Goal: Information Seeking & Learning: Learn about a topic

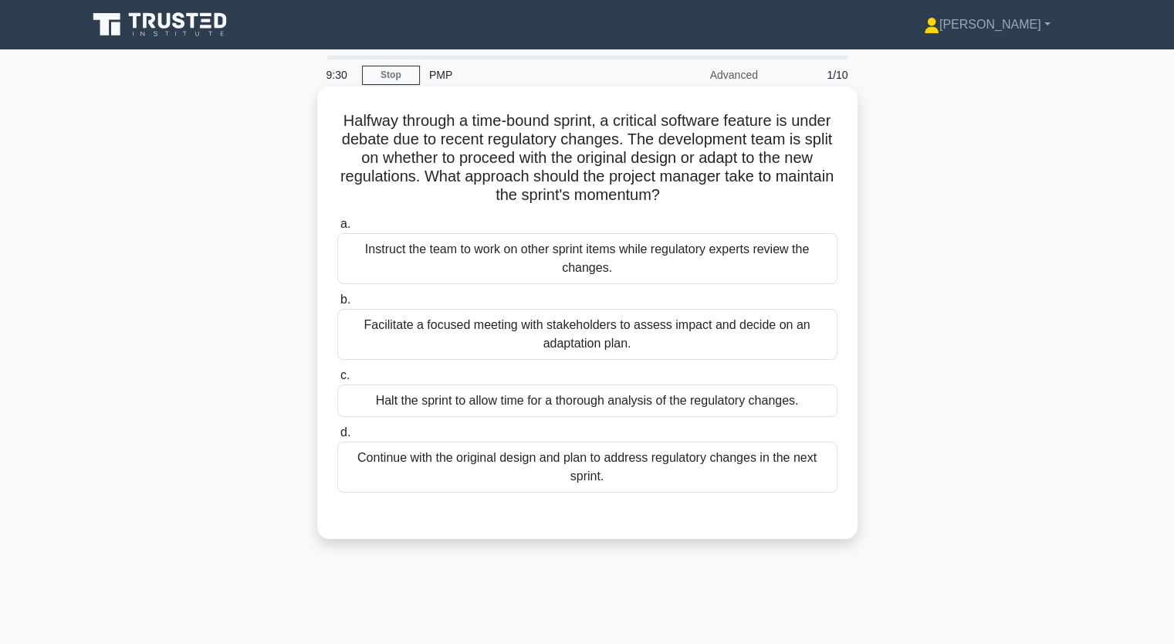
click at [471, 331] on div "Facilitate a focused meeting with stakeholders to assess impact and decide on a…" at bounding box center [587, 334] width 500 height 51
click at [337, 305] on input "b. Facilitate a focused meeting with stakeholders to assess impact and decide o…" at bounding box center [337, 300] width 0 height 10
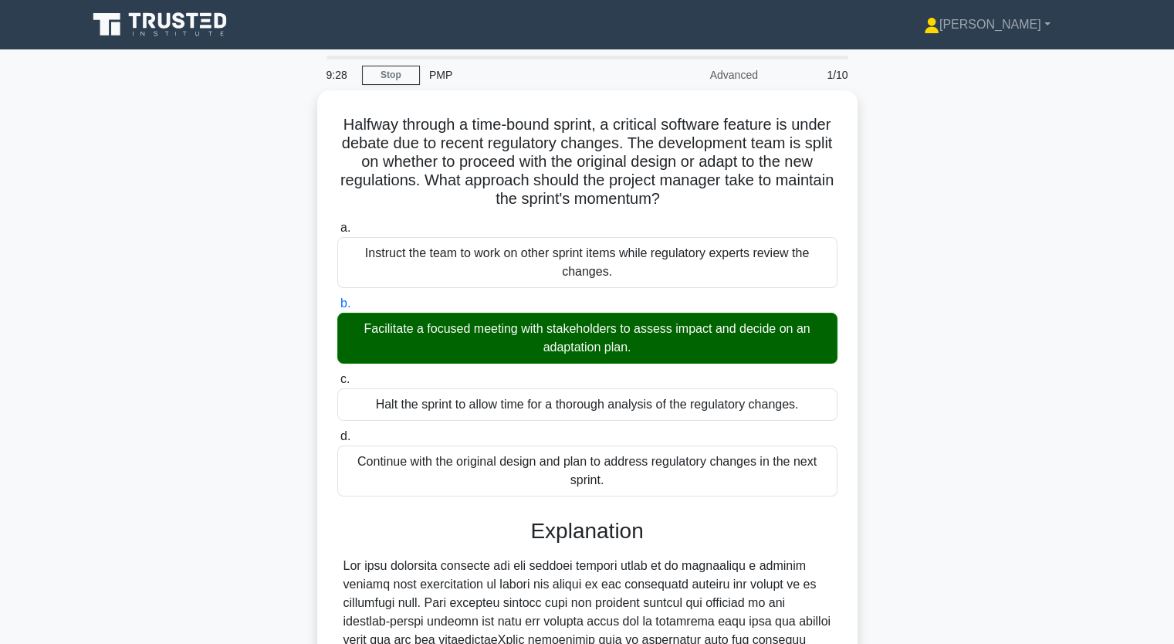
click at [337, 374] on input "c. Halt the sprint to allow time for a thorough analysis of the regulatory chan…" at bounding box center [337, 379] width 0 height 10
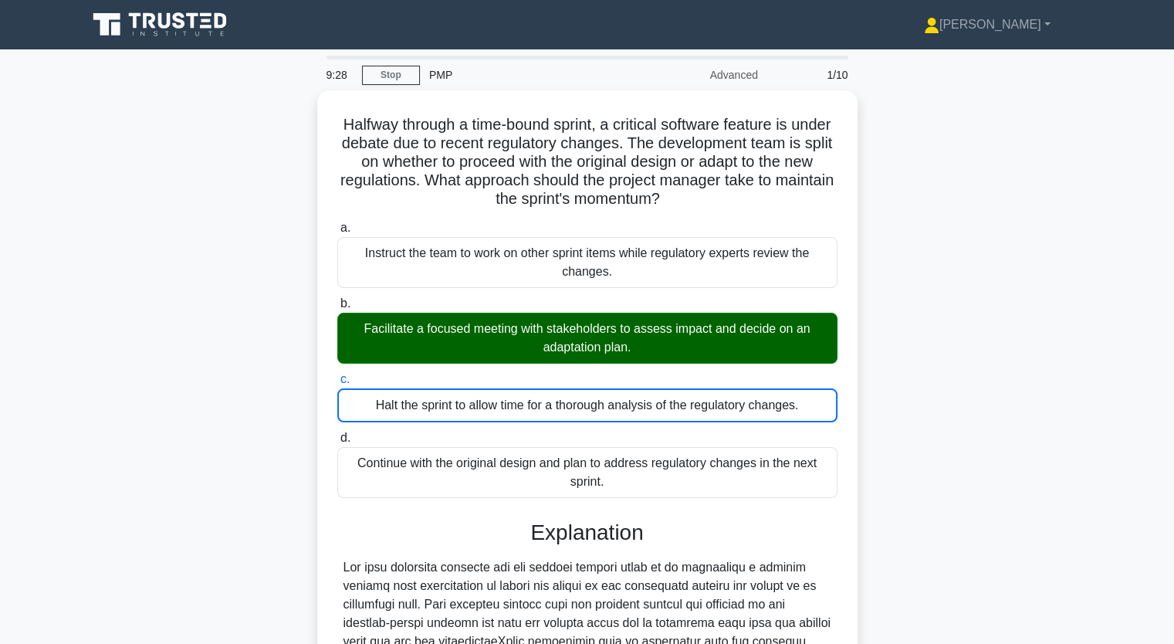
click at [337, 433] on input "d. Continue with the original design and plan to address regulatory changes in …" at bounding box center [337, 438] width 0 height 10
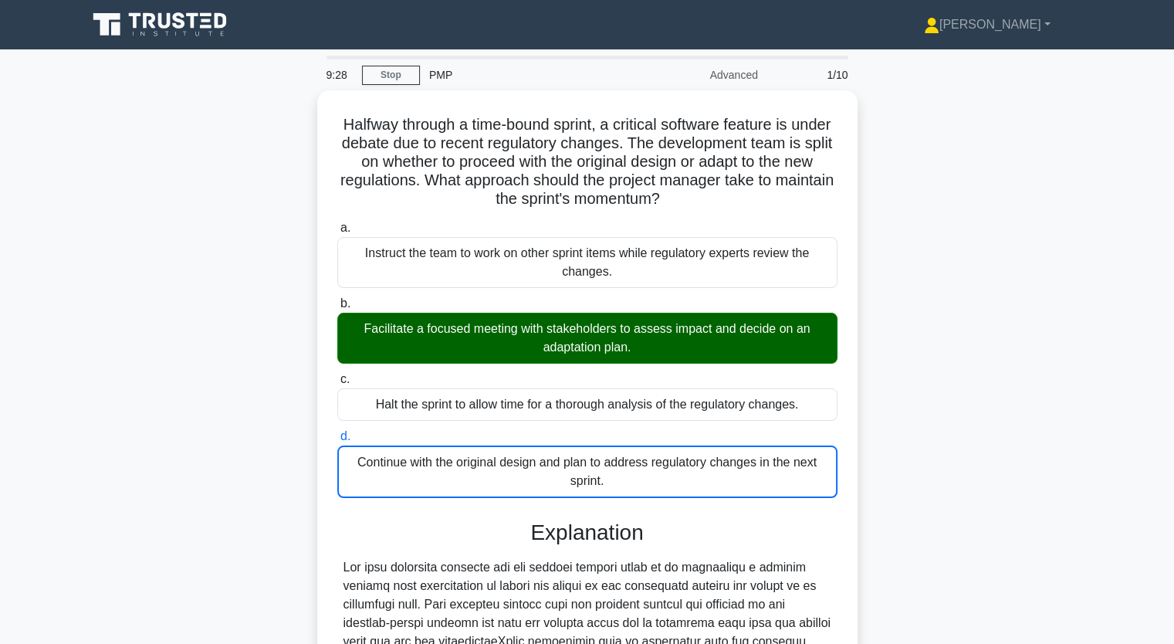
click at [337, 223] on input "a. Instruct the team to work on other sprint items while regulatory experts rev…" at bounding box center [337, 228] width 0 height 10
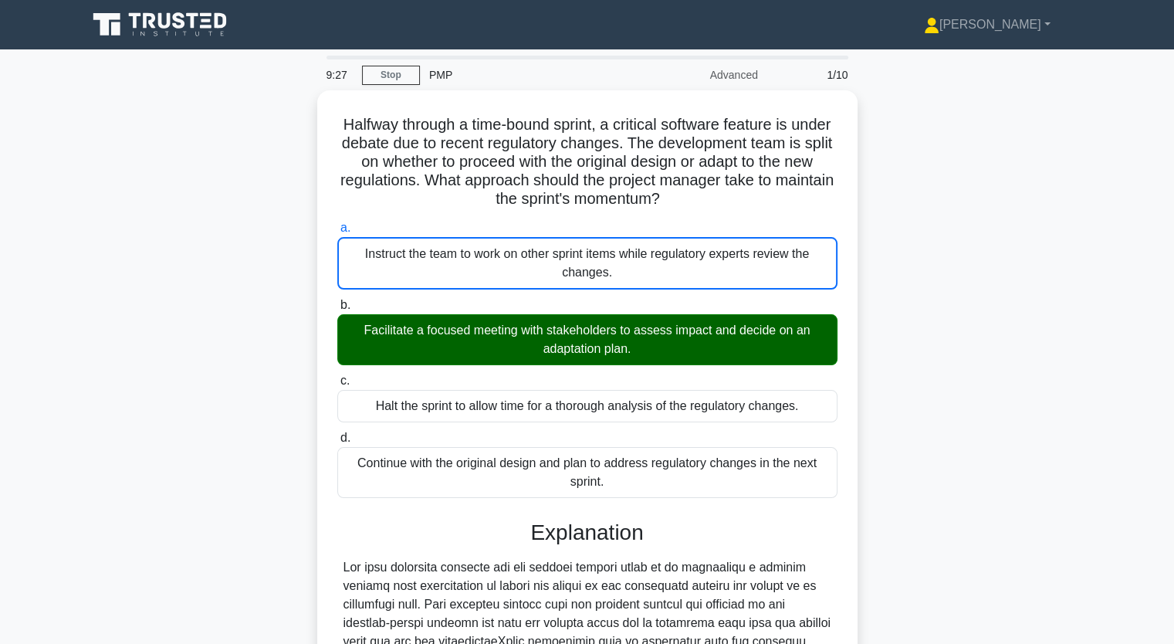
click at [337, 300] on input "b. Facilitate a focused meeting with stakeholders to assess impact and decide o…" at bounding box center [337, 305] width 0 height 10
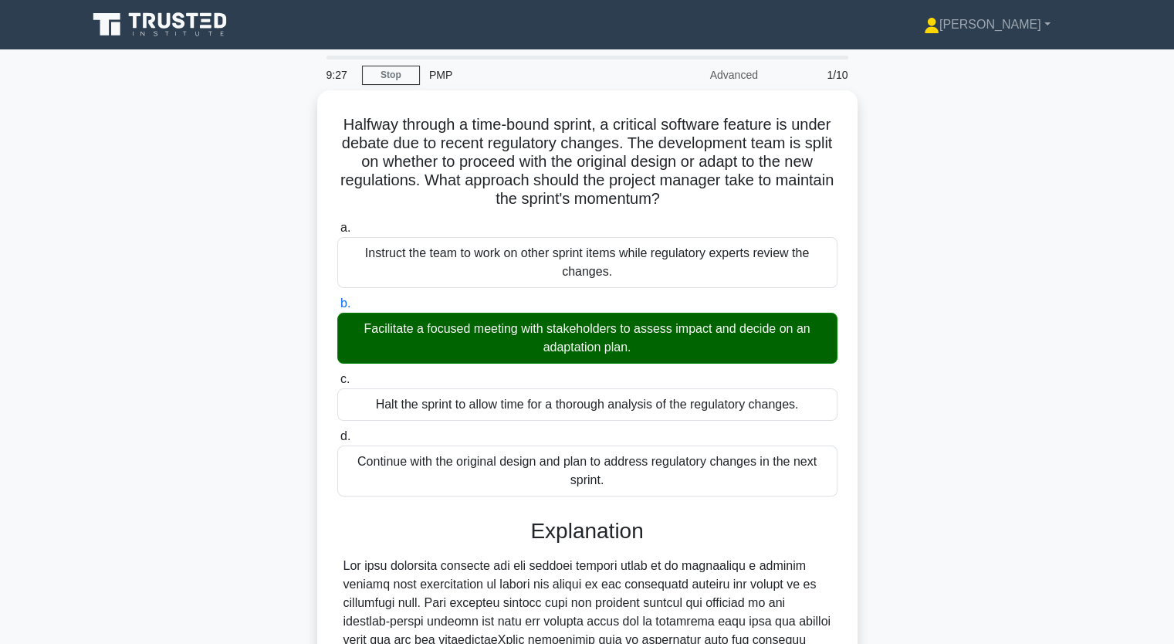
click at [337, 374] on input "c. Halt the sprint to allow time for a thorough analysis of the regulatory chan…" at bounding box center [337, 379] width 0 height 10
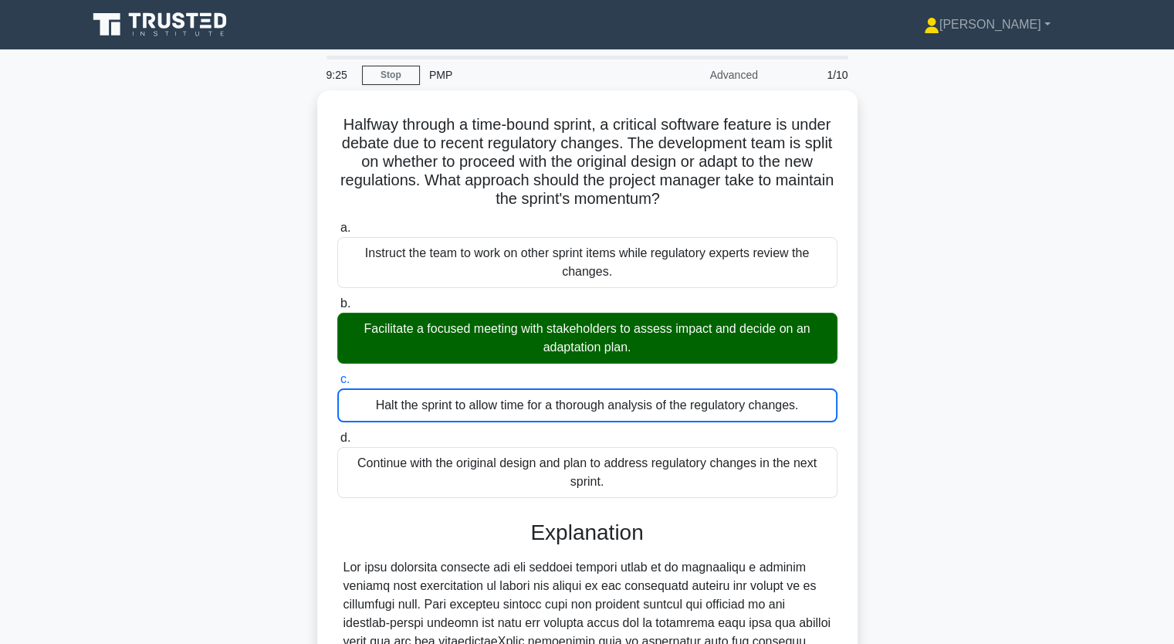
click at [300, 483] on div "Halfway through a time-bound sprint, a critical software feature is under debat…" at bounding box center [587, 527] width 1019 height 875
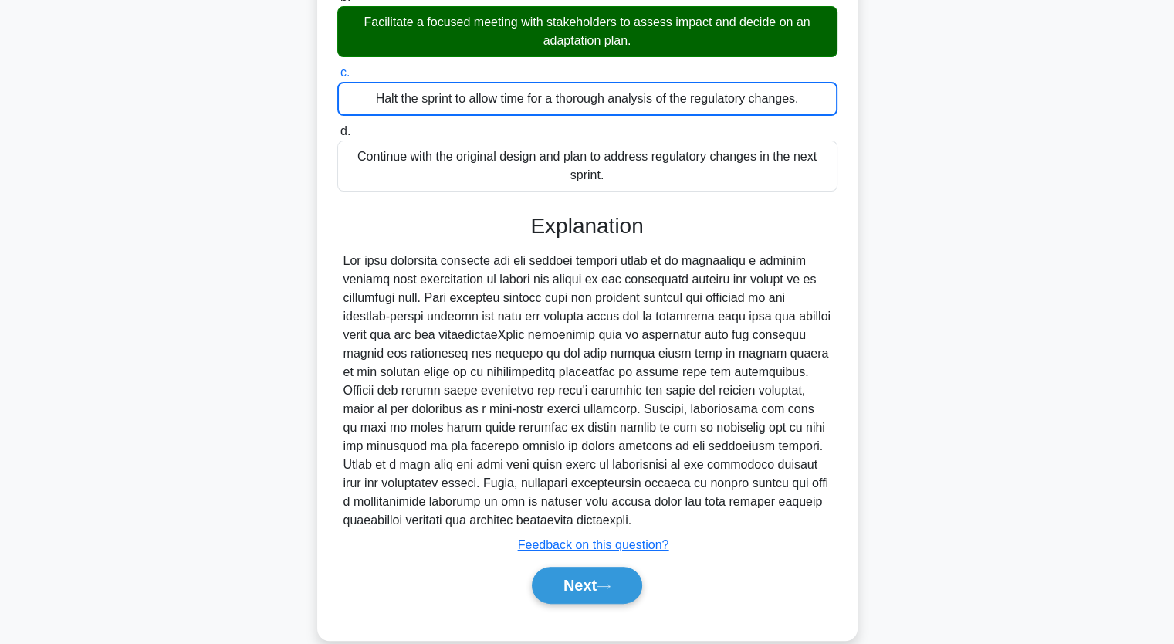
scroll to position [309, 0]
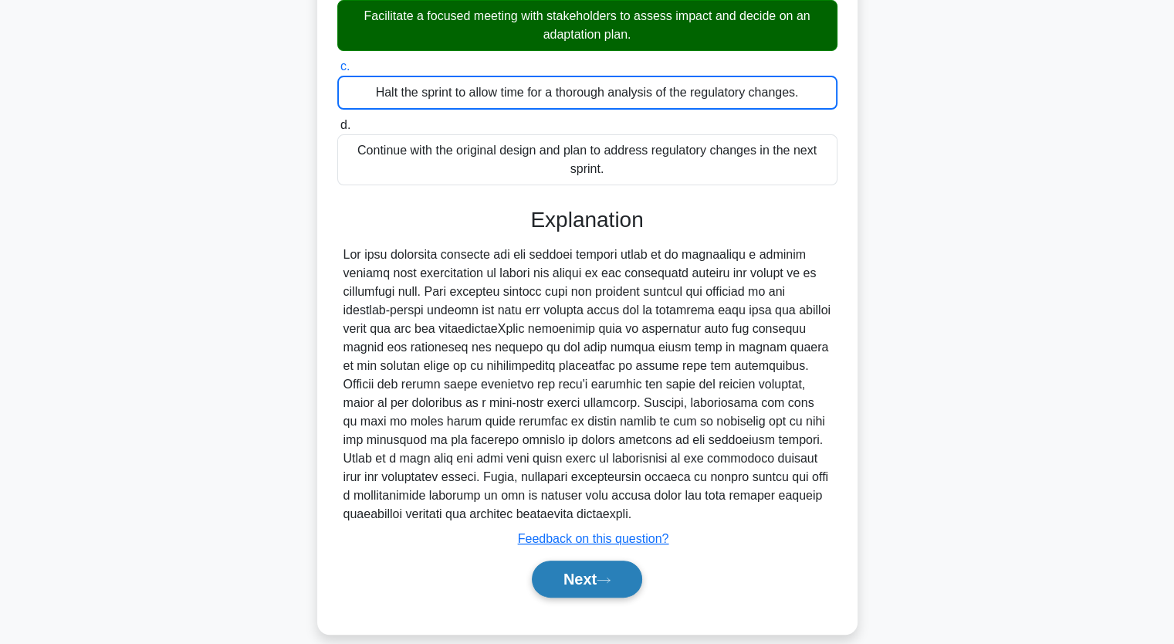
click at [599, 575] on button "Next" at bounding box center [587, 579] width 110 height 37
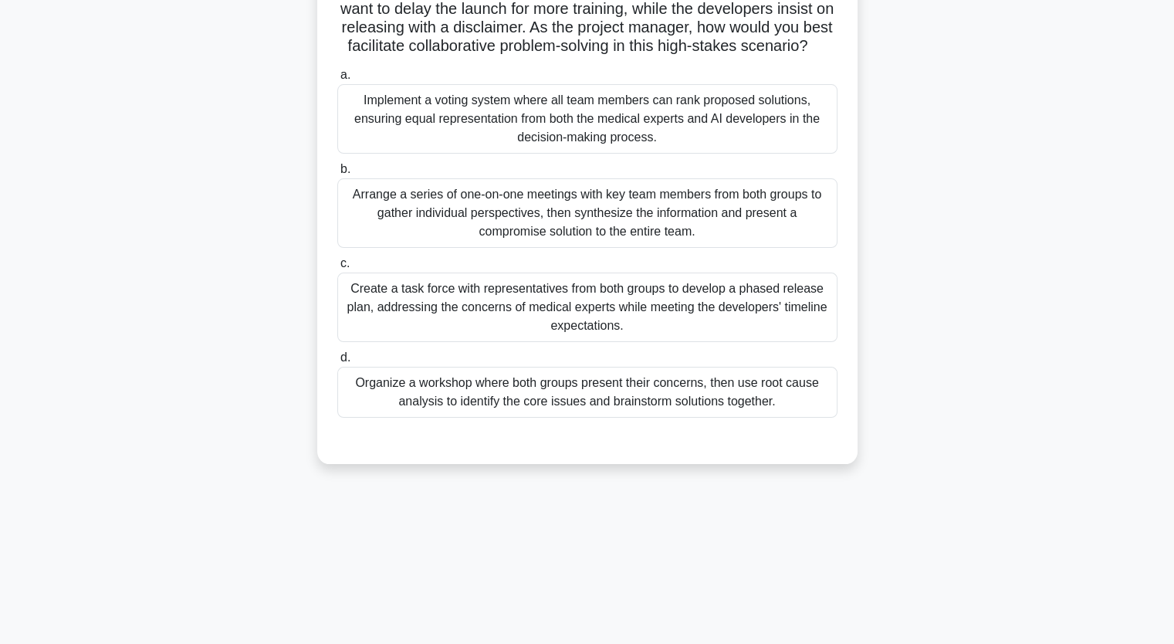
scroll to position [191, 0]
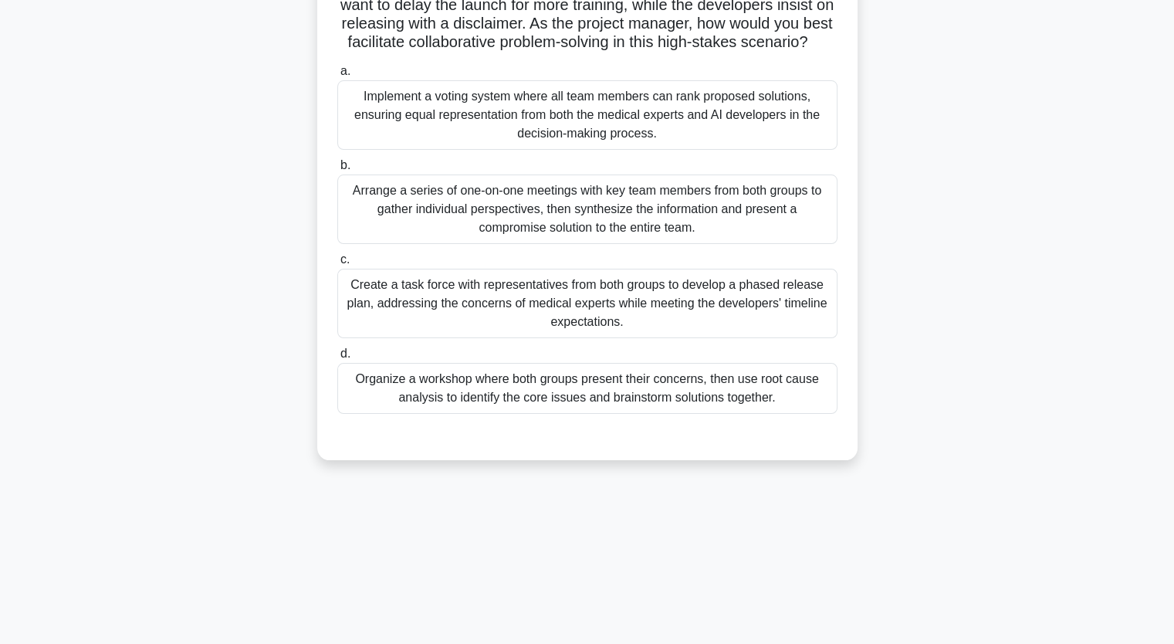
click at [409, 220] on div "Arrange a series of one-on-one meetings with key team members from both groups …" at bounding box center [587, 208] width 500 height 69
click at [337, 171] on input "b. Arrange a series of one-on-one meetings with key team members from both grou…" at bounding box center [337, 166] width 0 height 10
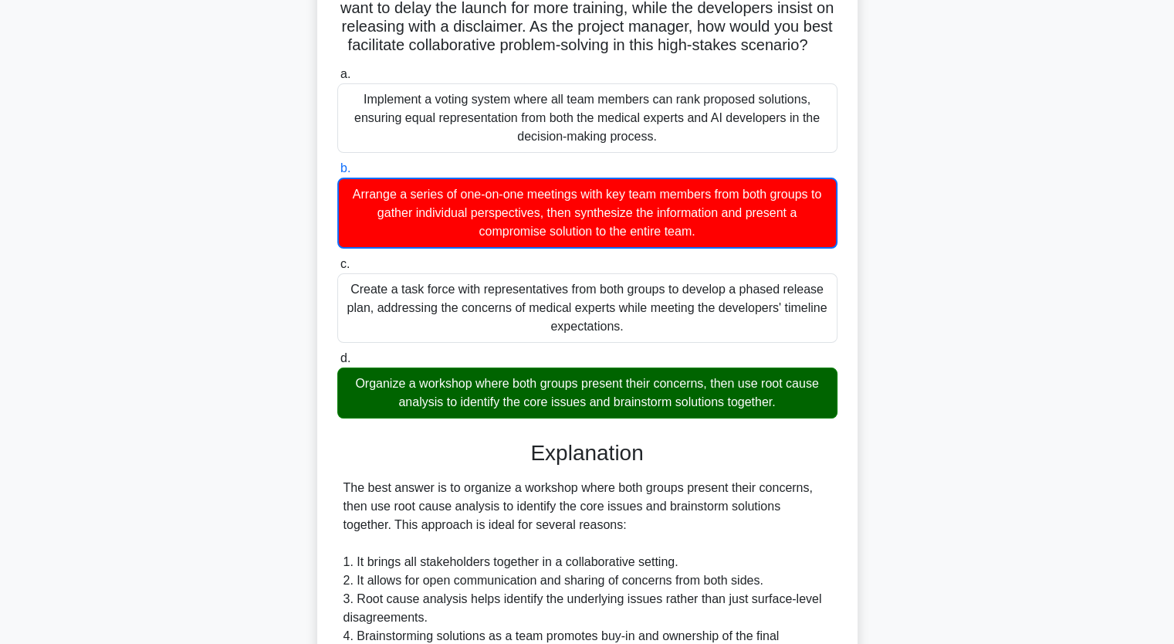
click at [947, 480] on div "Your team is developing a revolutionary AI-powered medical diagnostic tool. Dur…" at bounding box center [587, 522] width 1019 height 1245
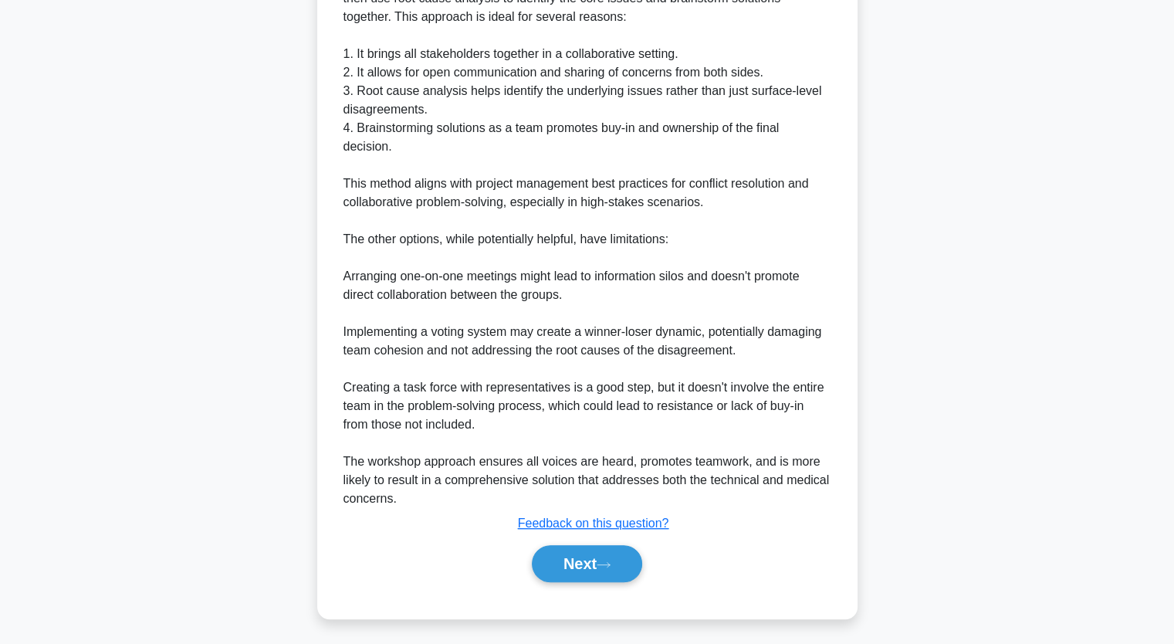
scroll to position [716, 0]
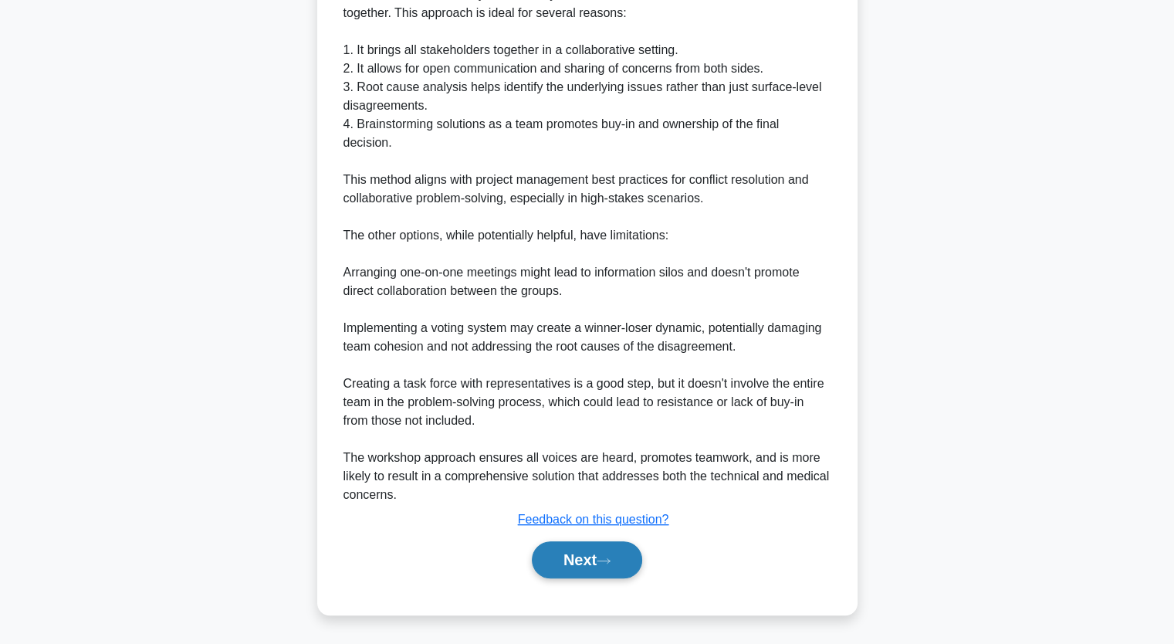
click at [596, 566] on button "Next" at bounding box center [587, 559] width 110 height 37
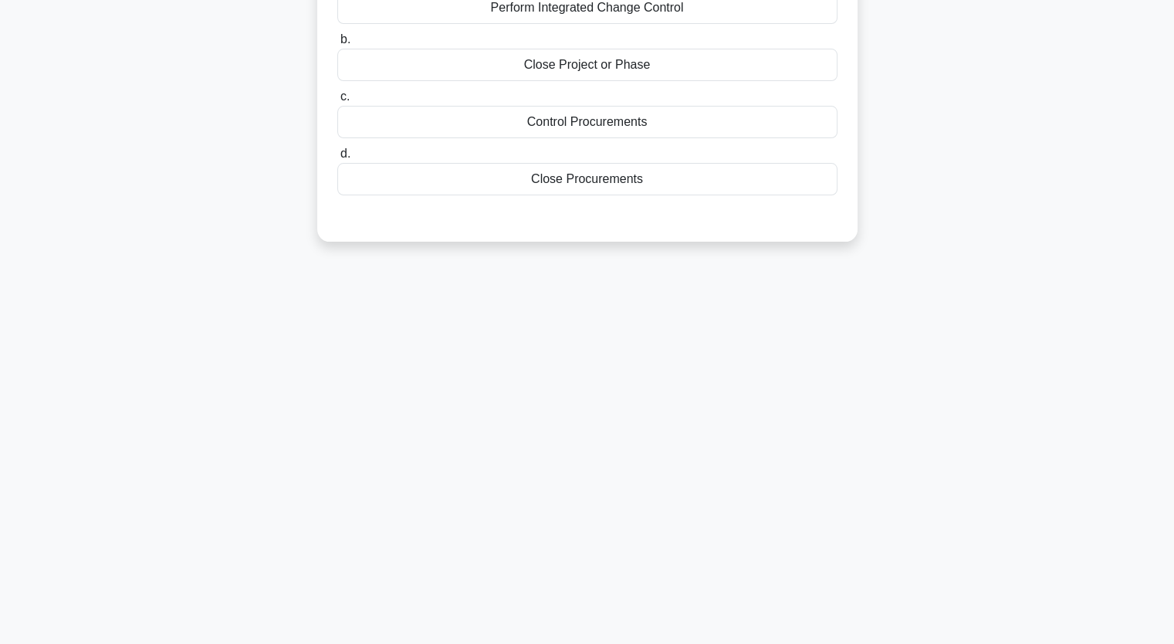
click at [179, 316] on div "9:01 Stop PMP Advanced 3/10 The ________ process involves finalizing all activi…" at bounding box center [587, 252] width 1019 height 772
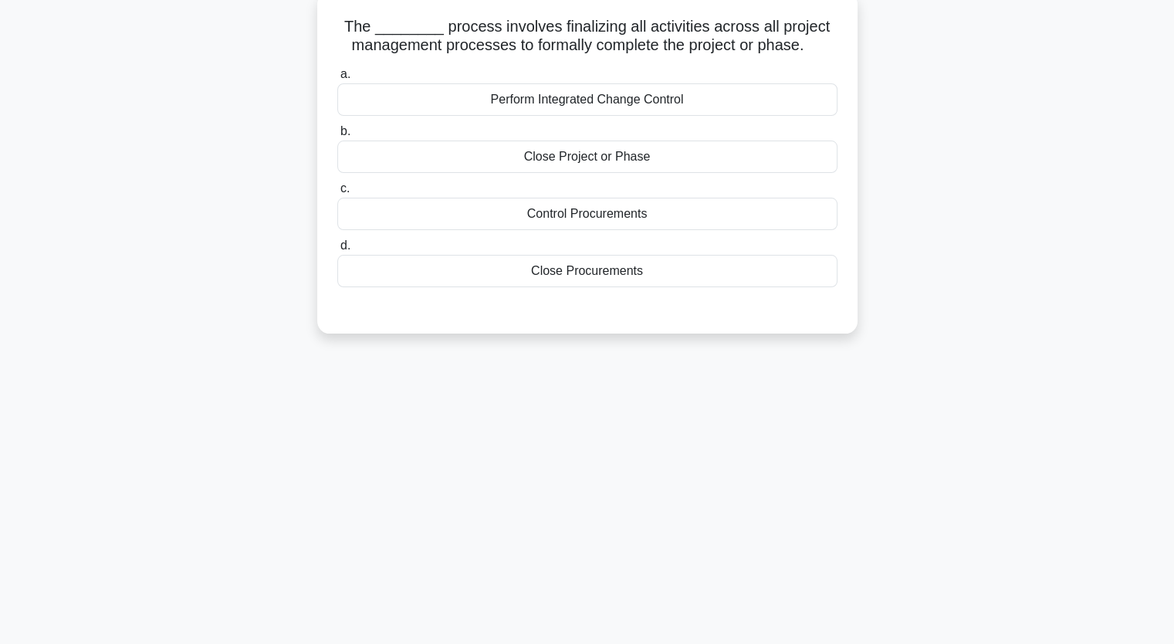
scroll to position [67, 0]
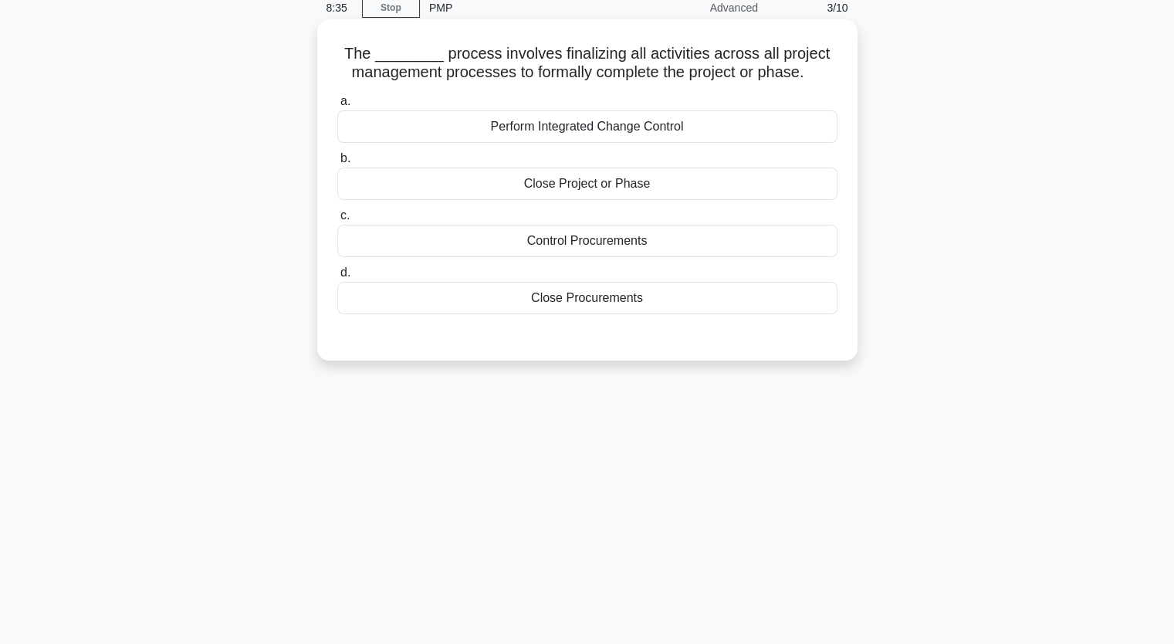
click at [555, 189] on div "Close Project or Phase" at bounding box center [587, 184] width 500 height 32
click at [337, 164] on input "b. Close Project or Phase" at bounding box center [337, 159] width 0 height 10
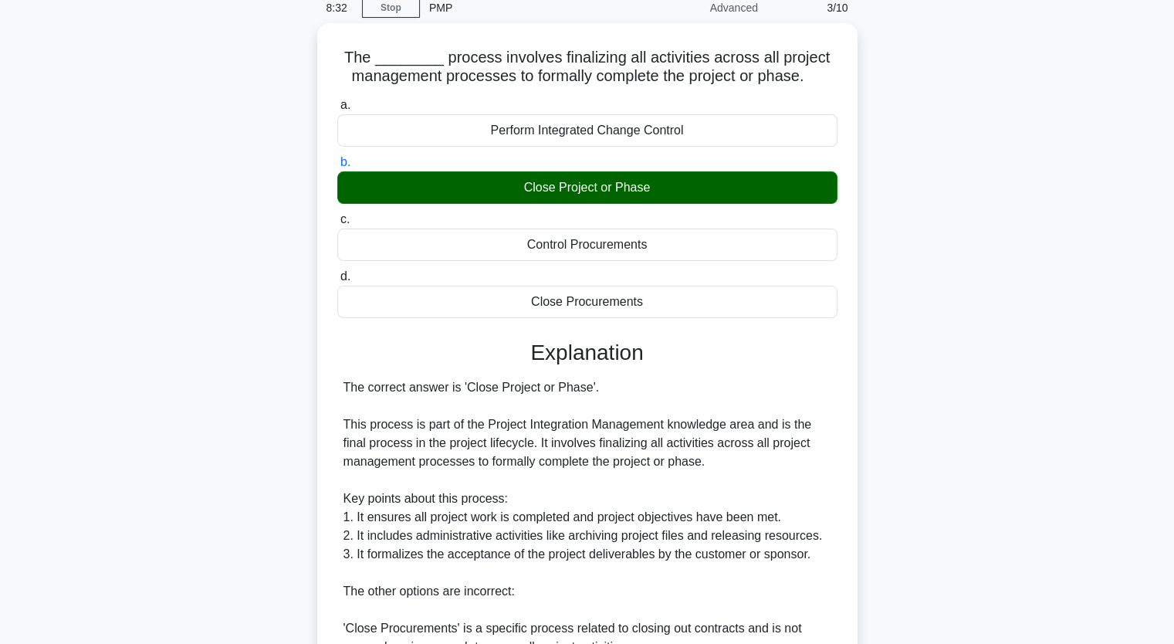
click at [984, 257] on div "The ________ process involves finalizing all activities across all project mana…" at bounding box center [587, 459] width 1019 height 873
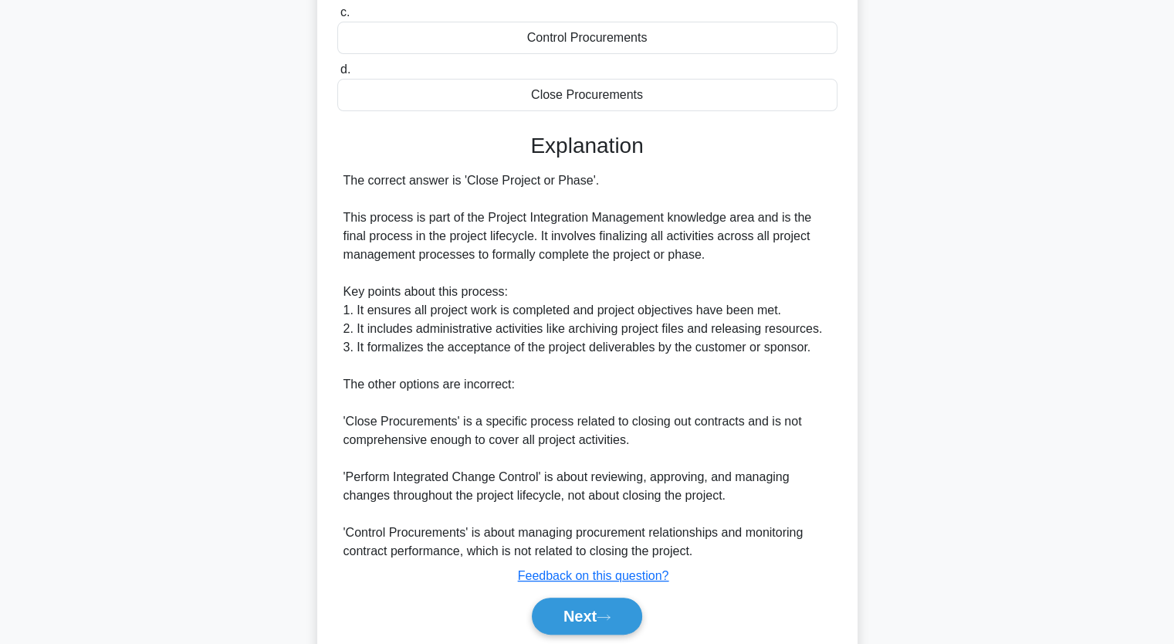
scroll to position [326, 0]
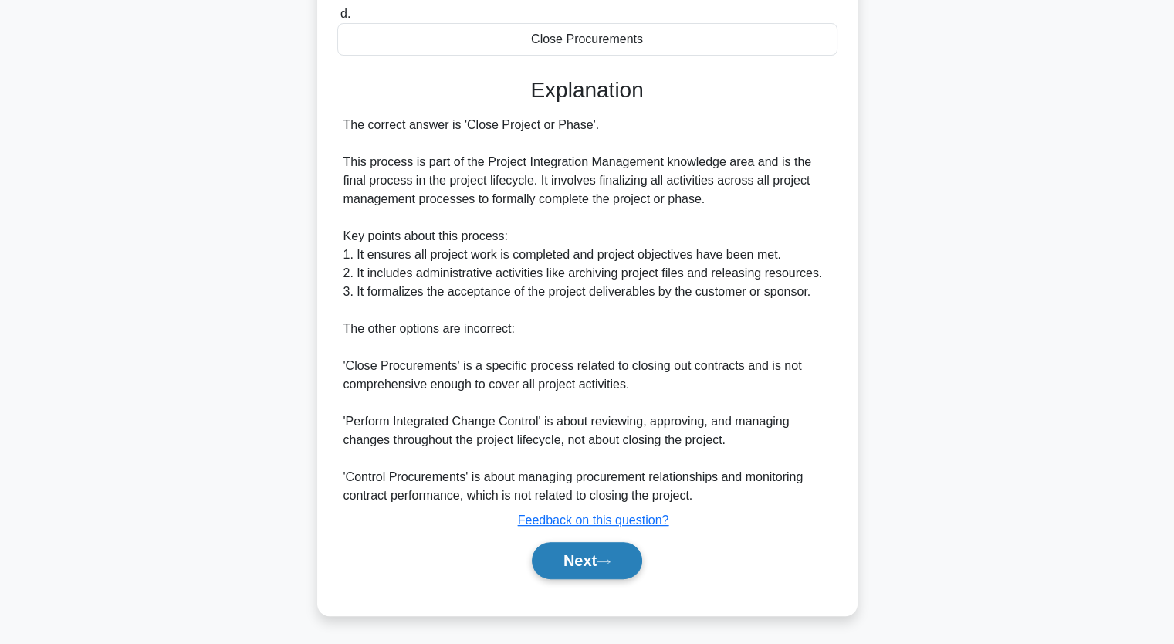
click at [589, 556] on button "Next" at bounding box center [587, 560] width 110 height 37
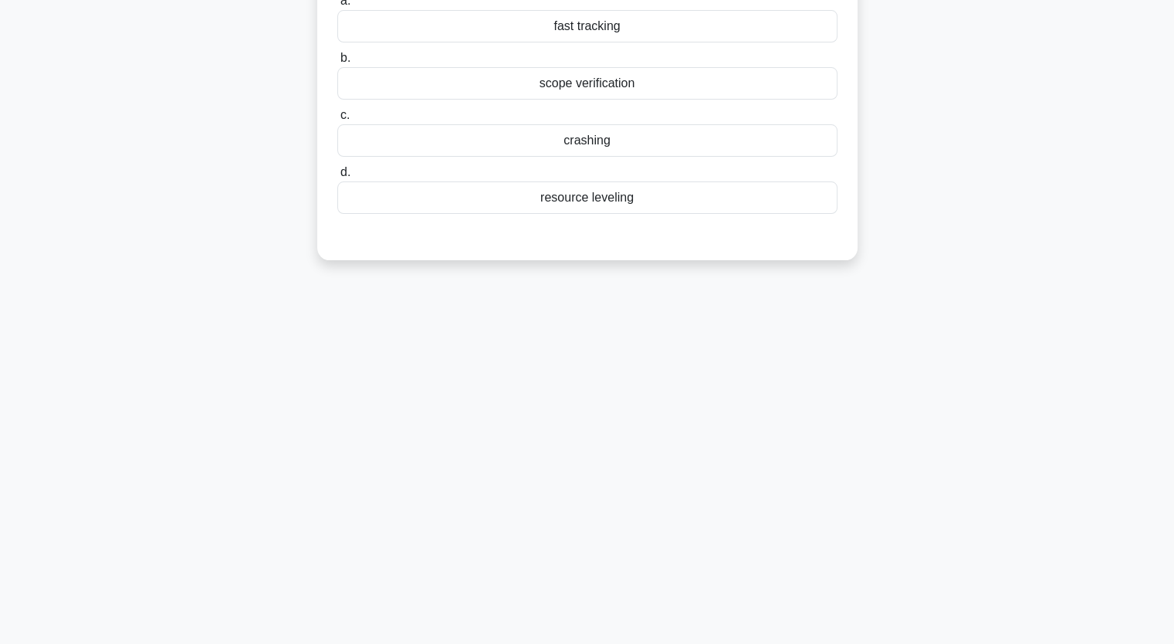
scroll to position [191, 0]
click at [900, 258] on div "When two activities that require the same resource are scheduled to occur at th…" at bounding box center [587, 89] width 1019 height 378
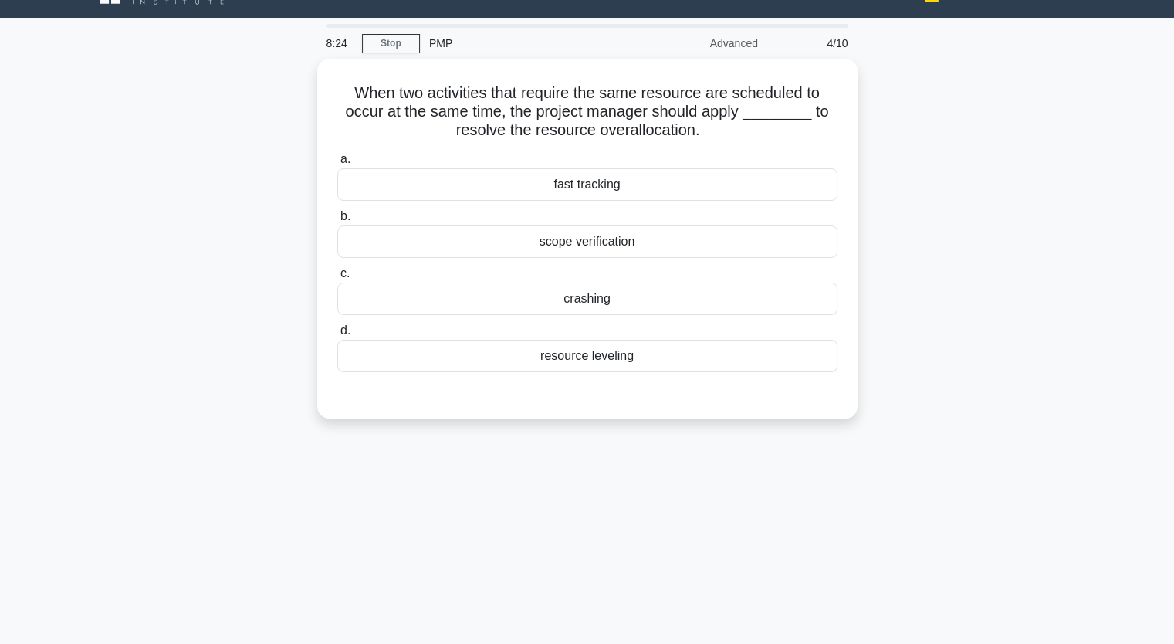
scroll to position [0, 0]
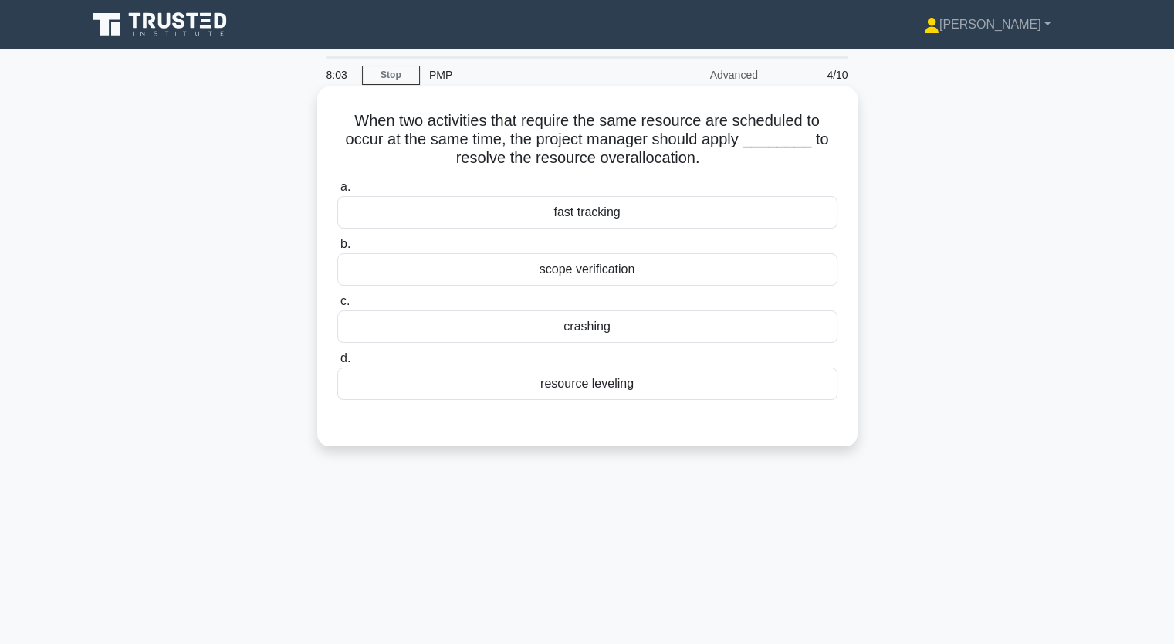
click at [595, 381] on div "resource leveling" at bounding box center [587, 383] width 500 height 32
click at [337, 364] on input "d. resource leveling" at bounding box center [337, 359] width 0 height 10
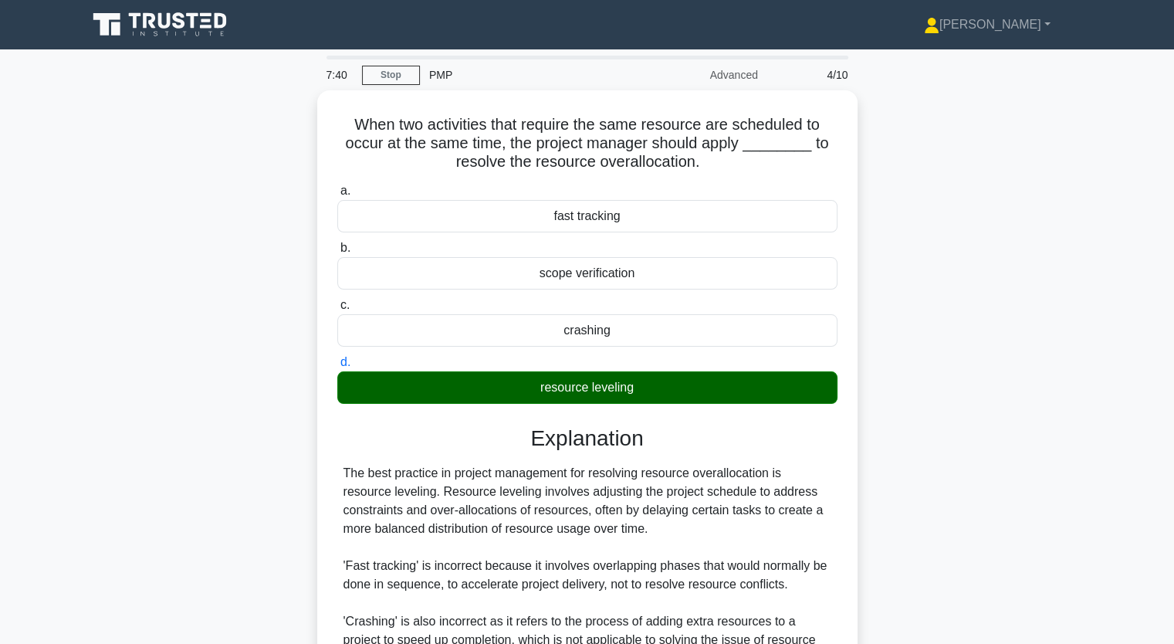
click at [889, 527] on div "When two activities that require the same resource are scheduled to occur at th…" at bounding box center [587, 480] width 1019 height 781
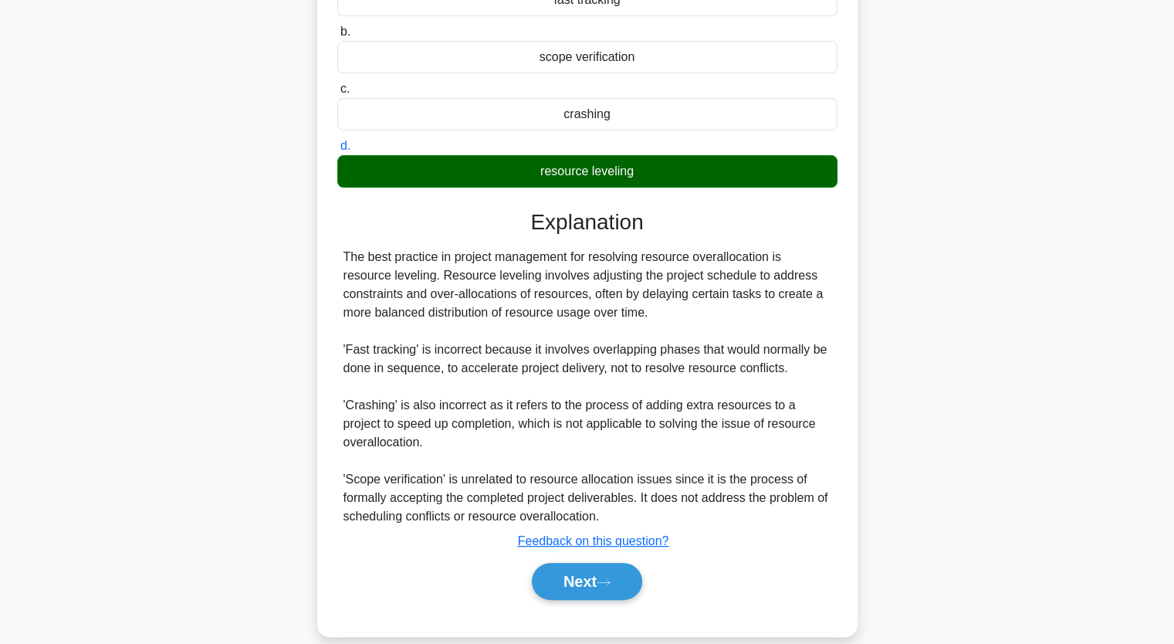
scroll to position [233, 0]
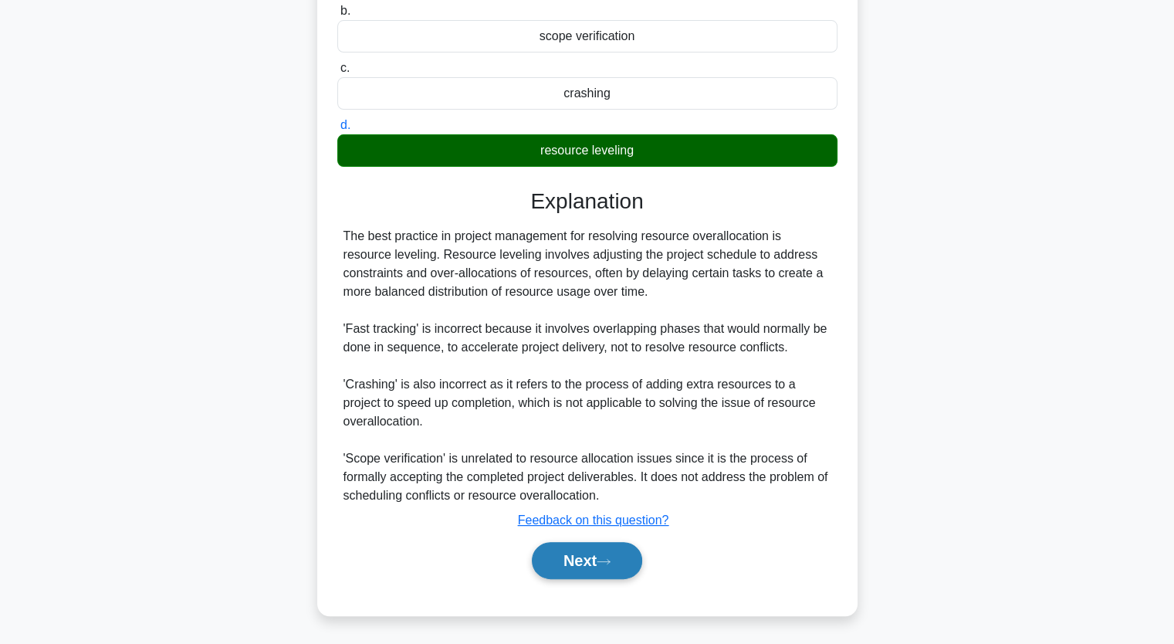
click at [595, 555] on button "Next" at bounding box center [587, 560] width 110 height 37
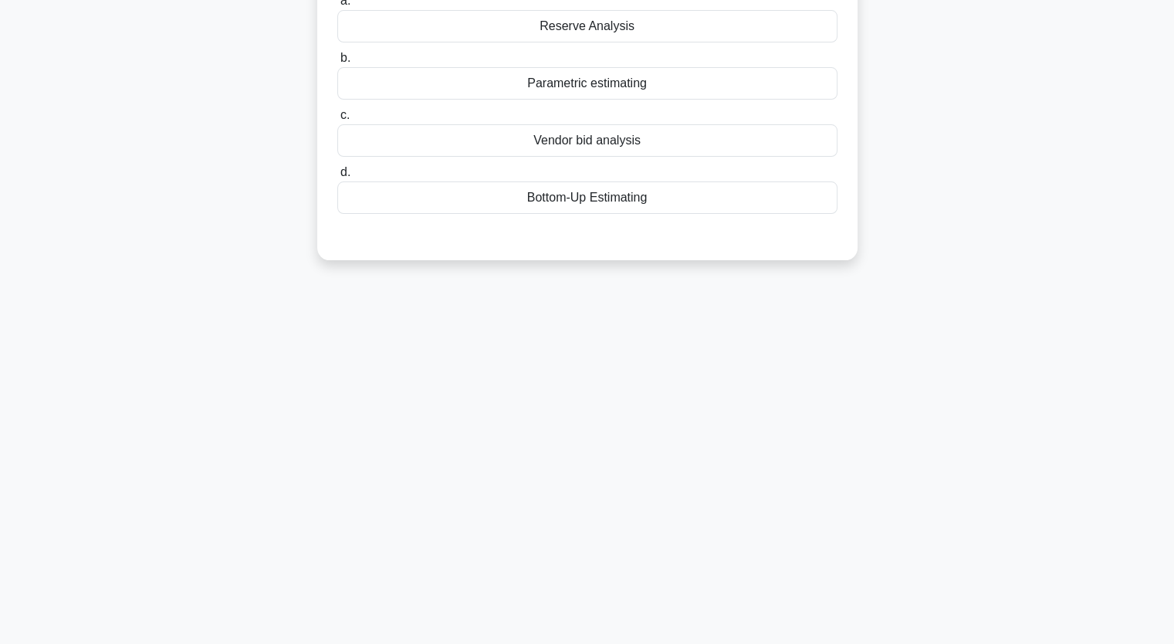
click at [983, 205] on div "In a project to develop a new software, the project manager has invited the dif…" at bounding box center [587, 89] width 1019 height 378
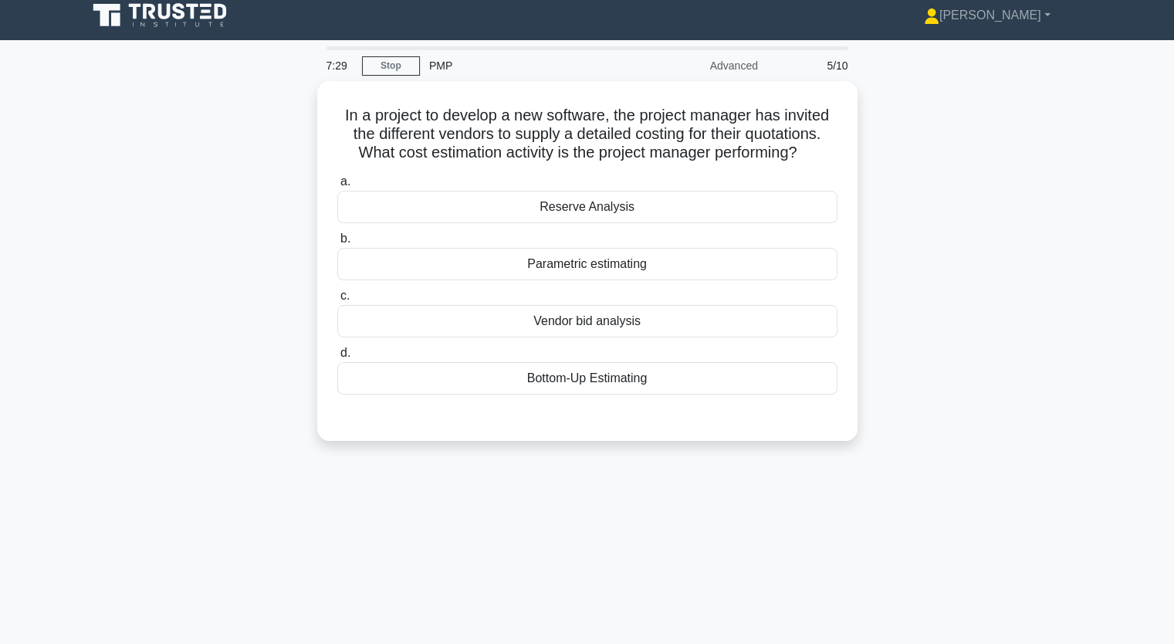
scroll to position [0, 0]
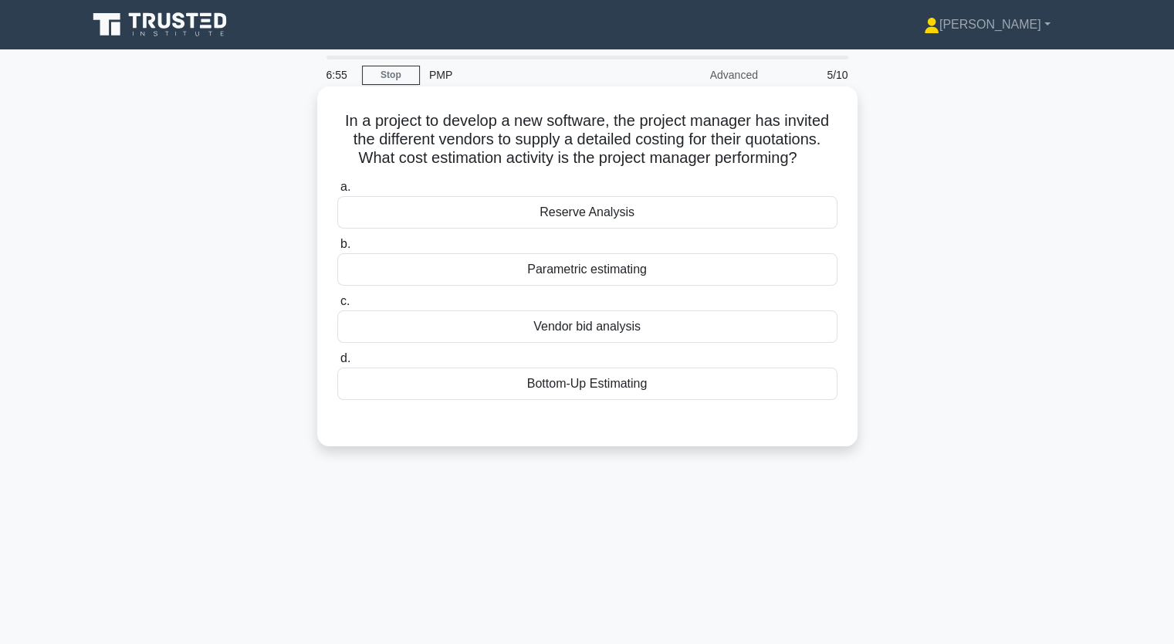
click at [599, 330] on div "Vendor bid analysis" at bounding box center [587, 326] width 500 height 32
click at [337, 307] on input "c. Vendor bid analysis" at bounding box center [337, 301] width 0 height 10
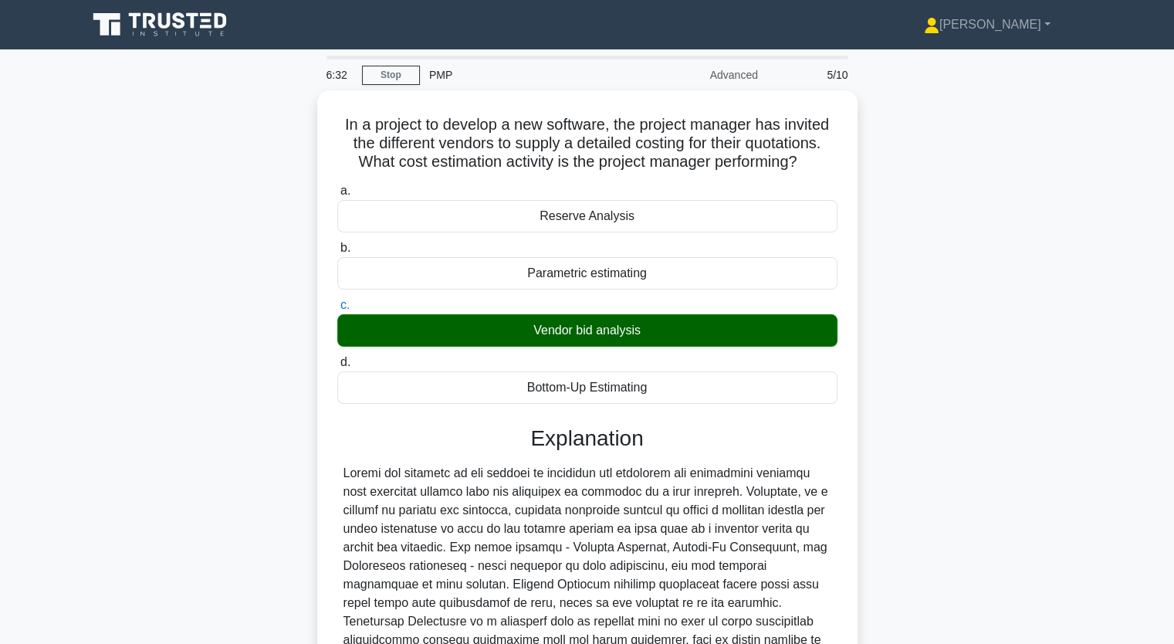
click at [337, 357] on input "d. Bottom-Up Estimating" at bounding box center [337, 362] width 0 height 10
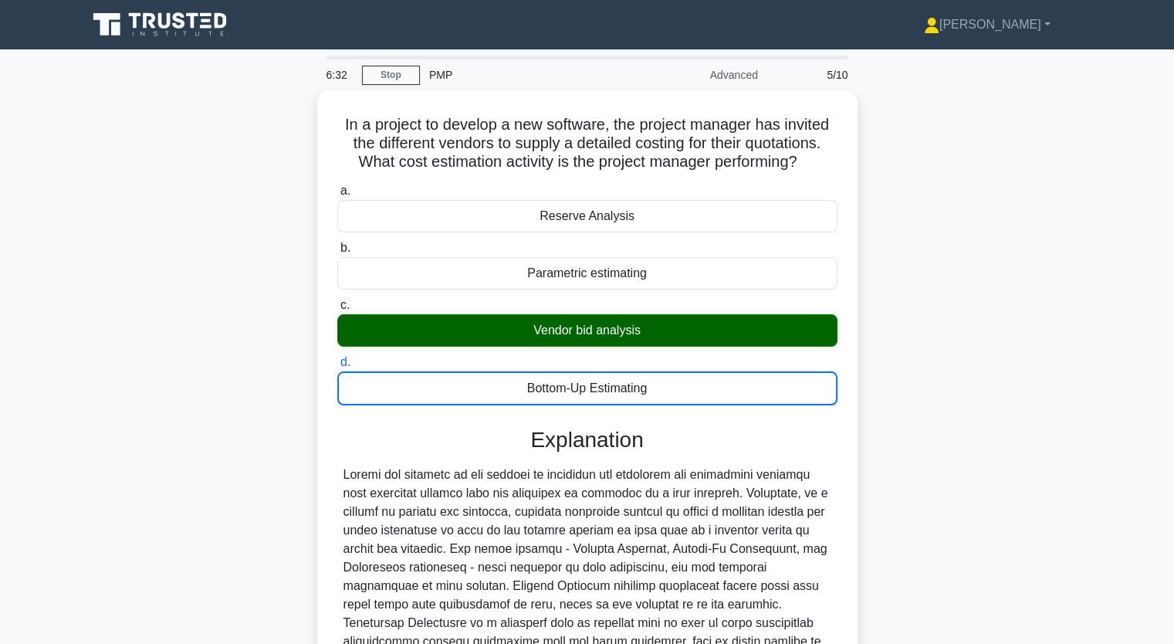
click at [337, 186] on input "a. Reserve Analysis" at bounding box center [337, 191] width 0 height 10
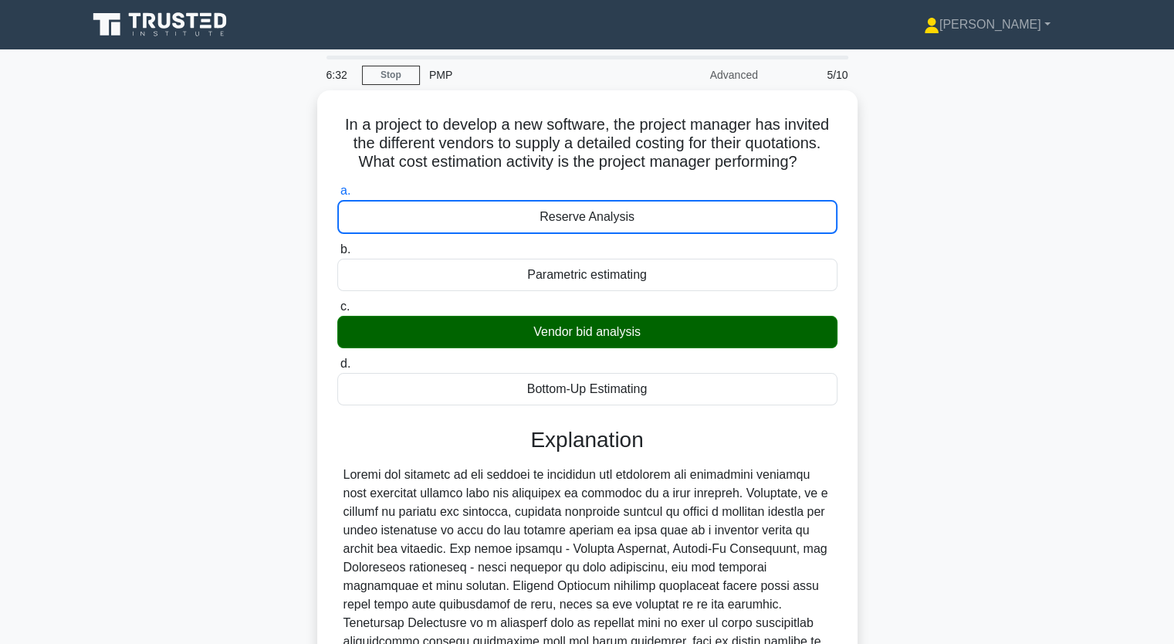
click at [337, 245] on input "b. Parametric estimating" at bounding box center [337, 250] width 0 height 10
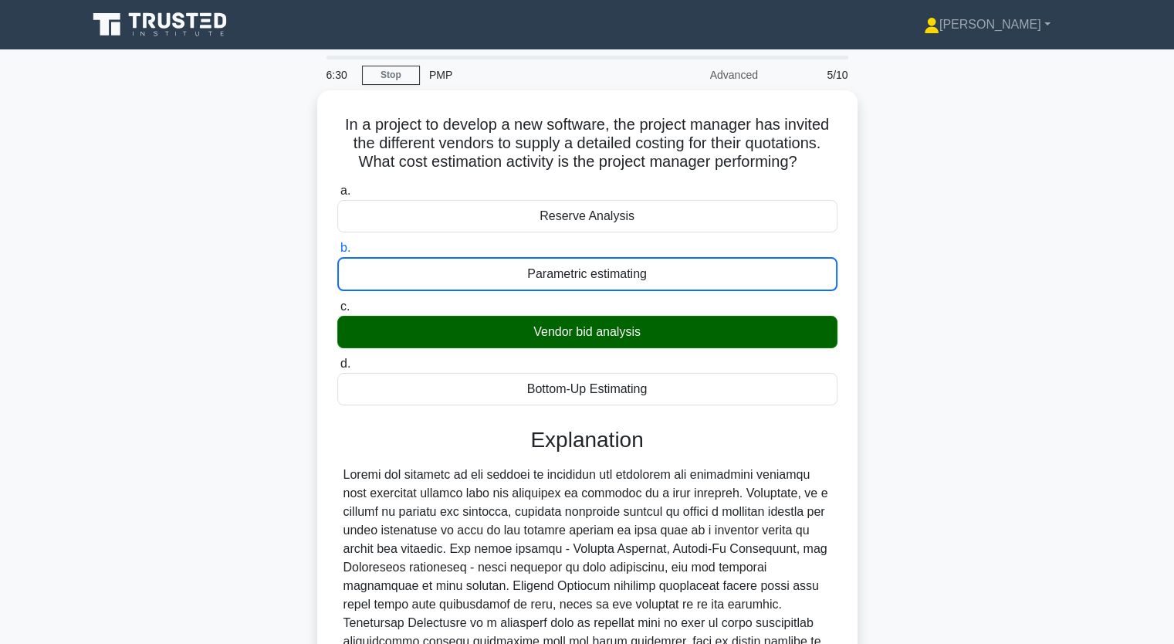
click at [996, 495] on div "In a project to develop a new software, the project manager has invited the dif…" at bounding box center [587, 472] width 1019 height 764
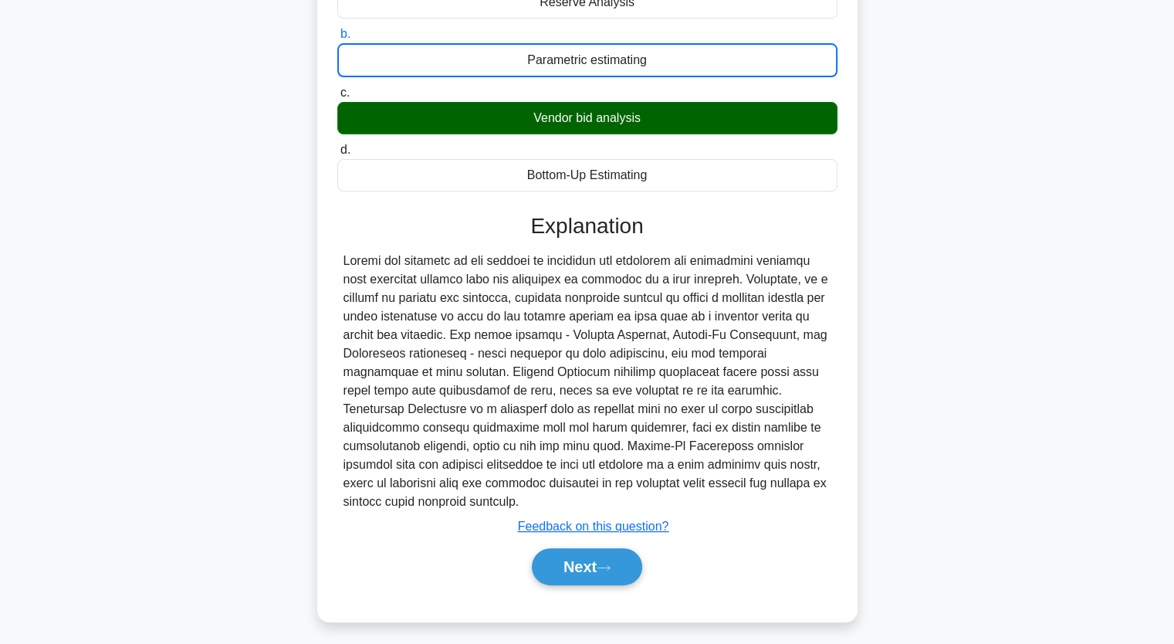
scroll to position [216, 0]
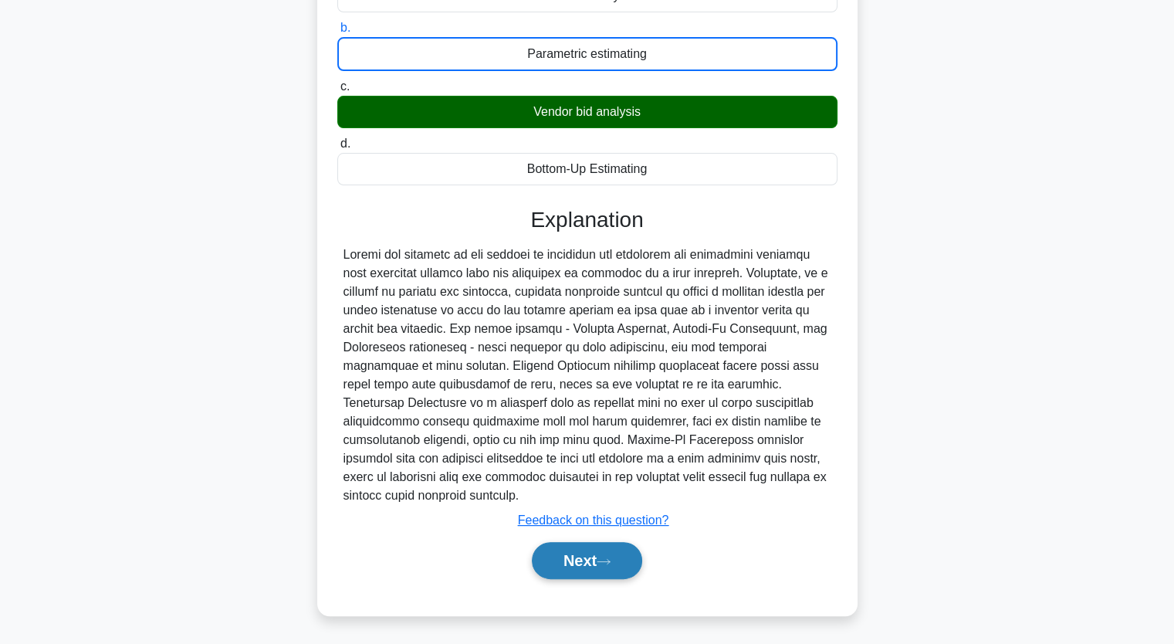
click at [580, 560] on button "Next" at bounding box center [587, 560] width 110 height 37
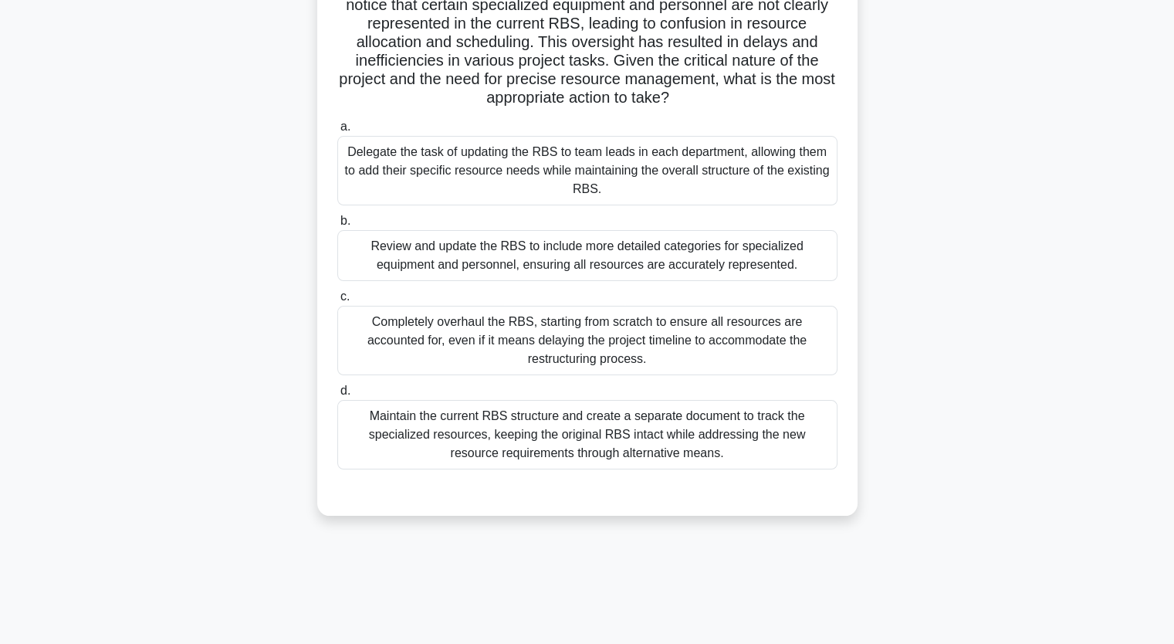
click at [417, 254] on div "Review and update the RBS to include more detailed categories for specialized e…" at bounding box center [587, 255] width 500 height 51
click at [337, 226] on input "b. Review and update the RBS to include more detailed categories for specialize…" at bounding box center [337, 221] width 0 height 10
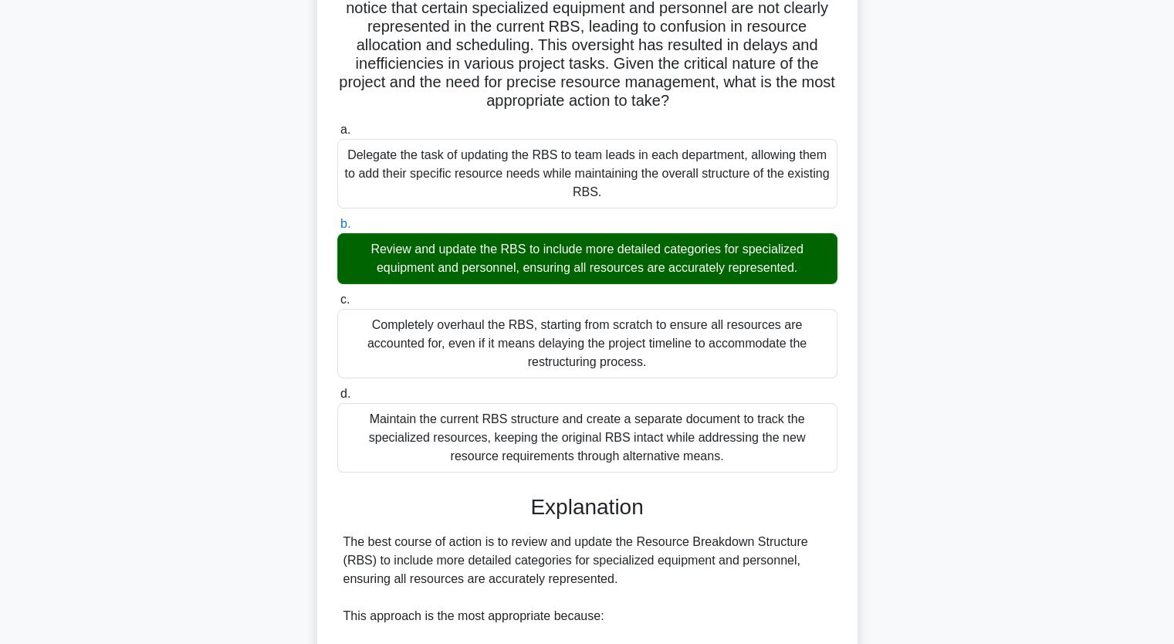
click at [1055, 401] on div "You are managing a complex aerospace project involving the development of a new…" at bounding box center [587, 568] width 1019 height 1336
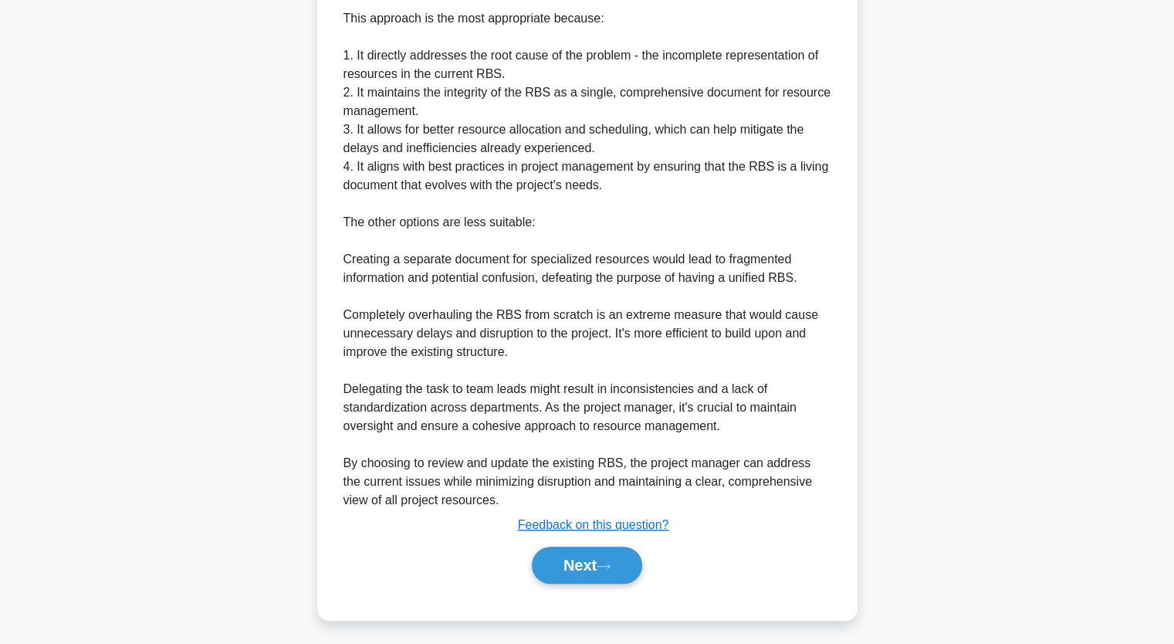
scroll to position [789, 0]
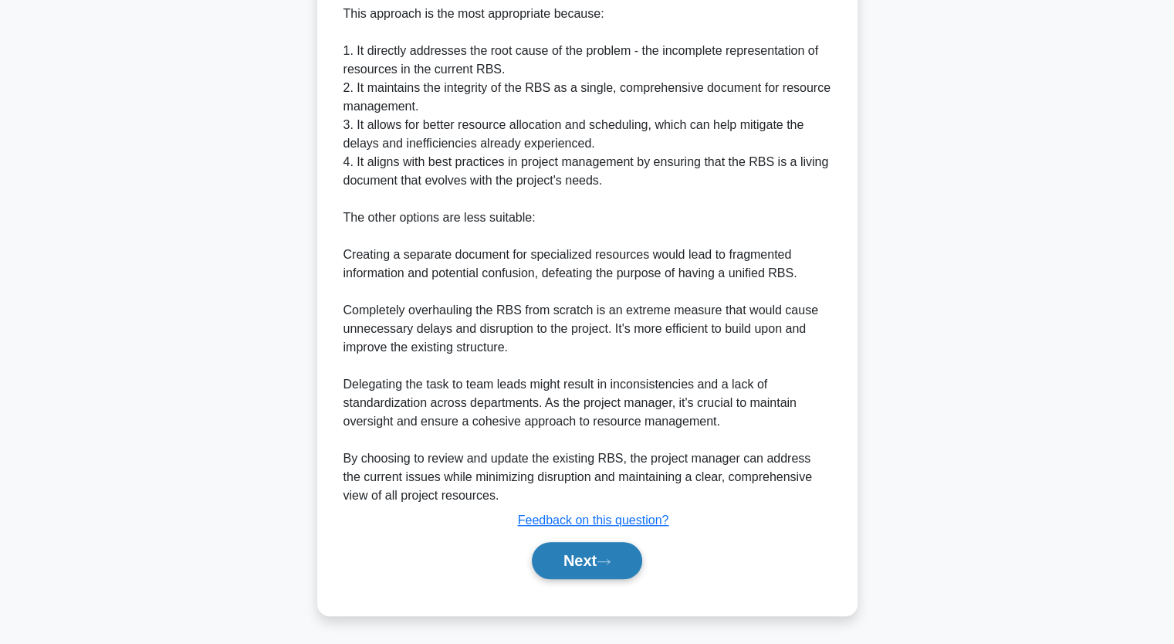
click at [588, 559] on button "Next" at bounding box center [587, 560] width 110 height 37
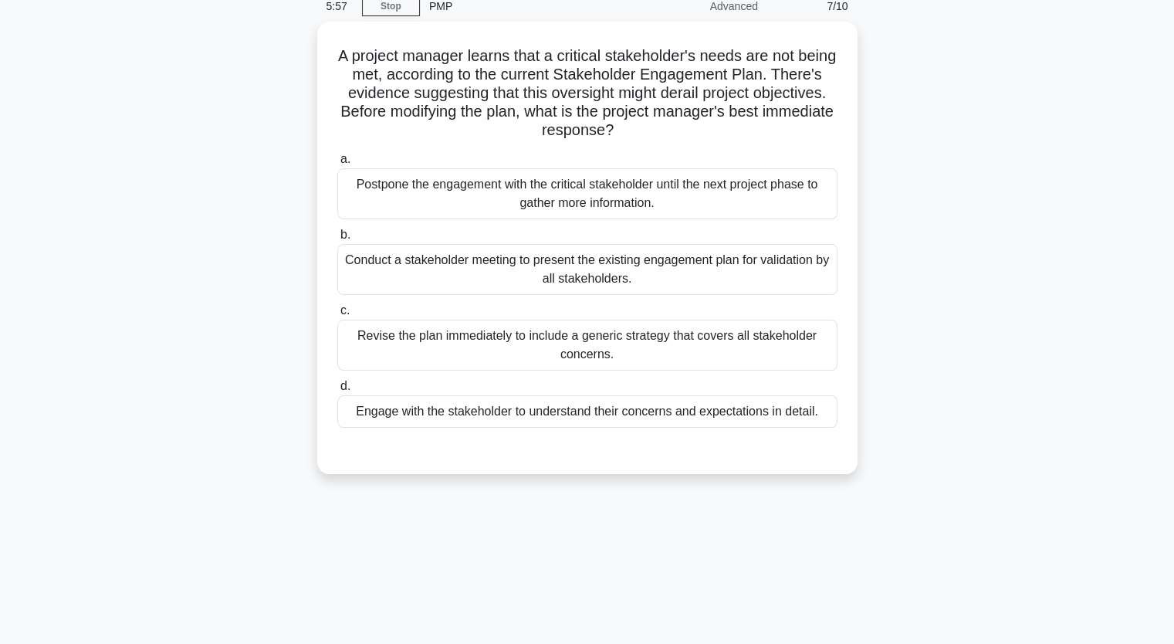
scroll to position [67, 0]
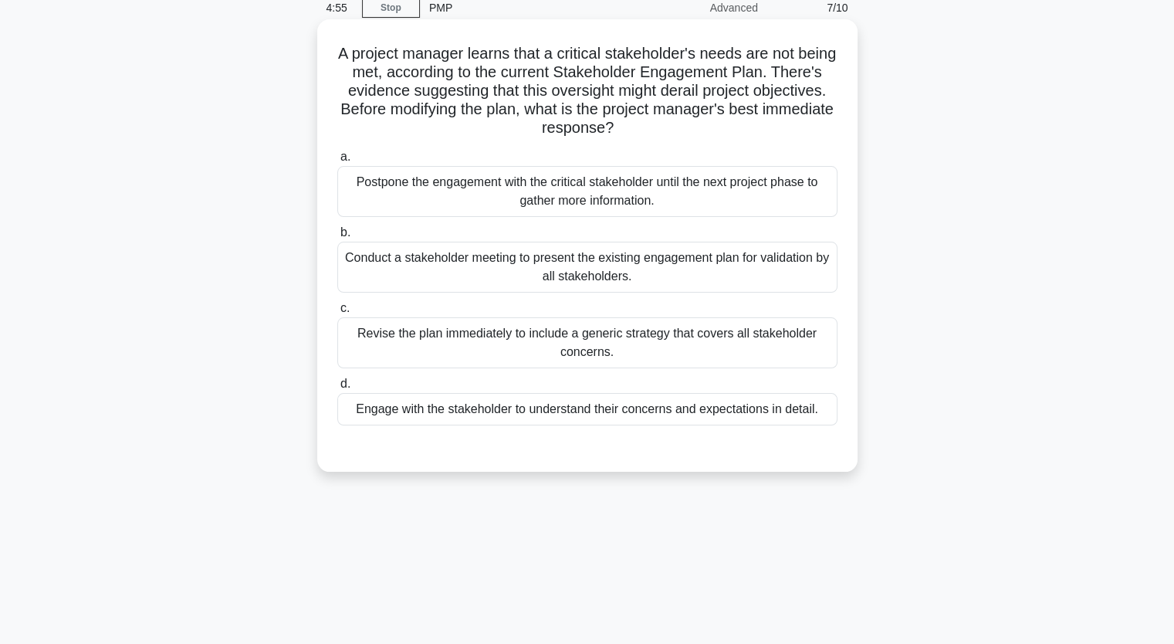
click at [589, 411] on div "Engage with the stakeholder to understand their concerns and expectations in de…" at bounding box center [587, 409] width 500 height 32
click at [337, 389] on input "d. Engage with the stakeholder to understand their concerns and expectations in…" at bounding box center [337, 384] width 0 height 10
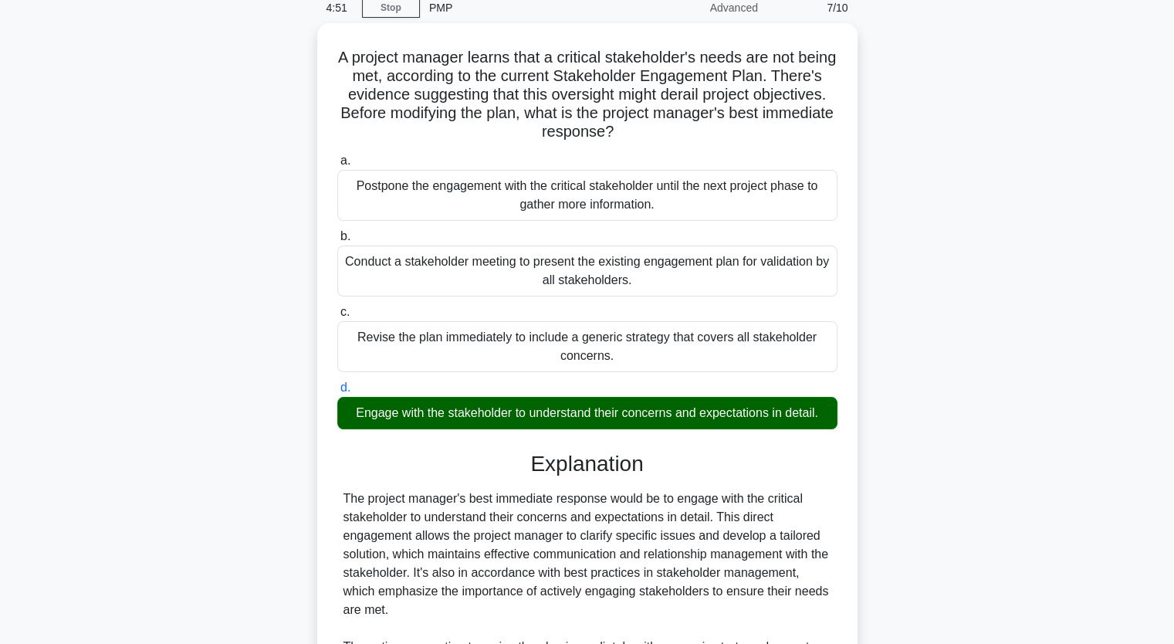
click at [933, 431] on div "A project manager learns that a critical stakeholder's needs are not being met,…" at bounding box center [587, 459] width 1019 height 873
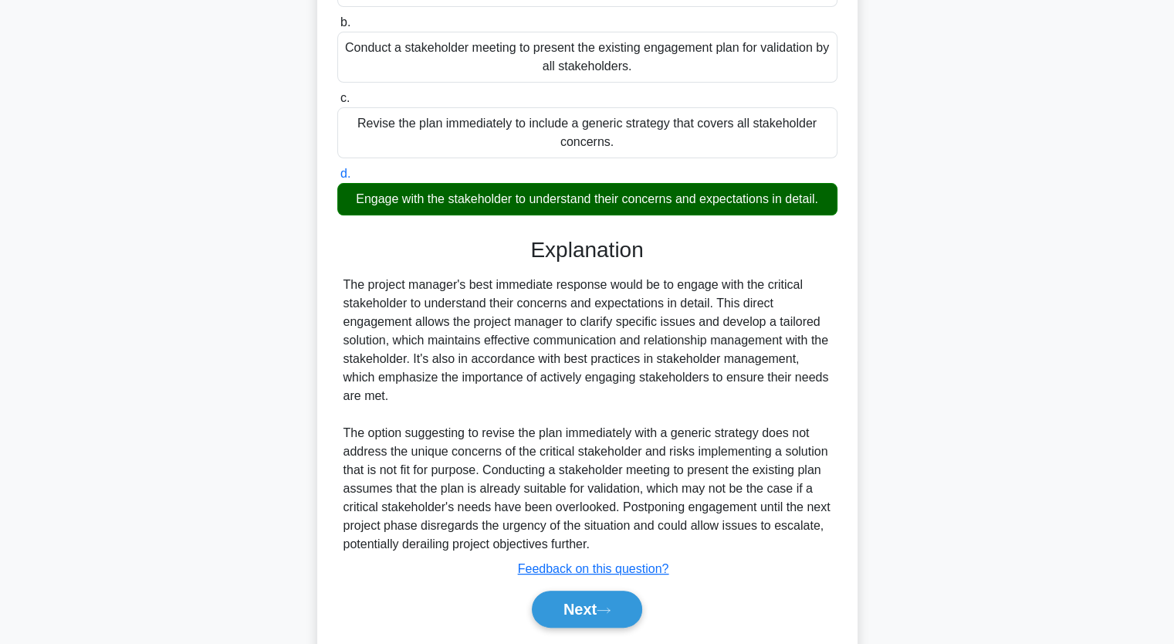
scroll to position [326, 0]
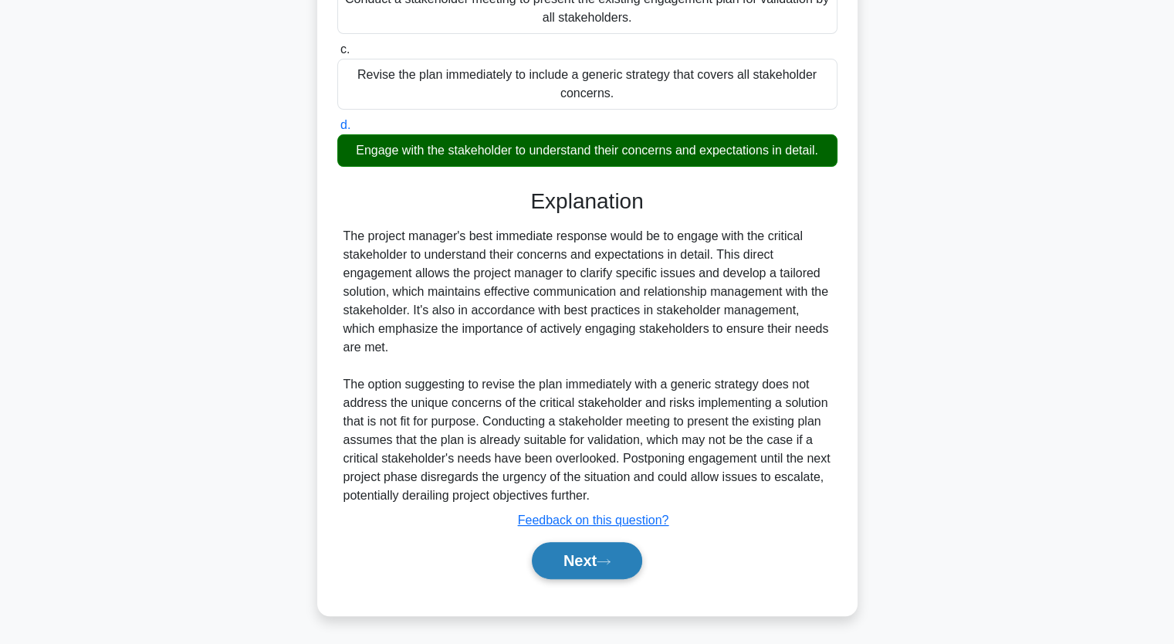
click at [610, 557] on icon at bounding box center [604, 561] width 14 height 8
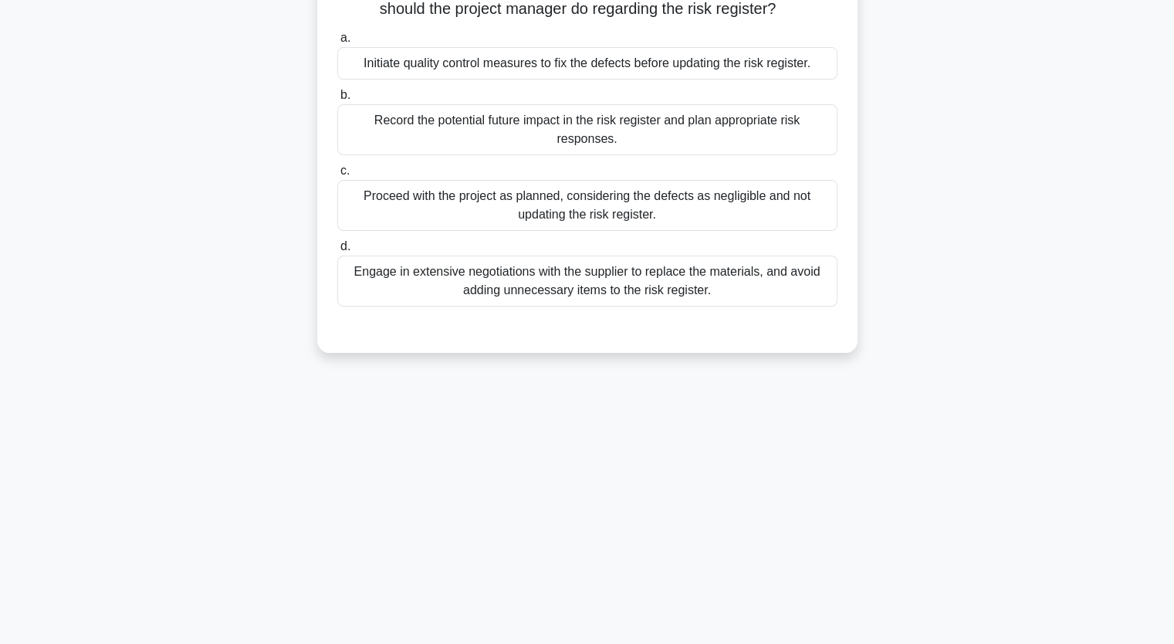
click at [1002, 307] on div "A project manager is overseeing a project in which a critical supplier has deli…" at bounding box center [587, 135] width 1019 height 471
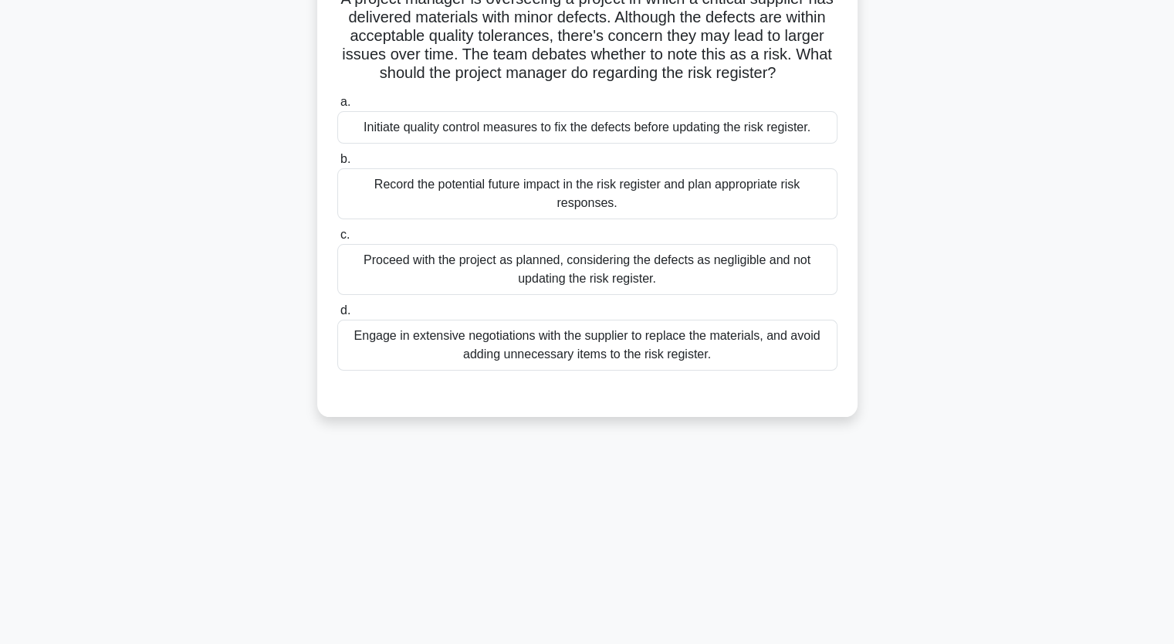
scroll to position [98, 0]
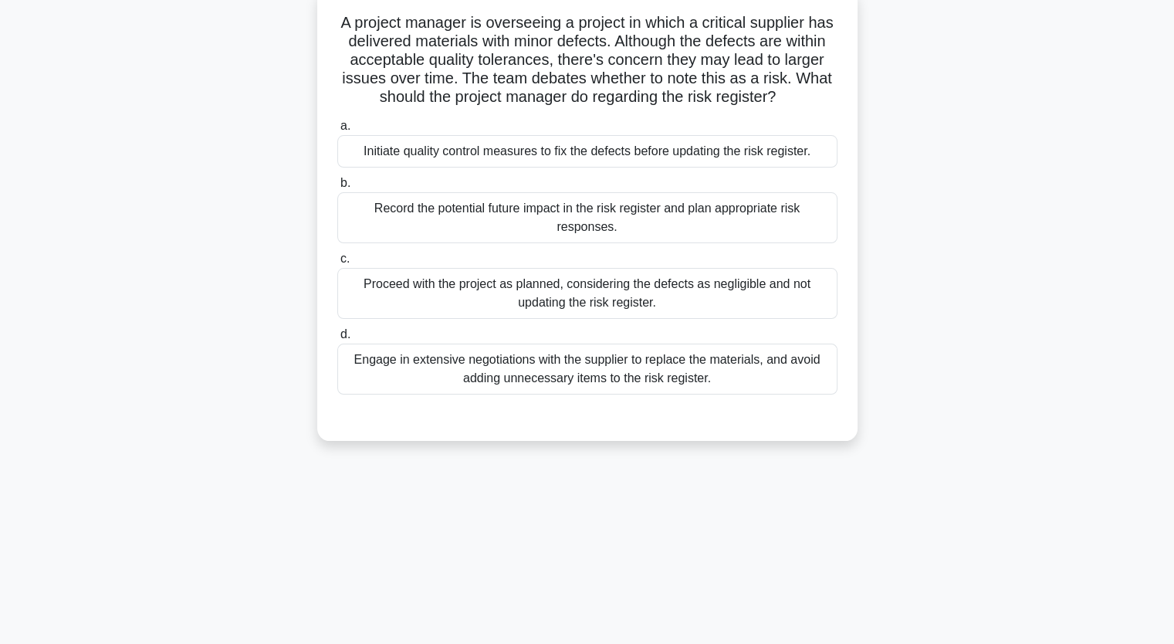
click at [676, 152] on div "Initiate quality control measures to fix the defects before updating the risk r…" at bounding box center [587, 151] width 500 height 32
click at [337, 131] on input "a. Initiate quality control measures to fix the defects before updating the ris…" at bounding box center [337, 126] width 0 height 10
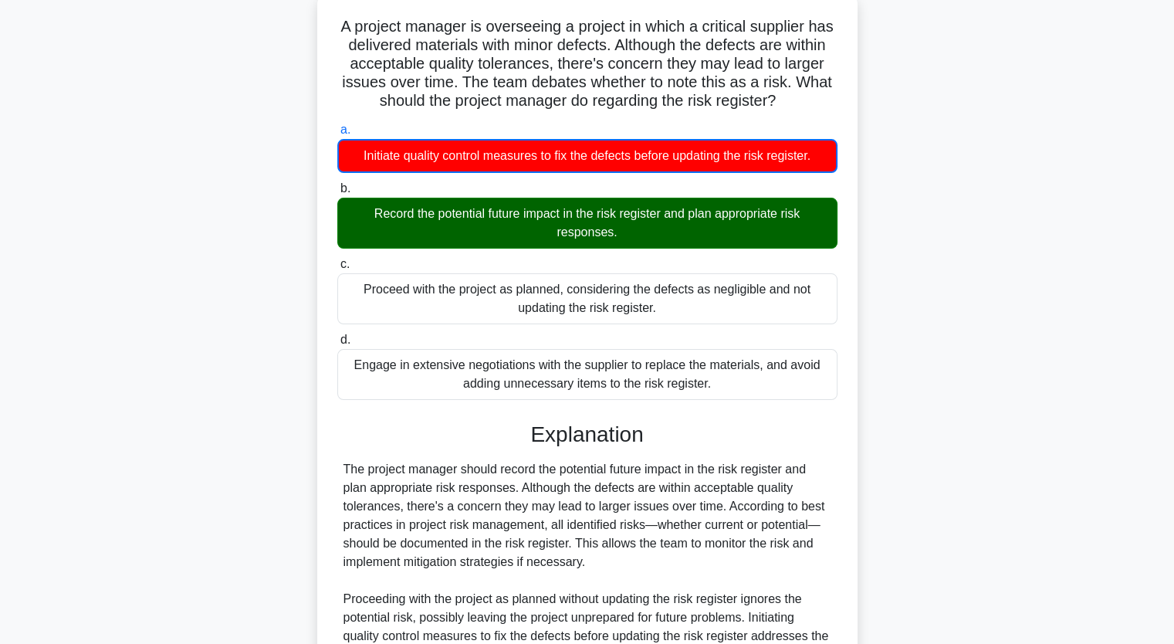
click at [911, 327] on div "A project manager is overseeing a project in which a critical supplier has deli…" at bounding box center [587, 420] width 1019 height 856
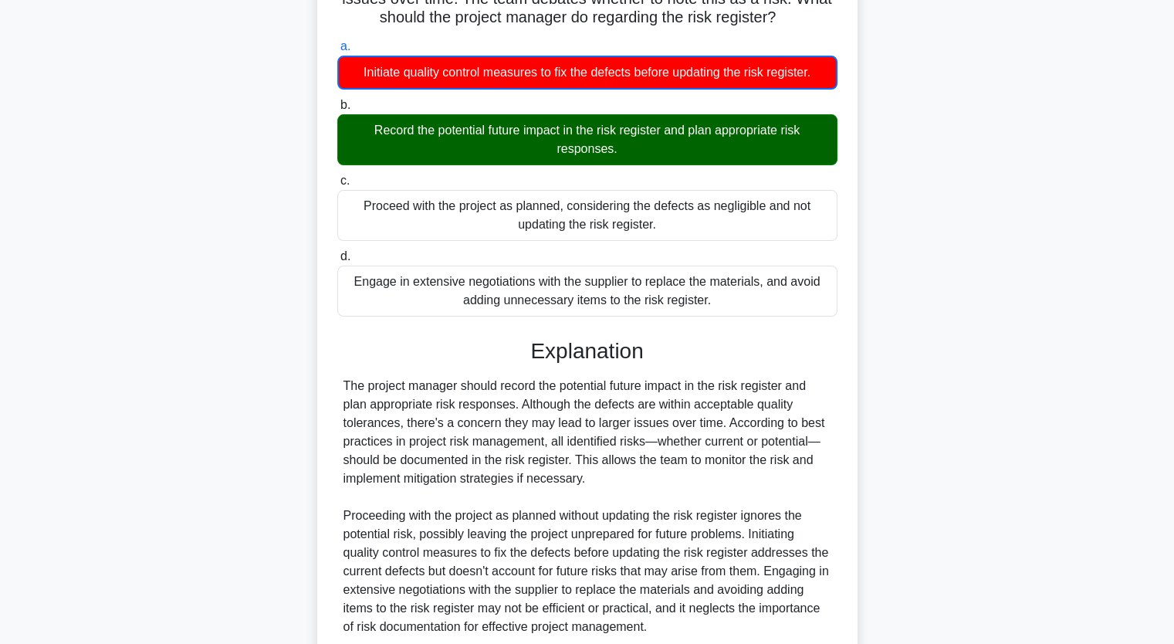
scroll to position [309, 0]
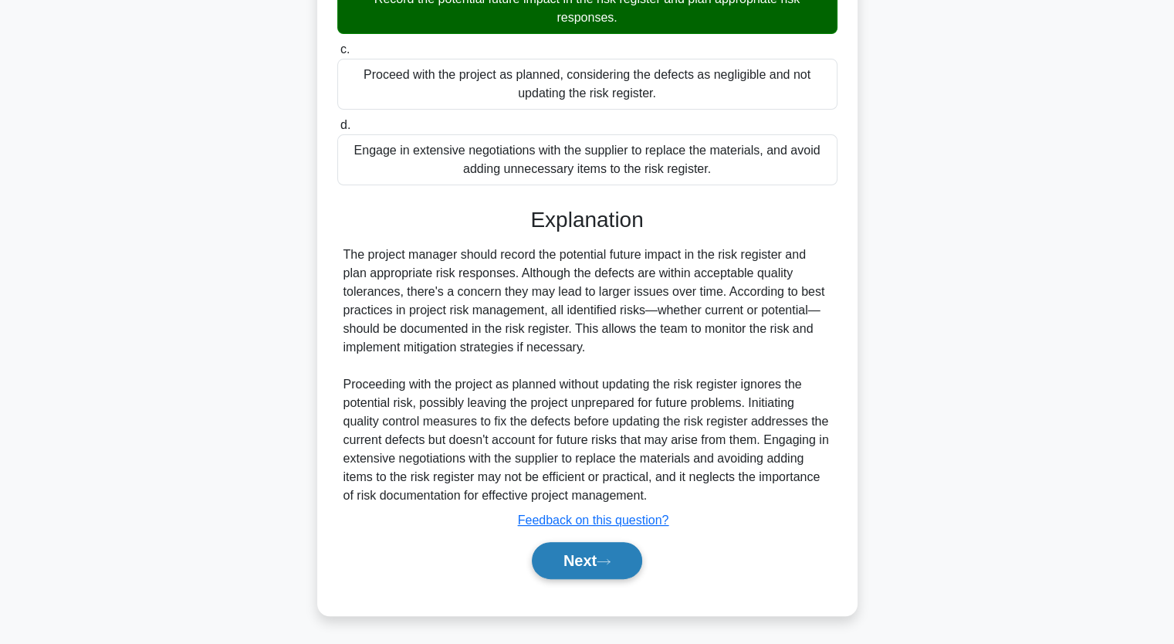
click at [589, 564] on button "Next" at bounding box center [587, 560] width 110 height 37
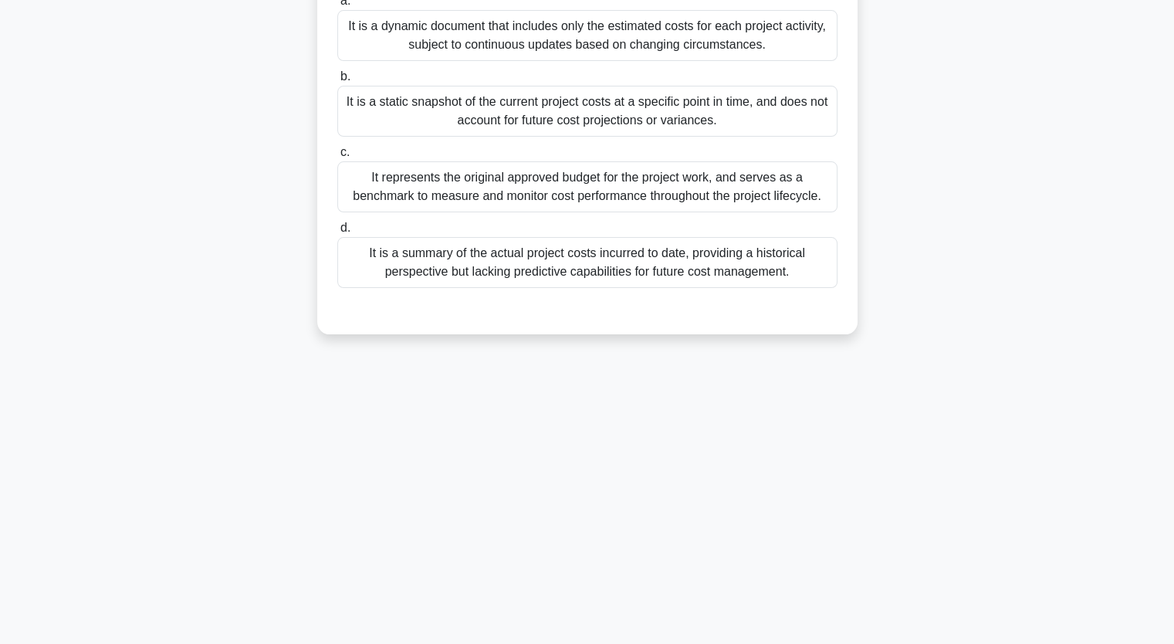
scroll to position [191, 0]
click at [957, 215] on div "During the Cost Budgeting process, the project manager is tasked with developin…" at bounding box center [587, 126] width 1019 height 452
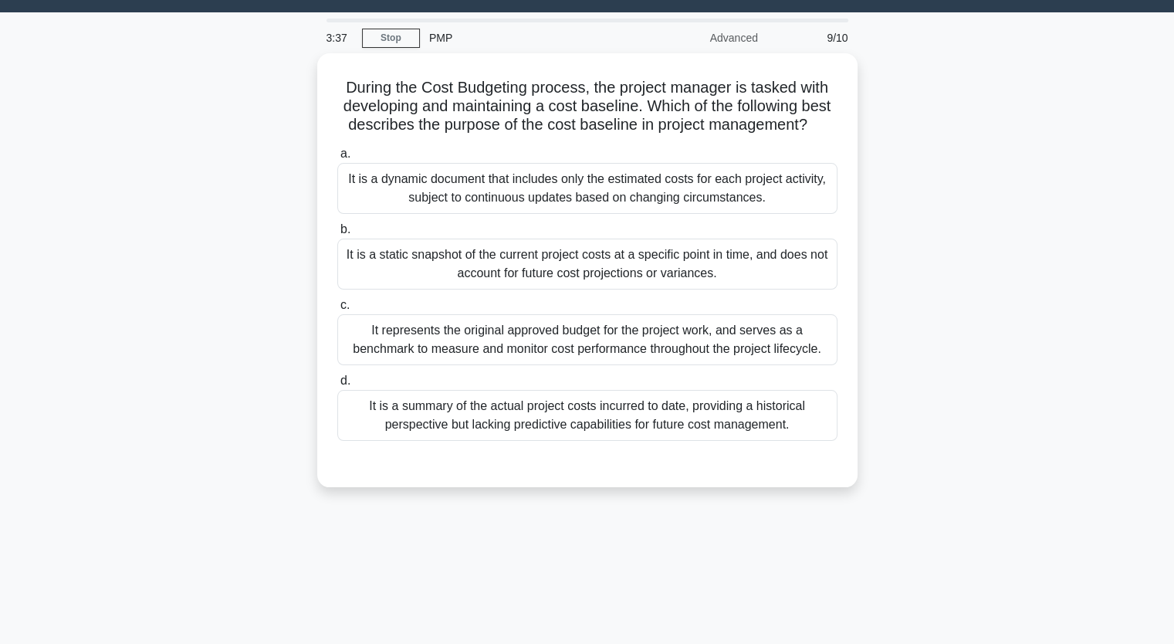
scroll to position [36, 0]
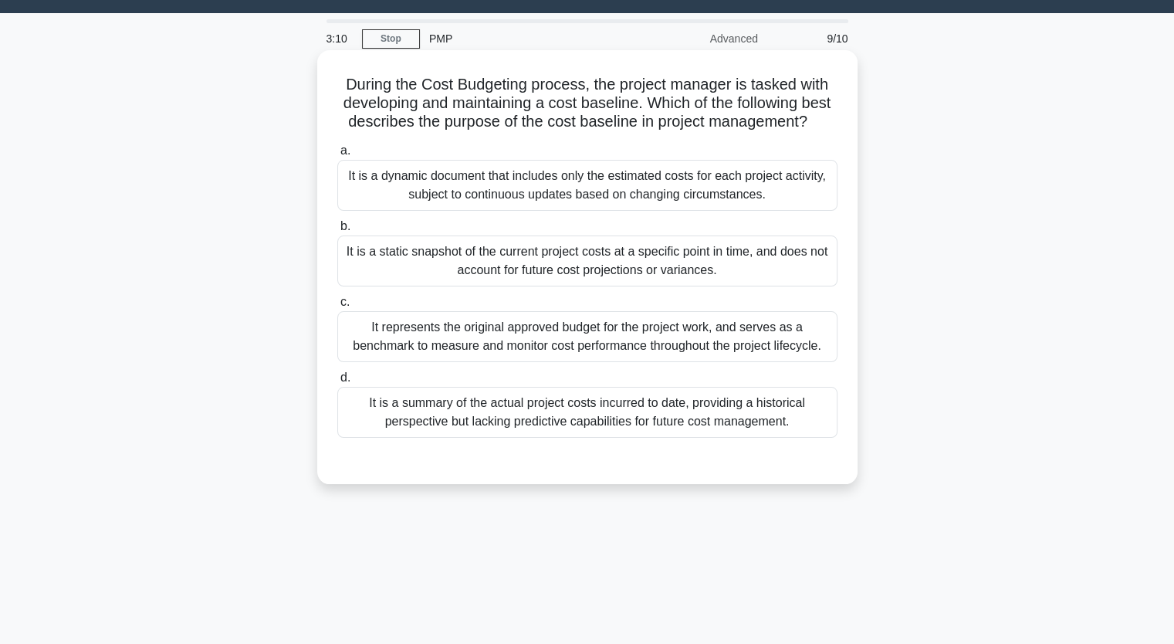
click at [609, 208] on div "It is a dynamic document that includes only the estimated costs for each projec…" at bounding box center [587, 185] width 500 height 51
click at [337, 156] on input "a. It is a dynamic document that includes only the estimated costs for each pro…" at bounding box center [337, 151] width 0 height 10
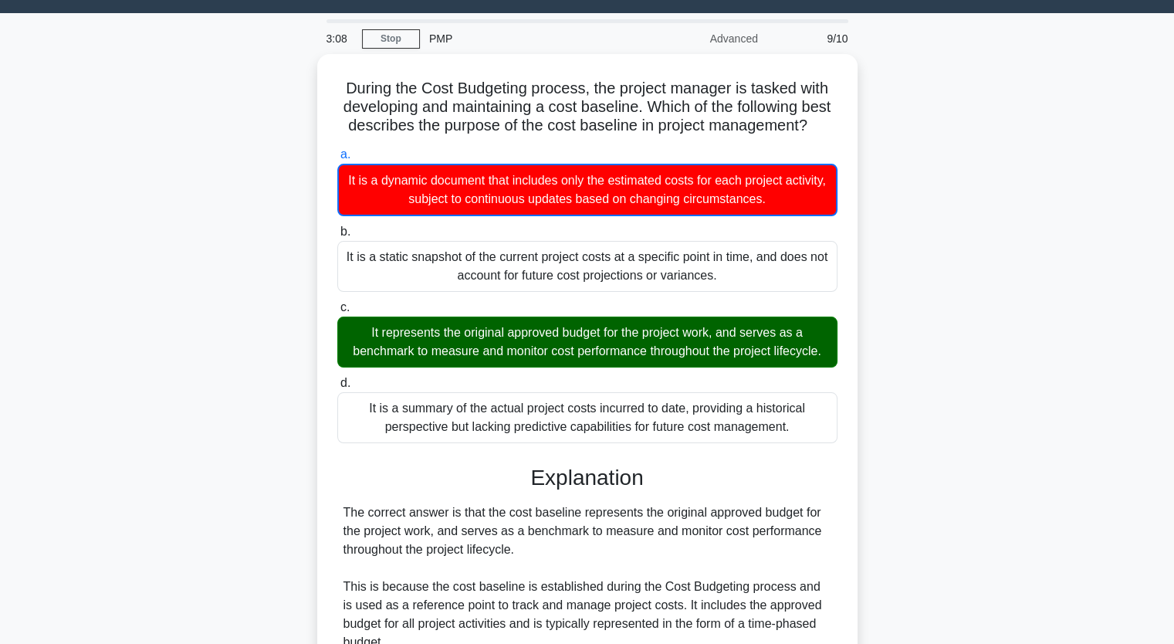
click at [943, 409] on div "During the Cost Budgeting process, the project manager is tasked with developin…" at bounding box center [587, 491] width 1019 height 875
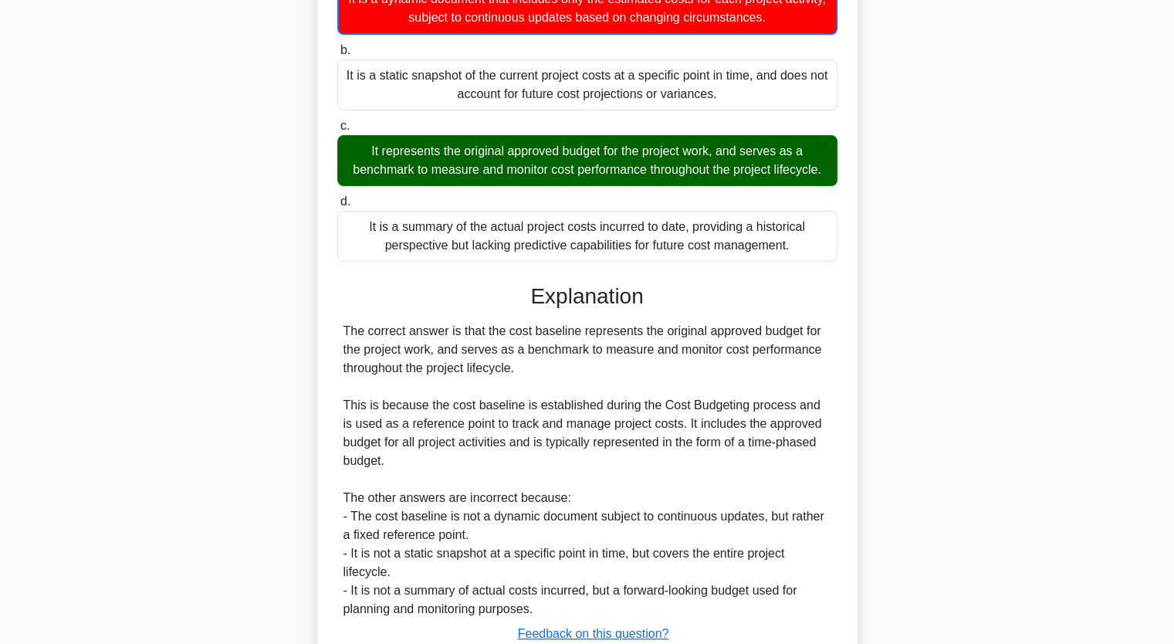
scroll to position [364, 0]
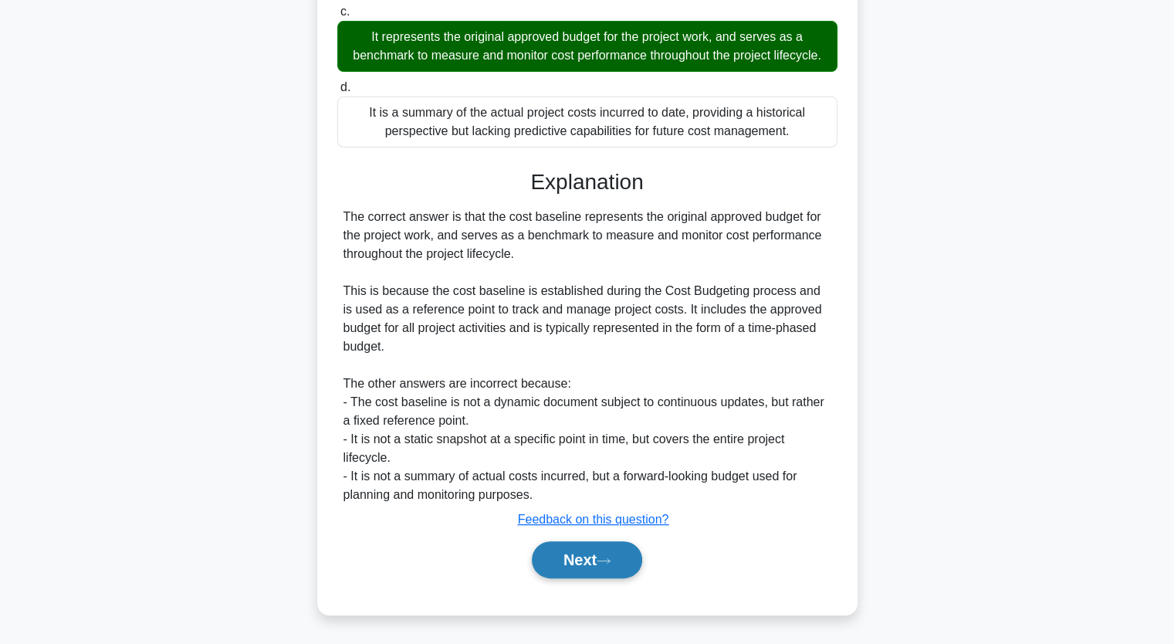
click at [591, 560] on button "Next" at bounding box center [587, 559] width 110 height 37
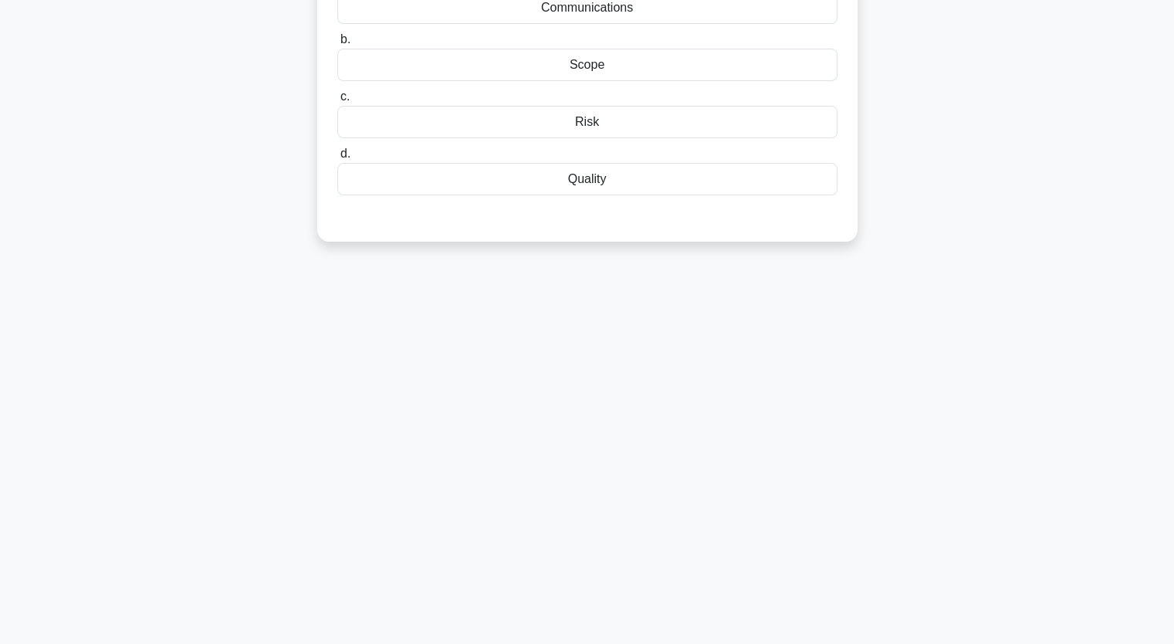
scroll to position [191, 0]
click at [1025, 149] on div "A Stakeholder Engagement Plan is a component of the ___ Management Plan. .spinn…" at bounding box center [587, 80] width 1019 height 360
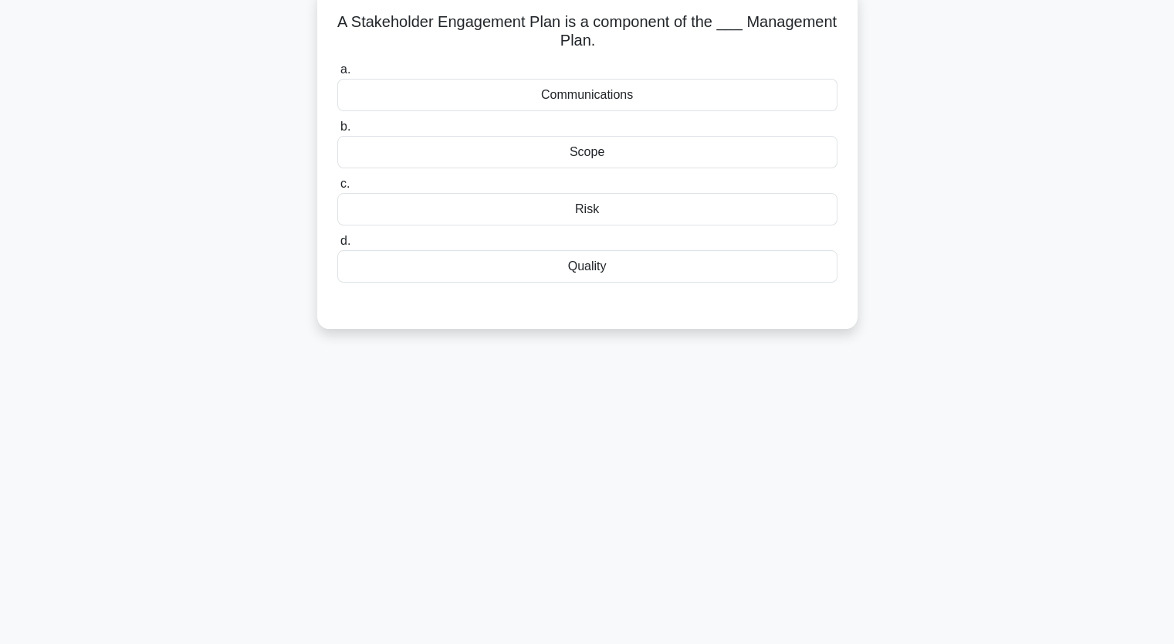
scroll to position [5, 0]
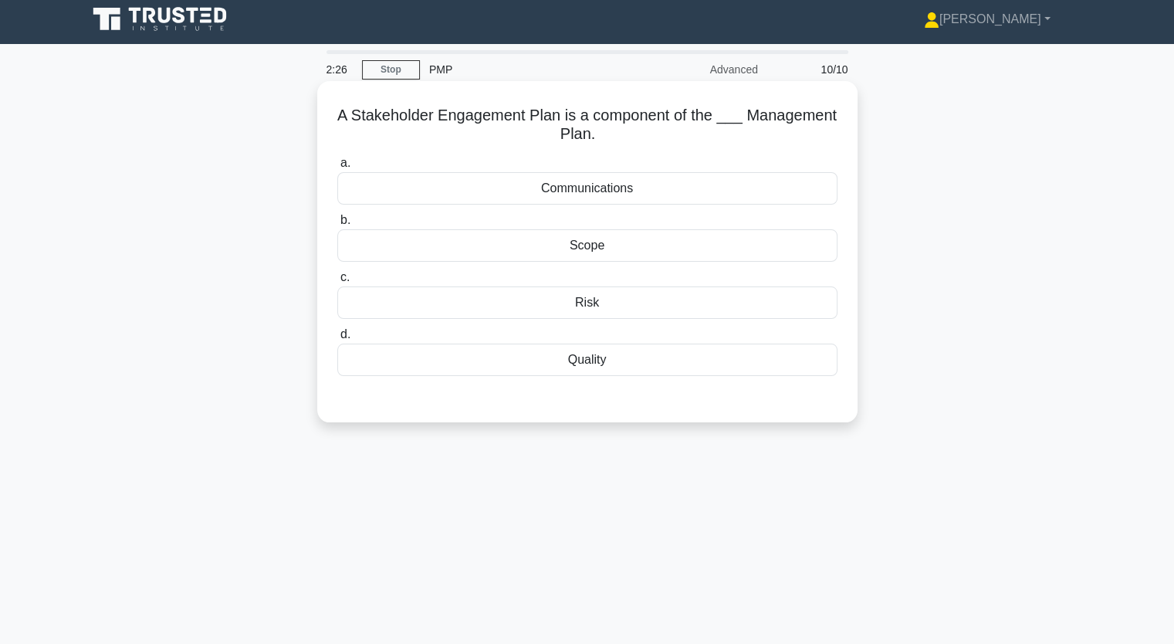
click at [605, 195] on div "Communications" at bounding box center [587, 188] width 500 height 32
click at [337, 168] on input "a. Communications" at bounding box center [337, 163] width 0 height 10
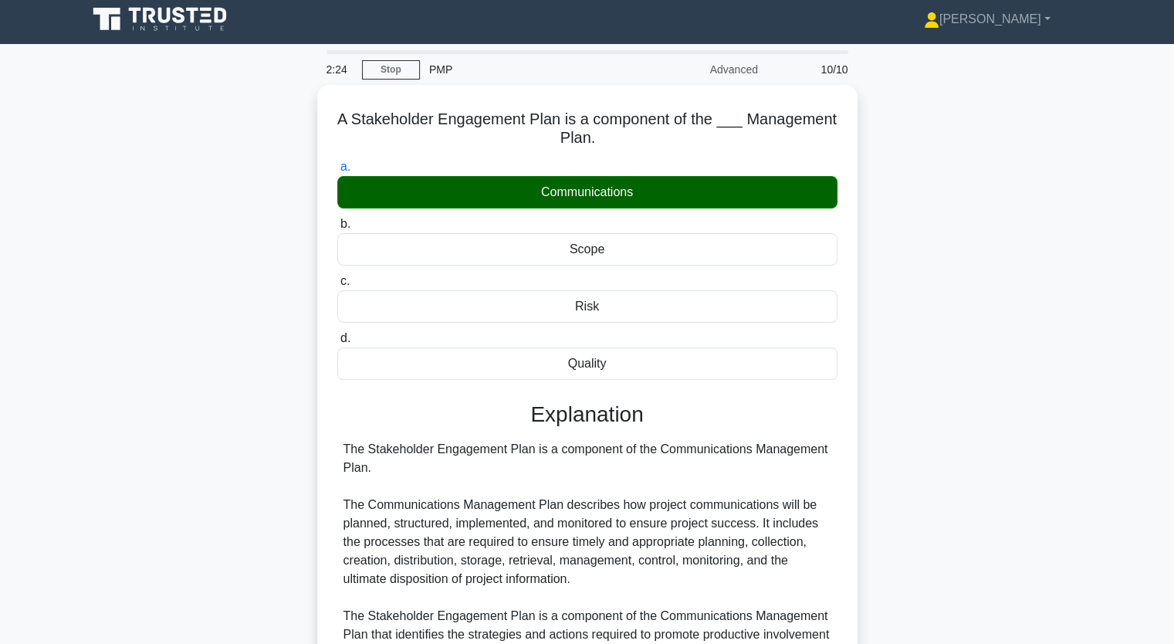
click at [1002, 360] on div "A Stakeholder Engagement Plan is a component of the ___ Management Plan. .spinn…" at bounding box center [587, 475] width 1019 height 781
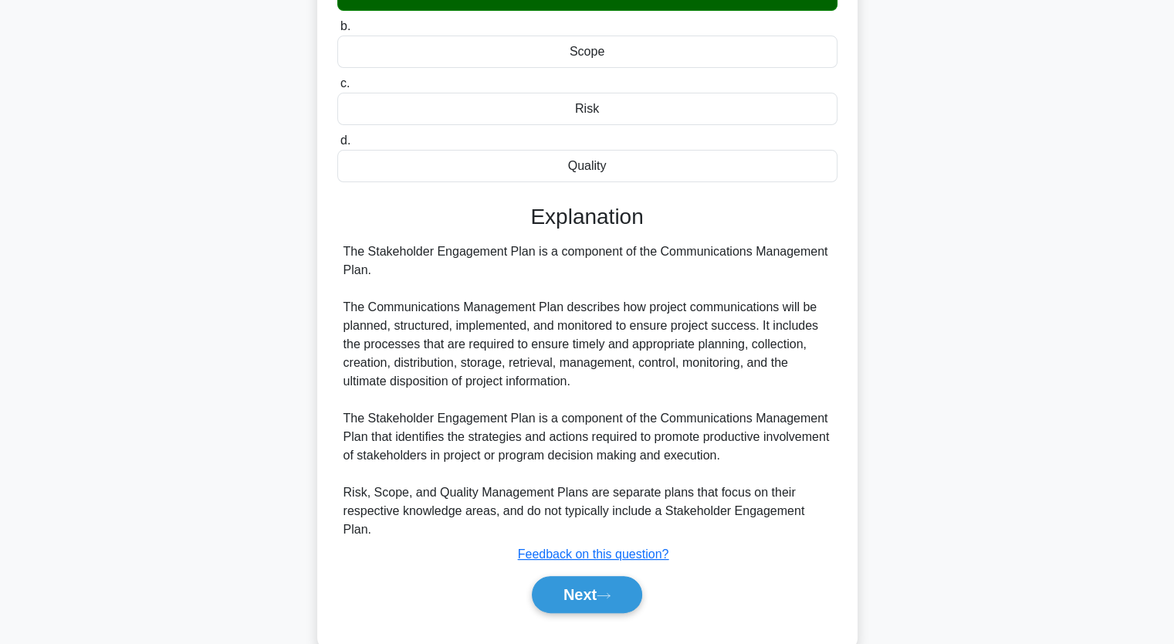
scroll to position [215, 0]
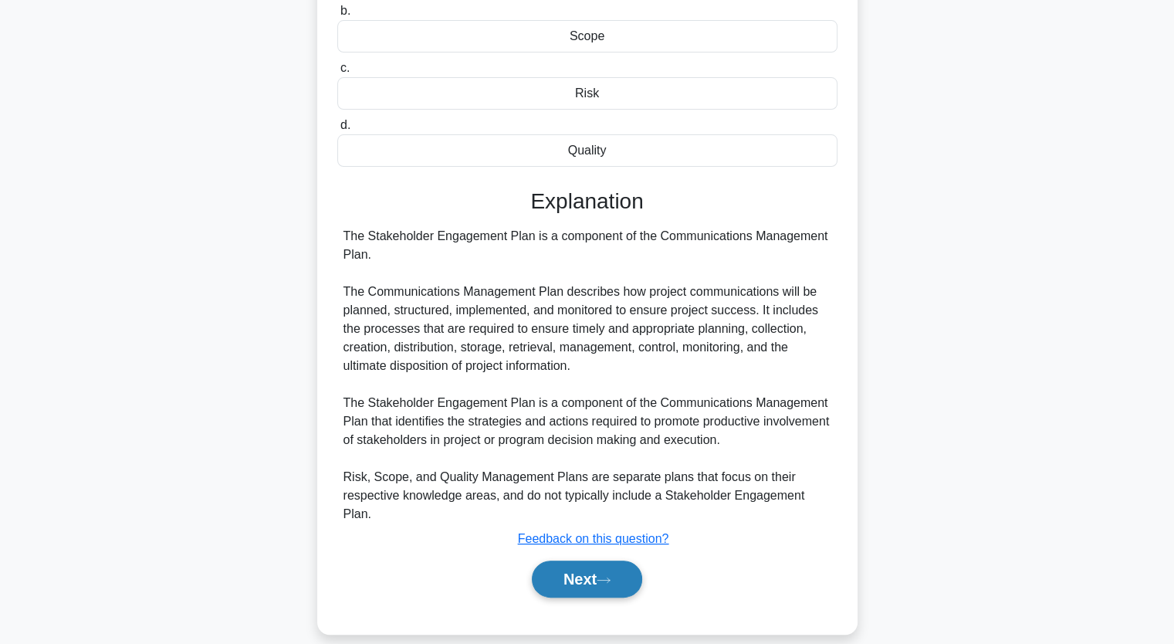
click at [615, 561] on button "Next" at bounding box center [587, 579] width 110 height 37
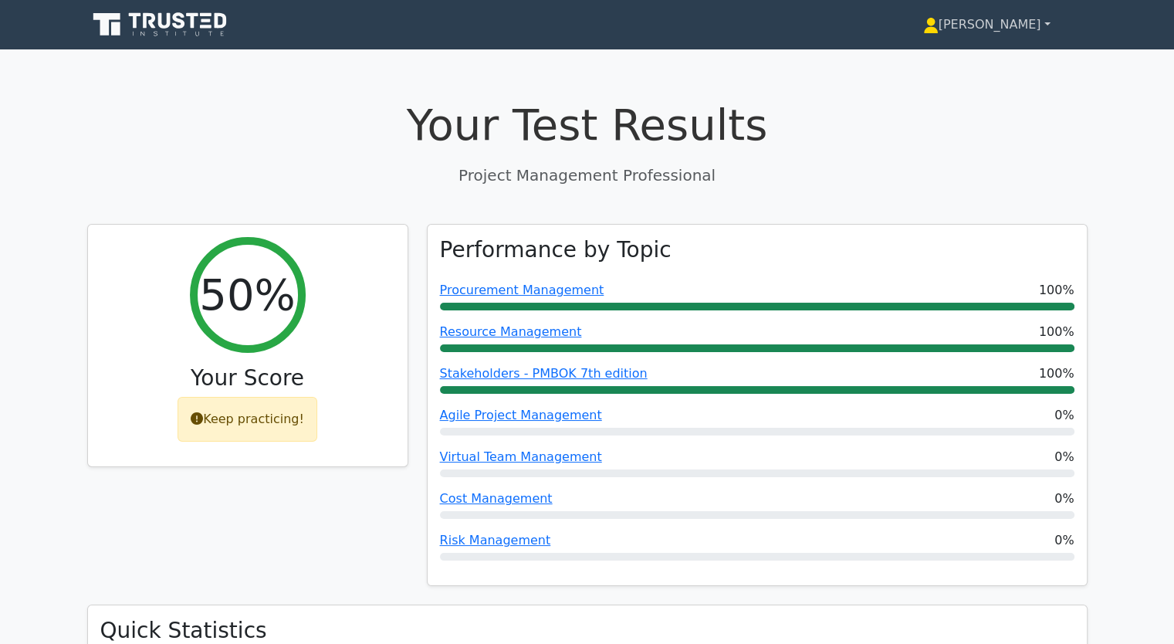
click at [1041, 22] on link "[PERSON_NAME]" at bounding box center [987, 24] width 202 height 31
click at [1042, 22] on link "[PERSON_NAME]" at bounding box center [987, 24] width 202 height 31
click at [1045, 23] on link "[PERSON_NAME]" at bounding box center [987, 24] width 202 height 31
click at [1004, 32] on link "[PERSON_NAME]" at bounding box center [987, 24] width 202 height 31
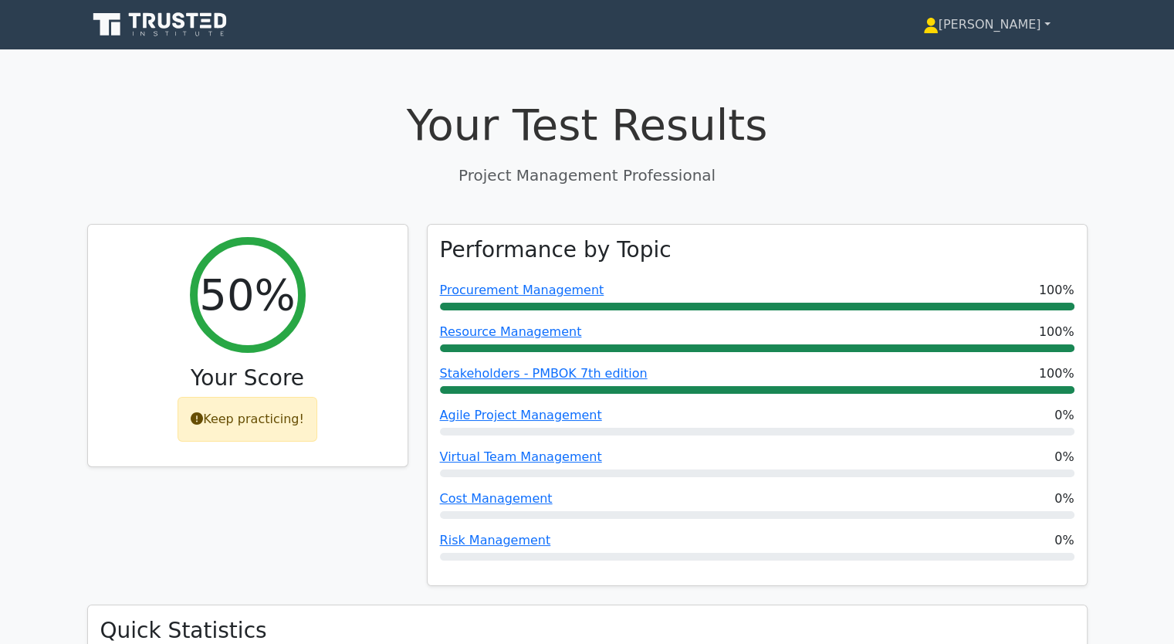
click at [1040, 27] on link "[PERSON_NAME]" at bounding box center [987, 24] width 202 height 31
click at [1053, 24] on link "[PERSON_NAME]" at bounding box center [987, 24] width 202 height 31
click at [960, 110] on h1 "Your Test Results" at bounding box center [587, 125] width 1001 height 52
click at [1041, 27] on link "[PERSON_NAME]" at bounding box center [987, 24] width 202 height 31
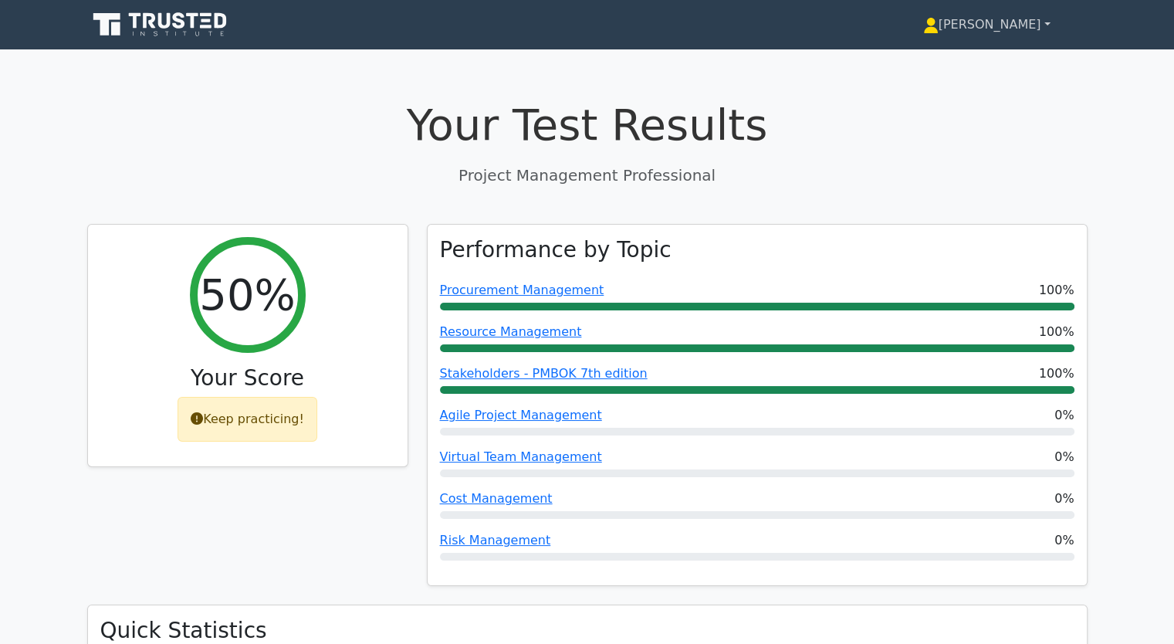
click at [998, 25] on link "[PERSON_NAME]" at bounding box center [987, 24] width 202 height 31
click at [1046, 19] on link "[PERSON_NAME]" at bounding box center [987, 24] width 202 height 31
drag, startPoint x: 1046, startPoint y: 19, endPoint x: 920, endPoint y: 16, distance: 125.9
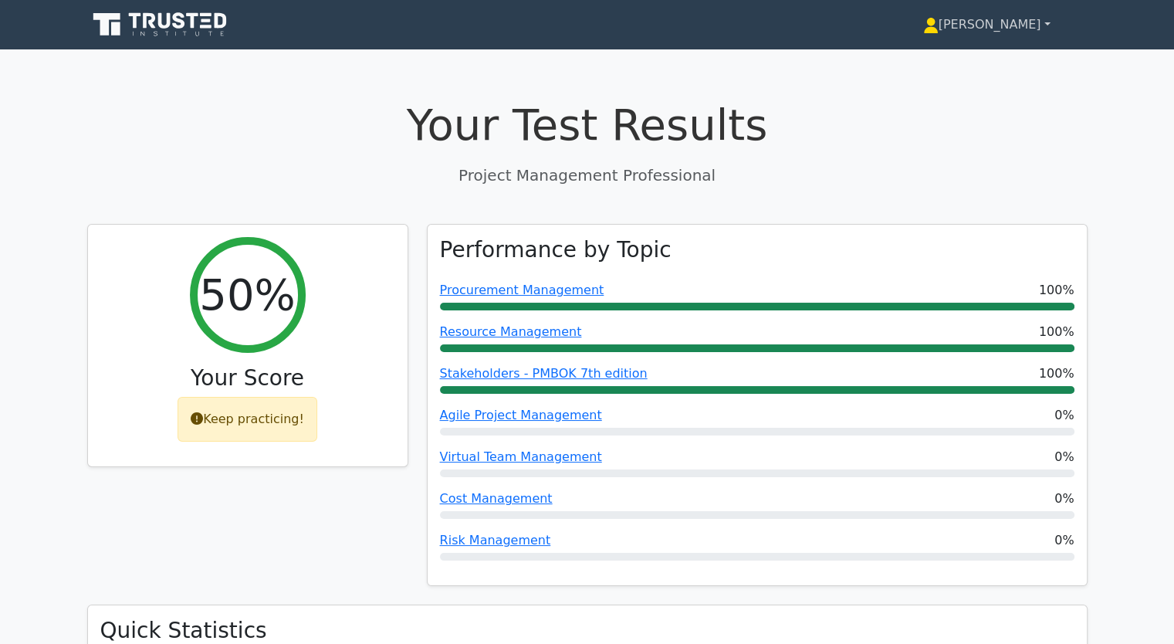
click at [920, 16] on link "[PERSON_NAME]" at bounding box center [987, 24] width 202 height 31
click at [920, 17] on link "[PERSON_NAME]" at bounding box center [987, 24] width 202 height 31
click at [937, 32] on link "[PERSON_NAME]" at bounding box center [987, 24] width 202 height 31
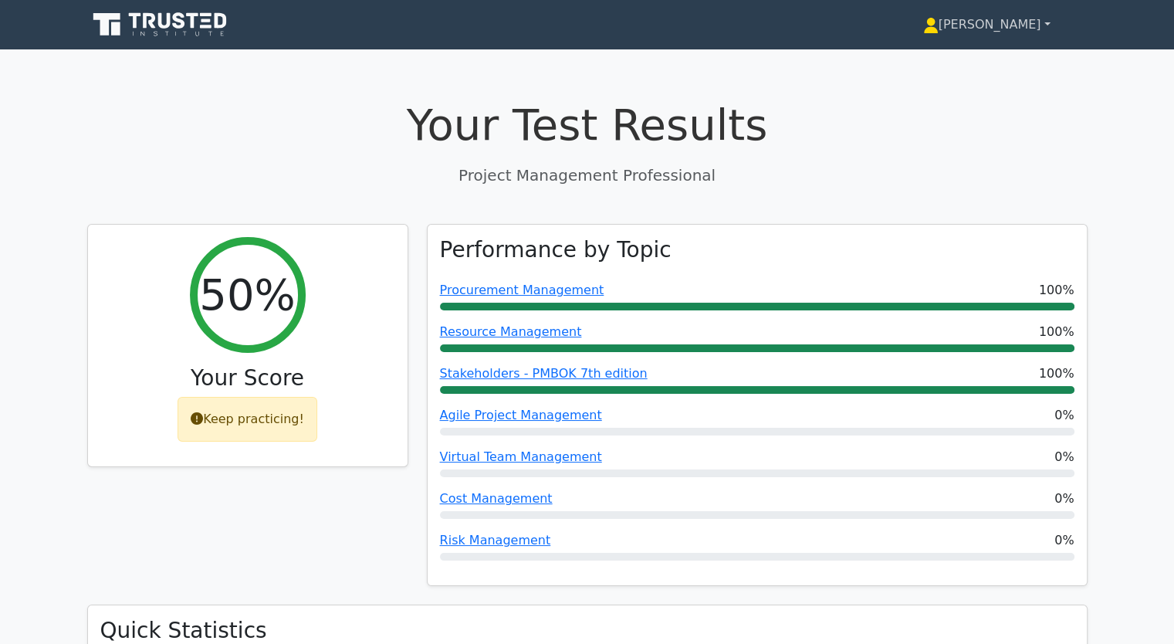
click at [937, 32] on link "[PERSON_NAME]" at bounding box center [987, 24] width 202 height 31
click at [333, 556] on div "50% Your Score Keep practicing!" at bounding box center [248, 414] width 340 height 381
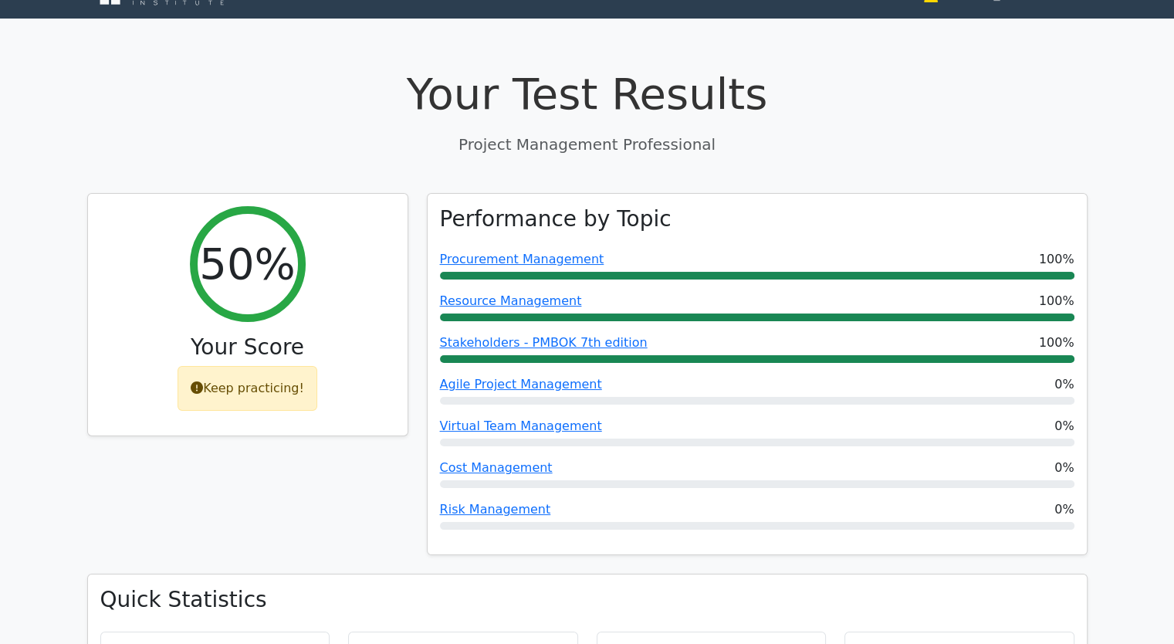
scroll to position [1861, 0]
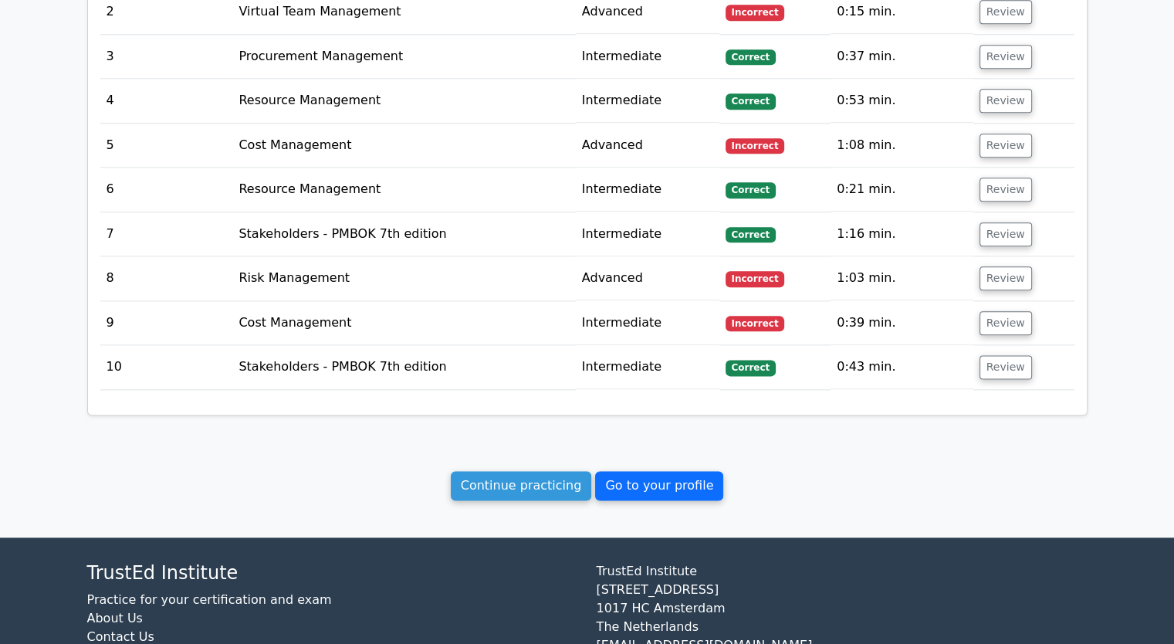
click at [653, 471] on link "Go to your profile" at bounding box center [659, 485] width 128 height 29
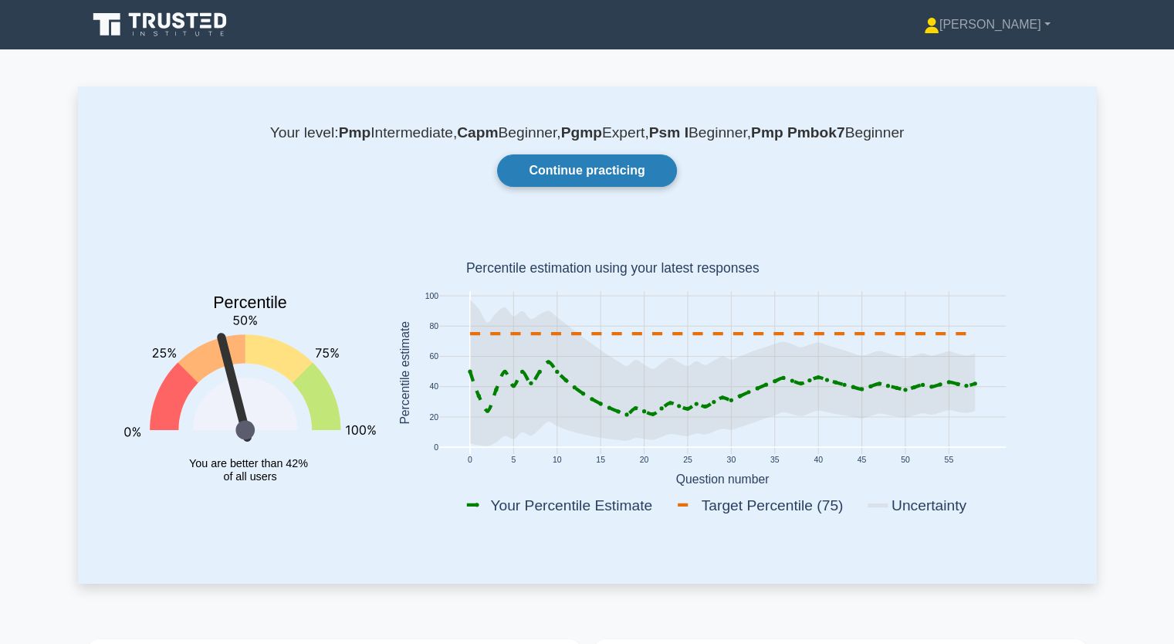
click at [564, 178] on link "Continue practicing" at bounding box center [586, 170] width 179 height 32
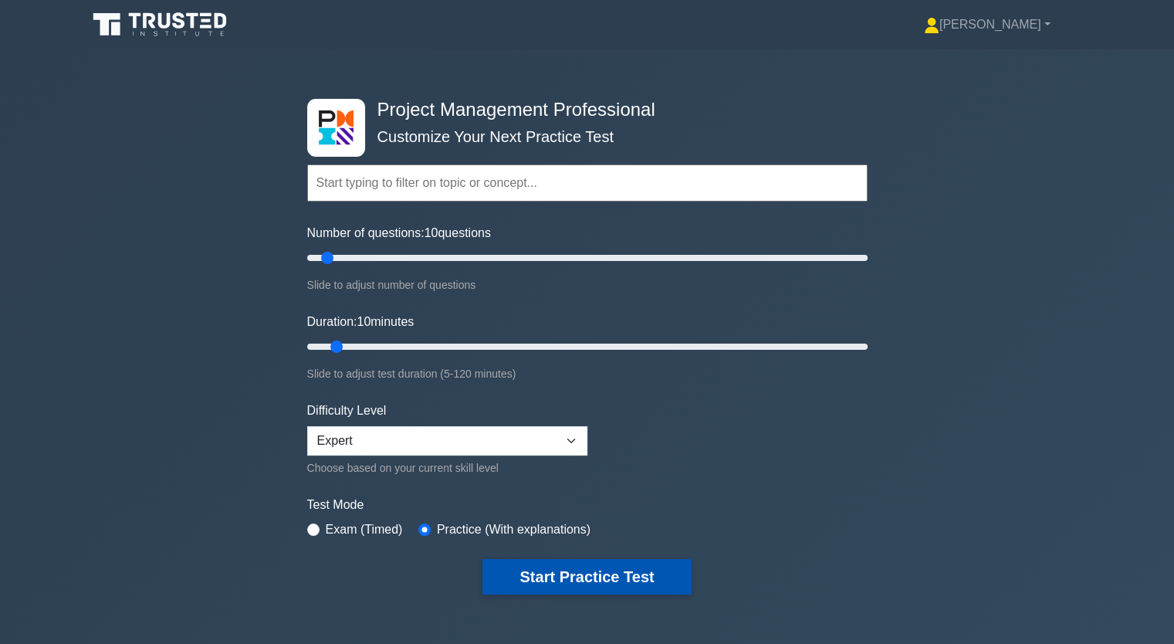
click at [562, 582] on button "Start Practice Test" at bounding box center [587, 577] width 208 height 36
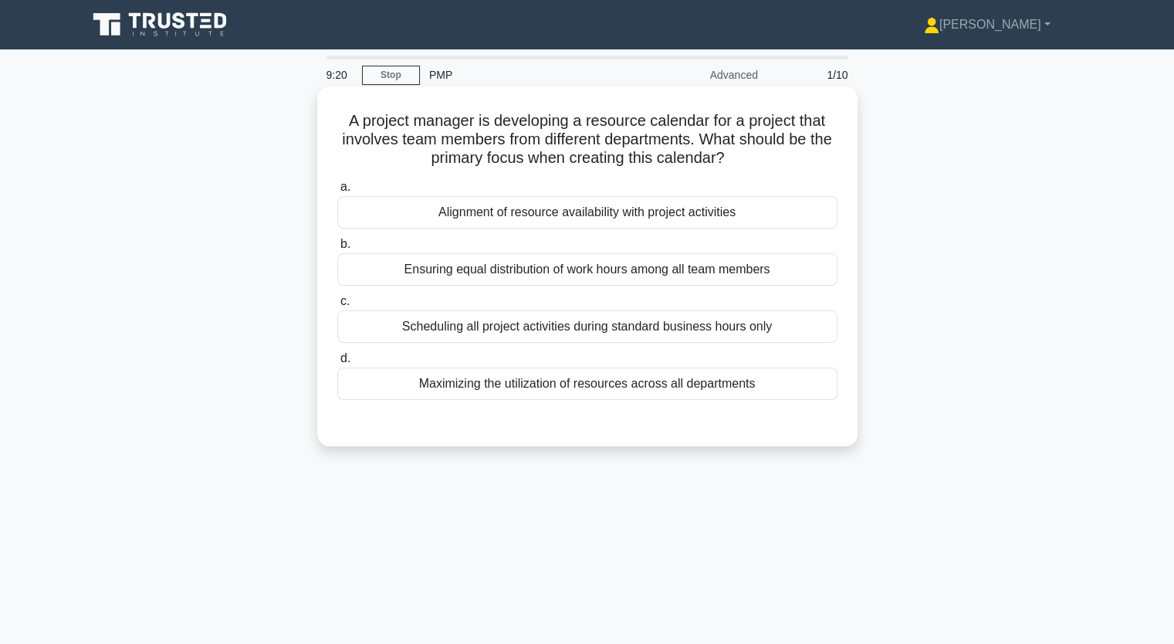
click at [558, 229] on div "Alignment of resource availability with project activities" at bounding box center [587, 212] width 500 height 32
click at [337, 192] on input "a. Alignment of resource availability with project activities" at bounding box center [337, 187] width 0 height 10
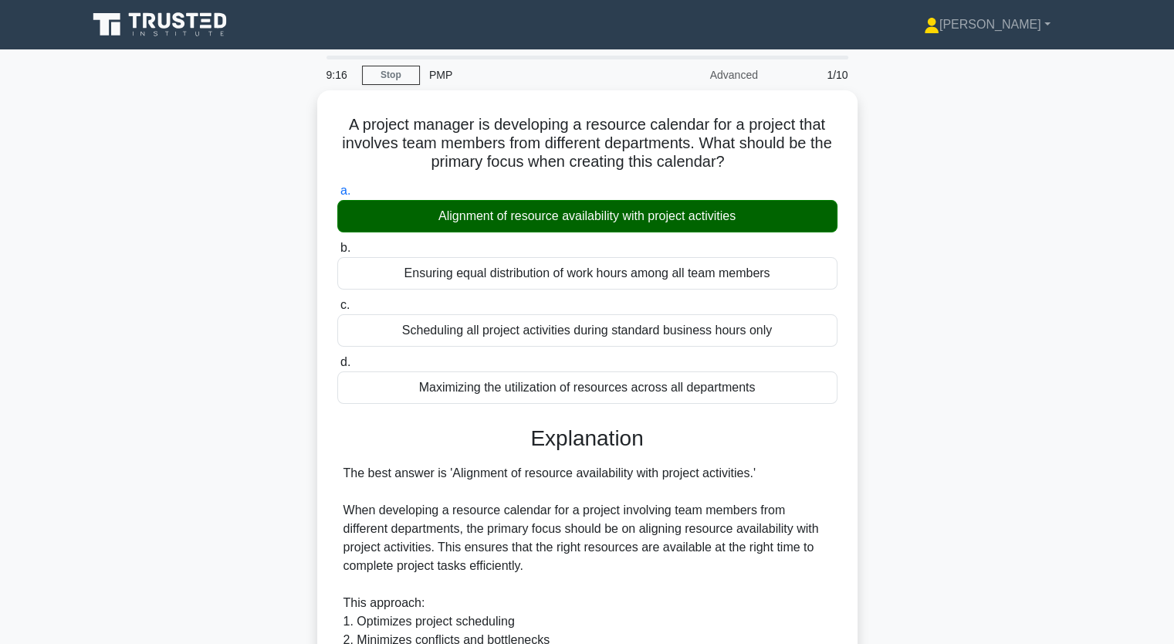
click at [994, 488] on div "A project manager is developing a resource calendar for a project that involves…" at bounding box center [587, 582] width 1019 height 984
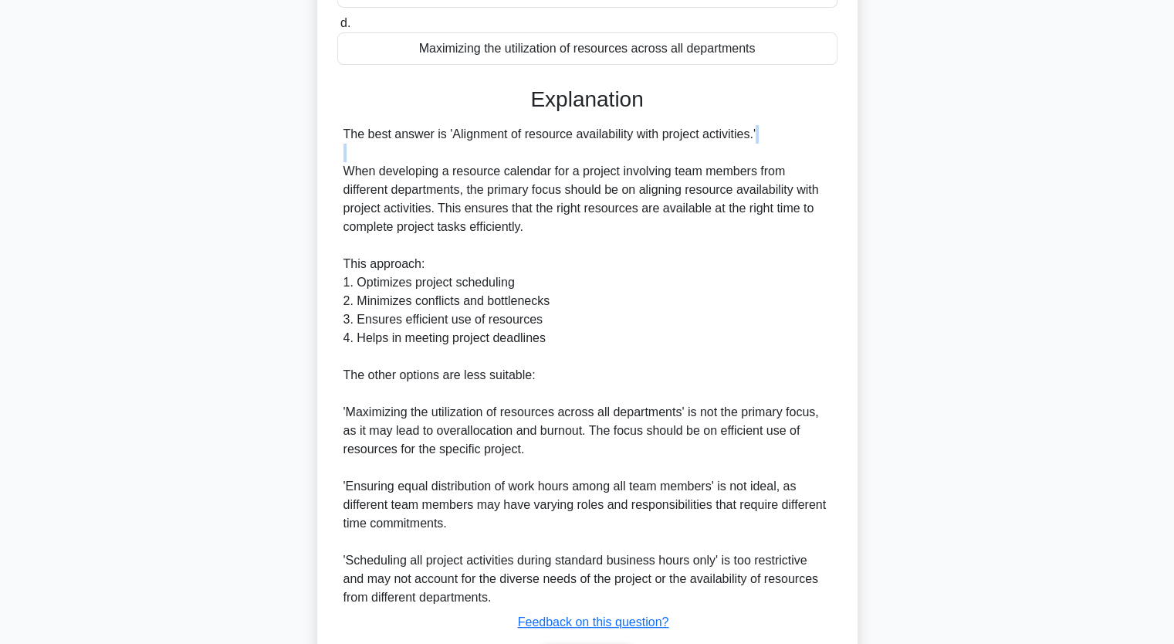
scroll to position [437, 0]
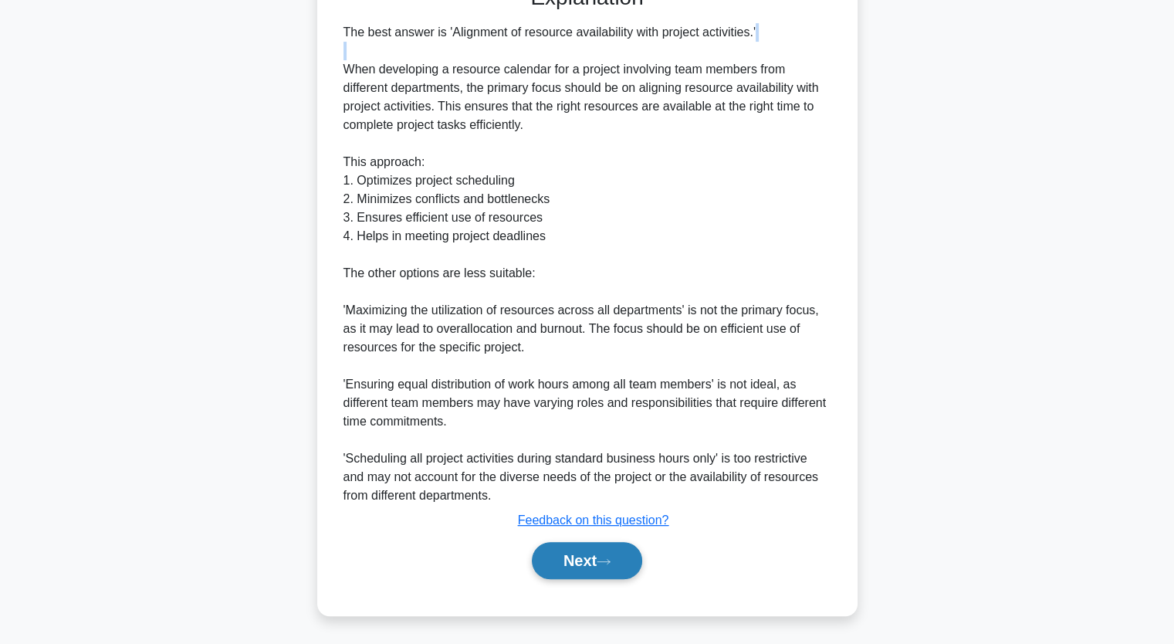
click at [591, 557] on button "Next" at bounding box center [587, 560] width 110 height 37
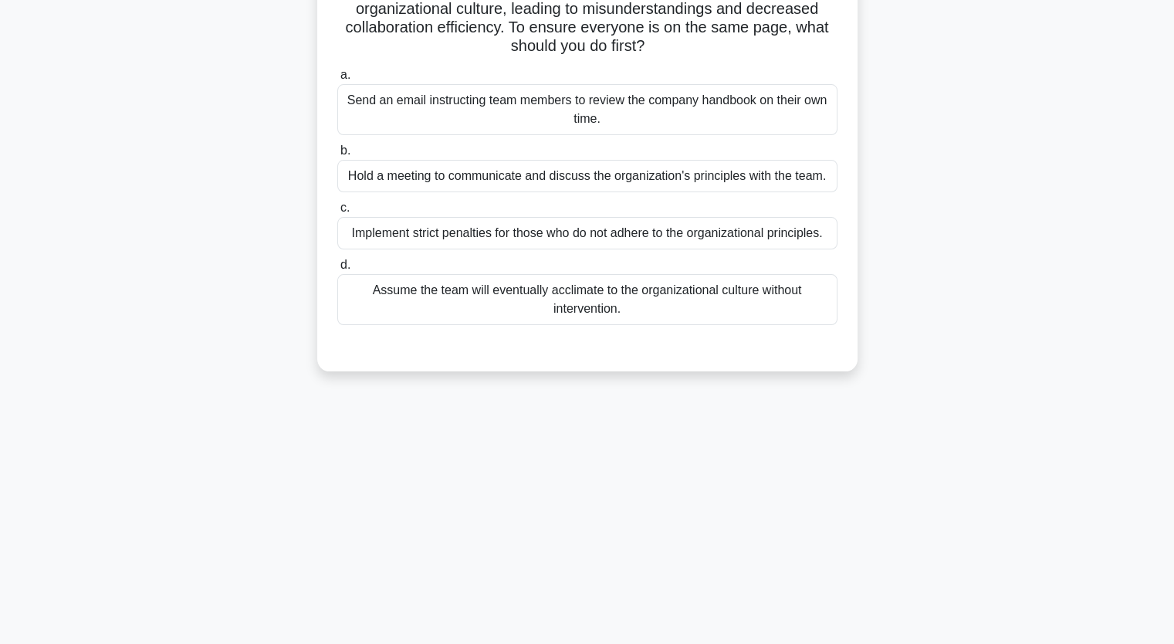
click at [591, 557] on div "9:08 Stop PMP Advanced 2/10 As a project manager in a global organization, you …" at bounding box center [587, 252] width 1019 height 772
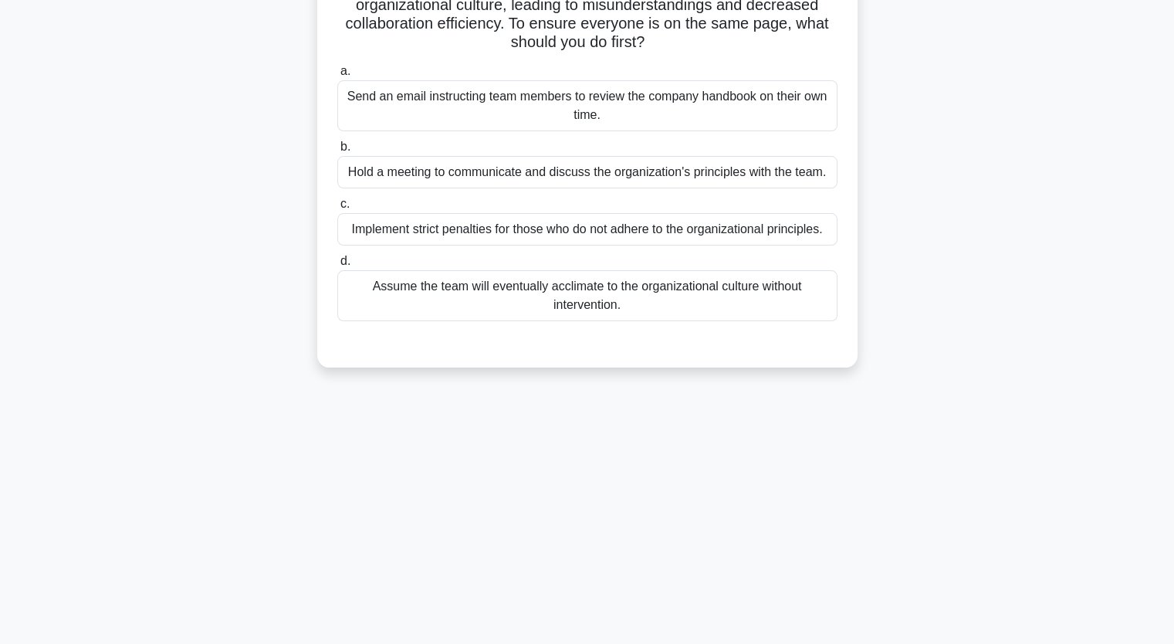
click at [581, 229] on div "Implement strict penalties for those who do not adhere to the organizational pr…" at bounding box center [587, 229] width 500 height 32
click at [337, 209] on input "c. Implement strict penalties for those who do not adhere to the organizational…" at bounding box center [337, 204] width 0 height 10
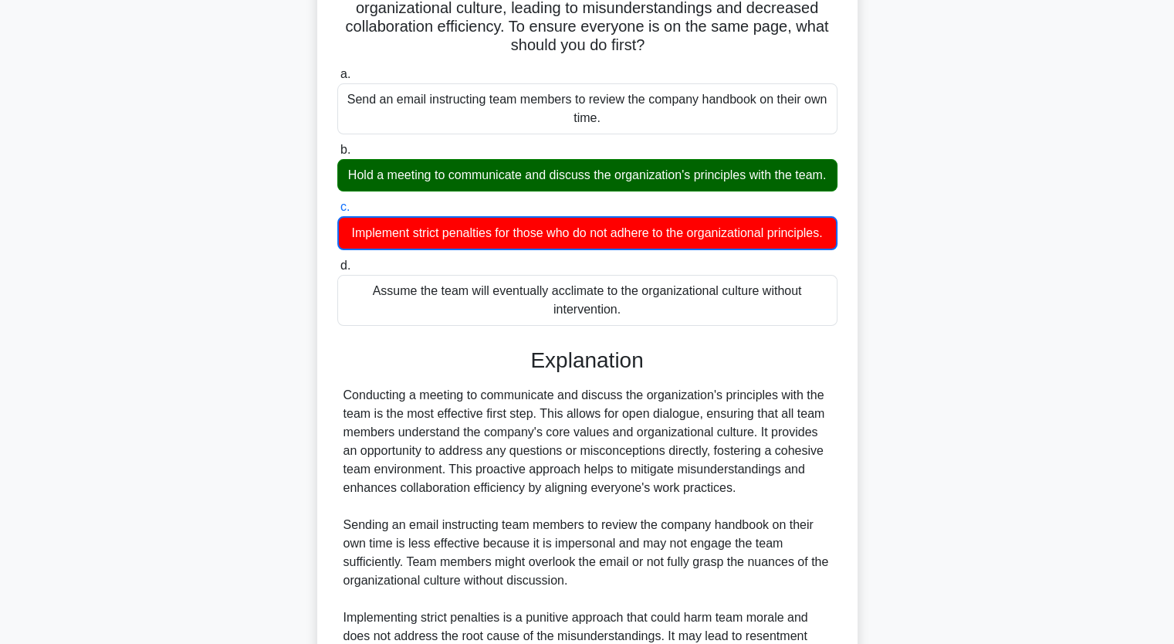
click at [894, 330] on div "As a project manager in a global organization, you lead a team composed of memb…" at bounding box center [587, 383] width 1019 height 967
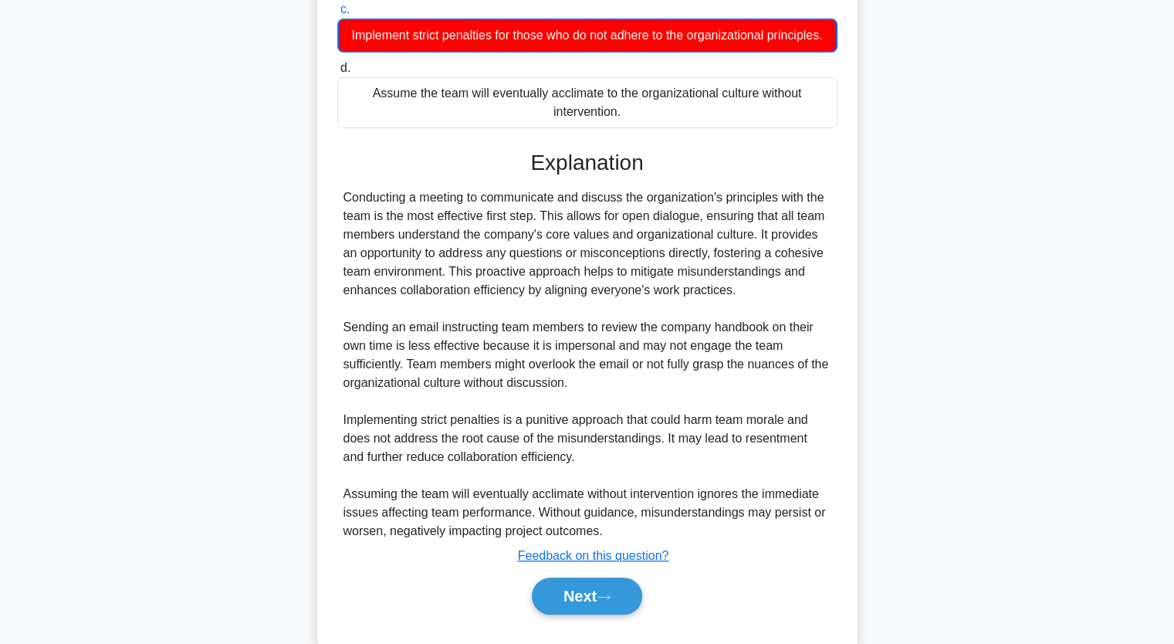
scroll to position [457, 0]
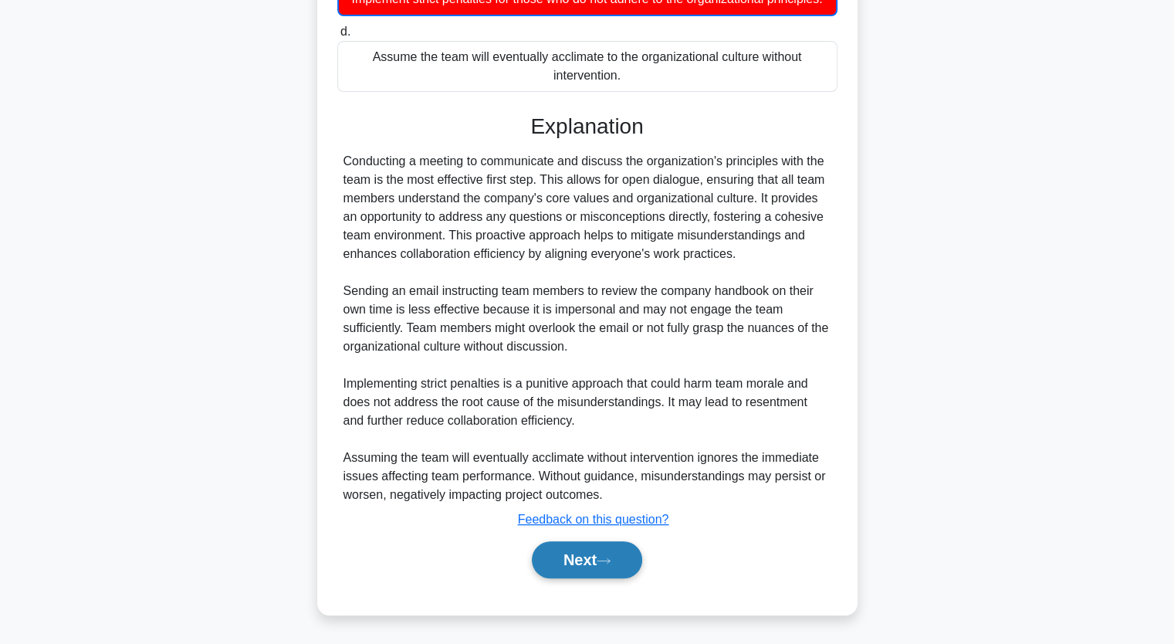
click at [594, 557] on button "Next" at bounding box center [587, 559] width 110 height 37
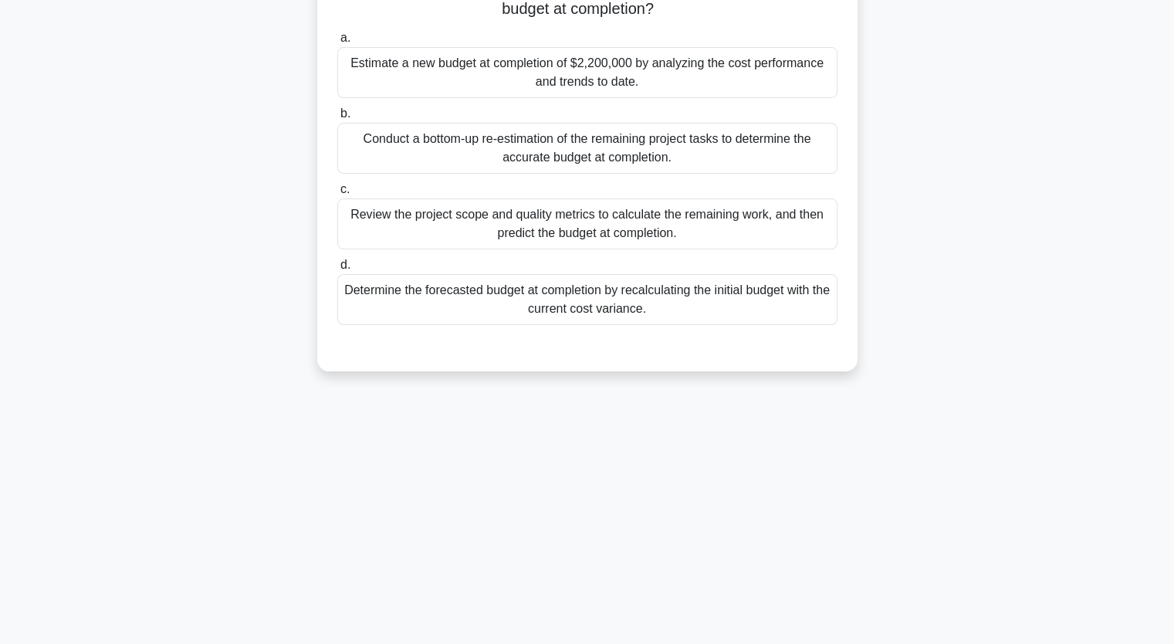
click at [982, 155] on div "You are tasked with a technology integration project estimated at $2,000,000. C…" at bounding box center [587, 144] width 1019 height 489
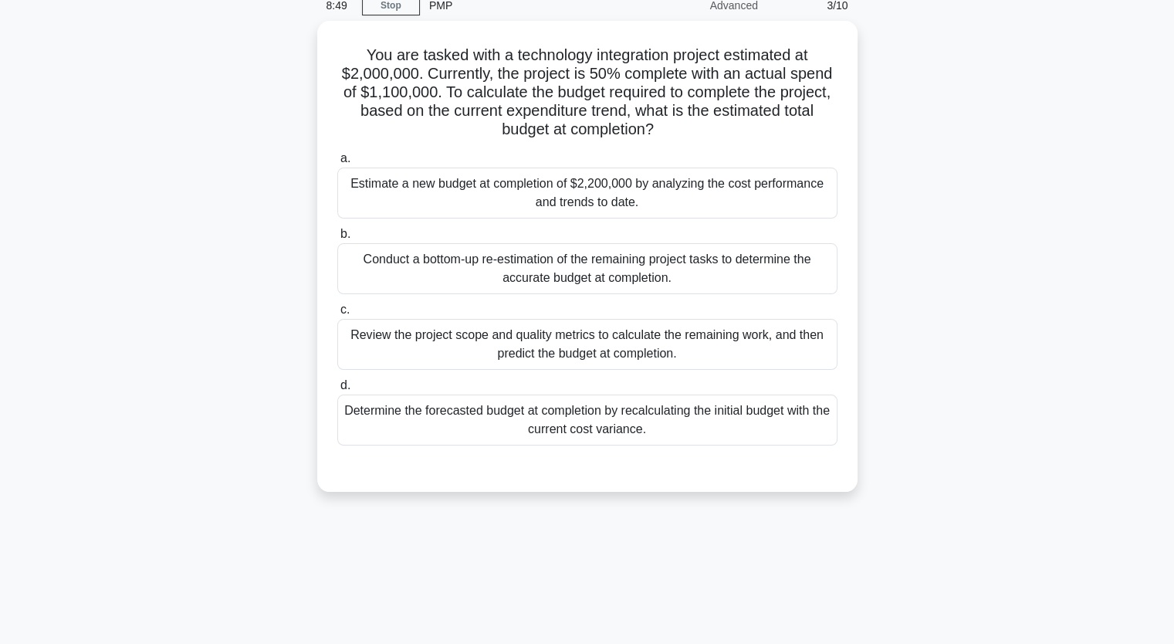
scroll to position [67, 0]
click at [683, 353] on div "Review the project scope and quality metrics to calculate the remaining work, a…" at bounding box center [587, 342] width 500 height 51
click at [337, 313] on input "c. Review the project scope and quality metrics to calculate the remaining work…" at bounding box center [337, 308] width 0 height 10
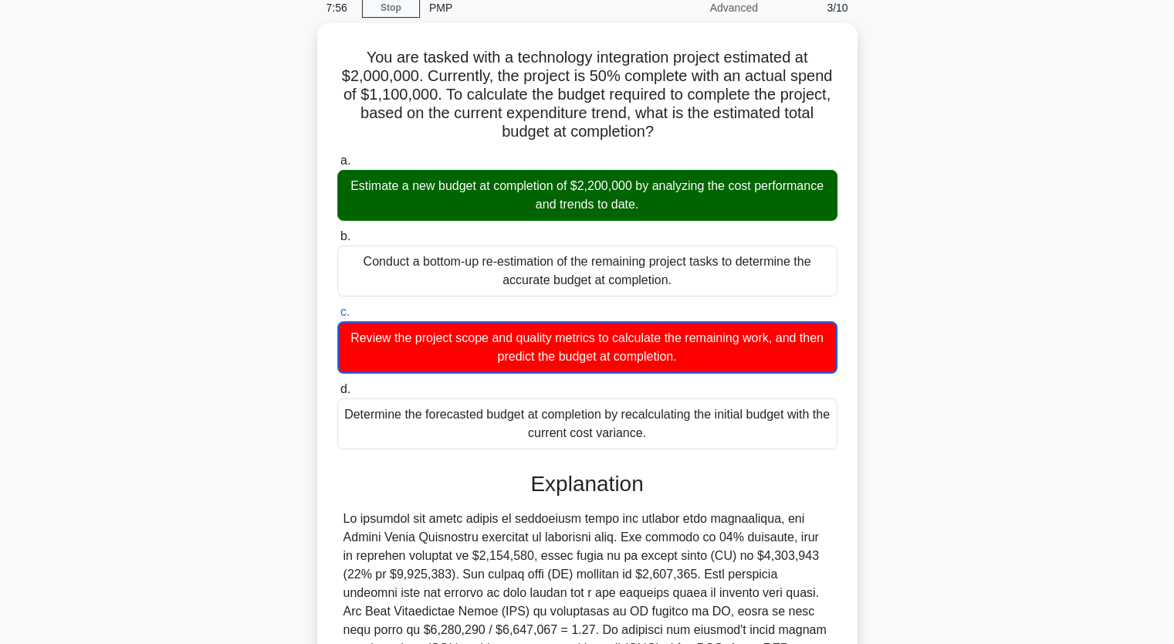
click at [337, 384] on input "d. Determine the forecasted budget at completion by recalculating the initial b…" at bounding box center [337, 389] width 0 height 10
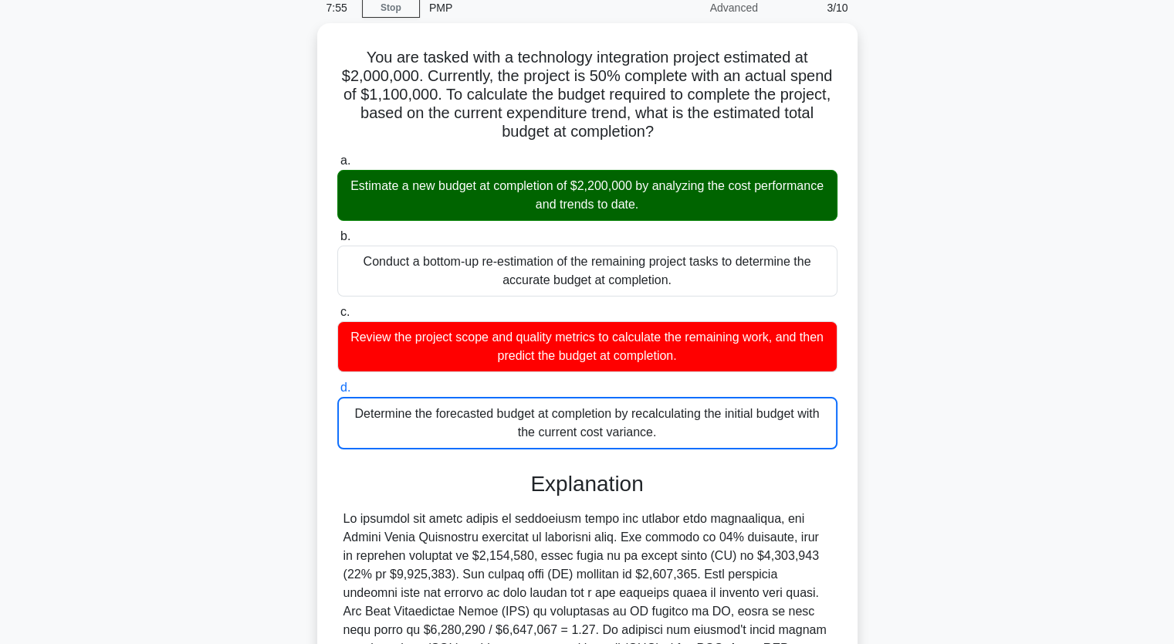
click at [337, 156] on input "a. Estimate a new budget at completion of $2,200,000 by analyzing the cost perf…" at bounding box center [337, 161] width 0 height 10
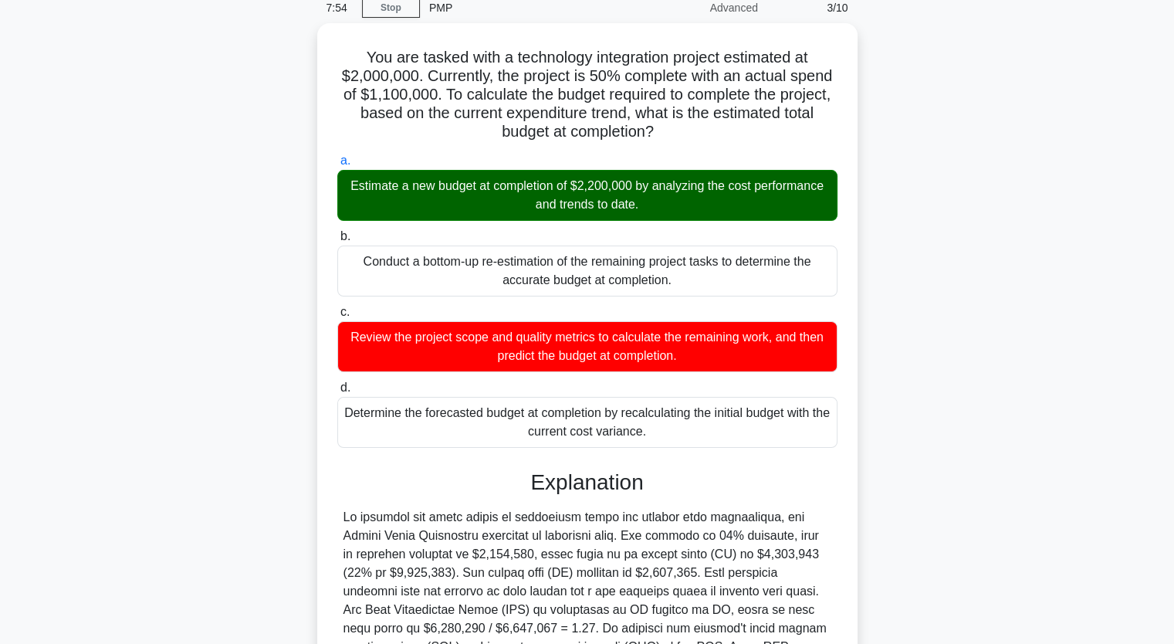
click at [933, 425] on div "You are tasked with a technology integration project estimated at $2,000,000. C…" at bounding box center [587, 487] width 1019 height 929
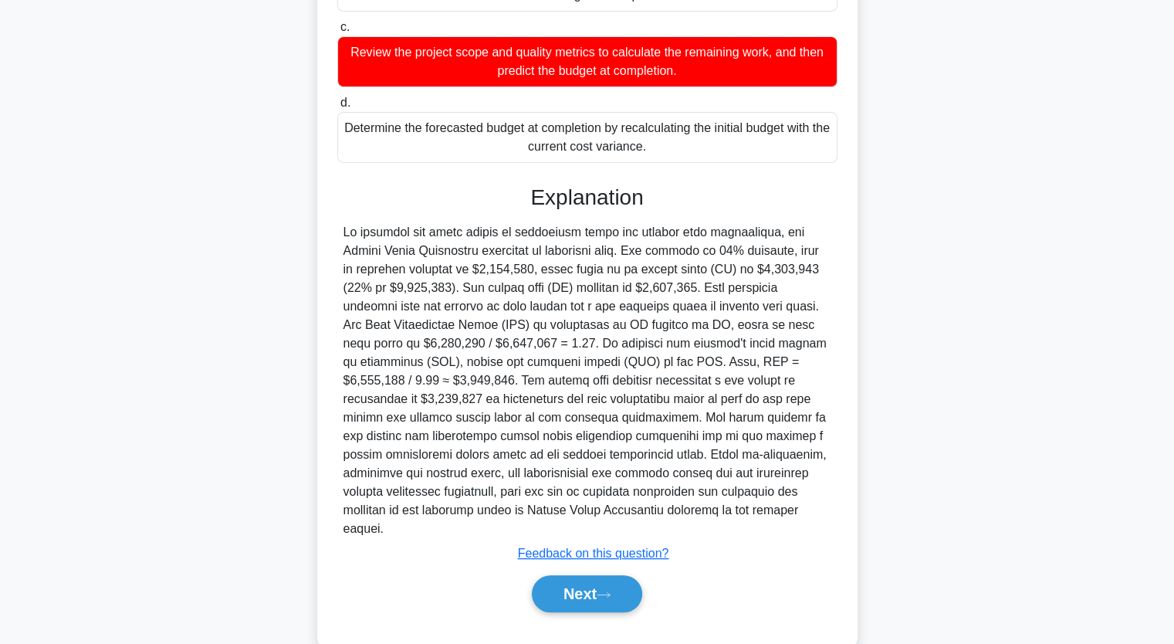
scroll to position [363, 0]
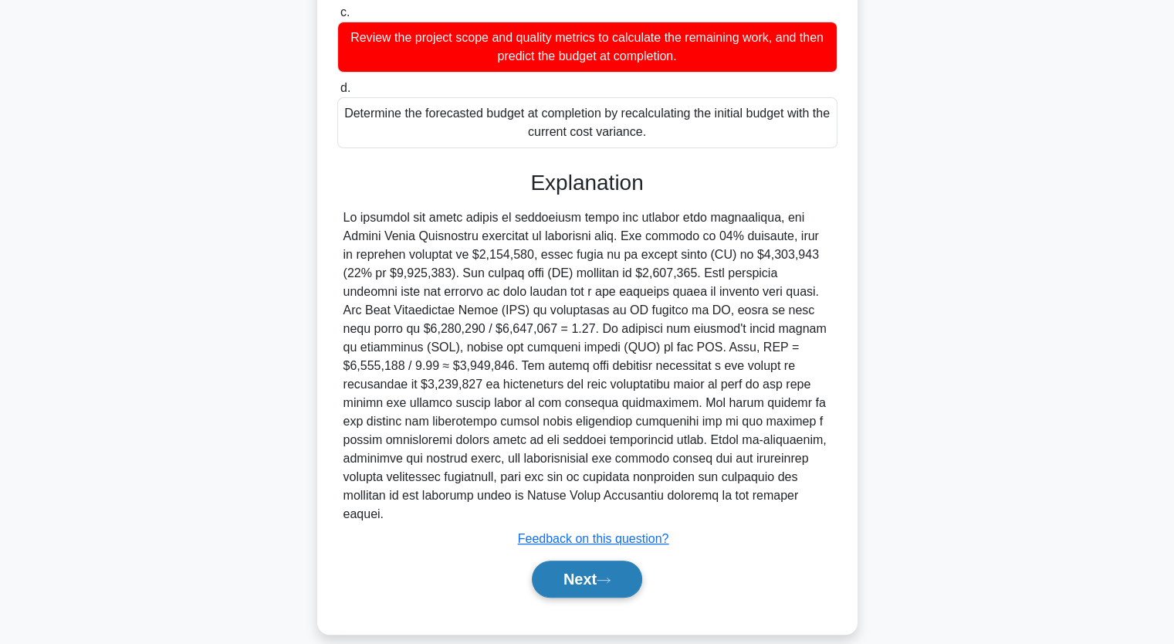
click at [591, 562] on button "Next" at bounding box center [587, 579] width 110 height 37
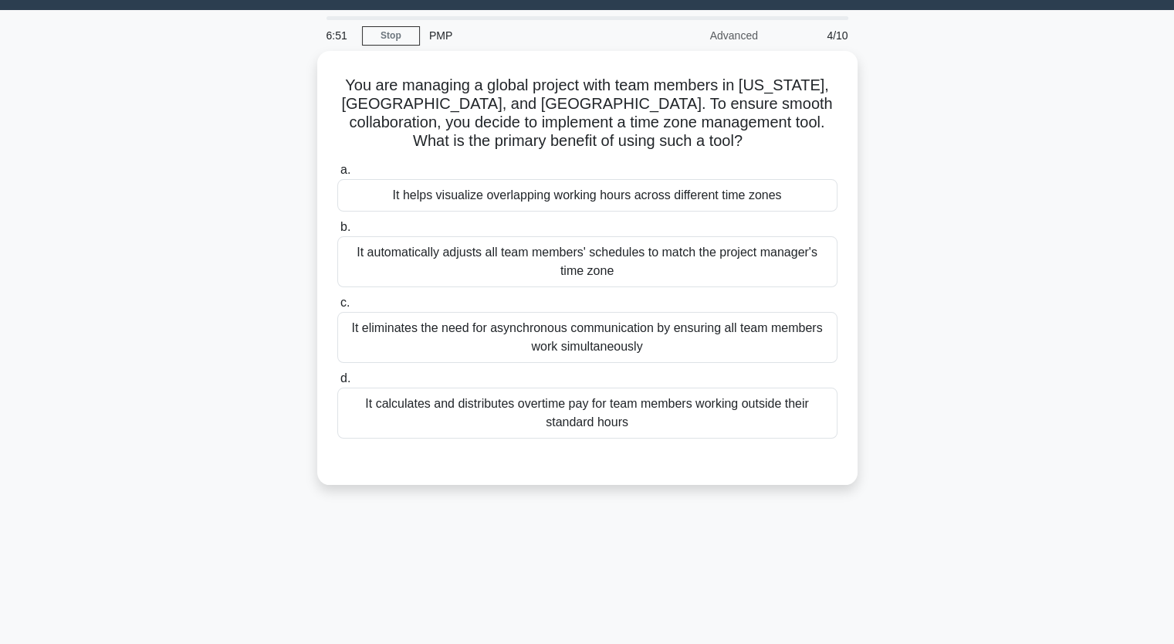
scroll to position [36, 0]
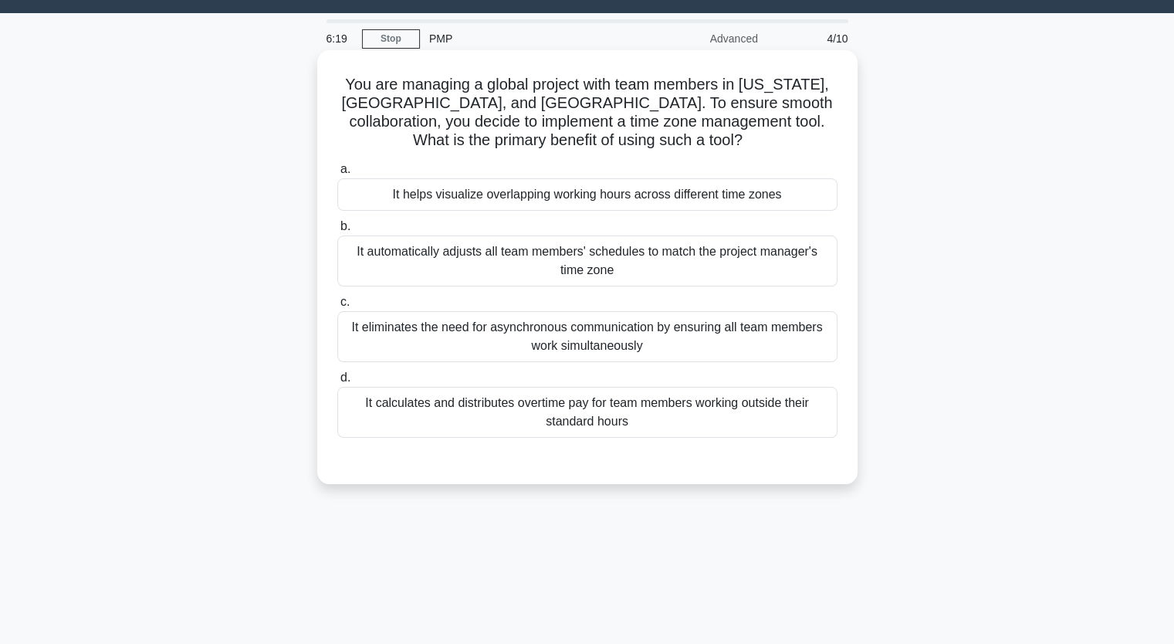
click at [452, 256] on div "It automatically adjusts all team members' schedules to match the project manag…" at bounding box center [587, 260] width 500 height 51
click at [337, 232] on input "b. It automatically adjusts all team members' schedules to match the project ma…" at bounding box center [337, 227] width 0 height 10
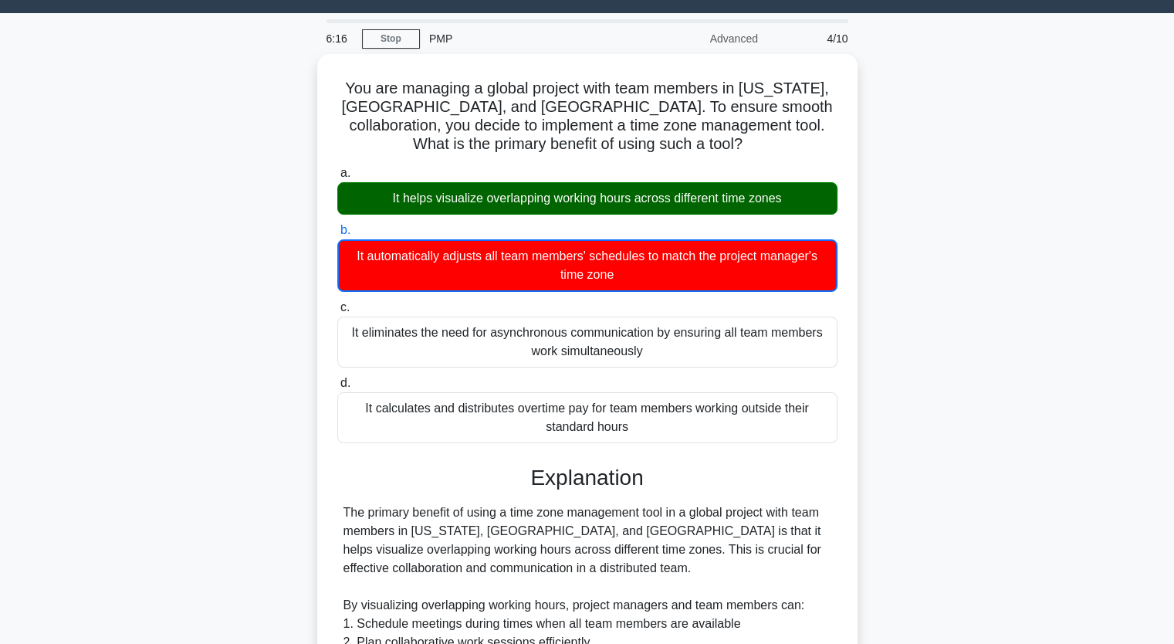
click at [976, 388] on div "You are managing a global project with team members in New York, Dubai, and Sin…" at bounding box center [587, 565] width 1019 height 1023
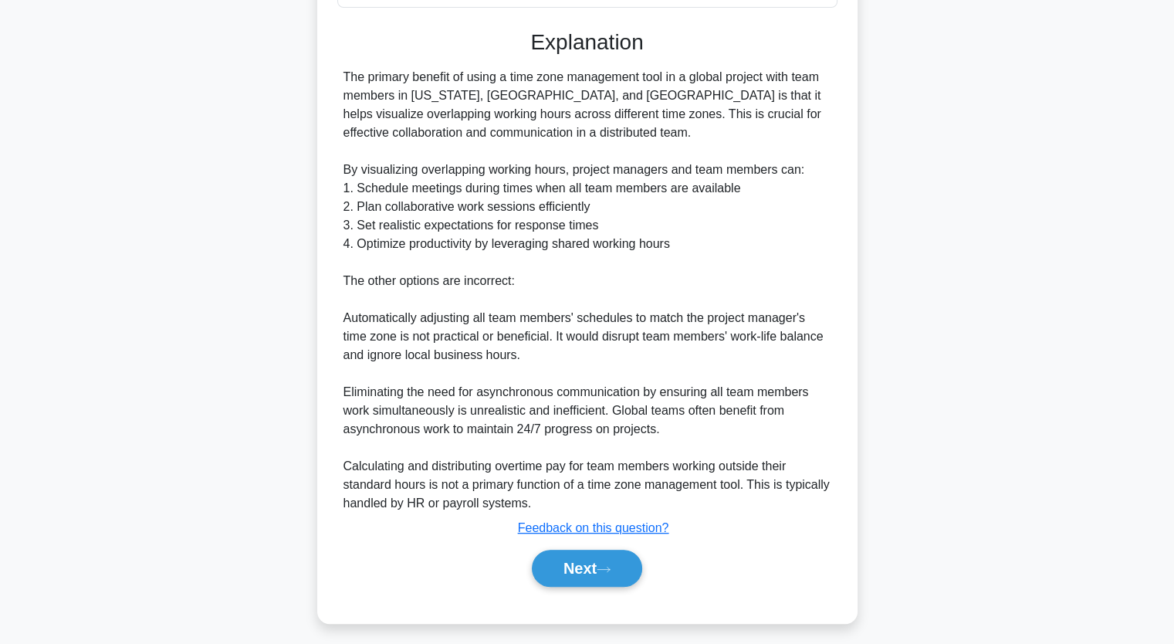
scroll to position [476, 0]
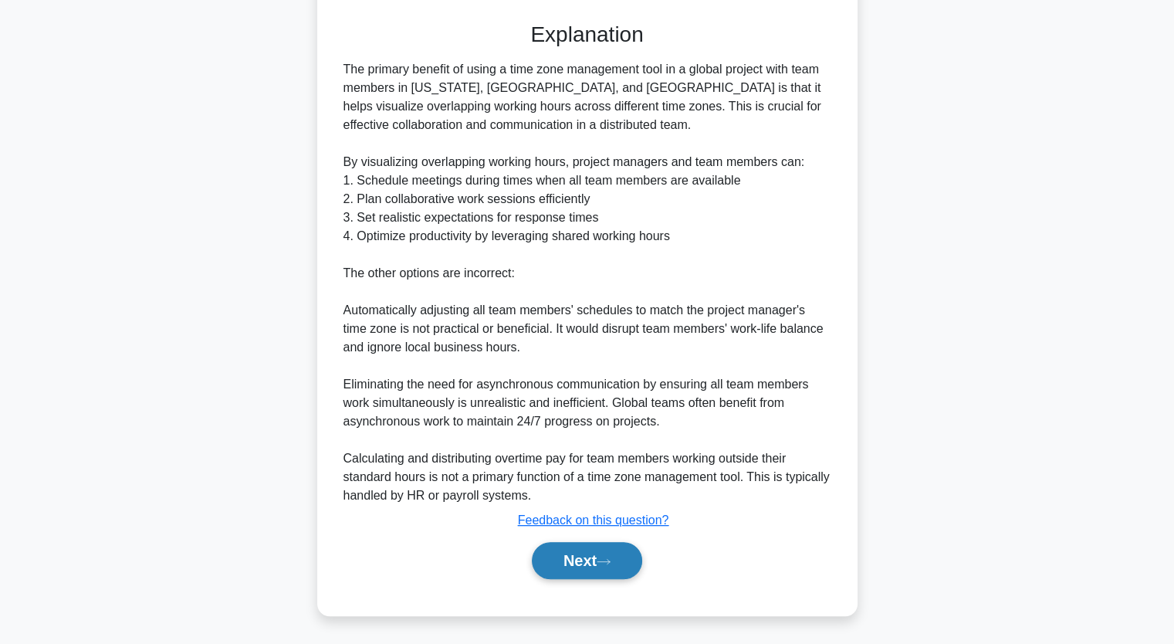
click at [594, 564] on button "Next" at bounding box center [587, 560] width 110 height 37
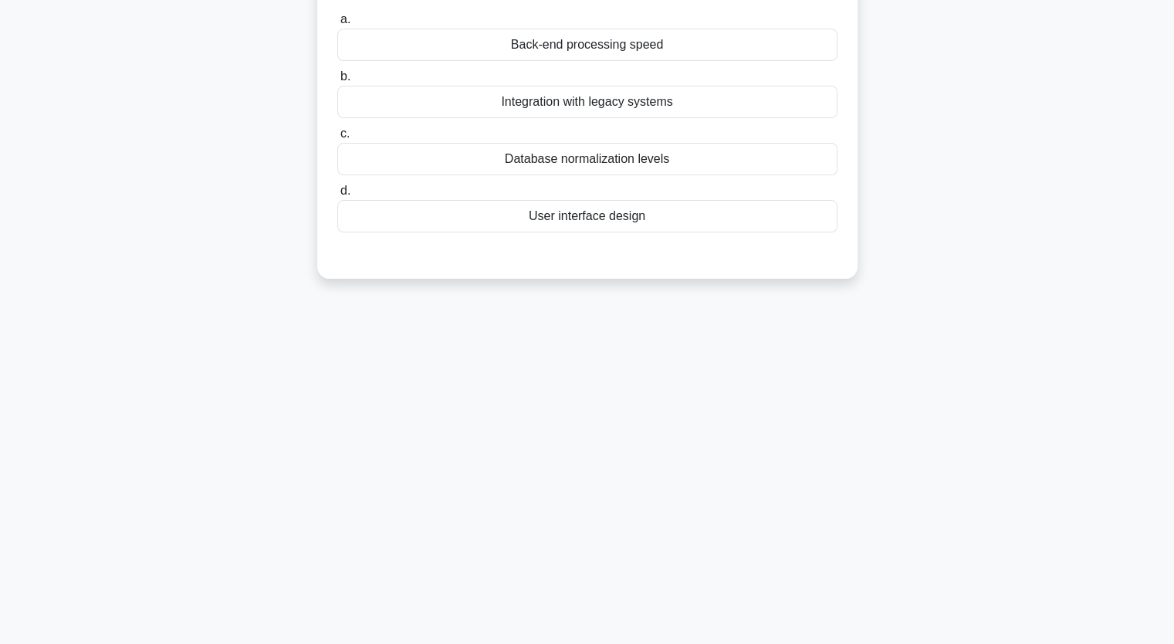
click at [945, 196] on div "In the implementation phase of a software development project, the client highl…" at bounding box center [587, 98] width 1019 height 397
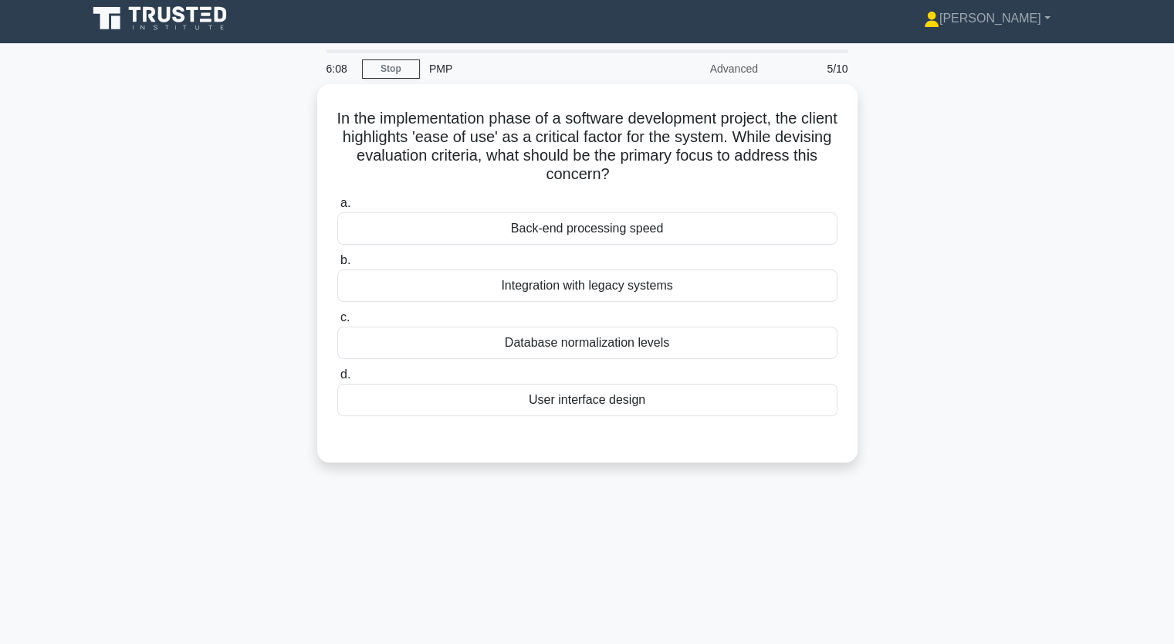
scroll to position [0, 0]
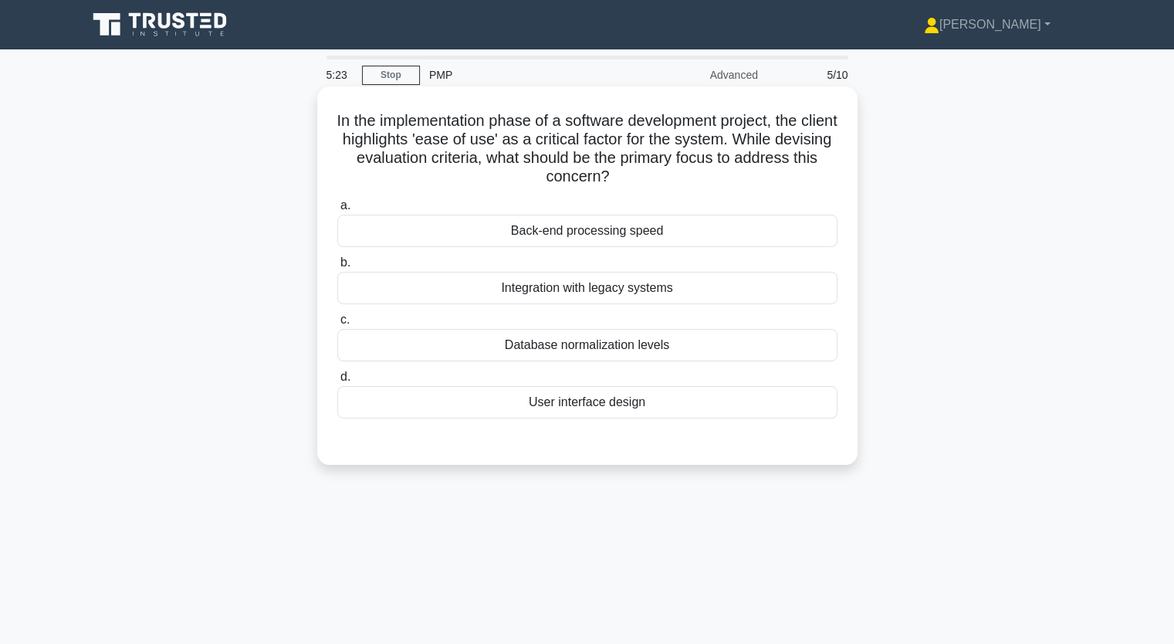
click at [604, 403] on div "User interface design" at bounding box center [587, 402] width 500 height 32
click at [337, 382] on input "d. User interface design" at bounding box center [337, 377] width 0 height 10
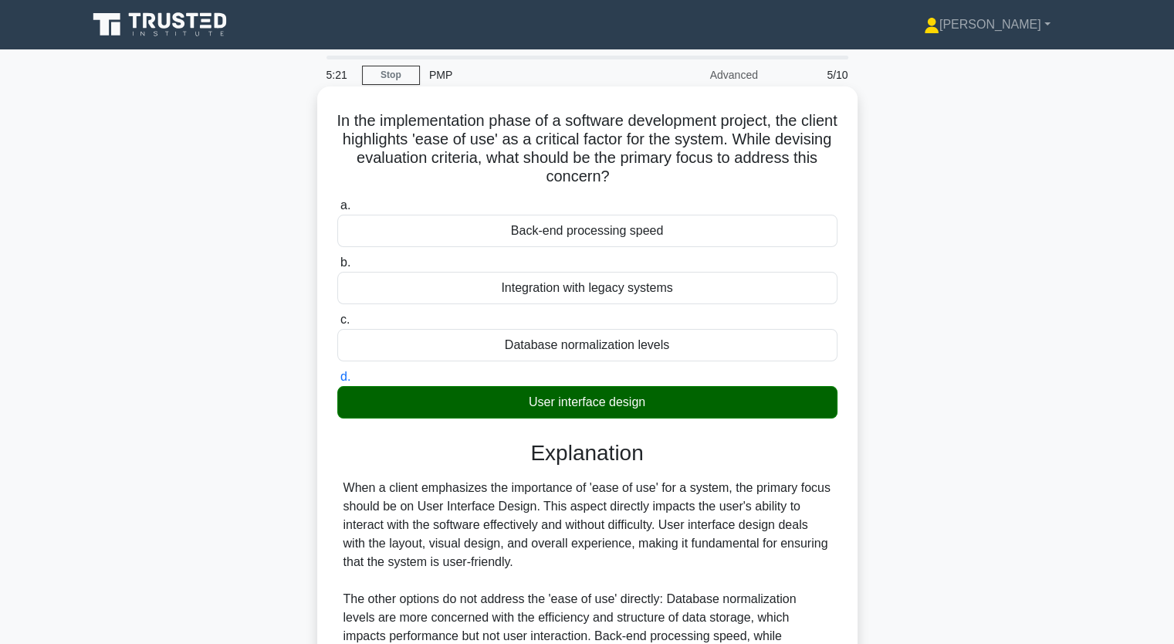
click at [811, 346] on div "Database normalization levels" at bounding box center [587, 345] width 500 height 32
click at [337, 325] on input "c. Database normalization levels" at bounding box center [337, 320] width 0 height 10
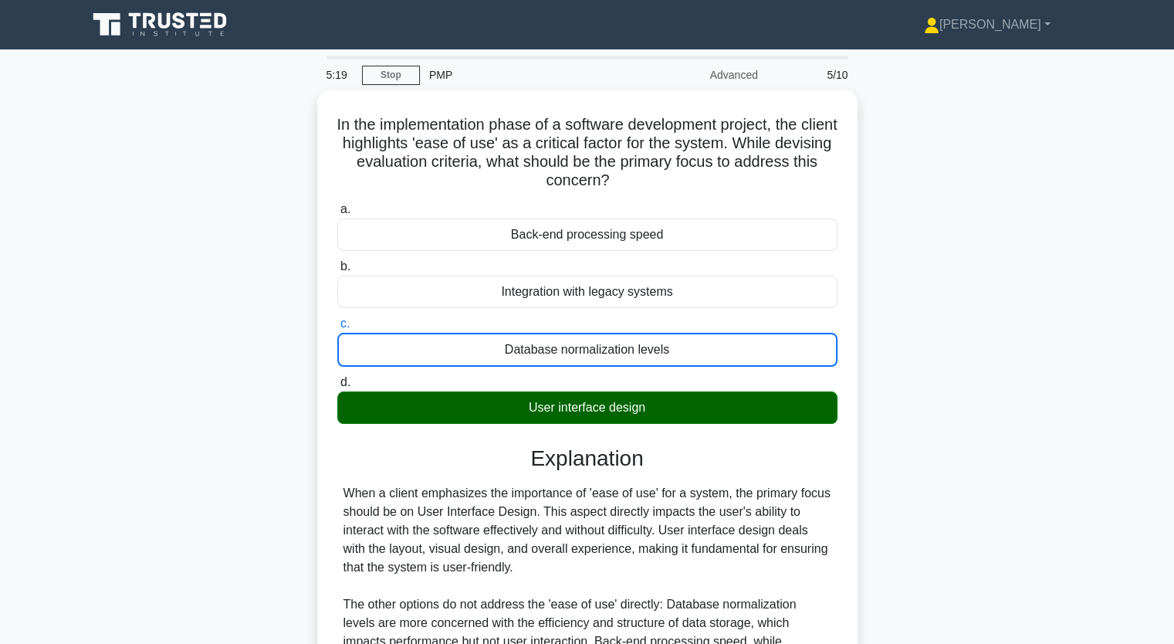
click at [337, 378] on input "d. User interface design" at bounding box center [337, 383] width 0 height 10
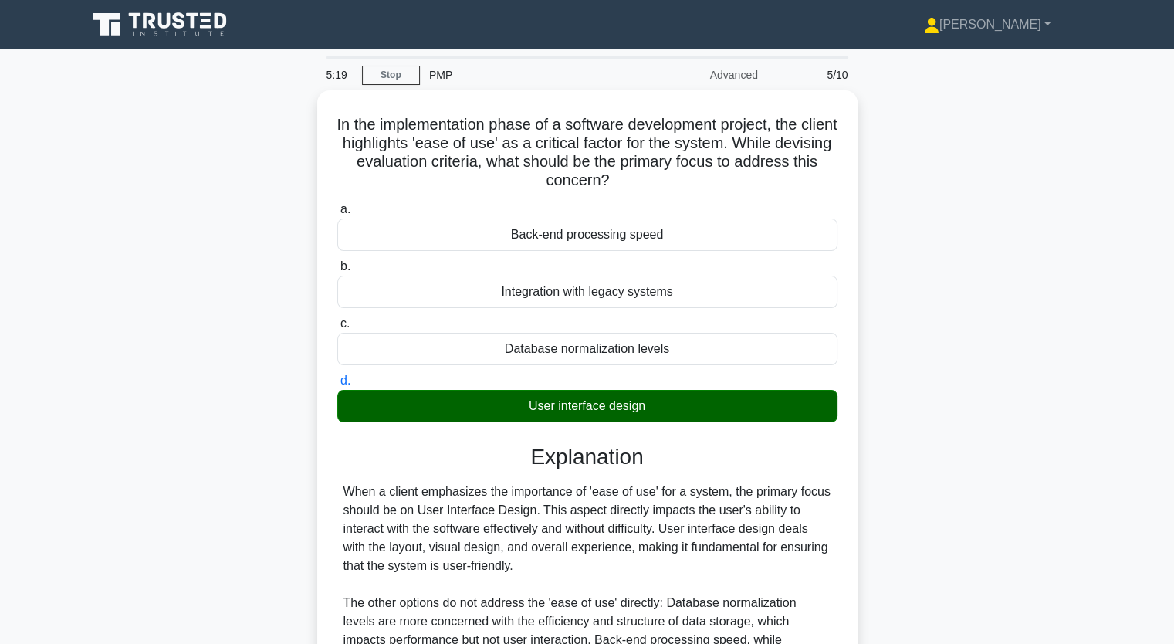
click at [337, 205] on input "a. Back-end processing speed" at bounding box center [337, 210] width 0 height 10
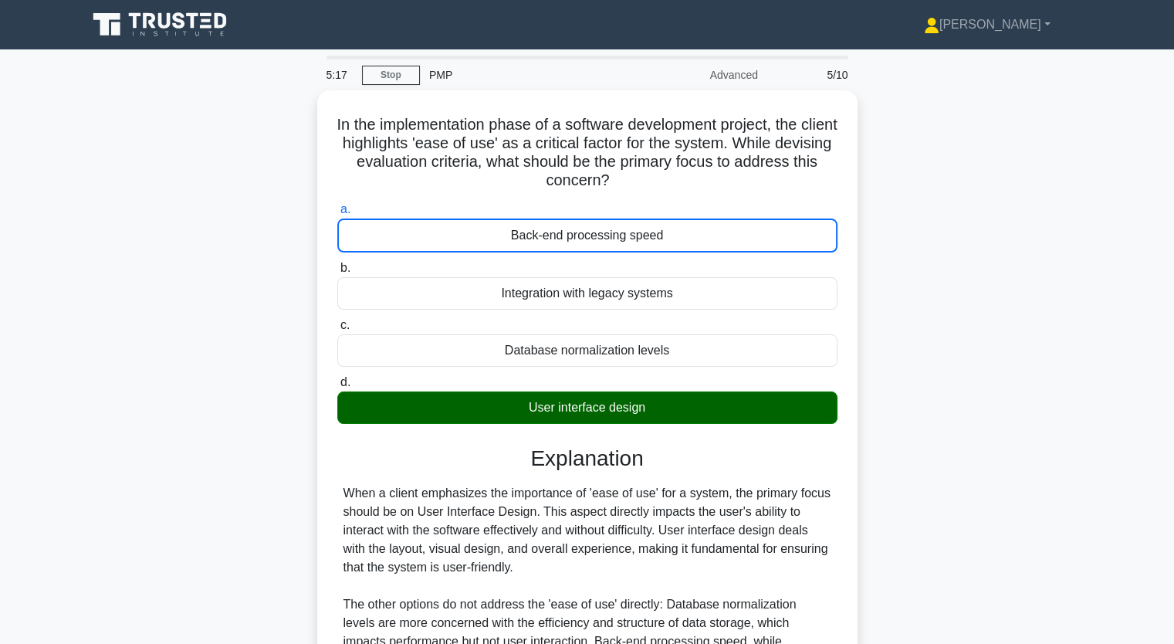
click at [976, 404] on div "In the implementation phase of a software development project, the client highl…" at bounding box center [587, 472] width 1019 height 764
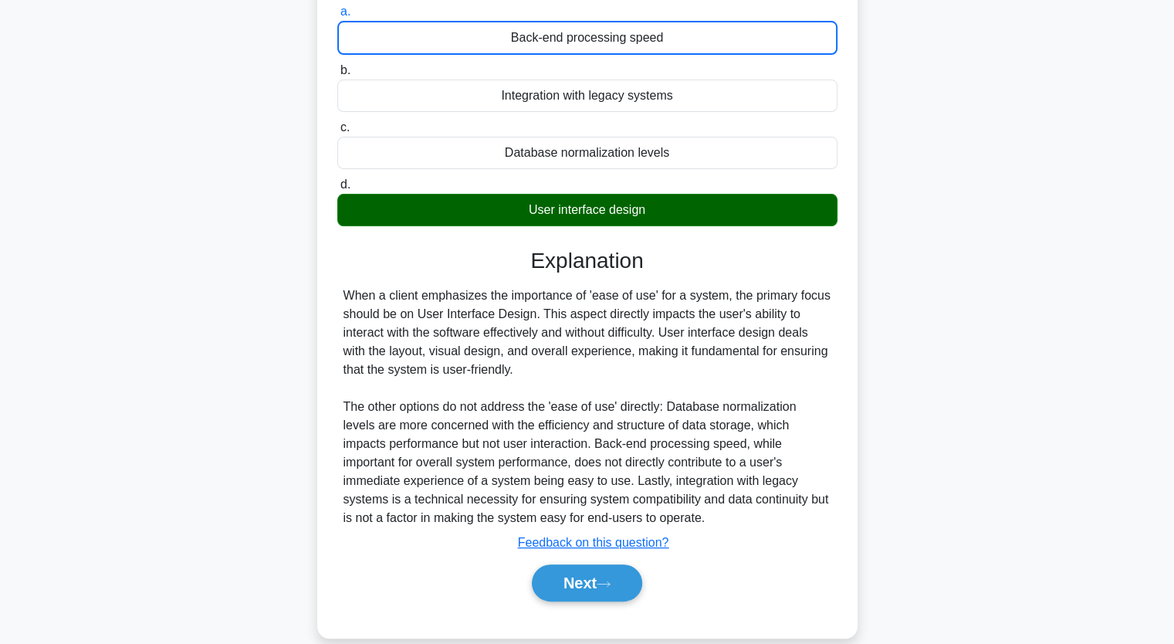
scroll to position [216, 0]
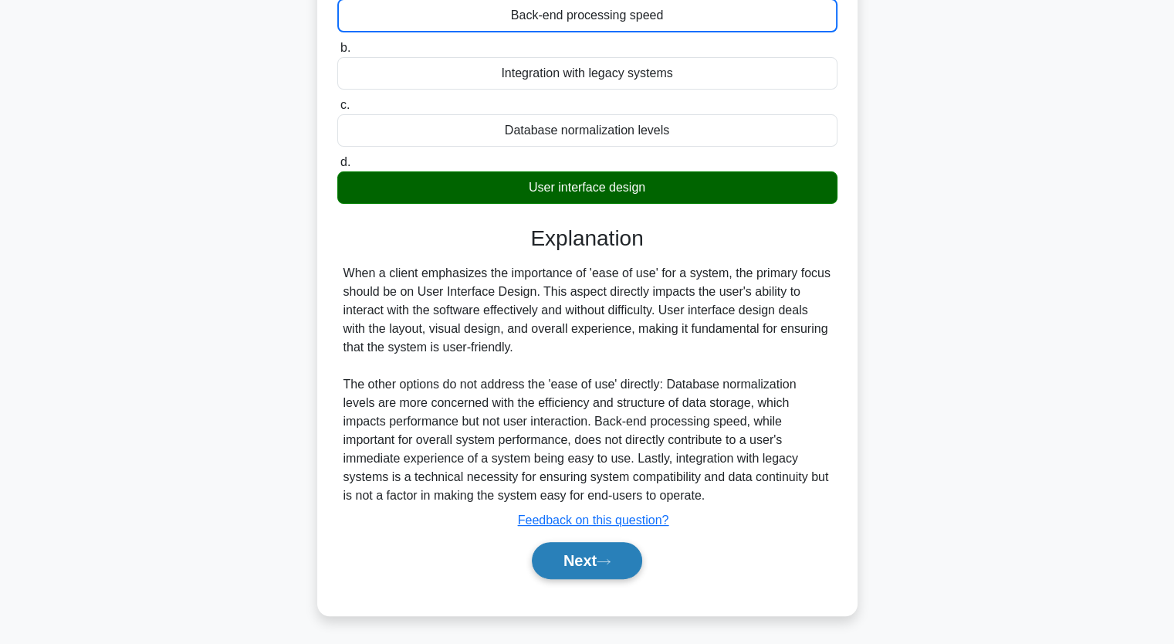
click at [605, 557] on icon at bounding box center [604, 561] width 14 height 8
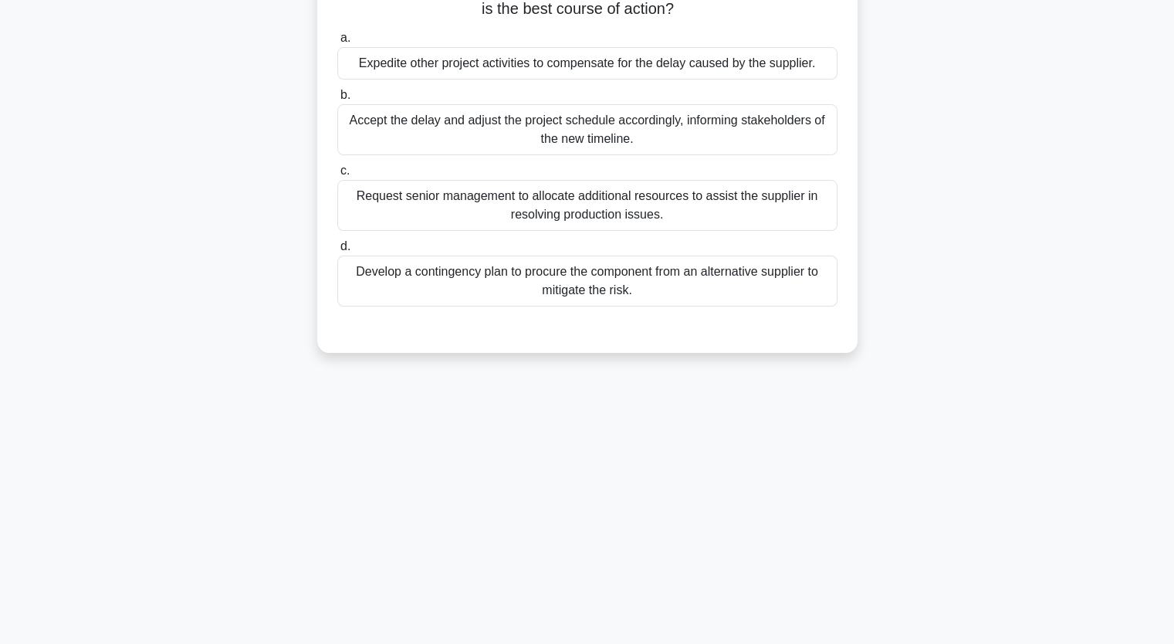
scroll to position [191, 0]
click at [1019, 273] on div "While managing a project to develop a new electronic device, you learn that a c…" at bounding box center [587, 135] width 1019 height 471
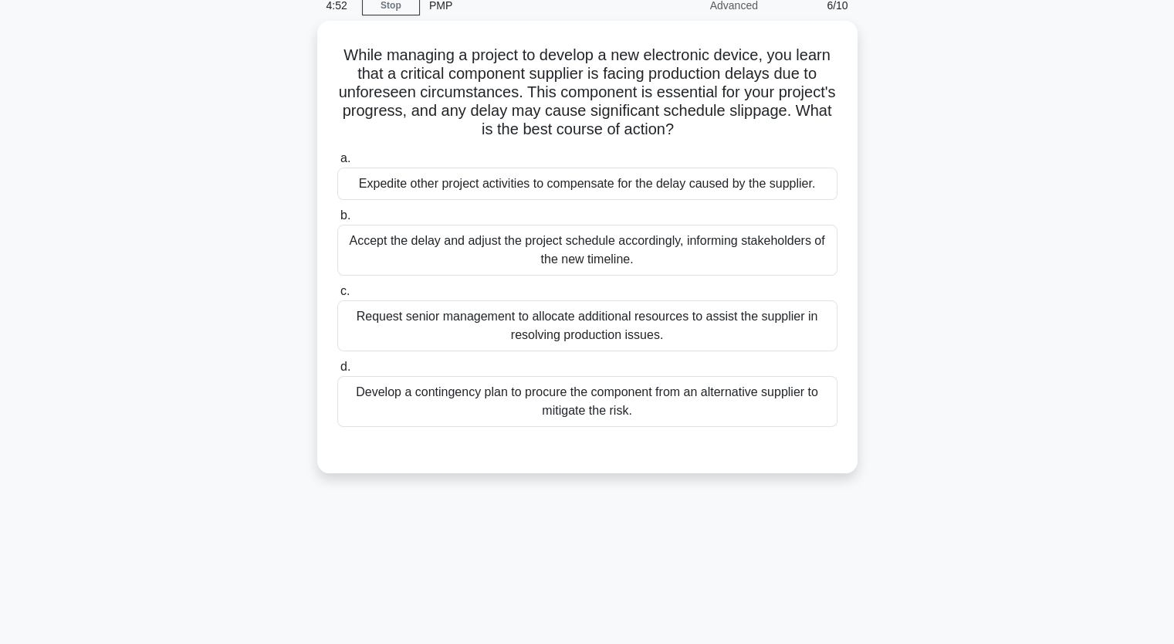
scroll to position [67, 0]
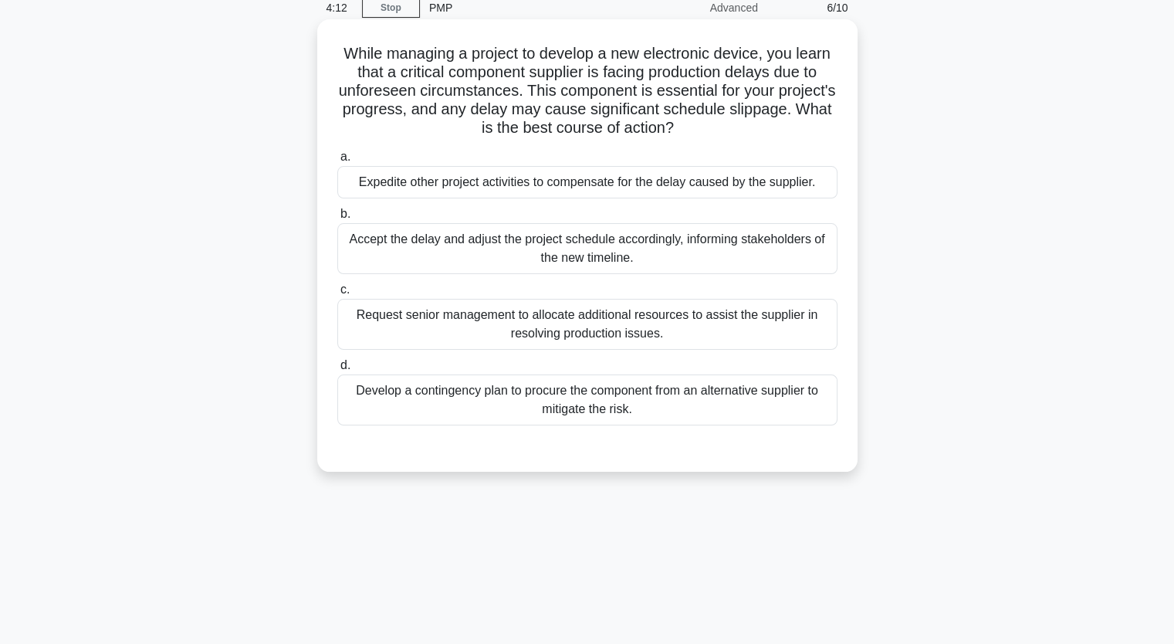
click at [652, 342] on div "Request senior management to allocate additional resources to assist the suppli…" at bounding box center [587, 324] width 500 height 51
click at [337, 295] on input "c. Request senior management to allocate additional resources to assist the sup…" at bounding box center [337, 290] width 0 height 10
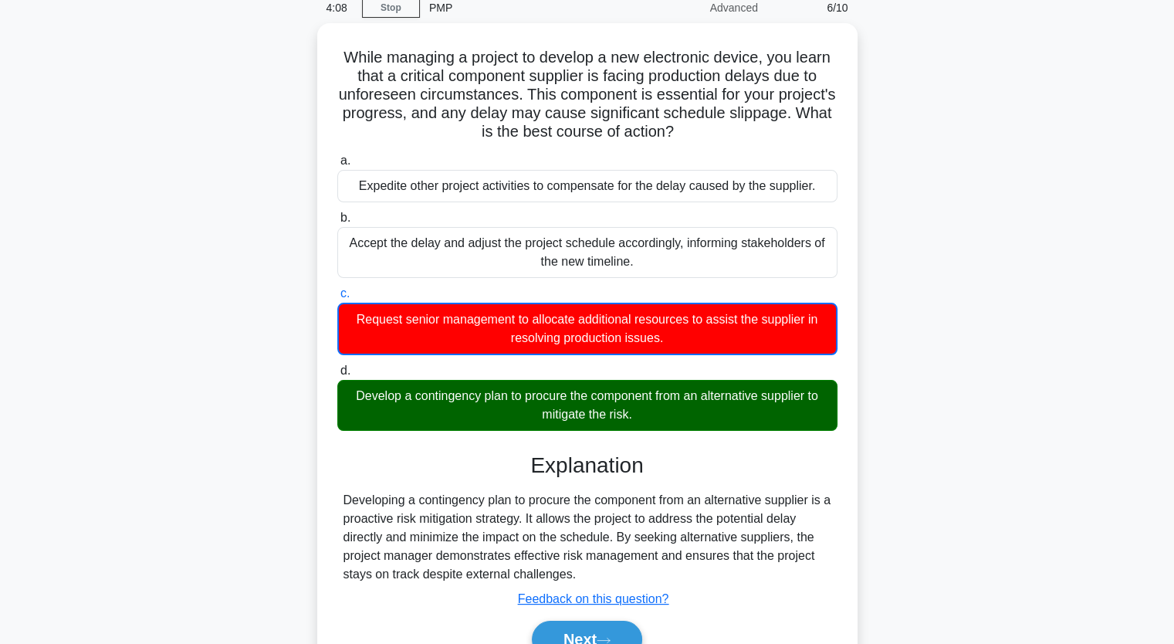
click at [337, 366] on input "d. Develop a contingency plan to procure the component from an alternative supp…" at bounding box center [337, 371] width 0 height 10
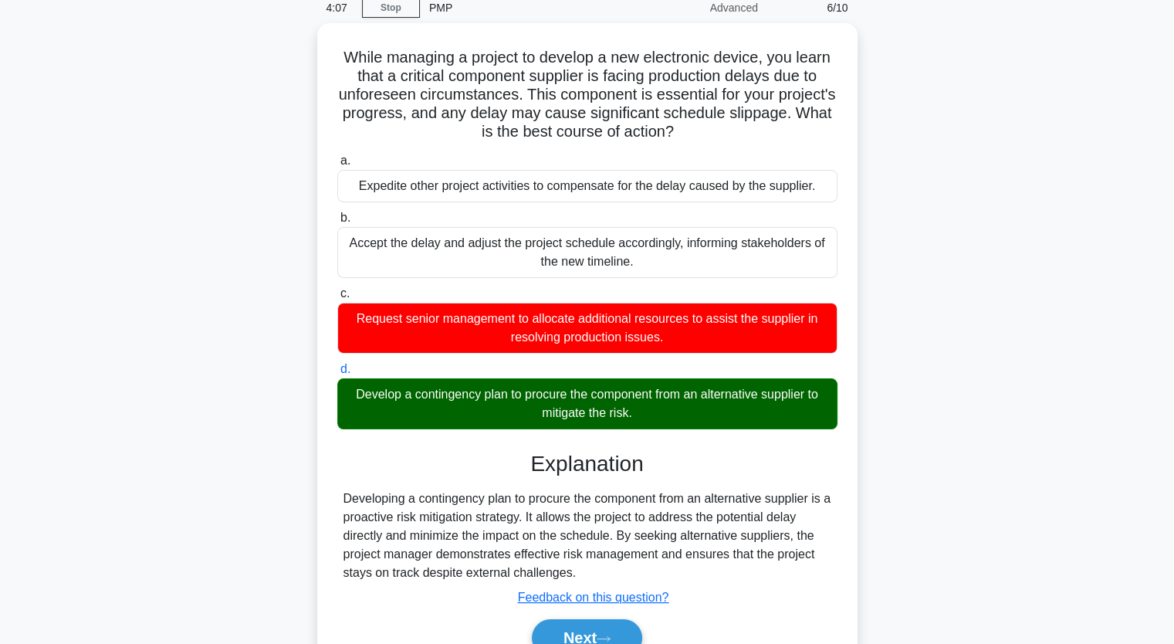
click at [1096, 345] on div "While managing a project to develop a new electronic device, you learn that a c…" at bounding box center [587, 367] width 1019 height 688
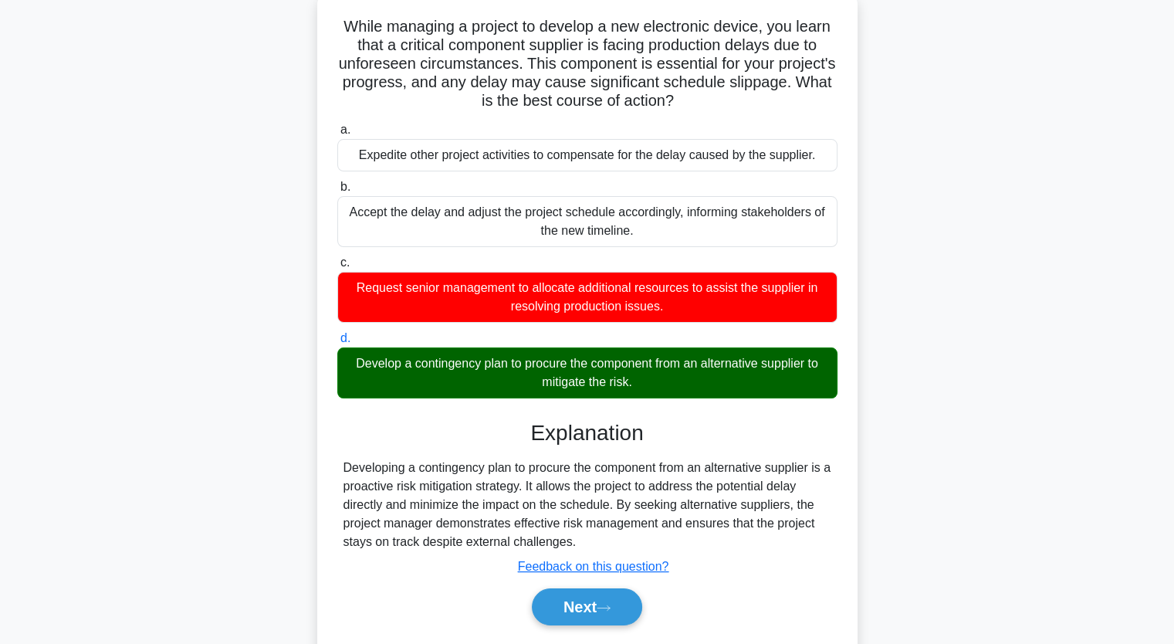
scroll to position [191, 0]
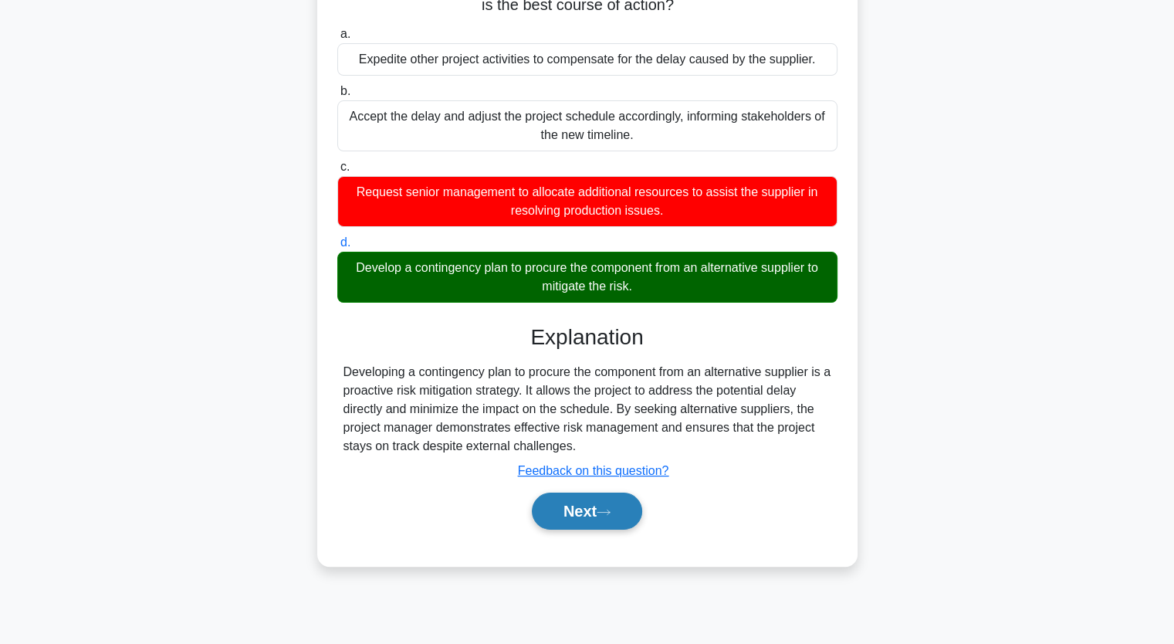
click at [603, 508] on icon at bounding box center [604, 512] width 14 height 8
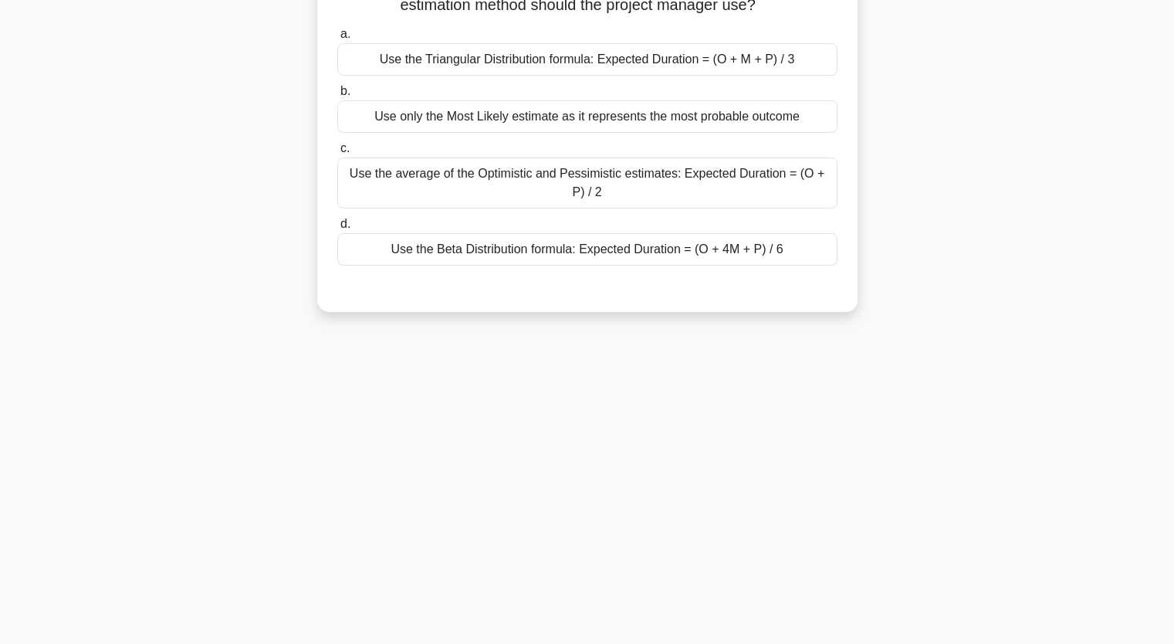
click at [672, 249] on div "Use the Beta Distribution formula: Expected Duration = (O + 4M + P) / 6" at bounding box center [587, 249] width 500 height 32
click at [337, 229] on input "d. Use the Beta Distribution formula: Expected Duration = (O + 4M + P) / 6" at bounding box center [337, 224] width 0 height 10
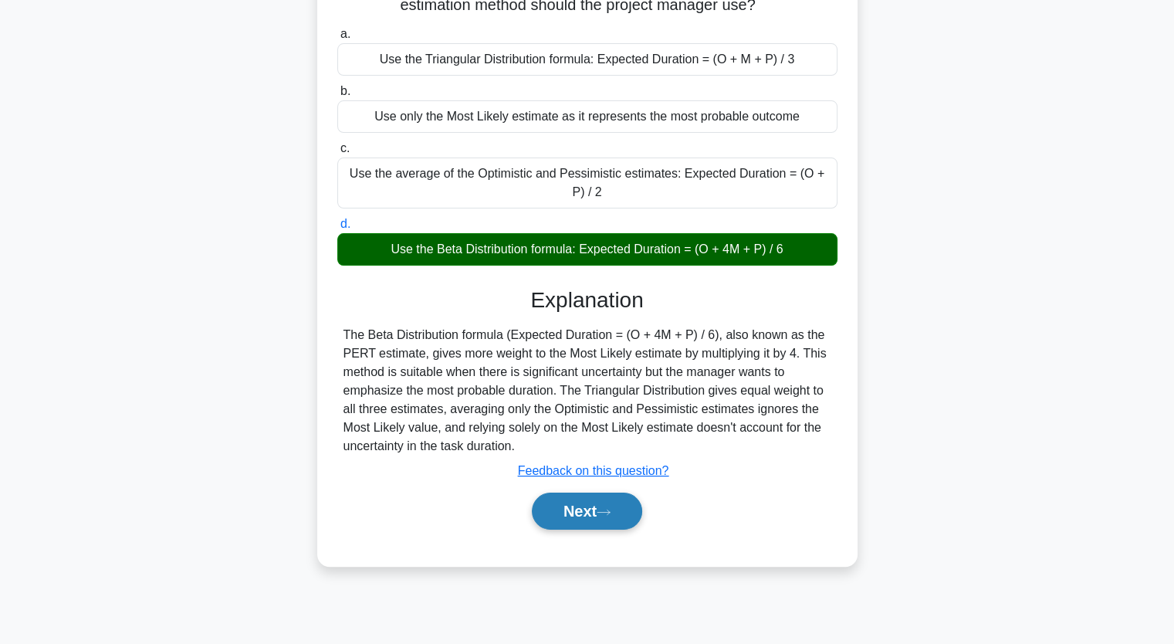
click at [585, 514] on button "Next" at bounding box center [587, 511] width 110 height 37
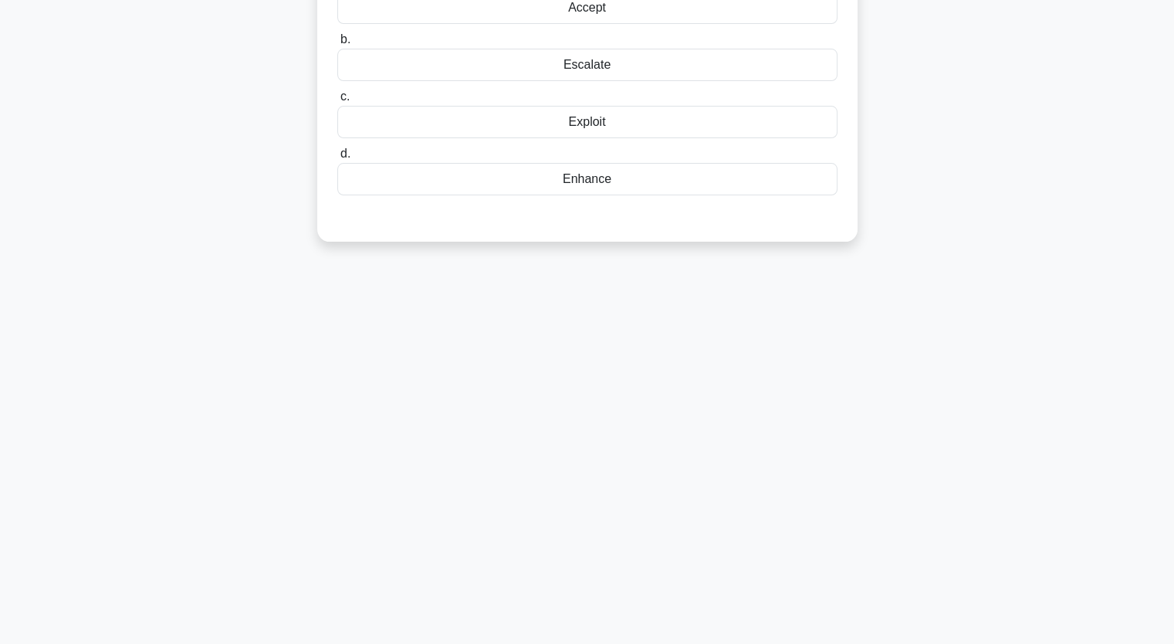
click at [957, 198] on div "When a project faces a risk event that can't be mitigated, transferred, or avoi…" at bounding box center [587, 80] width 1019 height 360
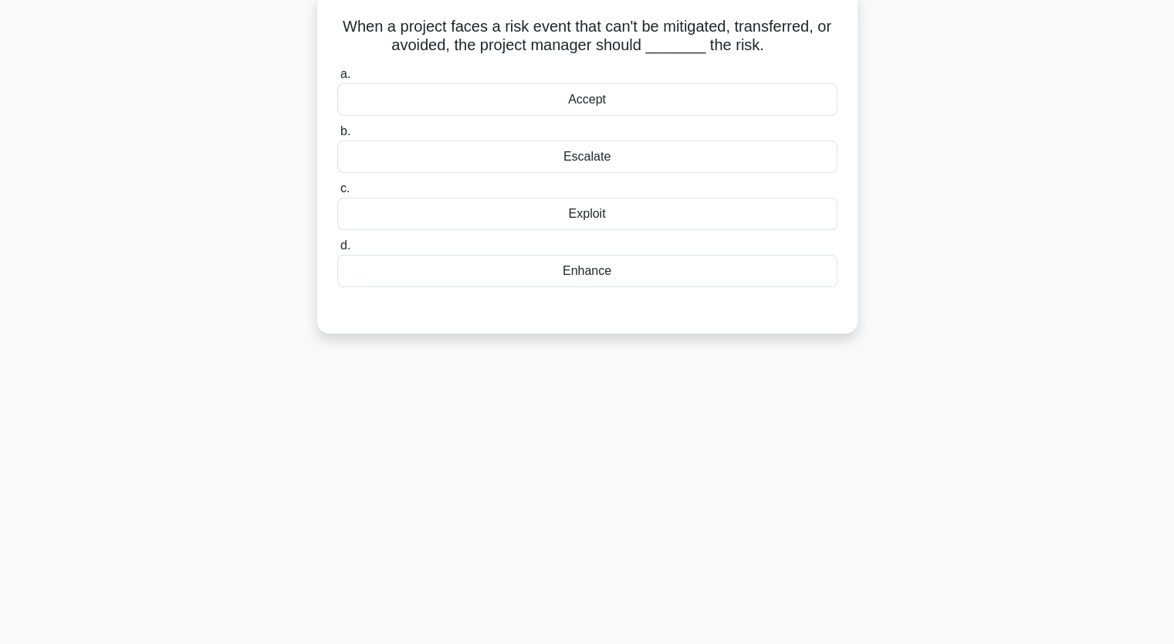
scroll to position [67, 0]
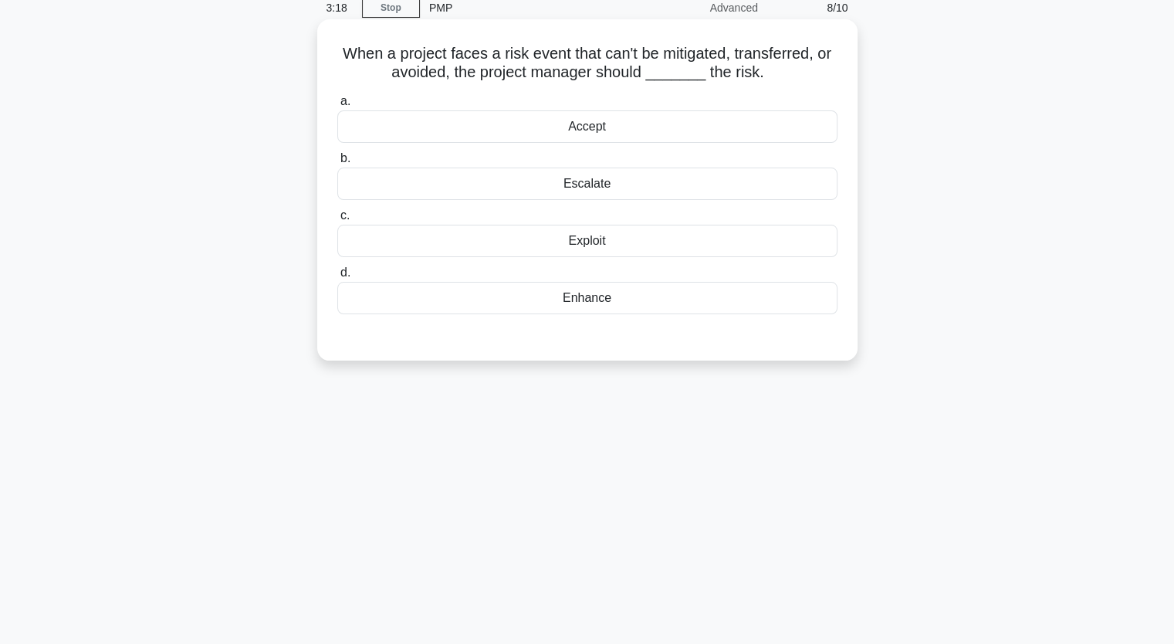
click at [584, 130] on div "Accept" at bounding box center [587, 126] width 500 height 32
click at [337, 107] on input "a. Accept" at bounding box center [337, 102] width 0 height 10
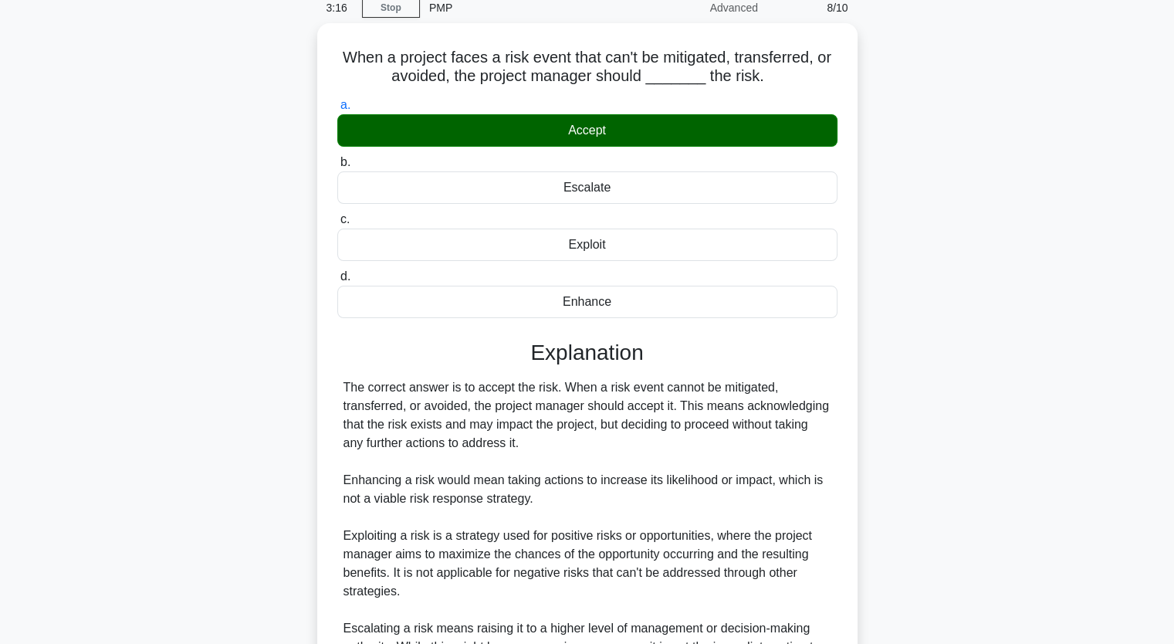
click at [1011, 344] on div "When a project faces a risk event that can't be mitigated, transferred, or avoi…" at bounding box center [587, 413] width 1019 height 781
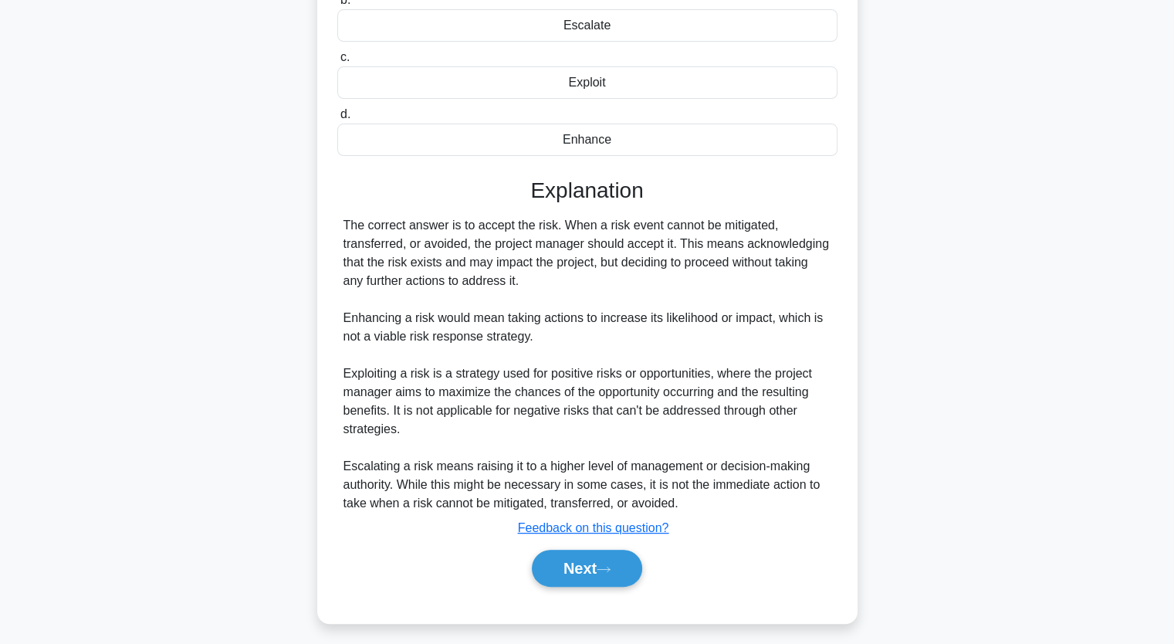
scroll to position [233, 0]
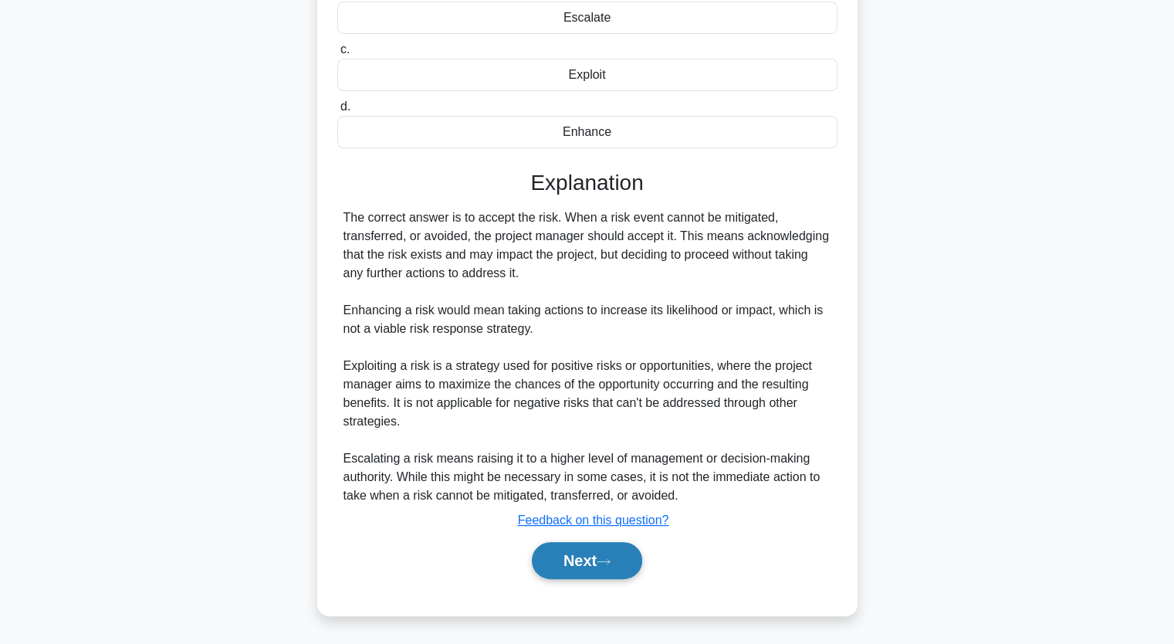
click at [581, 555] on button "Next" at bounding box center [587, 560] width 110 height 37
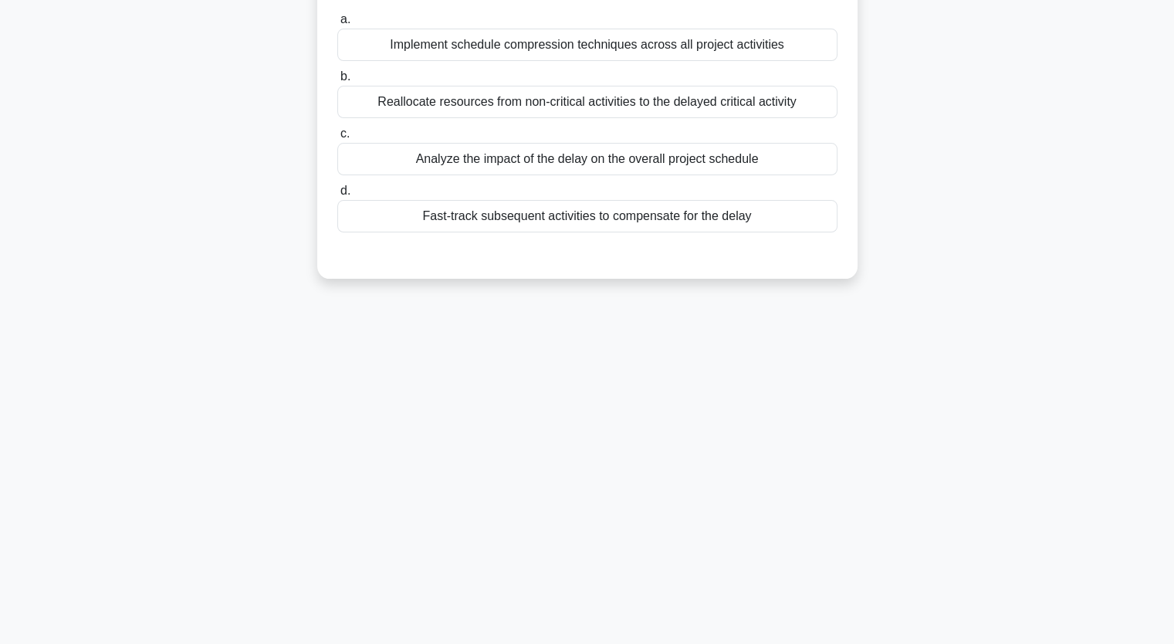
scroll to position [191, 0]
click at [1078, 344] on div "3:10 Stop PMP Advanced 9/10 During a project's execution, you discover that a c…" at bounding box center [587, 252] width 1019 height 772
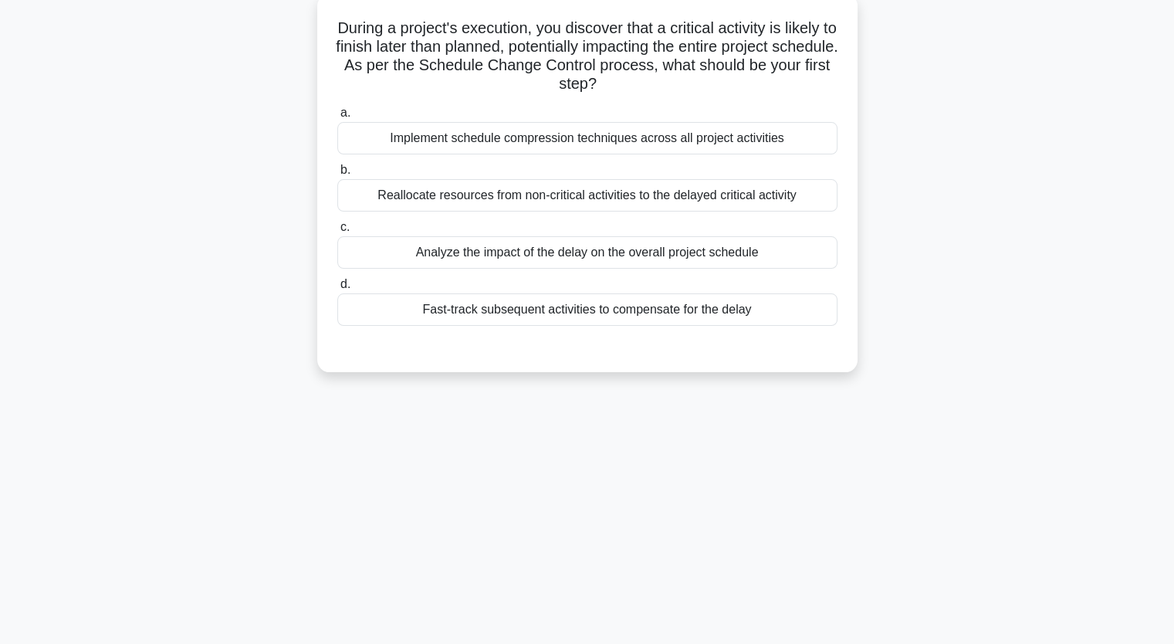
scroll to position [67, 0]
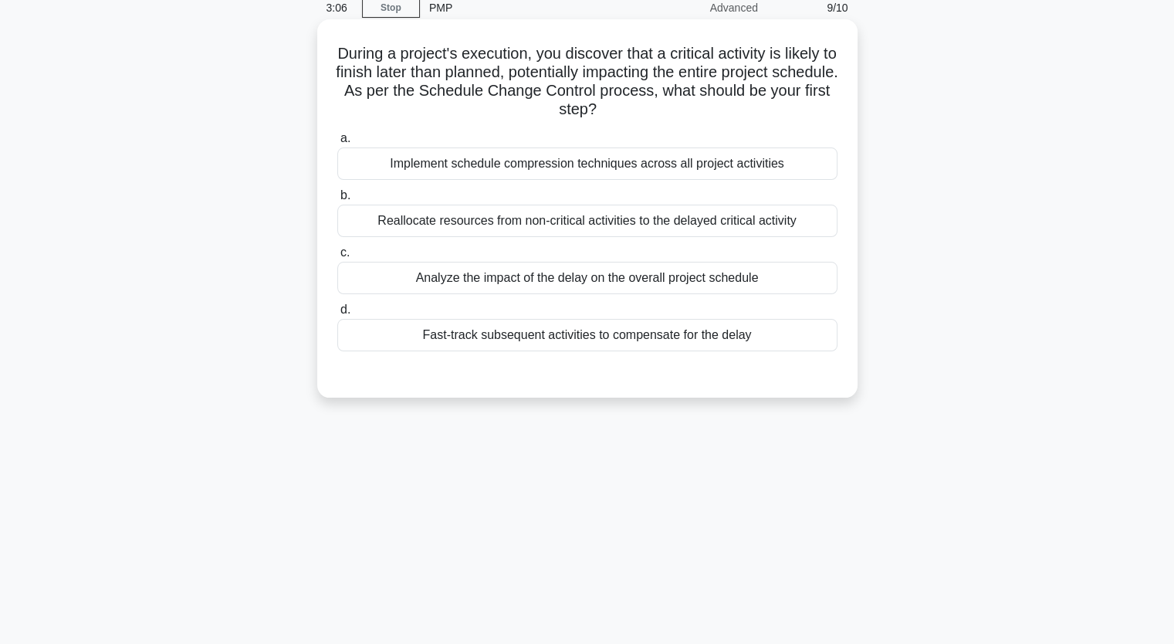
click at [601, 284] on div "Analyze the impact of the delay on the overall project schedule" at bounding box center [587, 278] width 500 height 32
click at [337, 258] on input "c. Analyze the impact of the delay on the overall project schedule" at bounding box center [337, 253] width 0 height 10
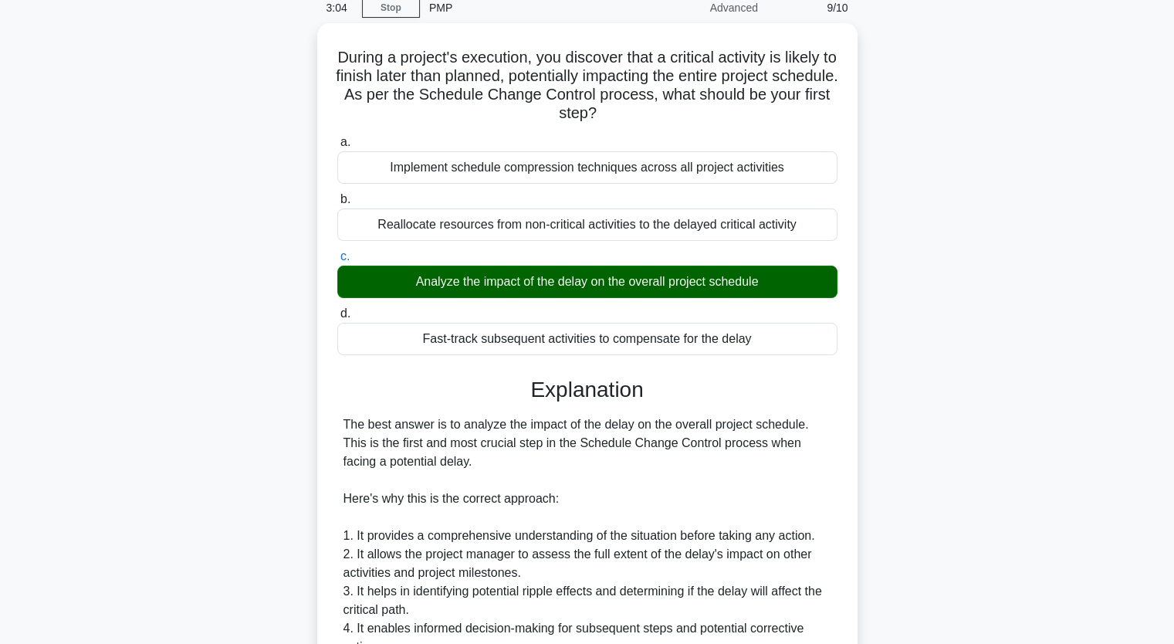
click at [337, 309] on input "d. Fast-track subsequent activities to compensate for the delay" at bounding box center [337, 314] width 0 height 10
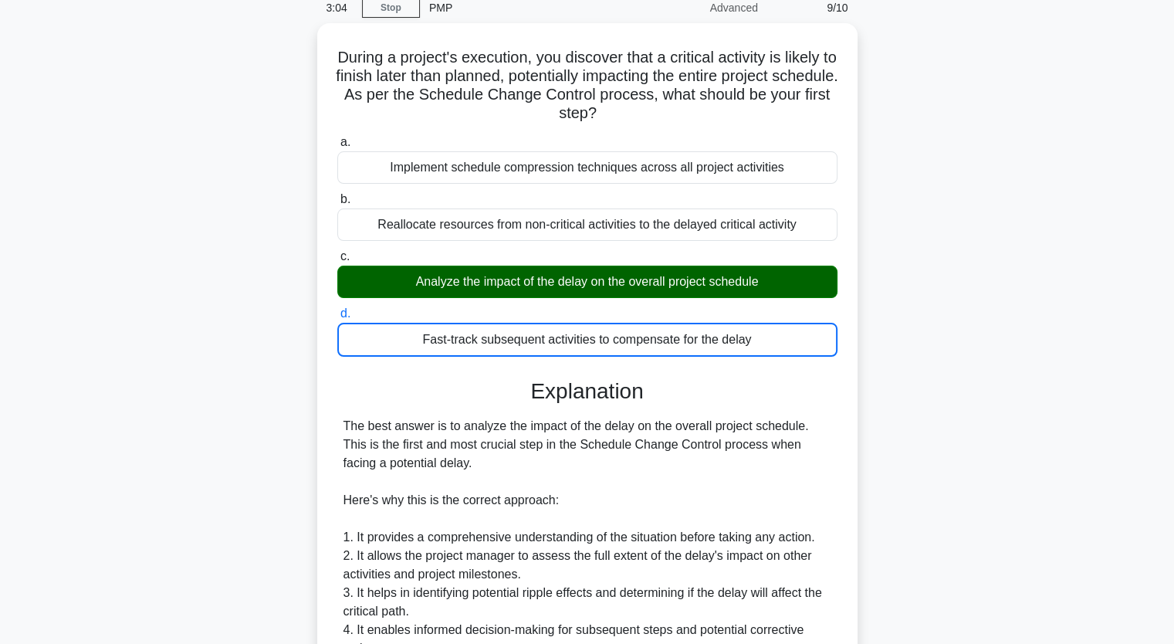
click at [337, 137] on input "a. Implement schedule compression techniques across all project activities" at bounding box center [337, 142] width 0 height 10
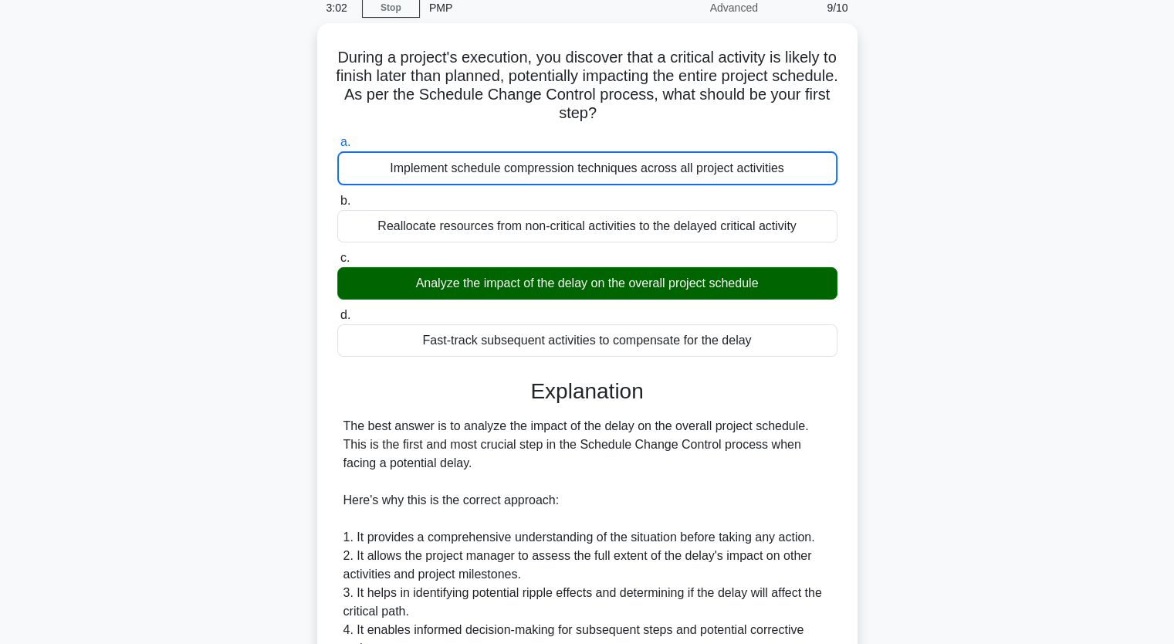
click at [1038, 392] on div "During a project's execution, you discover that a critical activity is likely t…" at bounding box center [587, 534] width 1019 height 1023
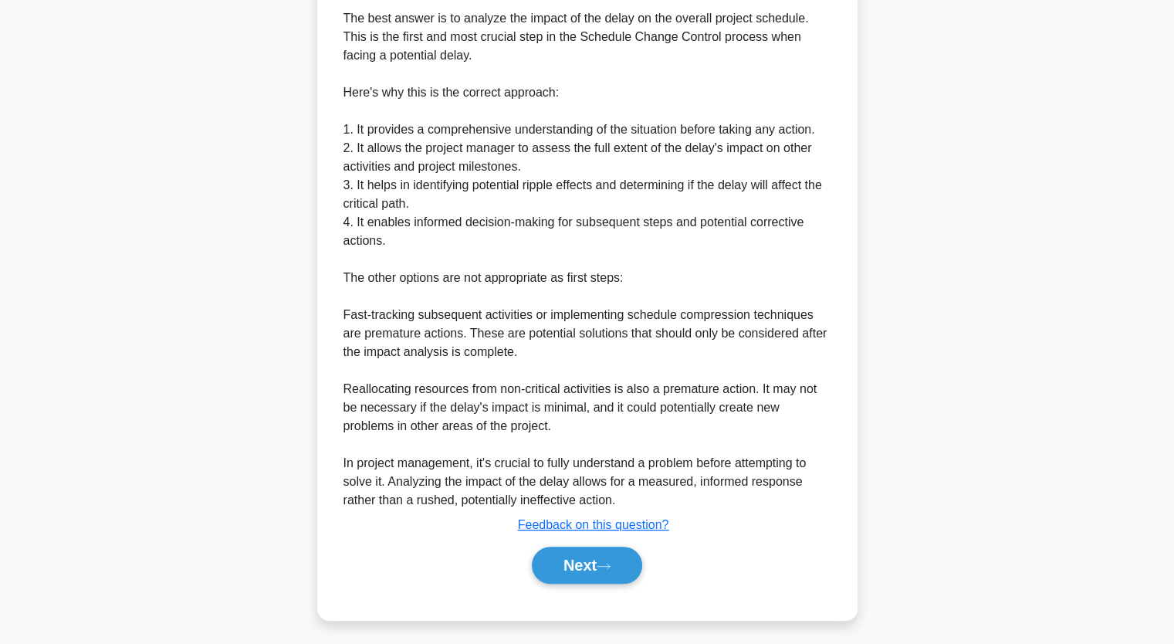
scroll to position [476, 0]
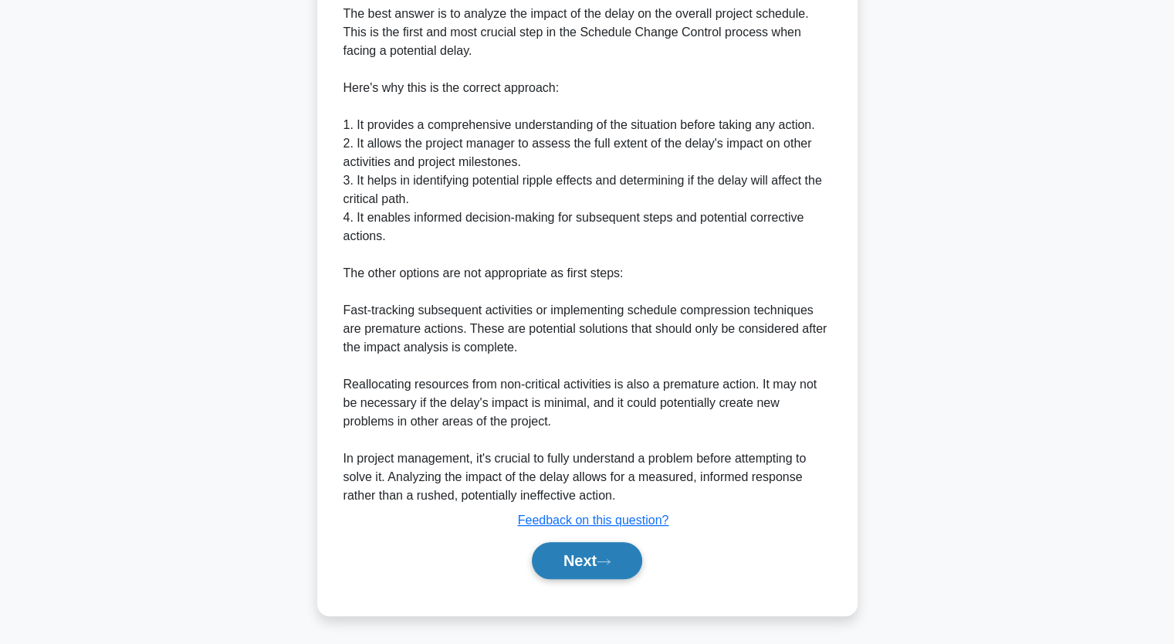
click at [581, 555] on button "Next" at bounding box center [587, 560] width 110 height 37
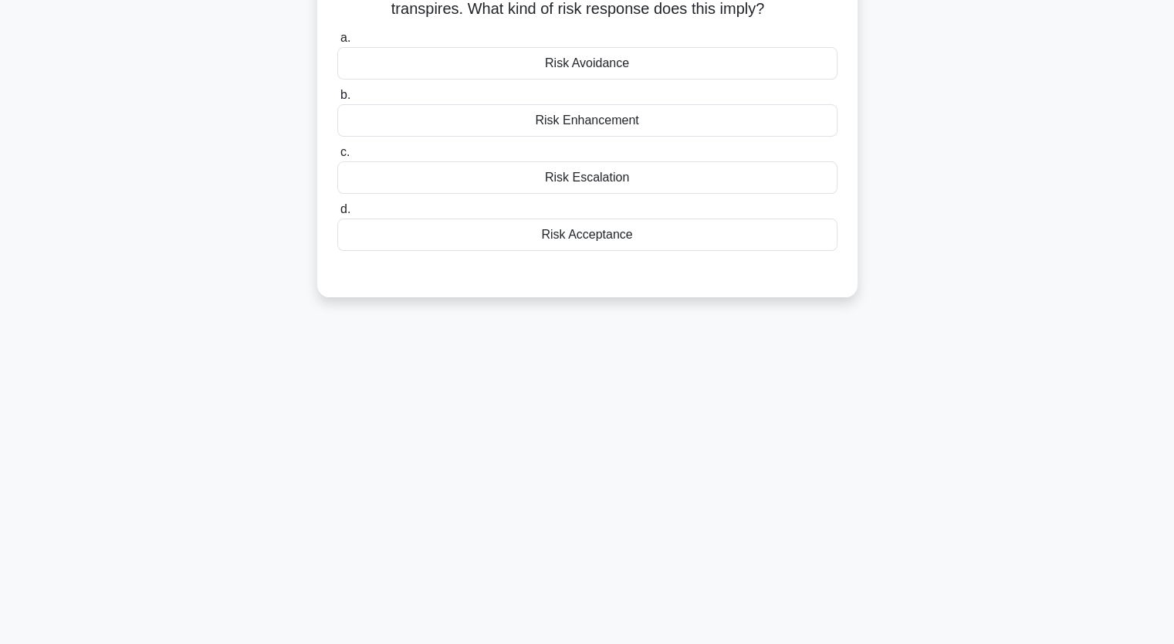
scroll to position [191, 0]
click at [1075, 174] on div "You are the project lead of a construction project. During routine monitoring, …" at bounding box center [587, 107] width 1019 height 415
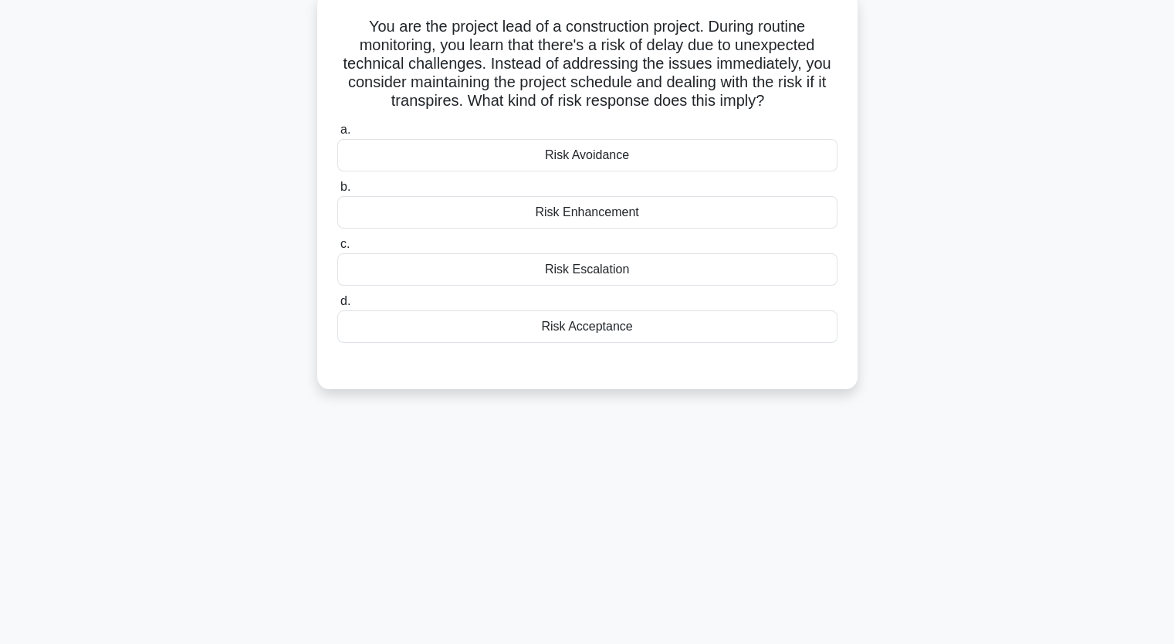
scroll to position [67, 0]
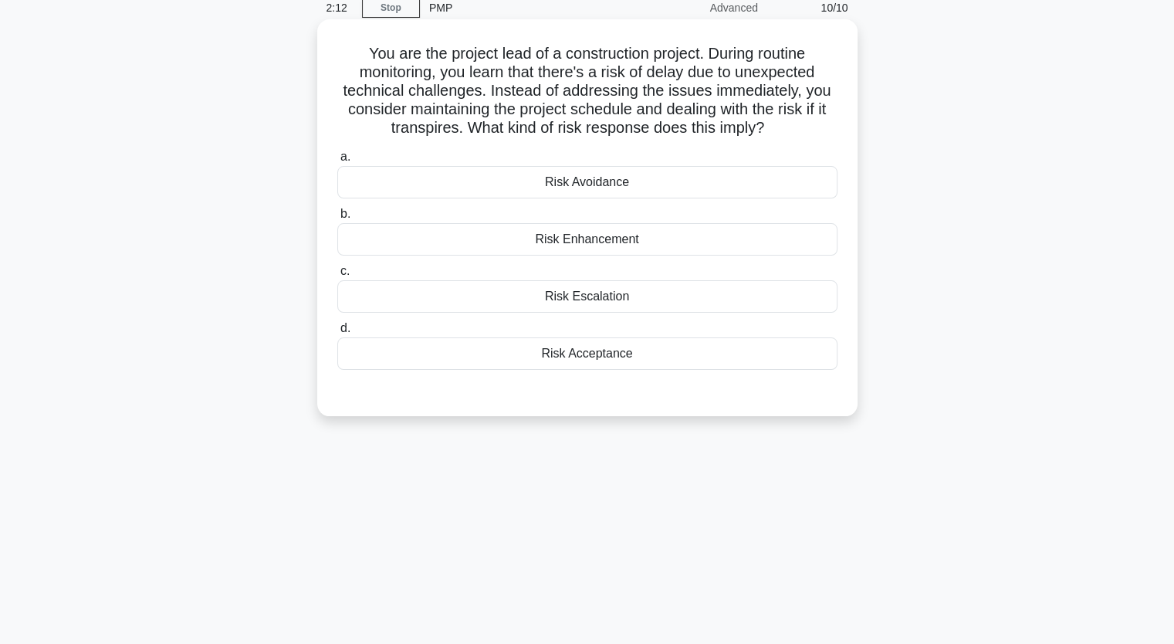
click at [604, 182] on div "Risk Avoidance" at bounding box center [587, 182] width 500 height 32
click at [337, 162] on input "a. Risk Avoidance" at bounding box center [337, 157] width 0 height 10
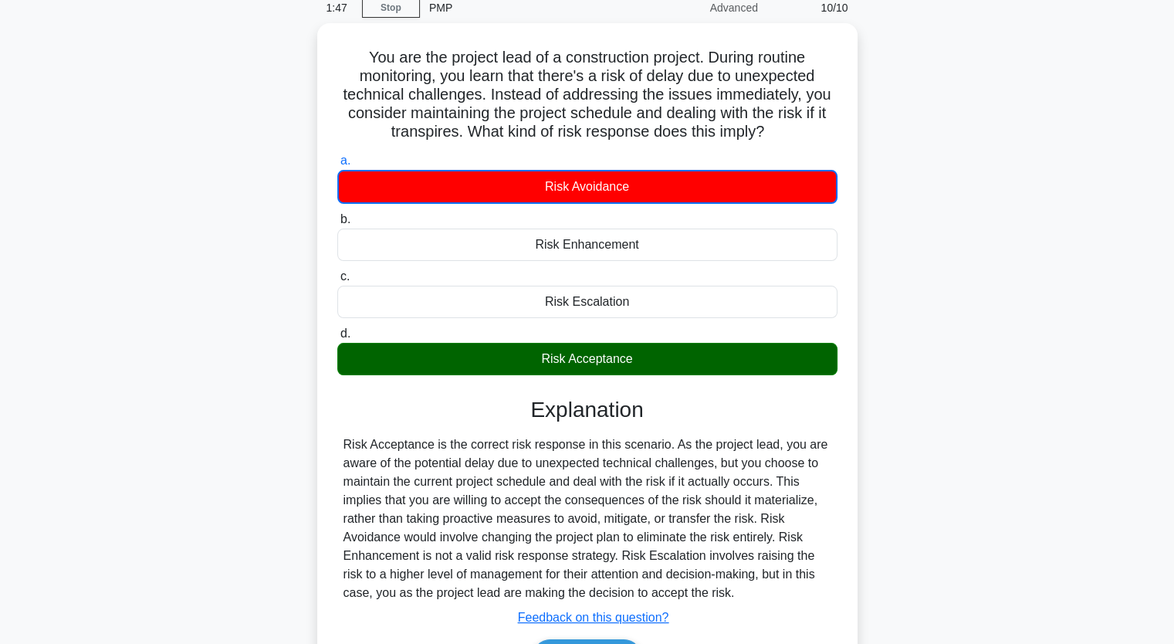
click at [928, 368] on div "You are the project lead of a construction project. During routine monitoring, …" at bounding box center [587, 377] width 1019 height 708
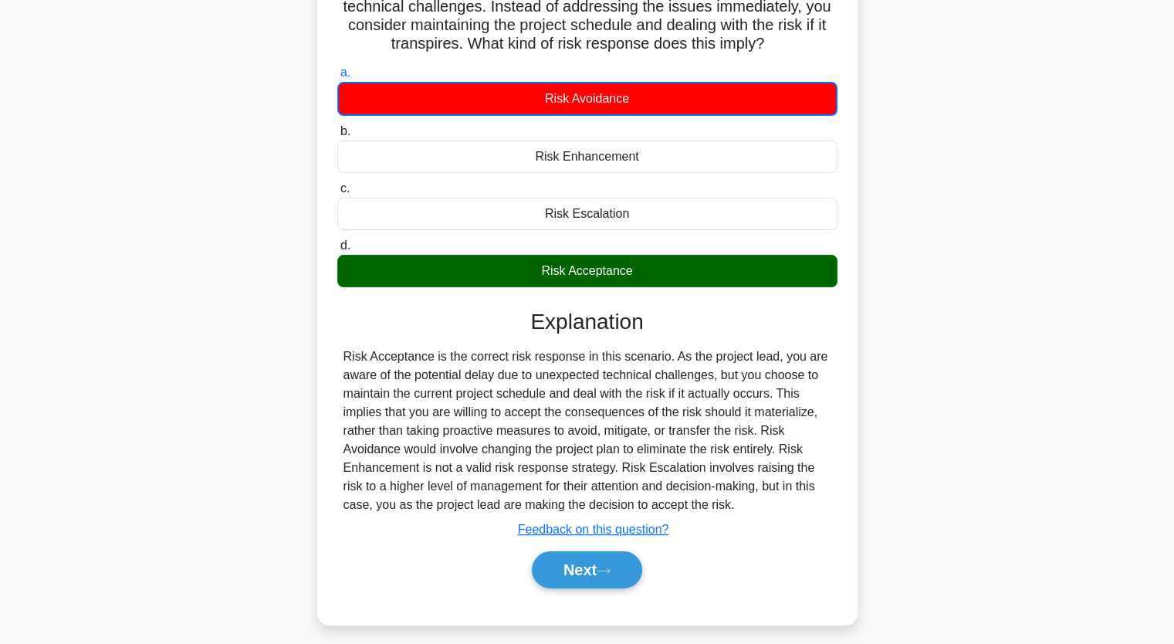
scroll to position [191, 0]
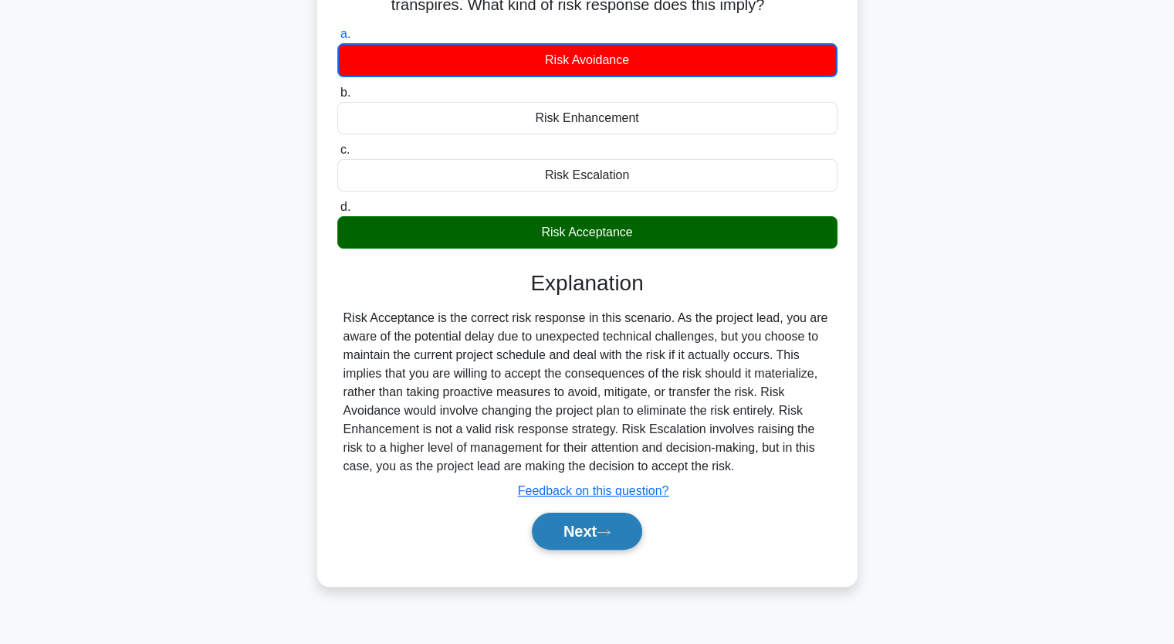
click at [584, 520] on button "Next" at bounding box center [587, 531] width 110 height 37
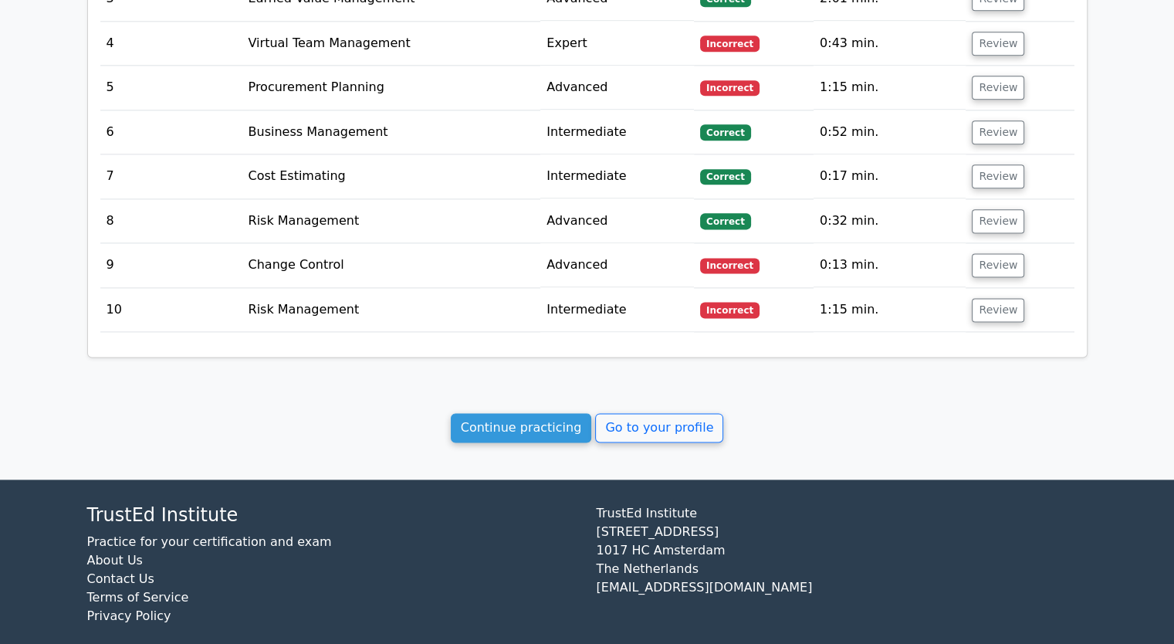
scroll to position [1993, 0]
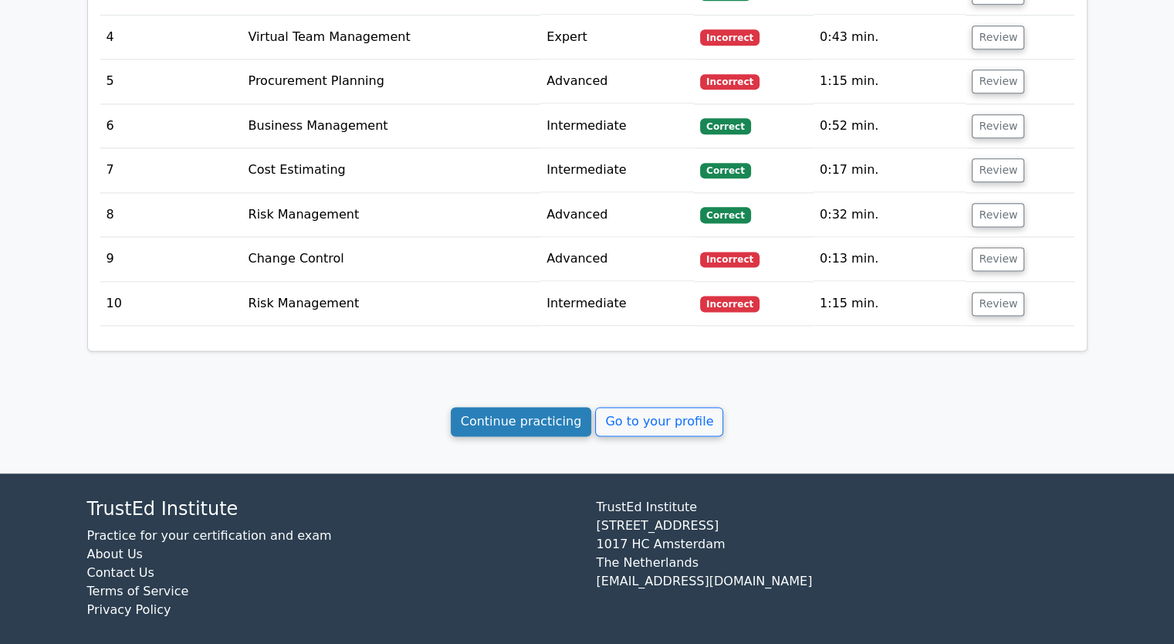
click at [540, 413] on link "Continue practicing" at bounding box center [521, 421] width 141 height 29
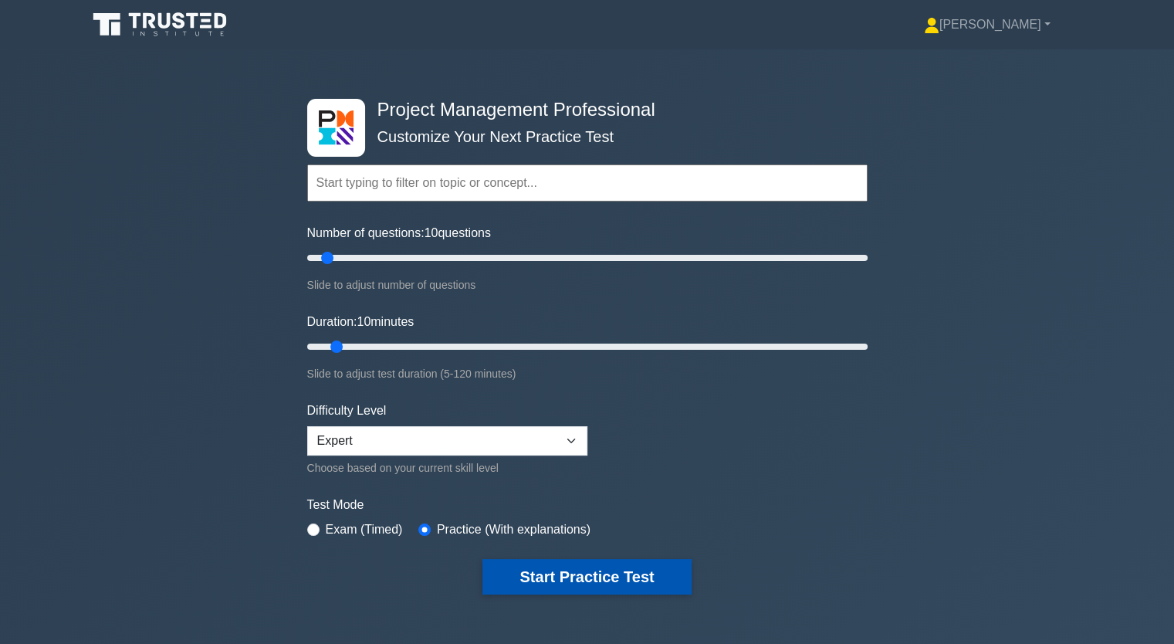
click at [615, 574] on button "Start Practice Test" at bounding box center [587, 577] width 208 height 36
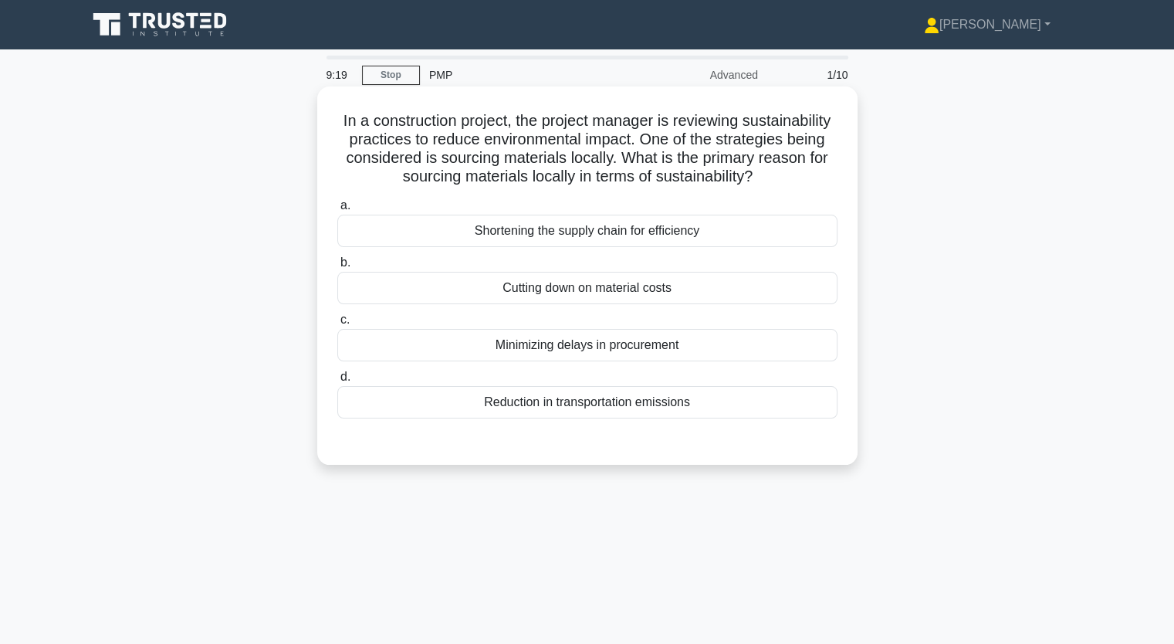
click at [572, 418] on div "Reduction in transportation emissions" at bounding box center [587, 402] width 500 height 32
click at [337, 382] on input "d. Reduction in transportation emissions" at bounding box center [337, 377] width 0 height 10
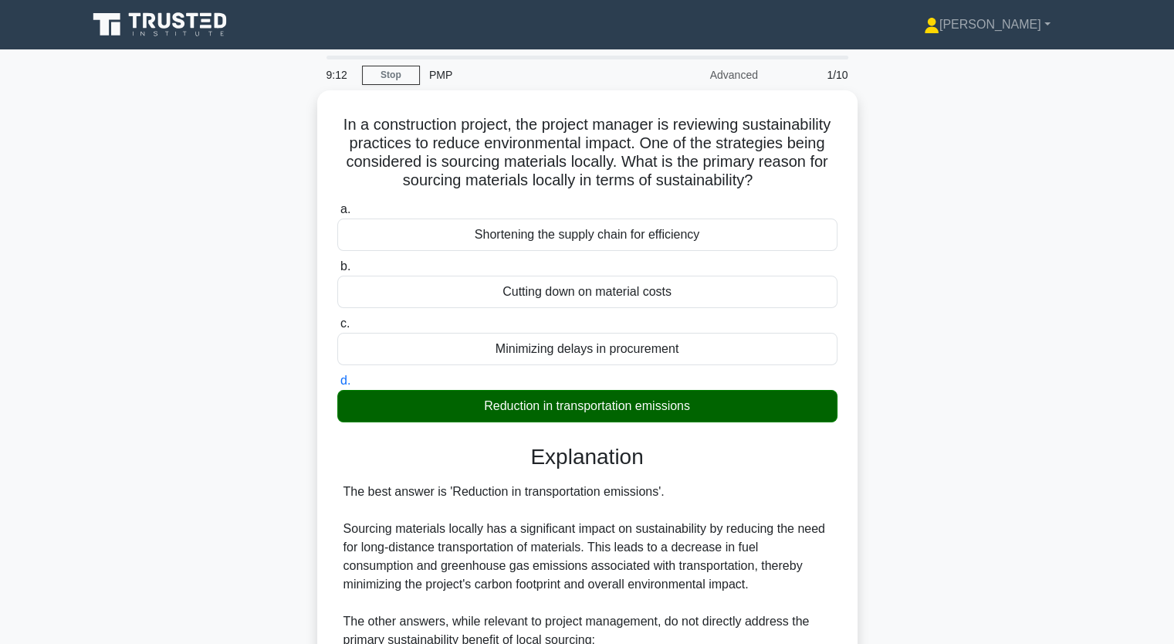
click at [918, 485] on div "In a construction project, the project manager is reviewing sustainability prac…" at bounding box center [587, 517] width 1019 height 855
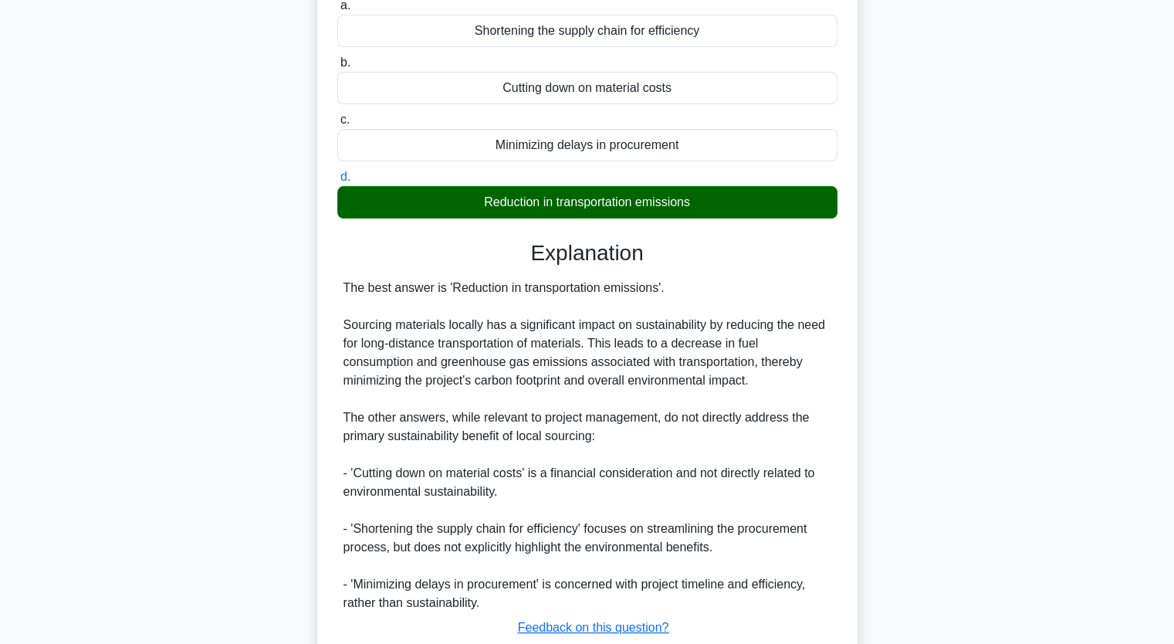
scroll to position [326, 0]
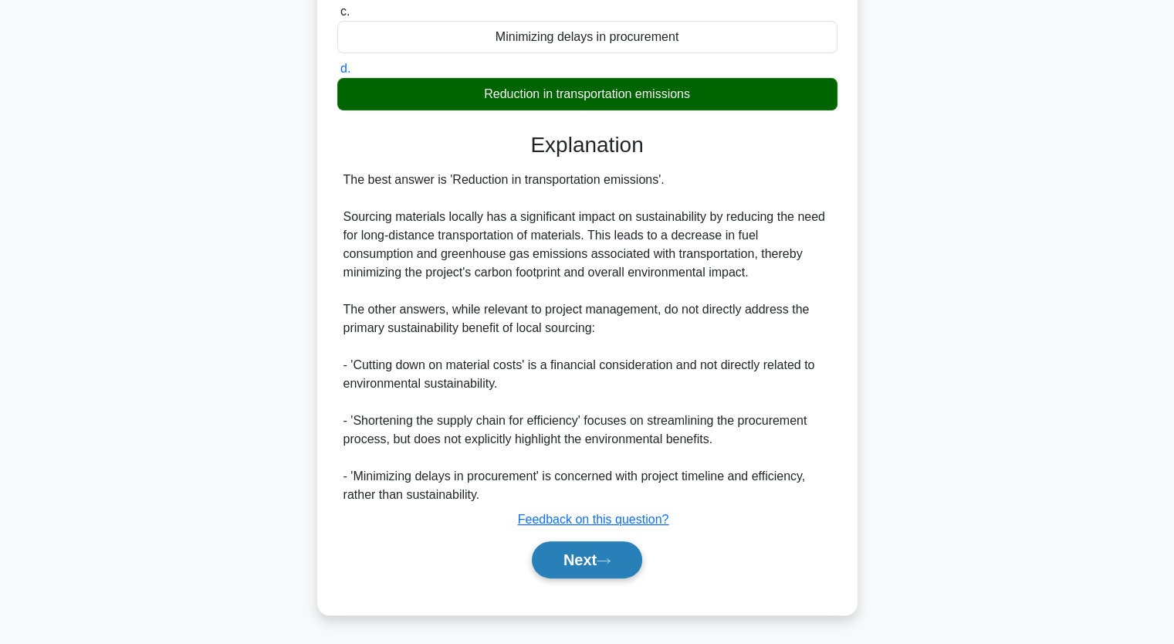
click at [605, 557] on icon at bounding box center [604, 561] width 14 height 8
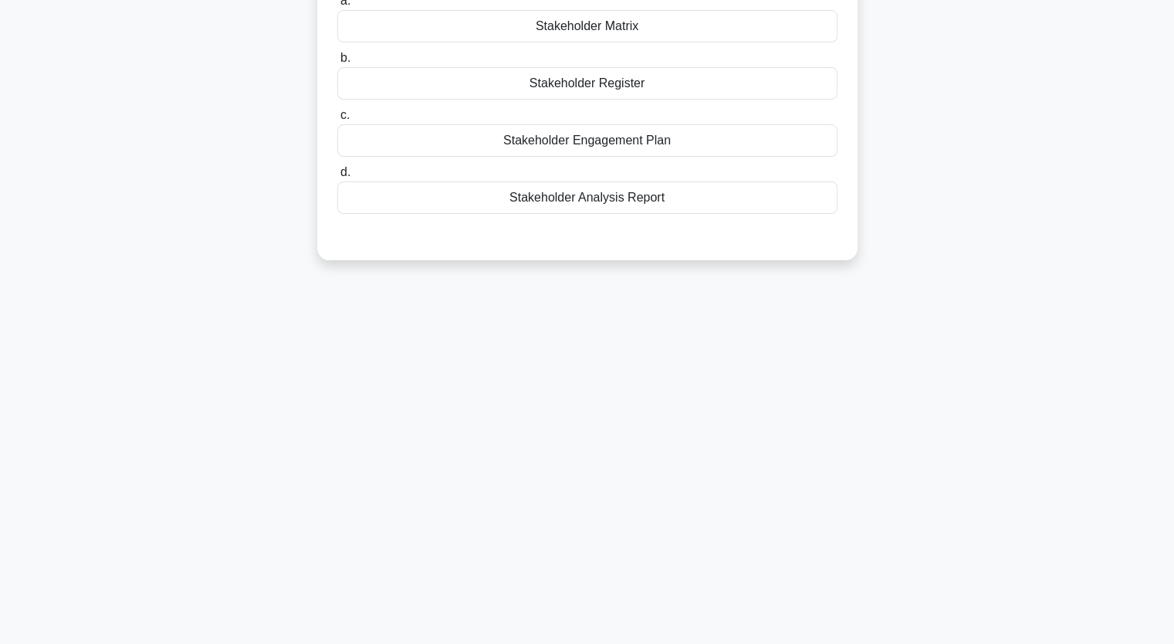
scroll to position [191, 0]
click at [618, 24] on div "Stakeholder Matrix" at bounding box center [587, 22] width 500 height 32
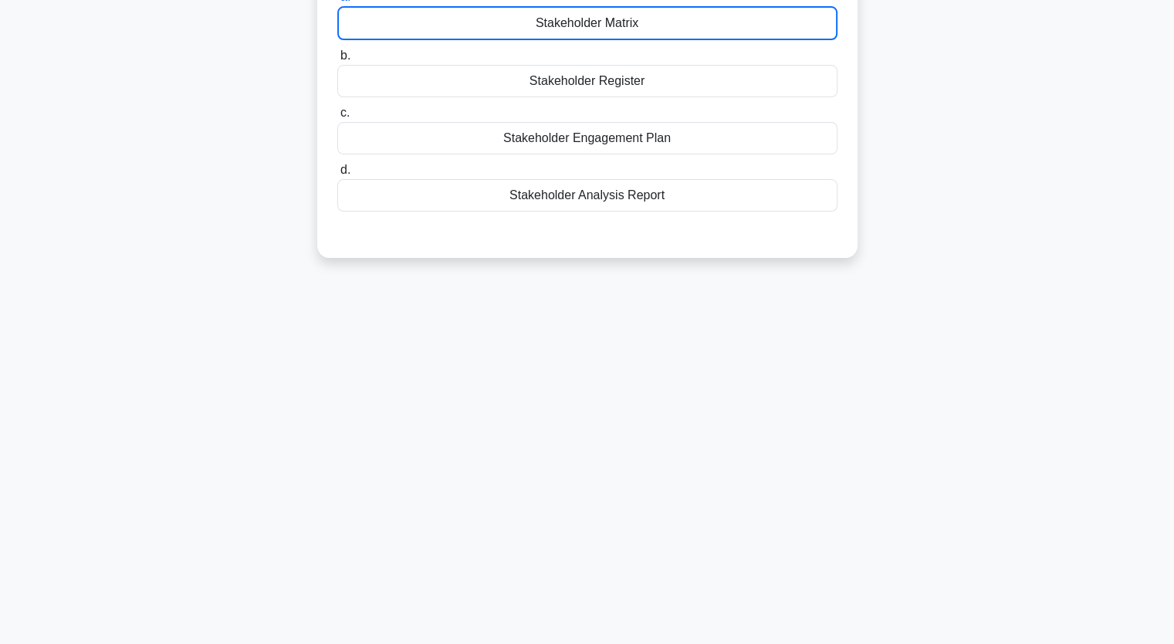
scroll to position [185, 0]
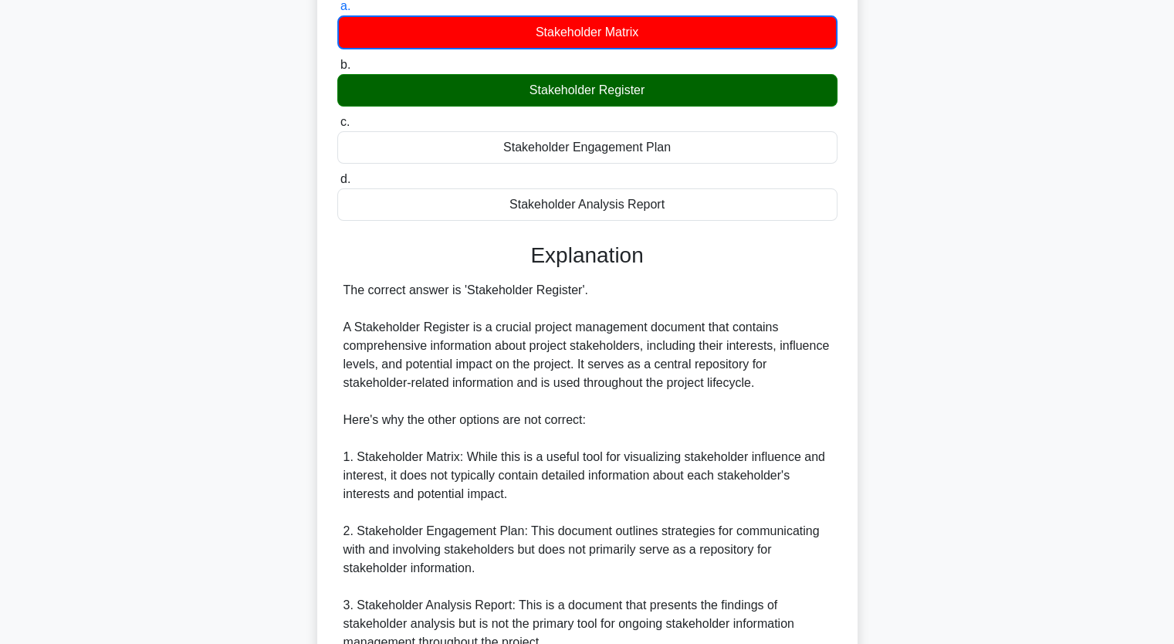
click at [337, 60] on input "b. Stakeholder Register" at bounding box center [337, 65] width 0 height 10
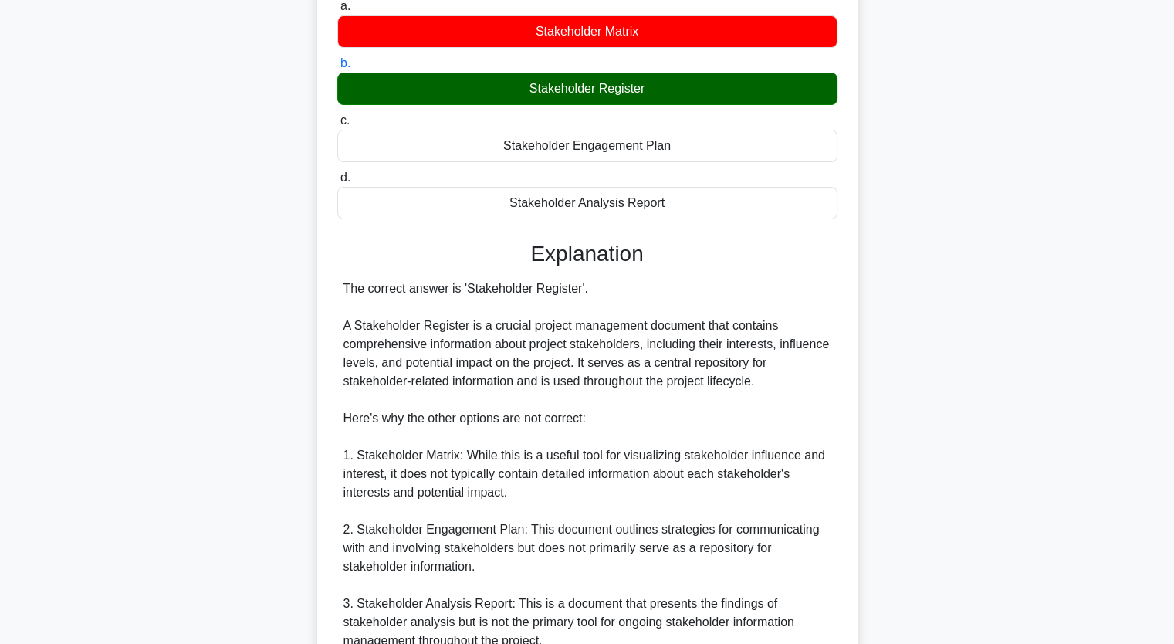
click at [337, 116] on input "c. Stakeholder Engagement Plan" at bounding box center [337, 121] width 0 height 10
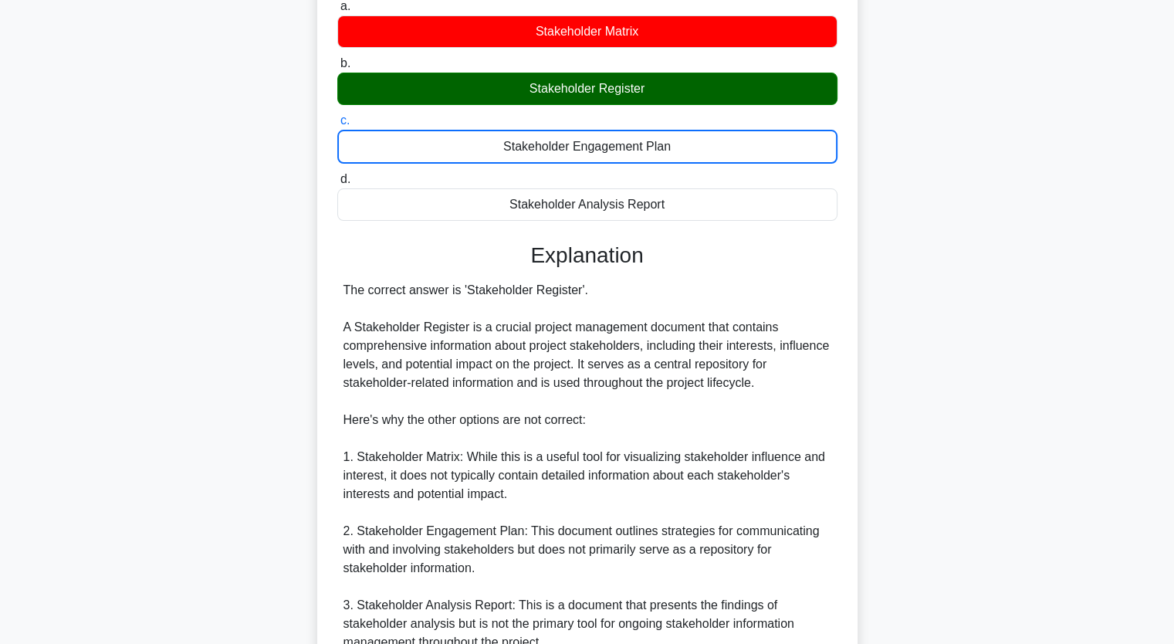
click at [337, 174] on input "d. Stakeholder Analysis Report" at bounding box center [337, 179] width 0 height 10
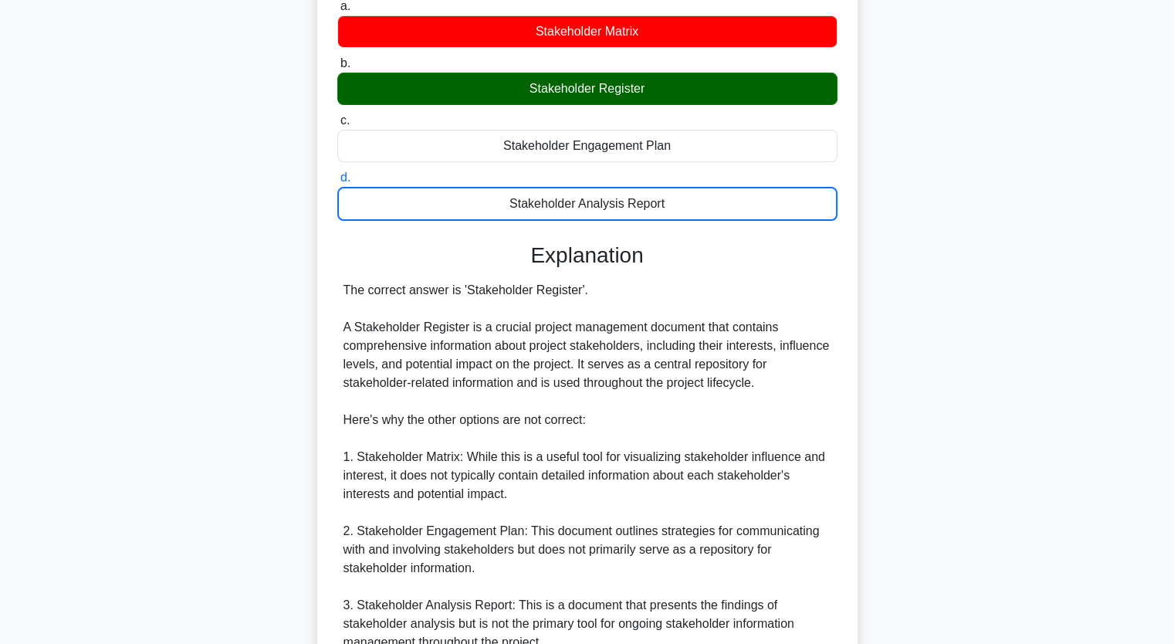
click at [1092, 443] on div "The ________ is a document that contains key information about stakeholders, in…" at bounding box center [587, 371] width 1019 height 930
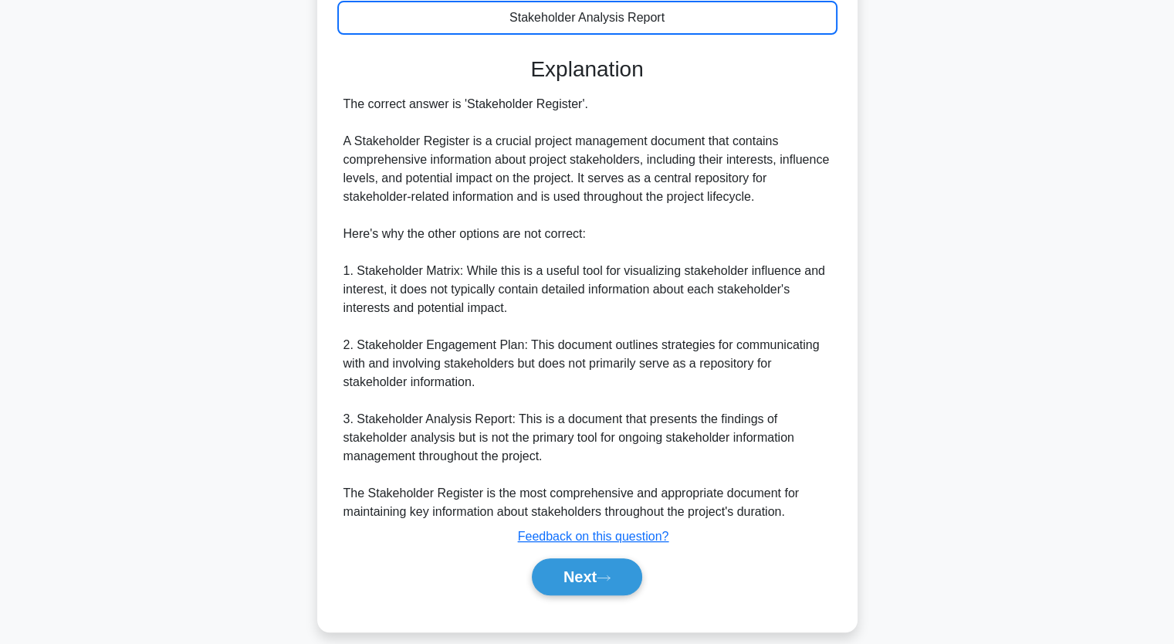
scroll to position [383, 0]
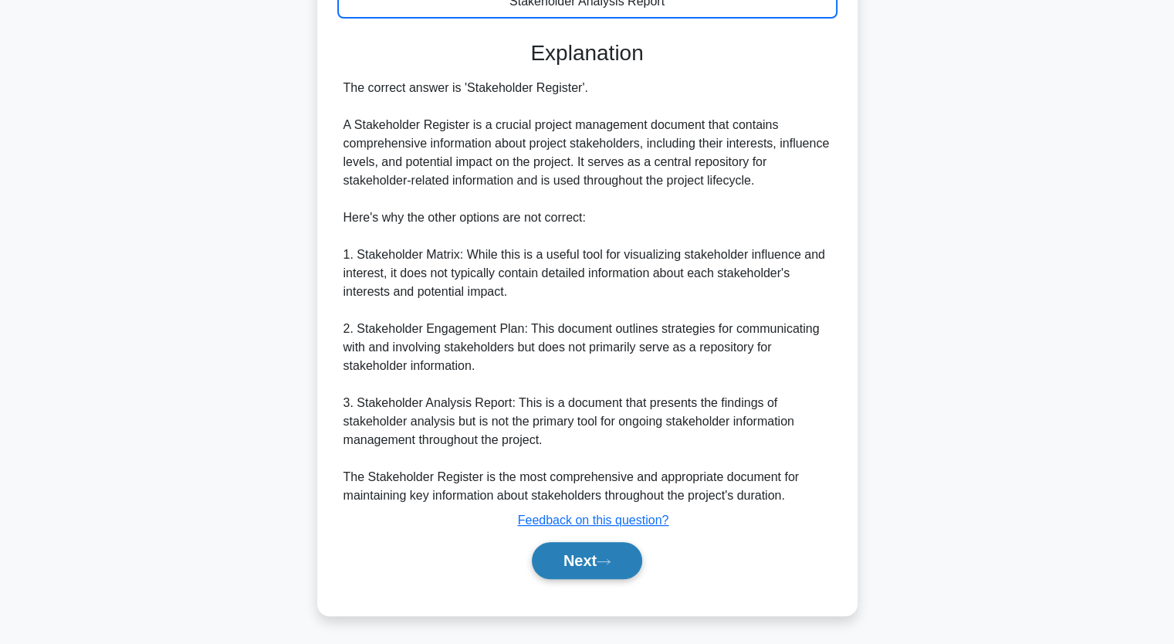
click at [591, 555] on button "Next" at bounding box center [587, 560] width 110 height 37
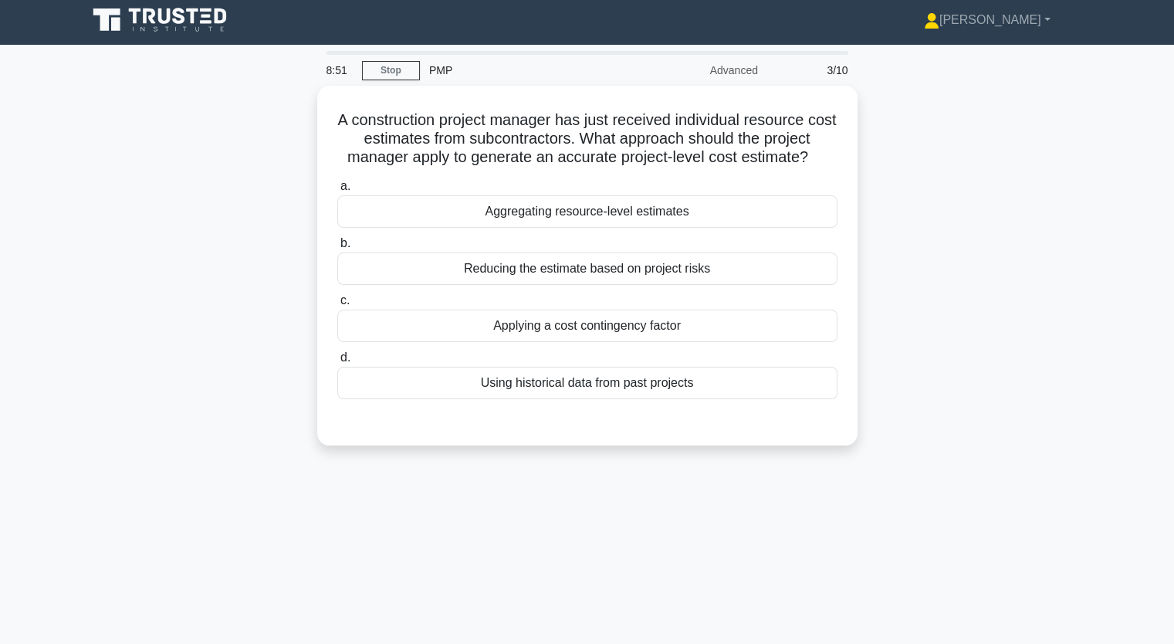
scroll to position [0, 0]
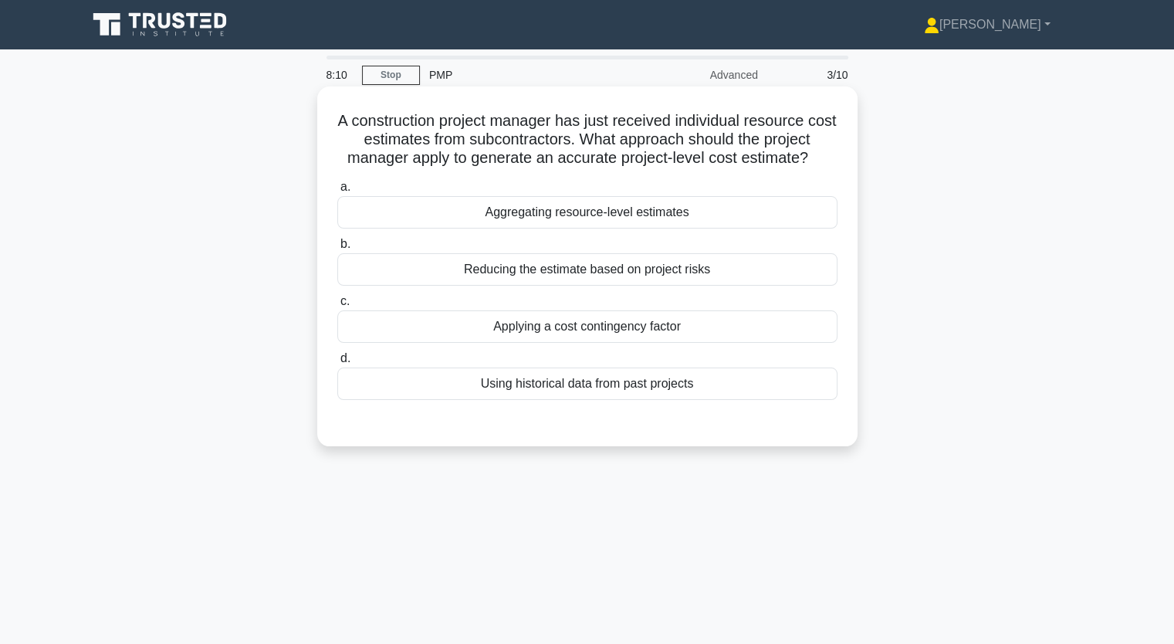
click at [540, 216] on div "Aggregating resource-level estimates" at bounding box center [587, 212] width 500 height 32
click at [337, 192] on input "a. Aggregating resource-level estimates" at bounding box center [337, 187] width 0 height 10
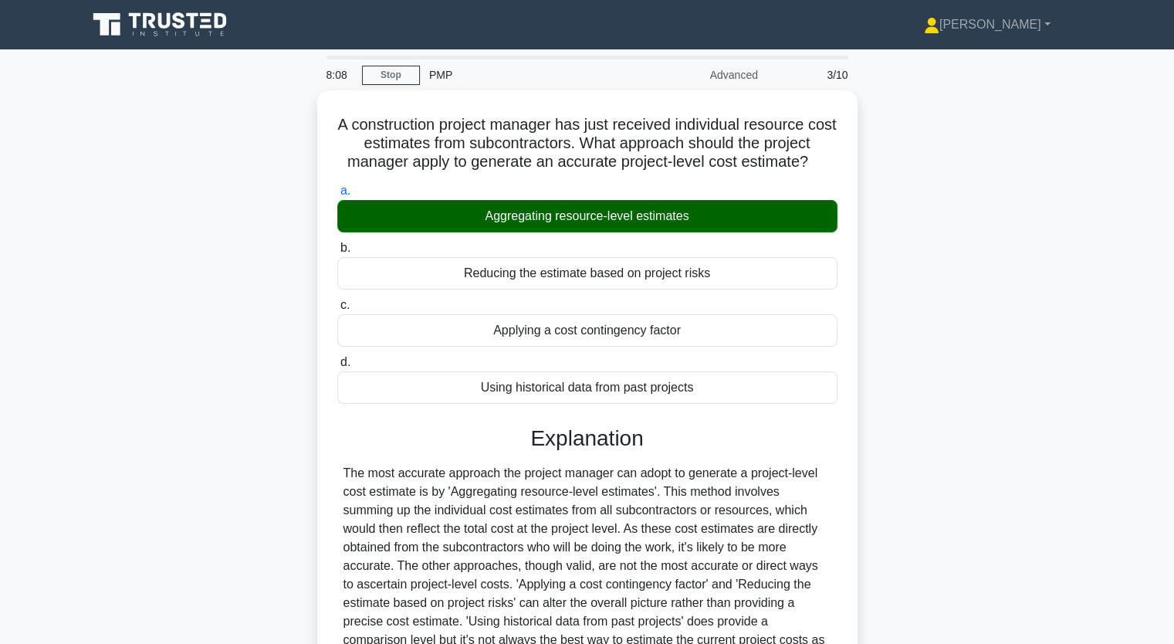
click at [1026, 291] on div "A construction project manager has just received individual resource cost estim…" at bounding box center [587, 443] width 1019 height 706
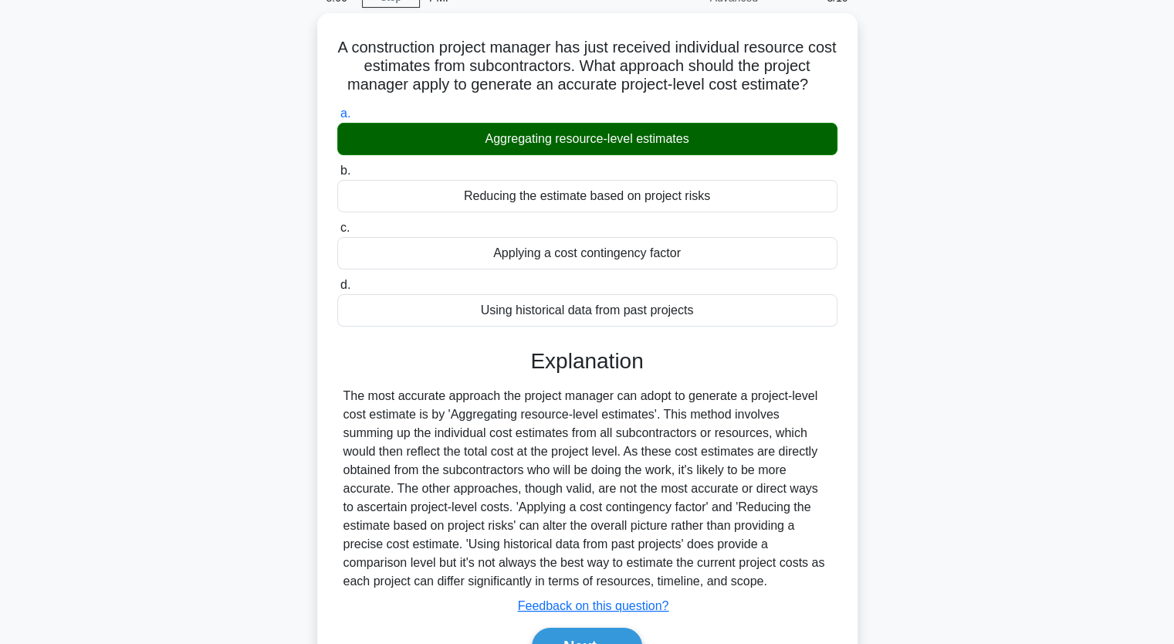
scroll to position [191, 0]
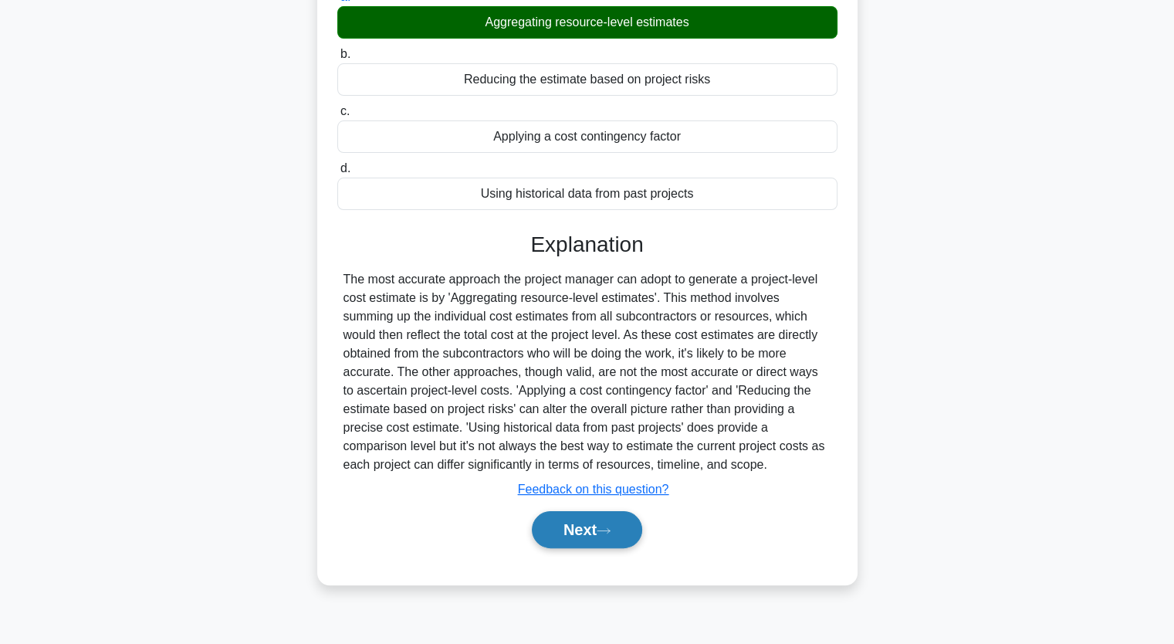
click at [588, 523] on button "Next" at bounding box center [587, 529] width 110 height 37
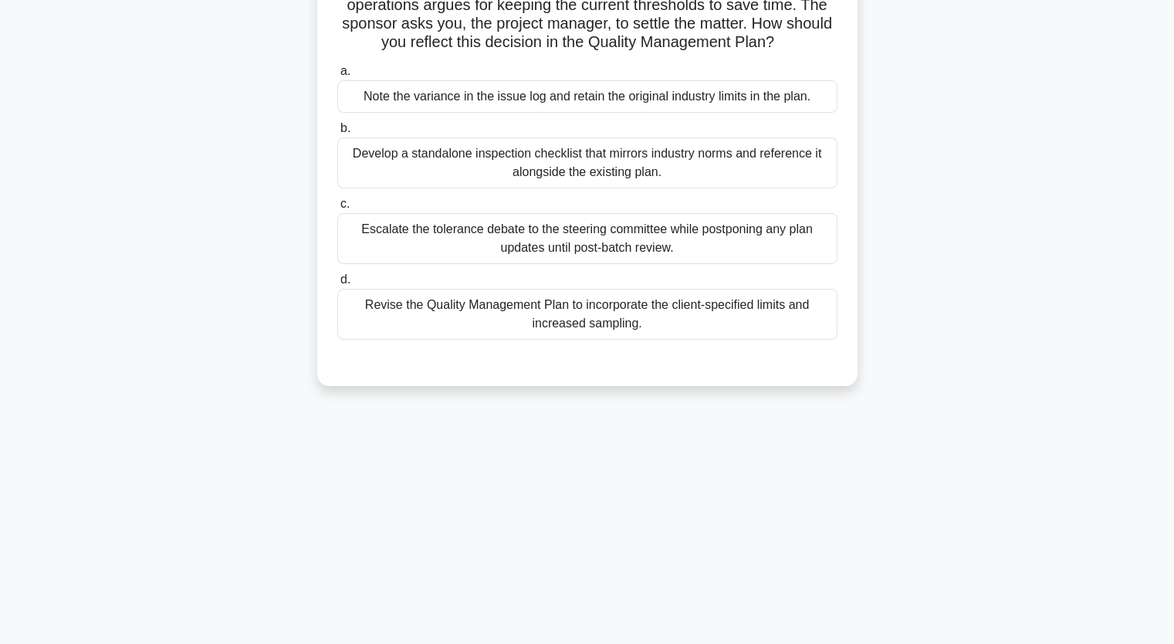
click at [511, 161] on div "Develop a standalone inspection checklist that mirrors industry norms and refer…" at bounding box center [587, 162] width 500 height 51
click at [337, 134] on input "b. Develop a standalone inspection checklist that mirrors industry norms and re…" at bounding box center [337, 129] width 0 height 10
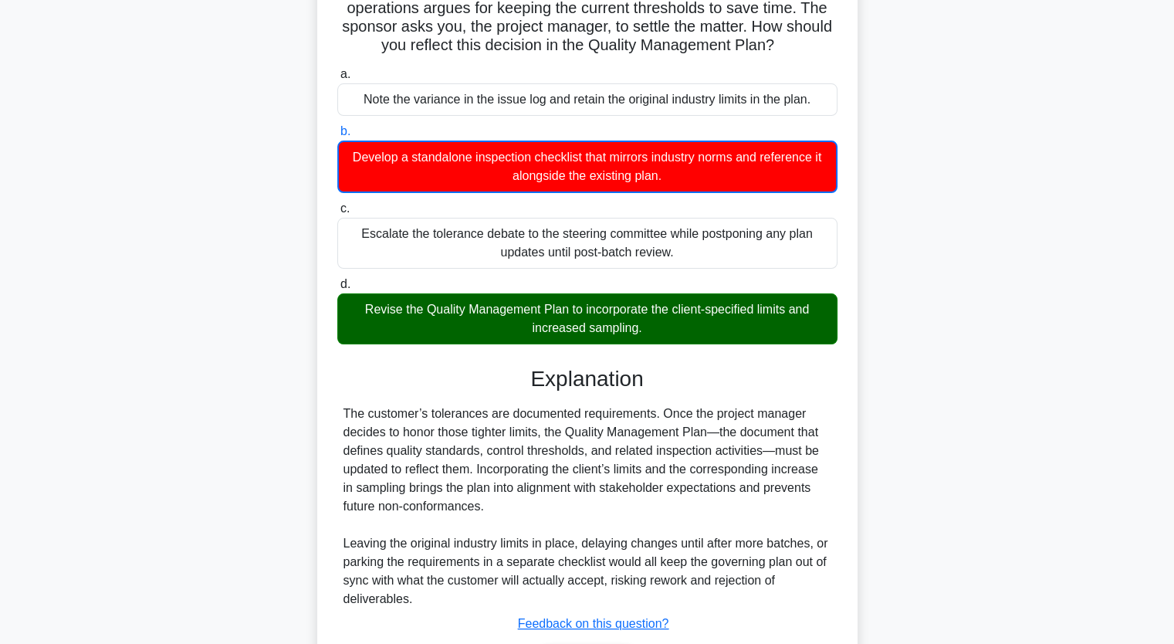
click at [1005, 256] on div "During a precision-machining upgrade project, the first production run shows di…" at bounding box center [587, 319] width 1019 height 838
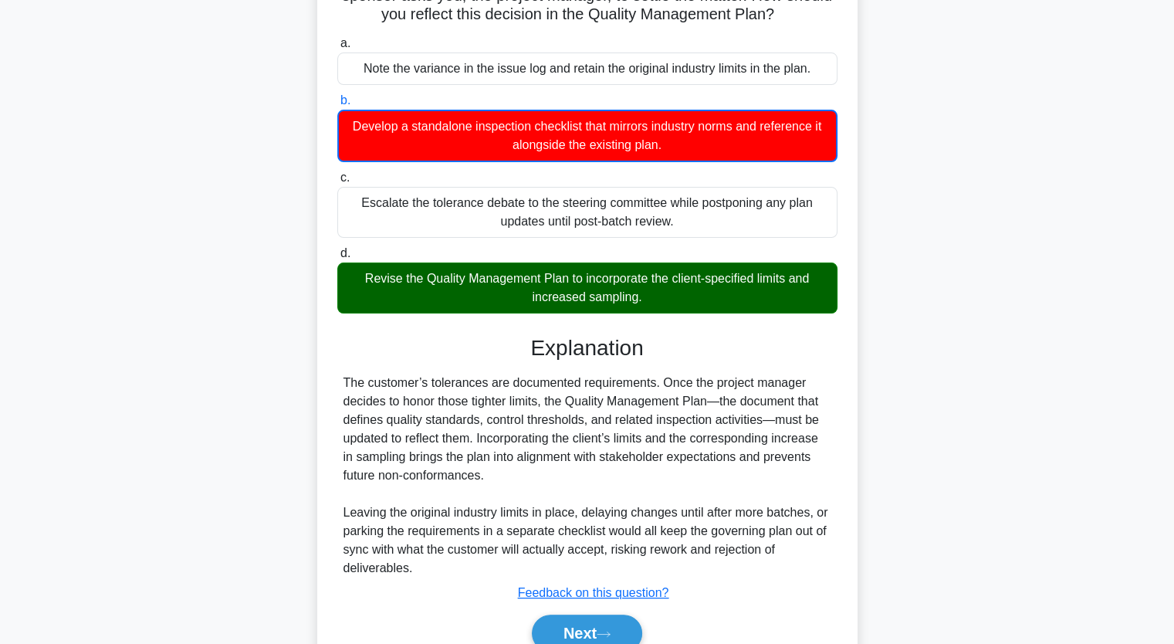
scroll to position [290, 0]
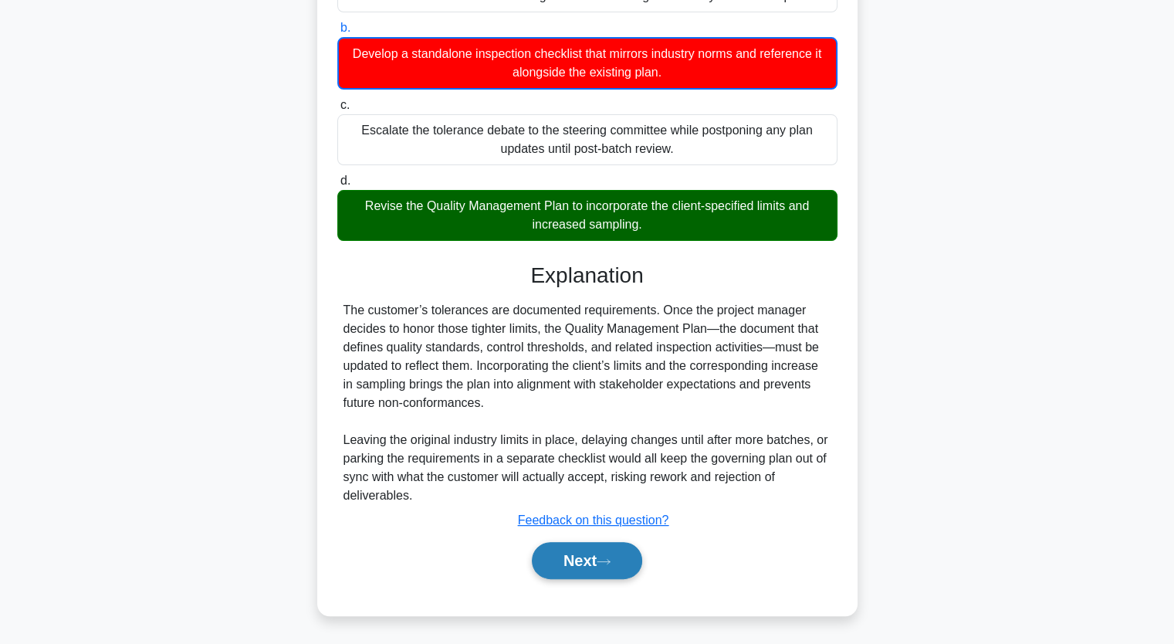
click at [594, 555] on button "Next" at bounding box center [587, 560] width 110 height 37
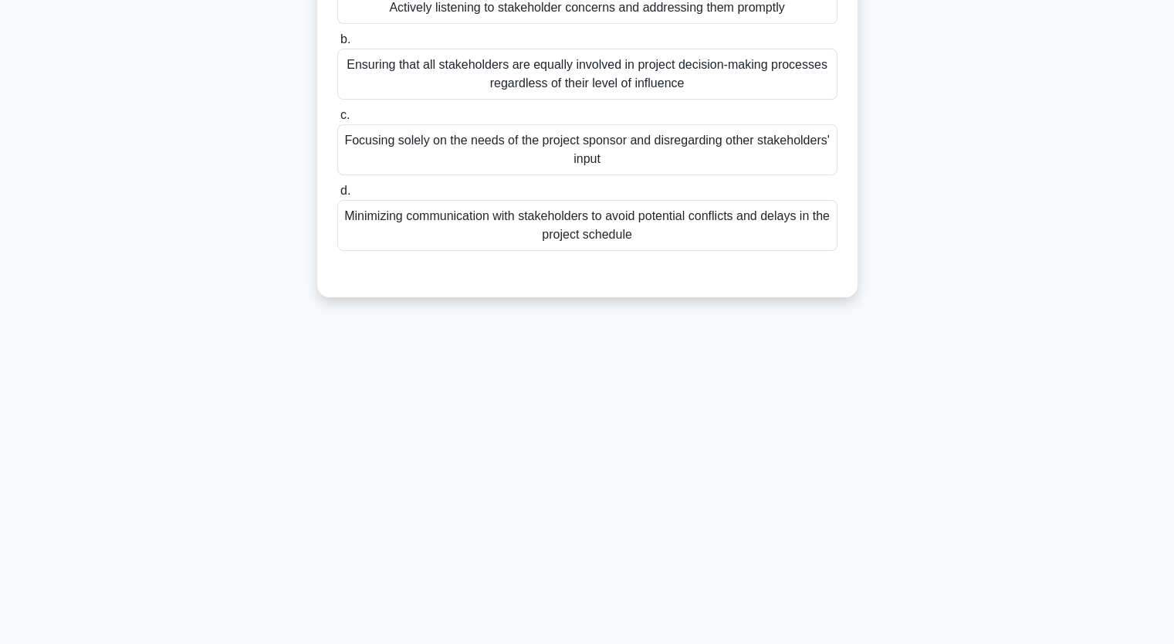
scroll to position [191, 0]
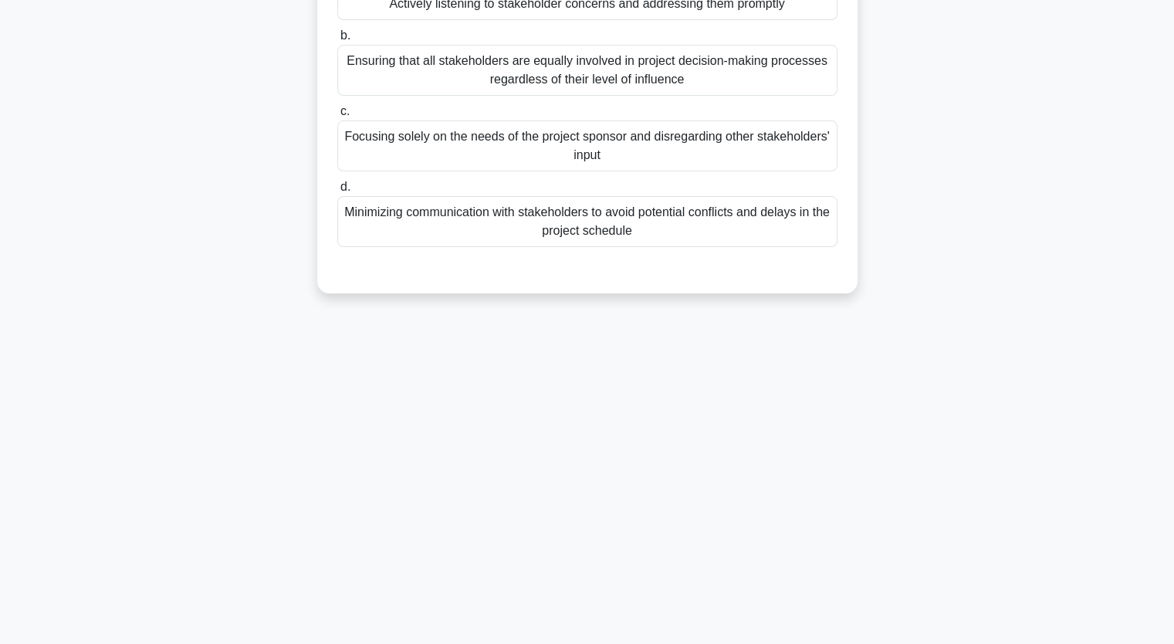
click at [479, 69] on div "Ensuring that all stakeholders are equally involved in project decision-making …" at bounding box center [587, 70] width 500 height 51
click at [337, 41] on input "b. Ensuring that all stakeholders are equally involved in project decision-maki…" at bounding box center [337, 36] width 0 height 10
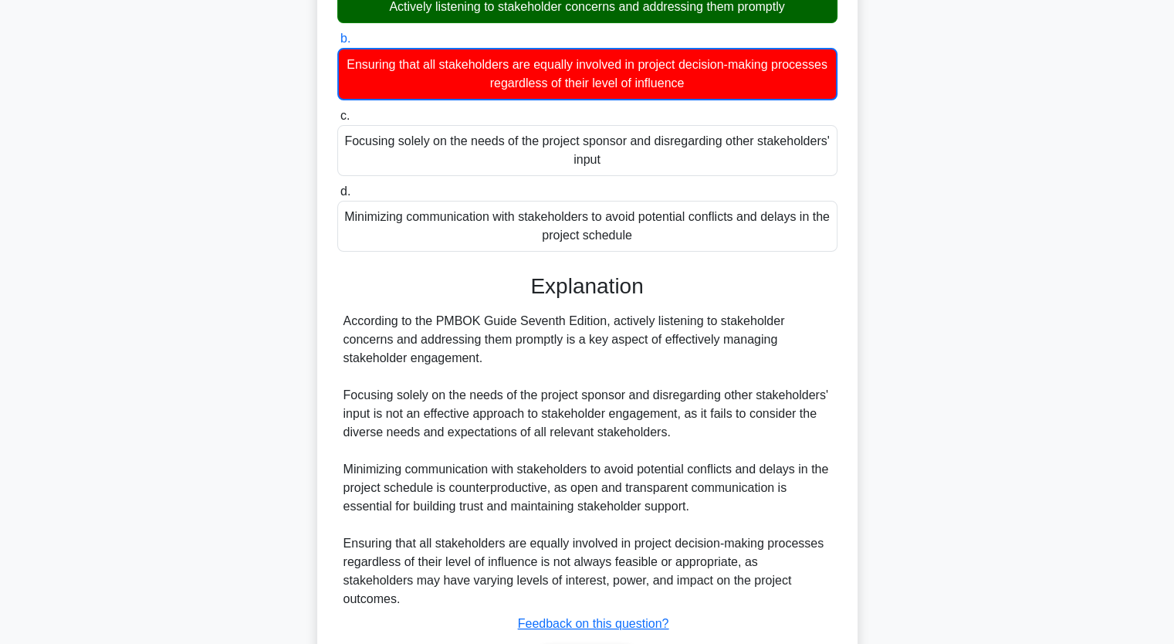
click at [915, 337] on div "According to the PMBOK Guide Seventh Edition, which of the following is a key a…" at bounding box center [587, 319] width 1019 height 838
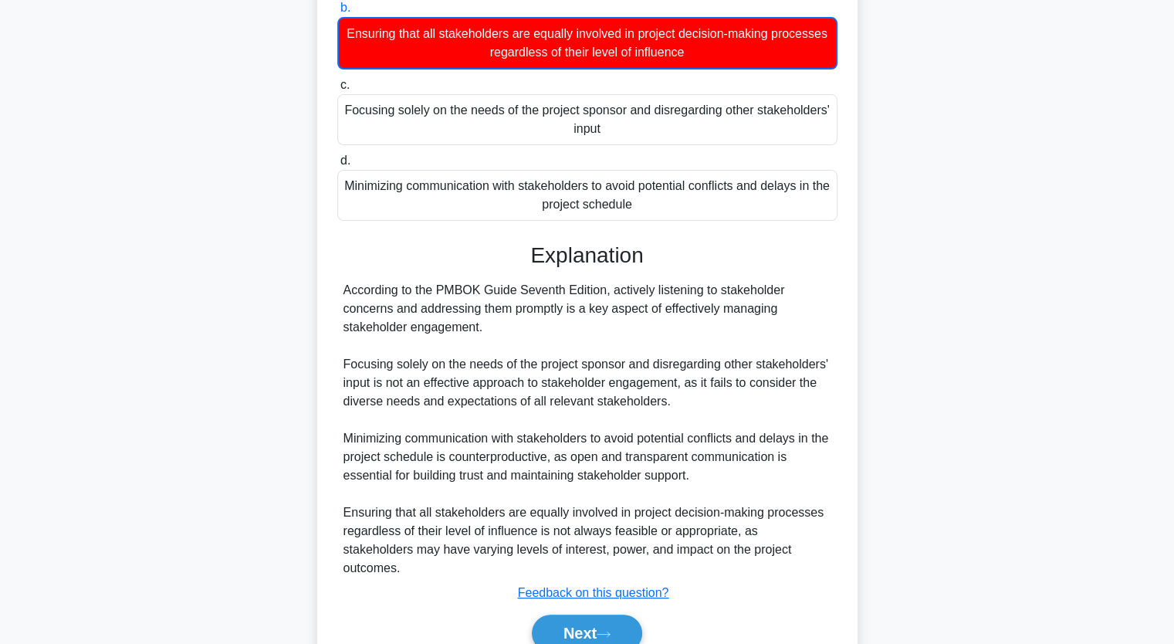
scroll to position [272, 0]
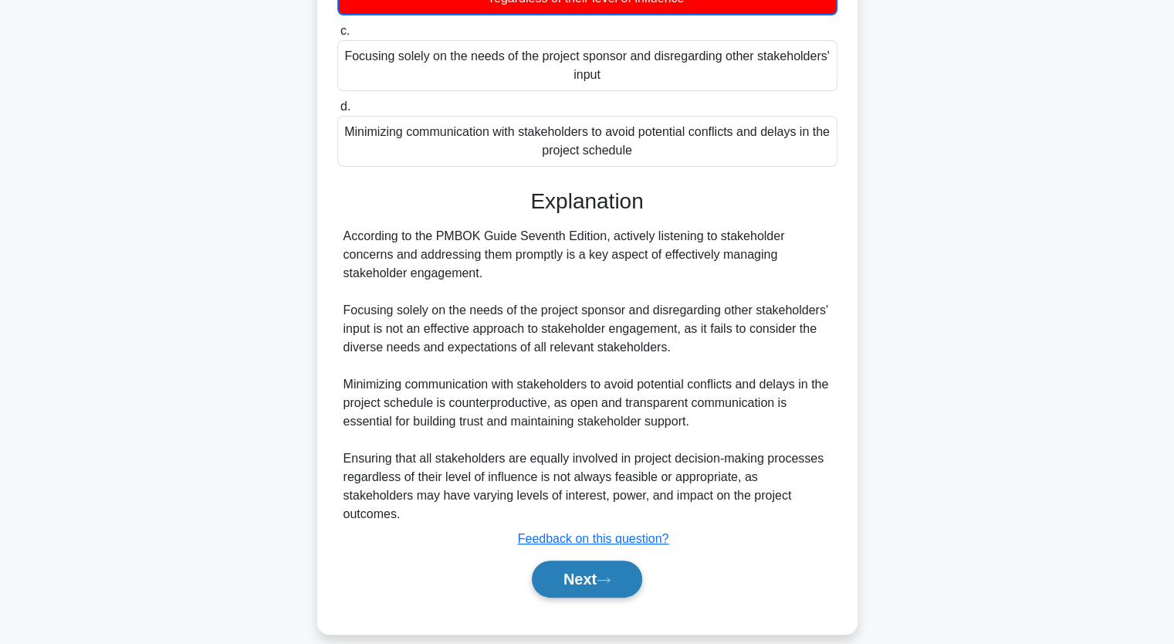
click at [590, 561] on button "Next" at bounding box center [587, 579] width 110 height 37
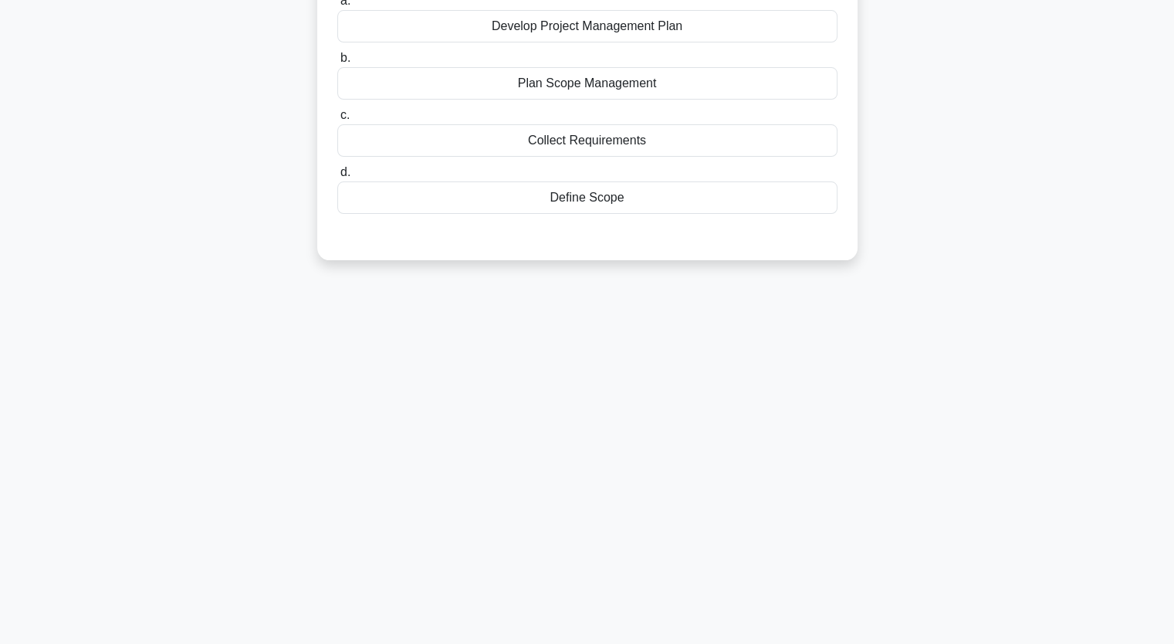
scroll to position [191, 0]
click at [590, 554] on div "7:37 Stop PMP Advanced 6/10 Which of the following is the process of defining, …" at bounding box center [587, 252] width 1019 height 772
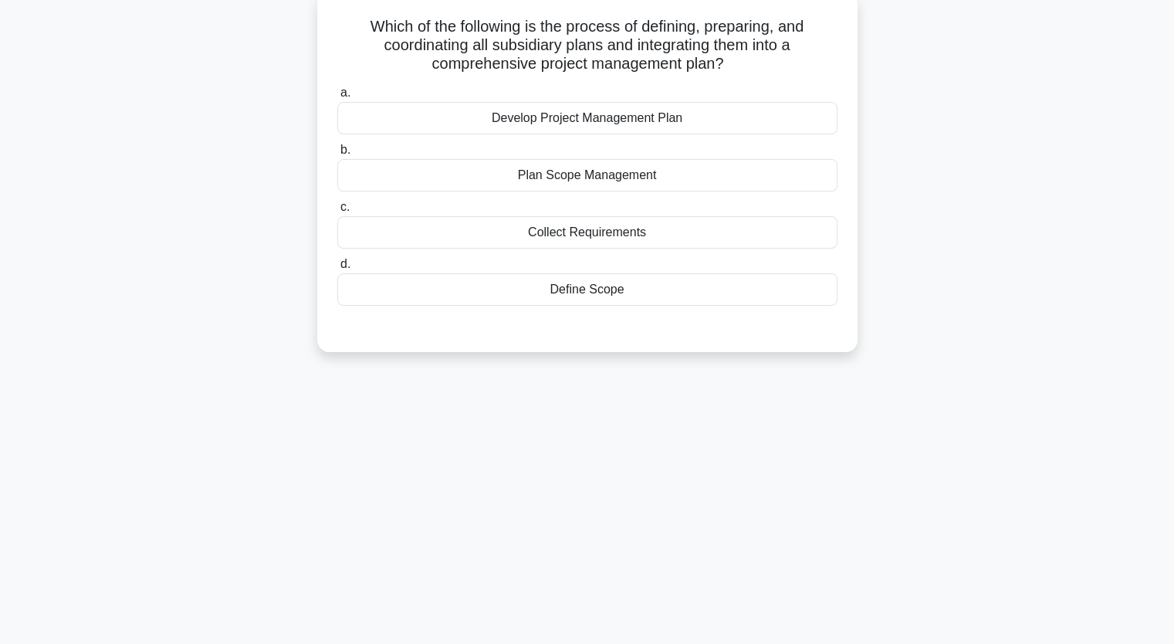
scroll to position [67, 0]
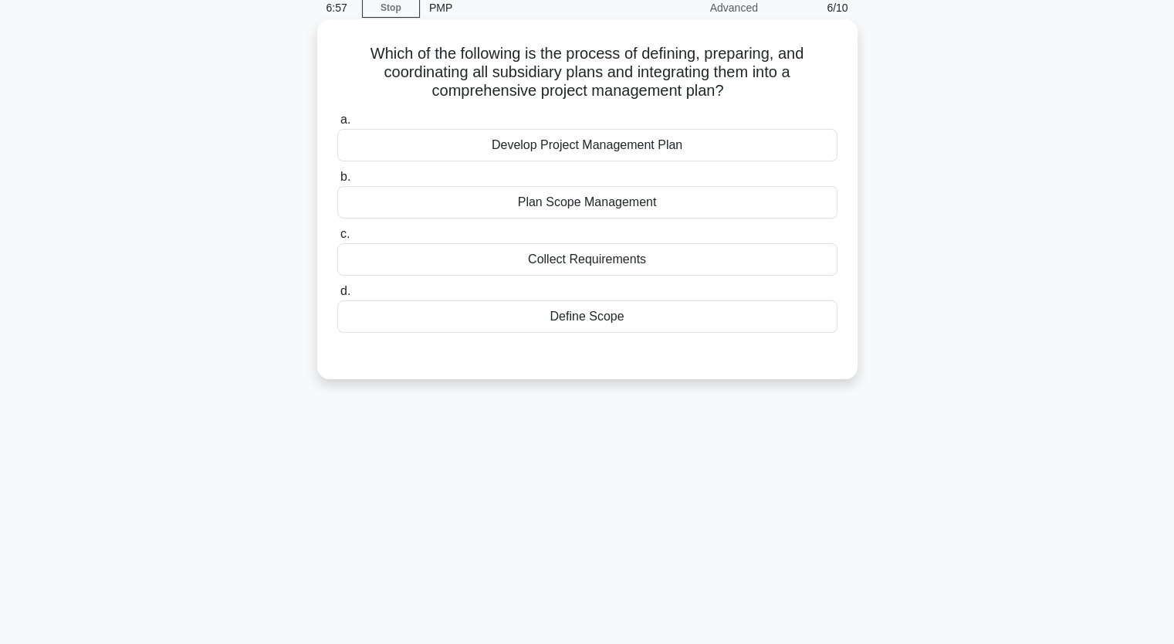
click at [642, 148] on div "Develop Project Management Plan" at bounding box center [587, 145] width 500 height 32
click at [337, 125] on input "a. Develop Project Management Plan" at bounding box center [337, 120] width 0 height 10
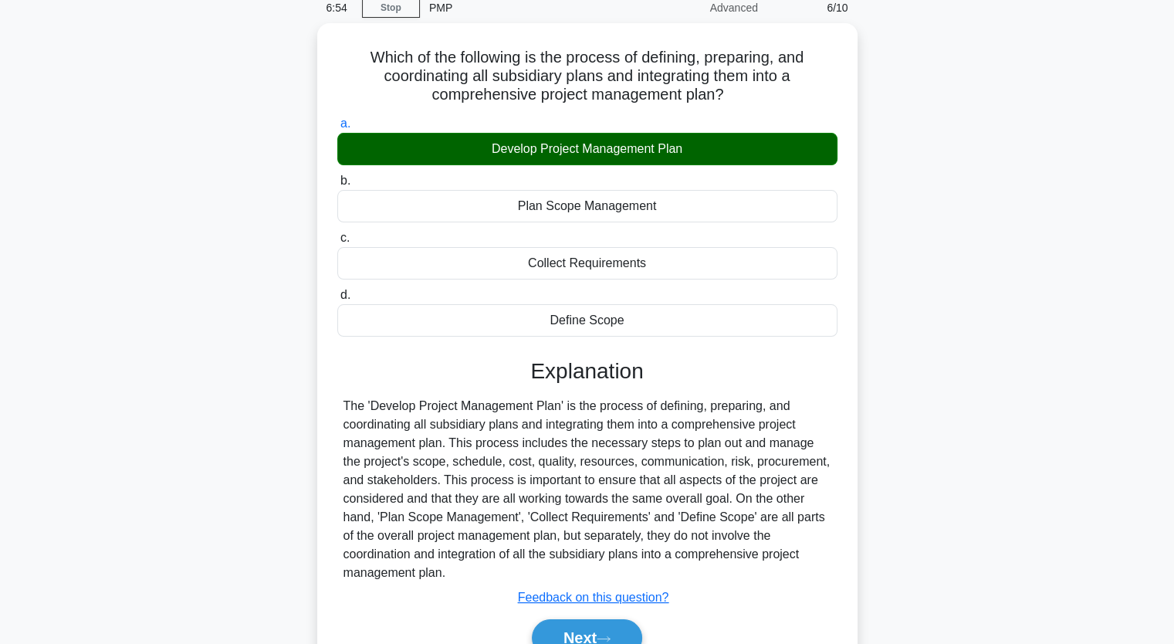
click at [960, 323] on div "Which of the following is the process of defining, preparing, and coordinating …" at bounding box center [587, 367] width 1019 height 688
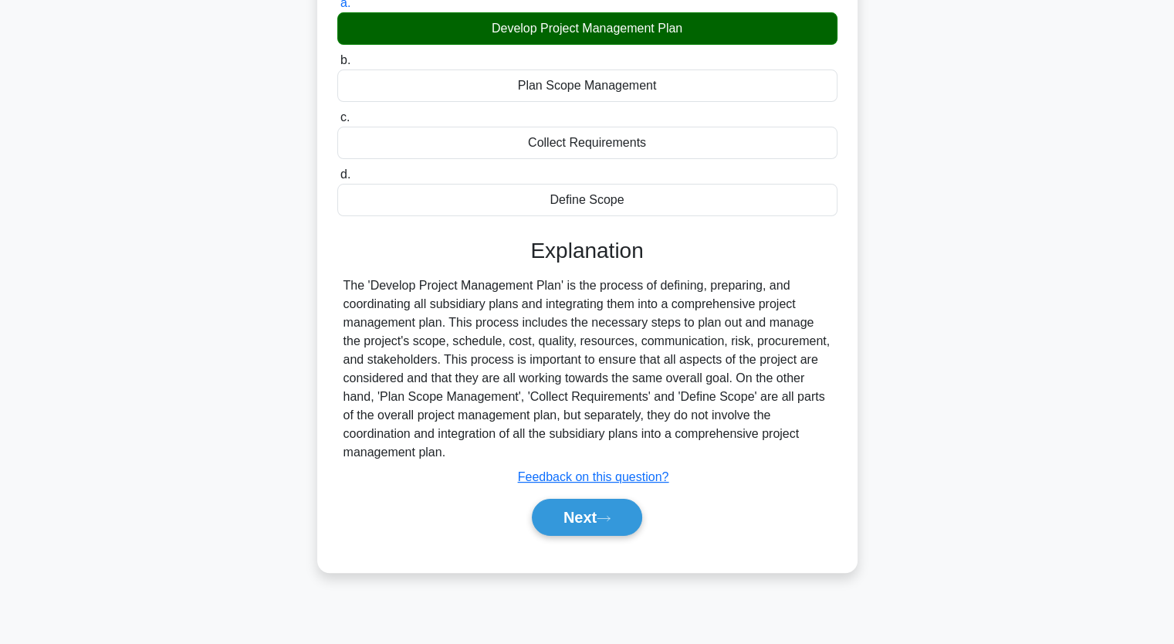
scroll to position [191, 0]
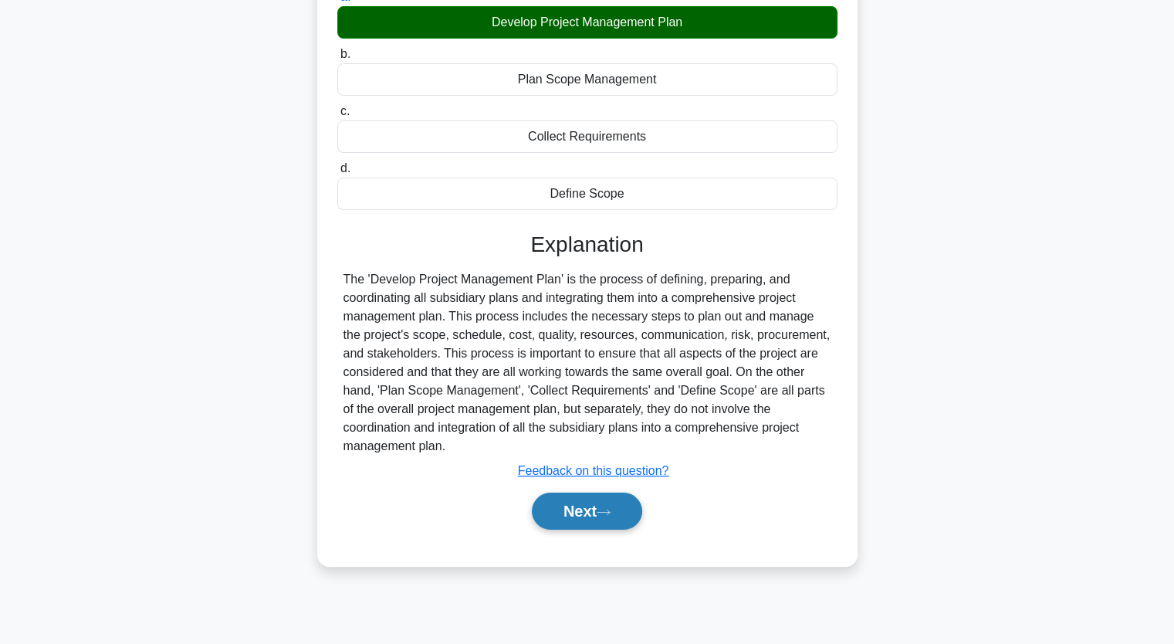
click at [618, 512] on button "Next" at bounding box center [587, 511] width 110 height 37
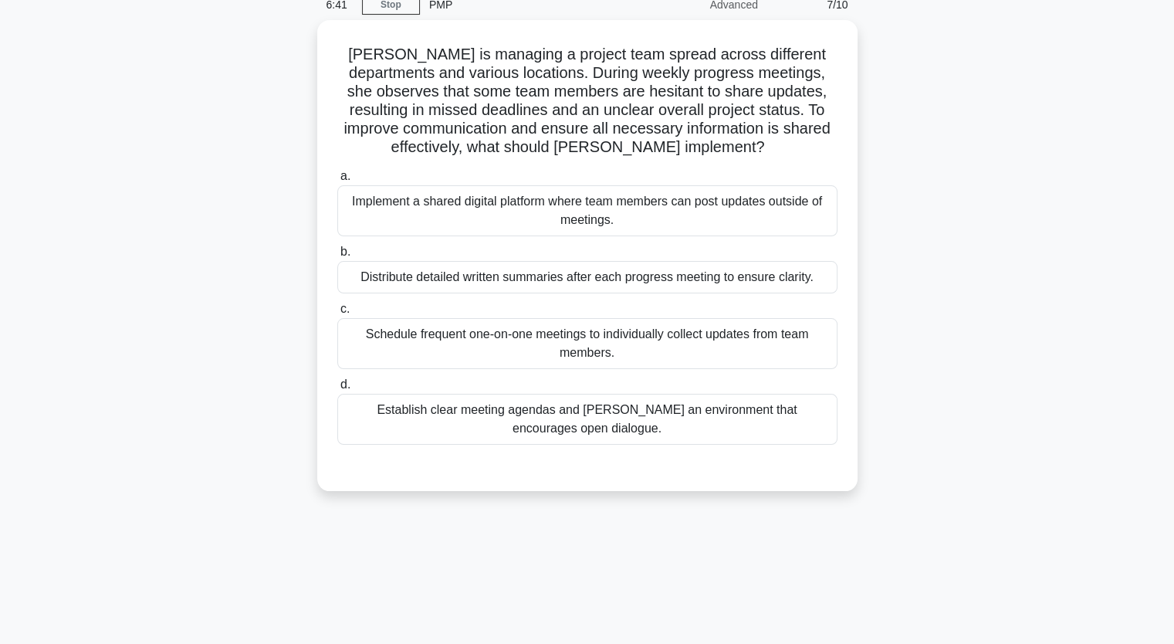
scroll to position [67, 0]
click at [600, 354] on div "Schedule frequent one-on-one meetings to individually collect updates from team…" at bounding box center [587, 342] width 500 height 51
click at [337, 313] on input "c. Schedule frequent one-on-one meetings to individually collect updates from t…" at bounding box center [337, 308] width 0 height 10
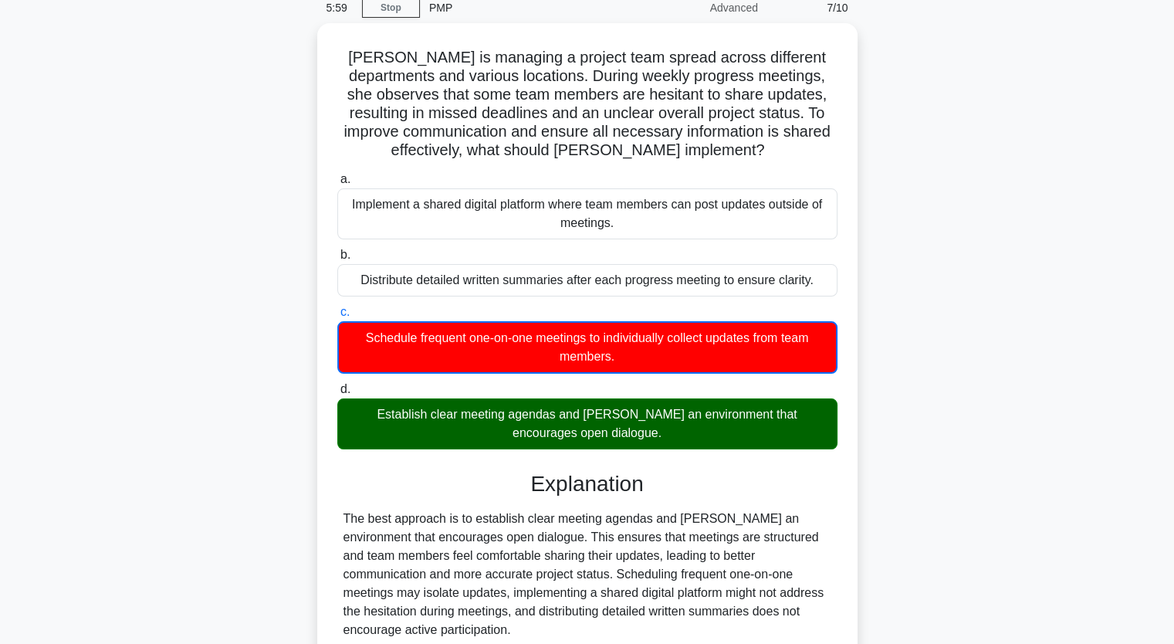
click at [960, 404] on div "[PERSON_NAME] is managing a project team spread across different departments an…" at bounding box center [587, 395] width 1019 height 745
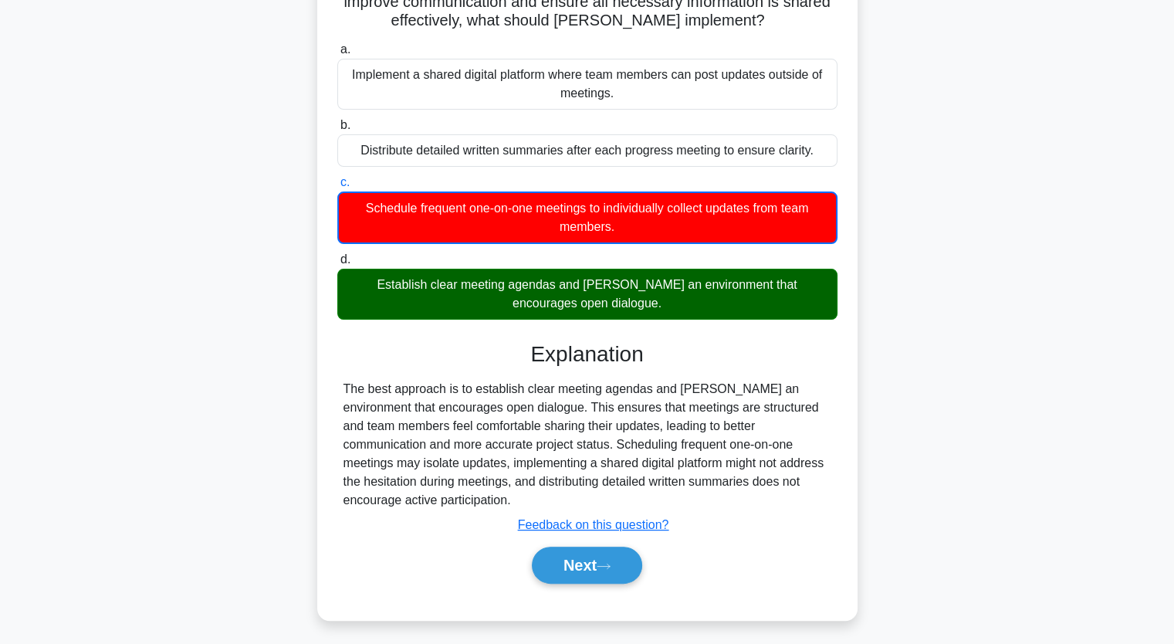
scroll to position [198, 0]
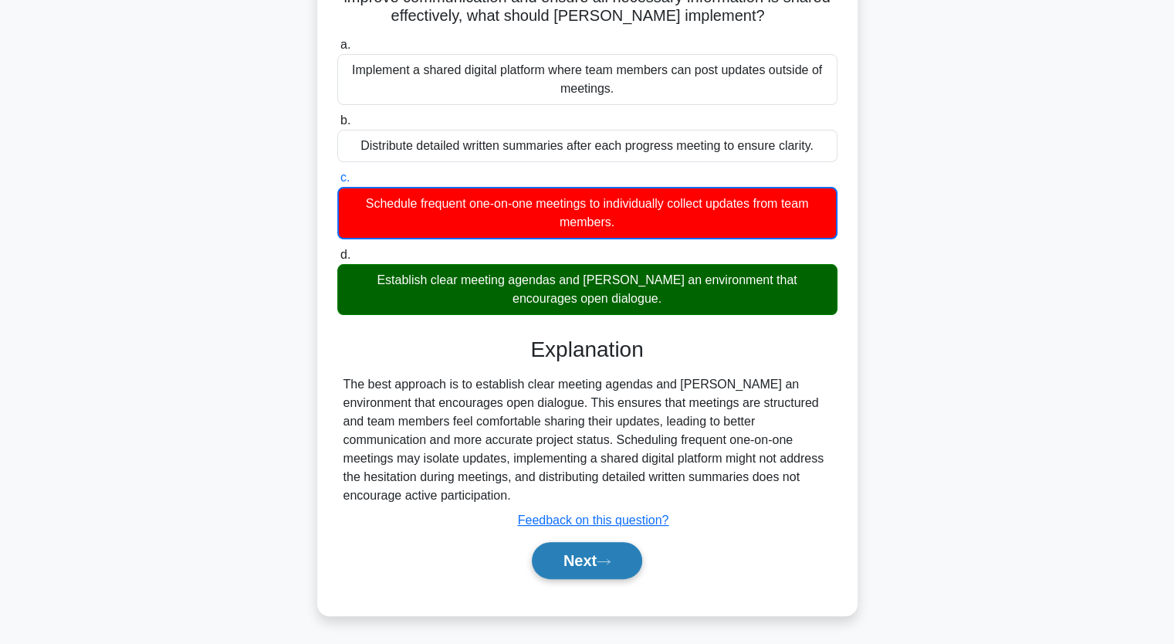
click at [588, 550] on button "Next" at bounding box center [587, 560] width 110 height 37
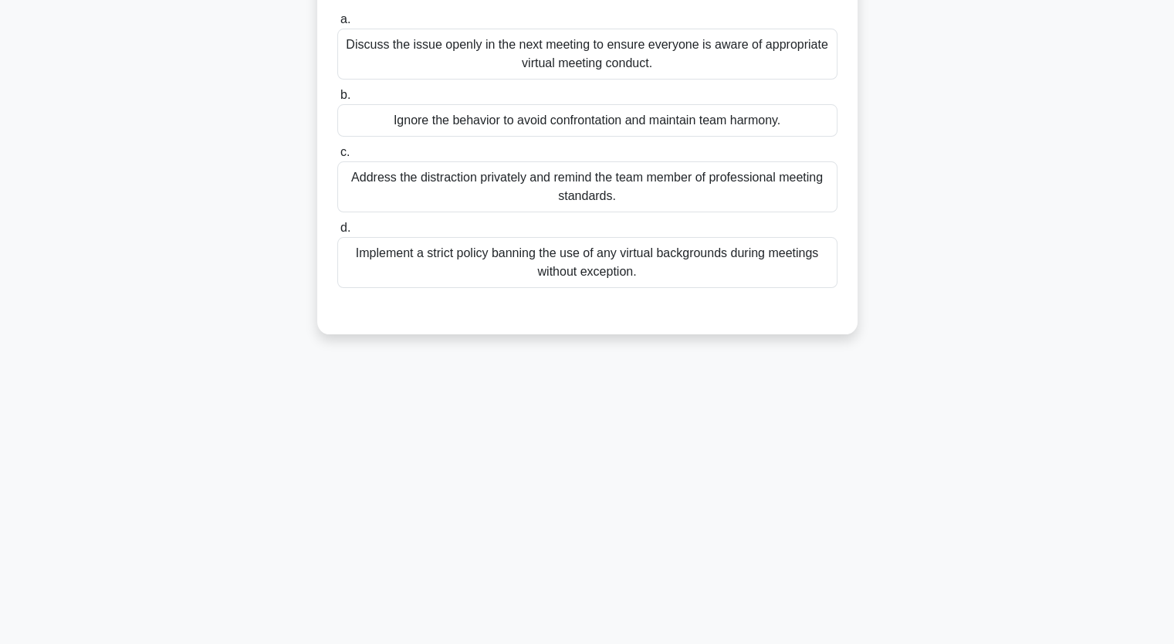
scroll to position [191, 0]
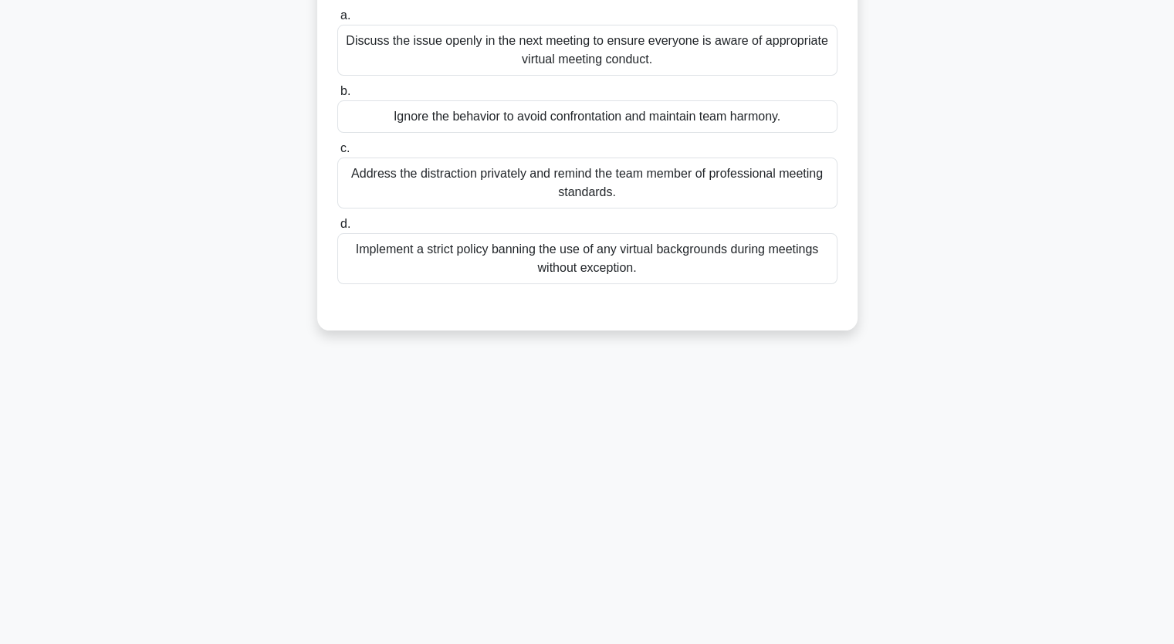
click at [439, 47] on div "Discuss the issue openly in the next meeting to ensure everyone is aware of app…" at bounding box center [587, 50] width 500 height 51
click at [337, 21] on input "a. Discuss the issue openly in the next meeting to ensure everyone is aware of …" at bounding box center [337, 16] width 0 height 10
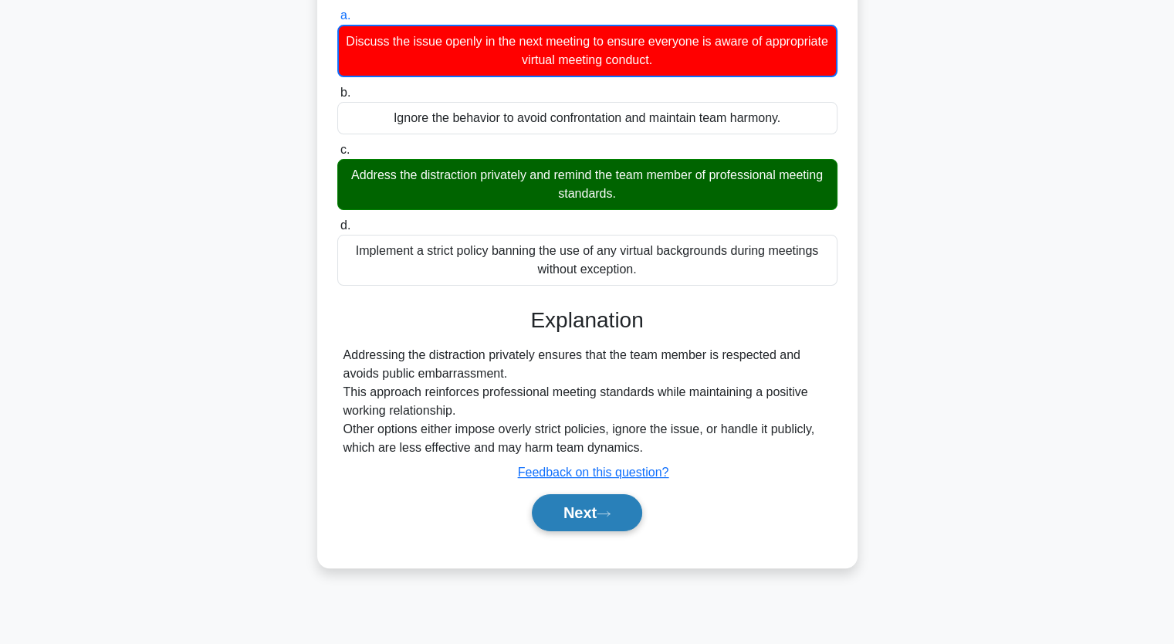
click at [591, 513] on button "Next" at bounding box center [587, 512] width 110 height 37
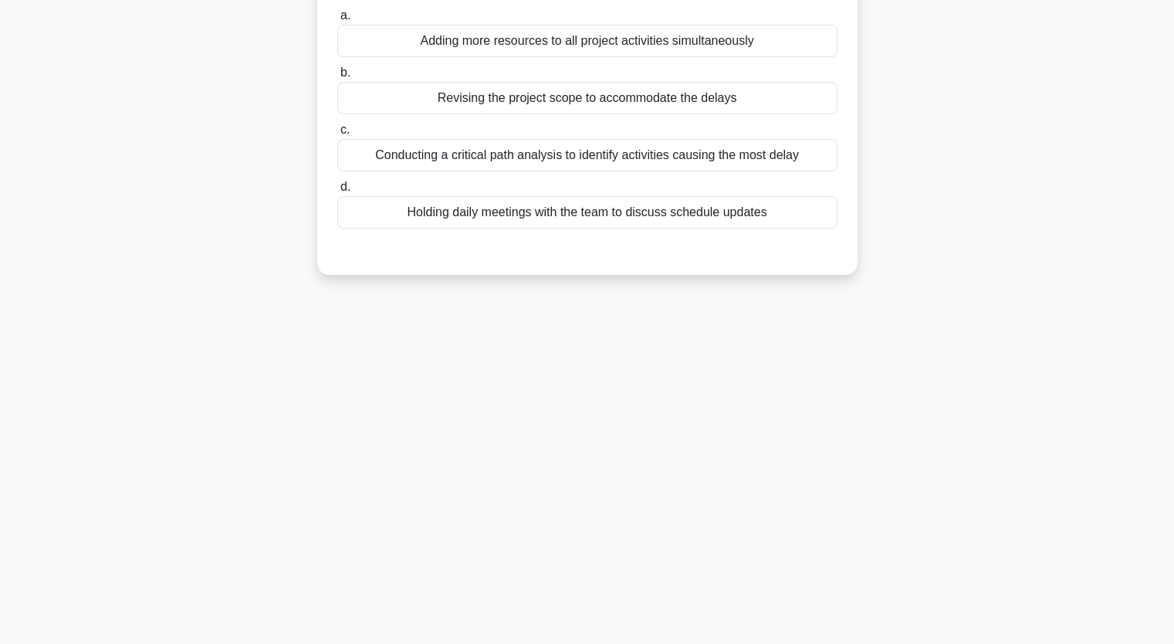
click at [446, 156] on div "Conducting a critical path analysis to identify activities causing the most del…" at bounding box center [587, 155] width 500 height 32
click at [337, 135] on input "c. Conducting a critical path analysis to identify activities causing the most …" at bounding box center [337, 130] width 0 height 10
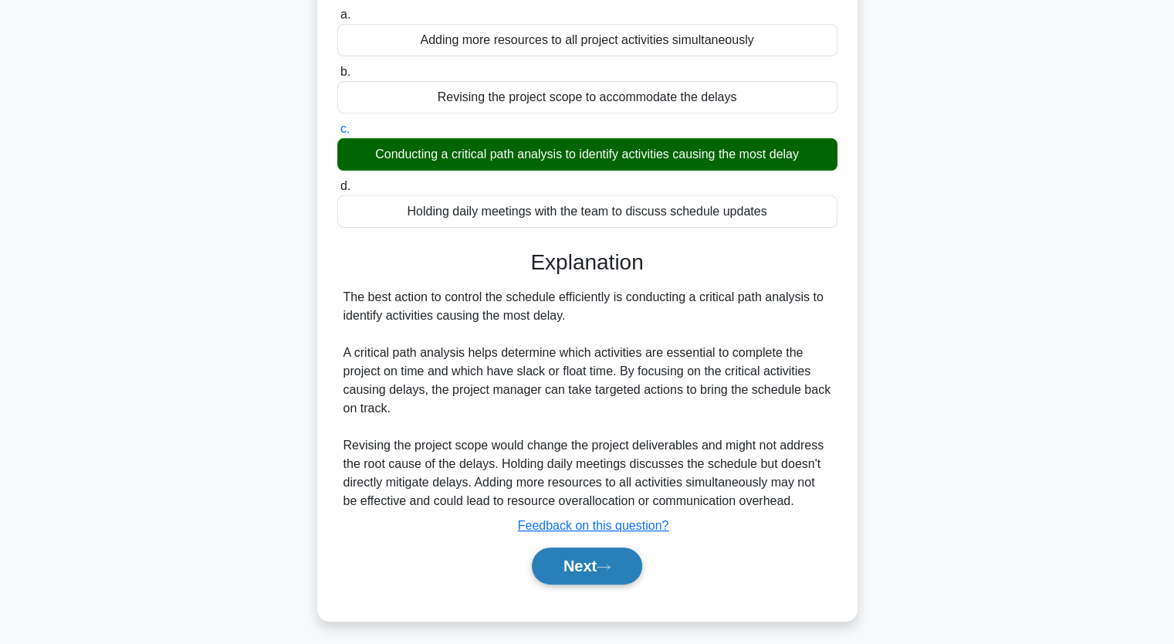
click at [603, 567] on icon at bounding box center [604, 567] width 14 height 8
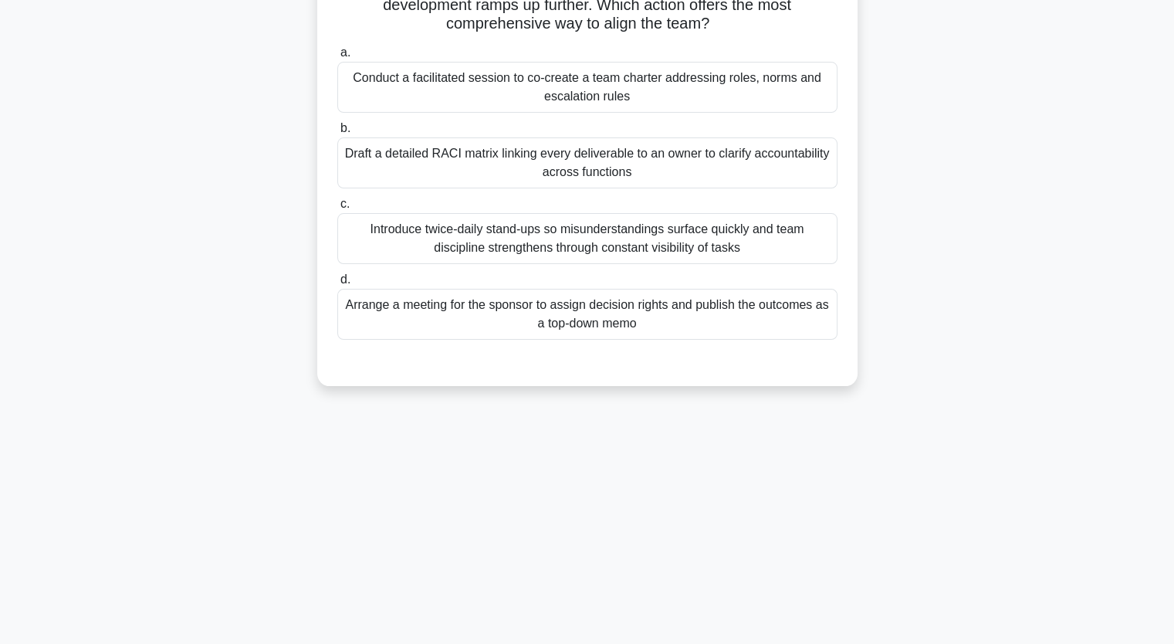
click at [469, 311] on div "Arrange a meeting for the sponsor to assign decision rights and publish the out…" at bounding box center [587, 314] width 500 height 51
click at [337, 285] on input "d. Arrange a meeting for the sponsor to assign decision rights and publish the …" at bounding box center [337, 280] width 0 height 10
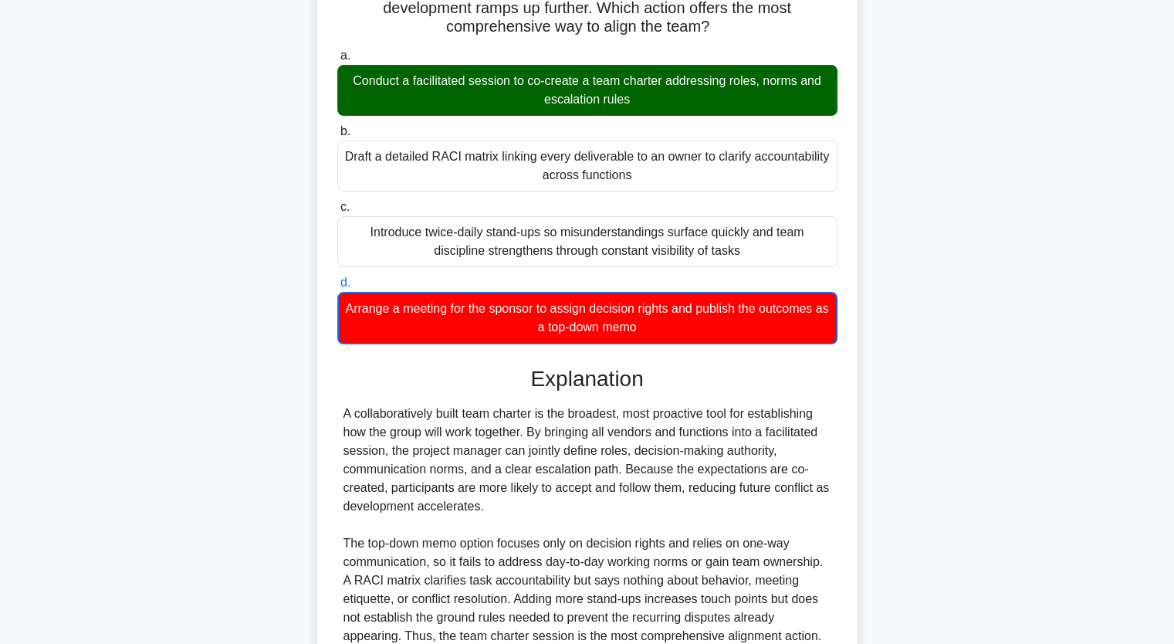
click at [970, 325] on div "During the first week of a multi-vendor upgrade project, architects debate auth…" at bounding box center [587, 337] width 1019 height 875
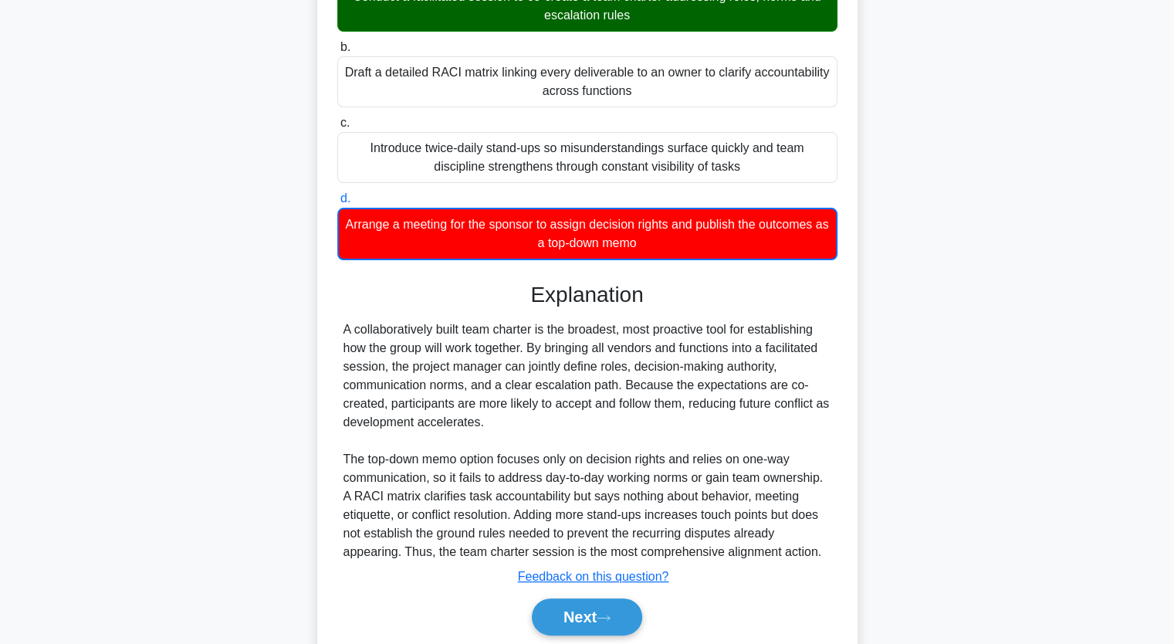
scroll to position [327, 0]
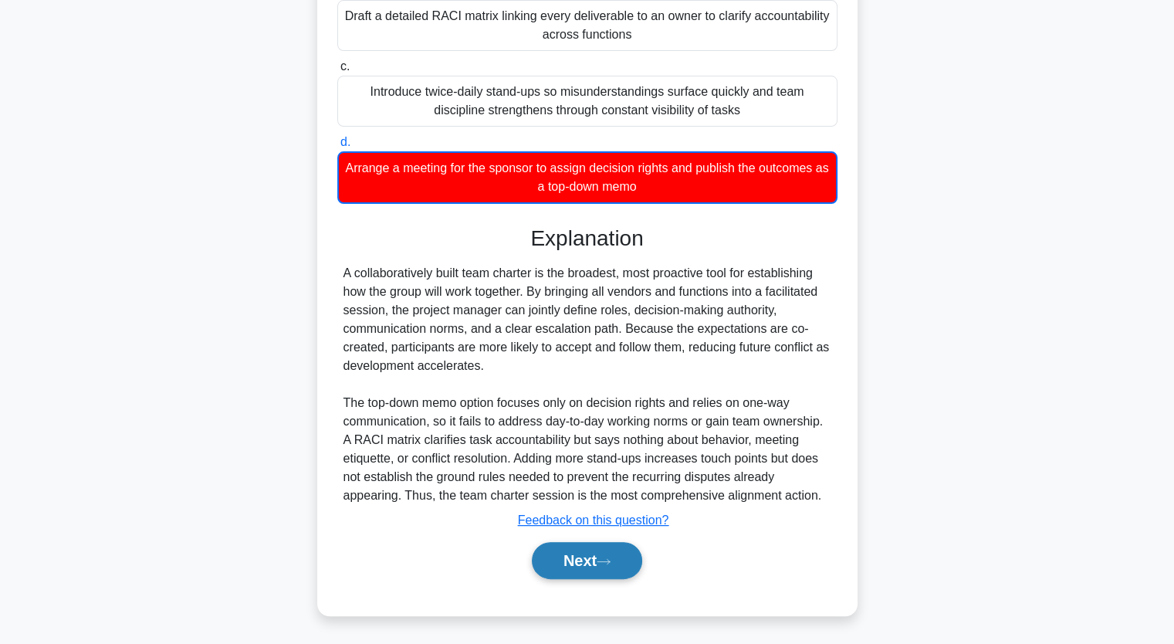
click at [574, 557] on button "Next" at bounding box center [587, 560] width 110 height 37
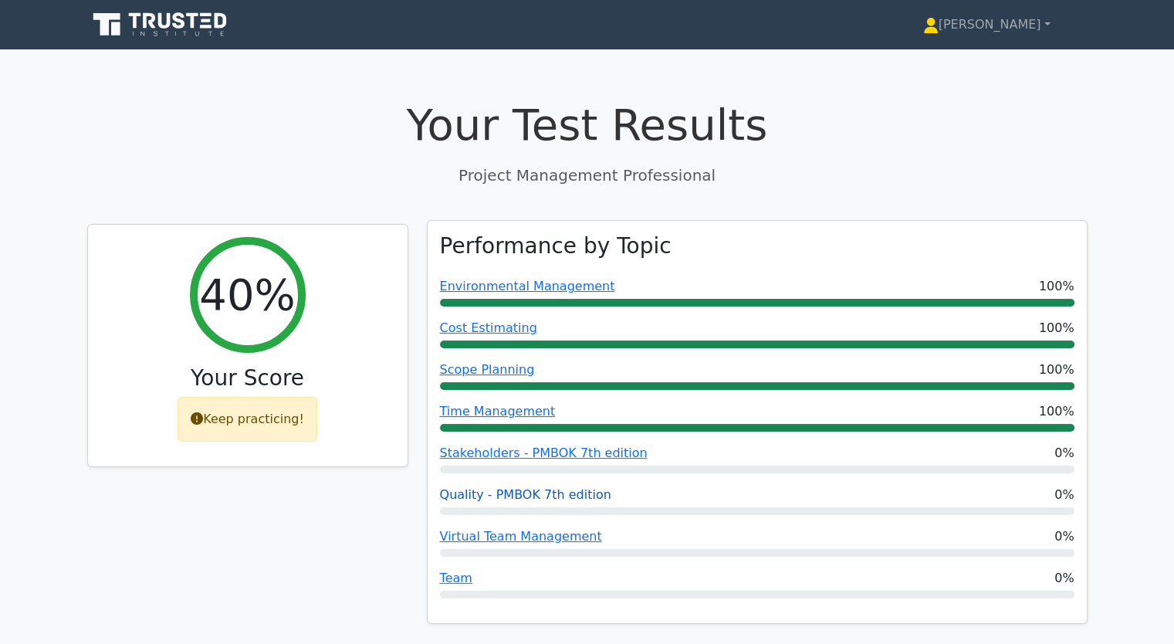
click at [462, 496] on link "Quality - PMBOK 7th edition" at bounding box center [525, 494] width 171 height 15
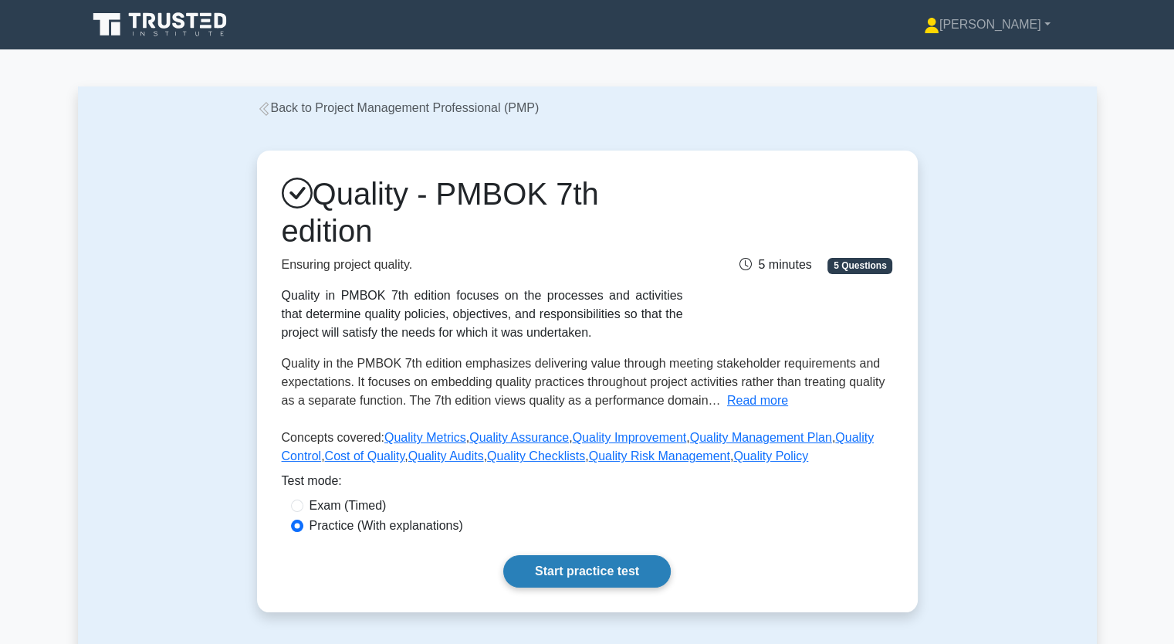
click at [558, 561] on link "Start practice test" at bounding box center [587, 571] width 168 height 32
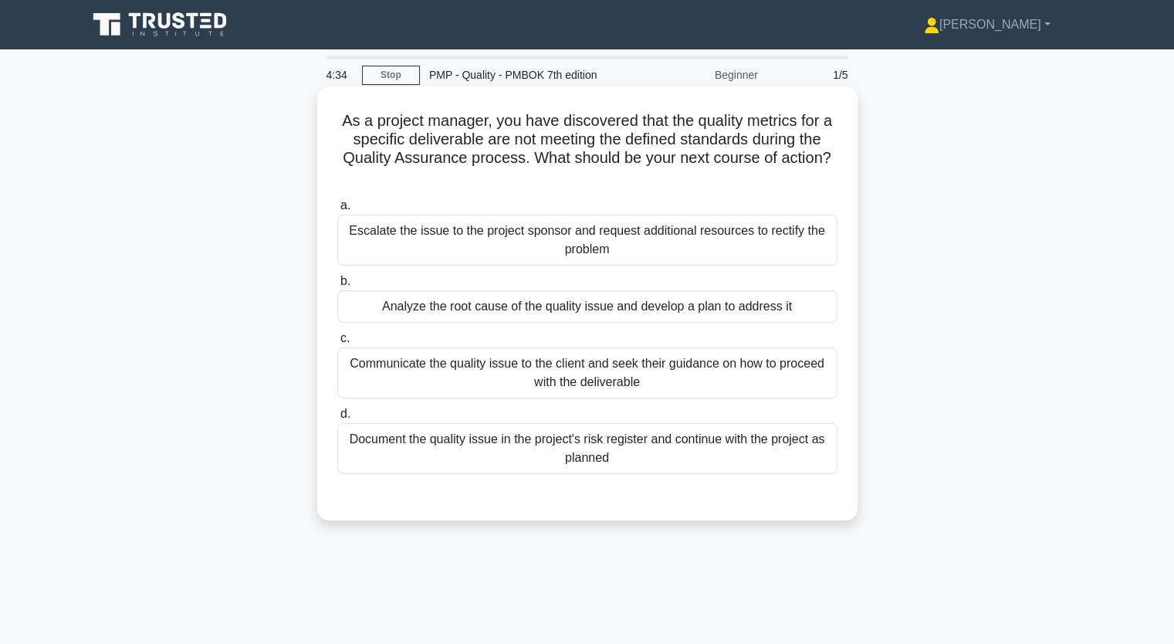
click at [467, 307] on div "Analyze the root cause of the quality issue and develop a plan to address it" at bounding box center [587, 306] width 500 height 32
click at [337, 286] on input "b. Analyze the root cause of the quality issue and develop a plan to address it" at bounding box center [337, 281] width 0 height 10
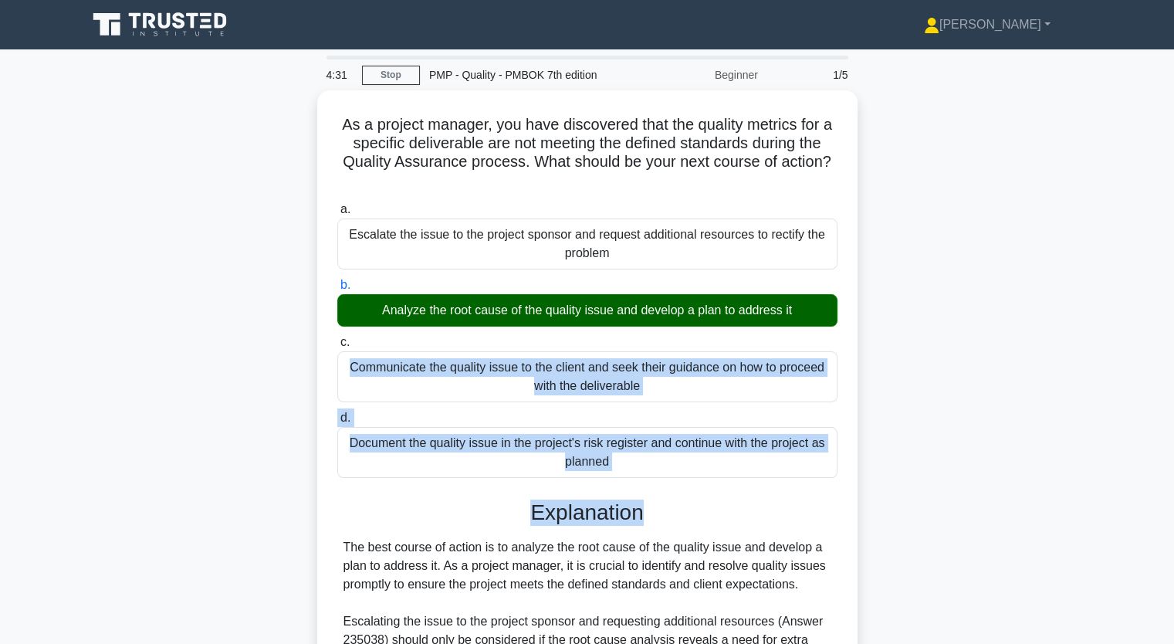
drag, startPoint x: 1107, startPoint y: 333, endPoint x: 1035, endPoint y: 487, distance: 170.6
click at [1035, 487] on main "4:31 Stop PMP - Quality - PMBOK 7th edition Beginner 1/5 As a project manager, …" at bounding box center [587, 518] width 1174 height 939
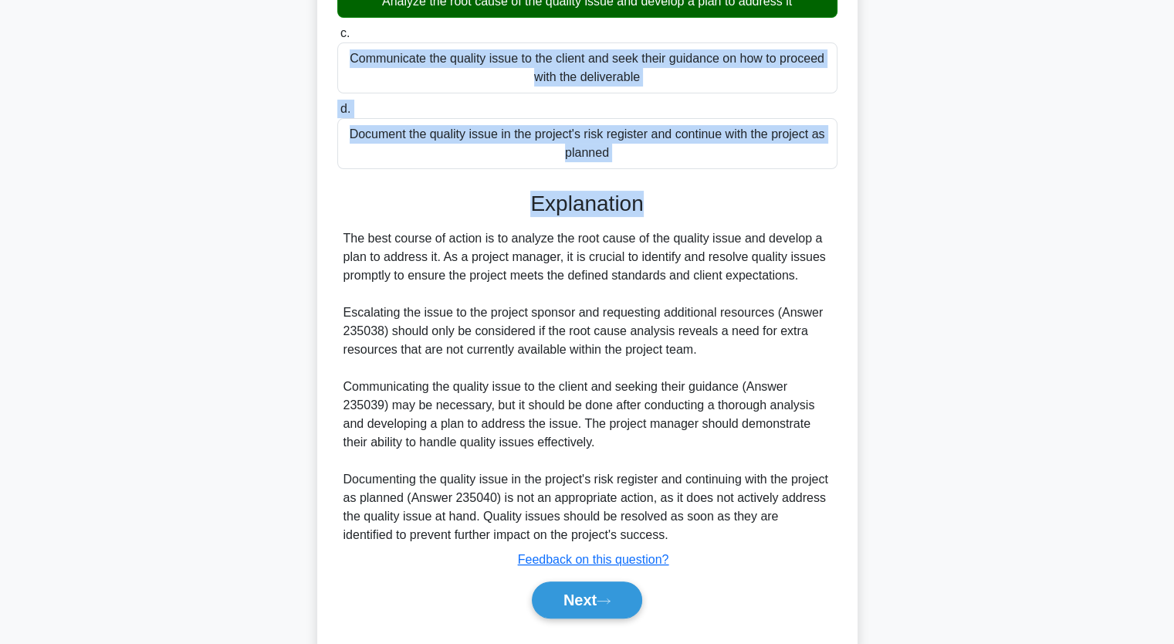
scroll to position [319, 0]
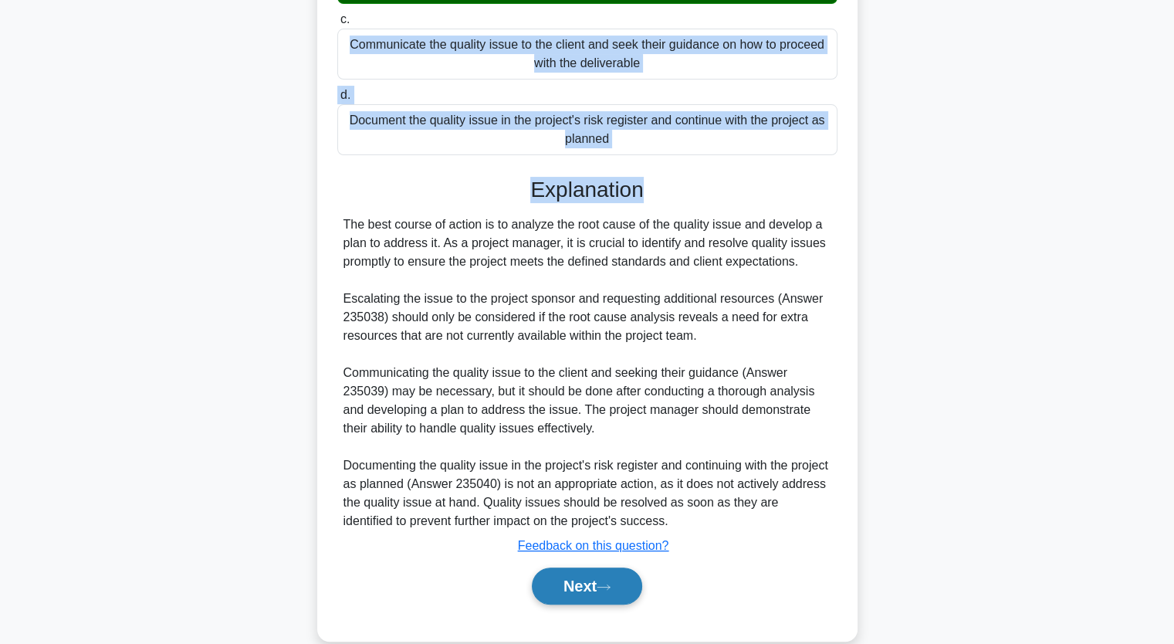
click at [611, 590] on icon at bounding box center [604, 587] width 14 height 8
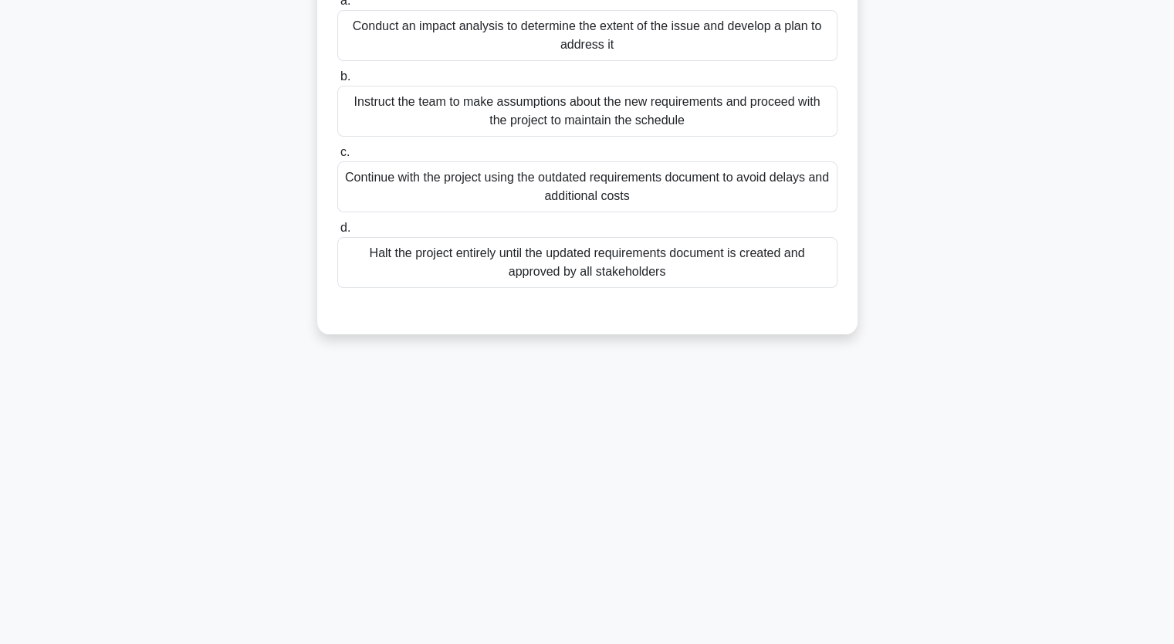
scroll to position [191, 0]
drag, startPoint x: 999, startPoint y: 294, endPoint x: 1013, endPoint y: 255, distance: 41.8
click at [1011, 254] on div "During a Quality Assurance audit, it is discovered that the project team has be…" at bounding box center [587, 126] width 1019 height 452
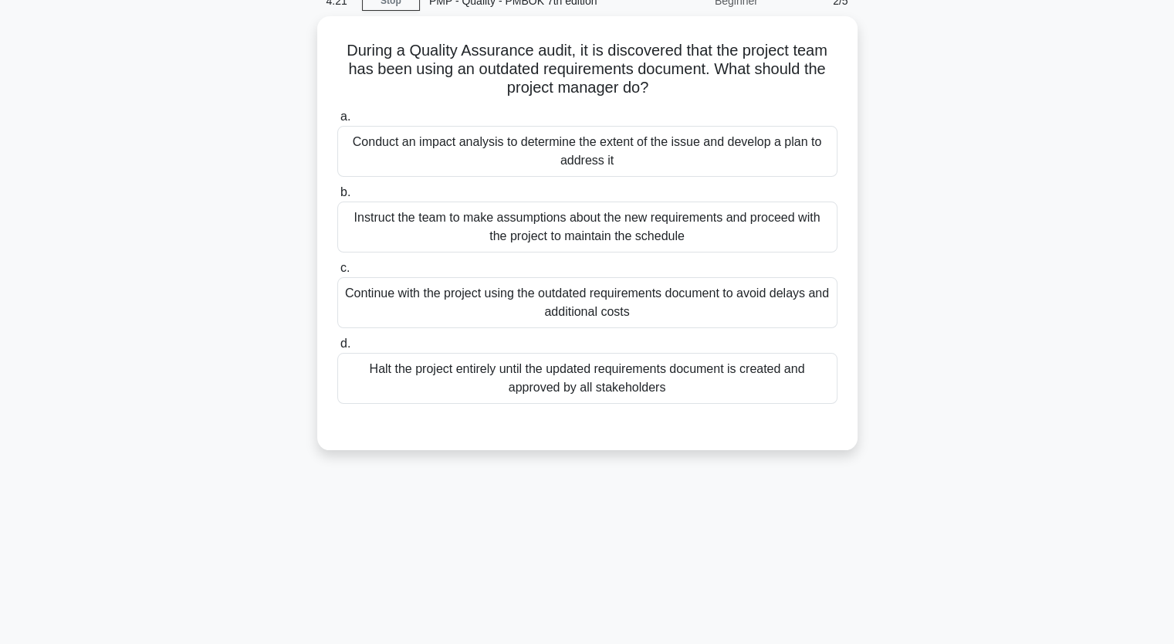
scroll to position [62, 0]
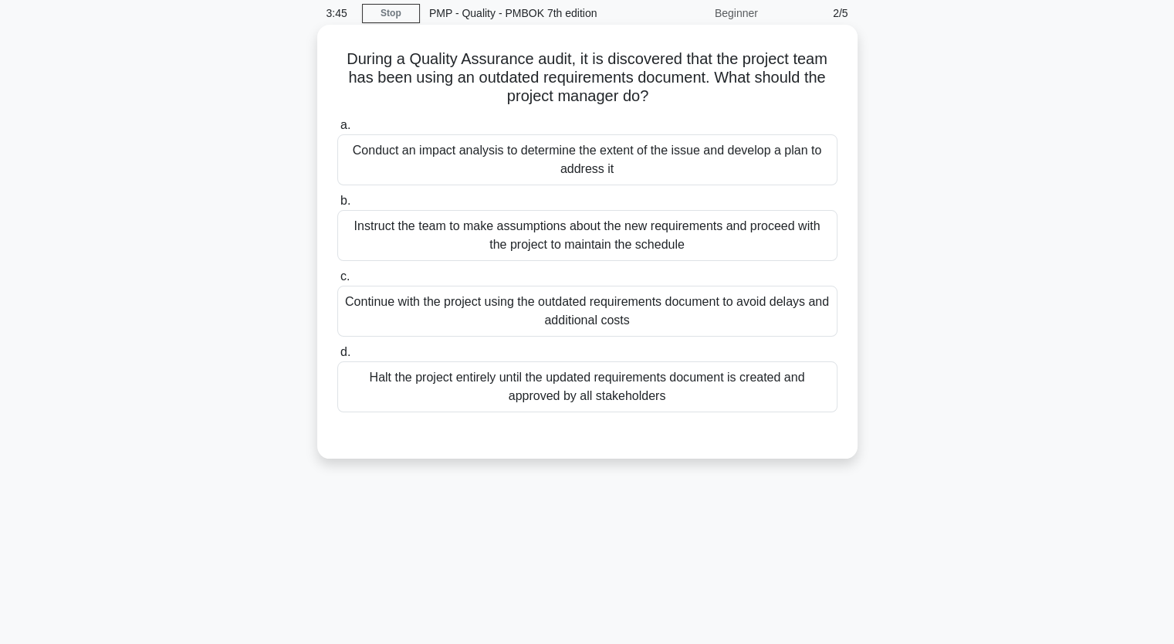
click at [550, 308] on div "Continue with the project using the outdated requirements document to avoid del…" at bounding box center [587, 311] width 500 height 51
click at [337, 282] on input "c. Continue with the project using the outdated requirements document to avoid …" at bounding box center [337, 277] width 0 height 10
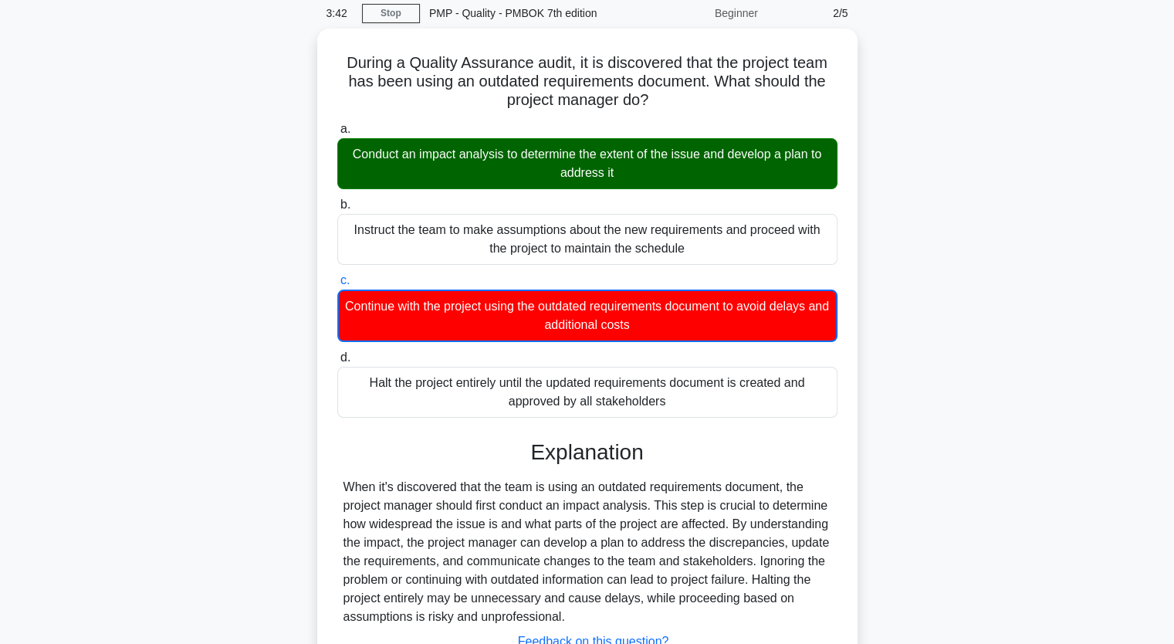
click at [947, 287] on div "During a Quality Assurance audit, it is discovered that the project team has be…" at bounding box center [587, 392] width 1019 height 726
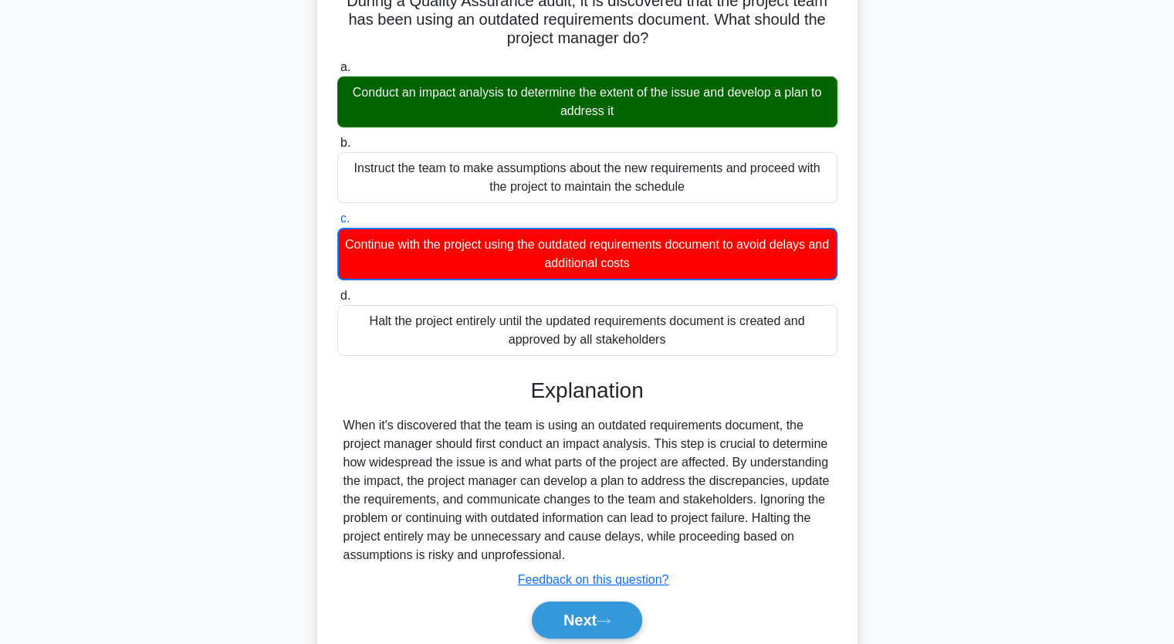
scroll to position [191, 0]
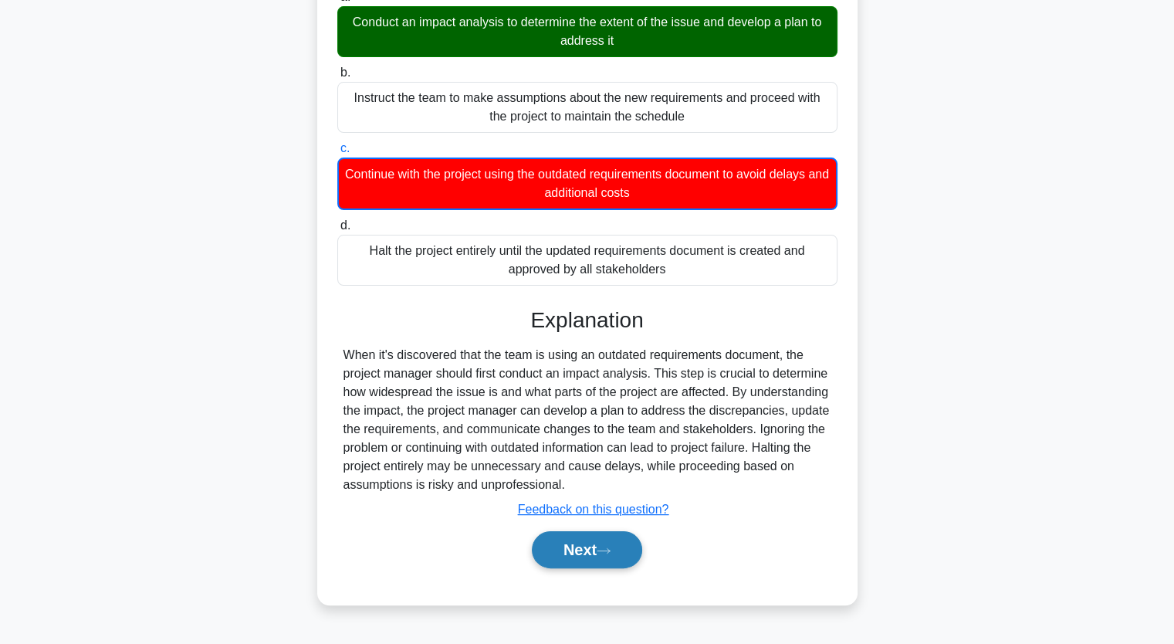
click at [611, 547] on icon at bounding box center [604, 551] width 14 height 8
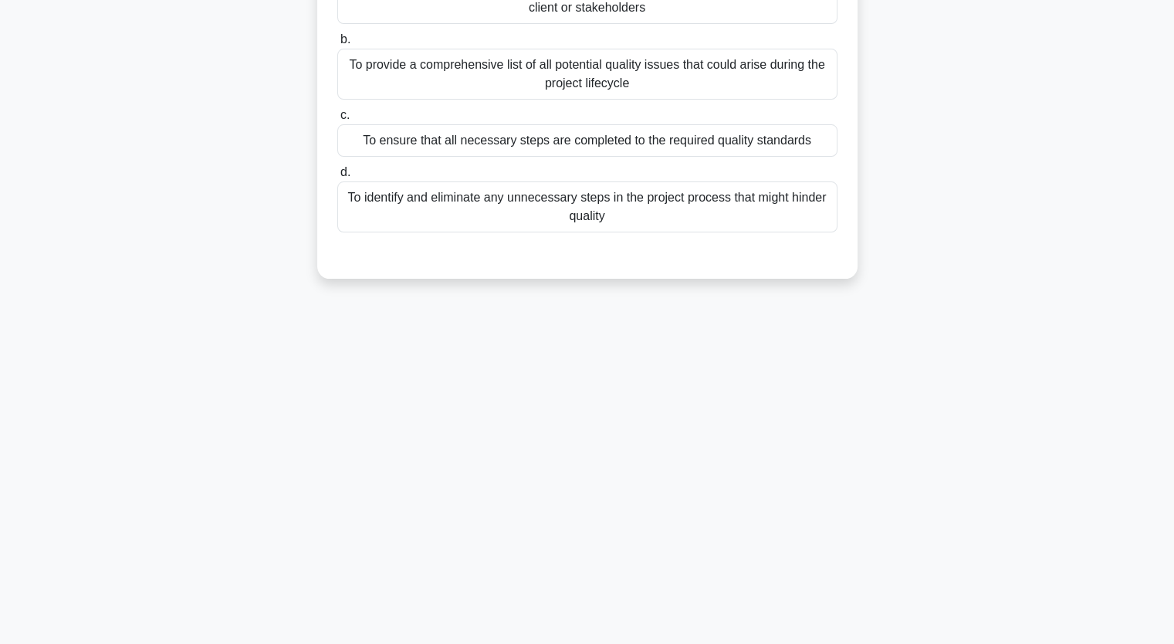
click at [1017, 285] on div "What is the primary purpose of using a quality checklist in a project? .spinner…" at bounding box center [587, 98] width 1019 height 397
drag, startPoint x: 1017, startPoint y: 285, endPoint x: 1008, endPoint y: 181, distance: 104.6
click at [1008, 181] on div "What is the primary purpose of using a quality checklist in a project? .spinner…" at bounding box center [587, 98] width 1019 height 397
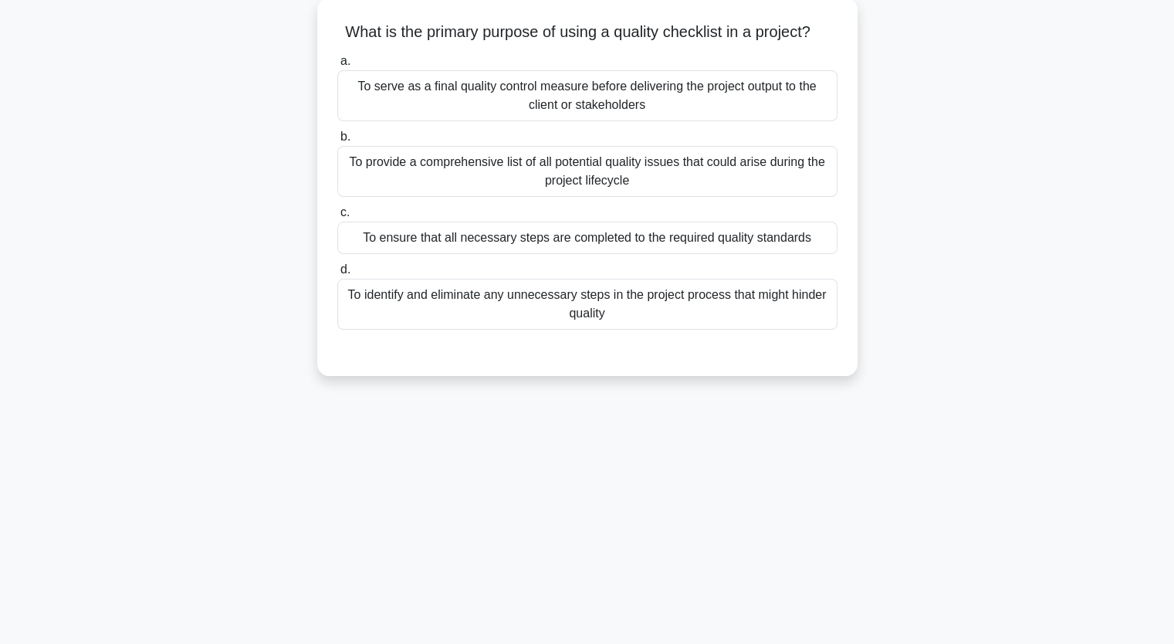
scroll to position [62, 0]
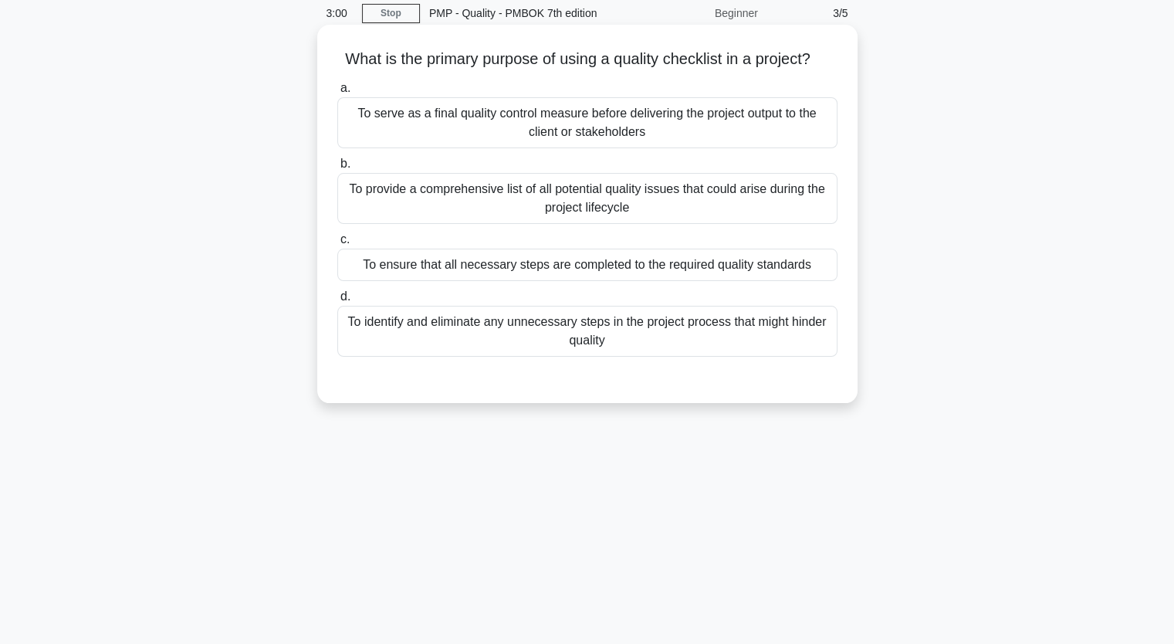
click at [781, 327] on div "To identify and eliminate any unnecessary steps in the project process that mig…" at bounding box center [587, 331] width 500 height 51
click at [337, 302] on input "d. To identify and eliminate any unnecessary steps in the project process that …" at bounding box center [337, 297] width 0 height 10
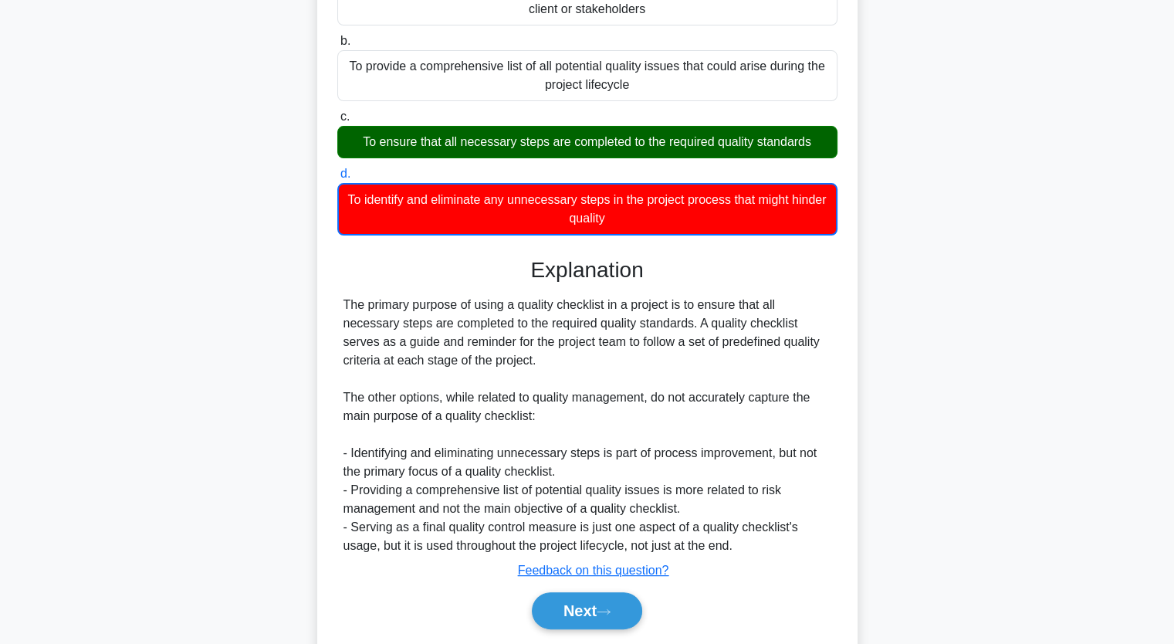
scroll to position [235, 0]
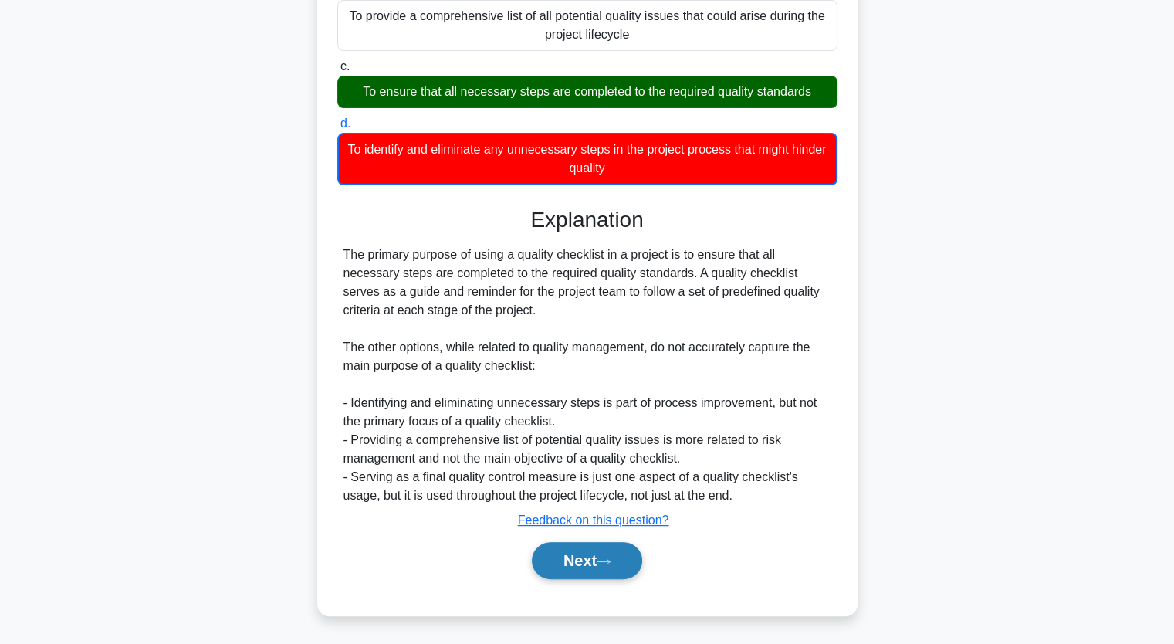
click at [602, 552] on button "Next" at bounding box center [587, 560] width 110 height 37
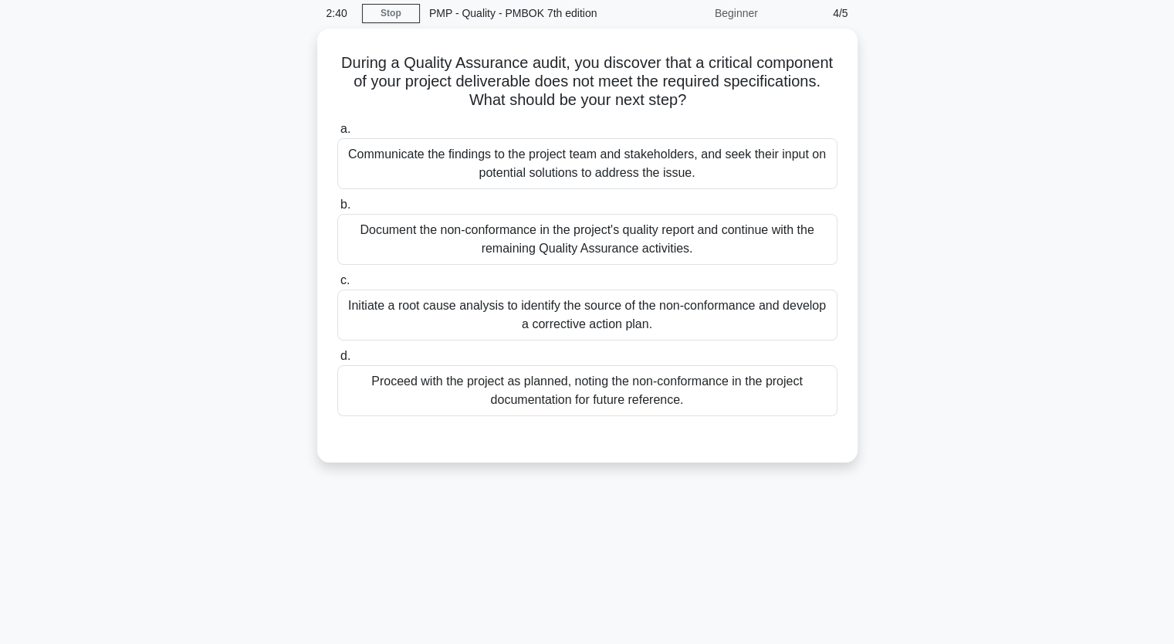
scroll to position [63, 0]
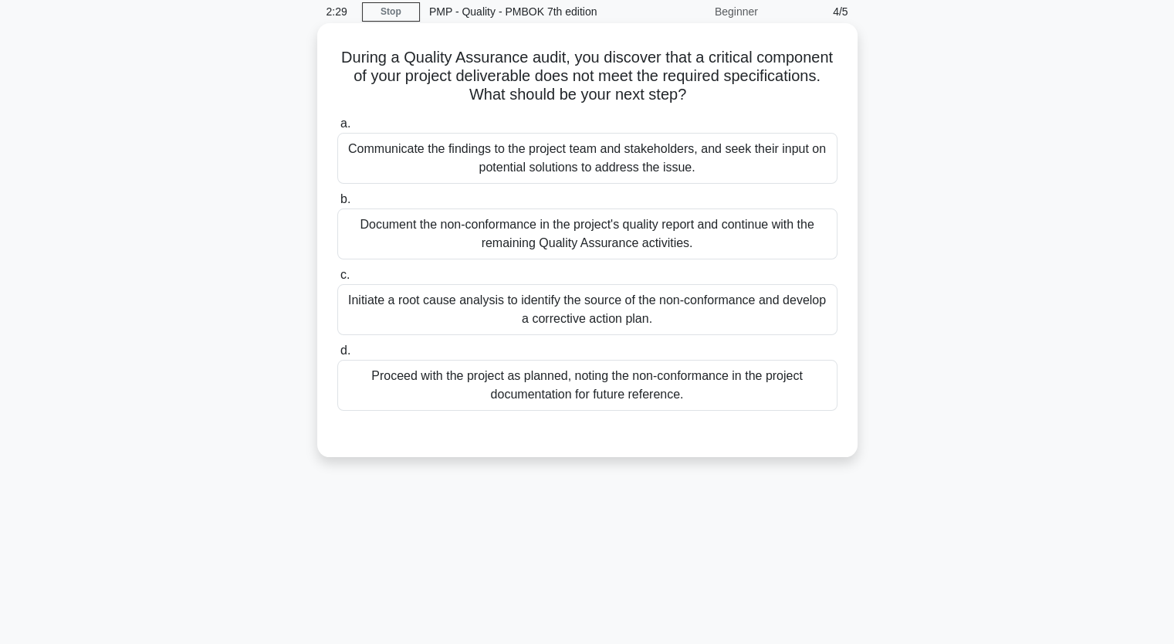
click at [460, 309] on div "Initiate a root cause analysis to identify the source of the non-conformance an…" at bounding box center [587, 309] width 500 height 51
click at [337, 280] on input "c. Initiate a root cause analysis to identify the source of the non-conformance…" at bounding box center [337, 275] width 0 height 10
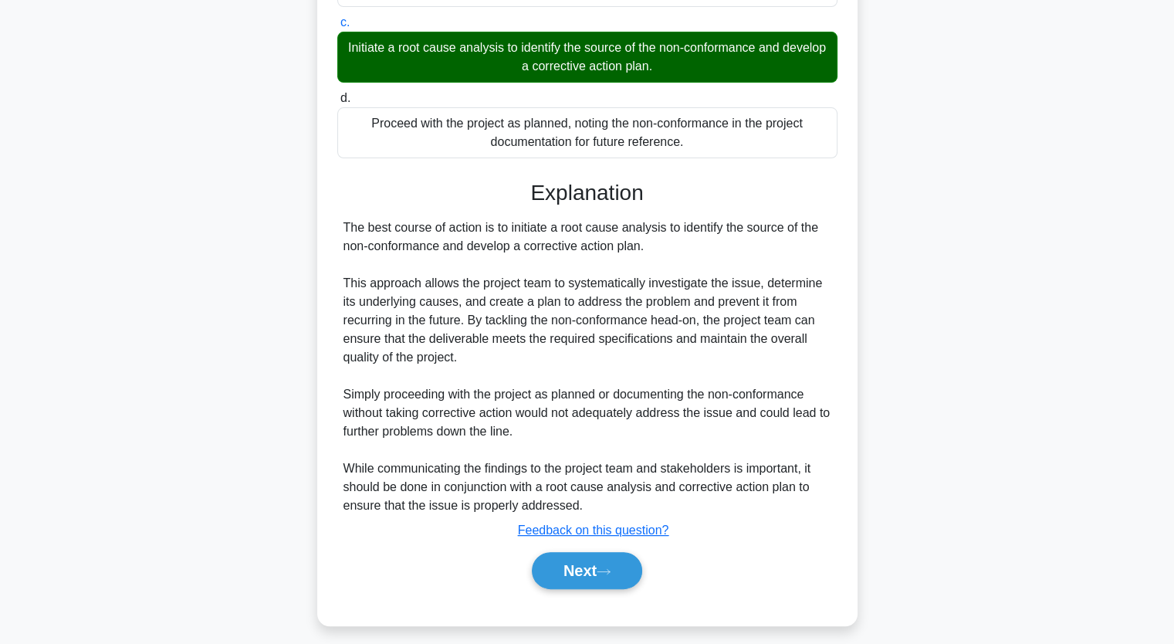
scroll to position [326, 0]
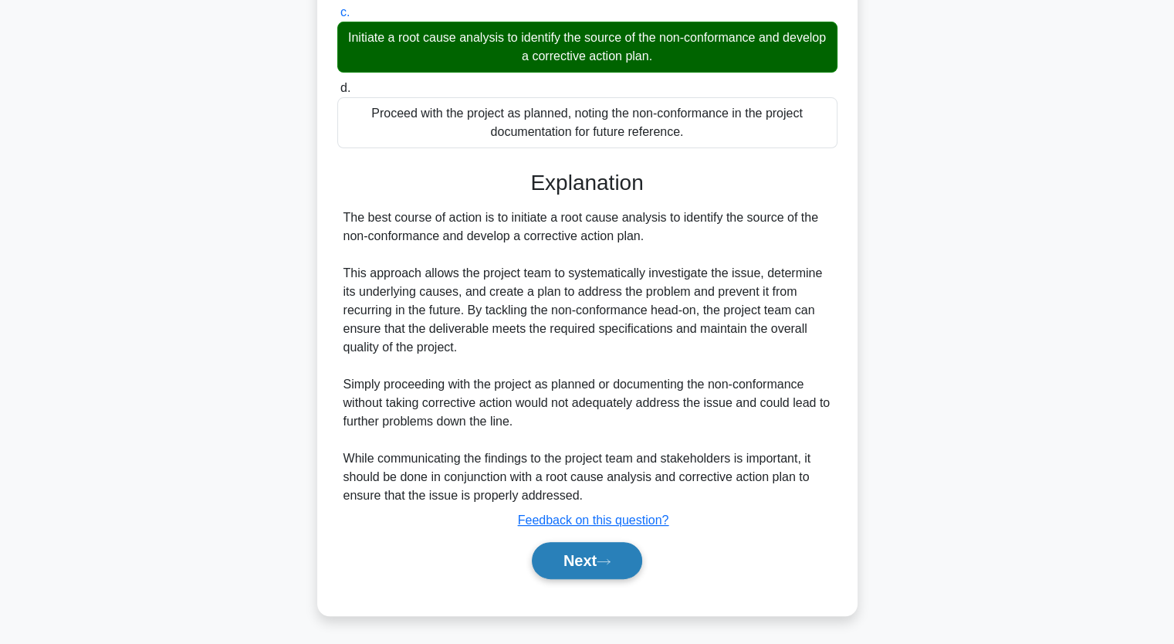
drag, startPoint x: 577, startPoint y: 563, endPoint x: 581, endPoint y: 555, distance: 8.6
click at [579, 561] on button "Next" at bounding box center [587, 560] width 110 height 37
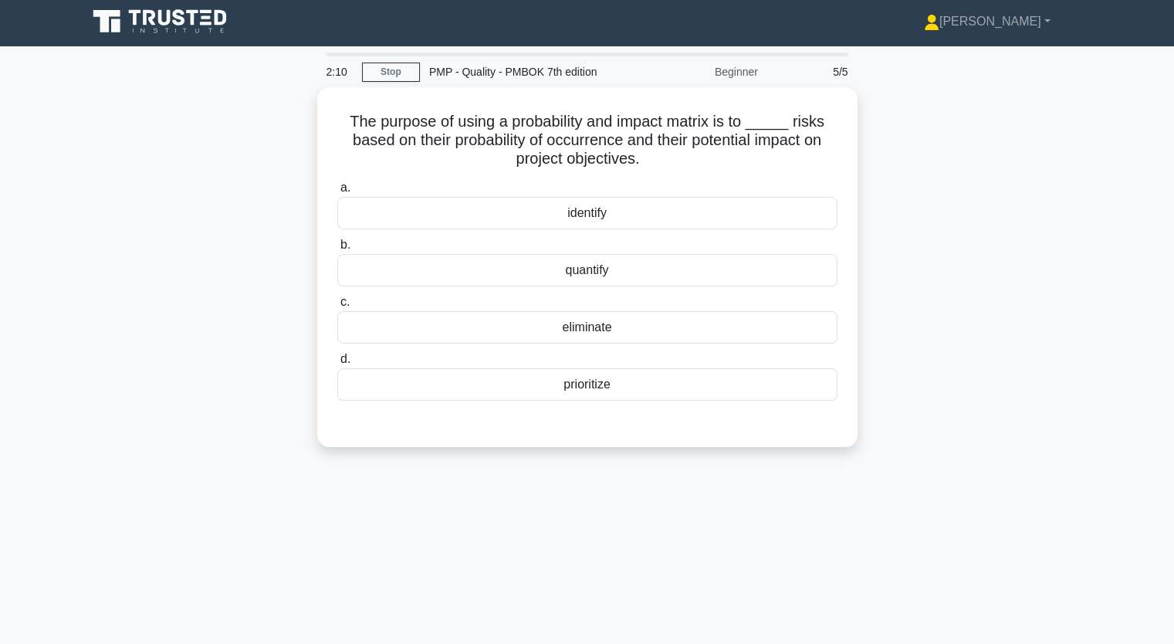
scroll to position [0, 0]
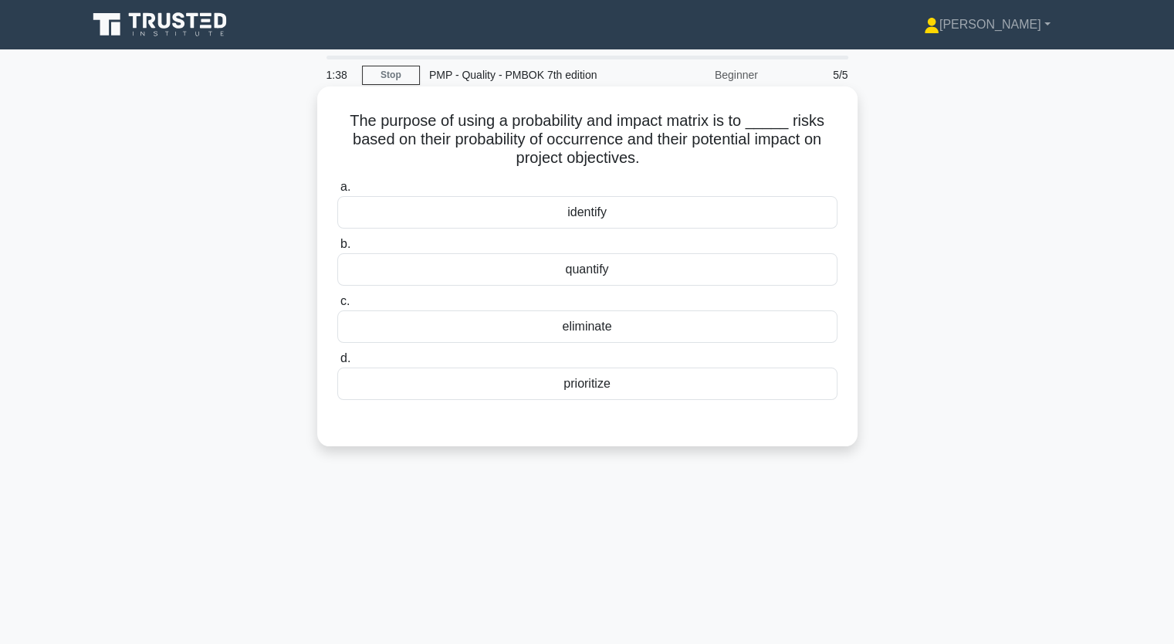
click at [590, 275] on div "quantify" at bounding box center [587, 269] width 500 height 32
click at [337, 249] on input "b. quantify" at bounding box center [337, 244] width 0 height 10
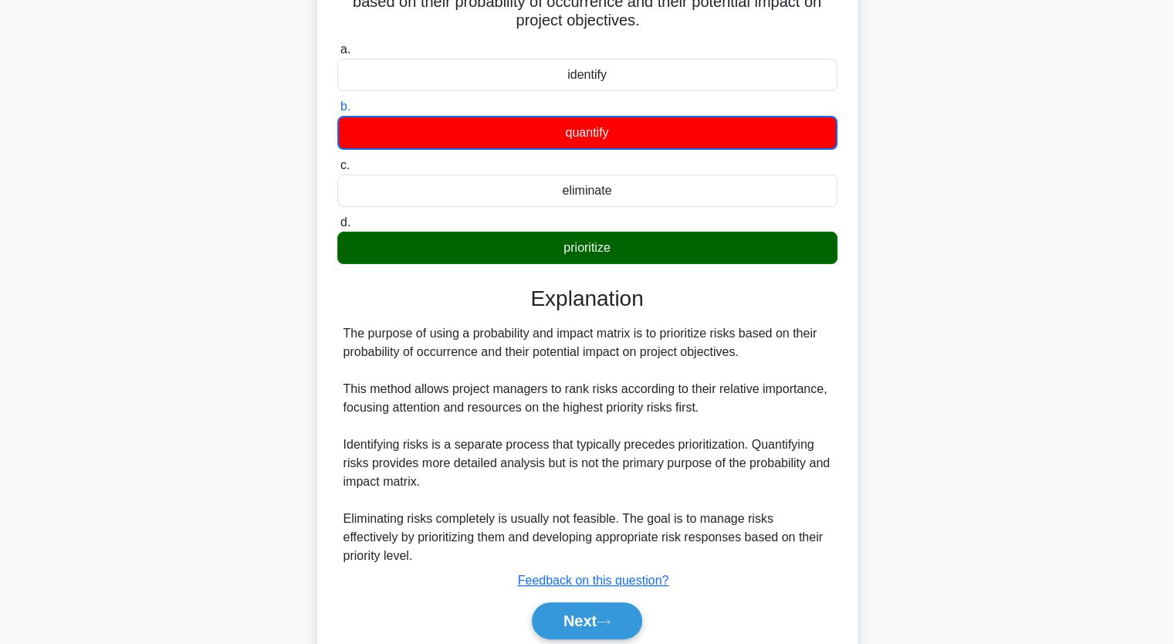
scroll to position [198, 0]
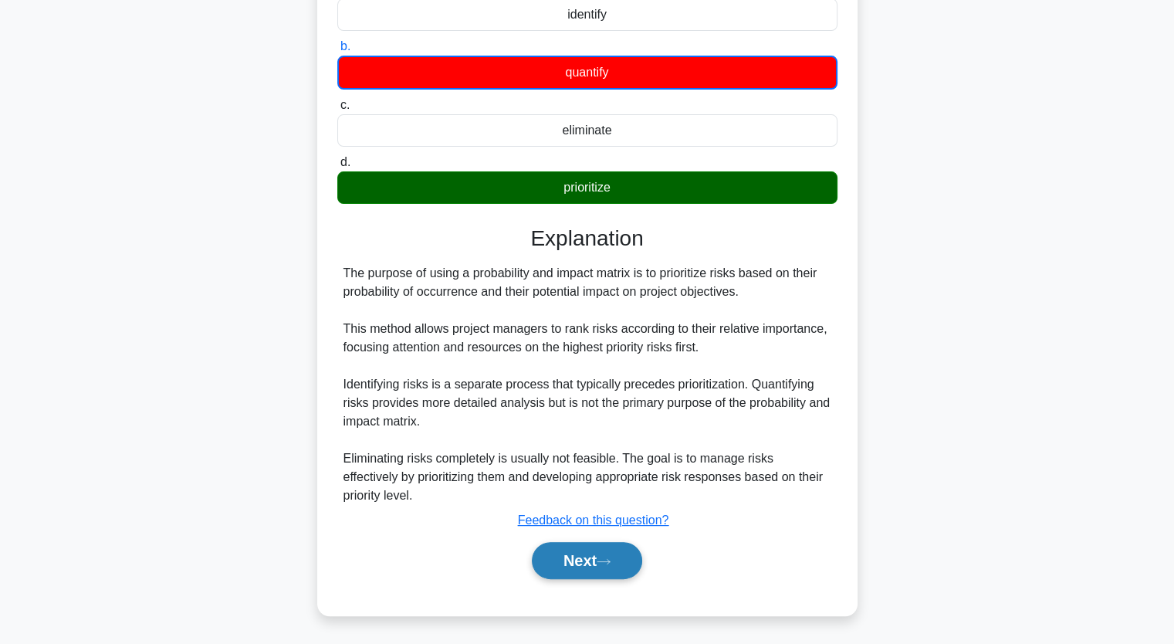
click at [605, 561] on icon at bounding box center [604, 561] width 14 height 8
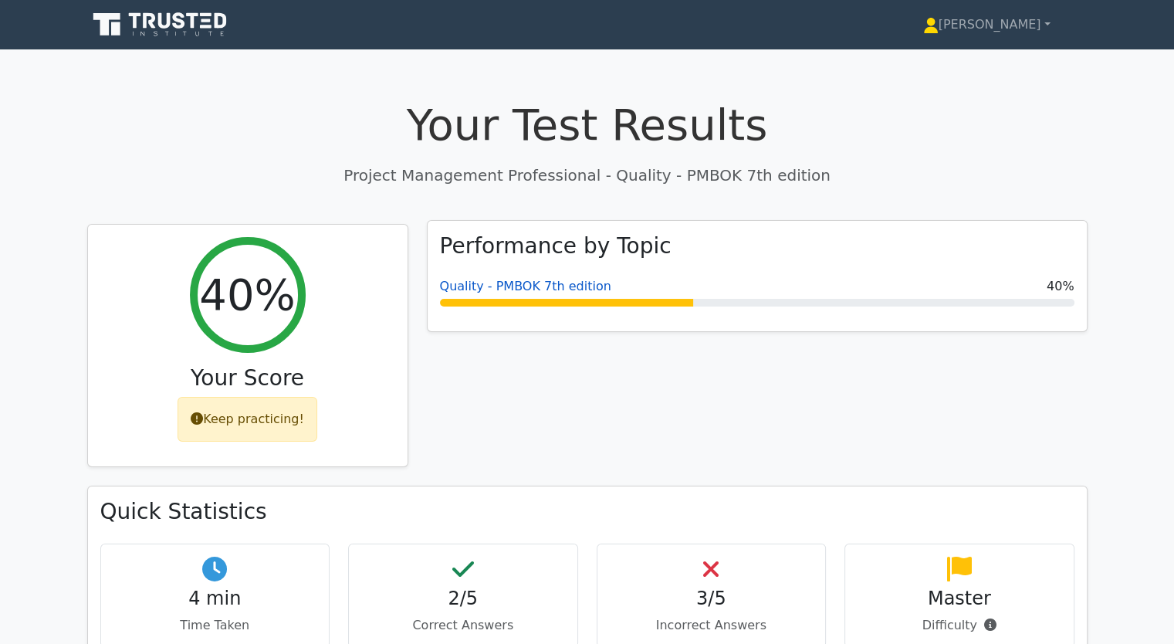
click at [465, 291] on link "Quality - PMBOK 7th edition" at bounding box center [525, 286] width 171 height 15
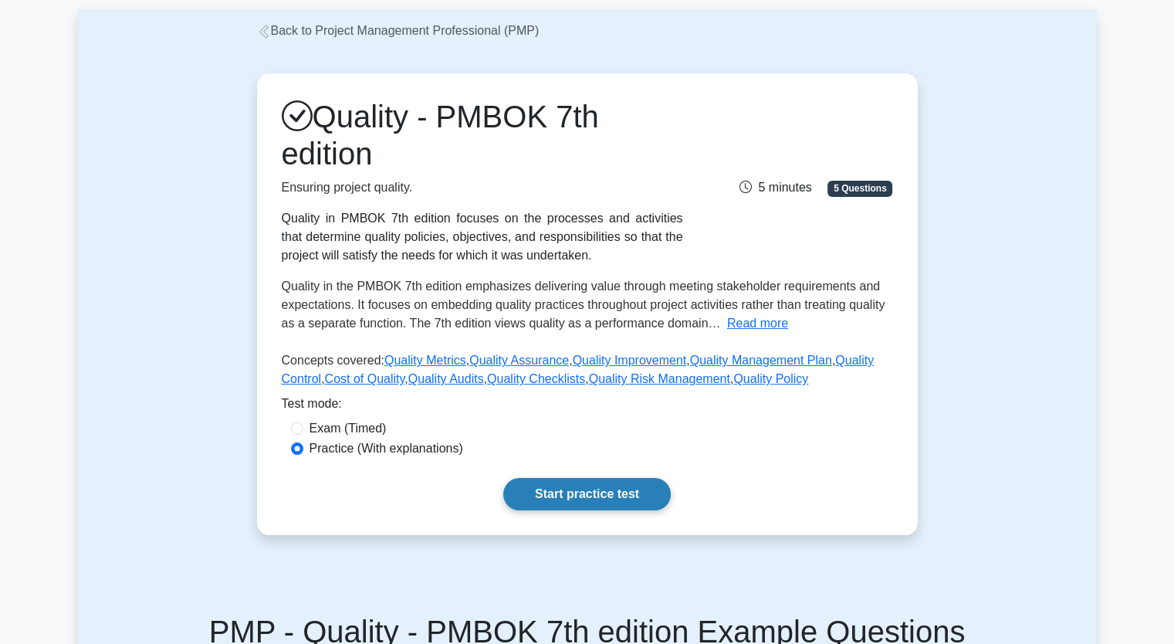
click at [566, 491] on link "Start practice test" at bounding box center [587, 494] width 168 height 32
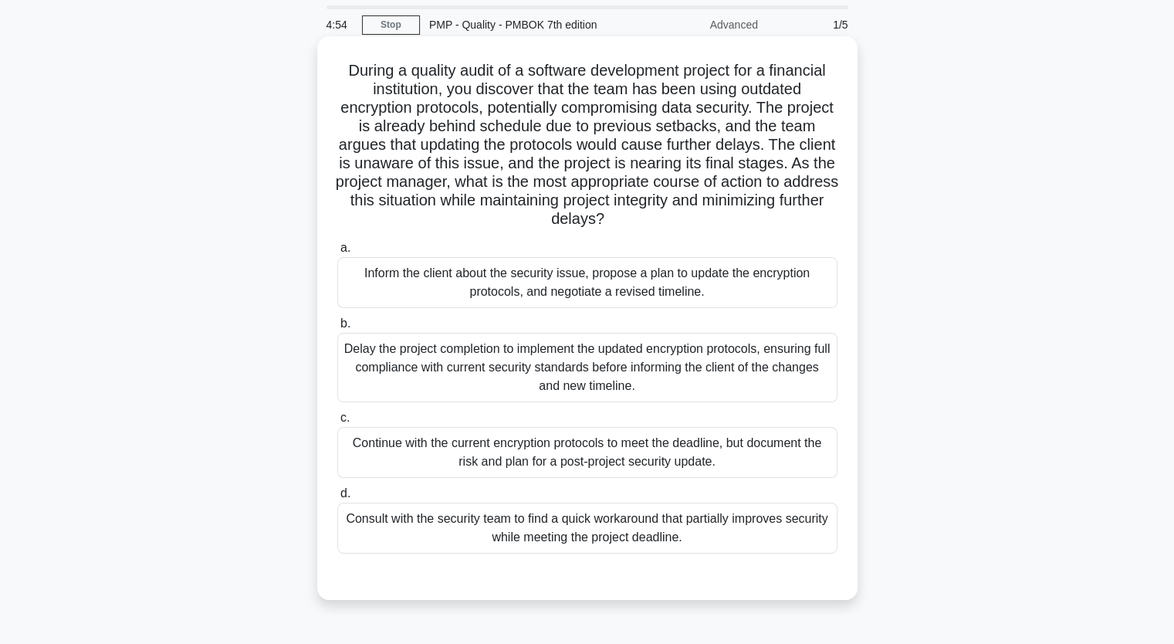
scroll to position [77, 0]
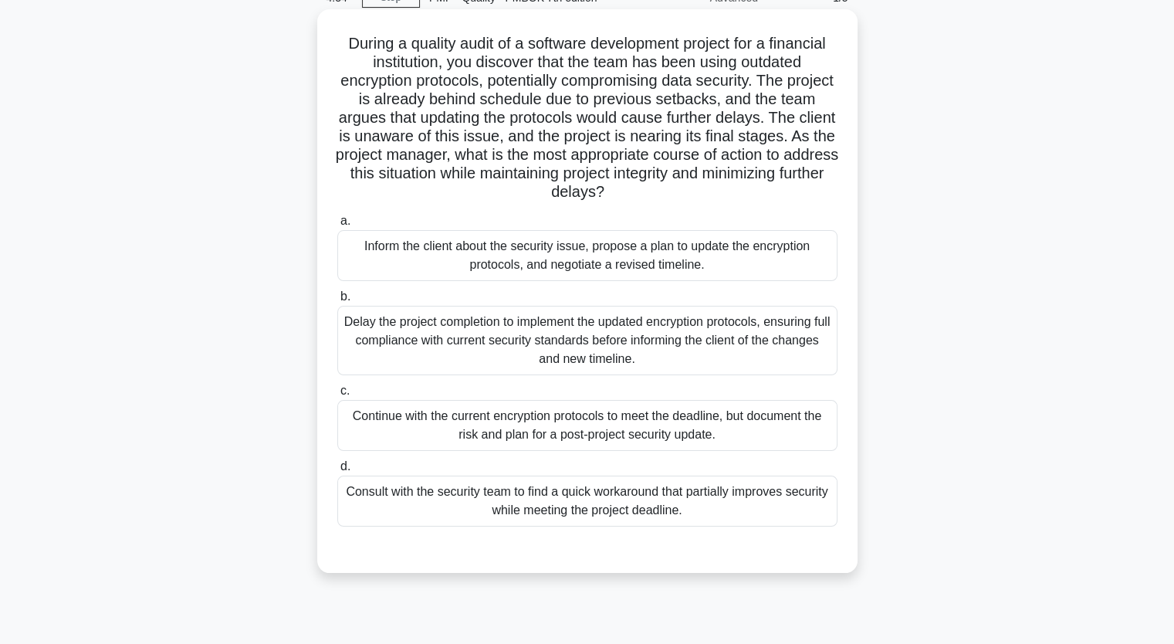
click at [615, 365] on div "Delay the project completion to implement the updated encryption protocols, ens…" at bounding box center [587, 340] width 500 height 69
click at [337, 302] on input "b. Delay the project completion to implement the updated encryption protocols, …" at bounding box center [337, 297] width 0 height 10
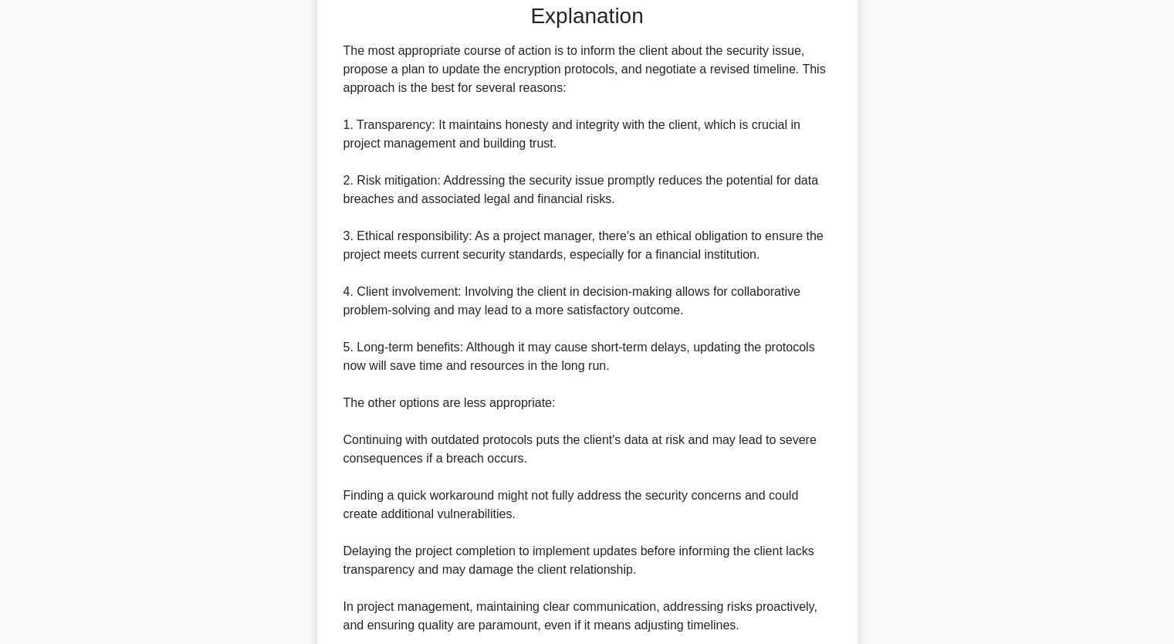
scroll to position [754, 0]
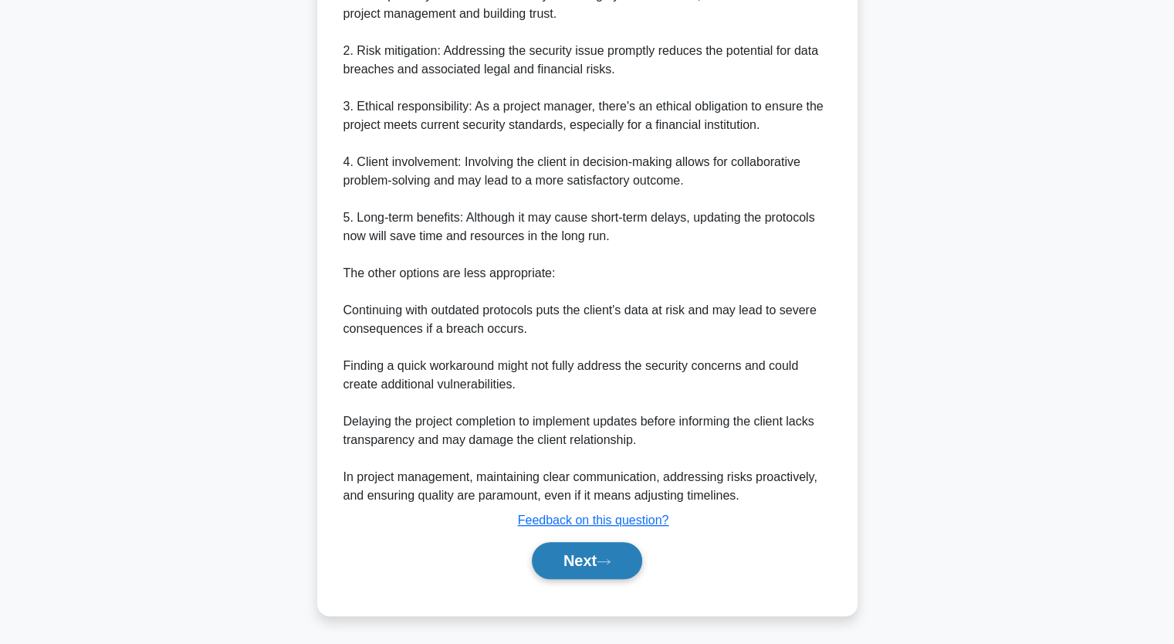
click at [608, 550] on button "Next" at bounding box center [587, 560] width 110 height 37
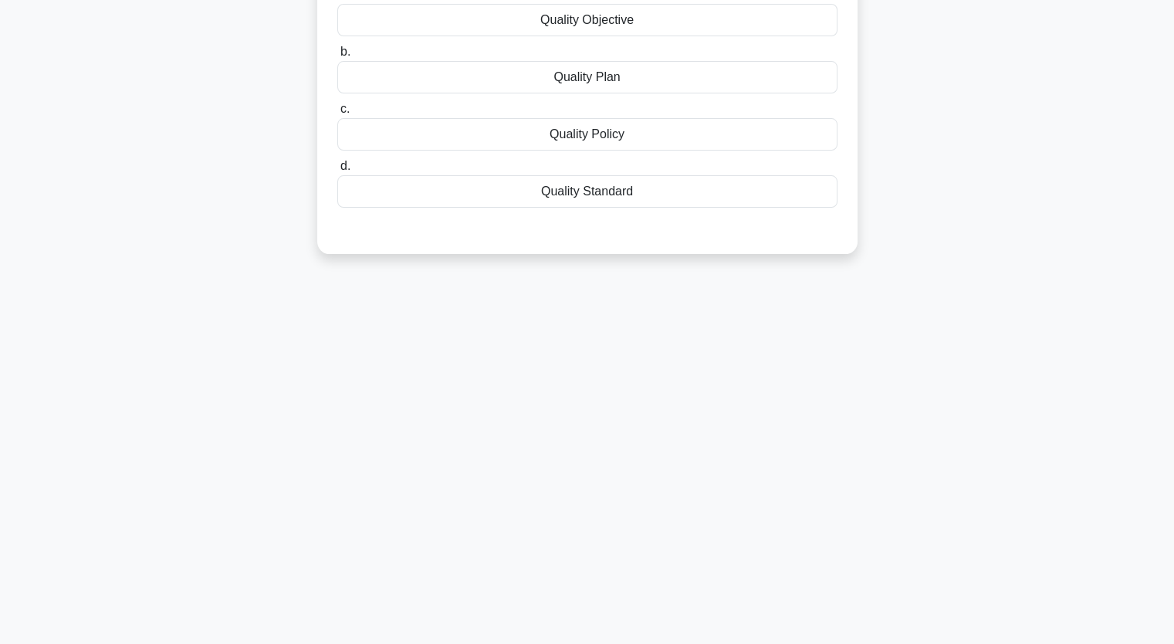
scroll to position [0, 0]
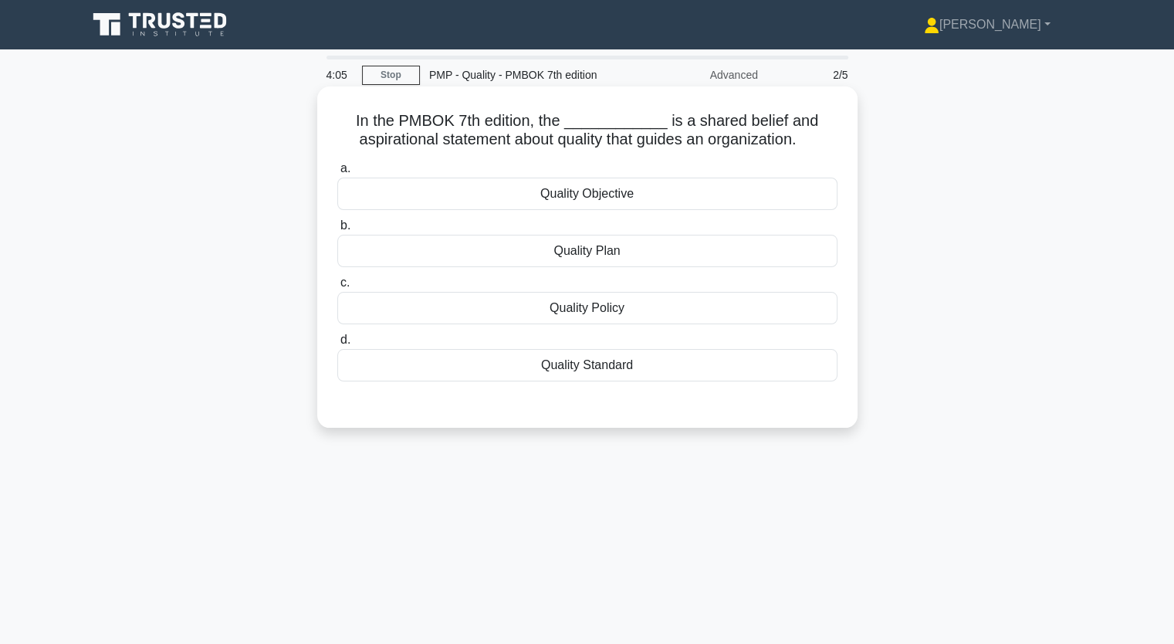
click at [591, 371] on div "Quality Standard" at bounding box center [587, 365] width 500 height 32
click at [337, 345] on input "d. Quality Standard" at bounding box center [337, 340] width 0 height 10
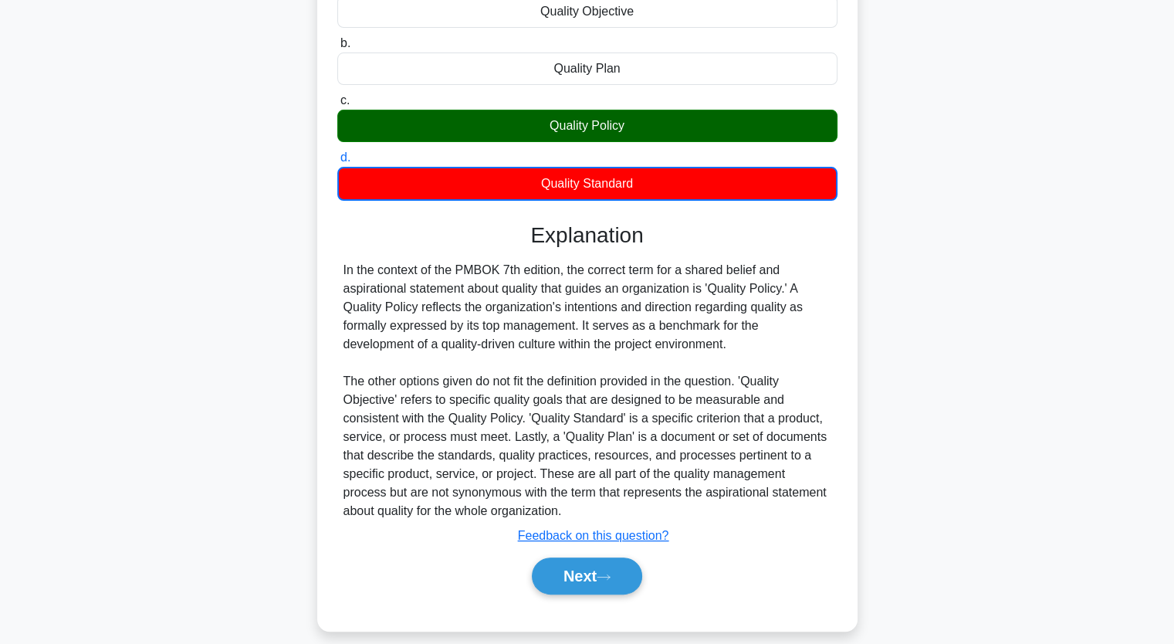
scroll to position [198, 0]
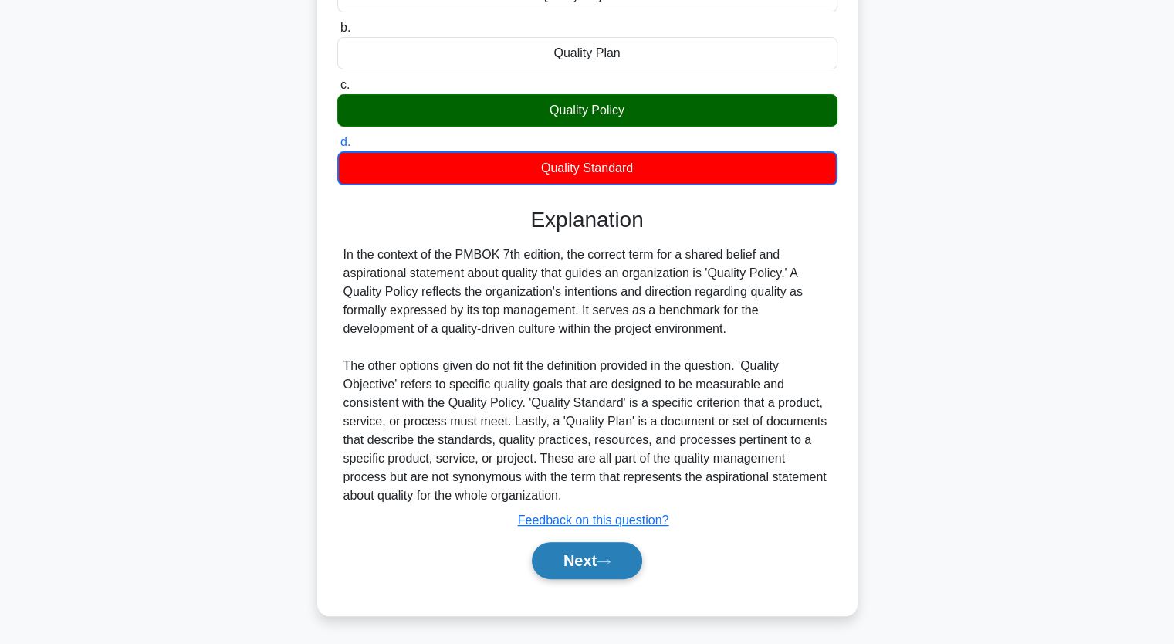
click at [598, 555] on button "Next" at bounding box center [587, 560] width 110 height 37
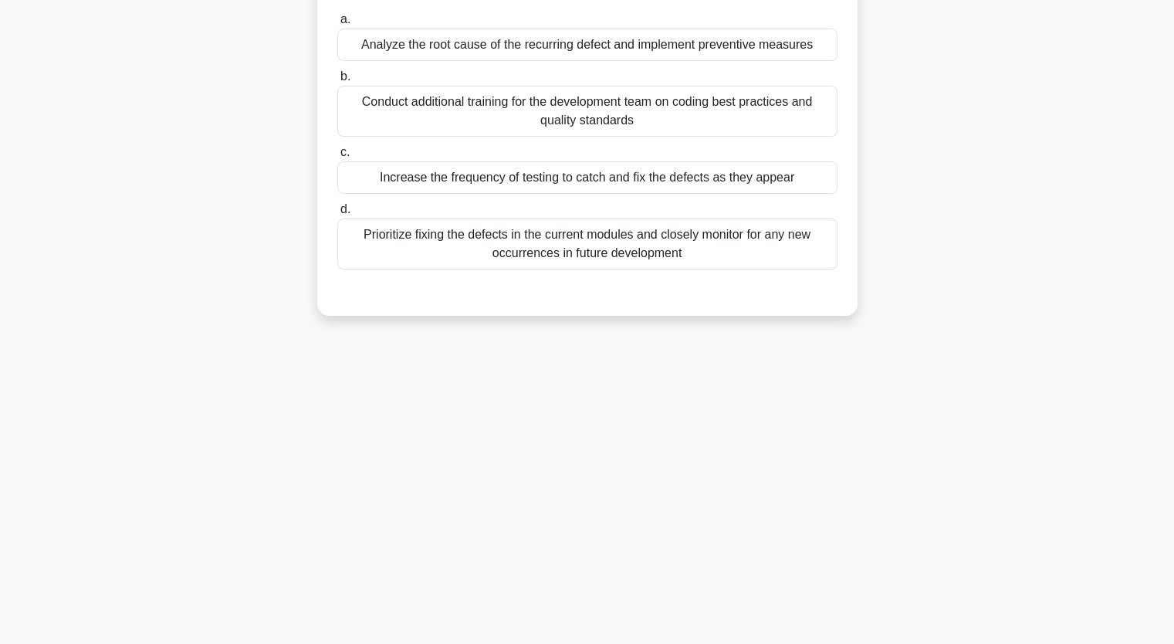
scroll to position [36, 0]
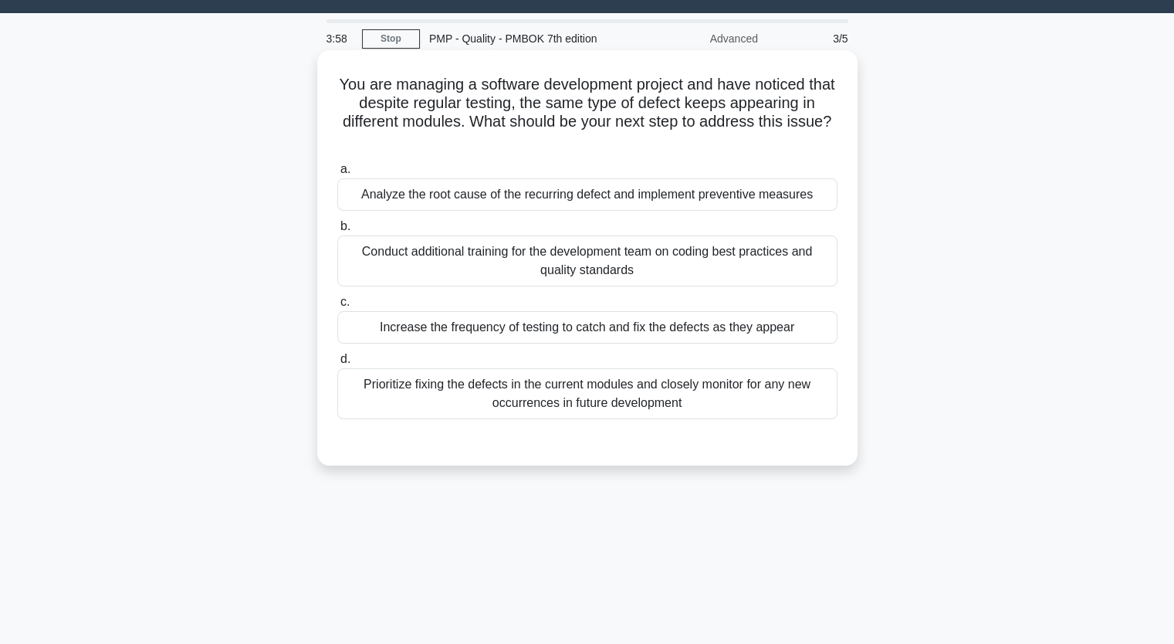
click at [479, 200] on div "Analyze the root cause of the recurring defect and implement preventive measures" at bounding box center [587, 194] width 500 height 32
click at [337, 174] on input "a. Analyze the root cause of the recurring defect and implement preventive meas…" at bounding box center [337, 169] width 0 height 10
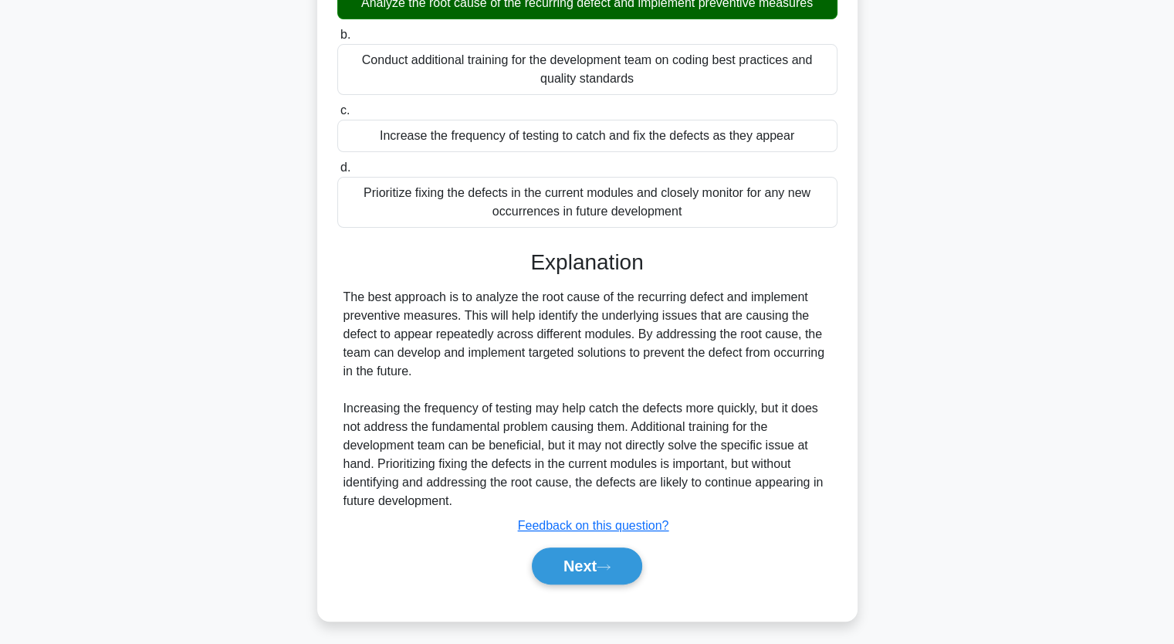
scroll to position [233, 0]
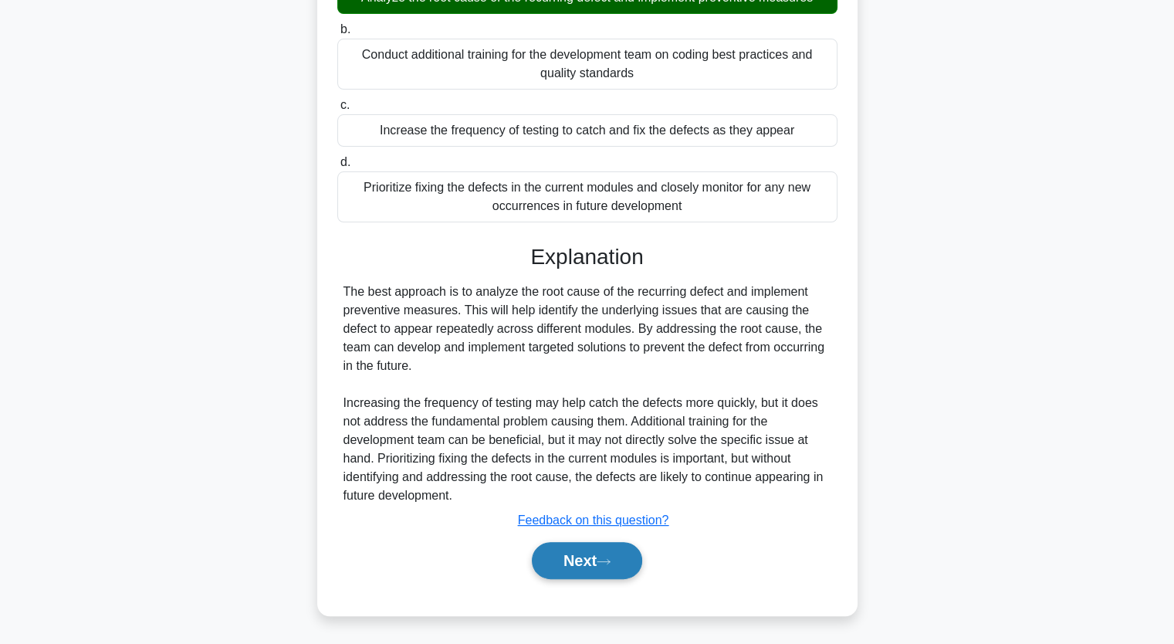
click at [567, 549] on button "Next" at bounding box center [587, 560] width 110 height 37
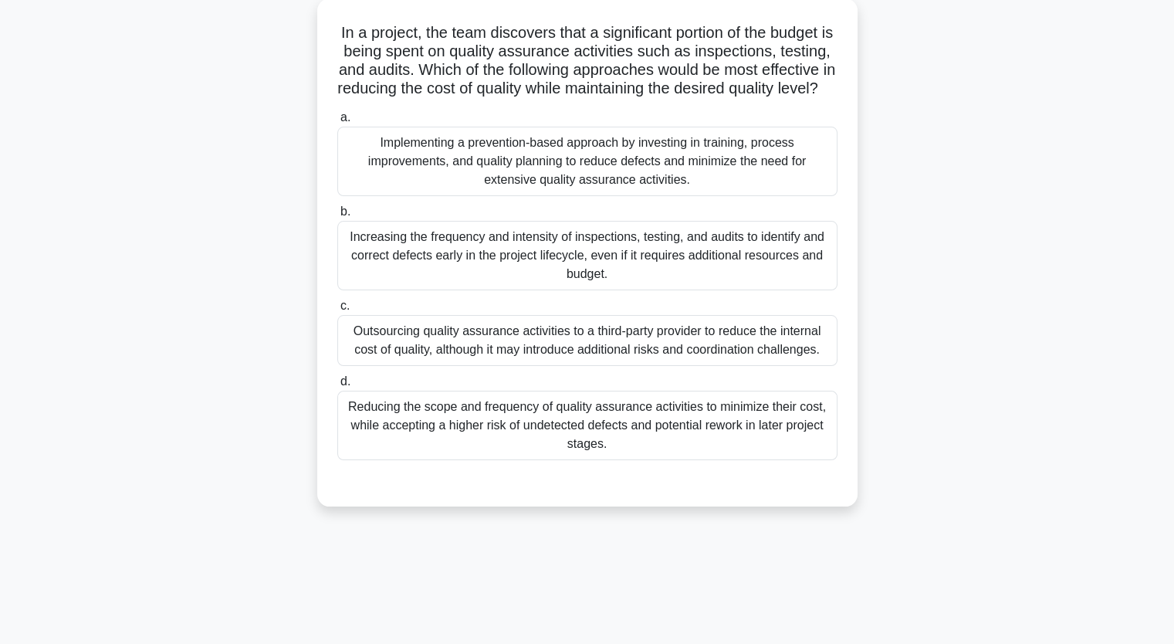
scroll to position [0, 0]
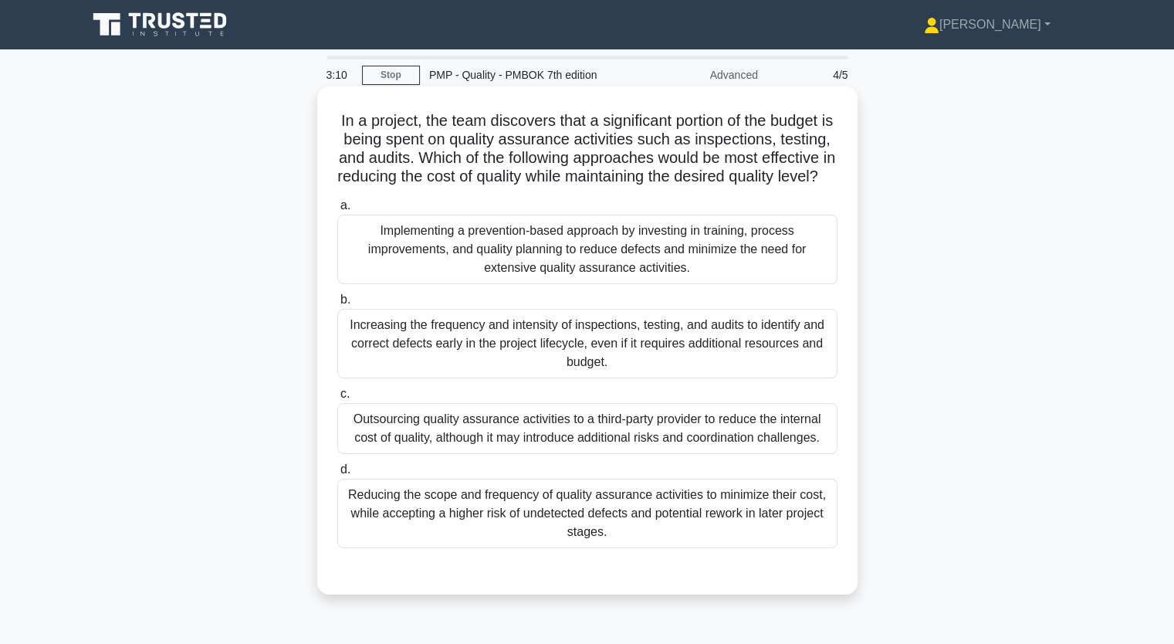
click at [638, 451] on div "Outsourcing quality assurance activities to a third-party provider to reduce th…" at bounding box center [587, 428] width 500 height 51
click at [337, 399] on input "c. Outsourcing quality assurance activities to a third-party provider to reduce…" at bounding box center [337, 394] width 0 height 10
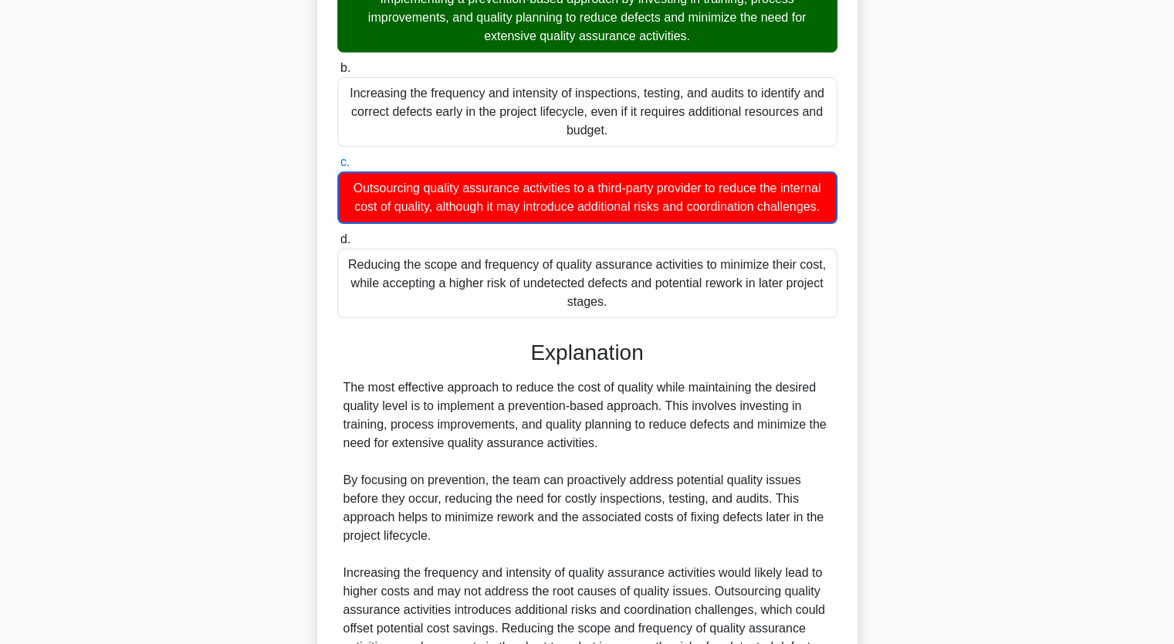
scroll to position [494, 0]
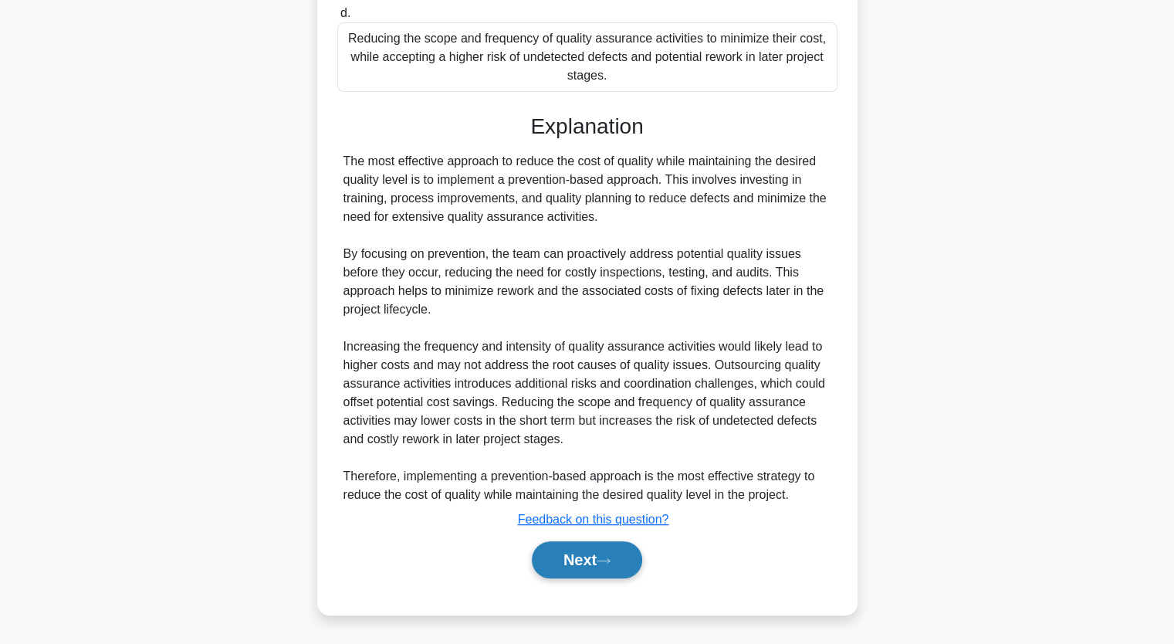
click at [602, 550] on button "Next" at bounding box center [587, 559] width 110 height 37
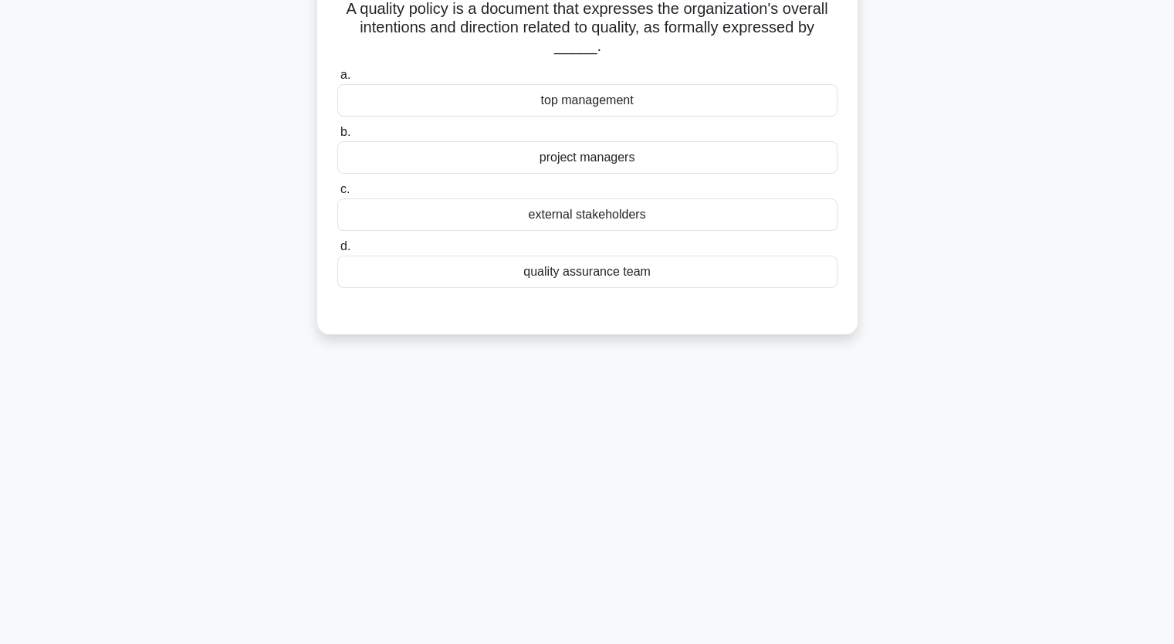
scroll to position [36, 0]
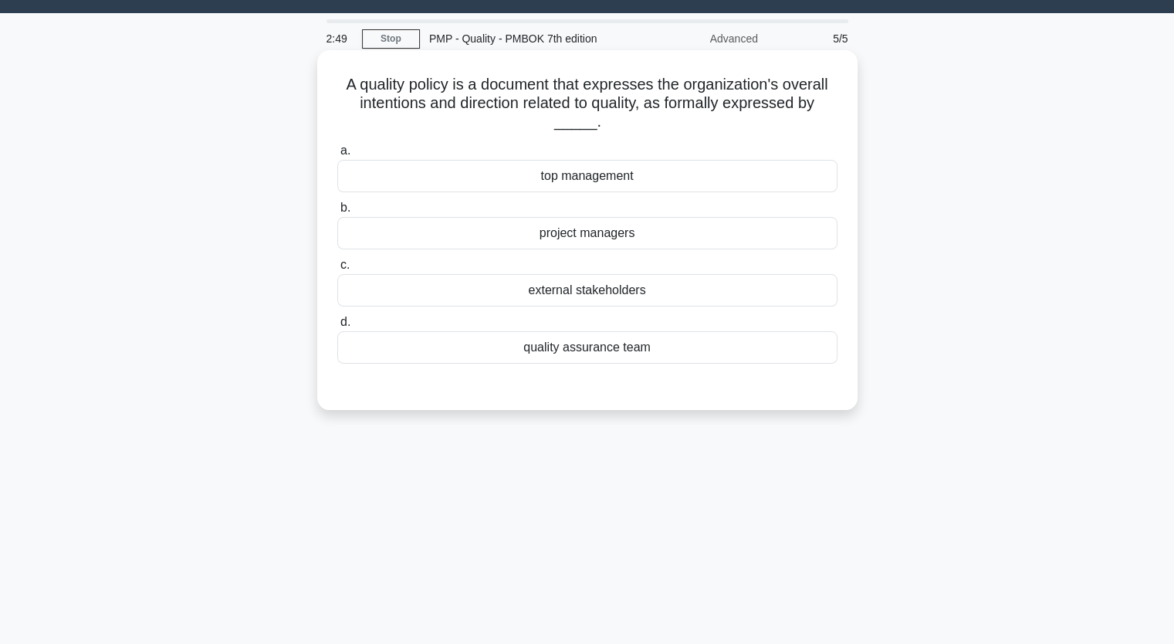
click at [622, 353] on div "quality assurance team" at bounding box center [587, 347] width 500 height 32
click at [337, 327] on input "d. quality assurance team" at bounding box center [337, 322] width 0 height 10
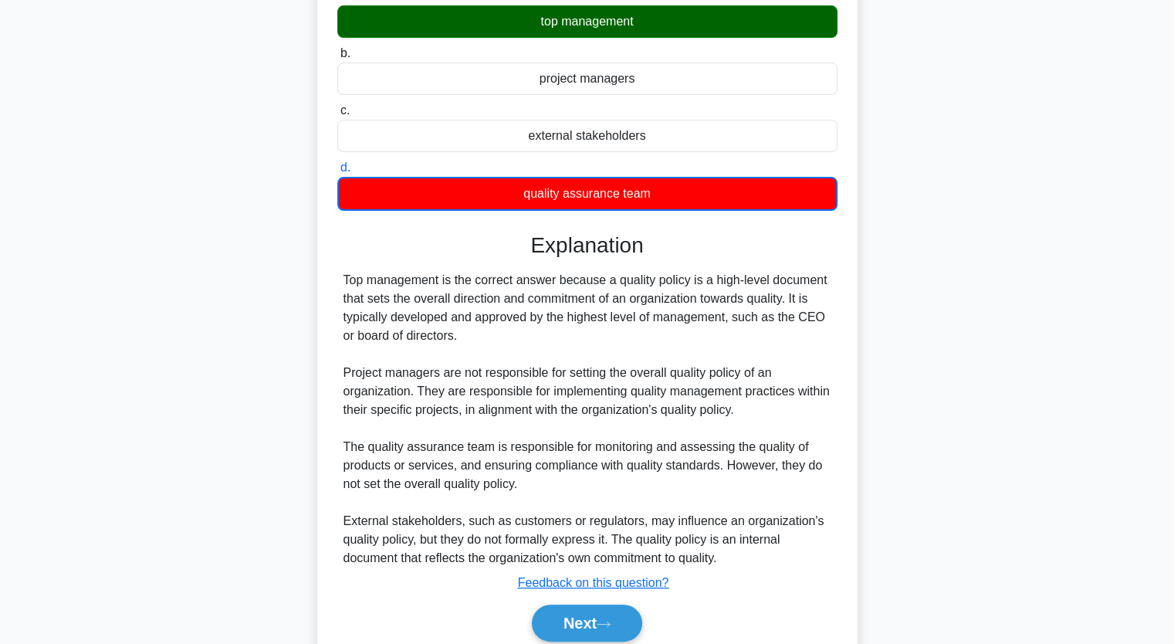
scroll to position [253, 0]
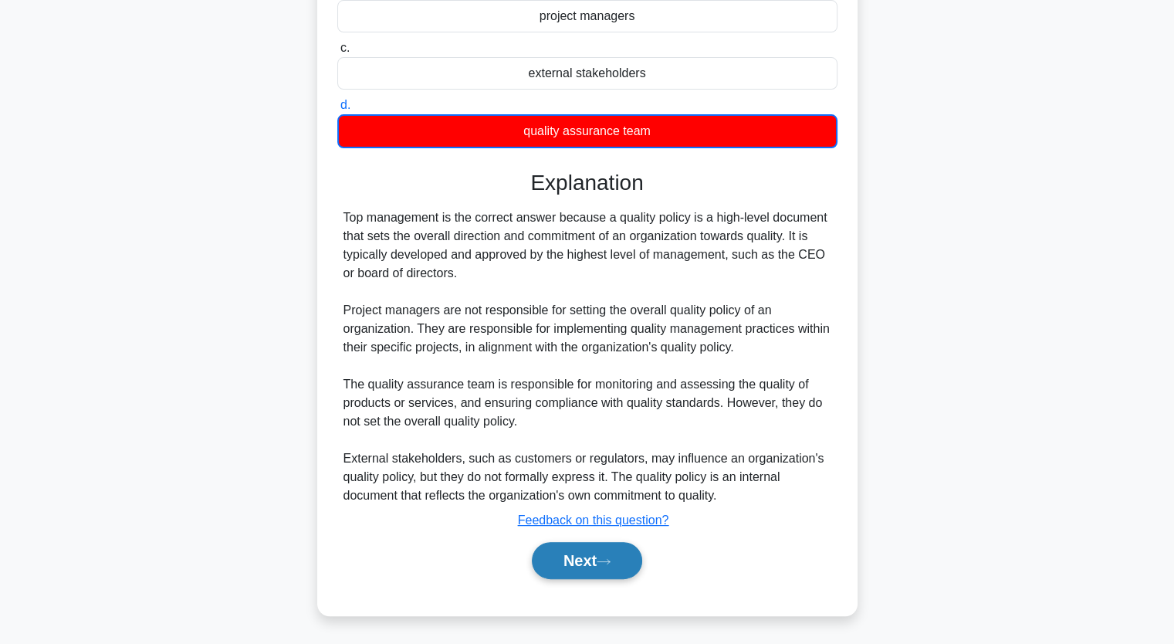
click at [598, 555] on button "Next" at bounding box center [587, 560] width 110 height 37
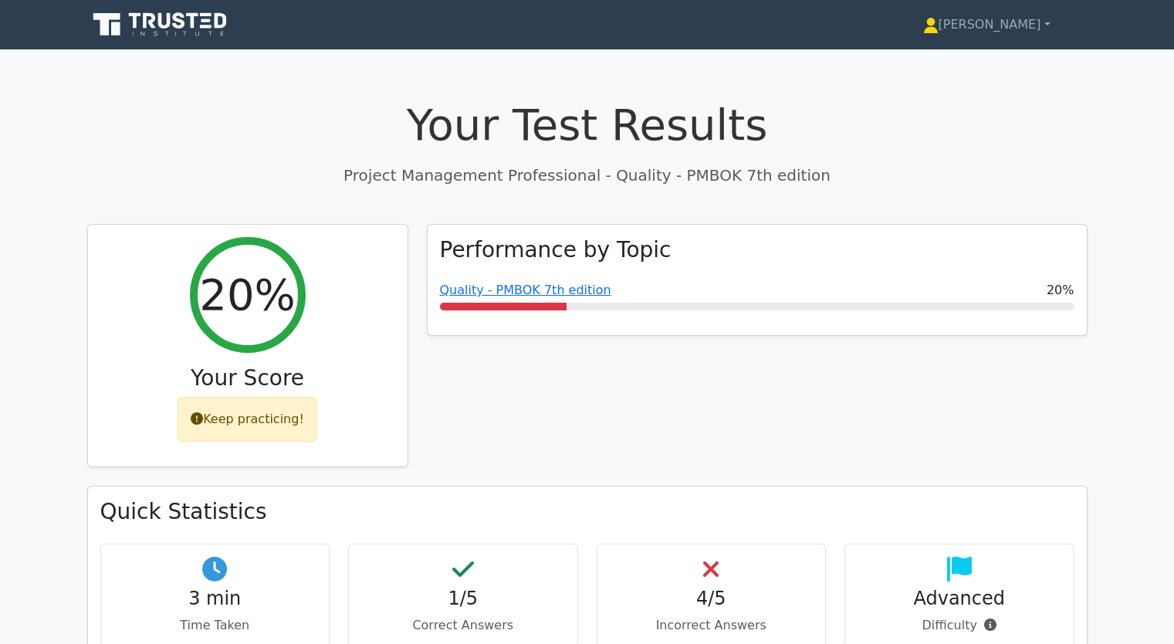
click at [510, 287] on link "Quality - PMBOK 7th edition" at bounding box center [525, 290] width 171 height 15
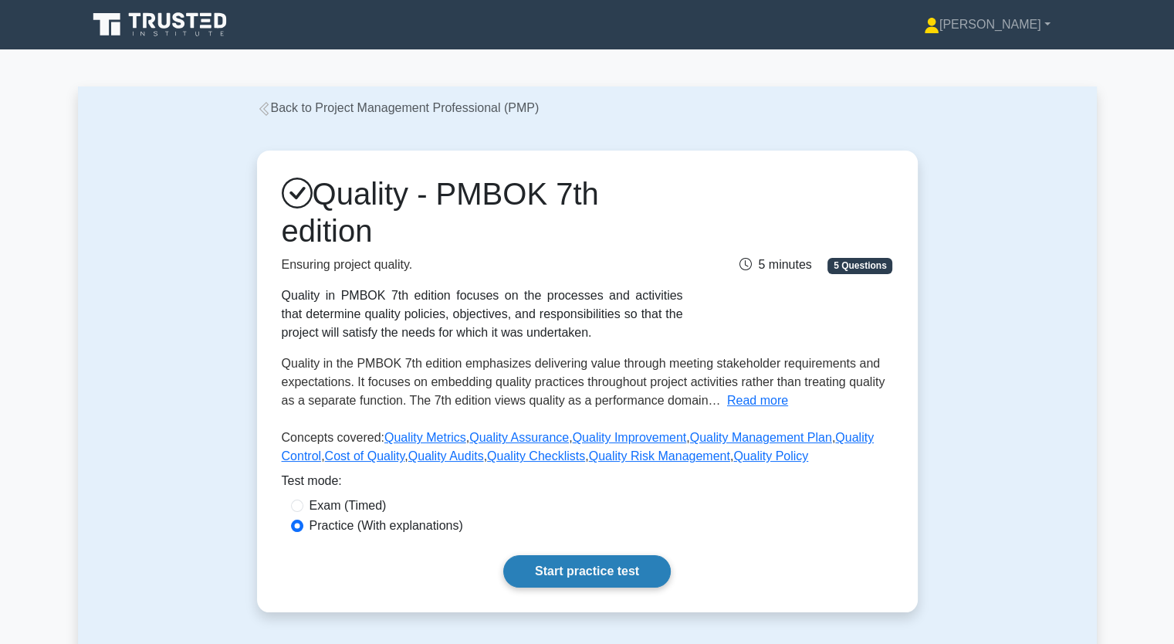
click at [585, 571] on link "Start practice test" at bounding box center [587, 571] width 168 height 32
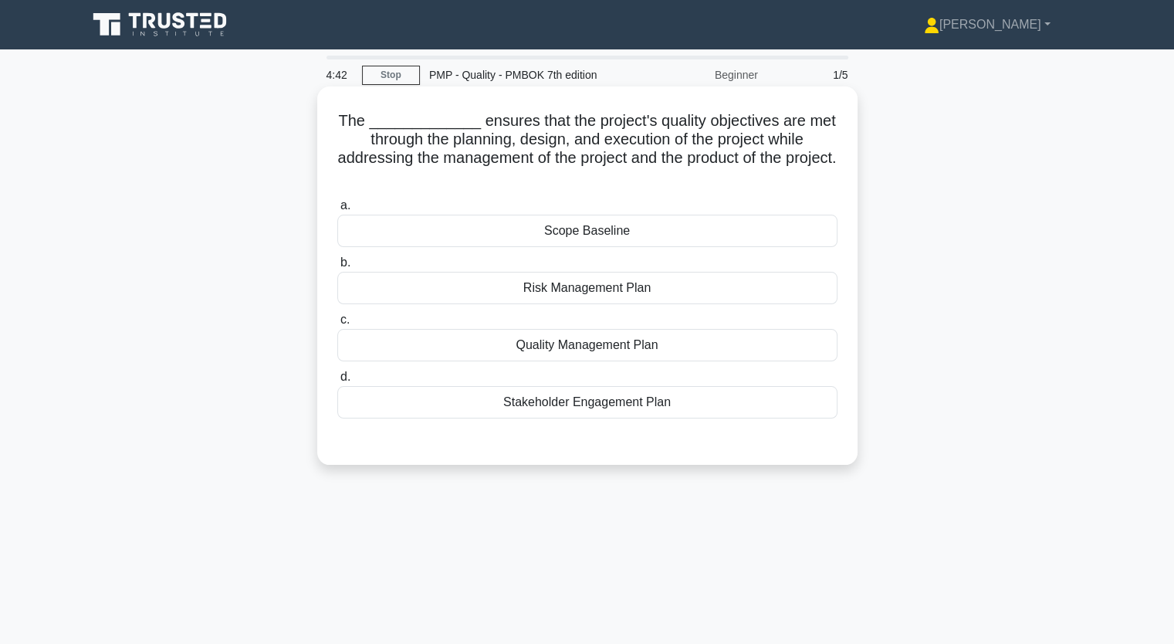
click at [577, 349] on div "Quality Management Plan" at bounding box center [587, 345] width 500 height 32
click at [337, 325] on input "c. Quality Management Plan" at bounding box center [337, 320] width 0 height 10
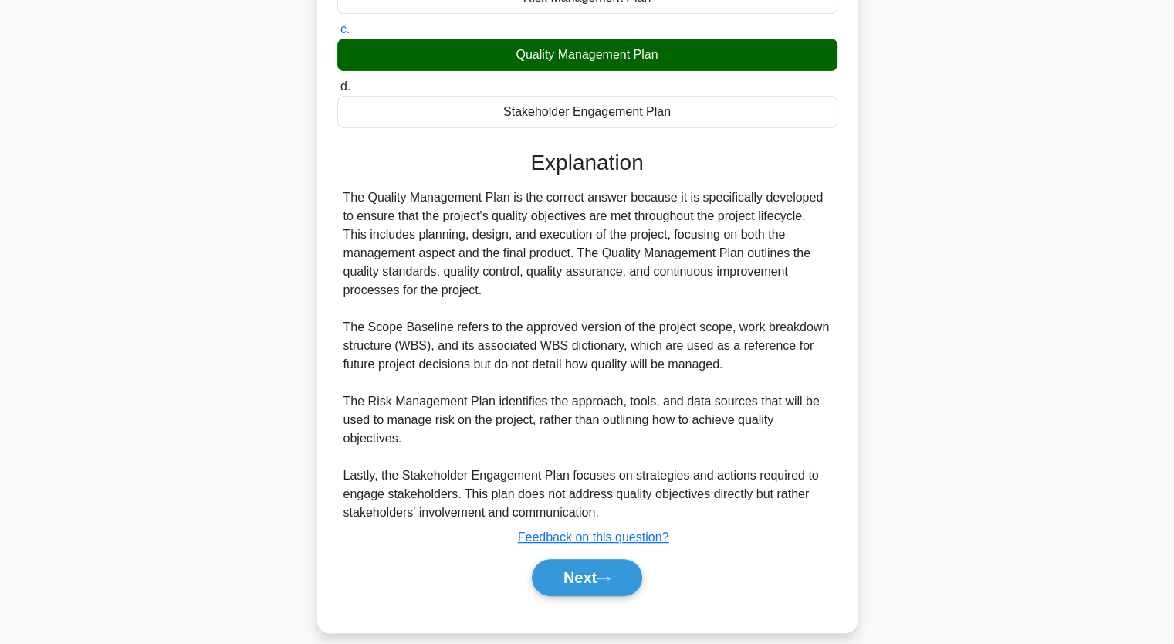
scroll to position [307, 0]
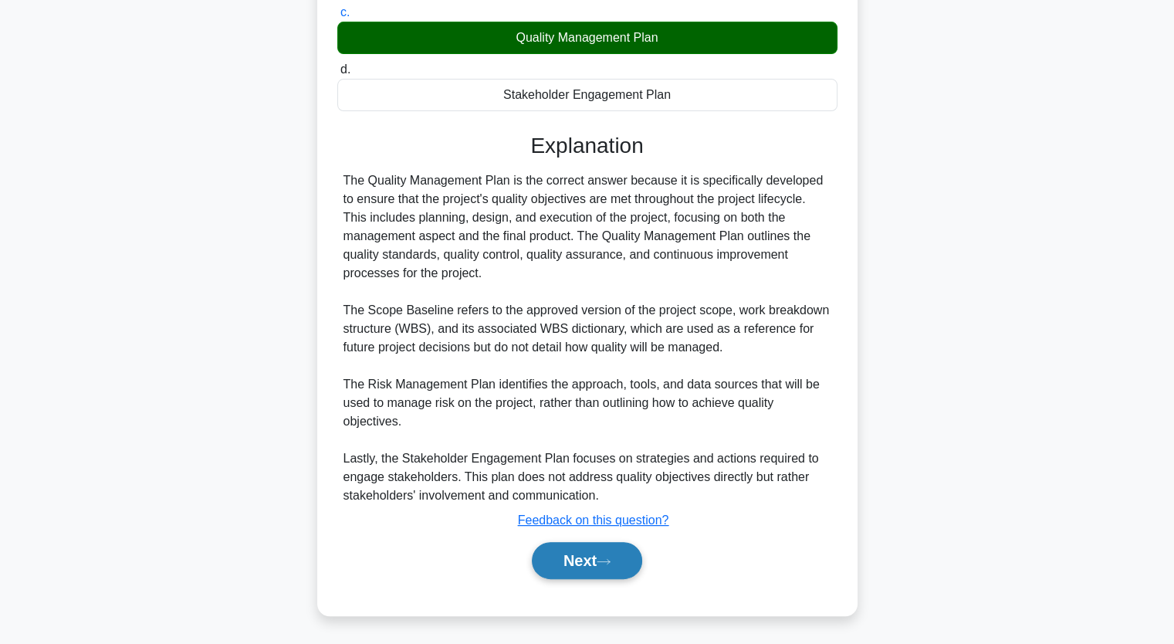
click at [596, 558] on button "Next" at bounding box center [587, 560] width 110 height 37
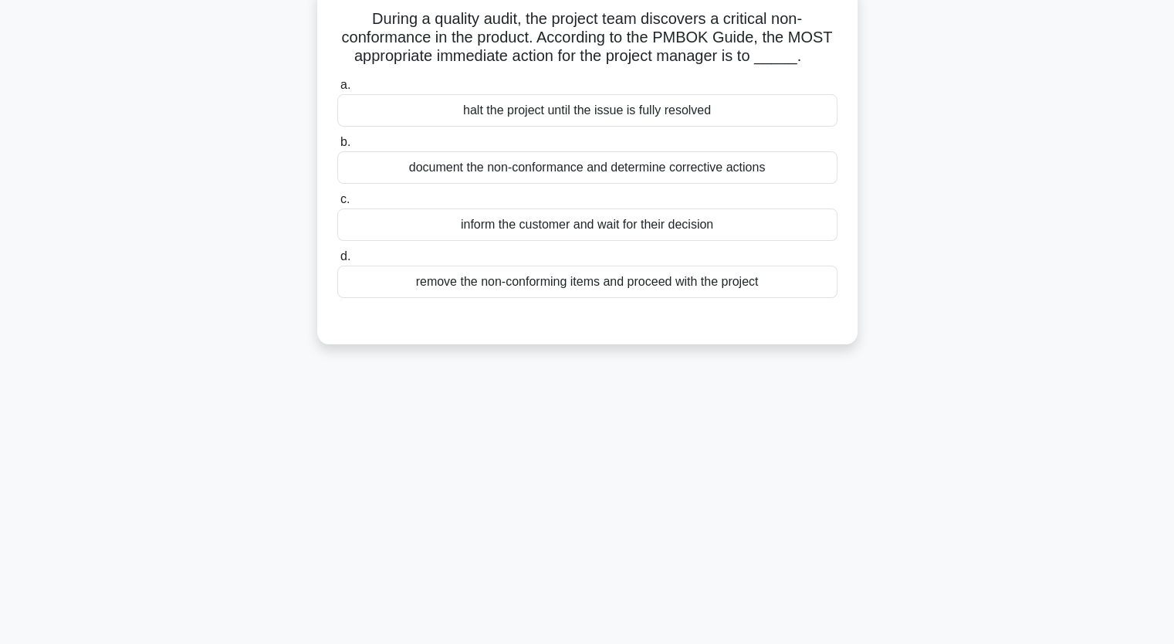
scroll to position [0, 0]
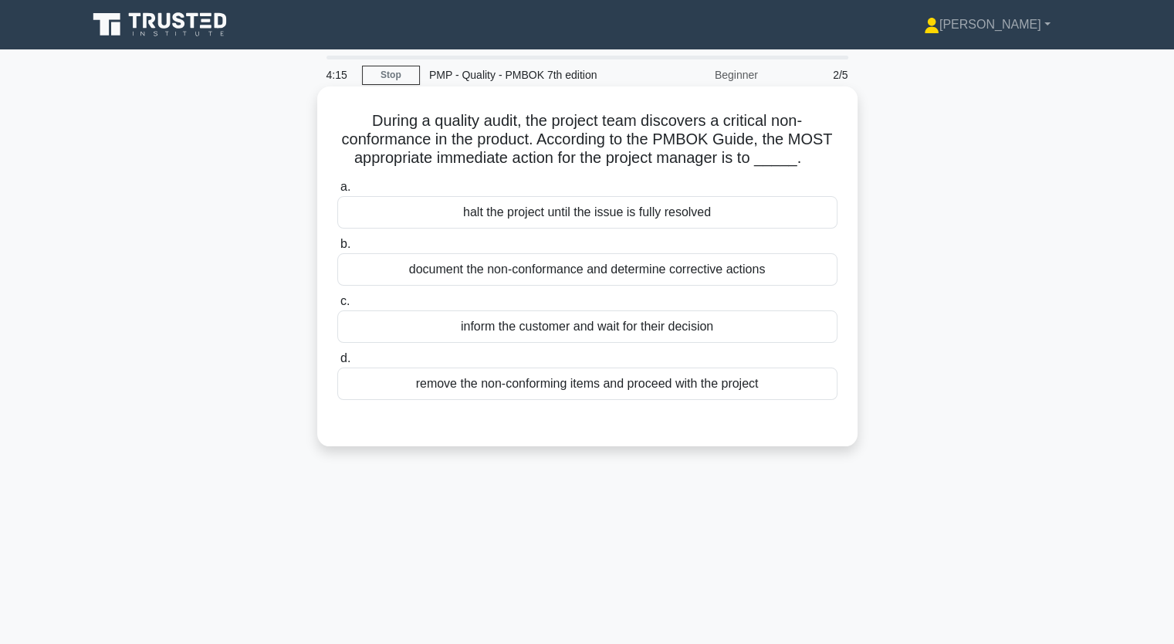
click at [622, 276] on div "document the non-conformance and determine corrective actions" at bounding box center [587, 269] width 500 height 32
click at [337, 249] on input "b. document the non-conformance and determine corrective actions" at bounding box center [337, 244] width 0 height 10
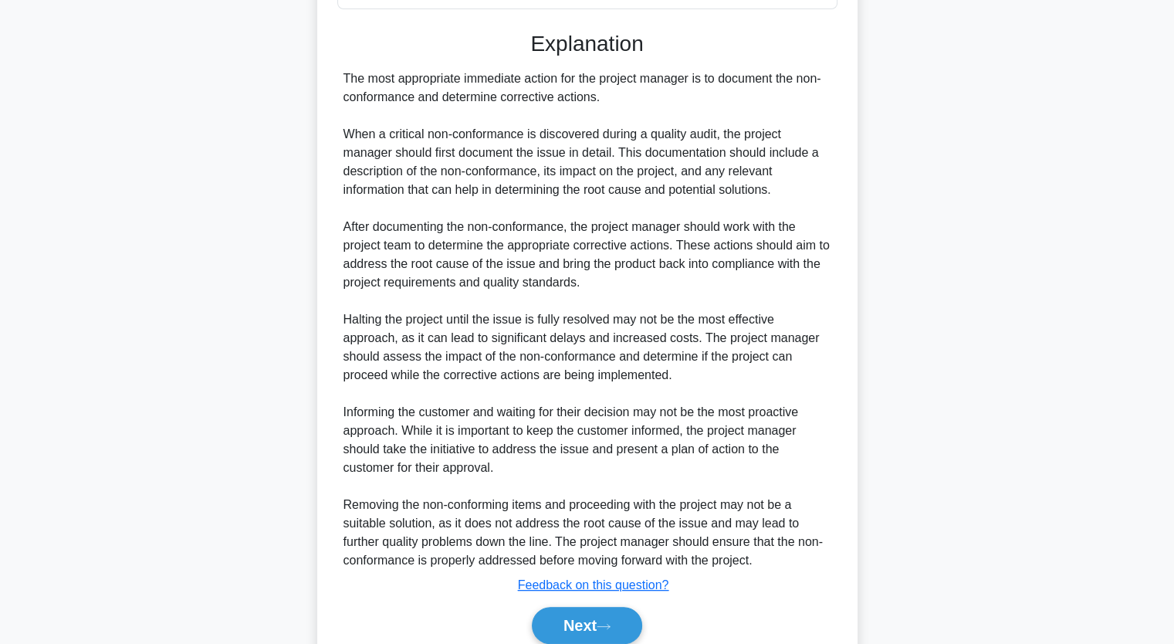
scroll to position [456, 0]
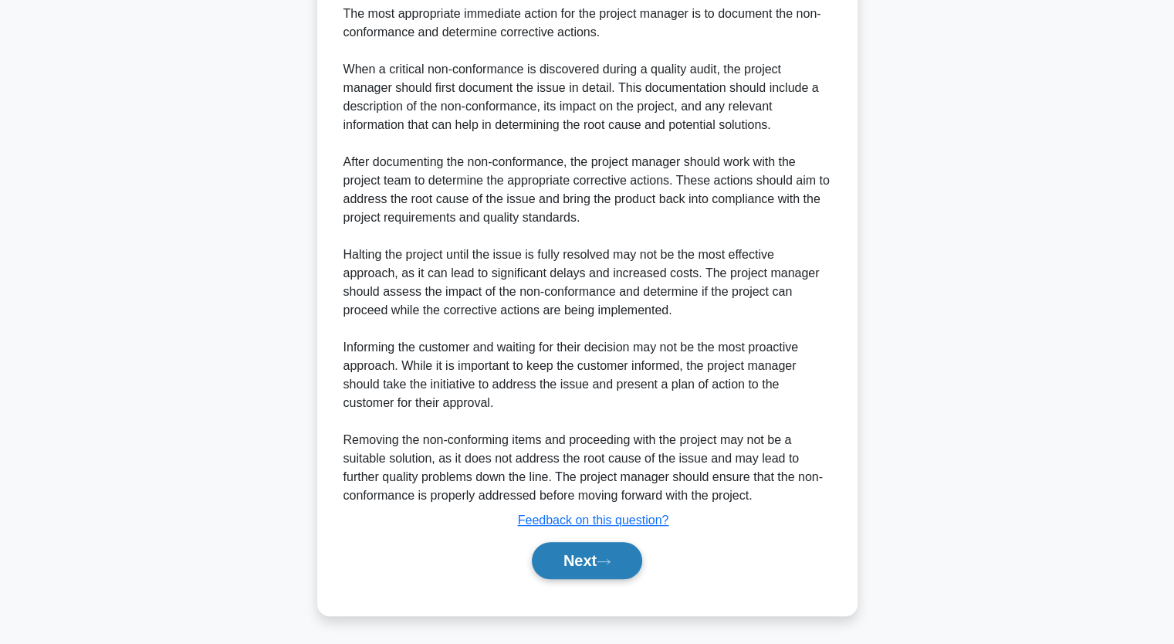
click at [608, 561] on icon at bounding box center [604, 561] width 14 height 8
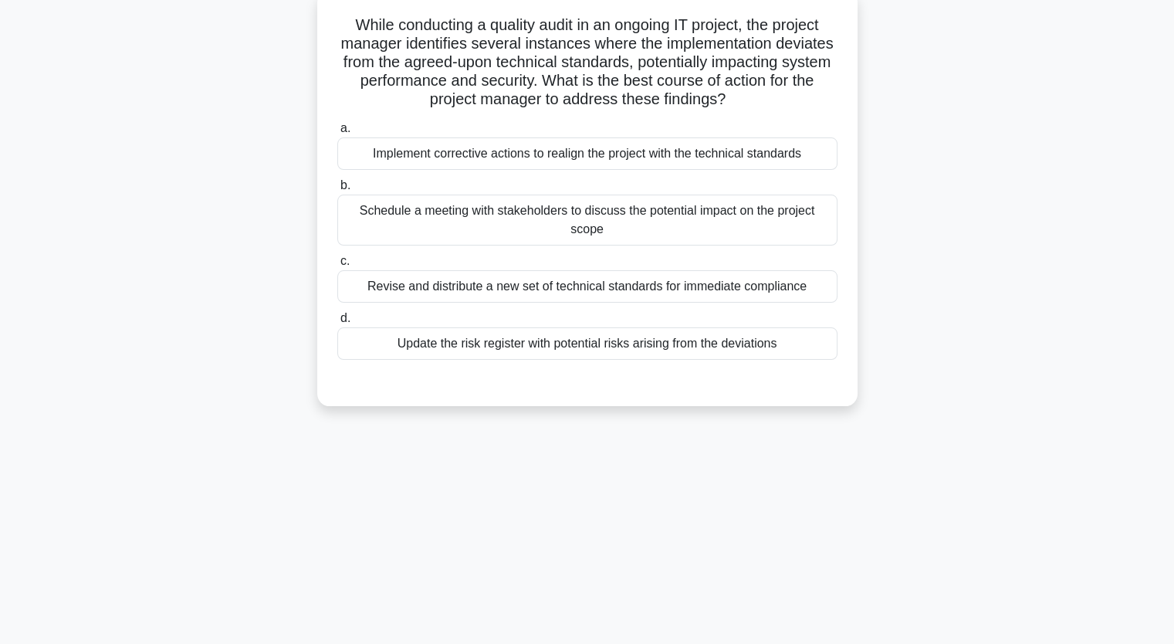
scroll to position [0, 0]
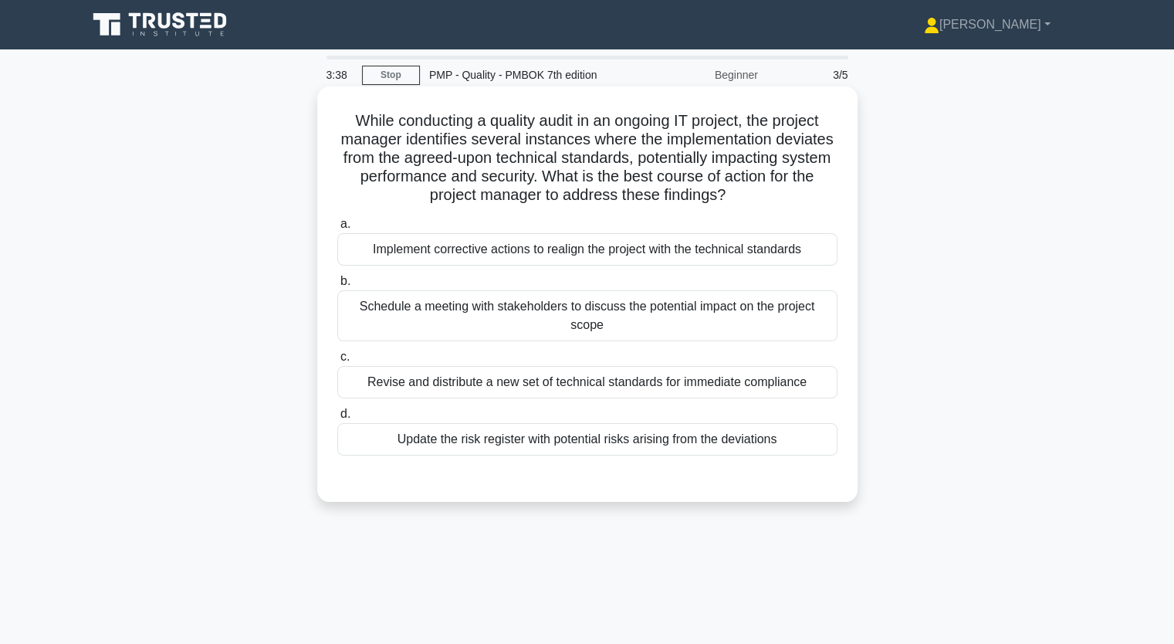
drag, startPoint x: 549, startPoint y: 441, endPoint x: 531, endPoint y: 251, distance: 190.8
click at [533, 251] on div "a. Implement corrective actions to realign the project with the technical stand…" at bounding box center [587, 335] width 519 height 247
click at [524, 252] on div "Implement corrective actions to realign the project with the technical standards" at bounding box center [587, 249] width 500 height 32
click at [337, 229] on input "a. Implement corrective actions to realign the project with the technical stand…" at bounding box center [337, 224] width 0 height 10
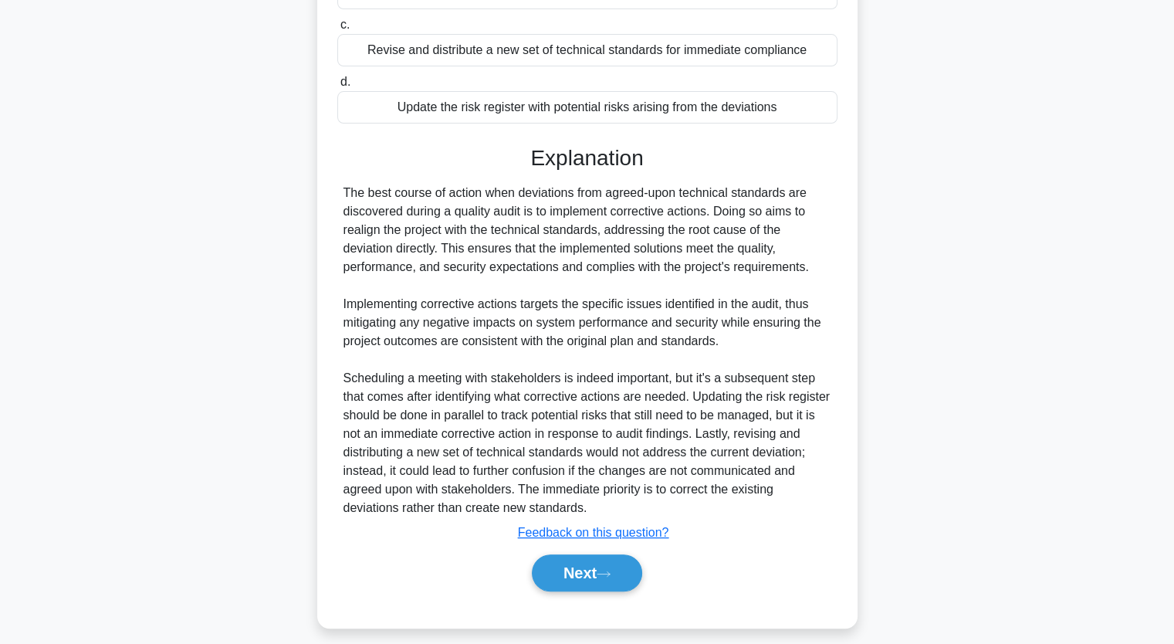
scroll to position [344, 0]
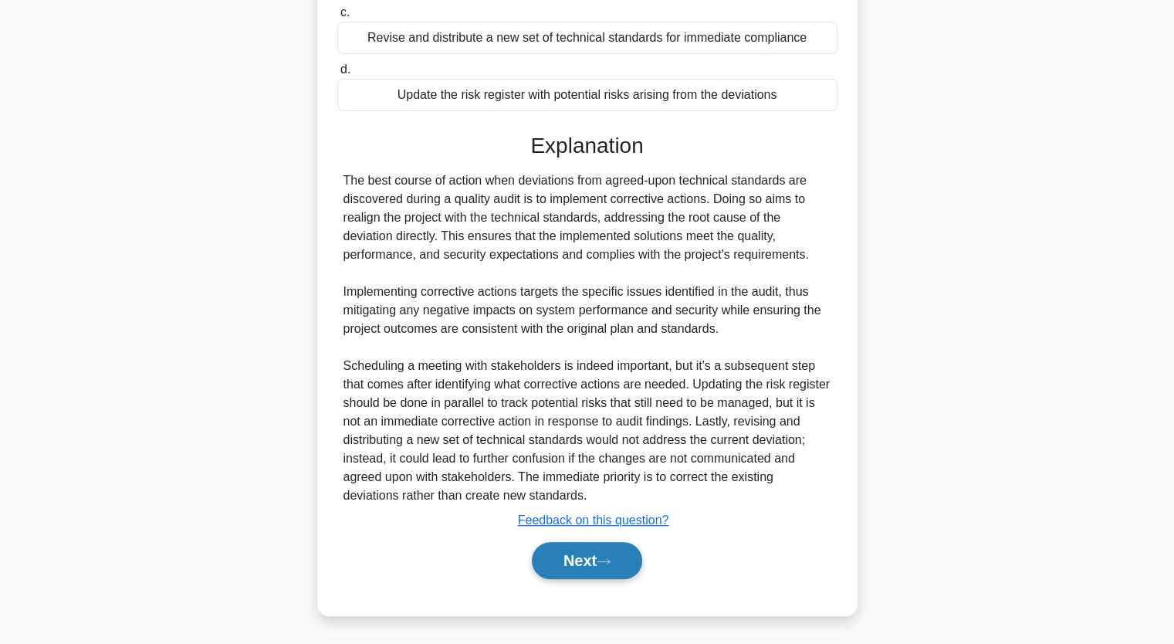
click at [599, 557] on button "Next" at bounding box center [587, 560] width 110 height 37
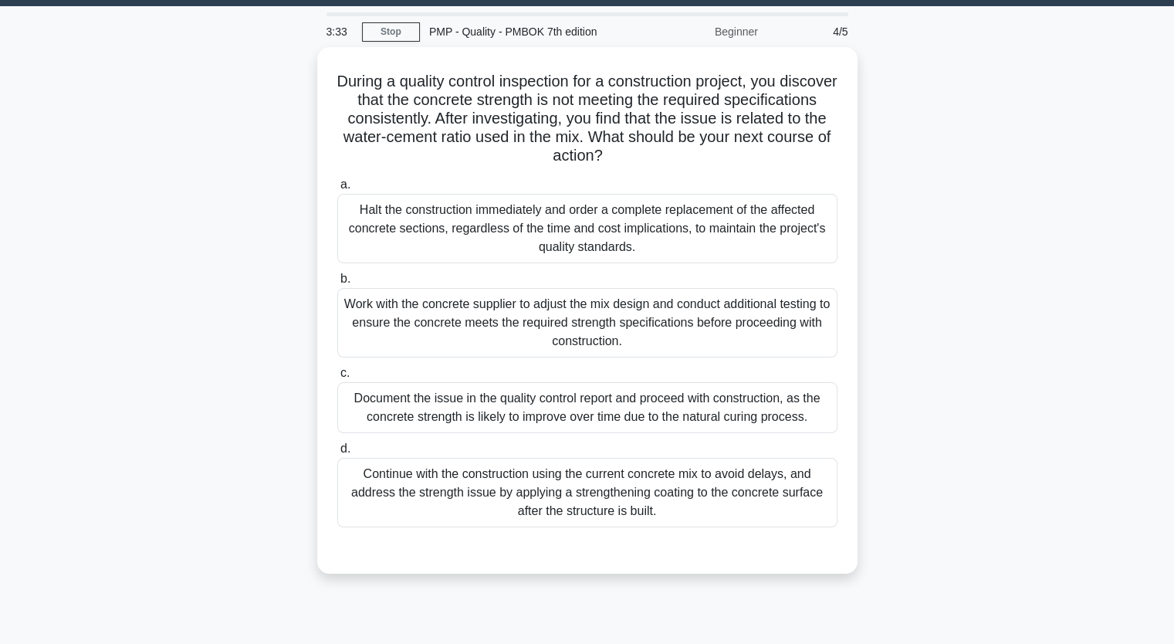
scroll to position [36, 0]
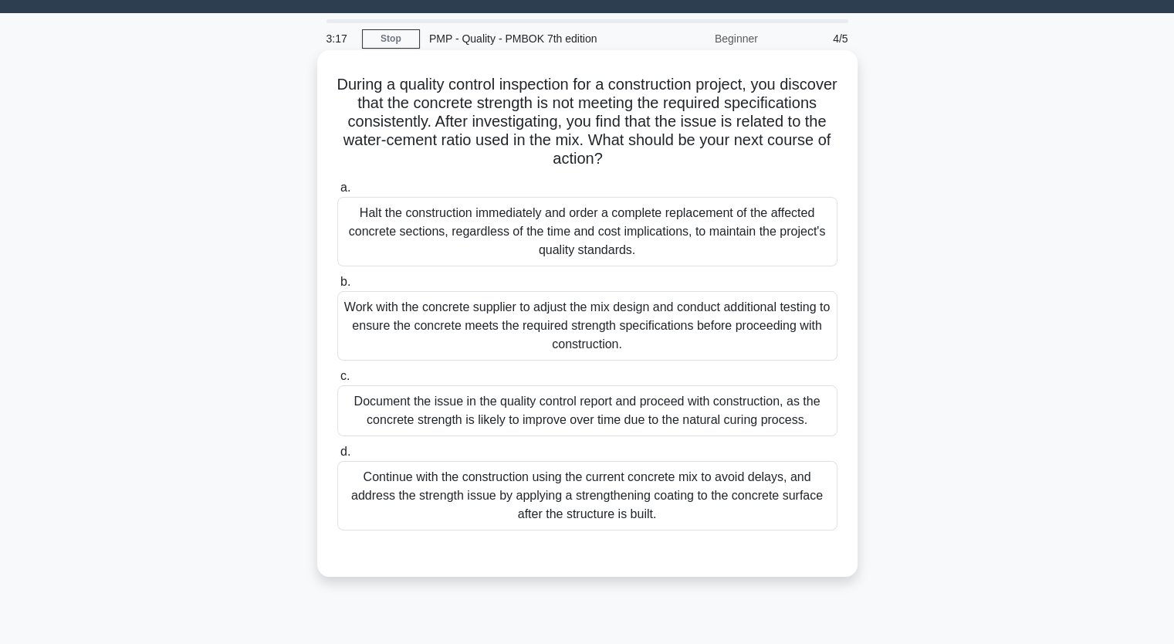
click at [636, 422] on div "Document the issue in the quality control report and proceed with construction,…" at bounding box center [587, 410] width 500 height 51
click at [337, 381] on input "c. Document the issue in the quality control report and proceed with constructi…" at bounding box center [337, 376] width 0 height 10
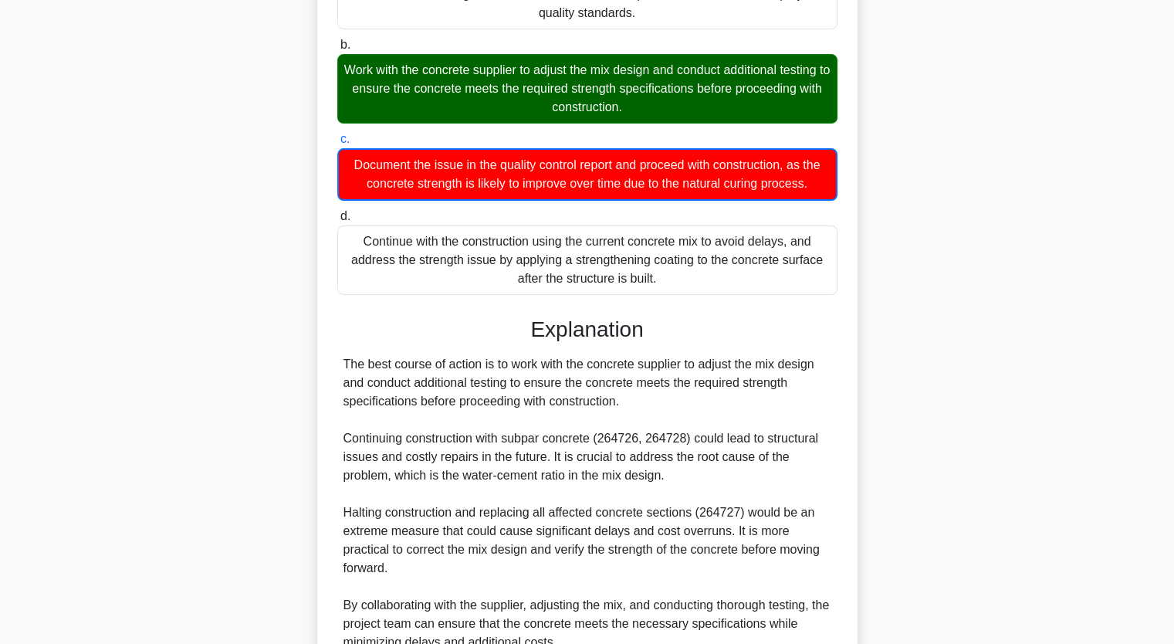
scroll to position [420, 0]
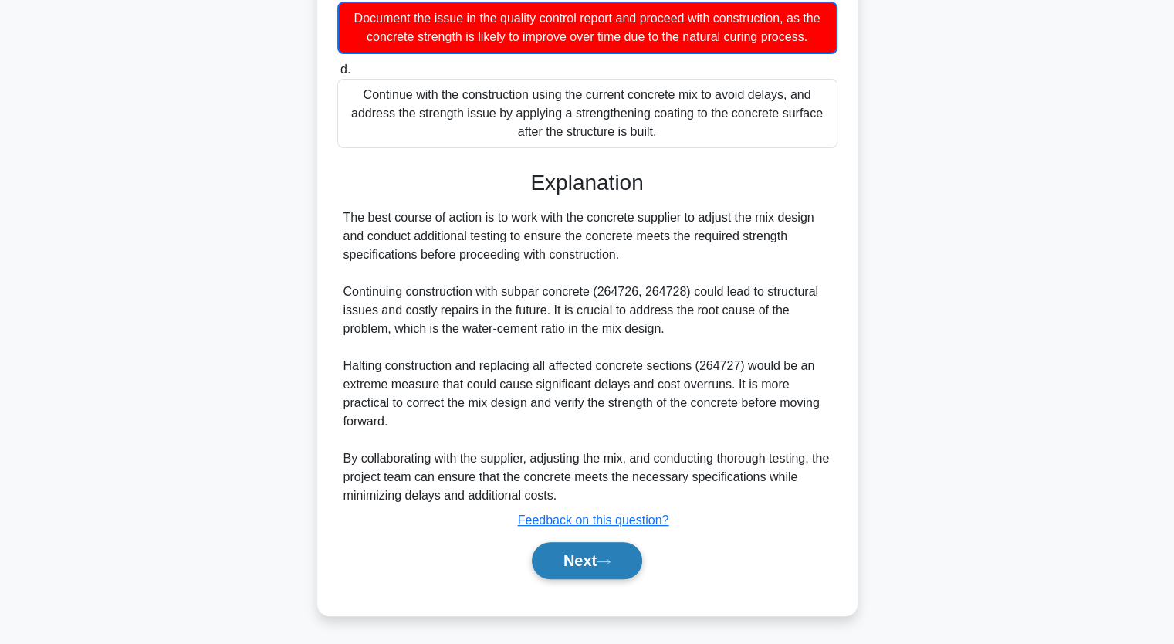
click at [583, 561] on button "Next" at bounding box center [587, 560] width 110 height 37
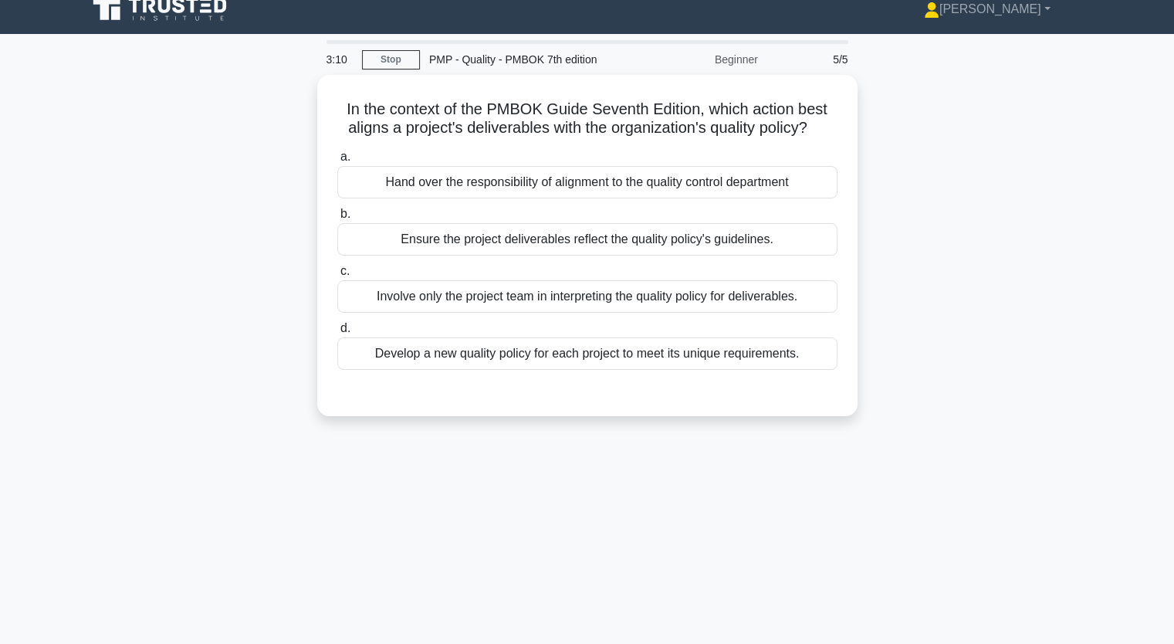
scroll to position [0, 0]
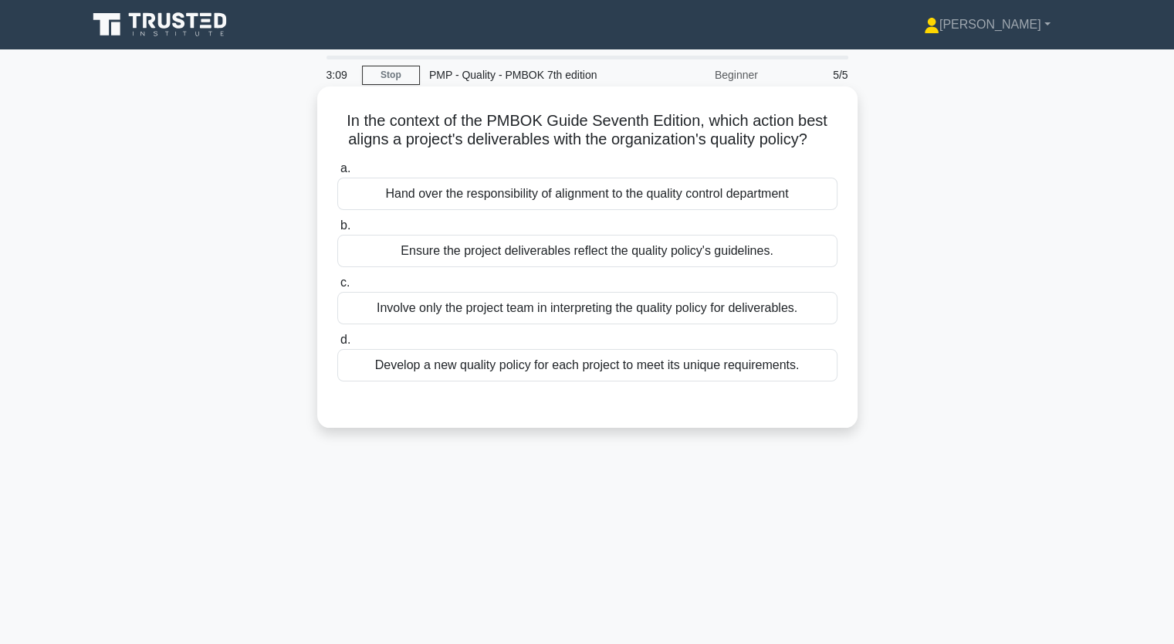
drag, startPoint x: 496, startPoint y: 371, endPoint x: 503, endPoint y: 368, distance: 8.3
click at [497, 370] on div "Develop a new quality policy for each project to meet its unique requirements." at bounding box center [587, 365] width 500 height 32
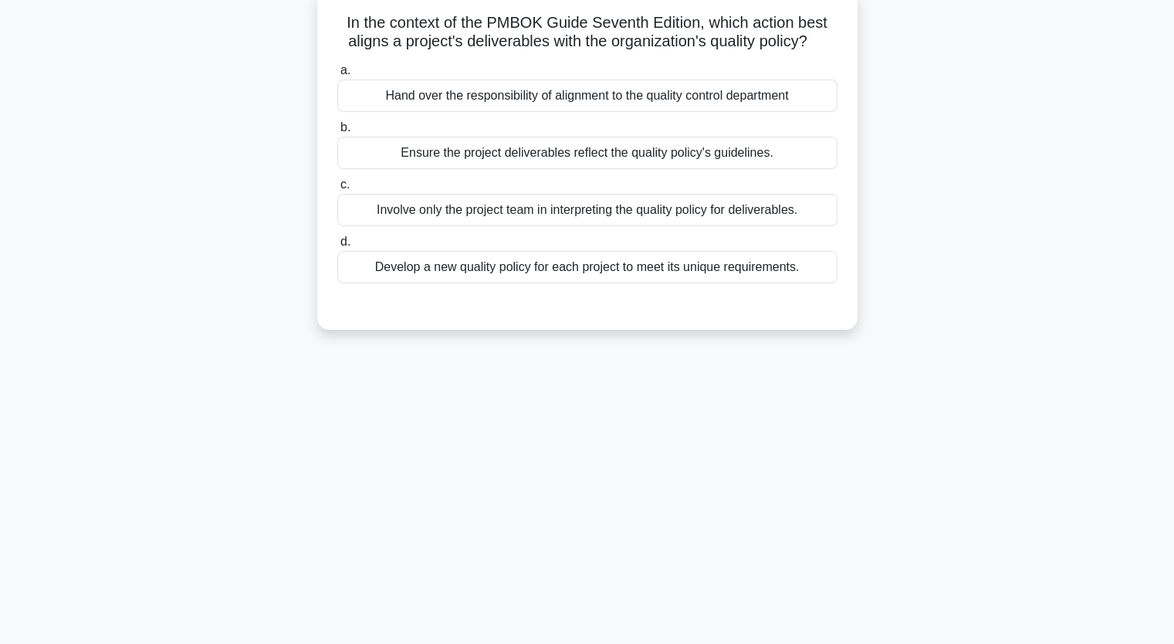
scroll to position [191, 0]
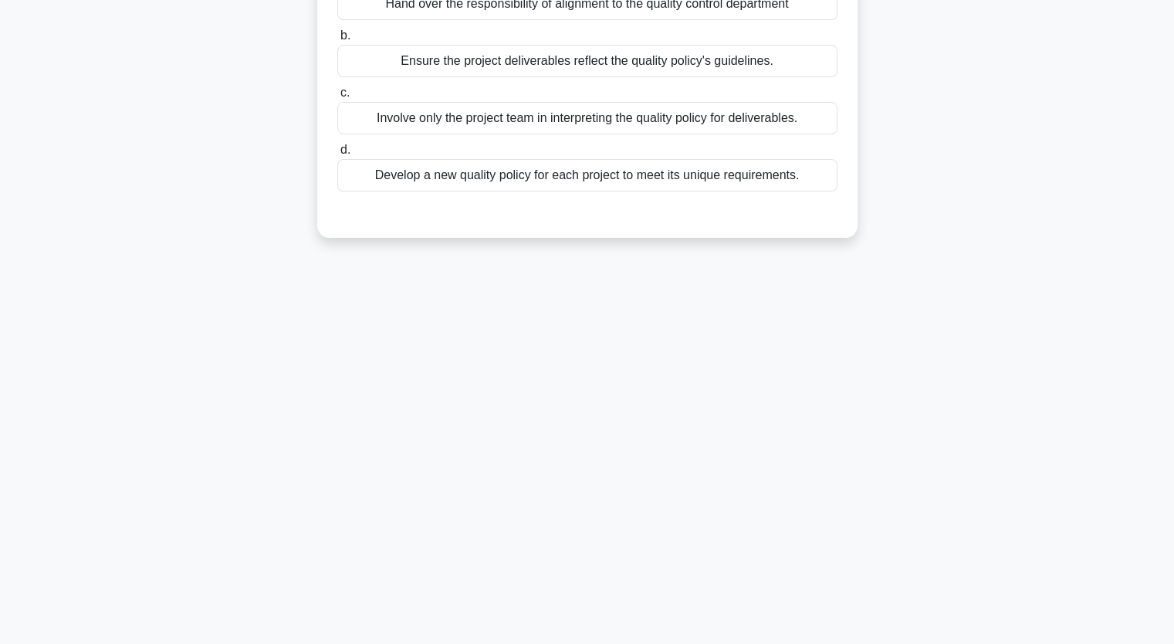
click at [679, 177] on div "Develop a new quality policy for each project to meet its unique requirements." at bounding box center [587, 175] width 500 height 32
click at [769, 172] on div "Develop a new quality policy for each project to meet its unique requirements." at bounding box center [587, 175] width 500 height 32
click at [337, 155] on input "d. Develop a new quality policy for each project to meet its unique requirement…" at bounding box center [337, 150] width 0 height 10
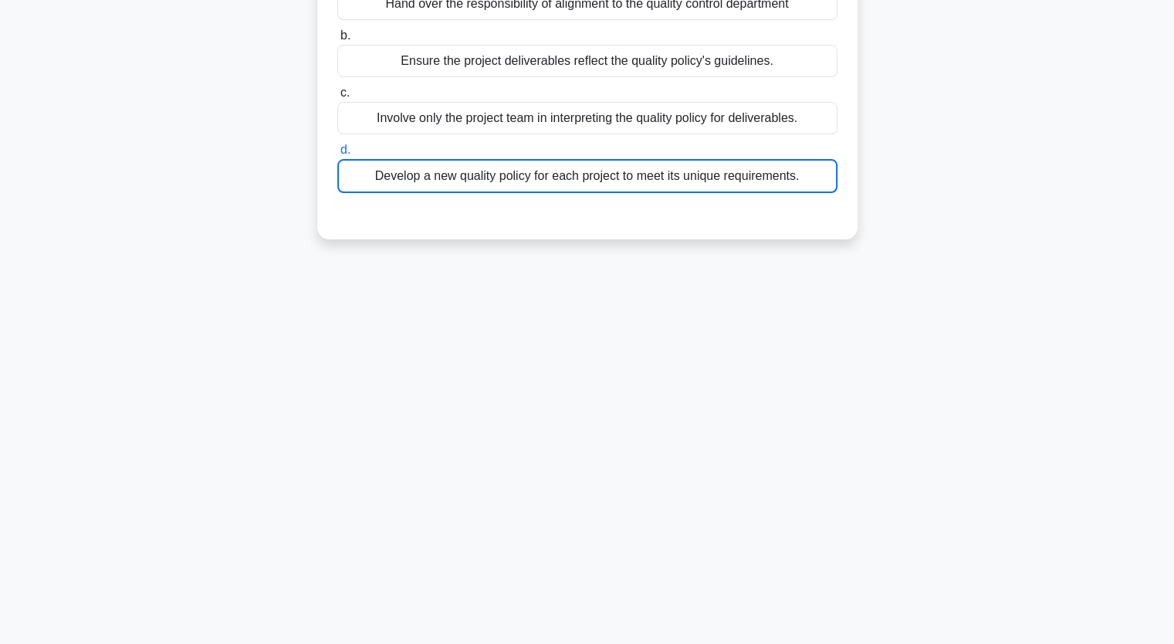
click at [769, 172] on div "Develop a new quality policy for each project to meet its unique requirements." at bounding box center [587, 176] width 500 height 34
click at [337, 155] on input "d. Develop a new quality policy for each project to meet its unique requirement…" at bounding box center [337, 150] width 0 height 10
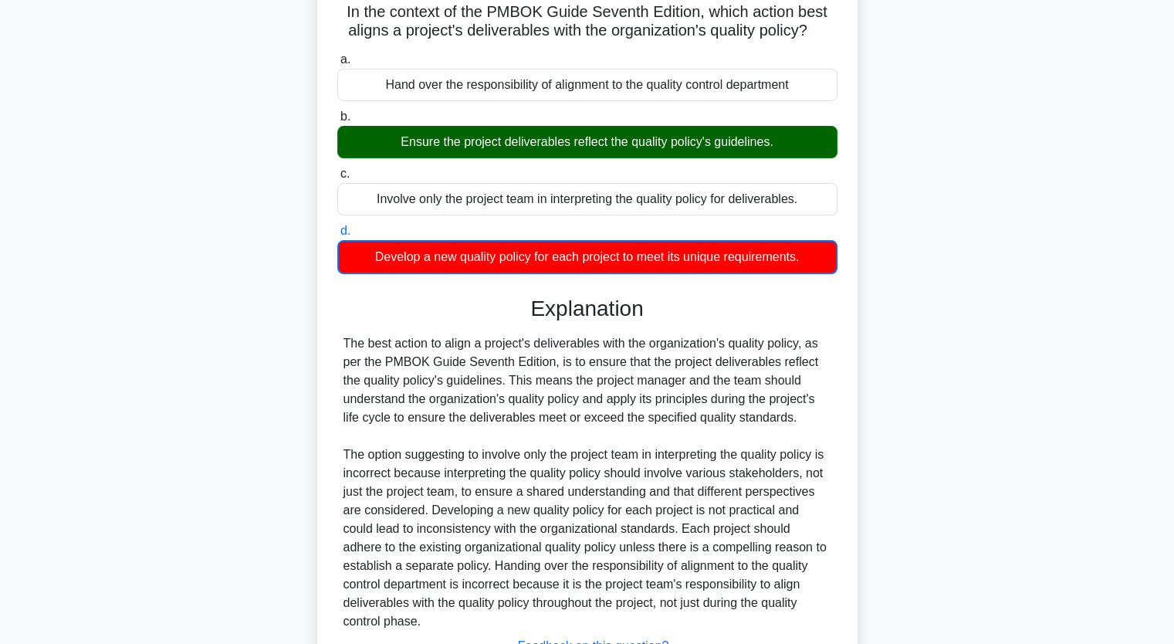
scroll to position [235, 0]
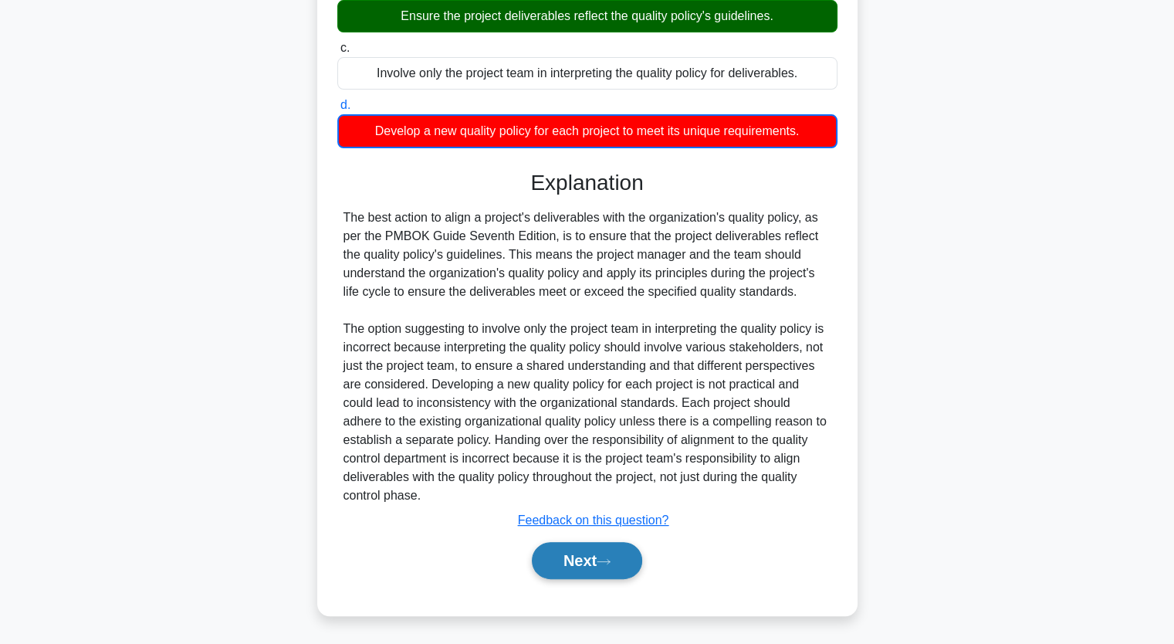
click at [611, 559] on icon at bounding box center [604, 561] width 14 height 8
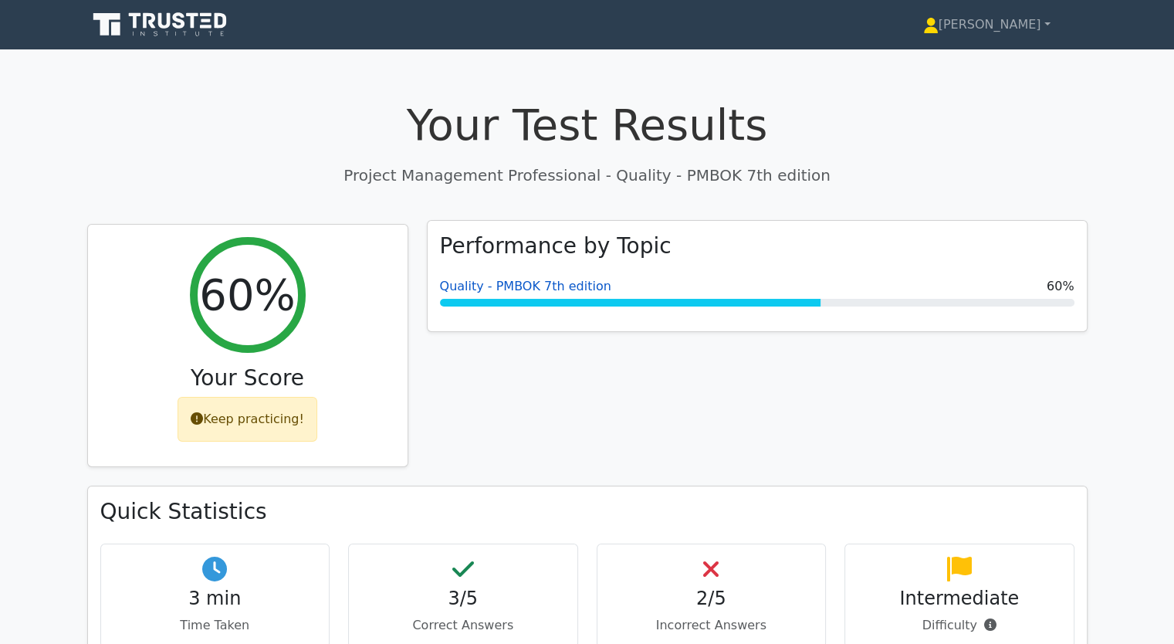
click at [472, 290] on link "Quality - PMBOK 7th edition" at bounding box center [525, 286] width 171 height 15
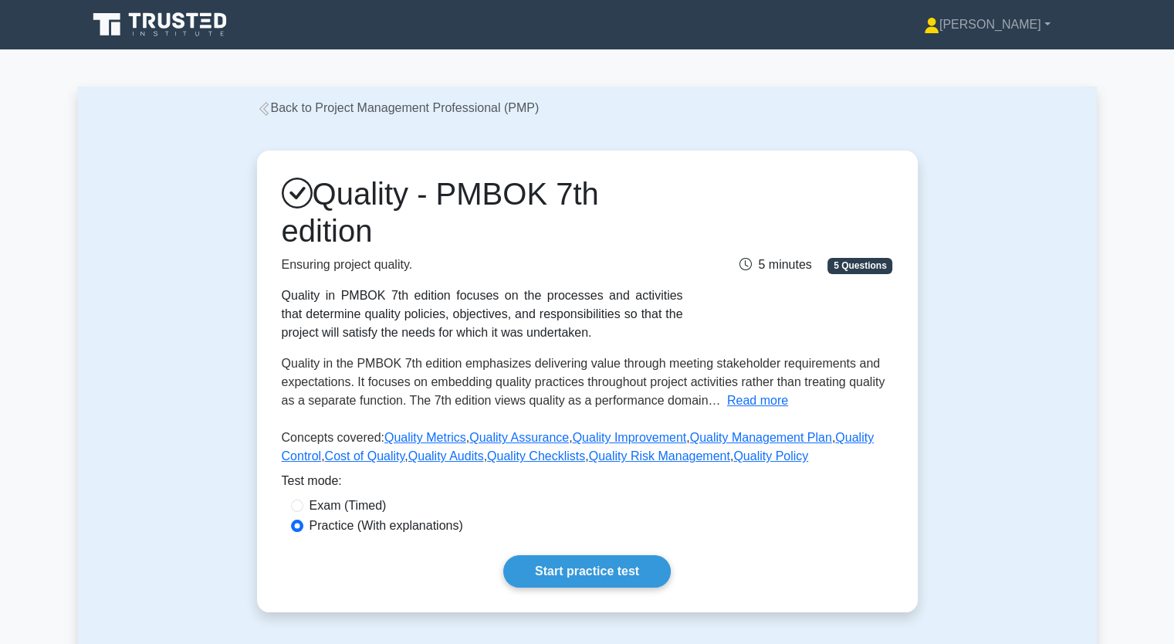
drag, startPoint x: 590, startPoint y: 548, endPoint x: 602, endPoint y: 545, distance: 12.7
click at [592, 547] on div "Quality - PMBOK 7th edition Ensuring project quality. Quality in PMBOK 7th edit…" at bounding box center [587, 382] width 661 height 462
click at [607, 566] on link "Start practice test" at bounding box center [587, 571] width 168 height 32
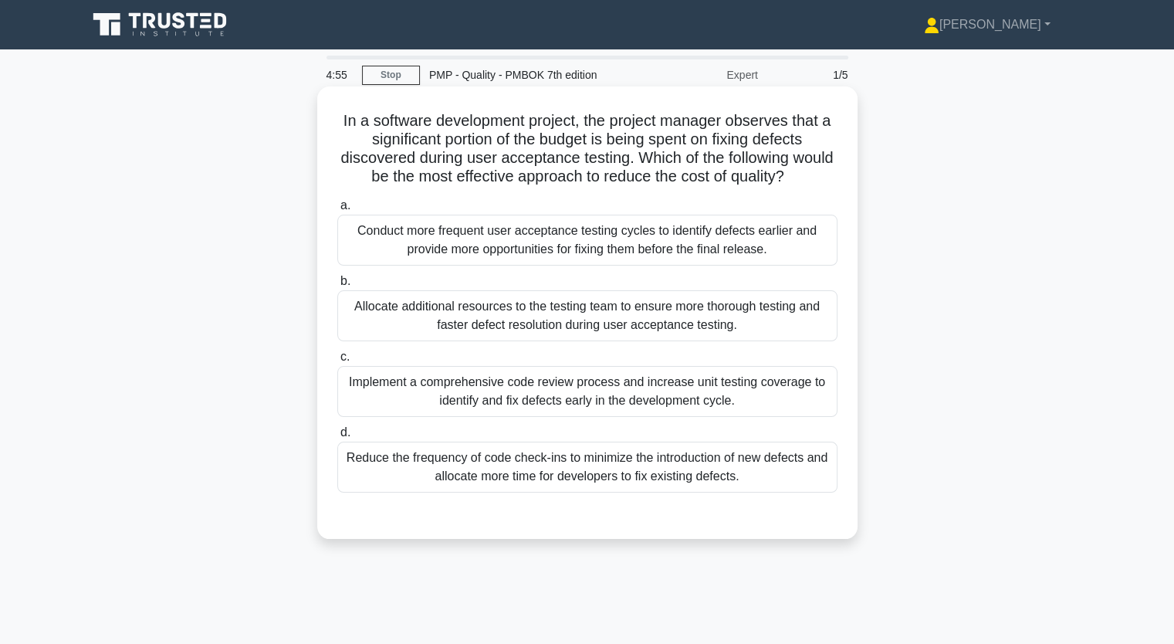
click at [527, 388] on div "Implement a comprehensive code review process and increase unit testing coverag…" at bounding box center [587, 391] width 500 height 51
click at [337, 362] on input "c. Implement a comprehensive code review process and increase unit testing cove…" at bounding box center [337, 357] width 0 height 10
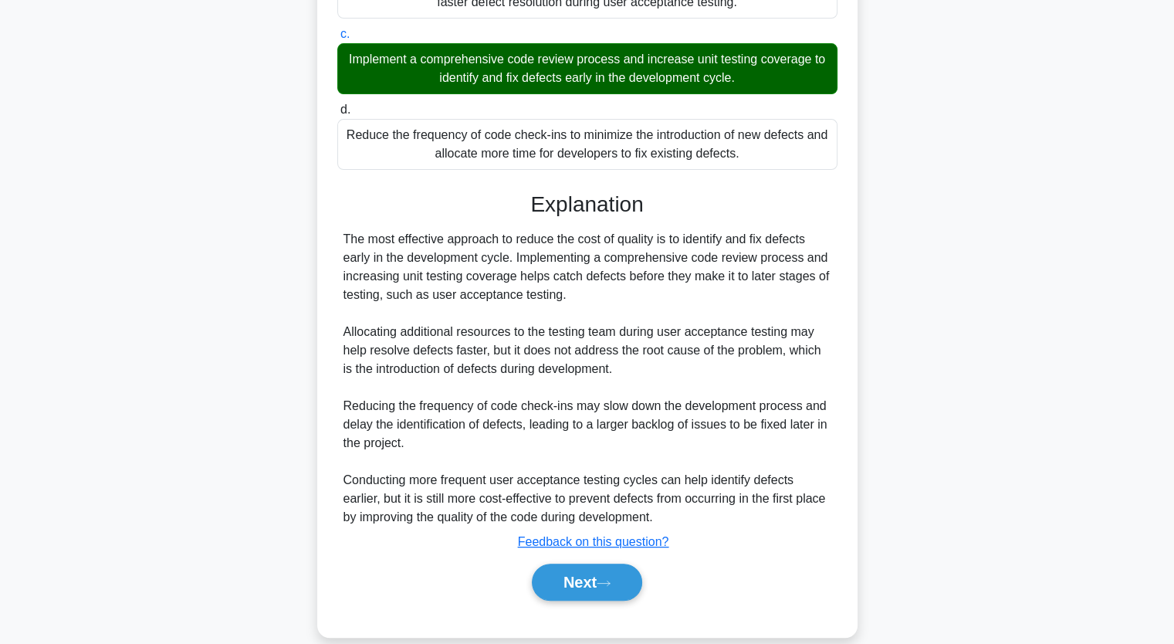
scroll to position [344, 0]
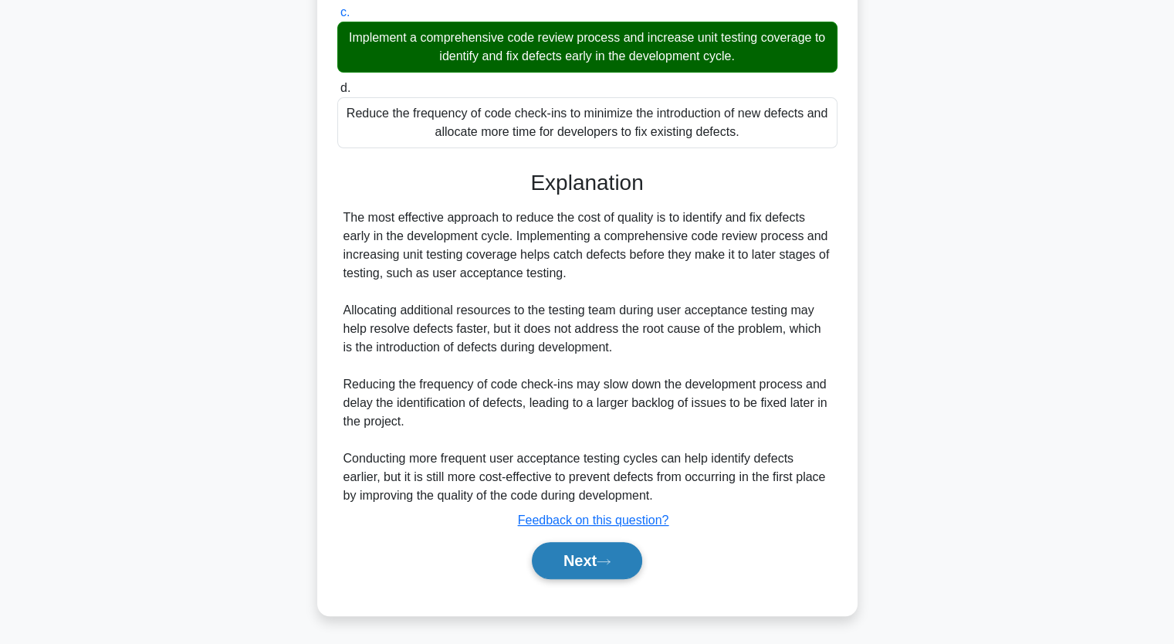
click at [577, 547] on button "Next" at bounding box center [587, 560] width 110 height 37
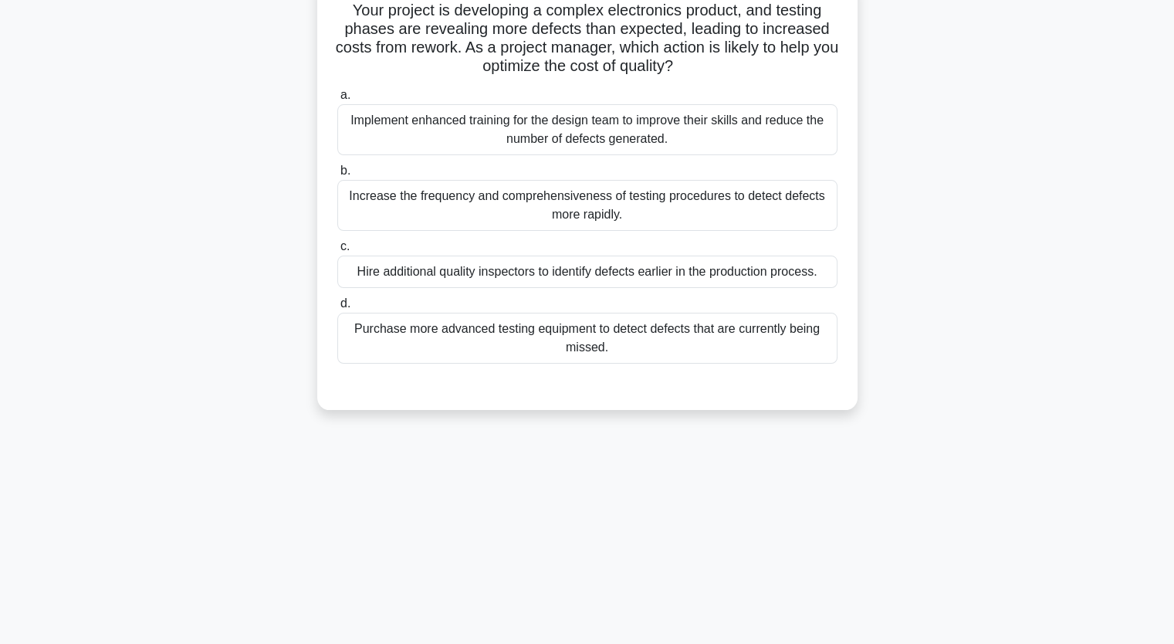
scroll to position [36, 0]
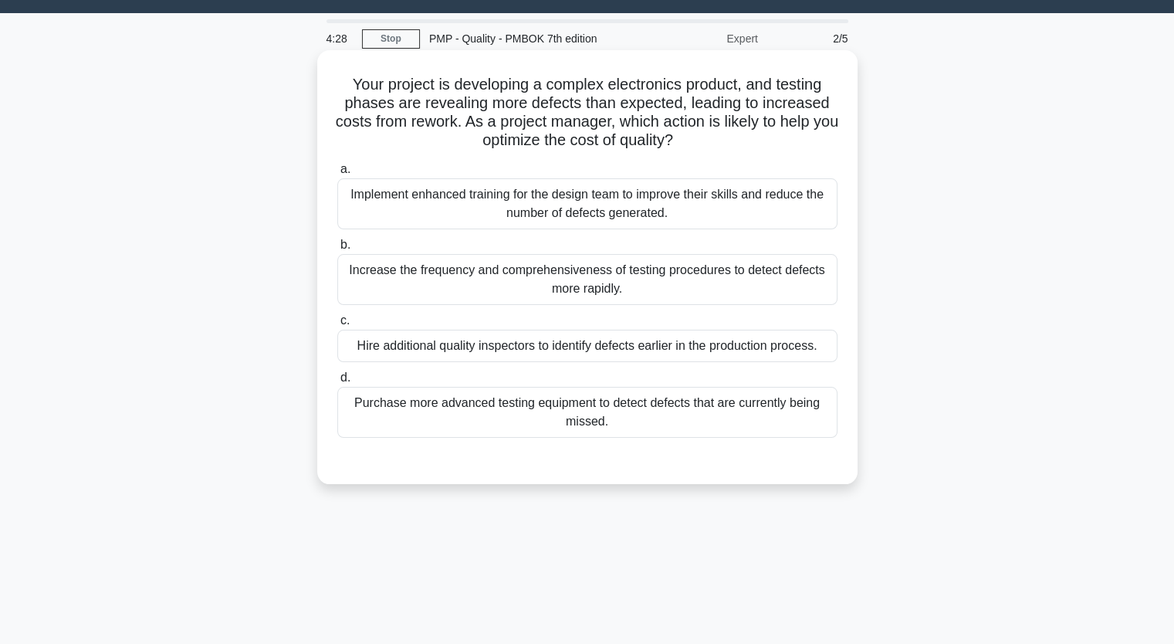
click at [585, 341] on div "Hire additional quality inspectors to identify defects earlier in the productio…" at bounding box center [587, 346] width 500 height 32
click at [337, 326] on input "c. Hire additional quality inspectors to identify defects earlier in the produc…" at bounding box center [337, 321] width 0 height 10
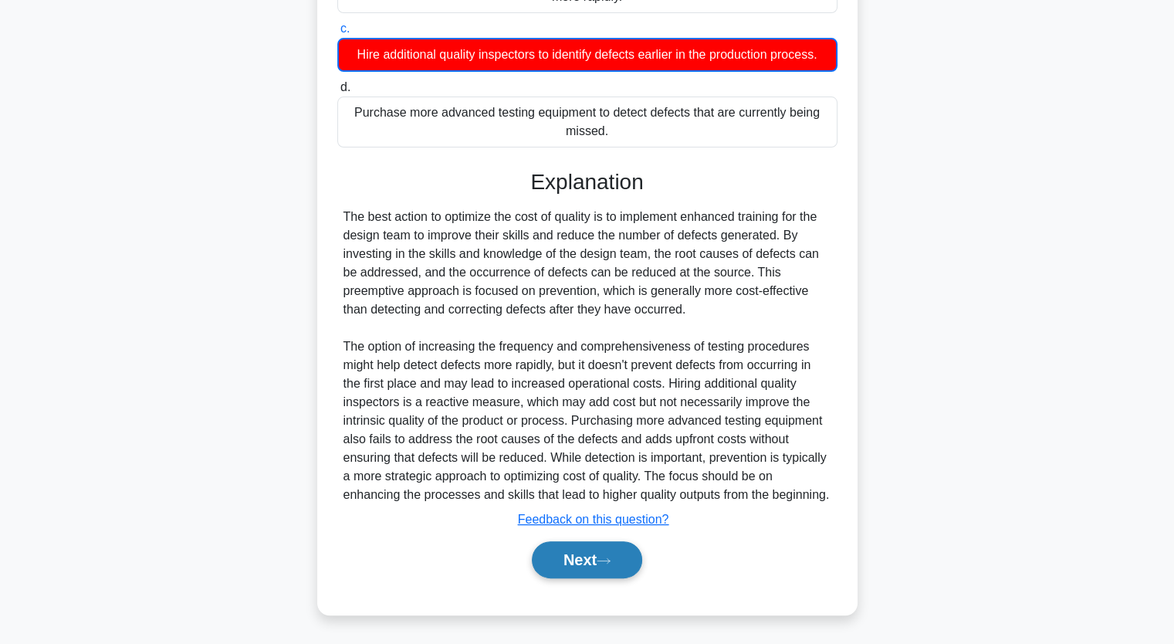
scroll to position [345, 0]
click at [567, 560] on button "Next" at bounding box center [587, 559] width 110 height 37
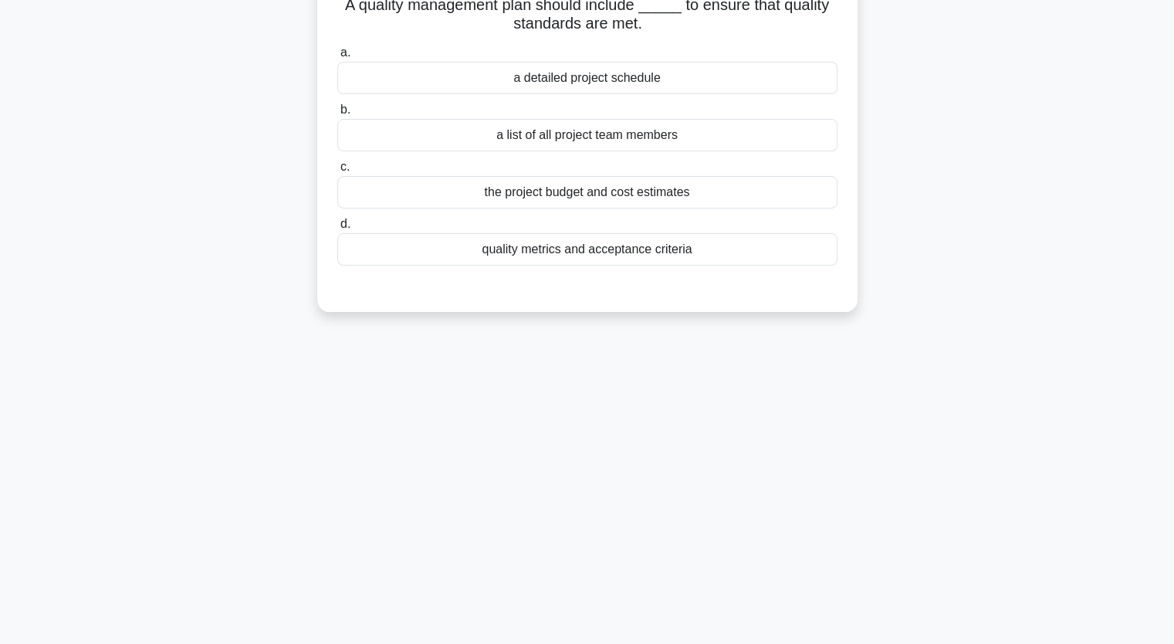
scroll to position [36, 0]
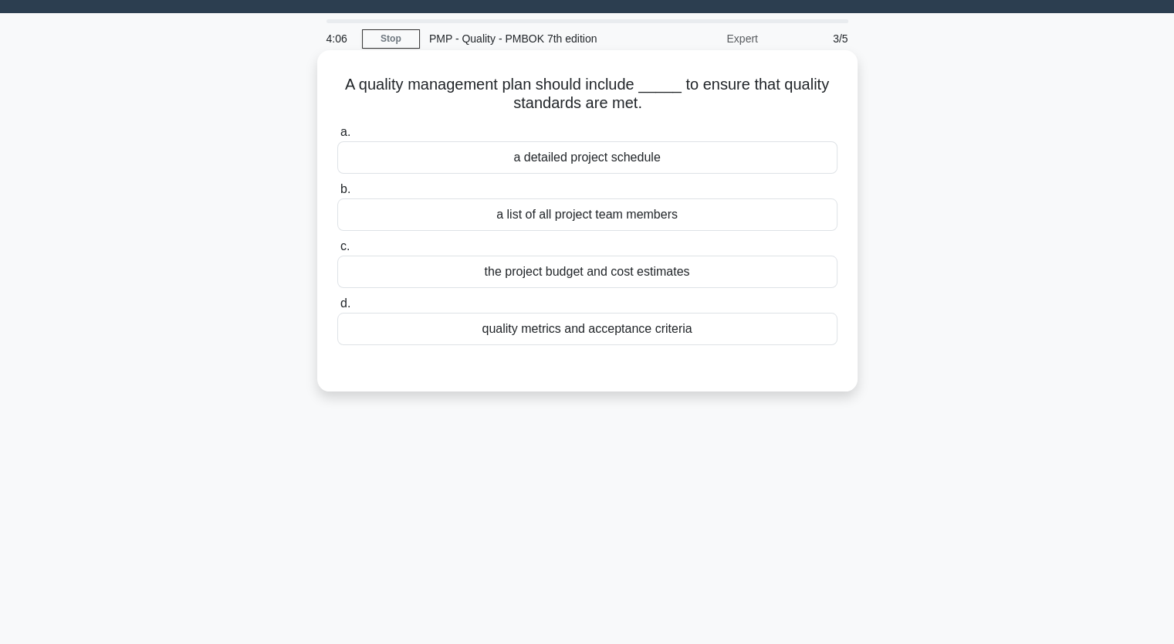
click at [602, 329] on div "quality metrics and acceptance criteria" at bounding box center [587, 329] width 500 height 32
click at [337, 309] on input "d. quality metrics and acceptance criteria" at bounding box center [337, 304] width 0 height 10
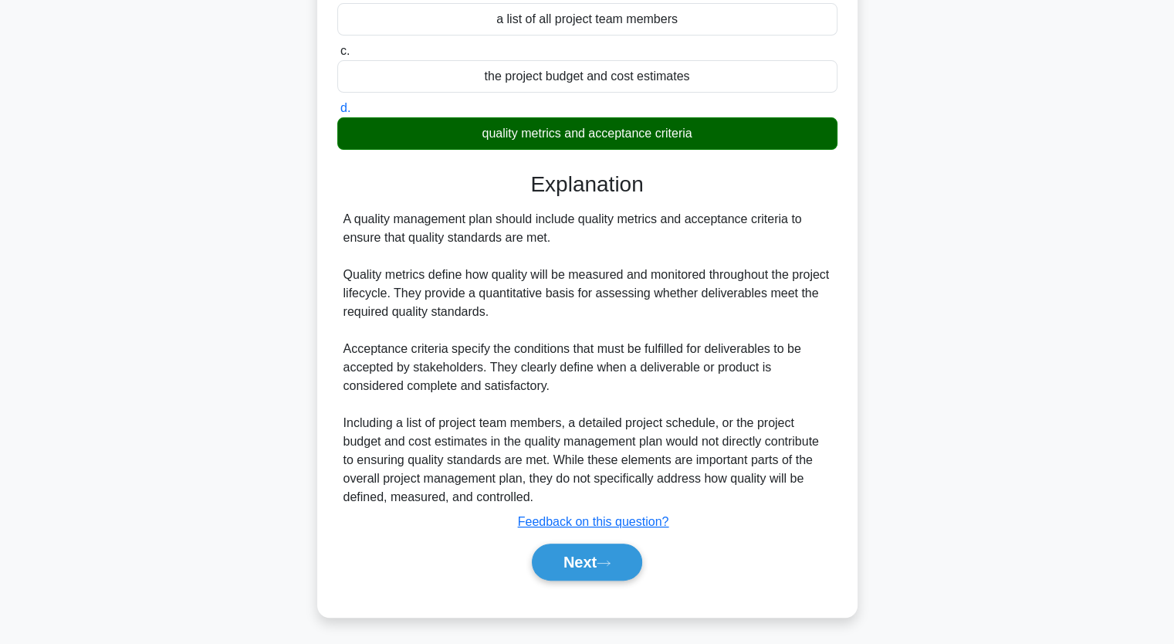
scroll to position [233, 0]
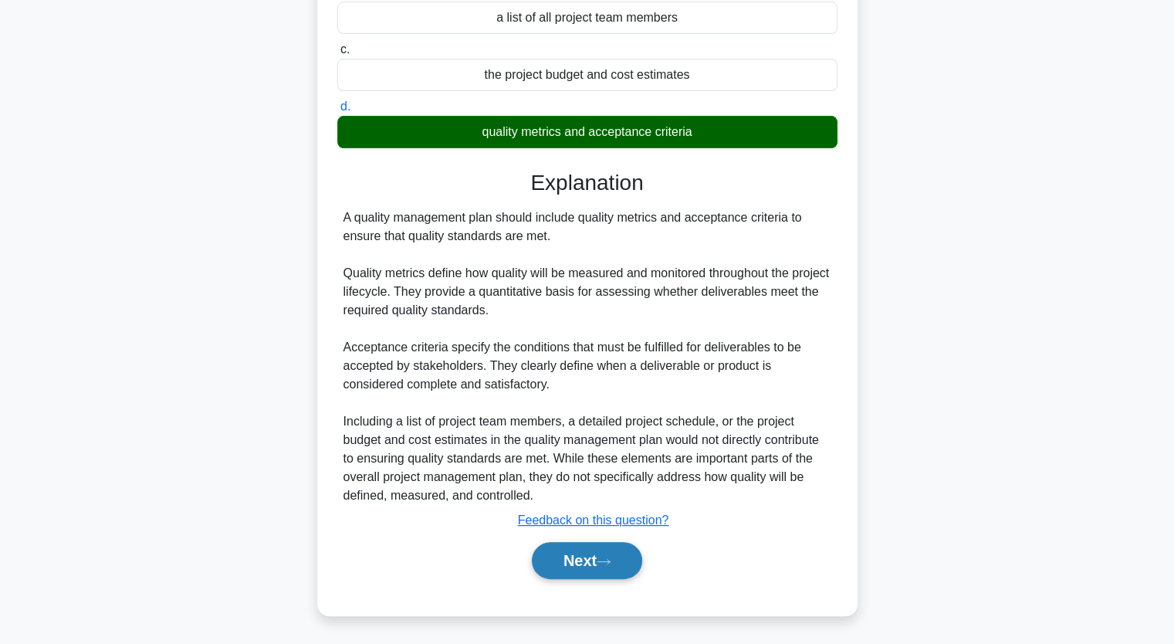
click at [601, 557] on button "Next" at bounding box center [587, 560] width 110 height 37
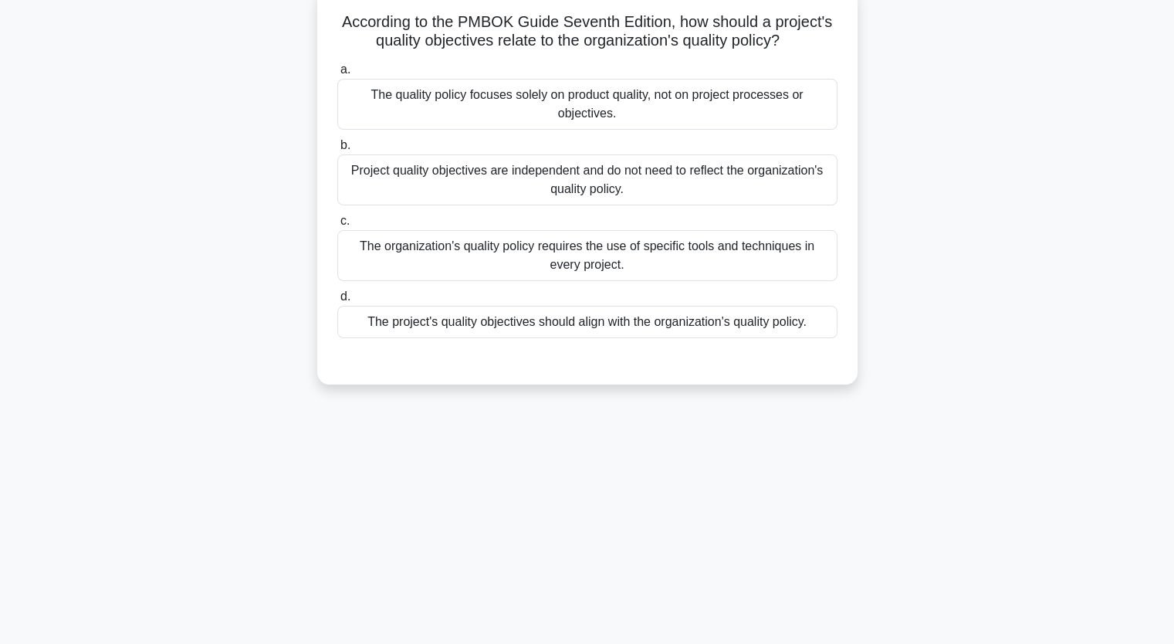
scroll to position [36, 0]
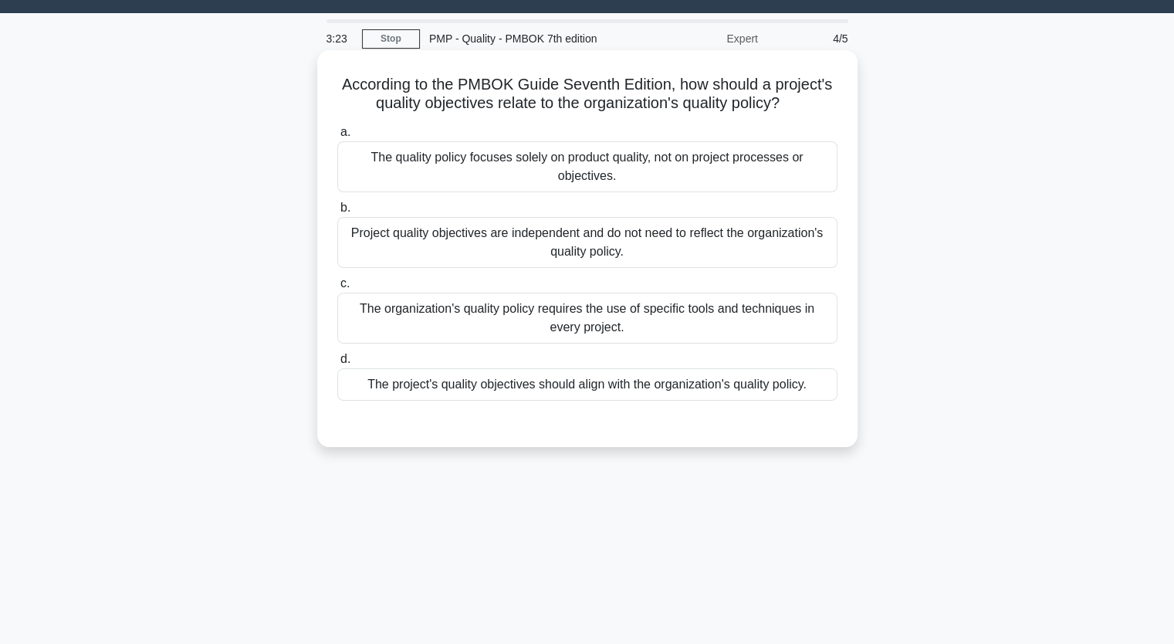
click at [665, 384] on div "The project's quality objectives should align with the organization's quality p…" at bounding box center [587, 384] width 500 height 32
click at [337, 364] on input "d. The project's quality objectives should align with the organization's qualit…" at bounding box center [337, 359] width 0 height 10
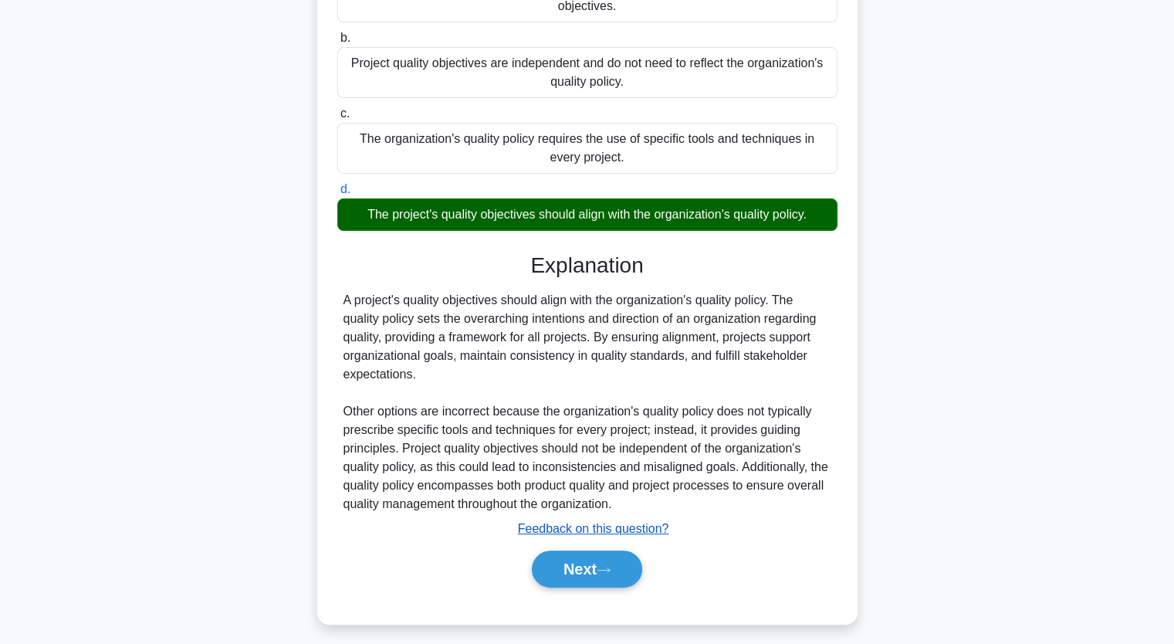
scroll to position [215, 0]
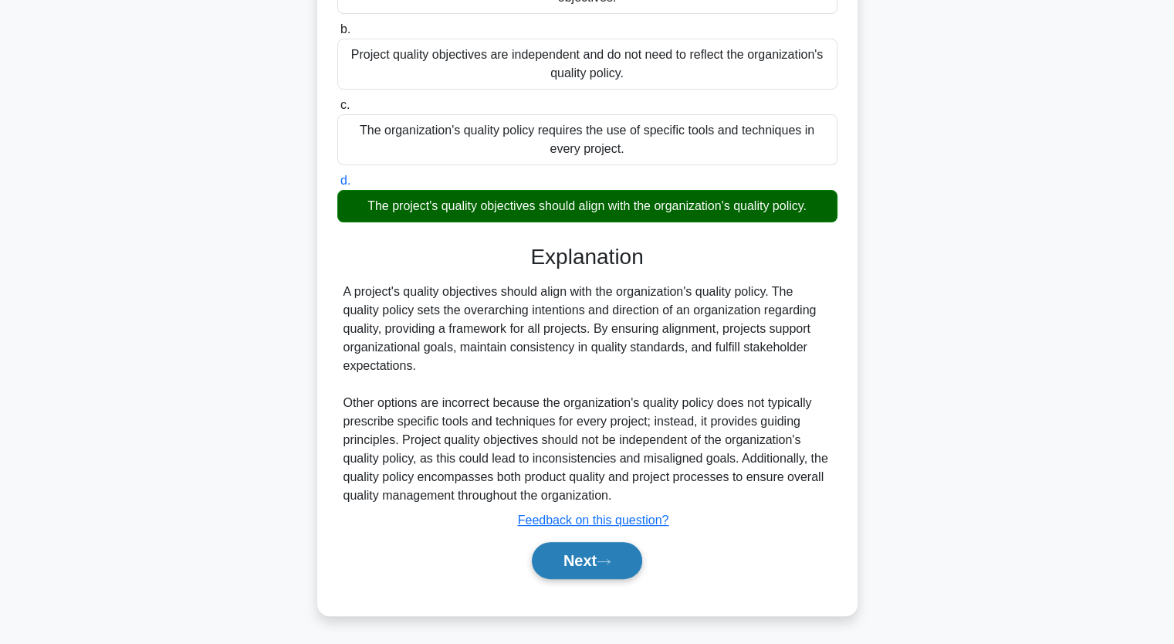
click at [599, 550] on button "Next" at bounding box center [587, 560] width 110 height 37
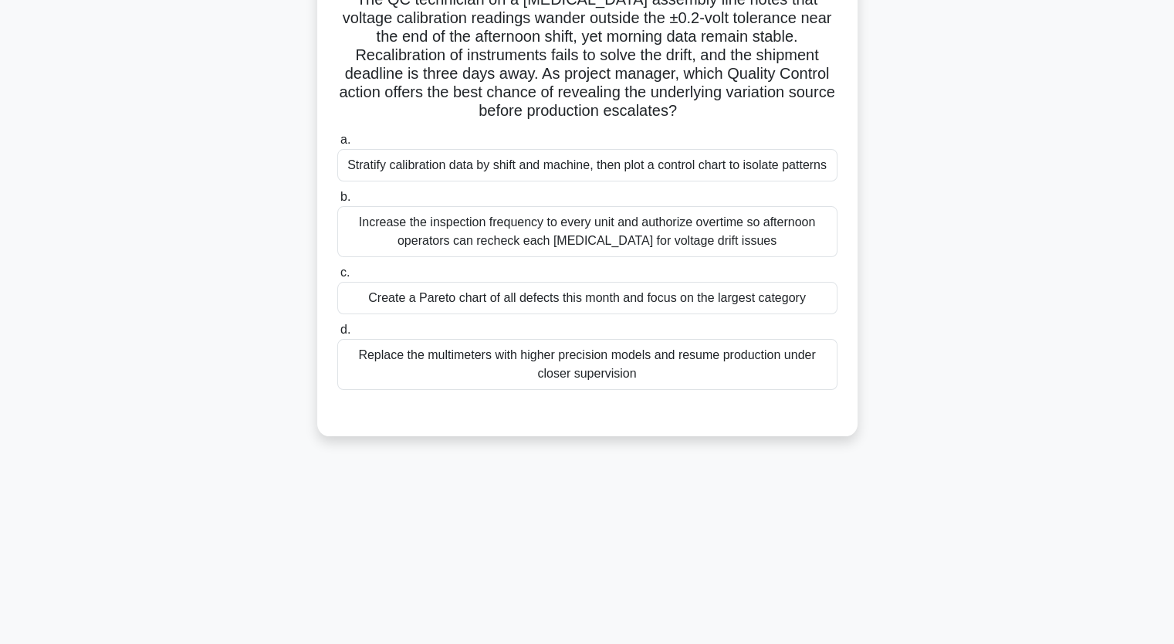
scroll to position [36, 0]
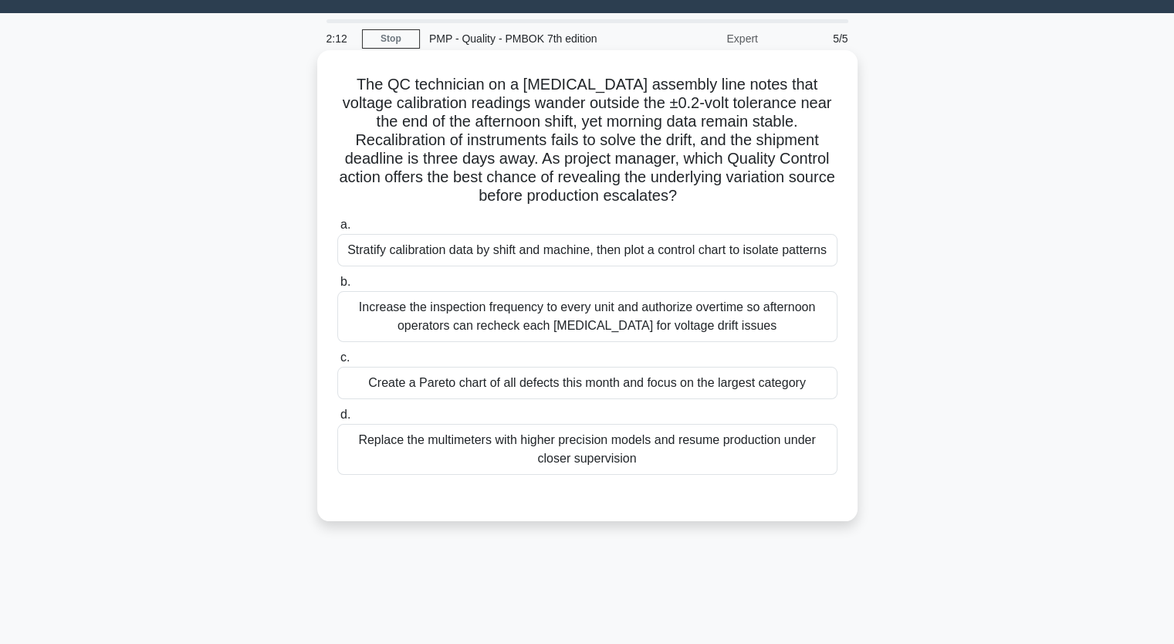
click at [506, 441] on div "Replace the multimeters with higher precision models and resume production unde…" at bounding box center [587, 449] width 500 height 51
click at [337, 420] on input "d. Replace the multimeters with higher precision models and resume production u…" at bounding box center [337, 415] width 0 height 10
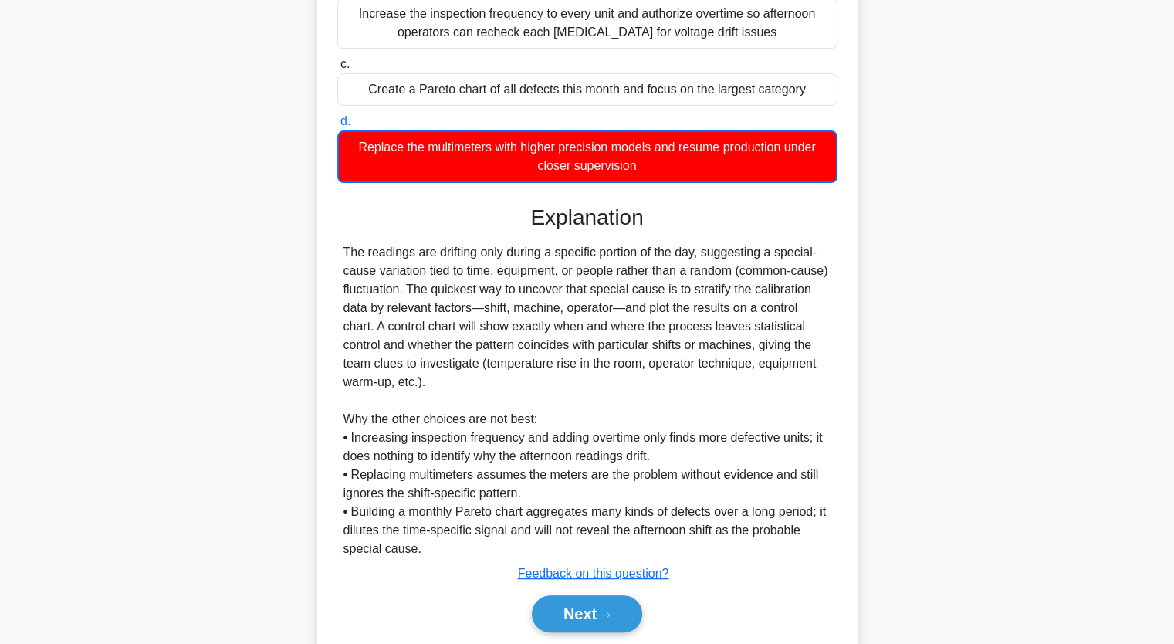
scroll to position [345, 0]
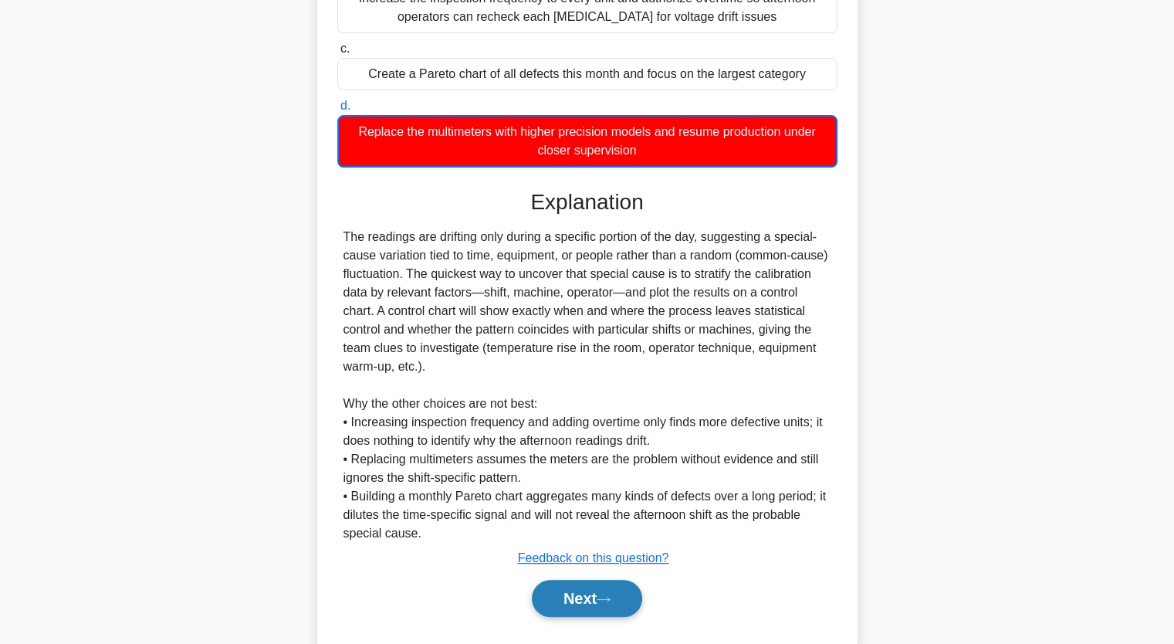
click at [577, 616] on button "Next" at bounding box center [587, 598] width 110 height 37
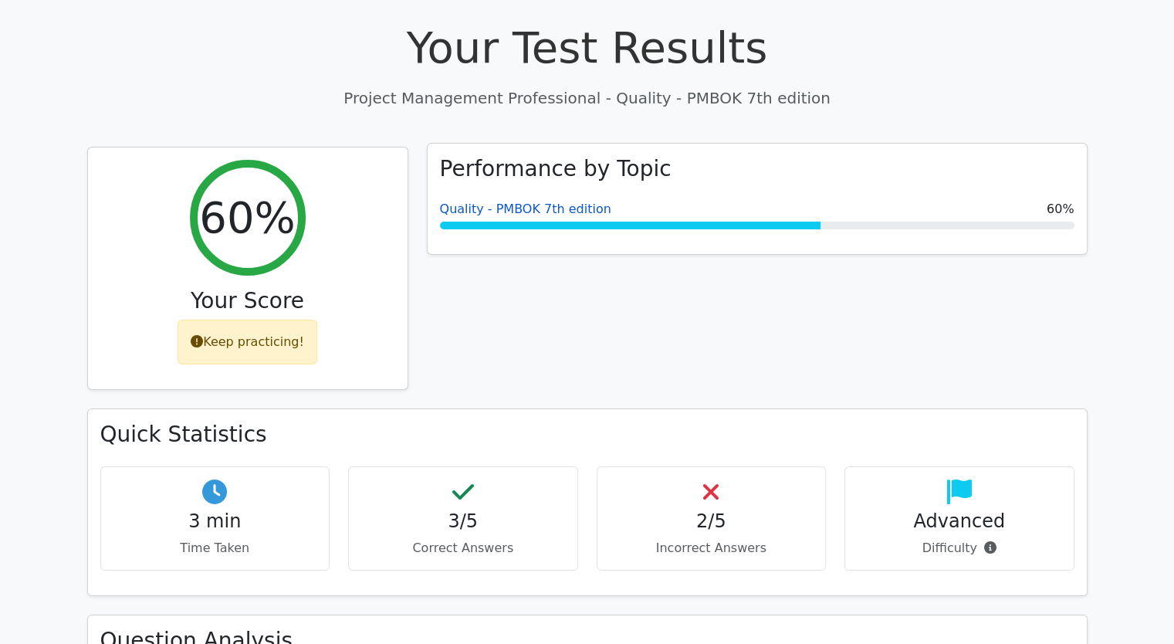
click at [473, 211] on link "Quality - PMBOK 7th edition" at bounding box center [525, 209] width 171 height 15
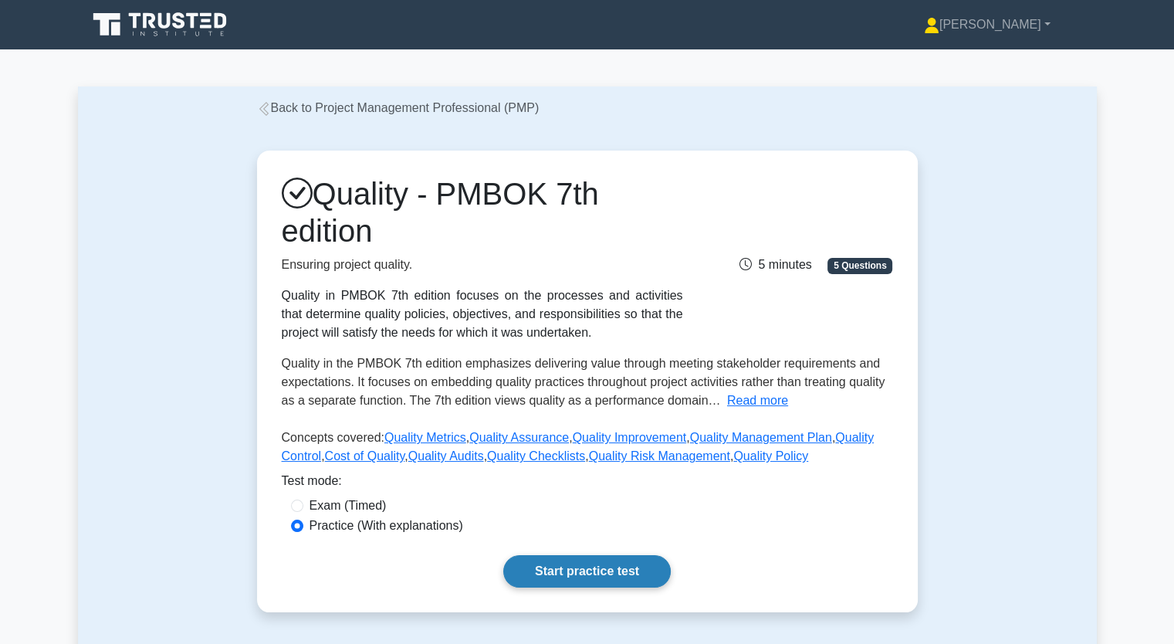
click at [592, 575] on link "Start practice test" at bounding box center [587, 571] width 168 height 32
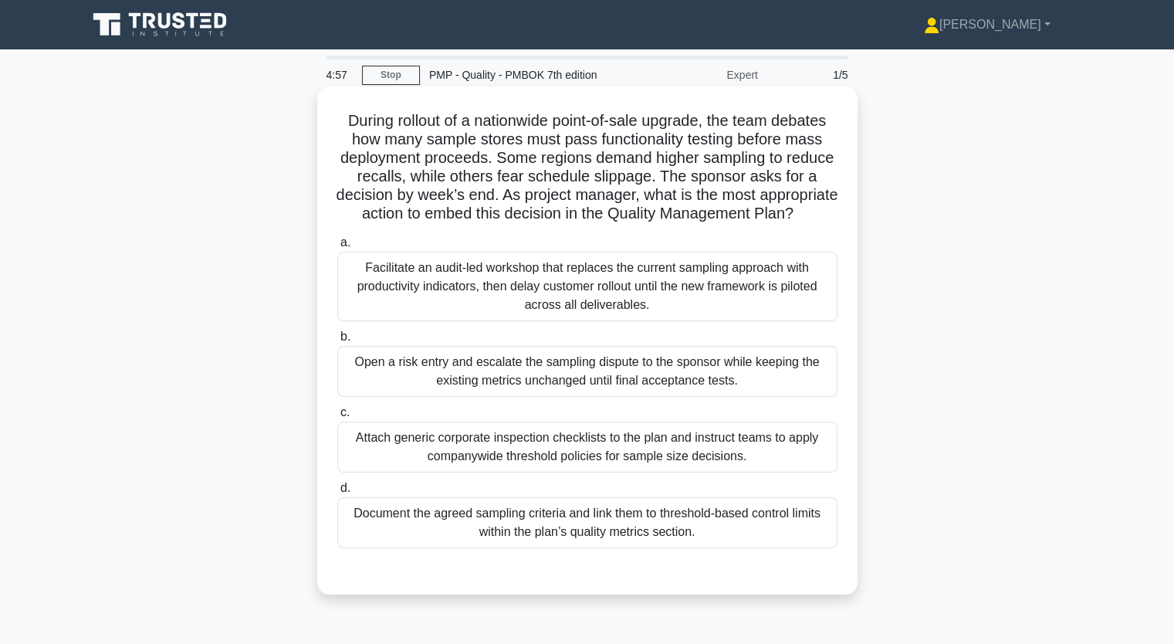
click at [440, 284] on div "Facilitate an audit-led workshop that replaces the current sampling approach wi…" at bounding box center [587, 286] width 500 height 69
click at [337, 248] on input "a. Facilitate an audit-led workshop that replaces the current sampling approach…" at bounding box center [337, 243] width 0 height 10
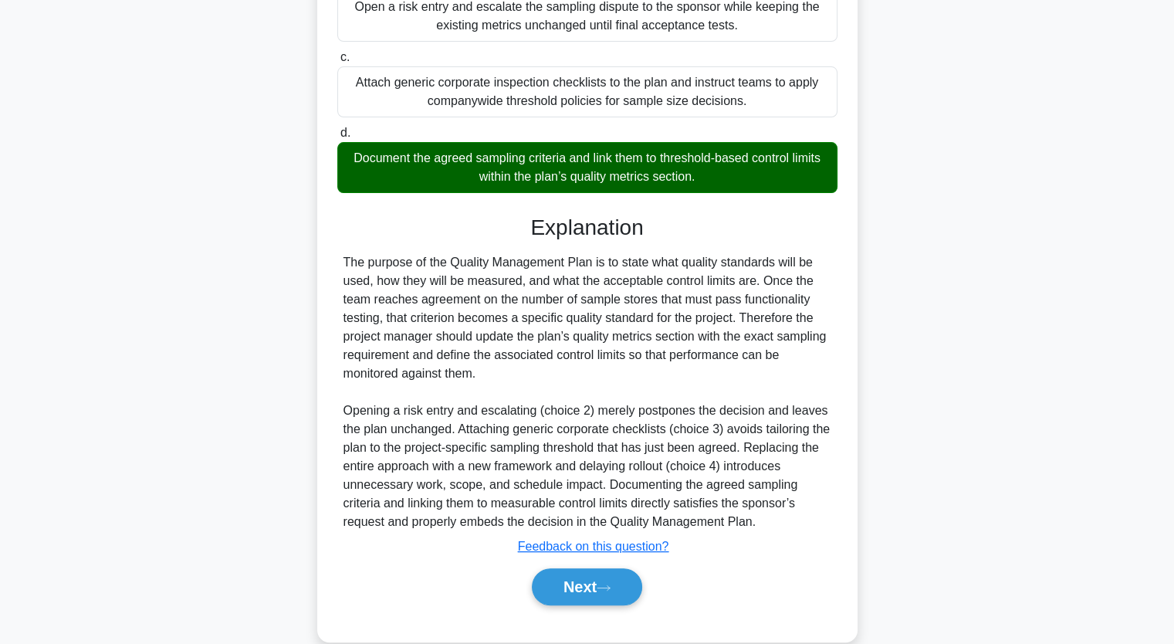
scroll to position [401, 0]
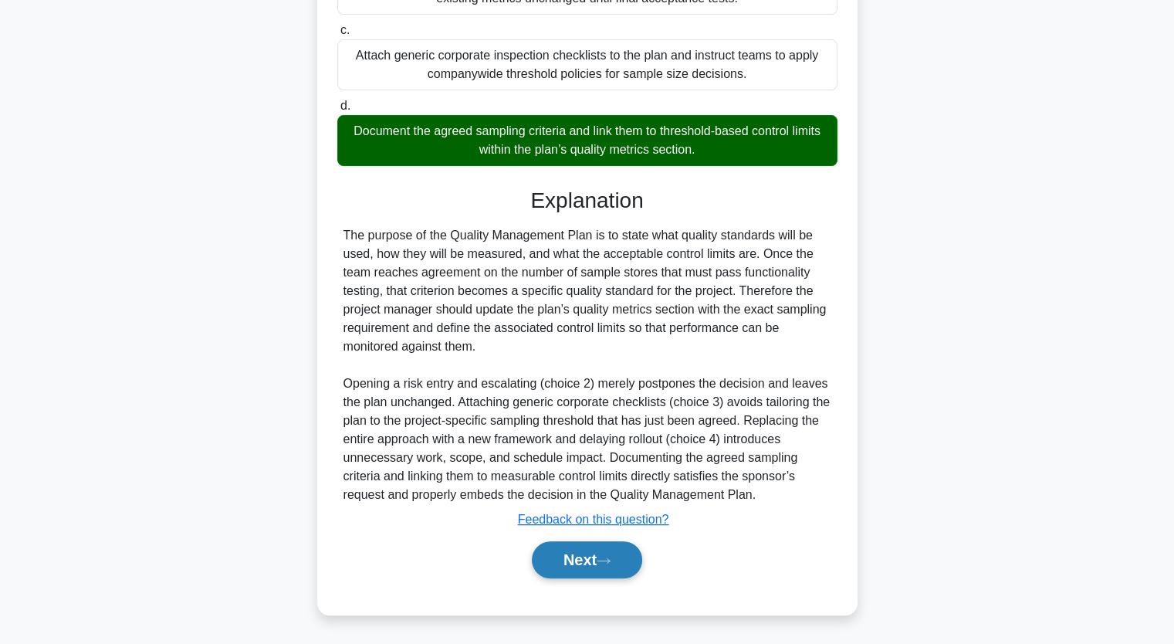
click at [571, 556] on button "Next" at bounding box center [587, 559] width 110 height 37
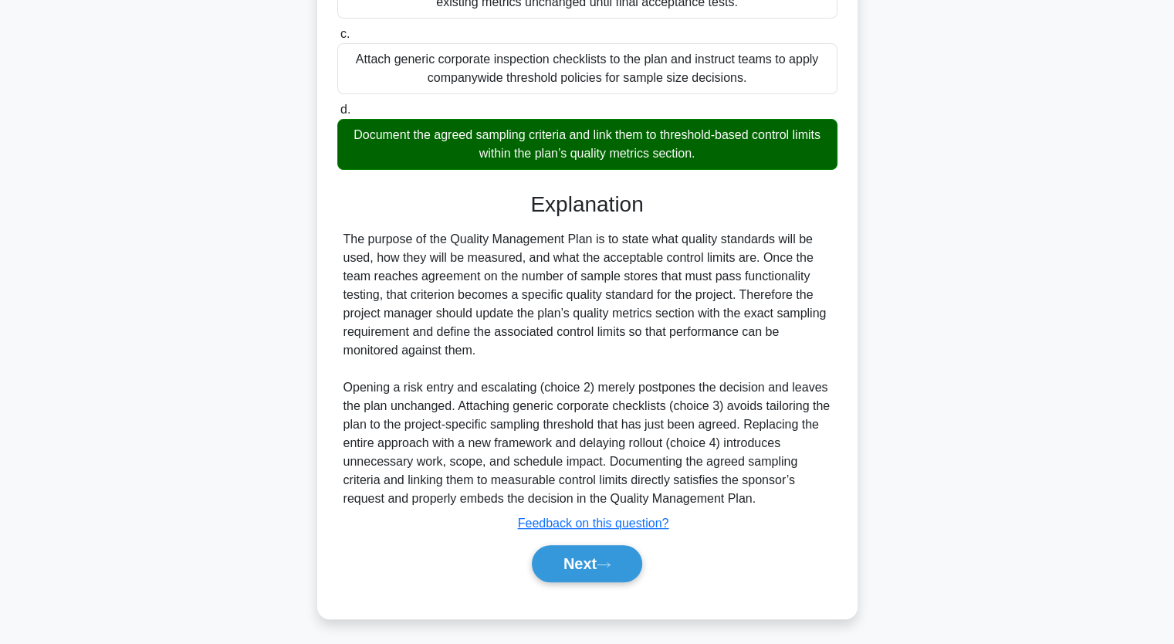
scroll to position [191, 0]
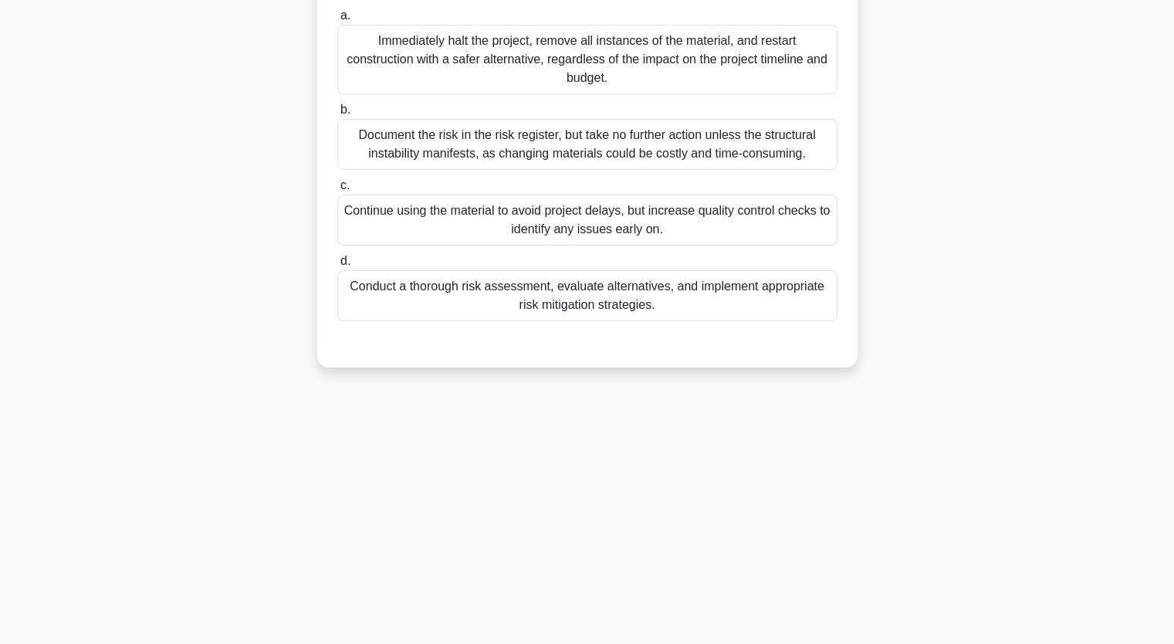
click at [494, 294] on div "Conduct a thorough risk assessment, evaluate alternatives, and implement approp…" at bounding box center [587, 295] width 500 height 51
click at [337, 266] on input "d. Conduct a thorough risk assessment, evaluate alternatives, and implement app…" at bounding box center [337, 261] width 0 height 10
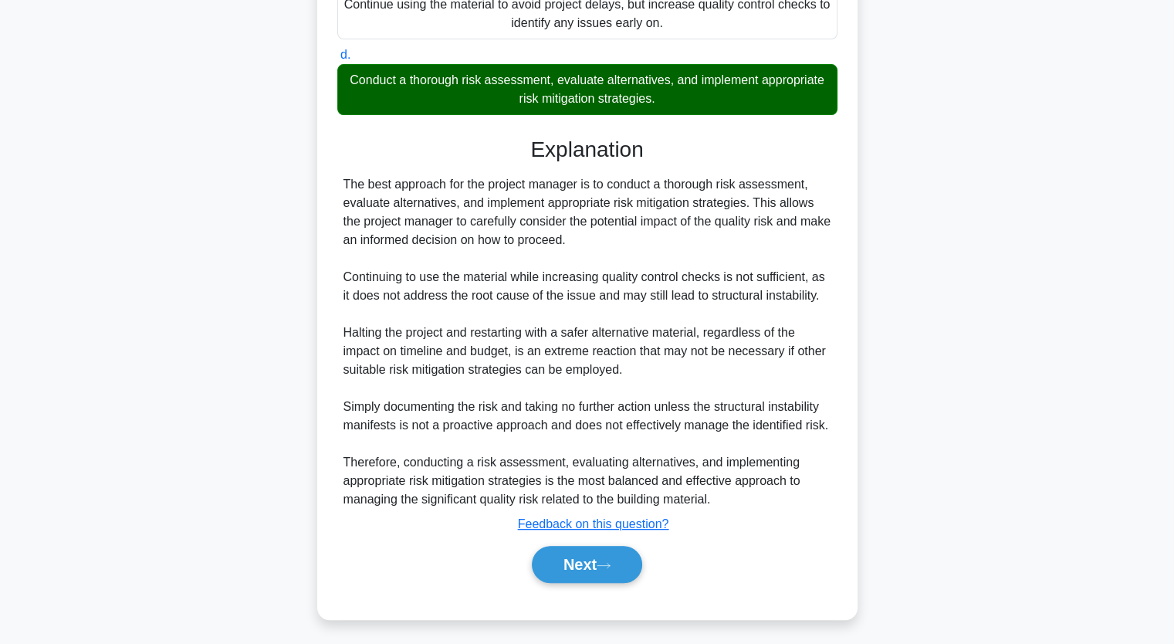
scroll to position [400, 0]
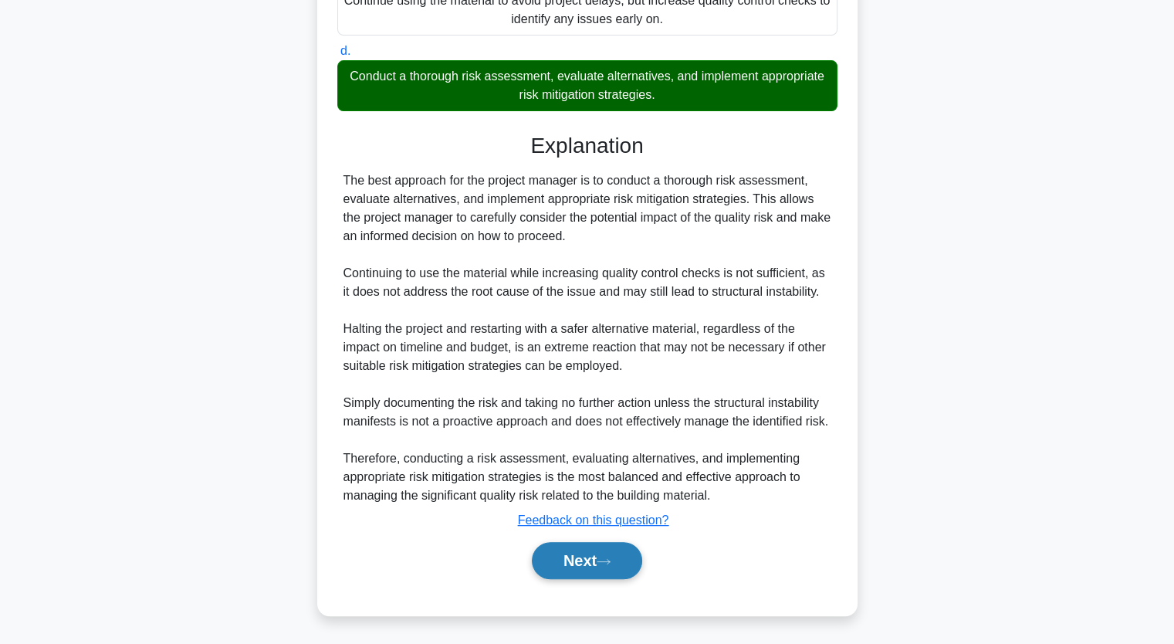
click at [577, 561] on button "Next" at bounding box center [587, 560] width 110 height 37
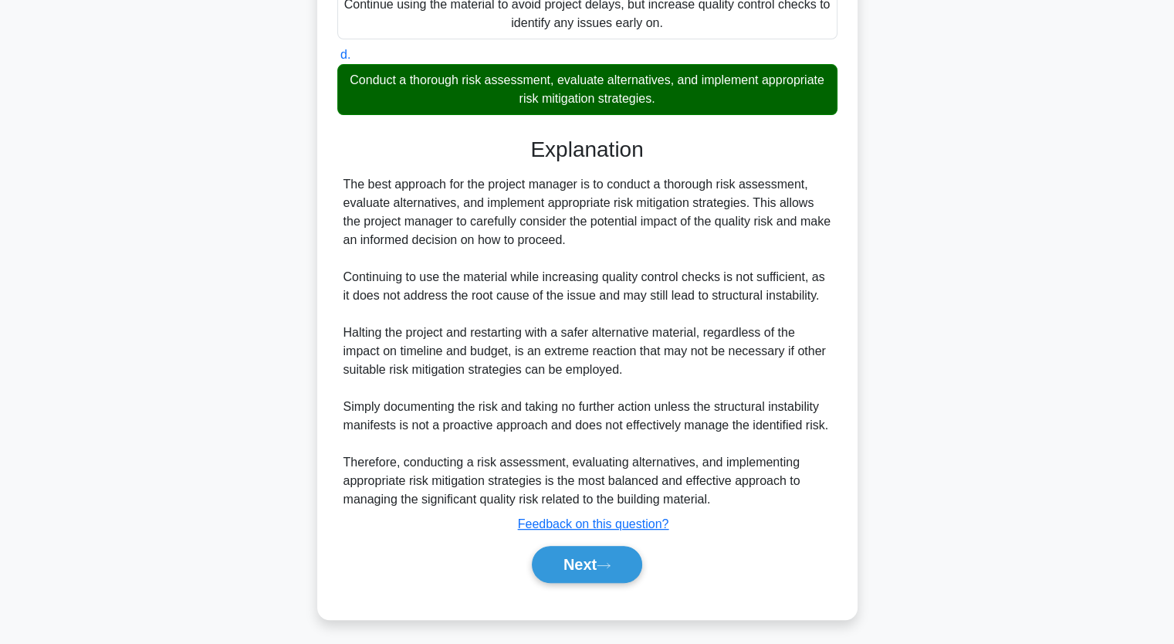
scroll to position [191, 0]
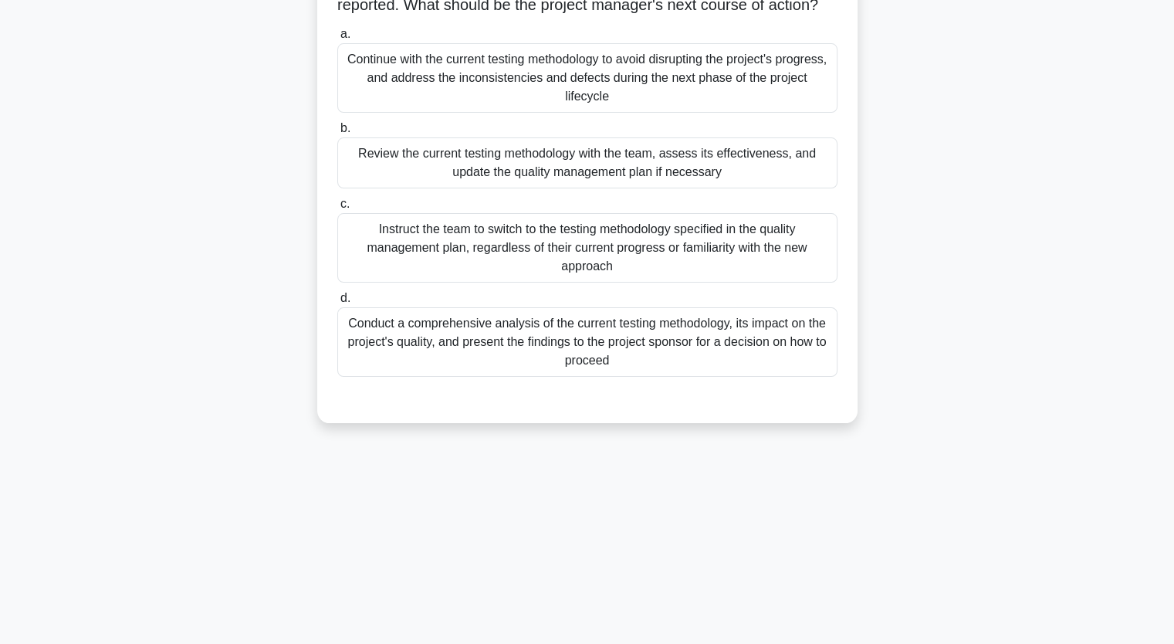
click at [489, 188] on div "Review the current testing methodology with the team, assess its effectiveness,…" at bounding box center [587, 162] width 500 height 51
click at [337, 134] on input "b. Review the current testing methodology with the team, assess its effectivene…" at bounding box center [337, 129] width 0 height 10
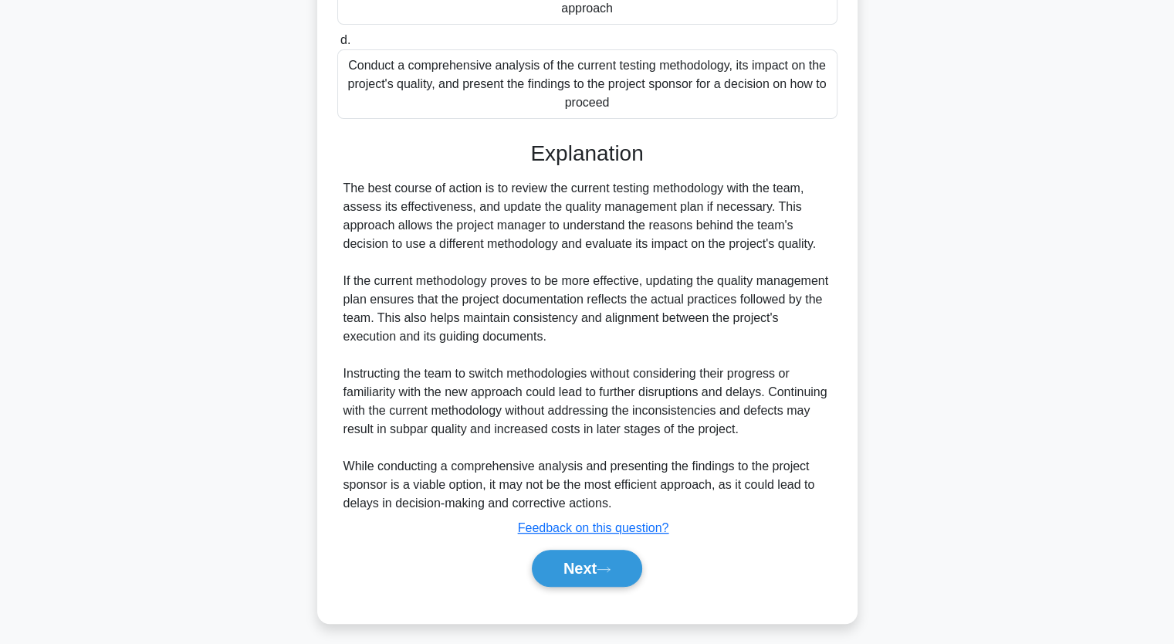
scroll to position [474, 0]
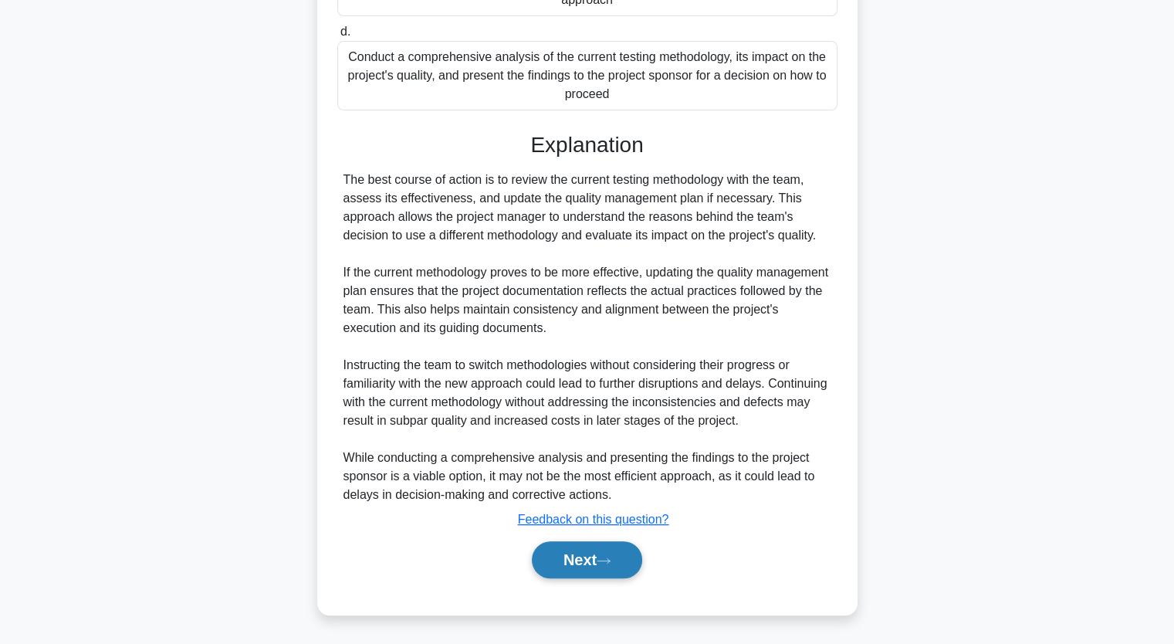
click at [598, 554] on button "Next" at bounding box center [587, 559] width 110 height 37
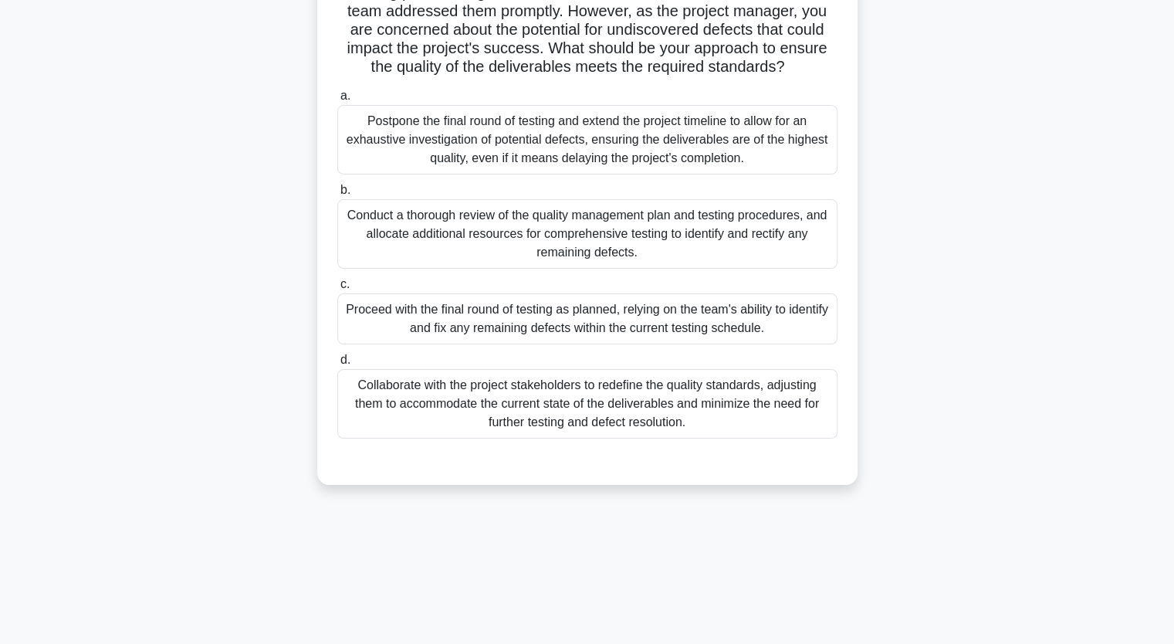
scroll to position [0, 0]
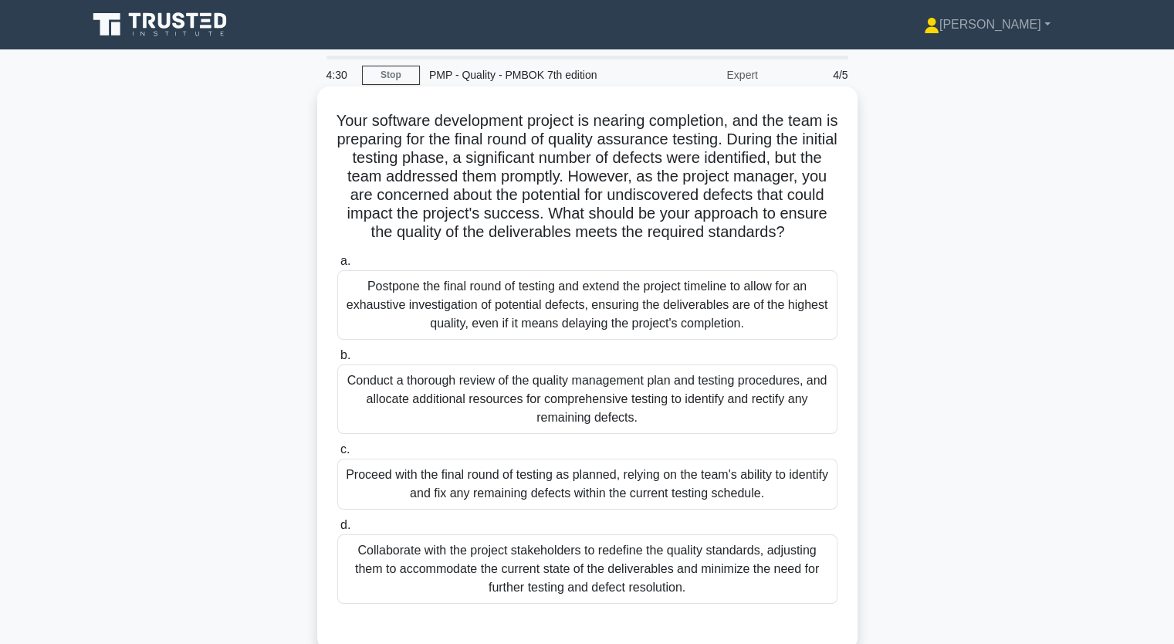
click at [523, 576] on div "Collaborate with the project stakeholders to redefine the quality standards, ad…" at bounding box center [587, 568] width 500 height 69
click at [337, 530] on input "d. Collaborate with the project stakeholders to redefine the quality standards,…" at bounding box center [337, 525] width 0 height 10
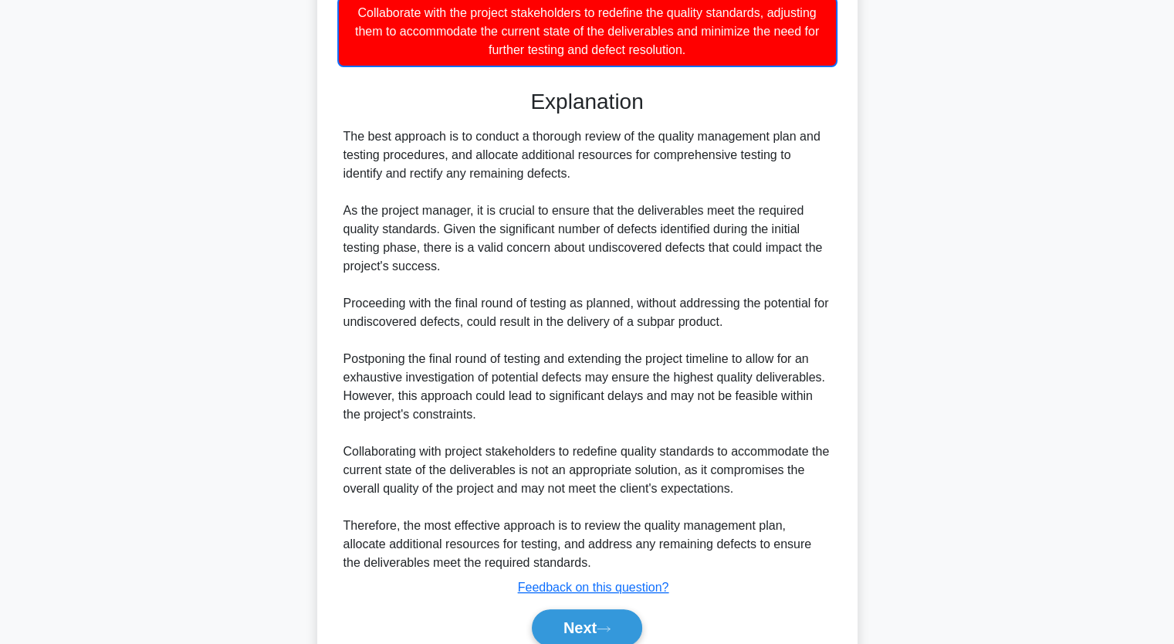
scroll to position [618, 0]
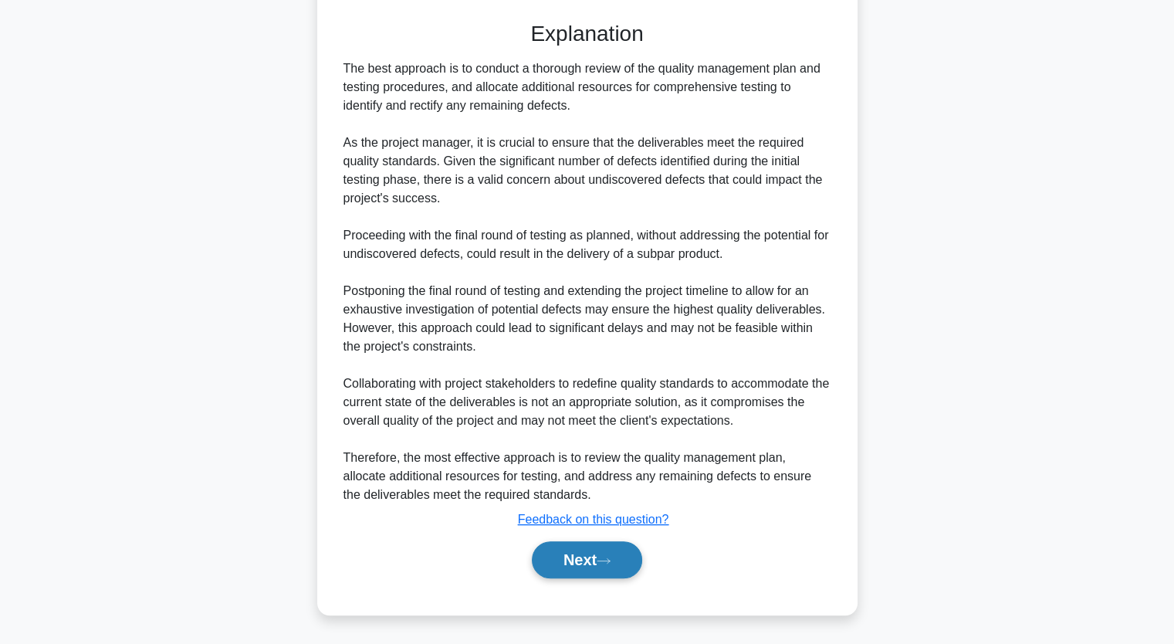
click at [592, 557] on button "Next" at bounding box center [587, 559] width 110 height 37
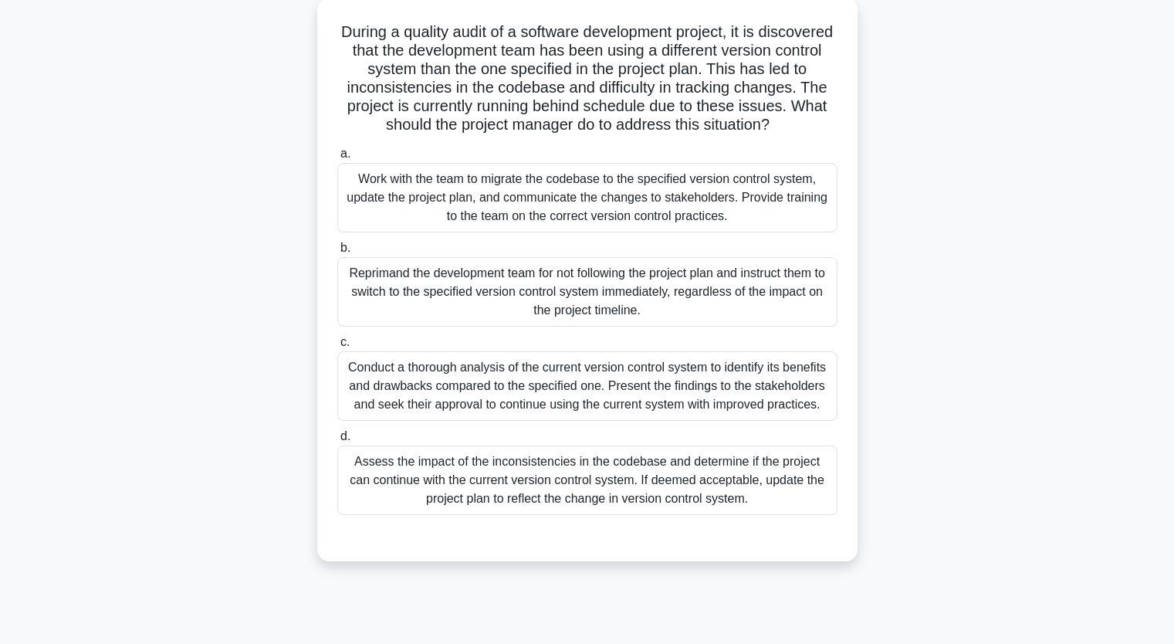
scroll to position [0, 0]
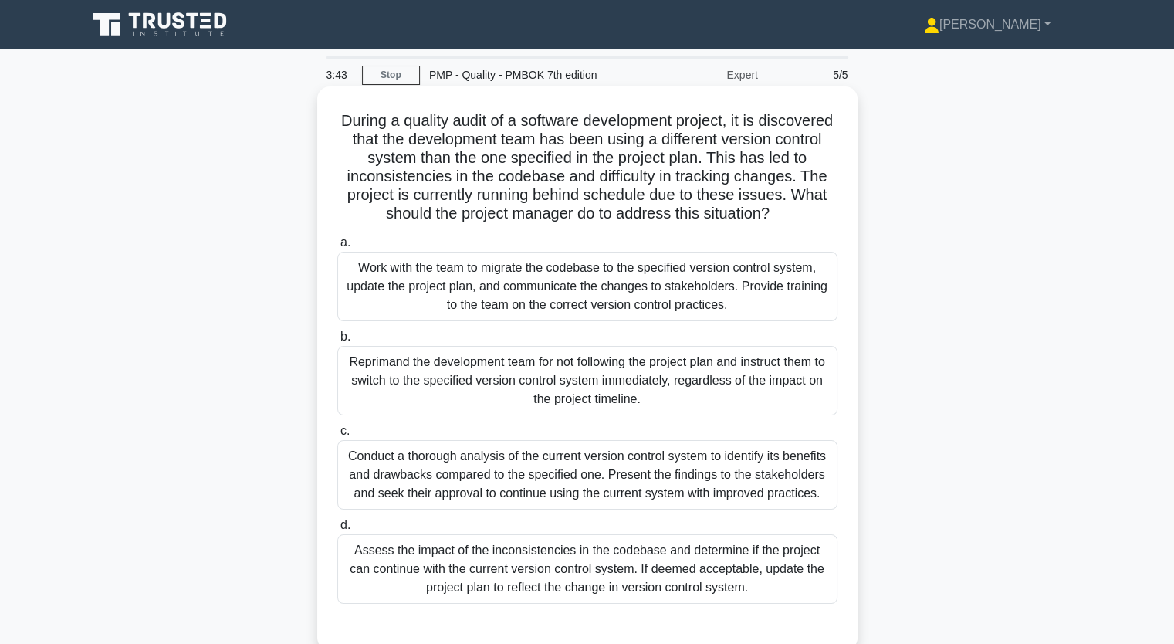
click at [566, 580] on div "Assess the impact of the inconsistencies in the codebase and determine if the p…" at bounding box center [587, 568] width 500 height 69
click at [337, 530] on input "d. Assess the impact of the inconsistencies in the codebase and determine if th…" at bounding box center [337, 525] width 0 height 10
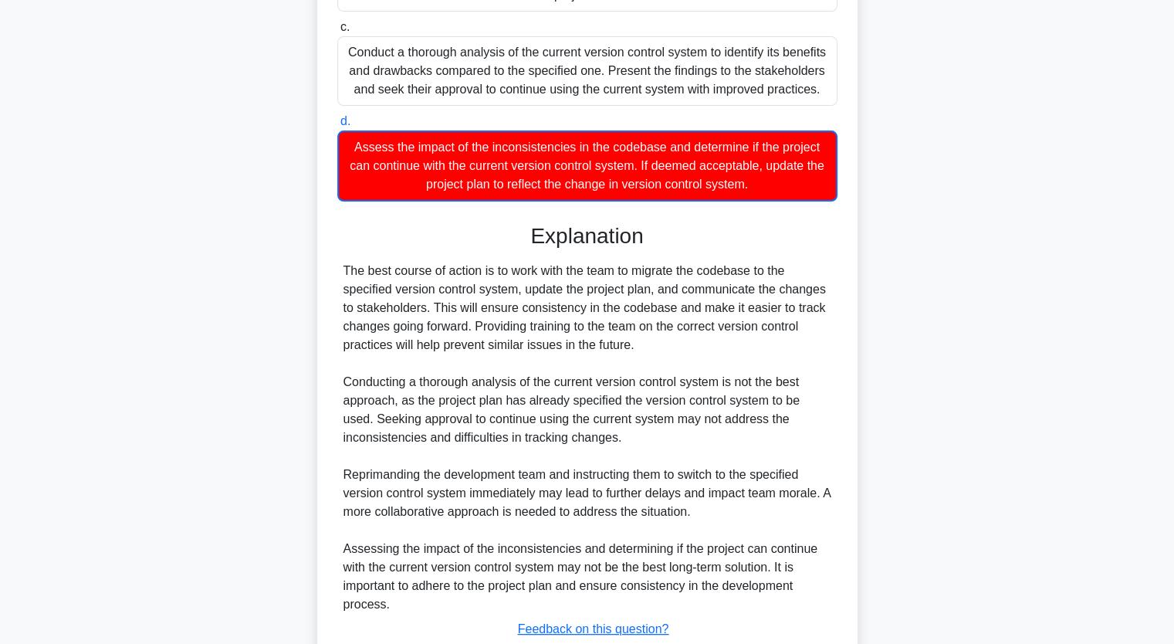
scroll to position [531, 0]
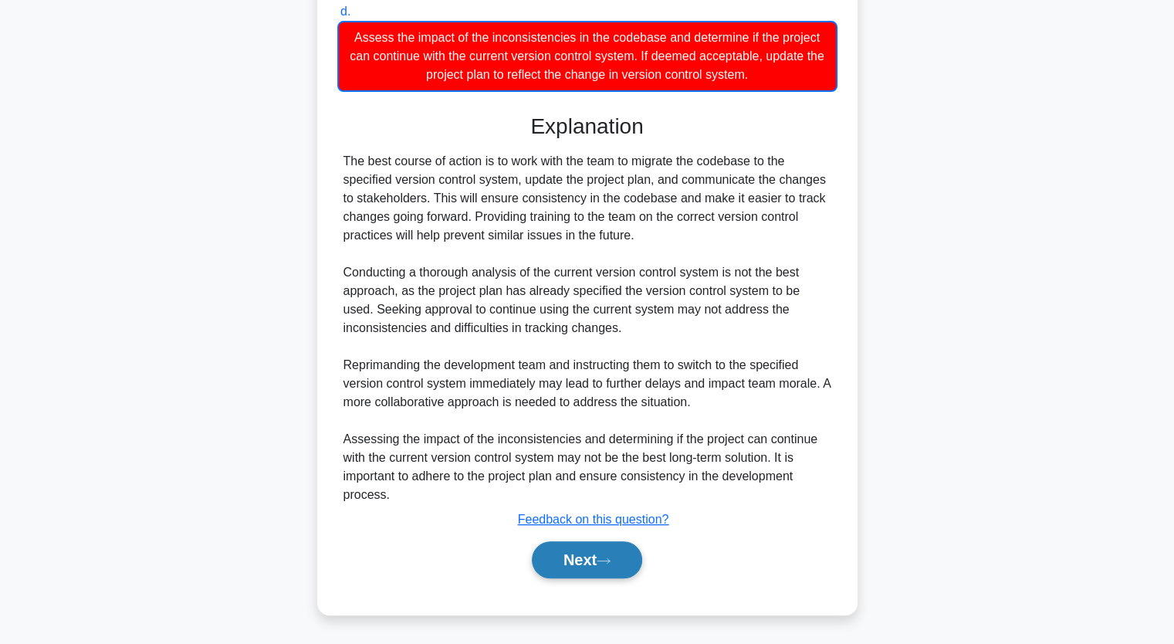
click at [566, 575] on button "Next" at bounding box center [587, 559] width 110 height 37
click at [572, 560] on button "Next" at bounding box center [587, 559] width 110 height 37
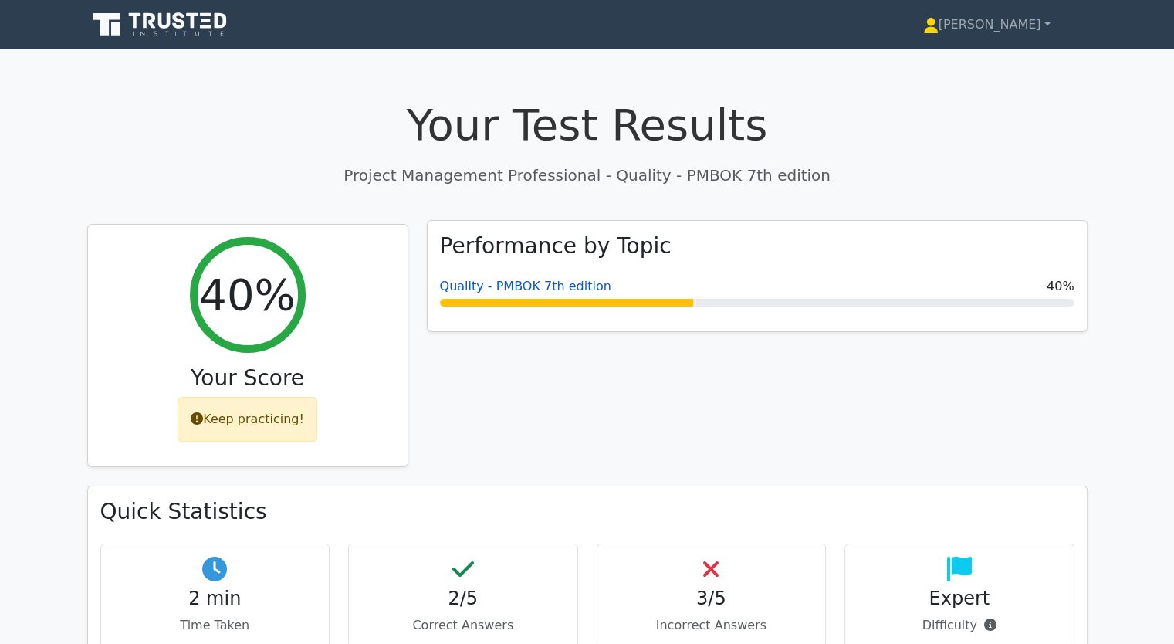
click at [477, 289] on link "Quality - PMBOK 7th edition" at bounding box center [525, 286] width 171 height 15
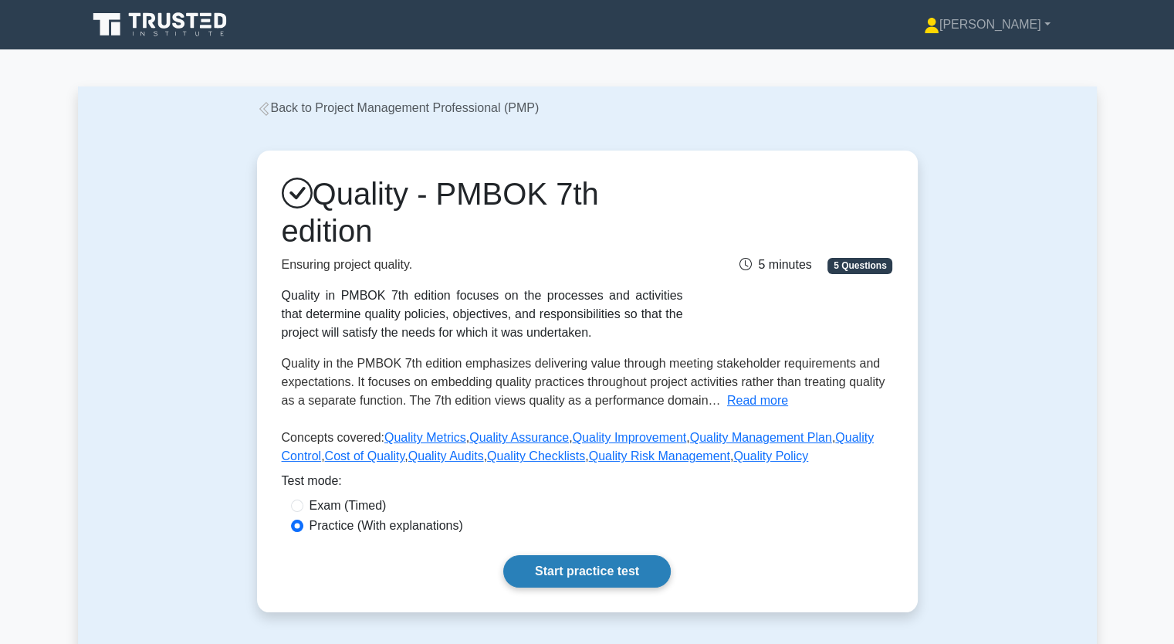
click at [601, 575] on link "Start practice test" at bounding box center [587, 571] width 168 height 32
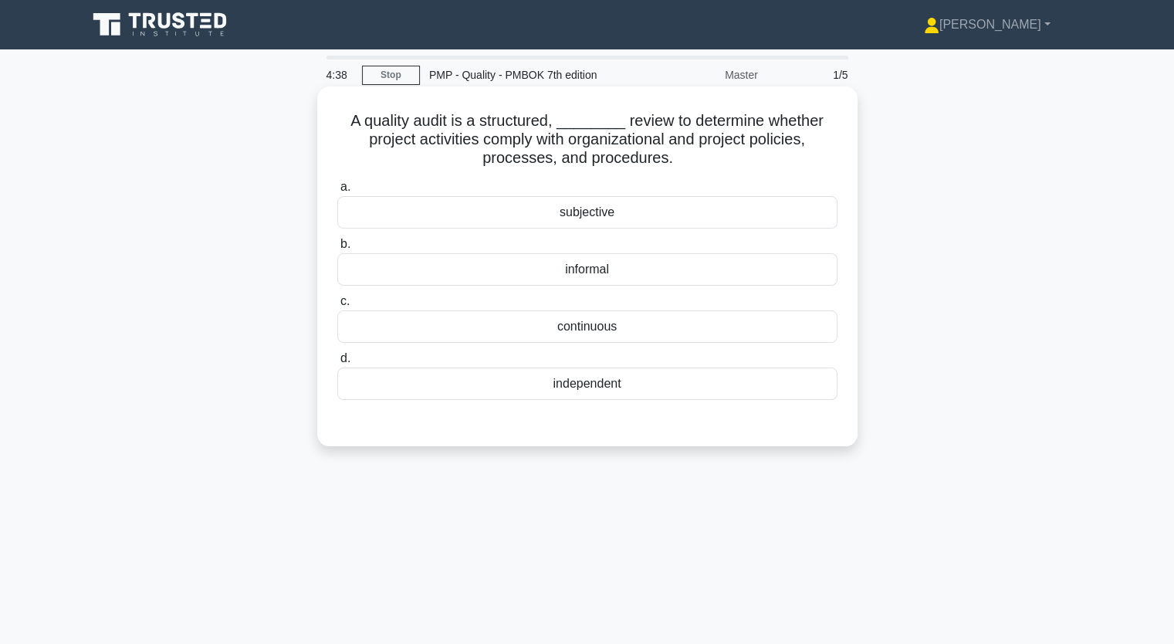
drag, startPoint x: 579, startPoint y: 327, endPoint x: 581, endPoint y: 316, distance: 11.7
click at [579, 326] on div "continuous" at bounding box center [587, 326] width 500 height 32
click at [605, 324] on div "continuous" at bounding box center [587, 326] width 500 height 32
click at [337, 307] on input "c. continuous" at bounding box center [337, 301] width 0 height 10
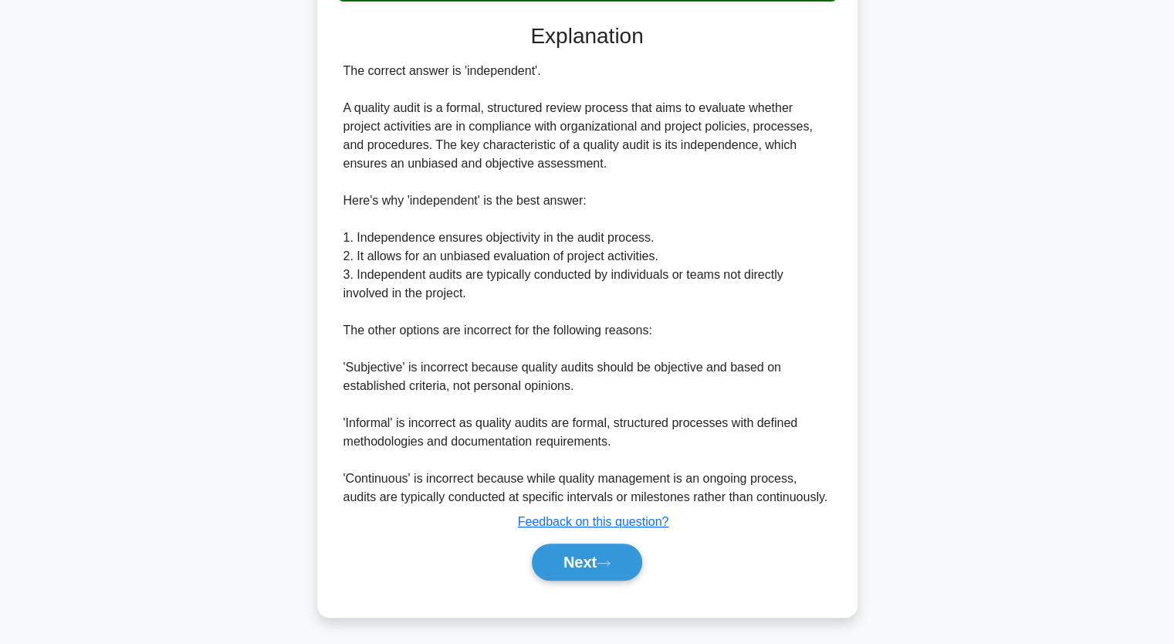
scroll to position [401, 0]
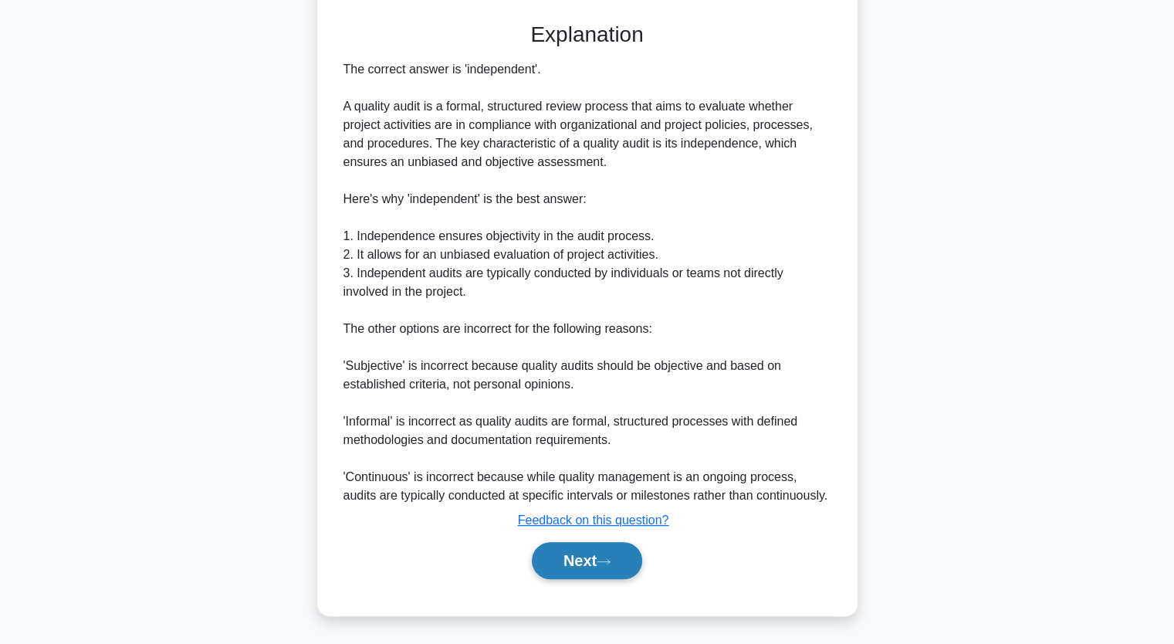
click at [596, 563] on button "Next" at bounding box center [587, 560] width 110 height 37
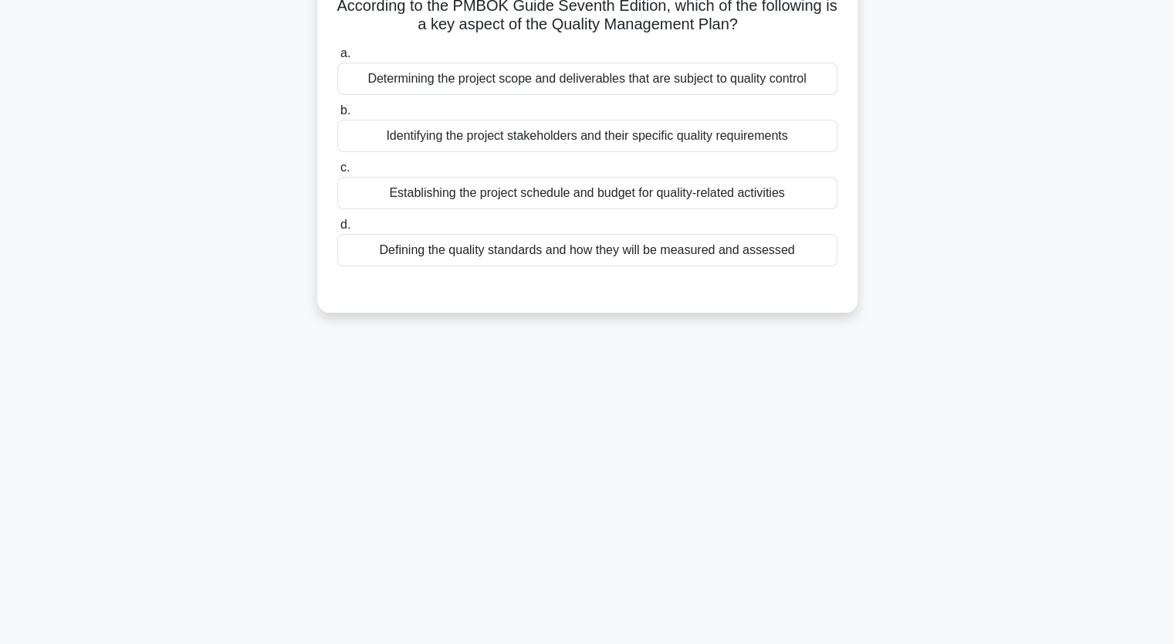
scroll to position [0, 0]
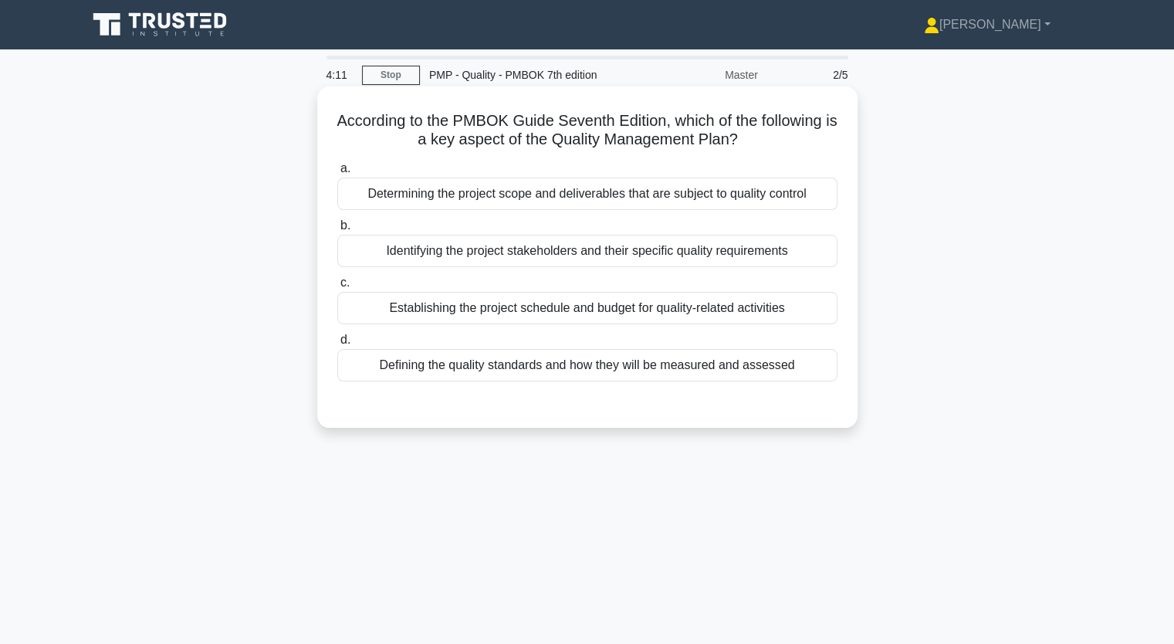
click at [689, 370] on div "Defining the quality standards and how they will be measured and assessed" at bounding box center [587, 365] width 500 height 32
click at [337, 345] on input "d. Defining the quality standards and how they will be measured and assessed" at bounding box center [337, 340] width 0 height 10
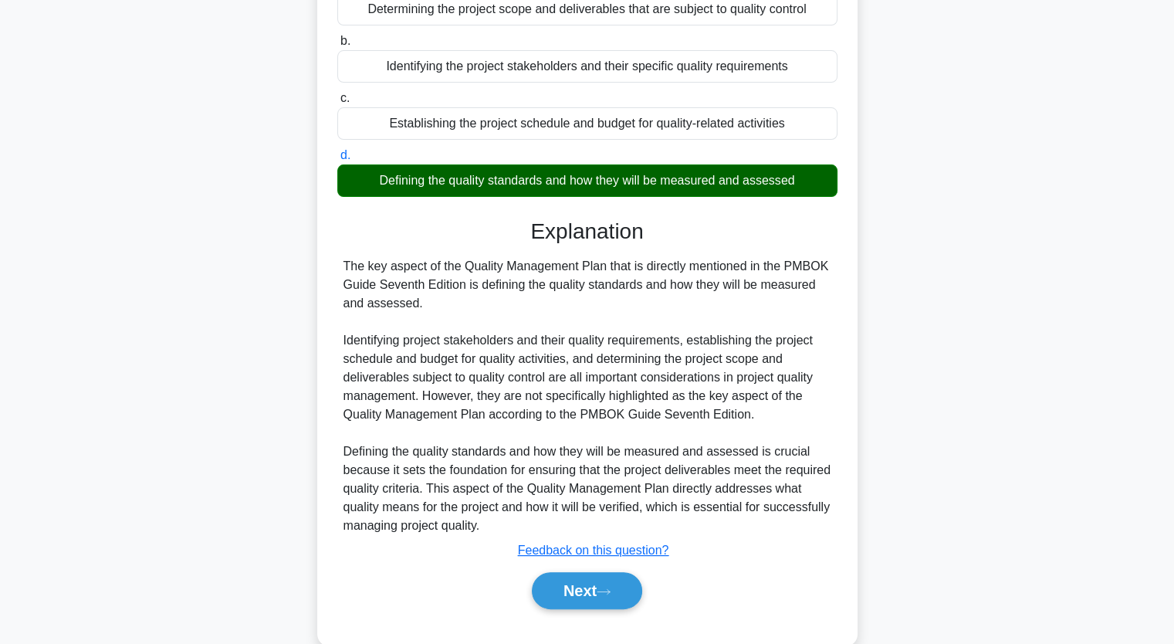
scroll to position [215, 0]
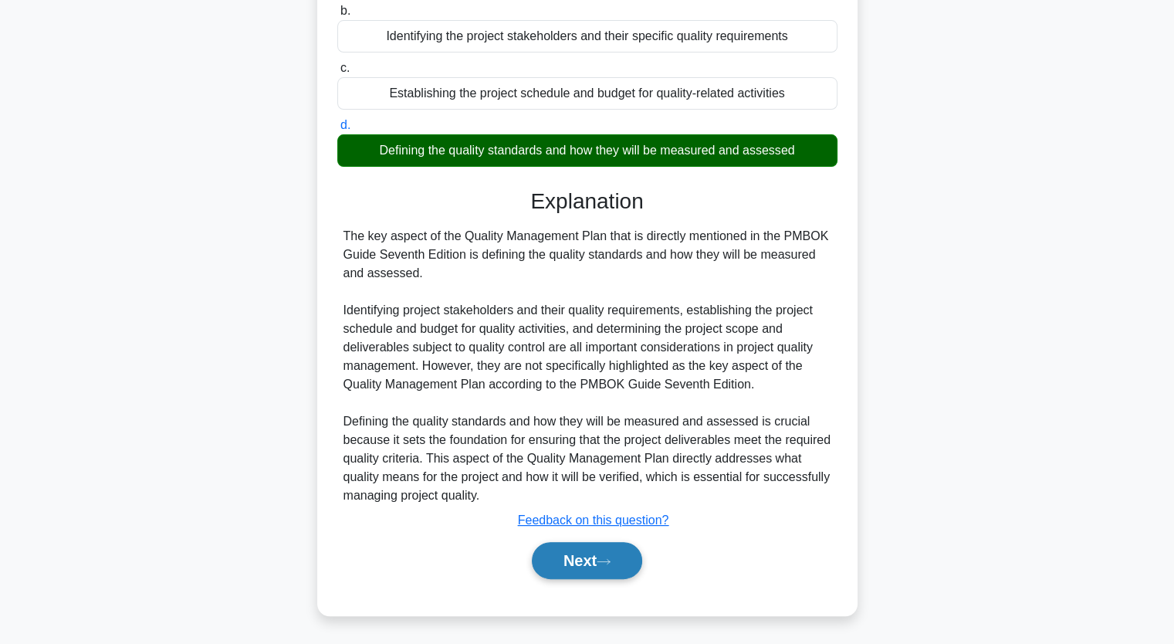
click at [600, 554] on button "Next" at bounding box center [587, 560] width 110 height 37
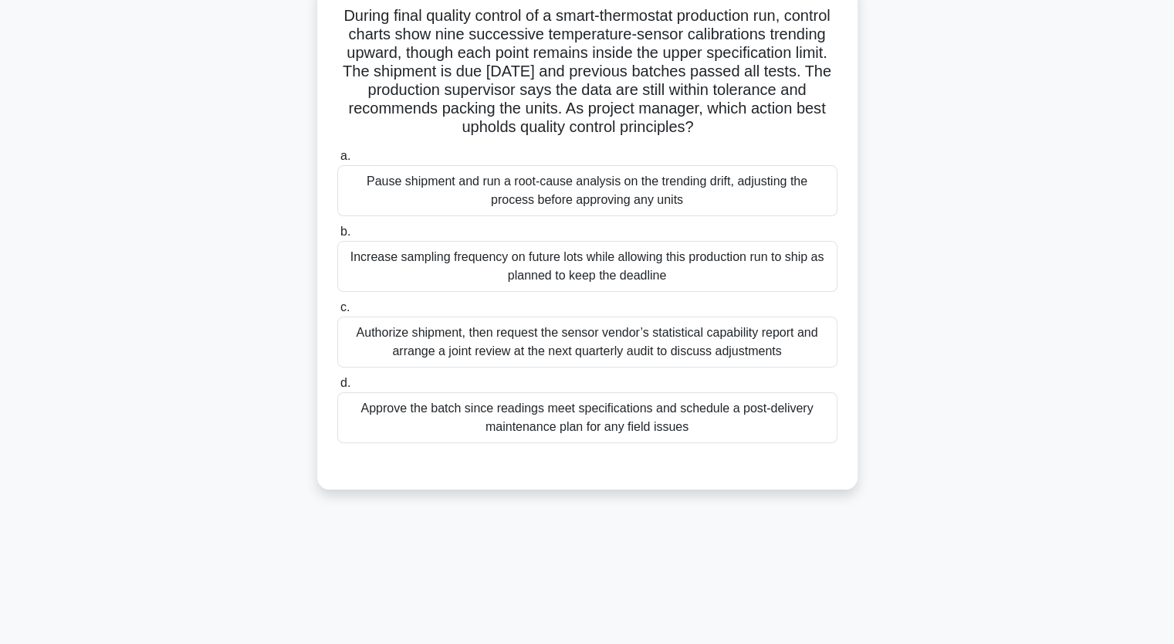
scroll to position [0, 0]
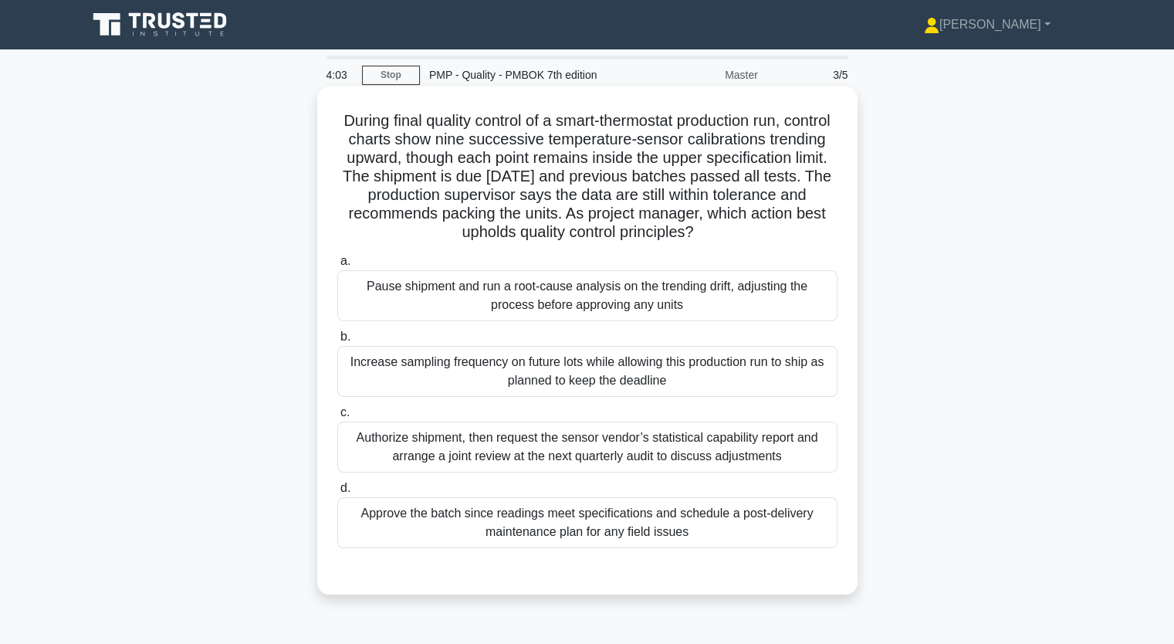
drag, startPoint x: 506, startPoint y: 524, endPoint x: 518, endPoint y: 524, distance: 11.6
click at [507, 524] on div "Approve the batch since readings meet specifications and schedule a post-delive…" at bounding box center [587, 522] width 500 height 51
click at [337, 493] on input "d. Approve the batch since readings meet specifications and schedule a post-del…" at bounding box center [337, 488] width 0 height 10
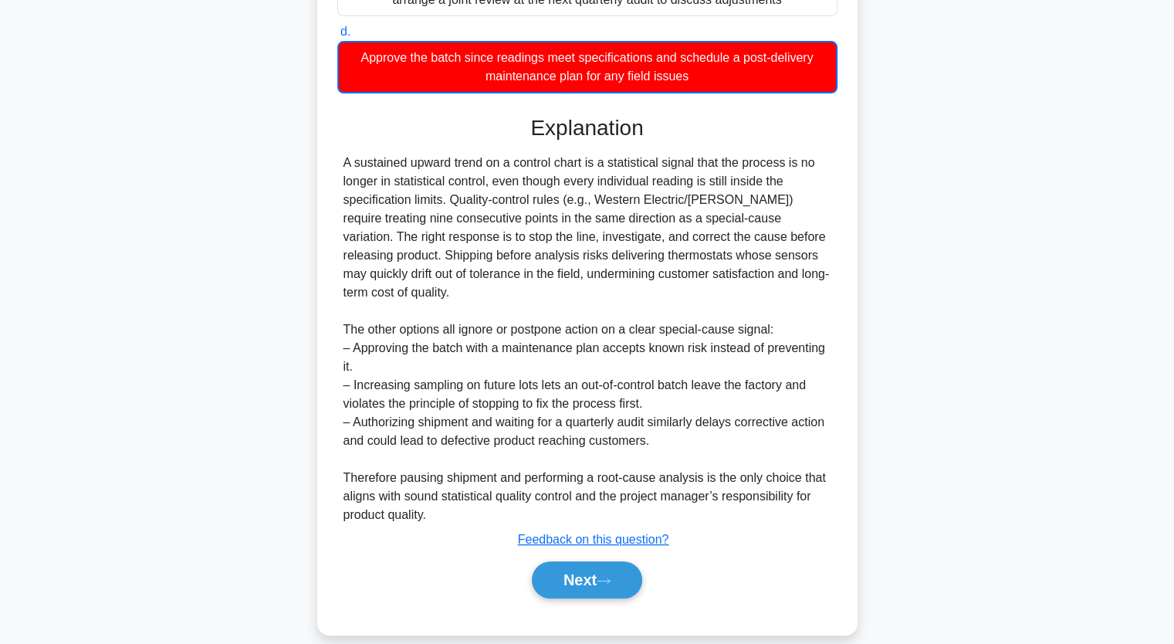
scroll to position [457, 0]
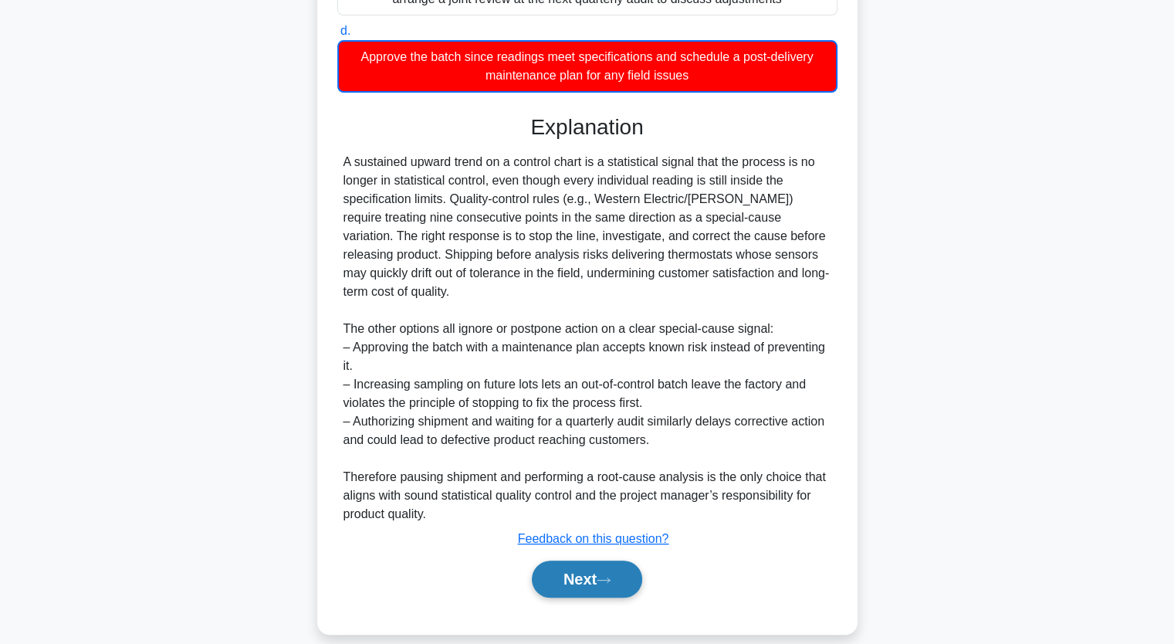
click at [584, 566] on button "Next" at bounding box center [587, 579] width 110 height 37
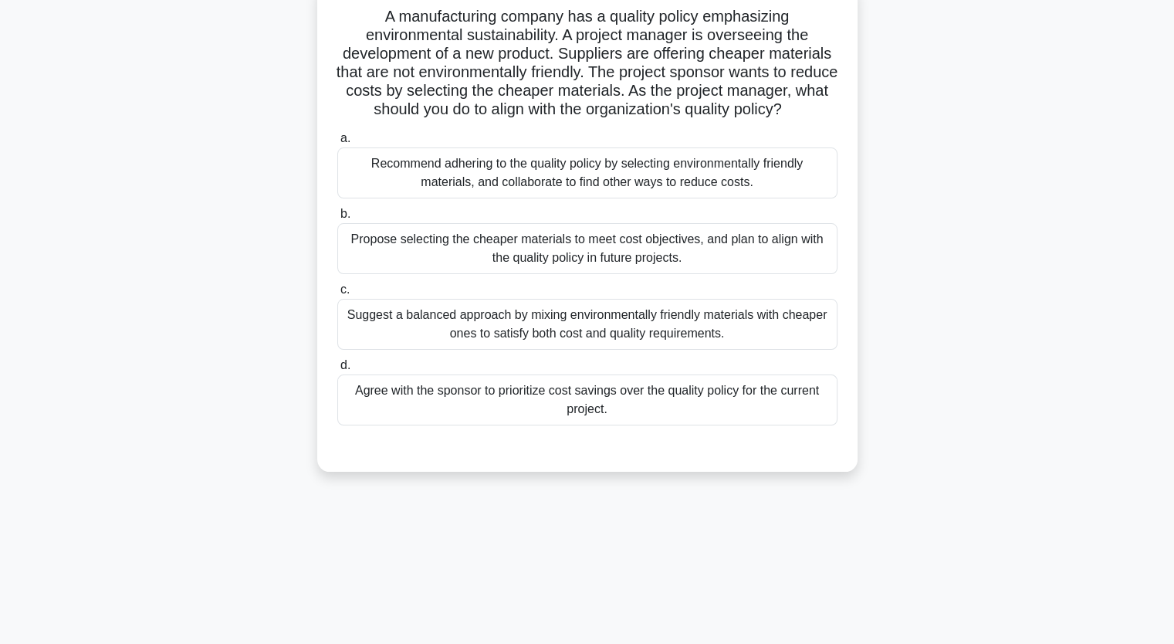
scroll to position [0, 0]
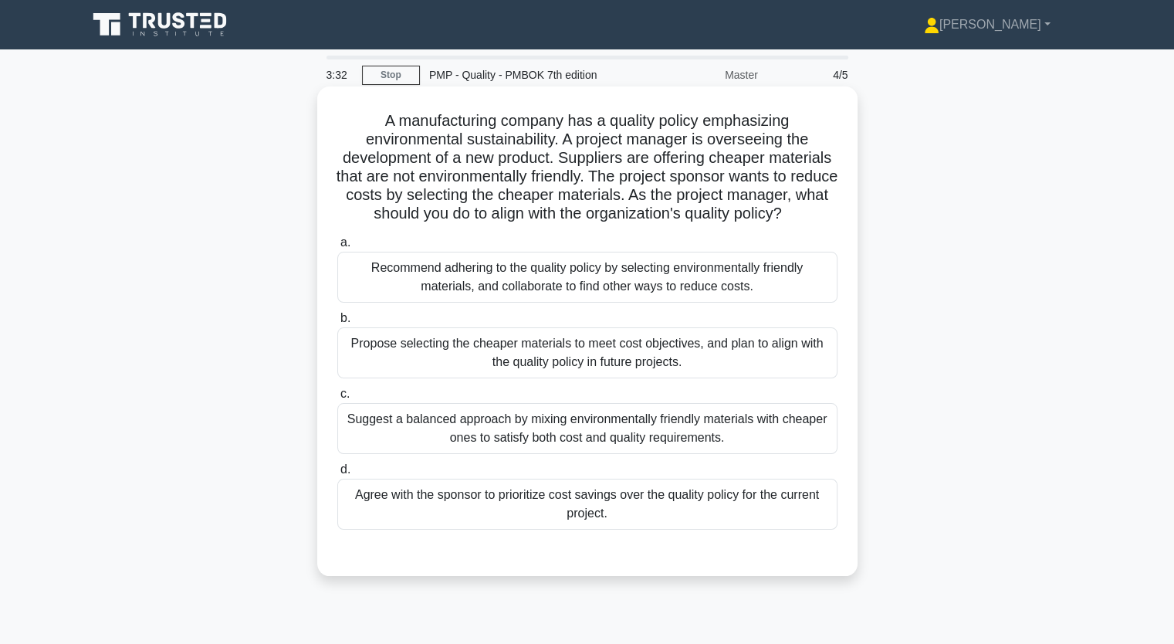
click at [667, 303] on div "Recommend adhering to the quality policy by selecting environmentally friendly …" at bounding box center [587, 277] width 500 height 51
click at [337, 248] on input "a. Recommend adhering to the quality policy by selecting environmentally friend…" at bounding box center [337, 243] width 0 height 10
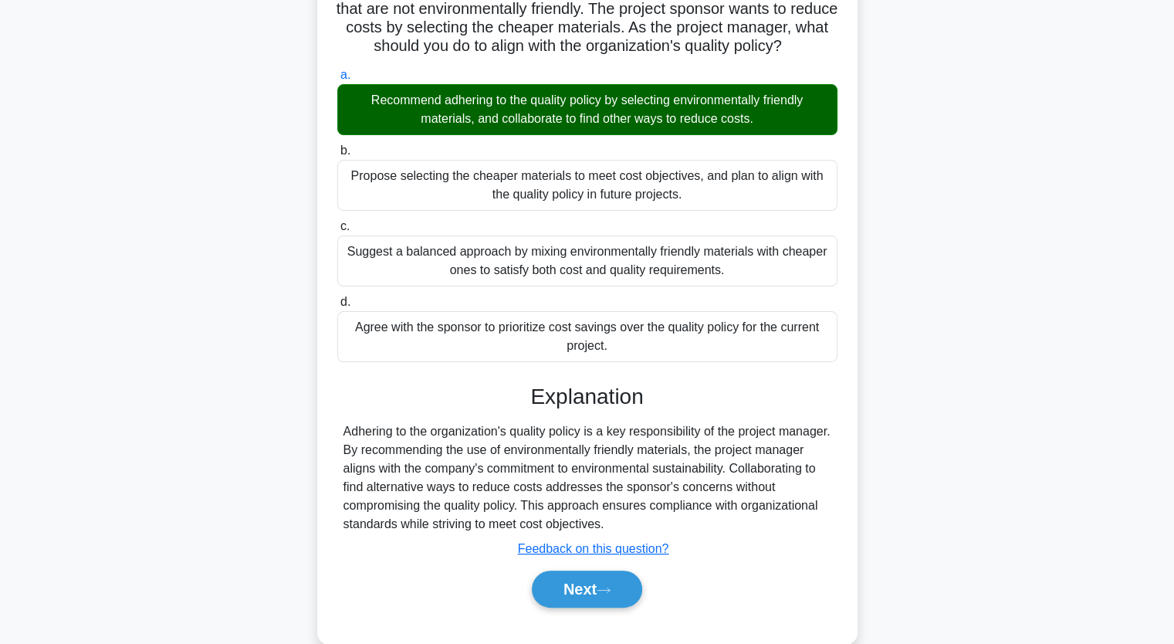
scroll to position [215, 0]
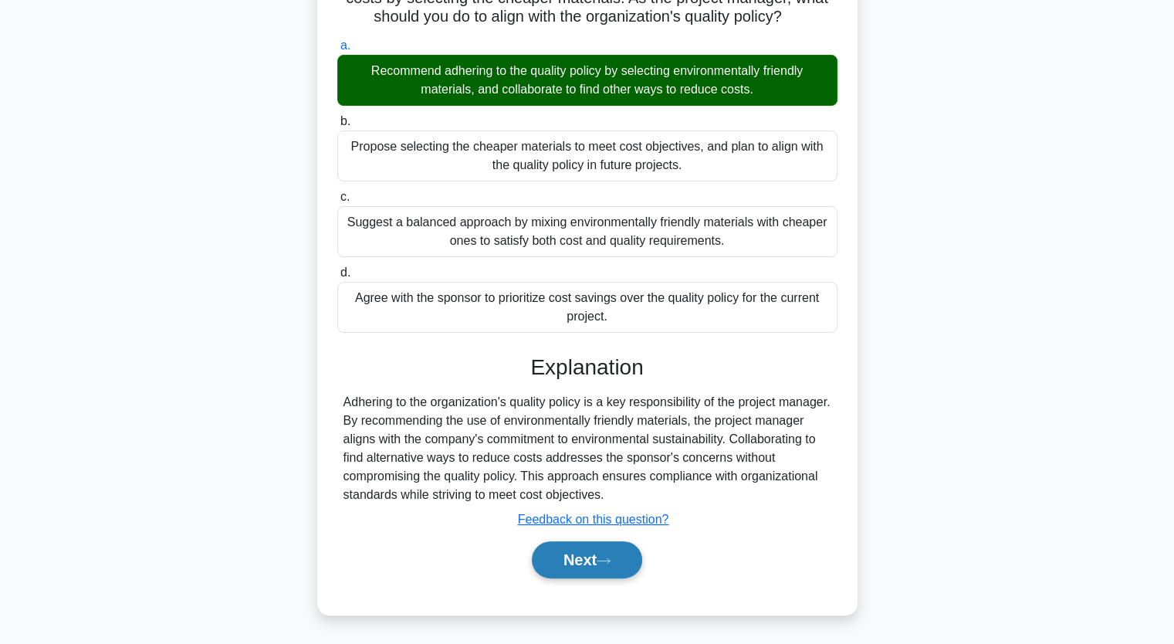
click at [594, 557] on button "Next" at bounding box center [587, 559] width 110 height 37
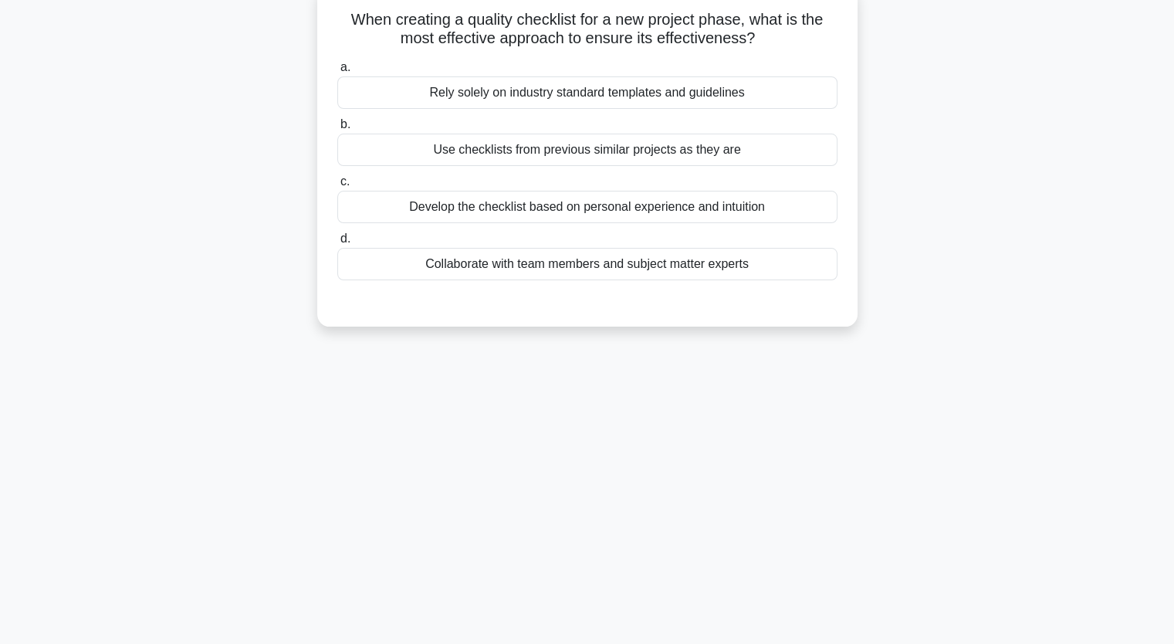
scroll to position [0, 0]
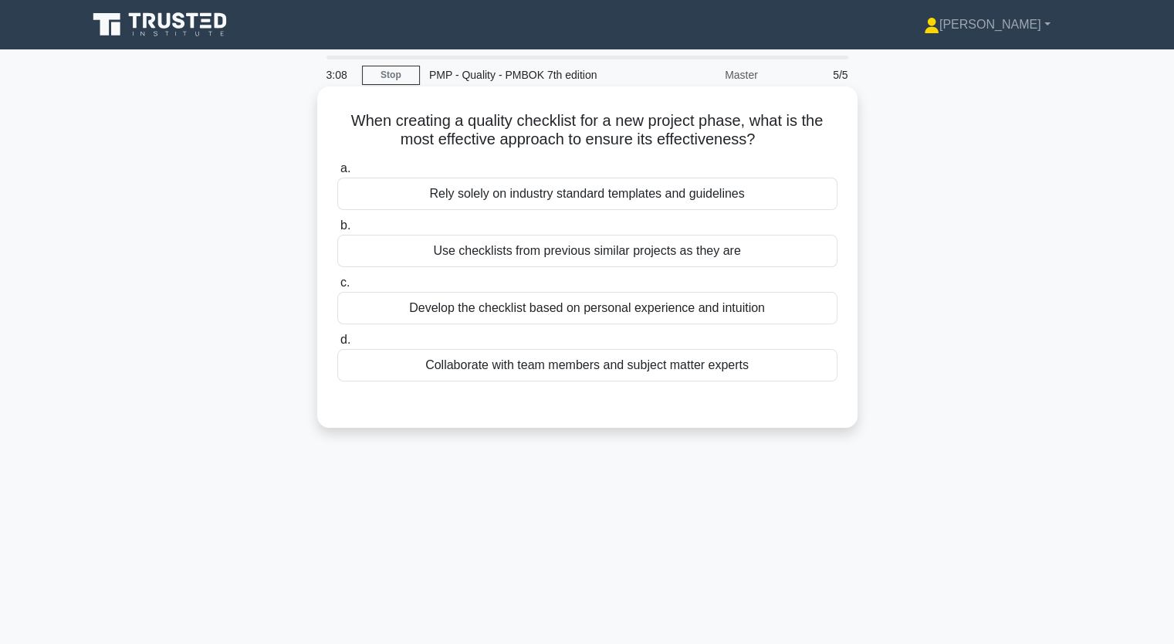
click at [574, 365] on div "Collaborate with team members and subject matter experts" at bounding box center [587, 365] width 500 height 32
click at [337, 345] on input "d. Collaborate with team members and subject matter experts" at bounding box center [337, 340] width 0 height 10
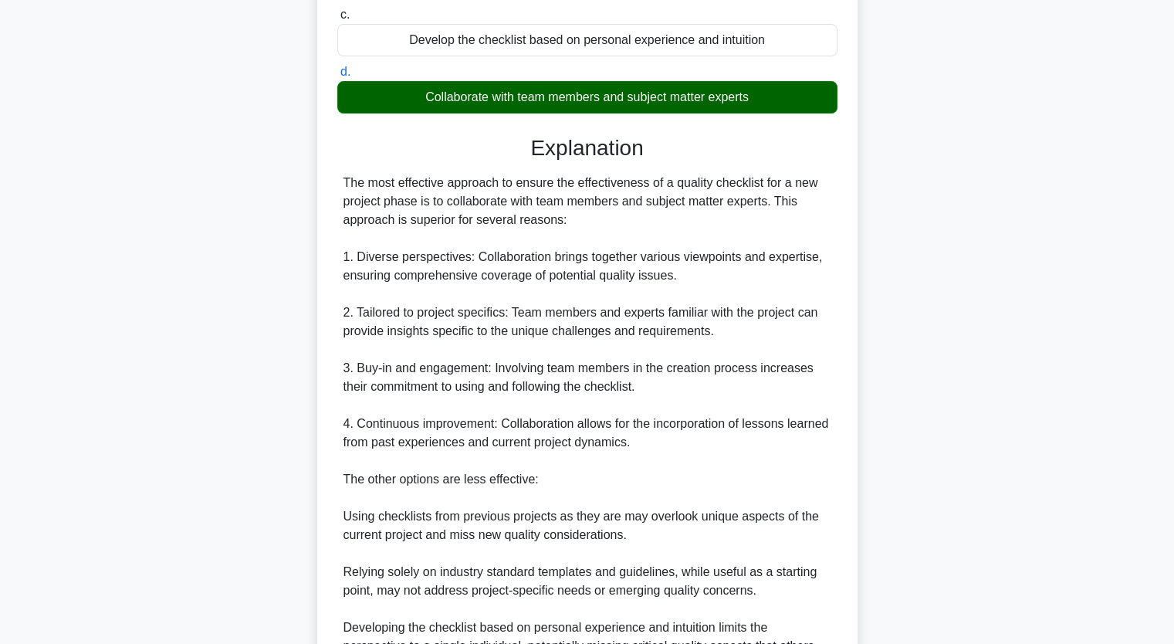
scroll to position [437, 0]
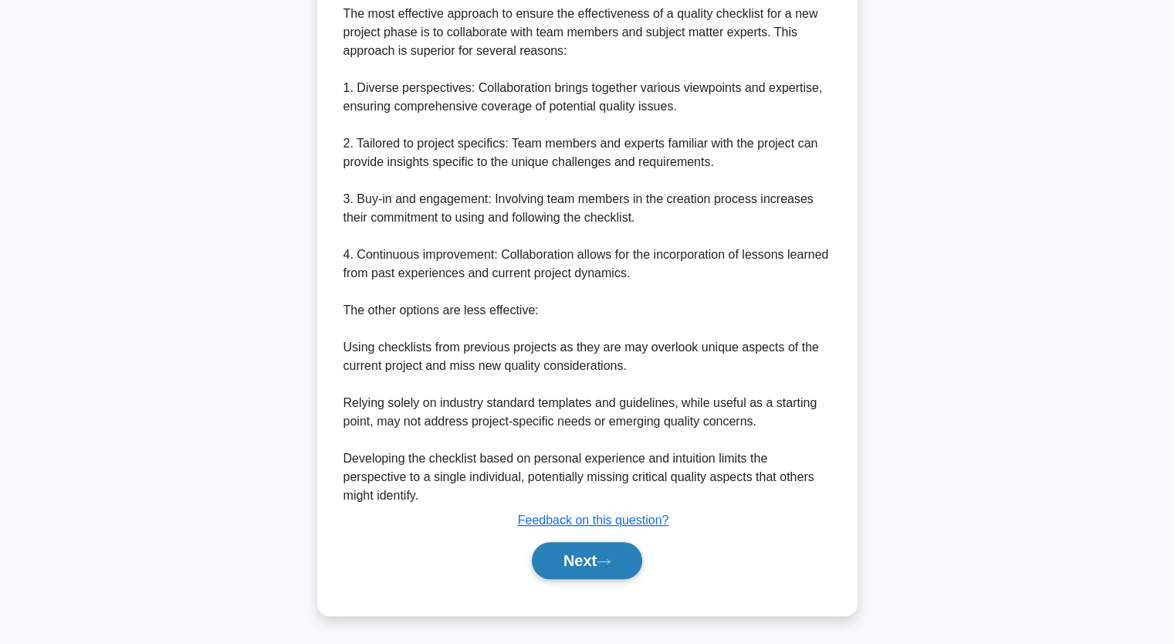
click at [583, 550] on button "Next" at bounding box center [587, 560] width 110 height 37
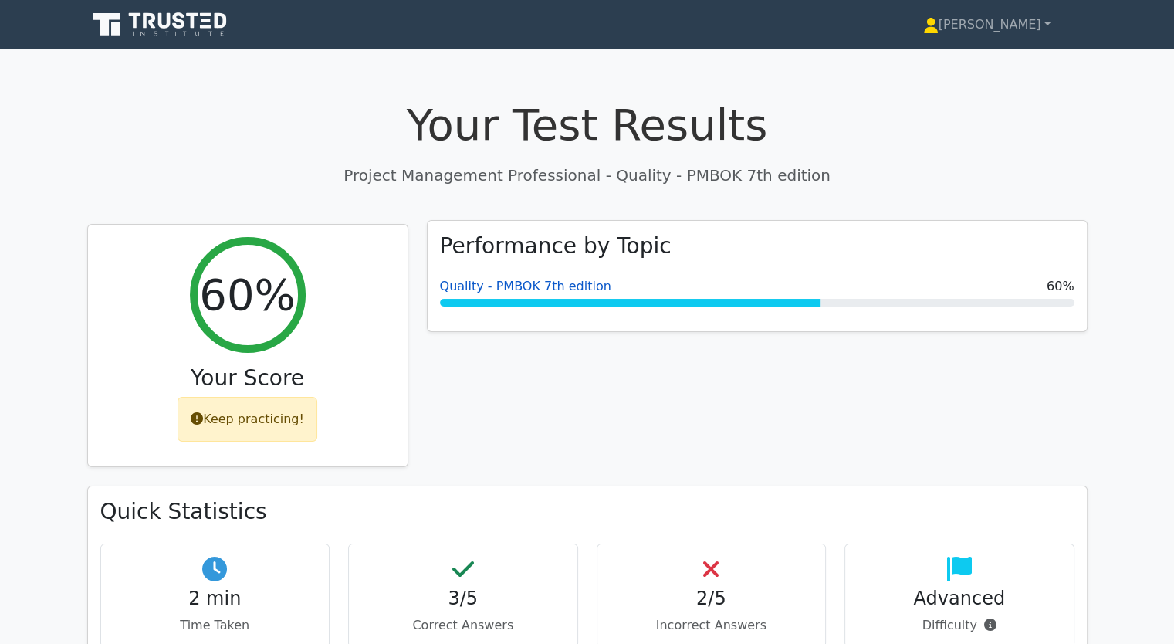
click at [490, 291] on link "Quality - PMBOK 7th edition" at bounding box center [525, 286] width 171 height 15
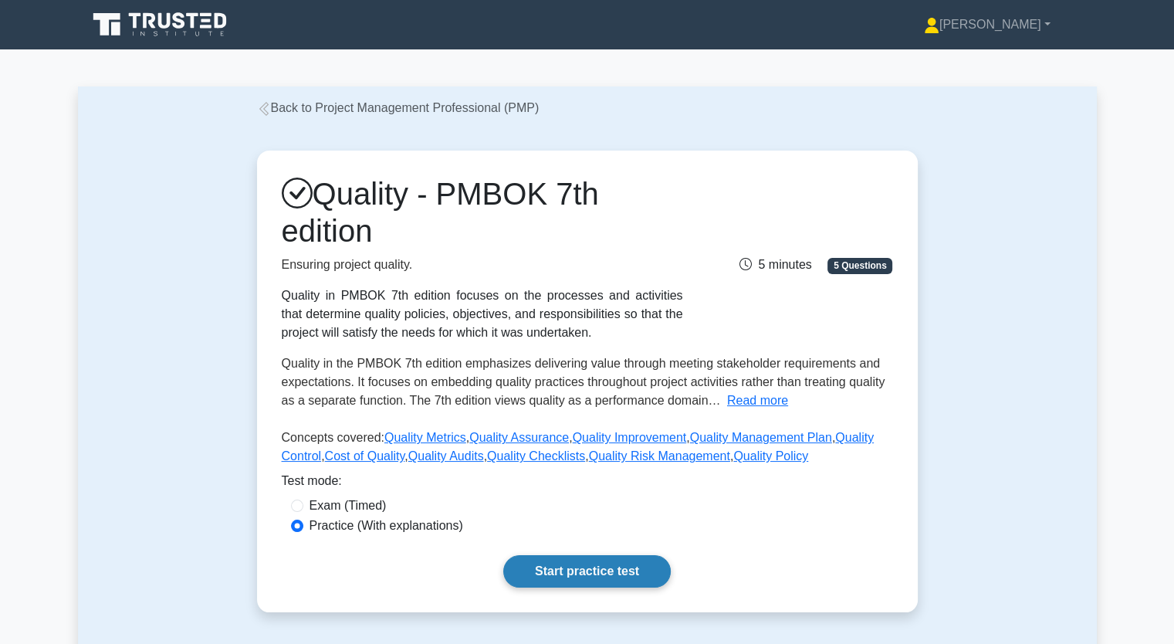
click at [593, 562] on link "Start practice test" at bounding box center [587, 571] width 168 height 32
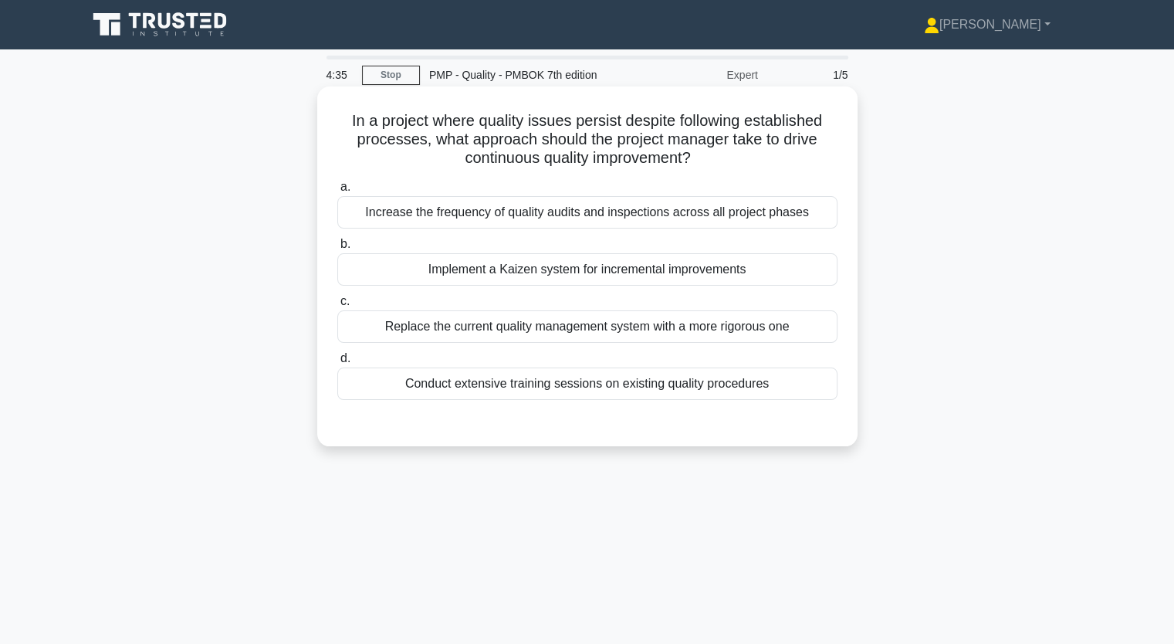
click at [520, 388] on div "Conduct extensive training sessions on existing quality procedures" at bounding box center [587, 383] width 500 height 32
click at [337, 364] on input "d. Conduct extensive training sessions on existing quality procedures" at bounding box center [337, 359] width 0 height 10
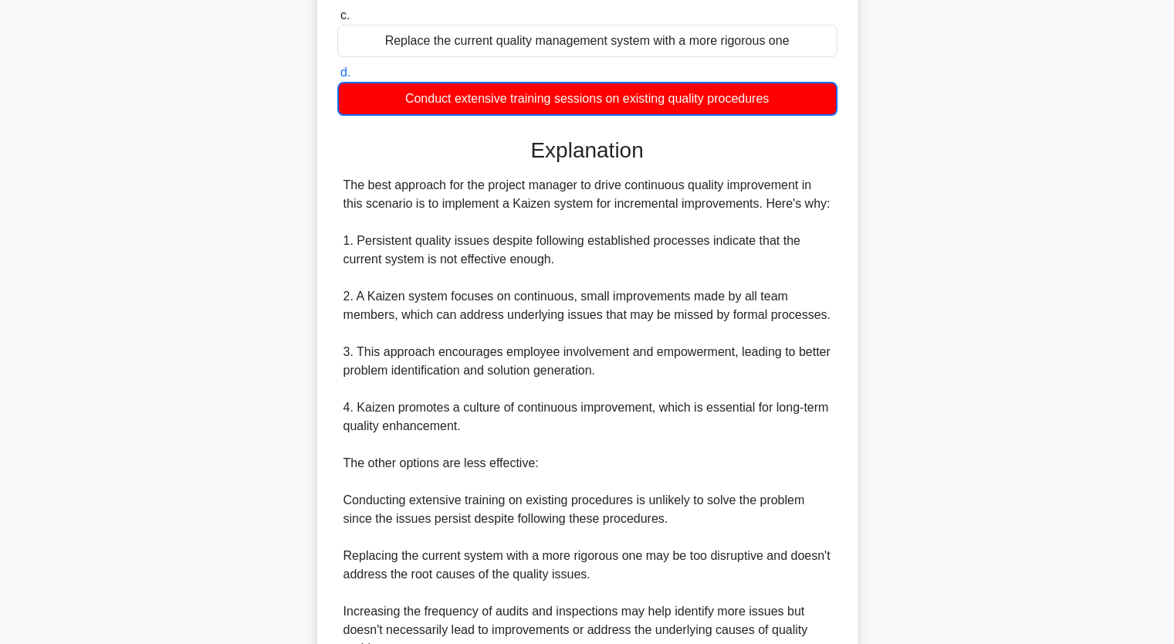
scroll to position [494, 0]
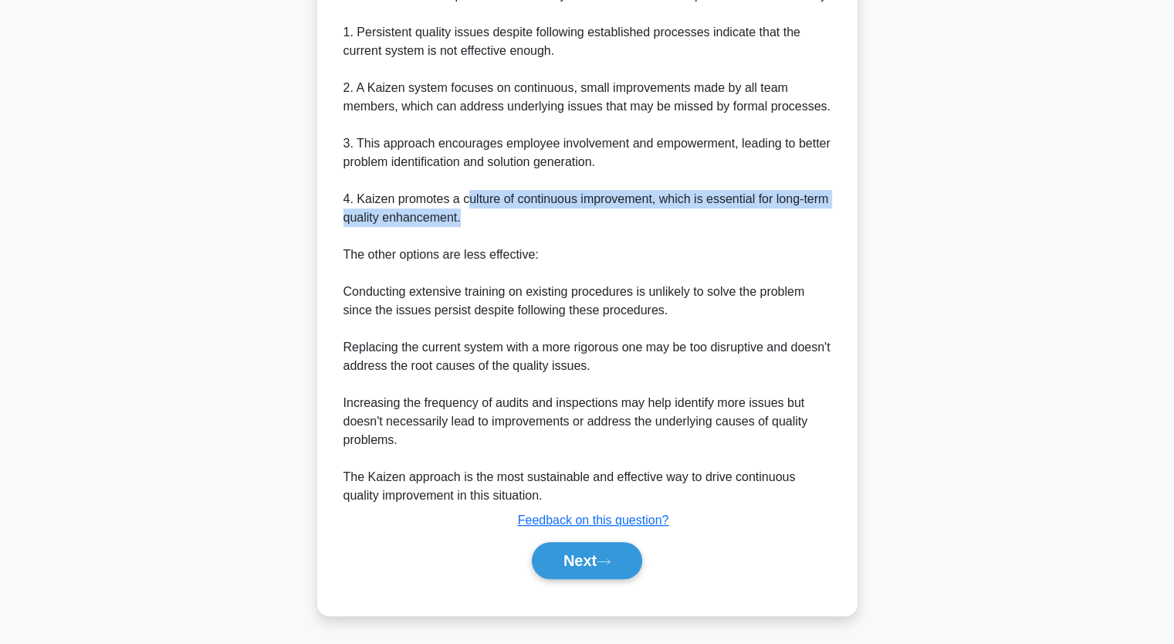
drag, startPoint x: 463, startPoint y: 198, endPoint x: 596, endPoint y: 212, distance: 133.5
click at [596, 212] on div "The best approach for the project manager to drive continuous quality improveme…" at bounding box center [588, 236] width 488 height 537
click at [608, 561] on icon at bounding box center [604, 561] width 14 height 8
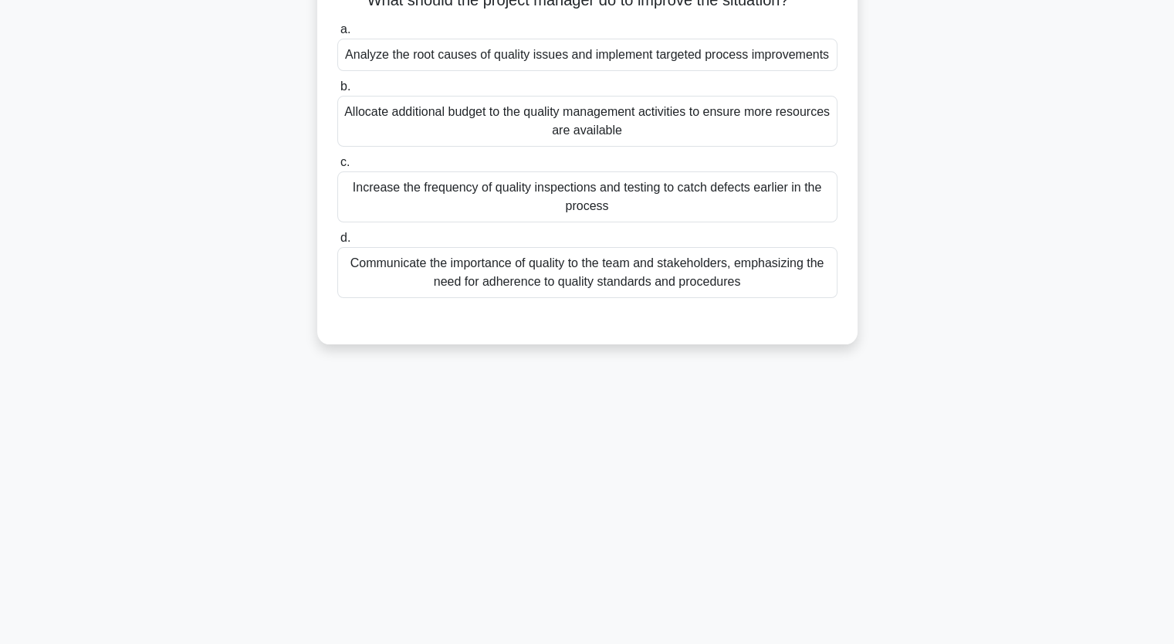
scroll to position [113, 0]
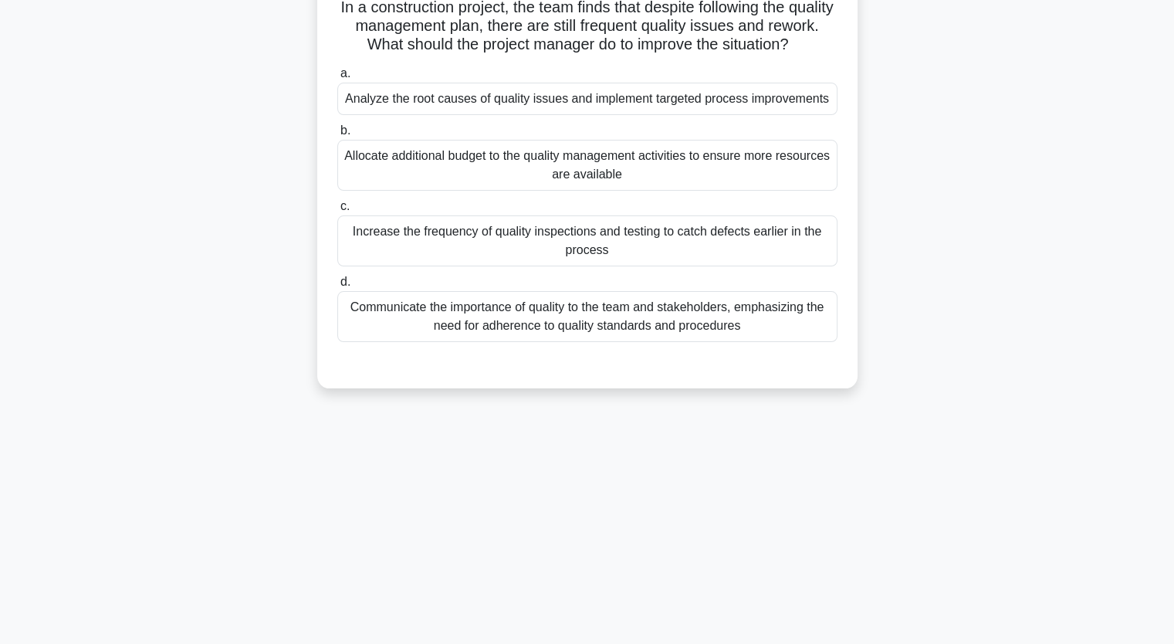
drag, startPoint x: 529, startPoint y: 120, endPoint x: 537, endPoint y: 119, distance: 7.8
click at [531, 115] on div "Analyze the root causes of quality issues and implement targeted process improv…" at bounding box center [587, 99] width 500 height 32
click at [337, 79] on input "a. Analyze the root causes of quality issues and implement targeted process imp…" at bounding box center [337, 74] width 0 height 10
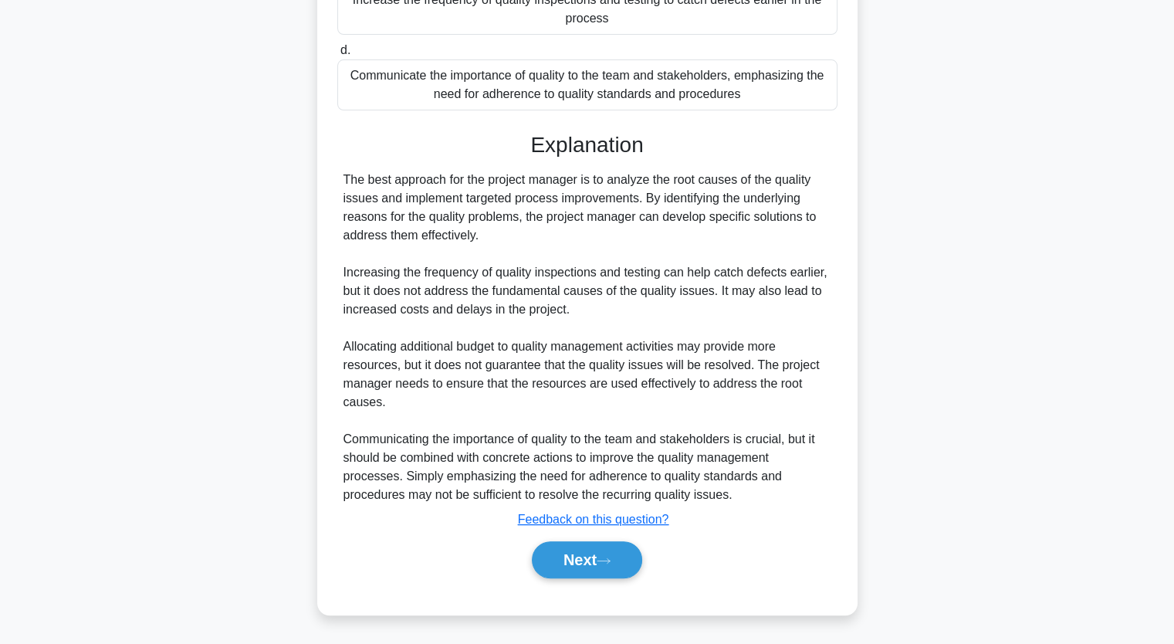
scroll to position [381, 0]
click at [587, 554] on button "Next" at bounding box center [587, 559] width 110 height 37
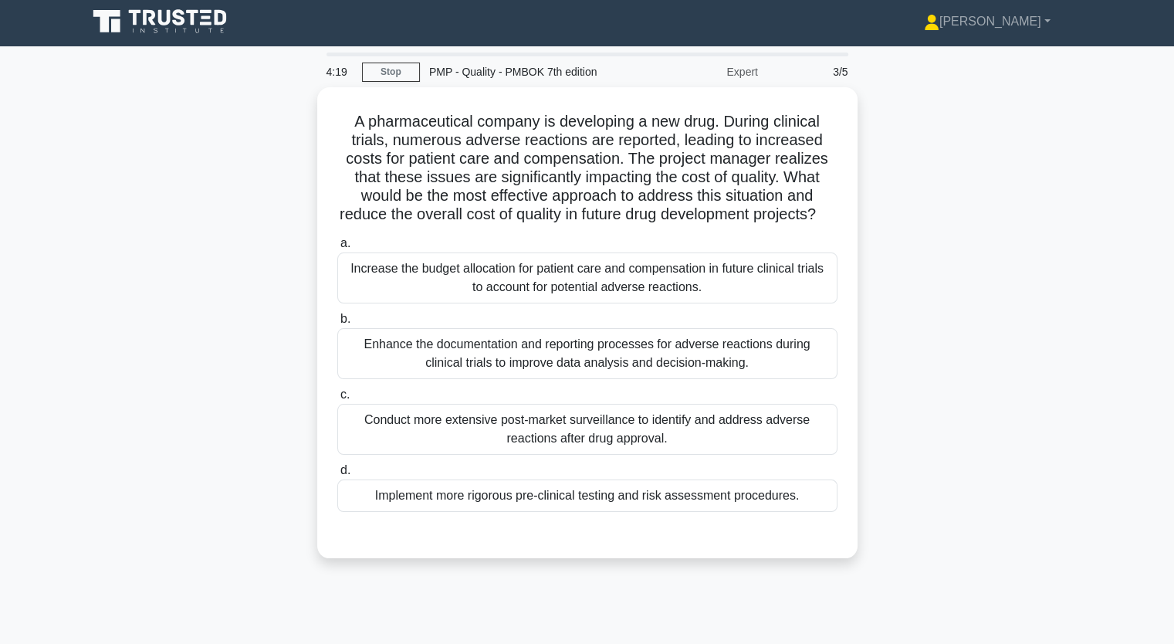
scroll to position [0, 0]
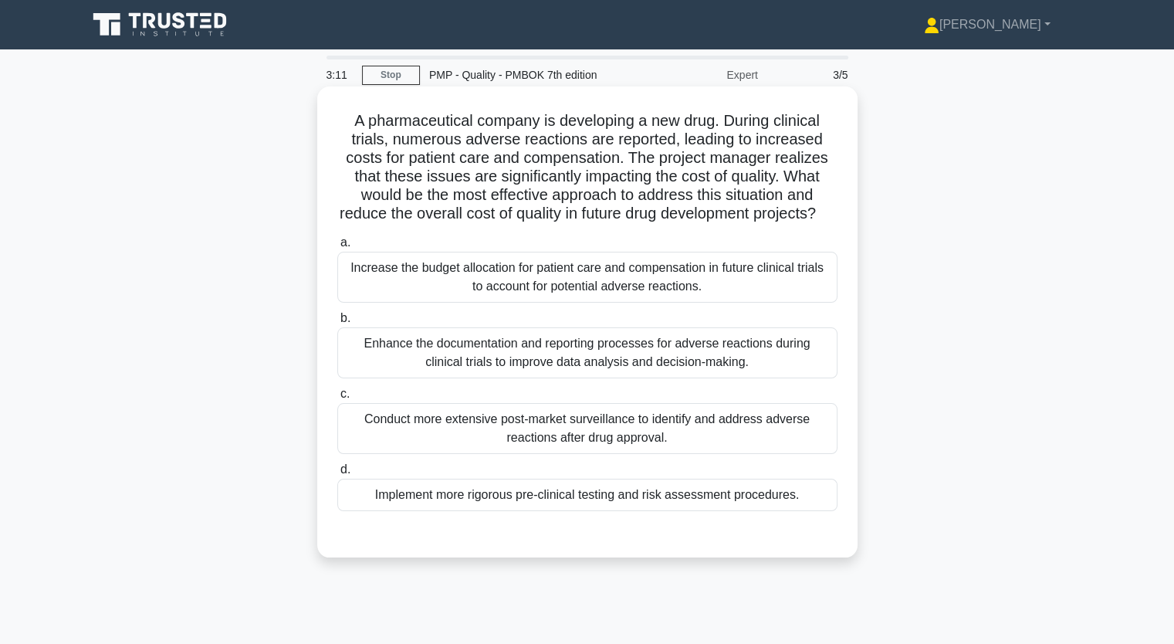
click at [599, 452] on div "Conduct more extensive post-market surveillance to identify and address adverse…" at bounding box center [587, 428] width 500 height 51
click at [337, 399] on input "c. Conduct more extensive post-market surveillance to identify and address adve…" at bounding box center [337, 394] width 0 height 10
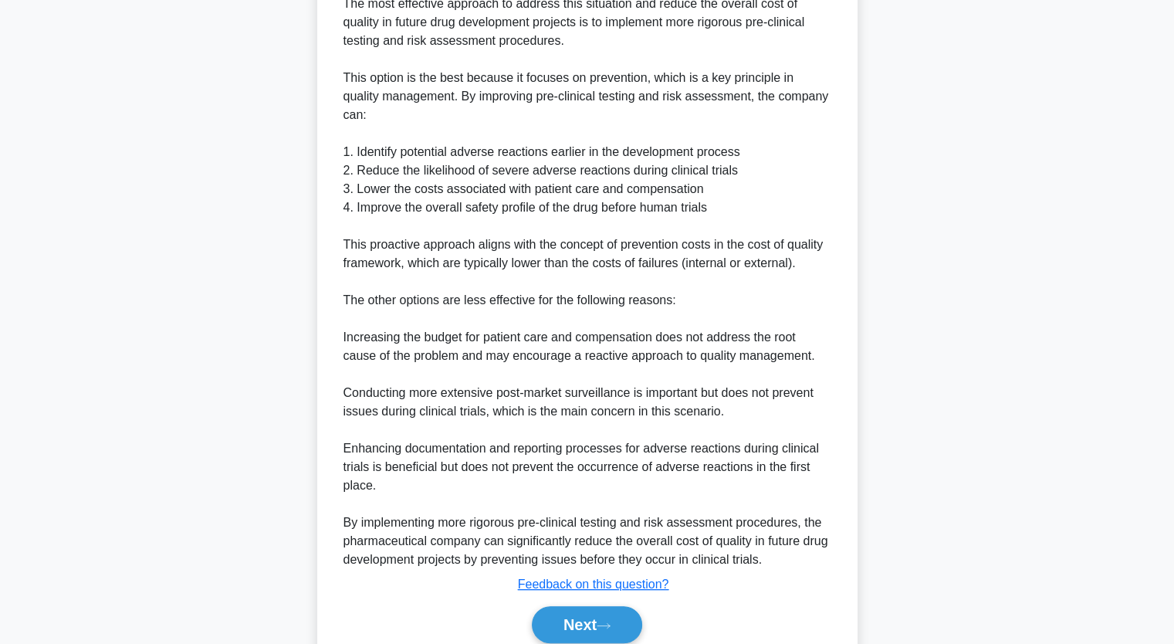
scroll to position [642, 0]
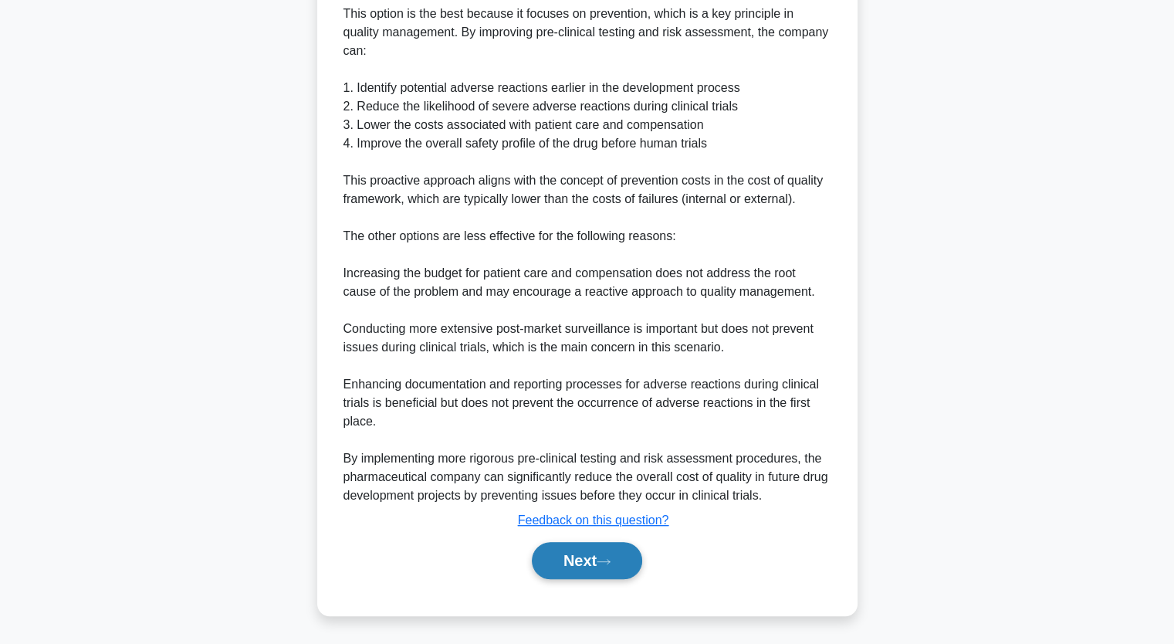
click at [571, 550] on button "Next" at bounding box center [587, 560] width 110 height 37
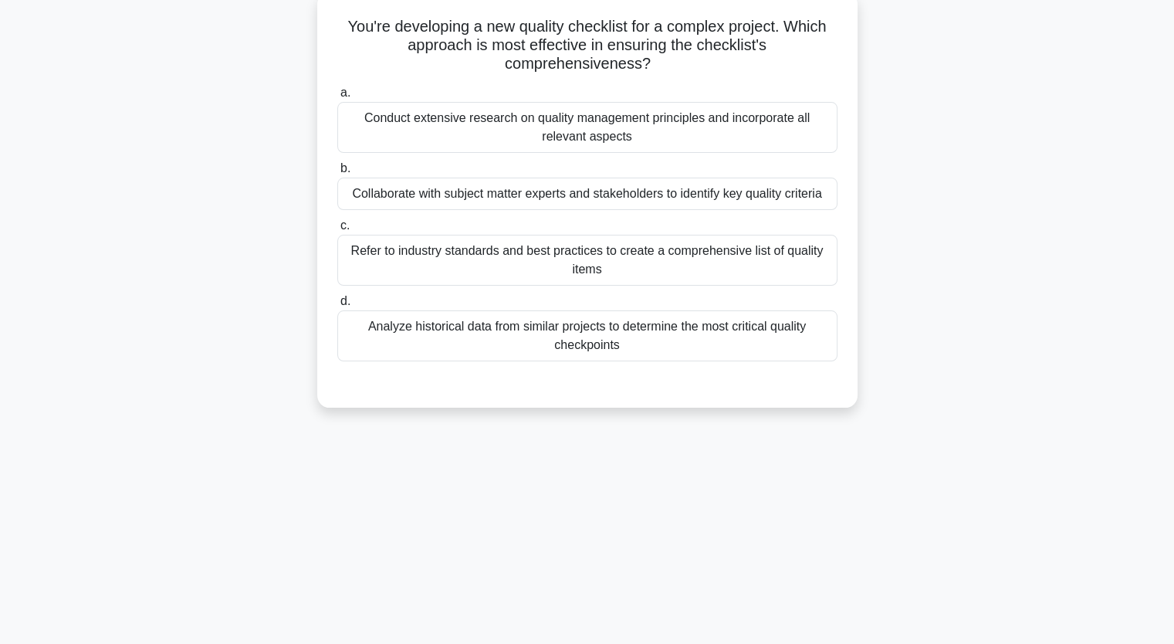
scroll to position [0, 0]
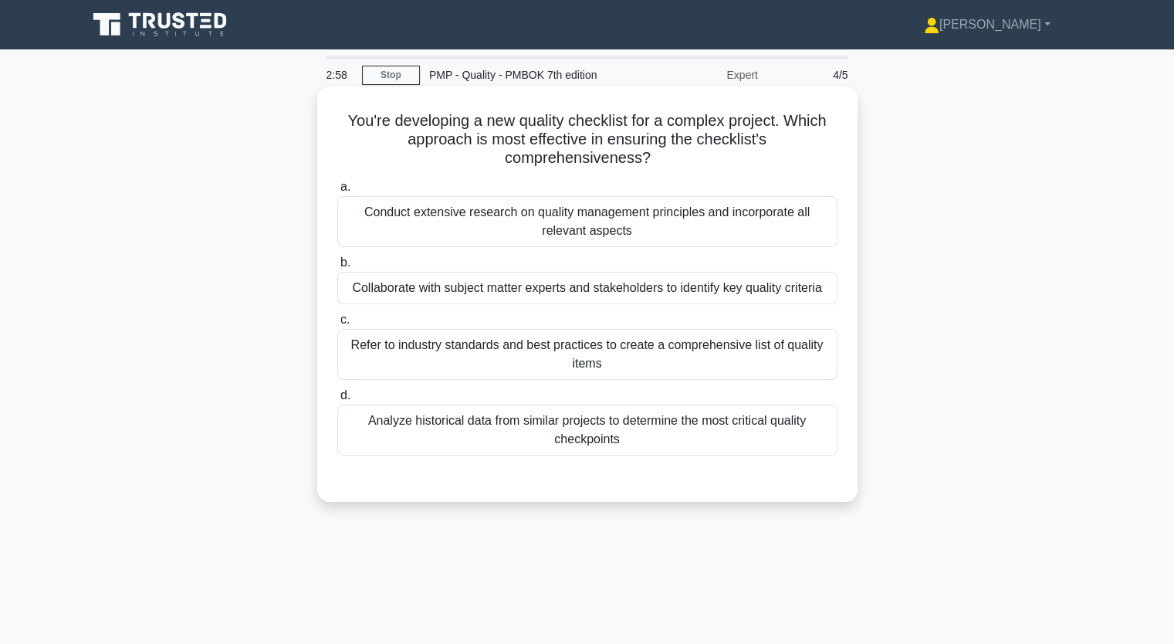
click at [483, 292] on div "Collaborate with subject matter experts and stakeholders to identify key qualit…" at bounding box center [587, 288] width 500 height 32
click at [337, 268] on input "b. Collaborate with subject matter experts and stakeholders to identify key qua…" at bounding box center [337, 263] width 0 height 10
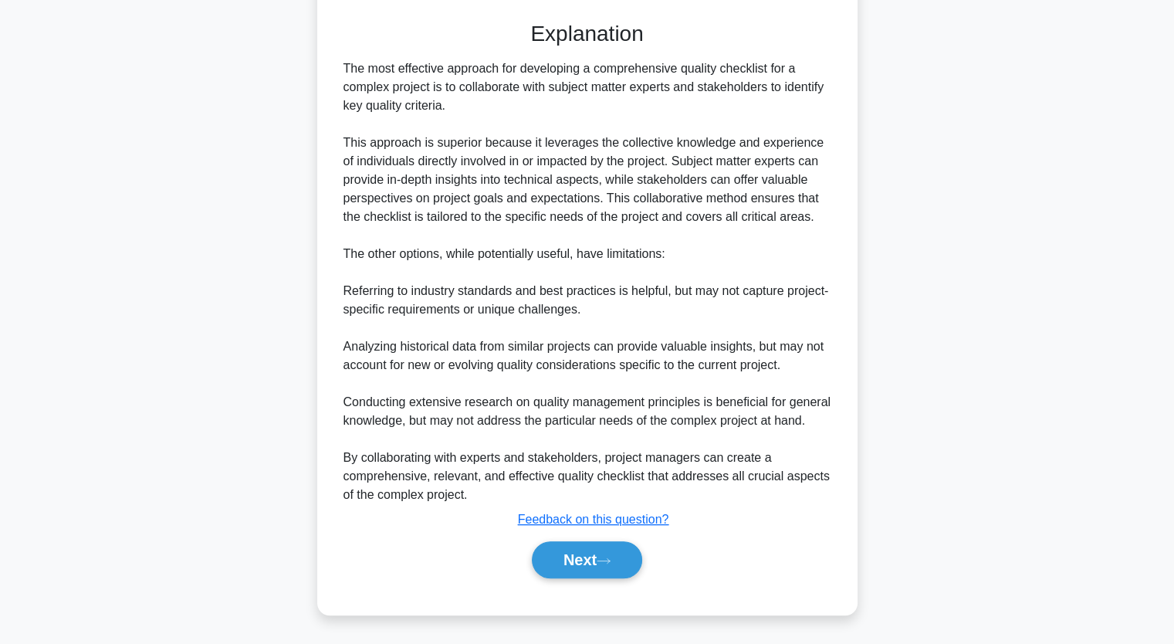
scroll to position [474, 0]
click at [590, 560] on button "Next" at bounding box center [587, 559] width 110 height 37
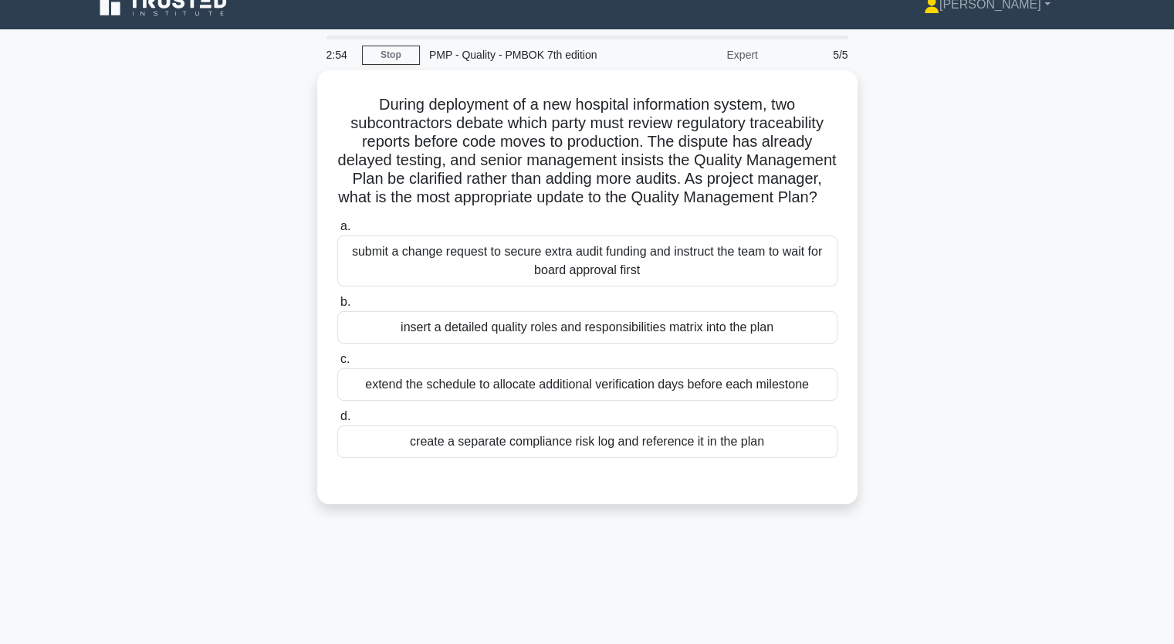
scroll to position [0, 0]
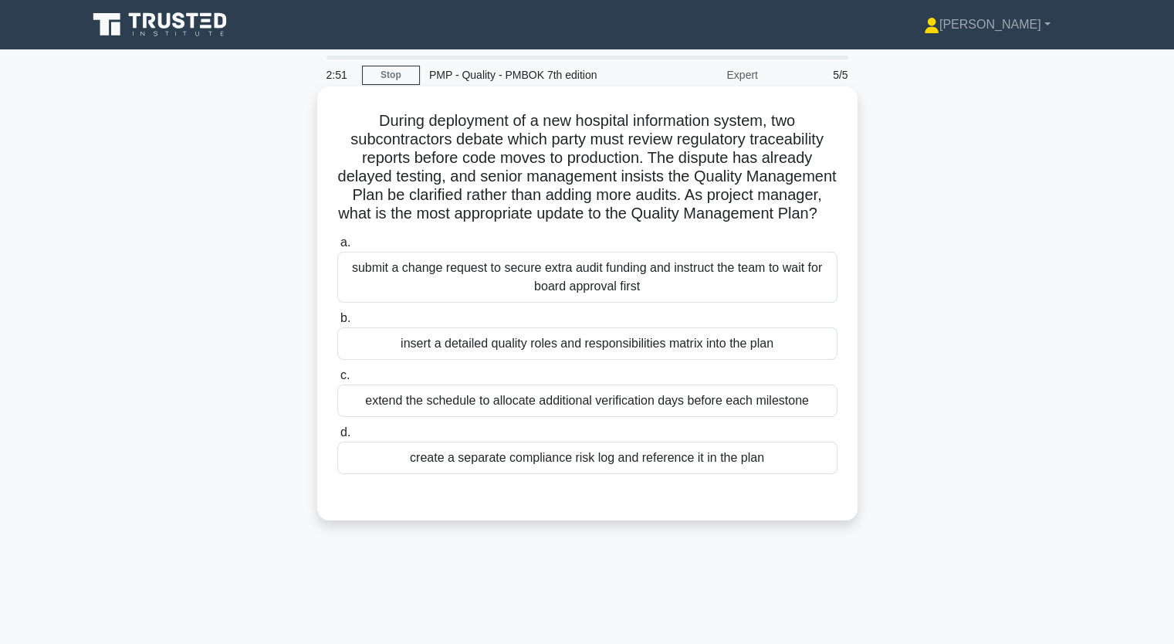
click at [486, 300] on div "submit a change request to secure extra audit funding and instruct the team to …" at bounding box center [587, 277] width 500 height 51
click at [337, 248] on input "a. submit a change request to secure extra audit funding and instruct the team …" at bounding box center [337, 243] width 0 height 10
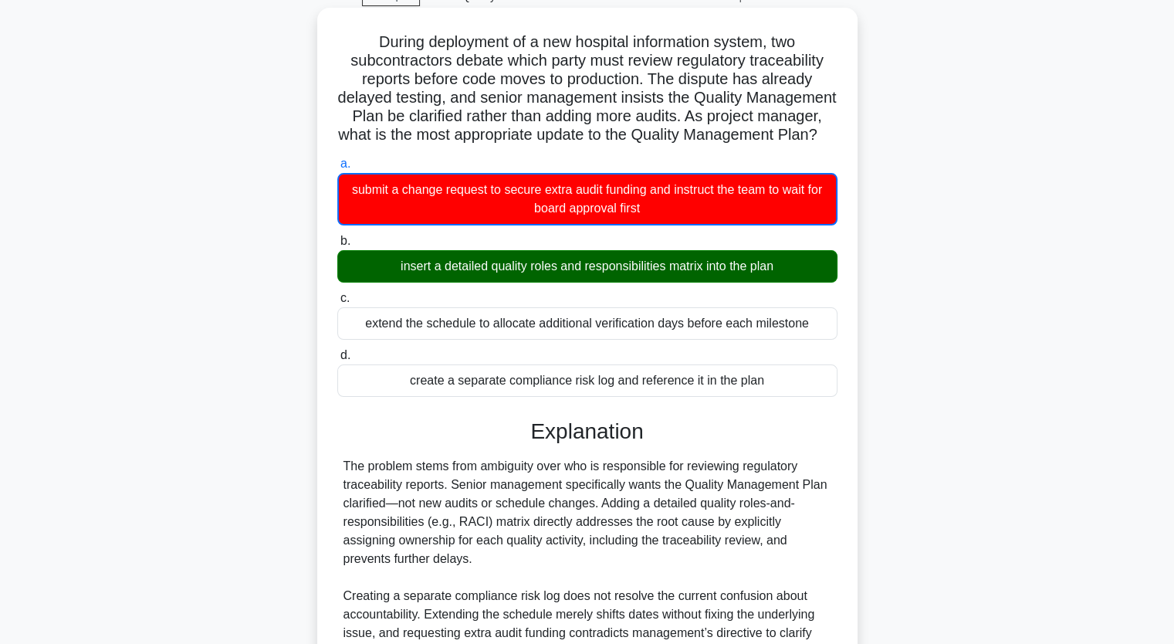
scroll to position [253, 0]
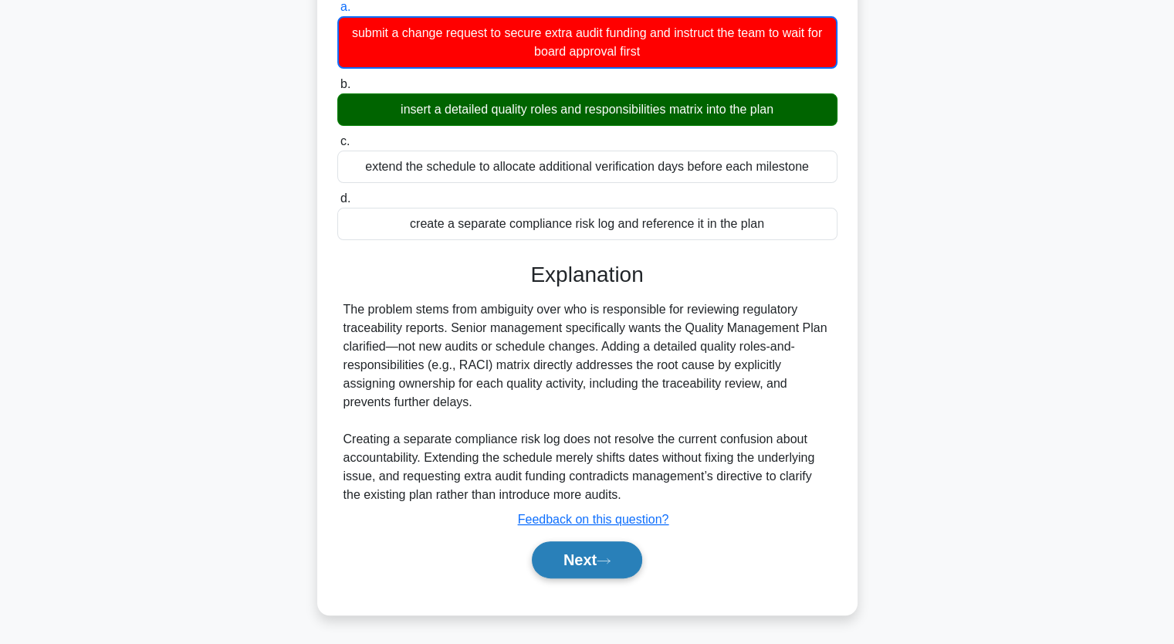
click at [577, 563] on button "Next" at bounding box center [587, 559] width 110 height 37
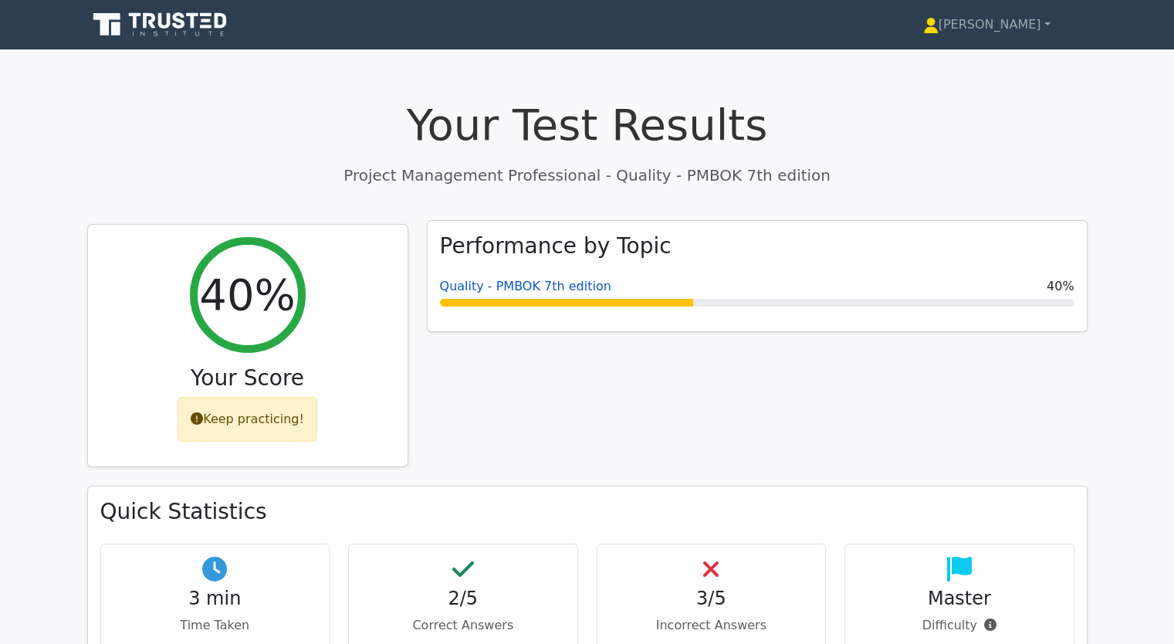
click at [465, 290] on link "Quality - PMBOK 7th edition" at bounding box center [525, 286] width 171 height 15
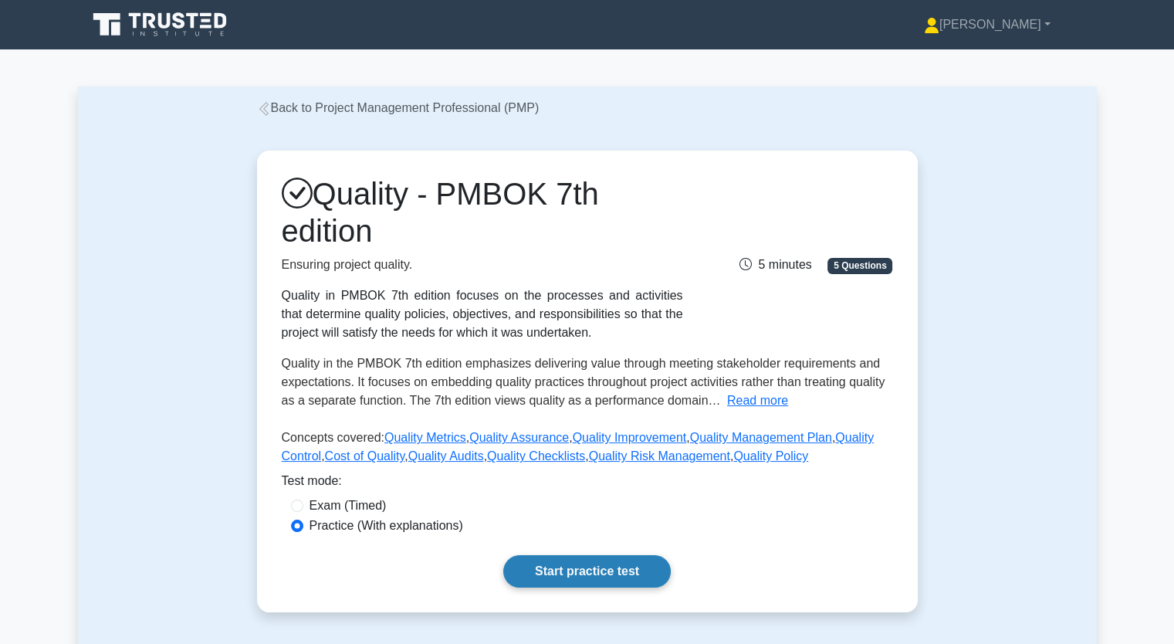
click at [583, 566] on link "Start practice test" at bounding box center [587, 571] width 168 height 32
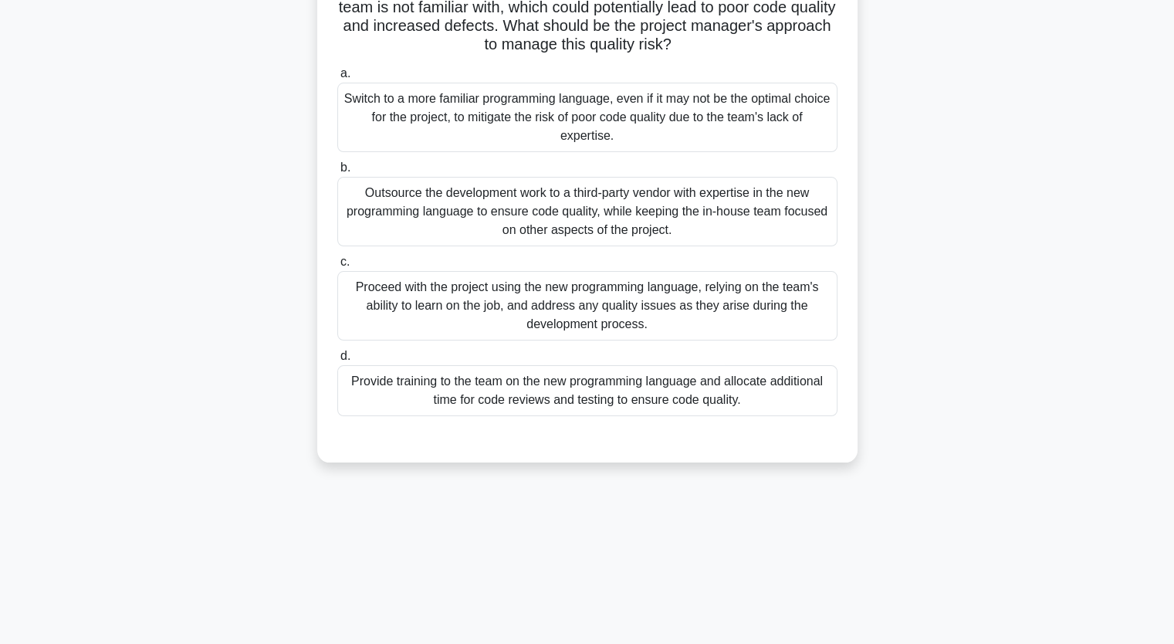
scroll to position [191, 0]
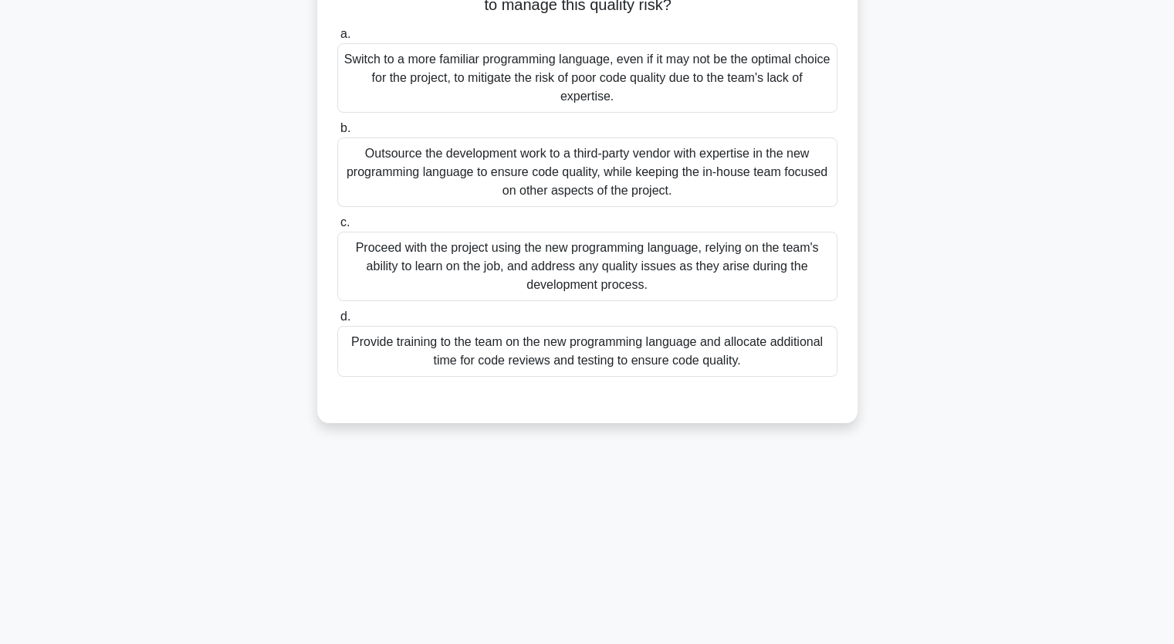
click at [592, 271] on div "Proceed with the project using the new programming language, relying on the tea…" at bounding box center [587, 266] width 500 height 69
click at [337, 228] on input "c. Proceed with the project using the new programming language, relying on the …" at bounding box center [337, 223] width 0 height 10
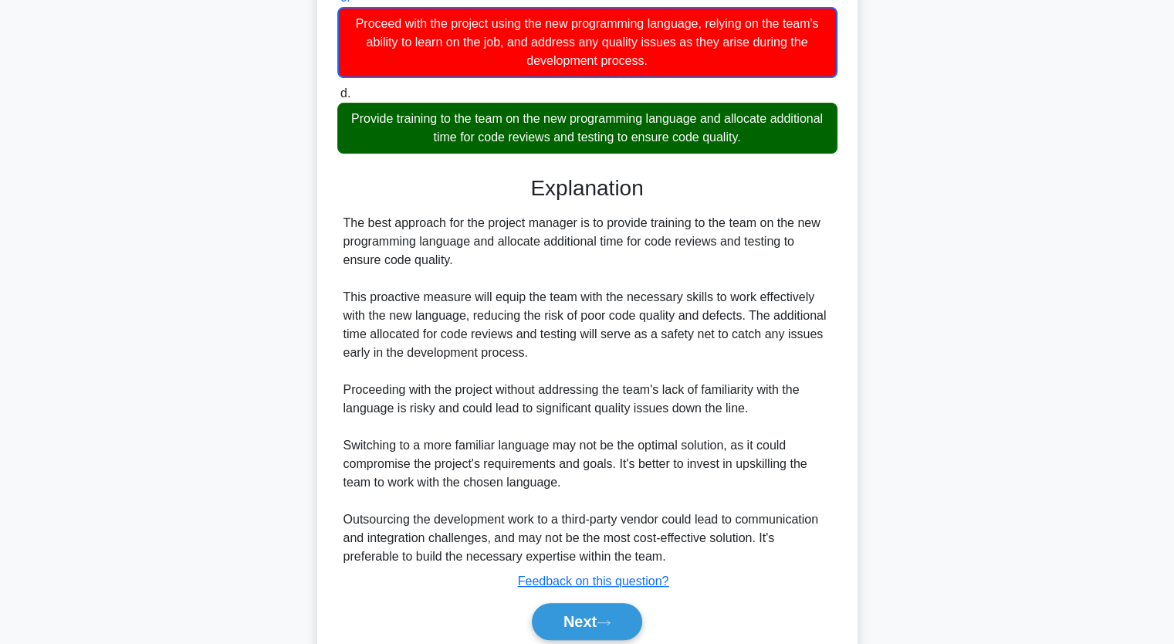
scroll to position [476, 0]
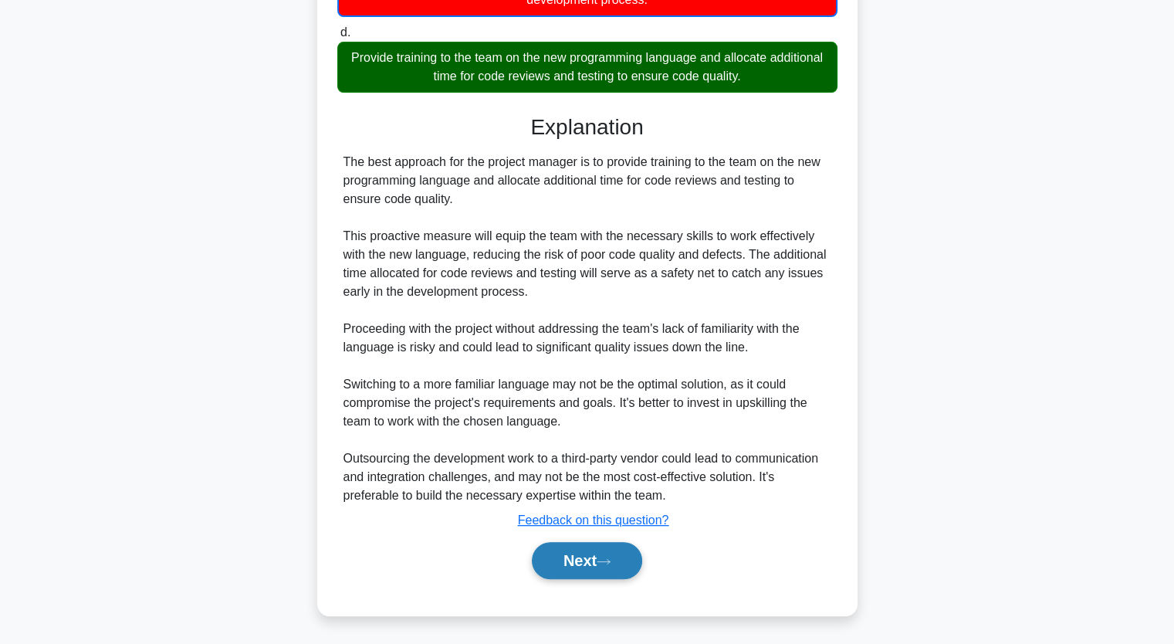
click at [596, 566] on button "Next" at bounding box center [587, 560] width 110 height 37
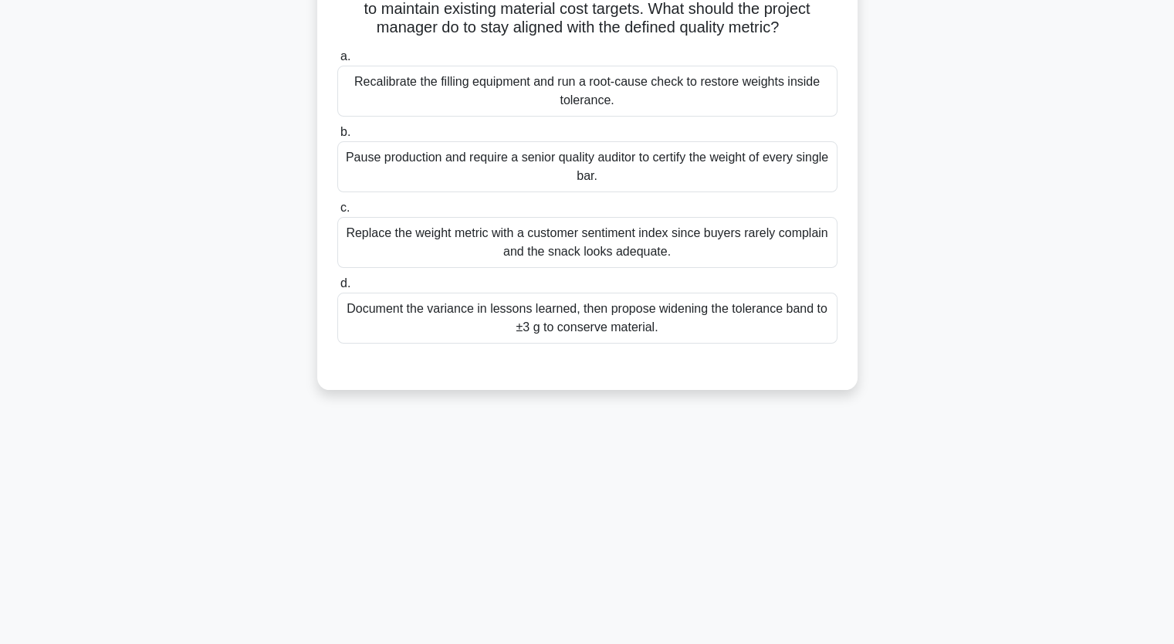
scroll to position [191, 0]
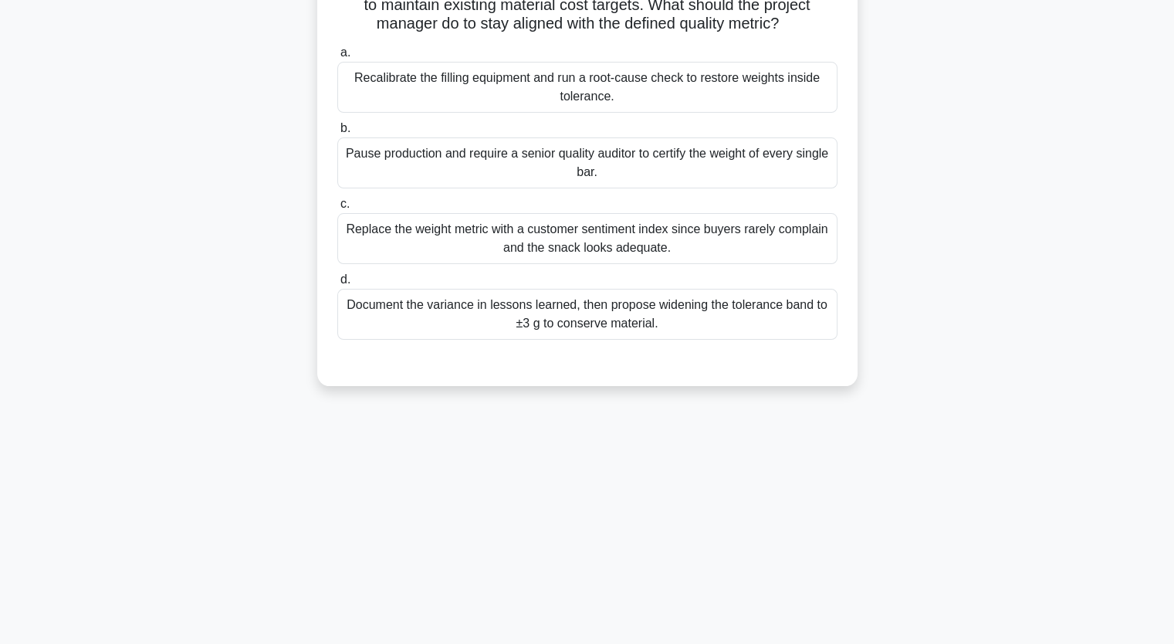
click at [462, 331] on div "Document the variance in lessons learned, then propose widening the tolerance b…" at bounding box center [587, 314] width 500 height 51
click at [337, 285] on input "d. Document the variance in lessons learned, then propose widening the toleranc…" at bounding box center [337, 280] width 0 height 10
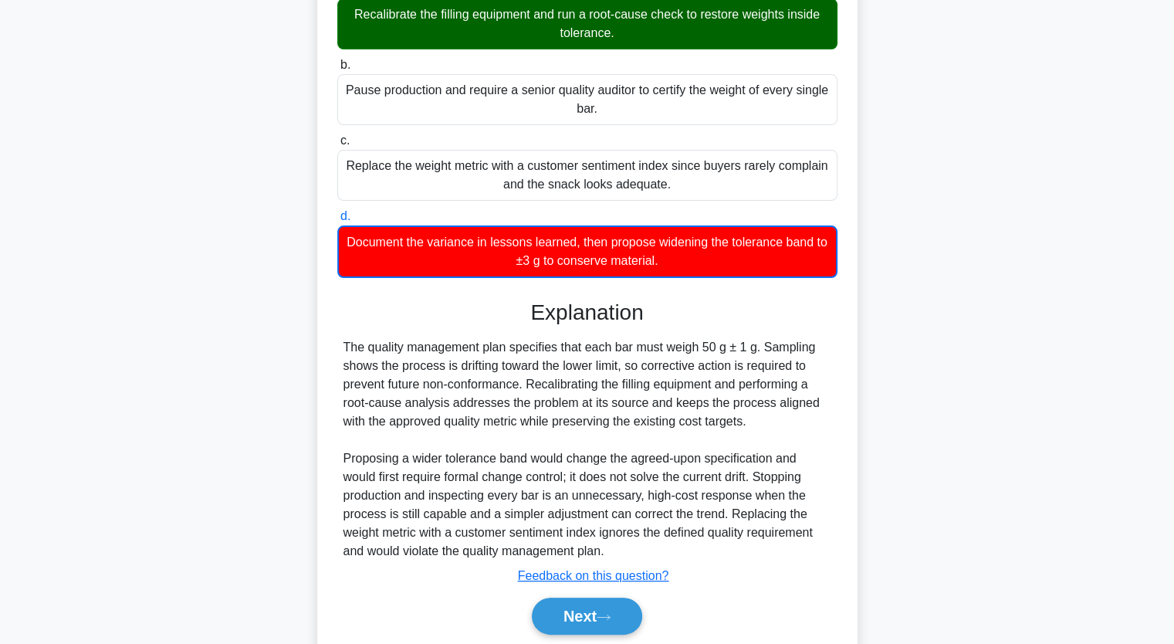
scroll to position [327, 0]
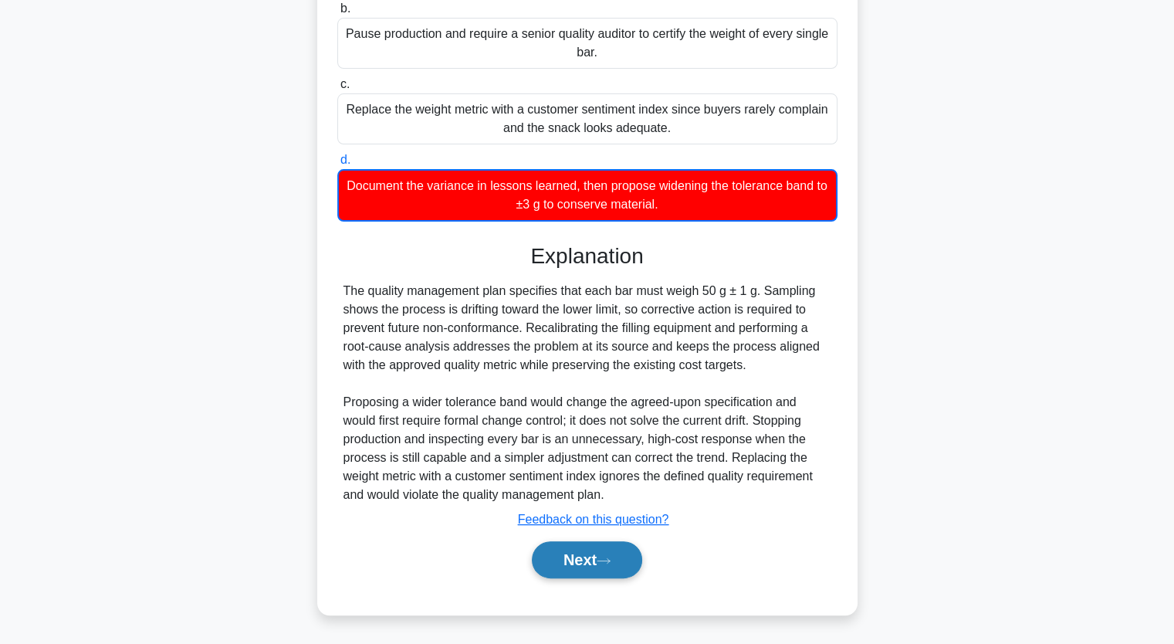
click at [594, 565] on button "Next" at bounding box center [587, 559] width 110 height 37
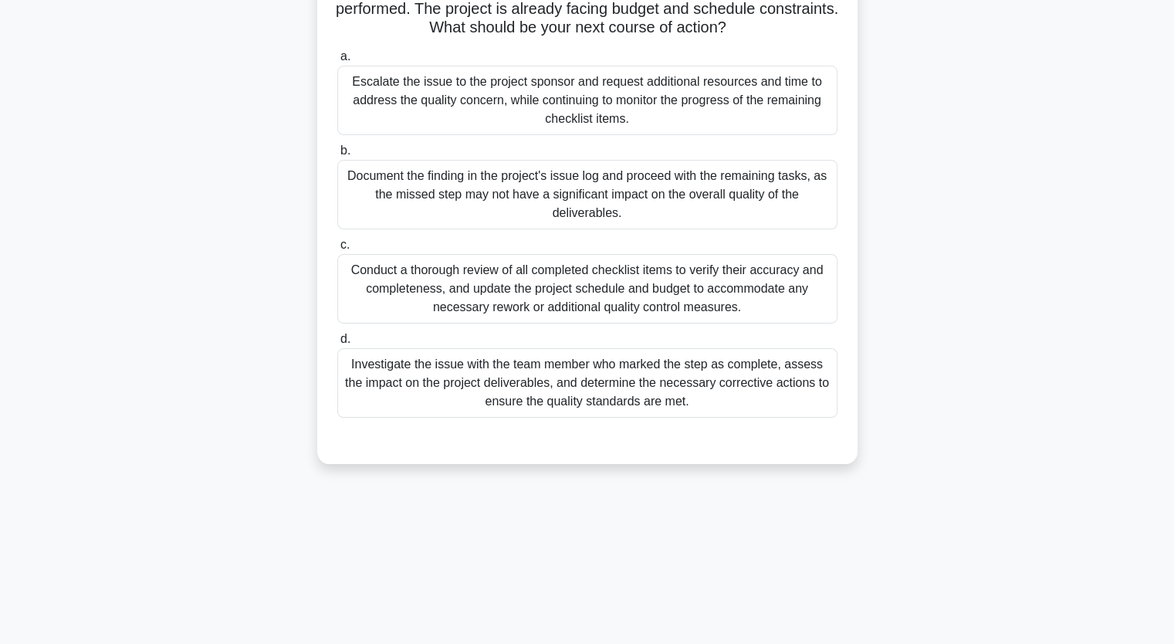
scroll to position [191, 0]
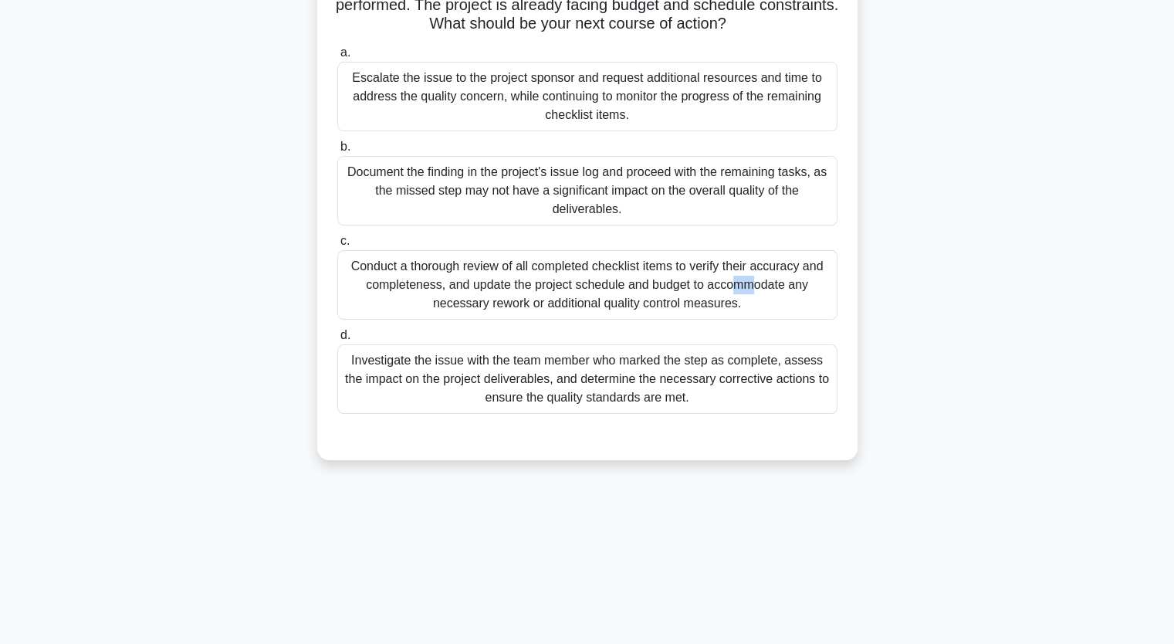
click at [596, 264] on div "Conduct a thorough review of all completed checklist items to verify their accu…" at bounding box center [587, 284] width 500 height 69
click at [502, 296] on div "Conduct a thorough review of all completed checklist items to verify their accu…" at bounding box center [587, 284] width 500 height 69
click at [337, 246] on input "c. Conduct a thorough review of all completed checklist items to verify their a…" at bounding box center [337, 241] width 0 height 10
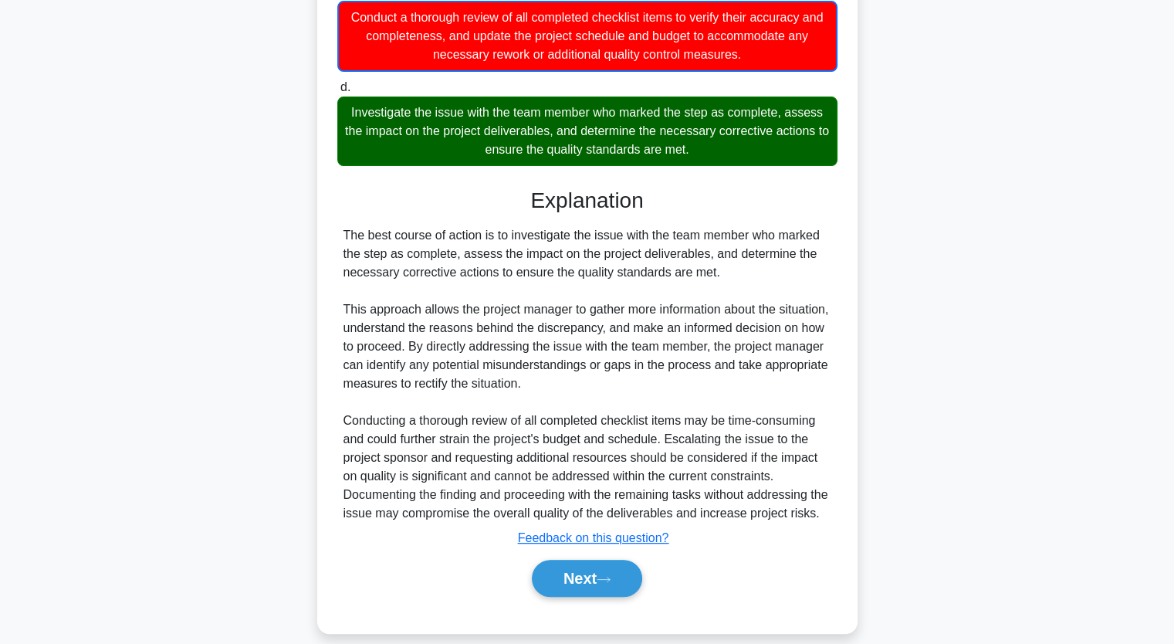
scroll to position [476, 0]
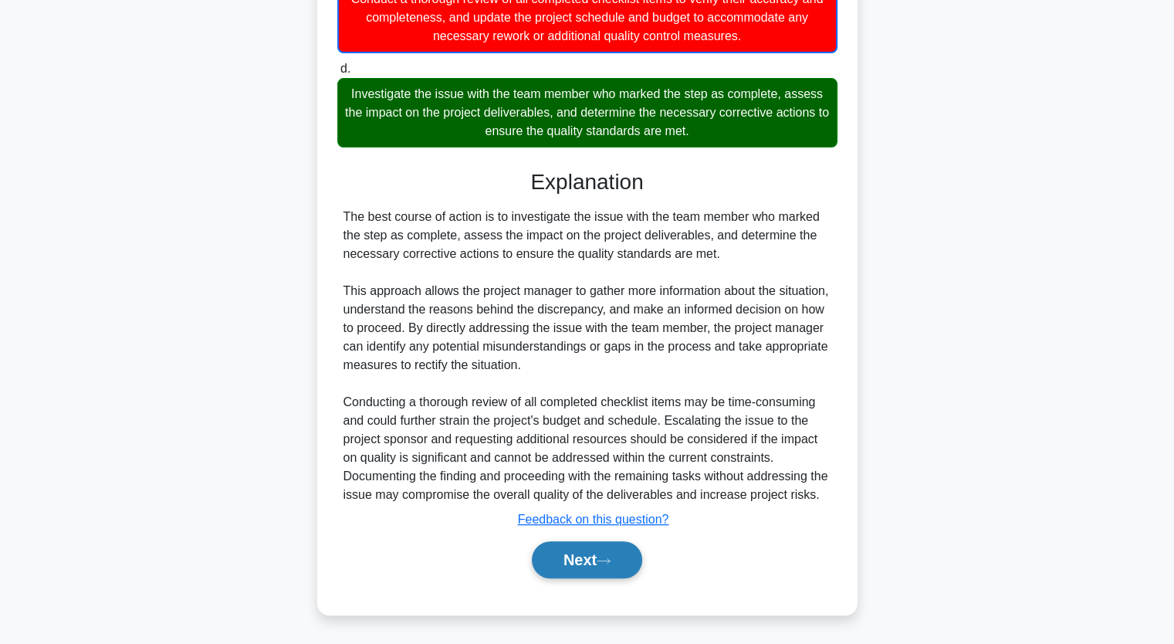
click at [586, 574] on button "Next" at bounding box center [587, 559] width 110 height 37
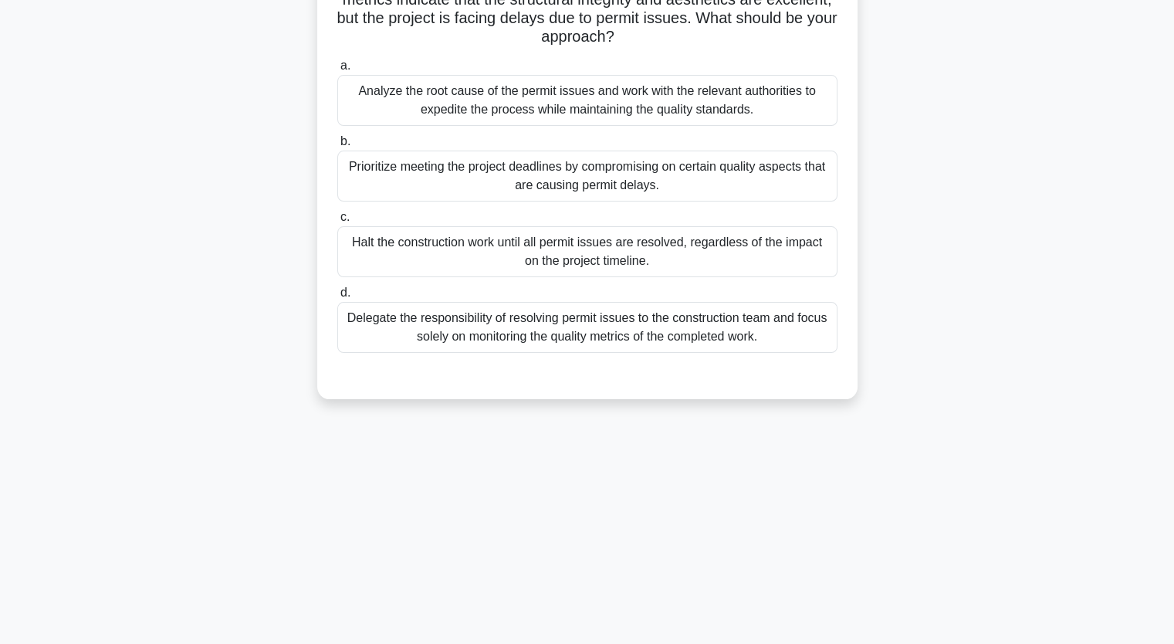
scroll to position [113, 0]
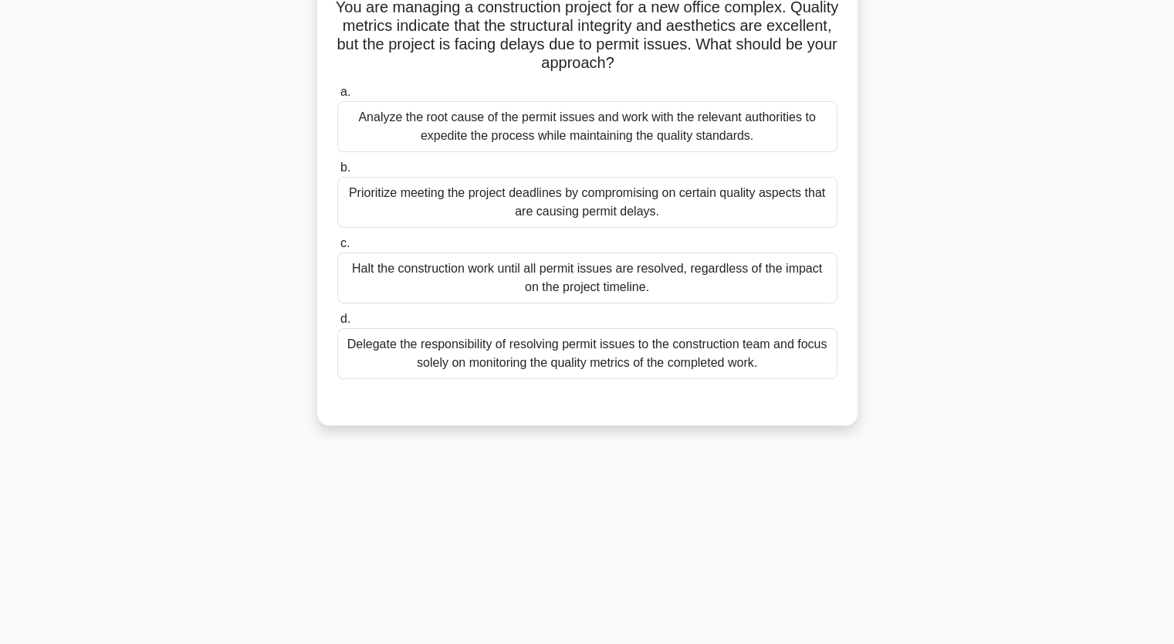
click at [484, 134] on div "Analyze the root cause of the permit issues and work with the relevant authorit…" at bounding box center [587, 126] width 500 height 51
click at [337, 97] on input "a. Analyze the root cause of the permit issues and work with the relevant autho…" at bounding box center [337, 92] width 0 height 10
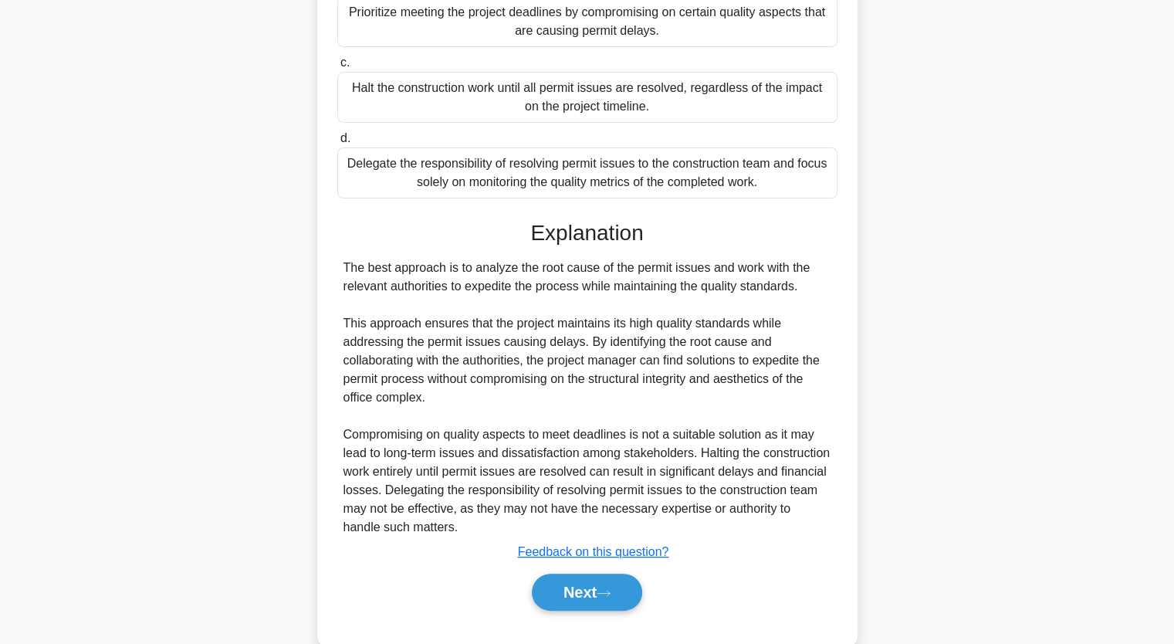
scroll to position [326, 0]
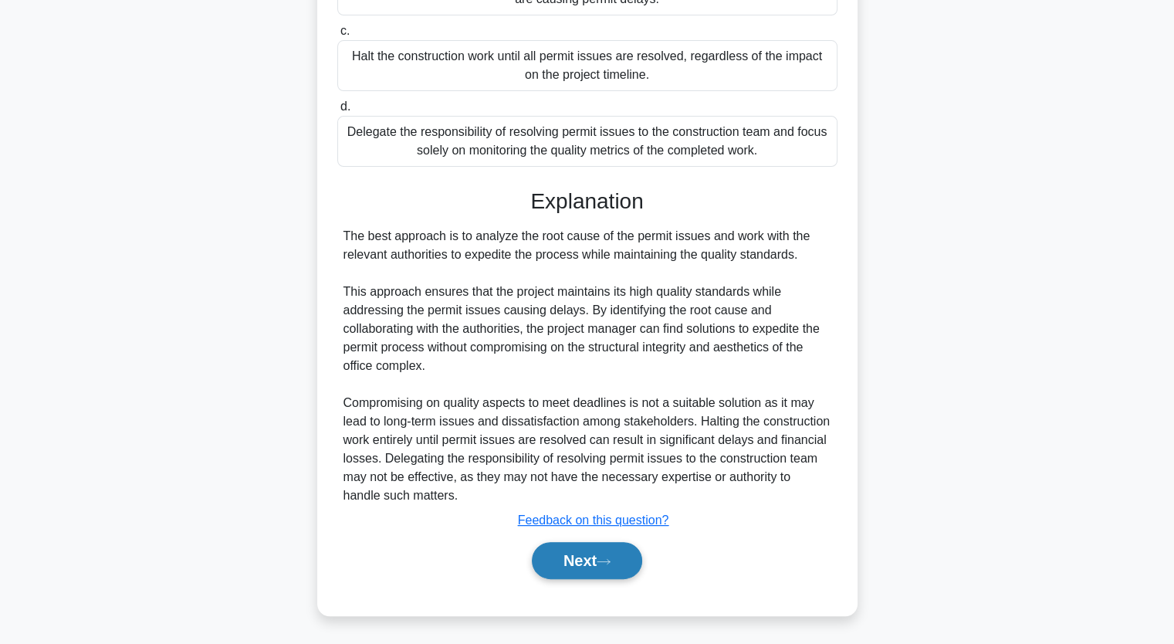
click at [581, 556] on button "Next" at bounding box center [587, 560] width 110 height 37
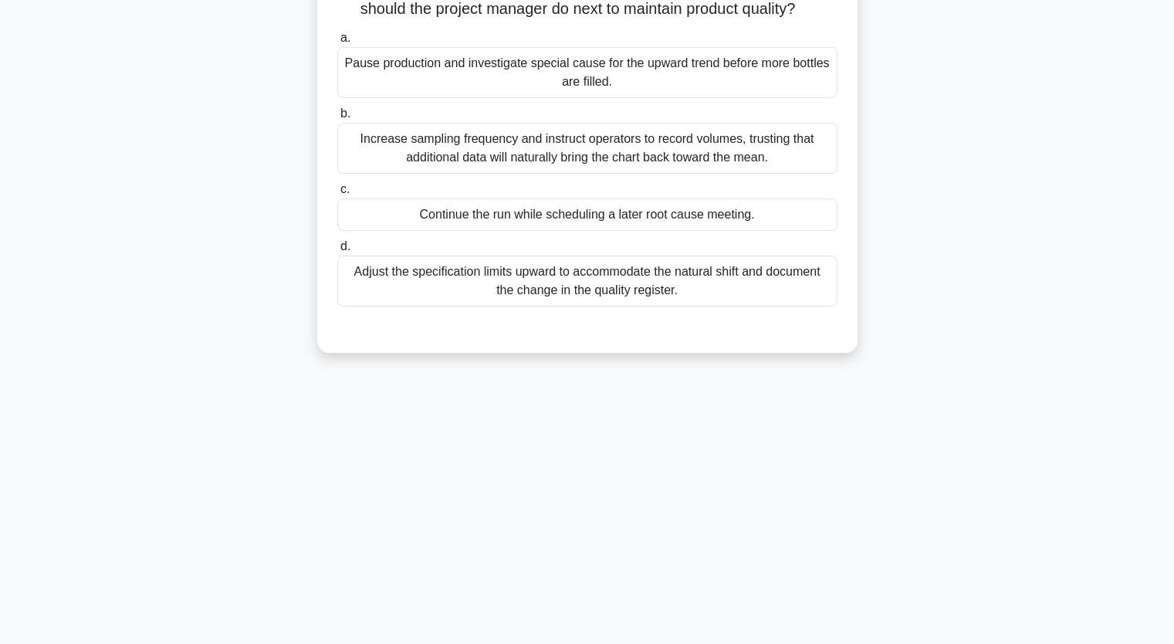
scroll to position [191, 0]
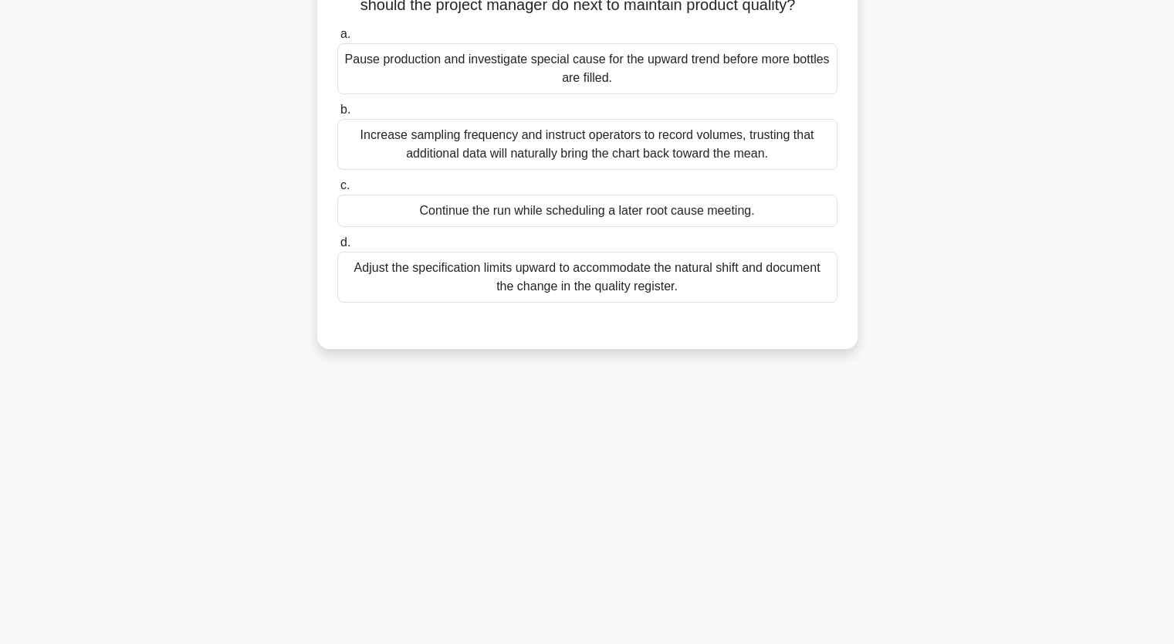
click at [516, 290] on div "Adjust the specification limits upward to accommodate the natural shift and doc…" at bounding box center [587, 277] width 500 height 51
click at [337, 248] on input "d. Adjust the specification limits upward to accommodate the natural shift and …" at bounding box center [337, 243] width 0 height 10
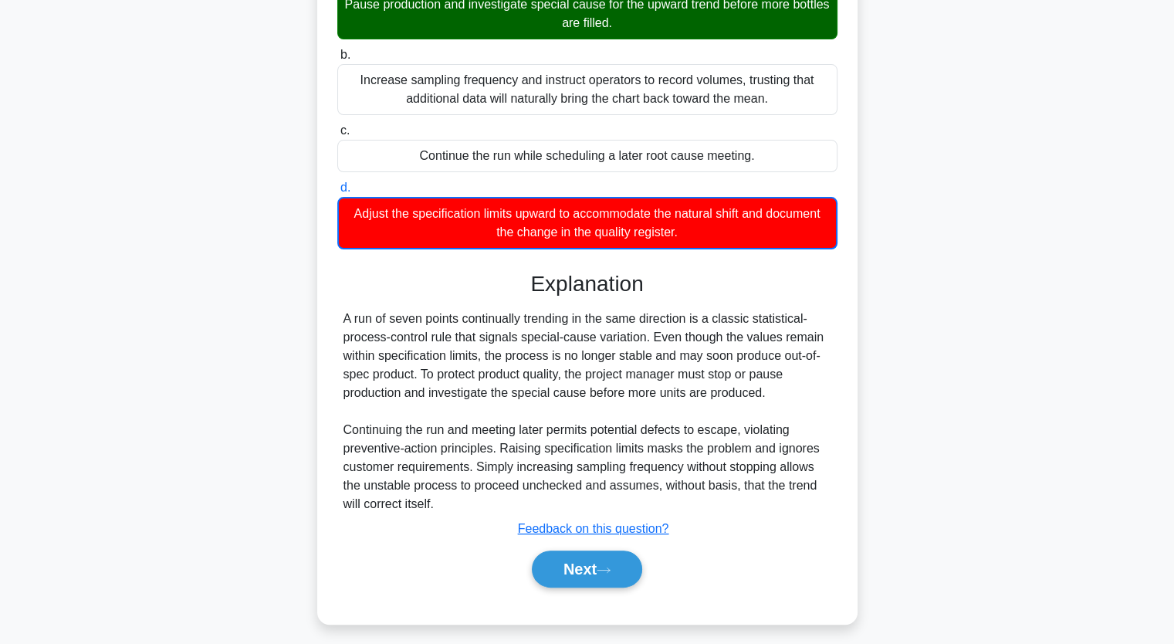
scroll to position [272, 0]
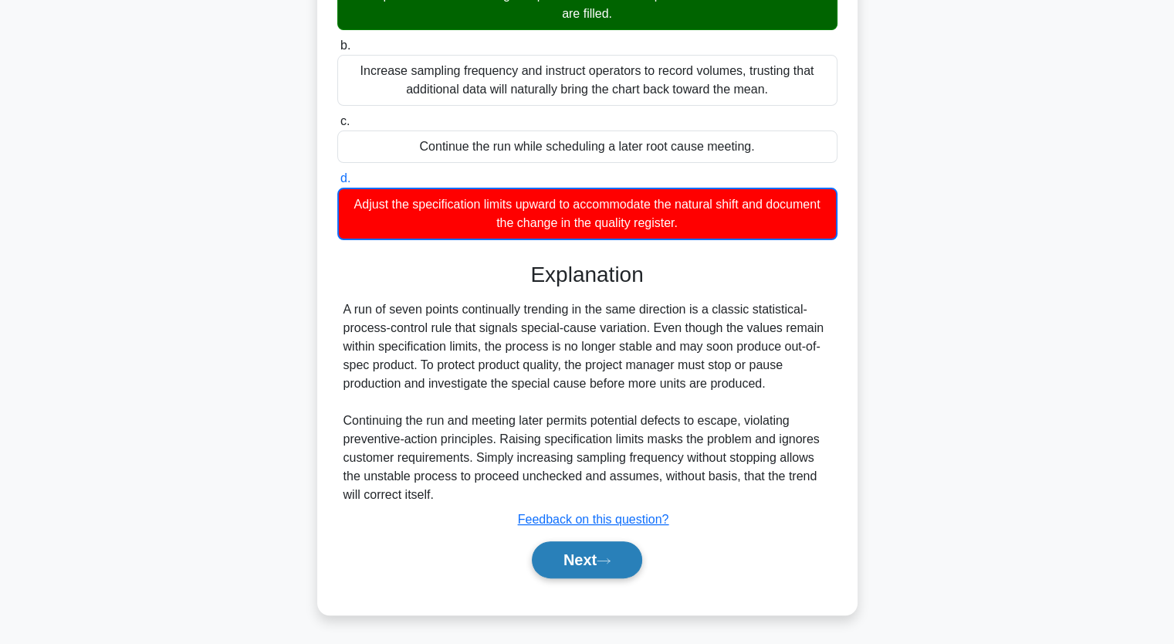
click at [584, 558] on button "Next" at bounding box center [587, 559] width 110 height 37
click at [571, 567] on button "Next" at bounding box center [587, 559] width 110 height 37
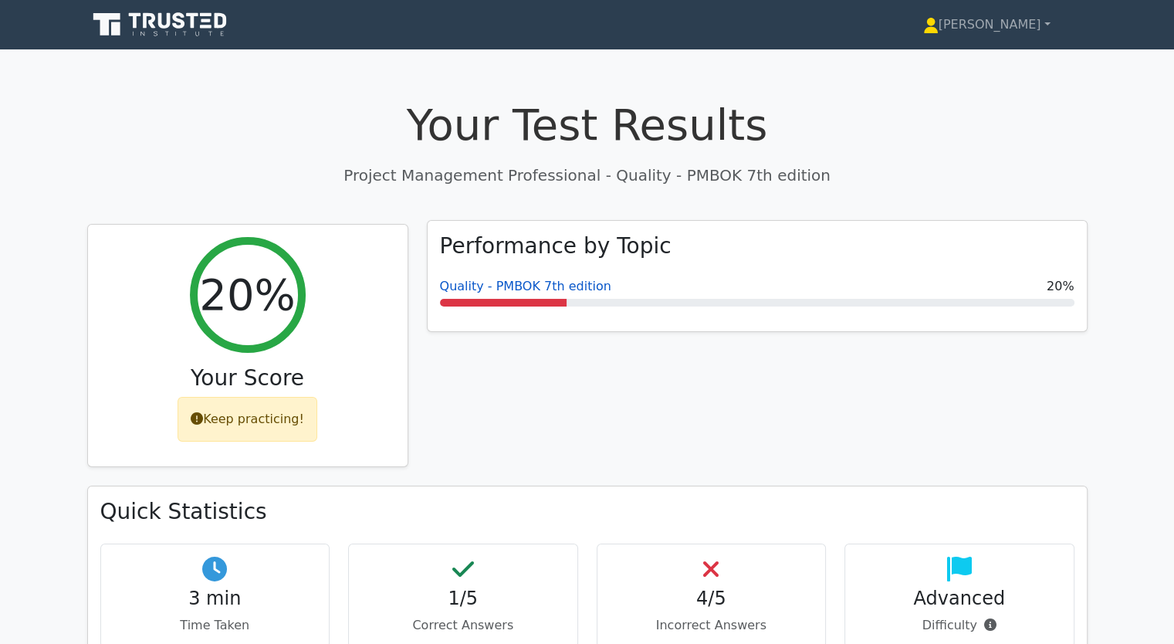
click at [462, 288] on link "Quality - PMBOK 7th edition" at bounding box center [525, 286] width 171 height 15
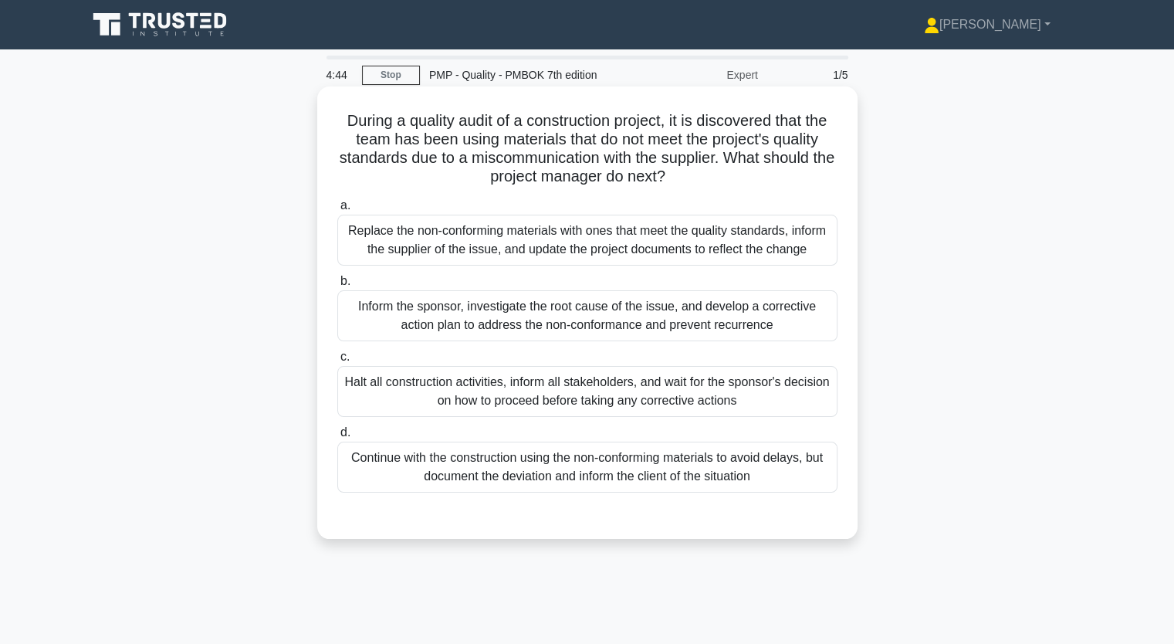
click at [478, 317] on div "Inform the sponsor, investigate the root cause of the issue, and develop a corr…" at bounding box center [587, 315] width 500 height 51
click at [538, 314] on div "Inform the sponsor, investigate the root cause of the issue, and develop a corr…" at bounding box center [587, 315] width 500 height 51
click at [337, 286] on input "b. Inform the sponsor, investigate the root cause of the issue, and develop a c…" at bounding box center [337, 281] width 0 height 10
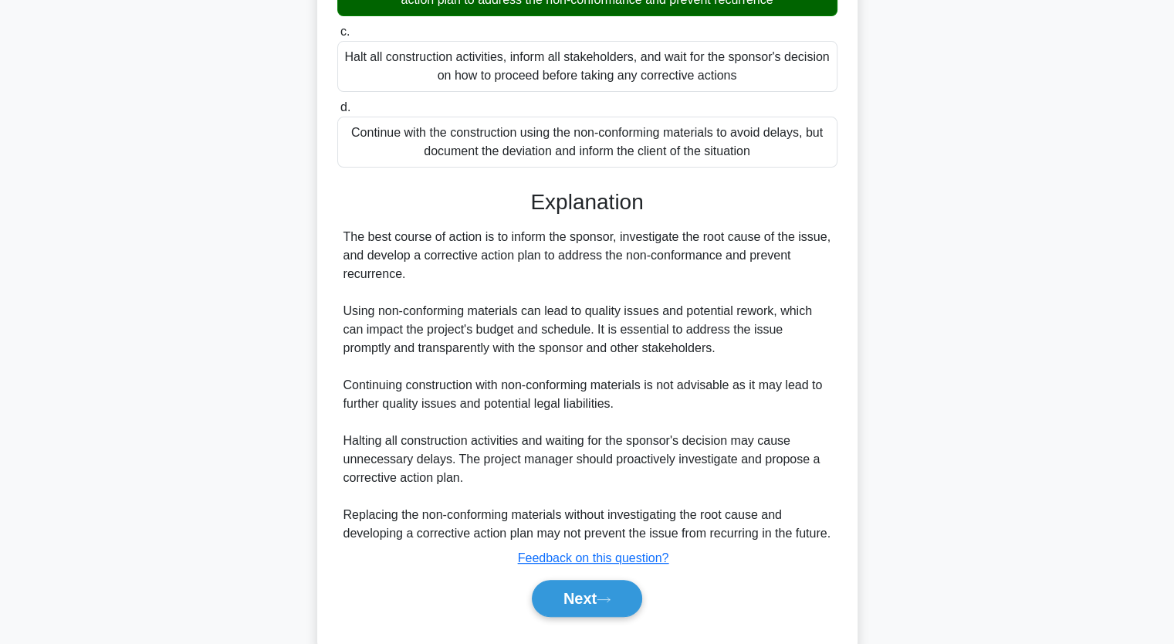
scroll to position [381, 0]
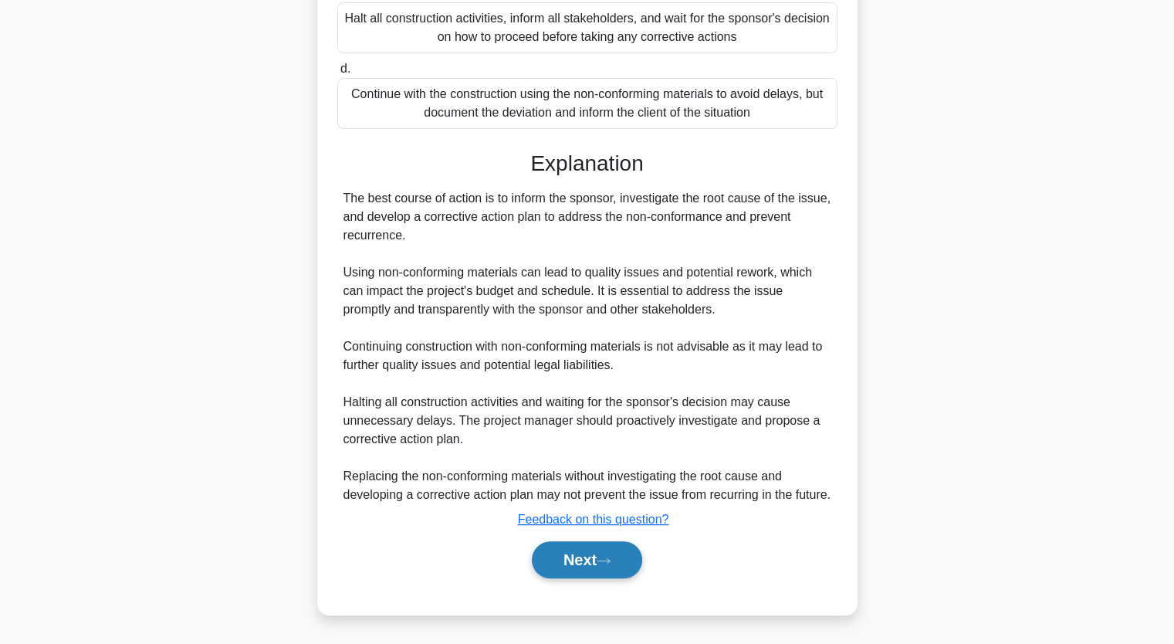
click at [602, 561] on icon at bounding box center [604, 561] width 14 height 8
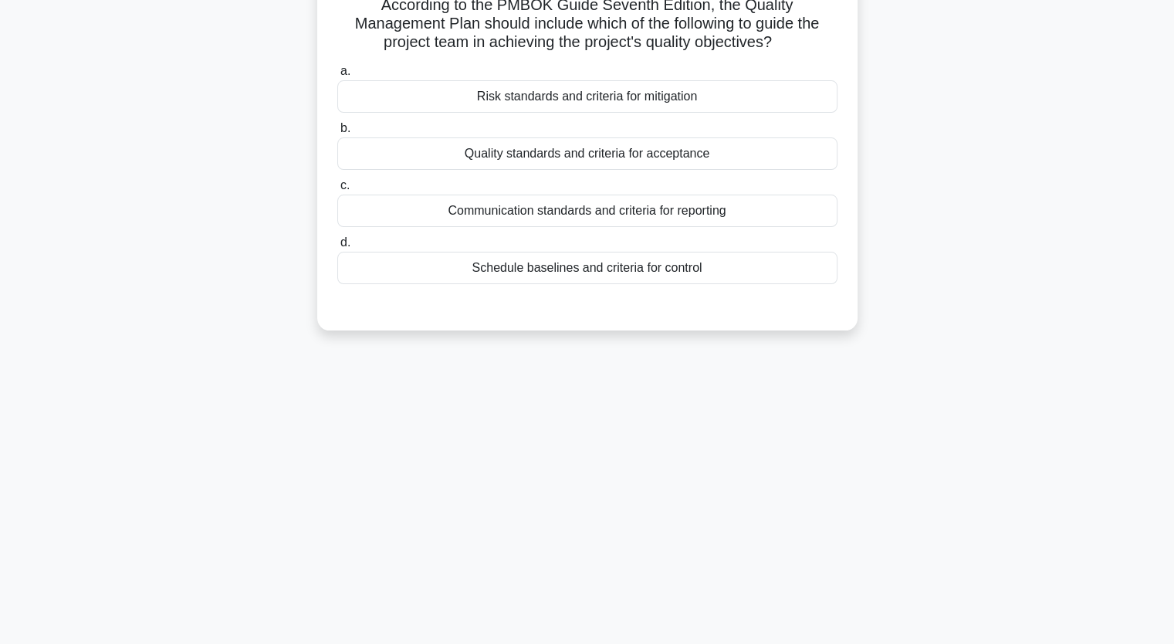
scroll to position [0, 0]
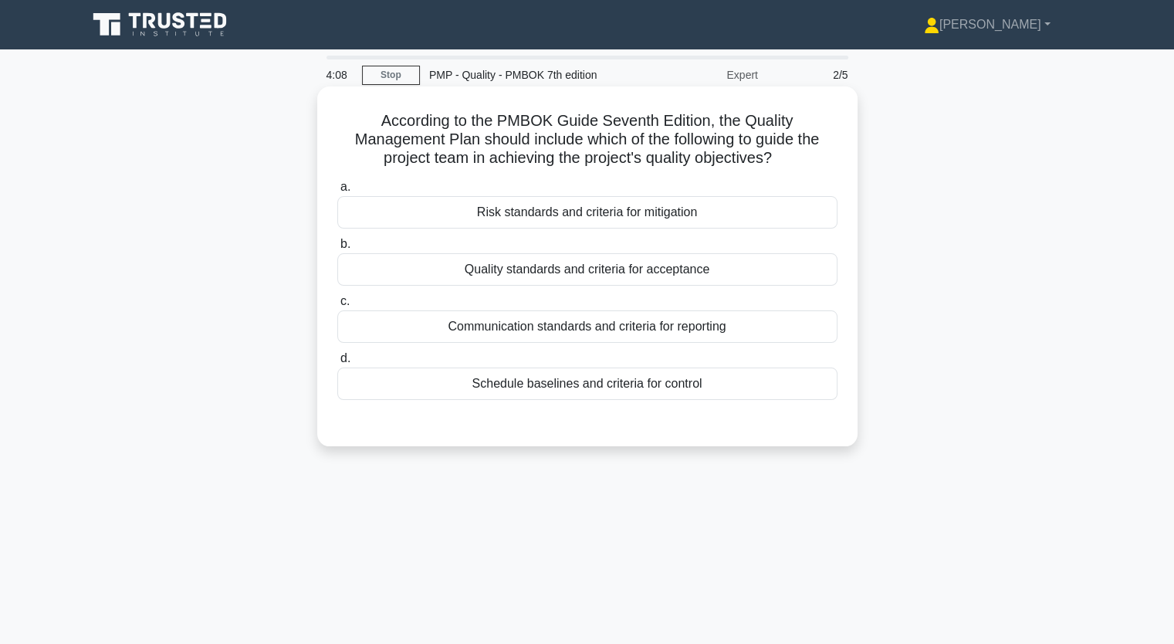
click at [565, 322] on div "Communication standards and criteria for reporting" at bounding box center [587, 326] width 500 height 32
click at [337, 307] on input "c. Communication standards and criteria for reporting" at bounding box center [337, 301] width 0 height 10
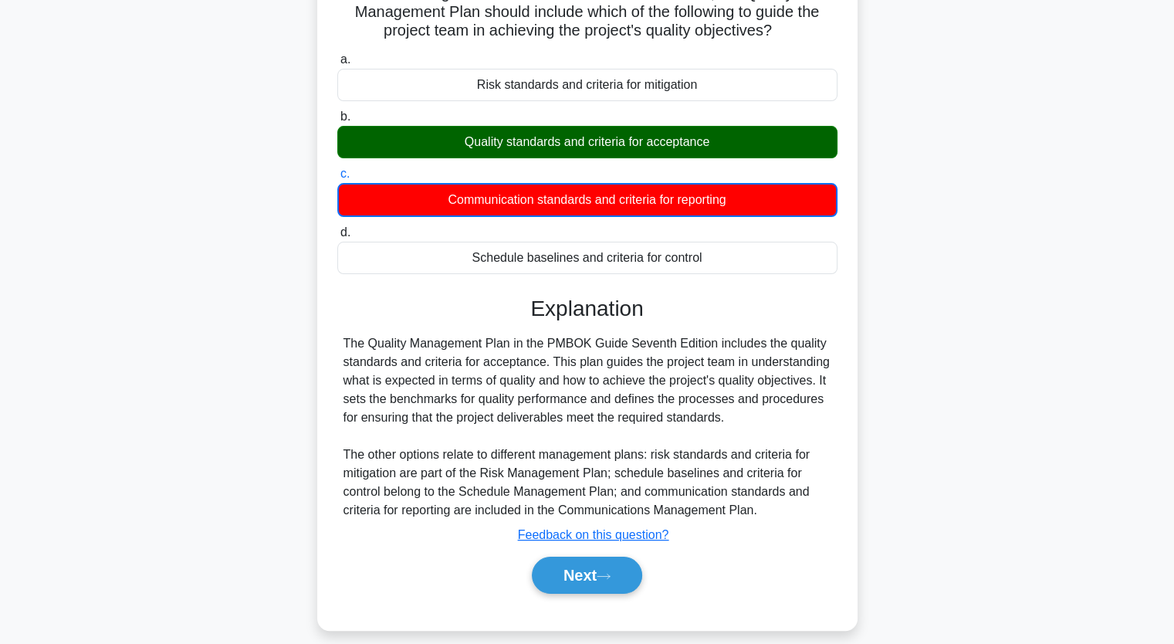
scroll to position [191, 0]
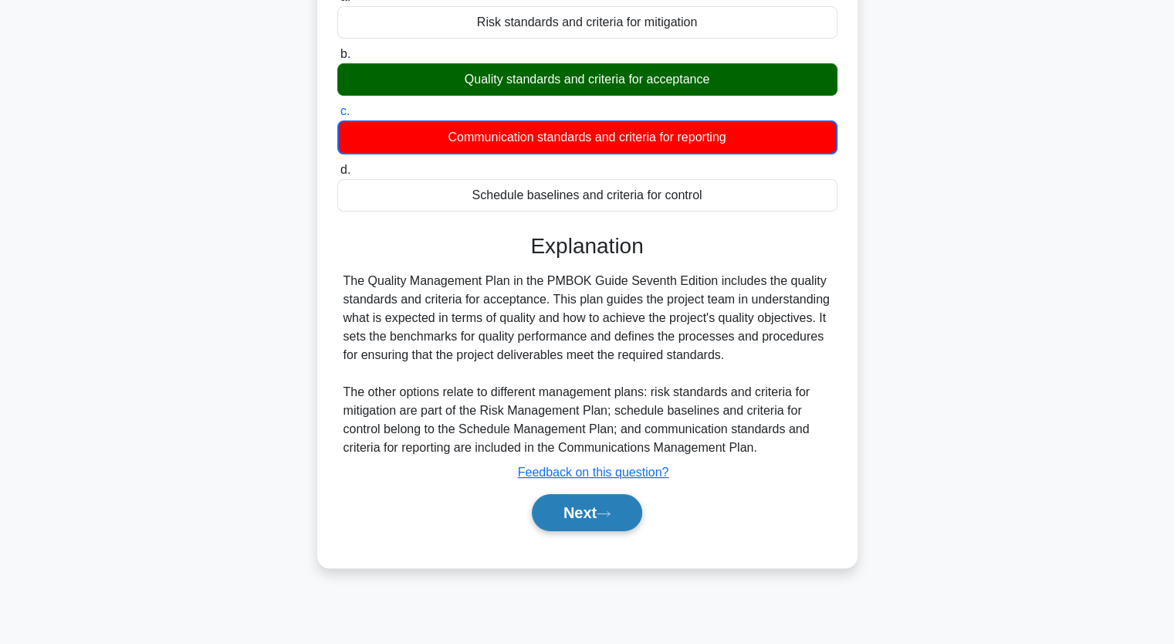
click at [563, 511] on button "Next" at bounding box center [587, 512] width 110 height 37
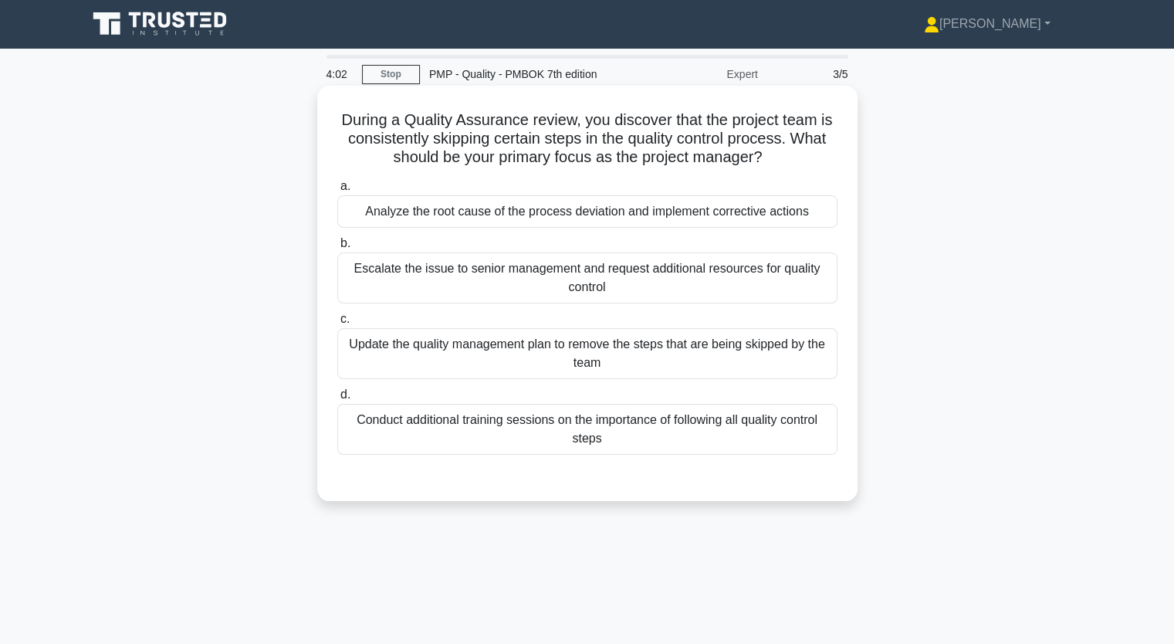
scroll to position [0, 0]
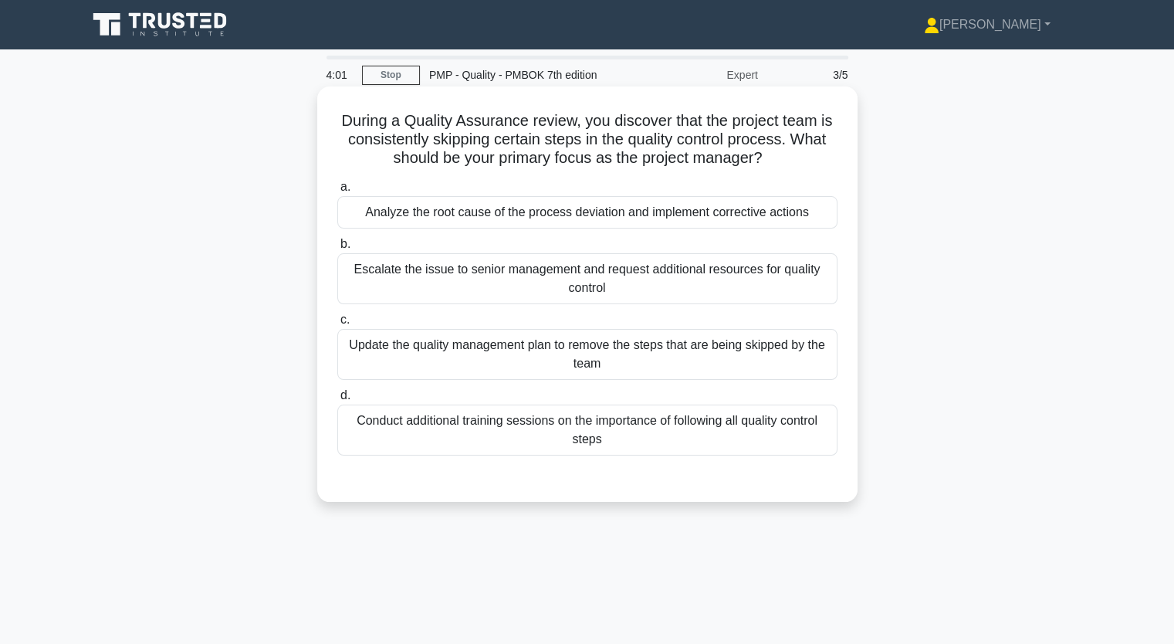
click at [462, 218] on div "Analyze the root cause of the process deviation and implement corrective actions" at bounding box center [587, 212] width 500 height 32
click at [337, 192] on input "a. Analyze the root cause of the process deviation and implement corrective act…" at bounding box center [337, 187] width 0 height 10
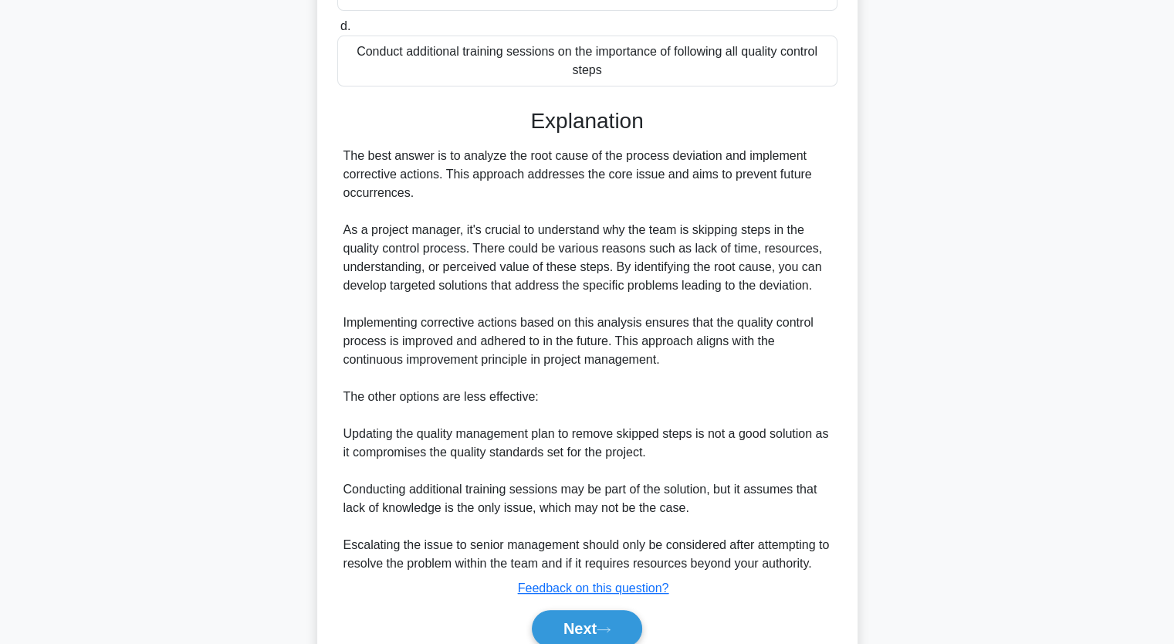
scroll to position [437, 0]
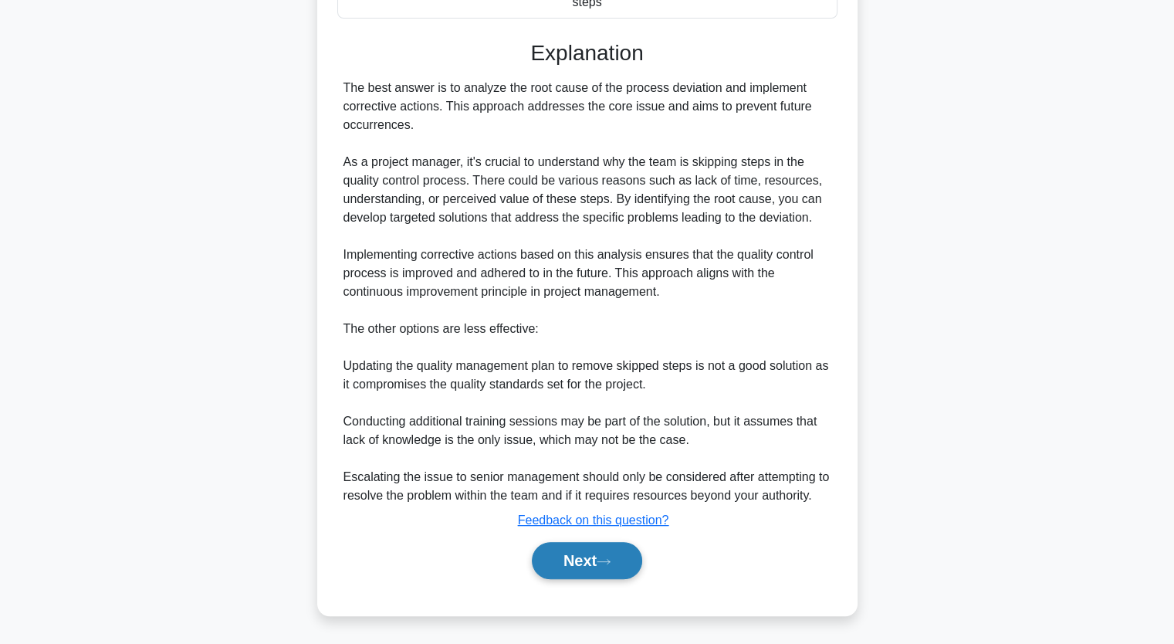
click at [608, 562] on icon at bounding box center [604, 561] width 14 height 8
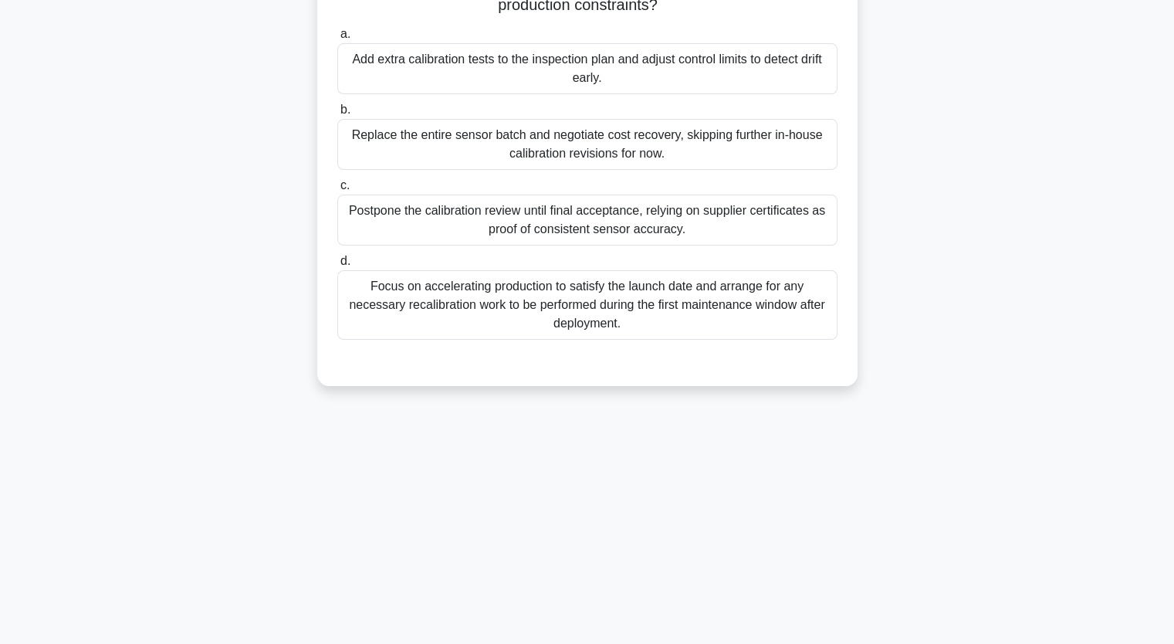
scroll to position [36, 0]
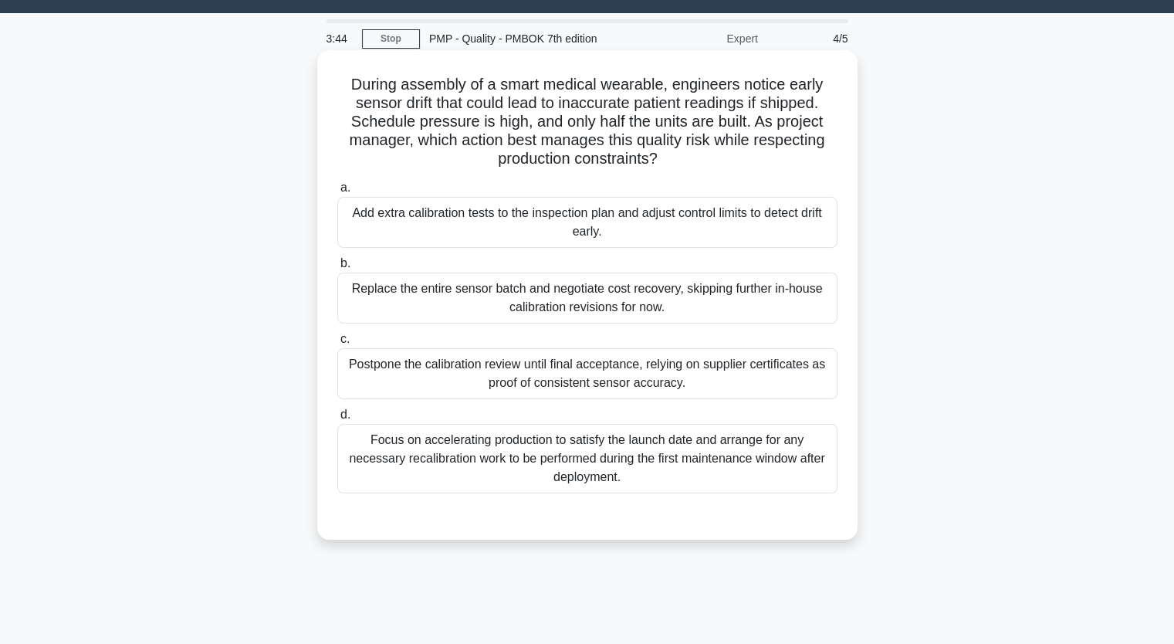
click at [615, 225] on div "Add extra calibration tests to the inspection plan and adjust control limits to…" at bounding box center [587, 222] width 500 height 51
click at [337, 193] on input "a. Add extra calibration tests to the inspection plan and adjust control limits…" at bounding box center [337, 188] width 0 height 10
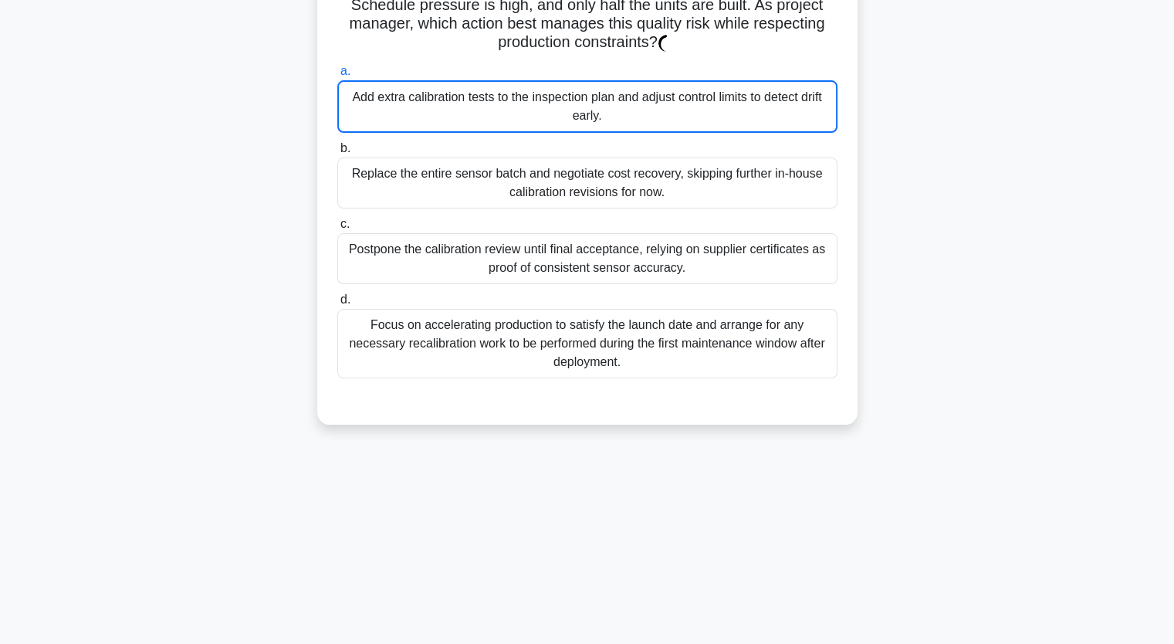
scroll to position [345, 0]
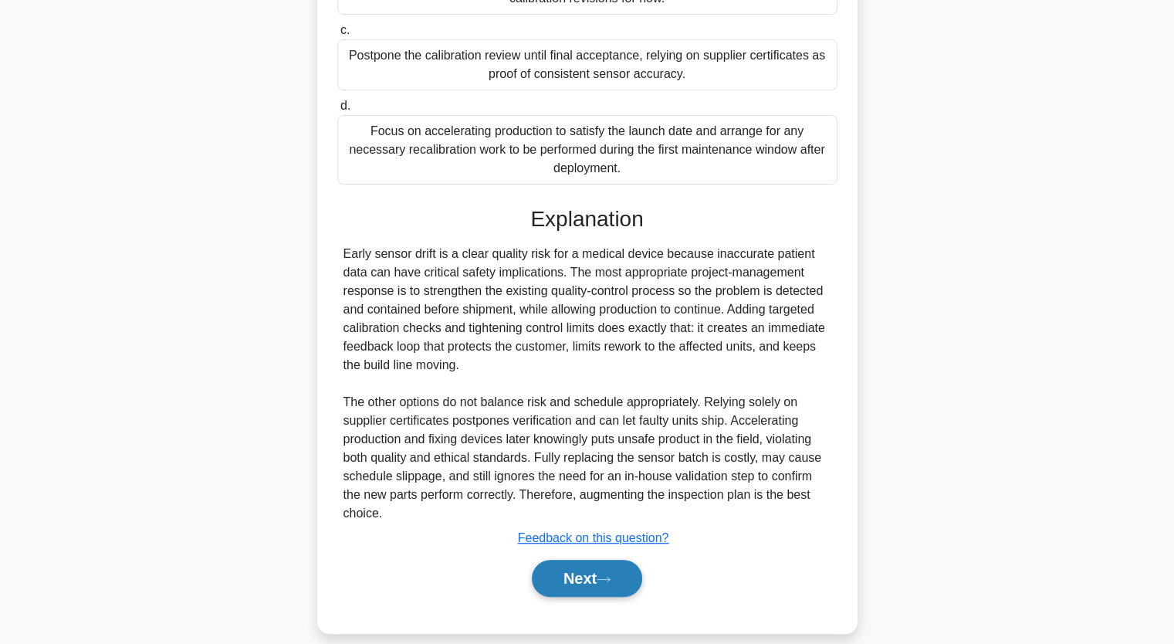
click at [614, 569] on button "Next" at bounding box center [587, 578] width 110 height 37
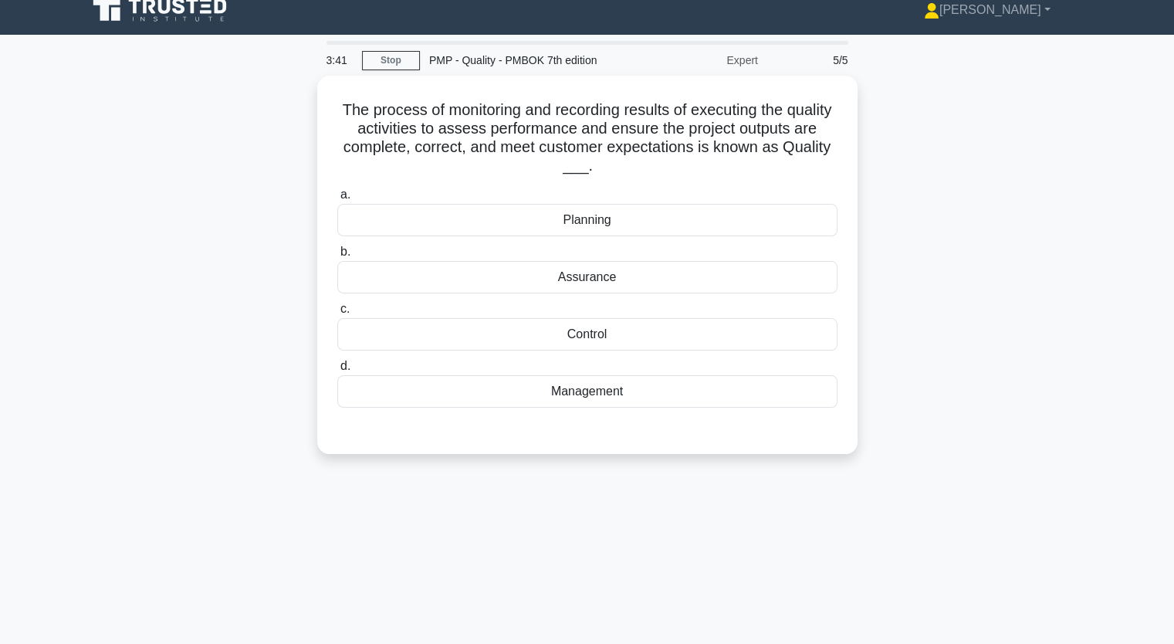
scroll to position [0, 0]
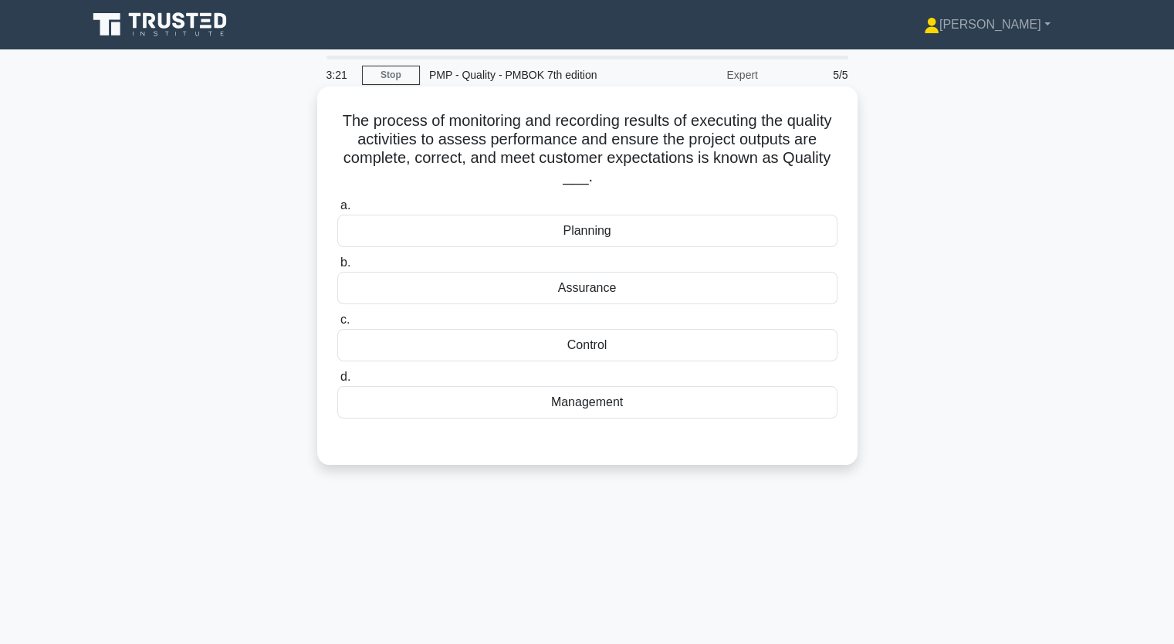
click at [596, 291] on div "Assurance" at bounding box center [587, 288] width 500 height 32
click at [337, 268] on input "b. Assurance" at bounding box center [337, 263] width 0 height 10
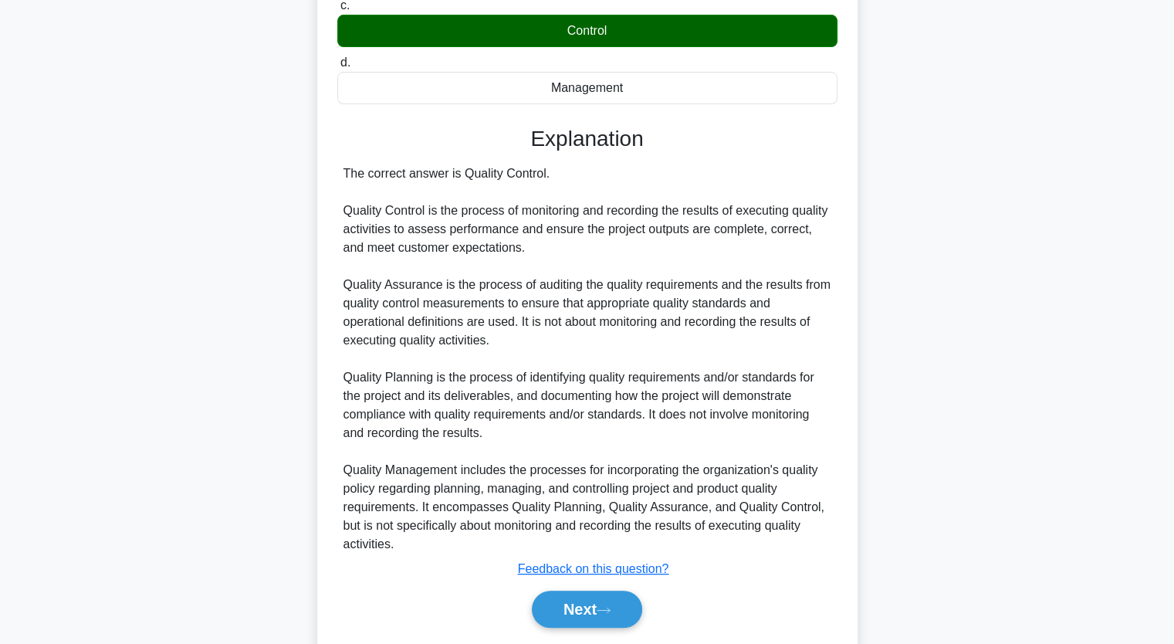
scroll to position [364, 0]
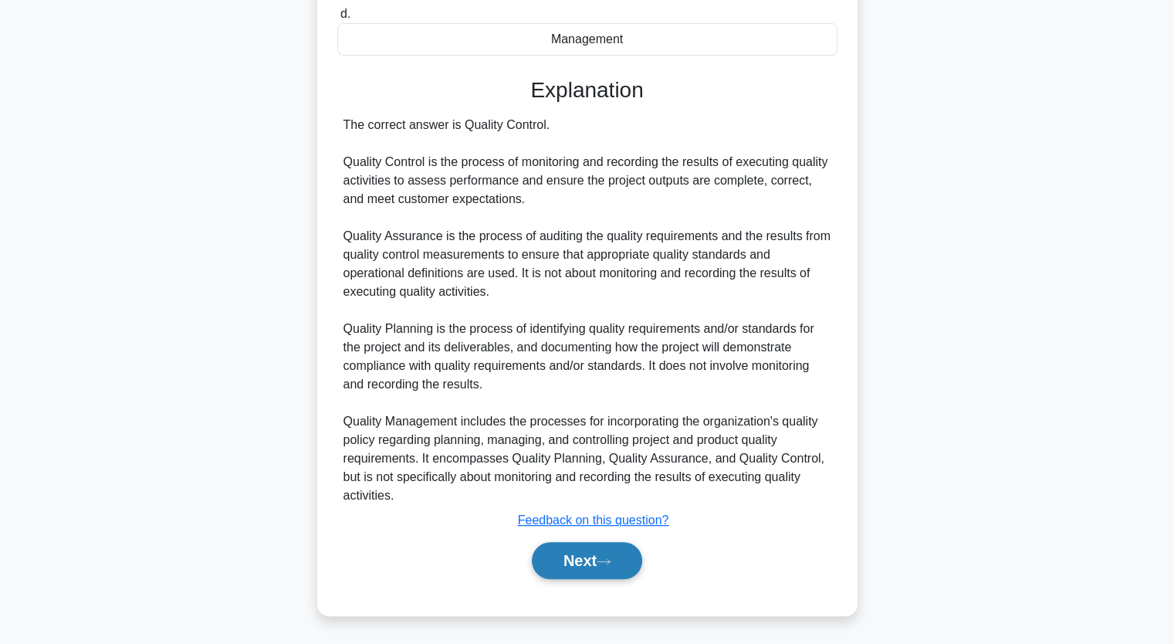
click at [611, 560] on icon at bounding box center [604, 561] width 14 height 8
click at [584, 564] on button "Next" at bounding box center [587, 560] width 110 height 37
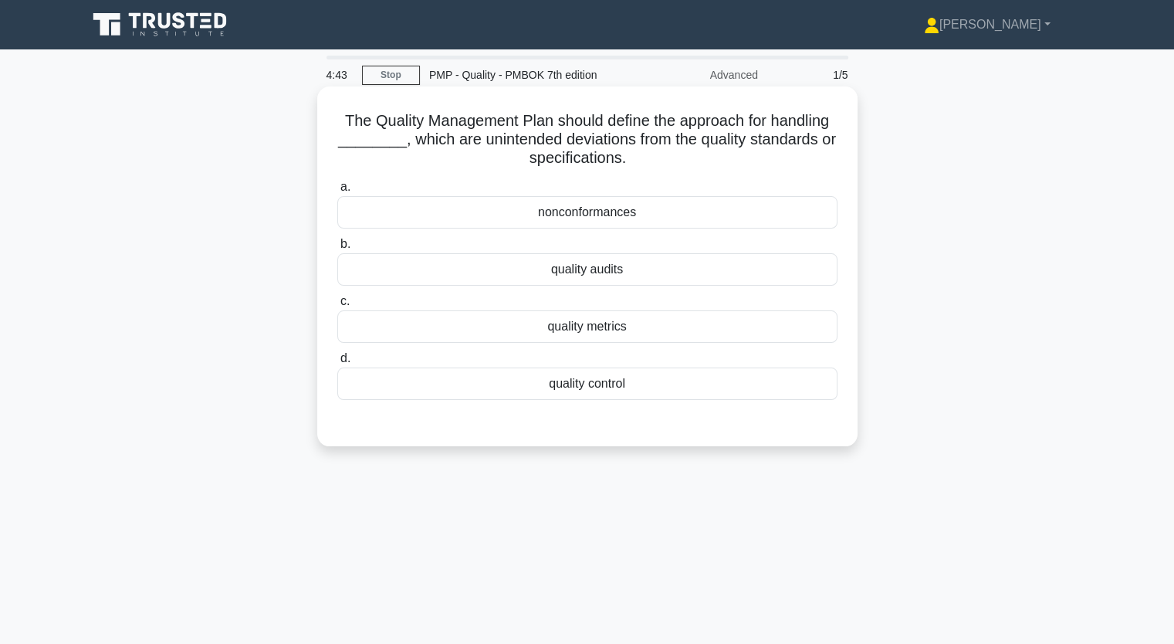
click at [591, 217] on div "nonconformances" at bounding box center [587, 212] width 500 height 32
click at [337, 192] on input "a. nonconformances" at bounding box center [337, 187] width 0 height 10
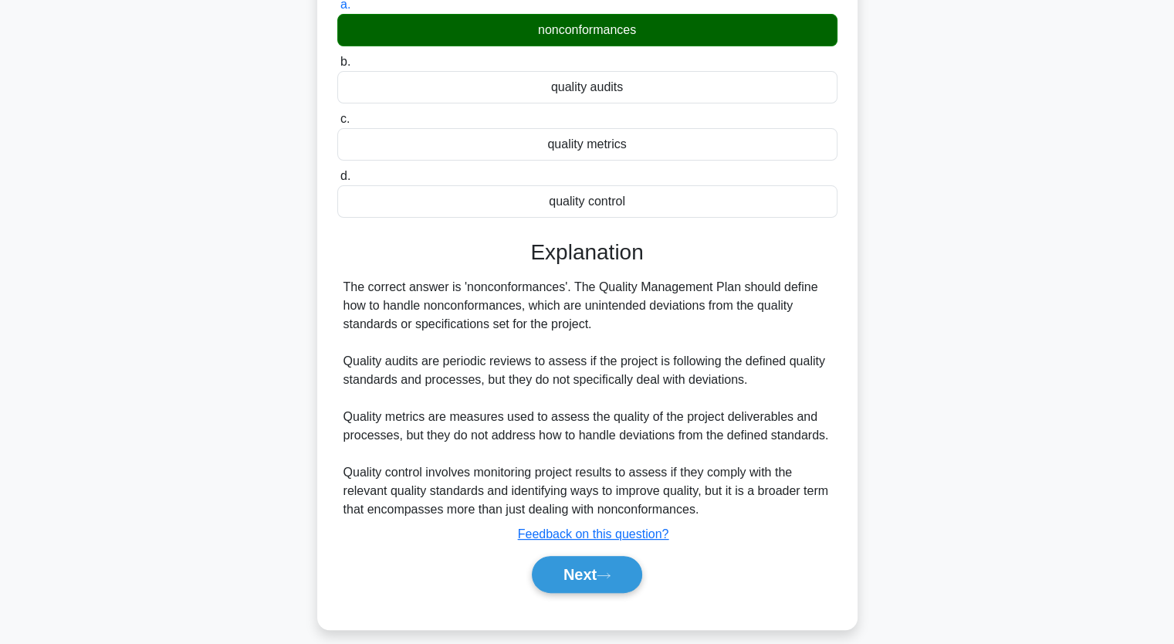
scroll to position [196, 0]
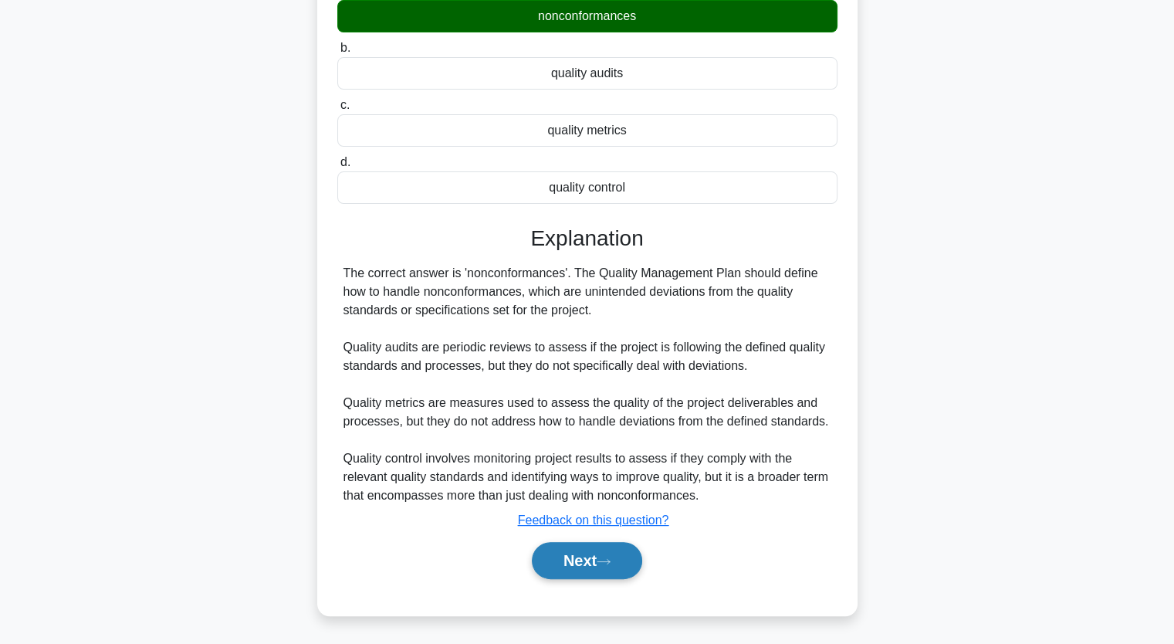
click at [584, 551] on button "Next" at bounding box center [587, 560] width 110 height 37
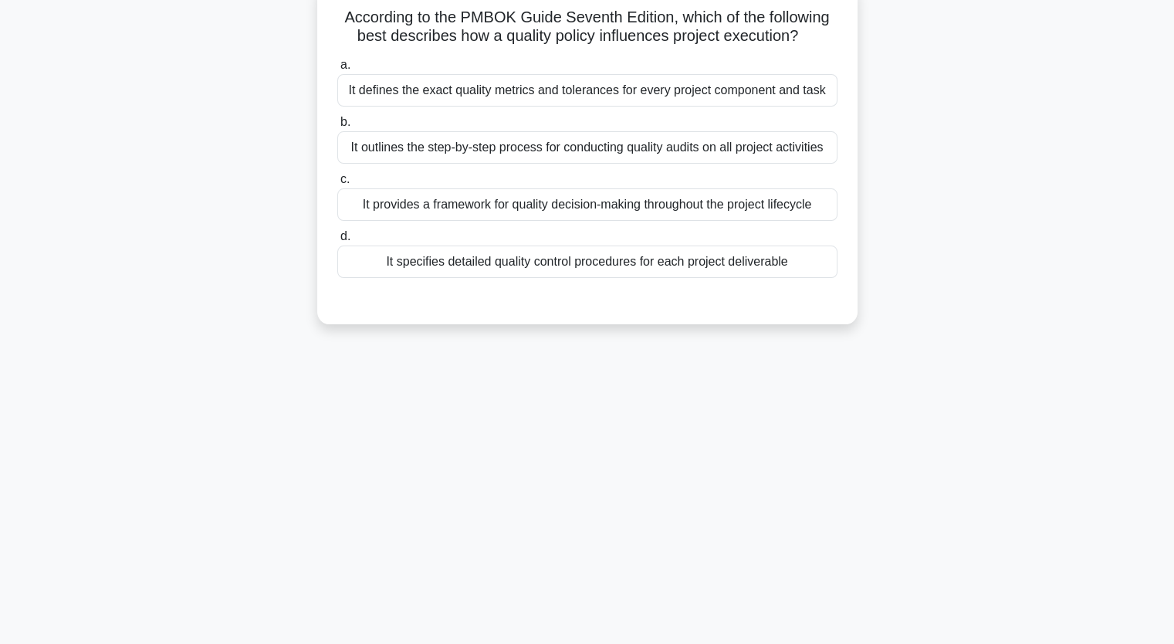
scroll to position [36, 0]
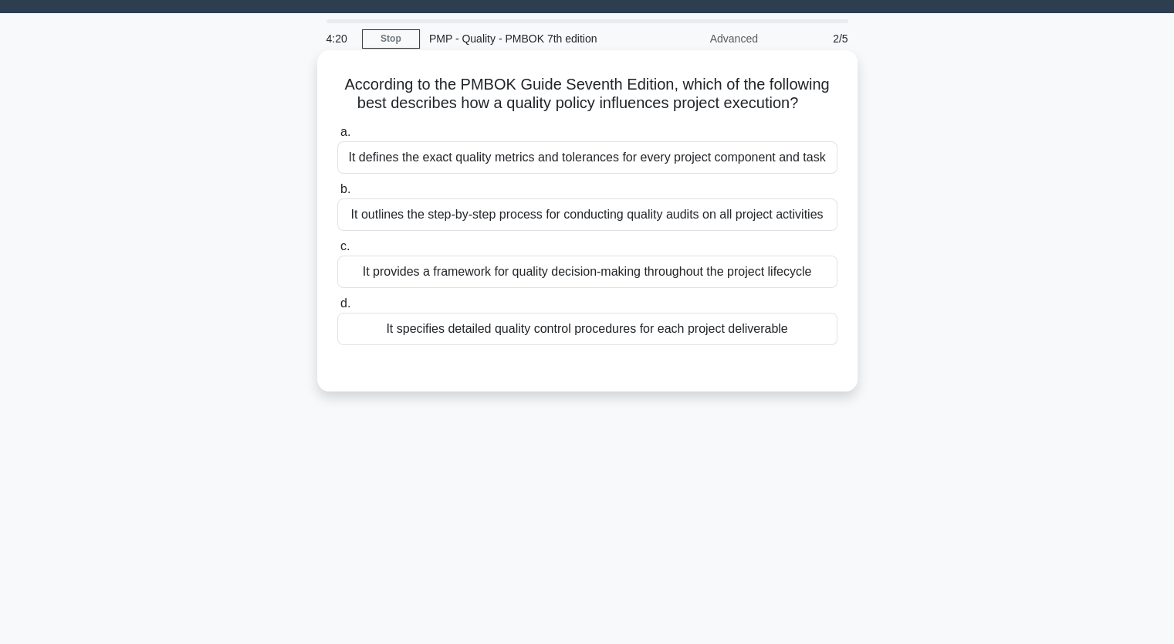
click at [505, 168] on div "It defines the exact quality metrics and tolerances for every project component…" at bounding box center [587, 157] width 500 height 32
click at [337, 137] on input "a. It defines the exact quality metrics and tolerances for every project compon…" at bounding box center [337, 132] width 0 height 10
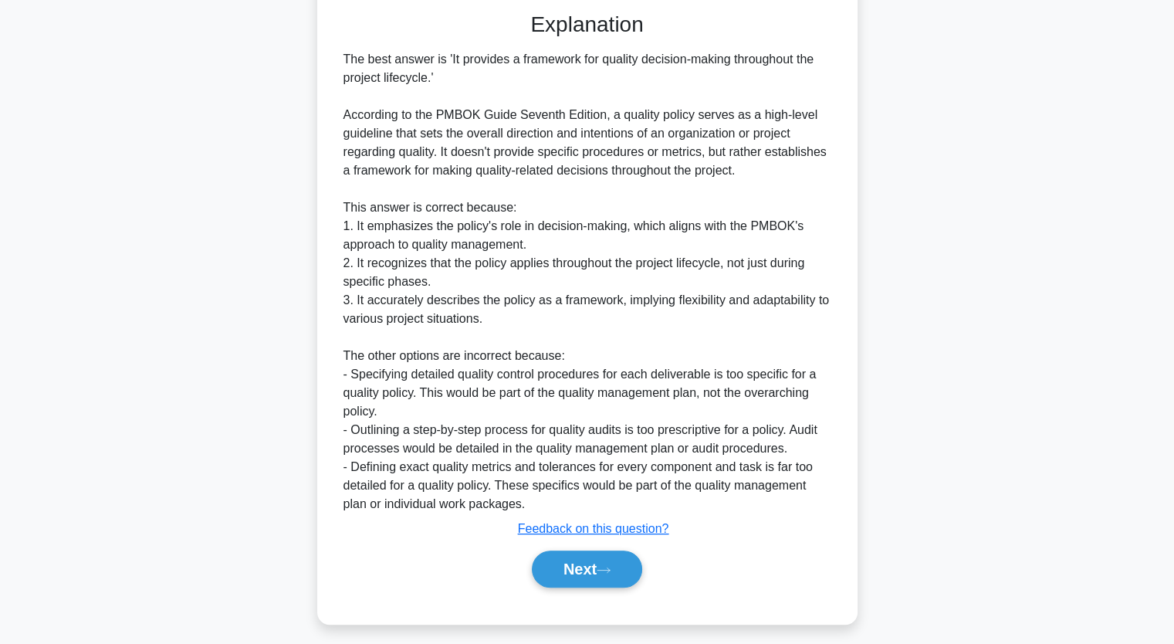
scroll to position [420, 0]
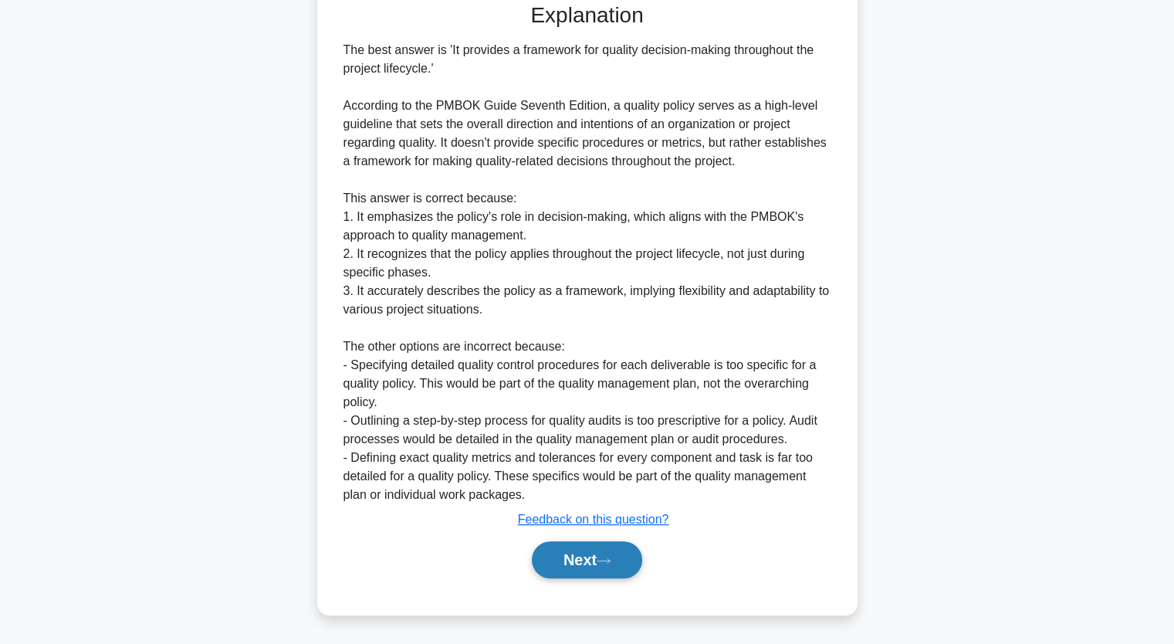
click at [582, 564] on button "Next" at bounding box center [587, 559] width 110 height 37
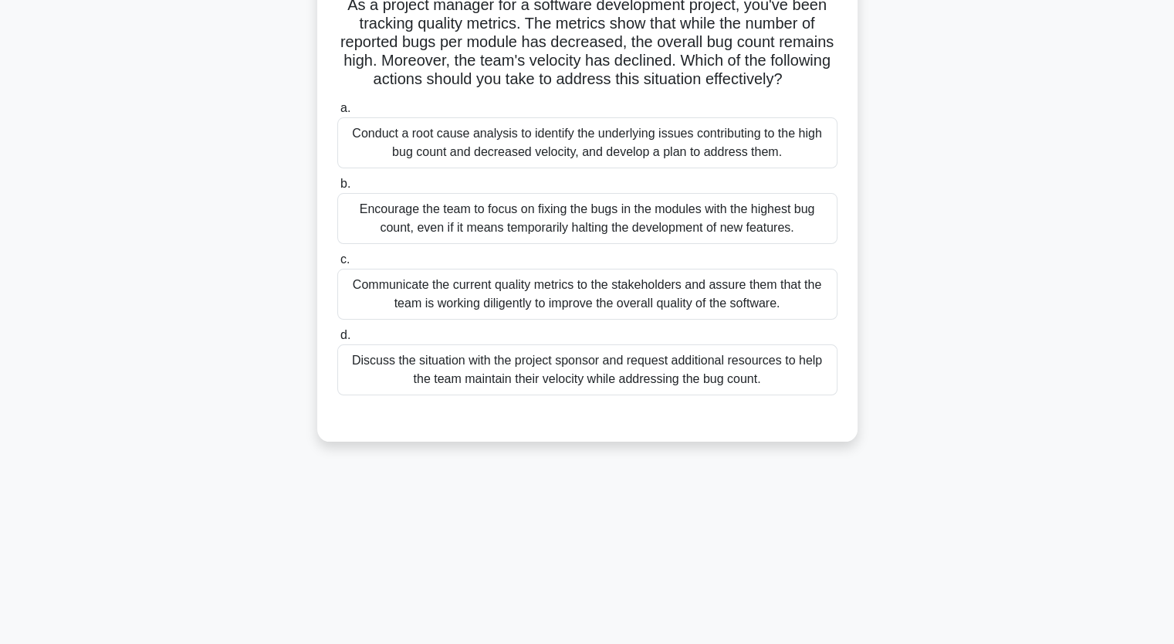
scroll to position [36, 0]
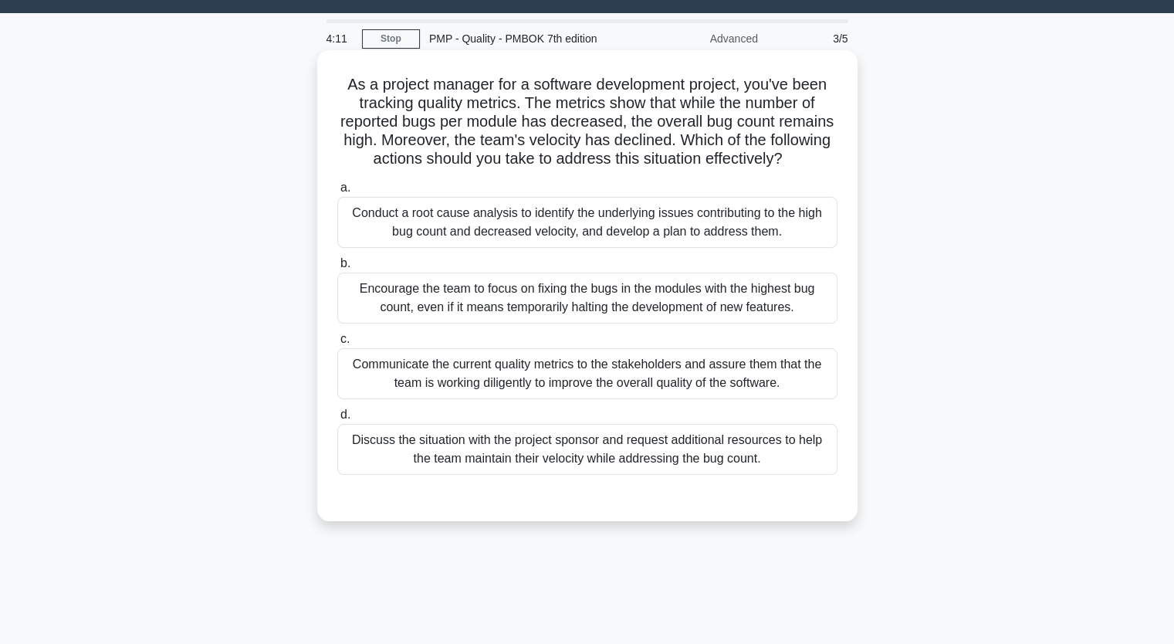
click at [509, 322] on div "Encourage the team to focus on fixing the bugs in the modules with the highest …" at bounding box center [587, 298] width 500 height 51
click at [337, 269] on input "b. Encourage the team to focus on fixing the bugs in the modules with the highe…" at bounding box center [337, 264] width 0 height 10
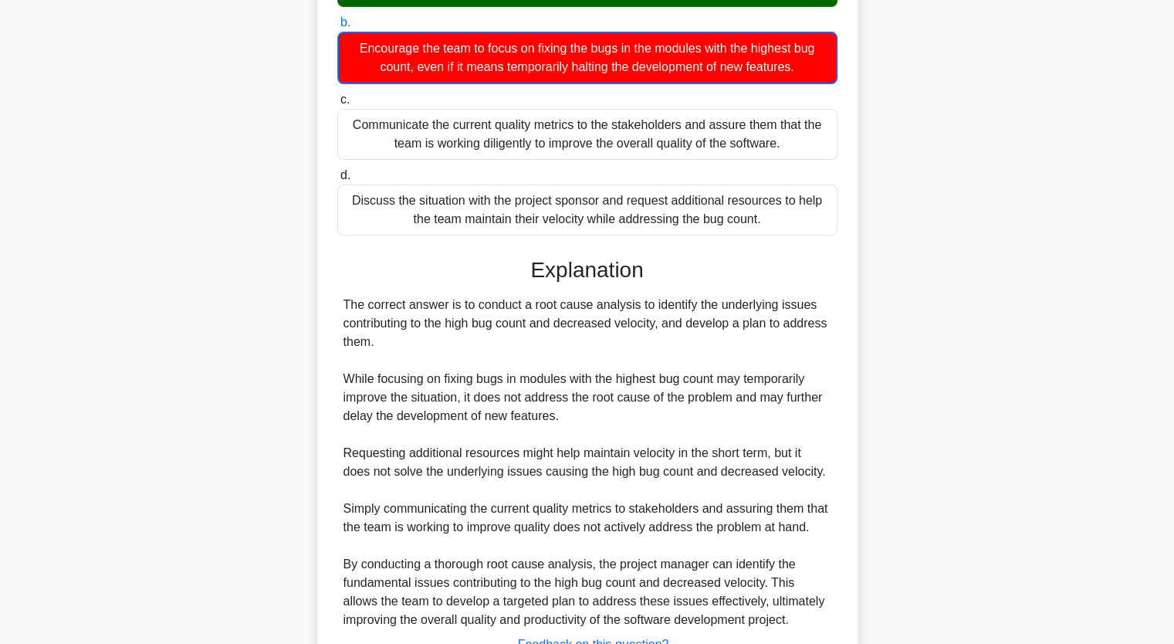
scroll to position [420, 0]
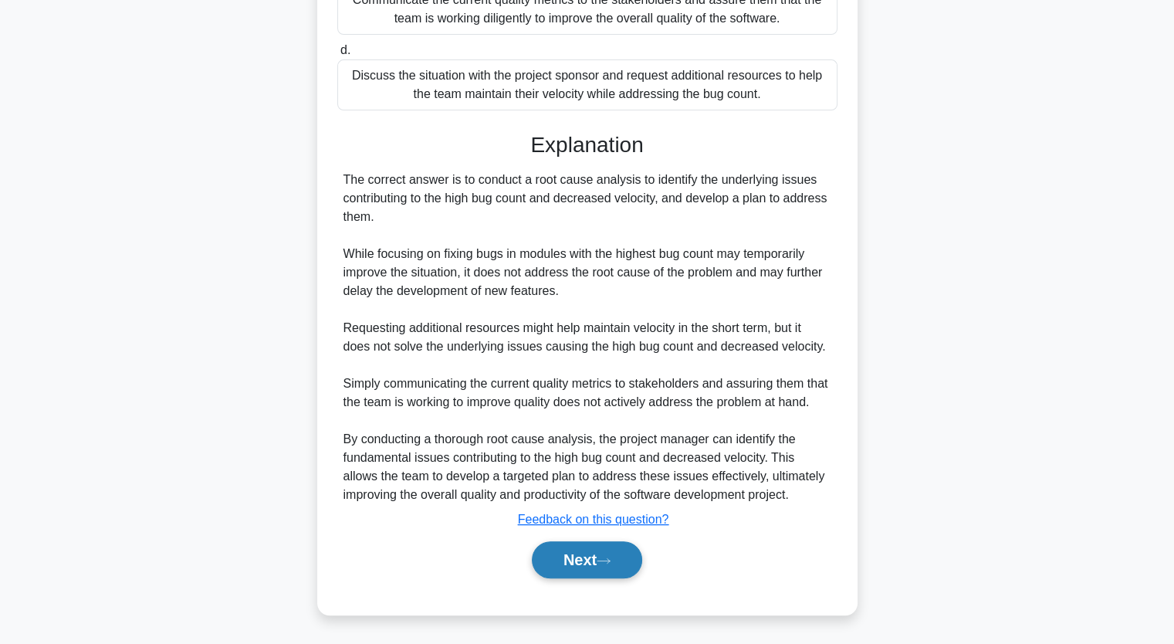
click at [584, 556] on button "Next" at bounding box center [587, 559] width 110 height 37
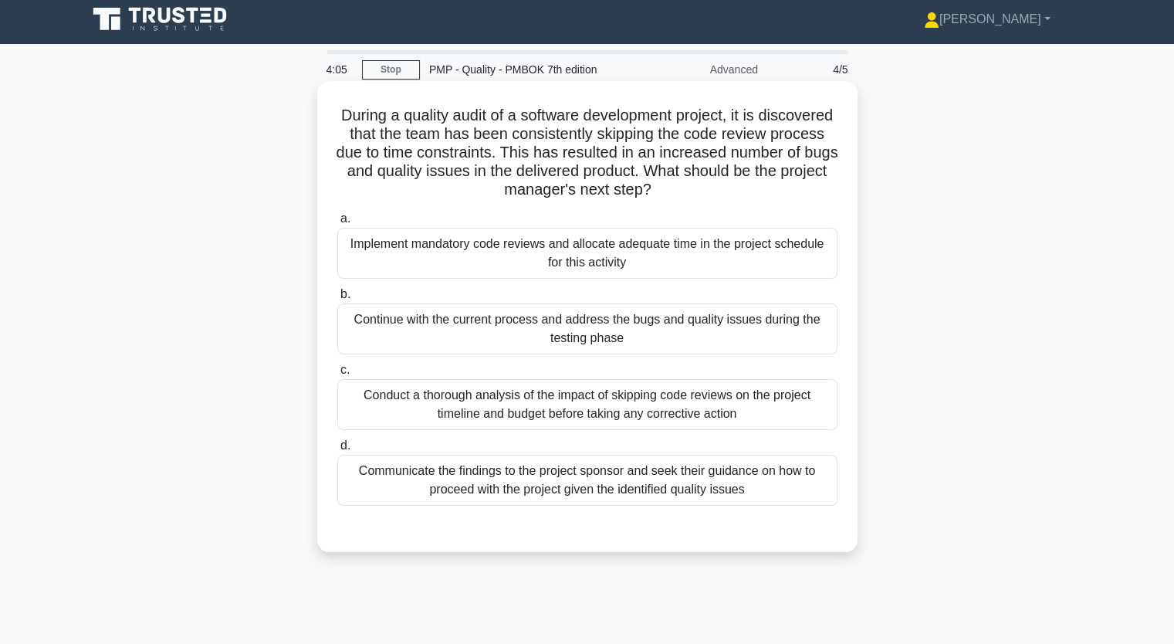
scroll to position [0, 0]
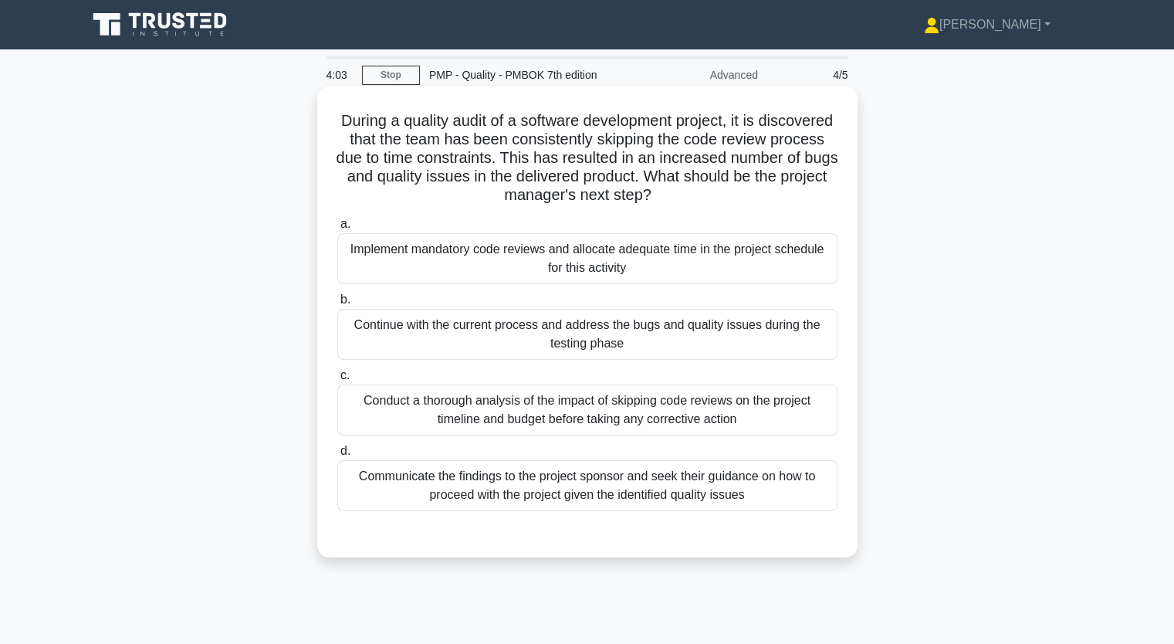
click at [500, 263] on div "Implement mandatory code reviews and allocate adequate time in the project sche…" at bounding box center [587, 258] width 500 height 51
click at [337, 229] on input "a. Implement mandatory code reviews and allocate adequate time in the project s…" at bounding box center [337, 224] width 0 height 10
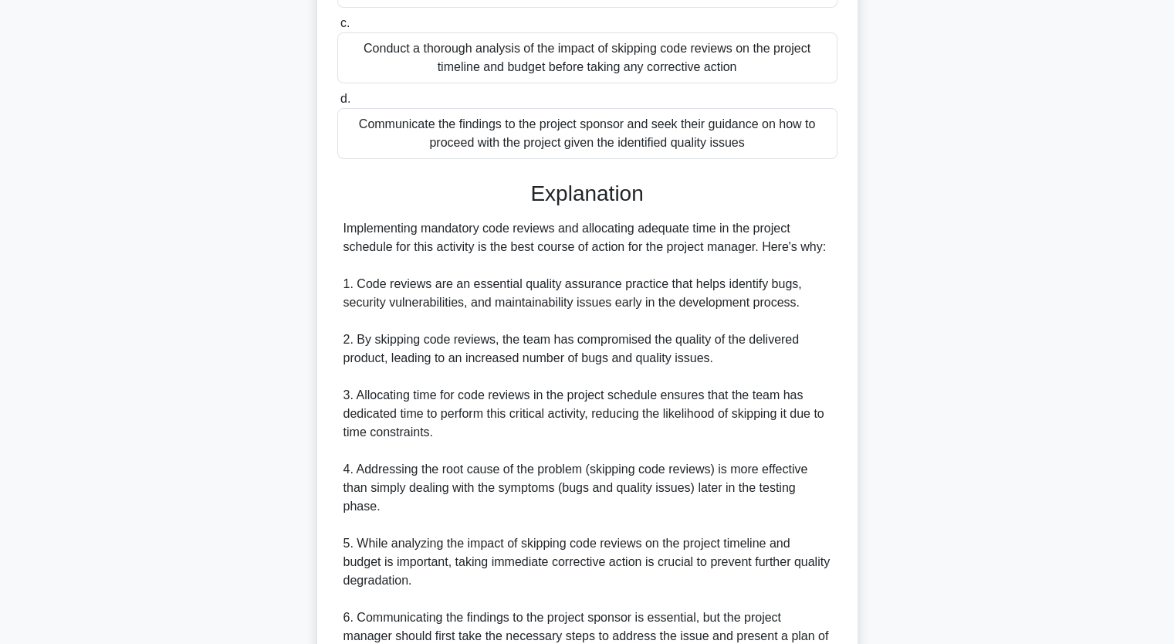
scroll to position [511, 0]
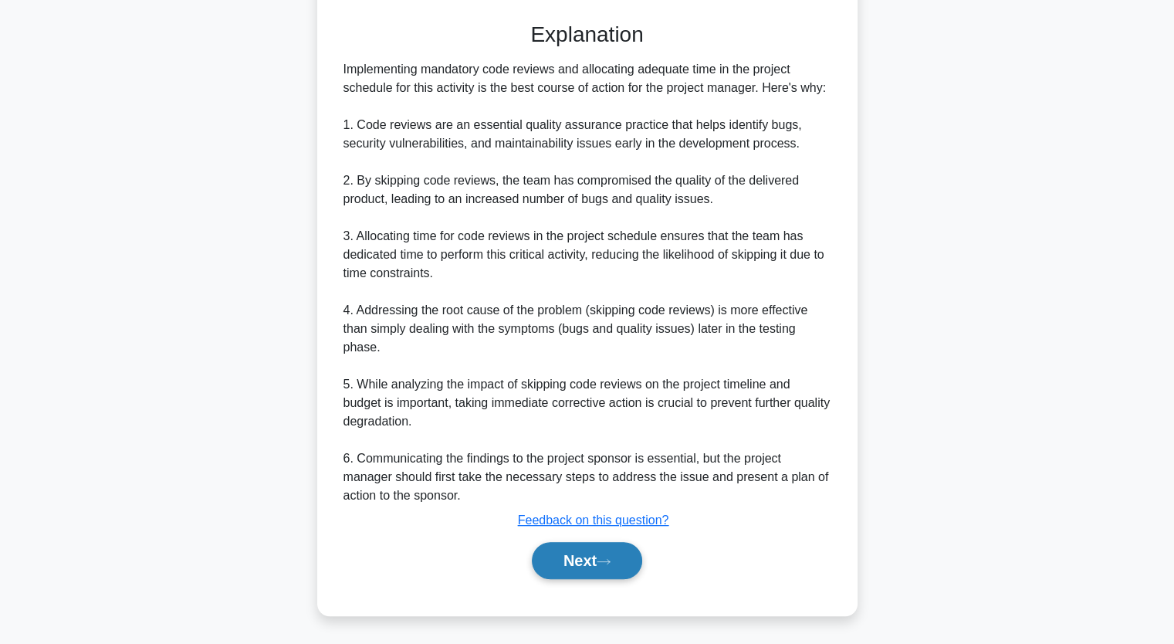
click at [573, 554] on button "Next" at bounding box center [587, 560] width 110 height 37
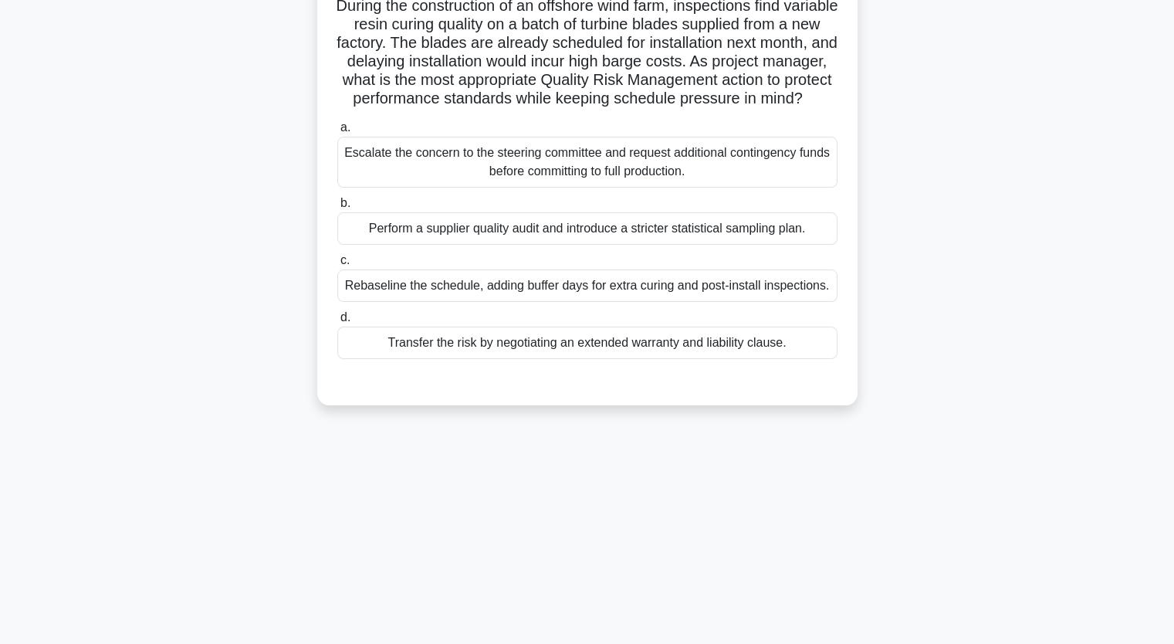
scroll to position [36, 0]
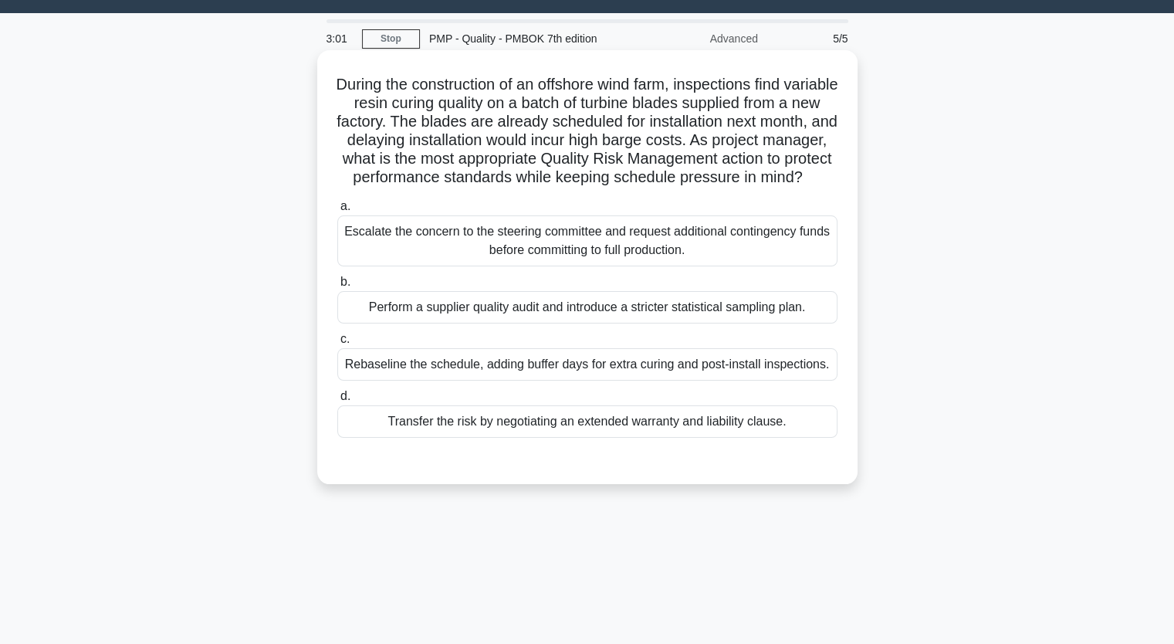
click at [488, 323] on div "Perform a supplier quality audit and introduce a stricter statistical sampling …" at bounding box center [587, 307] width 500 height 32
click at [337, 287] on input "b. Perform a supplier quality audit and introduce a stricter statistical sampli…" at bounding box center [337, 282] width 0 height 10
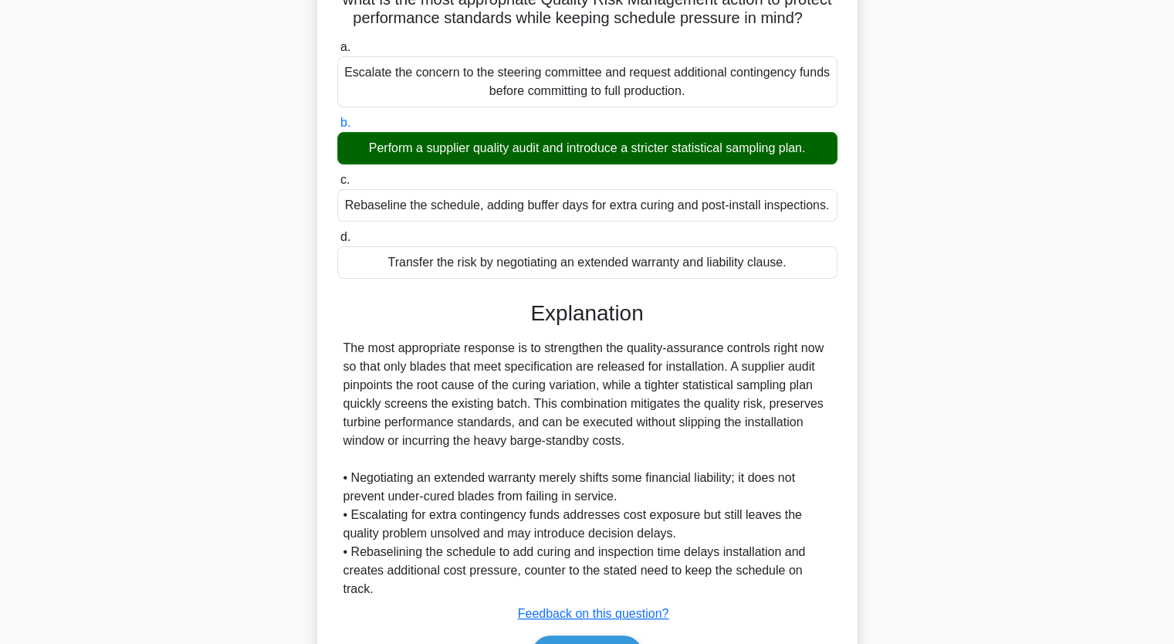
scroll to position [307, 0]
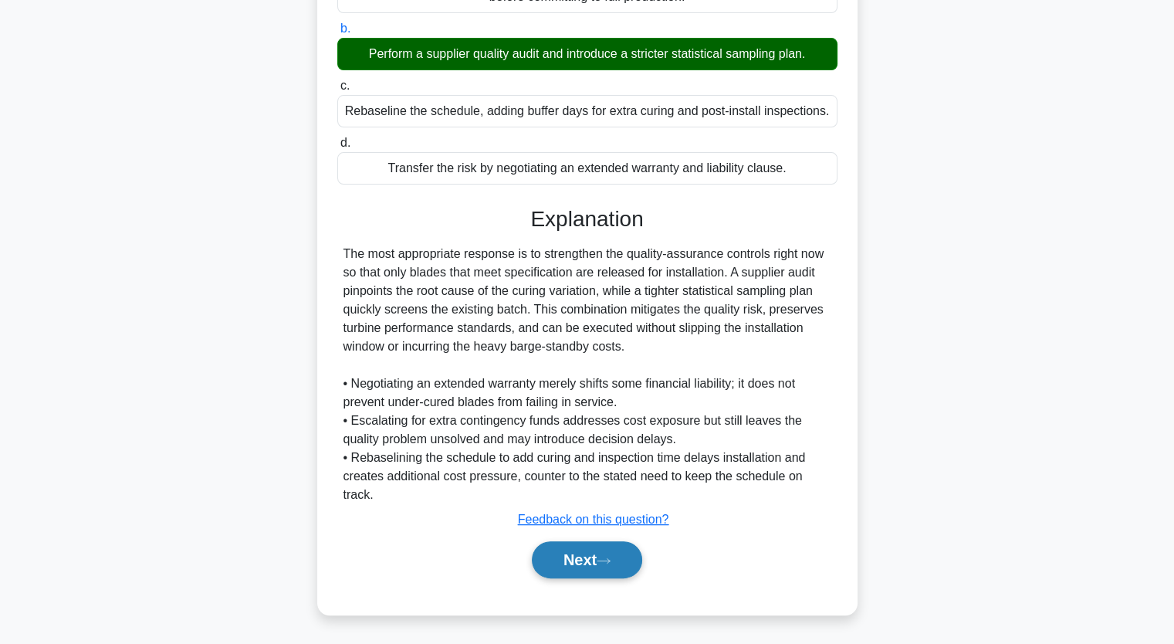
drag, startPoint x: 572, startPoint y: 554, endPoint x: 559, endPoint y: 550, distance: 13.5
click at [573, 554] on button "Next" at bounding box center [587, 559] width 110 height 37
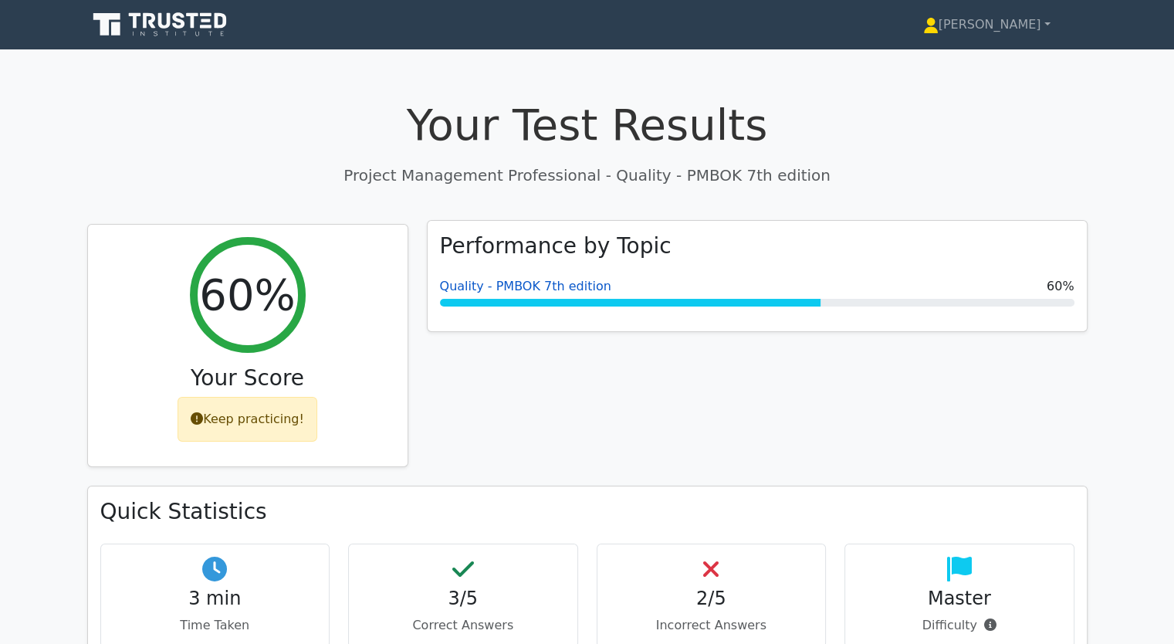
click at [473, 288] on link "Quality - PMBOK 7th edition" at bounding box center [525, 286] width 171 height 15
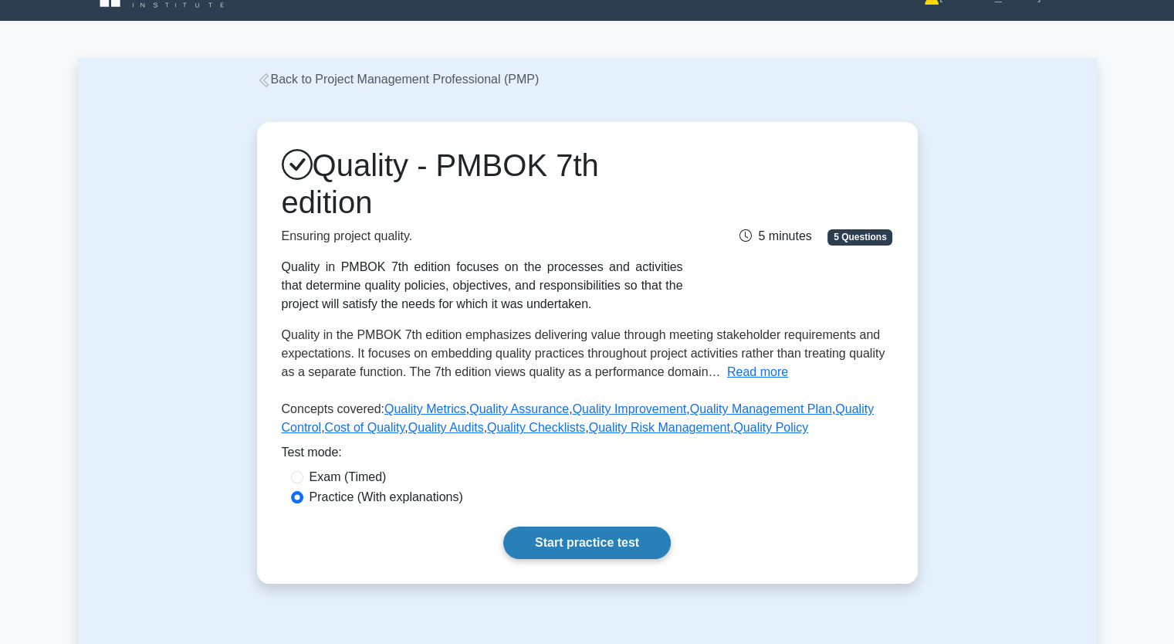
scroll to position [77, 0]
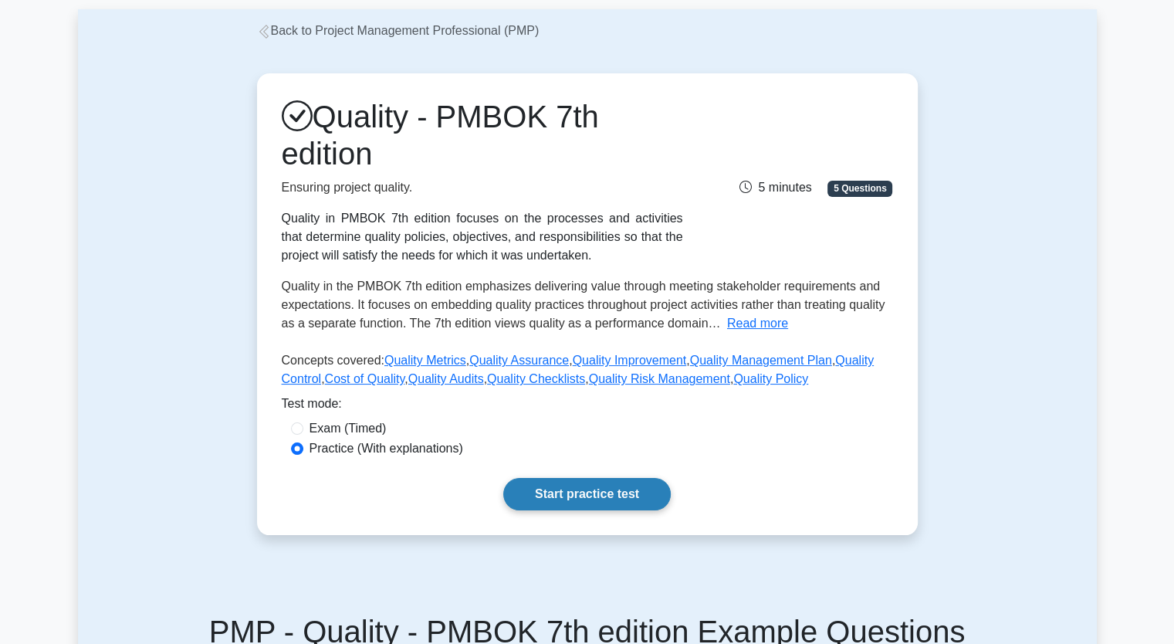
click at [589, 486] on link "Start practice test" at bounding box center [587, 494] width 168 height 32
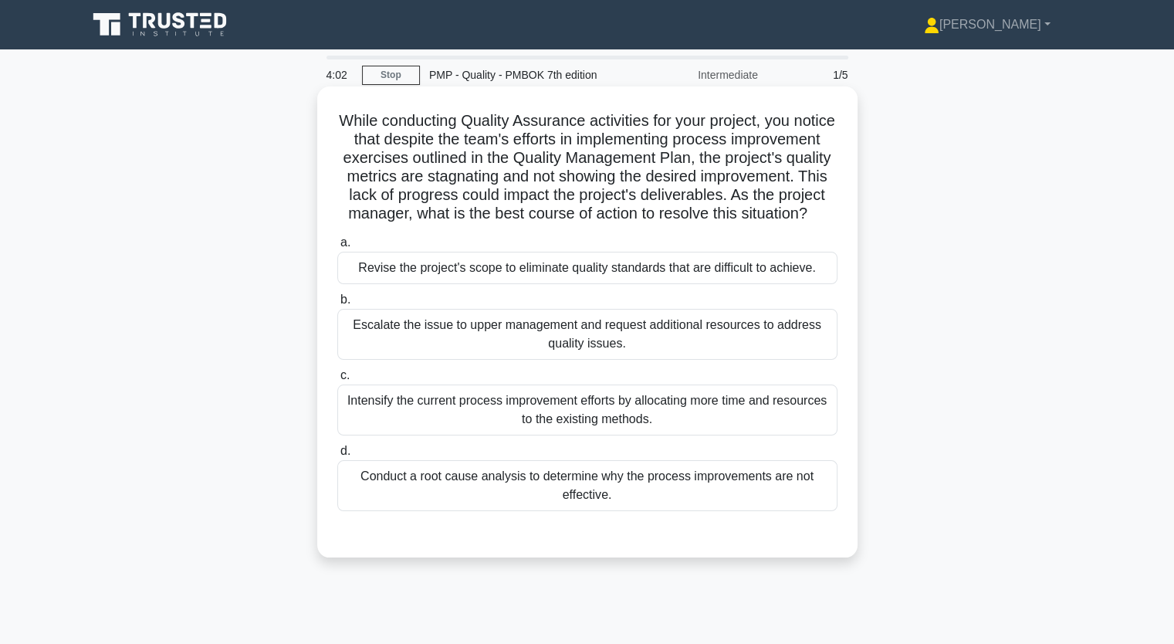
click at [664, 510] on div "Conduct a root cause analysis to determine why the process improvements are not…" at bounding box center [587, 485] width 500 height 51
click at [337, 456] on input "d. Conduct a root cause analysis to determine why the process improvements are …" at bounding box center [337, 451] width 0 height 10
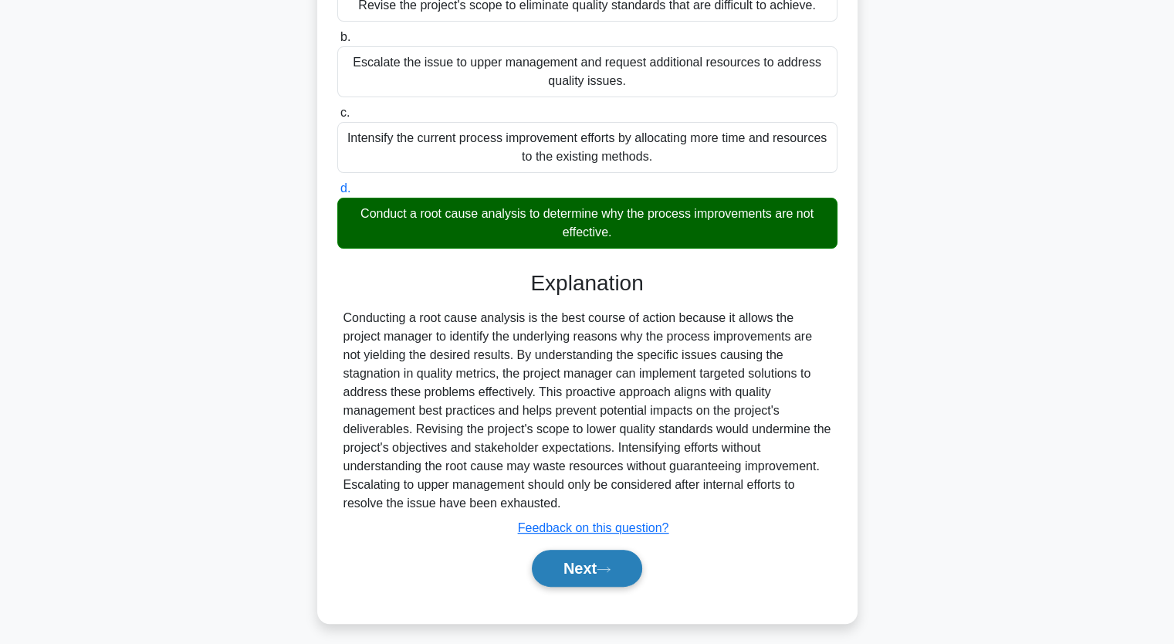
scroll to position [270, 0]
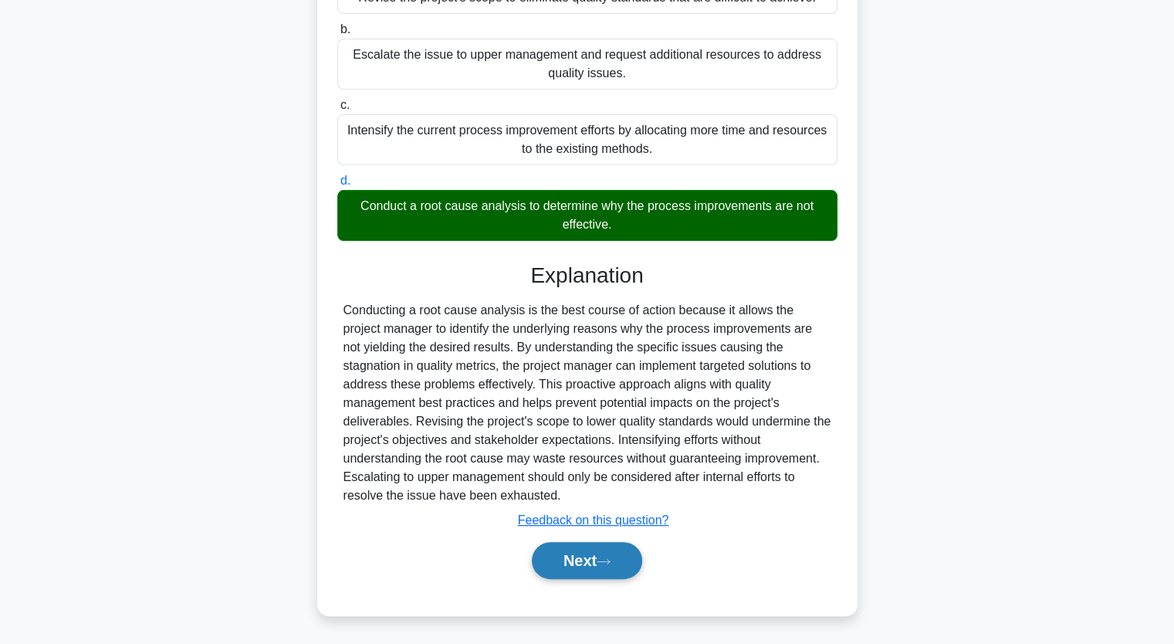
click at [590, 572] on button "Next" at bounding box center [587, 560] width 110 height 37
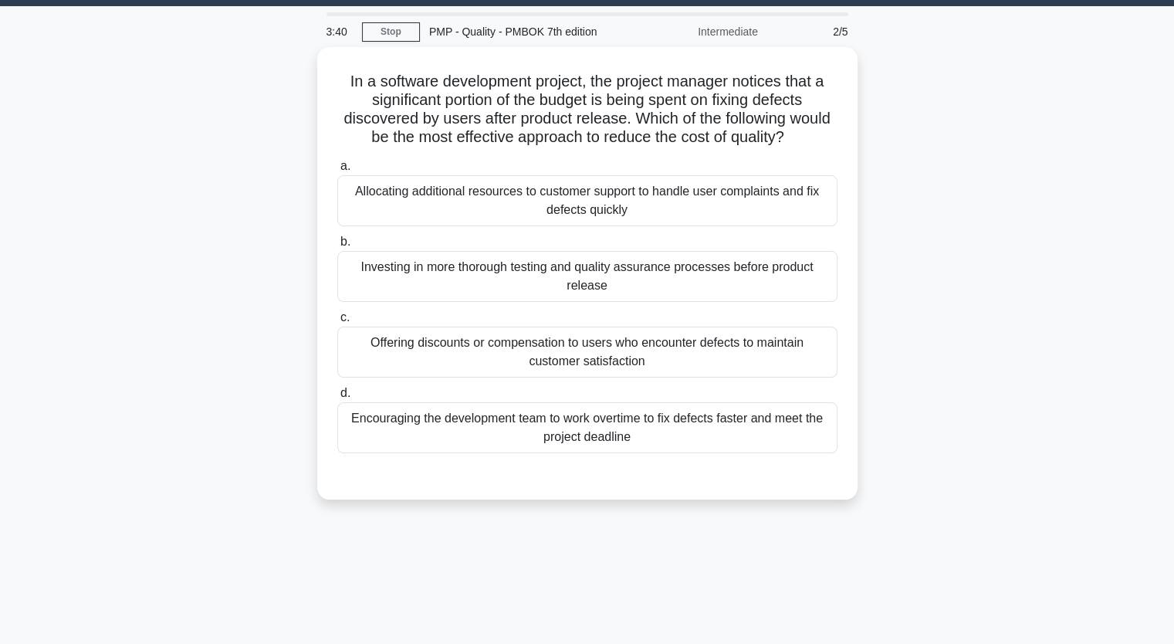
scroll to position [36, 0]
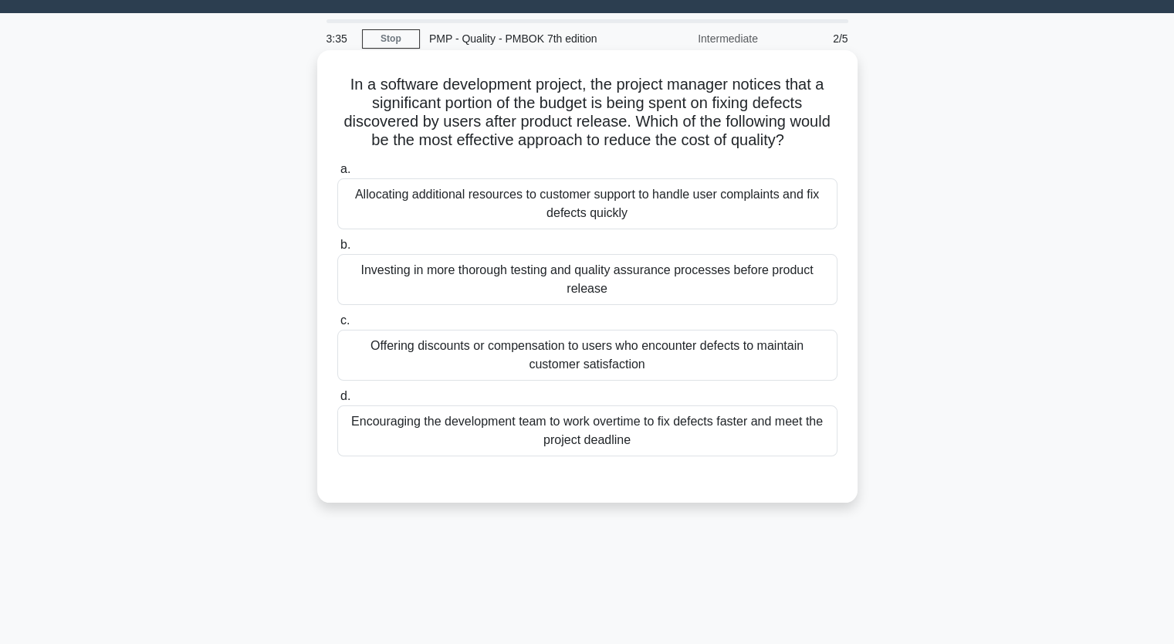
click at [714, 267] on div "Investing in more thorough testing and quality assurance processes before produ…" at bounding box center [587, 279] width 500 height 51
click at [337, 250] on input "b. Investing in more thorough testing and quality assurance processes before pr…" at bounding box center [337, 245] width 0 height 10
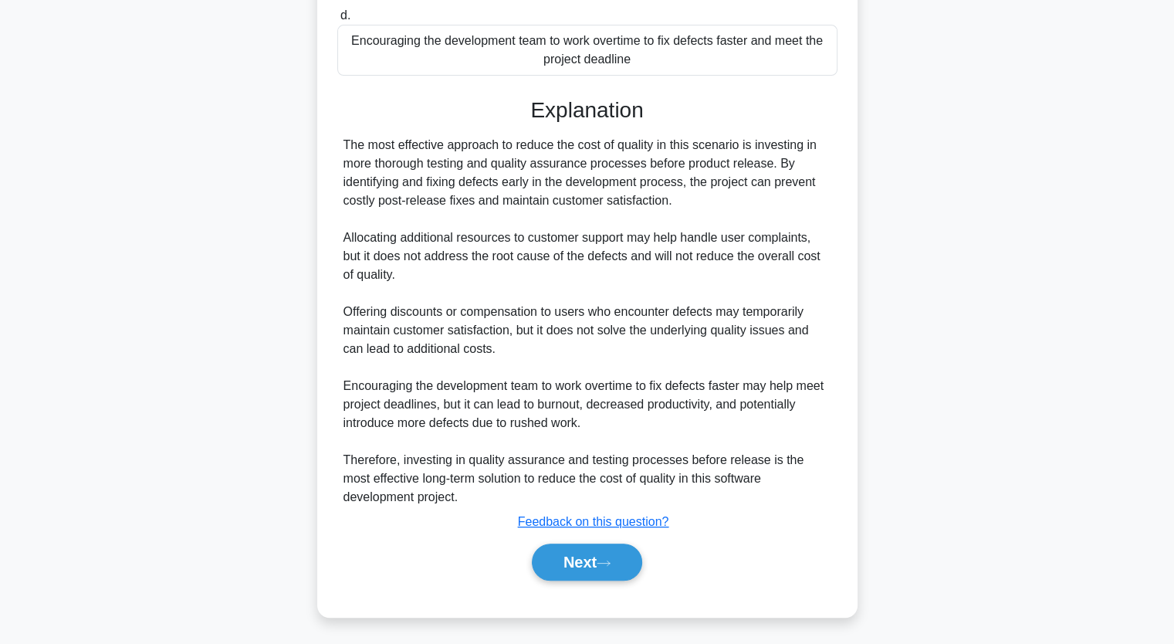
scroll to position [418, 0]
click at [600, 555] on button "Next" at bounding box center [587, 560] width 110 height 37
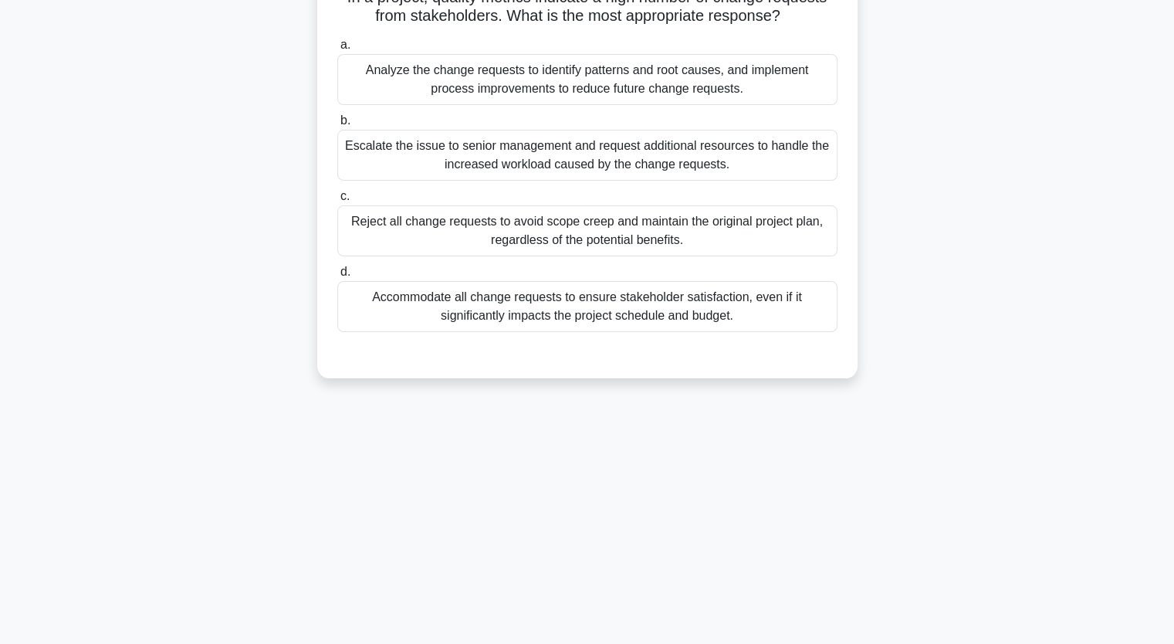
scroll to position [36, 0]
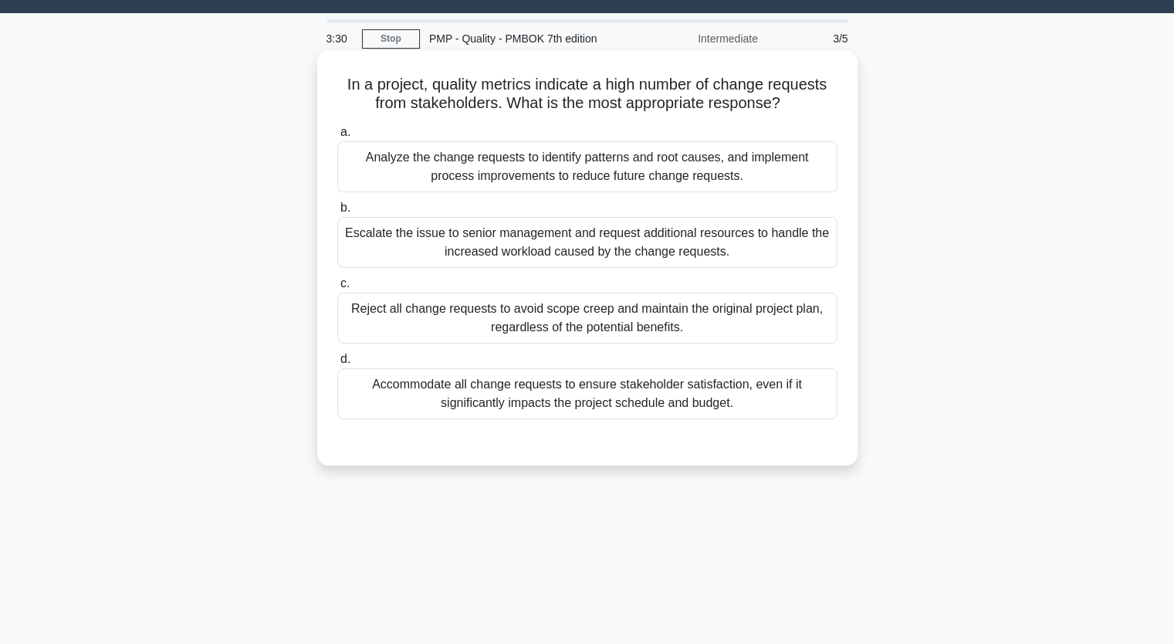
click at [506, 177] on div "Analyze the change requests to identify patterns and root causes, and implement…" at bounding box center [587, 166] width 500 height 51
click at [337, 137] on input "a. Analyze the change requests to identify patterns and root causes, and implem…" at bounding box center [337, 132] width 0 height 10
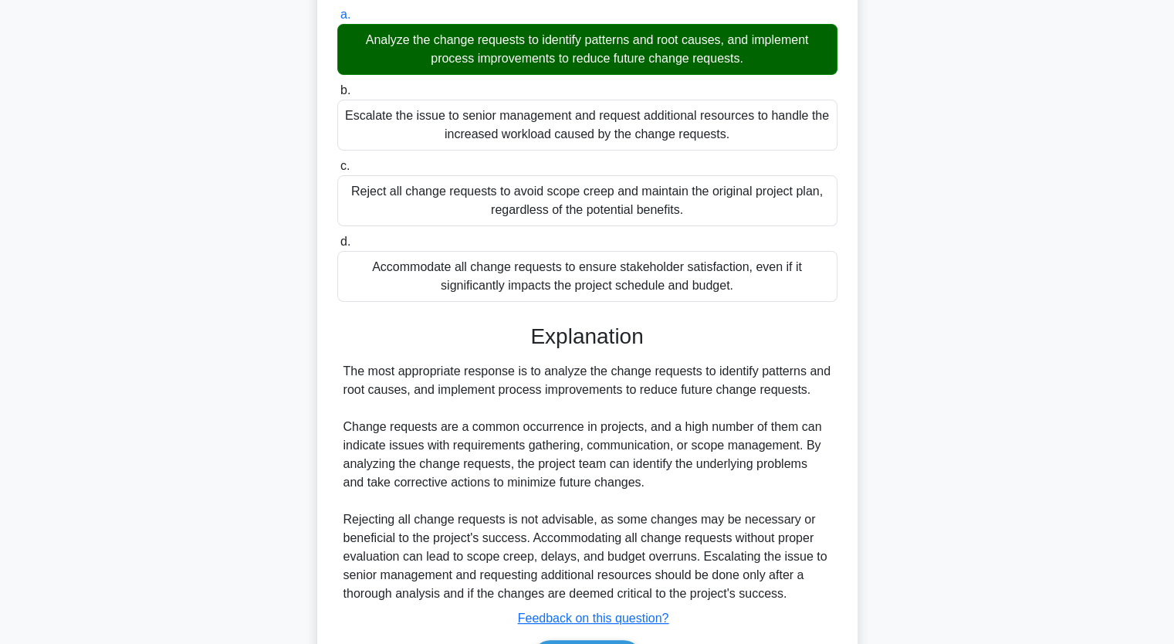
scroll to position [252, 0]
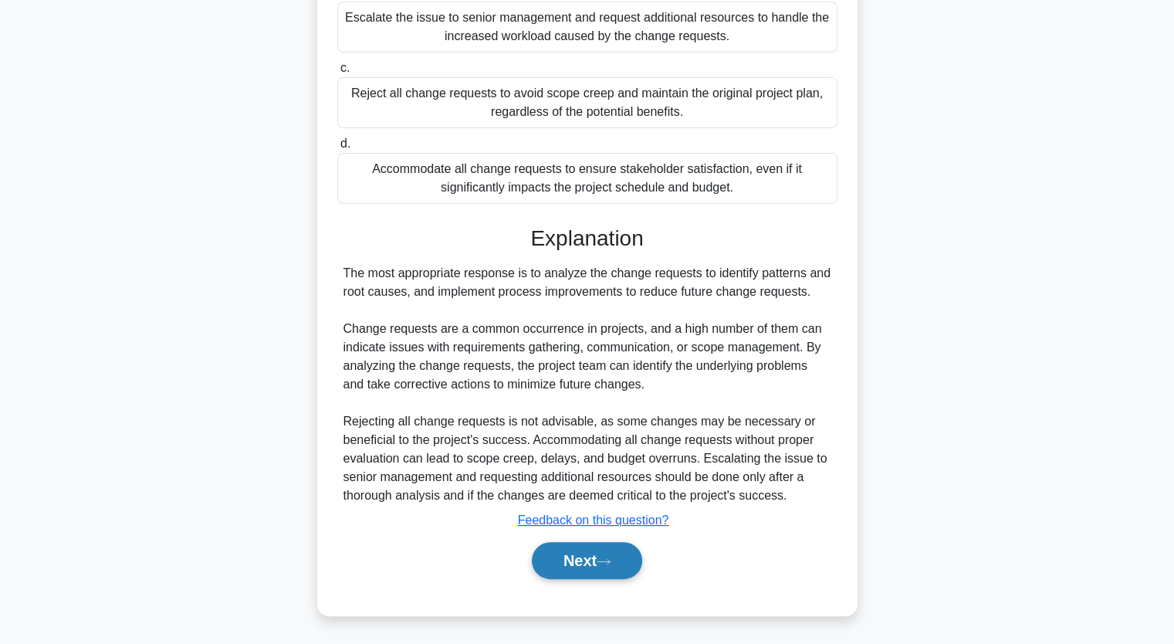
click at [586, 552] on button "Next" at bounding box center [587, 560] width 110 height 37
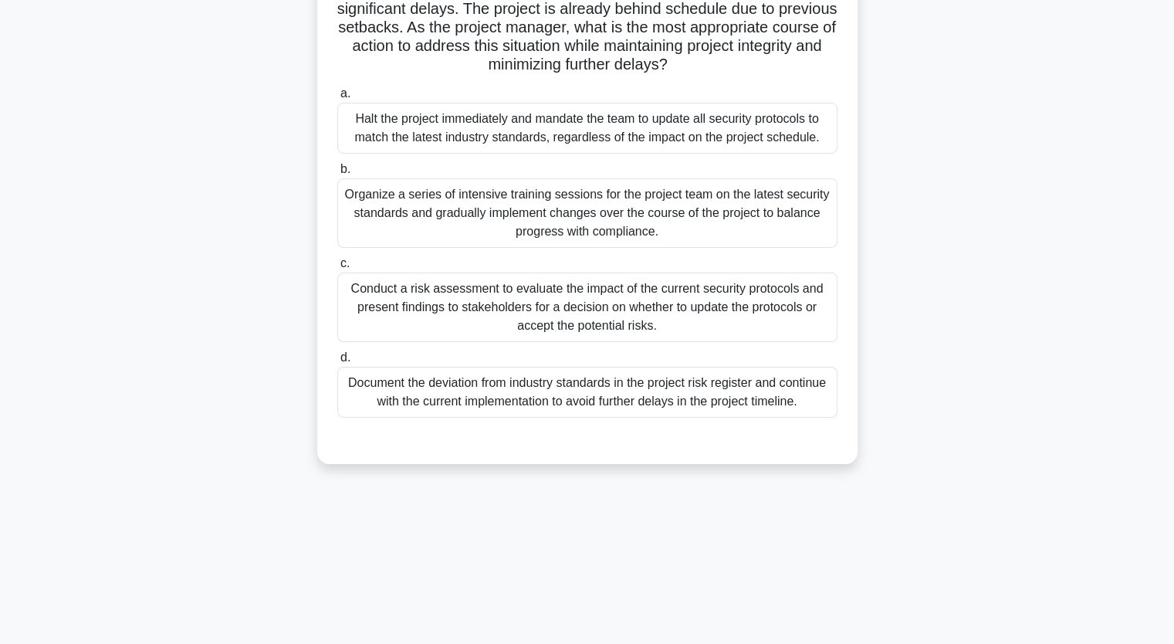
scroll to position [191, 0]
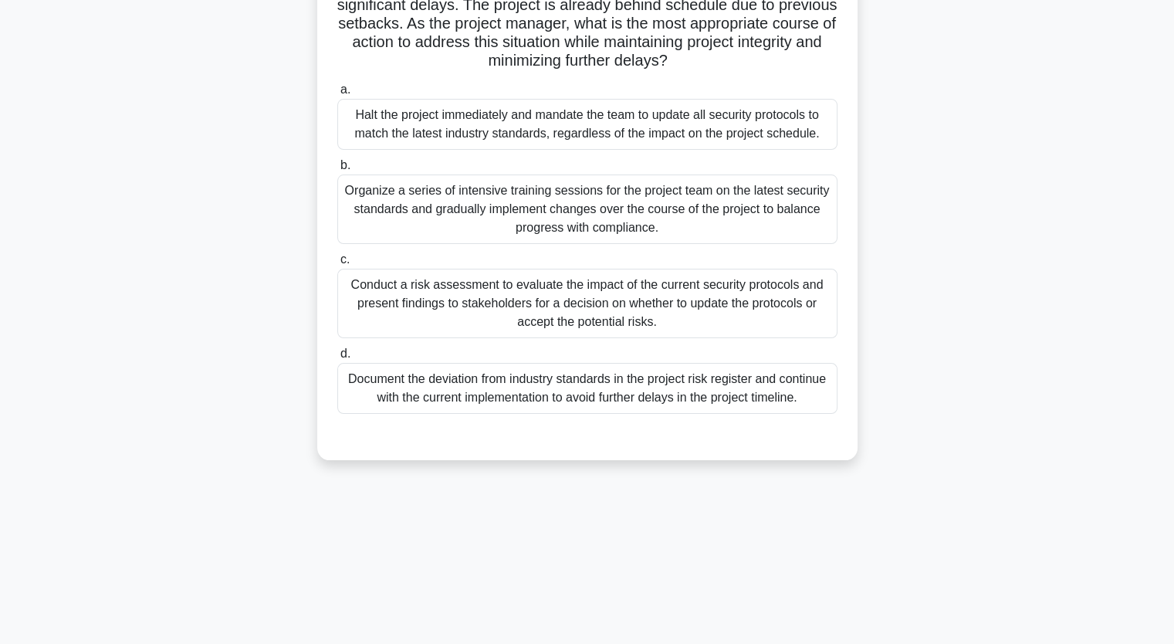
click at [544, 391] on div "Document the deviation from industry standards in the project risk register and…" at bounding box center [587, 388] width 500 height 51
click at [337, 359] on input "d. Document the deviation from industry standards in the project risk register …" at bounding box center [337, 354] width 0 height 10
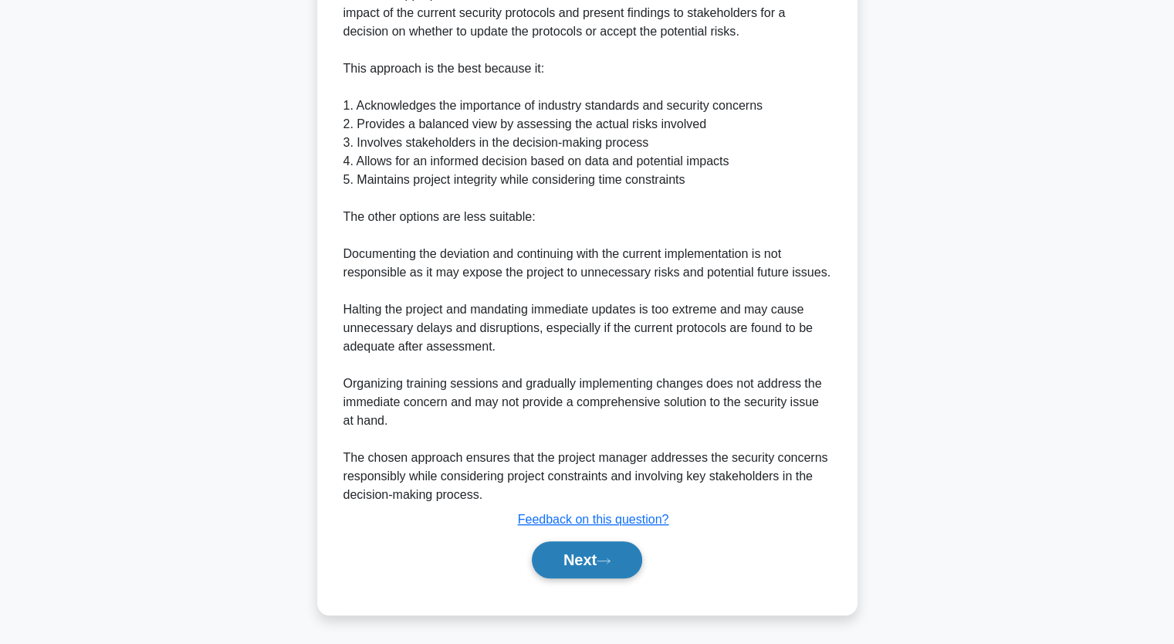
scroll to position [698, 0]
click at [586, 566] on button "Next" at bounding box center [587, 559] width 110 height 37
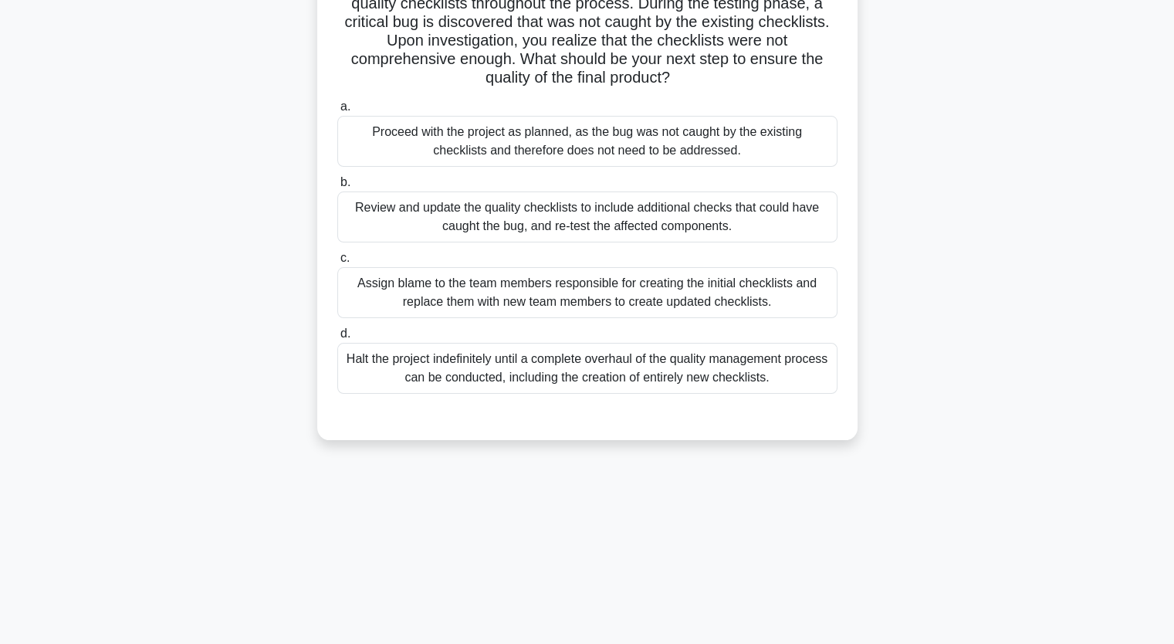
scroll to position [113, 0]
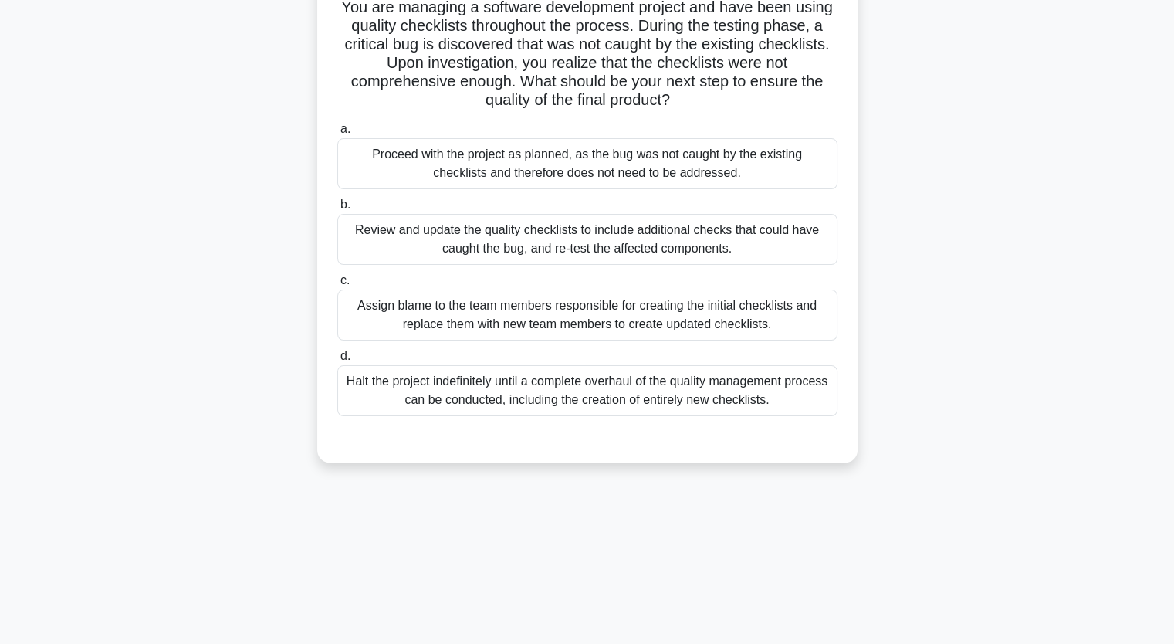
click at [547, 229] on div "Review and update the quality checklists to include additional checks that coul…" at bounding box center [587, 239] width 500 height 51
click at [337, 210] on input "b. Review and update the quality checklists to include additional checks that c…" at bounding box center [337, 205] width 0 height 10
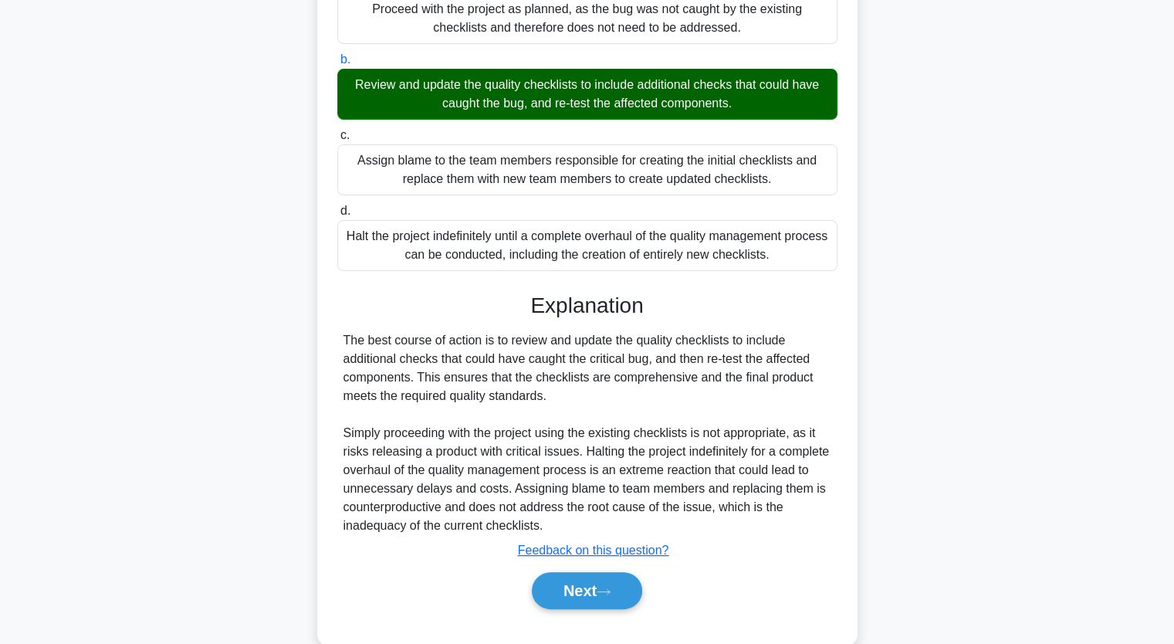
scroll to position [268, 0]
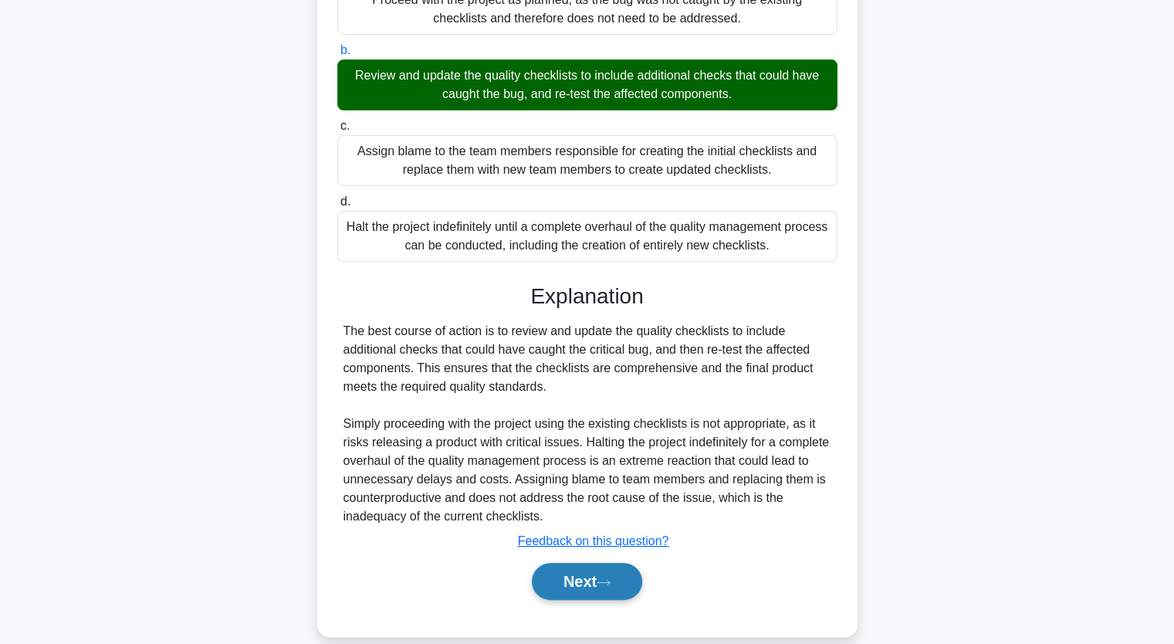
click at [596, 575] on button "Next" at bounding box center [587, 581] width 110 height 37
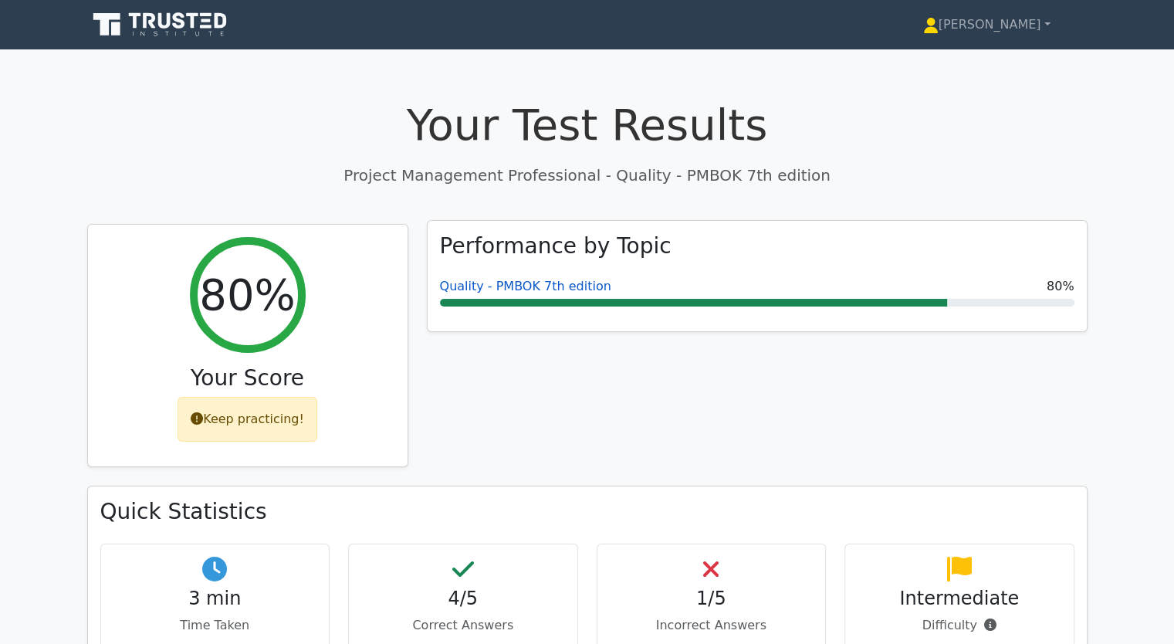
click at [468, 288] on link "Quality - PMBOK 7th edition" at bounding box center [525, 286] width 171 height 15
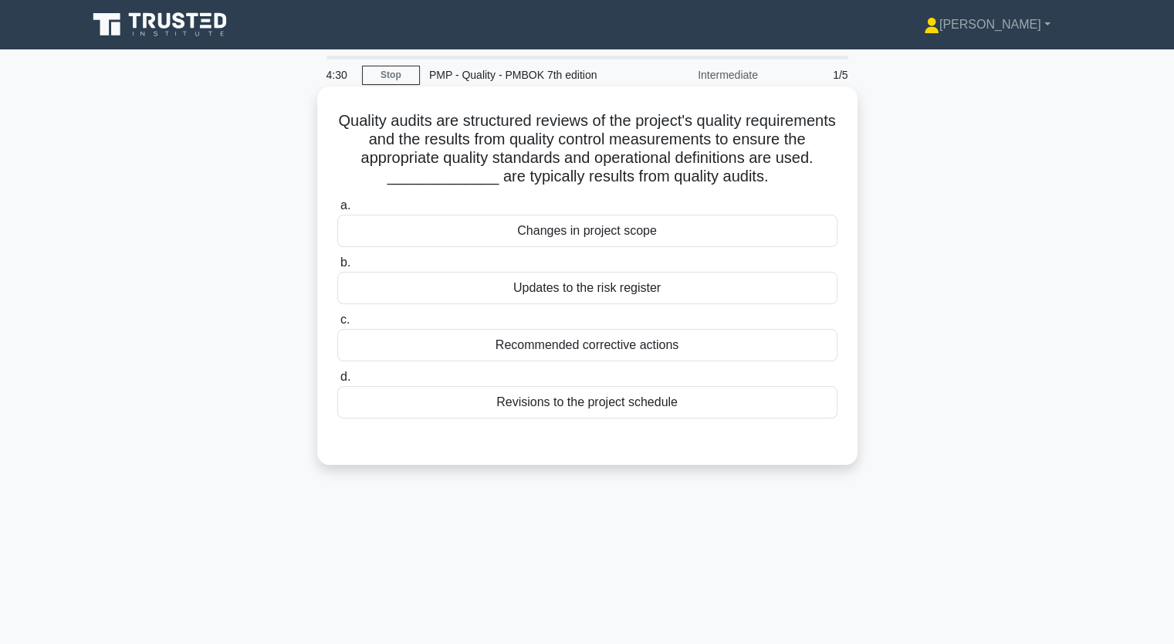
click at [593, 343] on div "Recommended corrective actions" at bounding box center [587, 345] width 500 height 32
click at [337, 325] on input "c. Recommended corrective actions" at bounding box center [337, 320] width 0 height 10
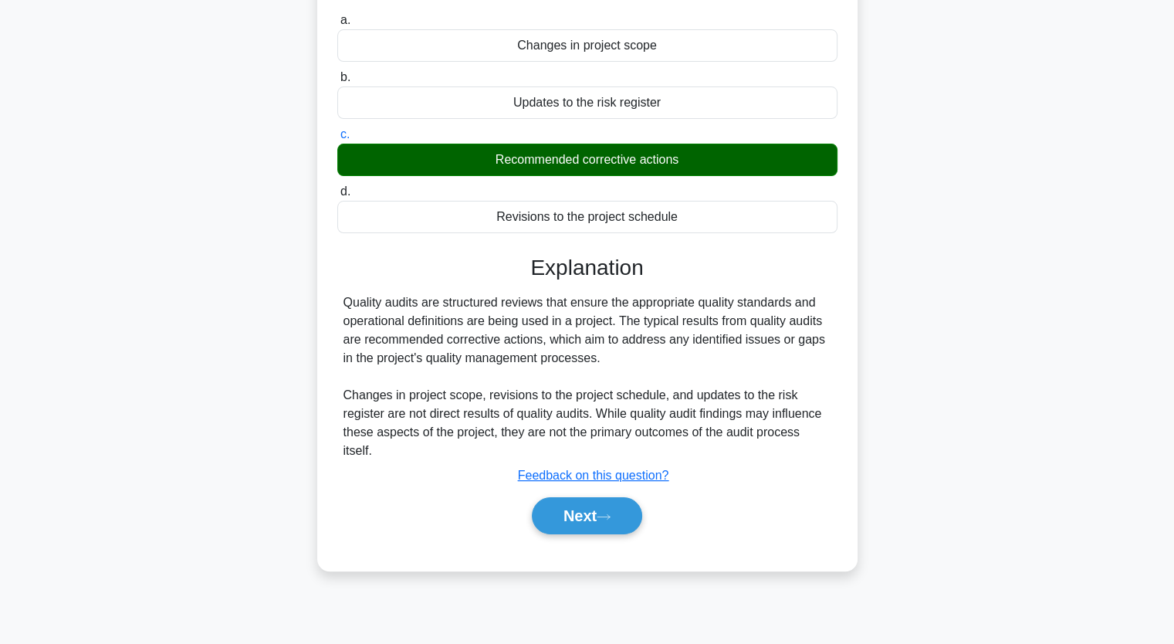
scroll to position [191, 0]
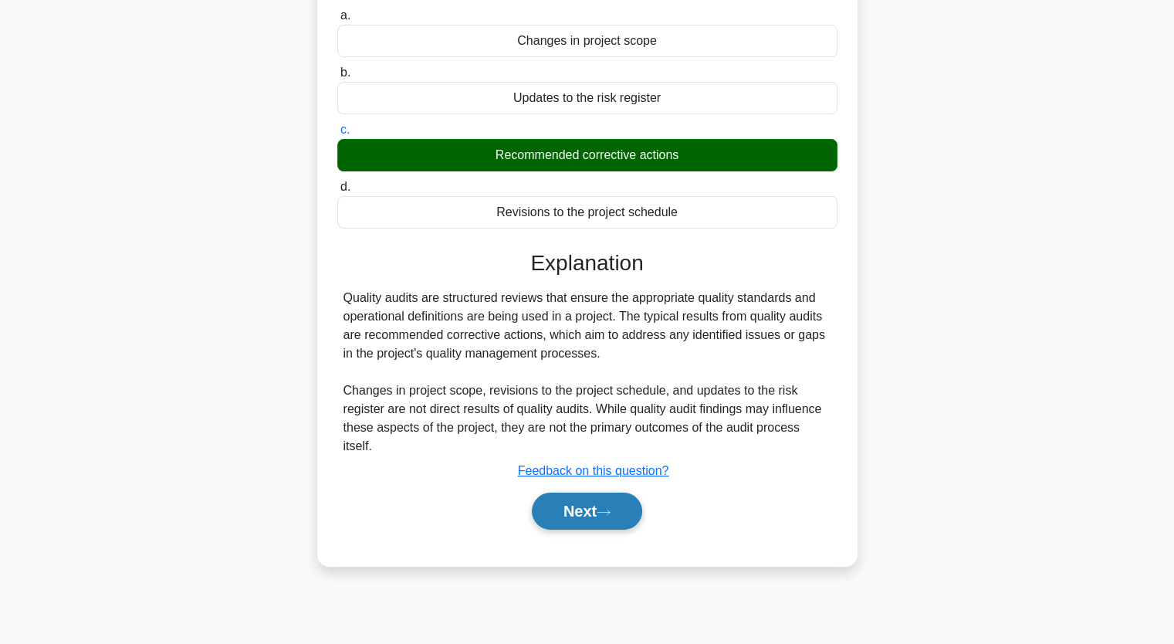
click at [572, 516] on button "Next" at bounding box center [587, 511] width 110 height 37
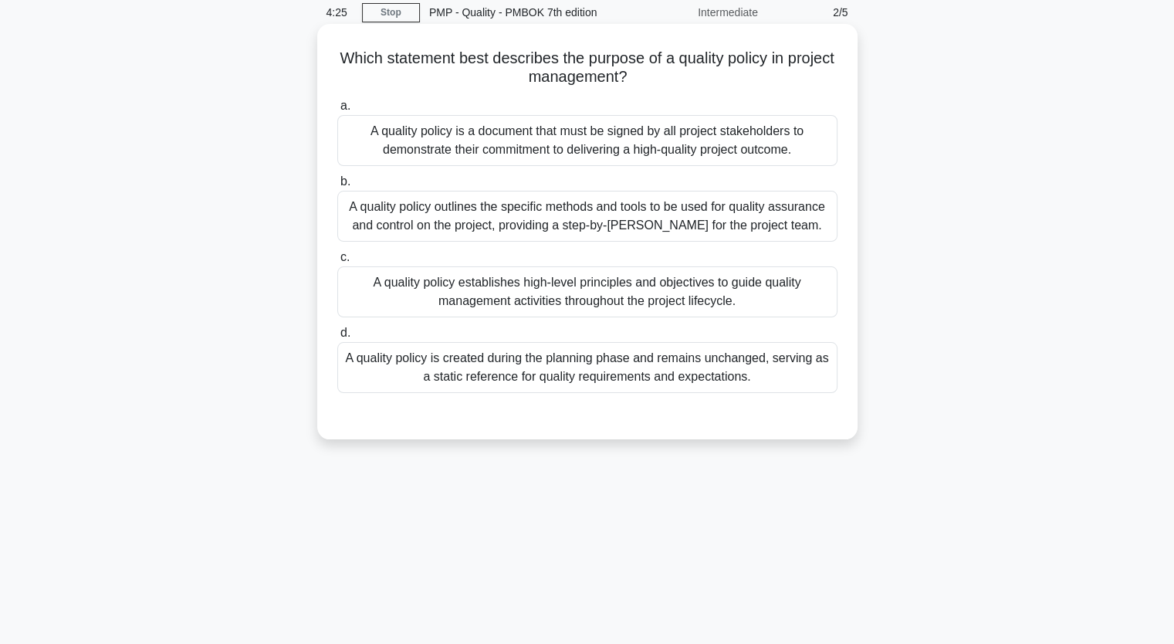
scroll to position [0, 0]
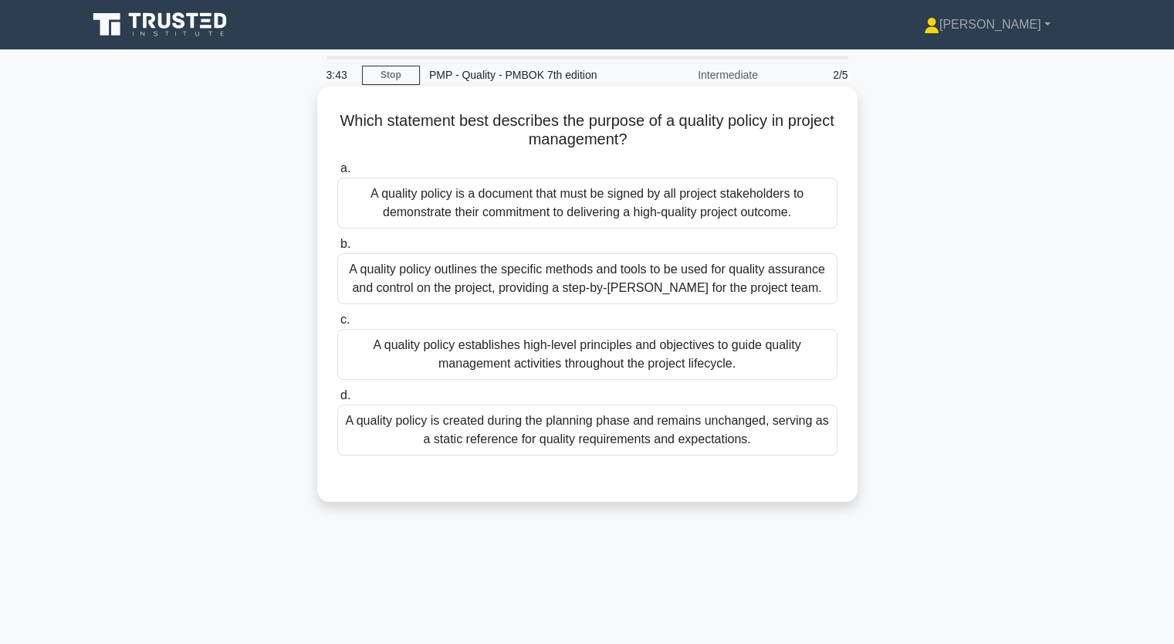
click at [615, 442] on div "A quality policy is created during the planning phase and remains unchanged, se…" at bounding box center [587, 430] width 500 height 51
click at [337, 401] on input "d. A quality policy is created during the planning phase and remains unchanged,…" at bounding box center [337, 396] width 0 height 10
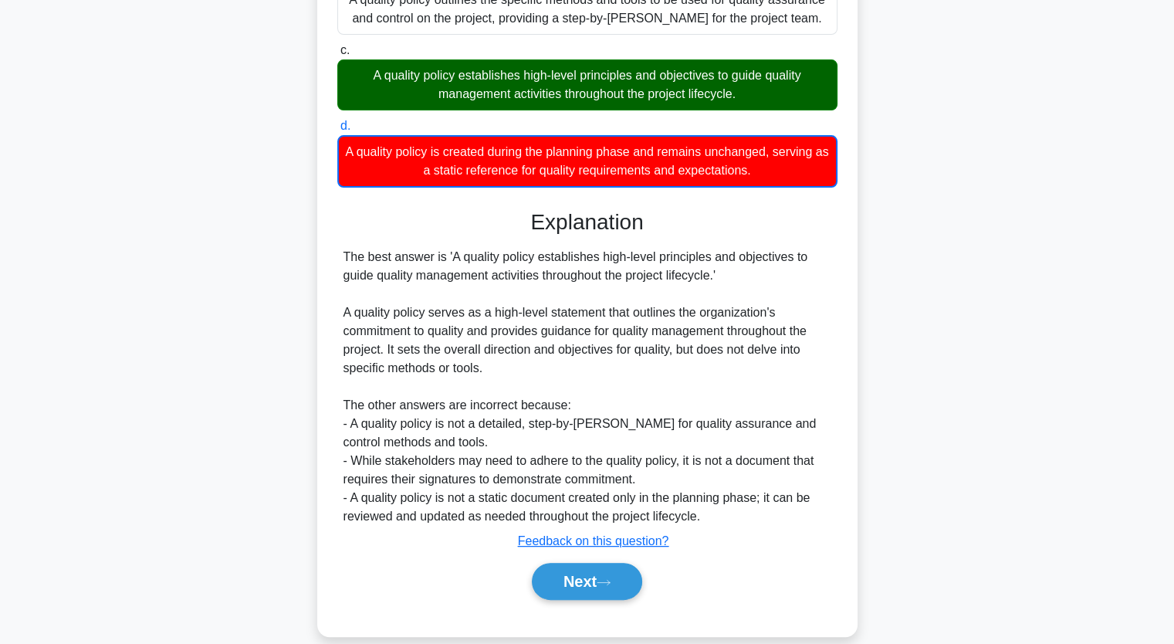
scroll to position [290, 0]
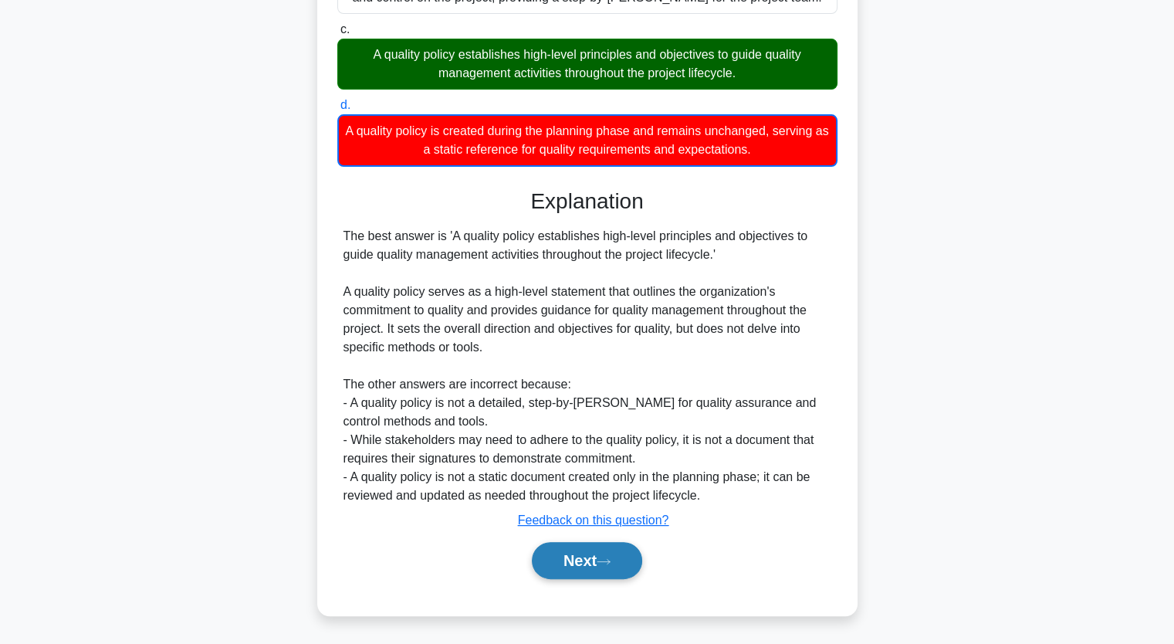
click at [615, 553] on button "Next" at bounding box center [587, 560] width 110 height 37
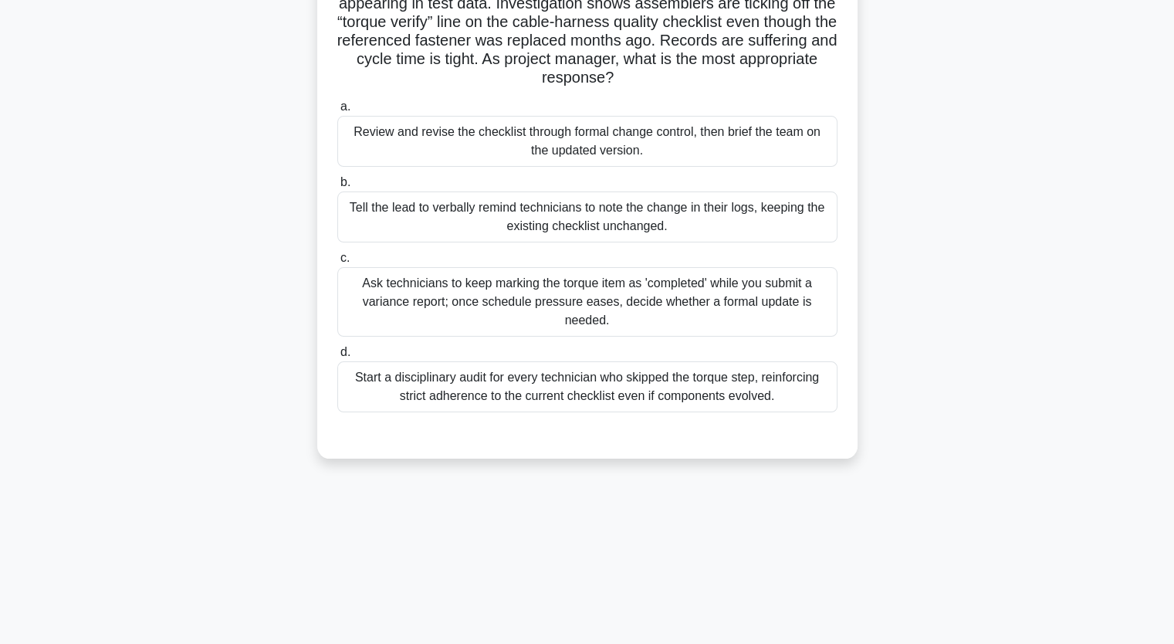
scroll to position [113, 0]
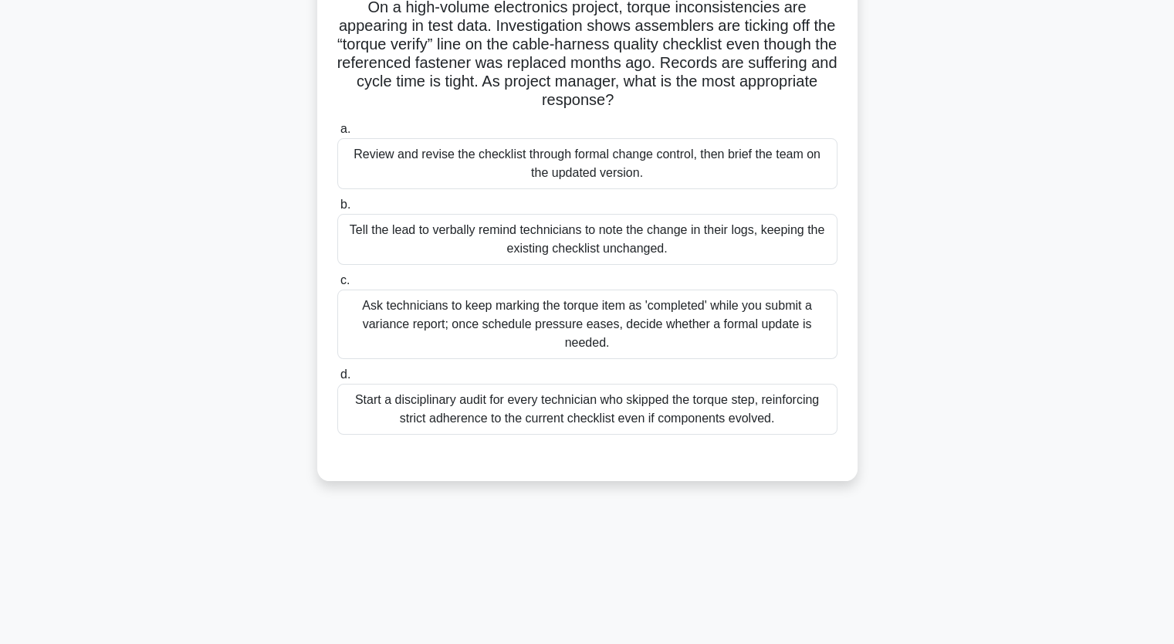
click at [519, 163] on div "Review and revise the checklist through formal change control, then brief the t…" at bounding box center [587, 163] width 500 height 51
click at [337, 134] on input "a. Review and revise the checklist through formal change control, then brief th…" at bounding box center [337, 129] width 0 height 10
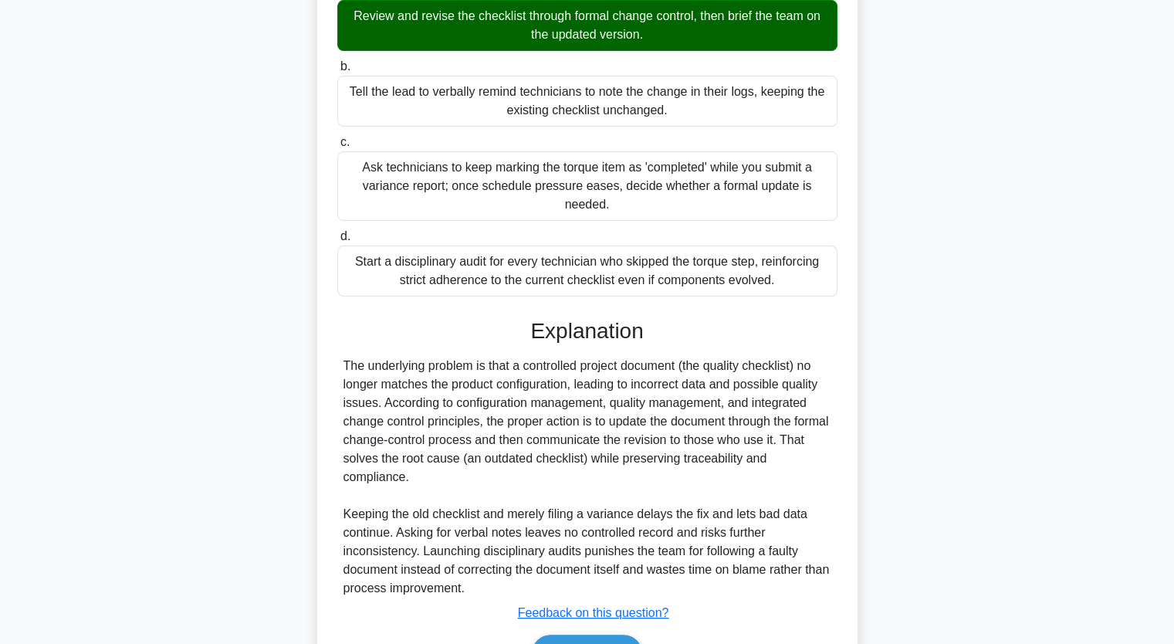
scroll to position [344, 0]
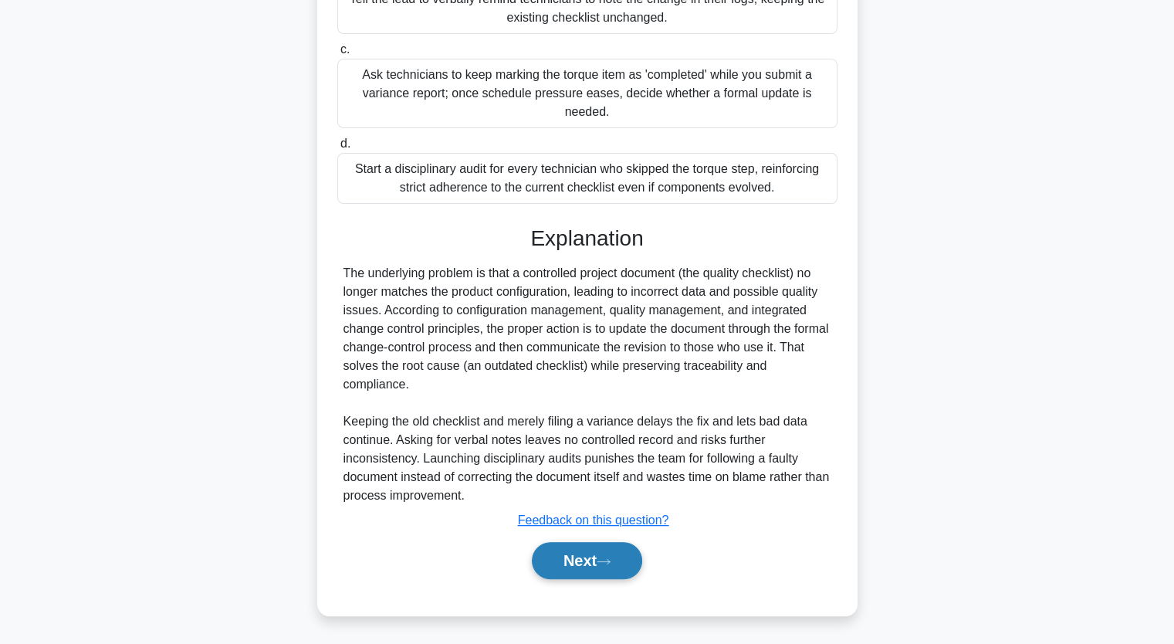
click at [577, 555] on button "Next" at bounding box center [587, 560] width 110 height 37
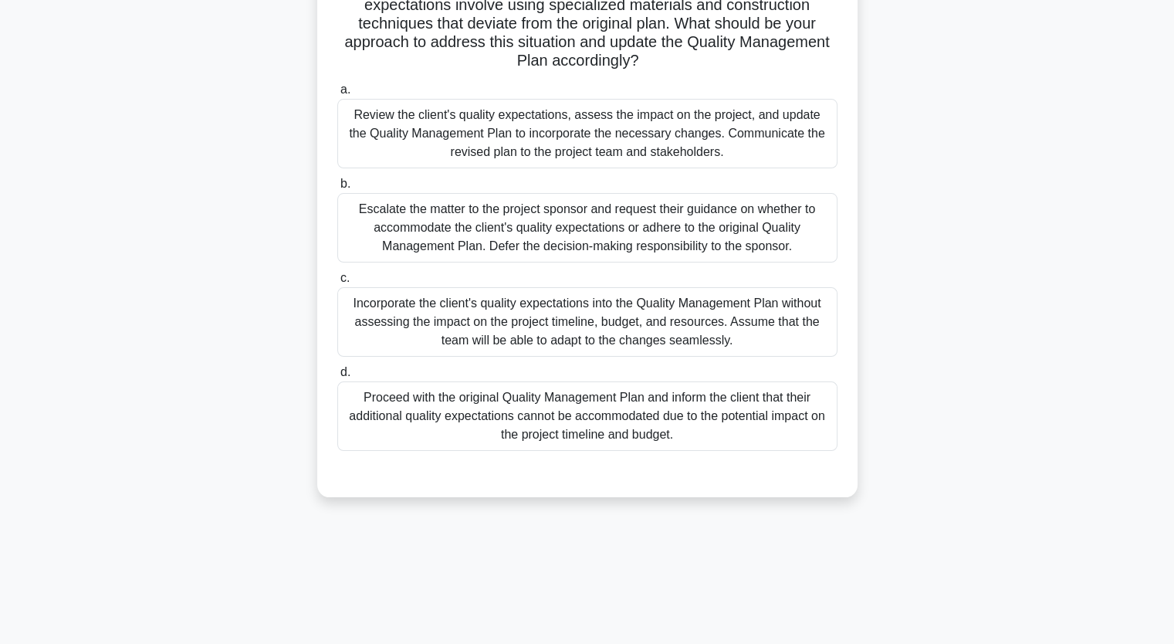
click at [590, 124] on div "Review the client's quality expectations, assess the impact on the project, and…" at bounding box center [587, 133] width 500 height 69
click at [337, 95] on input "a. Review the client's quality expectations, assess the impact on the project, …" at bounding box center [337, 90] width 0 height 10
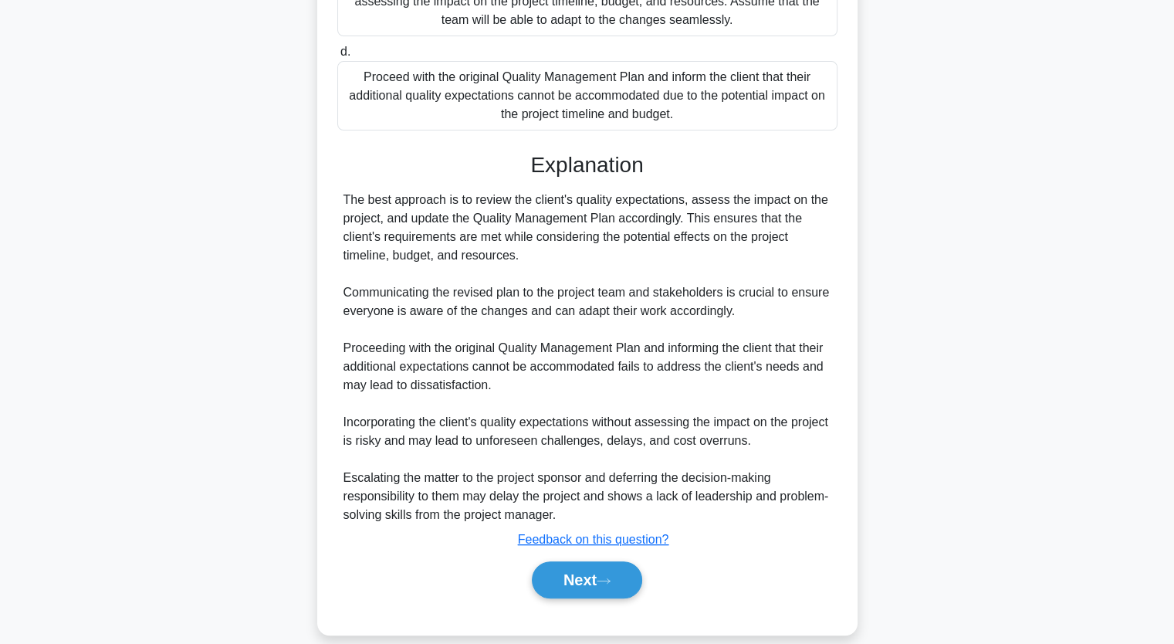
scroll to position [530, 0]
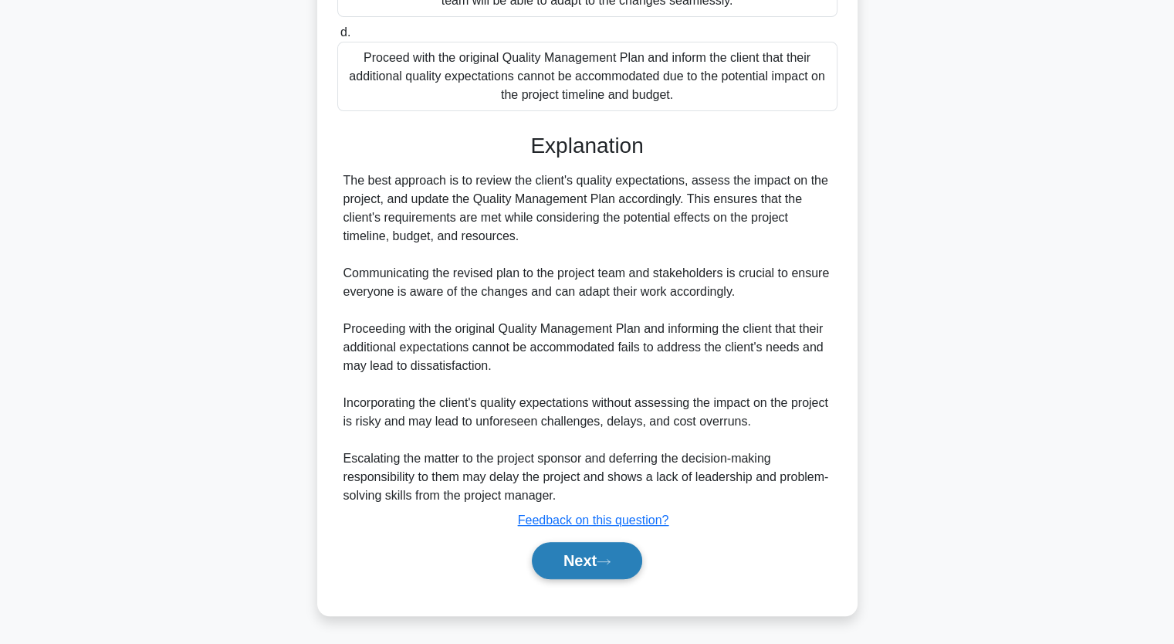
click at [580, 547] on button "Next" at bounding box center [587, 560] width 110 height 37
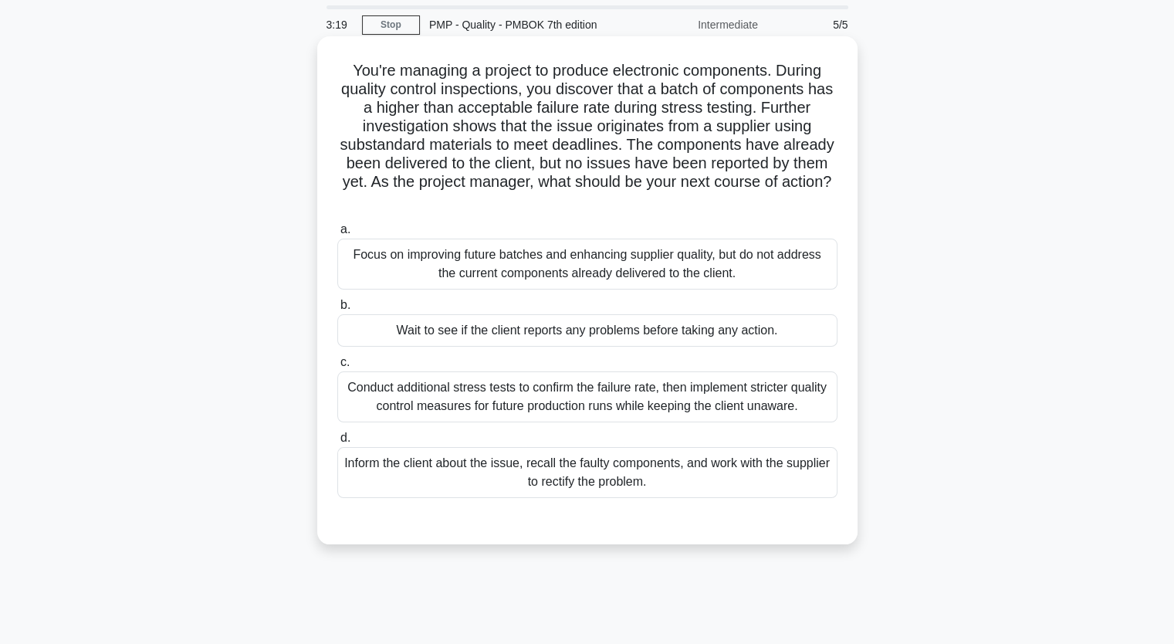
scroll to position [77, 0]
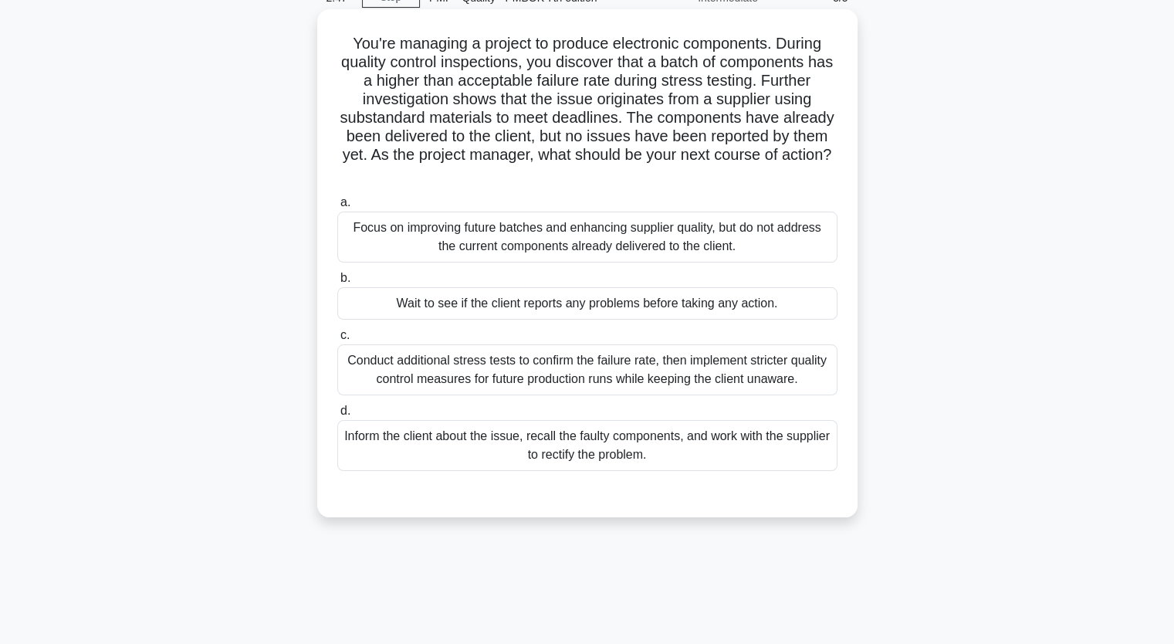
click at [567, 374] on div "Conduct additional stress tests to confirm the failure rate, then implement str…" at bounding box center [587, 369] width 500 height 51
click at [337, 340] on input "c. Conduct additional stress tests to confirm the failure rate, then implement …" at bounding box center [337, 335] width 0 height 10
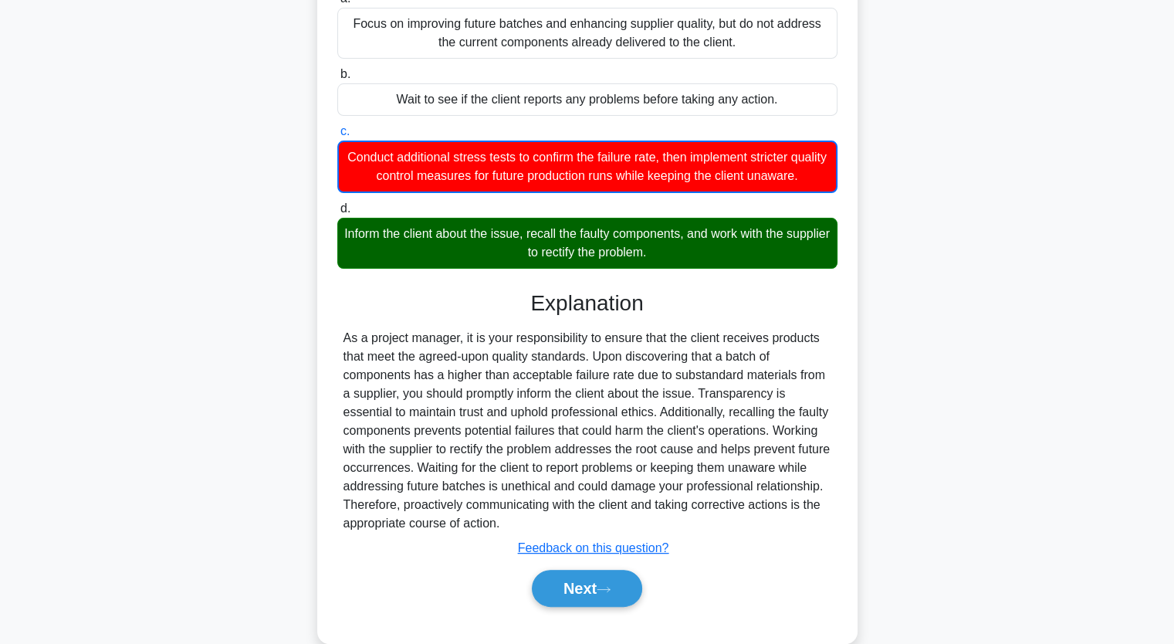
scroll to position [309, 0]
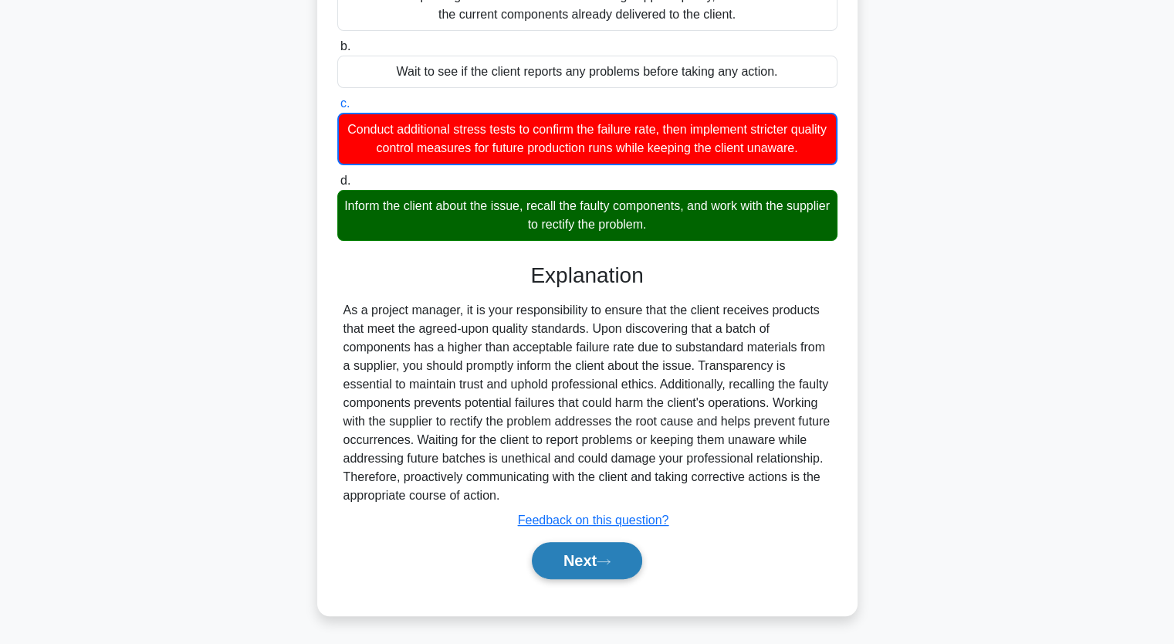
click at [601, 564] on button "Next" at bounding box center [587, 560] width 110 height 37
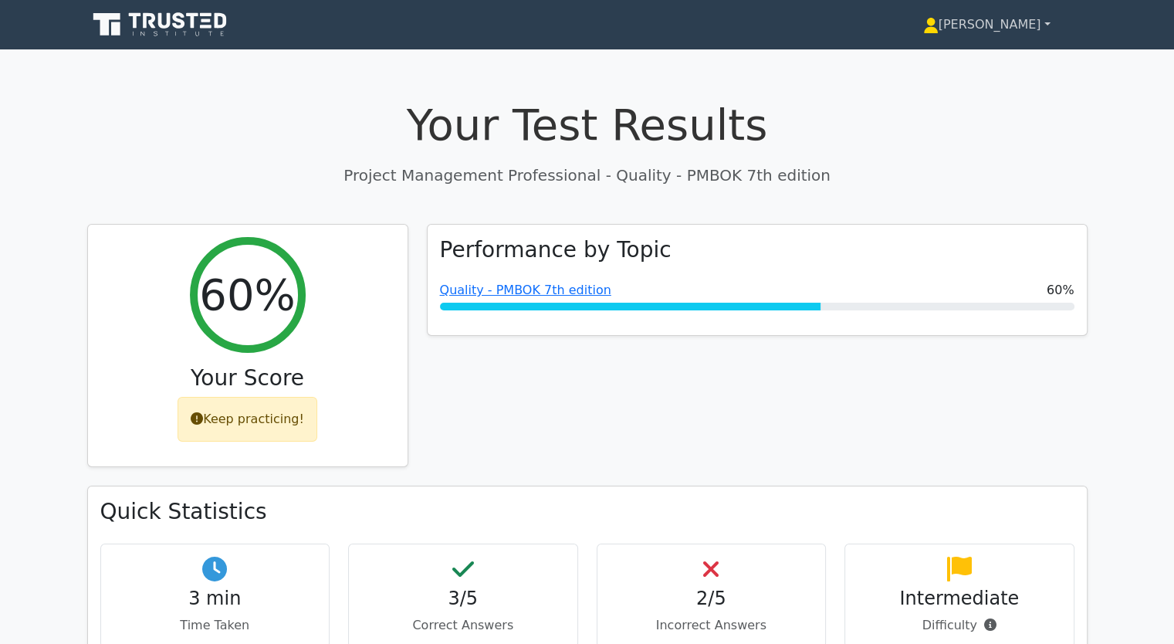
click at [1030, 20] on link "[PERSON_NAME]" at bounding box center [987, 24] width 202 height 31
click at [1049, 25] on link "[PERSON_NAME]" at bounding box center [987, 24] width 202 height 31
click at [1051, 25] on link "[PERSON_NAME]" at bounding box center [987, 24] width 202 height 31
click at [1052, 23] on link "[PERSON_NAME]" at bounding box center [987, 24] width 202 height 31
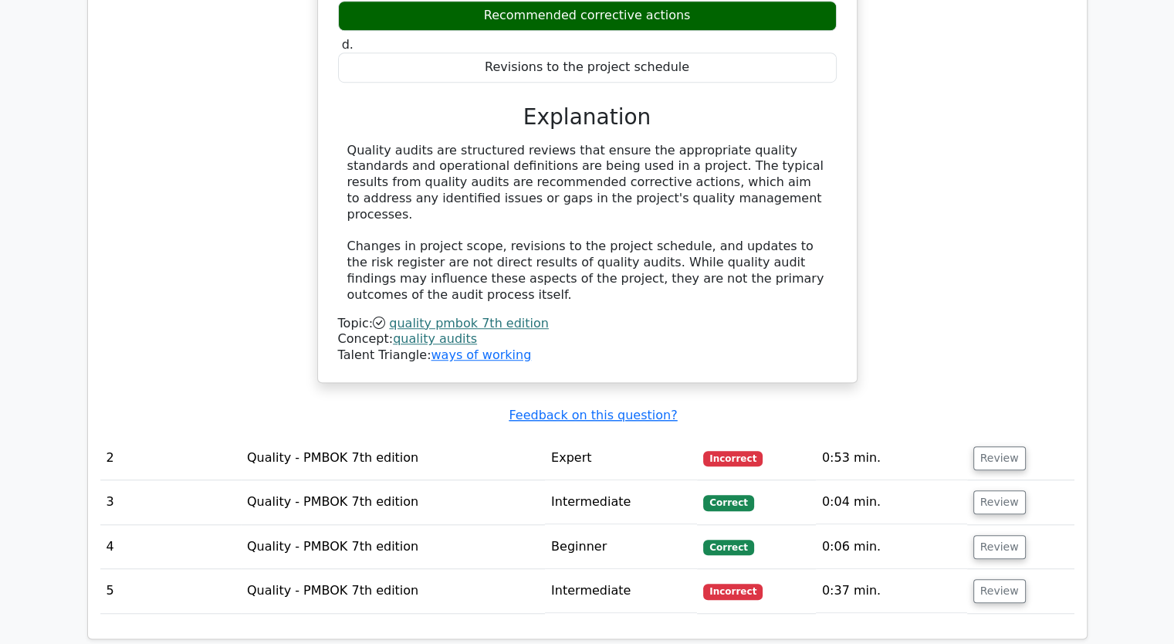
scroll to position [1357, 0]
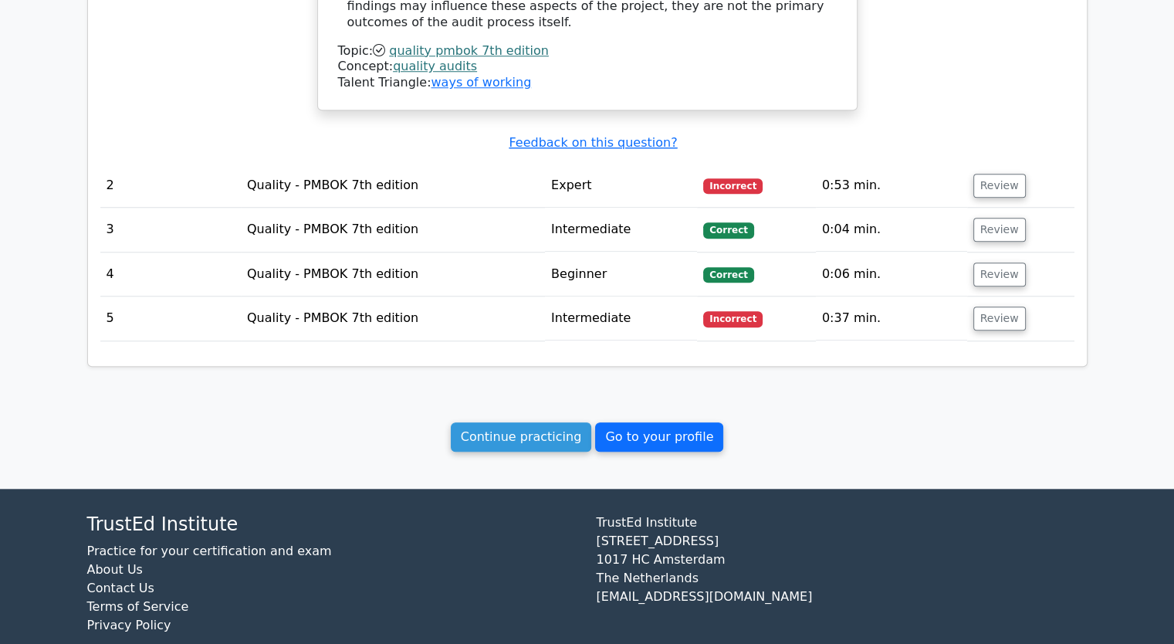
click at [661, 422] on link "Go to your profile" at bounding box center [659, 436] width 128 height 29
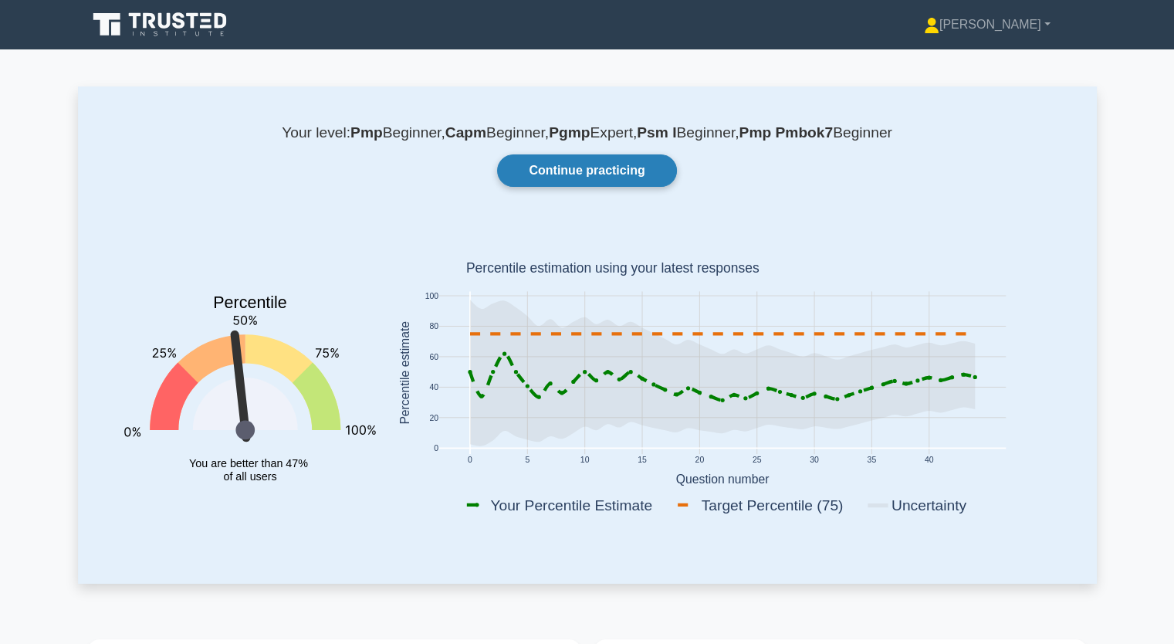
click at [584, 176] on link "Continue practicing" at bounding box center [586, 170] width 179 height 32
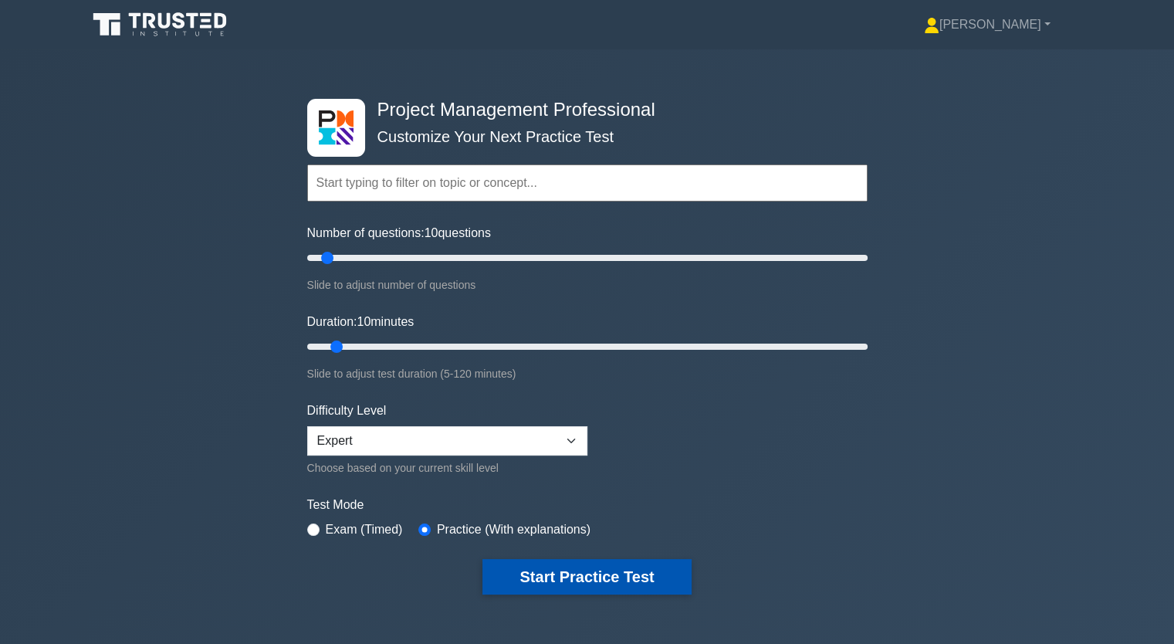
drag, startPoint x: 630, startPoint y: 578, endPoint x: 628, endPoint y: 570, distance: 8.8
click at [629, 577] on button "Start Practice Test" at bounding box center [587, 577] width 208 height 36
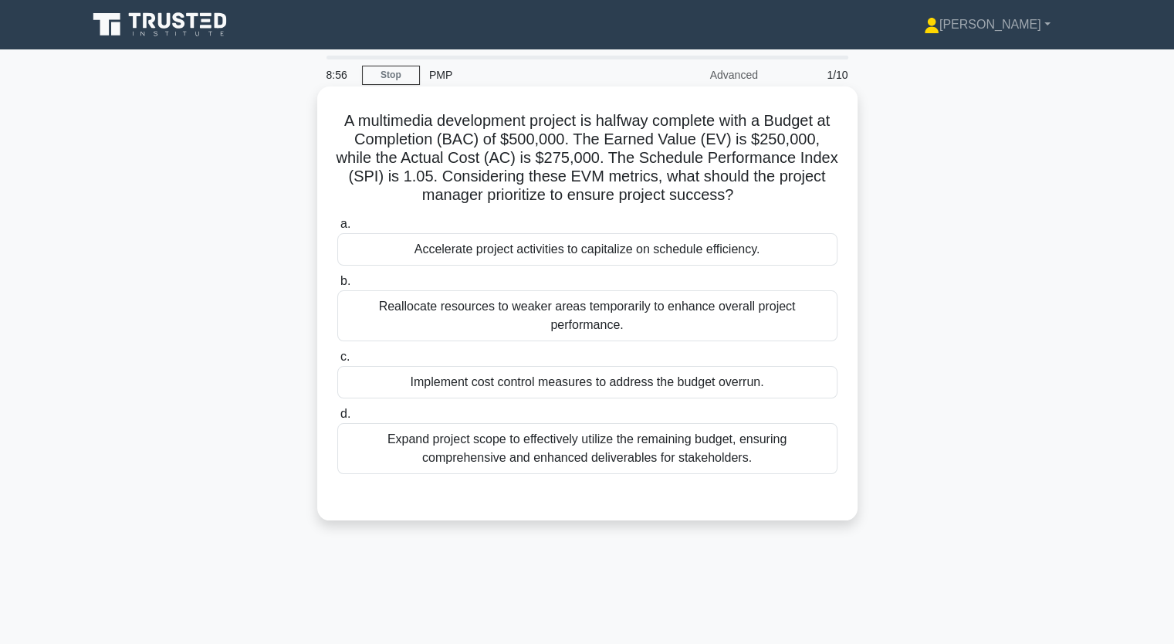
click at [676, 368] on div "Implement cost control measures to address the budget overrun." at bounding box center [587, 382] width 500 height 32
click at [337, 362] on input "c. Implement cost control measures to address the budget overrun." at bounding box center [337, 357] width 0 height 10
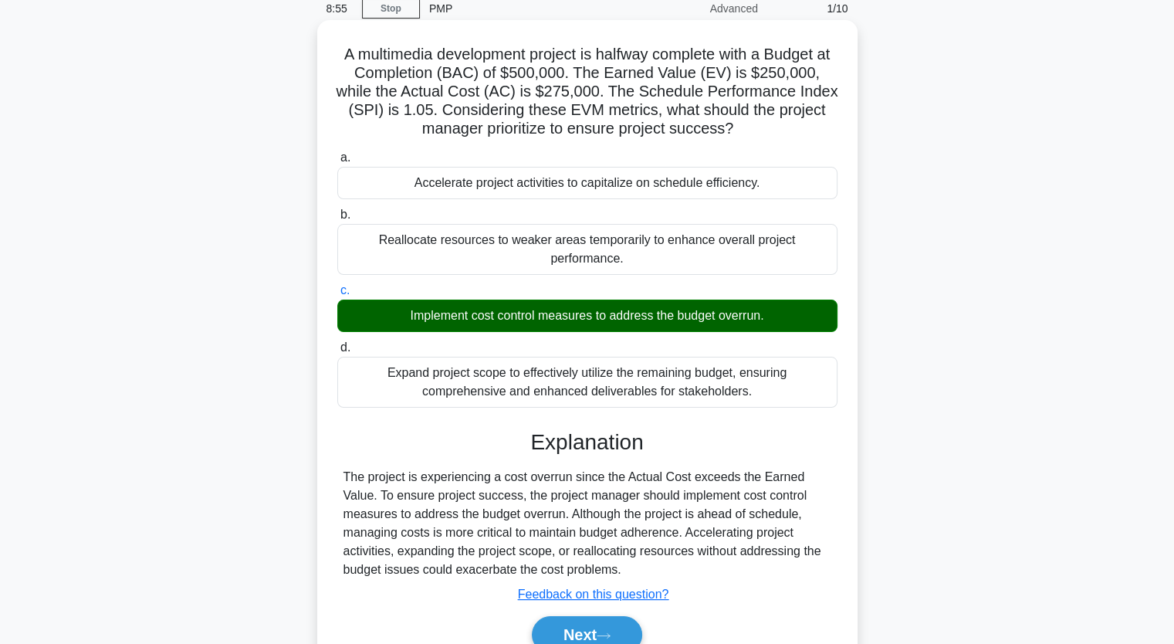
scroll to position [154, 0]
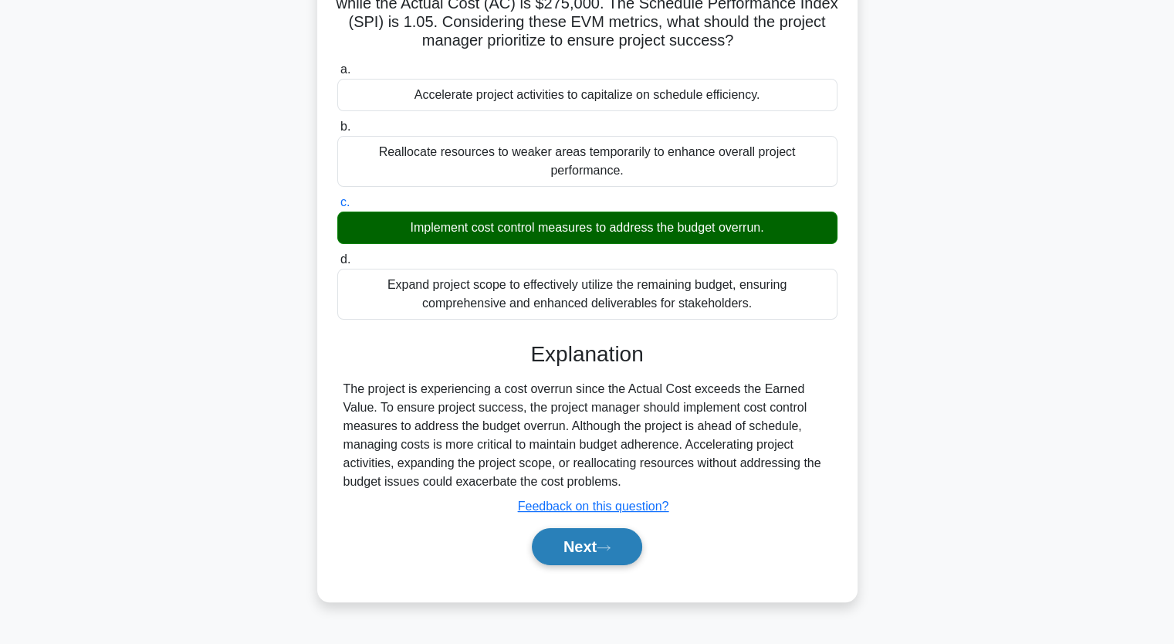
click at [593, 530] on button "Next" at bounding box center [587, 546] width 110 height 37
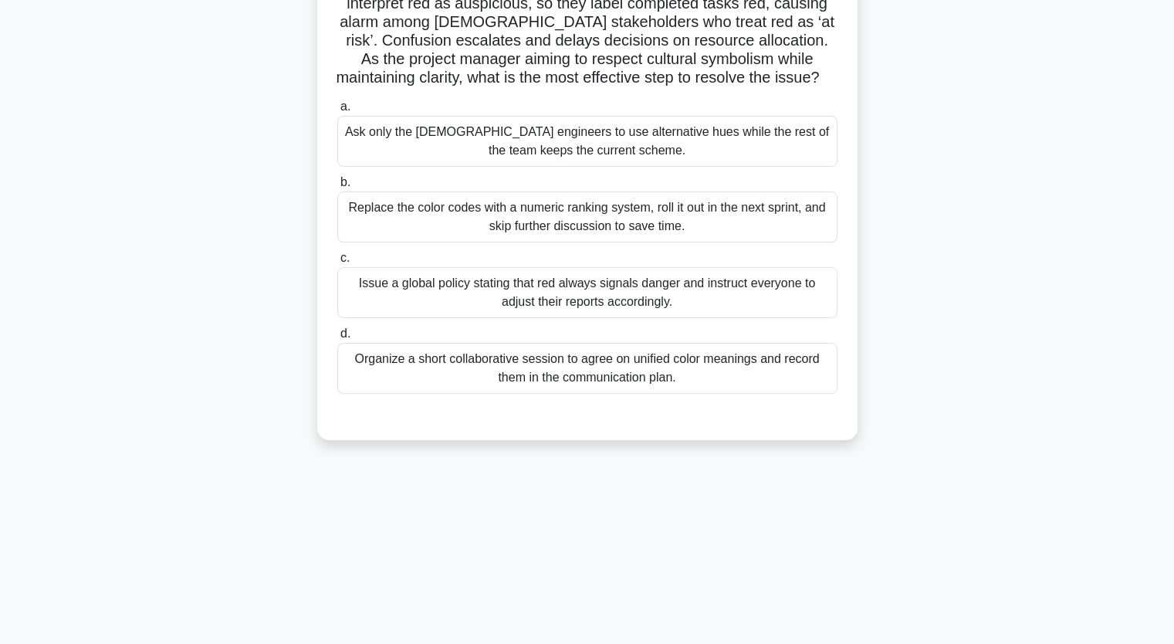
click at [448, 359] on div "Organize a short collaborative session to agree on unified color meanings and r…" at bounding box center [587, 368] width 500 height 51
click at [337, 339] on input "d. Organize a short collaborative session to agree on unified color meanings an…" at bounding box center [337, 334] width 0 height 10
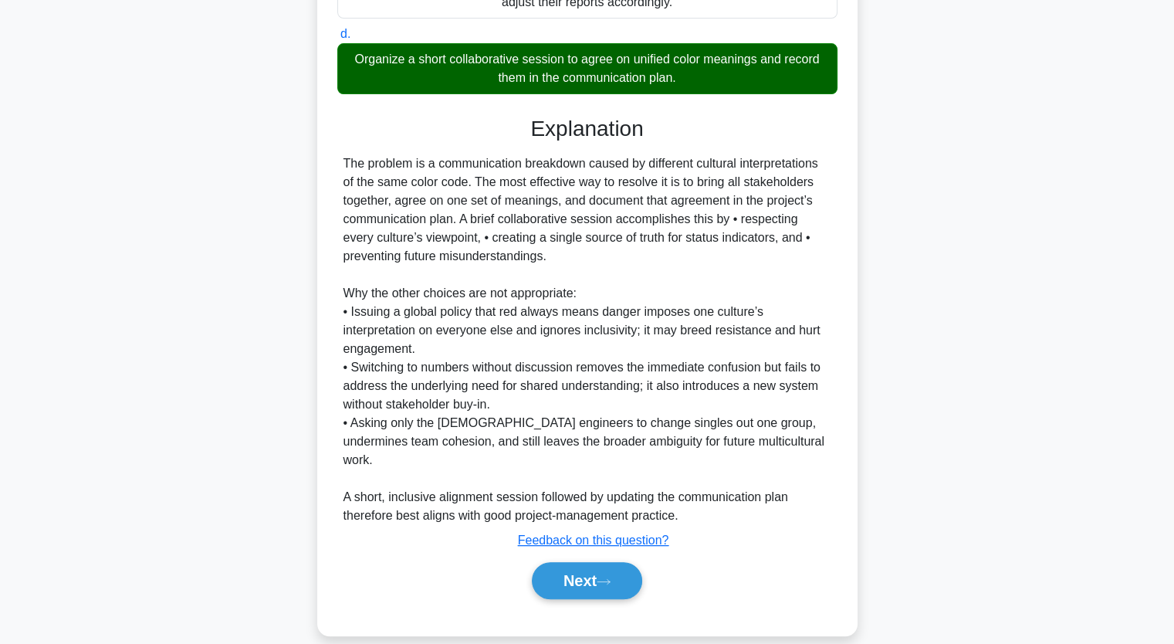
scroll to position [456, 0]
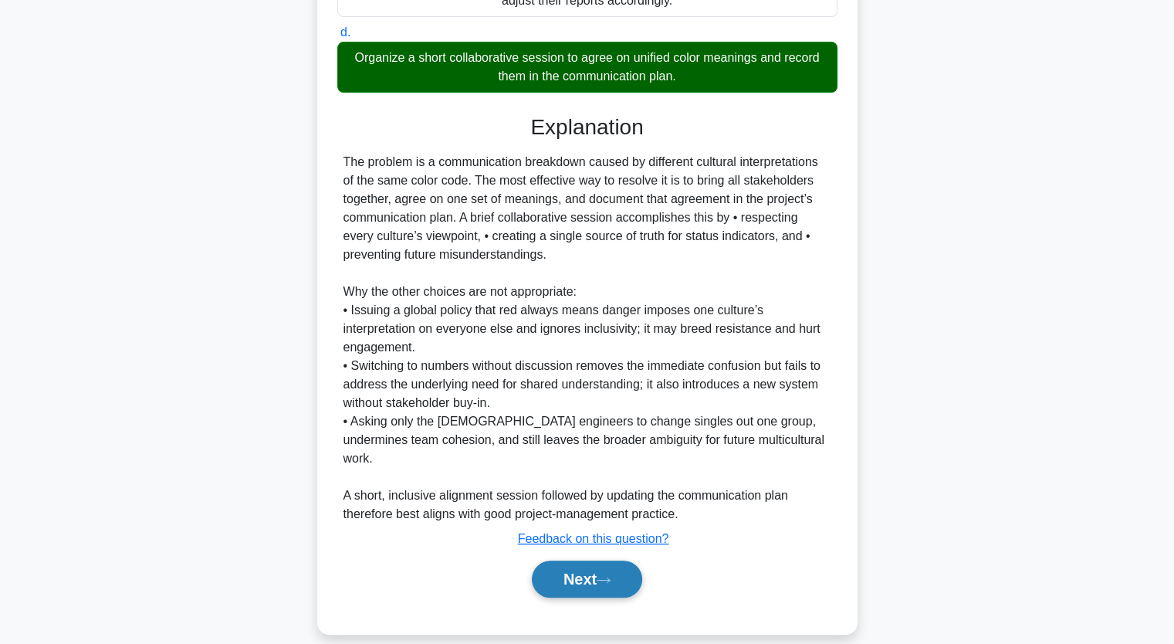
click at [584, 561] on button "Next" at bounding box center [587, 579] width 110 height 37
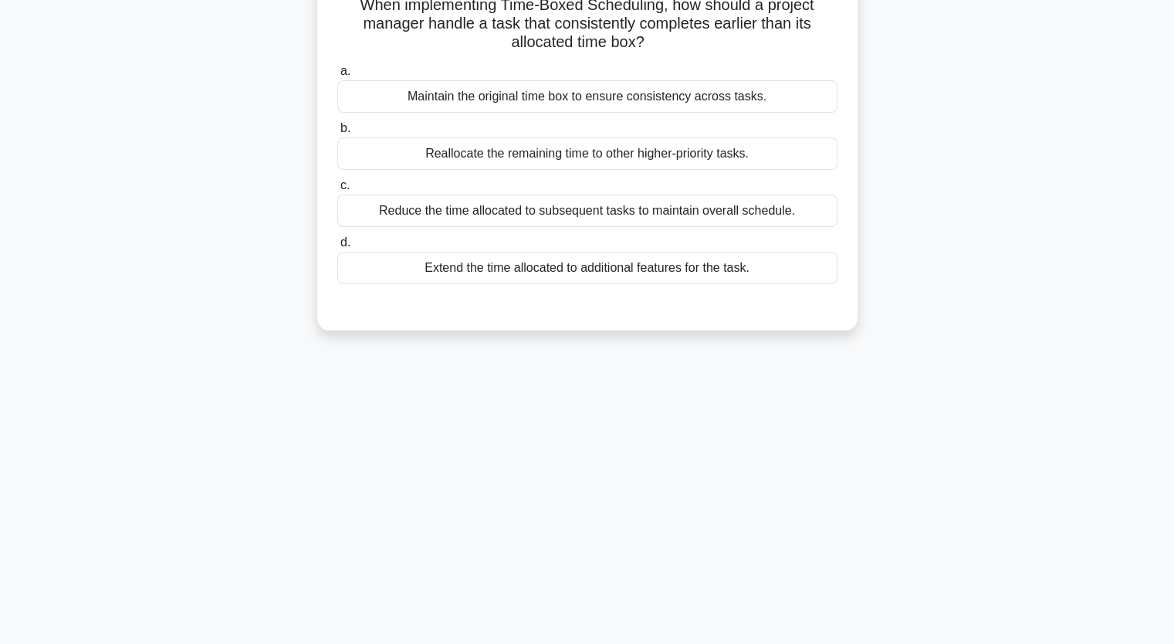
scroll to position [36, 0]
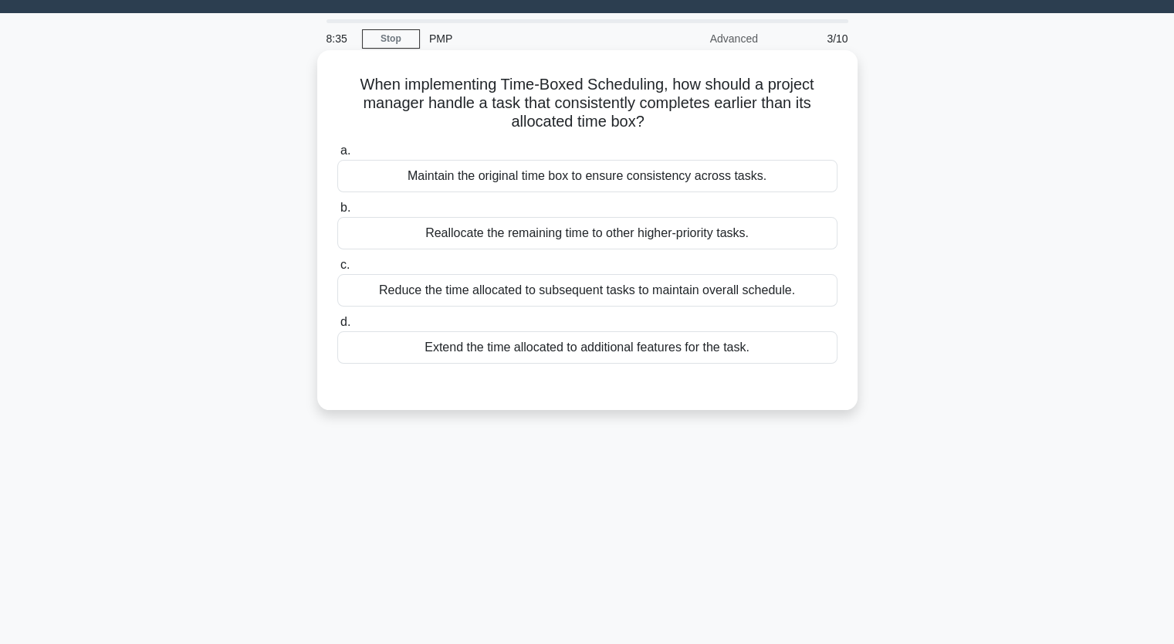
click at [544, 291] on div "Reduce the time allocated to subsequent tasks to maintain overall schedule." at bounding box center [587, 290] width 500 height 32
click at [337, 270] on input "c. Reduce the time allocated to subsequent tasks to maintain overall schedule." at bounding box center [337, 265] width 0 height 10
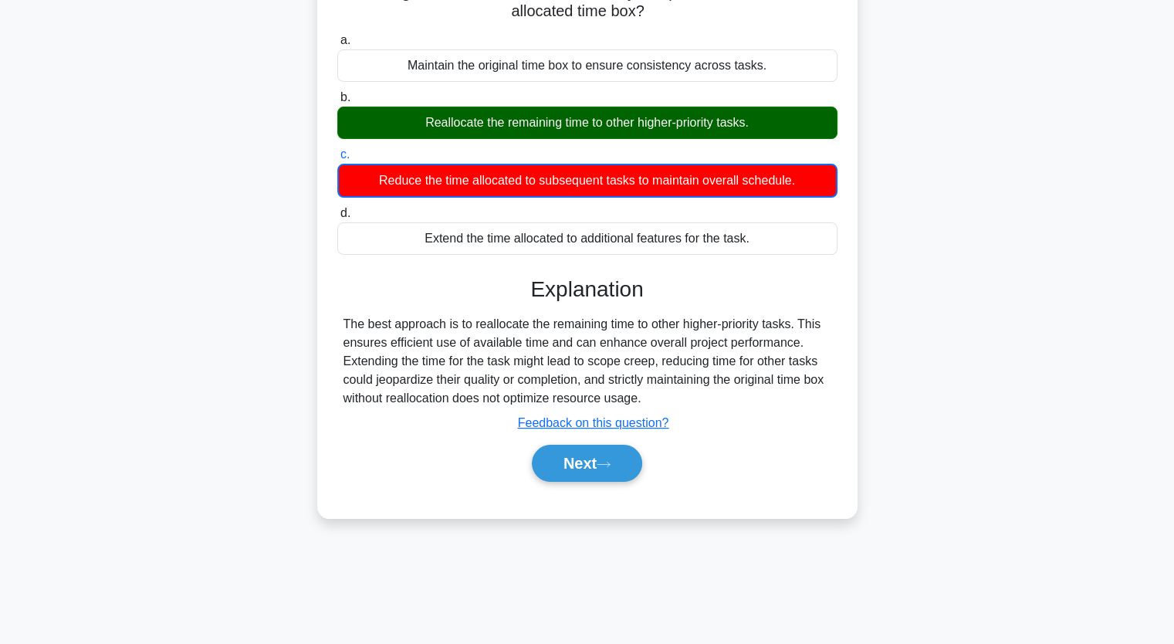
scroll to position [191, 0]
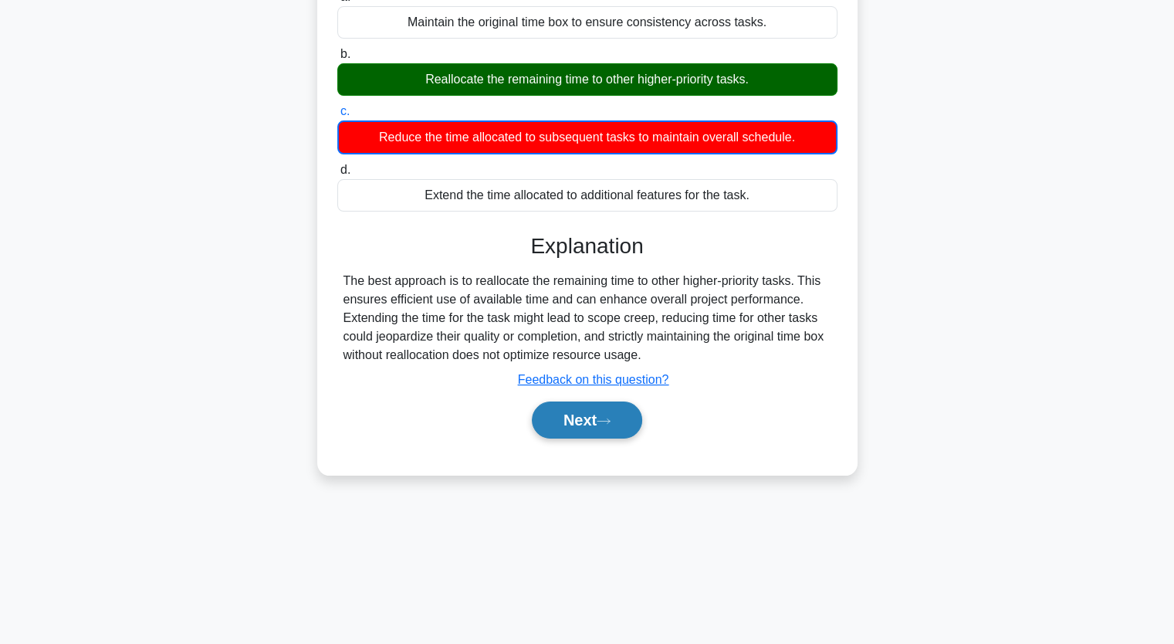
click at [588, 415] on button "Next" at bounding box center [587, 419] width 110 height 37
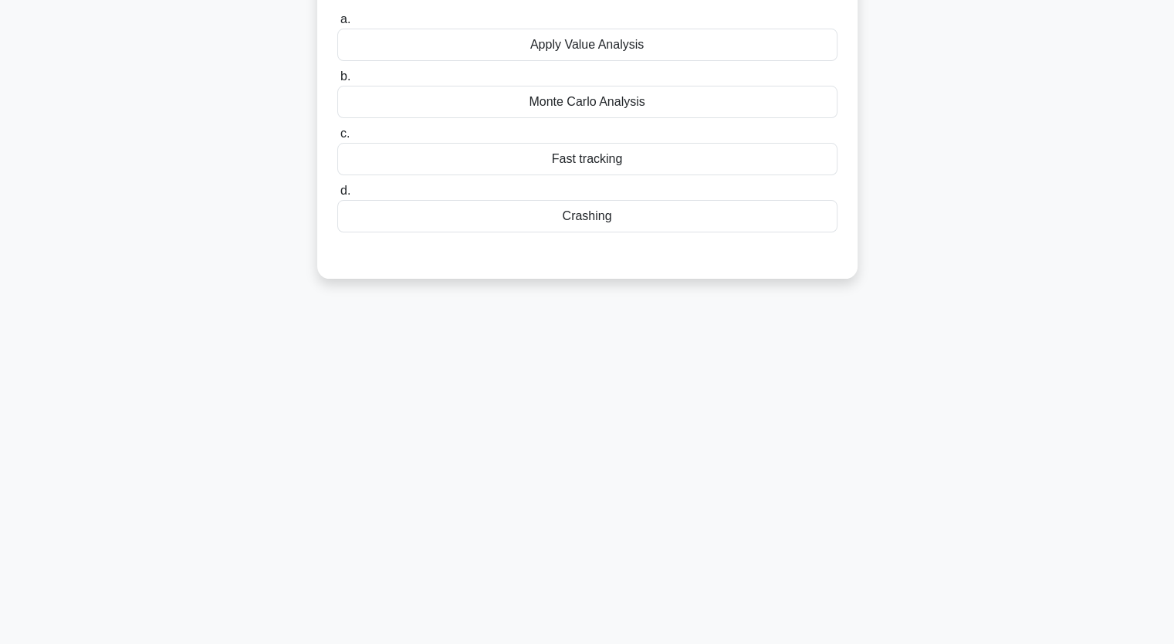
scroll to position [36, 0]
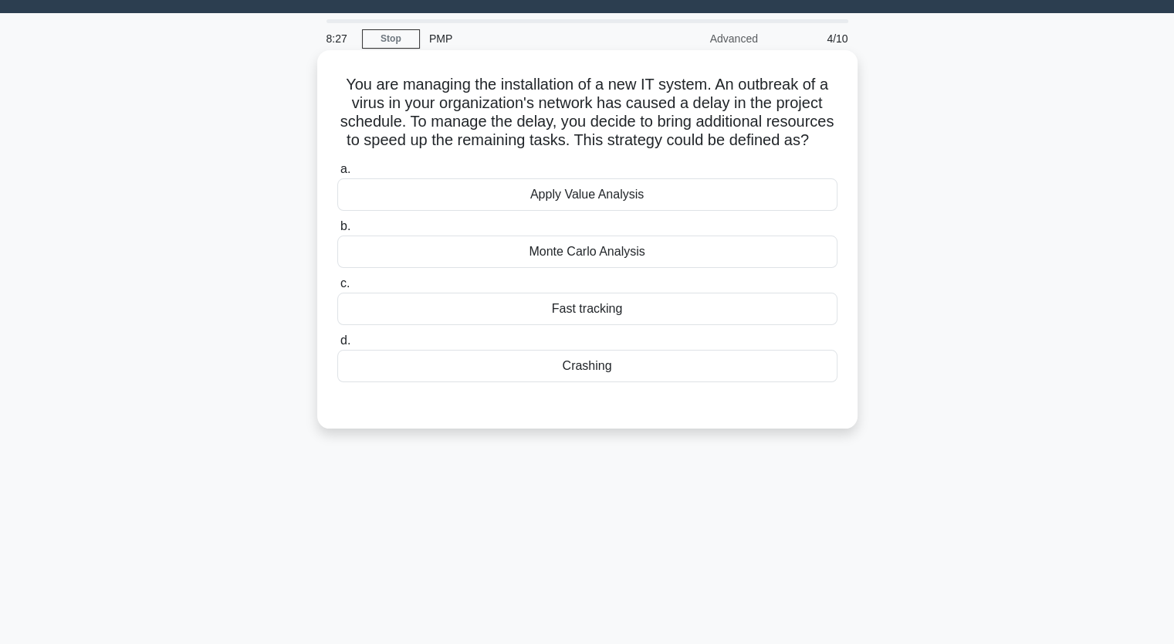
click at [624, 211] on div "Apply Value Analysis" at bounding box center [587, 194] width 500 height 32
click at [337, 174] on input "a. Apply Value Analysis" at bounding box center [337, 169] width 0 height 10
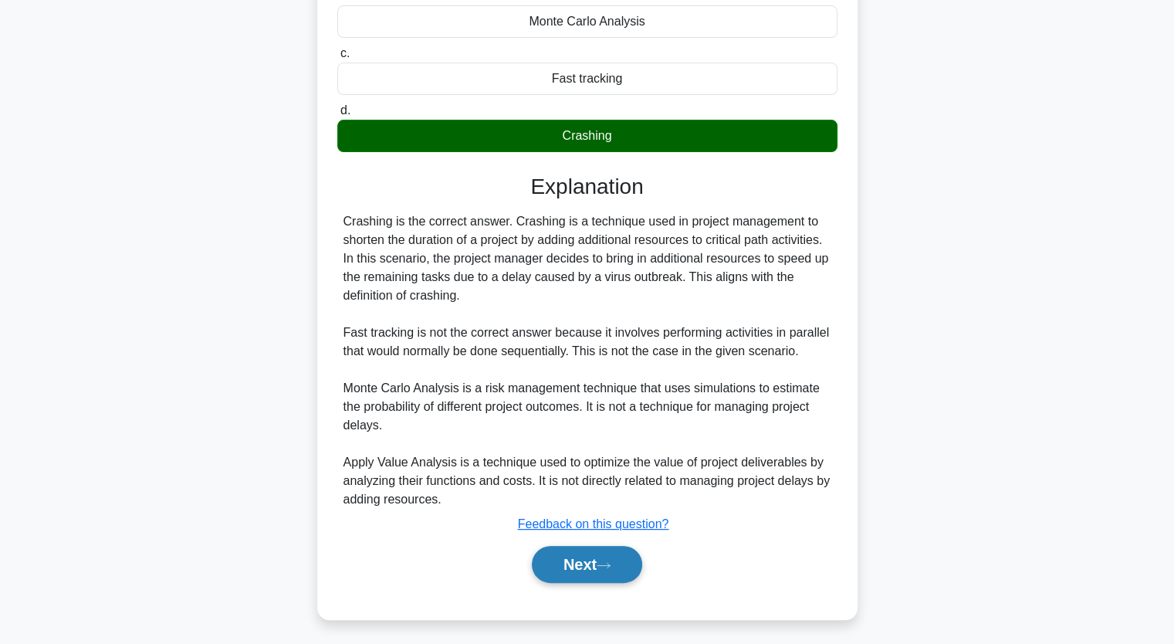
scroll to position [290, 0]
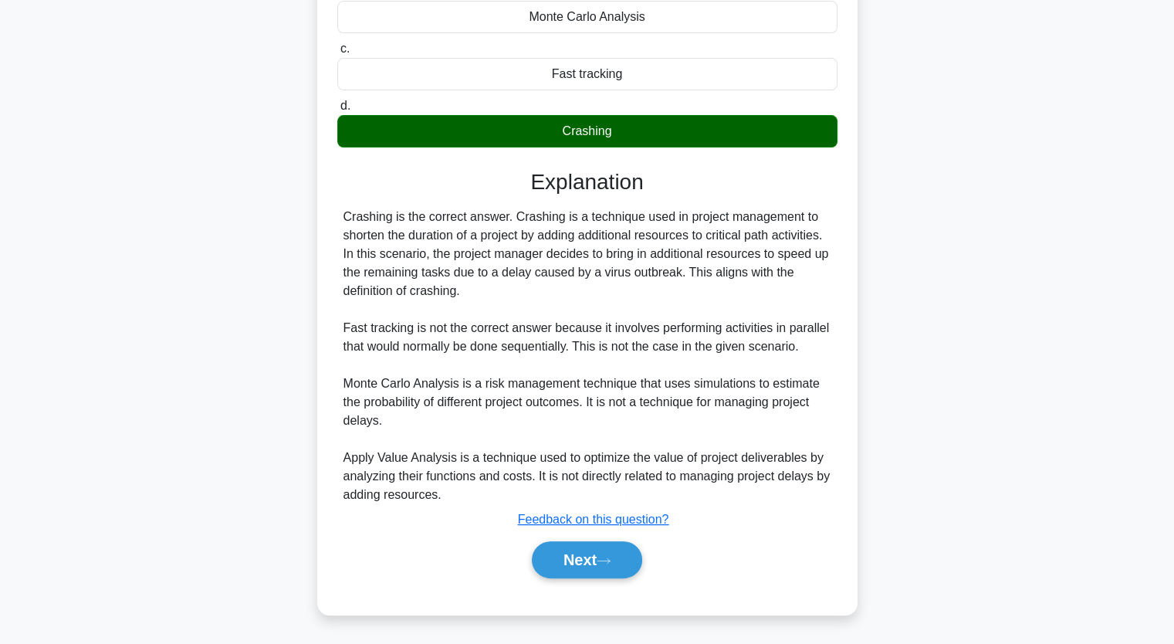
click at [561, 590] on div "a. Apply Value Analysis b. Monte Carlo Analysis c. d." at bounding box center [587, 258] width 503 height 676
click at [560, 567] on button "Next" at bounding box center [587, 559] width 110 height 37
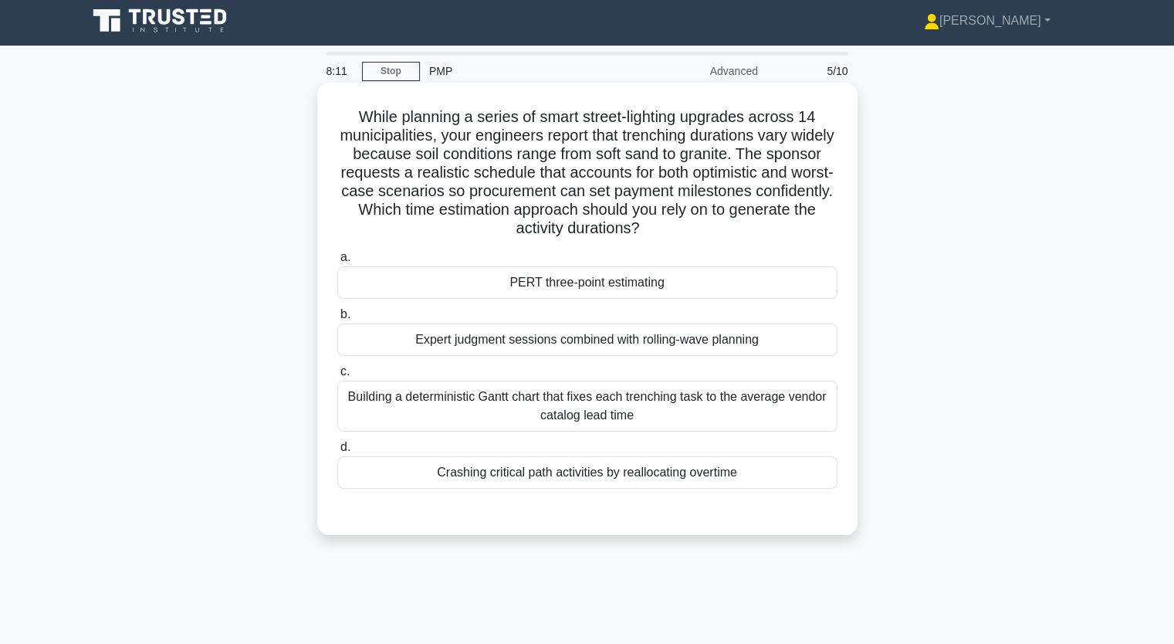
scroll to position [0, 0]
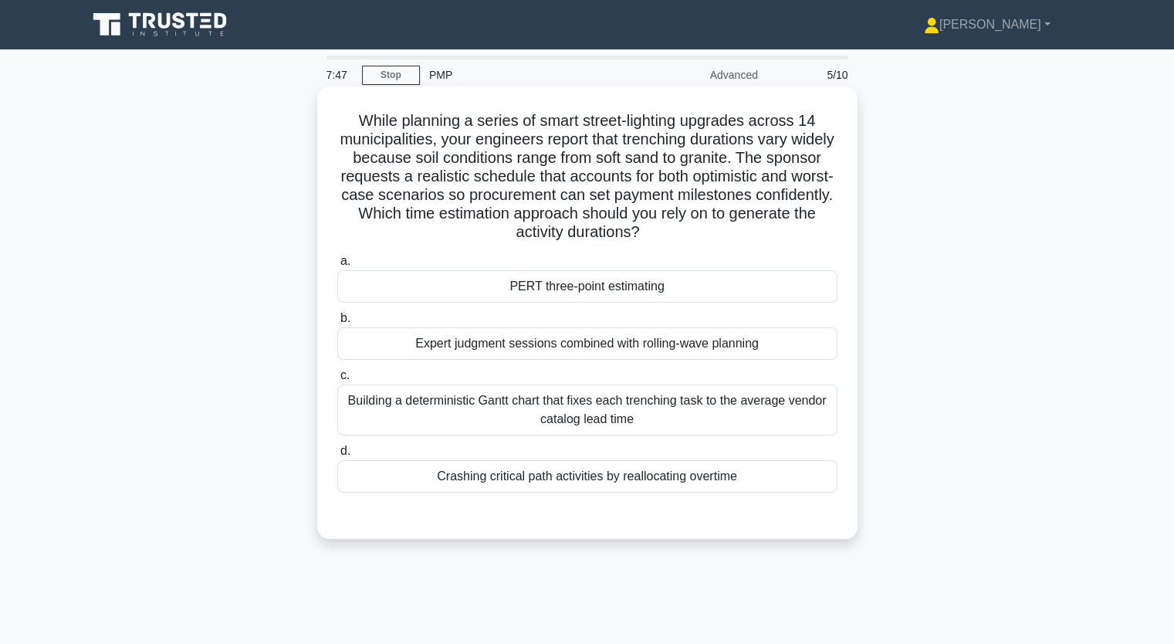
click at [587, 291] on div "PERT three-point estimating" at bounding box center [587, 286] width 500 height 32
click at [337, 266] on input "a. PERT three-point estimating" at bounding box center [337, 261] width 0 height 10
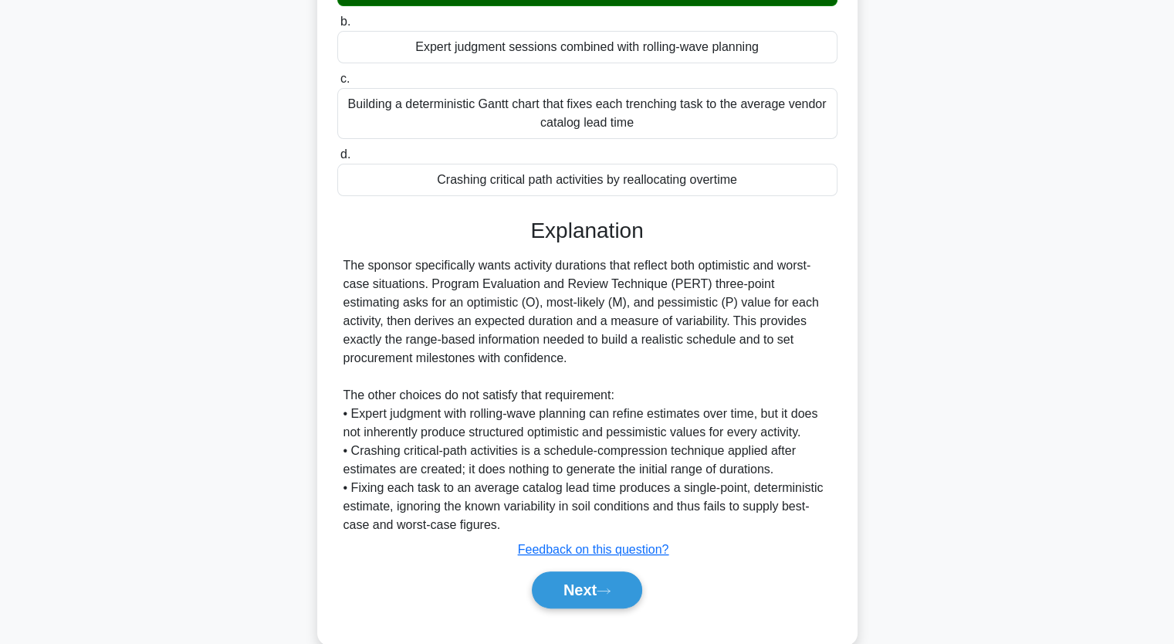
scroll to position [326, 0]
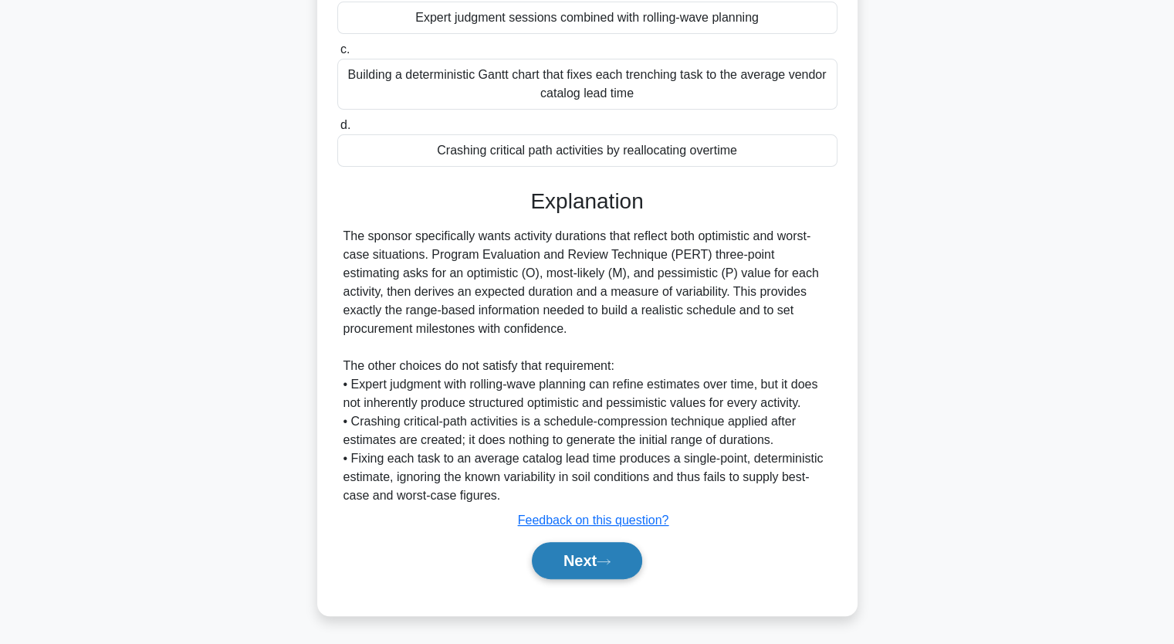
click at [589, 560] on button "Next" at bounding box center [587, 560] width 110 height 37
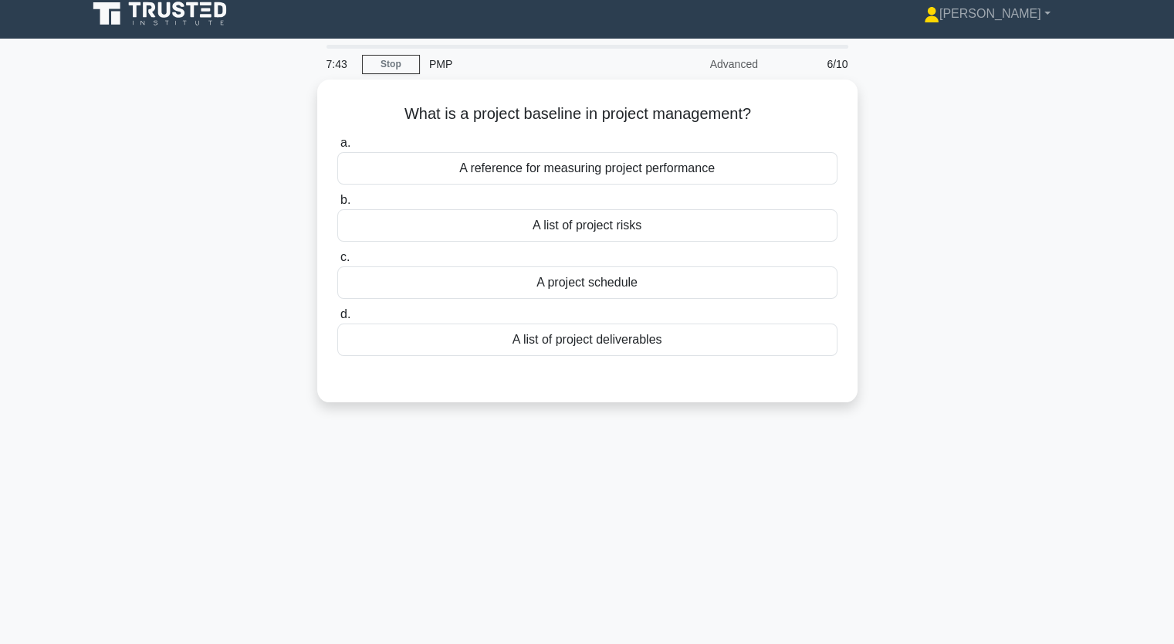
scroll to position [0, 0]
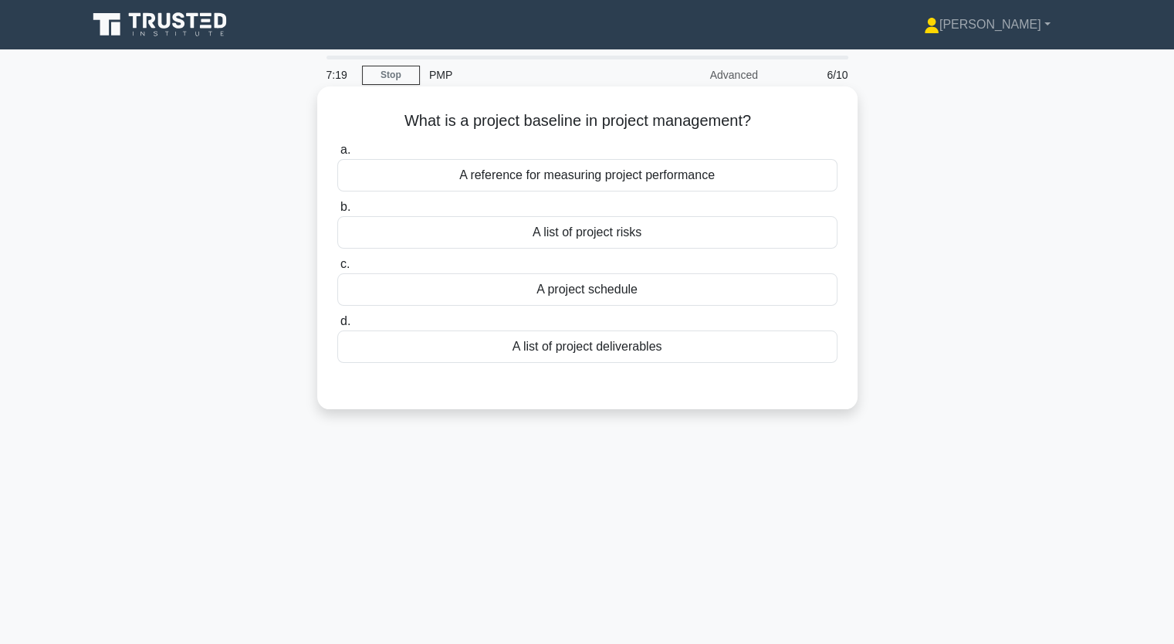
click at [584, 181] on div "A reference for measuring project performance" at bounding box center [587, 175] width 500 height 32
click at [337, 155] on input "a. A reference for measuring project performance" at bounding box center [337, 150] width 0 height 10
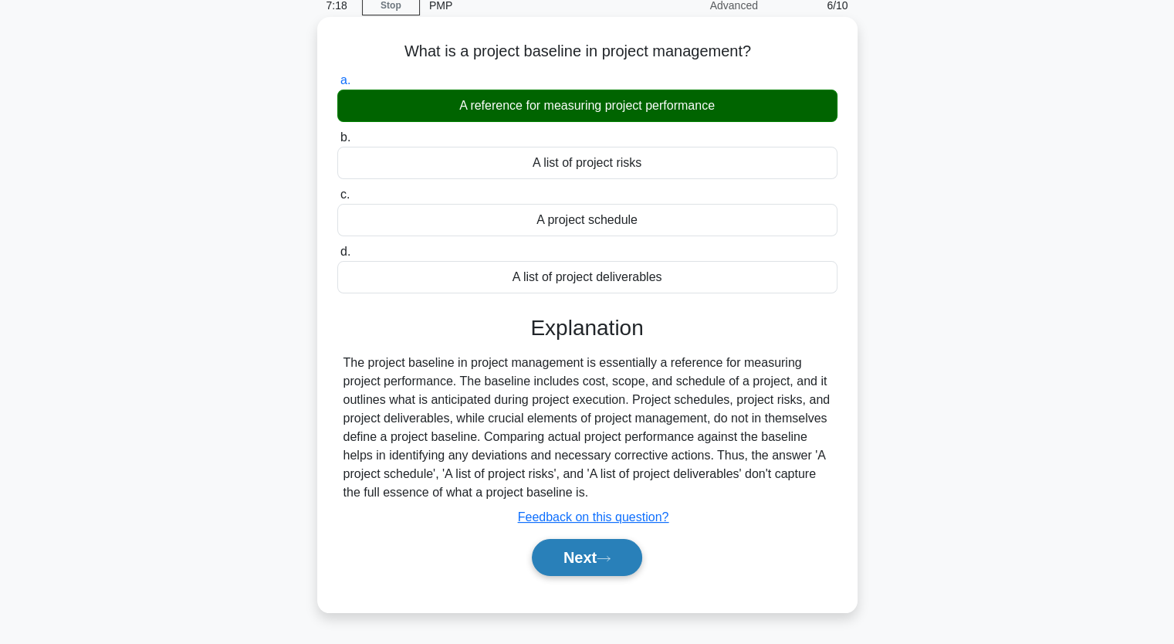
scroll to position [191, 0]
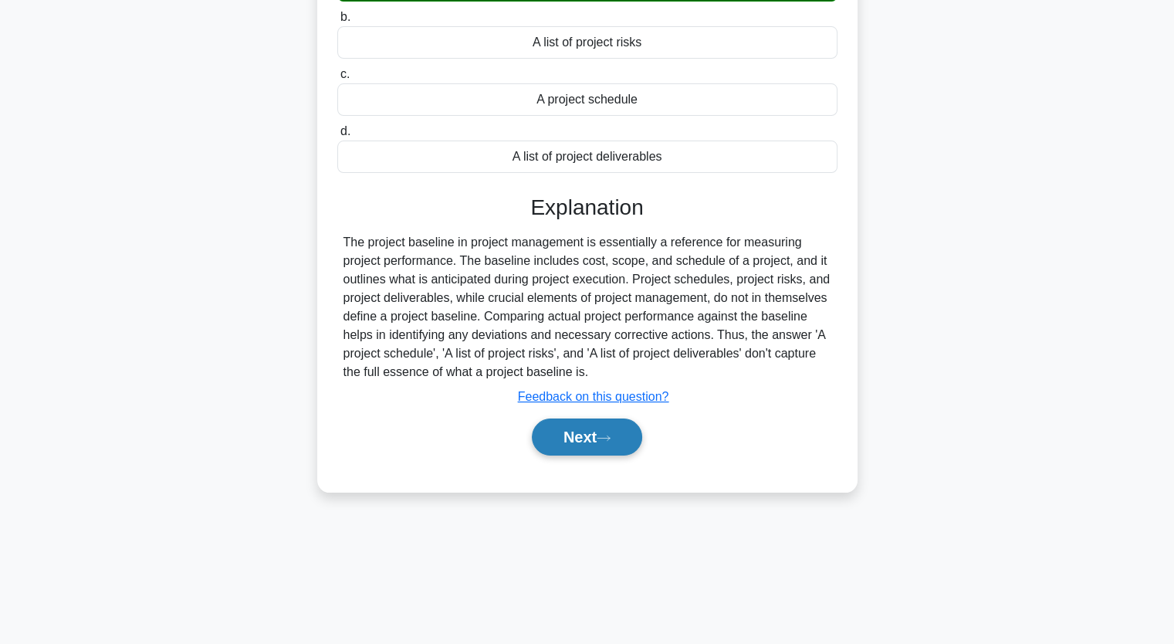
click at [625, 420] on button "Next" at bounding box center [587, 436] width 110 height 37
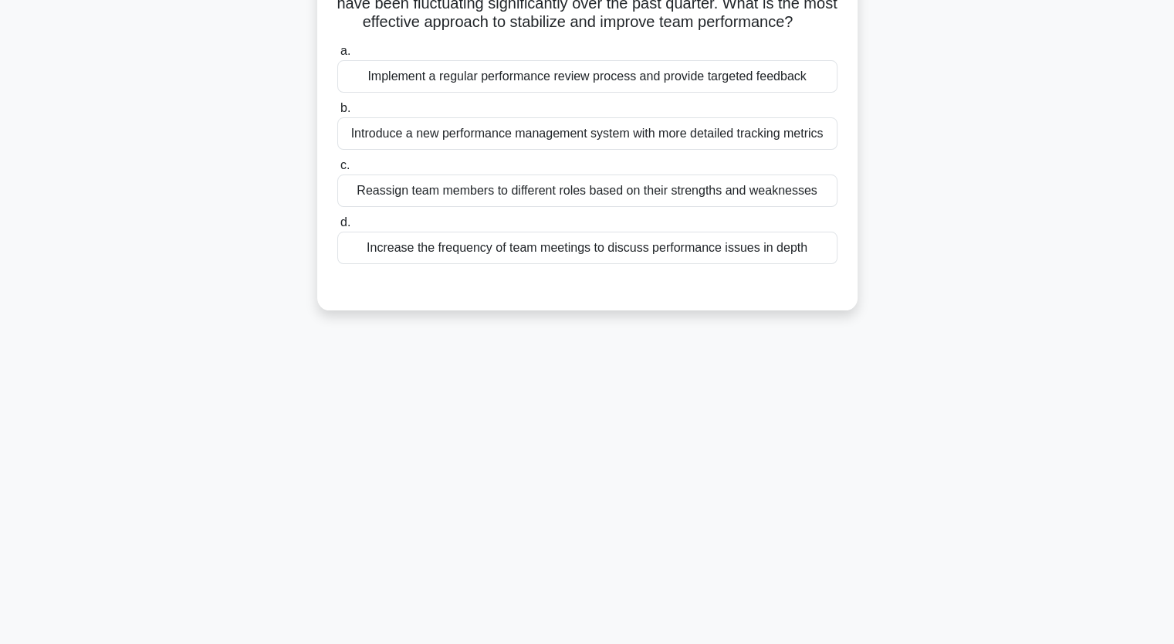
scroll to position [113, 0]
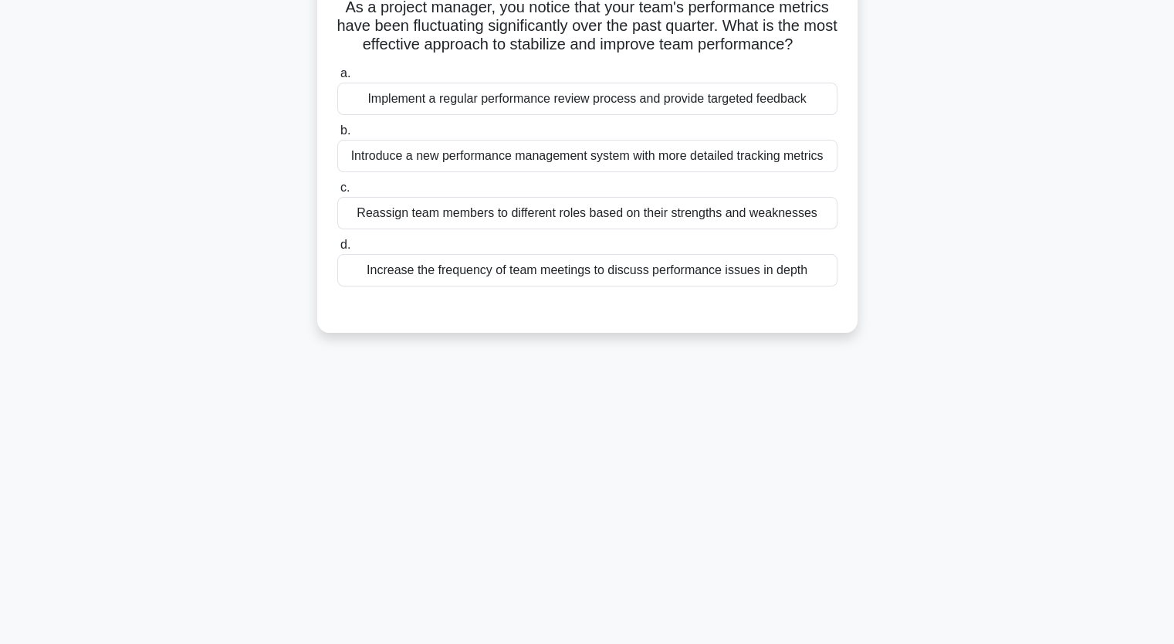
click at [497, 115] on div "Implement a regular performance review process and provide targeted feedback" at bounding box center [587, 99] width 500 height 32
click at [337, 79] on input "a. Implement a regular performance review process and provide targeted feedback" at bounding box center [337, 74] width 0 height 10
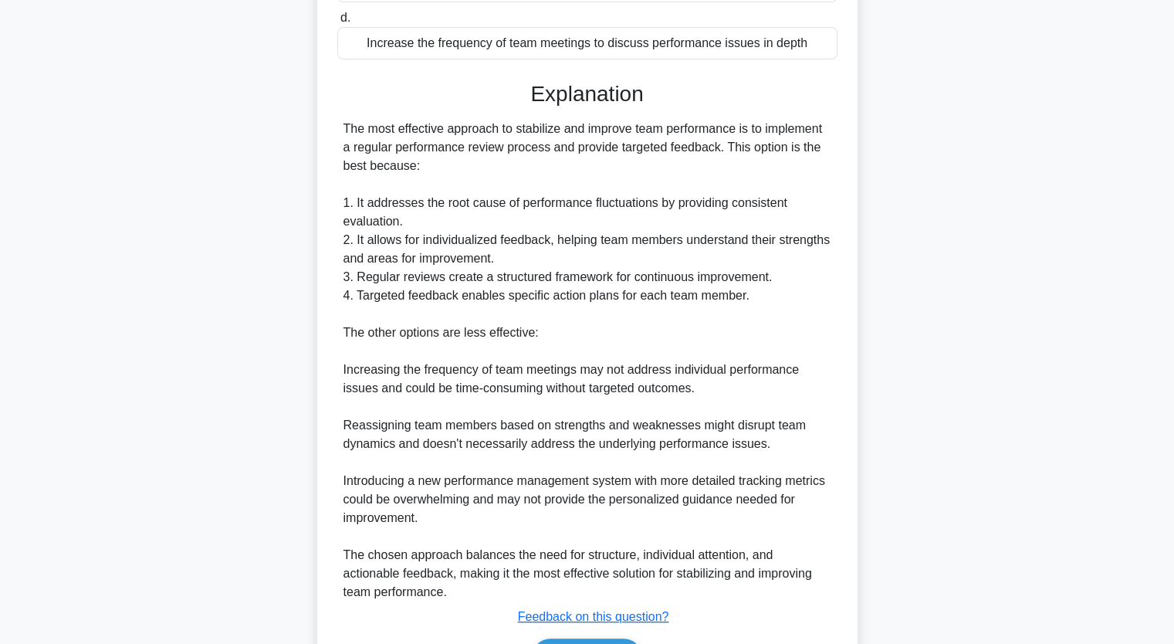
scroll to position [422, 0]
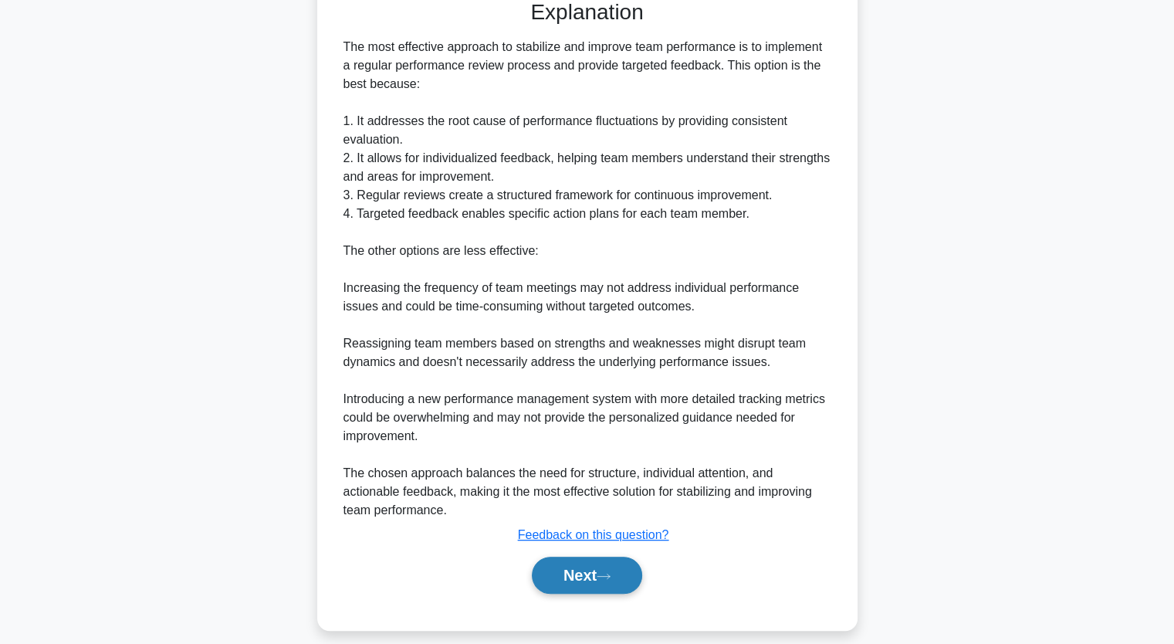
click at [574, 594] on button "Next" at bounding box center [587, 575] width 110 height 37
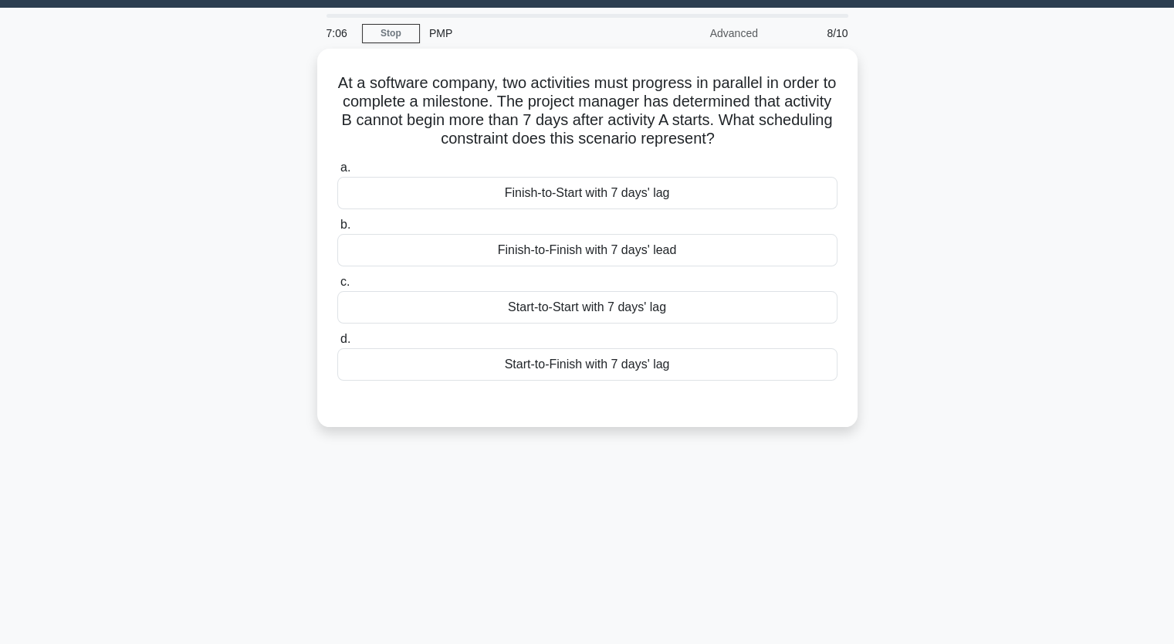
scroll to position [36, 0]
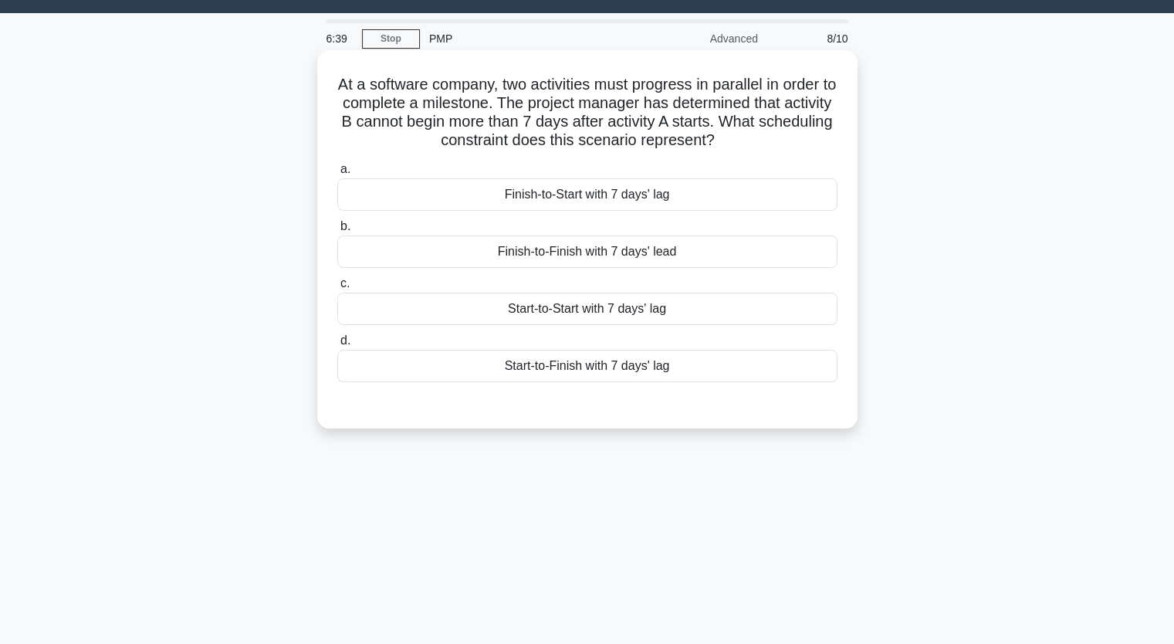
click at [590, 206] on div "Finish-to-Start with 7 days' lag" at bounding box center [587, 194] width 500 height 32
click at [337, 174] on input "a. Finish-to-Start with 7 days' lag" at bounding box center [337, 169] width 0 height 10
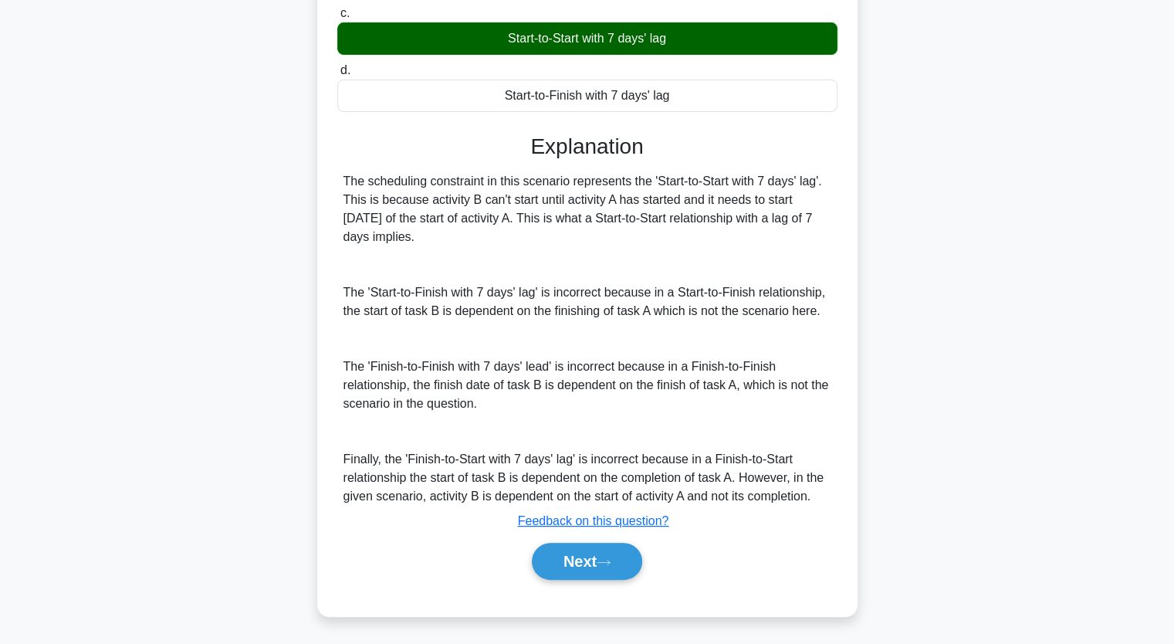
scroll to position [309, 0]
click at [578, 561] on button "Next" at bounding box center [587, 560] width 110 height 37
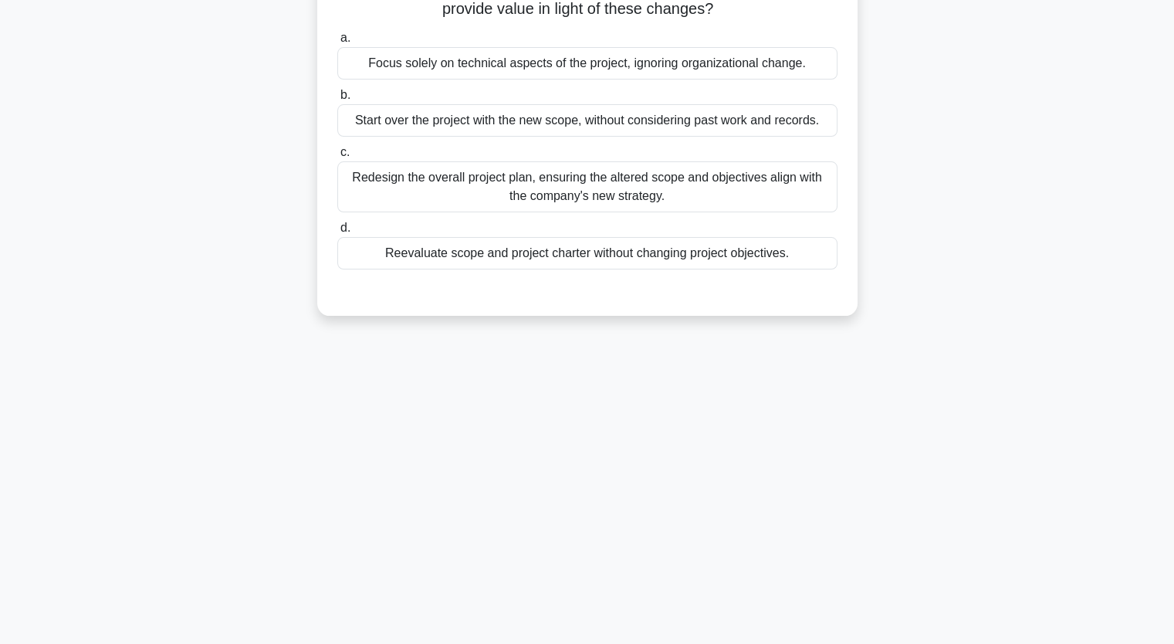
scroll to position [191, 0]
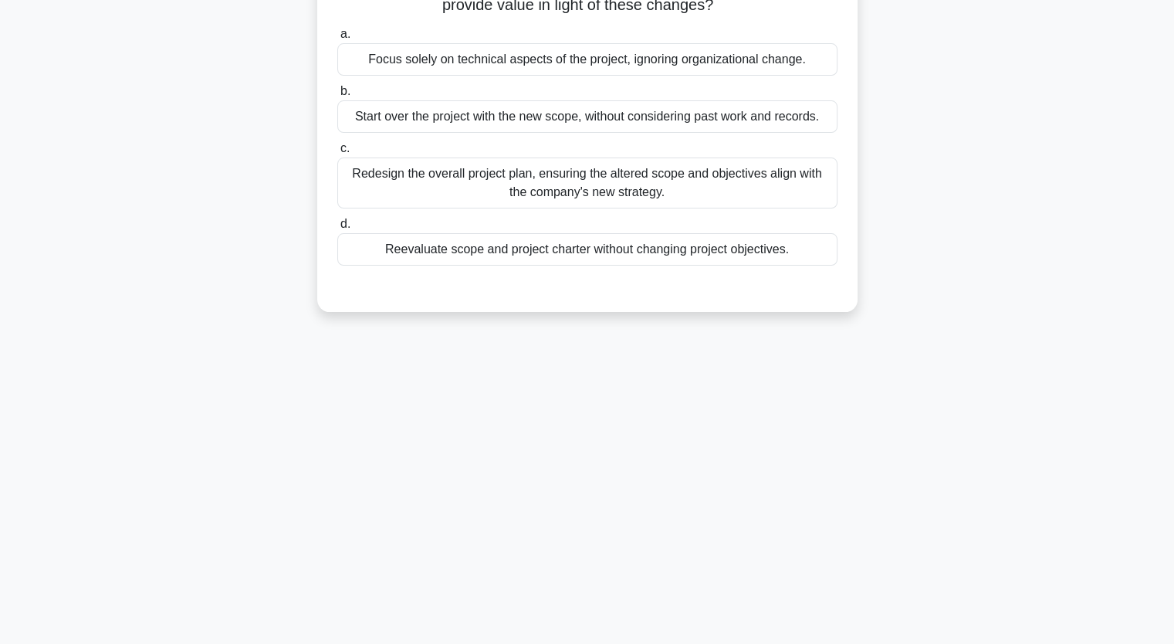
click at [432, 258] on div "Reevaluate scope and project charter without changing project objectives." at bounding box center [587, 249] width 500 height 32
click at [337, 229] on input "d. Reevaluate scope and project charter without changing project objectives." at bounding box center [337, 224] width 0 height 10
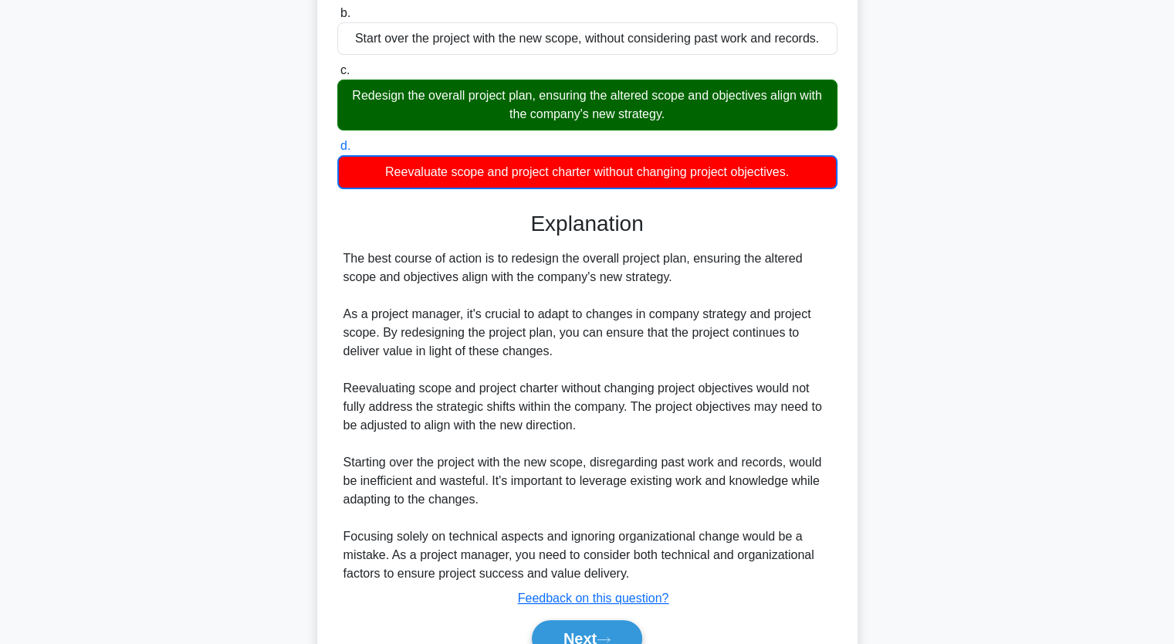
scroll to position [346, 0]
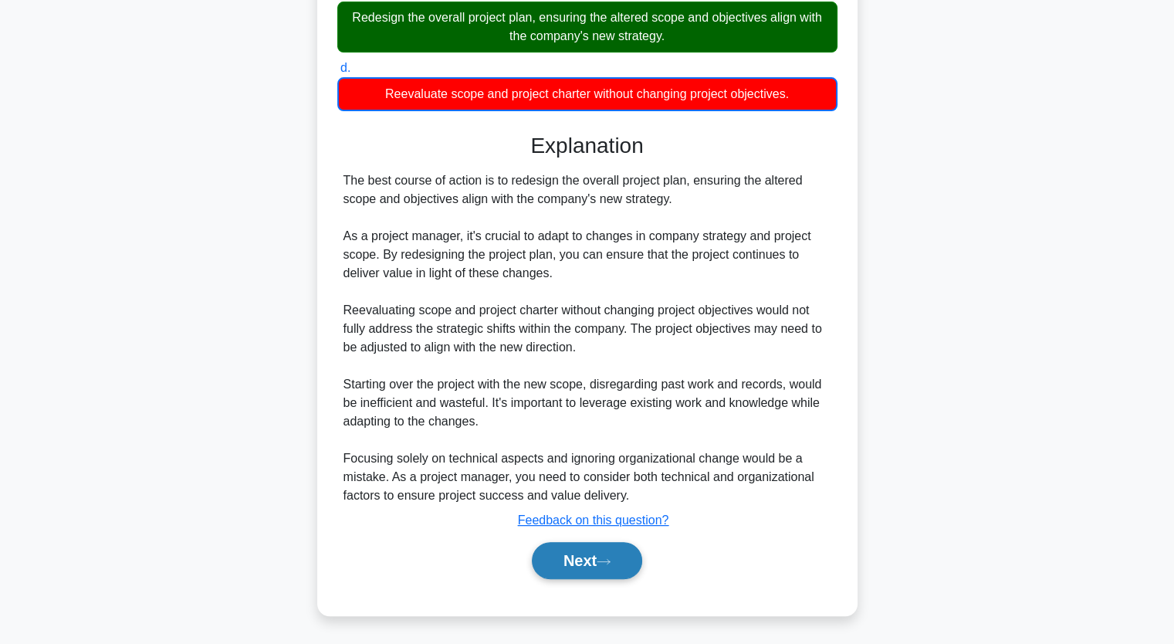
click at [590, 557] on button "Next" at bounding box center [587, 560] width 110 height 37
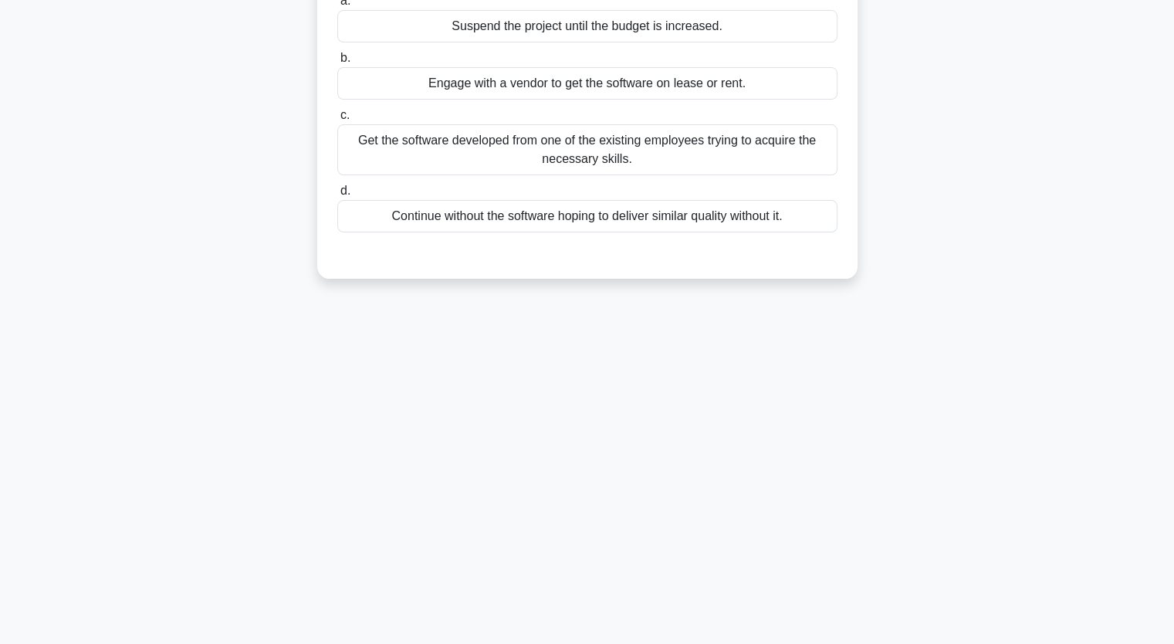
scroll to position [113, 0]
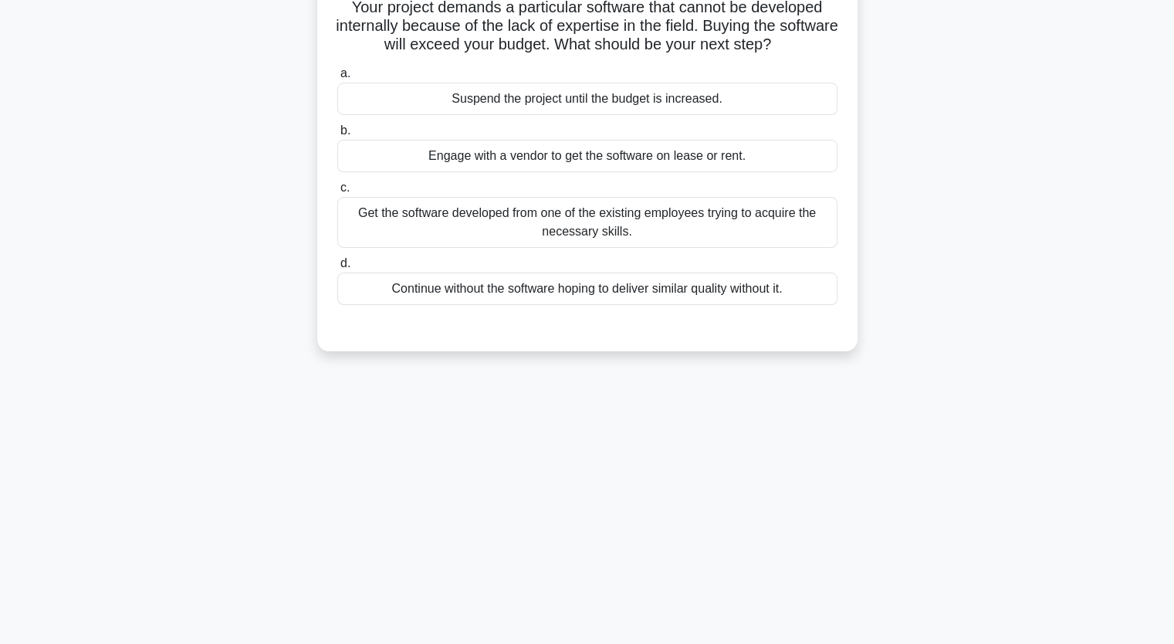
click at [495, 226] on div "Get the software developed from one of the existing employees trying to acquire…" at bounding box center [587, 222] width 500 height 51
click at [337, 193] on input "c. Get the software developed from one of the existing employees trying to acqu…" at bounding box center [337, 188] width 0 height 10
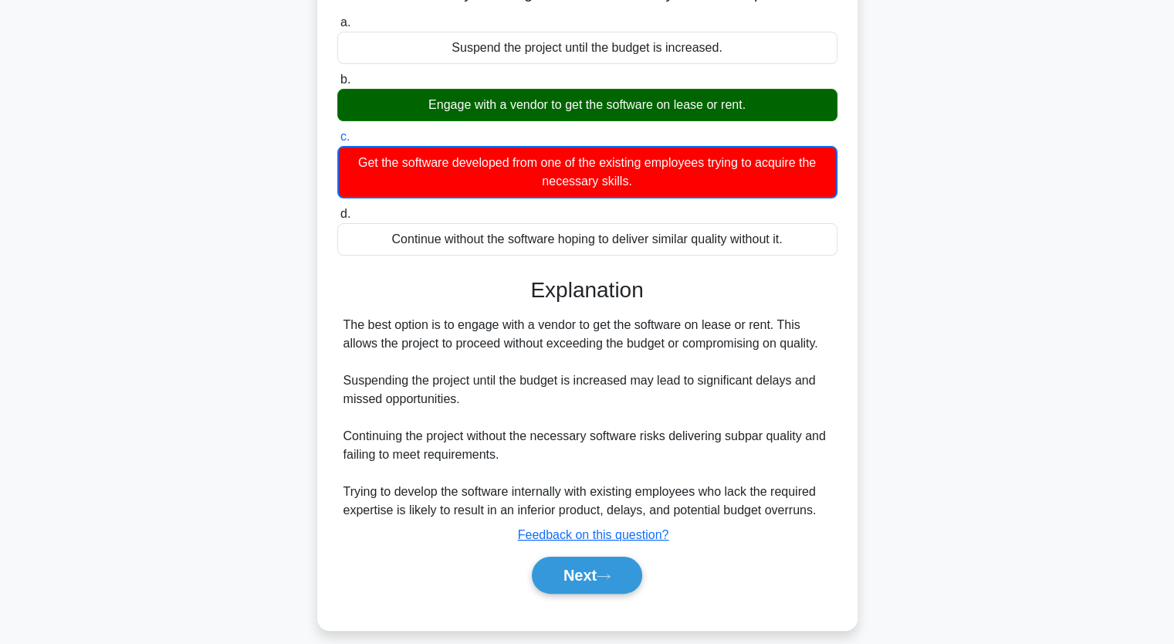
scroll to position [191, 0]
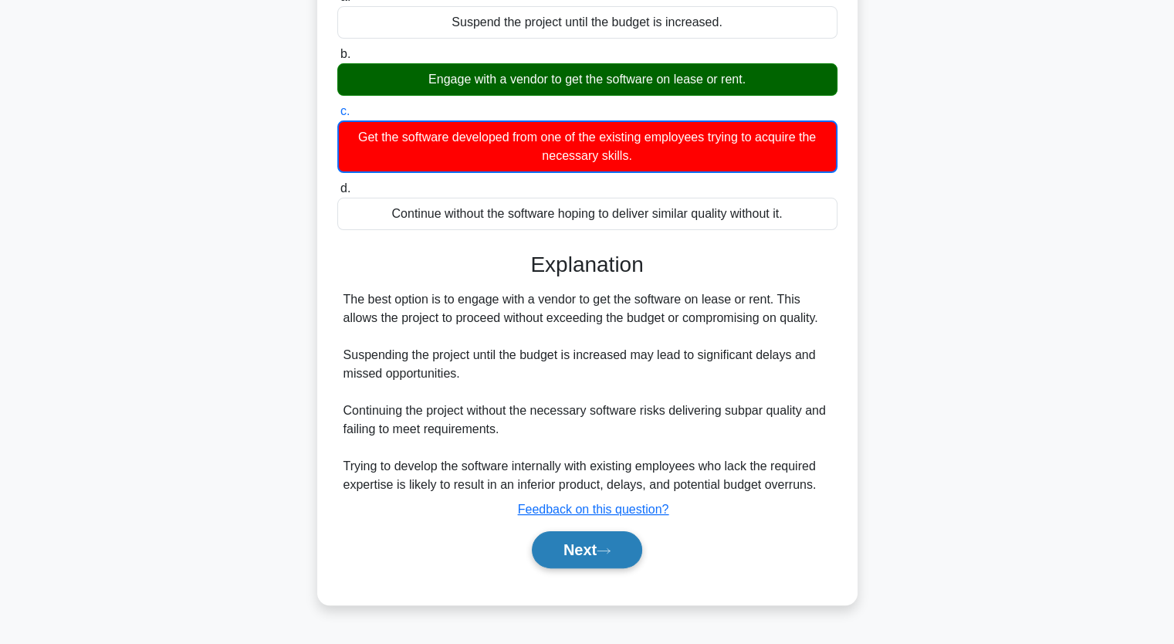
click at [586, 556] on button "Next" at bounding box center [587, 549] width 110 height 37
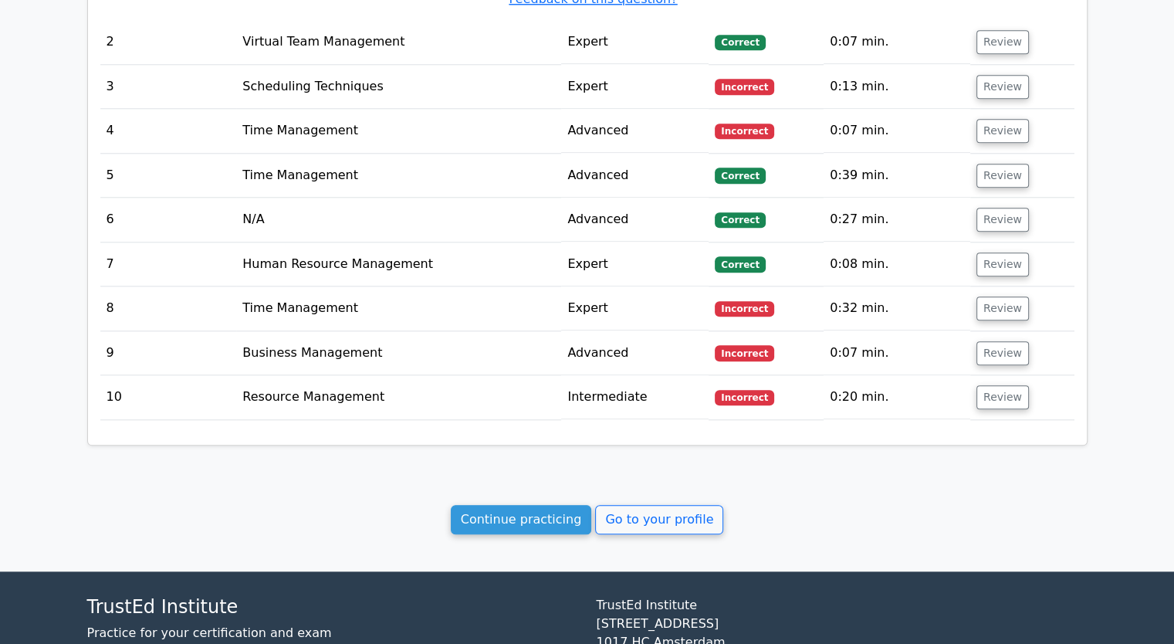
scroll to position [1700, 0]
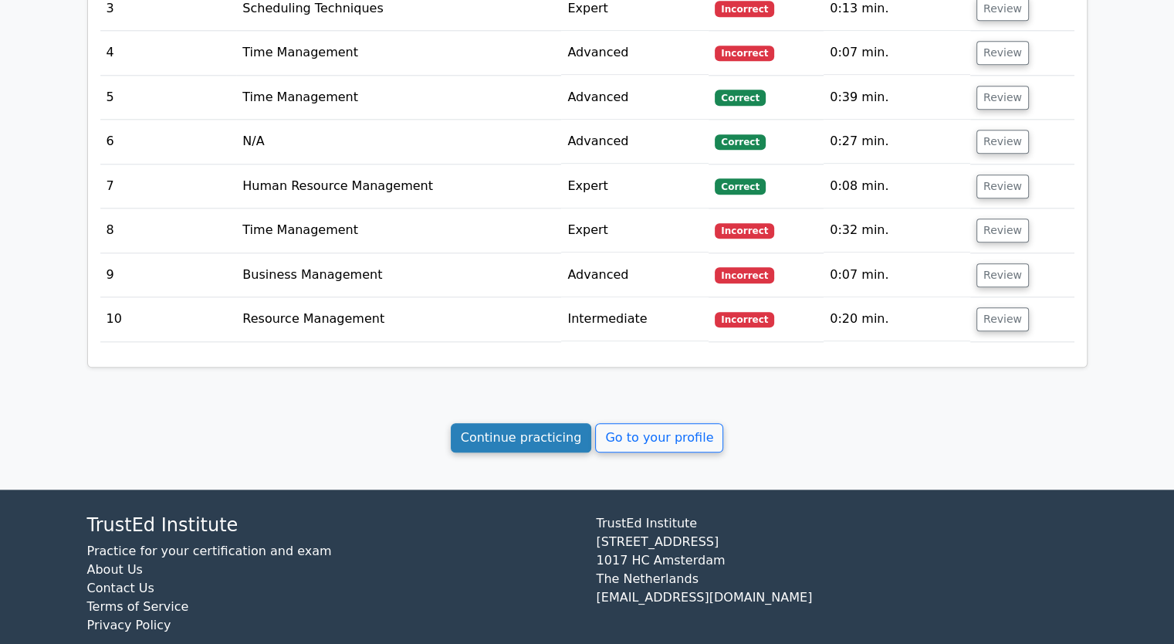
click at [551, 423] on link "Continue practicing" at bounding box center [521, 437] width 141 height 29
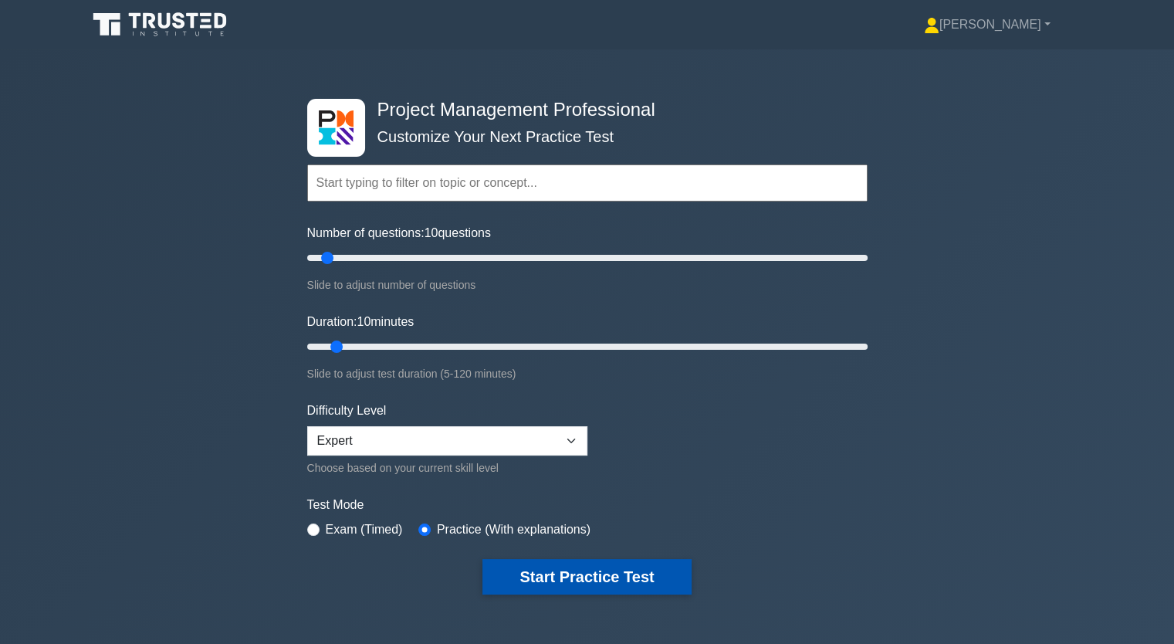
click at [561, 568] on button "Start Practice Test" at bounding box center [587, 577] width 208 height 36
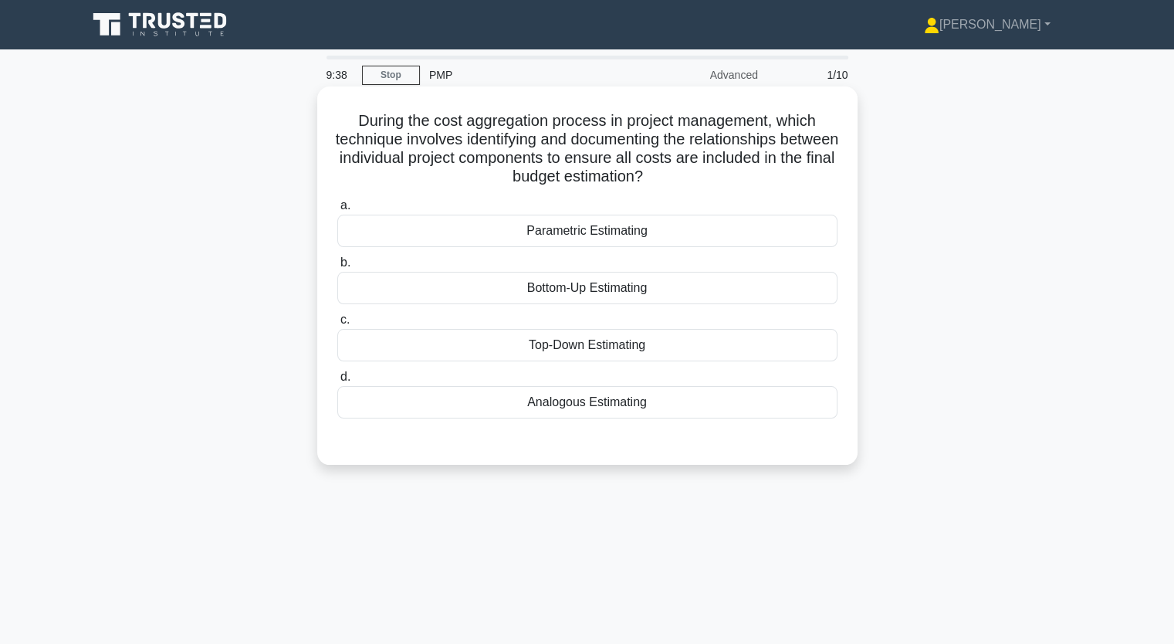
click at [587, 415] on div "Analogous Estimating" at bounding box center [587, 402] width 500 height 32
click at [575, 348] on div "Top-Down Estimating" at bounding box center [587, 345] width 500 height 32
click at [337, 325] on input "c. Top-Down Estimating" at bounding box center [337, 320] width 0 height 10
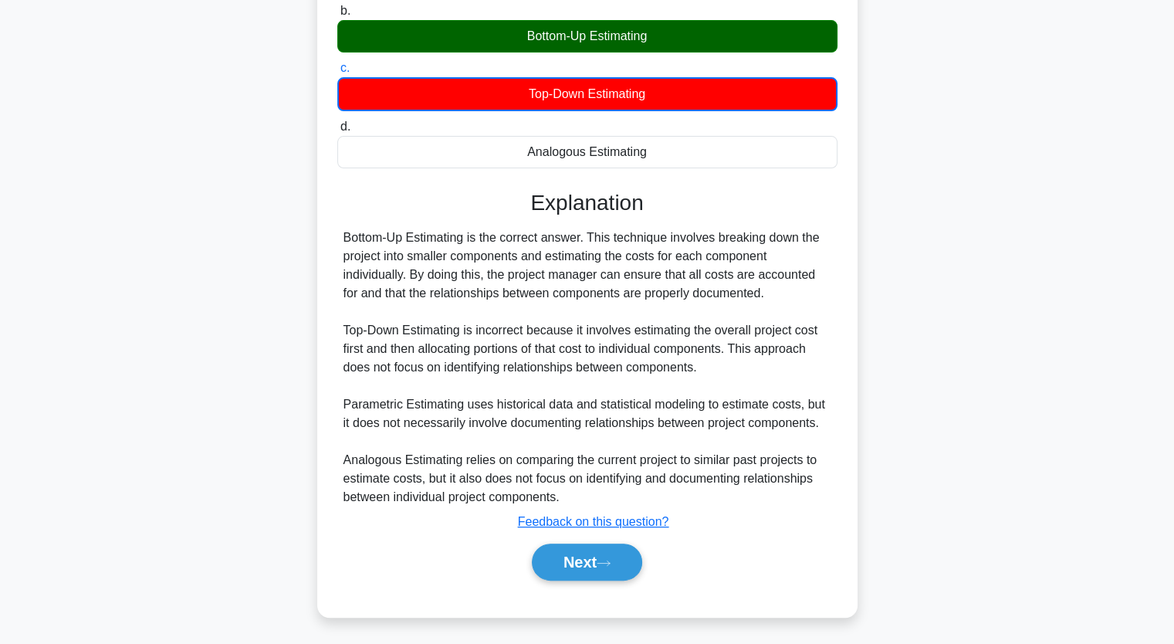
scroll to position [253, 0]
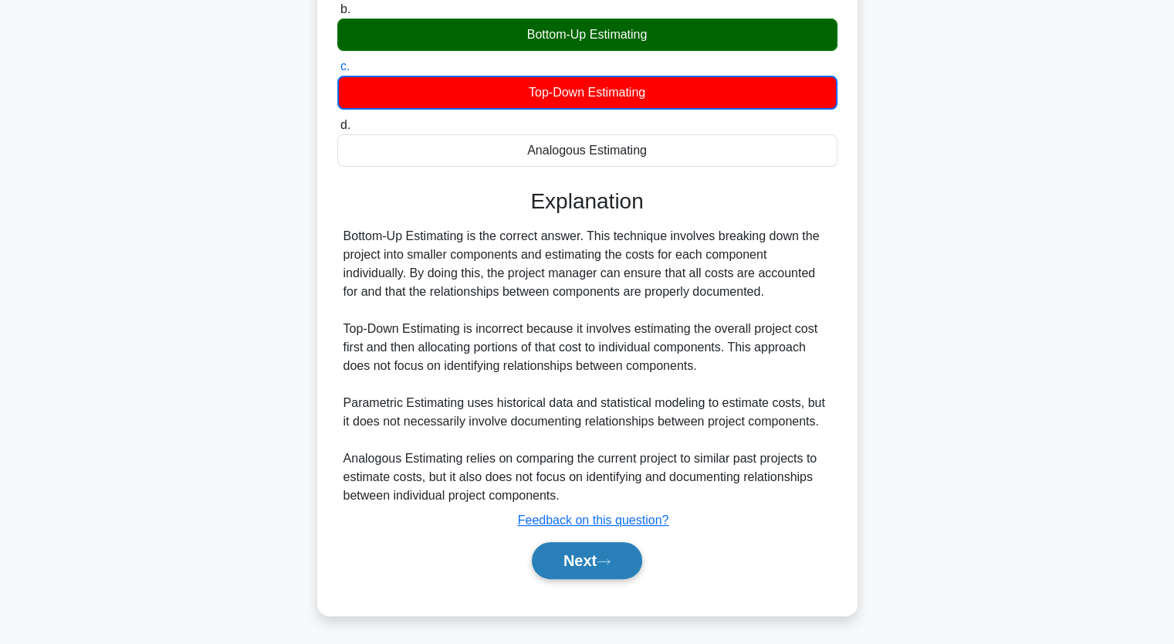
click at [602, 571] on button "Next" at bounding box center [587, 560] width 110 height 37
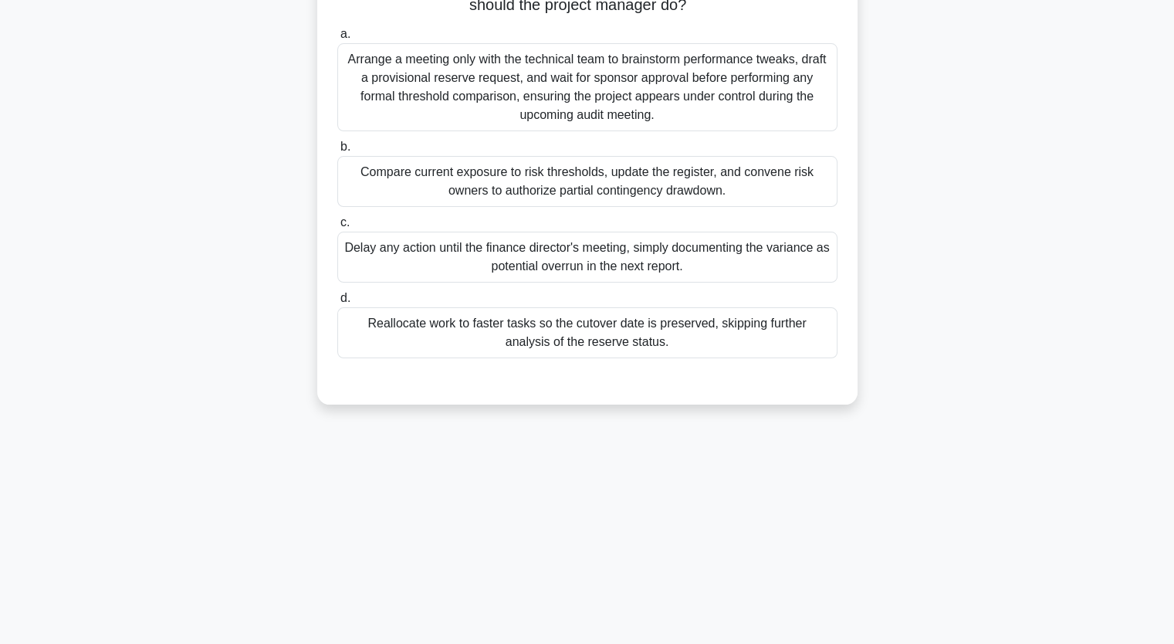
click at [489, 108] on div "Arrange a meeting only with the technical team to brainstorm performance tweaks…" at bounding box center [587, 87] width 500 height 88
click at [337, 39] on input "a. Arrange a meeting only with the technical team to brainstorm performance twe…" at bounding box center [337, 34] width 0 height 10
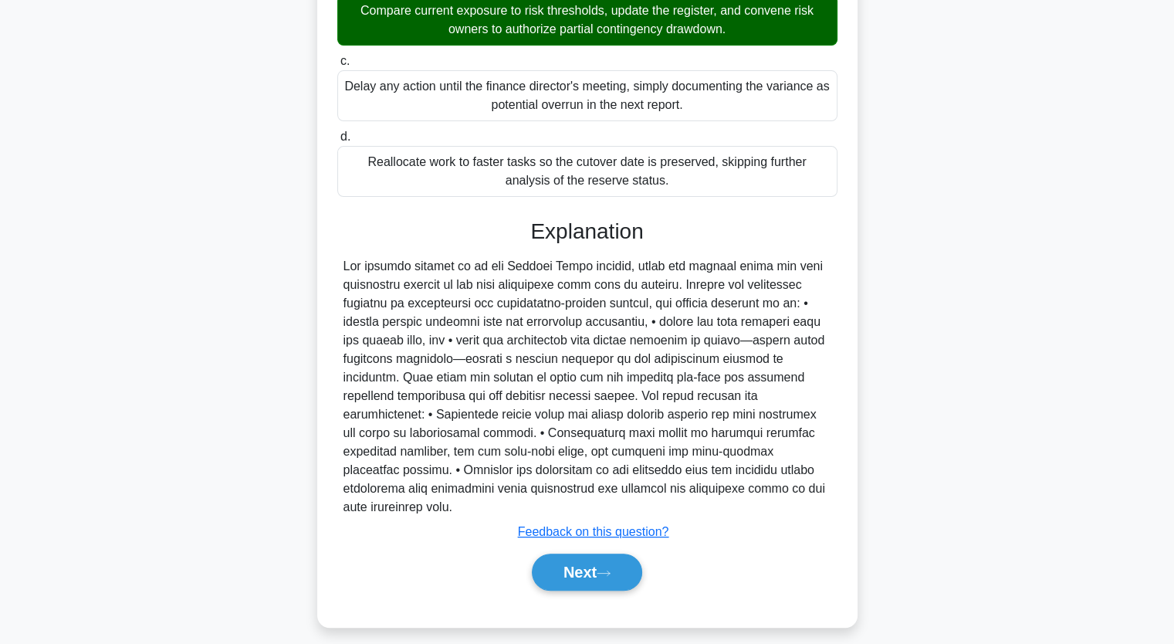
scroll to position [364, 0]
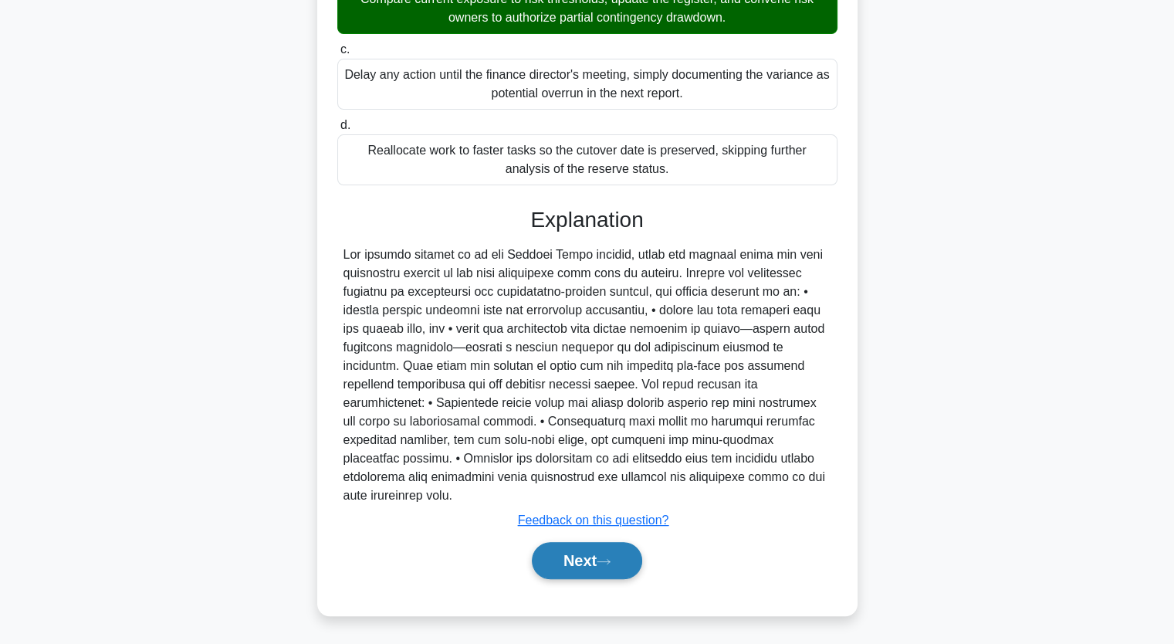
click at [588, 558] on button "Next" at bounding box center [587, 560] width 110 height 37
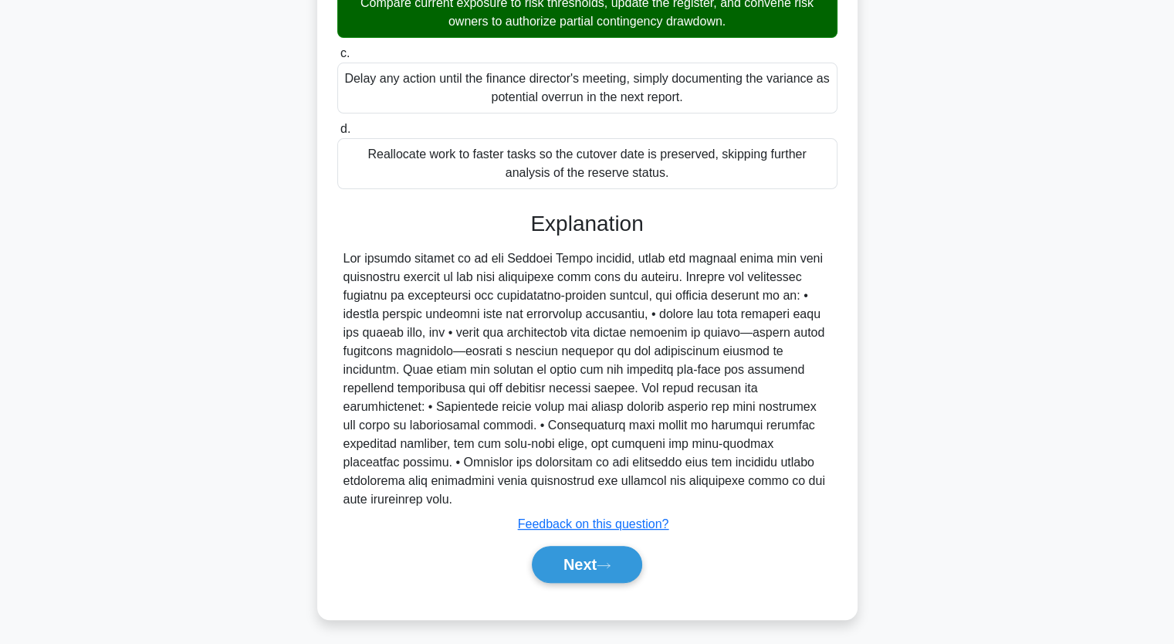
scroll to position [191, 0]
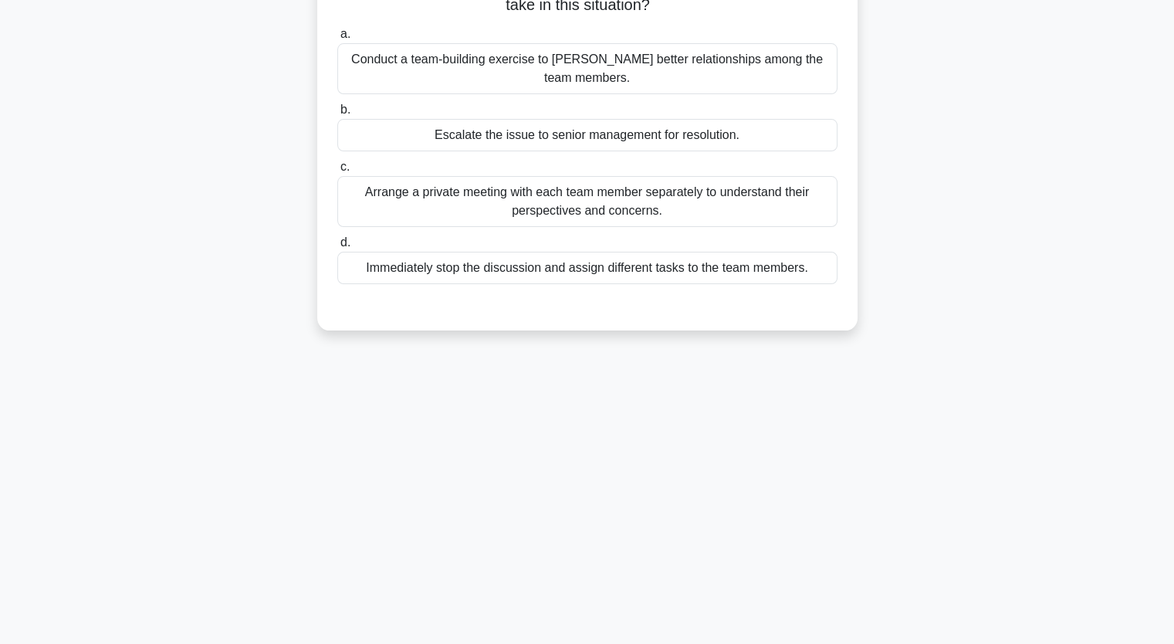
click at [518, 201] on div "Arrange a private meeting with each team member separately to understand their …" at bounding box center [587, 201] width 500 height 51
click at [337, 172] on input "c. Arrange a private meeting with each team member separately to understand the…" at bounding box center [337, 167] width 0 height 10
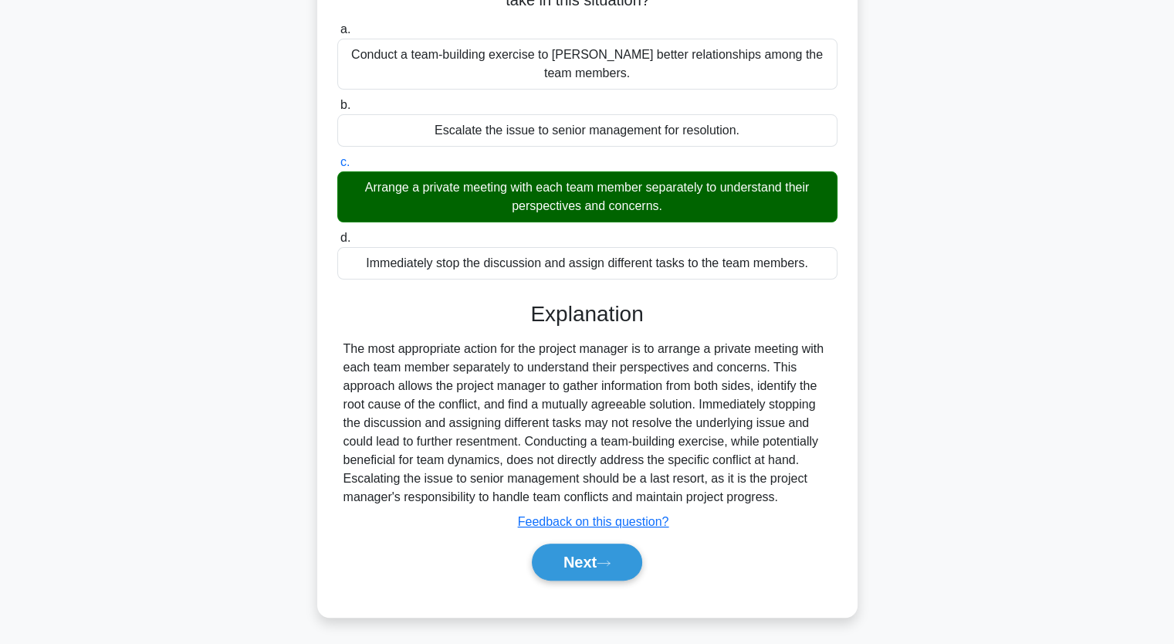
scroll to position [196, 0]
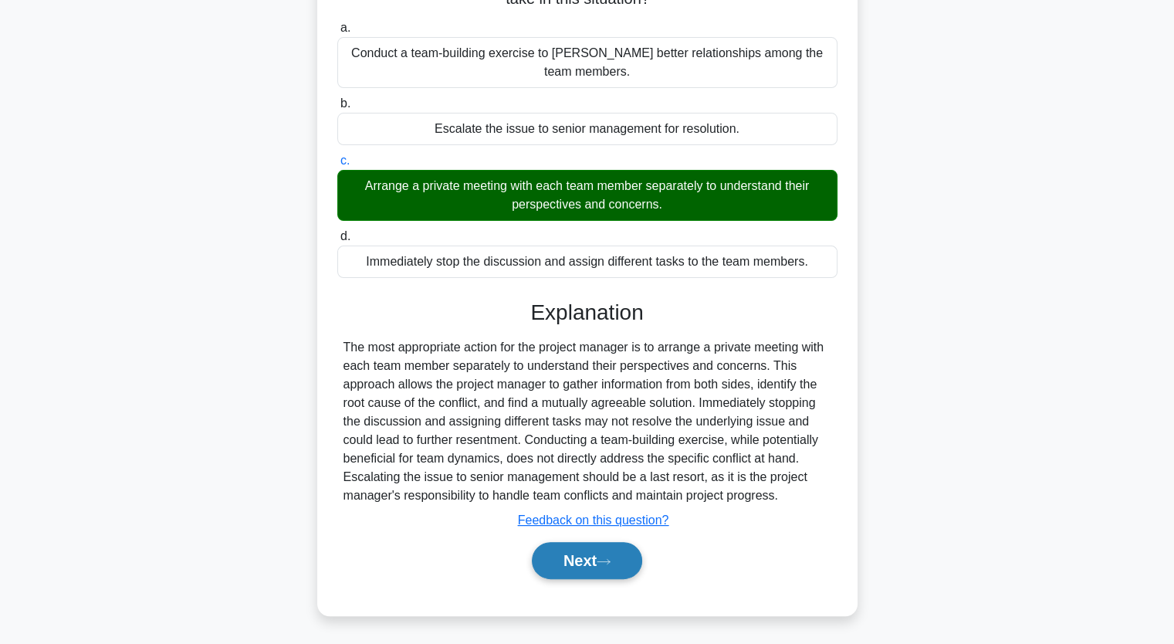
drag, startPoint x: 602, startPoint y: 550, endPoint x: 611, endPoint y: 553, distance: 9.0
click at [605, 551] on button "Next" at bounding box center [587, 560] width 110 height 37
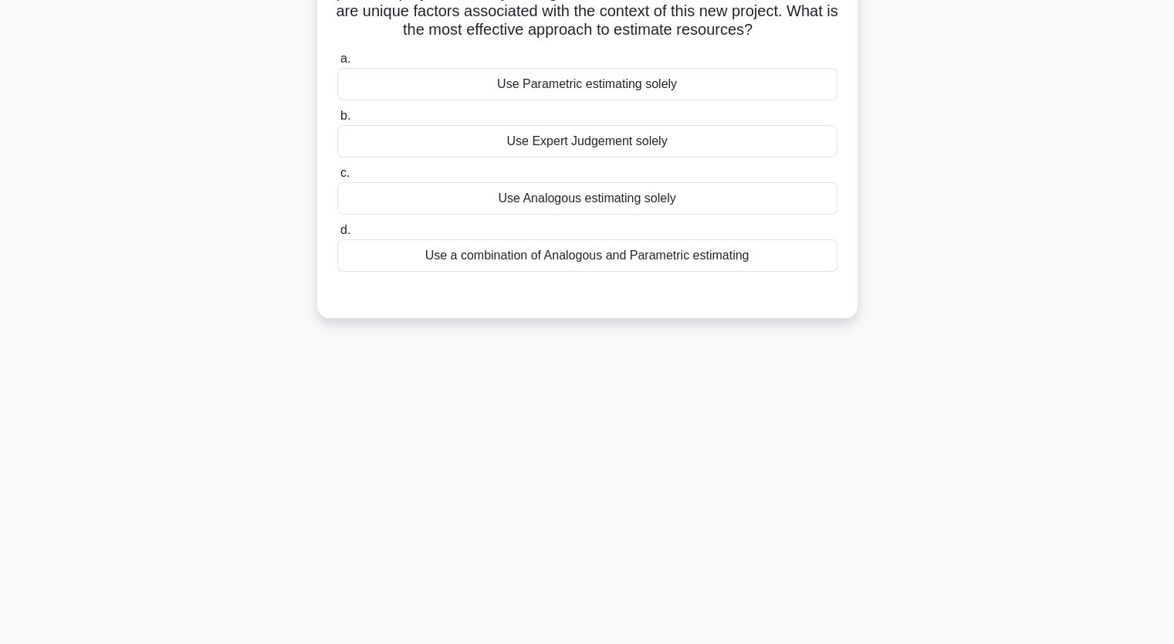
scroll to position [113, 0]
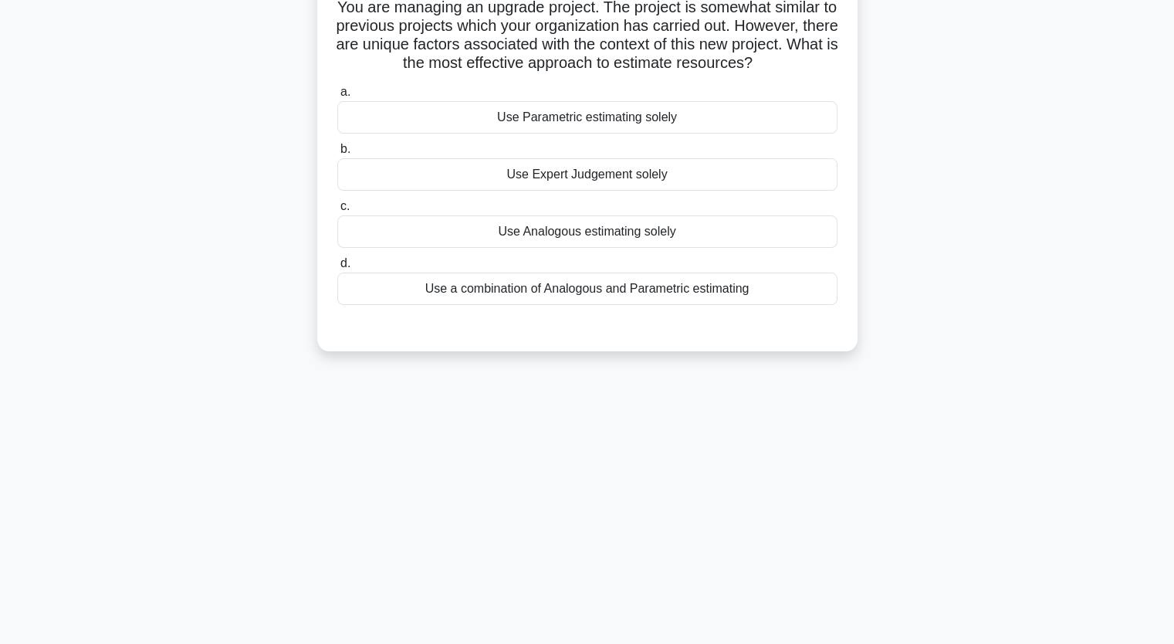
click at [539, 288] on div "Use a combination of Analogous and Parametric estimating" at bounding box center [587, 289] width 500 height 32
click at [337, 269] on input "d. Use a combination of Analogous and Parametric estimating" at bounding box center [337, 264] width 0 height 10
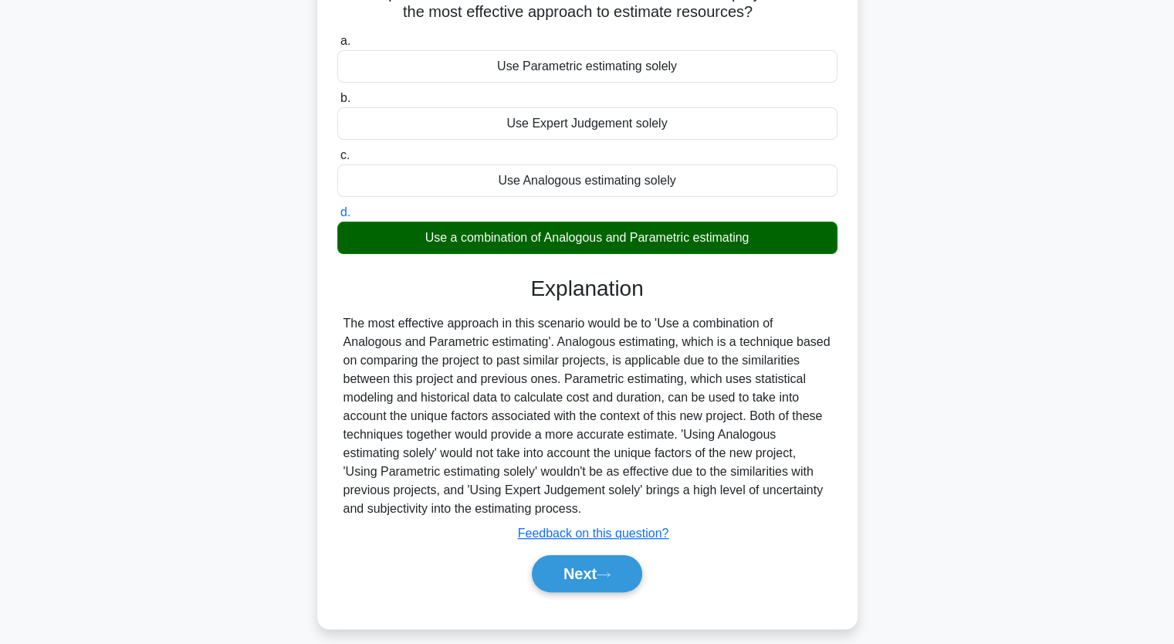
scroll to position [191, 0]
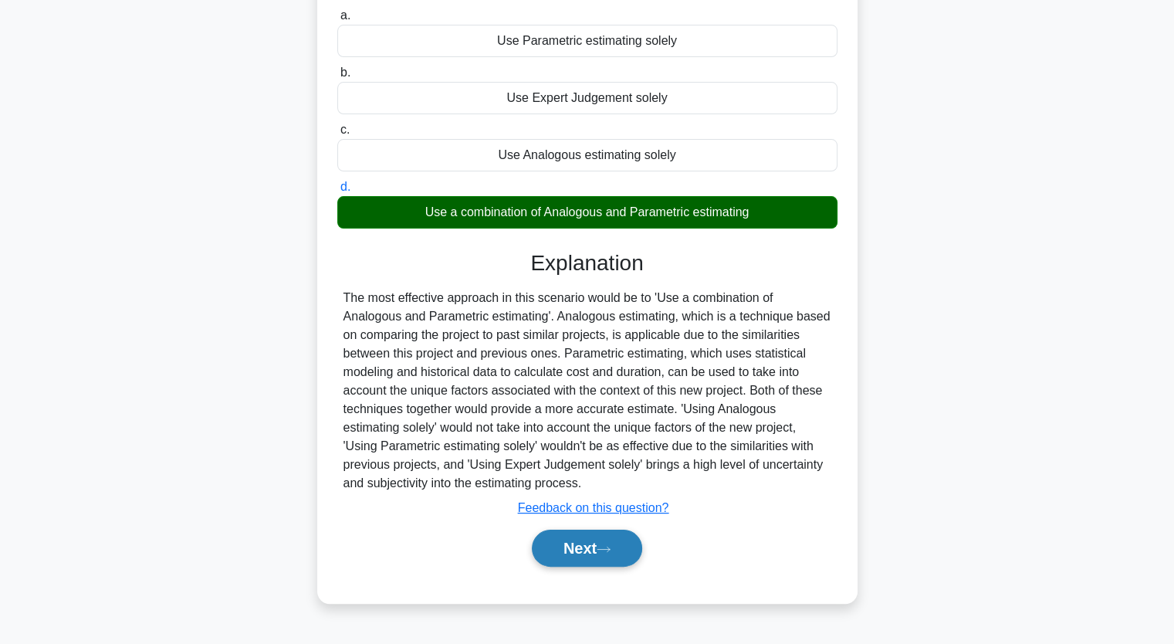
click at [610, 548] on icon at bounding box center [604, 549] width 14 height 8
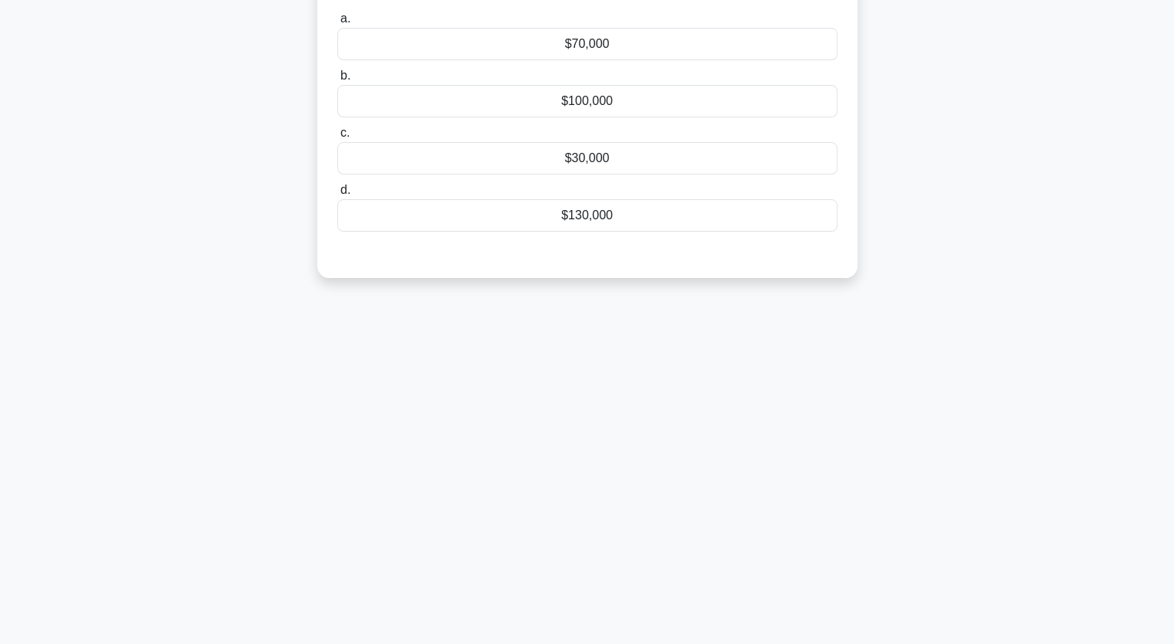
scroll to position [113, 0]
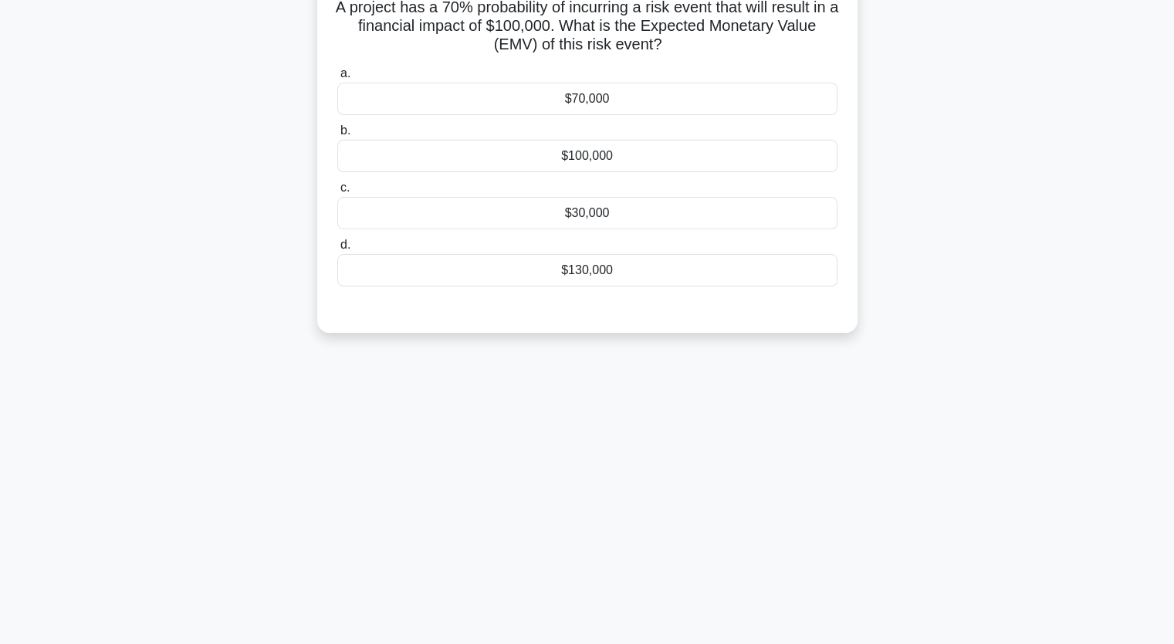
click at [605, 266] on div "$130,000" at bounding box center [587, 270] width 500 height 32
click at [337, 250] on input "d. $130,000" at bounding box center [337, 245] width 0 height 10
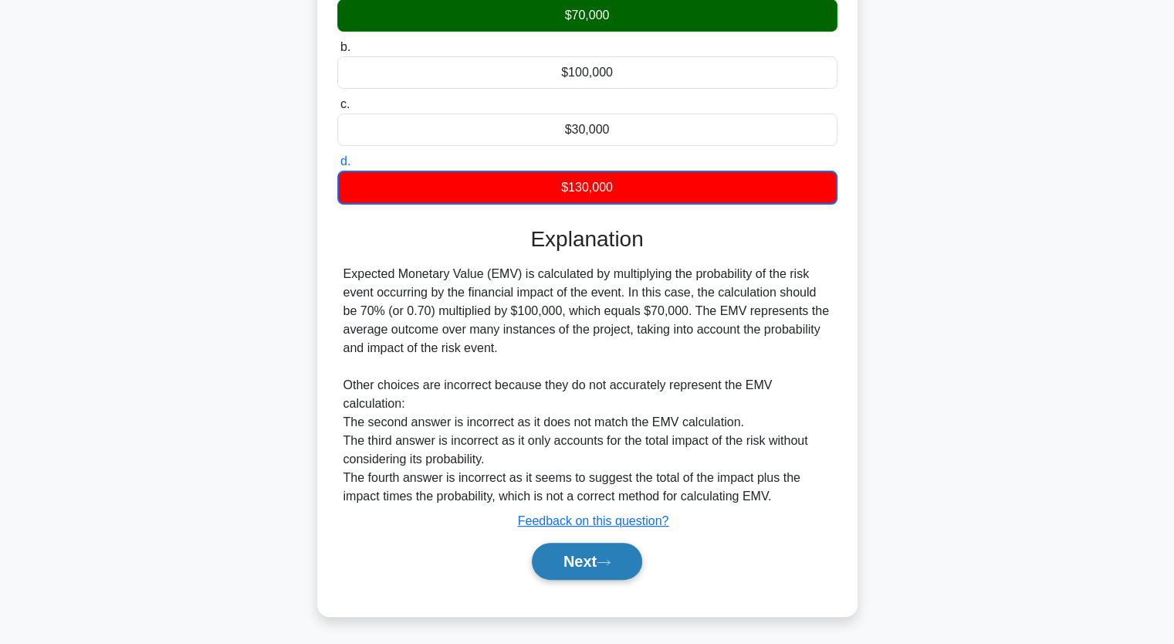
scroll to position [198, 0]
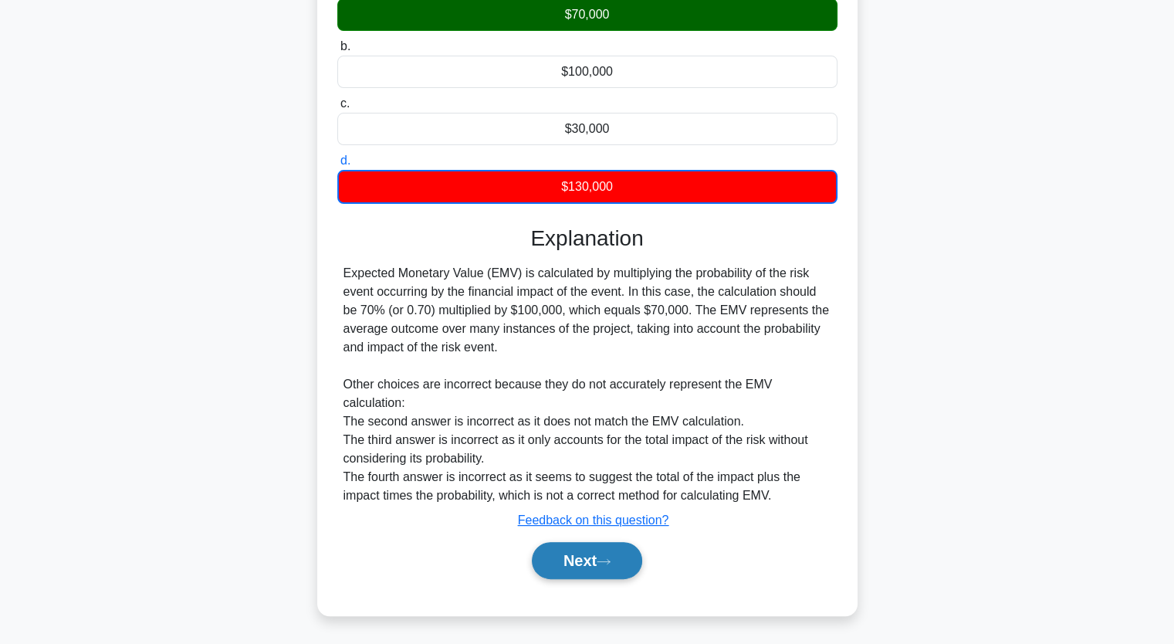
click at [589, 560] on button "Next" at bounding box center [587, 560] width 110 height 37
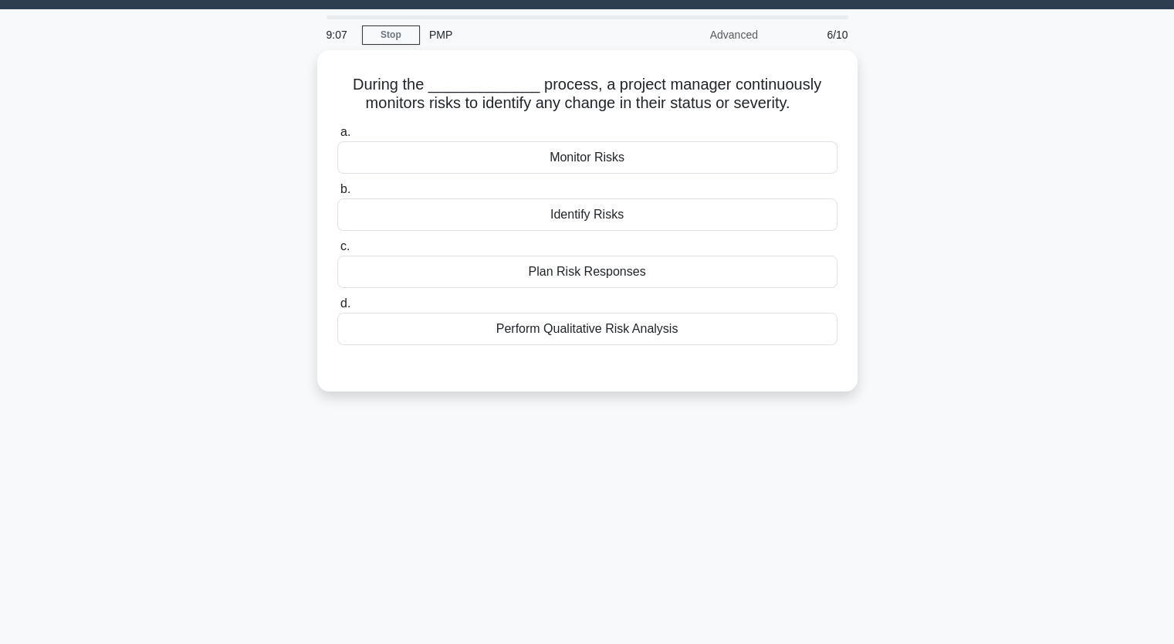
scroll to position [36, 0]
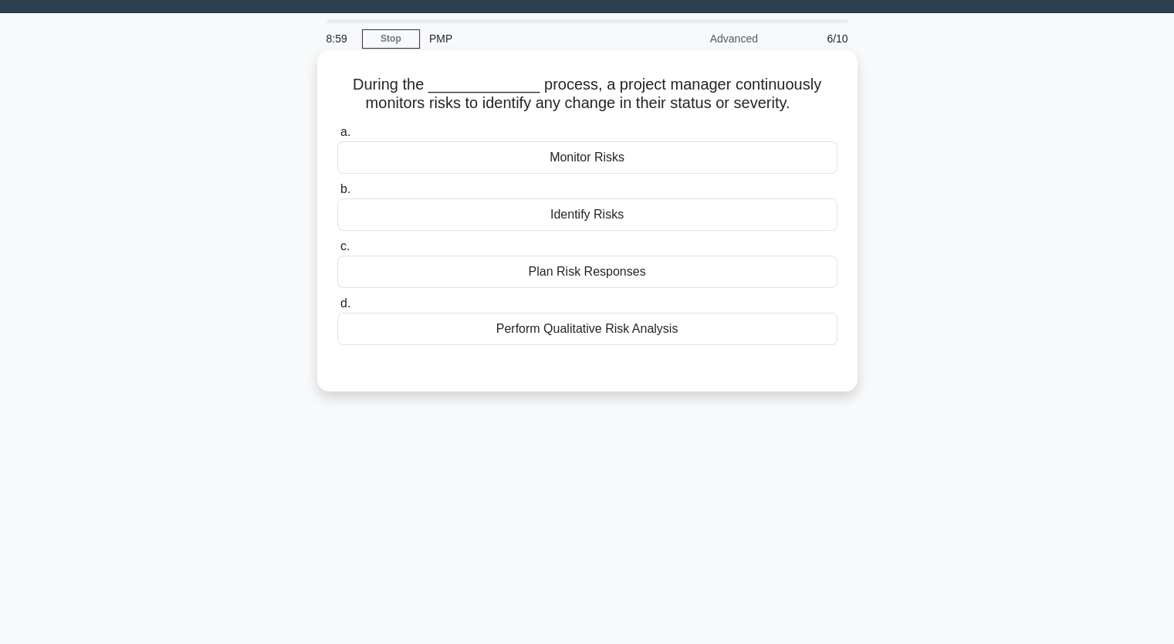
click at [615, 340] on div "Perform Qualitative Risk Analysis" at bounding box center [587, 329] width 500 height 32
click at [337, 309] on input "d. Perform Qualitative Risk Analysis" at bounding box center [337, 304] width 0 height 10
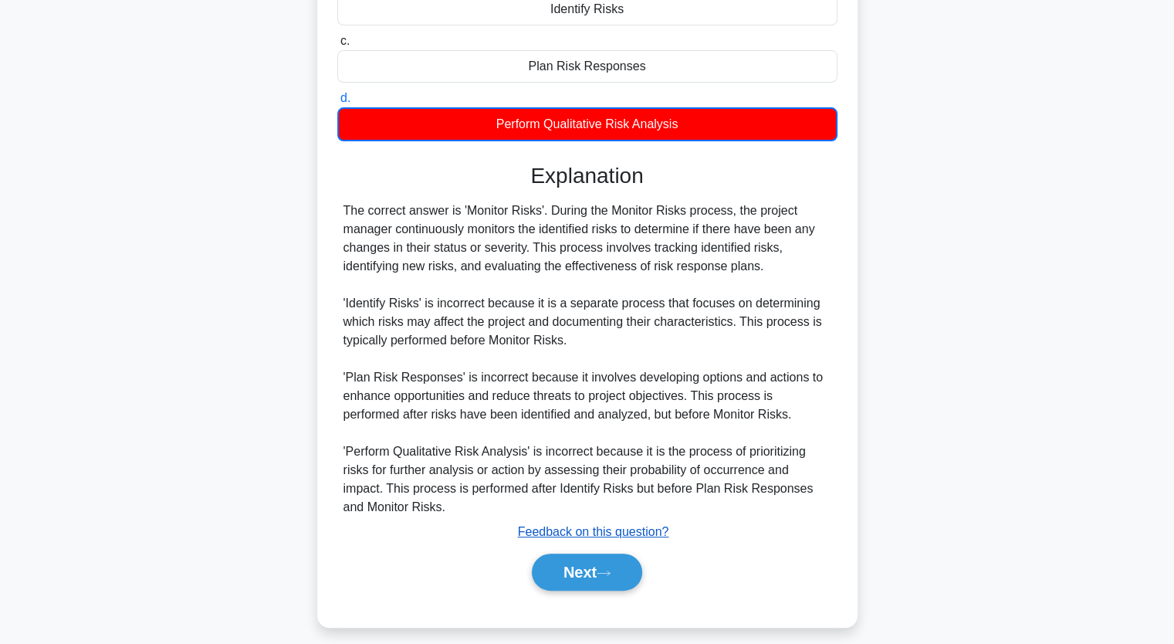
scroll to position [253, 0]
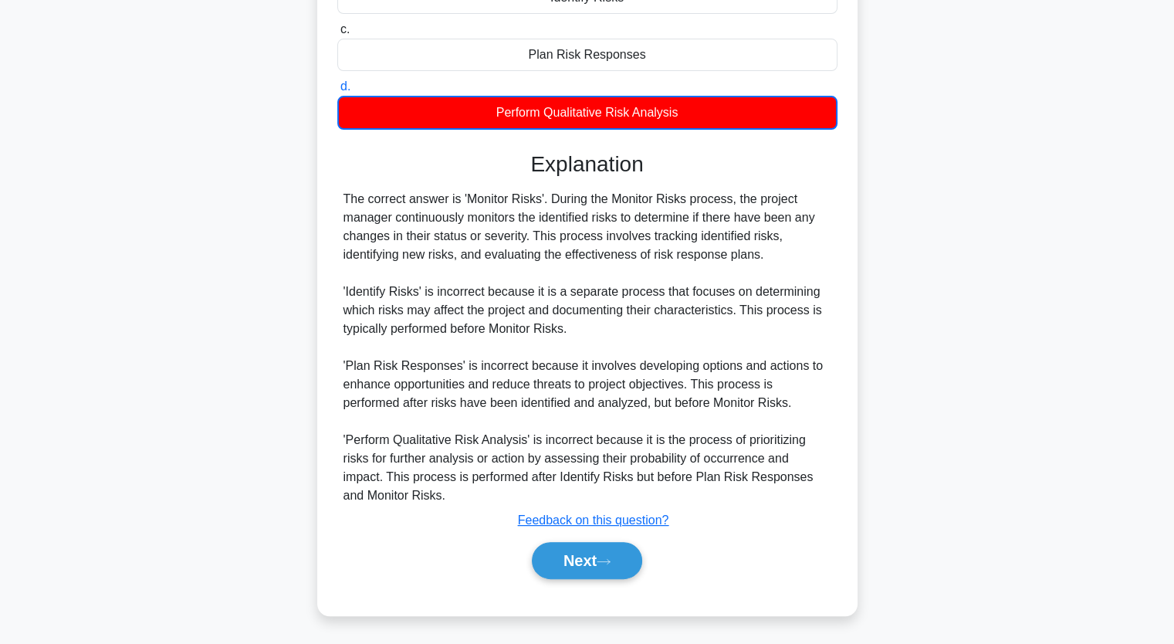
click at [605, 578] on div "Next" at bounding box center [587, 560] width 500 height 49
click at [608, 566] on button "Next" at bounding box center [587, 560] width 110 height 37
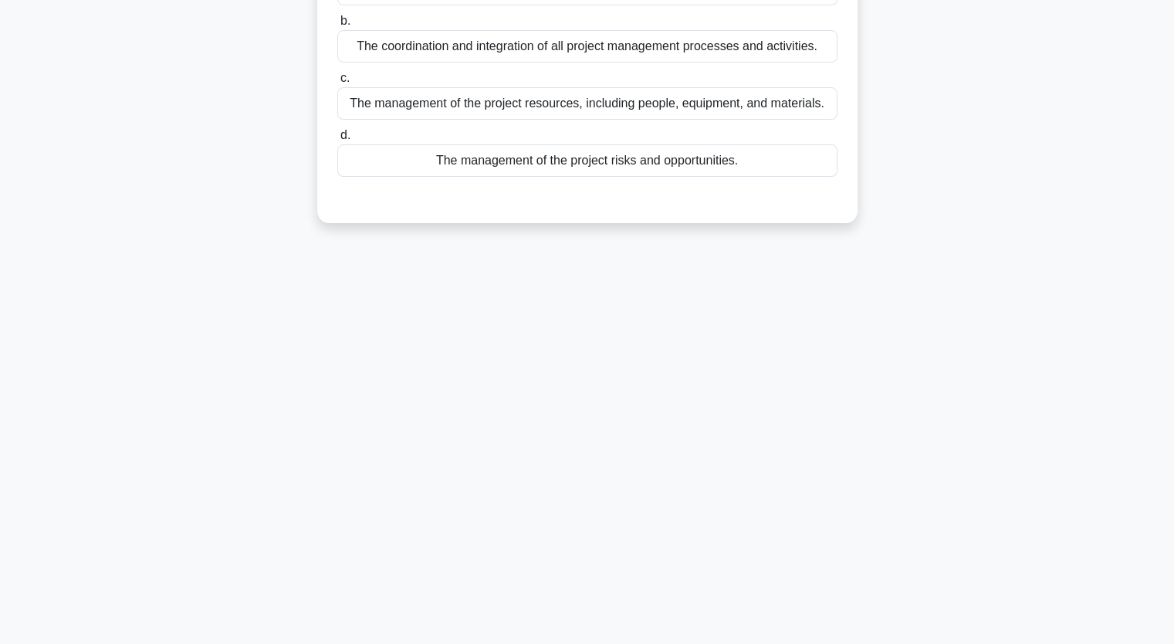
scroll to position [36, 0]
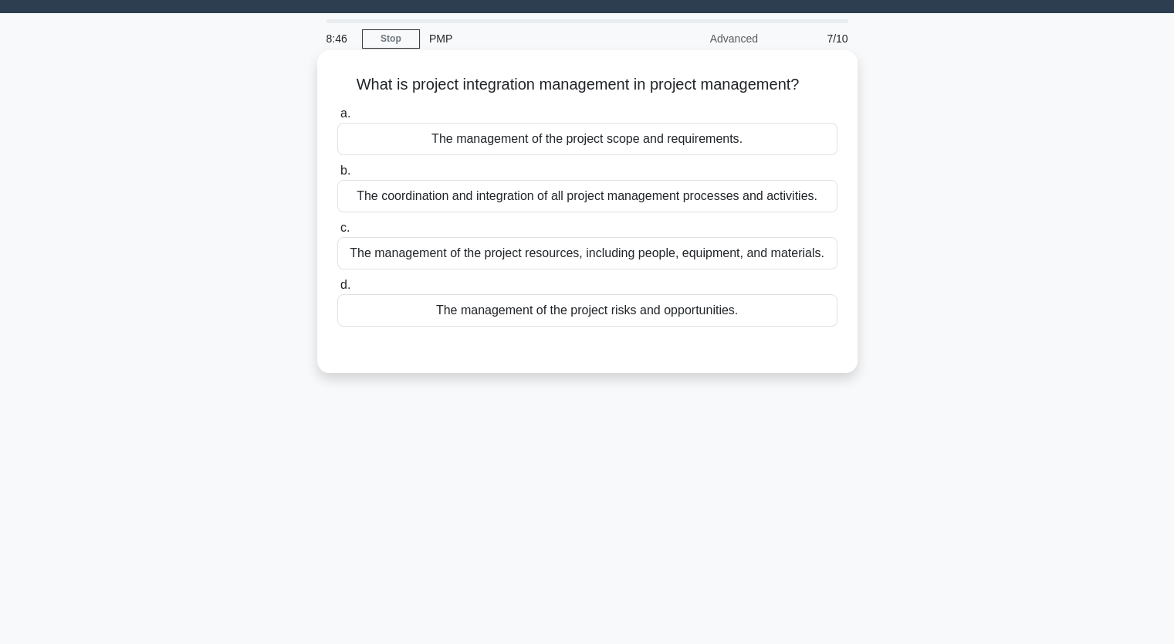
click at [547, 195] on div "The coordination and integration of all project management processes and activi…" at bounding box center [587, 196] width 500 height 32
click at [337, 176] on input "b. The coordination and integration of all project management processes and act…" at bounding box center [337, 171] width 0 height 10
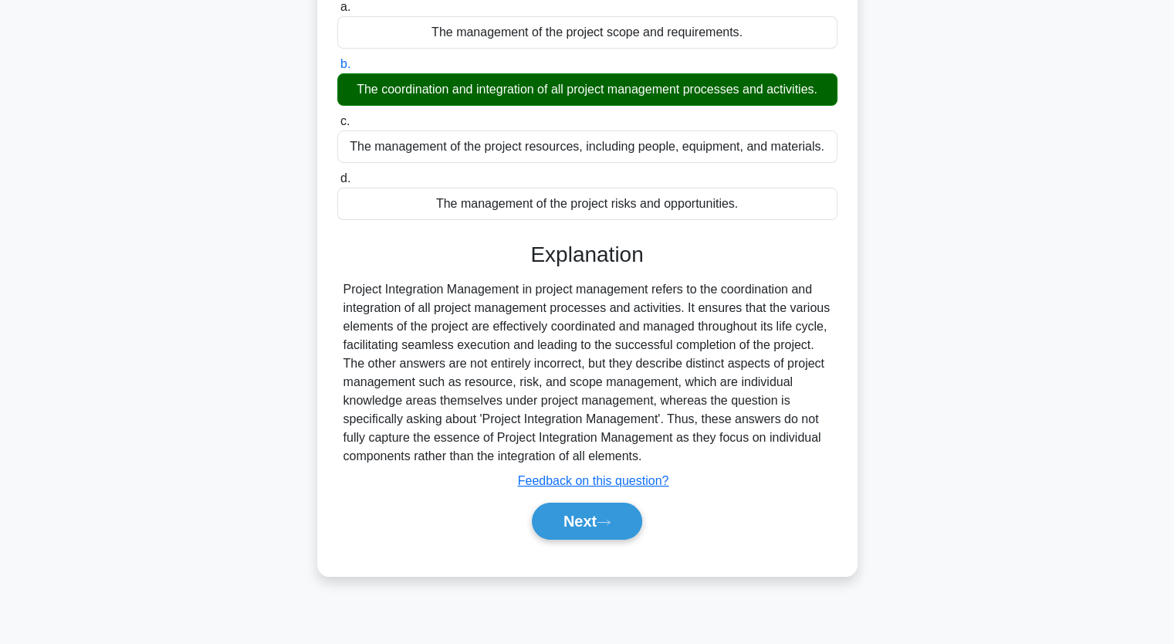
scroll to position [191, 0]
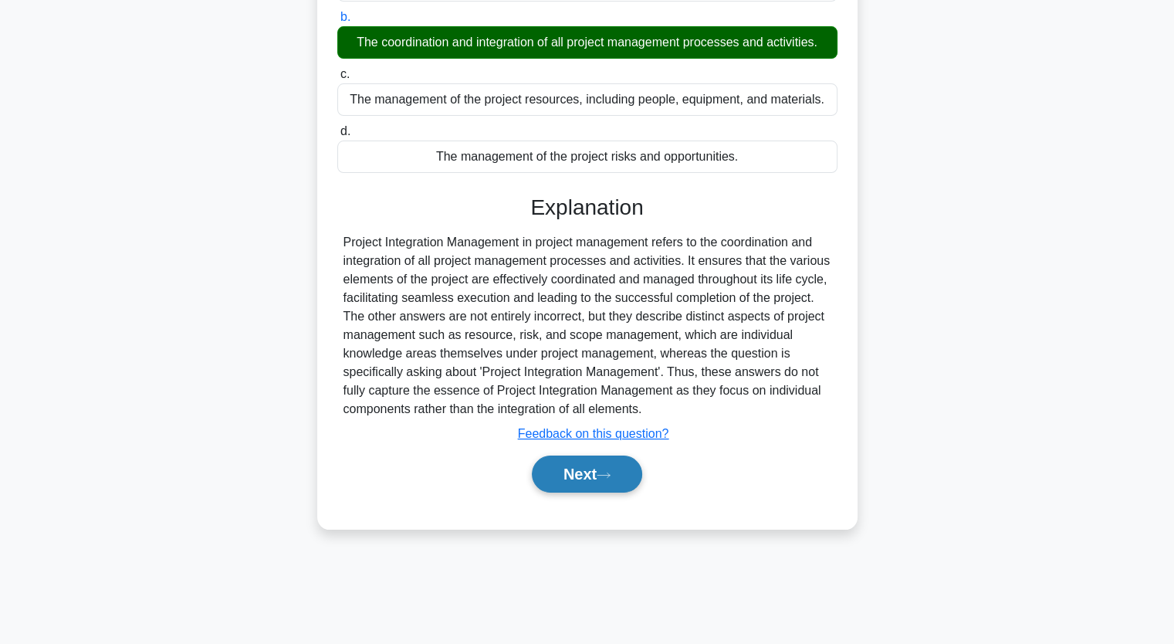
click at [585, 472] on button "Next" at bounding box center [587, 474] width 110 height 37
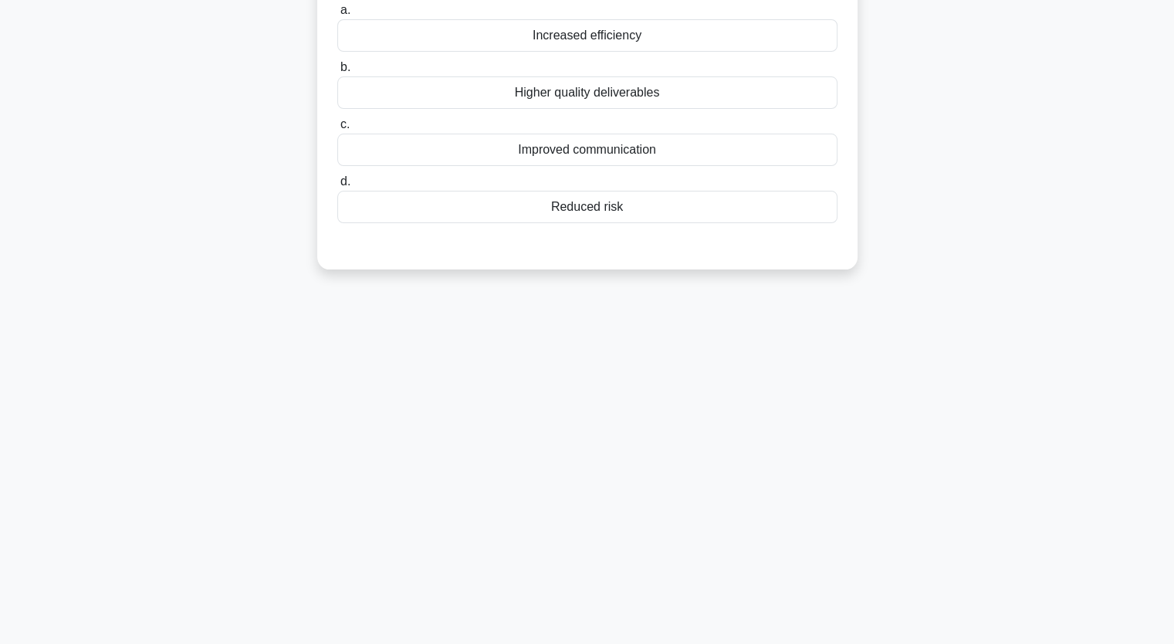
scroll to position [113, 0]
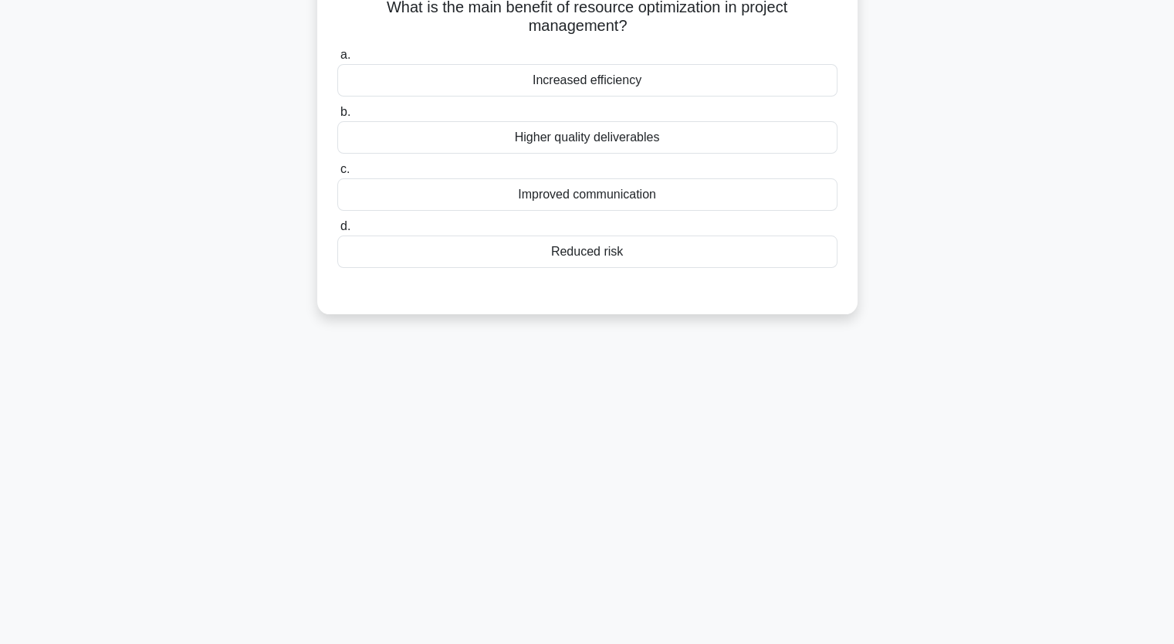
click at [593, 140] on div "Higher quality deliverables" at bounding box center [587, 137] width 500 height 32
click at [337, 117] on input "b. Higher quality deliverables" at bounding box center [337, 112] width 0 height 10
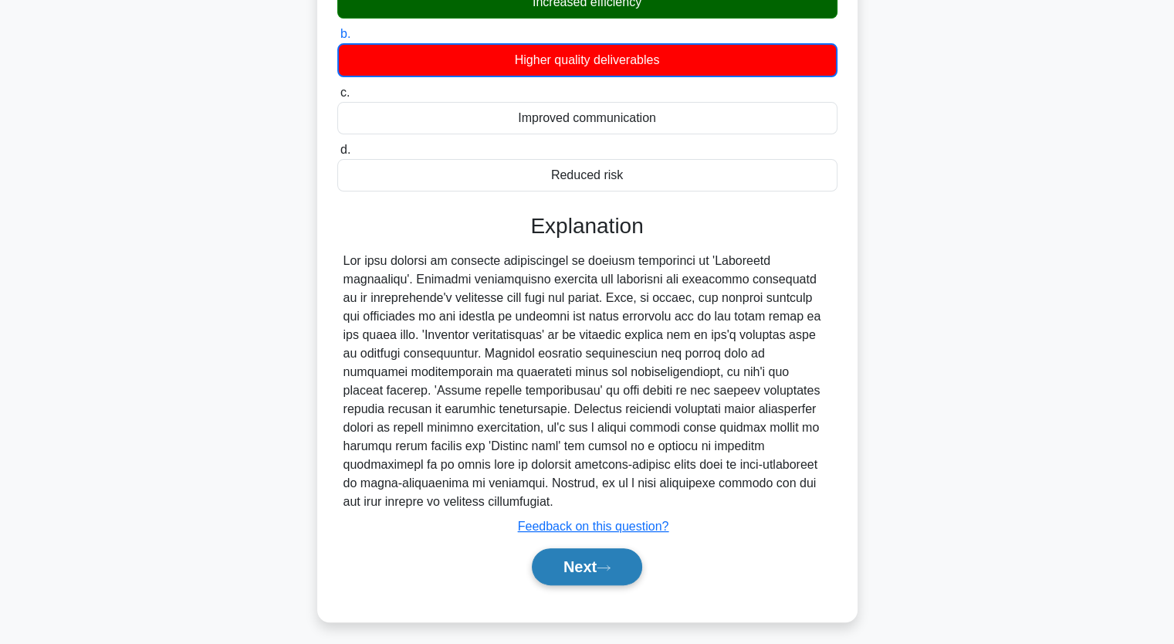
scroll to position [198, 0]
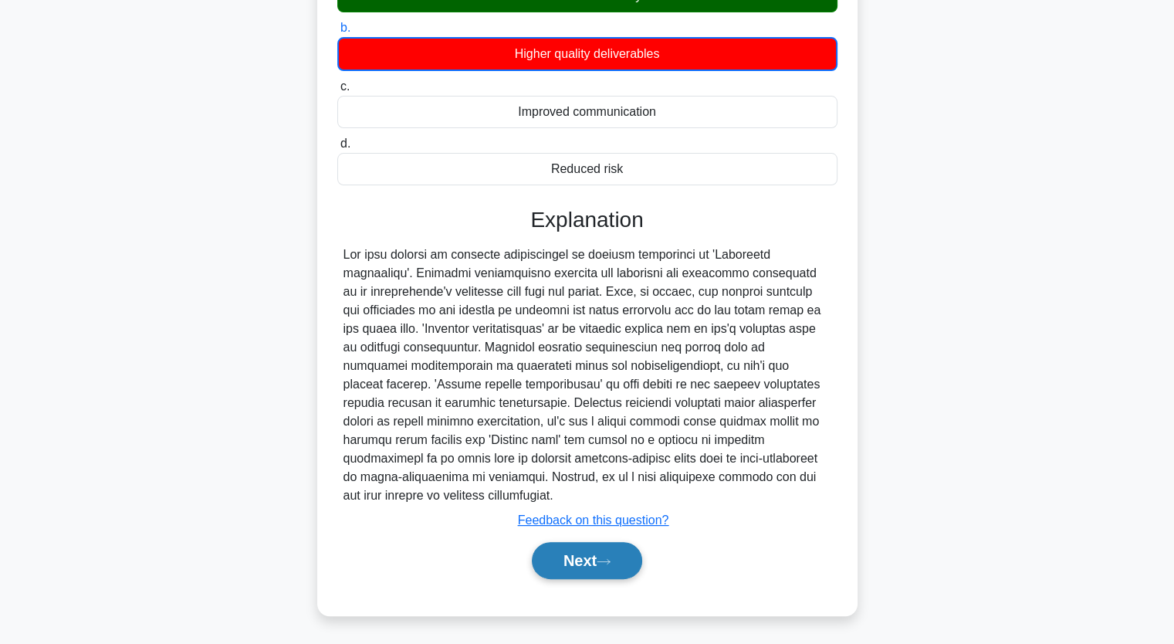
click at [587, 544] on button "Next" at bounding box center [587, 560] width 110 height 37
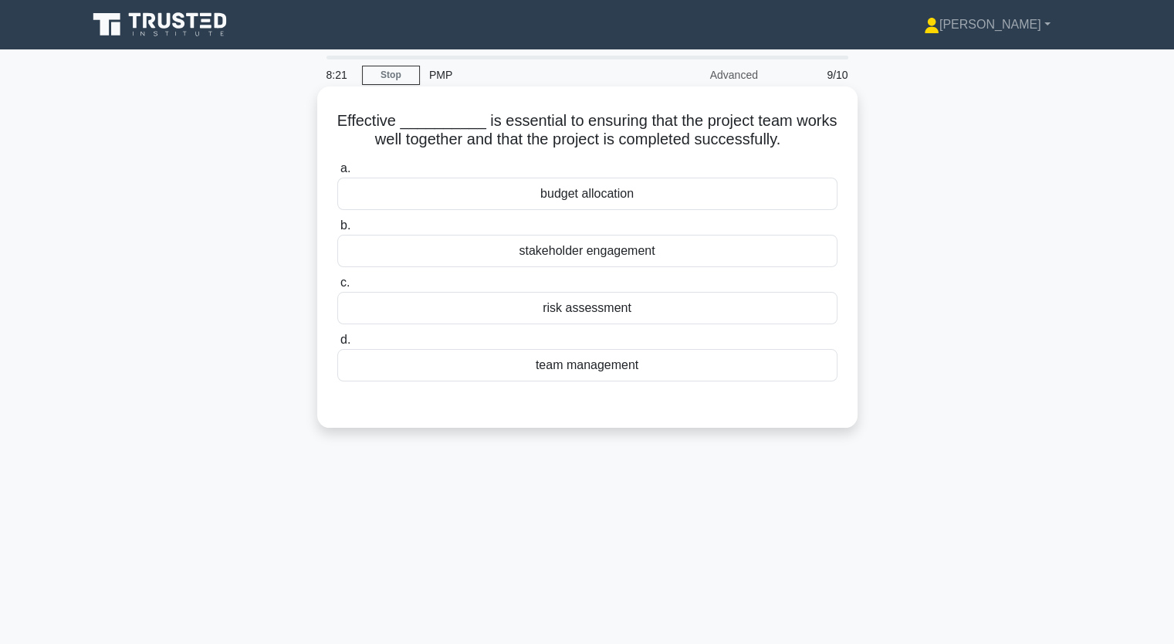
scroll to position [77, 0]
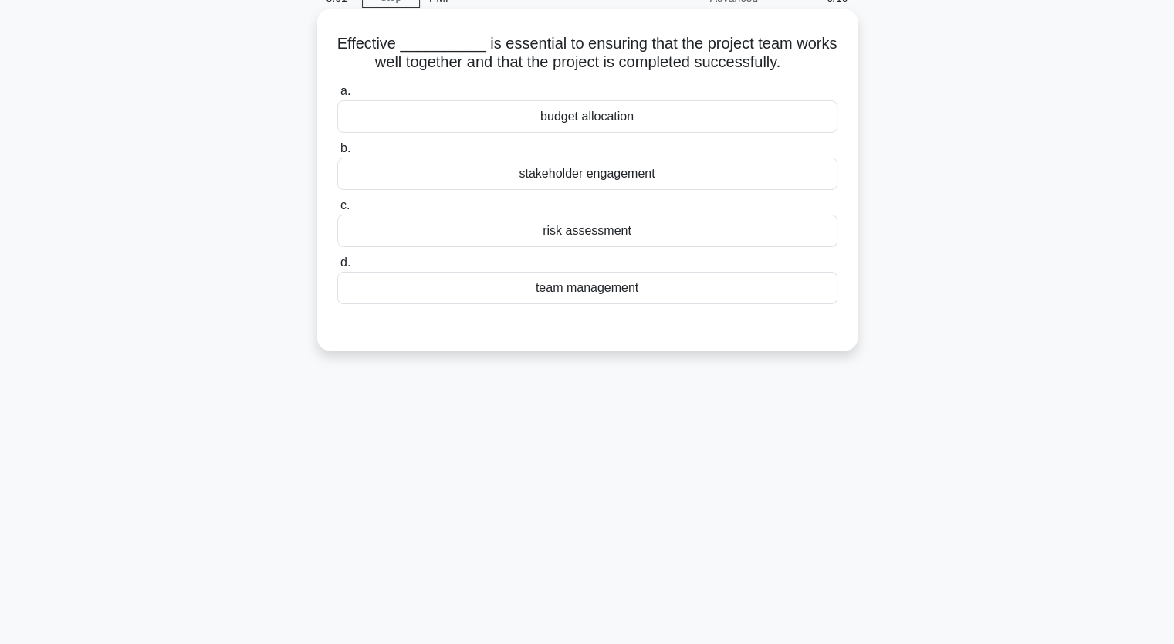
click at [559, 292] on div "team management" at bounding box center [587, 288] width 500 height 32
click at [337, 268] on input "d. team management" at bounding box center [337, 263] width 0 height 10
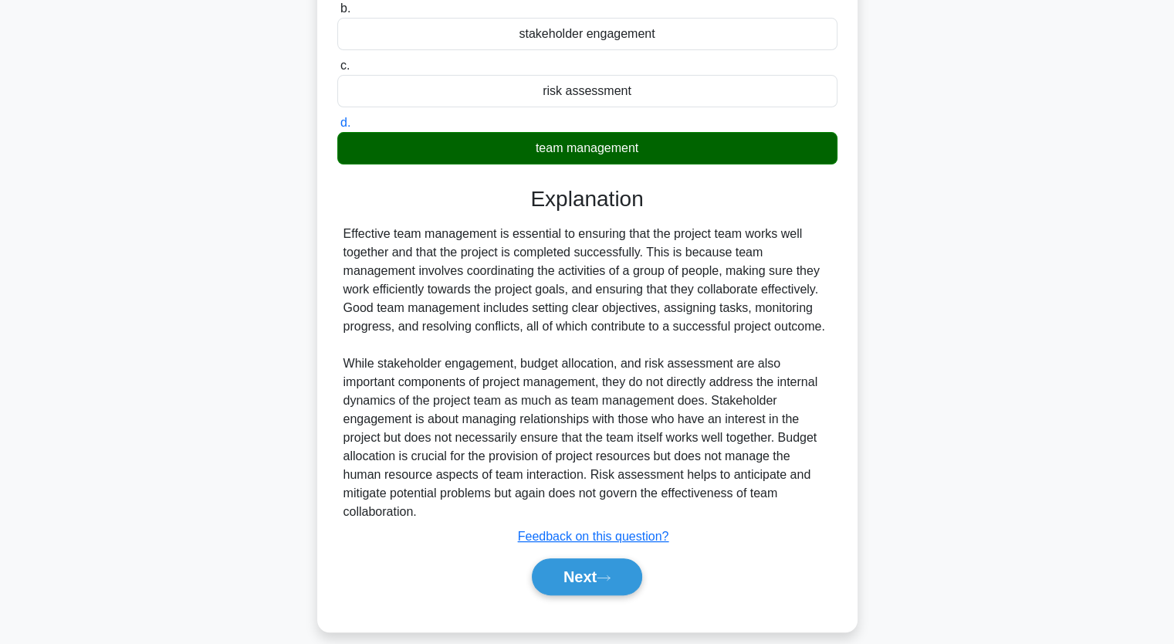
scroll to position [233, 0]
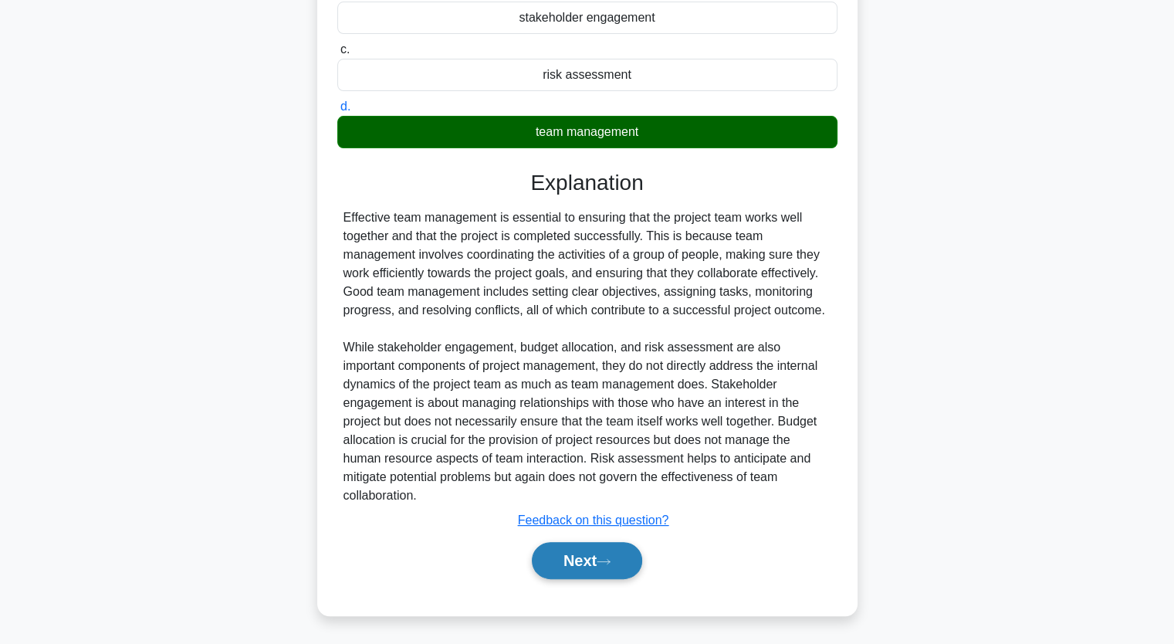
click at [600, 551] on button "Next" at bounding box center [587, 560] width 110 height 37
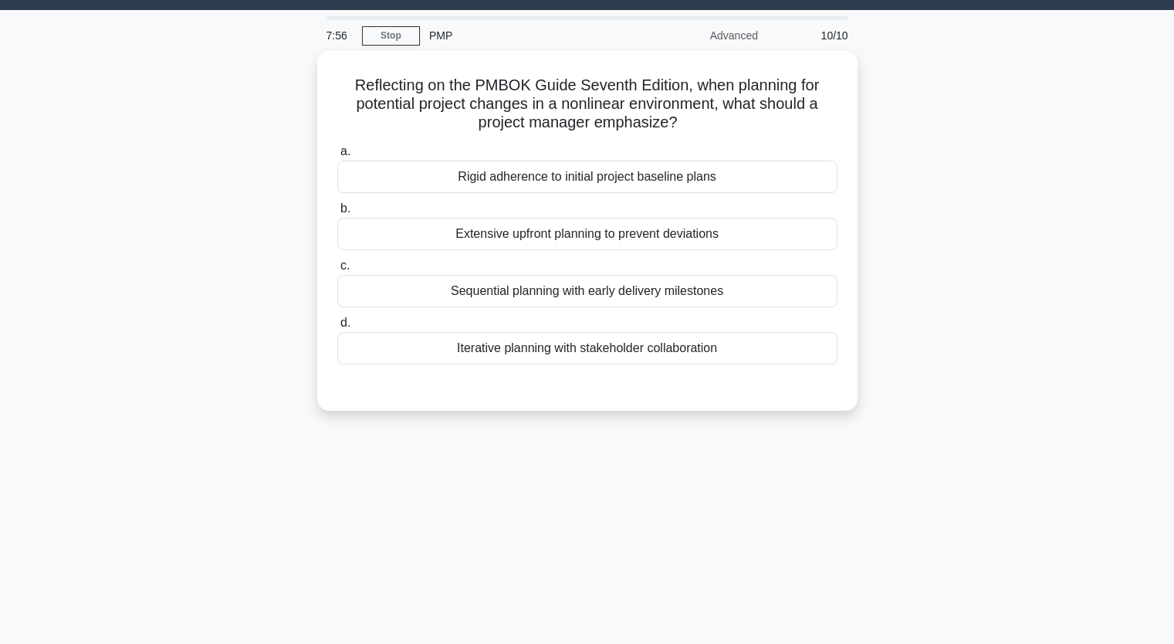
scroll to position [36, 0]
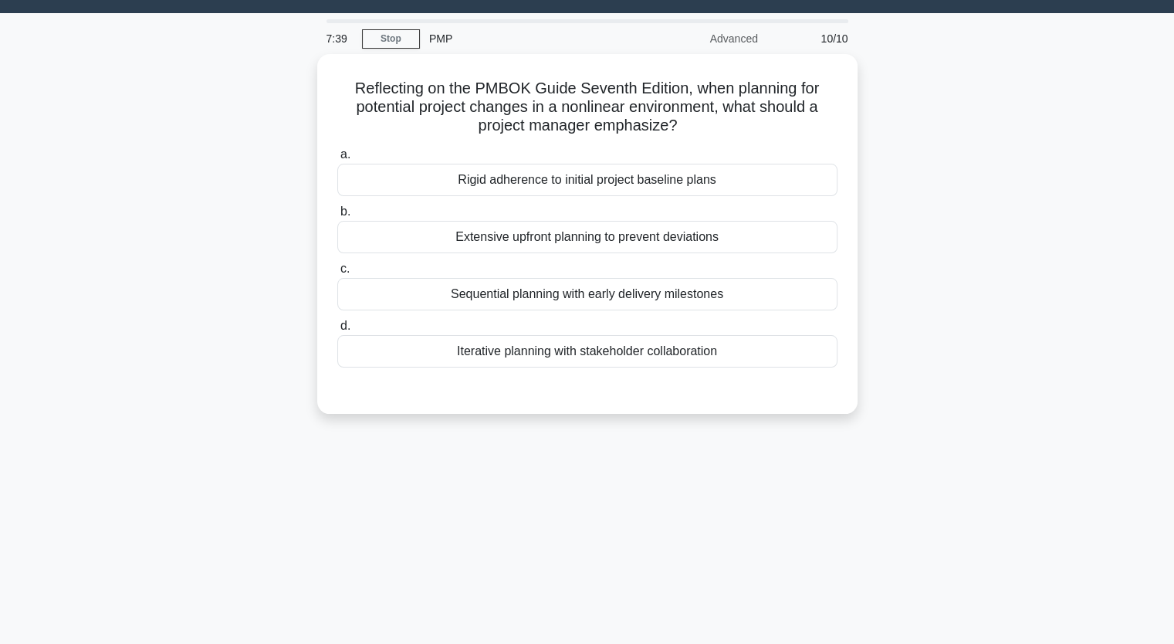
click at [561, 572] on div "7:39 Stop PMP Advanced 10/10 Reflecting on the PMBOK Guide Seventh Edition, whe…" at bounding box center [587, 405] width 1019 height 772
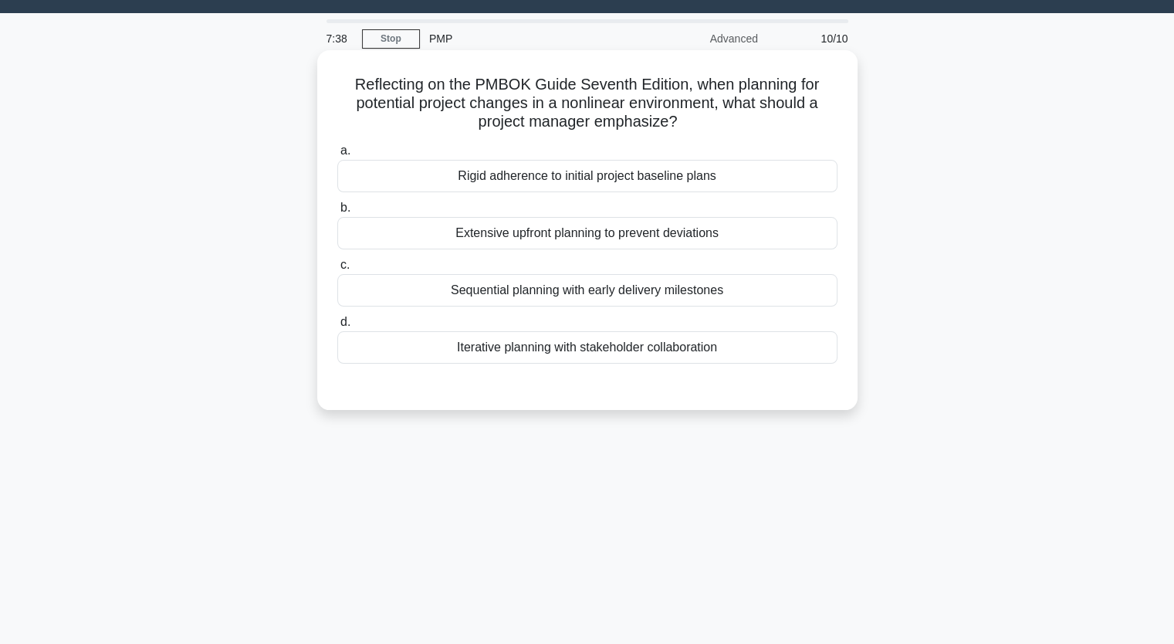
click at [593, 293] on div "Sequential planning with early delivery milestones" at bounding box center [587, 290] width 500 height 32
click at [337, 270] on input "c. Sequential planning with early delivery milestones" at bounding box center [337, 265] width 0 height 10
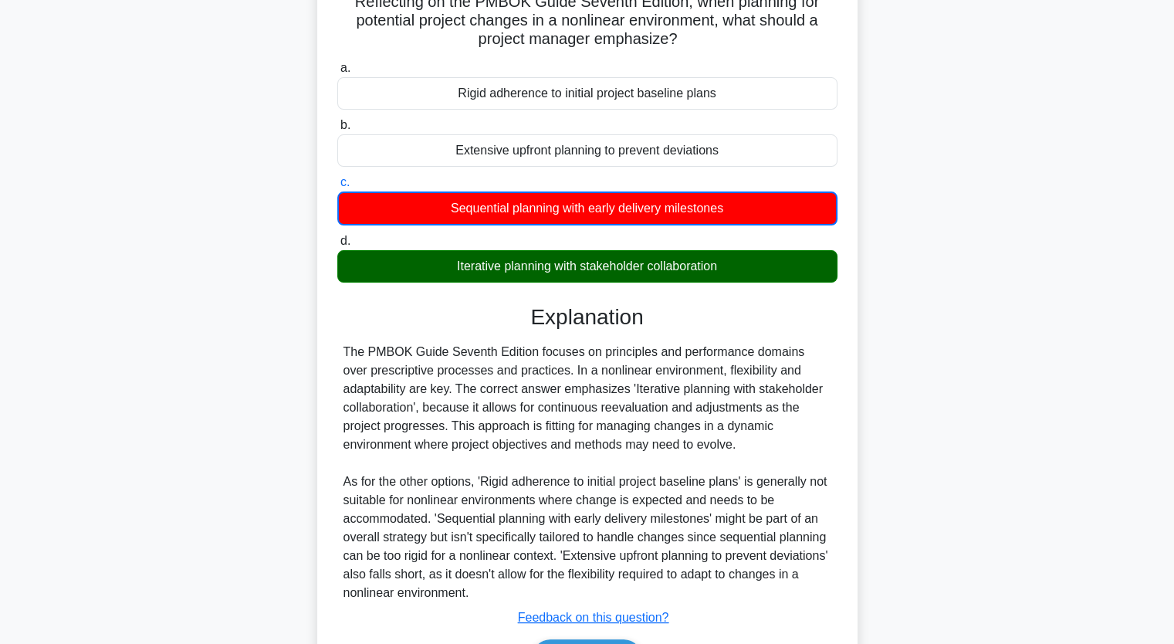
scroll to position [216, 0]
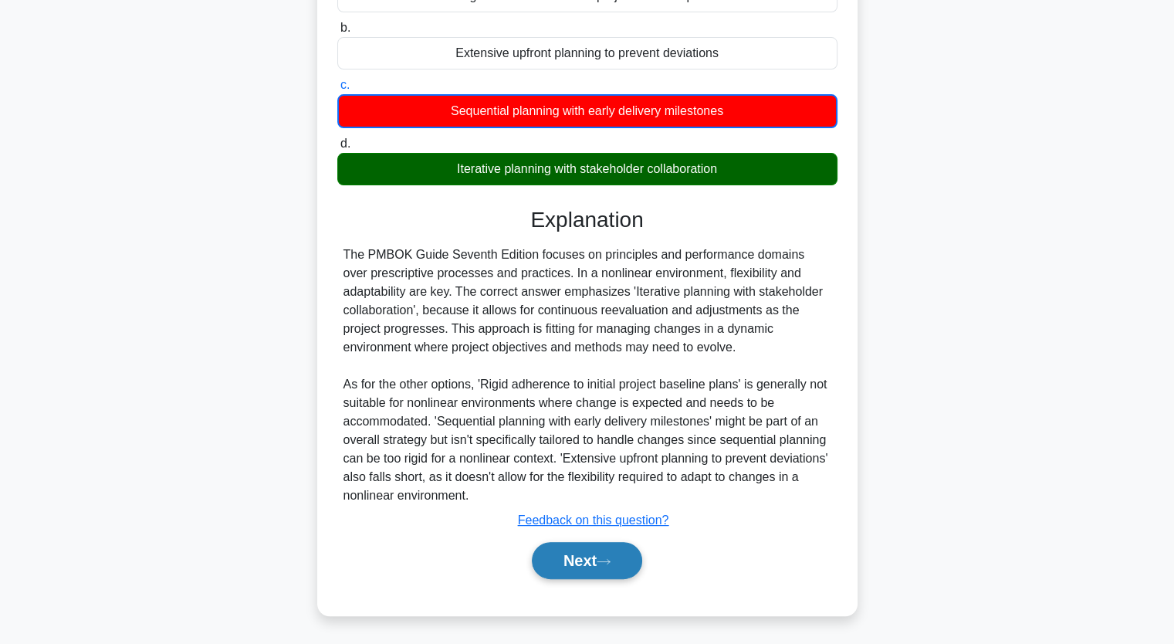
click at [590, 563] on button "Next" at bounding box center [587, 560] width 110 height 37
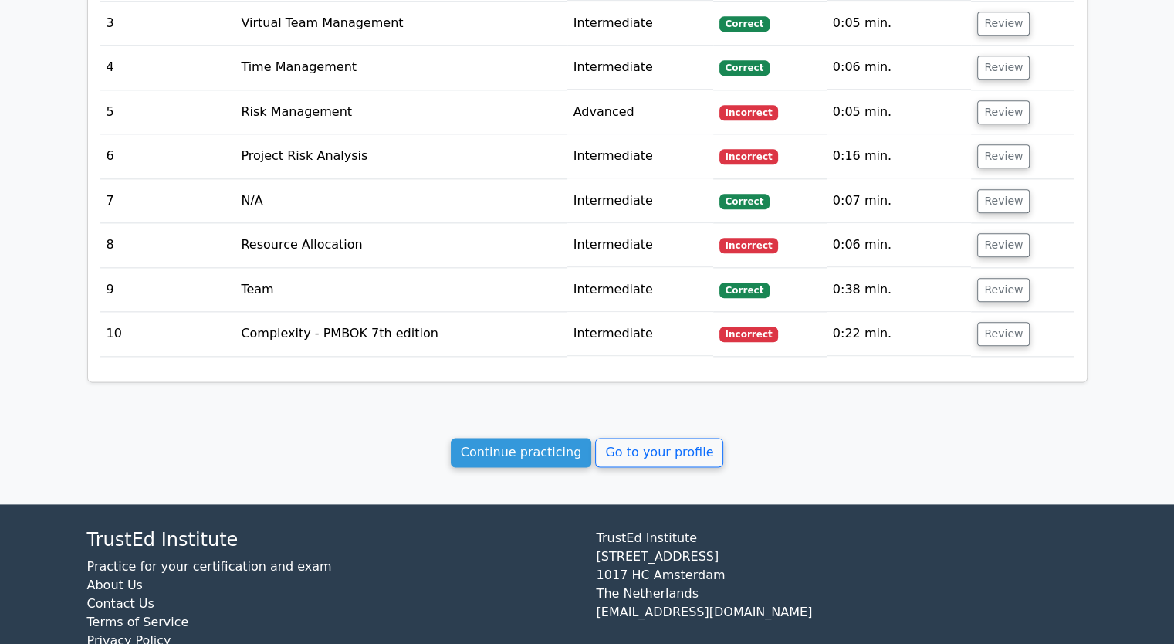
scroll to position [1835, 0]
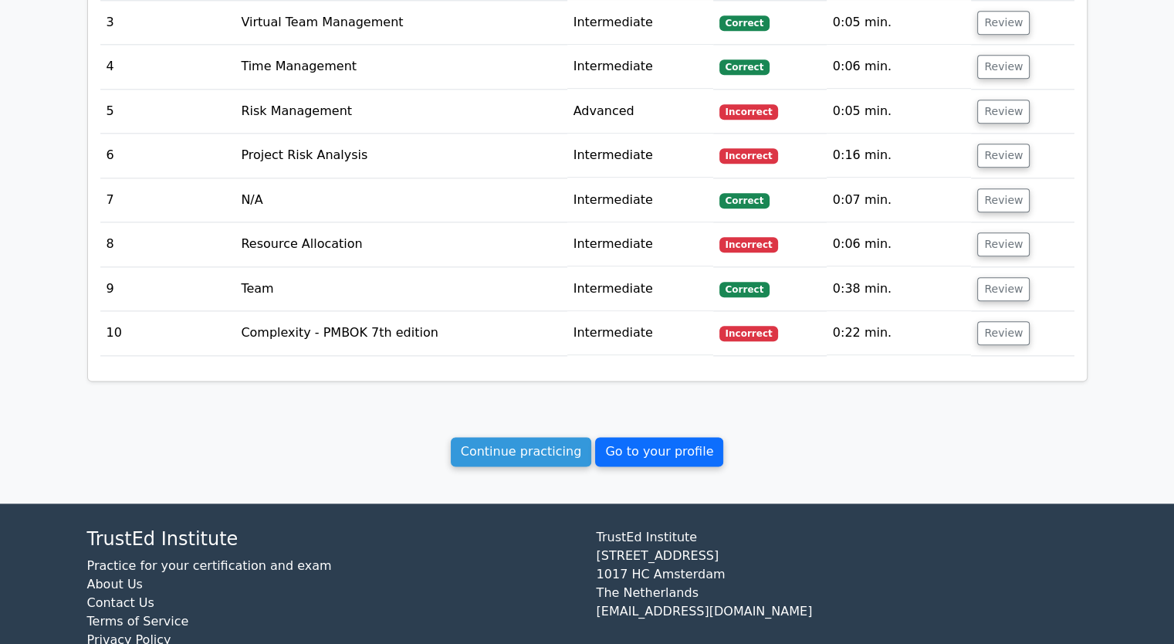
click at [632, 437] on link "Go to your profile" at bounding box center [659, 451] width 128 height 29
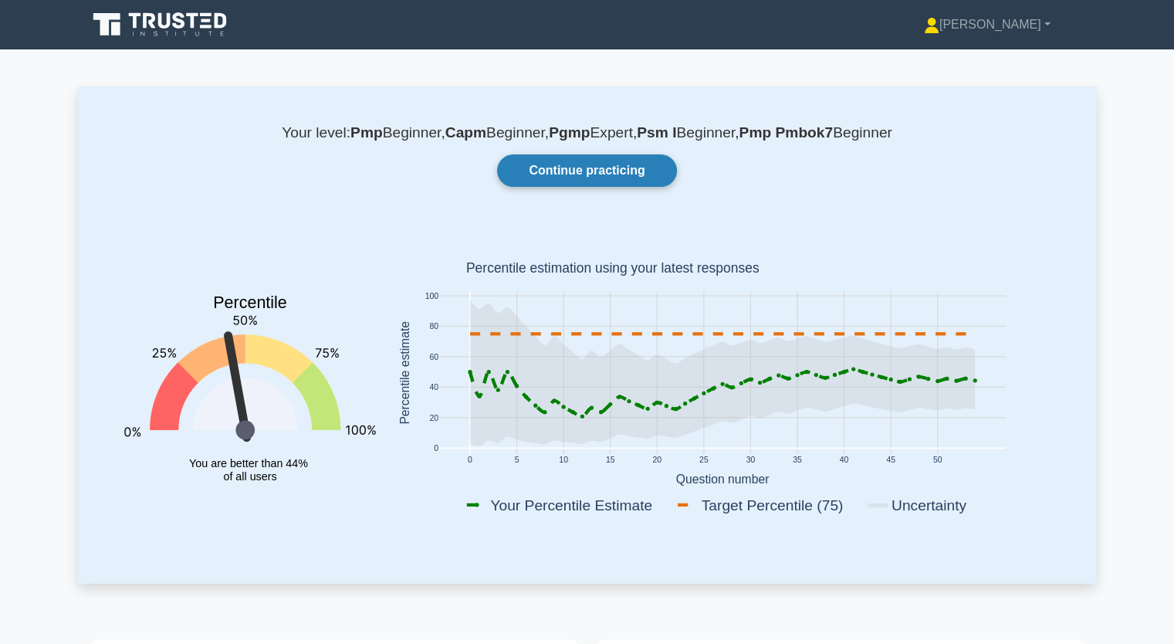
click at [613, 180] on link "Continue practicing" at bounding box center [586, 170] width 179 height 32
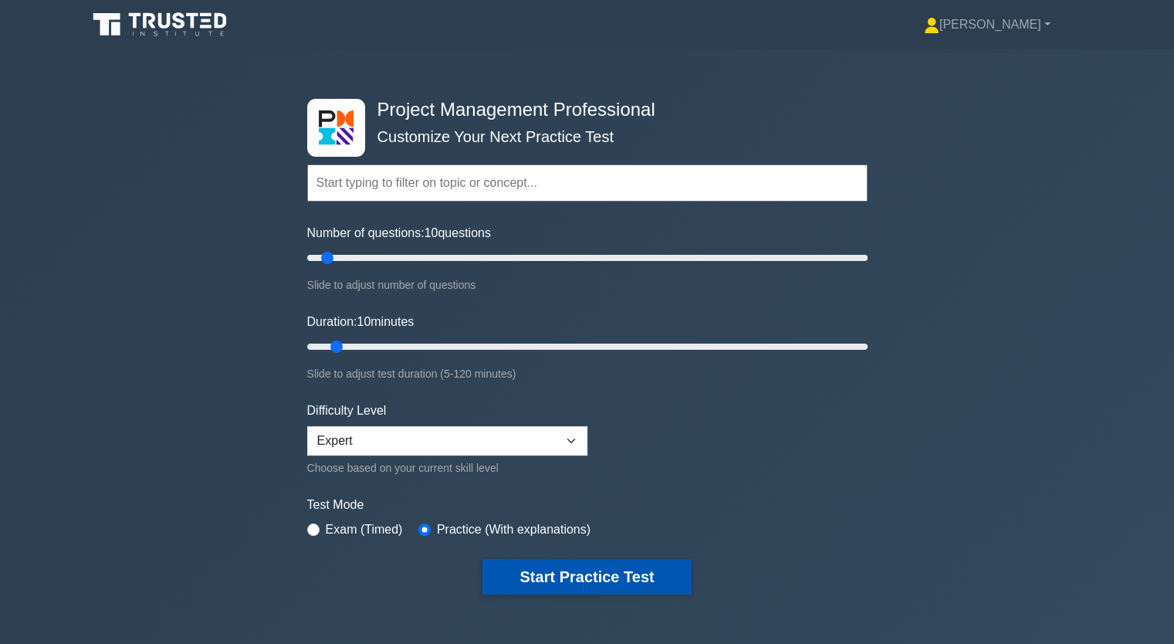
drag, startPoint x: 599, startPoint y: 573, endPoint x: 633, endPoint y: 563, distance: 35.4
click at [599, 572] on button "Start Practice Test" at bounding box center [587, 577] width 208 height 36
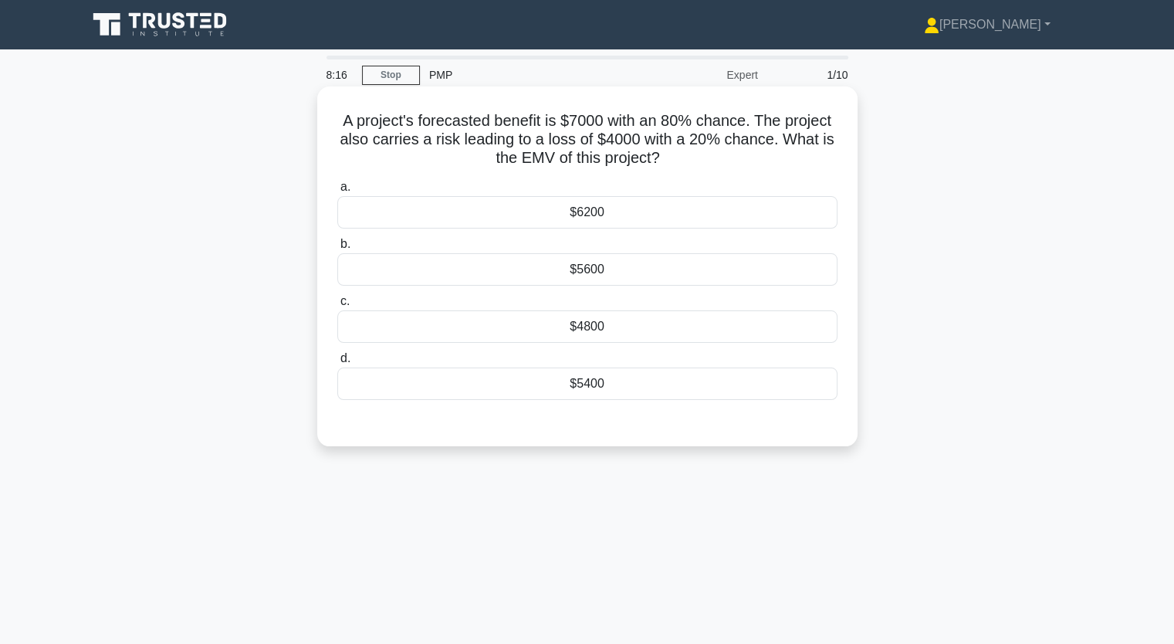
click at [539, 374] on div "$5400" at bounding box center [587, 383] width 500 height 32
click at [337, 364] on input "d. $5400" at bounding box center [337, 359] width 0 height 10
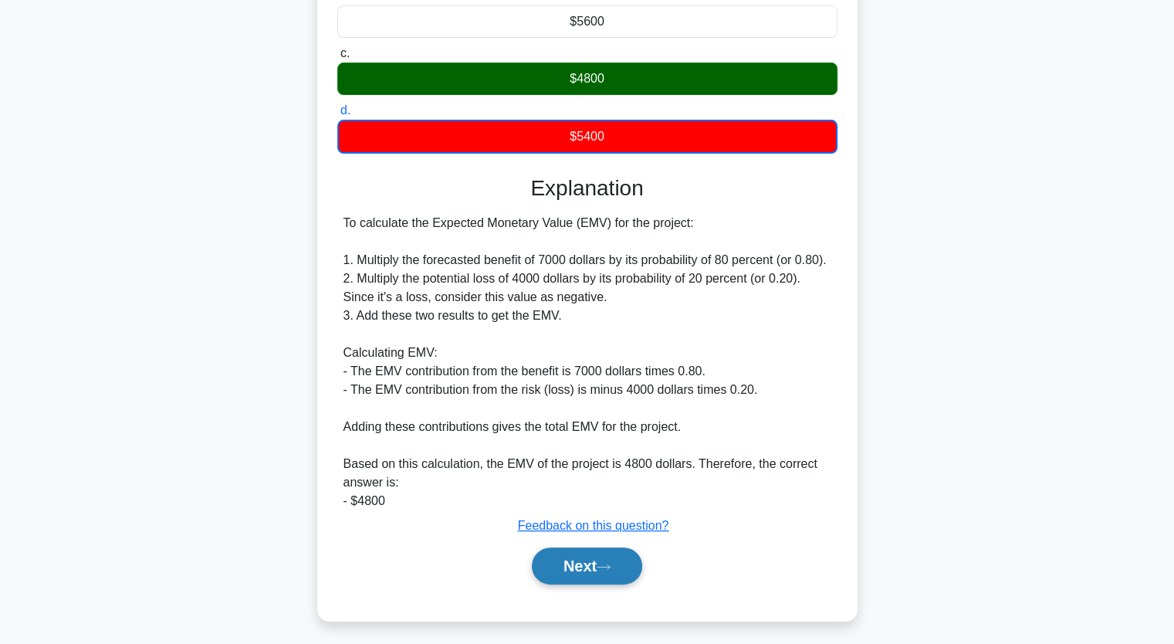
scroll to position [253, 0]
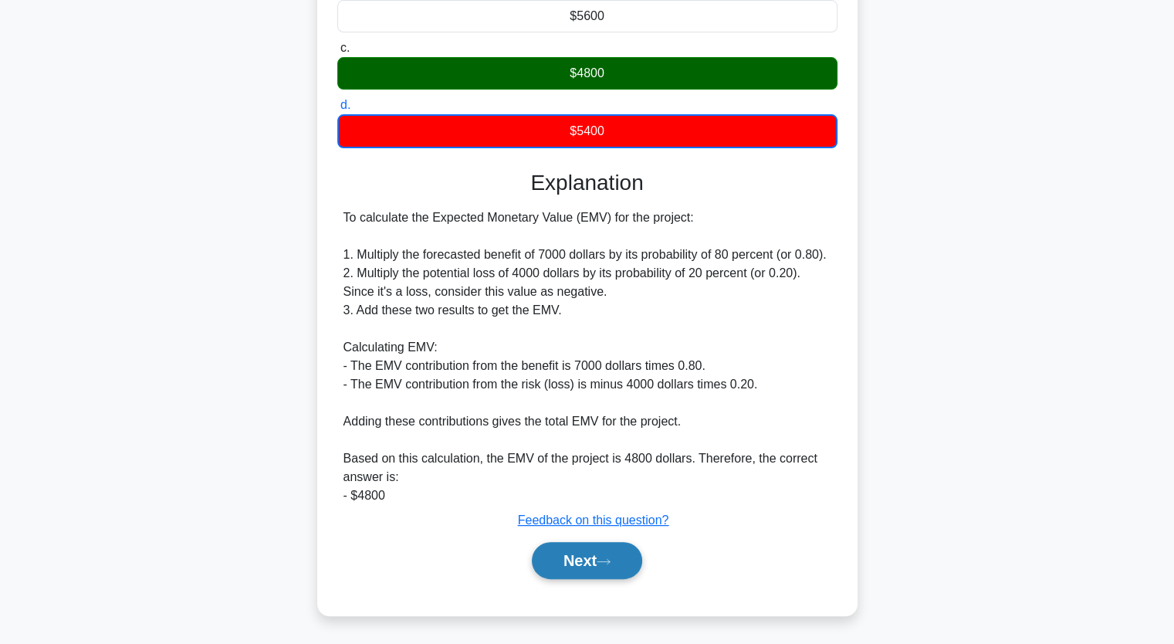
click at [605, 566] on button "Next" at bounding box center [587, 560] width 110 height 37
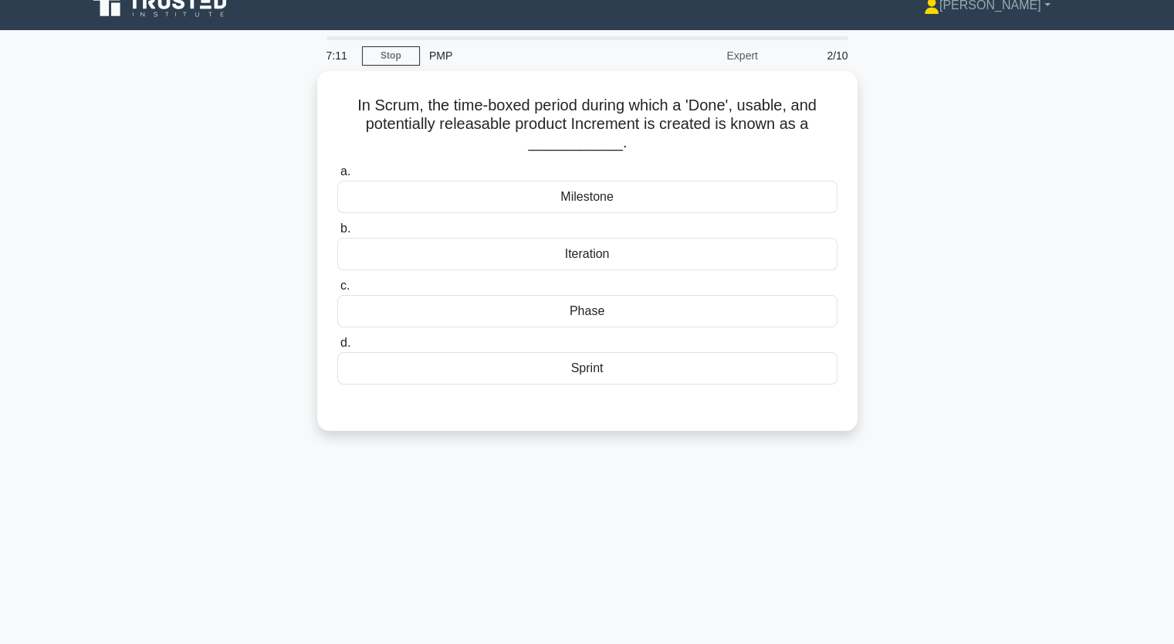
scroll to position [0, 0]
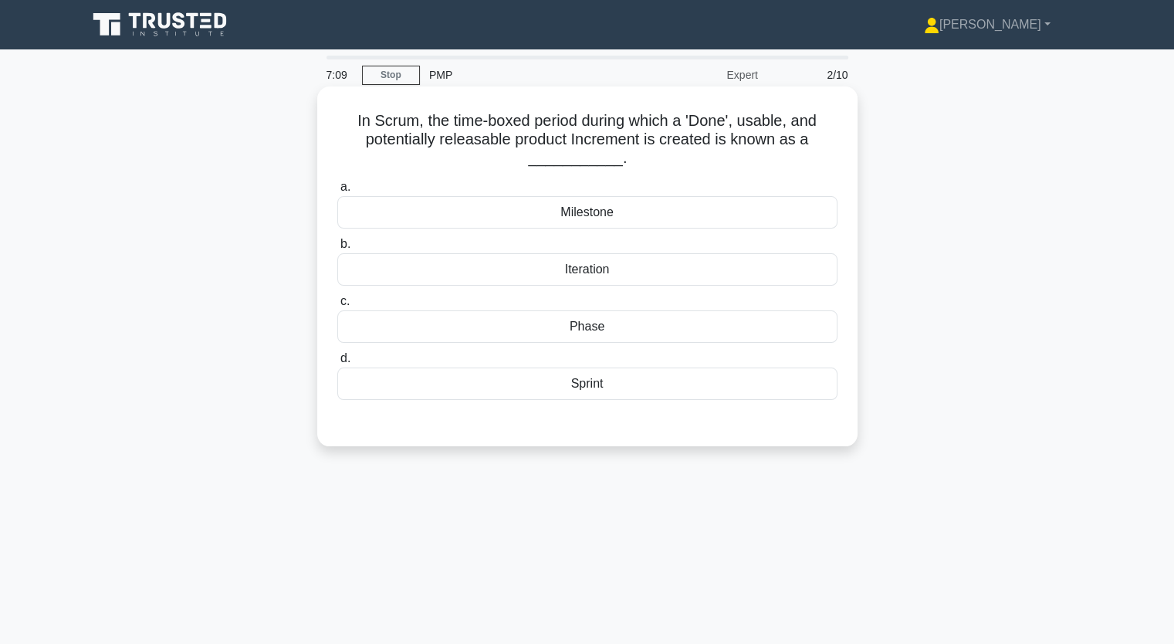
click at [615, 215] on div "Milestone" at bounding box center [587, 212] width 500 height 32
click at [337, 192] on input "a. [GEOGRAPHIC_DATA]" at bounding box center [337, 187] width 0 height 10
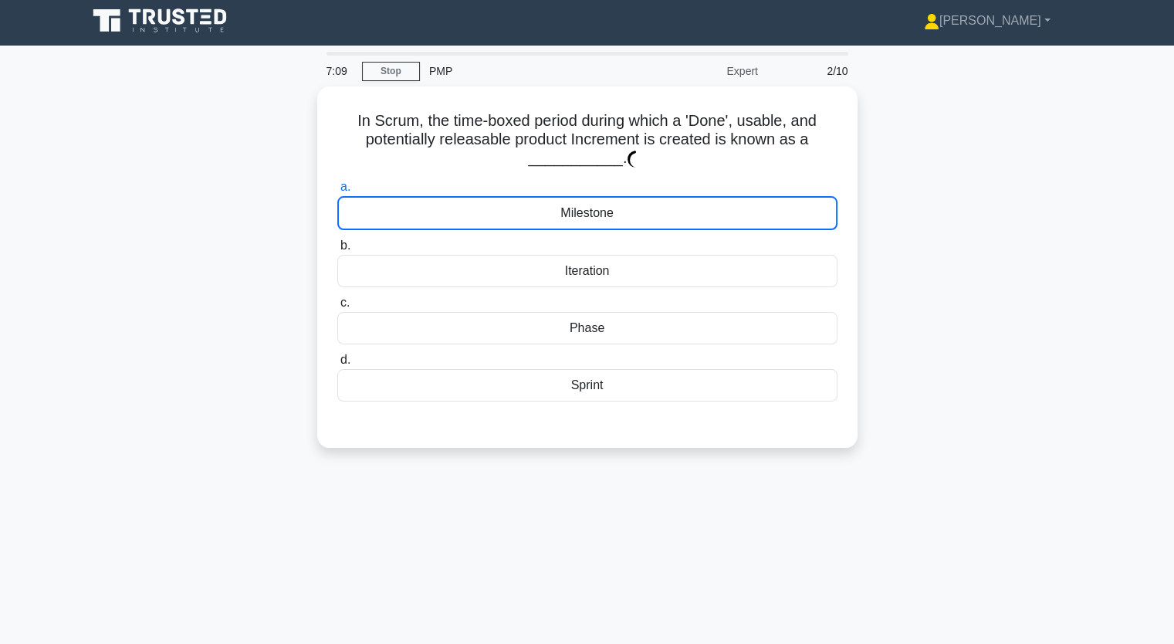
scroll to position [191, 0]
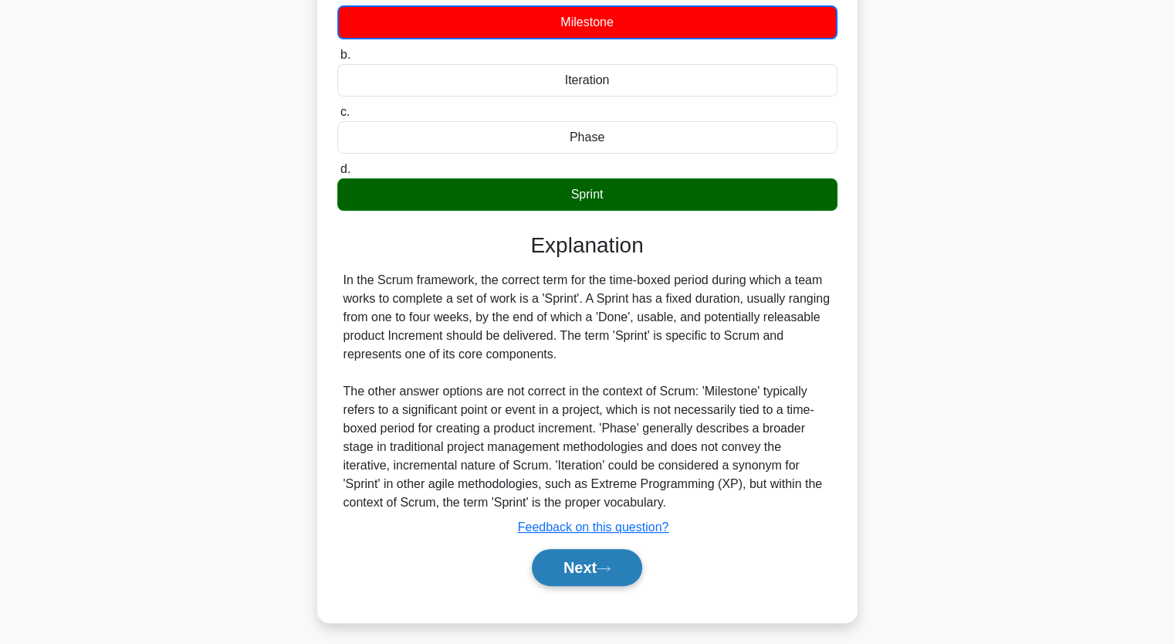
click at [608, 560] on button "Next" at bounding box center [587, 567] width 110 height 37
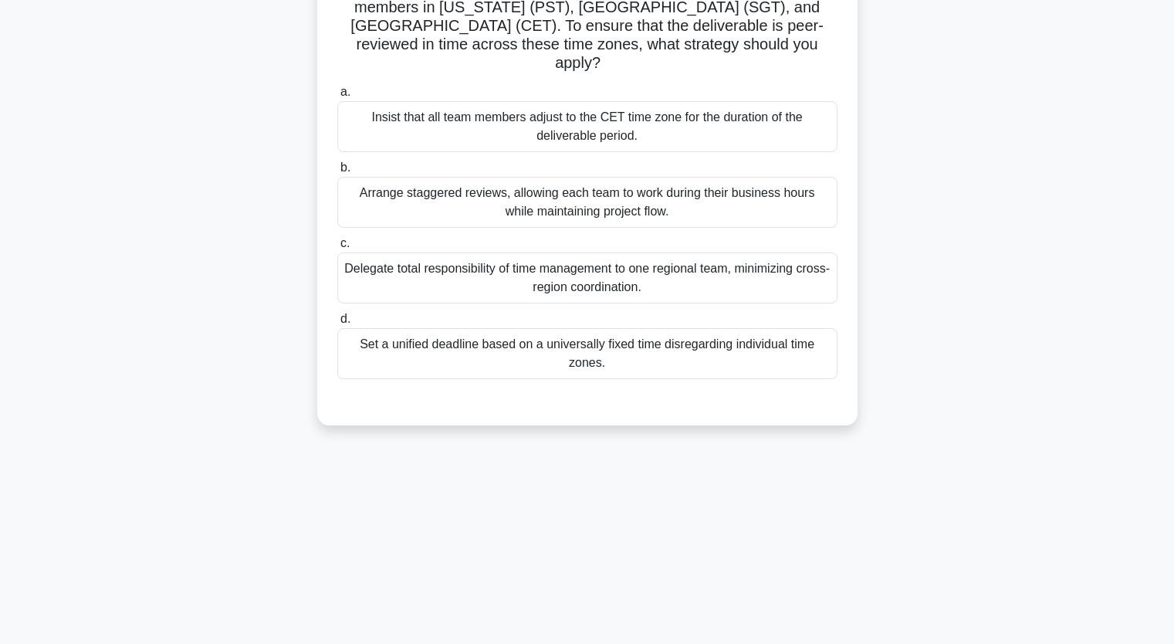
scroll to position [36, 0]
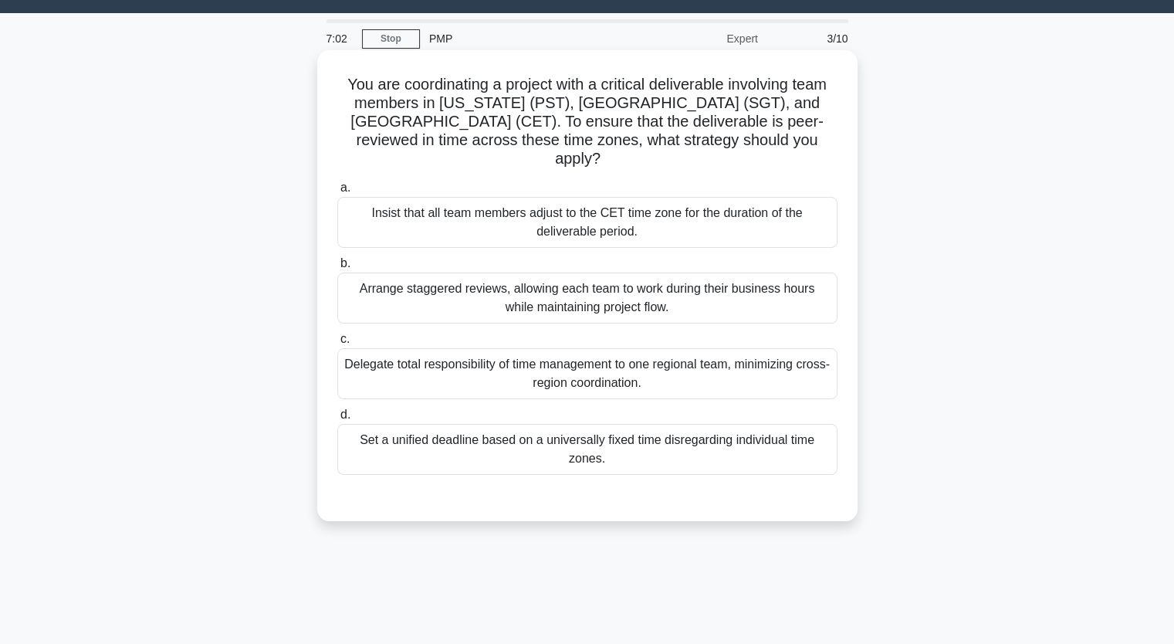
click at [500, 289] on div "Arrange staggered reviews, allowing each team to work during their business hou…" at bounding box center [587, 298] width 500 height 51
click at [337, 269] on input "b. Arrange staggered reviews, allowing each team to work during their business …" at bounding box center [337, 264] width 0 height 10
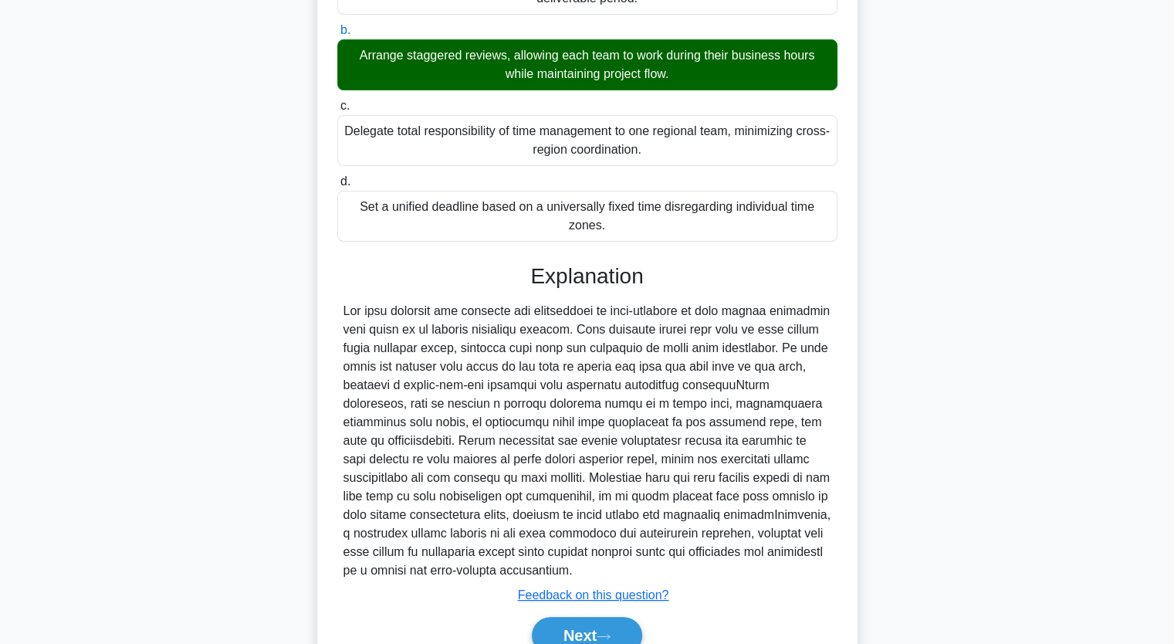
scroll to position [326, 0]
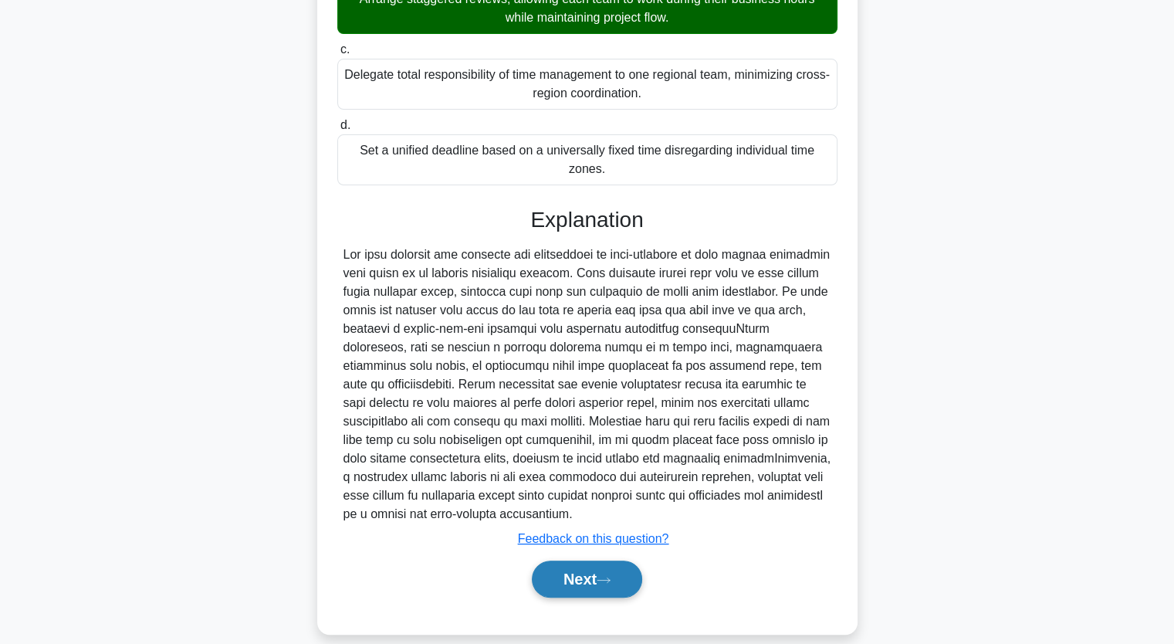
click at [606, 576] on icon at bounding box center [604, 580] width 14 height 8
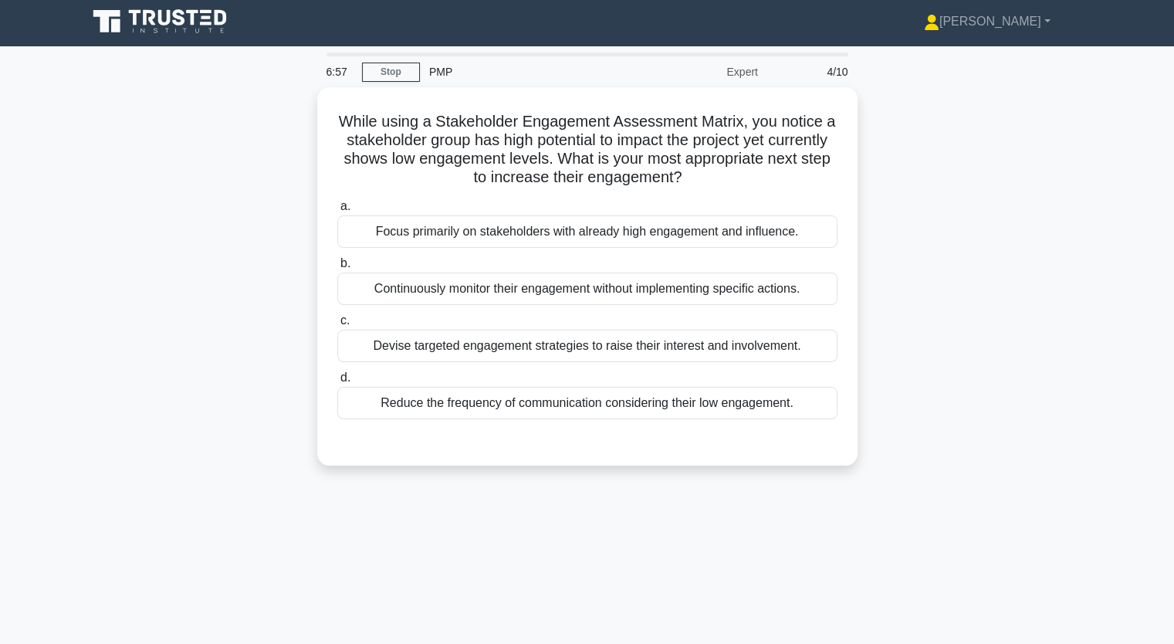
scroll to position [0, 0]
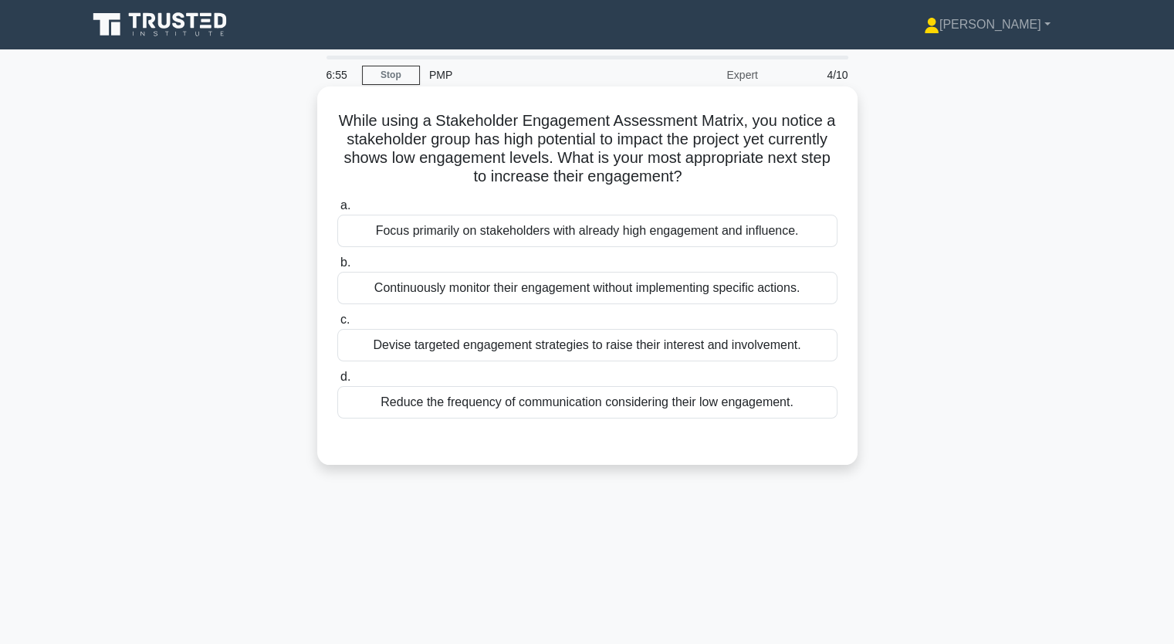
click at [560, 347] on div "Devise targeted engagement strategies to raise their interest and involvement." at bounding box center [587, 345] width 500 height 32
click at [337, 325] on input "c. Devise targeted engagement strategies to raise their interest and involvemen…" at bounding box center [337, 320] width 0 height 10
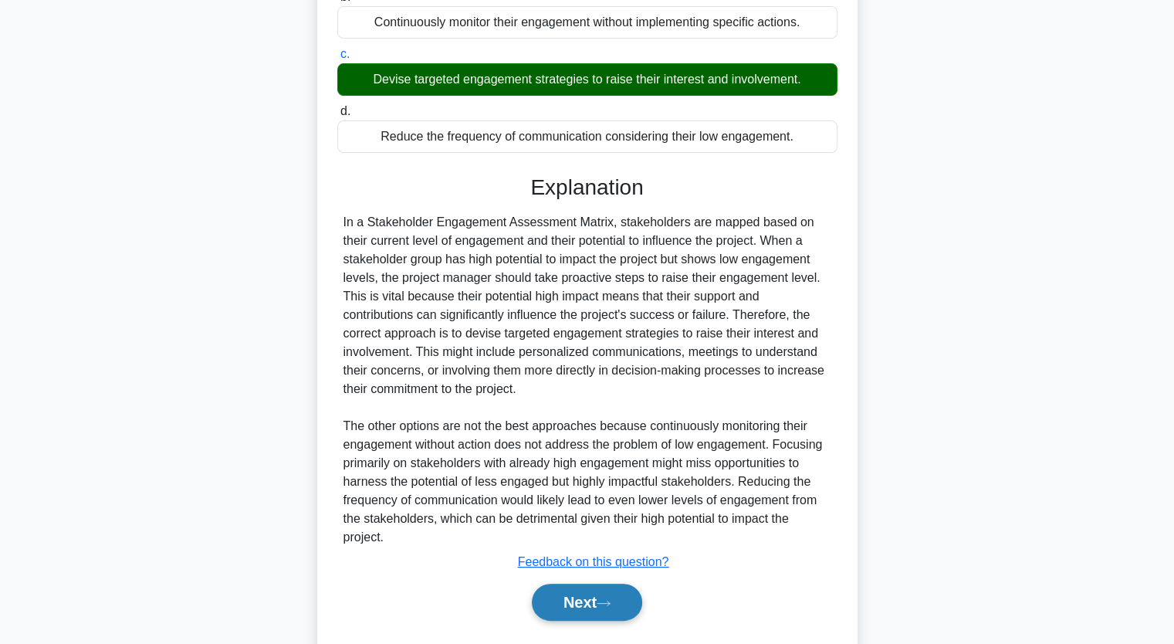
scroll to position [307, 0]
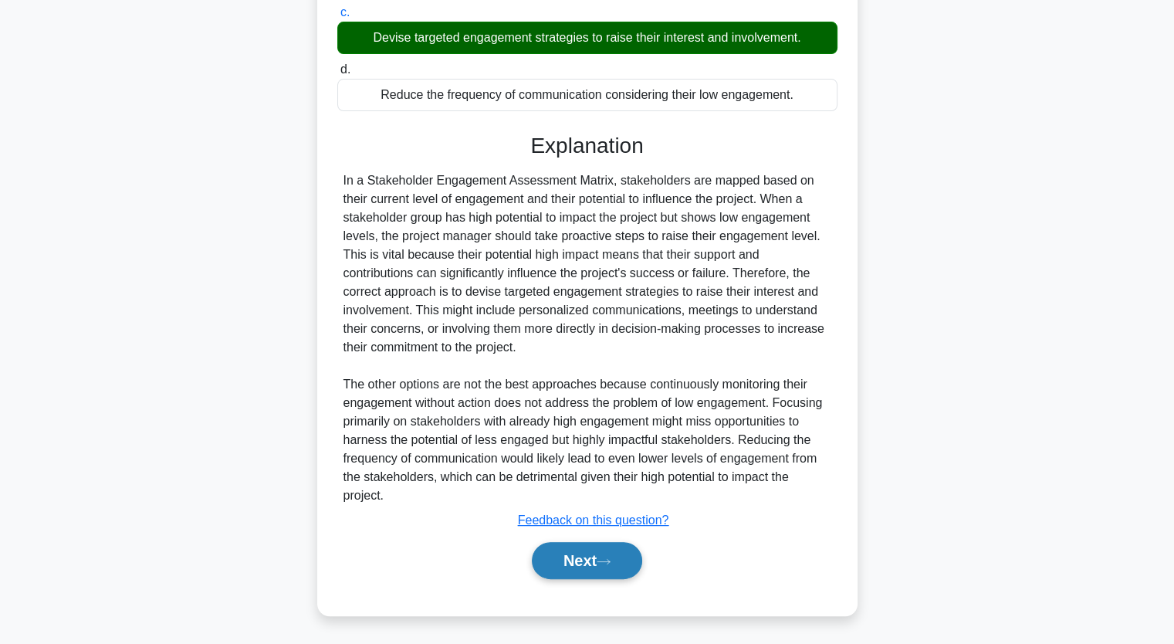
click at [606, 557] on icon at bounding box center [604, 561] width 14 height 8
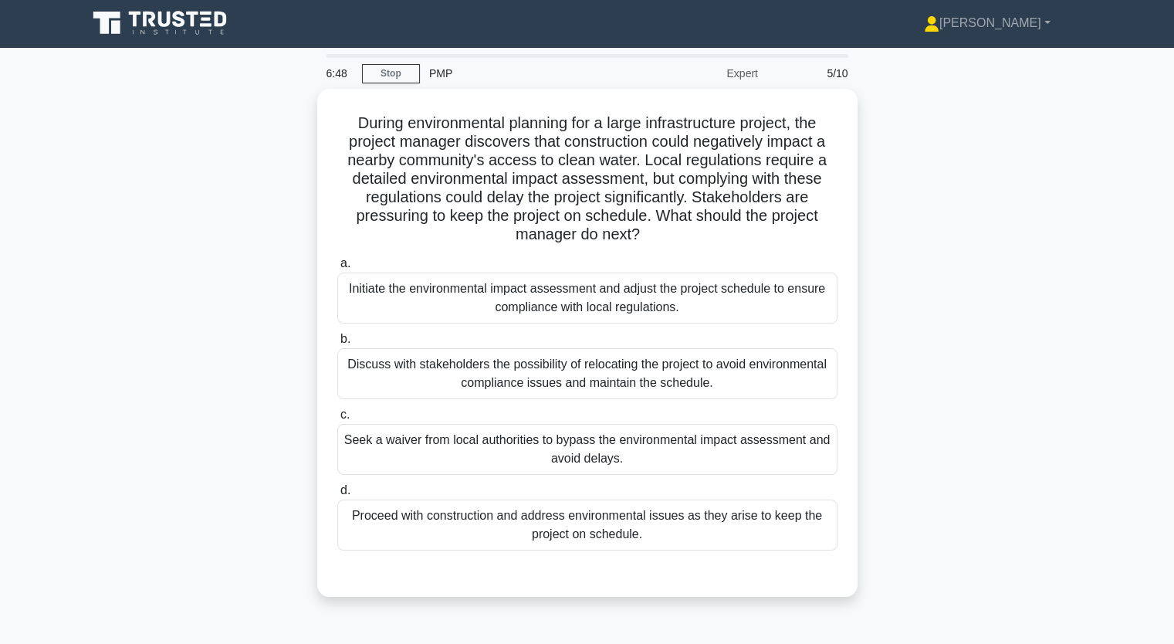
scroll to position [0, 0]
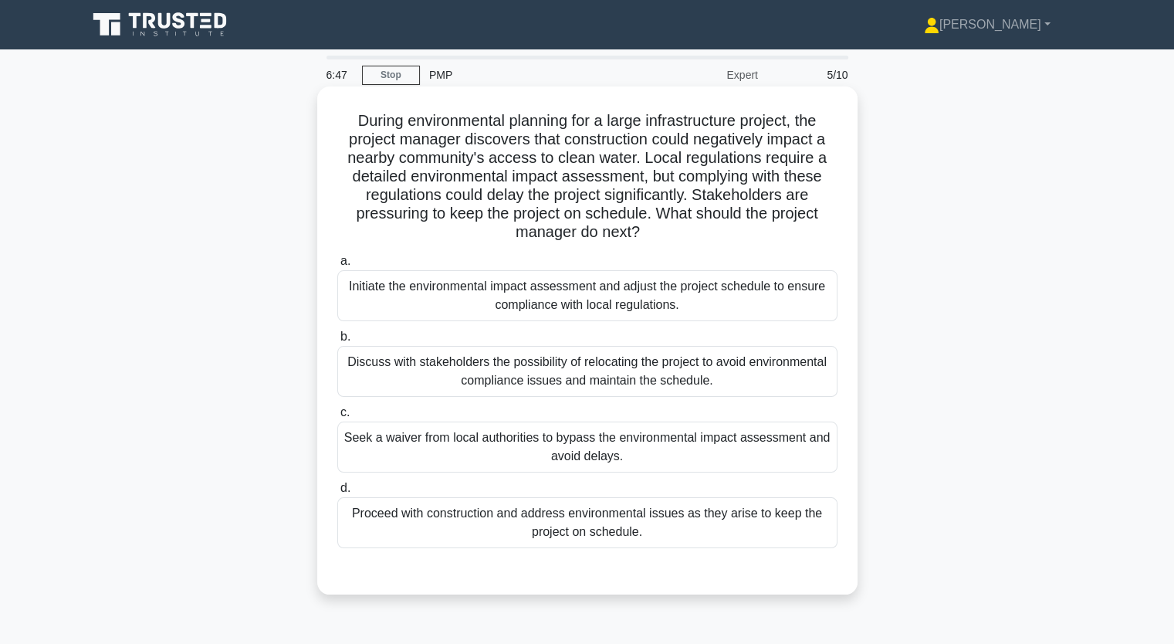
click at [513, 306] on div "Initiate the environmental impact assessment and adjust the project schedule to…" at bounding box center [587, 295] width 500 height 51
click at [337, 266] on input "a. Initiate the environmental impact assessment and adjust the project schedule…" at bounding box center [337, 261] width 0 height 10
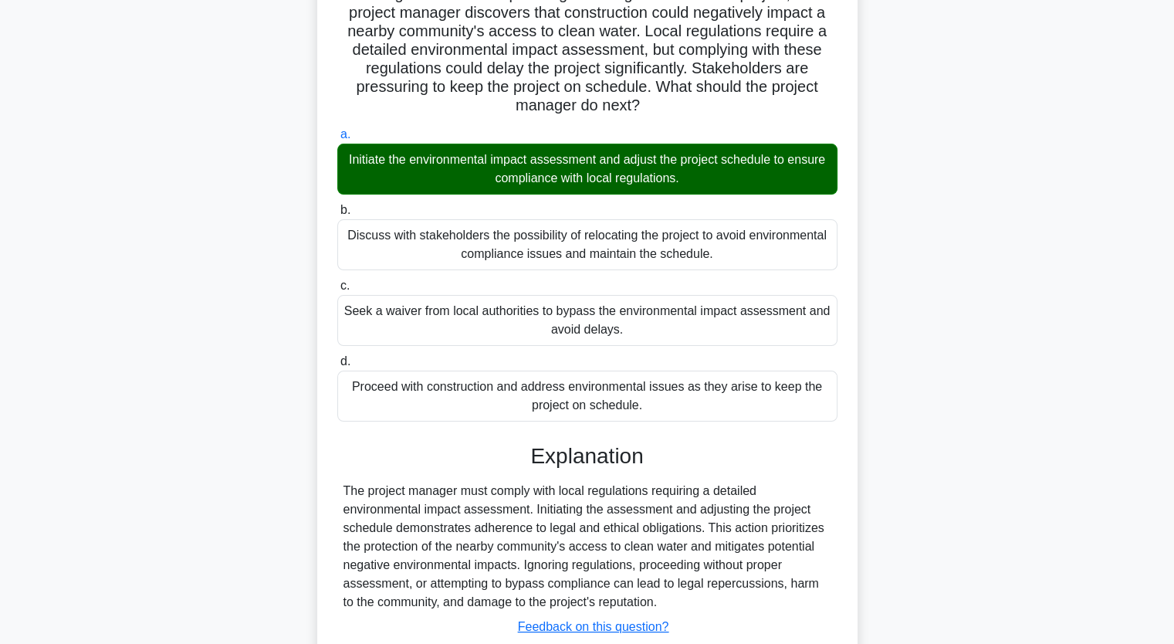
scroll to position [233, 0]
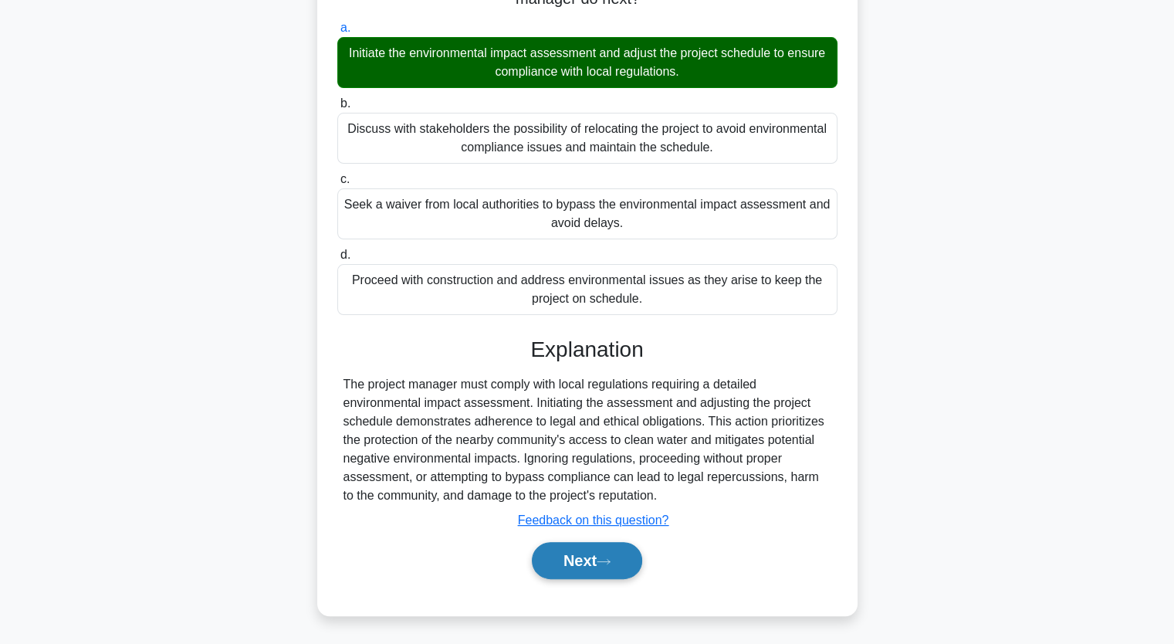
click at [604, 572] on button "Next" at bounding box center [587, 560] width 110 height 37
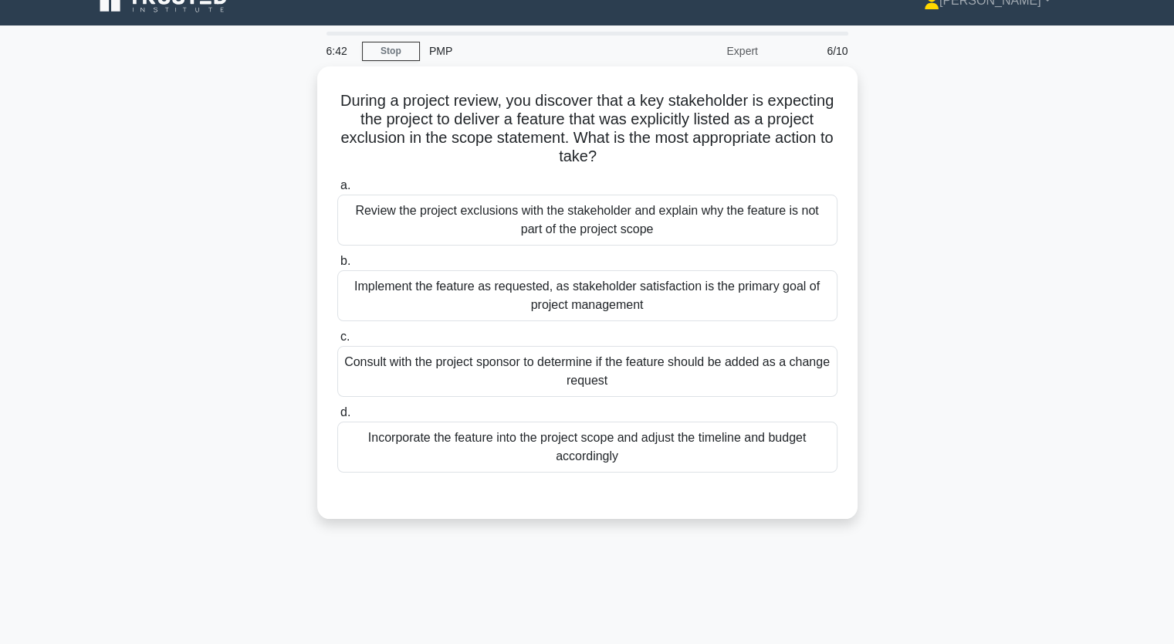
scroll to position [0, 0]
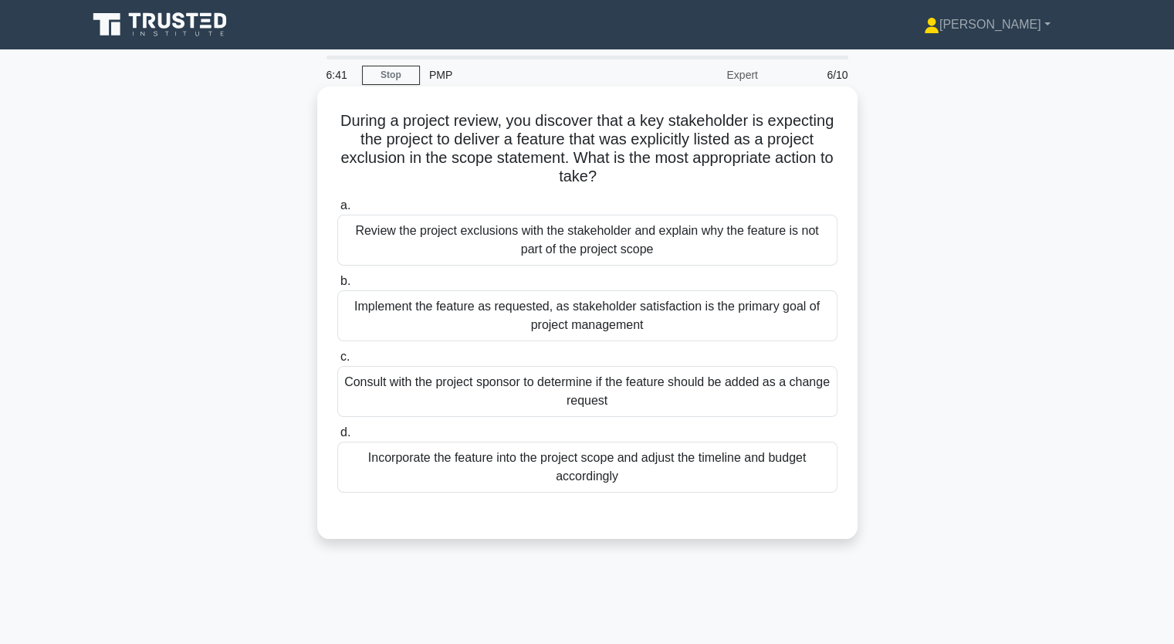
click at [509, 246] on div "Review the project exclusions with the stakeholder and explain why the feature …" at bounding box center [587, 240] width 500 height 51
click at [337, 211] on input "a. Review the project exclusions with the stakeholder and explain why the featu…" at bounding box center [337, 206] width 0 height 10
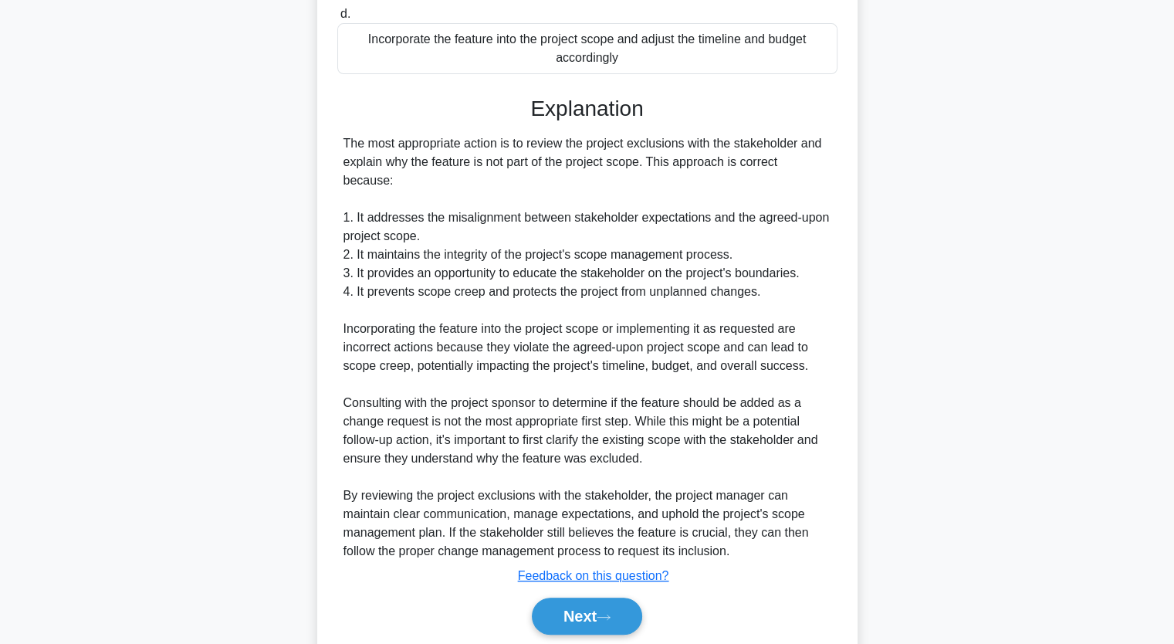
scroll to position [456, 0]
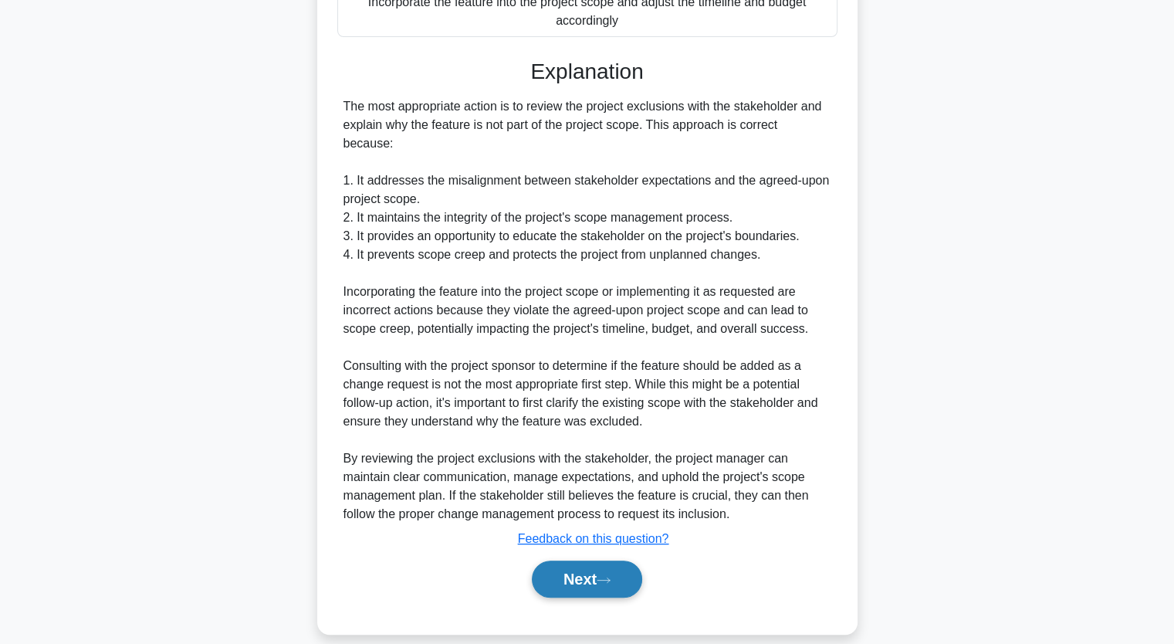
click at [618, 569] on button "Next" at bounding box center [587, 579] width 110 height 37
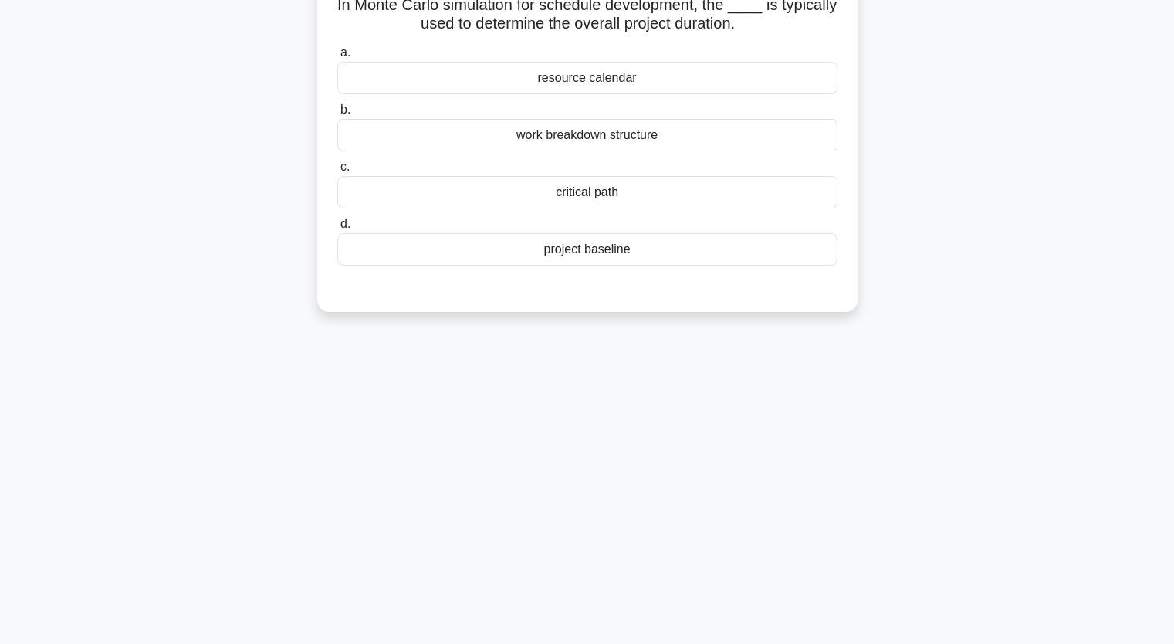
scroll to position [36, 0]
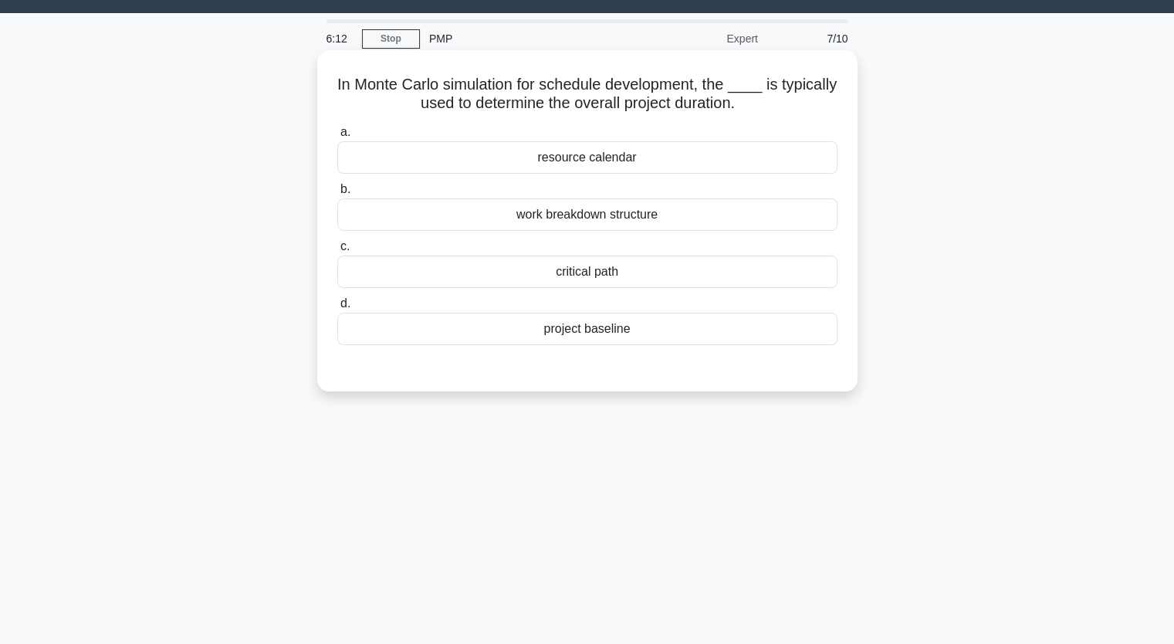
click at [587, 279] on div "critical path" at bounding box center [587, 272] width 500 height 32
click at [337, 252] on input "c. critical path" at bounding box center [337, 247] width 0 height 10
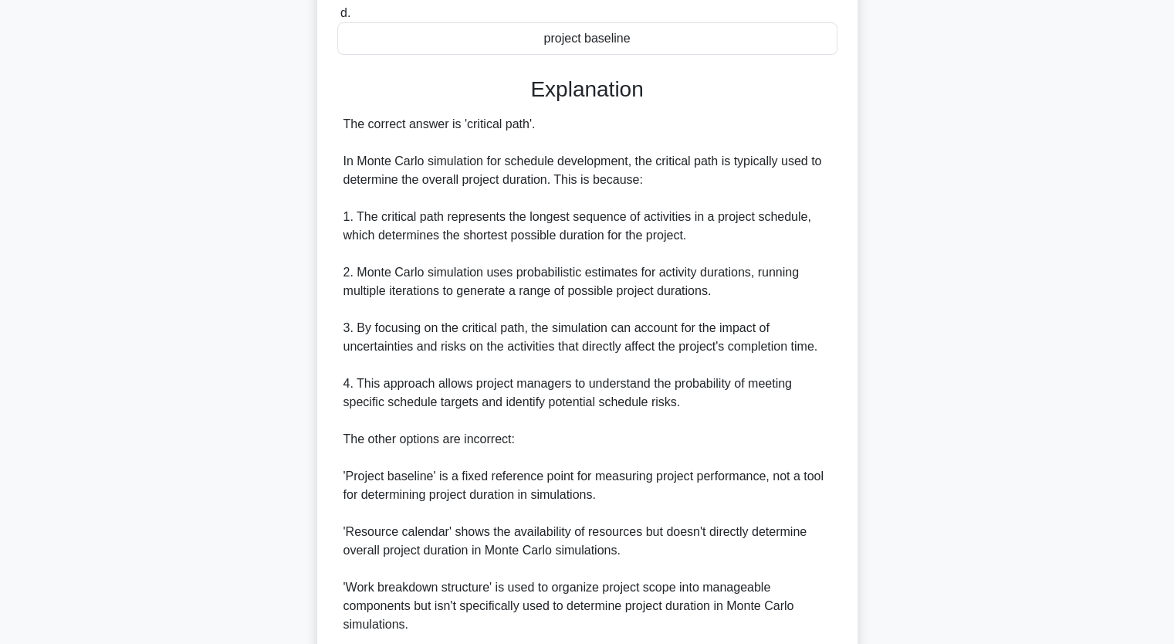
scroll to position [456, 0]
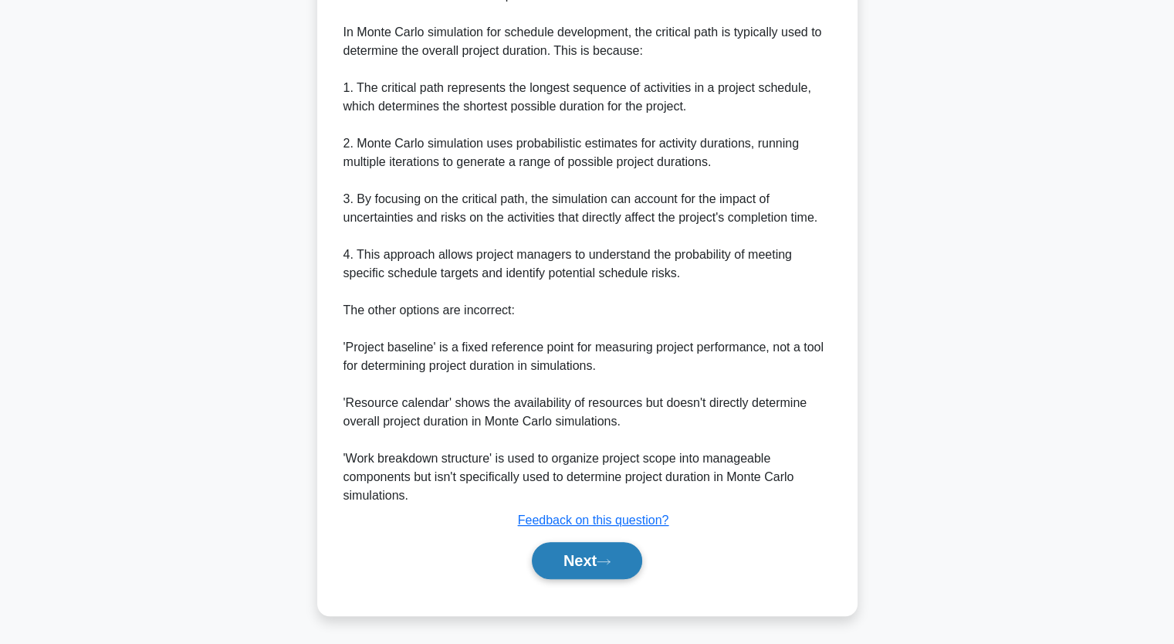
click at [624, 563] on button "Next" at bounding box center [587, 560] width 110 height 37
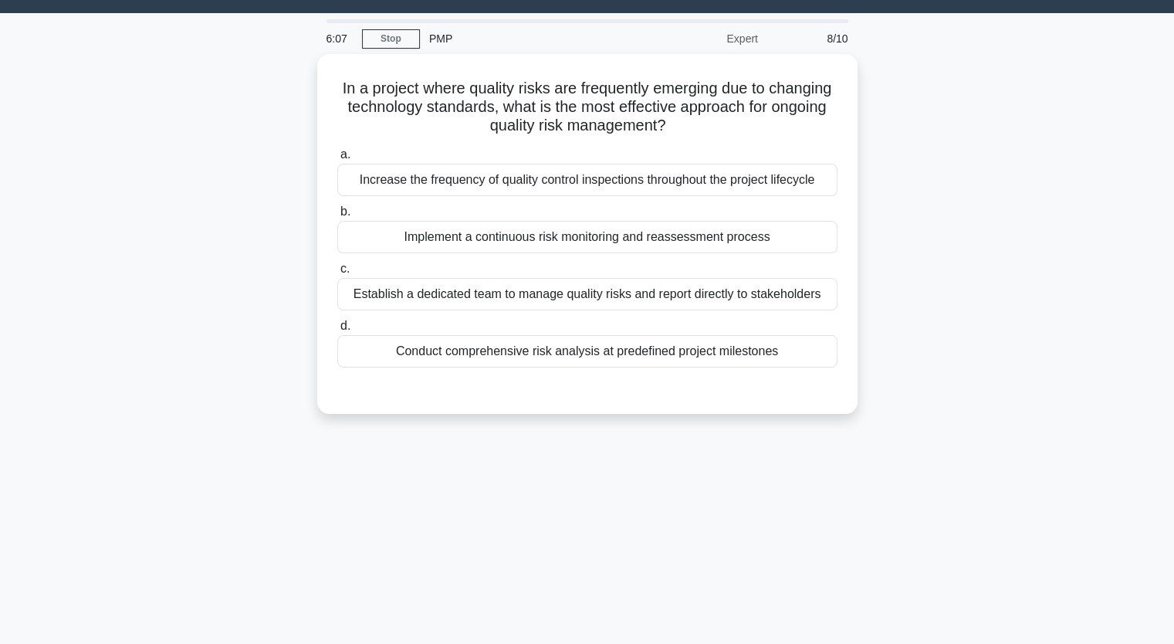
scroll to position [0, 0]
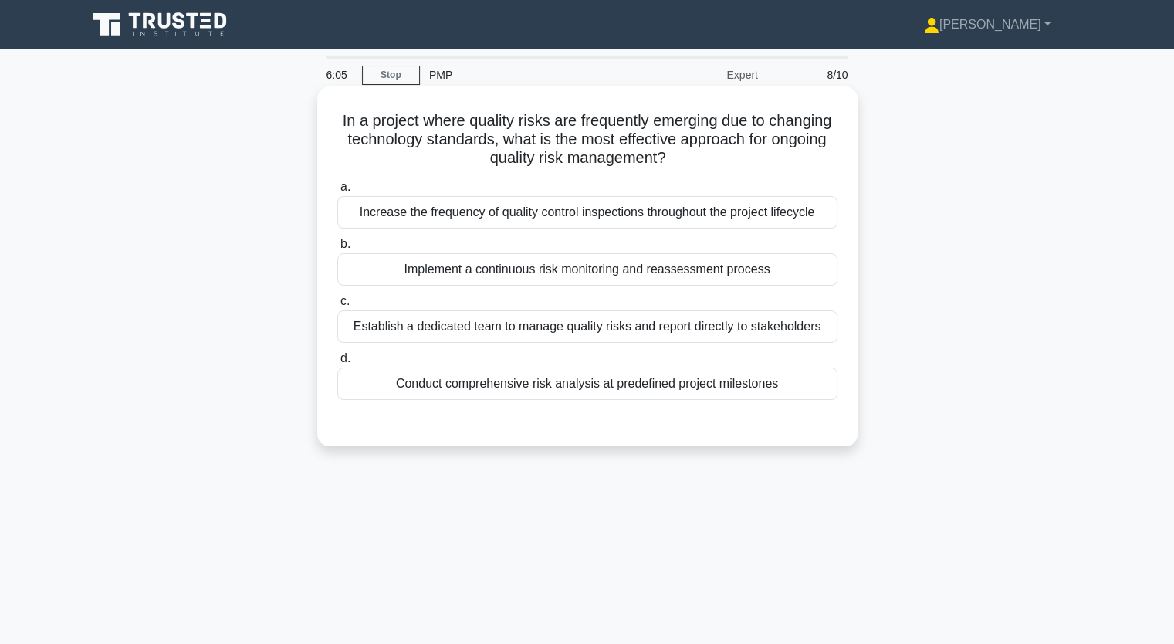
click at [527, 284] on div "Implement a continuous risk monitoring and reassessment process" at bounding box center [587, 269] width 500 height 32
click at [337, 249] on input "b. Implement a continuous risk monitoring and reassessment process" at bounding box center [337, 244] width 0 height 10
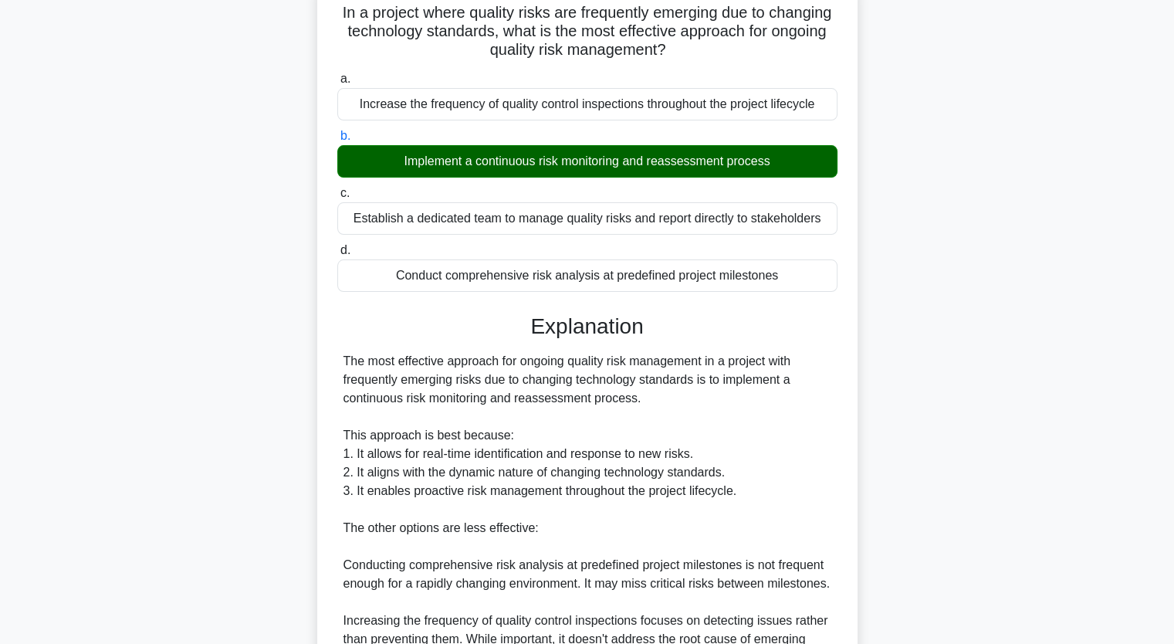
scroll to position [154, 0]
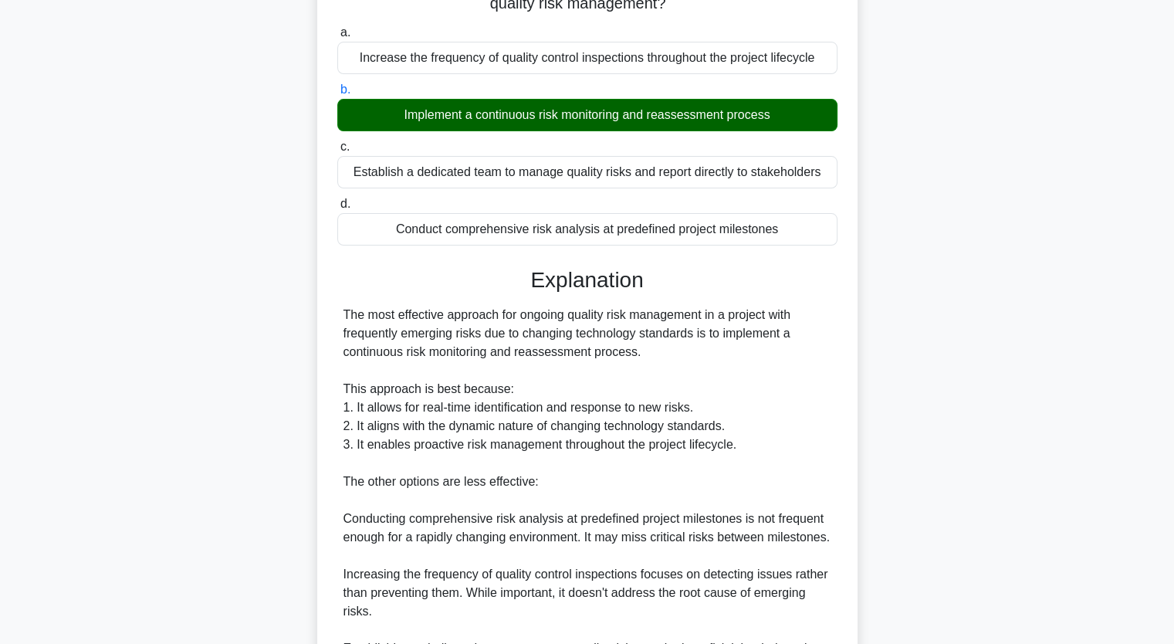
click at [804, 372] on div "The most effective approach for ongoing quality risk management in a project wi…" at bounding box center [588, 528] width 488 height 445
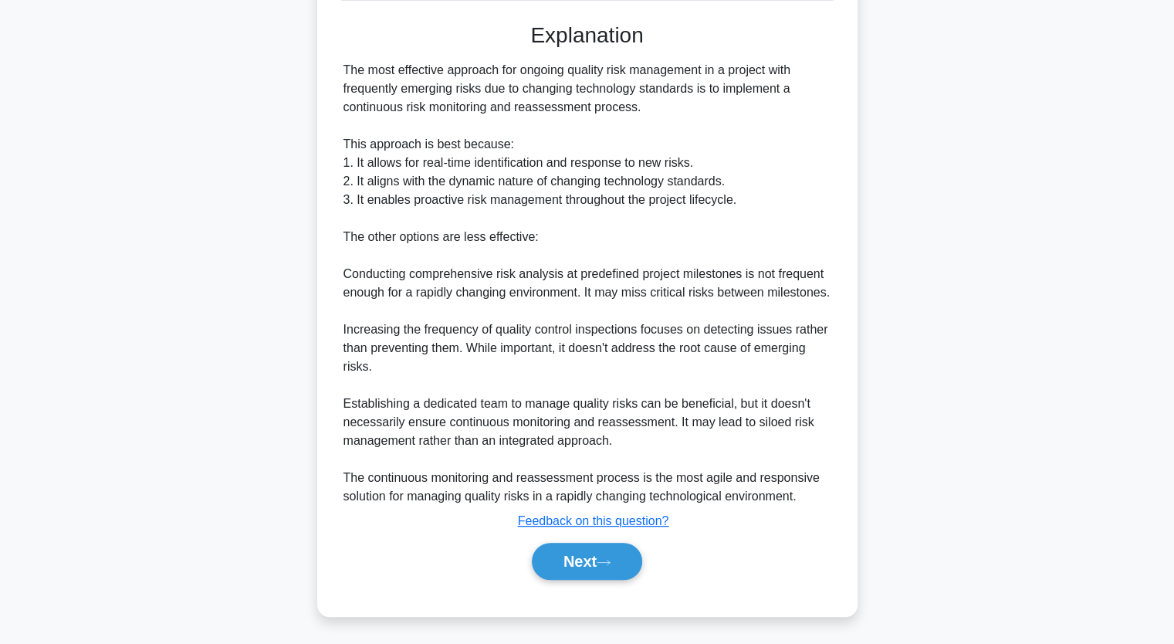
scroll to position [400, 0]
click at [608, 554] on button "Next" at bounding box center [587, 560] width 110 height 37
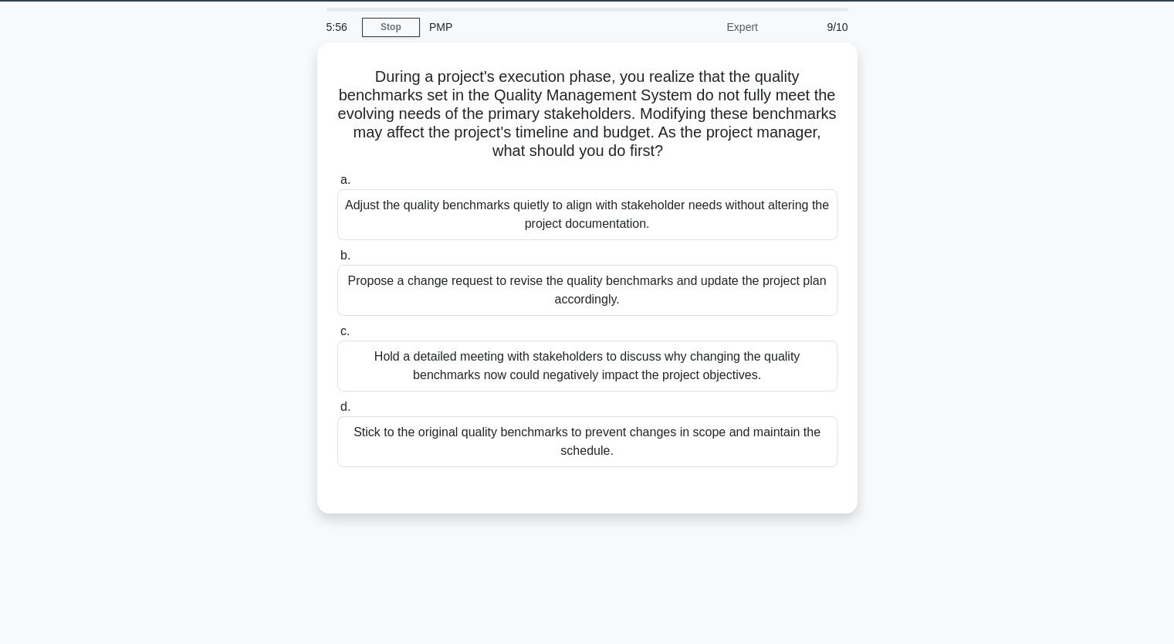
scroll to position [36, 0]
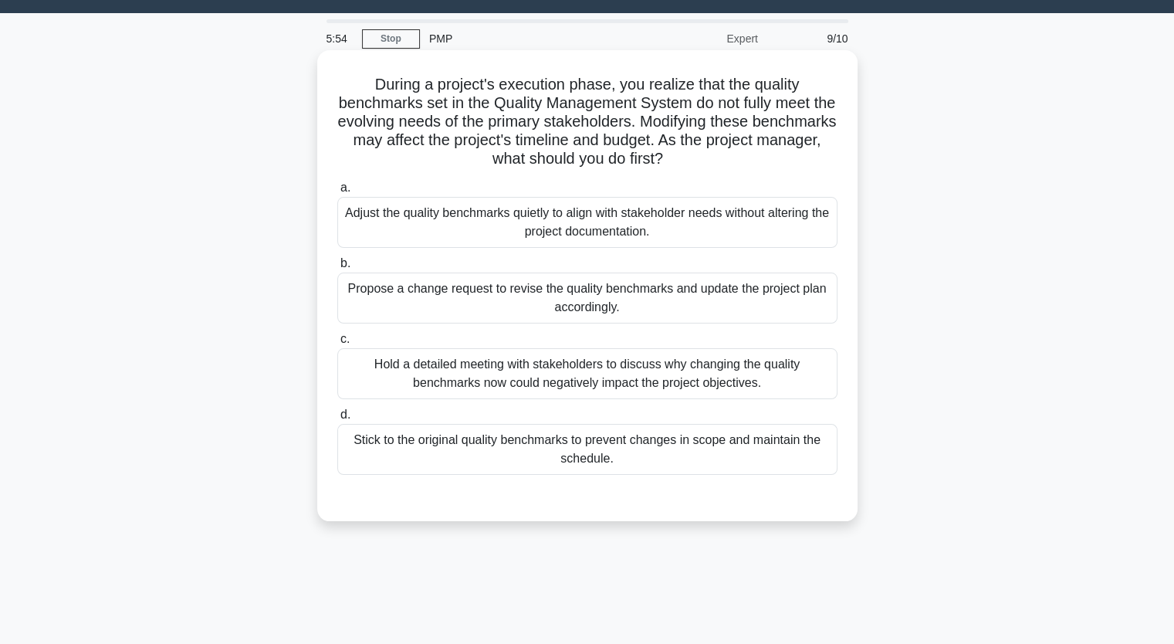
click at [533, 242] on div "Adjust the quality benchmarks quietly to align with stakeholder needs without a…" at bounding box center [587, 222] width 500 height 51
click at [337, 193] on input "a. Adjust the quality benchmarks quietly to align with stakeholder needs withou…" at bounding box center [337, 188] width 0 height 10
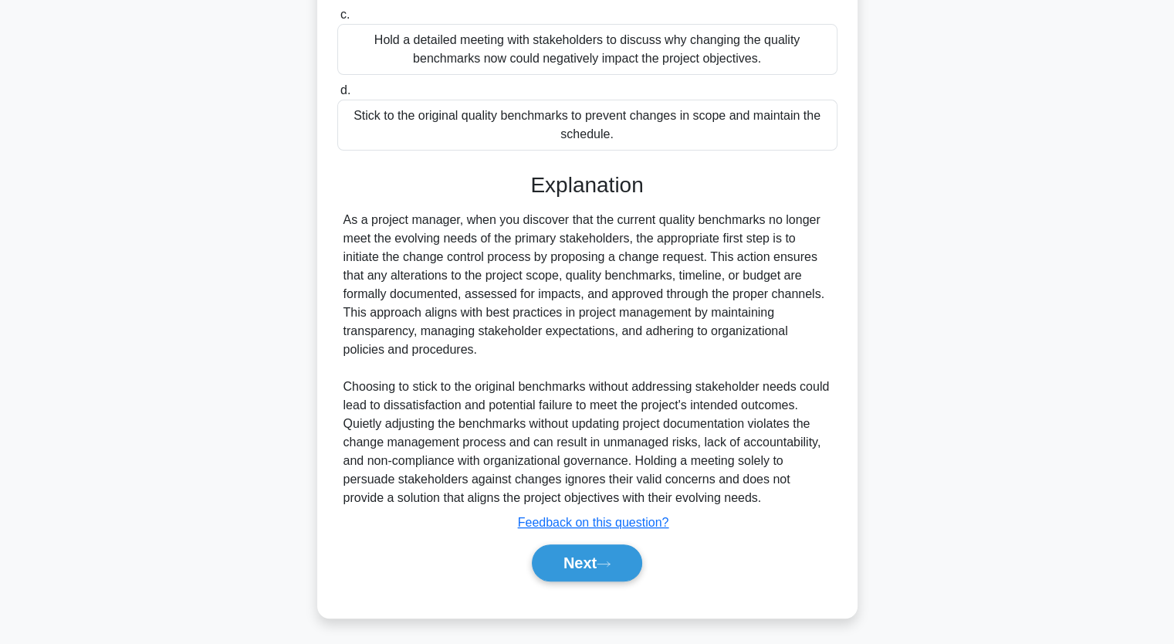
scroll to position [364, 0]
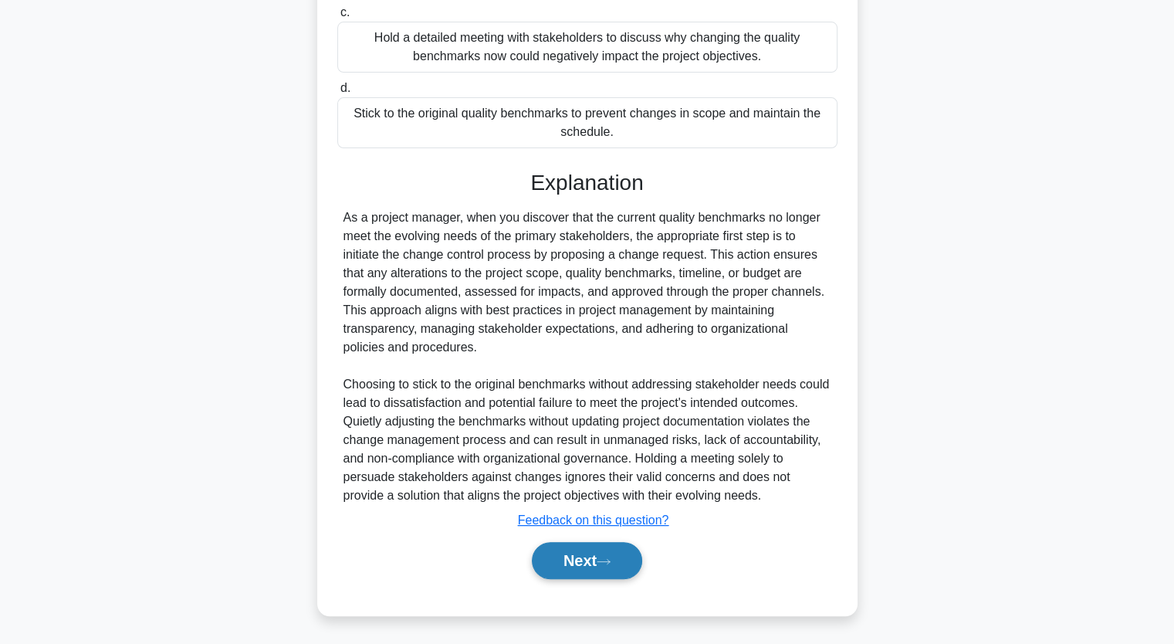
click at [590, 562] on button "Next" at bounding box center [587, 560] width 110 height 37
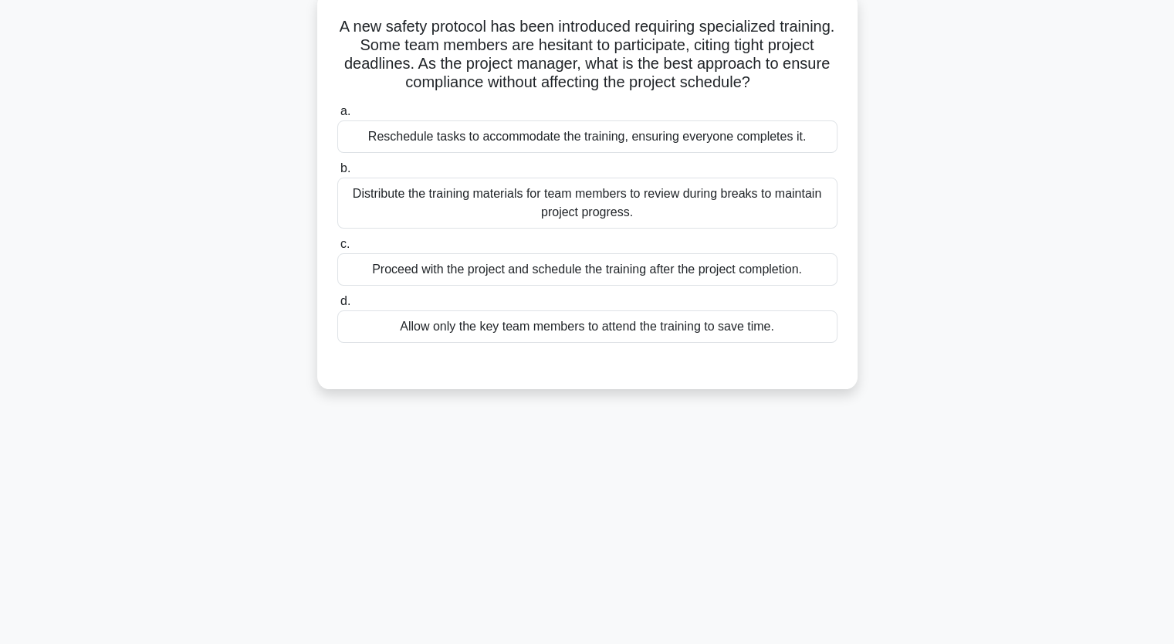
scroll to position [0, 0]
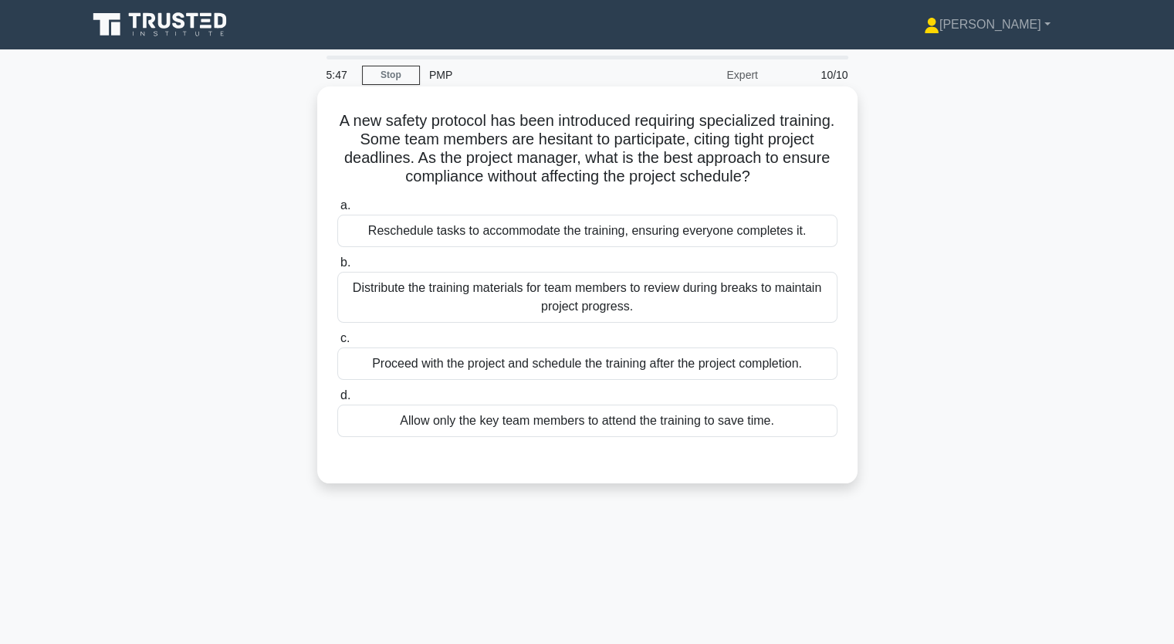
click at [513, 240] on div "Reschedule tasks to accommodate the training, ensuring everyone completes it." at bounding box center [587, 231] width 500 height 32
click at [337, 211] on input "a. Reschedule tasks to accommodate the training, ensuring everyone completes it." at bounding box center [337, 206] width 0 height 10
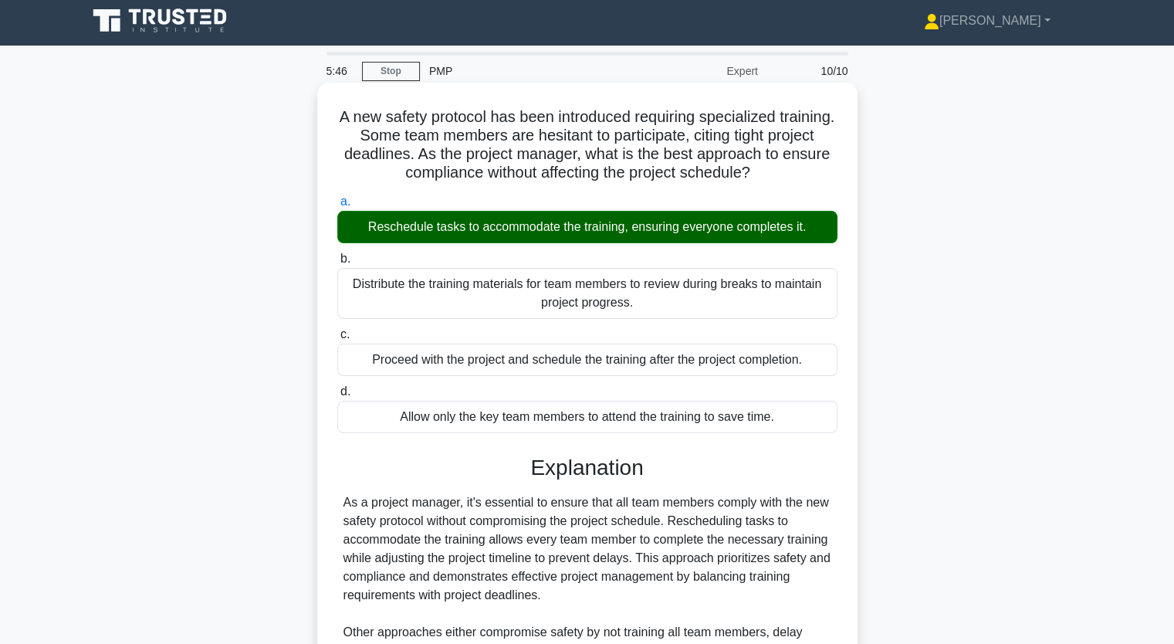
scroll to position [191, 0]
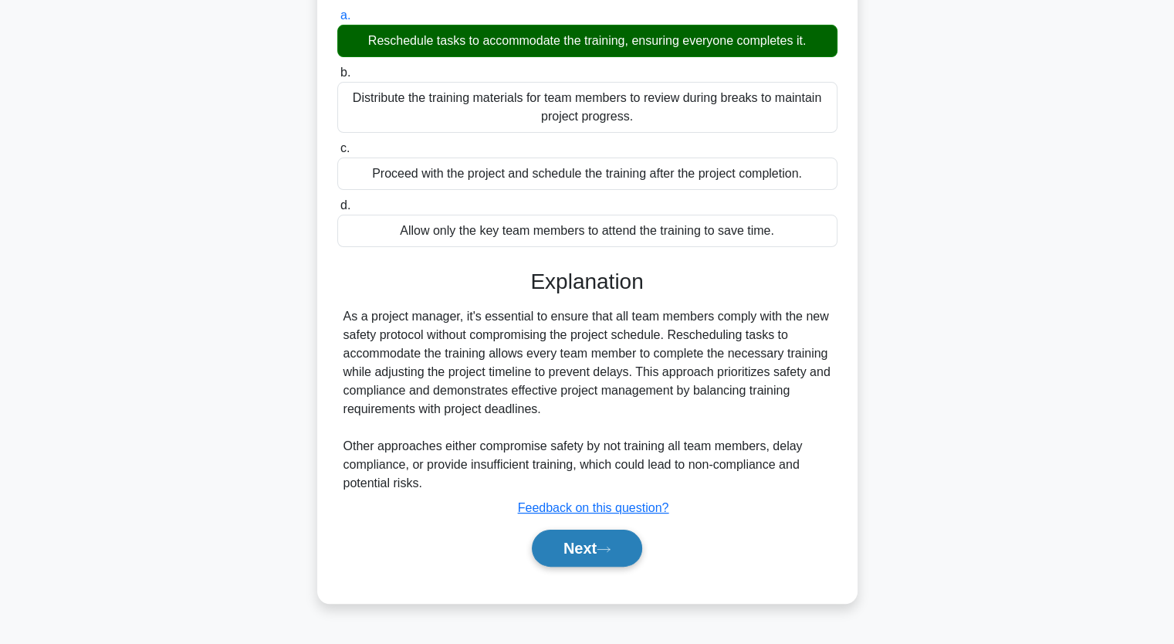
drag, startPoint x: 581, startPoint y: 540, endPoint x: 594, endPoint y: 529, distance: 16.9
click at [584, 540] on button "Next" at bounding box center [587, 548] width 110 height 37
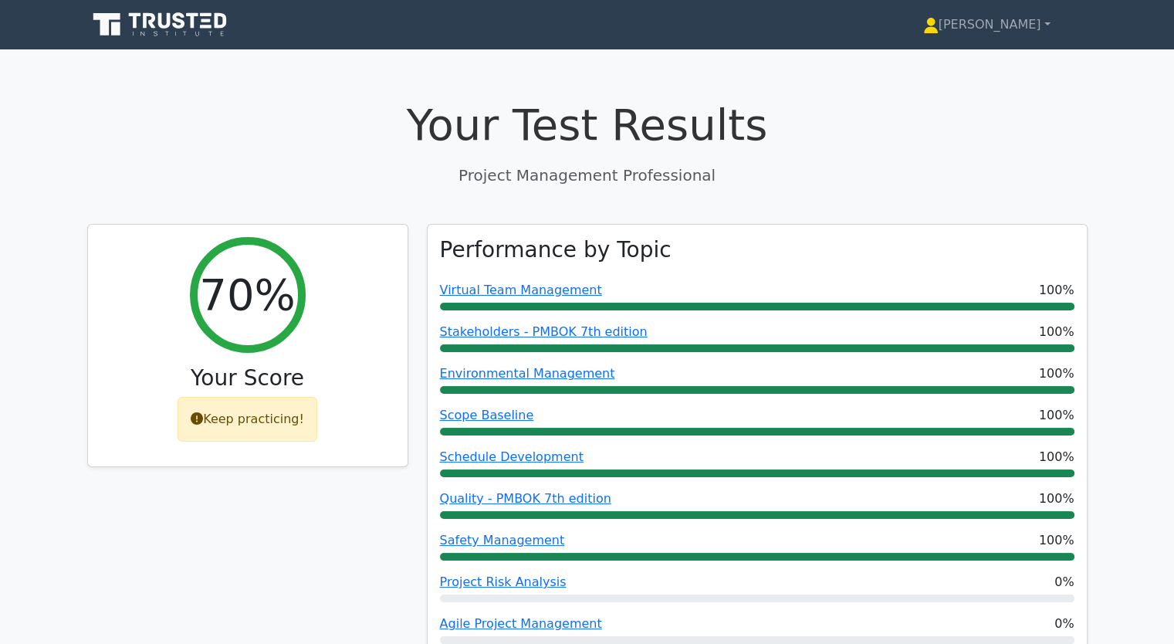
click at [280, 513] on div "70% Your Score Keep practicing!" at bounding box center [248, 477] width 340 height 506
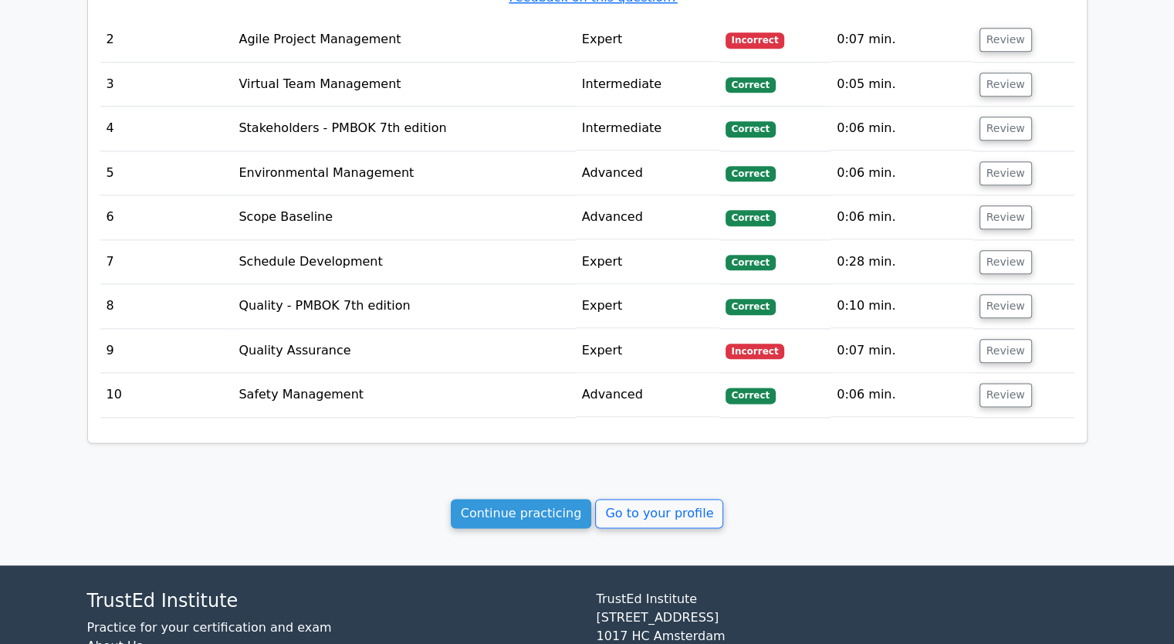
scroll to position [1932, 0]
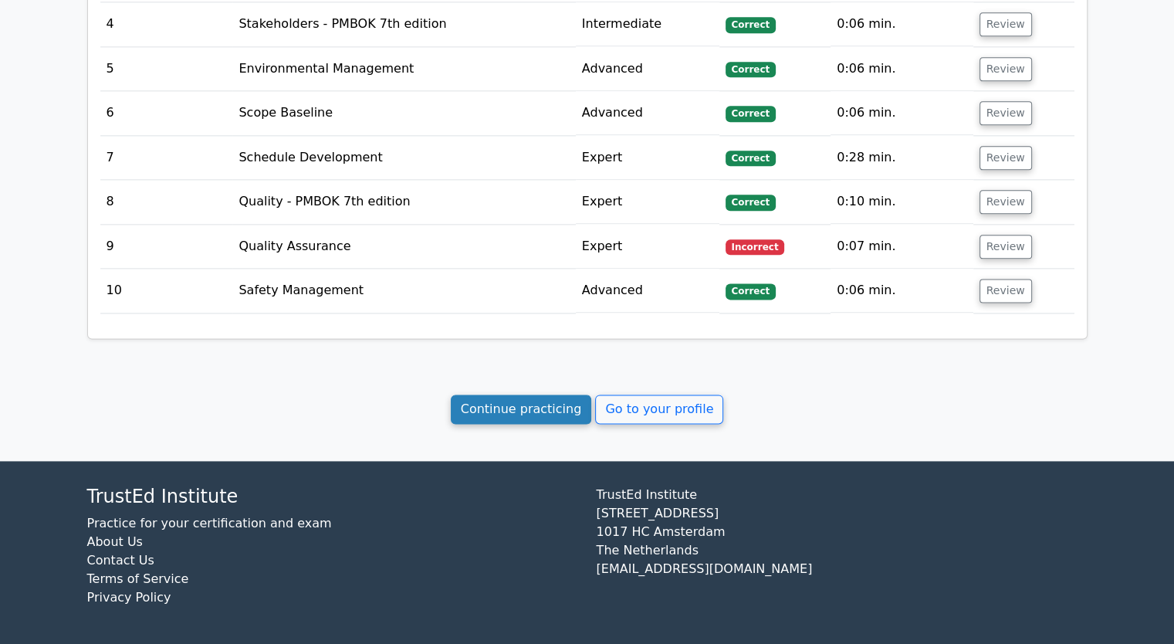
click at [547, 412] on link "Continue practicing" at bounding box center [521, 409] width 141 height 29
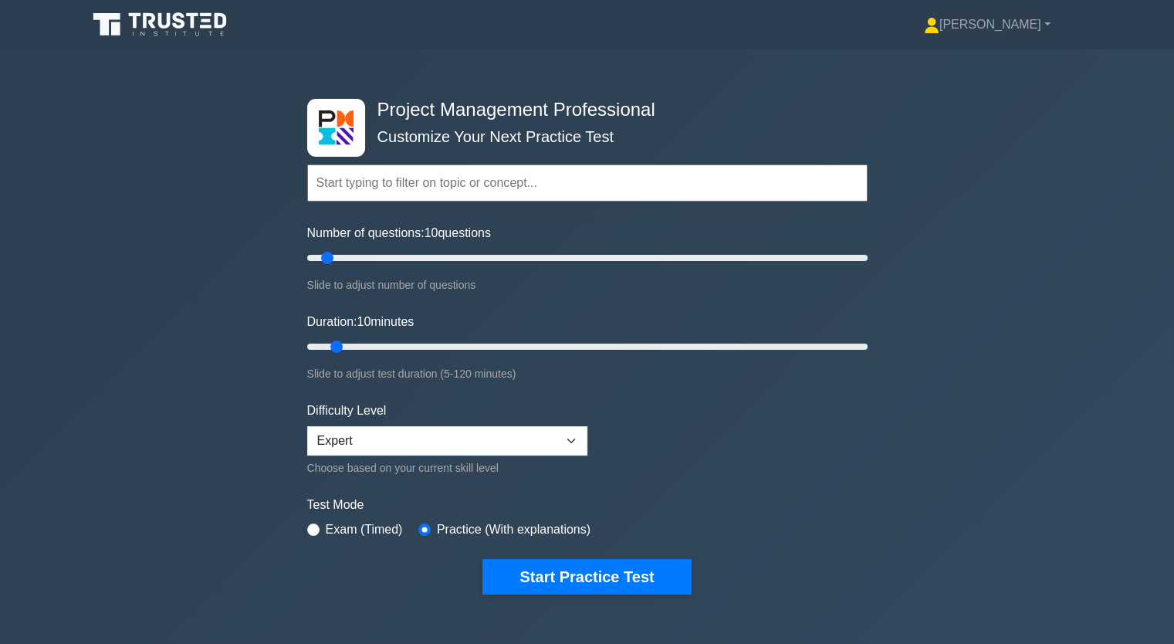
drag, startPoint x: 531, startPoint y: 568, endPoint x: 516, endPoint y: 594, distance: 30.5
click at [532, 566] on button "Start Practice Test" at bounding box center [587, 577] width 208 height 36
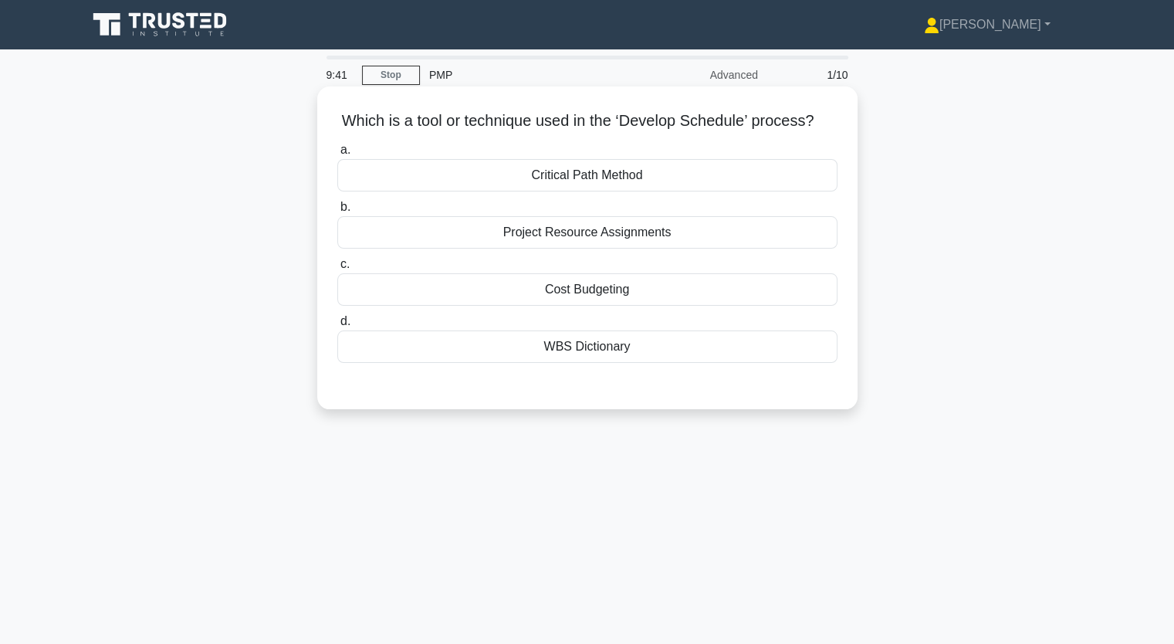
click at [603, 346] on div "WBS Dictionary" at bounding box center [587, 346] width 500 height 32
click at [337, 327] on input "d. WBS Dictionary" at bounding box center [337, 322] width 0 height 10
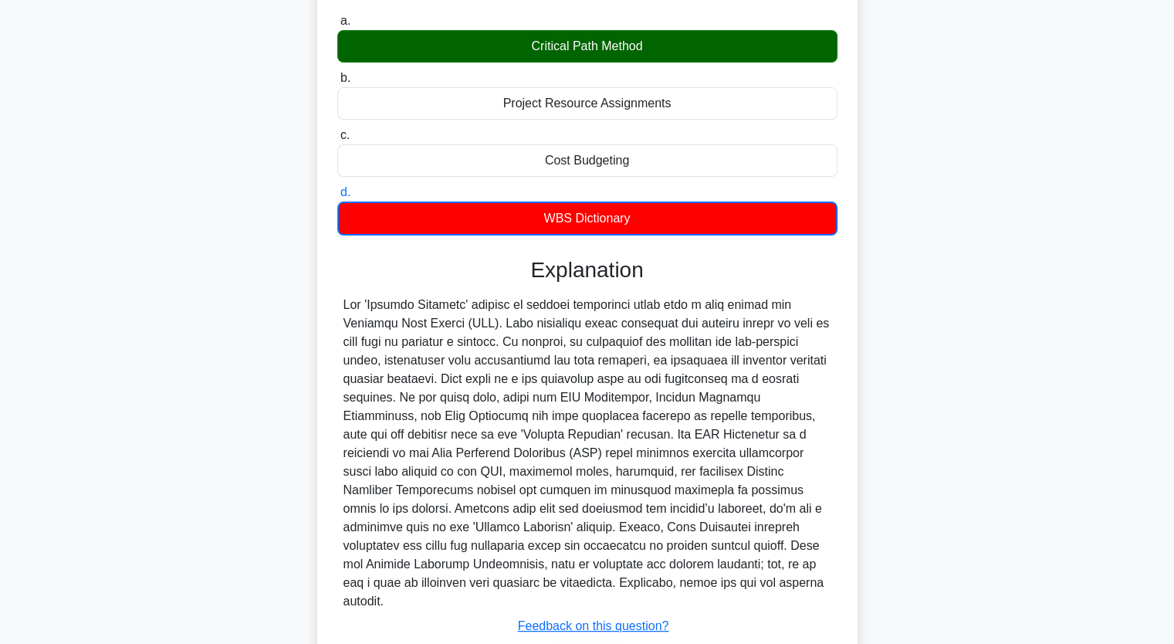
scroll to position [216, 0]
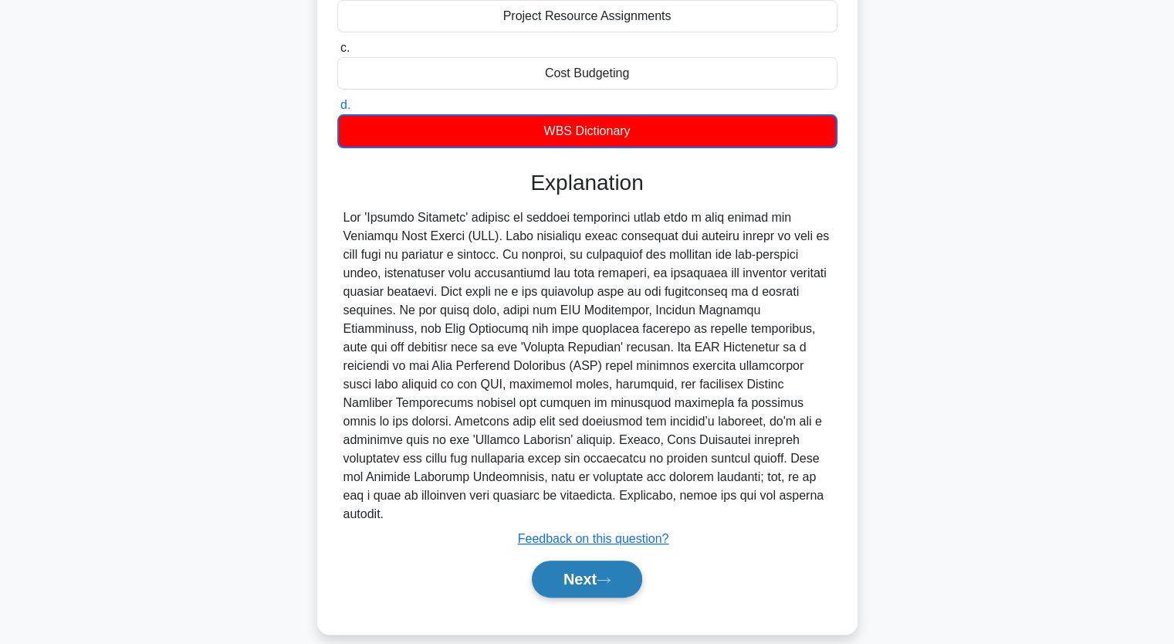
click at [593, 561] on button "Next" at bounding box center [587, 579] width 110 height 37
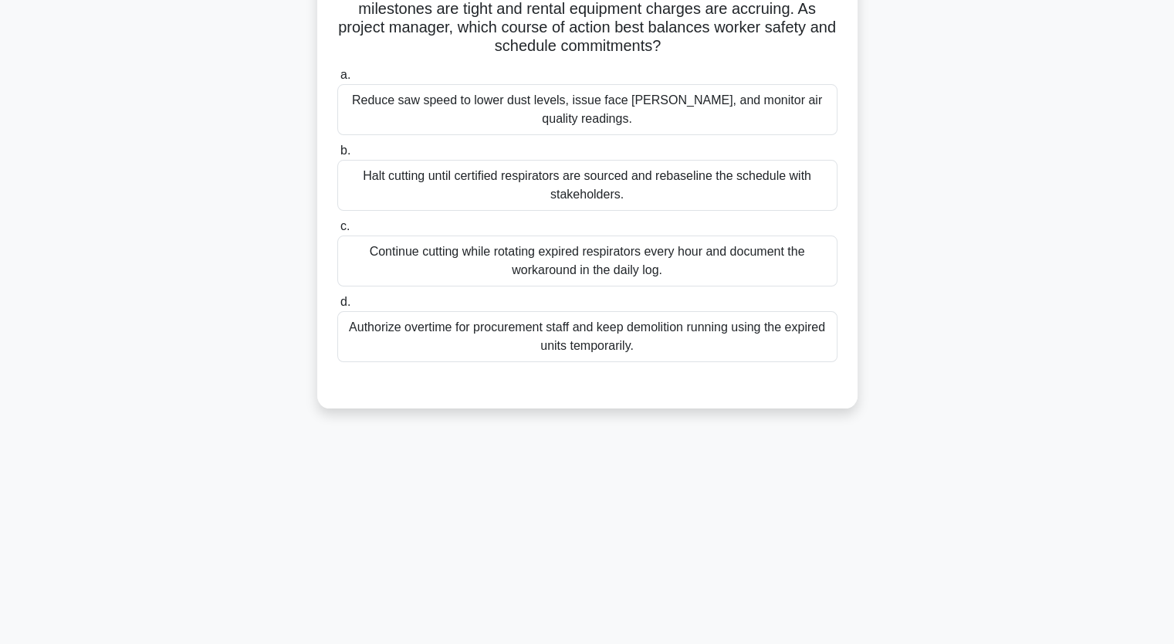
scroll to position [191, 0]
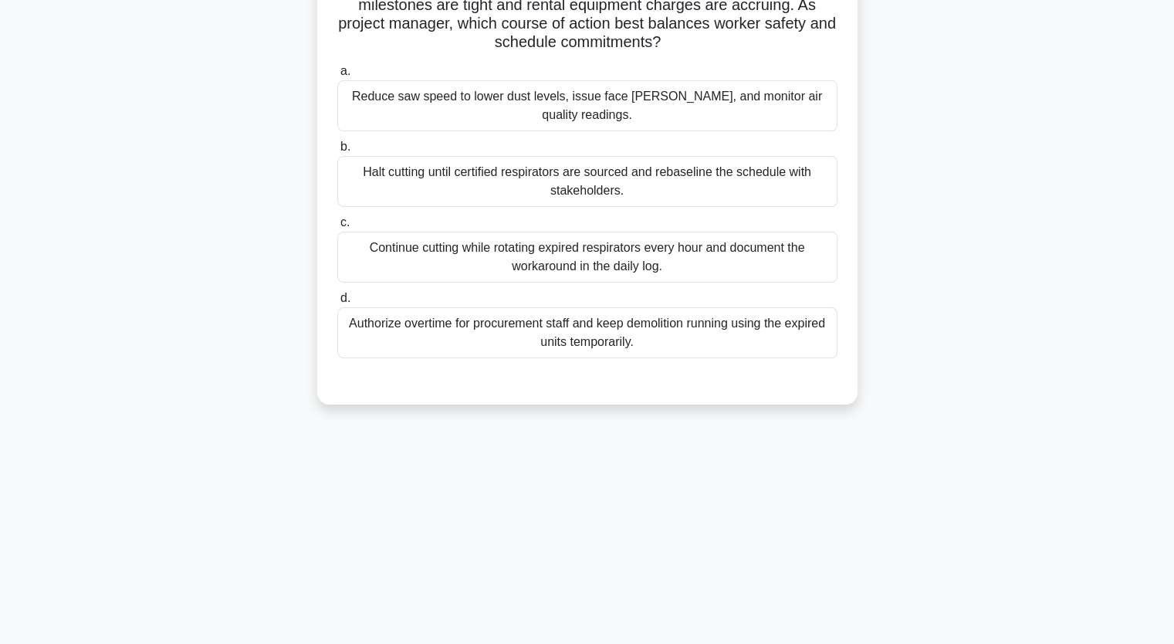
click at [468, 342] on div "Authorize overtime for procurement staff and keep demolition running using the …" at bounding box center [587, 332] width 500 height 51
click at [337, 303] on input "d. Authorize overtime for procurement staff and keep demolition running using t…" at bounding box center [337, 298] width 0 height 10
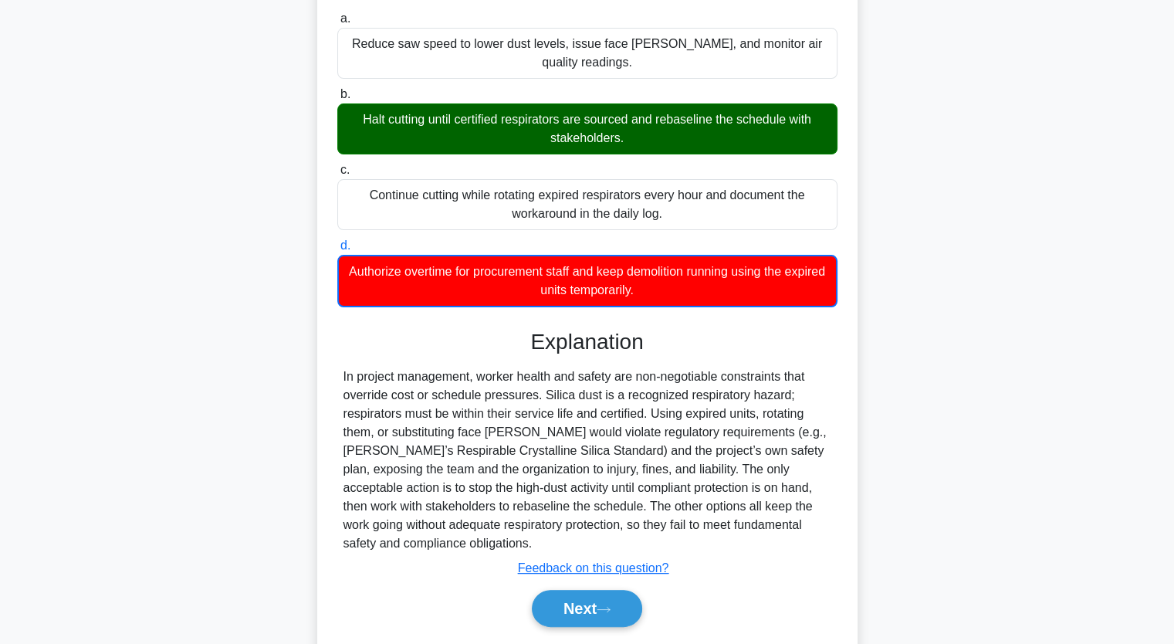
scroll to position [290, 0]
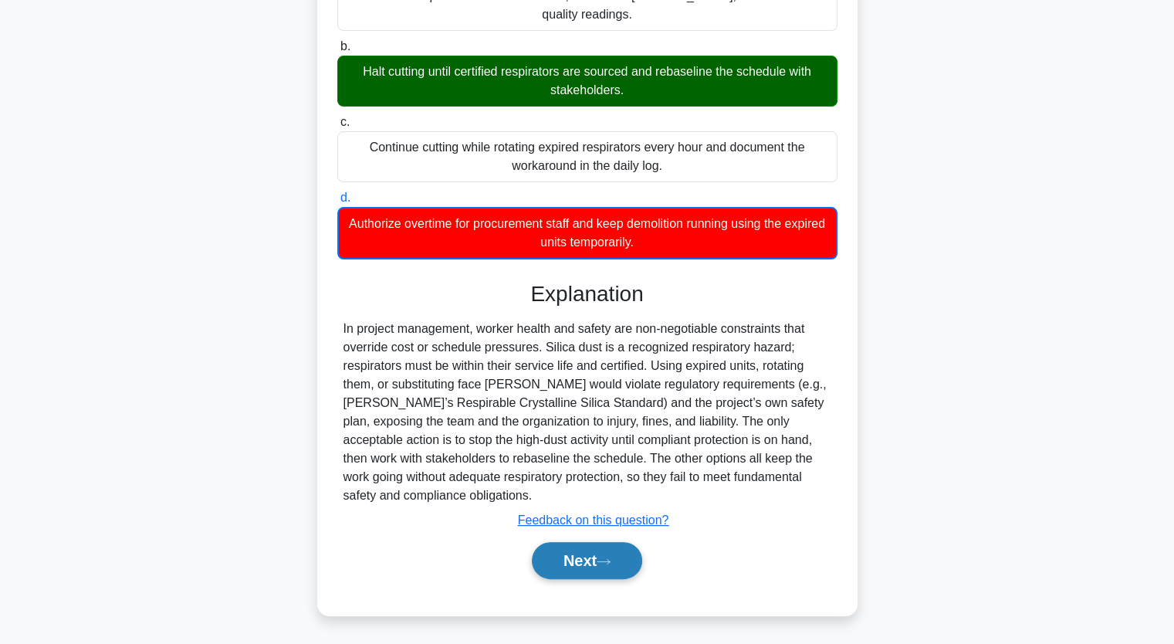
click at [583, 561] on button "Next" at bounding box center [587, 560] width 110 height 37
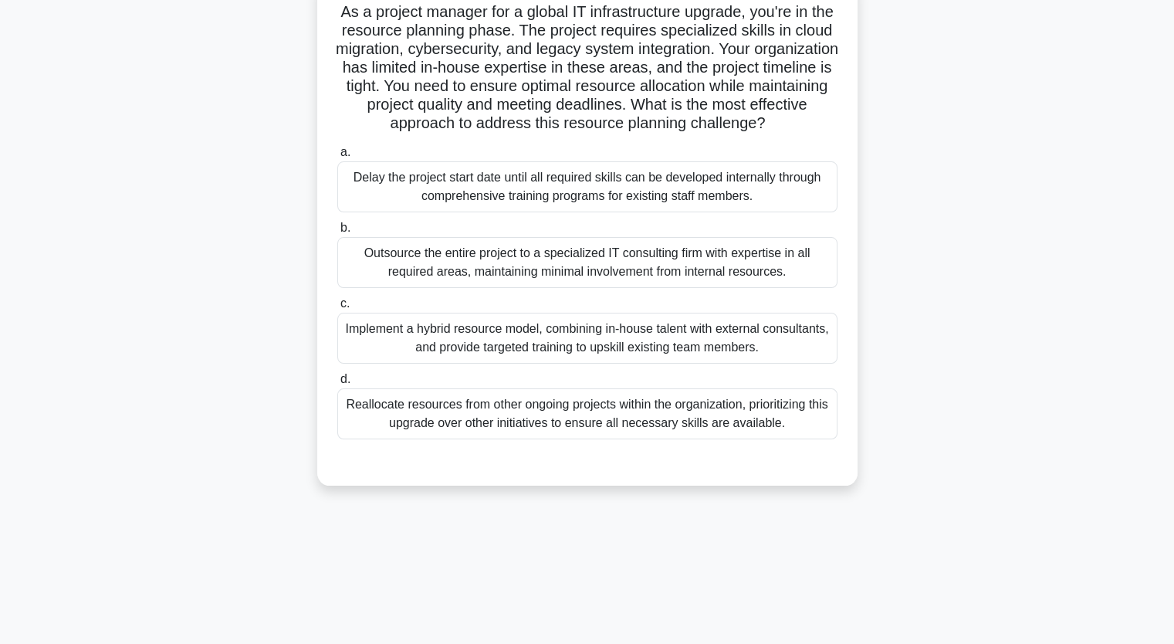
scroll to position [36, 0]
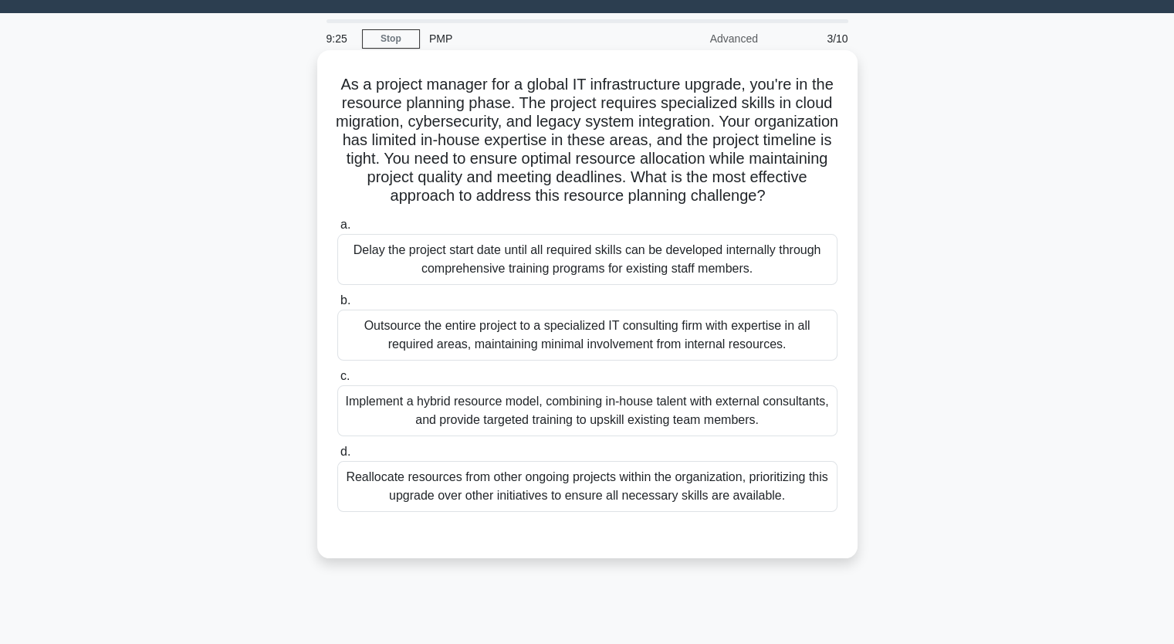
click at [478, 428] on div "Implement a hybrid resource model, combining in-house talent with external cons…" at bounding box center [587, 410] width 500 height 51
click at [337, 381] on input "c. Implement a hybrid resource model, combining in-house talent with external c…" at bounding box center [337, 376] width 0 height 10
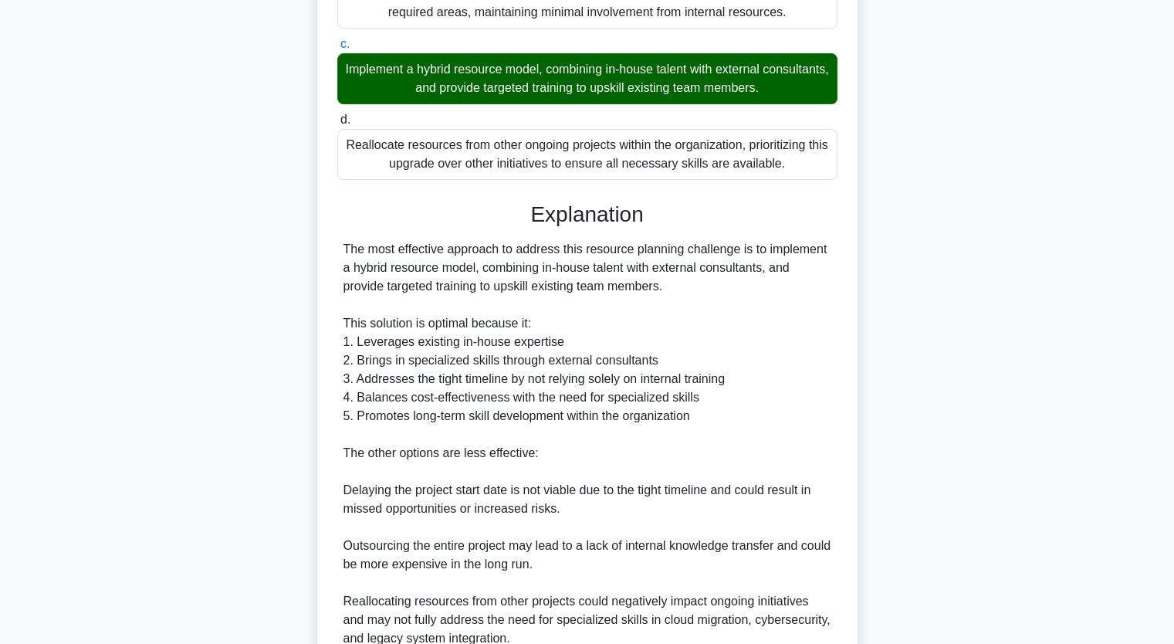
scroll to position [585, 0]
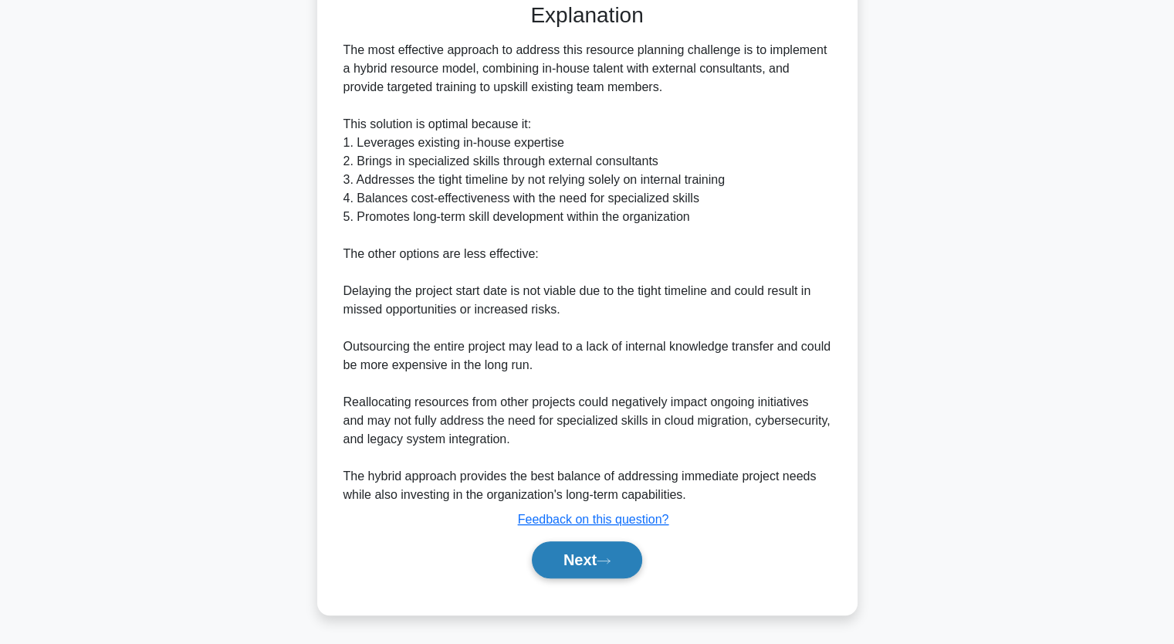
click at [607, 557] on icon at bounding box center [604, 561] width 14 height 8
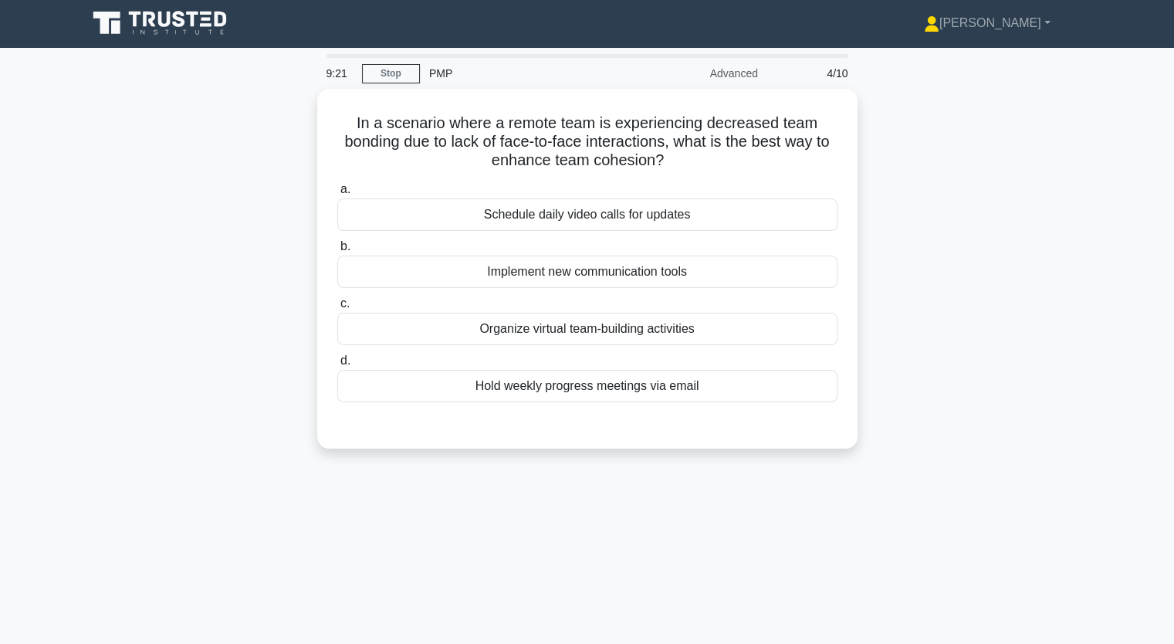
scroll to position [0, 0]
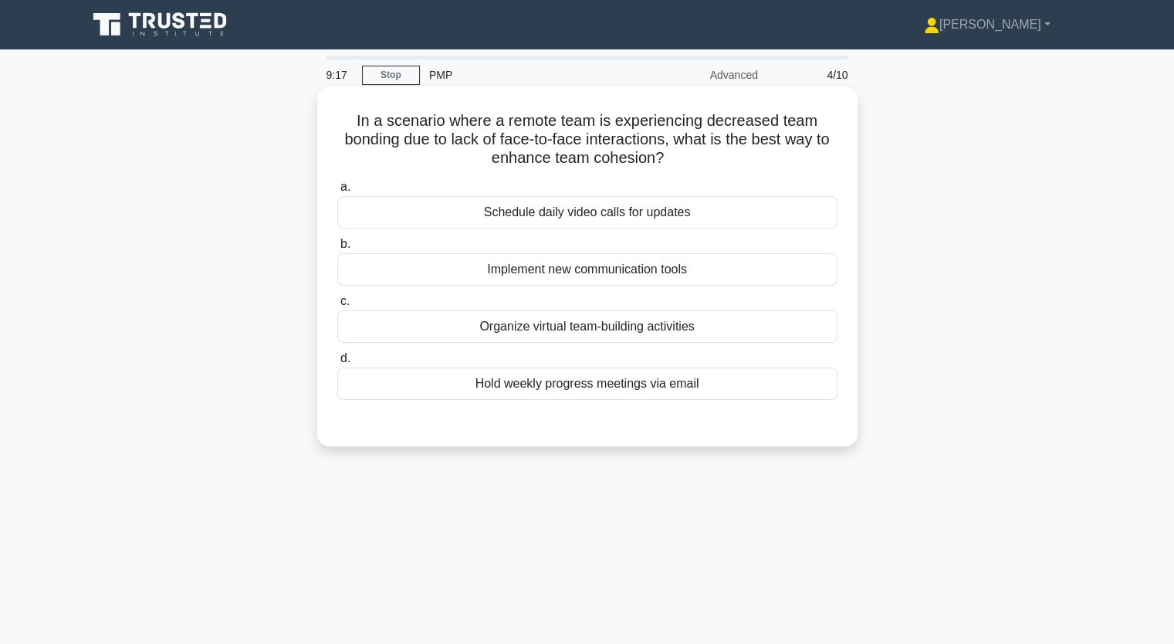
click at [599, 276] on div "Implement new communication tools" at bounding box center [587, 269] width 500 height 32
click at [337, 249] on input "b. Implement new communication tools" at bounding box center [337, 244] width 0 height 10
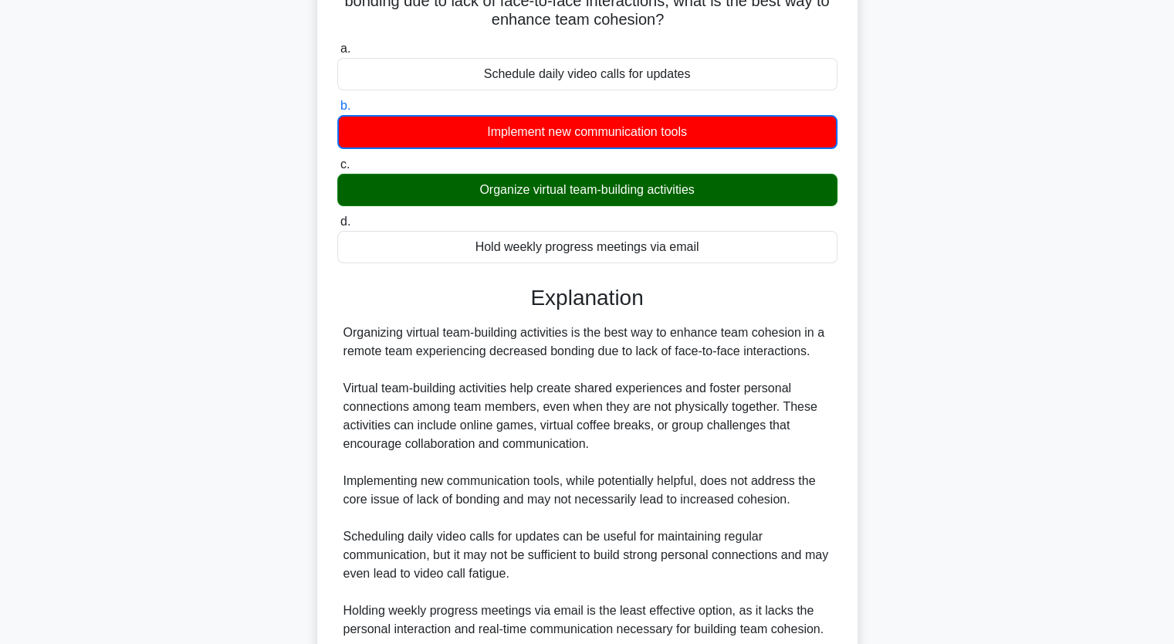
scroll to position [272, 0]
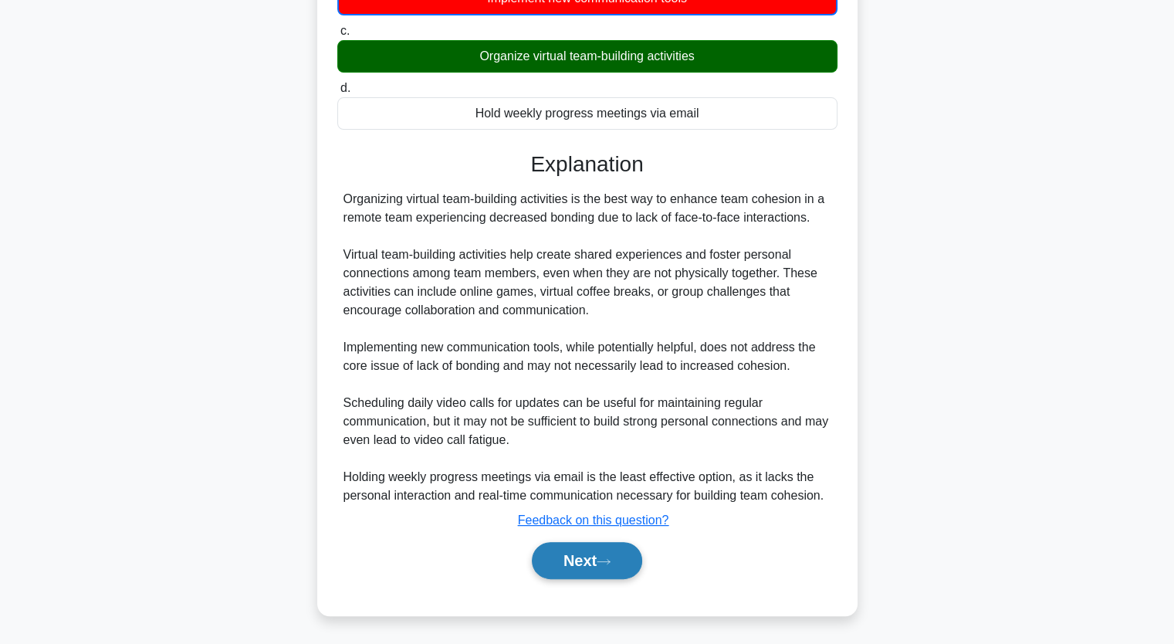
click at [586, 563] on button "Next" at bounding box center [587, 560] width 110 height 37
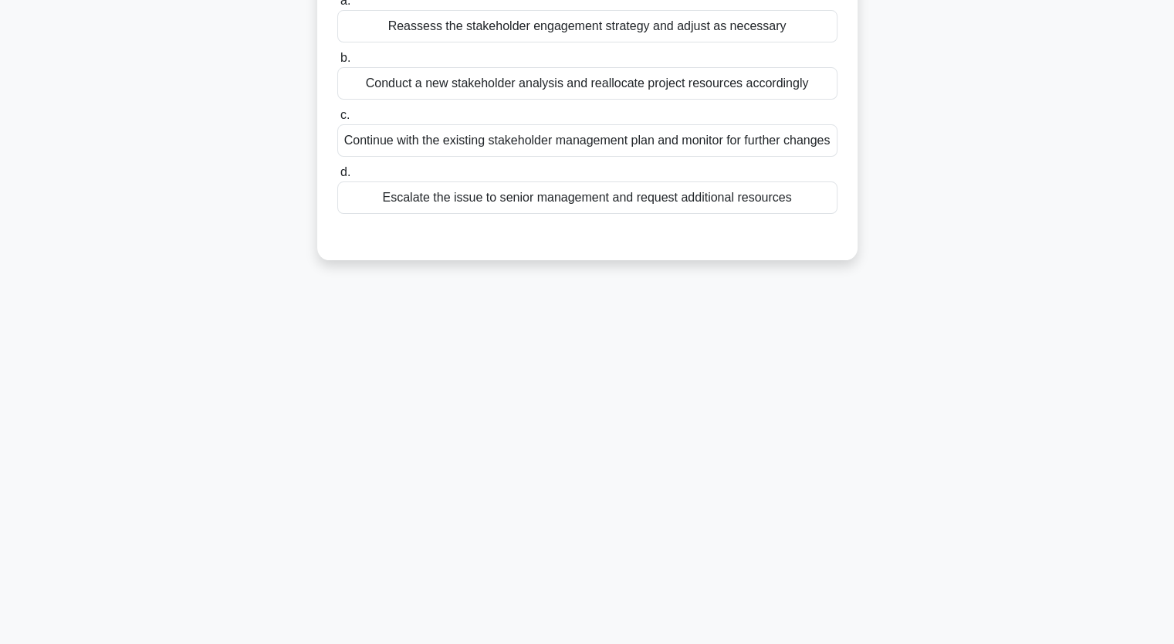
scroll to position [36, 0]
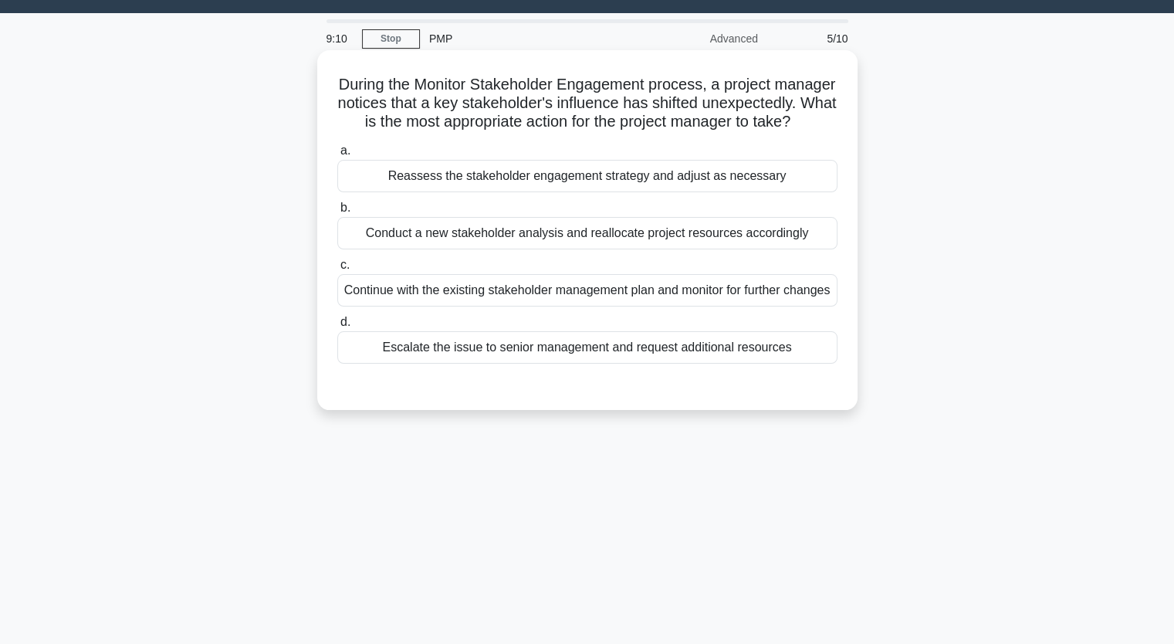
click at [485, 192] on div "Reassess the stakeholder engagement strategy and adjust as necessary" at bounding box center [587, 176] width 500 height 32
click at [337, 156] on input "a. Reassess the stakeholder engagement strategy and adjust as necessary" at bounding box center [337, 151] width 0 height 10
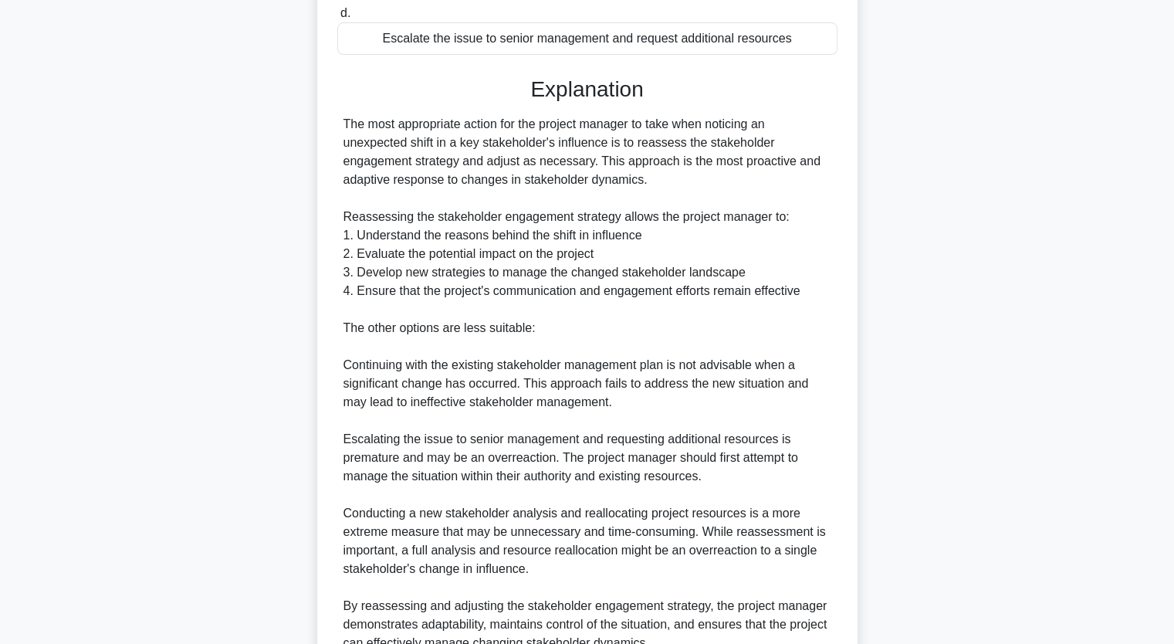
scroll to position [530, 0]
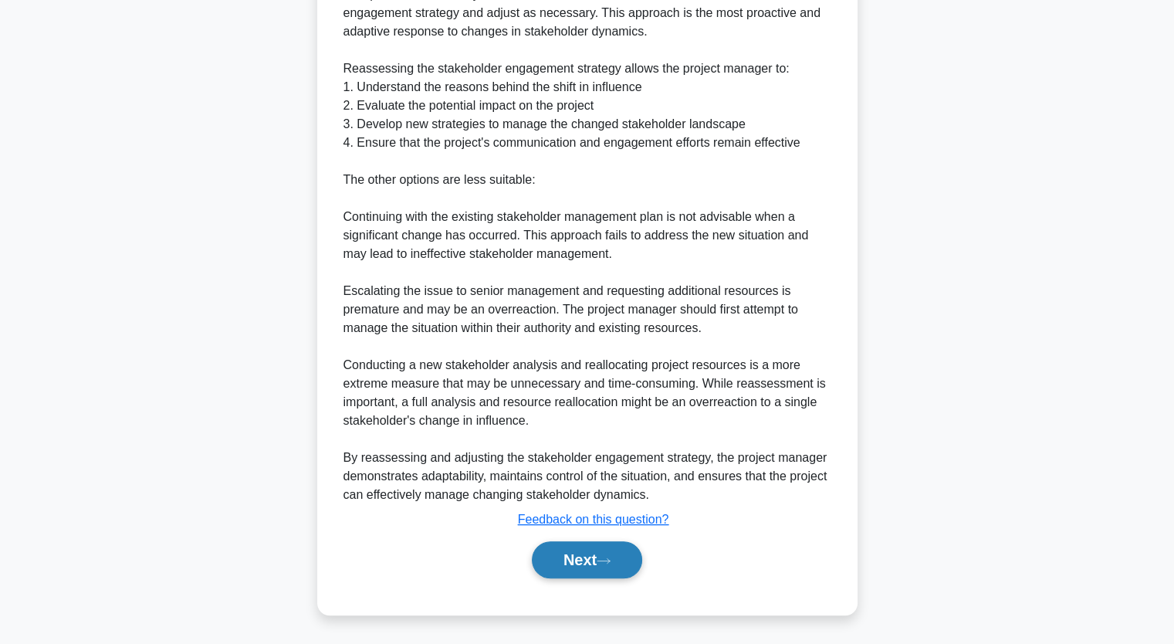
click at [590, 550] on button "Next" at bounding box center [587, 559] width 110 height 37
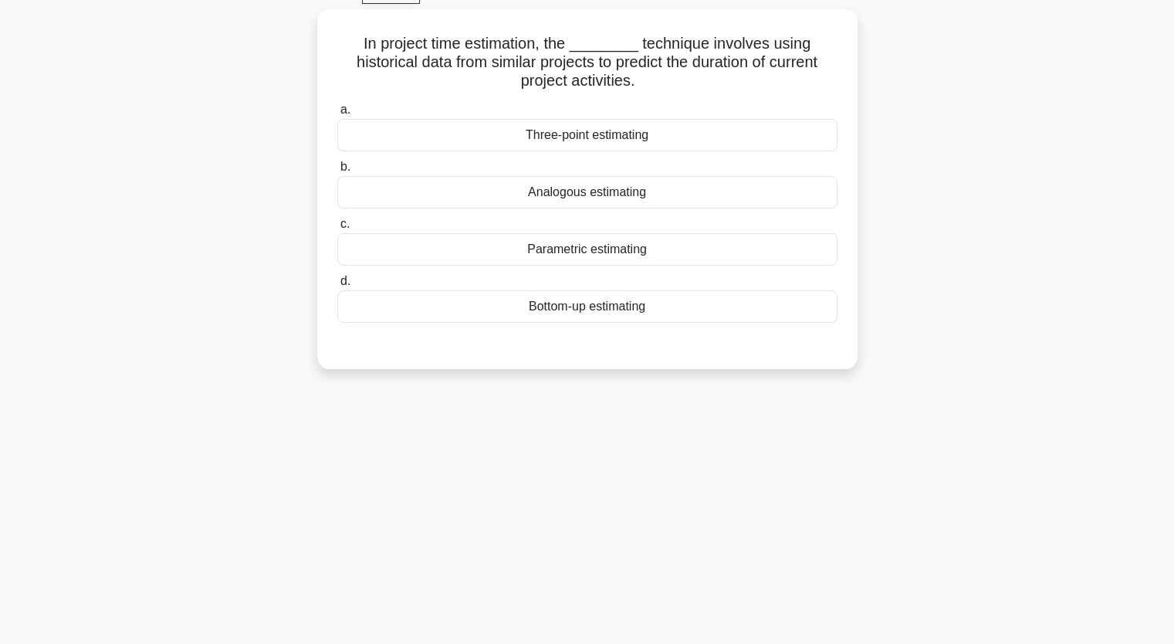
scroll to position [0, 0]
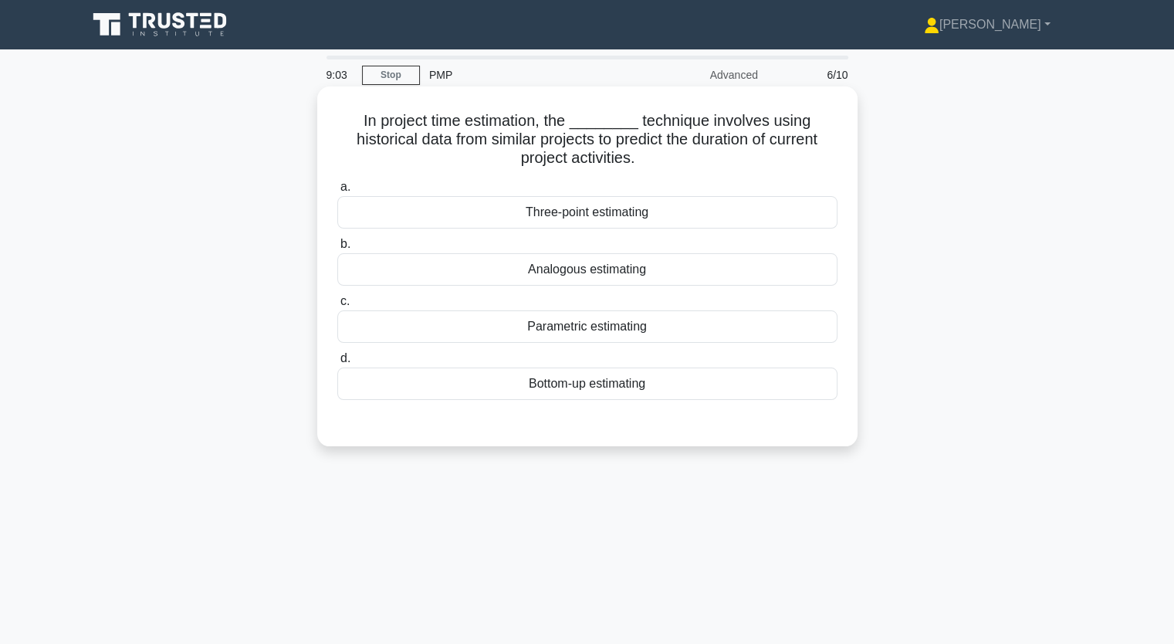
click at [587, 212] on div "Three-point estimating" at bounding box center [587, 212] width 500 height 32
click at [337, 192] on input "a. Three-point estimating" at bounding box center [337, 187] width 0 height 10
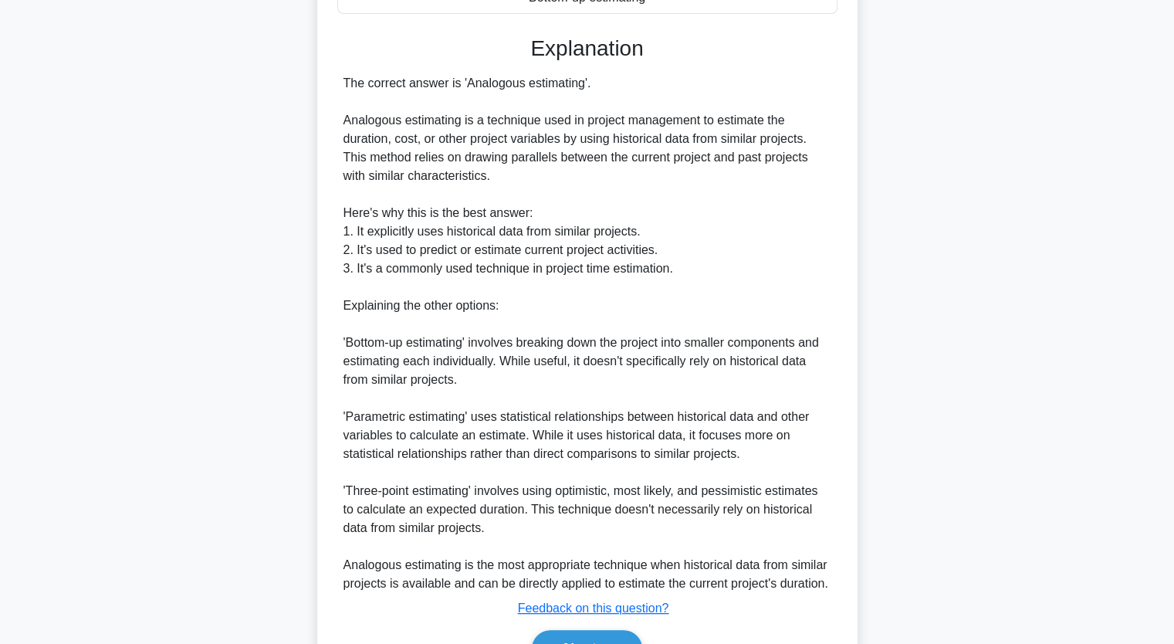
scroll to position [476, 0]
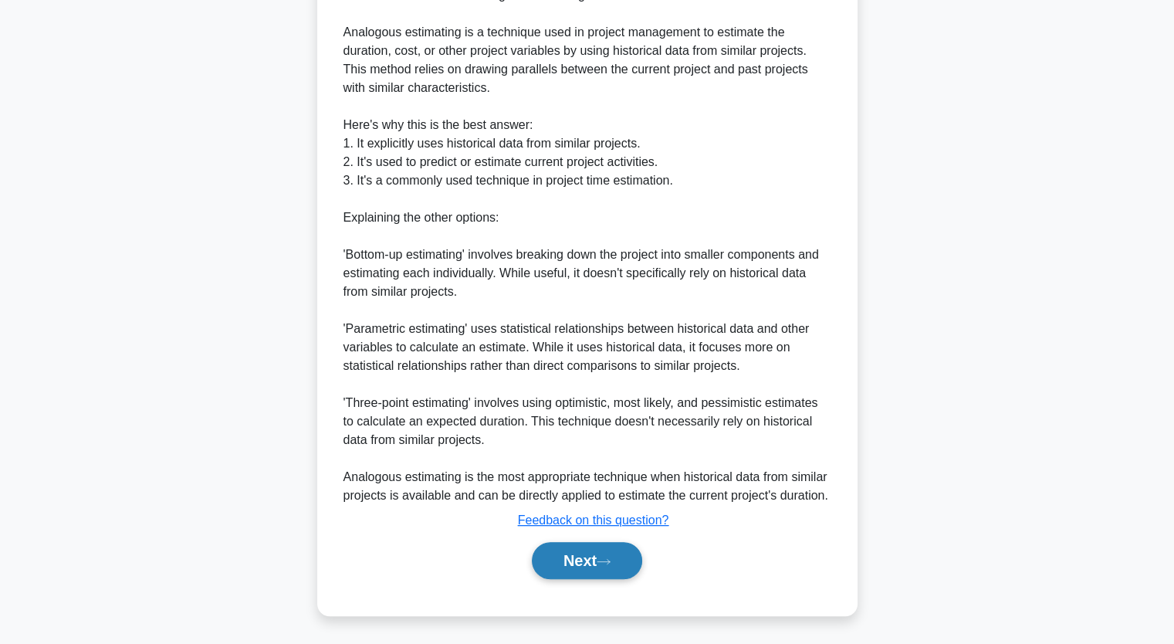
click at [580, 557] on button "Next" at bounding box center [587, 560] width 110 height 37
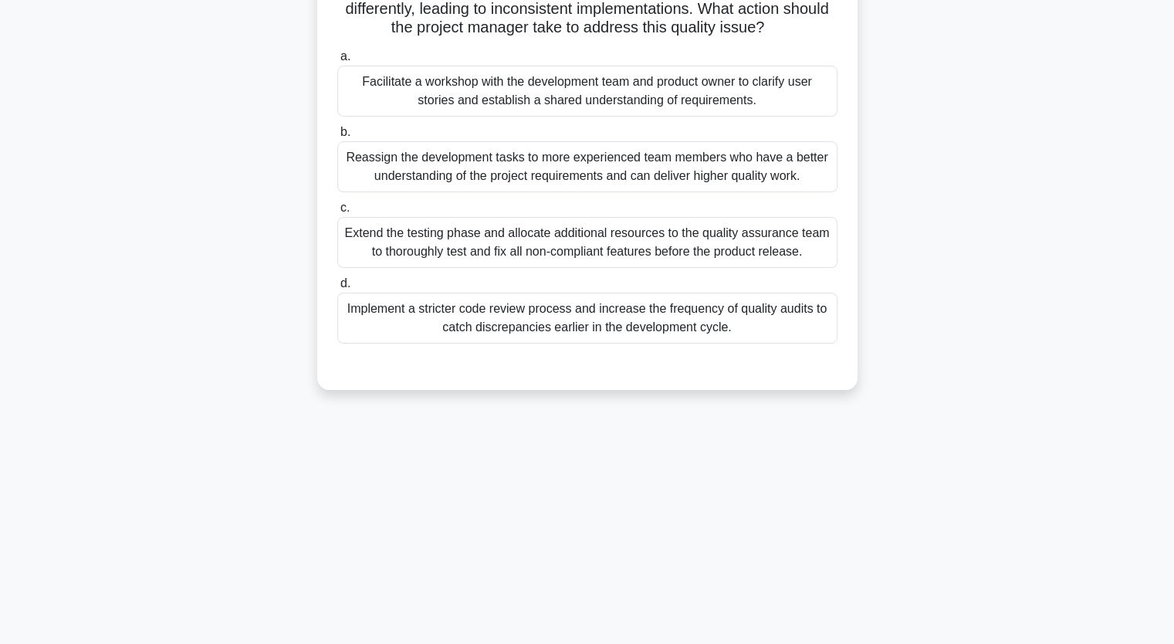
scroll to position [191, 0]
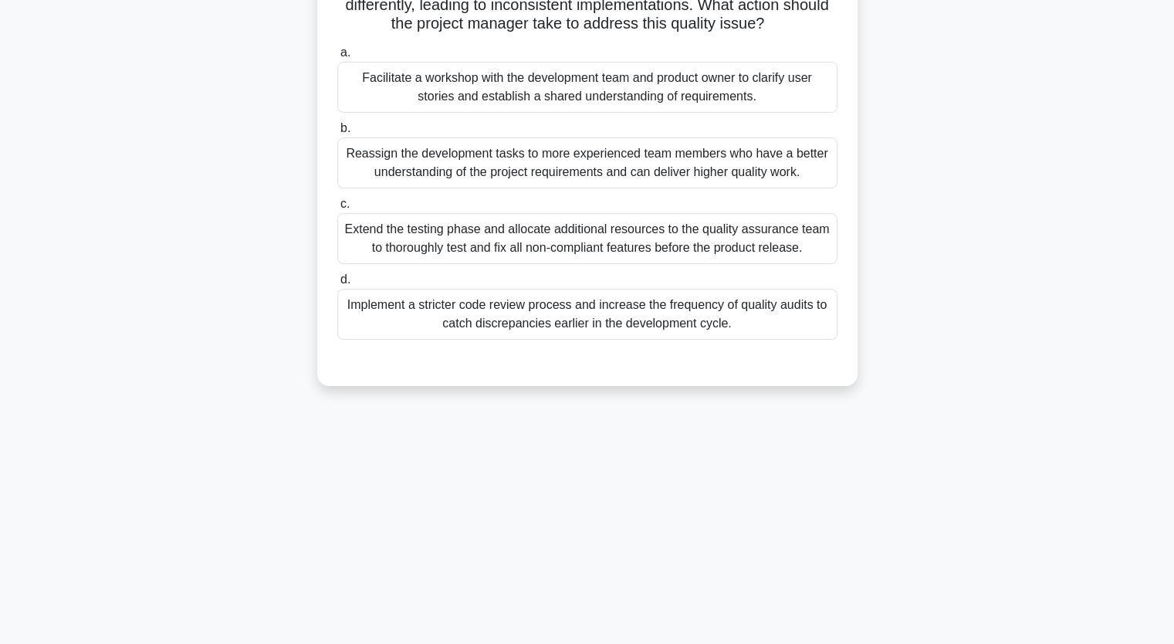
click at [479, 94] on div "Facilitate a workshop with the development team and product owner to clarify us…" at bounding box center [587, 87] width 500 height 51
click at [337, 58] on input "a. Facilitate a workshop with the development team and product owner to clarify…" at bounding box center [337, 53] width 0 height 10
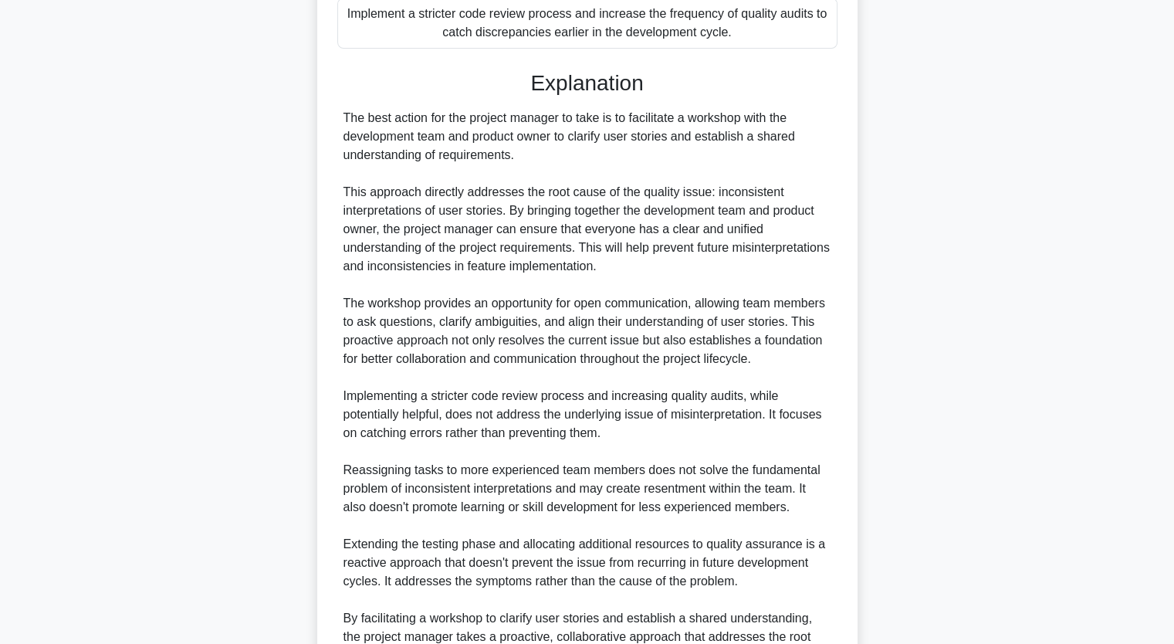
scroll to position [641, 0]
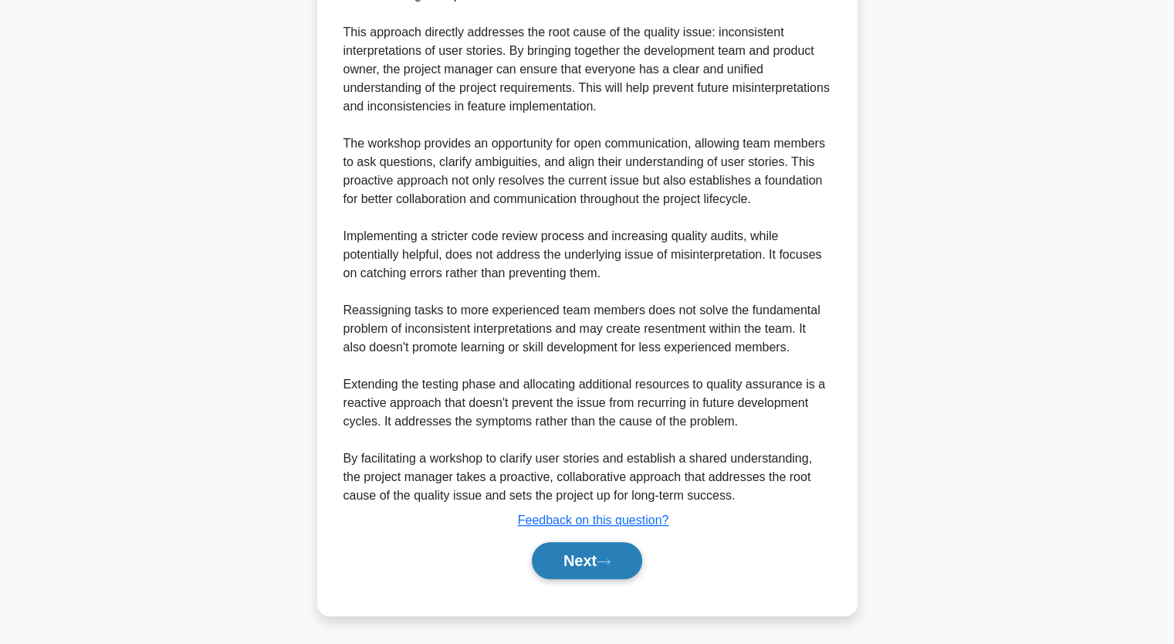
click at [584, 560] on button "Next" at bounding box center [587, 560] width 110 height 37
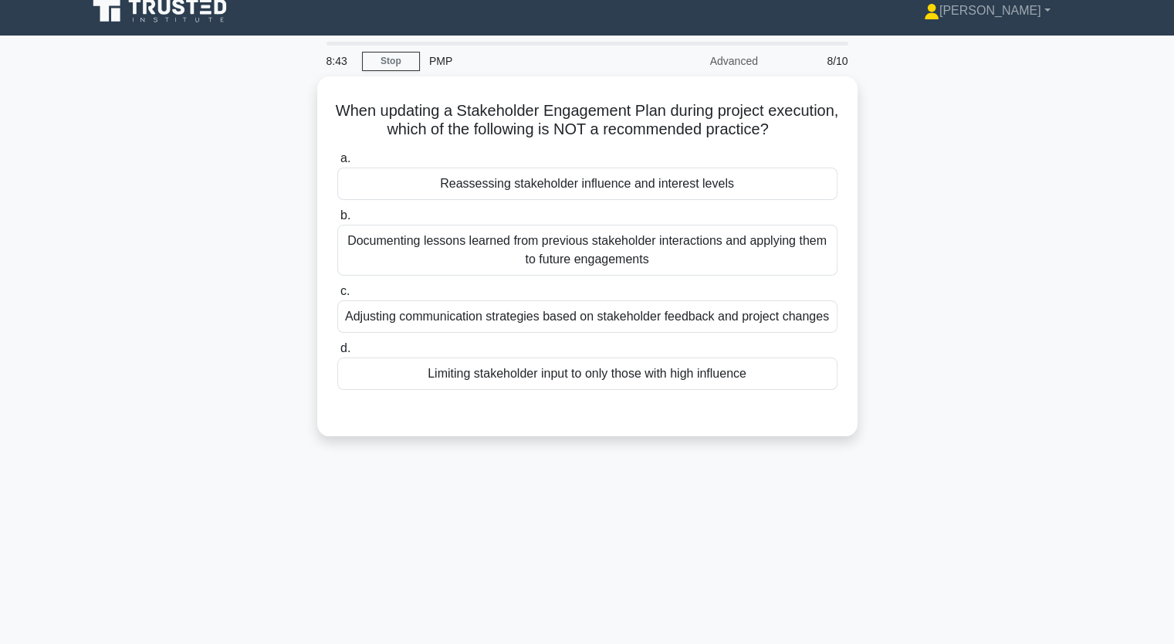
scroll to position [0, 0]
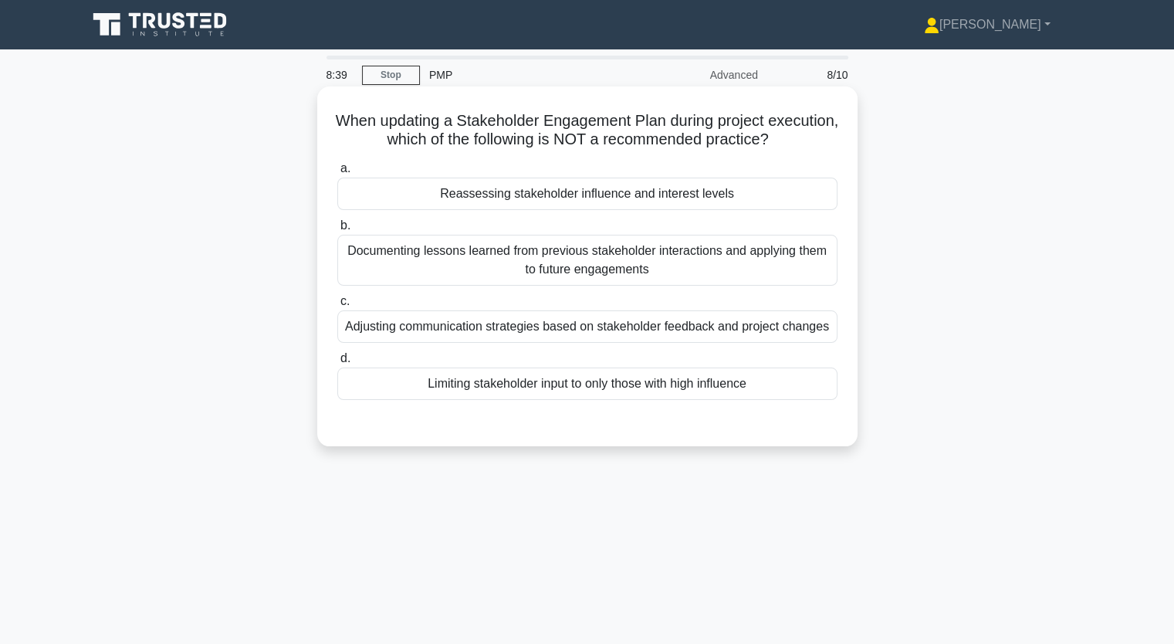
click at [536, 330] on div "Adjusting communication strategies based on stakeholder feedback and project ch…" at bounding box center [587, 326] width 500 height 32
click at [337, 307] on input "c. Adjusting communication strategies based on stakeholder feedback and project…" at bounding box center [337, 301] width 0 height 10
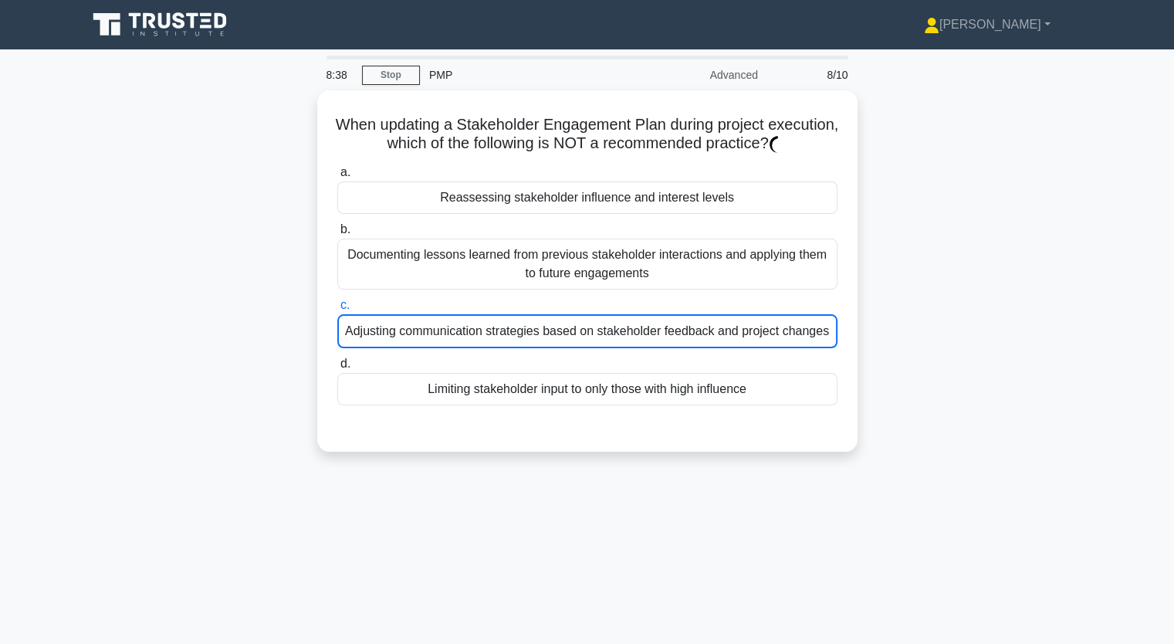
scroll to position [191, 0]
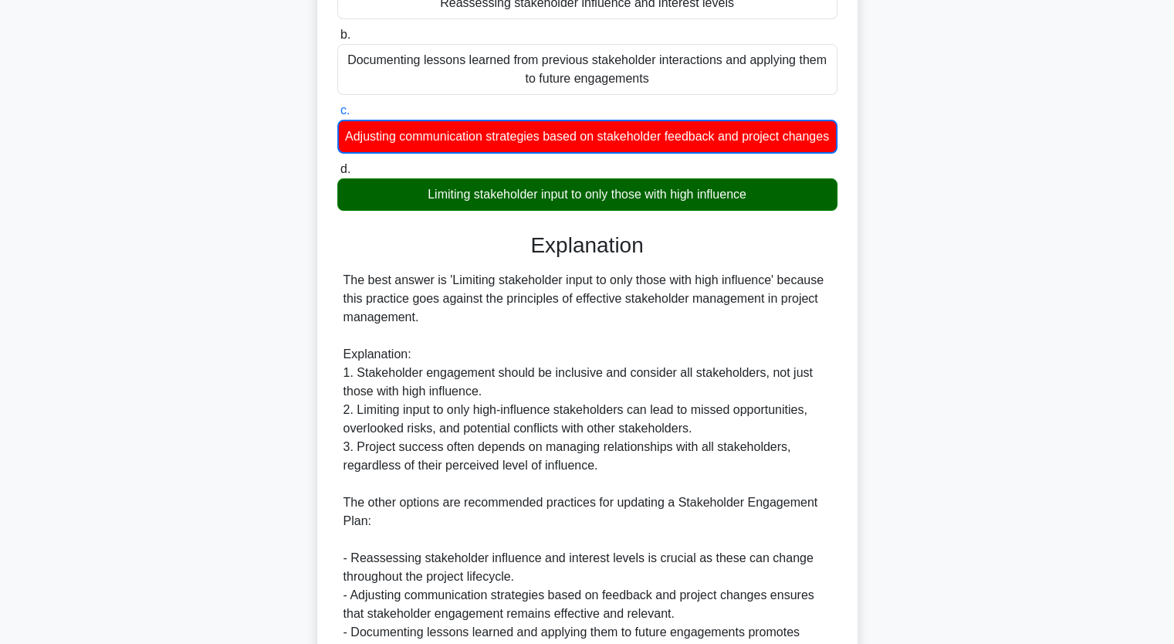
click at [809, 406] on div "The best answer is 'Limiting stakeholder input to only those with high influenc…" at bounding box center [588, 502] width 488 height 463
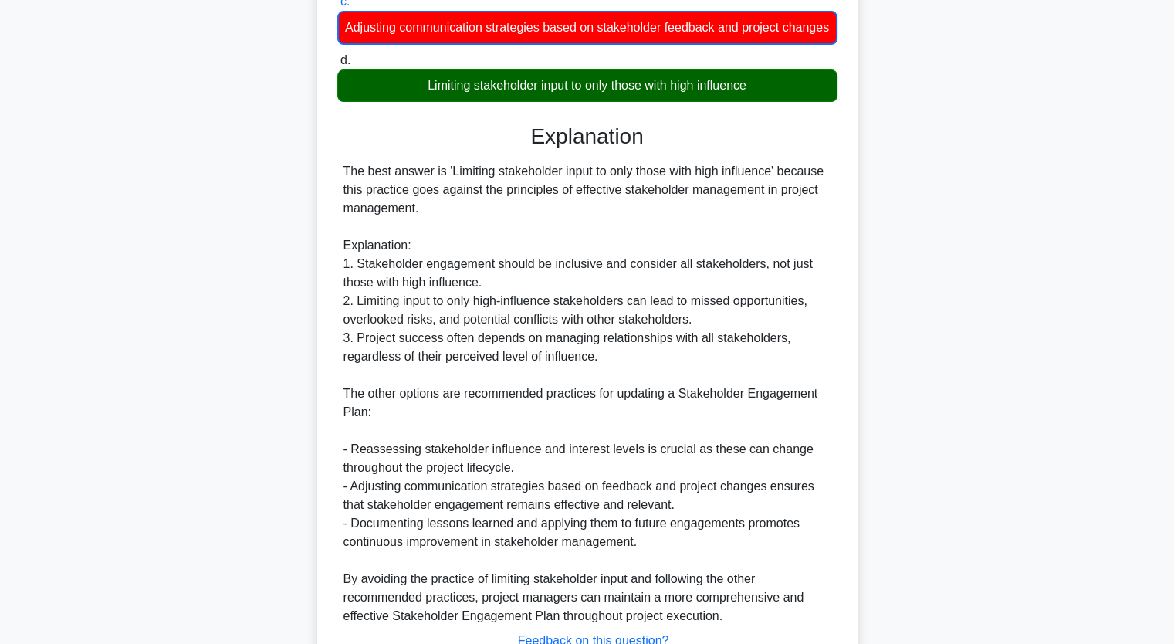
scroll to position [439, 0]
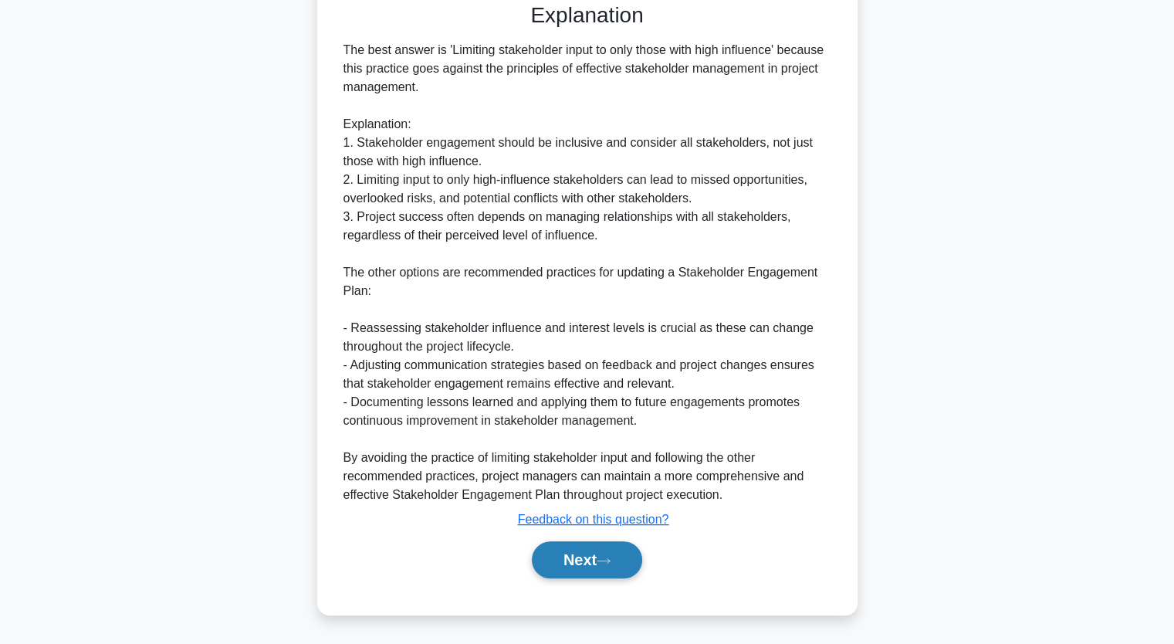
click at [608, 552] on button "Next" at bounding box center [587, 559] width 110 height 37
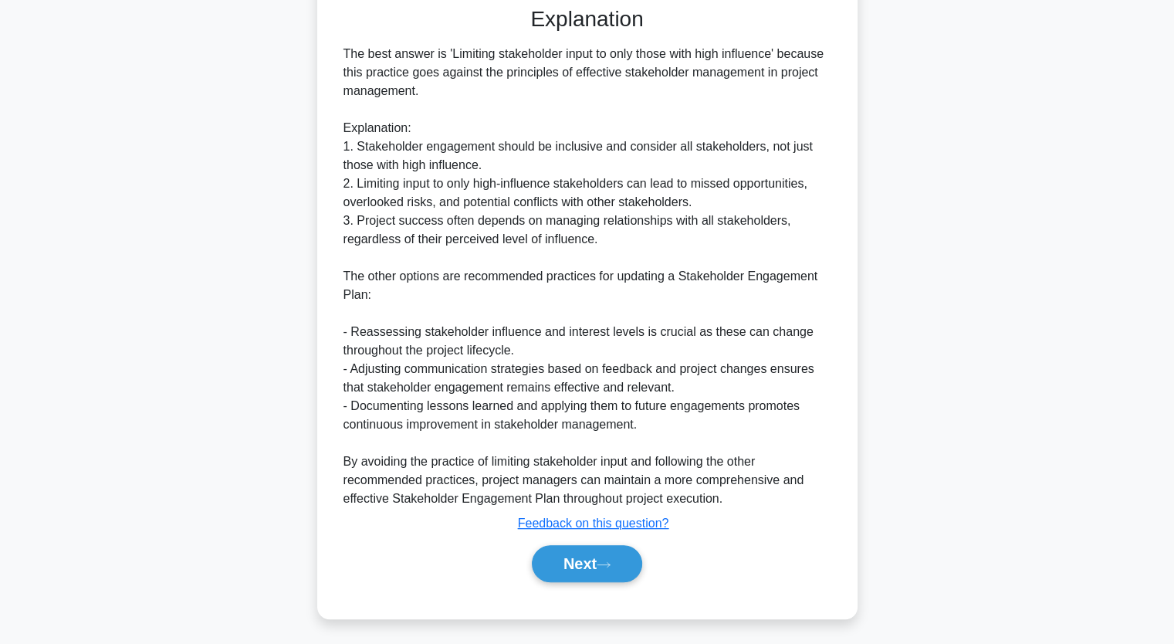
scroll to position [191, 0]
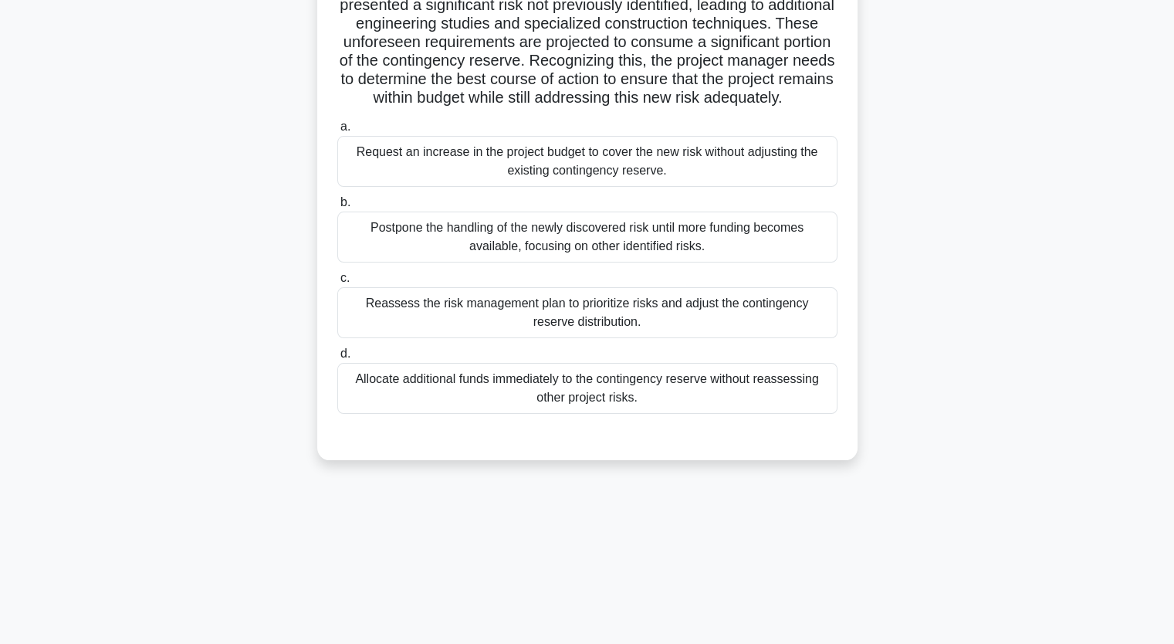
click at [500, 338] on div "Reassess the risk management plan to prioritize risks and adjust the contingenc…" at bounding box center [587, 312] width 500 height 51
click at [337, 283] on input "c. Reassess the risk management plan to prioritize risks and adjust the conting…" at bounding box center [337, 278] width 0 height 10
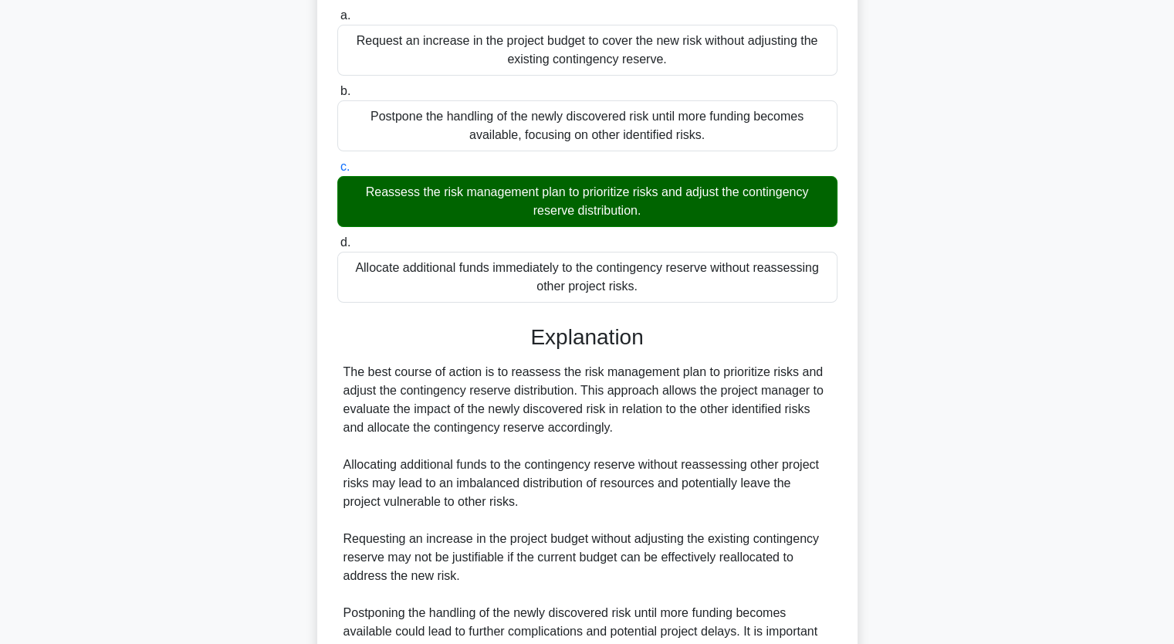
scroll to position [474, 0]
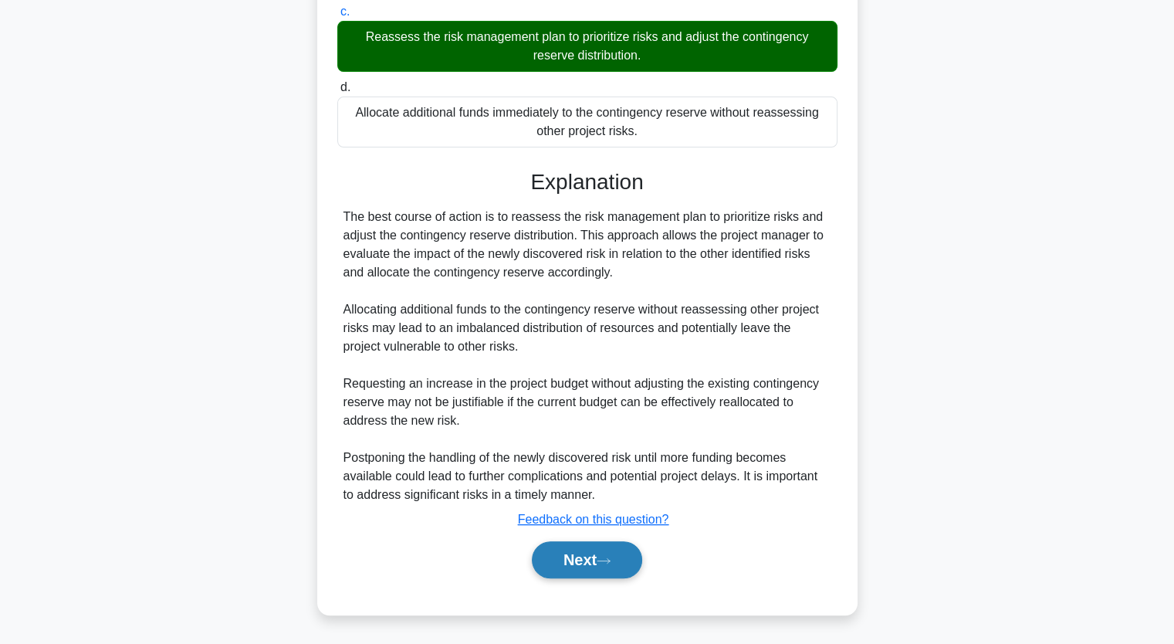
click at [594, 541] on button "Next" at bounding box center [587, 559] width 110 height 37
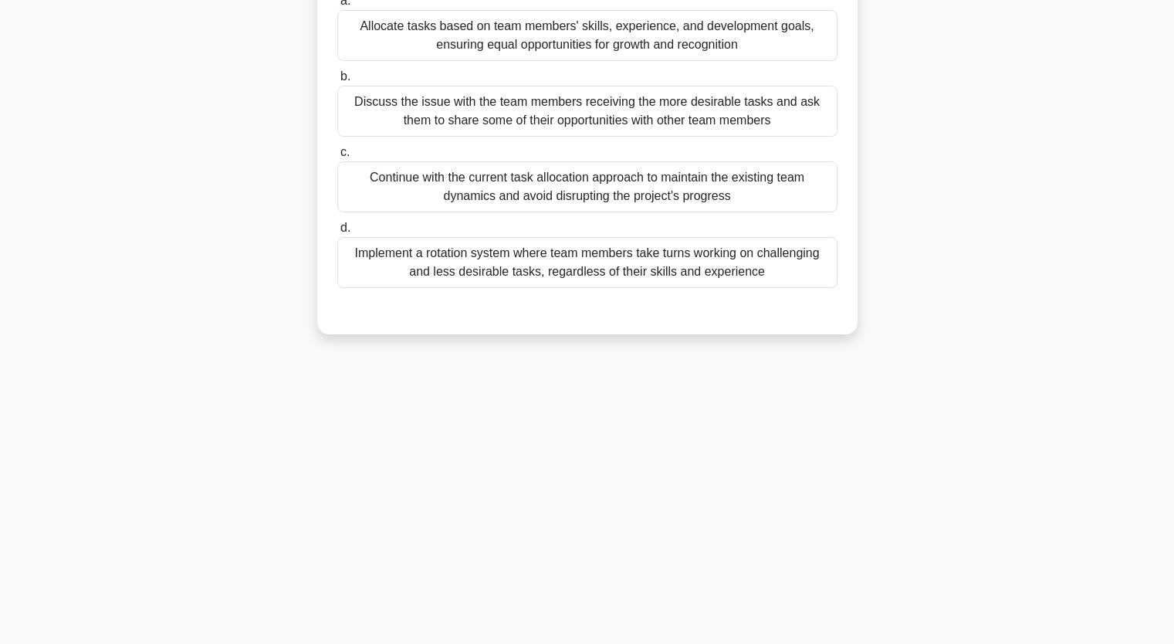
scroll to position [191, 0]
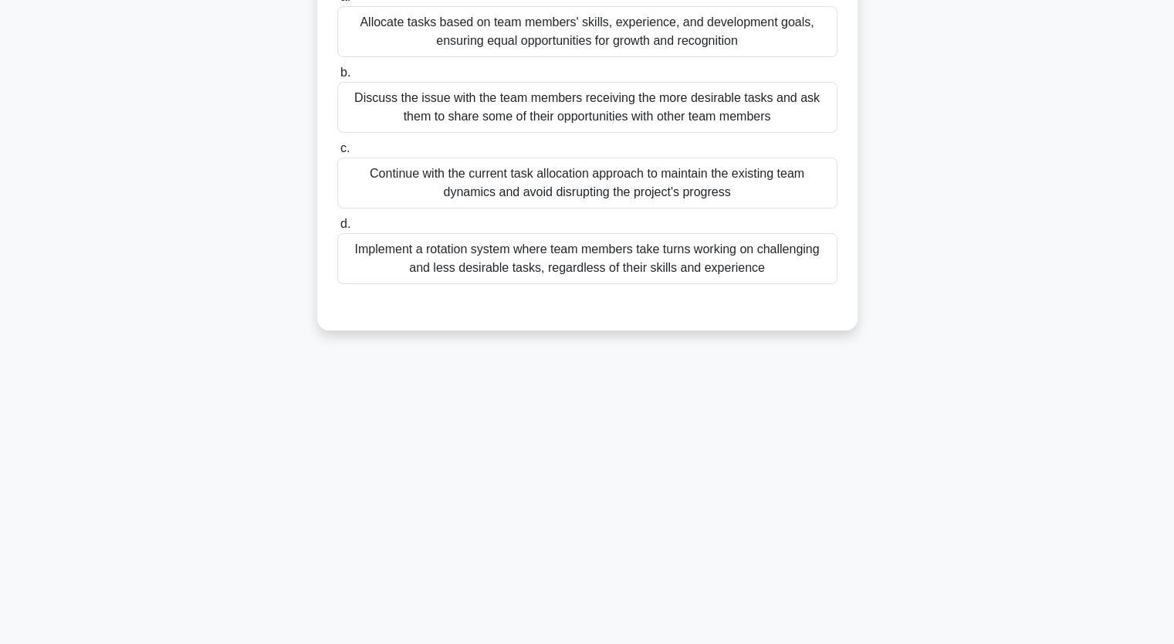
click at [528, 127] on div "Discuss the issue with the team members receiving the more desirable tasks and …" at bounding box center [587, 107] width 500 height 51
click at [337, 78] on input "b. Discuss the issue with the team members receiving the more desirable tasks a…" at bounding box center [337, 73] width 0 height 10
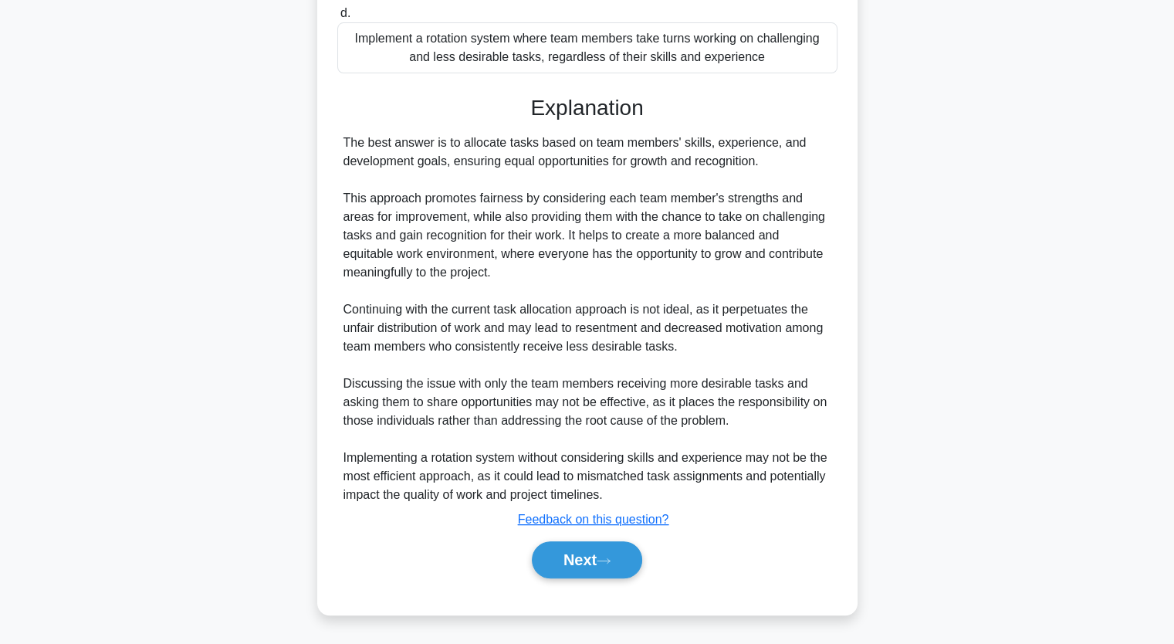
scroll to position [420, 0]
click at [608, 544] on button "Next" at bounding box center [587, 559] width 110 height 37
click at [598, 556] on button "Next" at bounding box center [587, 559] width 110 height 37
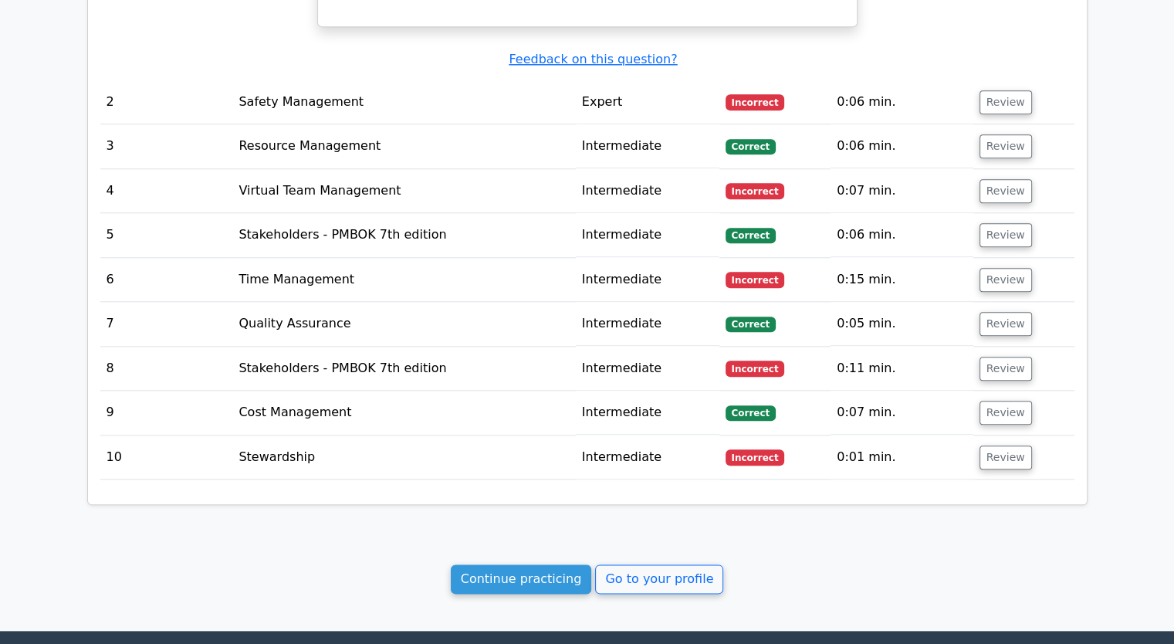
scroll to position [1763, 0]
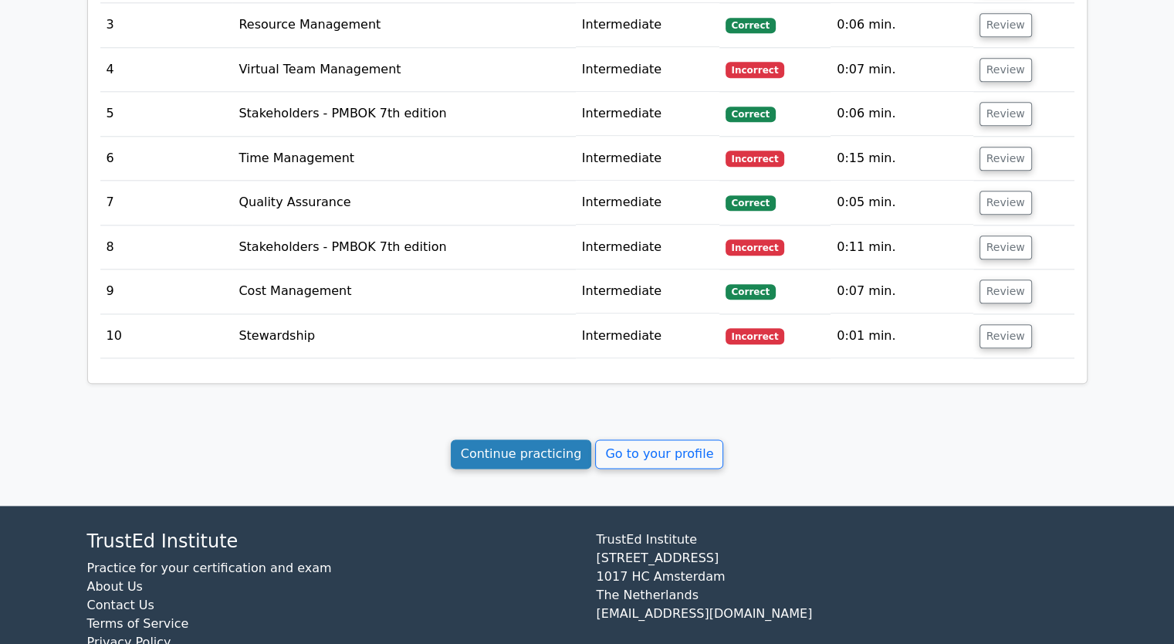
drag, startPoint x: 528, startPoint y: 412, endPoint x: 513, endPoint y: 405, distance: 16.9
click at [529, 439] on link "Continue practicing" at bounding box center [521, 453] width 141 height 29
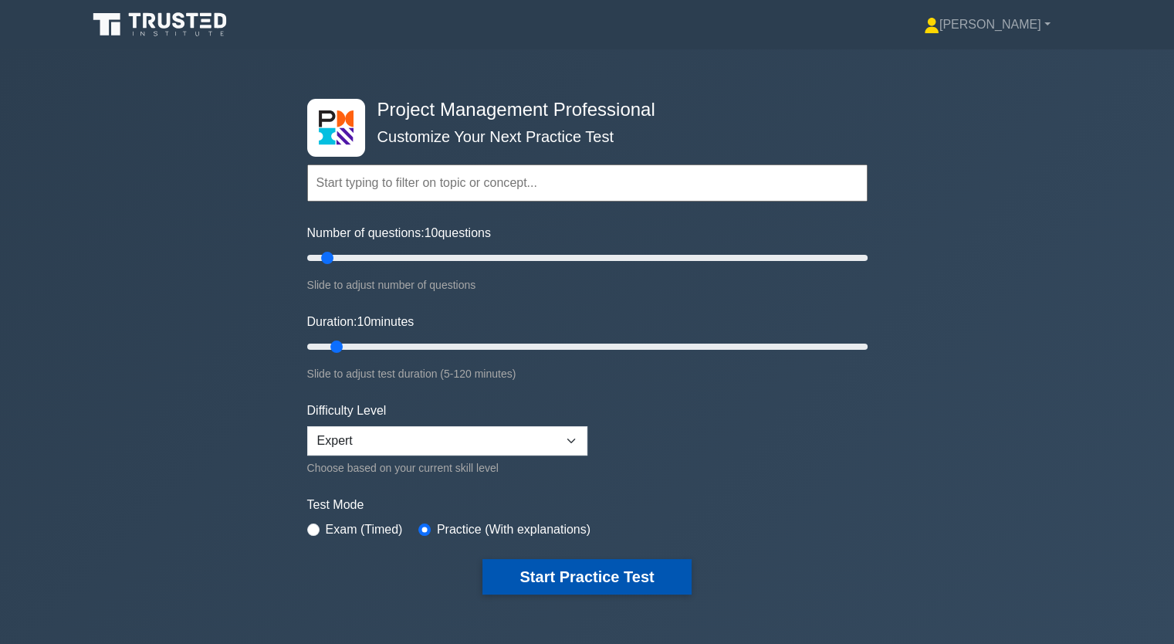
drag, startPoint x: 0, startPoint y: 0, endPoint x: 567, endPoint y: 575, distance: 808.0
click at [564, 579] on button "Start Practice Test" at bounding box center [587, 577] width 208 height 36
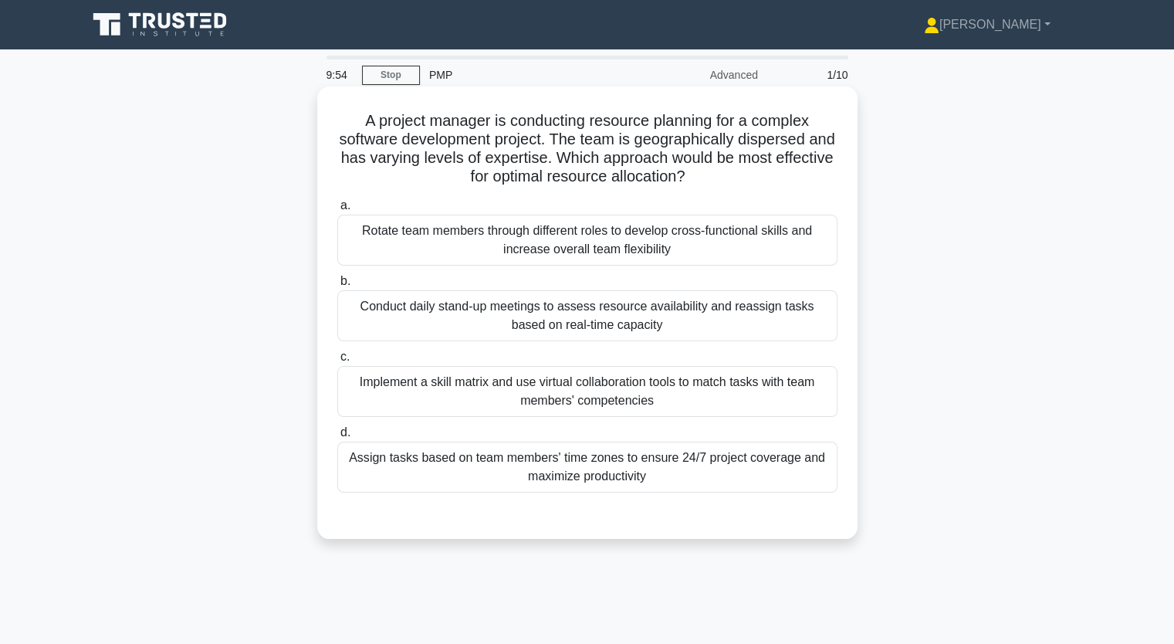
click at [537, 317] on div "Conduct daily stand-up meetings to assess resource availability and reassign ta…" at bounding box center [587, 315] width 500 height 51
click at [337, 286] on input "b. Conduct daily stand-up meetings to assess resource availability and reassign…" at bounding box center [337, 281] width 0 height 10
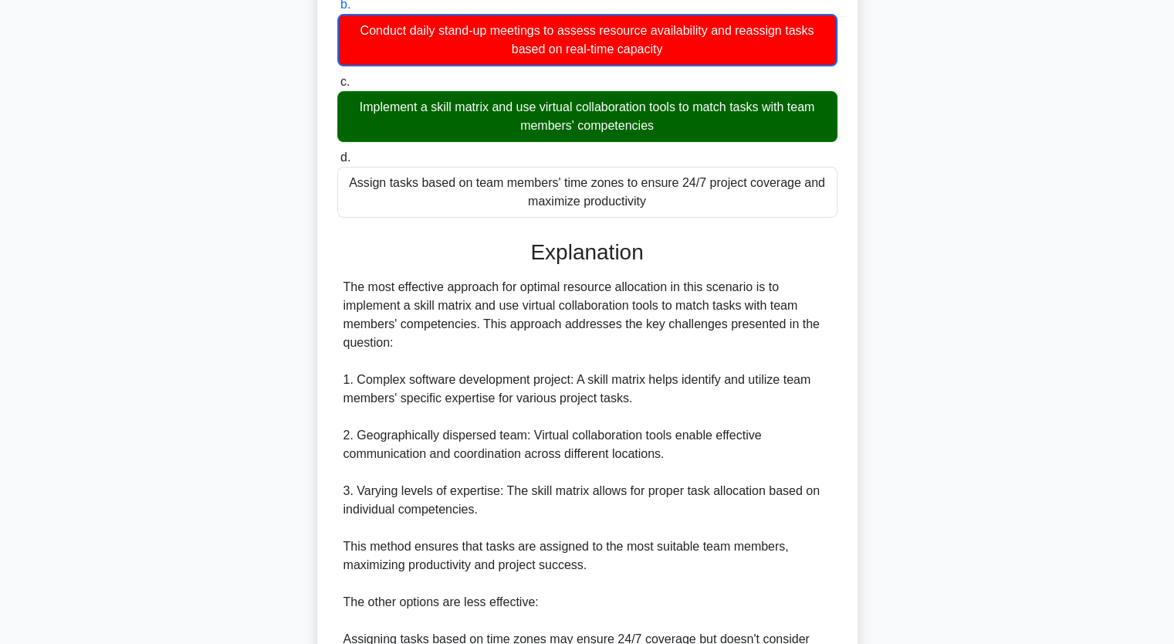
scroll to position [577, 0]
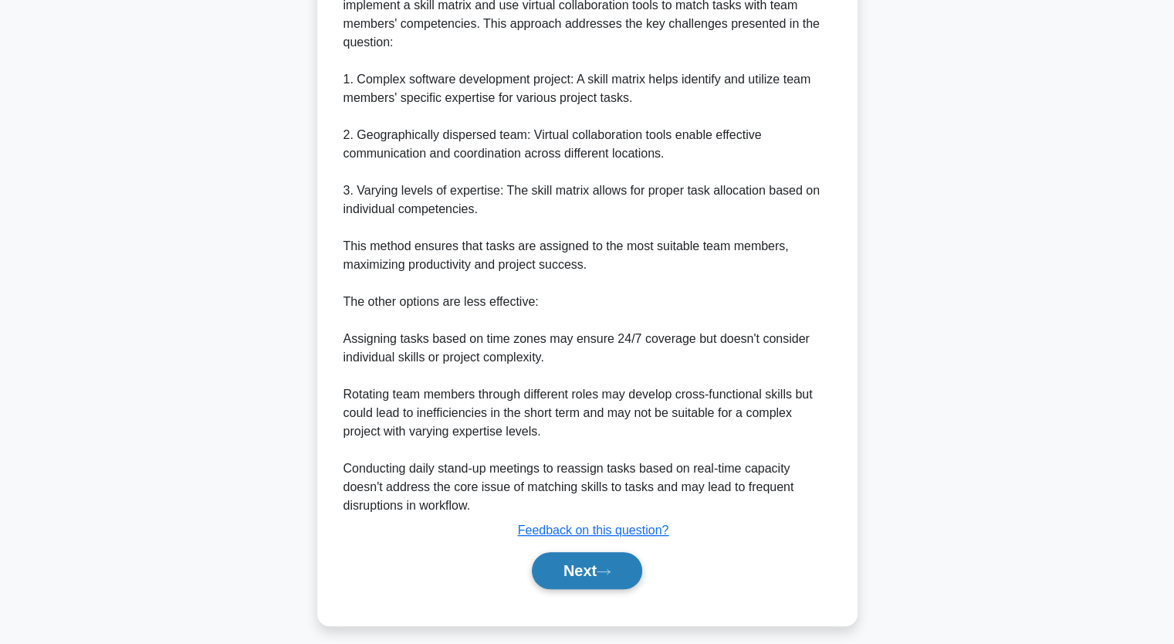
click at [591, 570] on button "Next" at bounding box center [587, 570] width 110 height 37
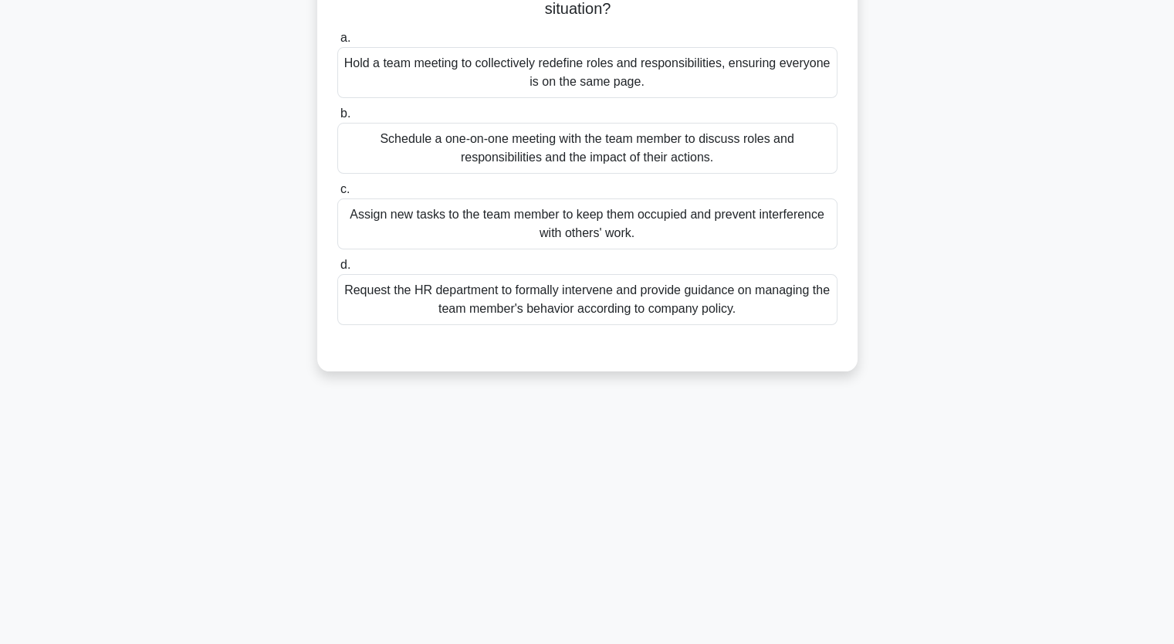
scroll to position [191, 0]
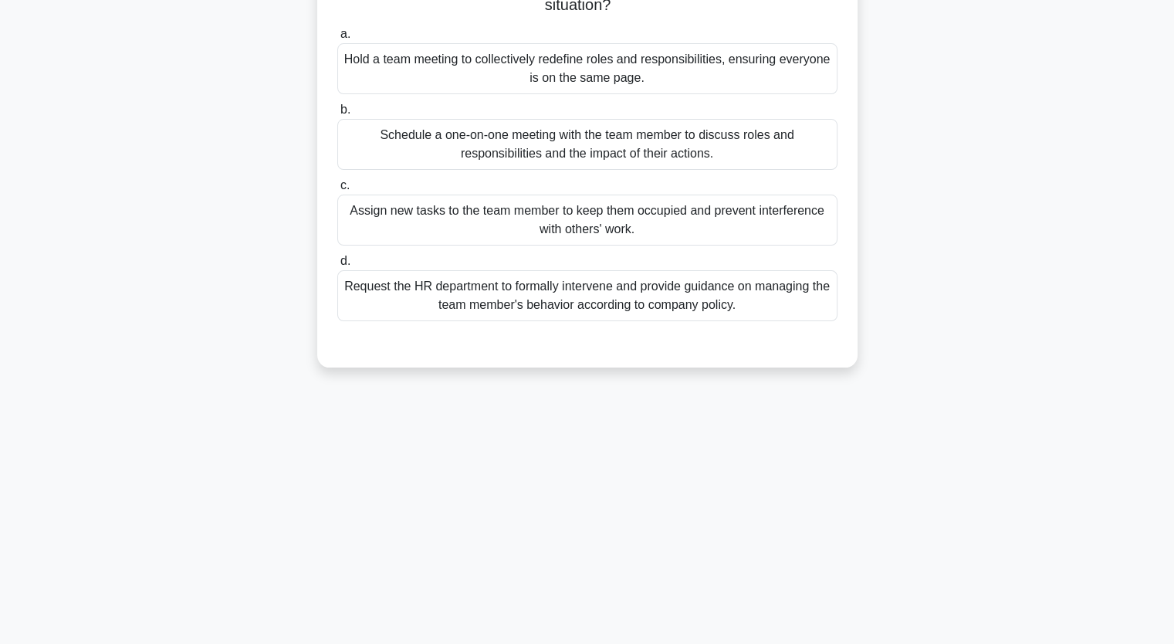
click at [533, 164] on div "Schedule a one-on-one meeting with the team member to discuss roles and respons…" at bounding box center [587, 144] width 500 height 51
click at [337, 115] on input "b. Schedule a one-on-one meeting with the team member to discuss roles and resp…" at bounding box center [337, 110] width 0 height 10
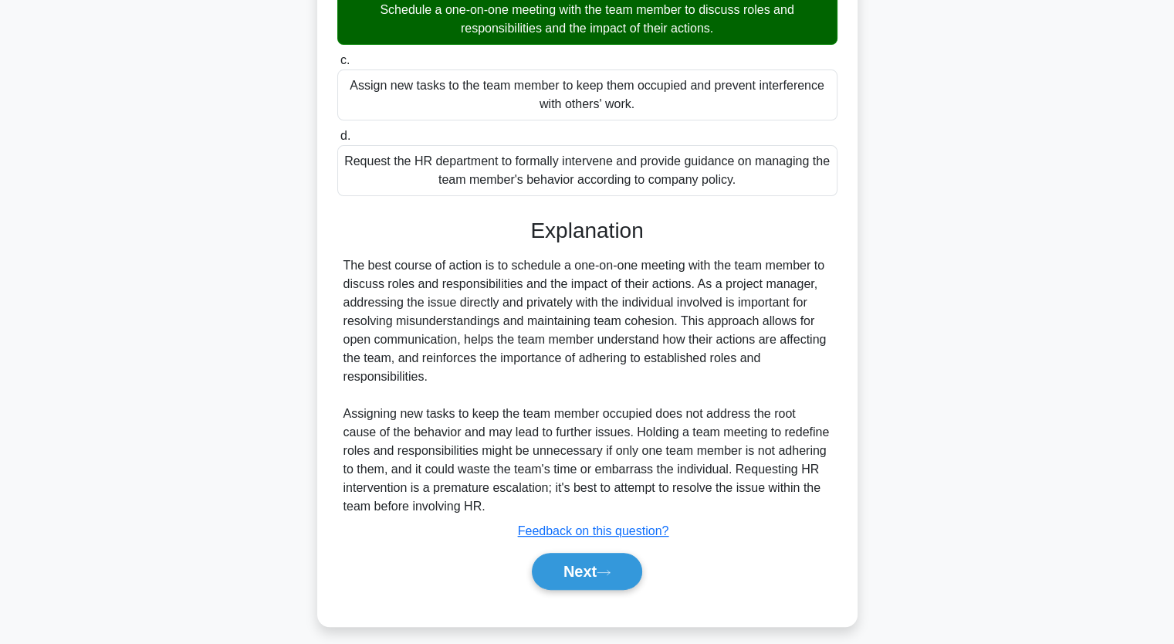
scroll to position [326, 0]
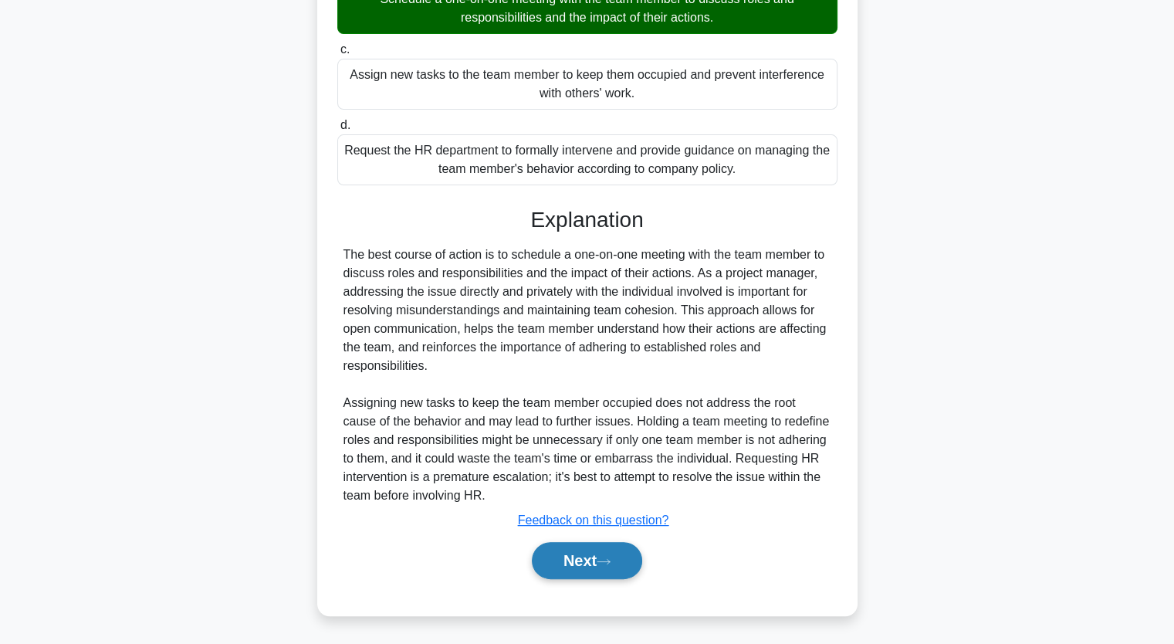
click at [588, 557] on button "Next" at bounding box center [587, 560] width 110 height 37
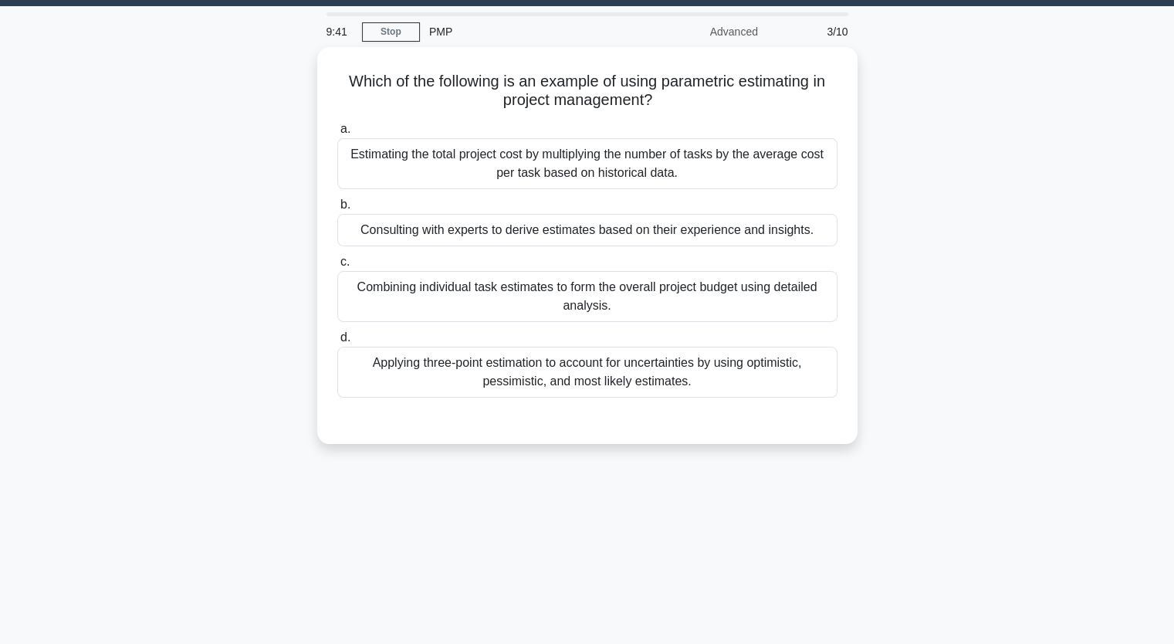
scroll to position [0, 0]
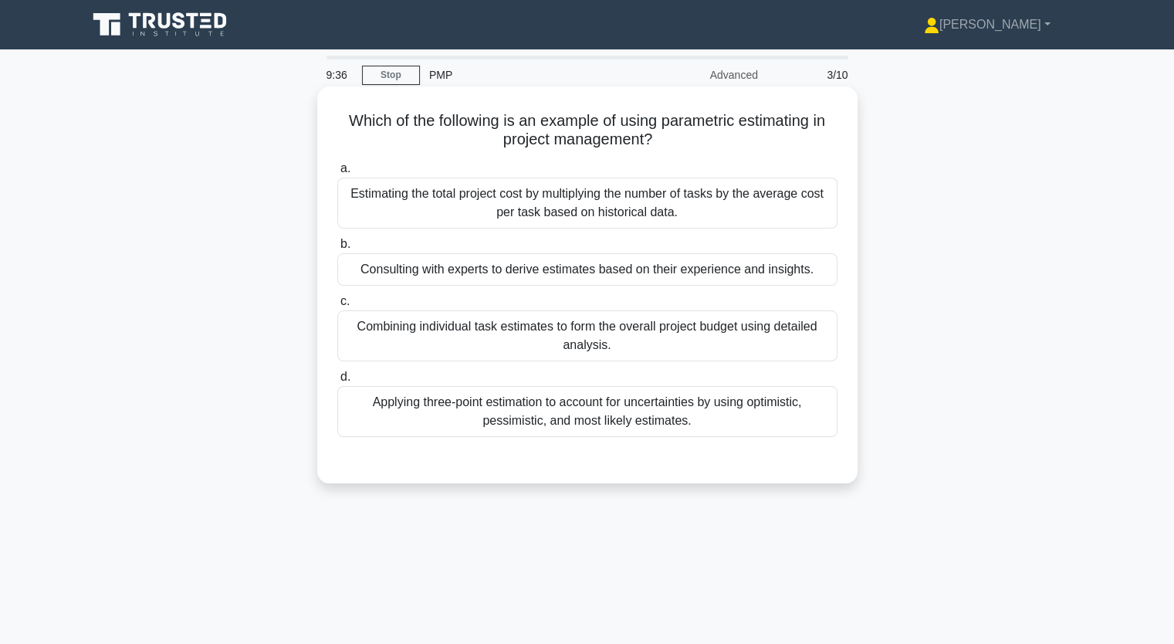
click at [648, 214] on div "Estimating the total project cost by multiplying the number of tasks by the ave…" at bounding box center [587, 203] width 500 height 51
click at [337, 174] on input "a. Estimating the total project cost by multiplying the number of tasks by the …" at bounding box center [337, 169] width 0 height 10
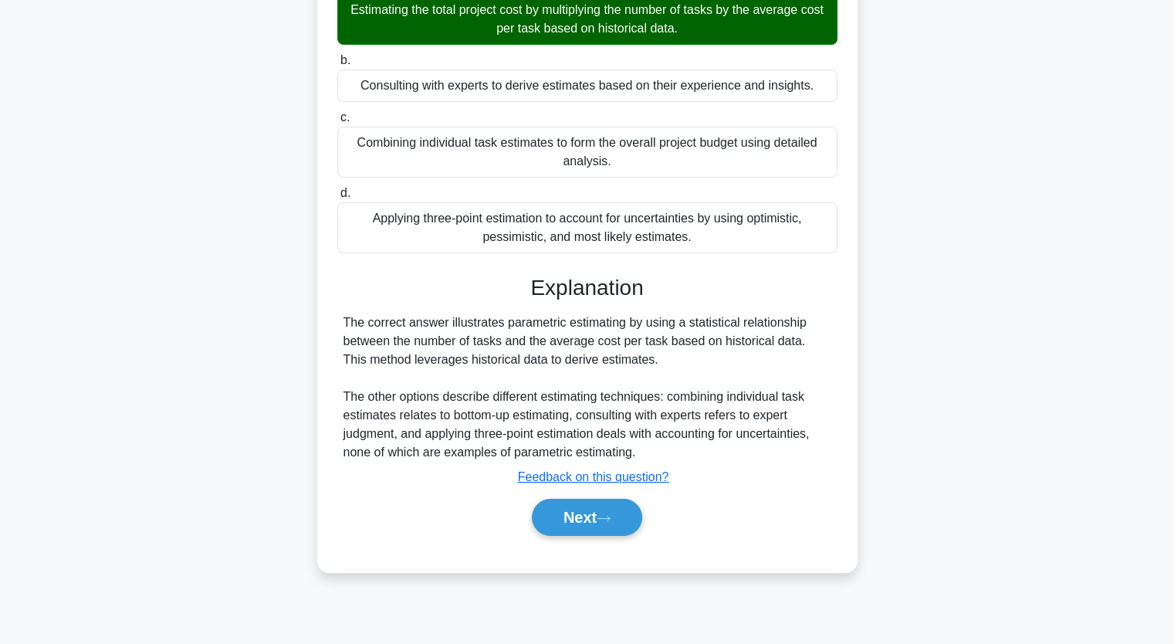
scroll to position [191, 0]
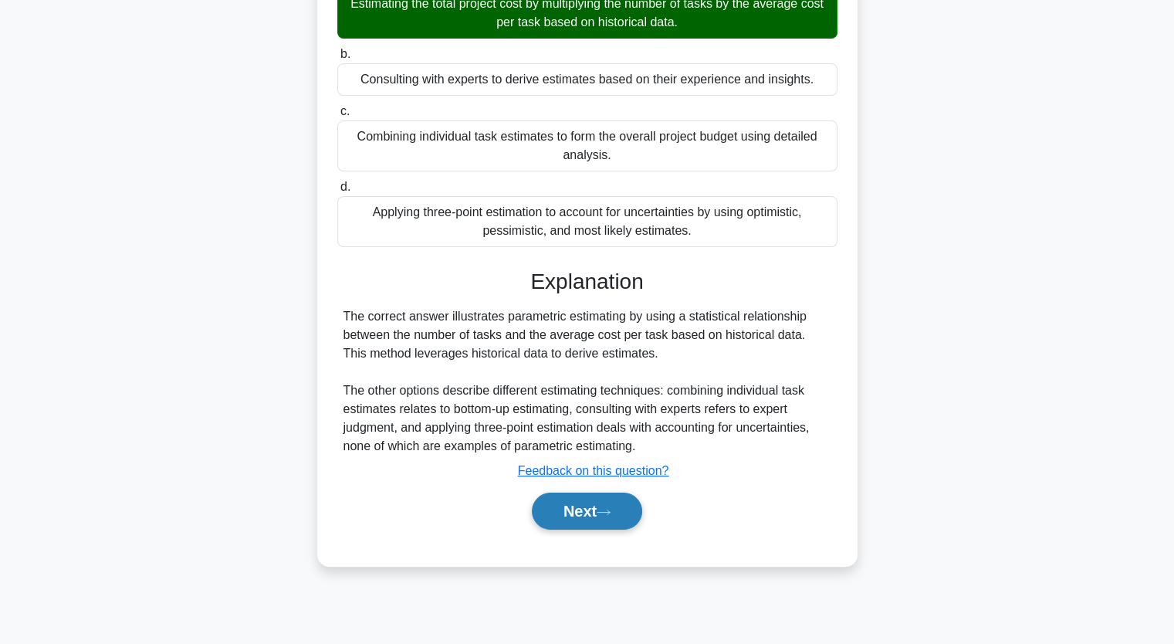
click at [584, 505] on button "Next" at bounding box center [587, 511] width 110 height 37
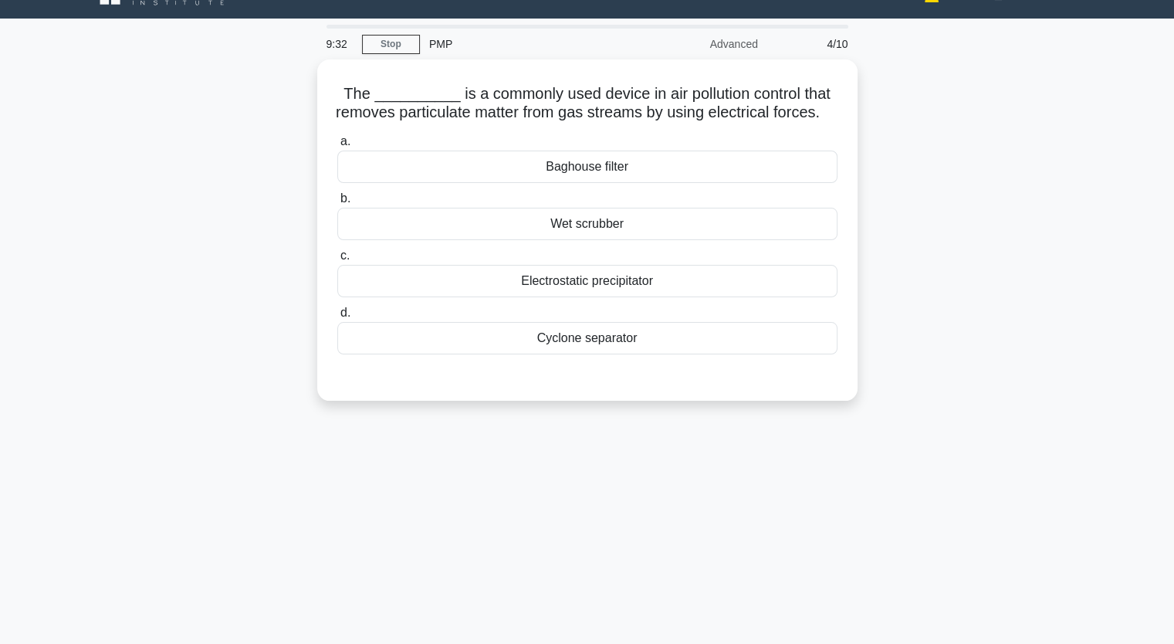
scroll to position [0, 0]
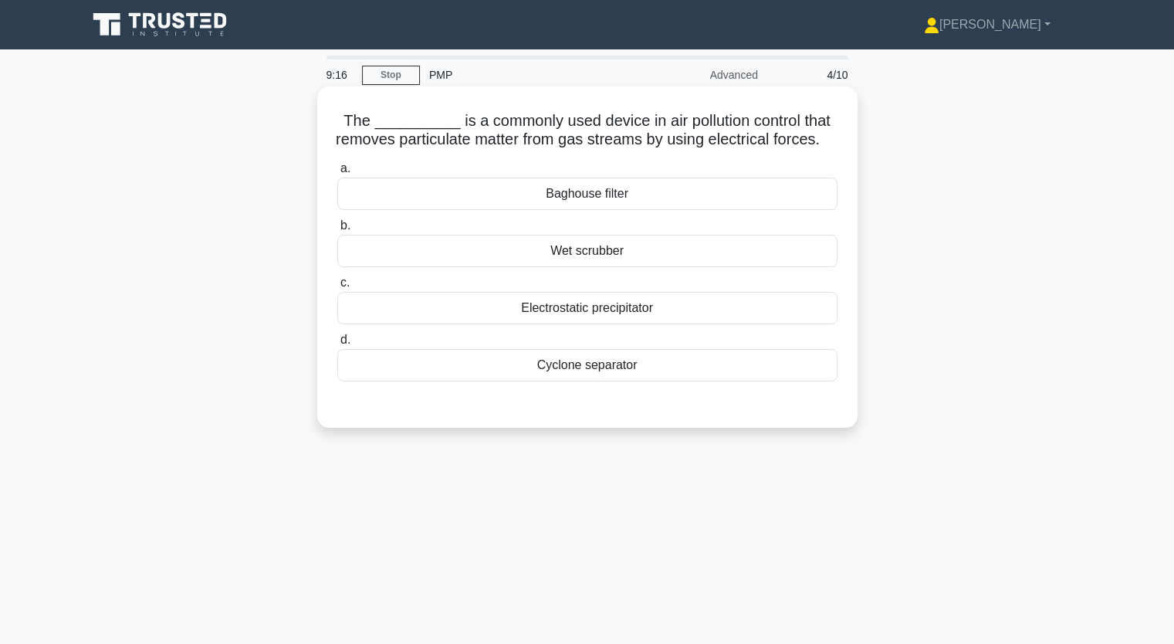
click at [590, 381] on div "Cyclone separator" at bounding box center [587, 365] width 500 height 32
click at [337, 345] on input "d. Cyclone separator" at bounding box center [337, 340] width 0 height 10
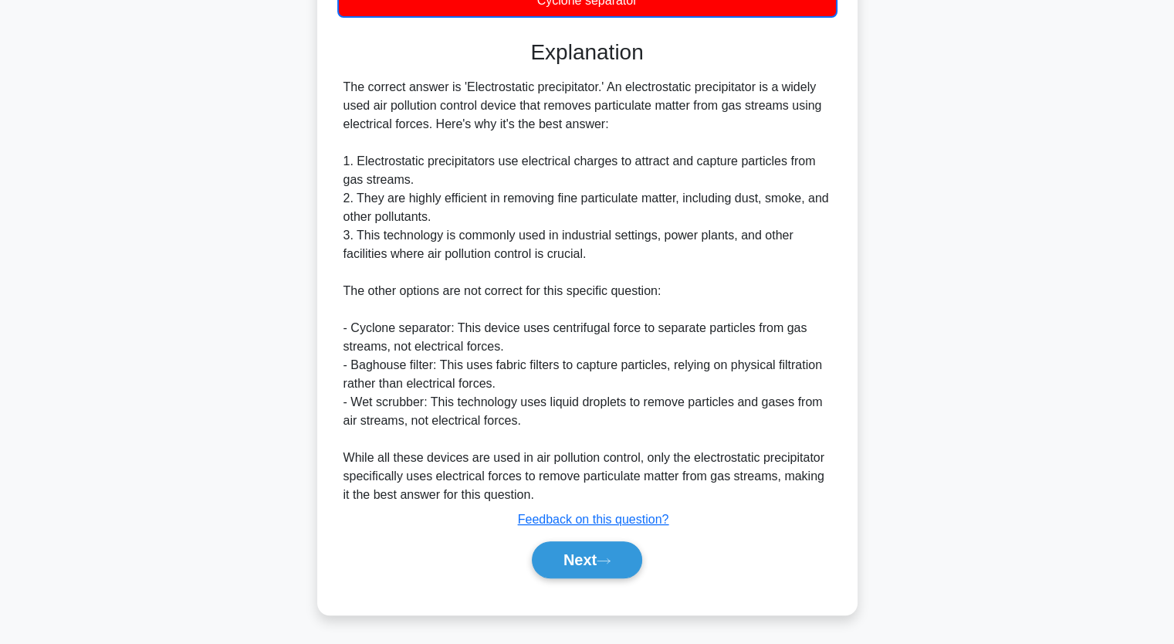
scroll to position [383, 0]
click at [590, 564] on button "Next" at bounding box center [587, 559] width 110 height 37
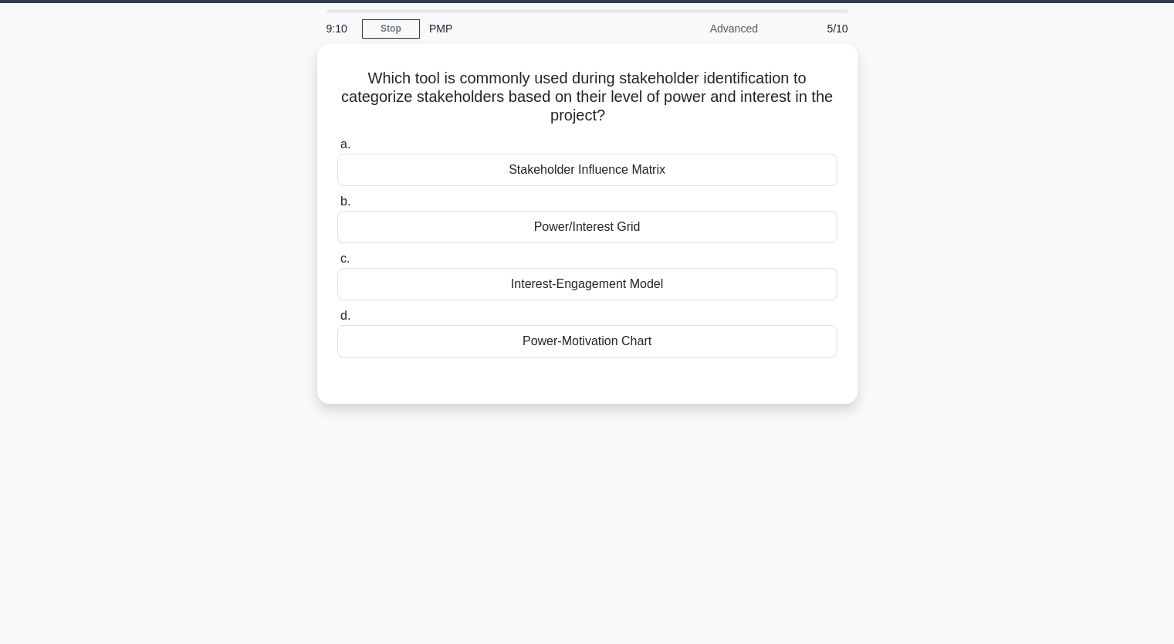
scroll to position [36, 0]
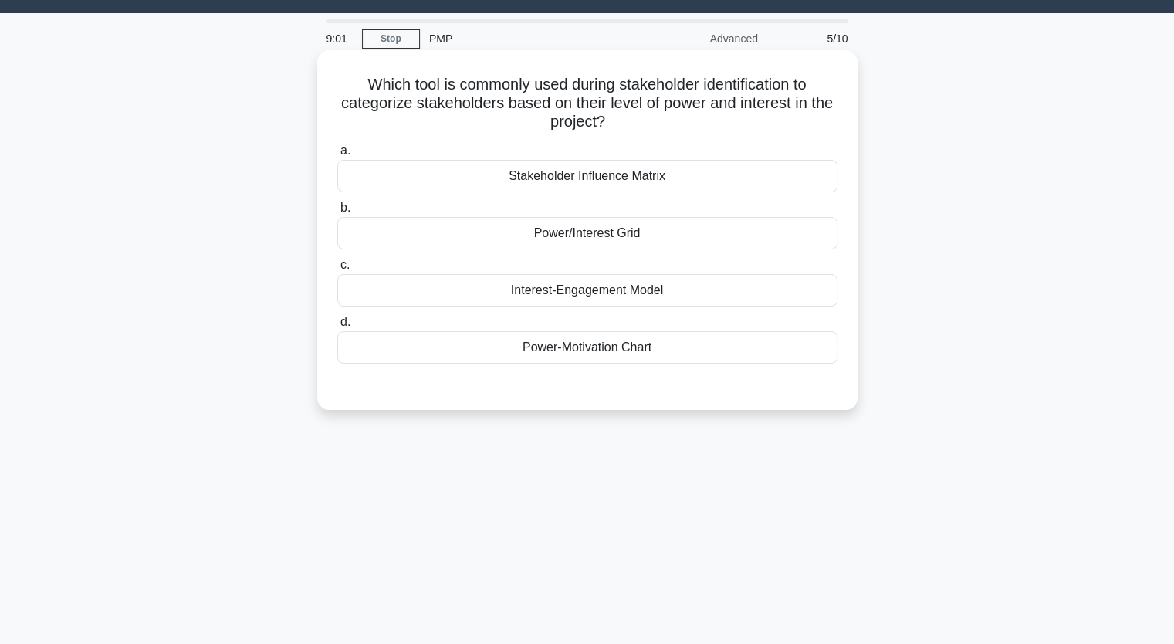
click at [655, 232] on div "Power/Interest Grid" at bounding box center [587, 233] width 500 height 32
click at [337, 213] on input "b. Power/Interest Grid" at bounding box center [337, 208] width 0 height 10
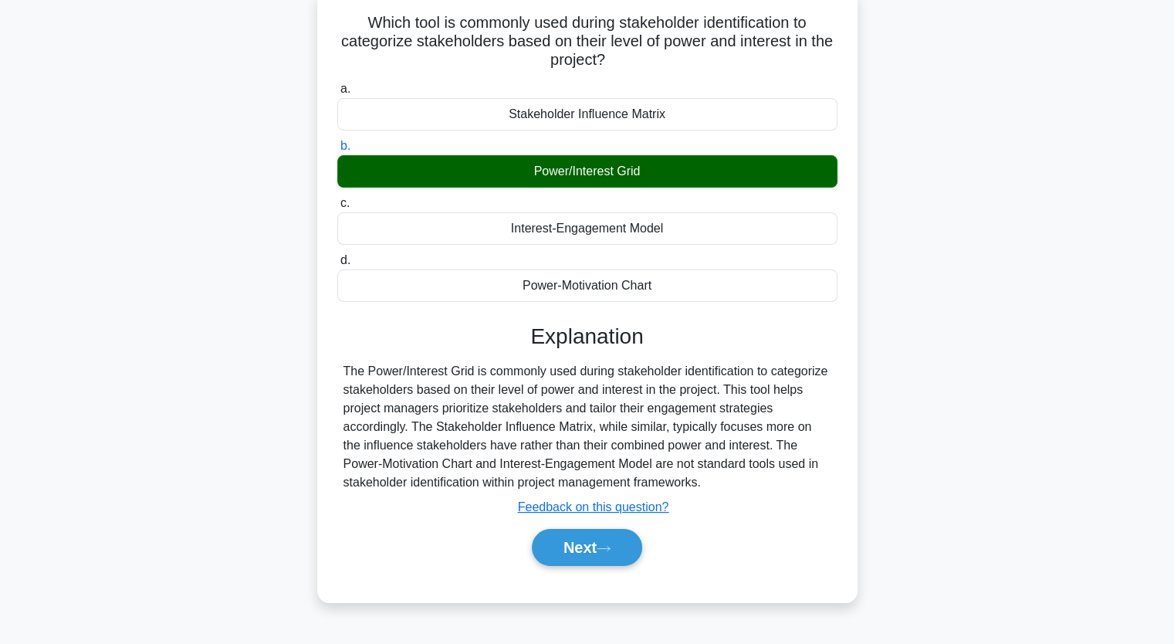
scroll to position [191, 0]
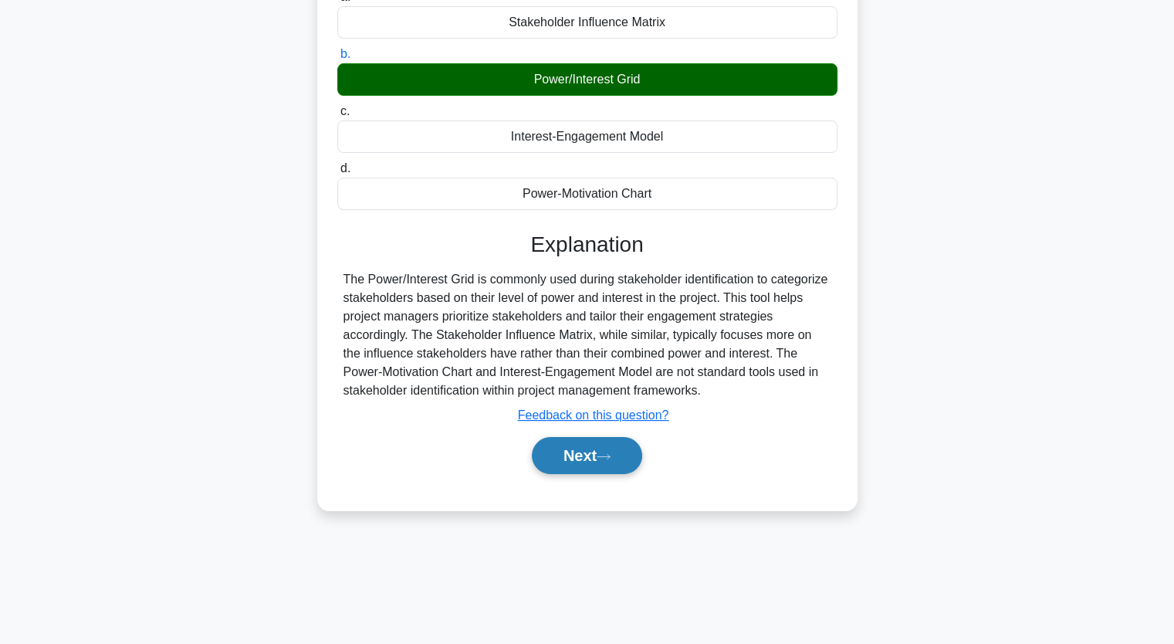
click at [591, 455] on button "Next" at bounding box center [587, 455] width 110 height 37
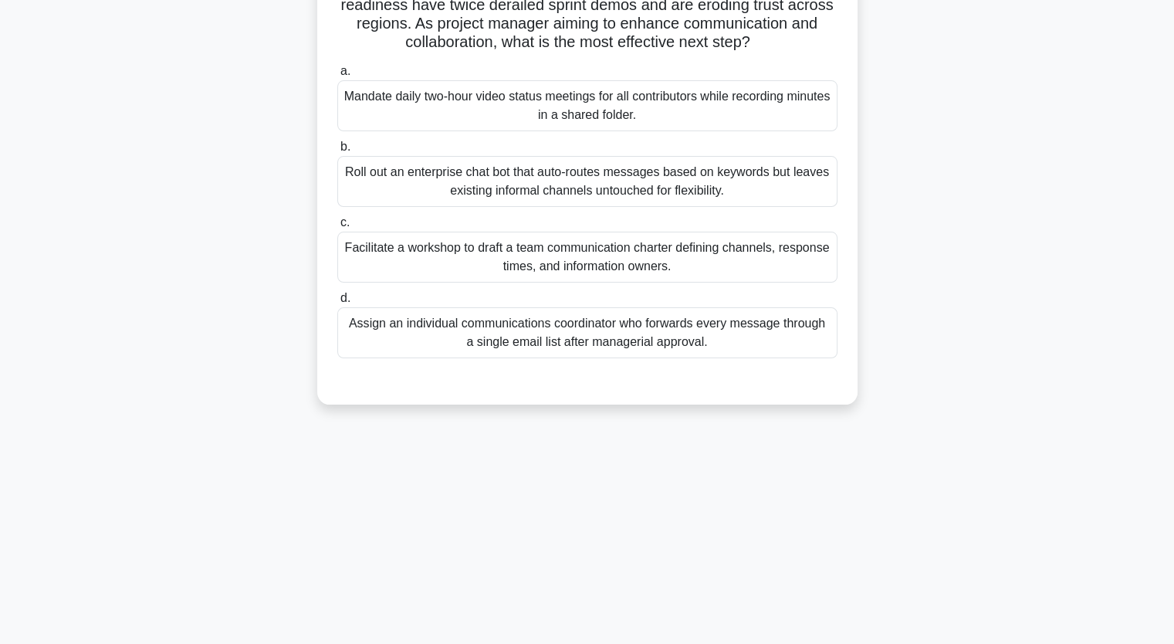
click at [477, 243] on div "Facilitate a workshop to draft a team communication charter defining channels, …" at bounding box center [587, 257] width 500 height 51
click at [337, 228] on input "c. Facilitate a workshop to draft a team communication charter defining channel…" at bounding box center [337, 223] width 0 height 10
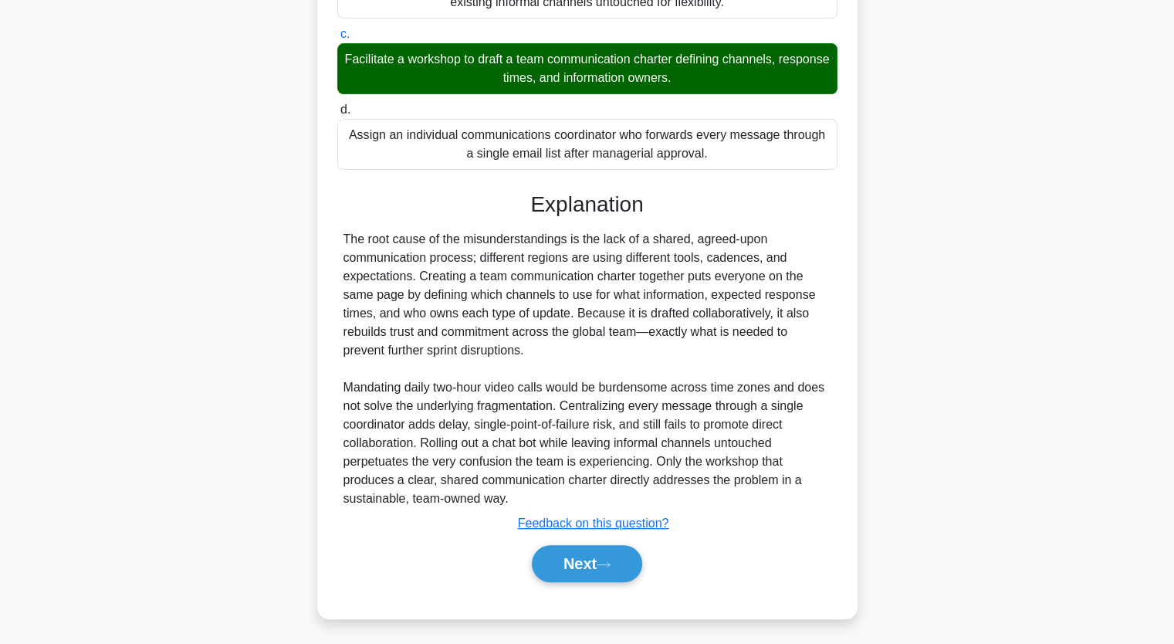
scroll to position [381, 0]
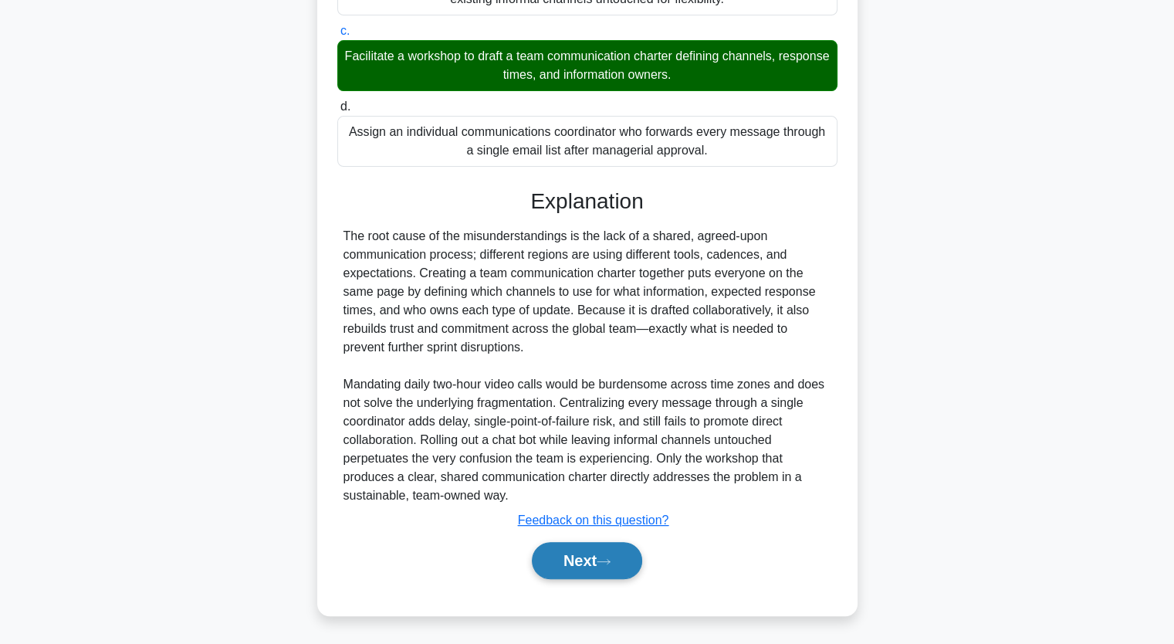
click at [571, 557] on button "Next" at bounding box center [587, 560] width 110 height 37
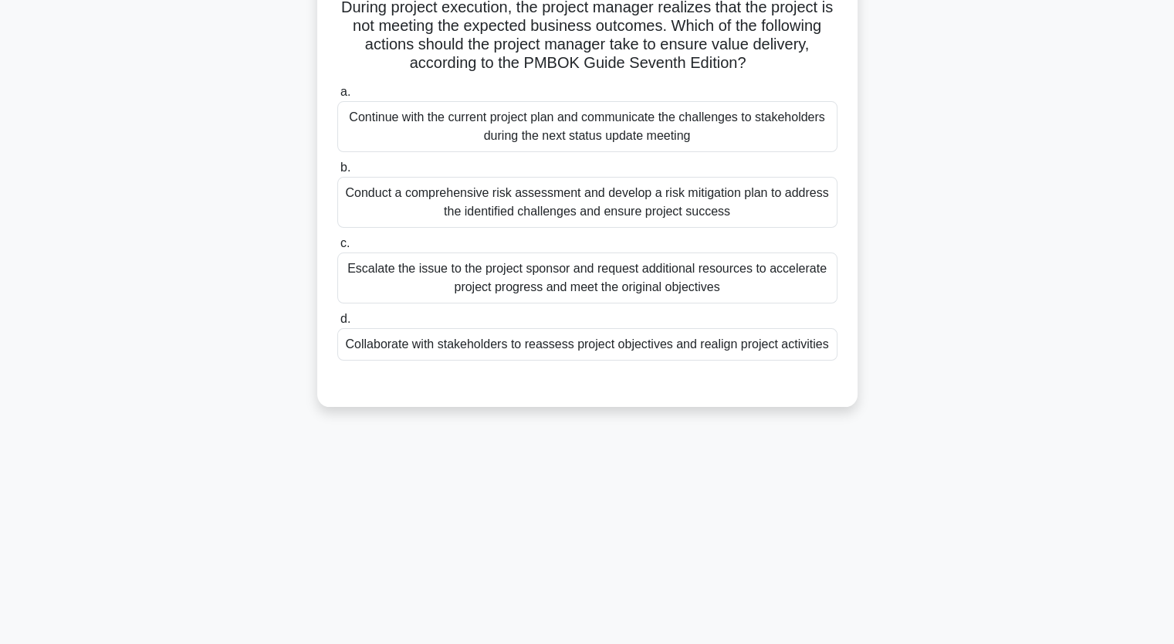
scroll to position [113, 0]
click at [439, 360] on div "Collaborate with stakeholders to reassess project objectives and realign projec…" at bounding box center [587, 344] width 500 height 32
click at [337, 324] on input "d. Collaborate with stakeholders to reassess project objectives and realign pro…" at bounding box center [337, 319] width 0 height 10
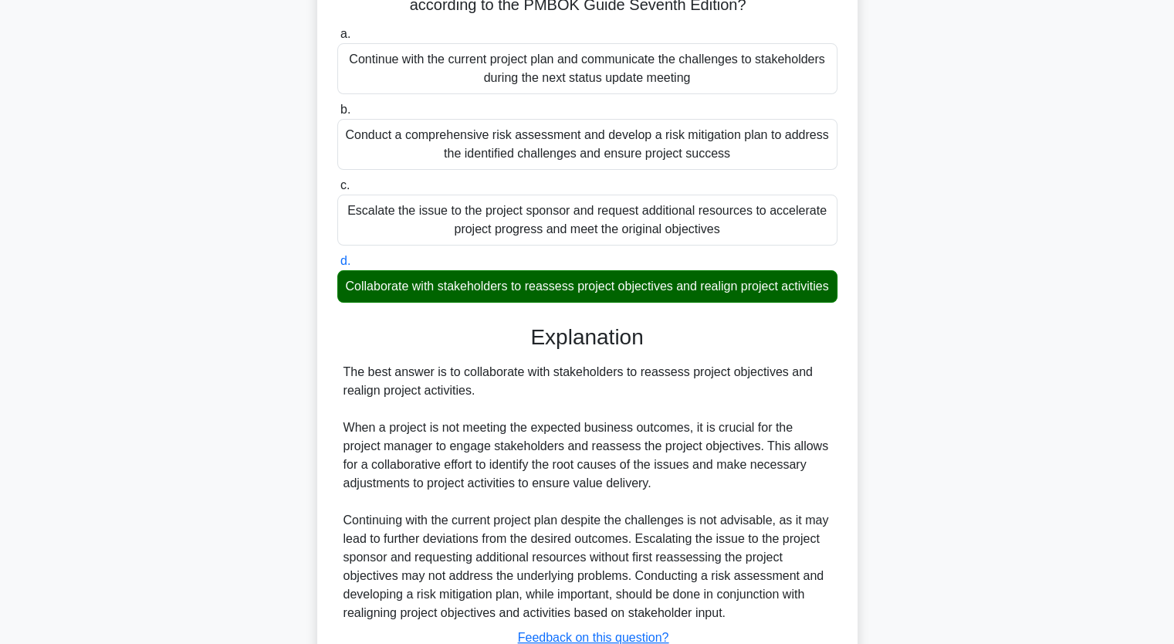
scroll to position [307, 0]
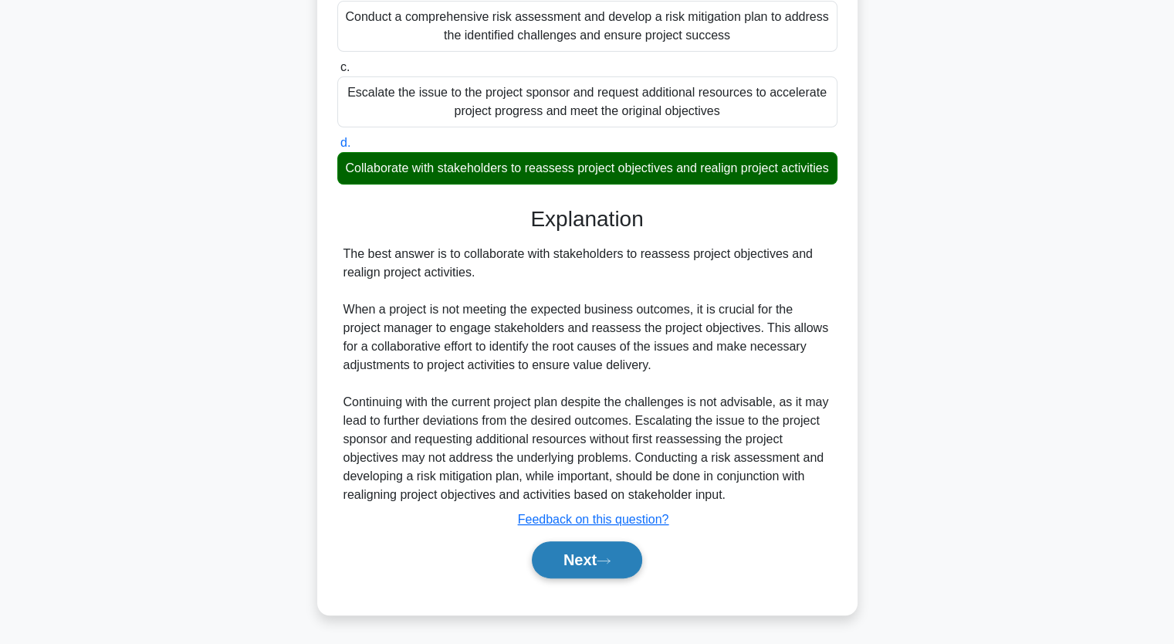
click at [573, 557] on button "Next" at bounding box center [587, 559] width 110 height 37
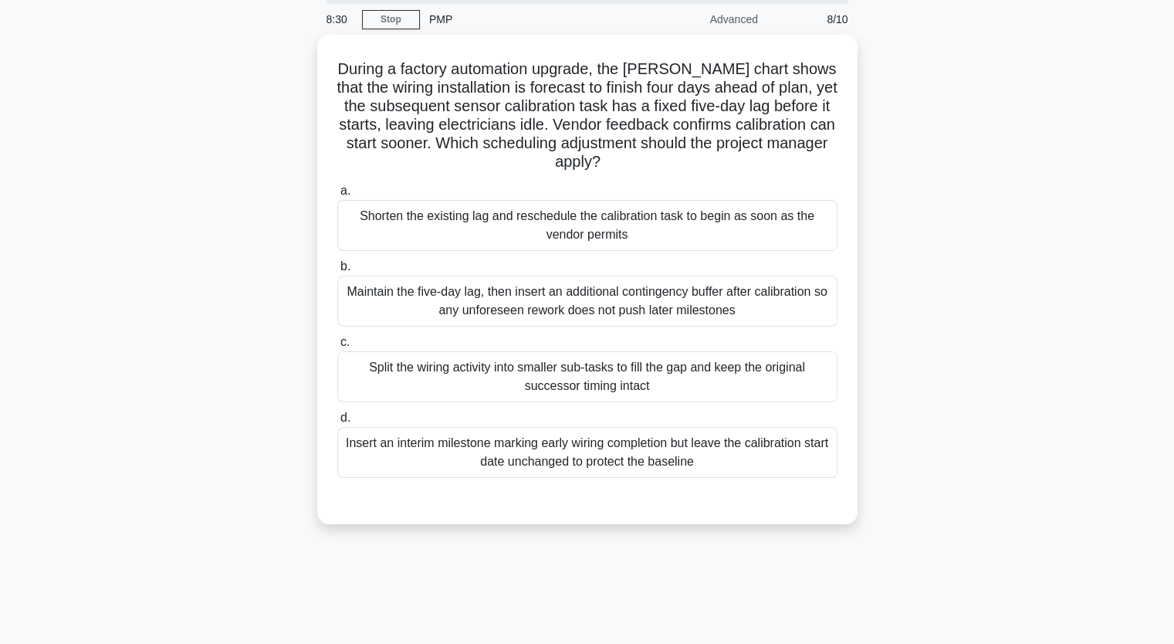
scroll to position [36, 0]
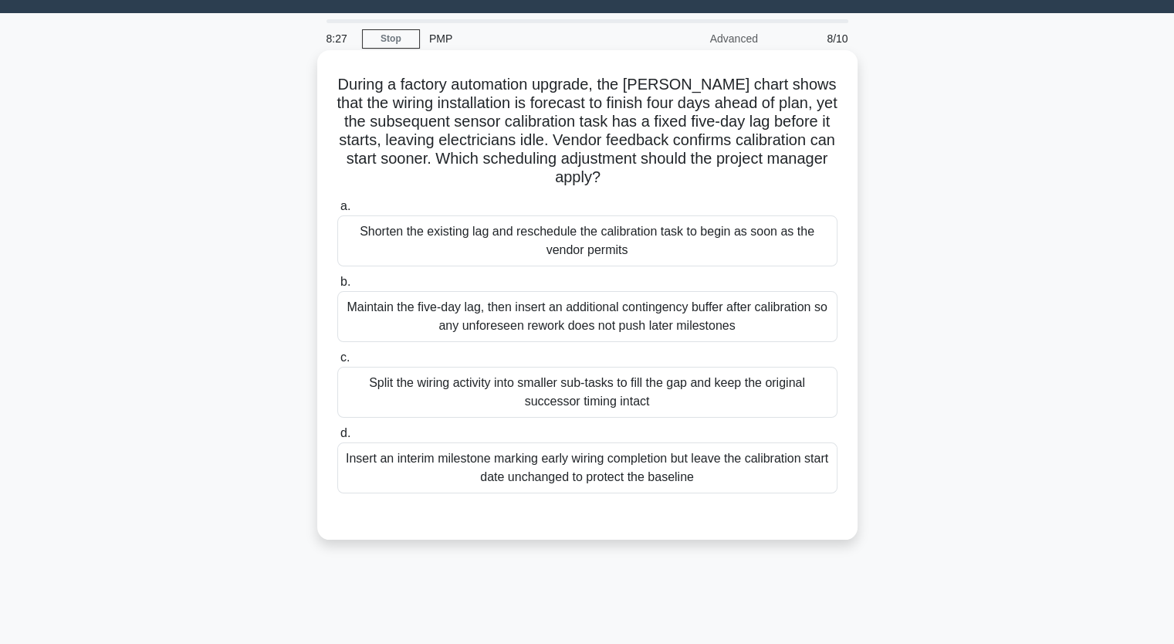
click at [504, 391] on div "Split the wiring activity into smaller sub-tasks to fill the gap and keep the o…" at bounding box center [587, 392] width 500 height 51
click at [337, 363] on input "c. Split the wiring activity into smaller sub-tasks to fill the gap and keep th…" at bounding box center [337, 358] width 0 height 10
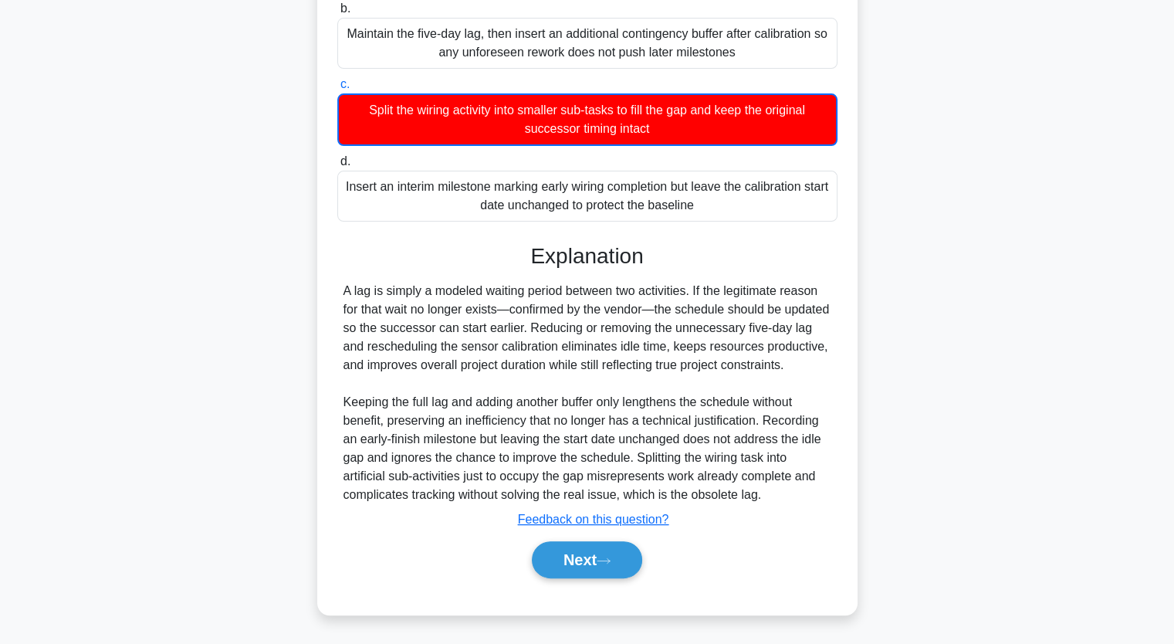
scroll to position [327, 0]
click at [584, 560] on button "Next" at bounding box center [587, 559] width 110 height 37
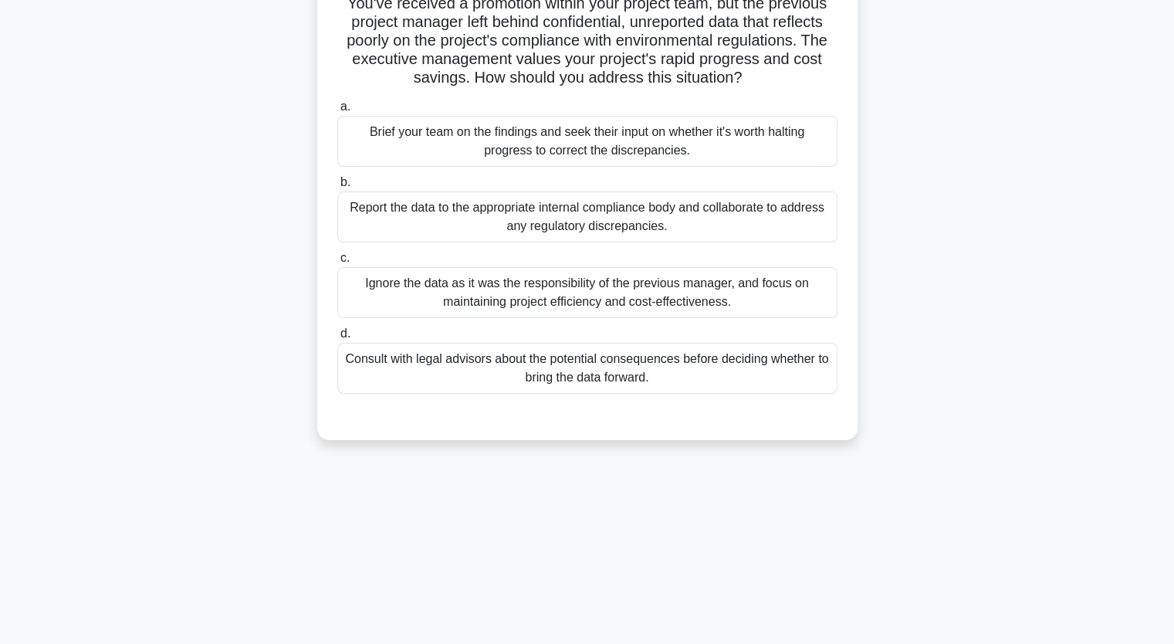
scroll to position [113, 0]
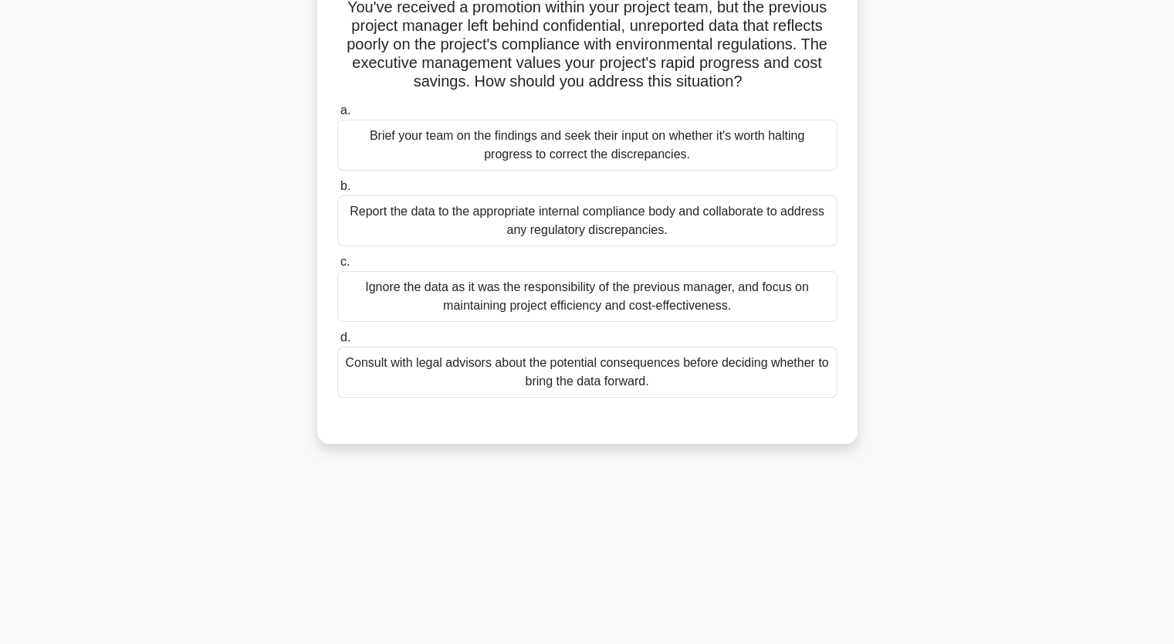
click at [497, 144] on div "Brief your team on the findings and seek their input on whether it's worth halt…" at bounding box center [587, 145] width 500 height 51
click at [337, 116] on input "a. Brief your team on the findings and seek their input on whether it's worth h…" at bounding box center [337, 111] width 0 height 10
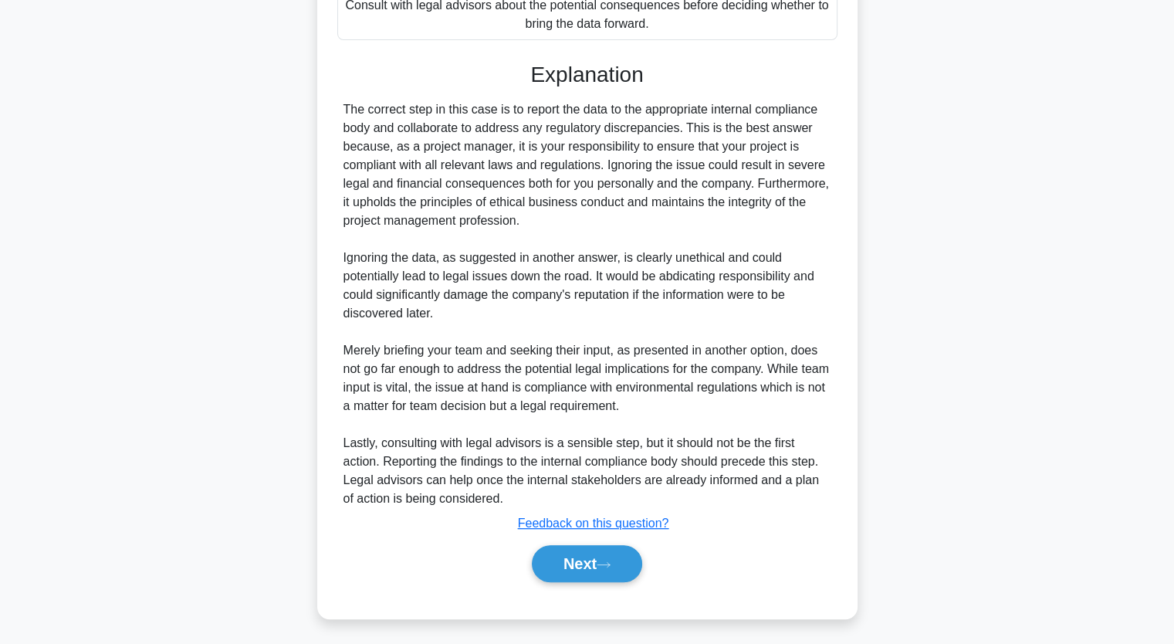
scroll to position [476, 0]
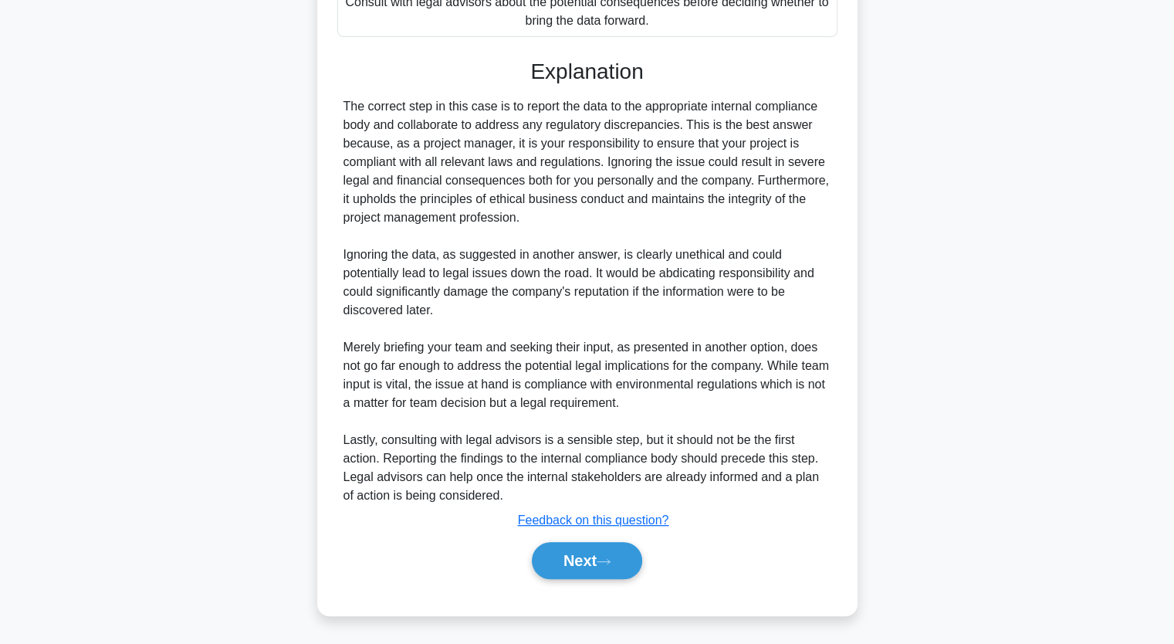
drag, startPoint x: 597, startPoint y: 544, endPoint x: 597, endPoint y: 536, distance: 8.5
click at [596, 543] on button "Next" at bounding box center [587, 560] width 110 height 37
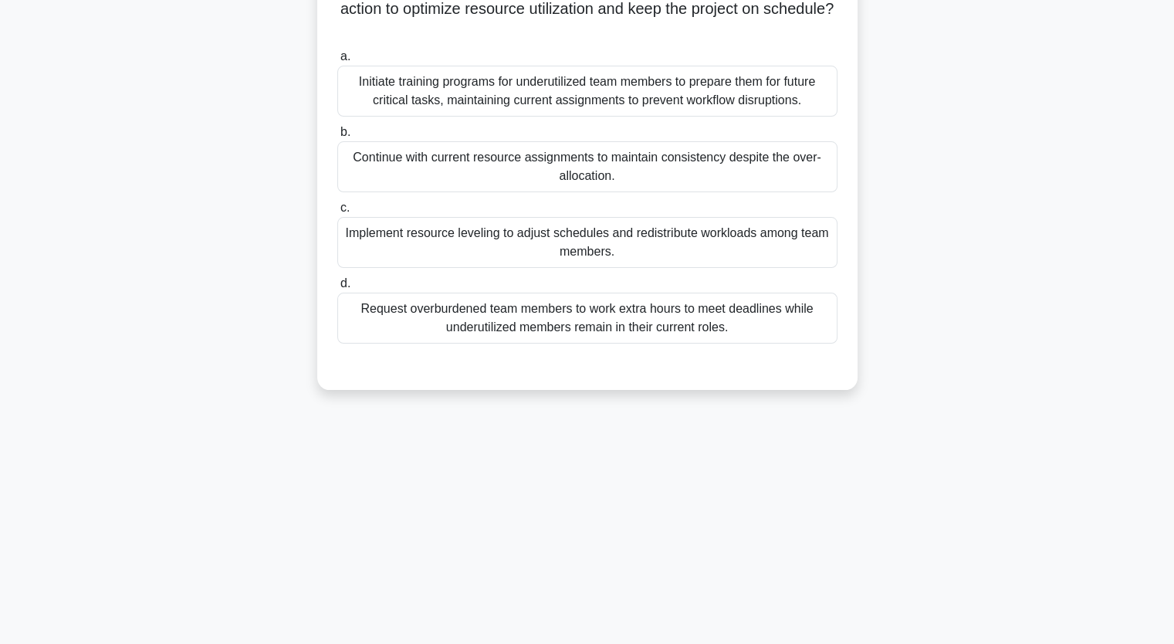
scroll to position [191, 0]
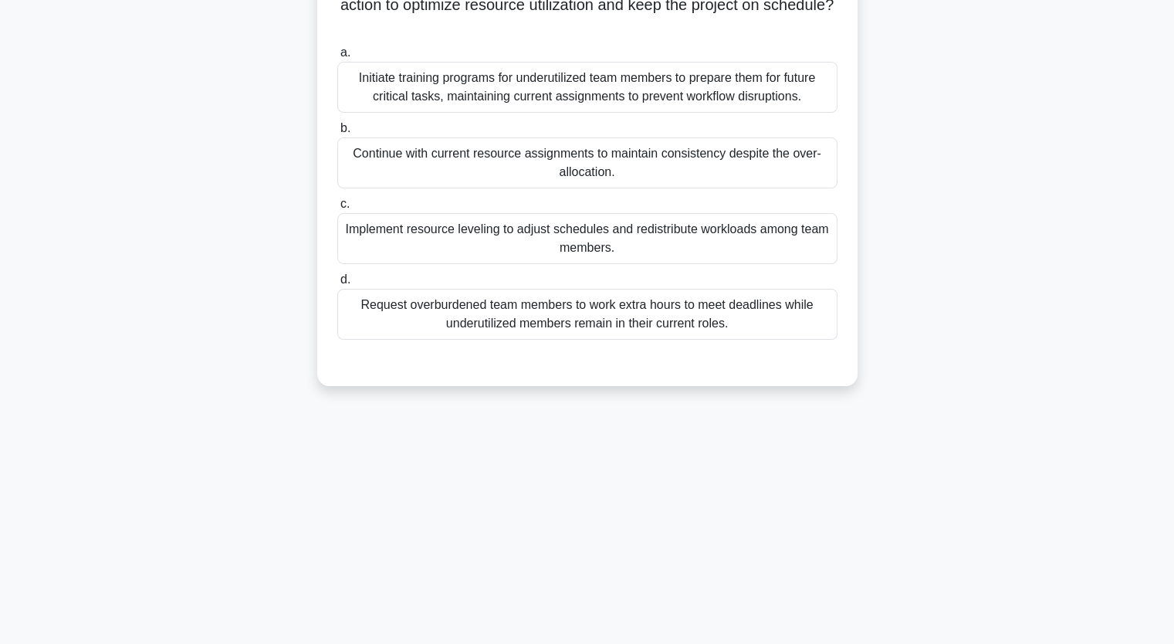
drag, startPoint x: 436, startPoint y: 239, endPoint x: 454, endPoint y: 237, distance: 17.9
click at [448, 239] on div "Implement resource leveling to adjust schedules and redistribute workloads amon…" at bounding box center [587, 238] width 500 height 51
click at [337, 209] on input "c. Implement resource leveling to adjust schedules and redistribute workloads a…" at bounding box center [337, 204] width 0 height 10
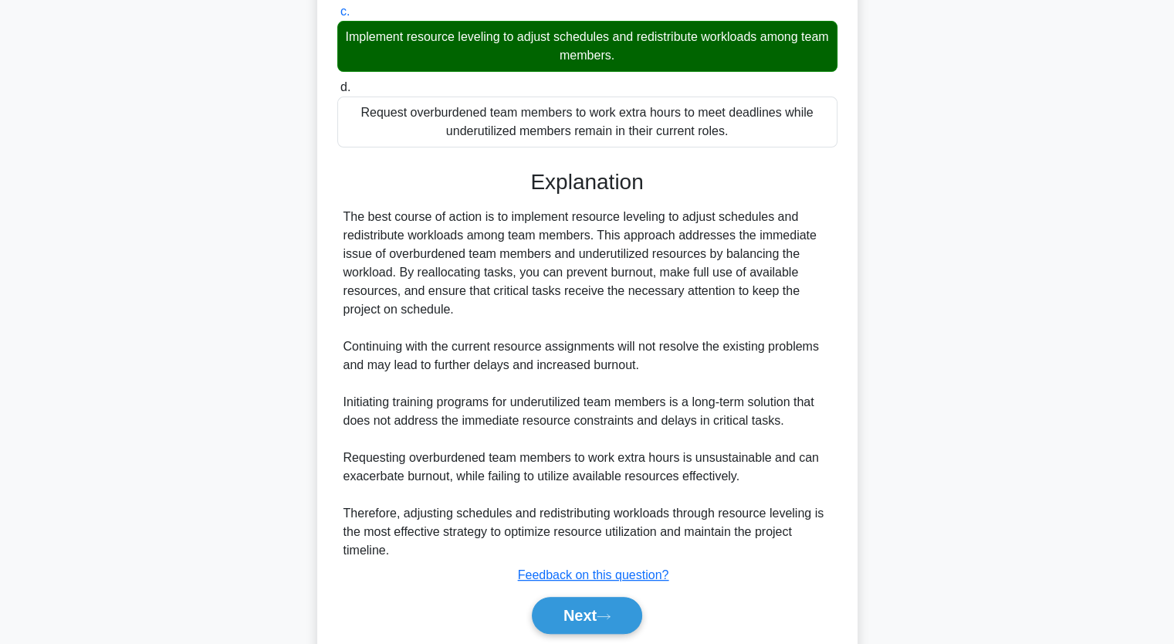
scroll to position [437, 0]
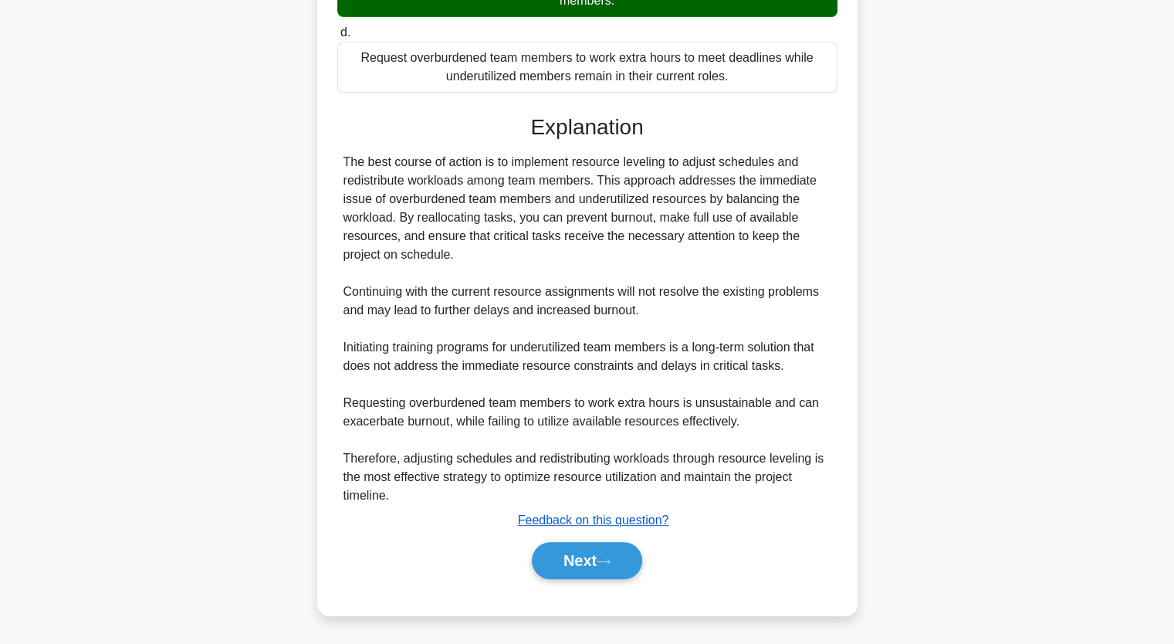
drag, startPoint x: 594, startPoint y: 550, endPoint x: 577, endPoint y: 523, distance: 32.6
click at [593, 550] on button "Next" at bounding box center [587, 560] width 110 height 37
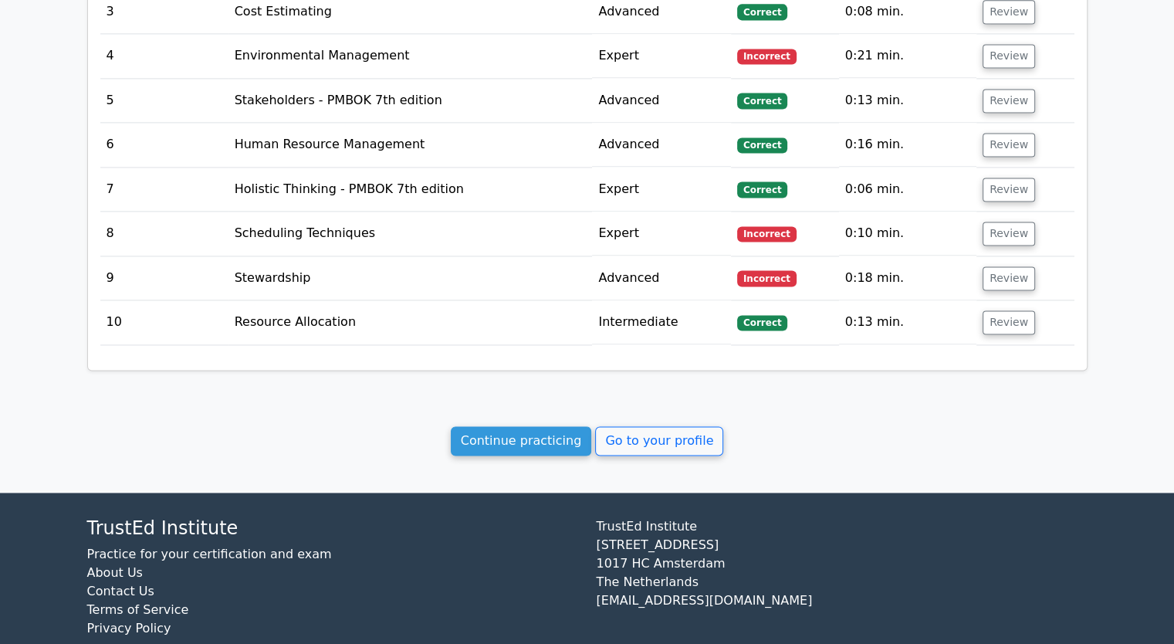
scroll to position [2208, 0]
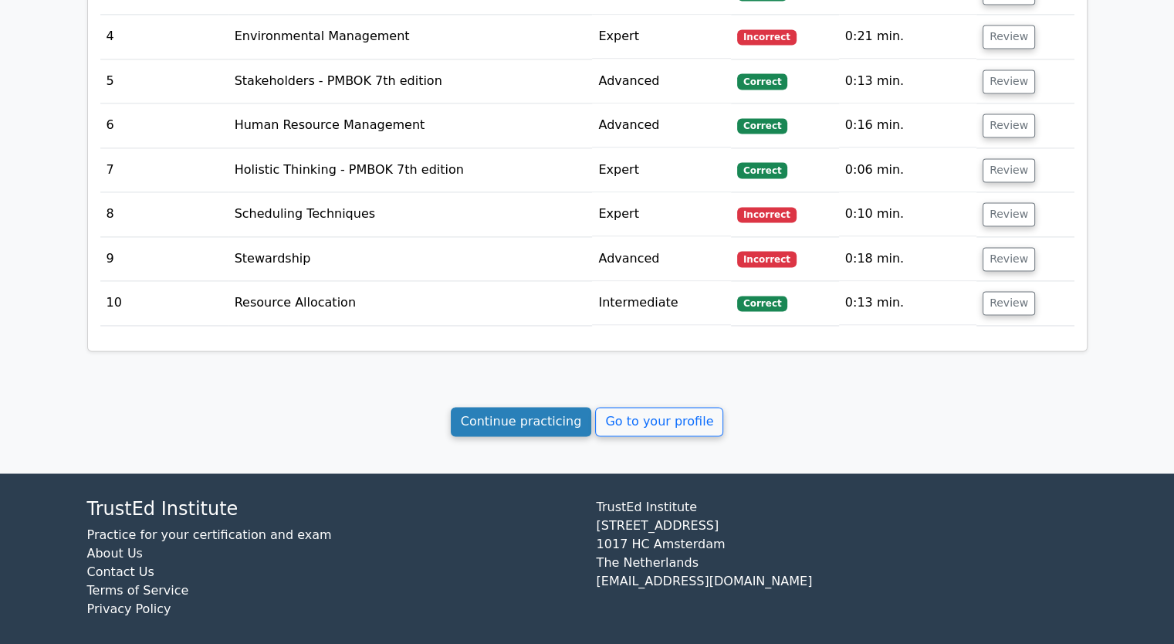
click at [510, 407] on link "Continue practicing" at bounding box center [521, 421] width 141 height 29
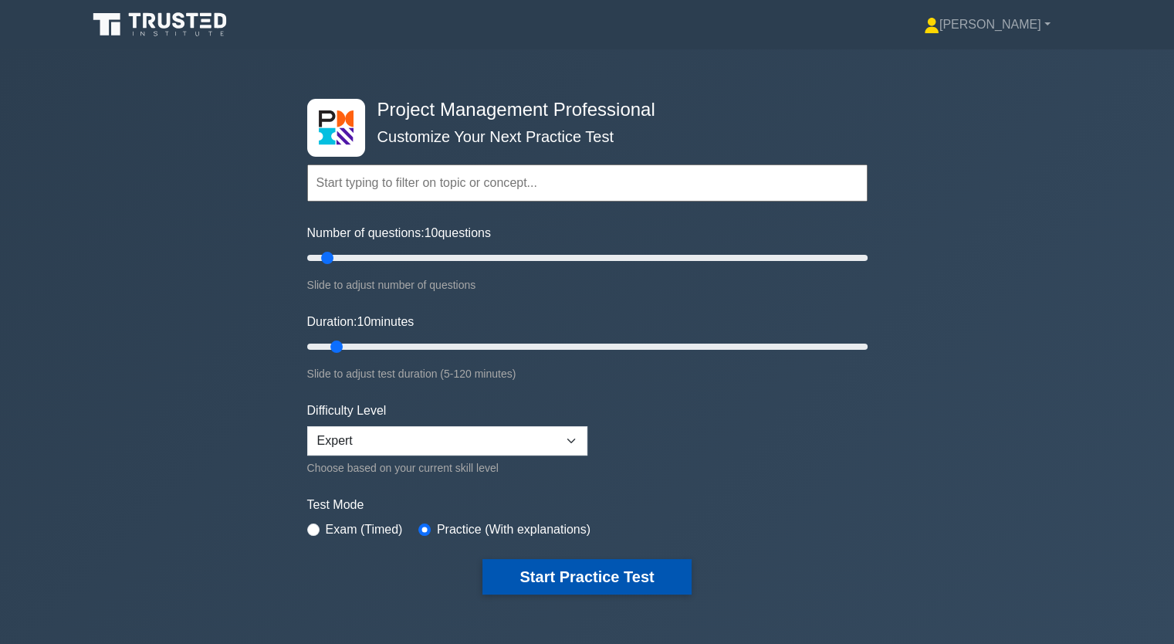
drag, startPoint x: 574, startPoint y: 566, endPoint x: 582, endPoint y: 557, distance: 12.1
click at [575, 564] on button "Start Practice Test" at bounding box center [587, 577] width 208 height 36
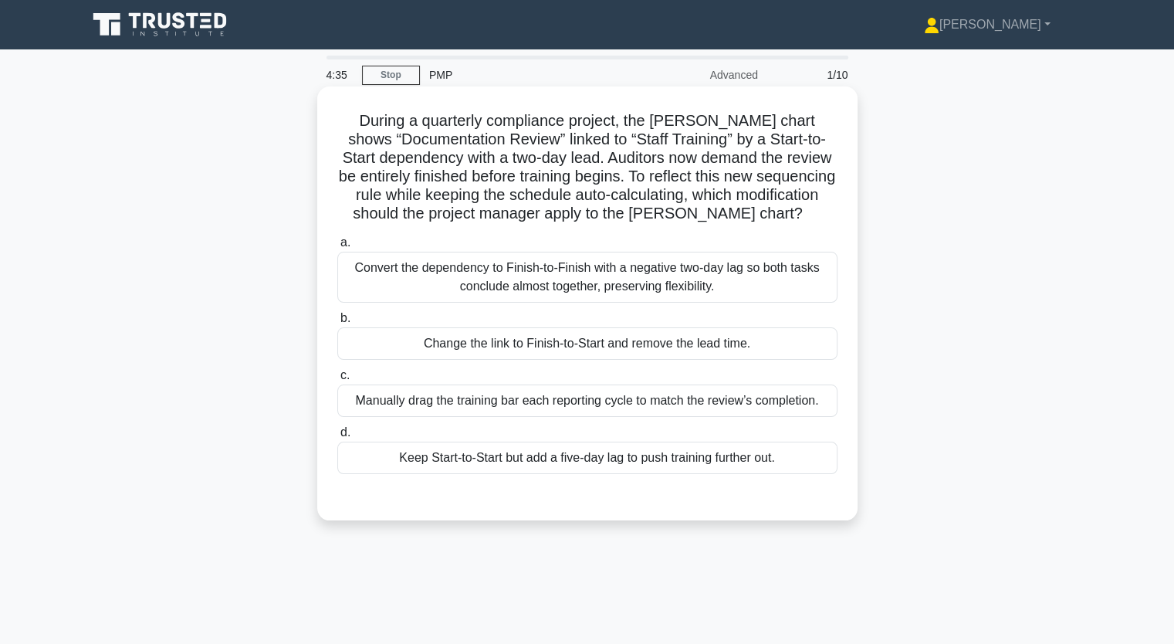
click at [519, 459] on div "Keep Start-to-Start but add a five-day lag to push training further out." at bounding box center [587, 458] width 500 height 32
click at [337, 438] on input "d. Keep Start-to-Start but add a five-day lag to push training further out." at bounding box center [337, 433] width 0 height 10
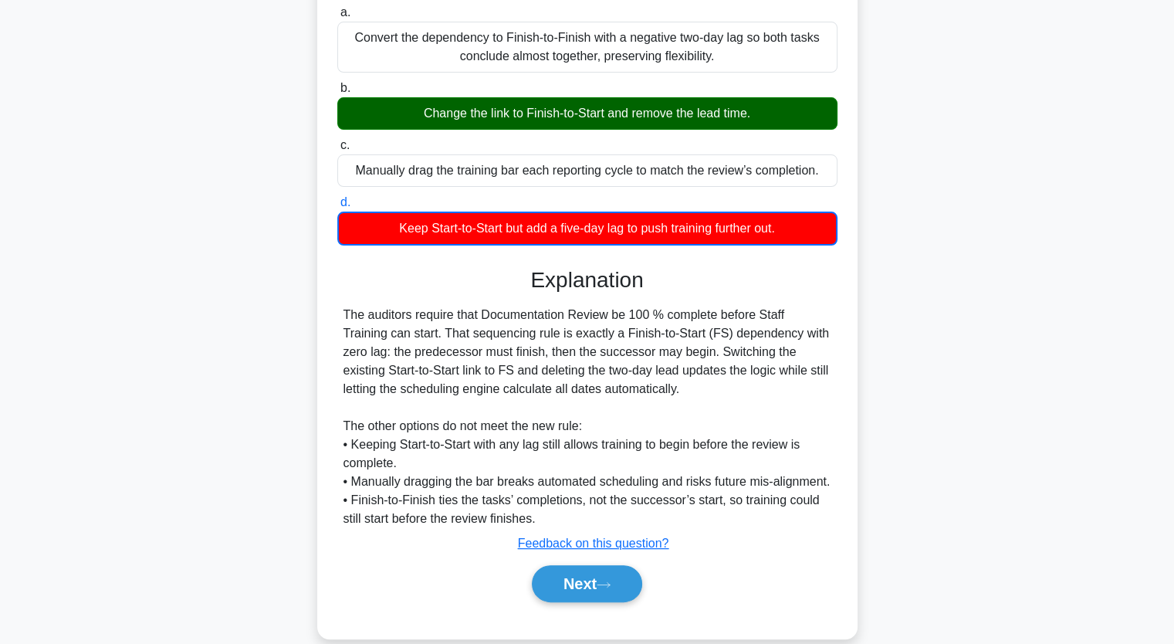
scroll to position [272, 0]
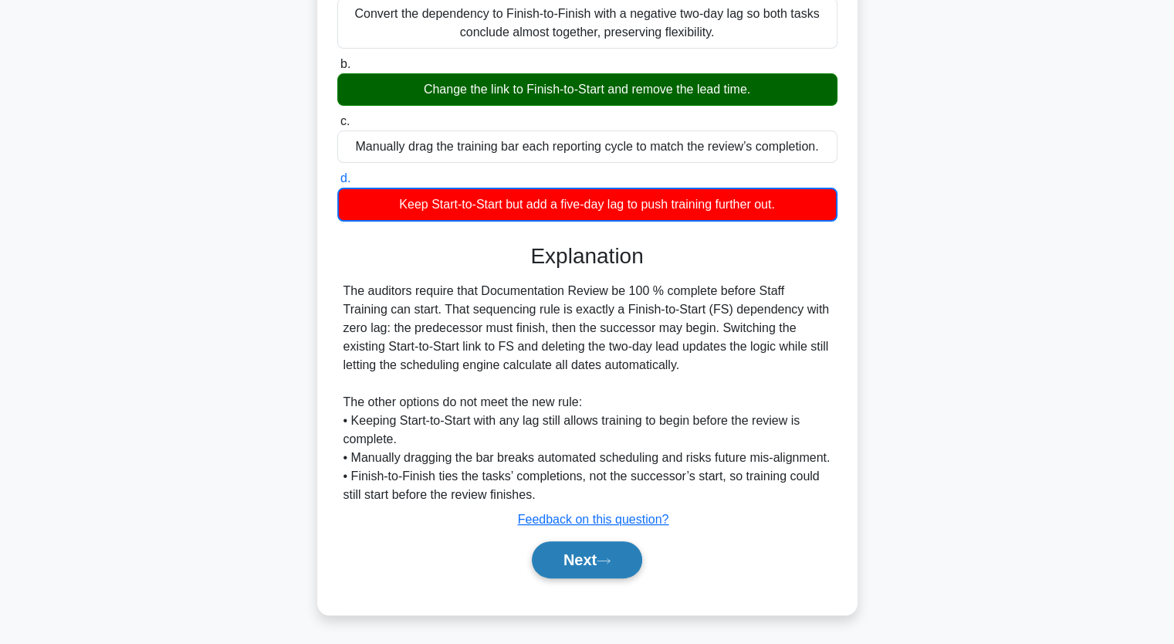
click at [633, 572] on button "Next" at bounding box center [587, 559] width 110 height 37
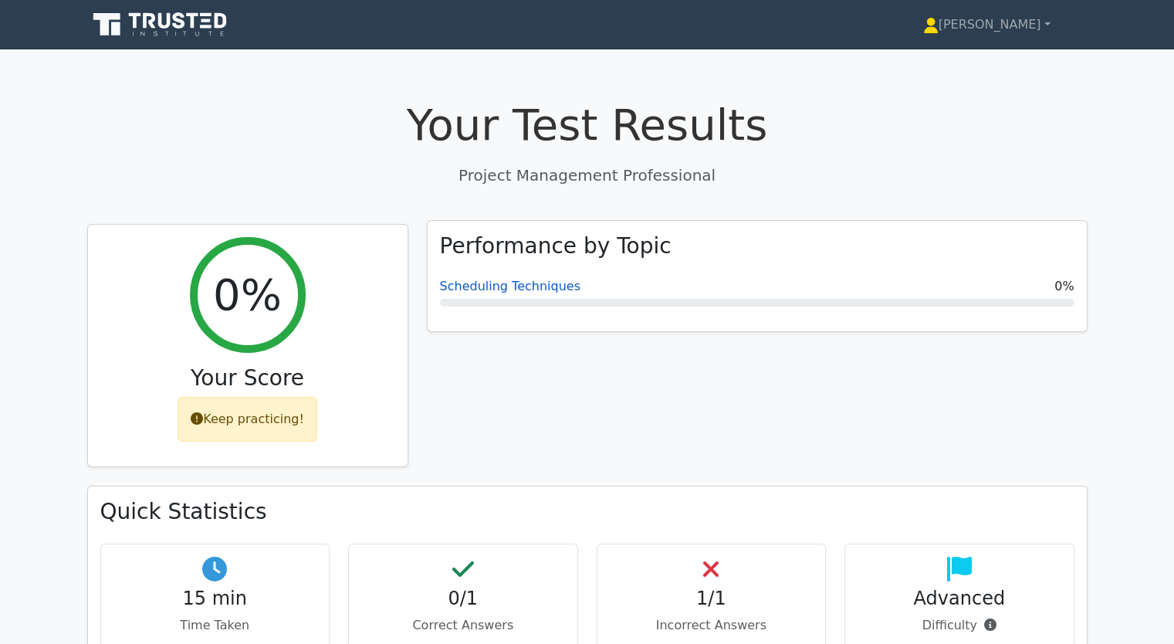
click at [503, 289] on link "Scheduling Techniques" at bounding box center [510, 286] width 141 height 15
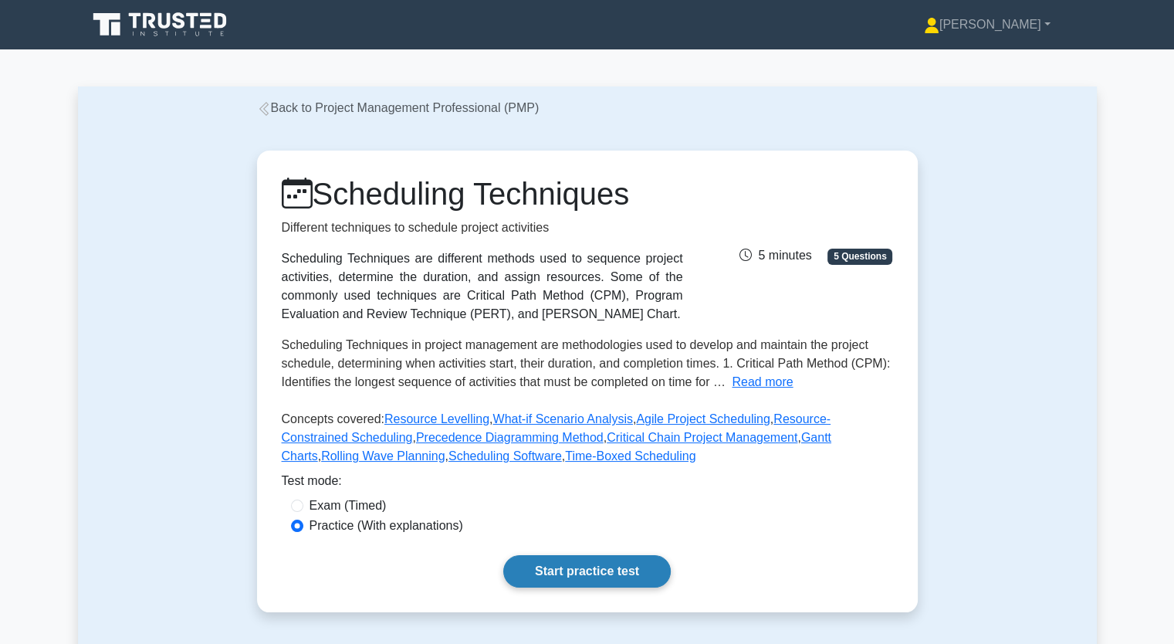
click at [601, 584] on link "Start practice test" at bounding box center [587, 571] width 168 height 32
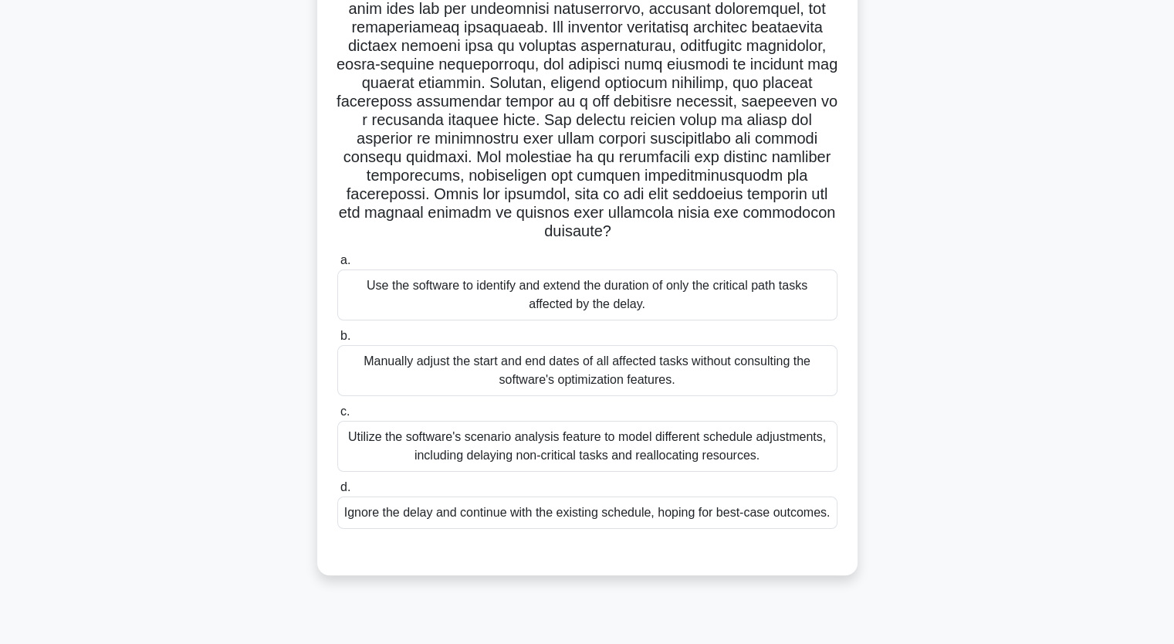
scroll to position [191, 0]
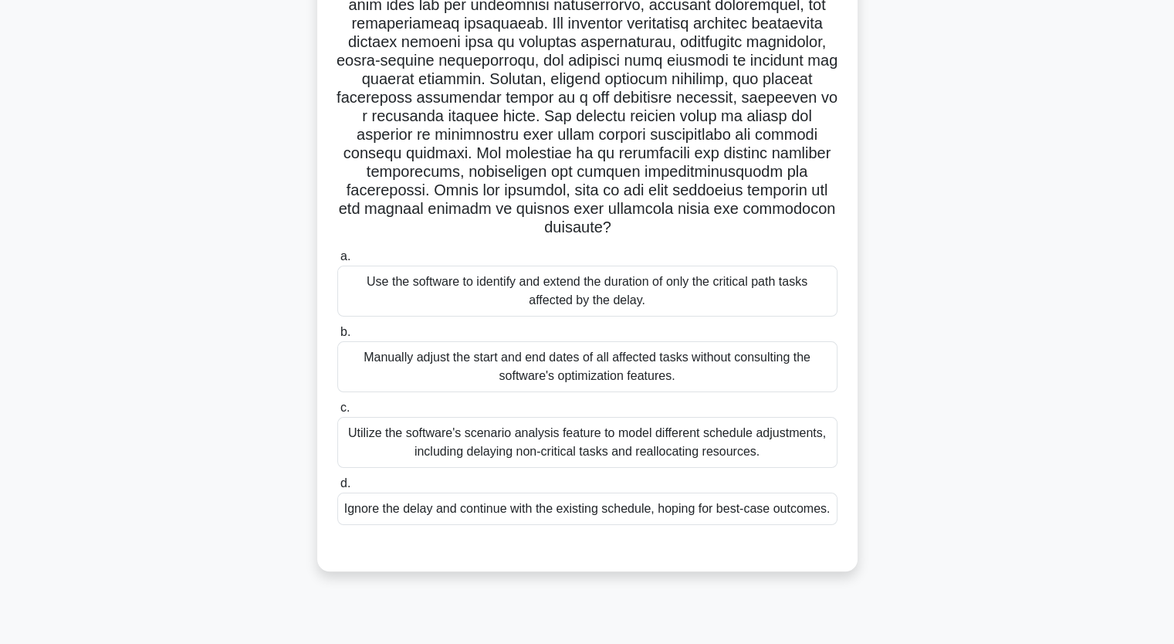
click at [573, 370] on div "Manually adjust the start and end dates of all affected tasks without consultin…" at bounding box center [587, 366] width 500 height 51
click at [337, 337] on input "b. Manually adjust the start and end dates of all affected tasks without consul…" at bounding box center [337, 332] width 0 height 10
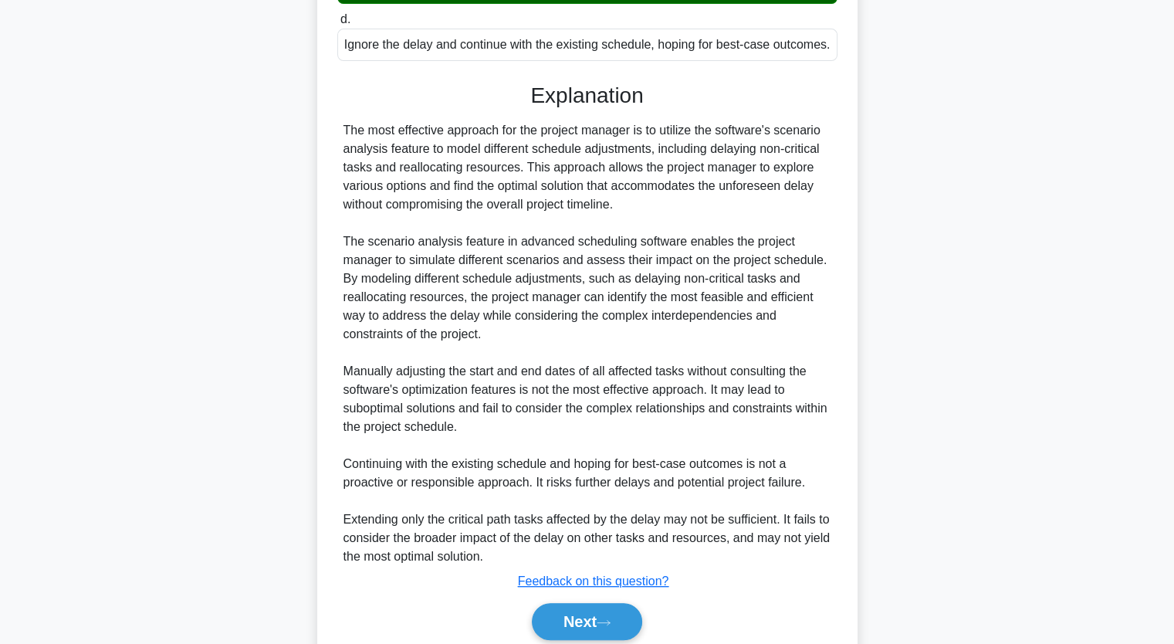
scroll to position [716, 0]
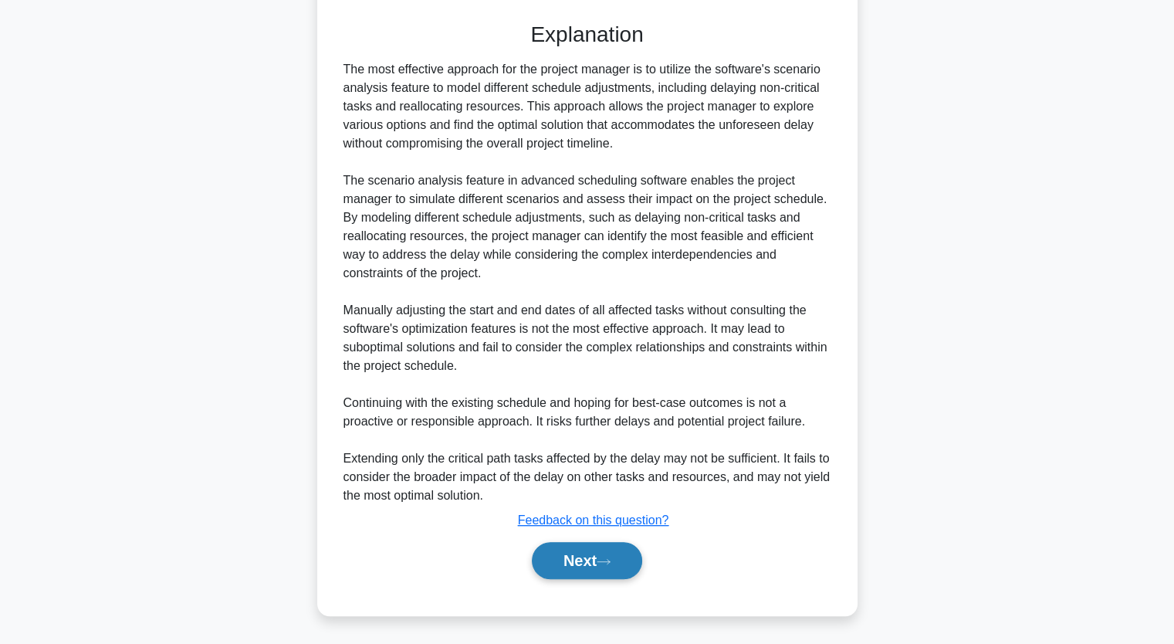
click at [607, 550] on button "Next" at bounding box center [587, 560] width 110 height 37
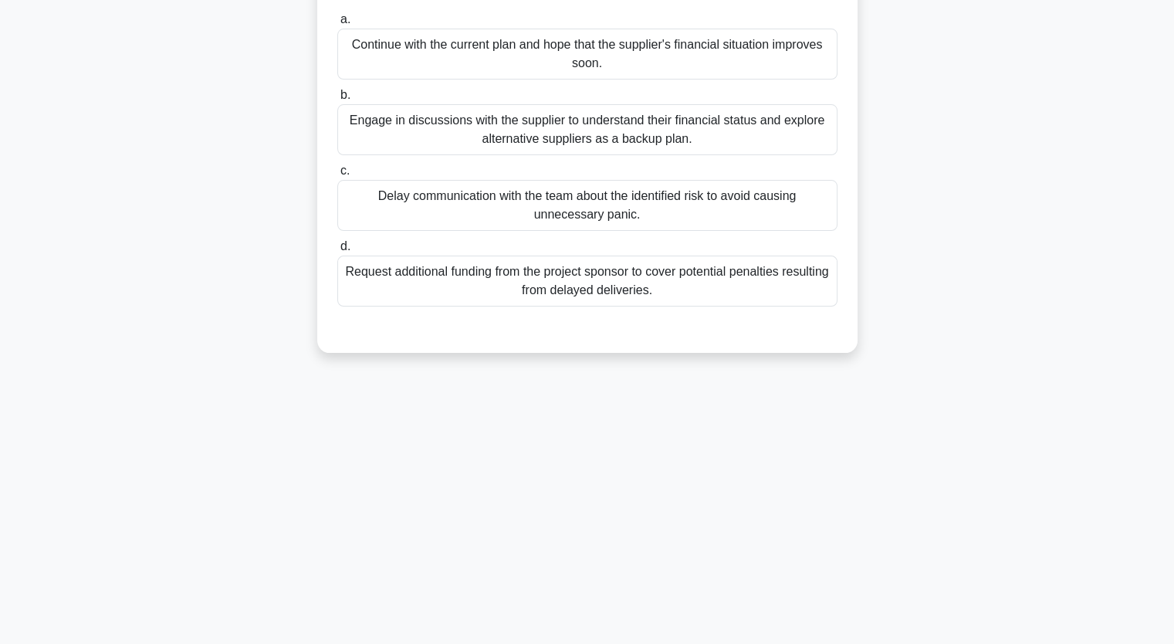
scroll to position [191, 0]
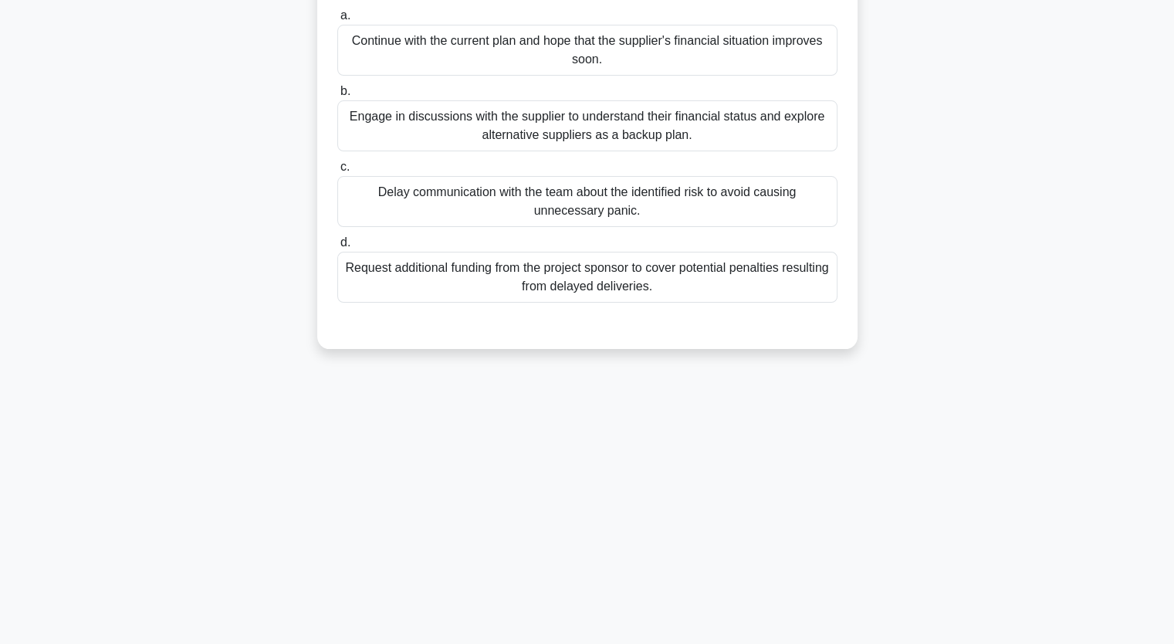
click at [598, 146] on div "Engage in discussions with the supplier to understand their financial status an…" at bounding box center [587, 125] width 500 height 51
click at [337, 97] on input "b. Engage in discussions with the supplier to understand their financial status…" at bounding box center [337, 91] width 0 height 10
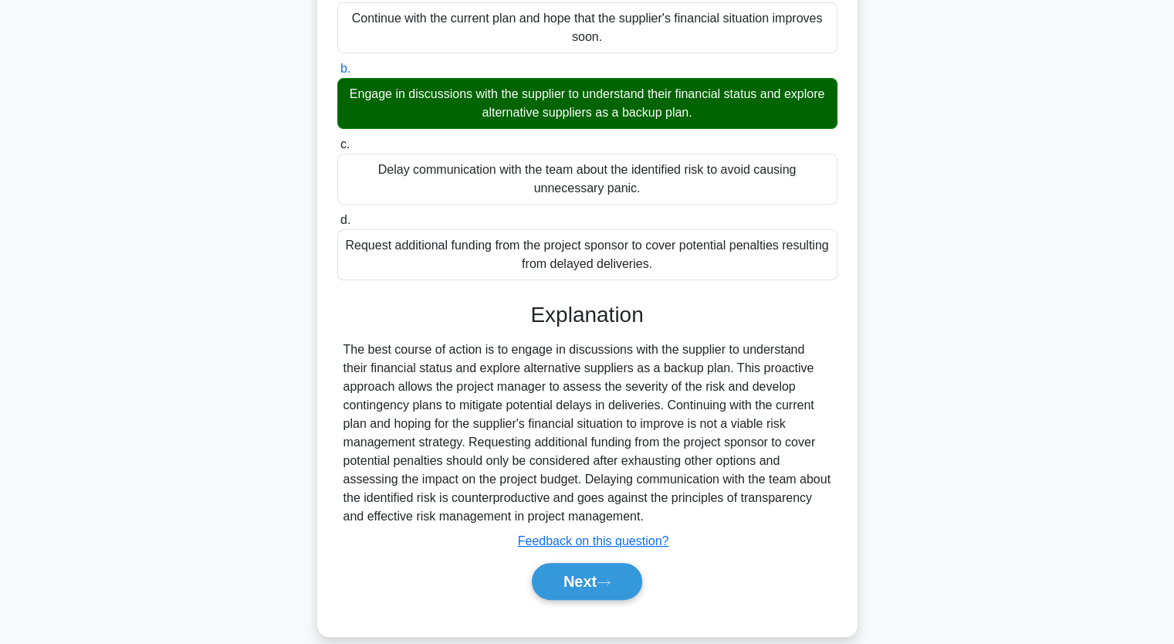
scroll to position [233, 0]
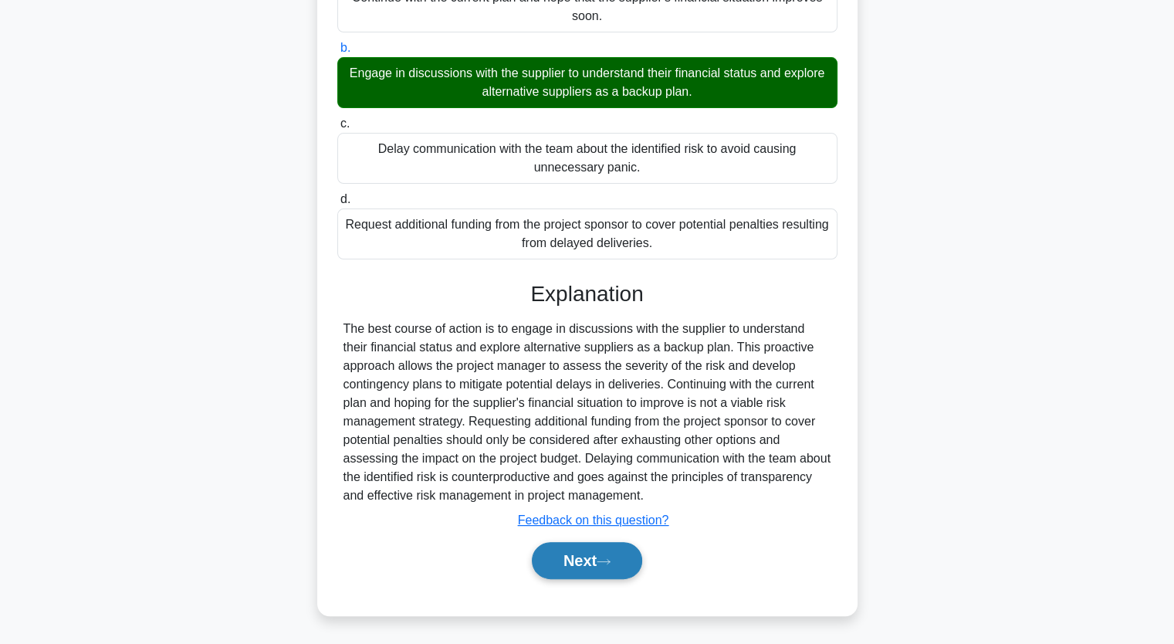
drag, startPoint x: 593, startPoint y: 554, endPoint x: 595, endPoint y: 545, distance: 9.5
click at [593, 554] on button "Next" at bounding box center [587, 560] width 110 height 37
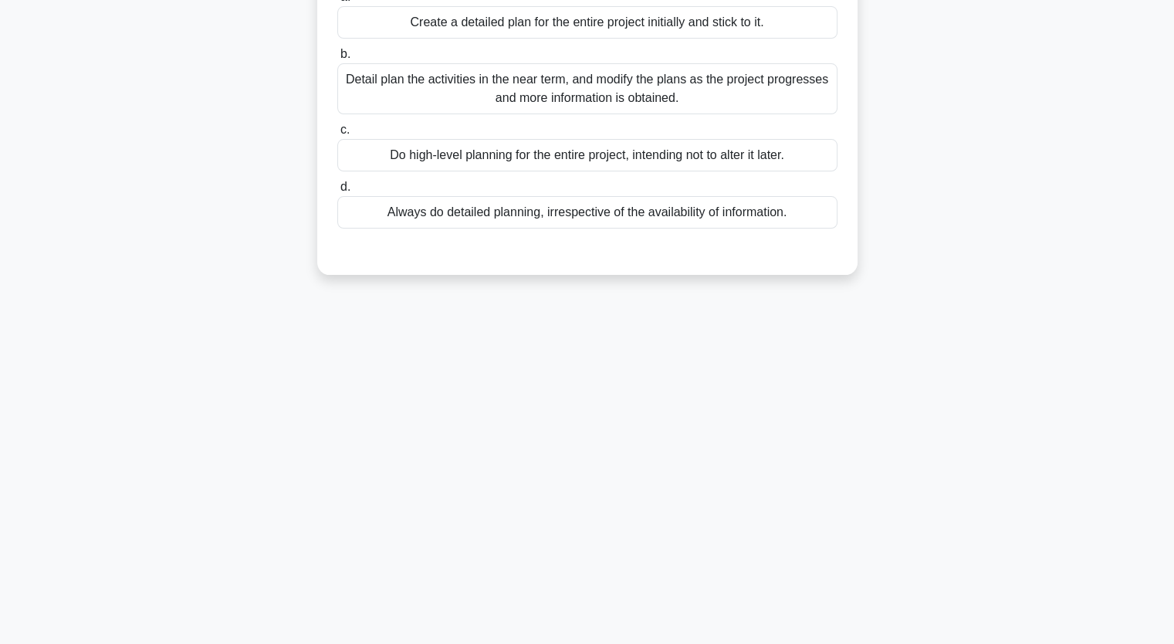
click at [503, 158] on div "Do high-level planning for the entire project, intending not to alter it later." at bounding box center [587, 155] width 500 height 32
click at [337, 135] on input "c. Do high-level planning for the entire project, intending not to alter it lat…" at bounding box center [337, 130] width 0 height 10
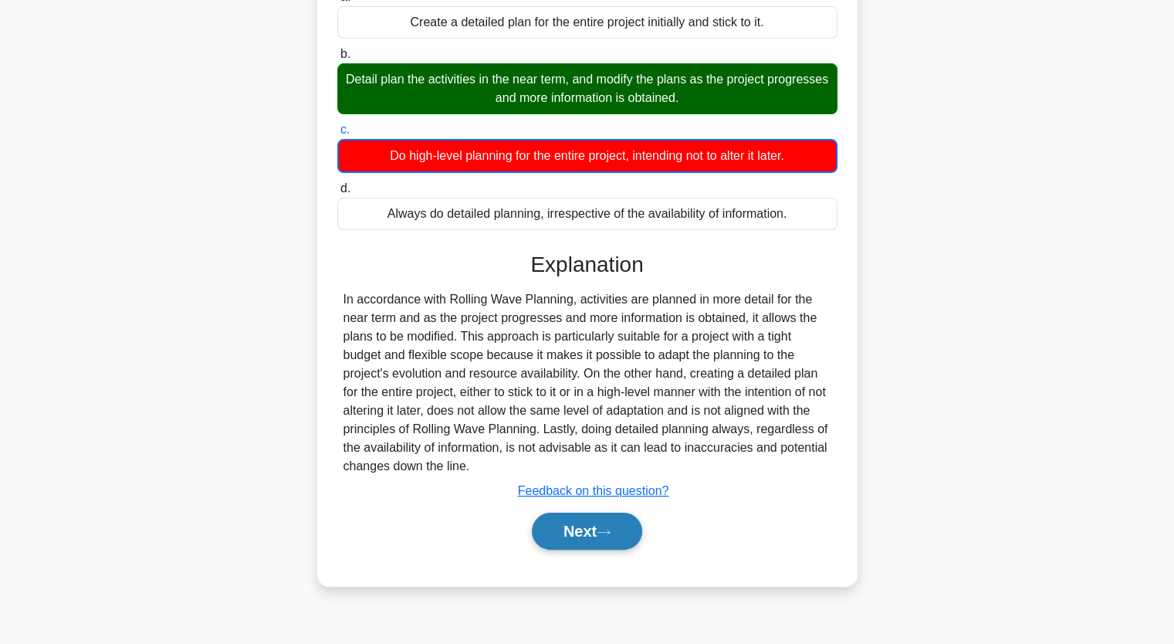
click at [598, 520] on button "Next" at bounding box center [587, 531] width 110 height 37
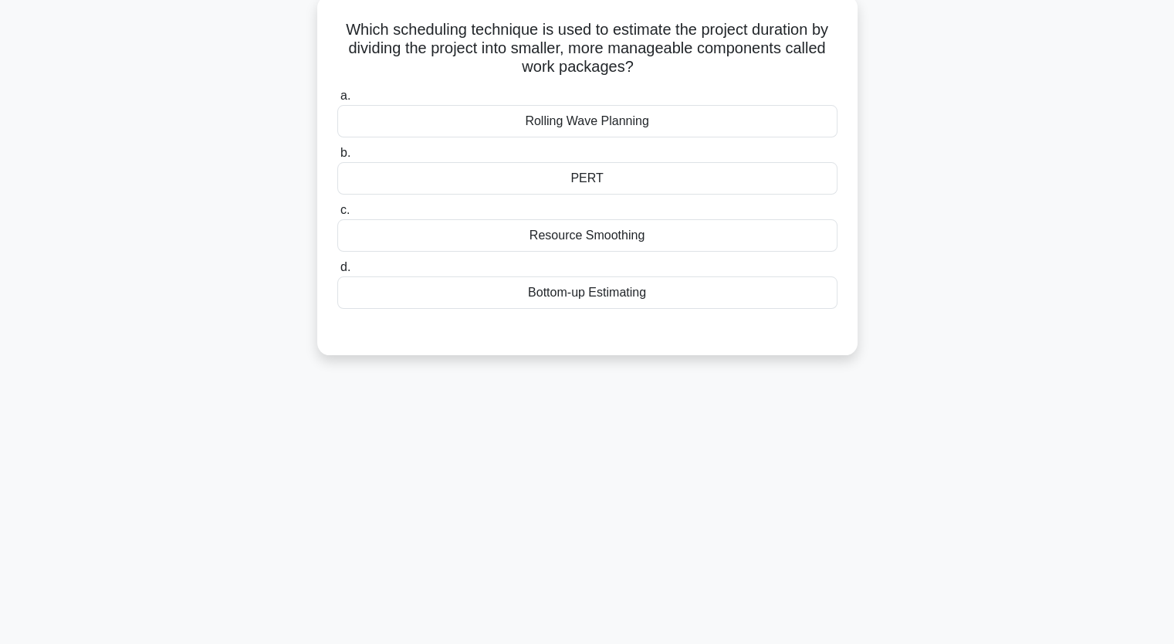
scroll to position [0, 0]
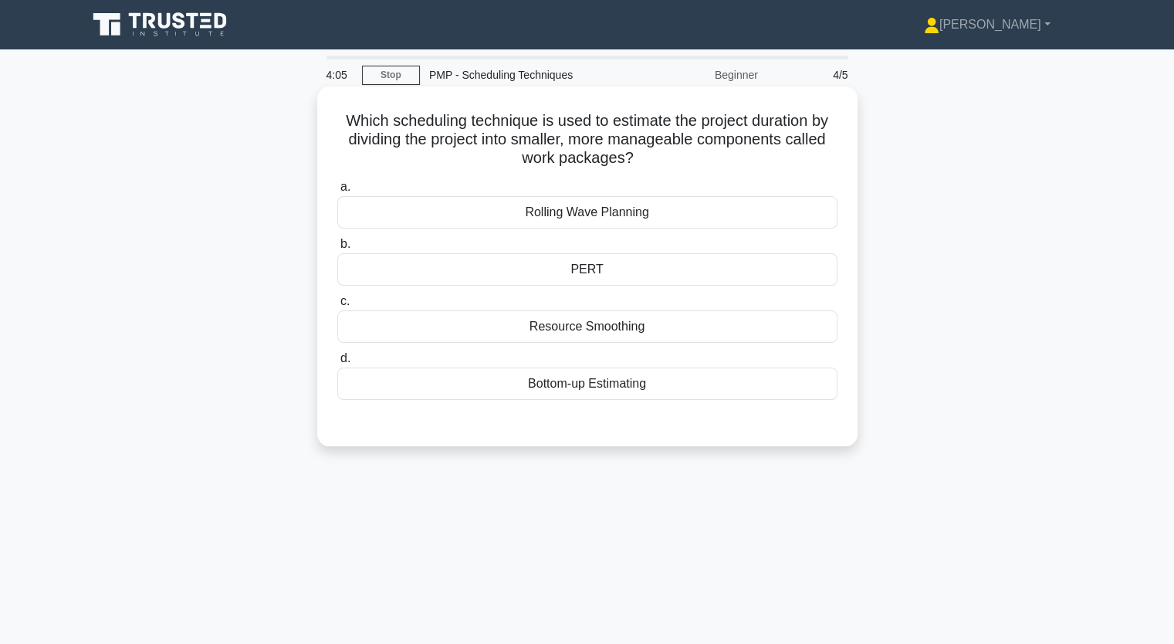
click at [600, 325] on div "Resource Smoothing" at bounding box center [587, 326] width 500 height 32
click at [337, 307] on input "c. Resource Smoothing" at bounding box center [337, 301] width 0 height 10
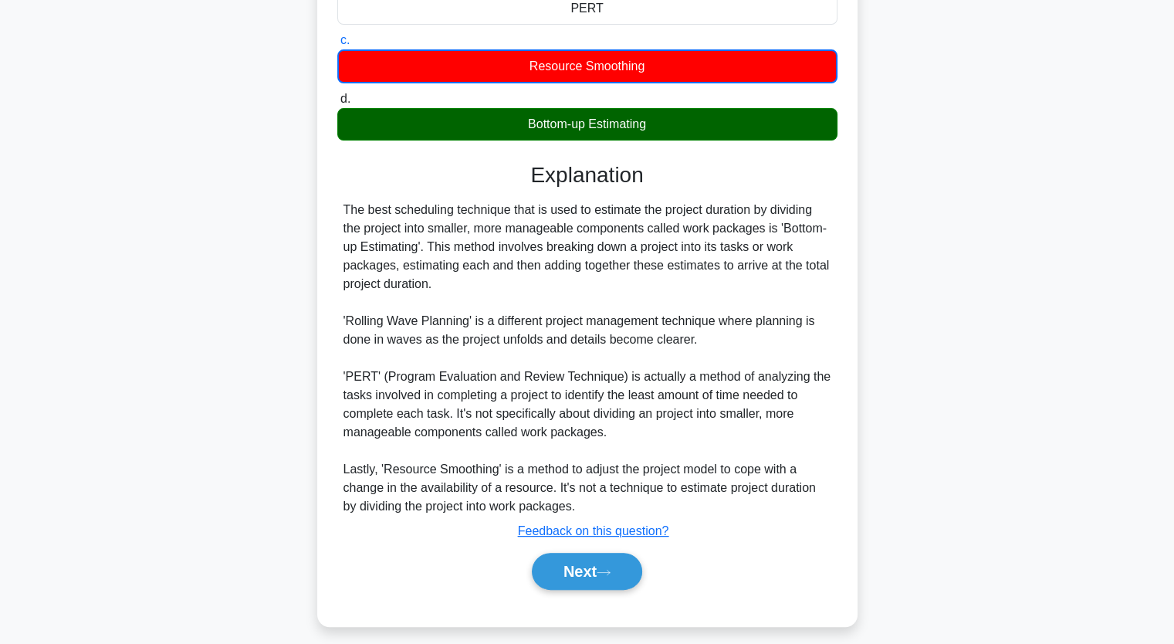
scroll to position [272, 0]
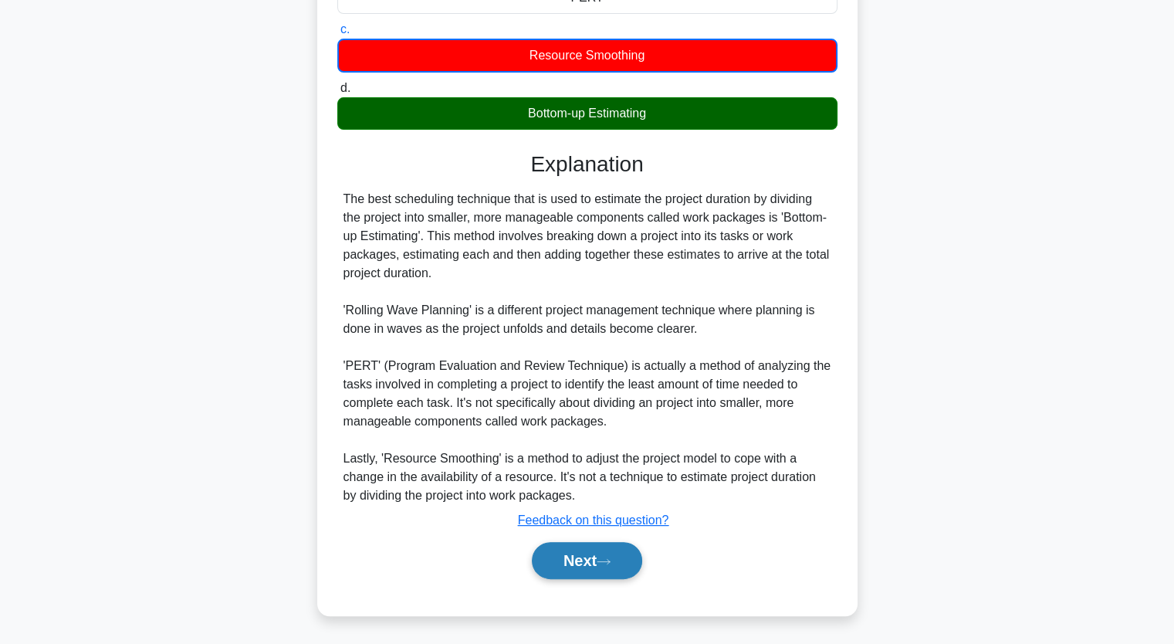
drag, startPoint x: 598, startPoint y: 541, endPoint x: 612, endPoint y: 536, distance: 14.9
click at [600, 542] on button "Next" at bounding box center [587, 560] width 110 height 37
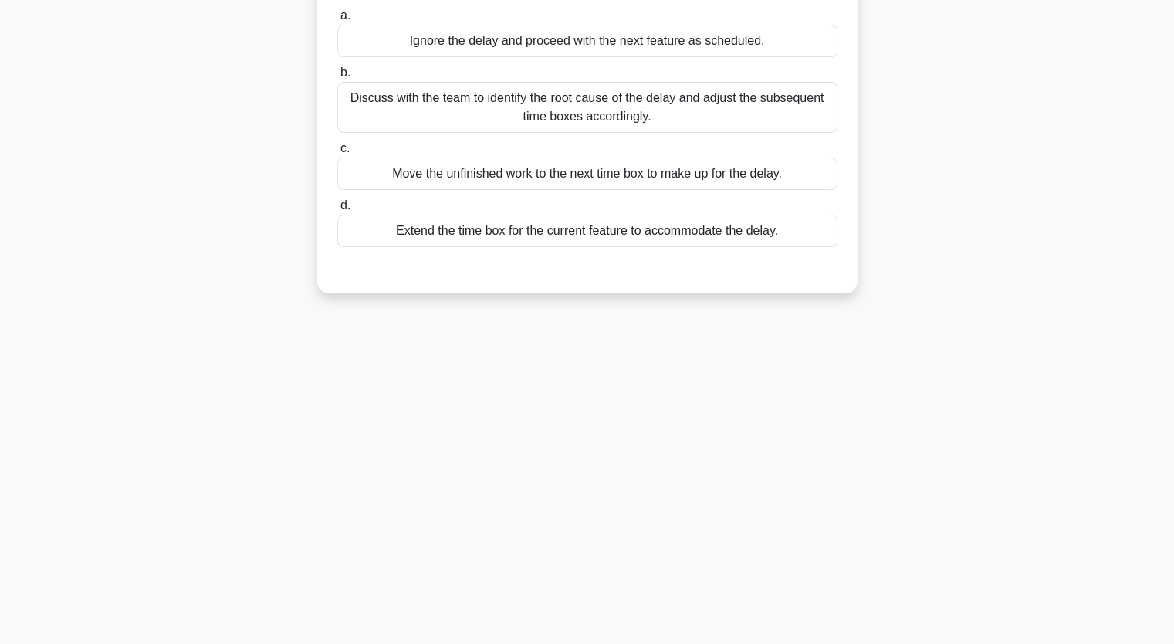
click at [555, 133] on div "Discuss with the team to identify the root cause of the delay and adjust the su…" at bounding box center [587, 107] width 500 height 51
click at [337, 78] on input "b. Discuss with the team to identify the root cause of the delay and adjust the…" at bounding box center [337, 73] width 0 height 10
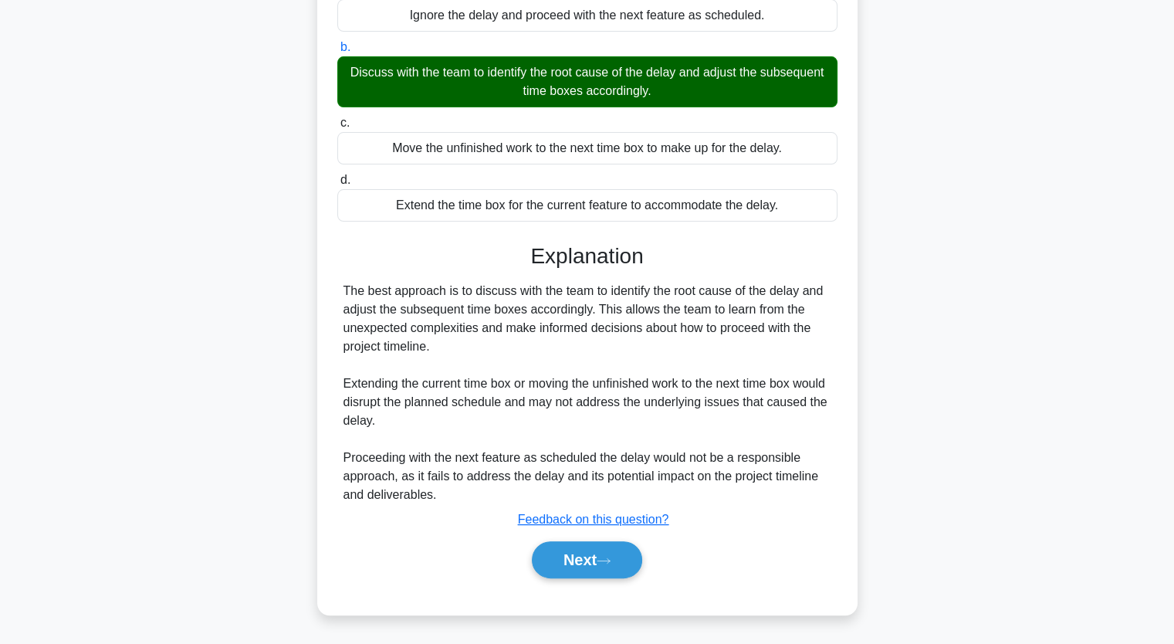
scroll to position [233, 0]
click at [587, 570] on button "Next" at bounding box center [587, 559] width 110 height 37
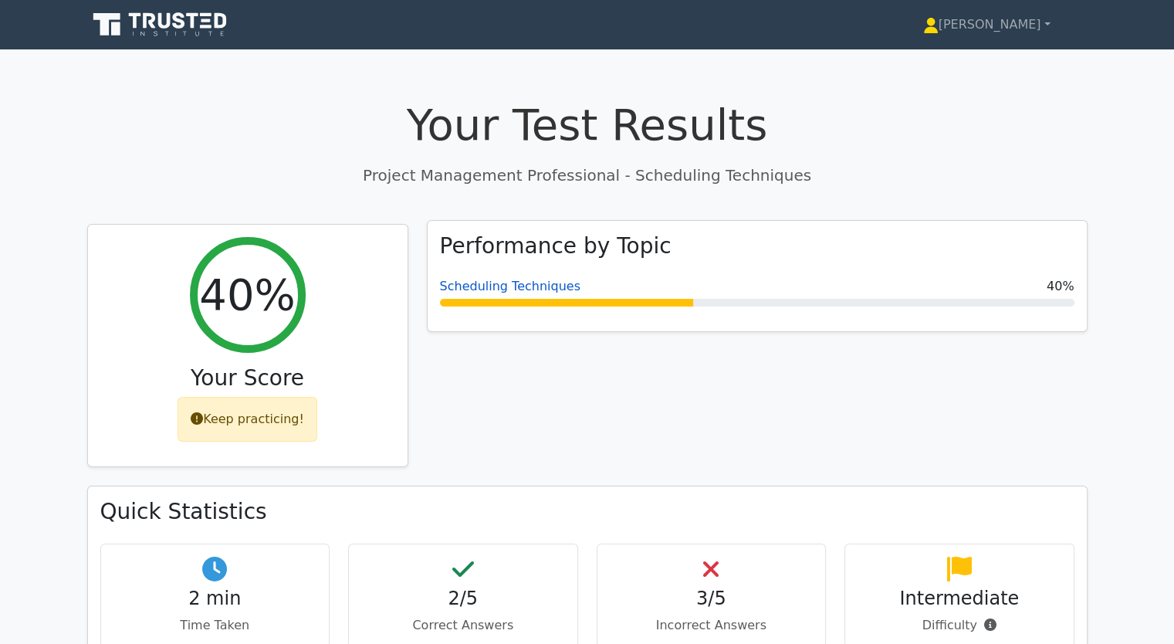
click at [478, 283] on link "Scheduling Techniques" at bounding box center [510, 286] width 141 height 15
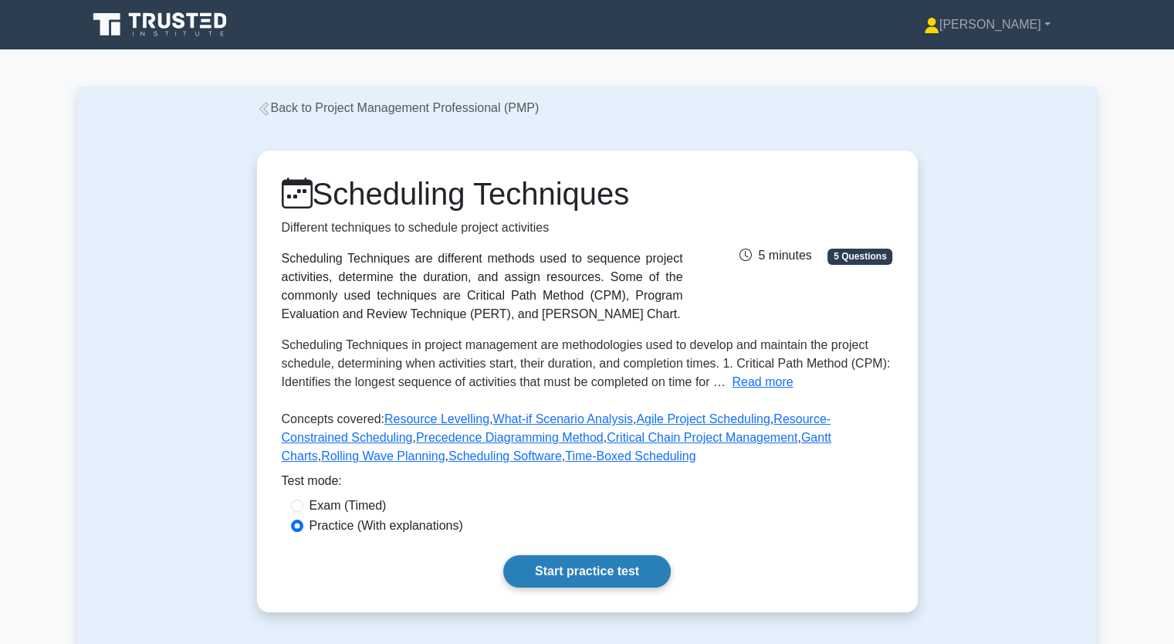
click at [580, 575] on link "Start practice test" at bounding box center [587, 571] width 168 height 32
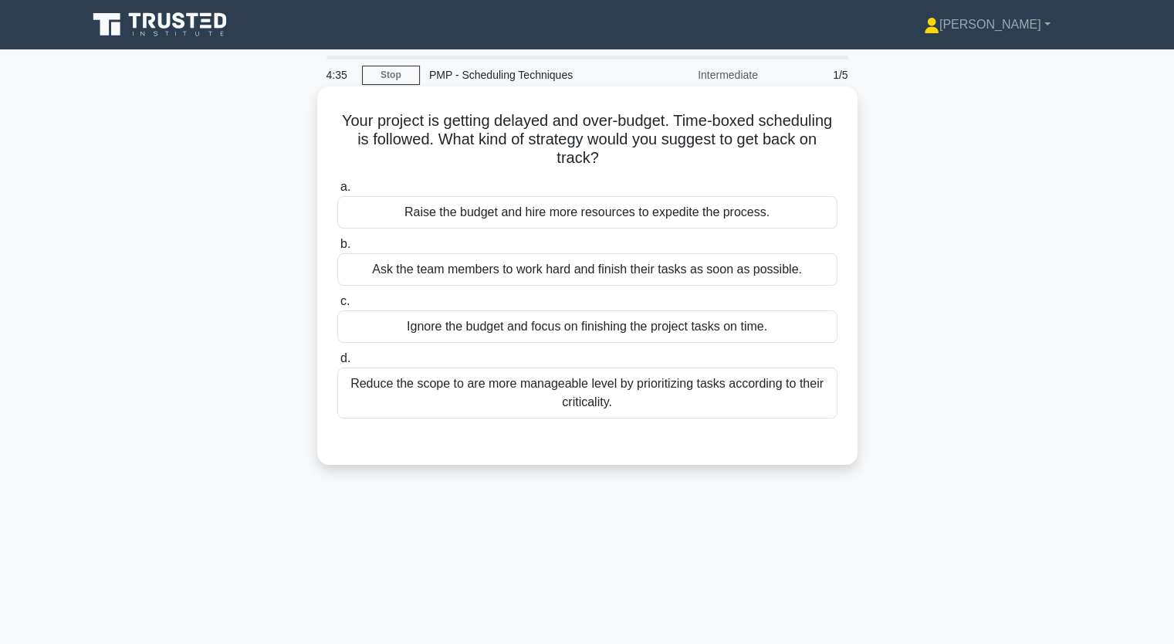
click at [572, 381] on div "Reduce the scope to are more manageable level by prioritizing tasks according t…" at bounding box center [587, 392] width 500 height 51
click at [337, 364] on input "d. Reduce the scope to are more manageable level by prioritizing tasks accordin…" at bounding box center [337, 359] width 0 height 10
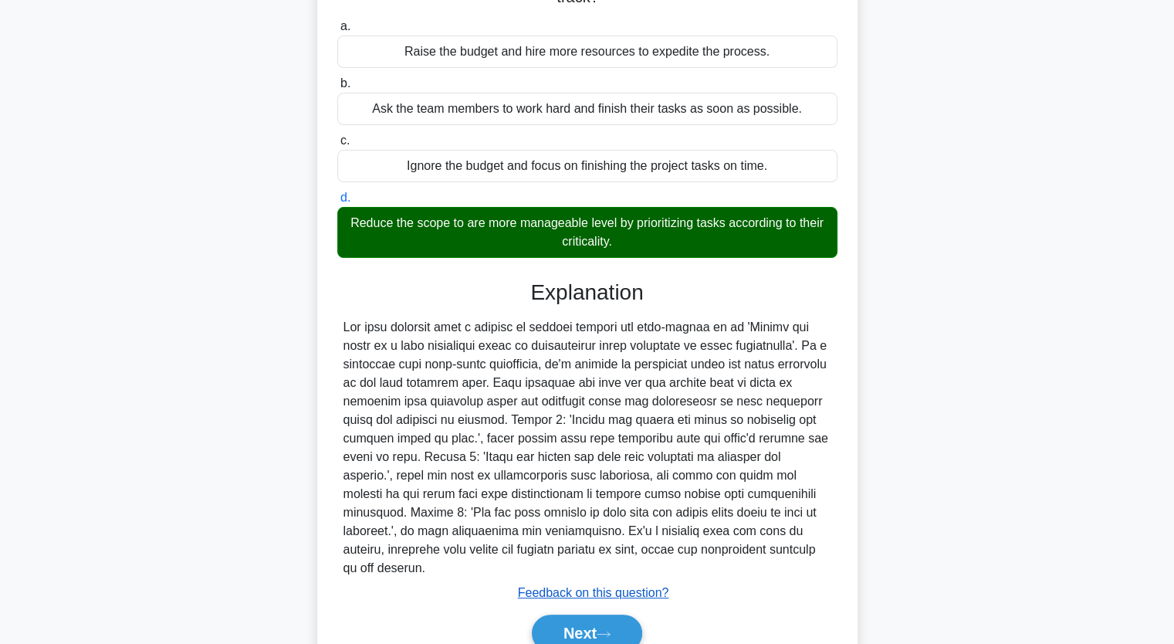
scroll to position [215, 0]
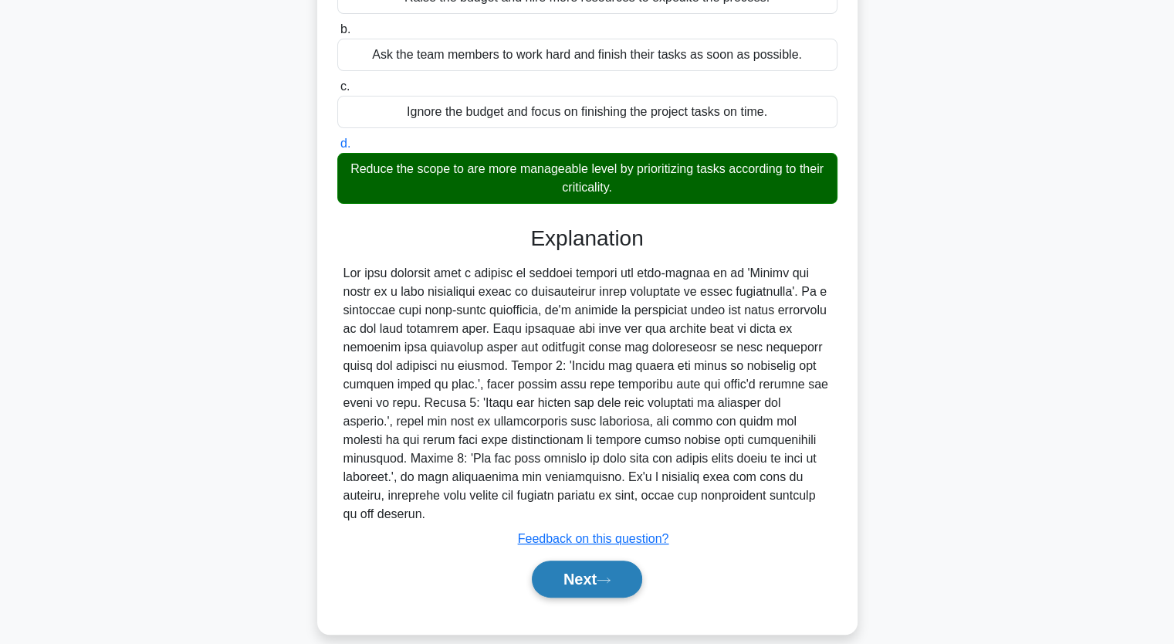
click at [611, 576] on icon at bounding box center [604, 580] width 14 height 8
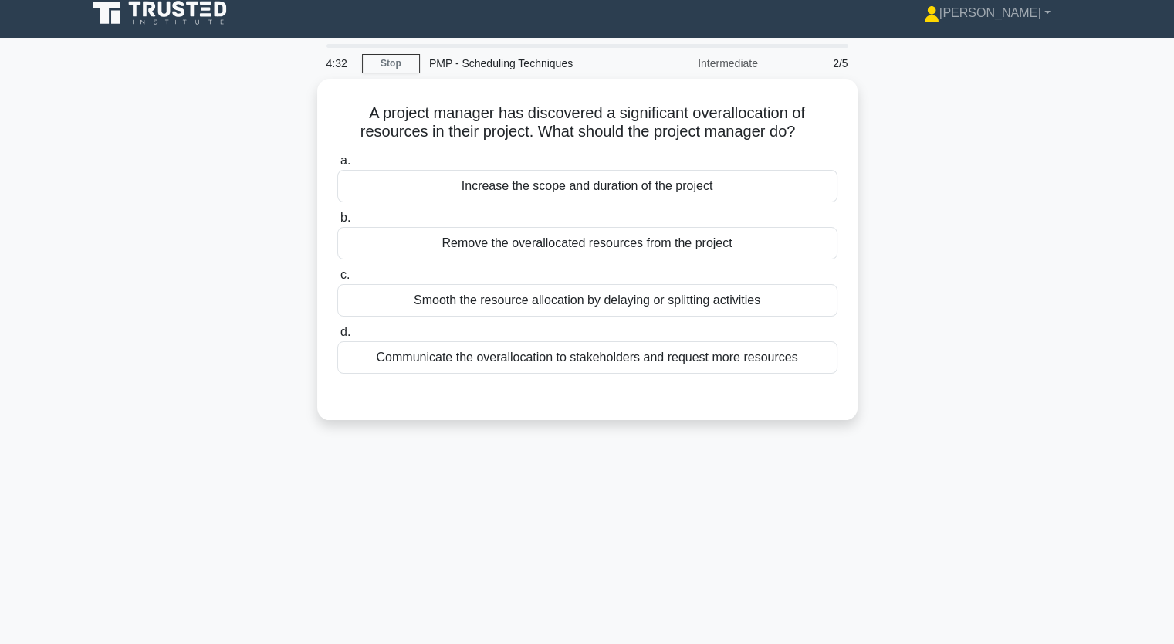
scroll to position [0, 0]
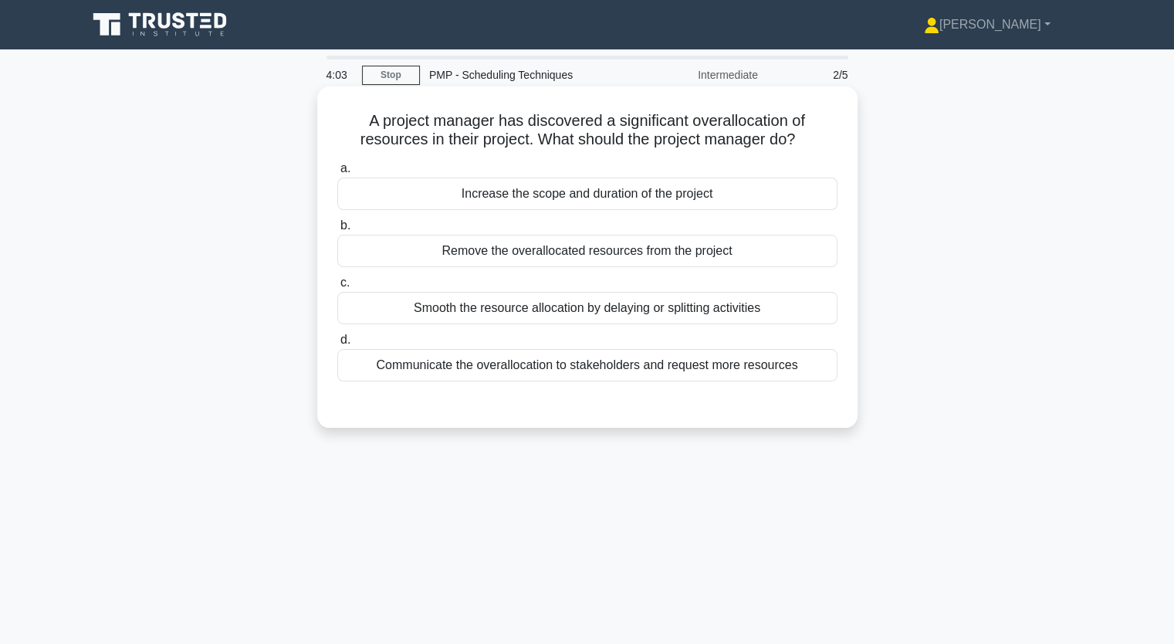
click at [632, 317] on div "Smooth the resource allocation by delaying or splitting activities" at bounding box center [587, 308] width 500 height 32
click at [337, 288] on input "c. Smooth the resource allocation by delaying or splitting activities" at bounding box center [337, 283] width 0 height 10
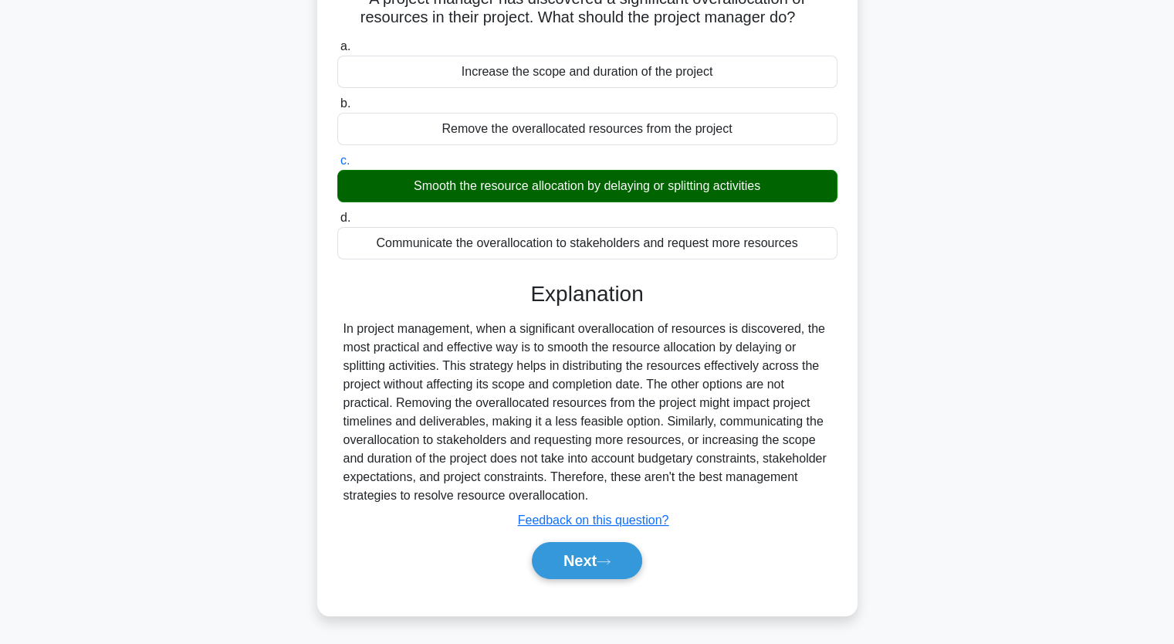
scroll to position [191, 0]
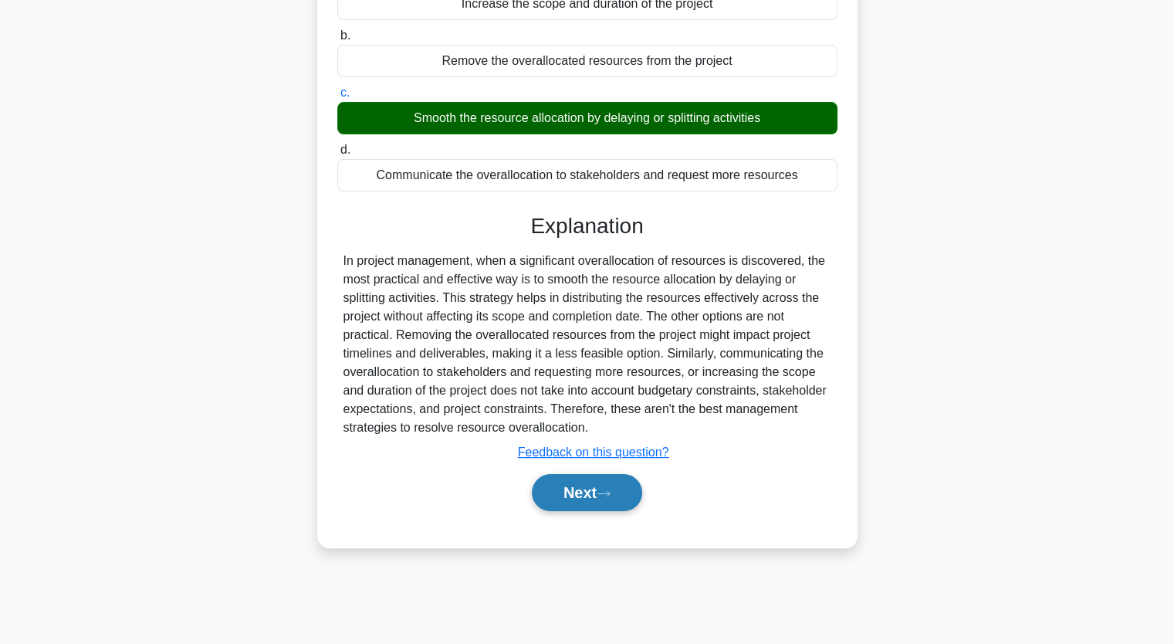
click at [581, 476] on button "Next" at bounding box center [587, 492] width 110 height 37
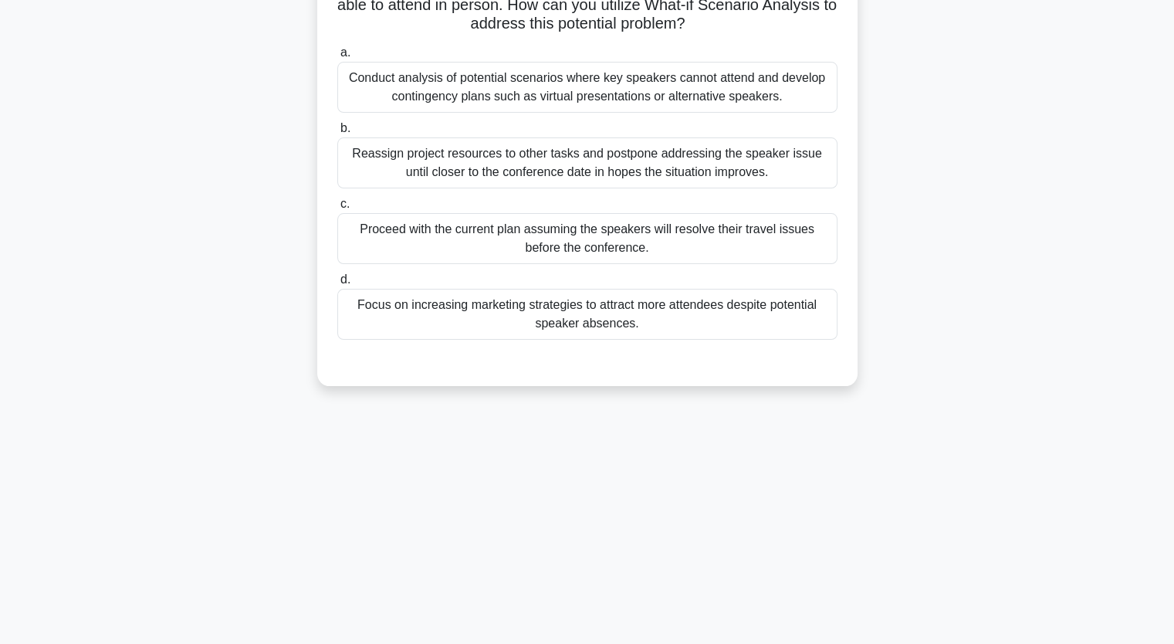
click at [579, 93] on div "Conduct analysis of potential scenarios where key speakers cannot attend and de…" at bounding box center [587, 87] width 500 height 51
click at [337, 58] on input "a. Conduct analysis of potential scenarios where key speakers cannot attend and…" at bounding box center [337, 53] width 0 height 10
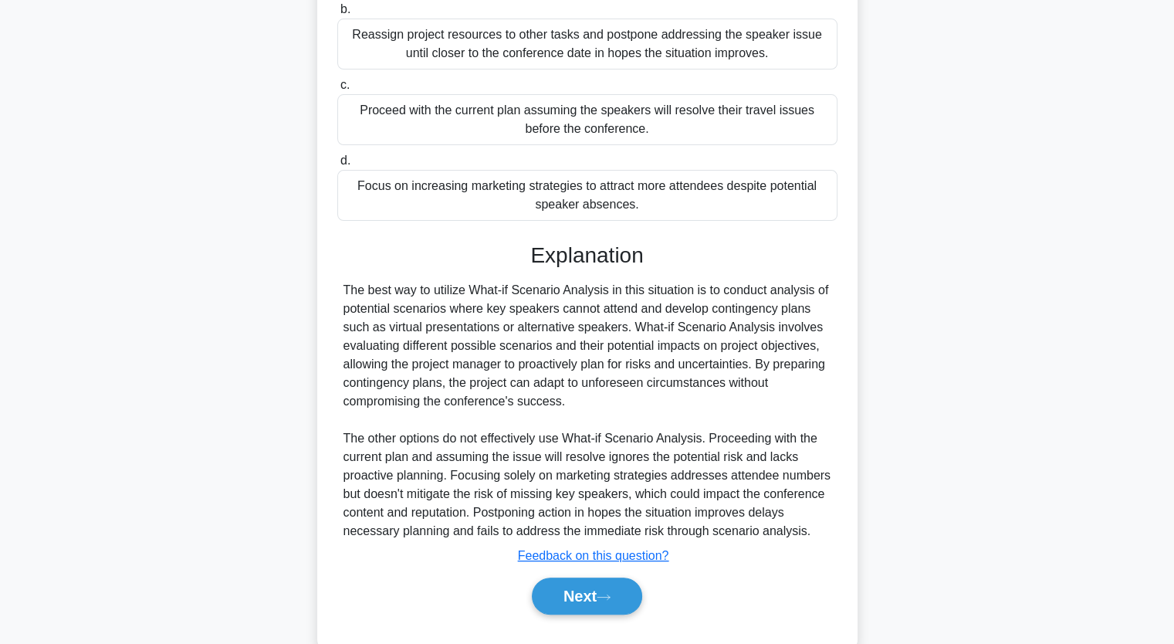
scroll to position [344, 0]
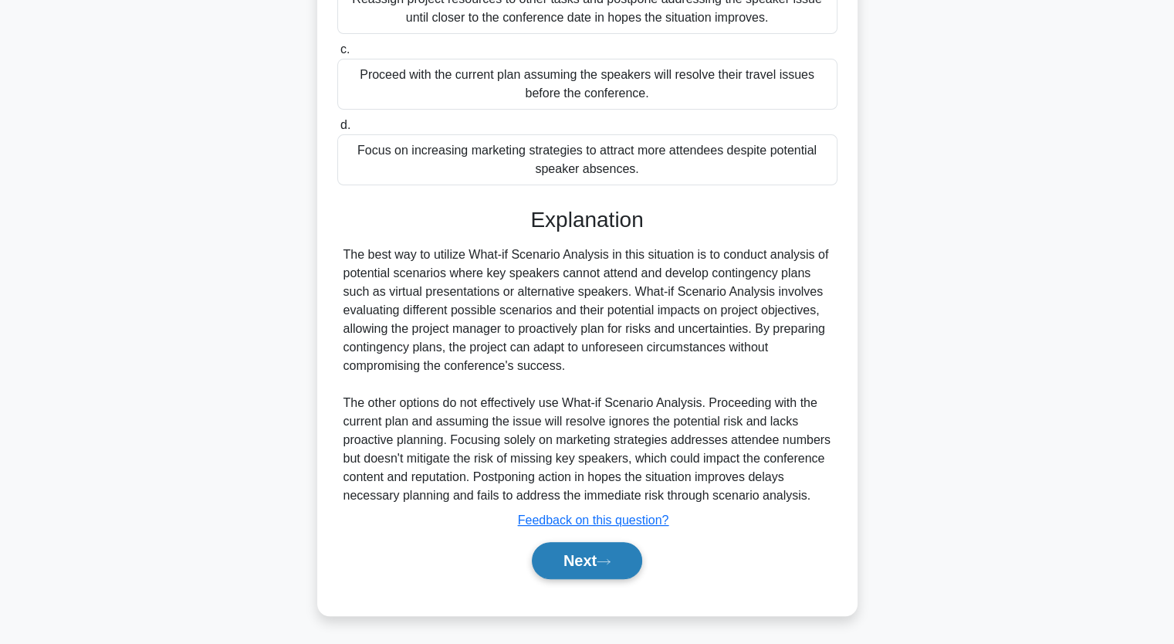
click at [595, 551] on button "Next" at bounding box center [587, 560] width 110 height 37
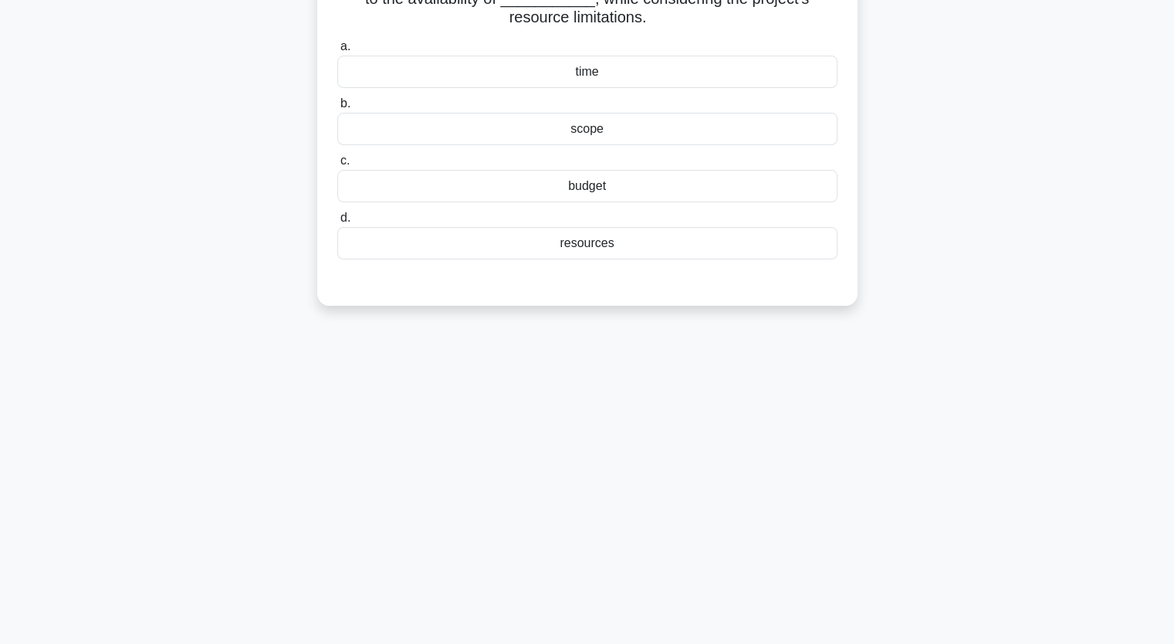
scroll to position [36, 0]
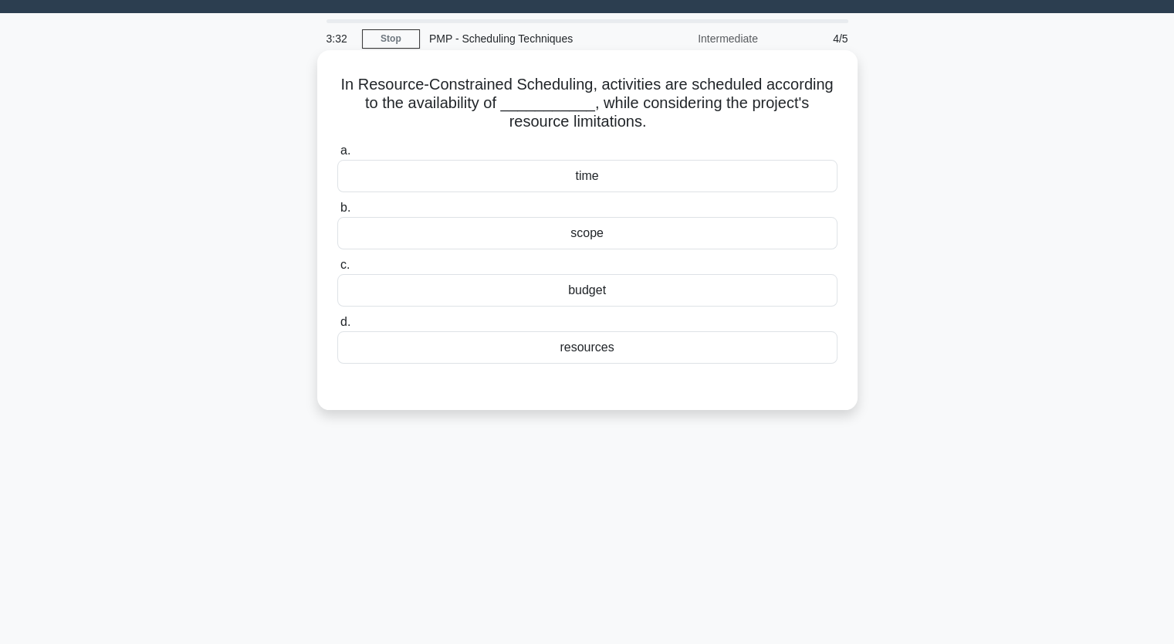
click at [603, 289] on div "budget" at bounding box center [587, 290] width 500 height 32
click at [337, 270] on input "c. budget" at bounding box center [337, 265] width 0 height 10
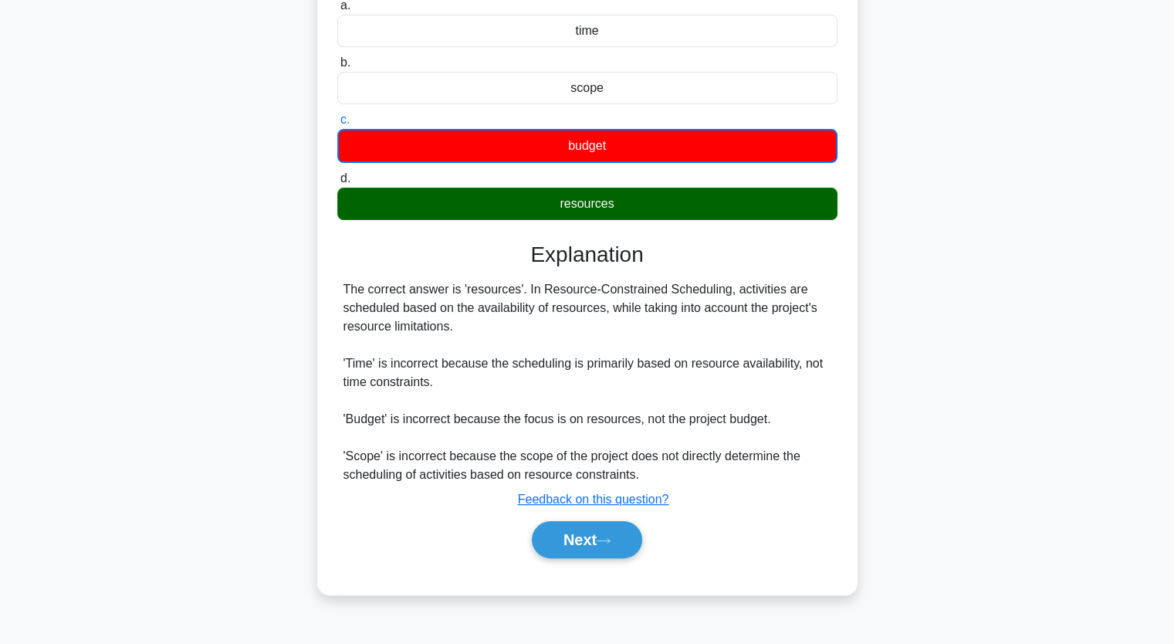
scroll to position [191, 0]
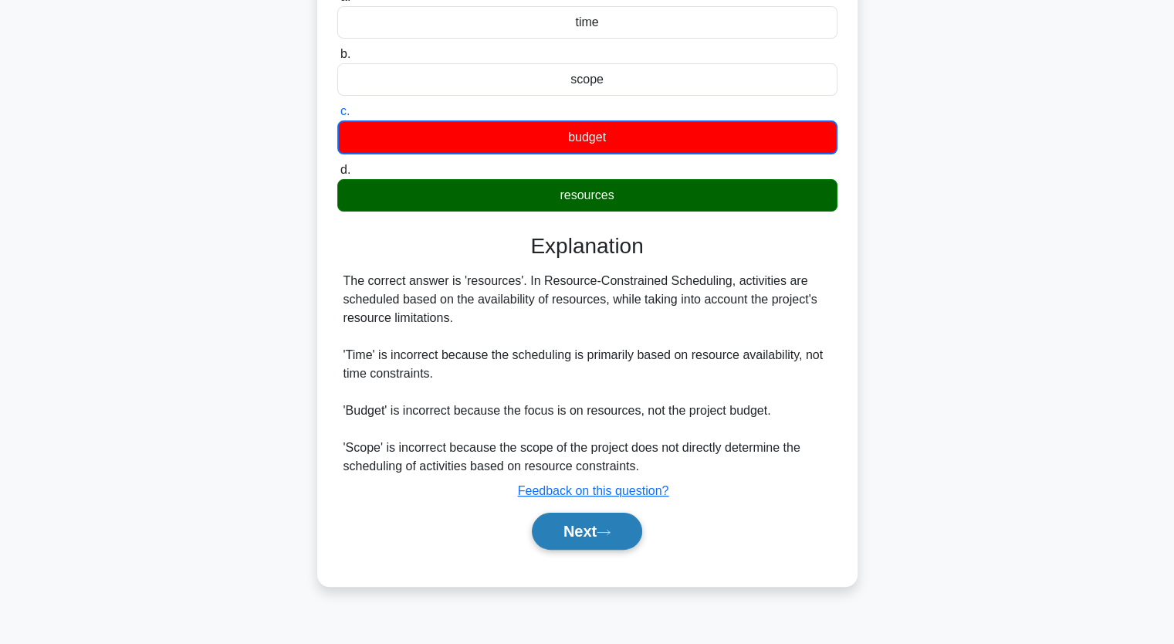
click at [586, 532] on button "Next" at bounding box center [587, 531] width 110 height 37
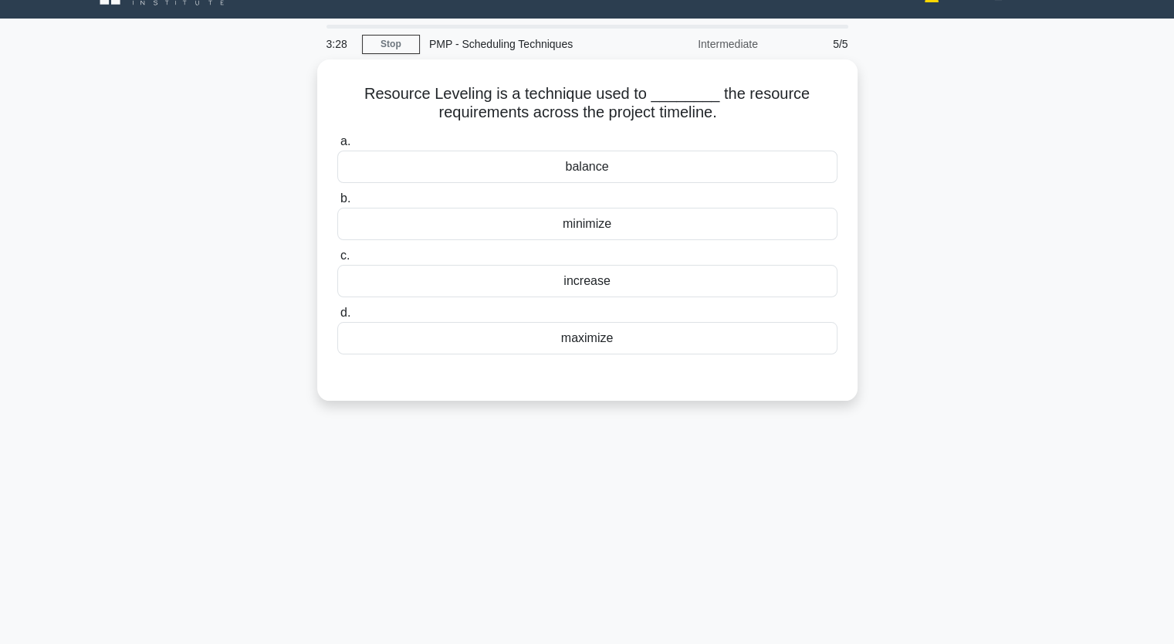
scroll to position [0, 0]
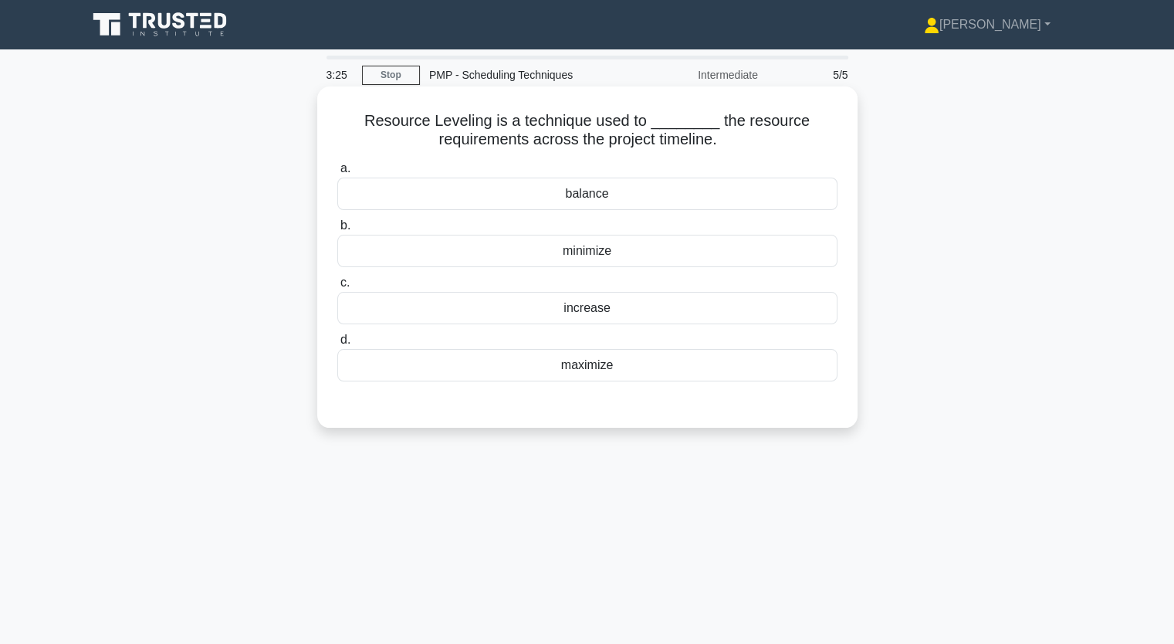
click at [602, 360] on div "maximize" at bounding box center [587, 365] width 500 height 32
click at [337, 345] on input "d. maximize" at bounding box center [337, 340] width 0 height 10
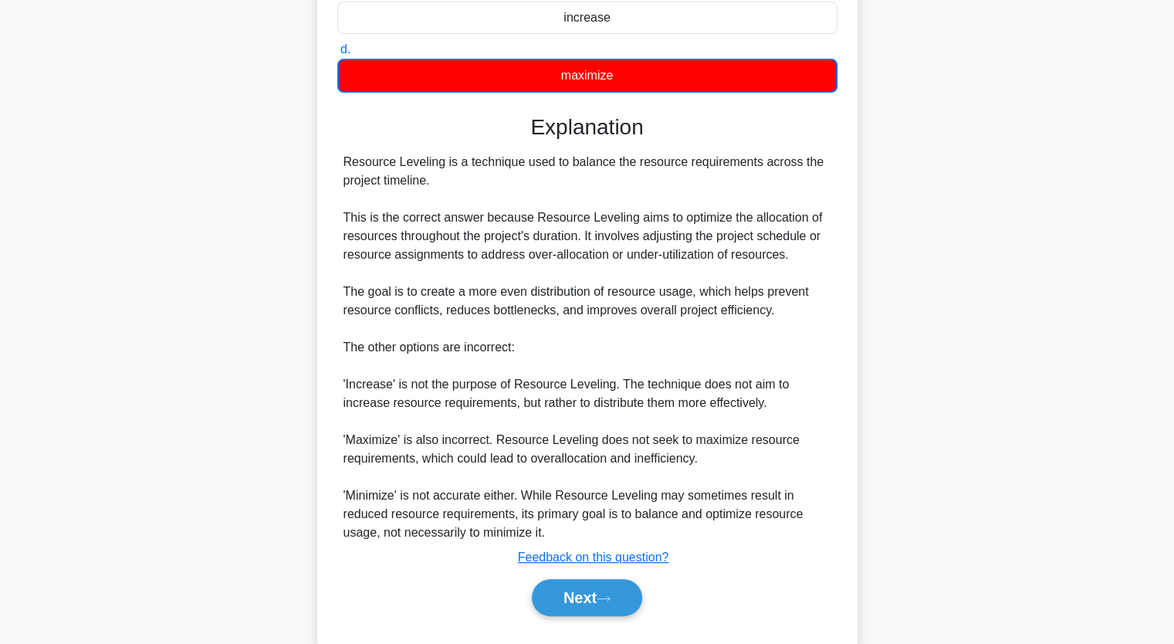
scroll to position [309, 0]
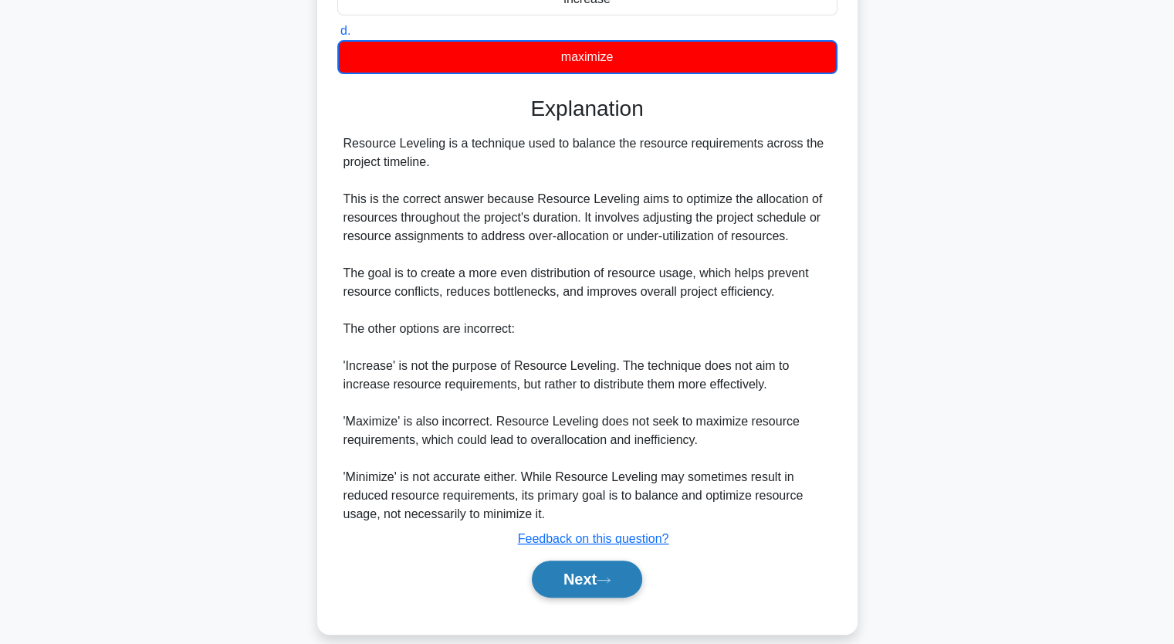
click at [588, 571] on button "Next" at bounding box center [587, 579] width 110 height 37
click at [581, 574] on button "Next" at bounding box center [587, 579] width 110 height 37
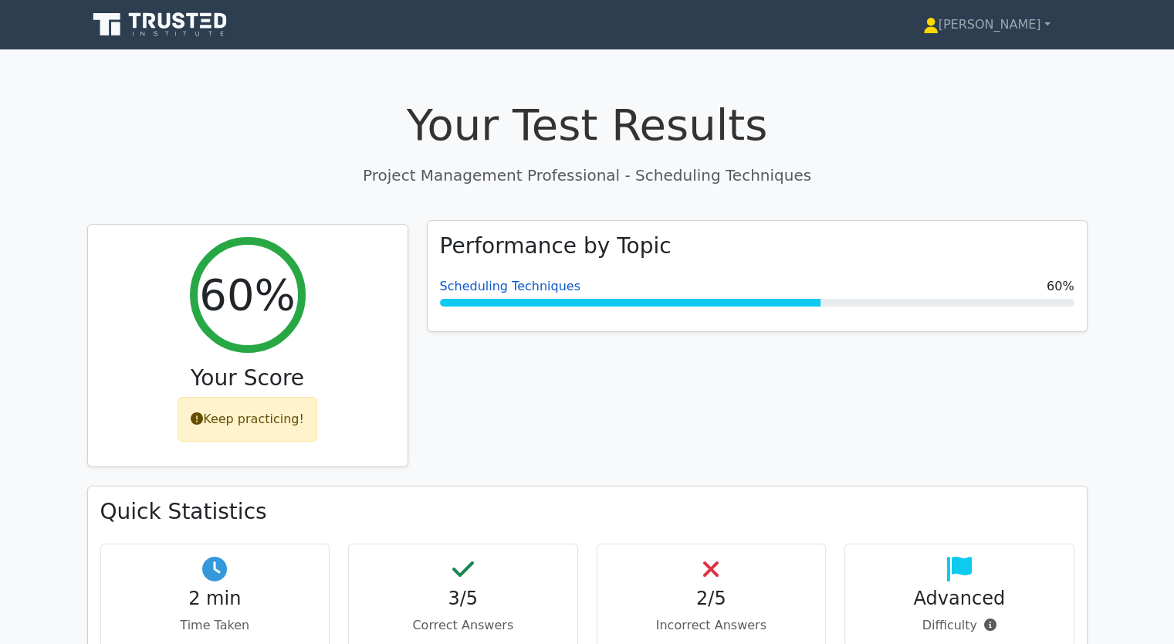
click at [520, 290] on link "Scheduling Techniques" at bounding box center [510, 286] width 141 height 15
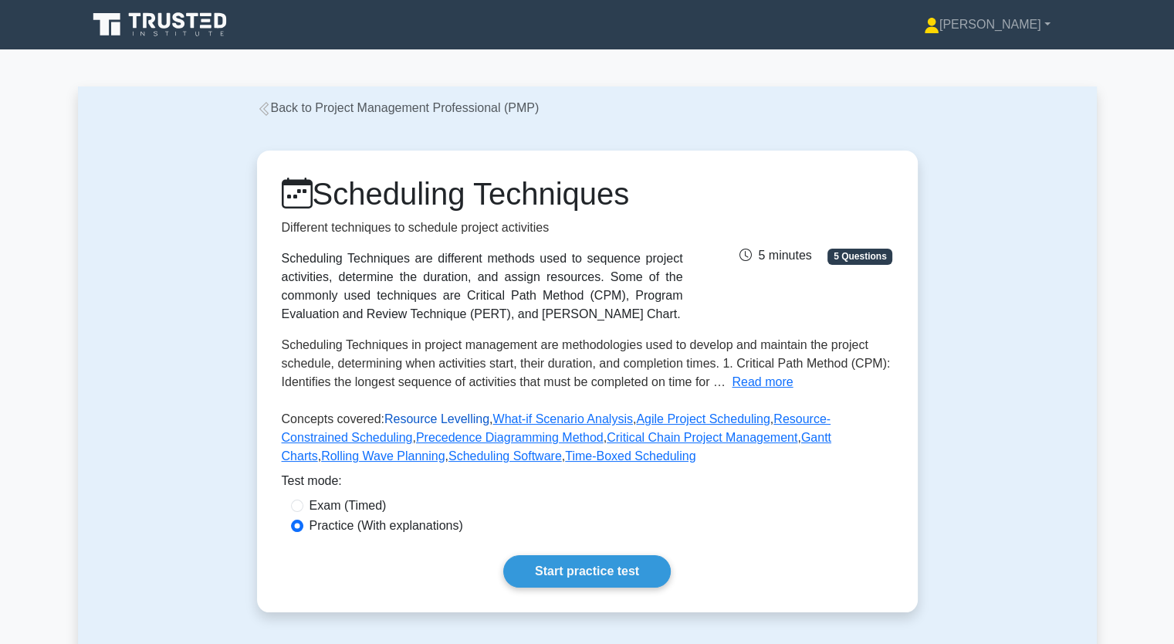
click at [405, 425] on link "Resource Levelling" at bounding box center [436, 418] width 105 height 13
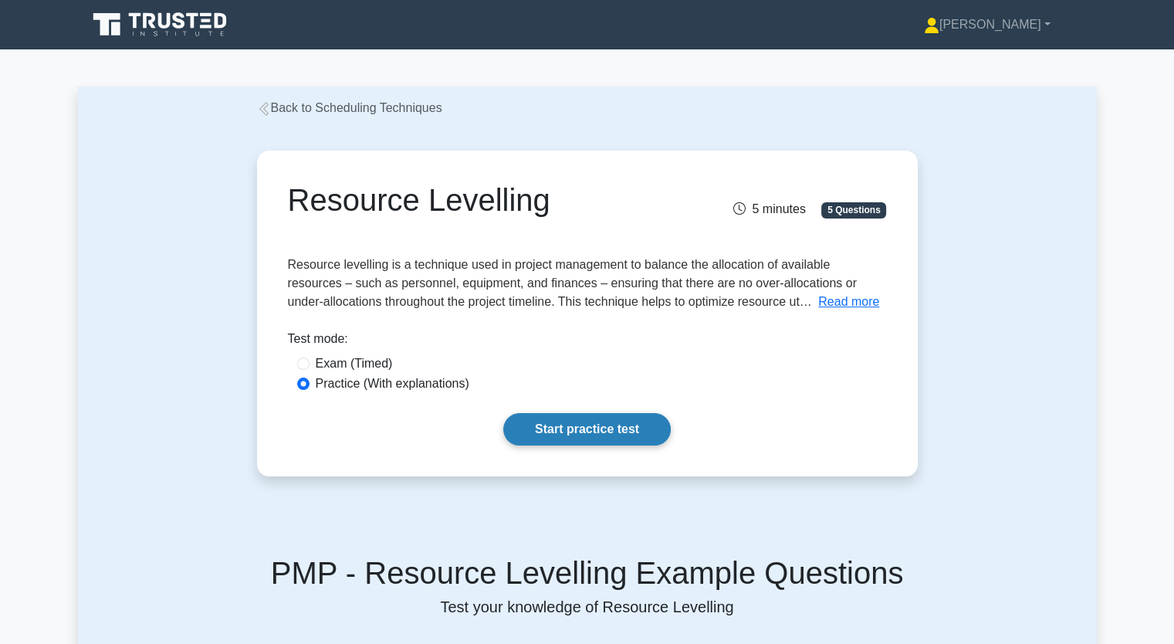
click at [587, 430] on link "Start practice test" at bounding box center [587, 429] width 168 height 32
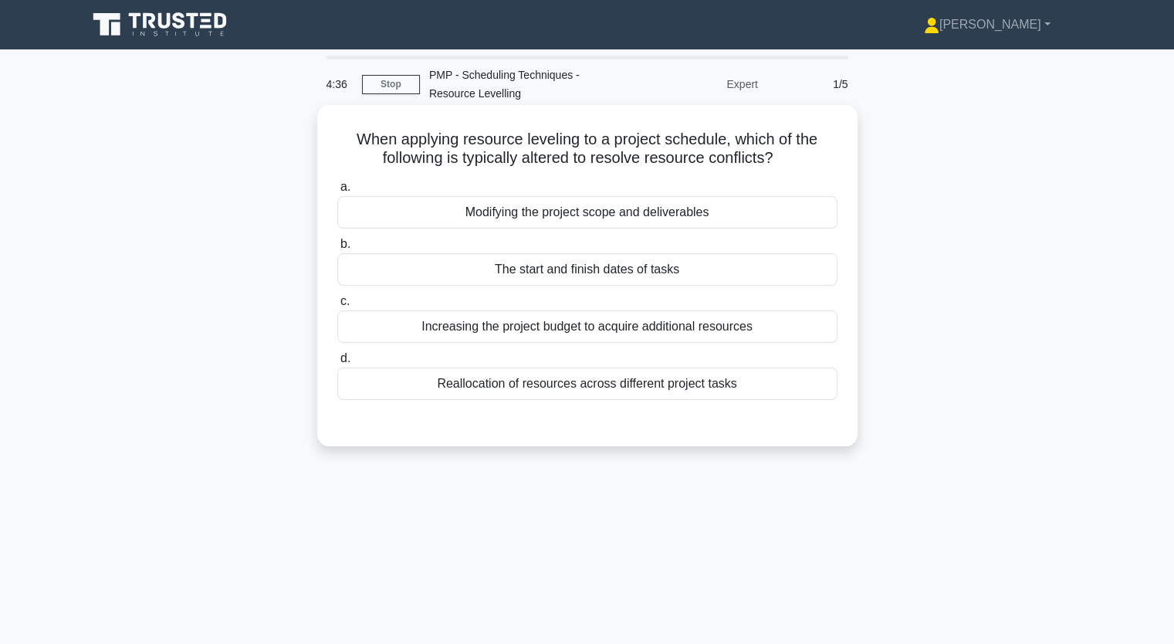
drag, startPoint x: 633, startPoint y: 331, endPoint x: 639, endPoint y: 325, distance: 8.7
click at [636, 326] on div "Increasing the project budget to acquire additional resources" at bounding box center [587, 326] width 500 height 32
click at [701, 334] on div "Increasing the project budget to acquire additional resources" at bounding box center [587, 326] width 500 height 32
click at [337, 307] on input "c. Increasing the project budget to acquire additional resources" at bounding box center [337, 301] width 0 height 10
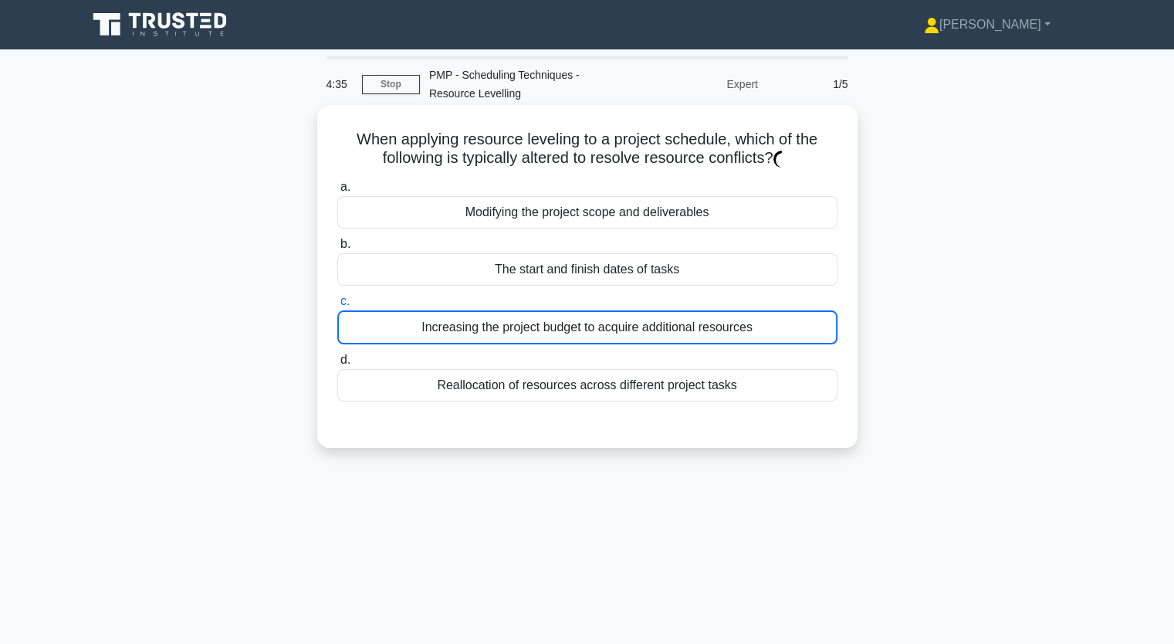
click at [703, 333] on div "Increasing the project budget to acquire additional resources" at bounding box center [587, 327] width 500 height 34
click at [337, 307] on input "c. Increasing the project budget to acquire additional resources" at bounding box center [337, 301] width 0 height 10
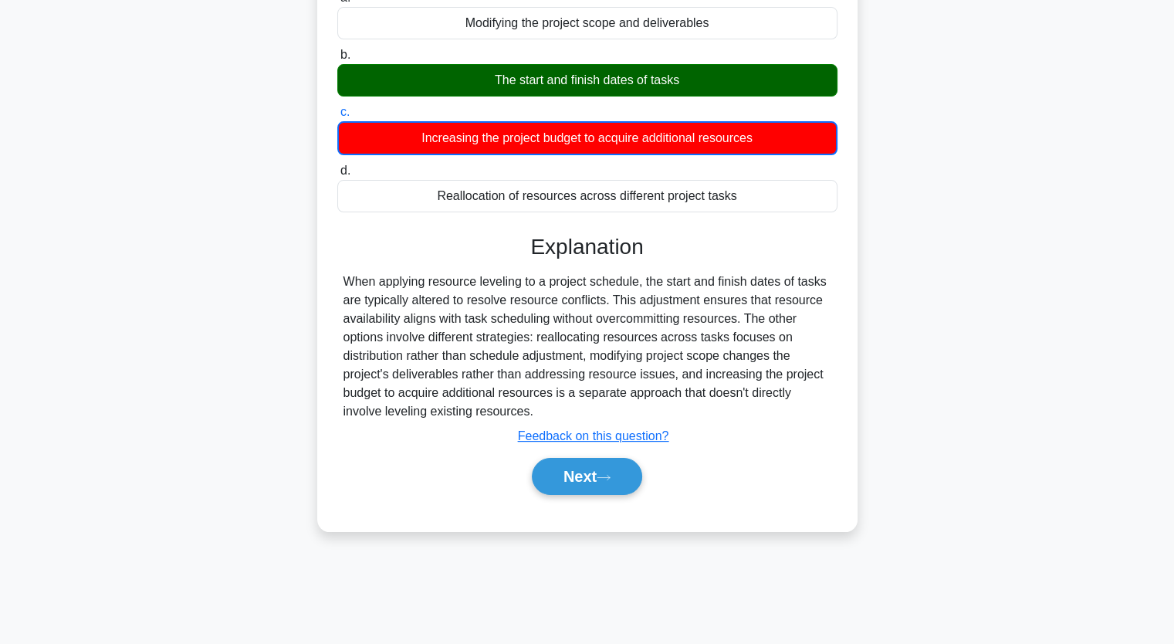
scroll to position [191, 0]
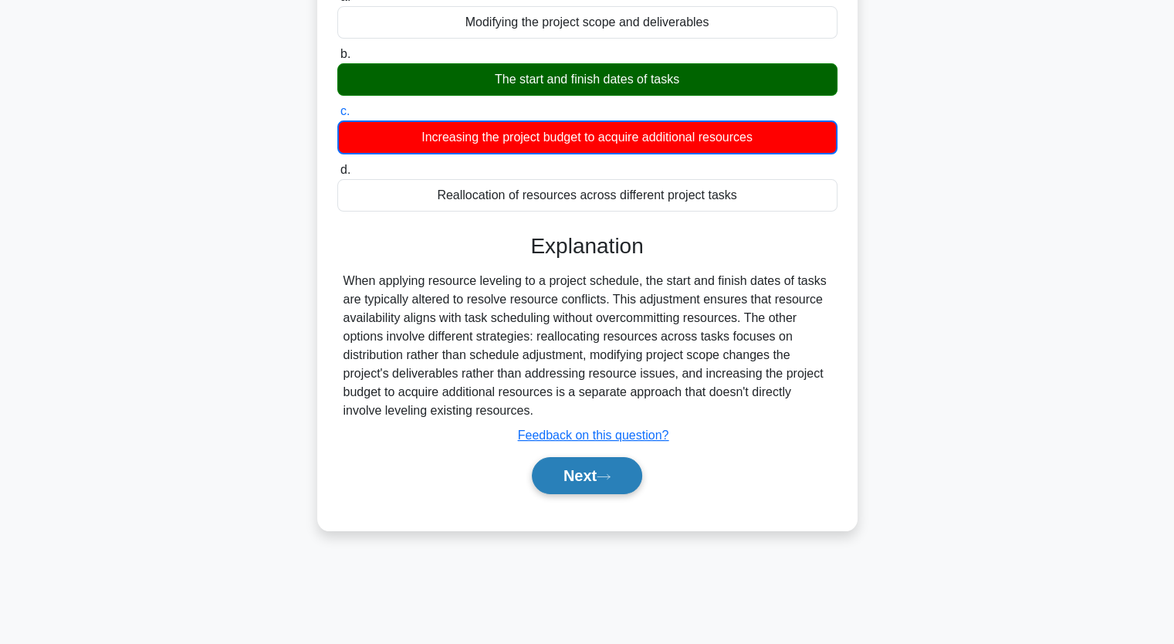
click at [611, 473] on icon at bounding box center [604, 476] width 14 height 8
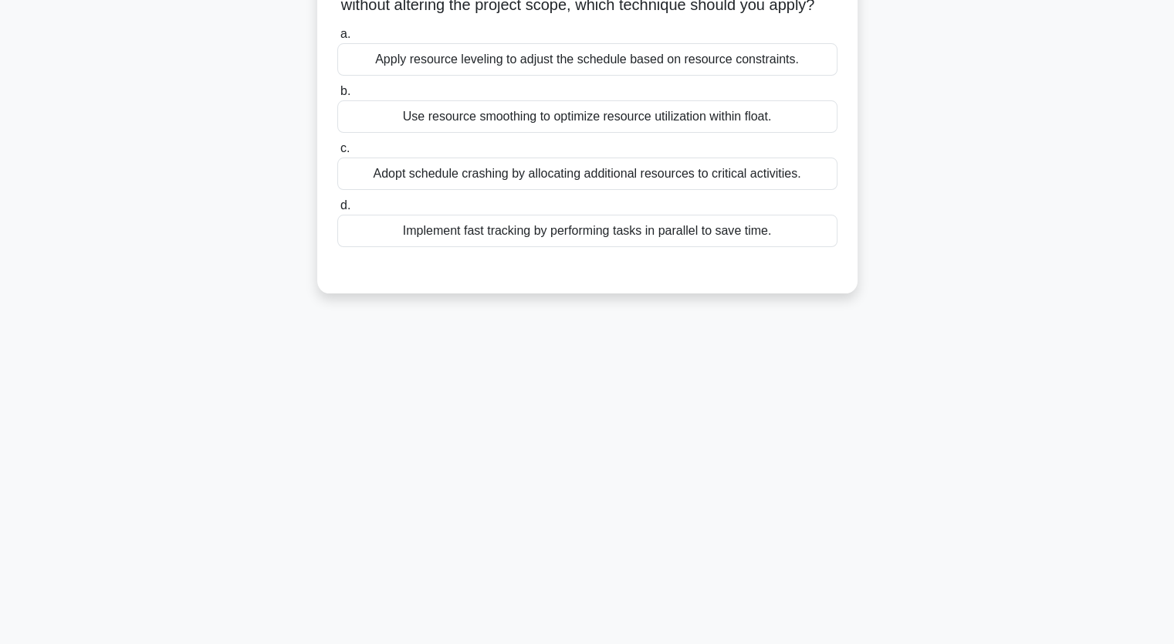
click at [630, 76] on div "Apply resource leveling to adjust the schedule based on resource constraints." at bounding box center [587, 59] width 500 height 32
click at [337, 39] on input "a. Apply resource leveling to adjust the schedule based on resource constraints." at bounding box center [337, 34] width 0 height 10
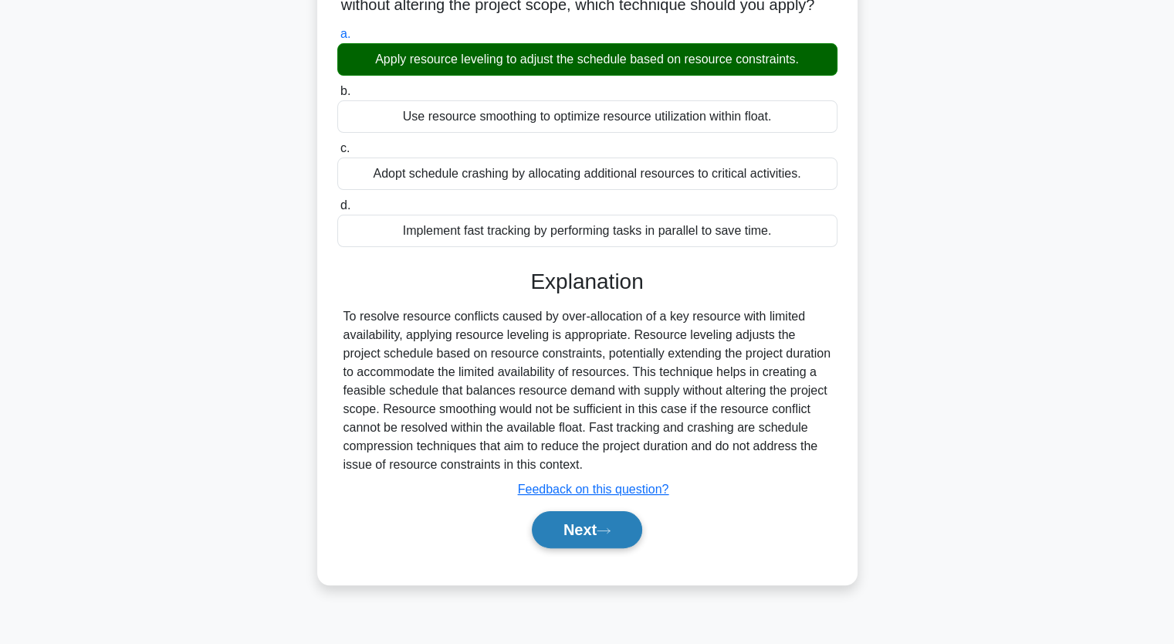
click at [581, 539] on button "Next" at bounding box center [587, 529] width 110 height 37
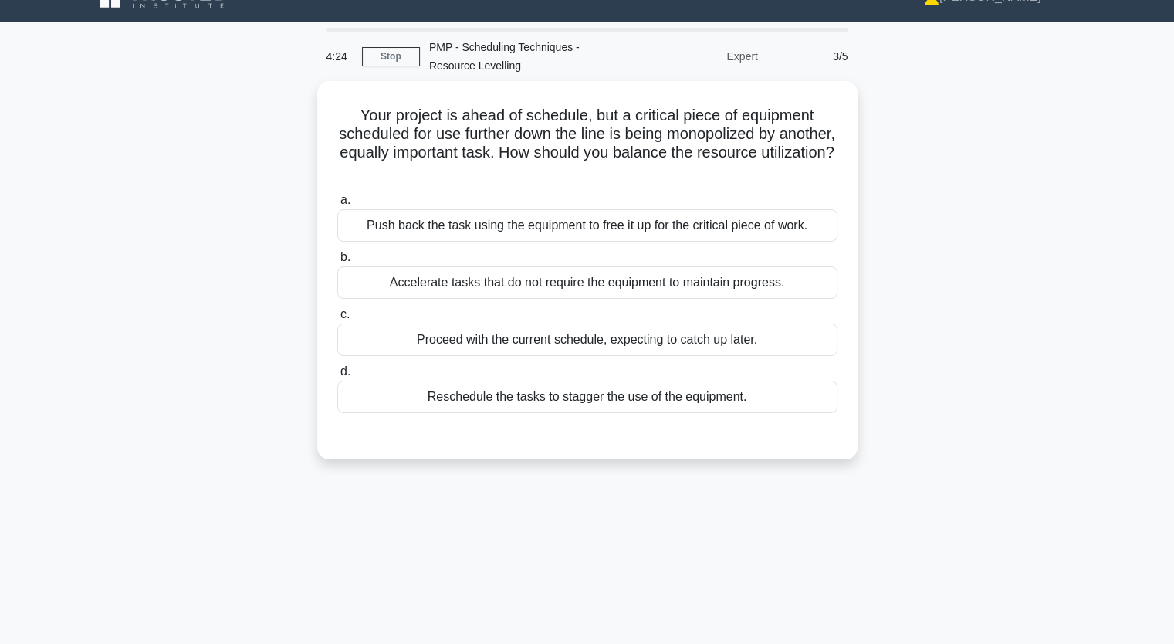
scroll to position [0, 0]
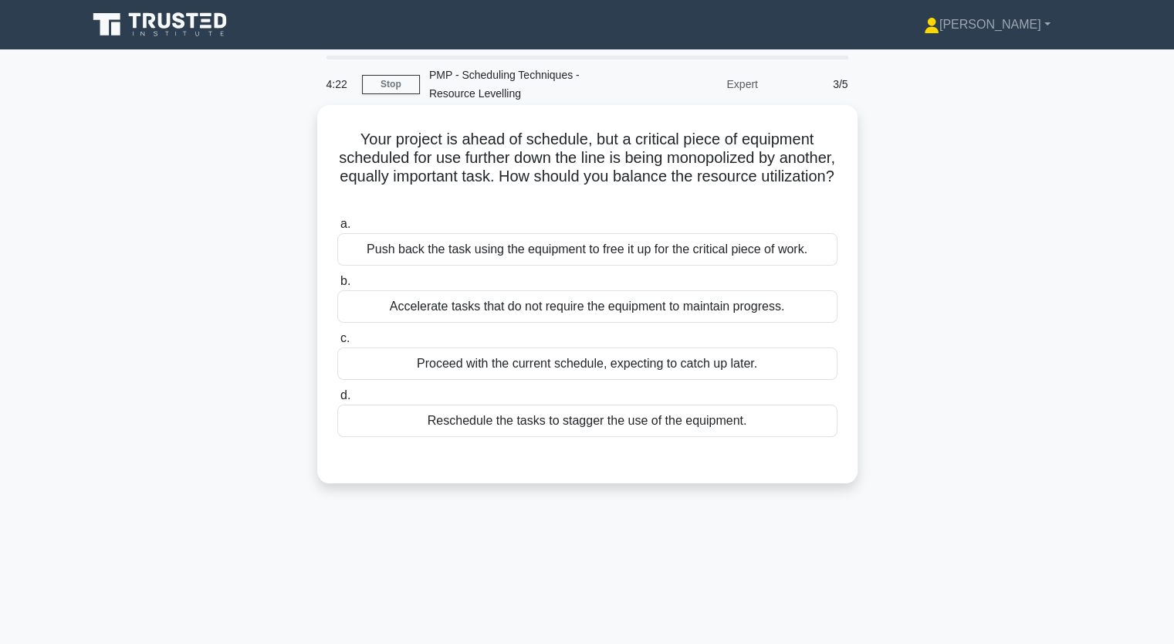
click at [530, 421] on div "Reschedule the tasks to stagger the use of the equipment." at bounding box center [587, 421] width 500 height 32
click at [337, 401] on input "d. Reschedule the tasks to stagger the use of the equipment." at bounding box center [337, 396] width 0 height 10
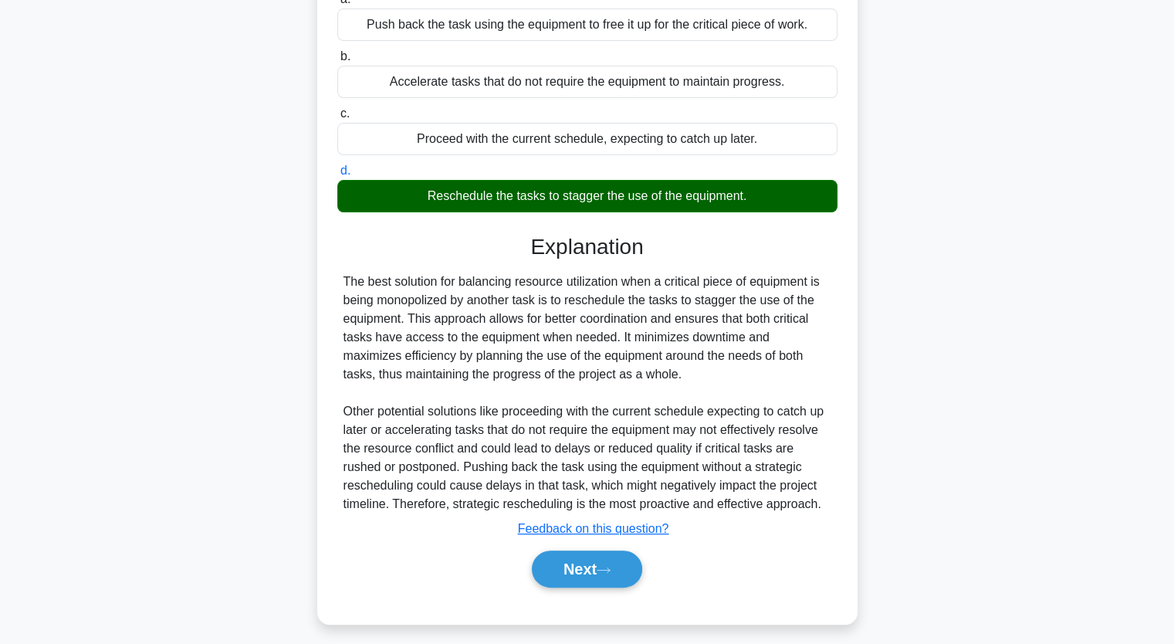
scroll to position [233, 0]
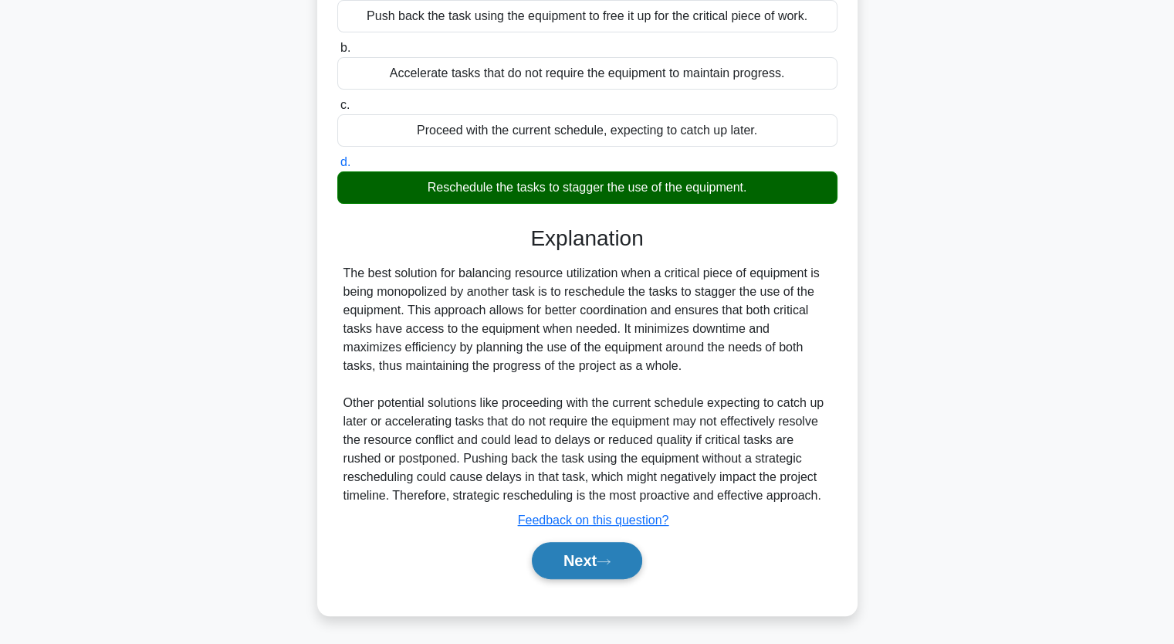
click at [602, 557] on icon at bounding box center [604, 561] width 14 height 8
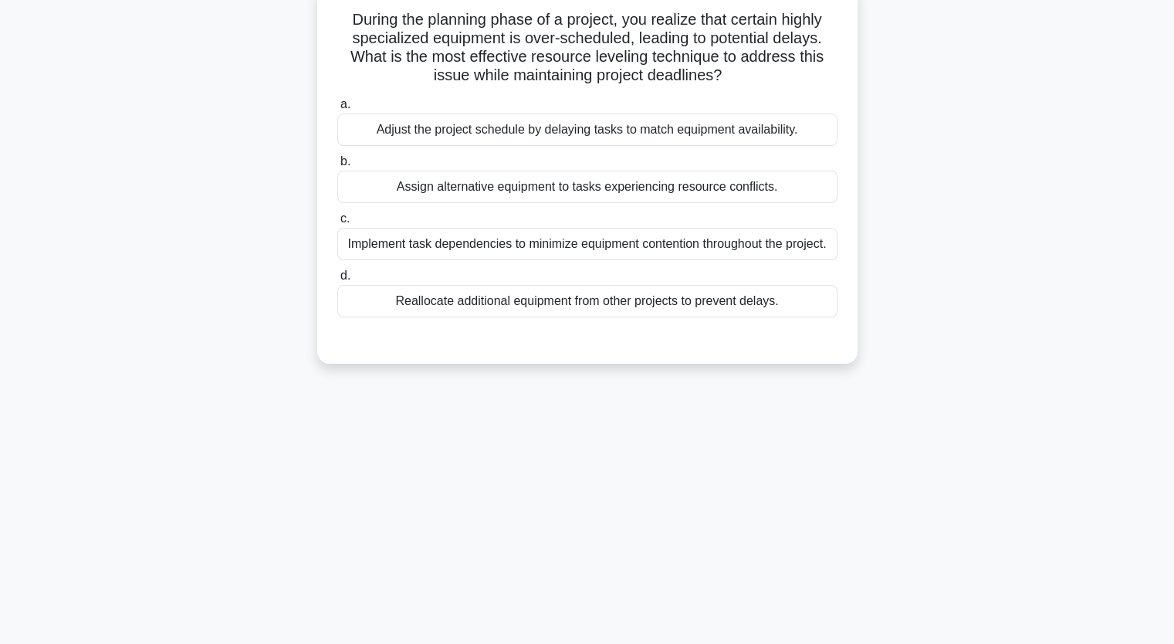
scroll to position [0, 0]
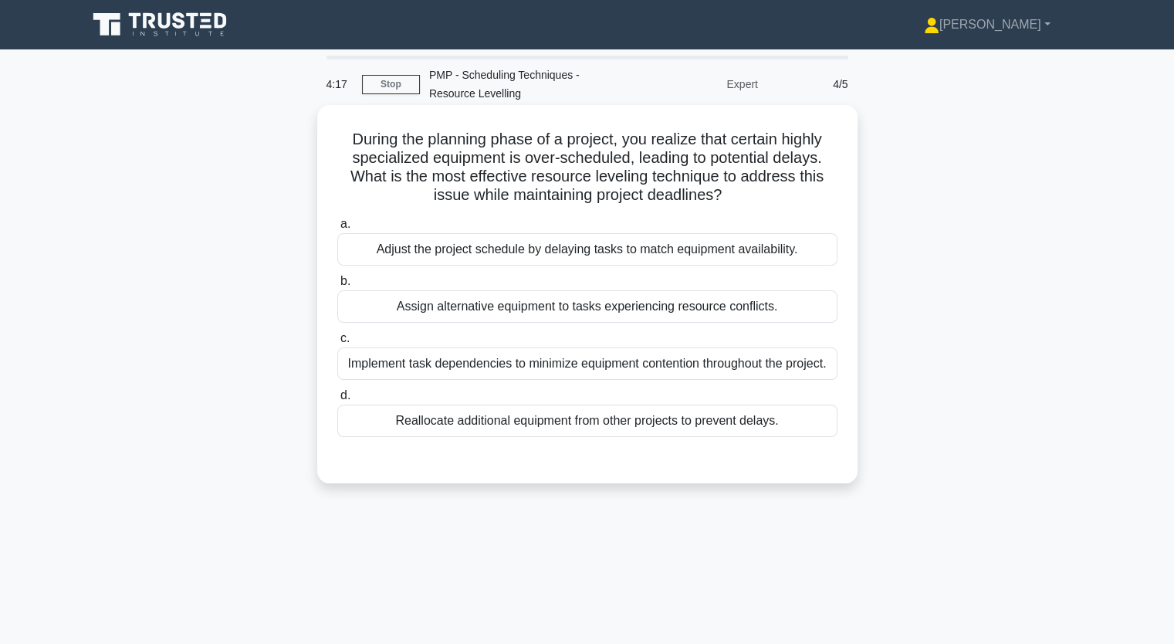
click at [537, 355] on div "Implement task dependencies to minimize equipment contention throughout the pro…" at bounding box center [587, 363] width 500 height 32
click at [337, 344] on input "c. Implement task dependencies to minimize equipment contention throughout the …" at bounding box center [337, 339] width 0 height 10
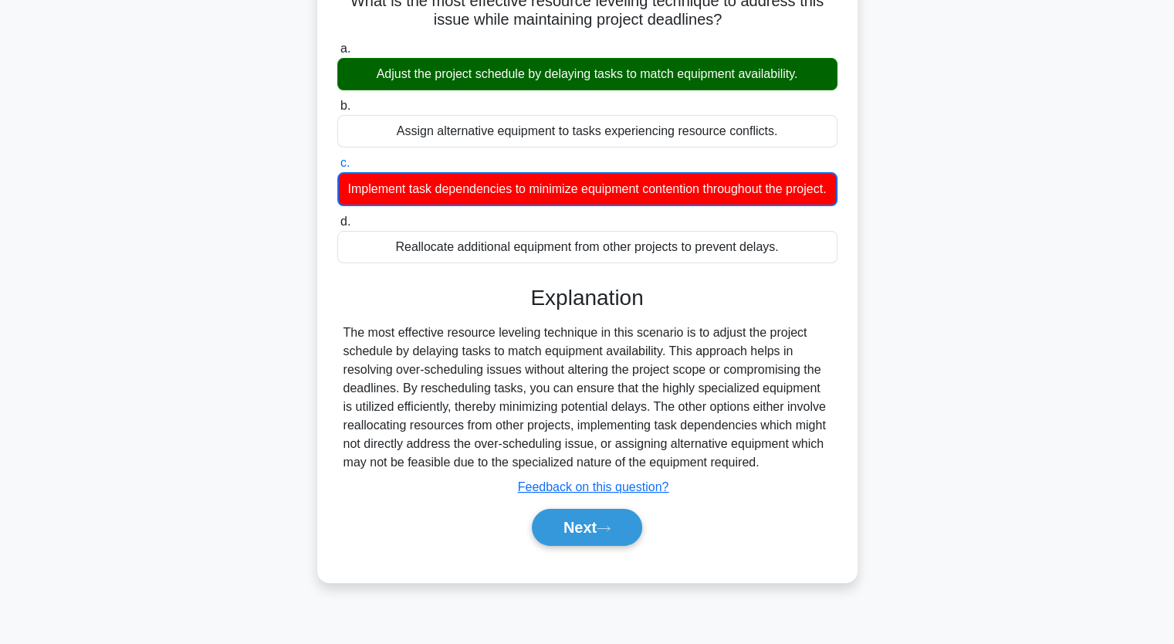
scroll to position [191, 0]
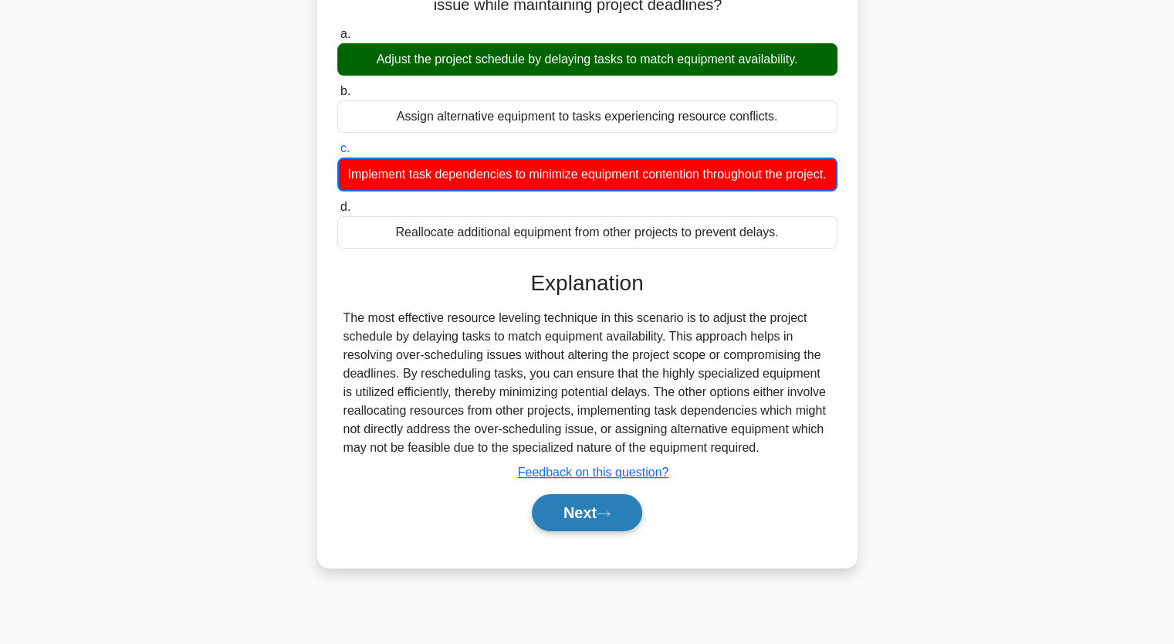
click at [578, 531] on button "Next" at bounding box center [587, 512] width 110 height 37
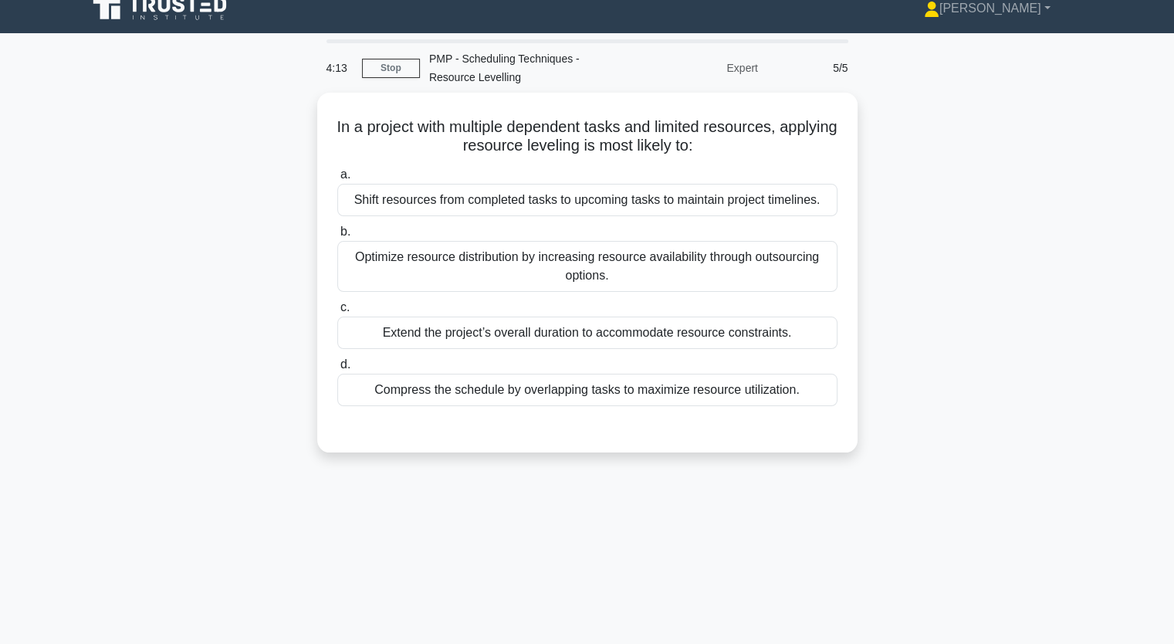
scroll to position [0, 0]
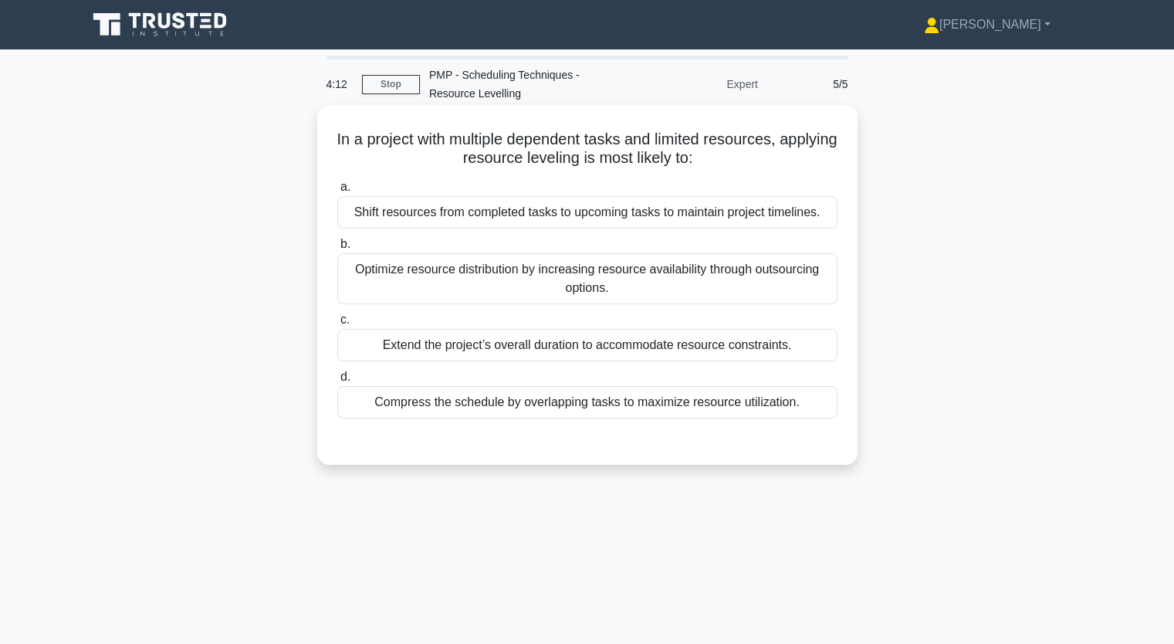
click at [517, 272] on div "Optimize resource distribution by increasing resource availability through outs…" at bounding box center [587, 278] width 500 height 51
click at [337, 249] on input "b. Optimize resource distribution by increasing resource availability through o…" at bounding box center [337, 244] width 0 height 10
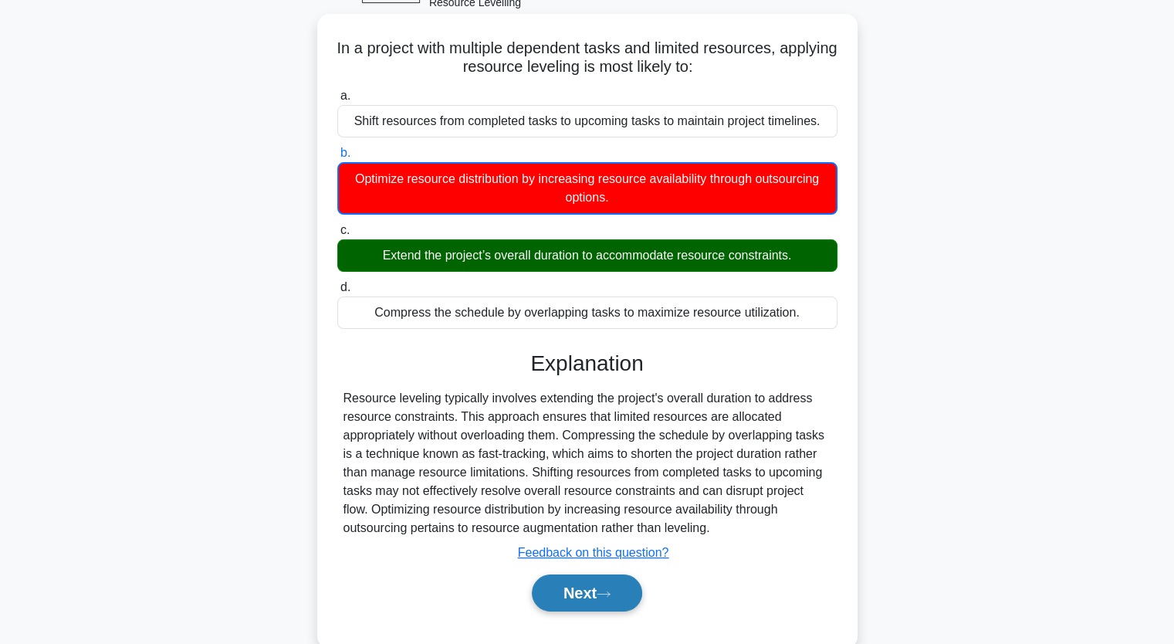
scroll to position [191, 0]
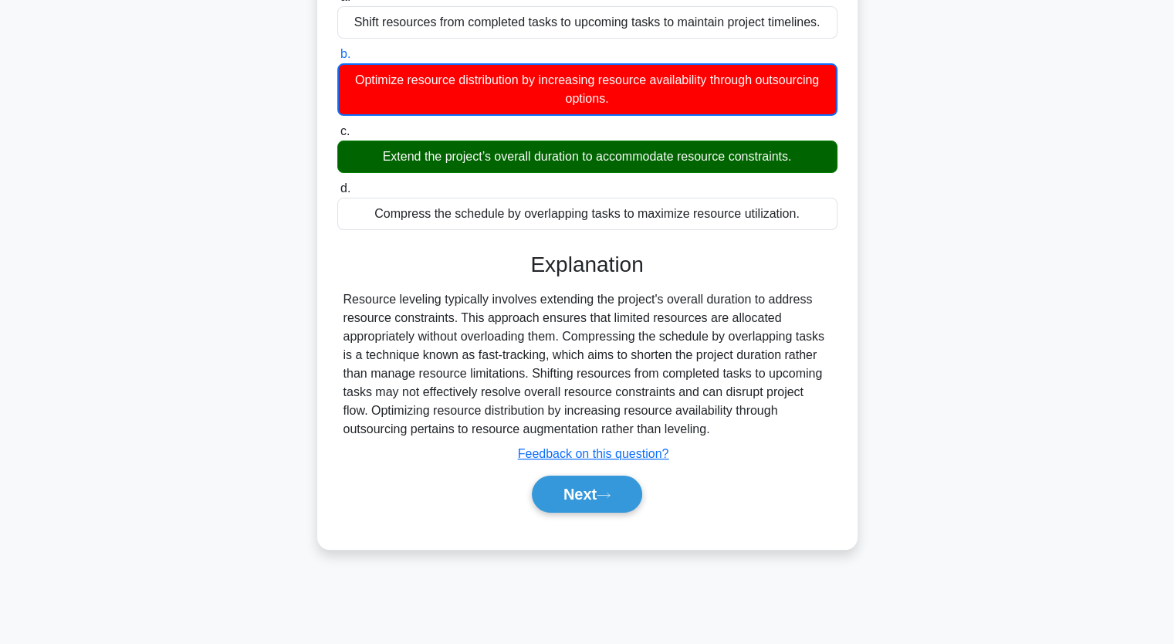
click at [561, 469] on div "Next" at bounding box center [587, 493] width 500 height 49
click at [574, 504] on button "Next" at bounding box center [587, 494] width 110 height 37
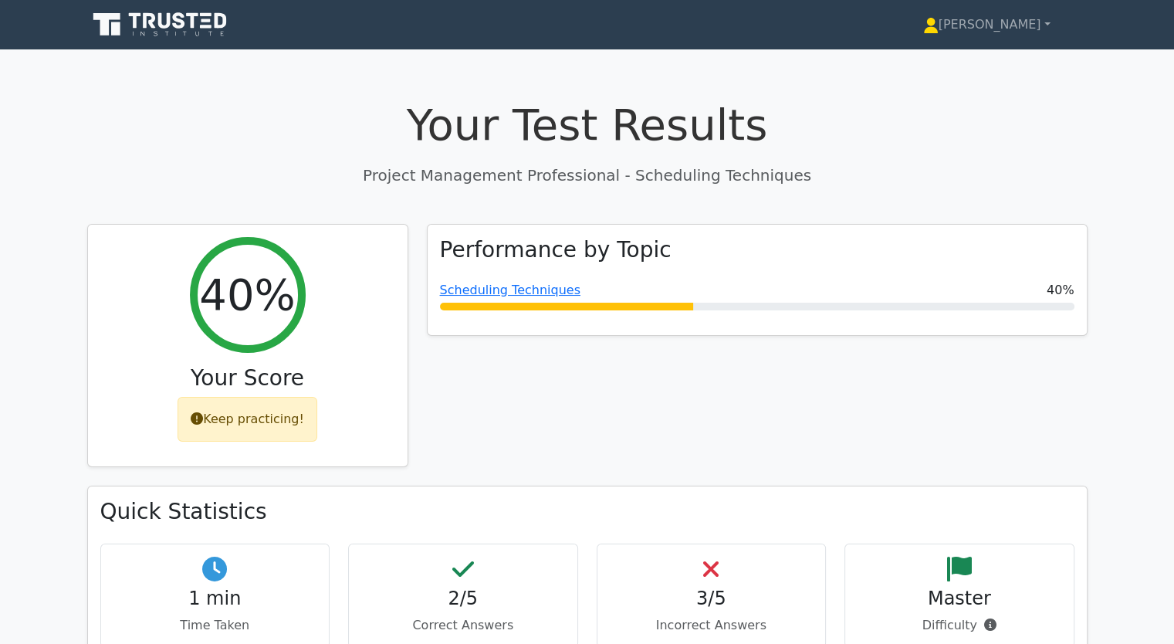
click at [502, 287] on link "Scheduling Techniques" at bounding box center [510, 290] width 141 height 15
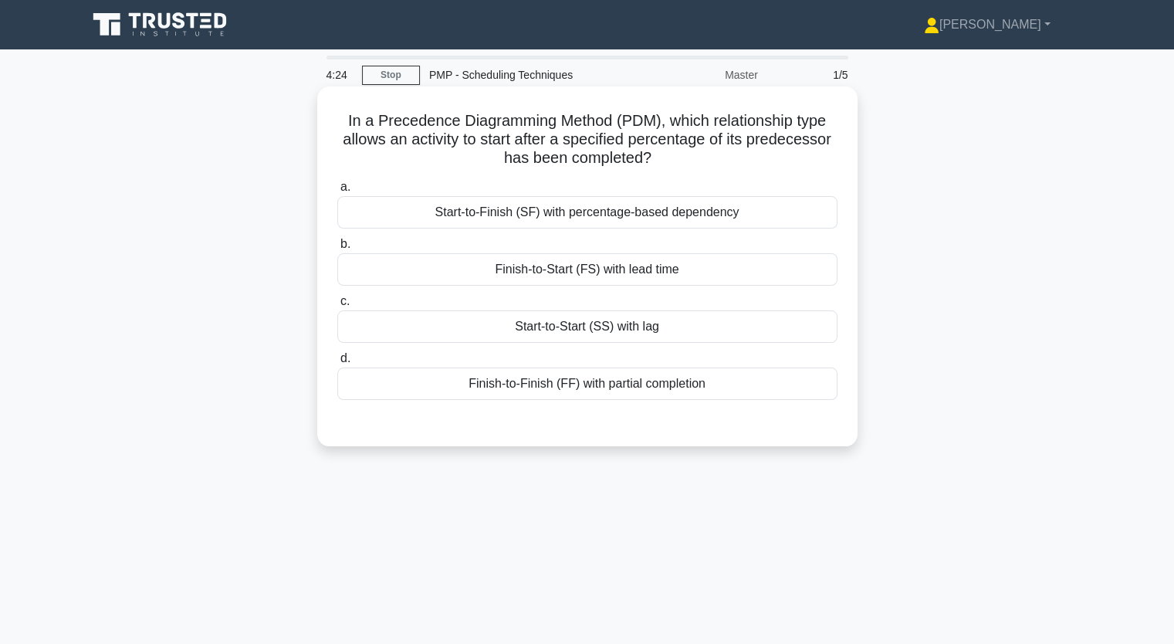
click at [585, 210] on div "Start-to-Finish (SF) with percentage-based dependency" at bounding box center [587, 212] width 500 height 32
click at [337, 192] on input "a. Start-to-Finish (SF) with percentage-based dependency" at bounding box center [337, 187] width 0 height 10
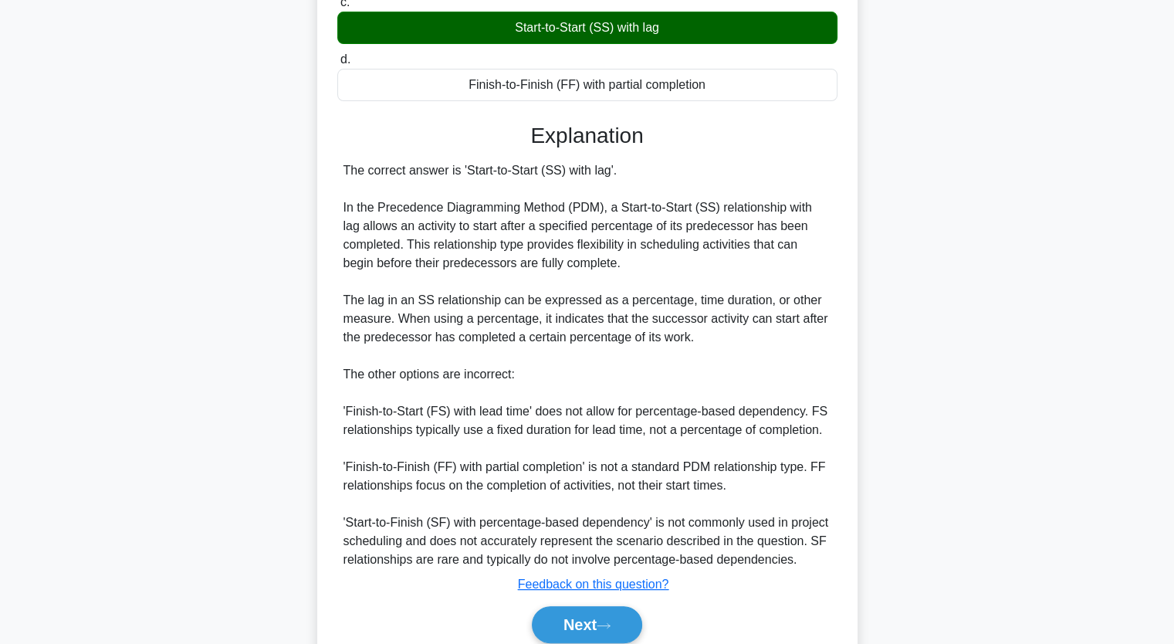
scroll to position [364, 0]
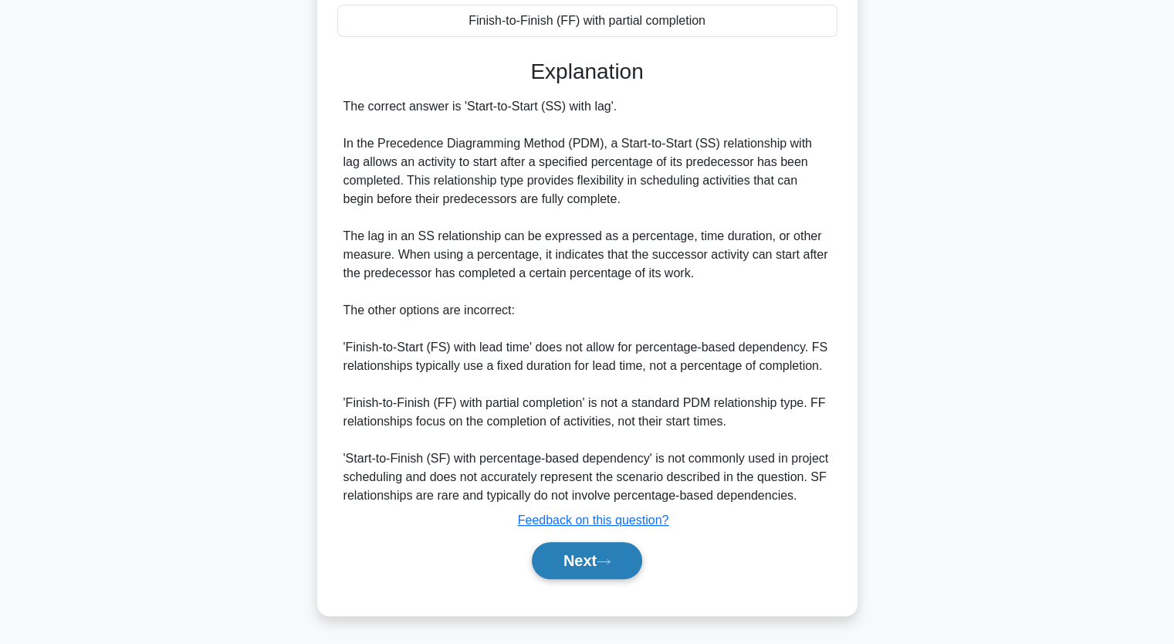
click at [608, 564] on icon at bounding box center [604, 561] width 14 height 8
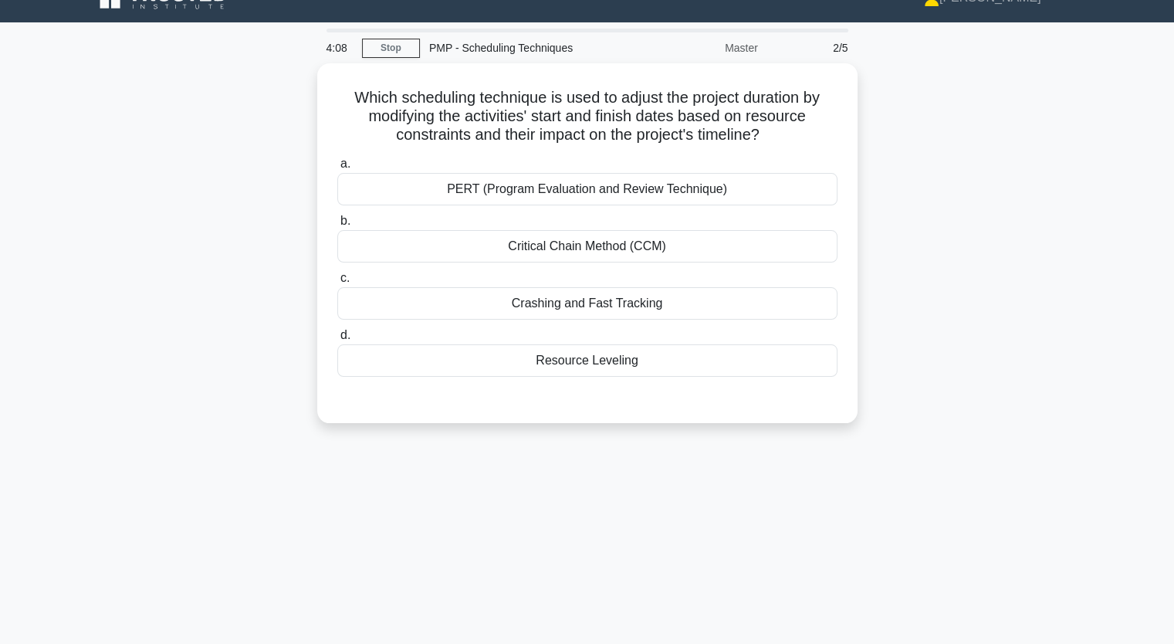
scroll to position [0, 0]
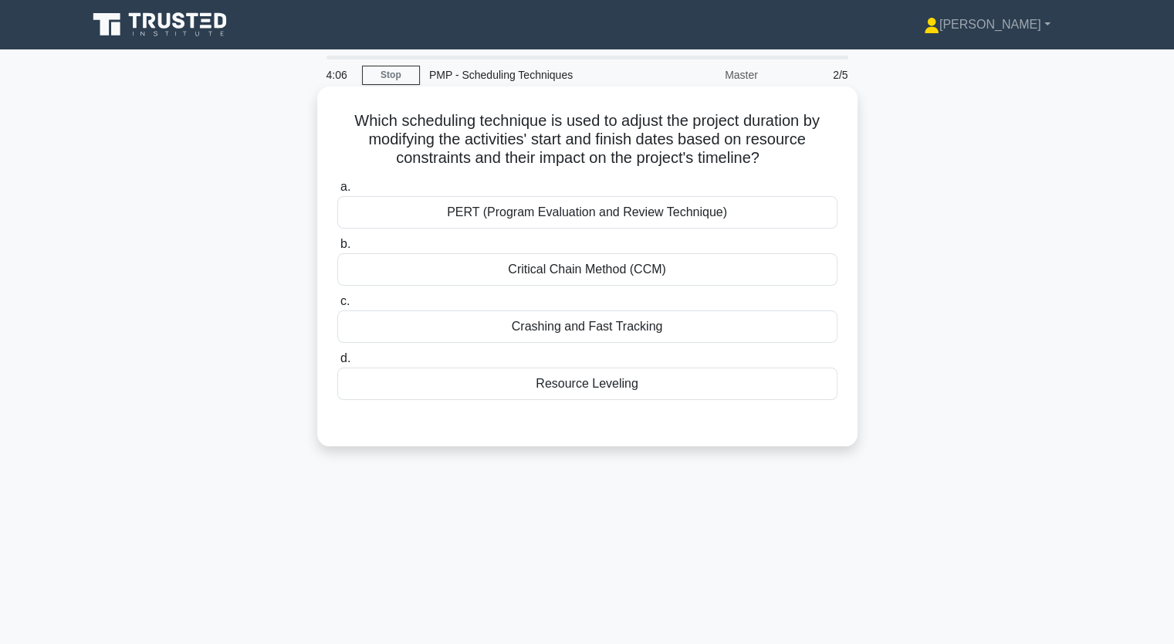
click at [630, 220] on div "PERT (Program Evaluation and Review Technique)" at bounding box center [587, 212] width 500 height 32
click at [337, 192] on input "a. PERT (Program Evaluation and Review Technique)" at bounding box center [337, 187] width 0 height 10
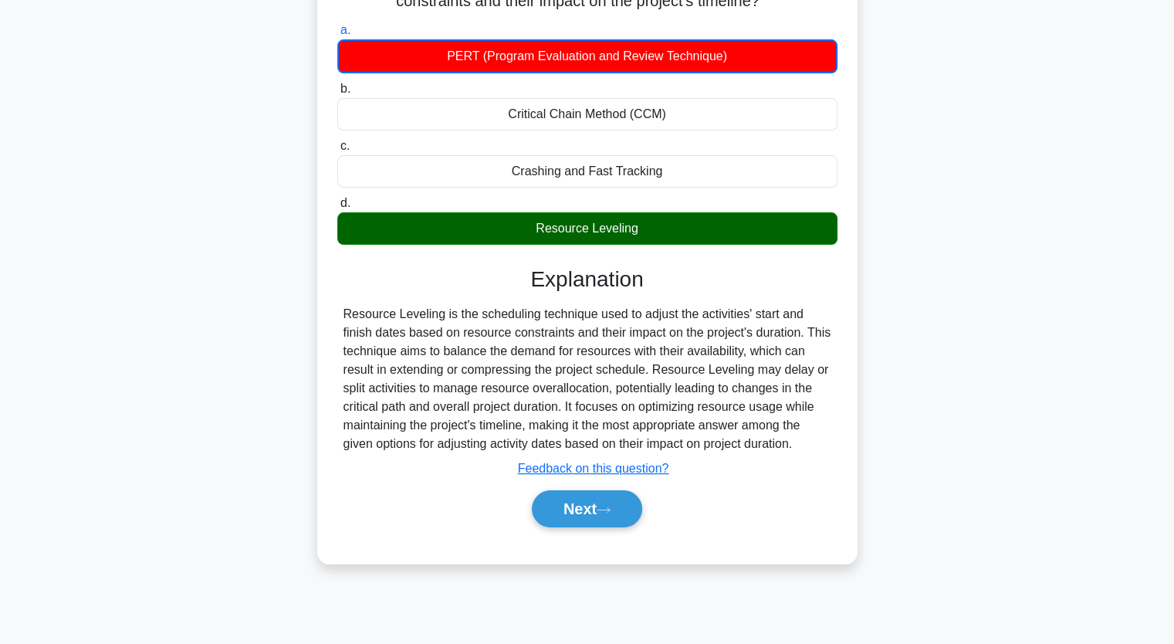
scroll to position [191, 0]
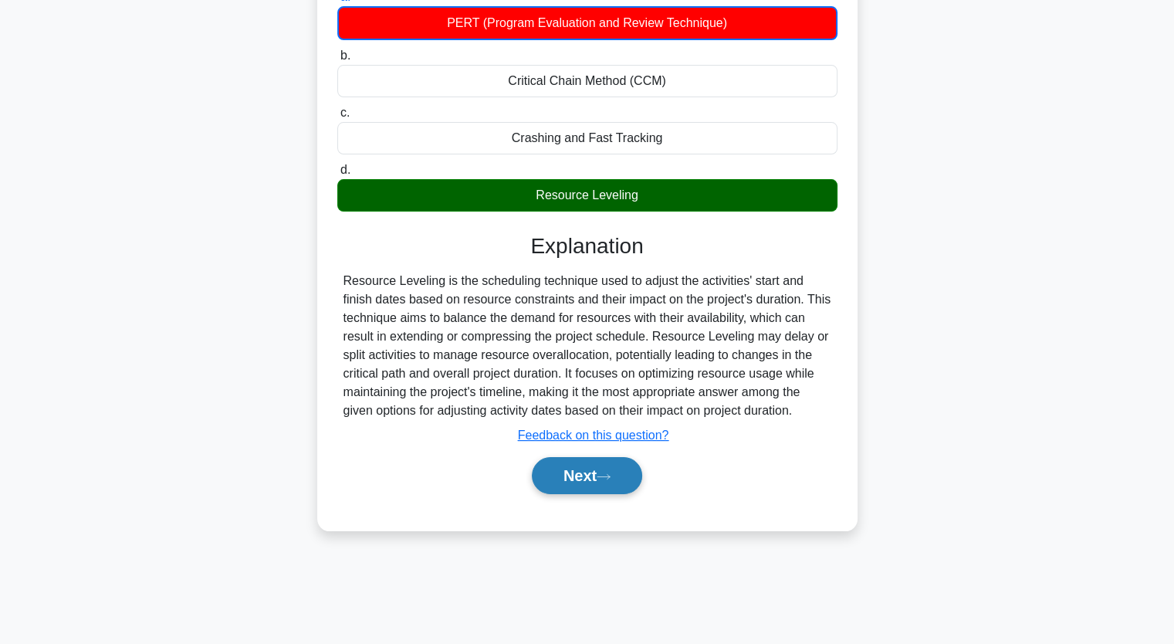
click at [594, 462] on button "Next" at bounding box center [587, 475] width 110 height 37
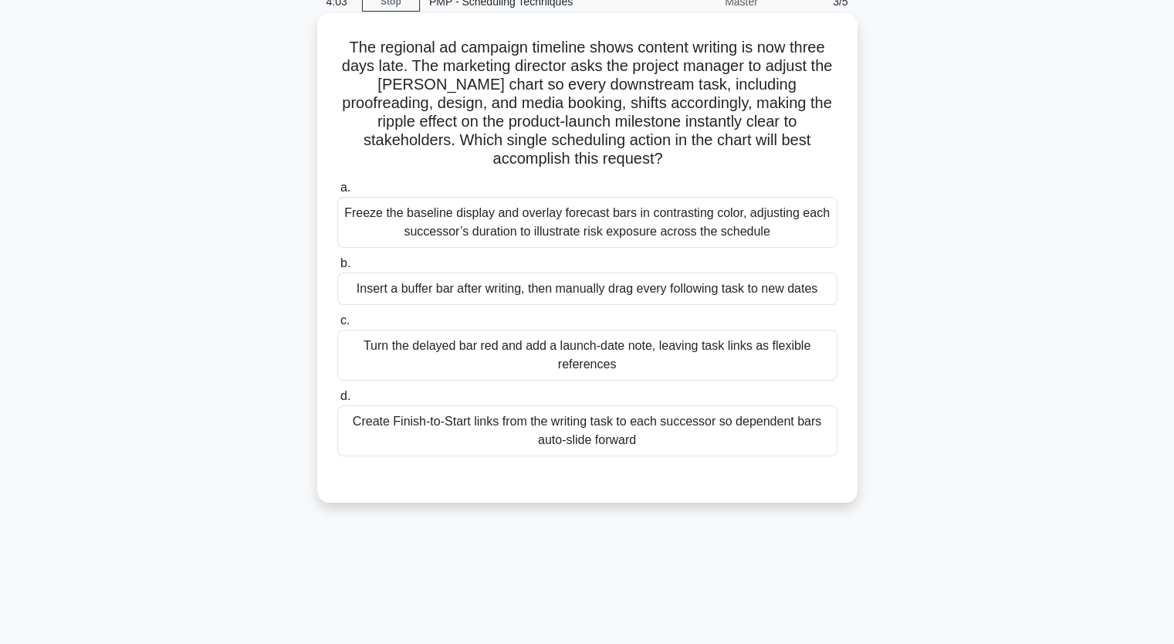
scroll to position [36, 0]
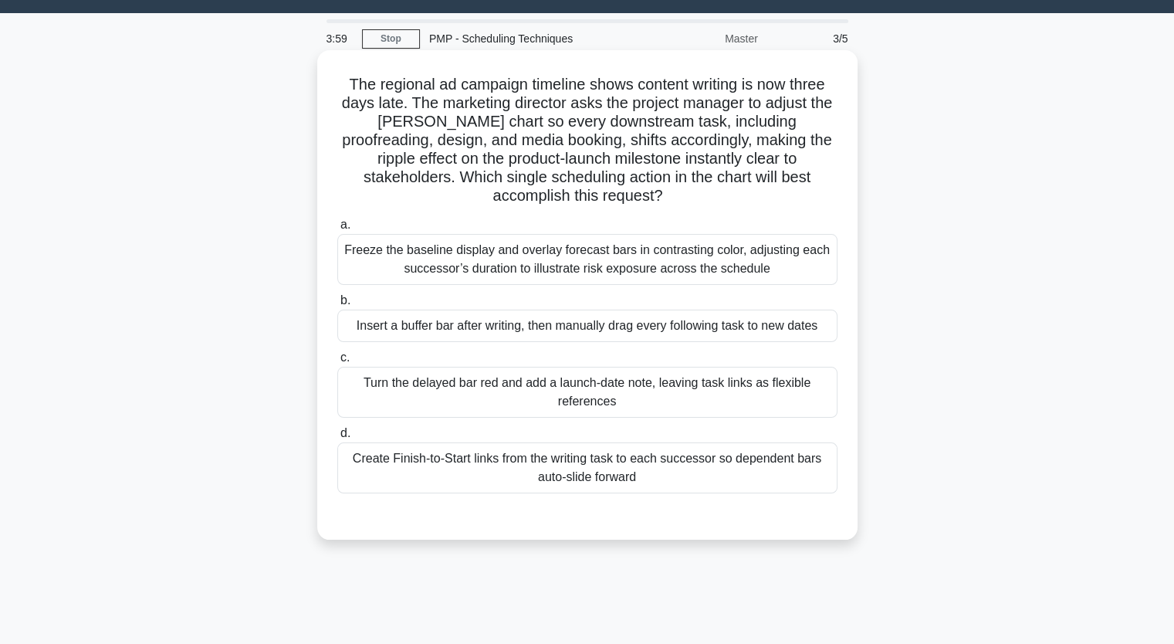
click at [528, 336] on div "Insert a buffer bar after writing, then manually drag every following task to n…" at bounding box center [587, 326] width 500 height 32
click at [337, 306] on input "b. Insert a buffer bar after writing, then manually drag every following task t…" at bounding box center [337, 301] width 0 height 10
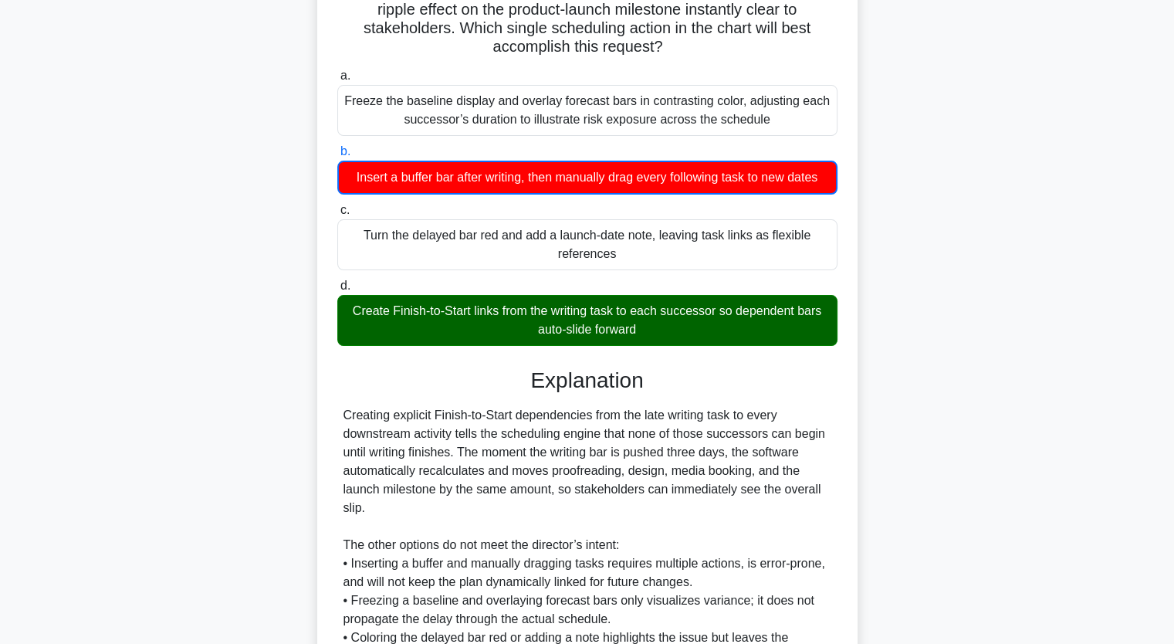
scroll to position [346, 0]
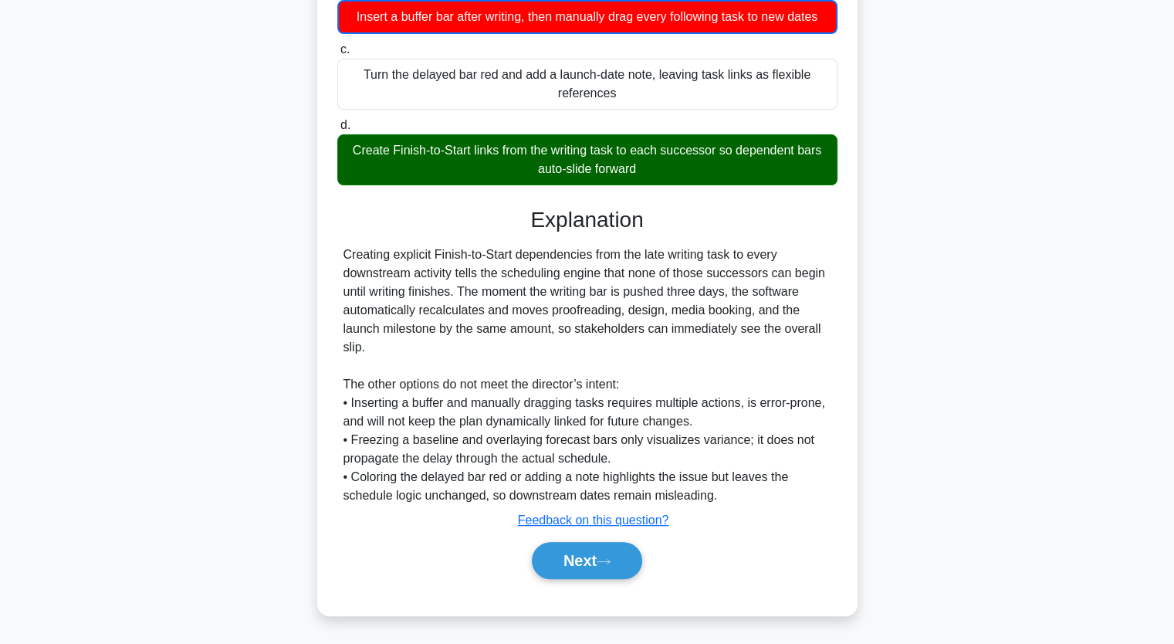
click at [747, 462] on div "Creating explicit Finish-to-Start dependencies from the late writing task to ev…" at bounding box center [588, 375] width 488 height 259
click at [599, 566] on button "Next" at bounding box center [587, 560] width 110 height 37
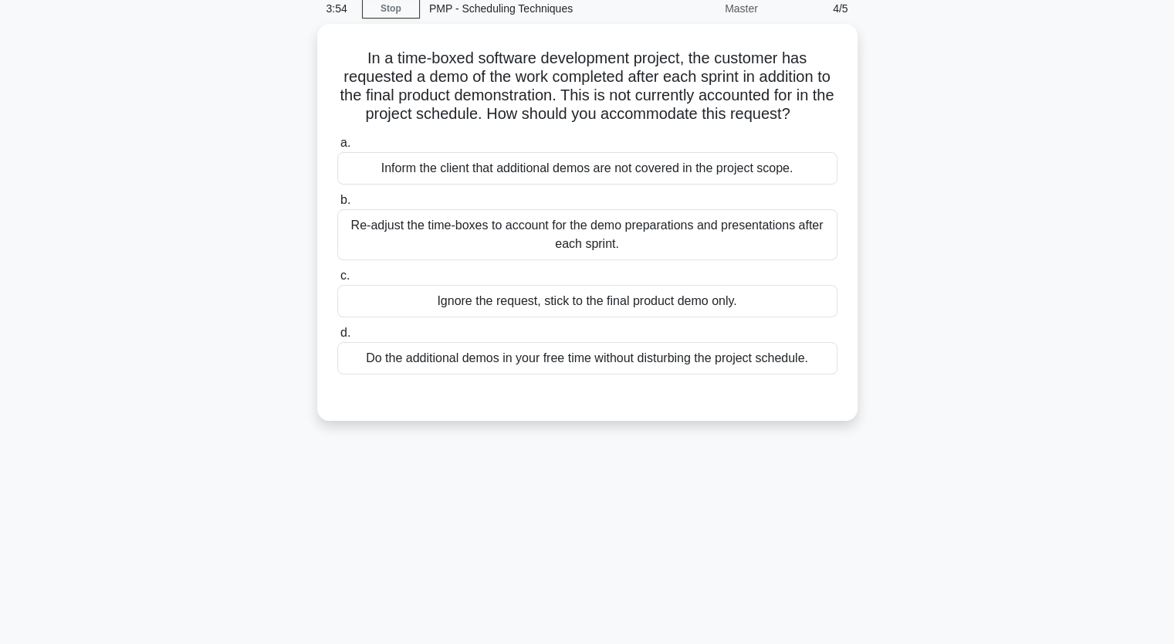
scroll to position [0, 0]
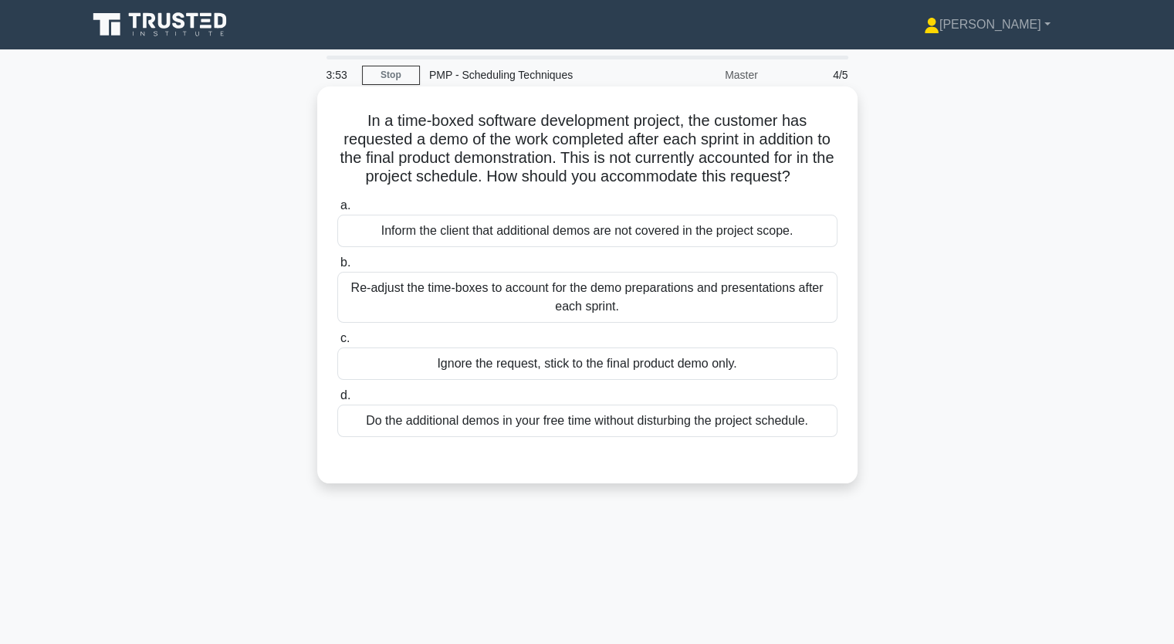
click at [570, 293] on div "Re-adjust the time-boxes to account for the demo preparations and presentations…" at bounding box center [587, 297] width 500 height 51
click at [337, 268] on input "b. Re-adjust the time-boxes to account for the demo preparations and presentati…" at bounding box center [337, 263] width 0 height 10
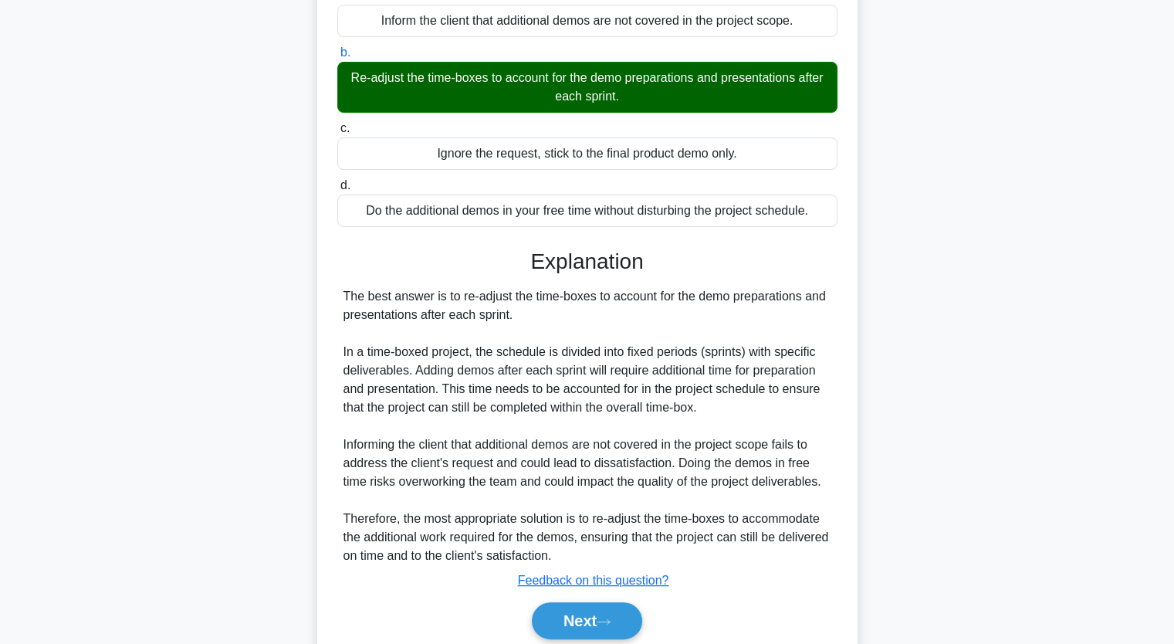
scroll to position [232, 0]
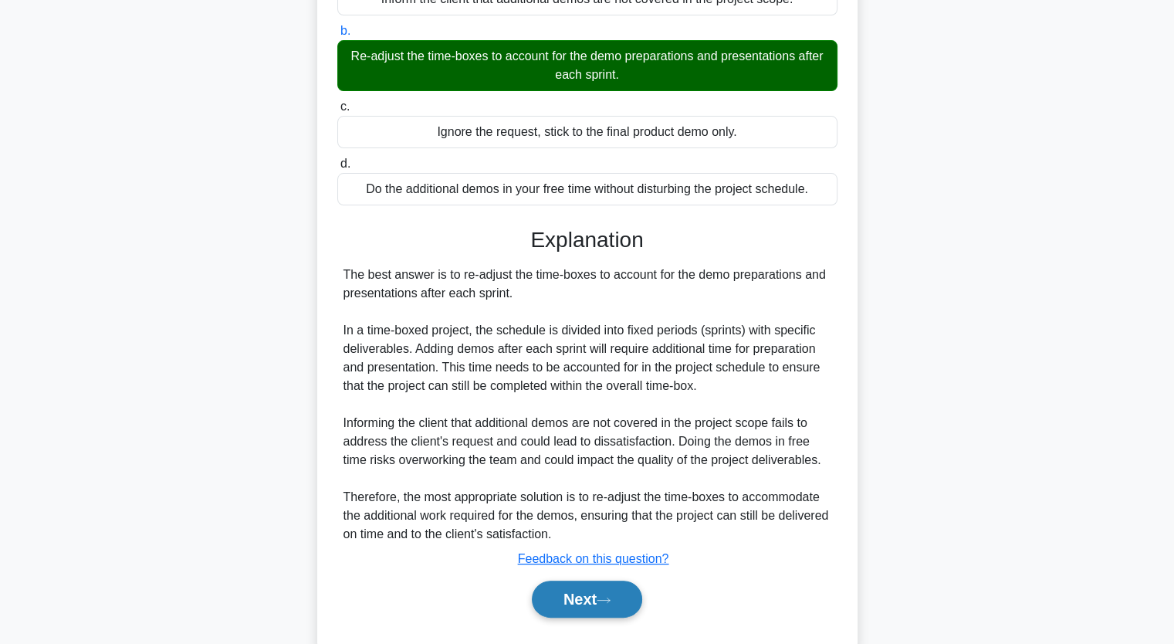
click at [594, 590] on button "Next" at bounding box center [587, 599] width 110 height 37
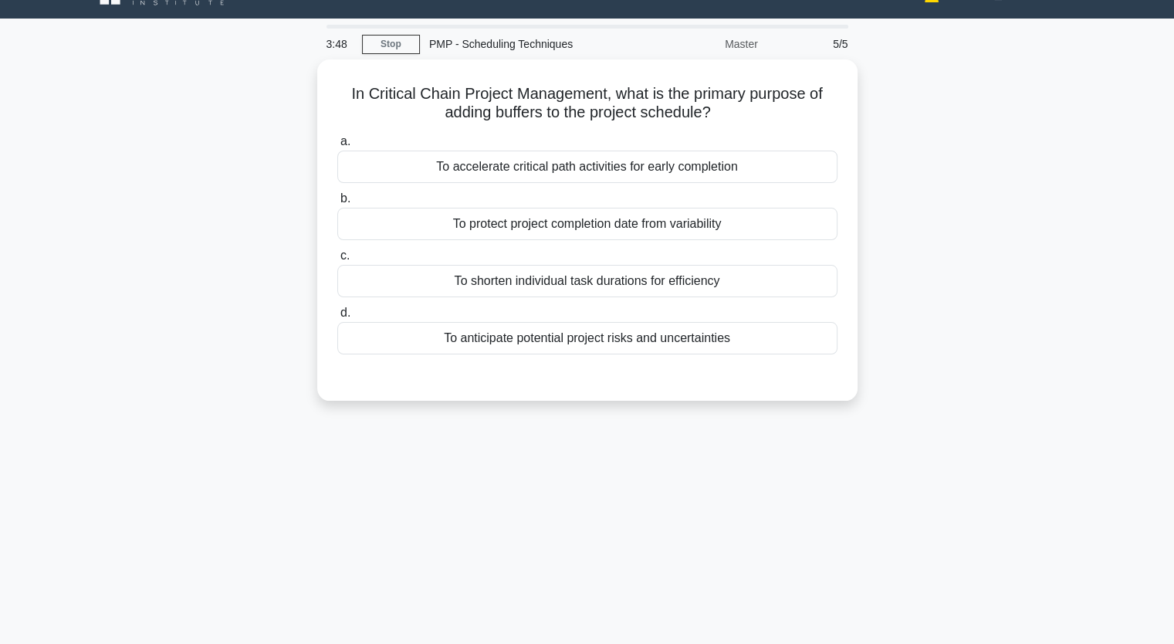
scroll to position [0, 0]
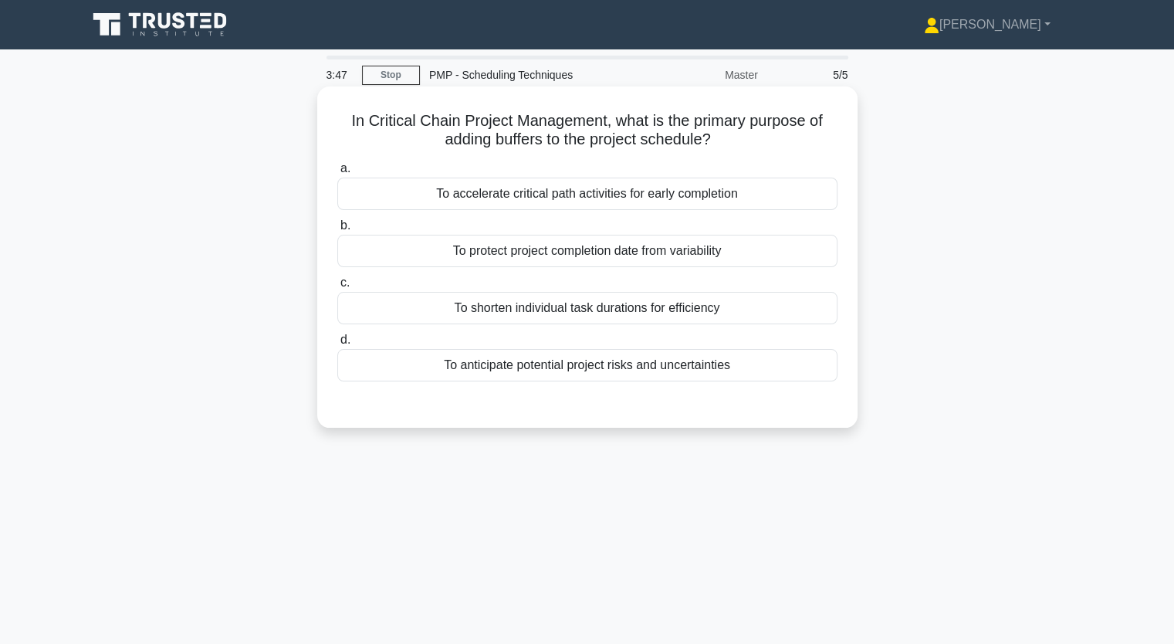
click at [621, 202] on div "To accelerate critical path activities for early completion" at bounding box center [587, 194] width 500 height 32
click at [337, 174] on input "a. To accelerate critical path activities for early completion" at bounding box center [337, 169] width 0 height 10
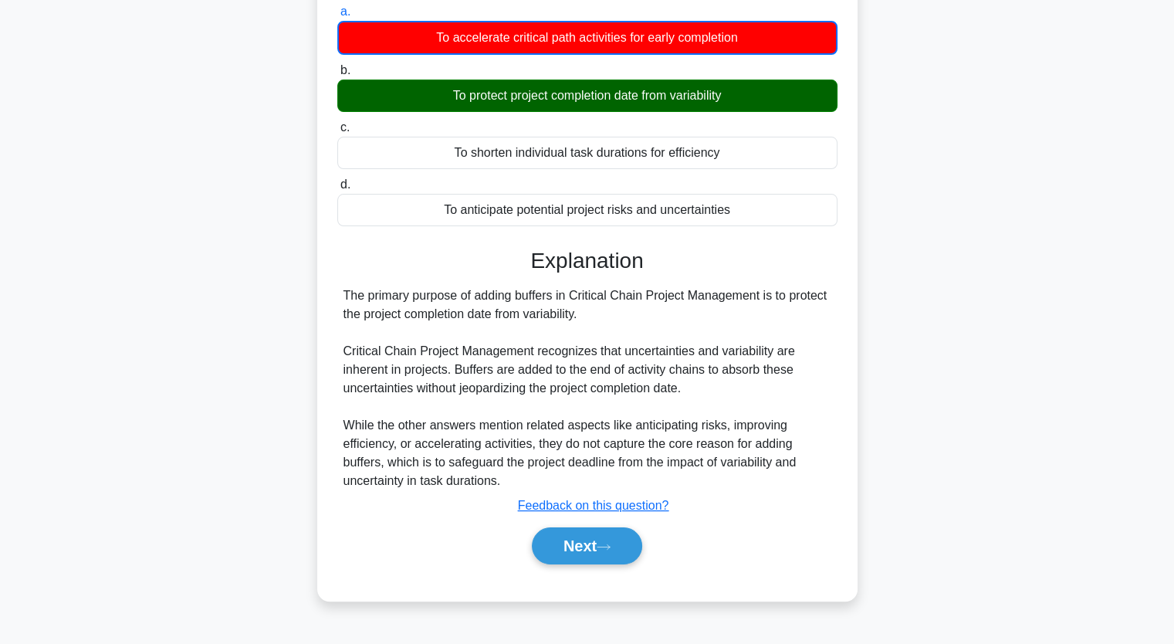
scroll to position [191, 0]
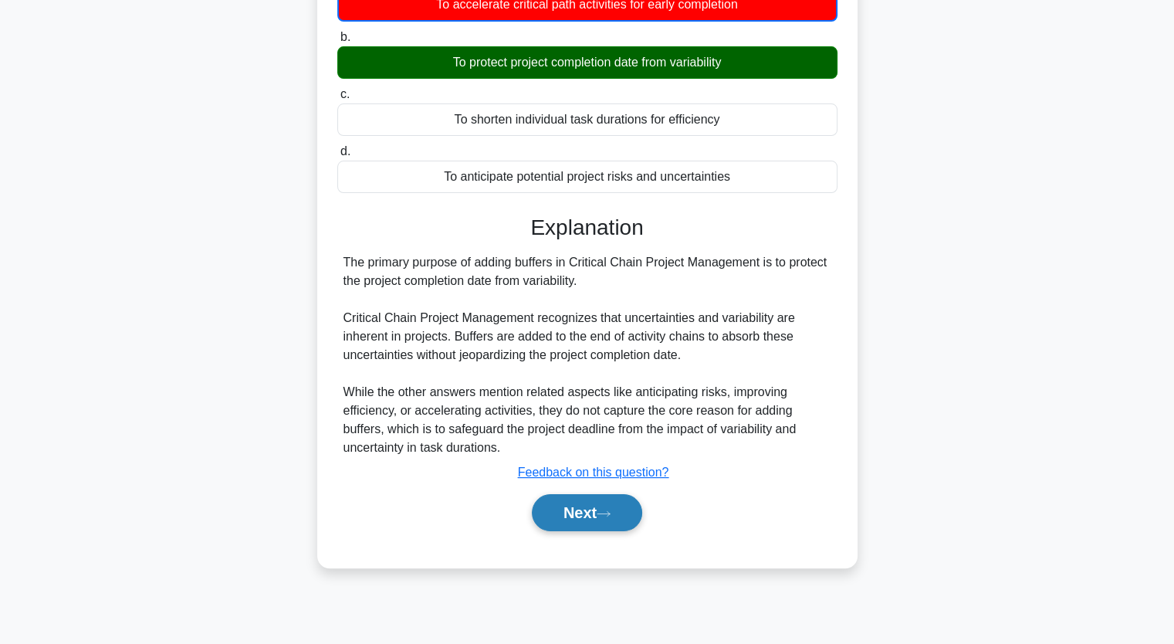
click at [605, 527] on button "Next" at bounding box center [587, 512] width 110 height 37
click at [577, 511] on button "Next" at bounding box center [587, 512] width 110 height 37
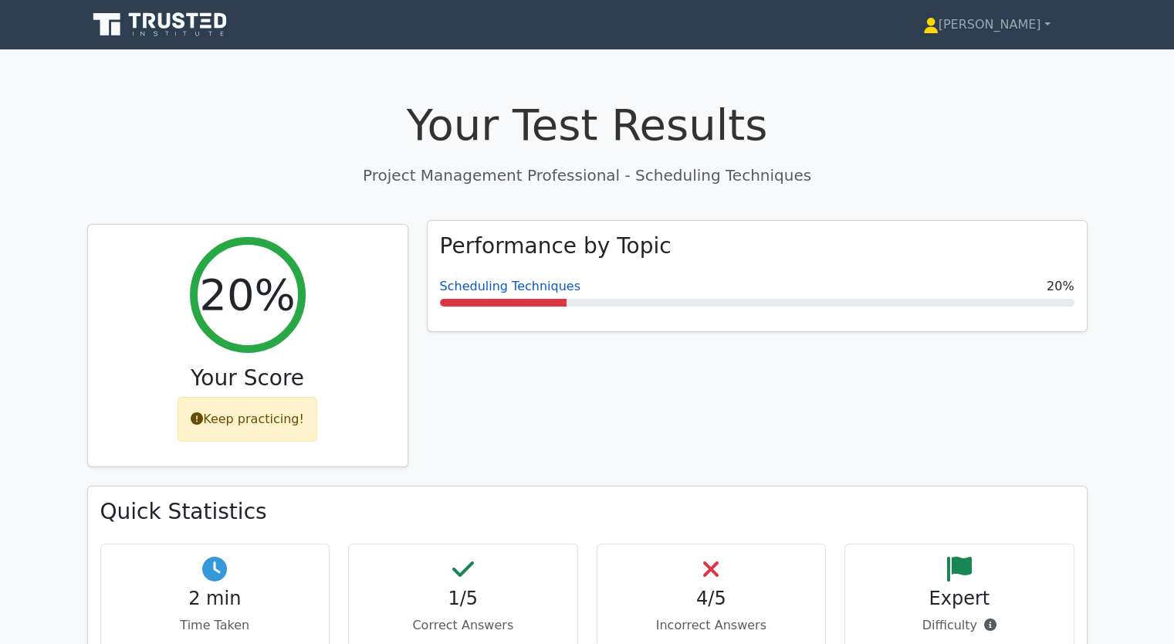
click at [477, 288] on link "Scheduling Techniques" at bounding box center [510, 286] width 141 height 15
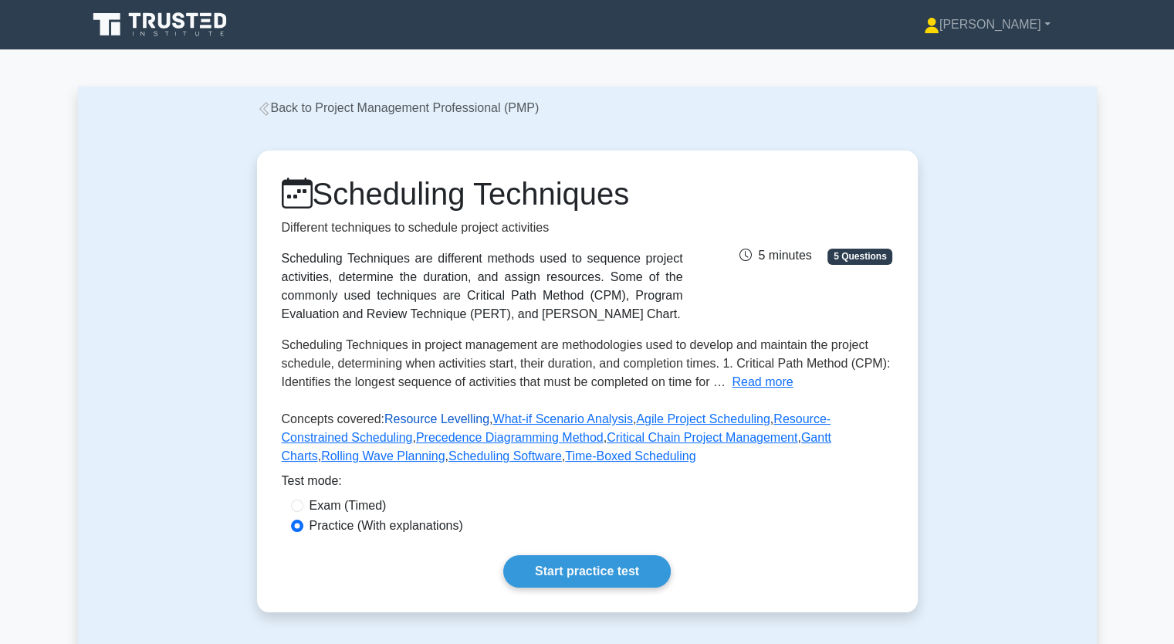
drag, startPoint x: 0, startPoint y: 0, endPoint x: 421, endPoint y: 417, distance: 592.3
click at [422, 417] on link "Resource Levelling" at bounding box center [436, 418] width 105 height 13
drag, startPoint x: 621, startPoint y: 570, endPoint x: 615, endPoint y: 560, distance: 11.8
click at [620, 570] on link "Start practice test" at bounding box center [587, 571] width 168 height 32
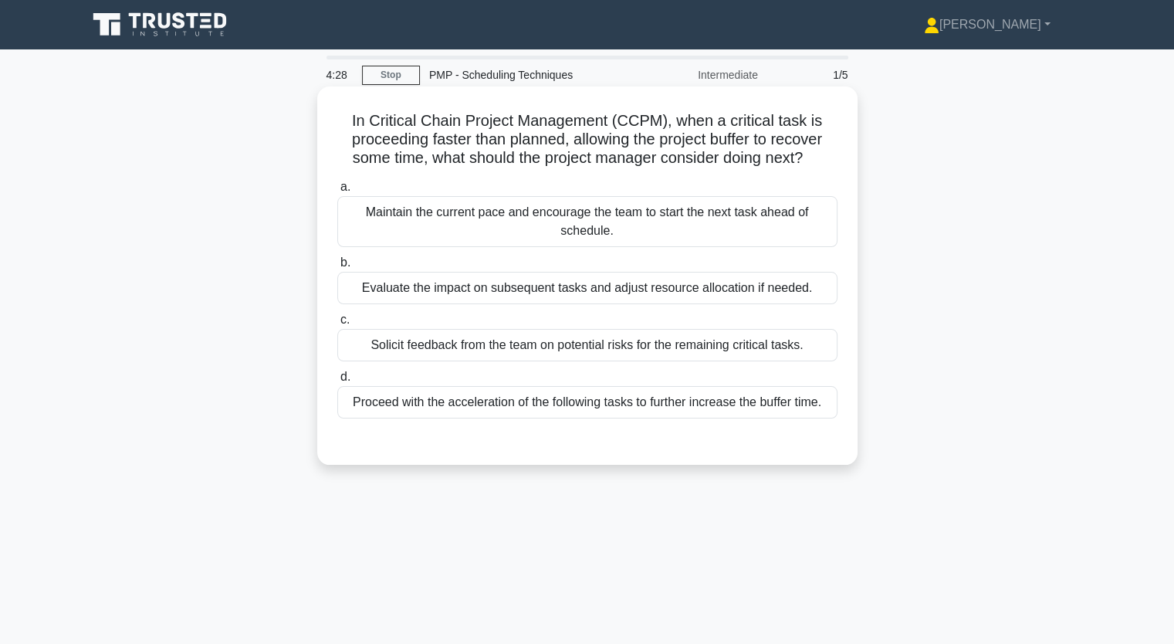
click at [666, 288] on div "Evaluate the impact on subsequent tasks and adjust resource allocation if neede…" at bounding box center [587, 288] width 500 height 32
click at [337, 268] on input "b. Evaluate the impact on subsequent tasks and adjust resource allocation if ne…" at bounding box center [337, 263] width 0 height 10
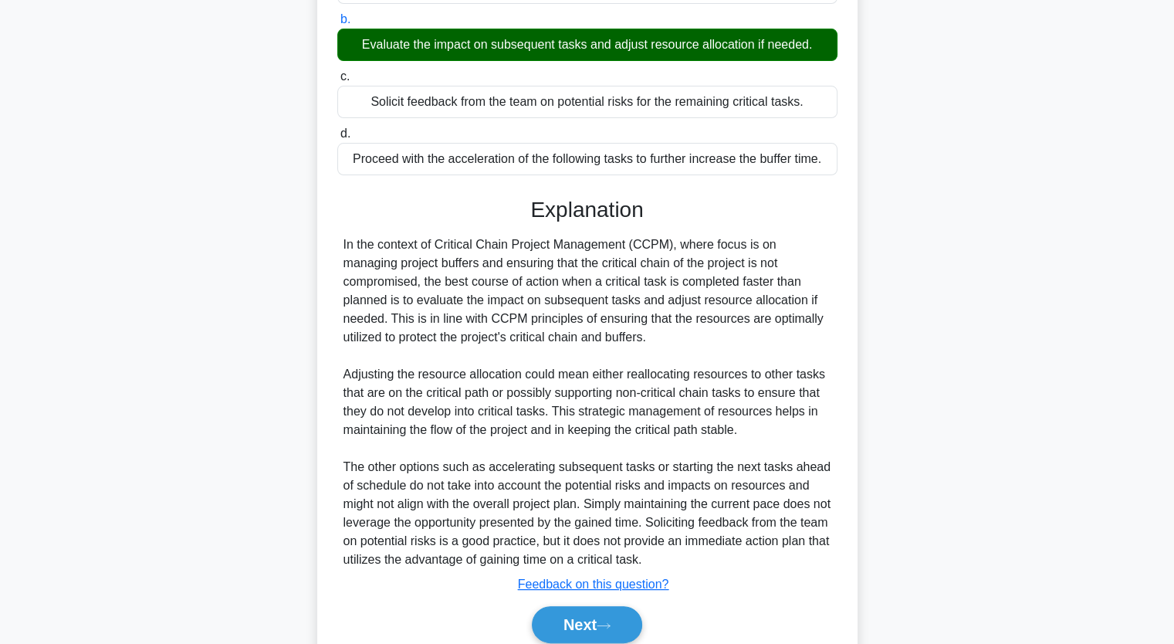
scroll to position [307, 0]
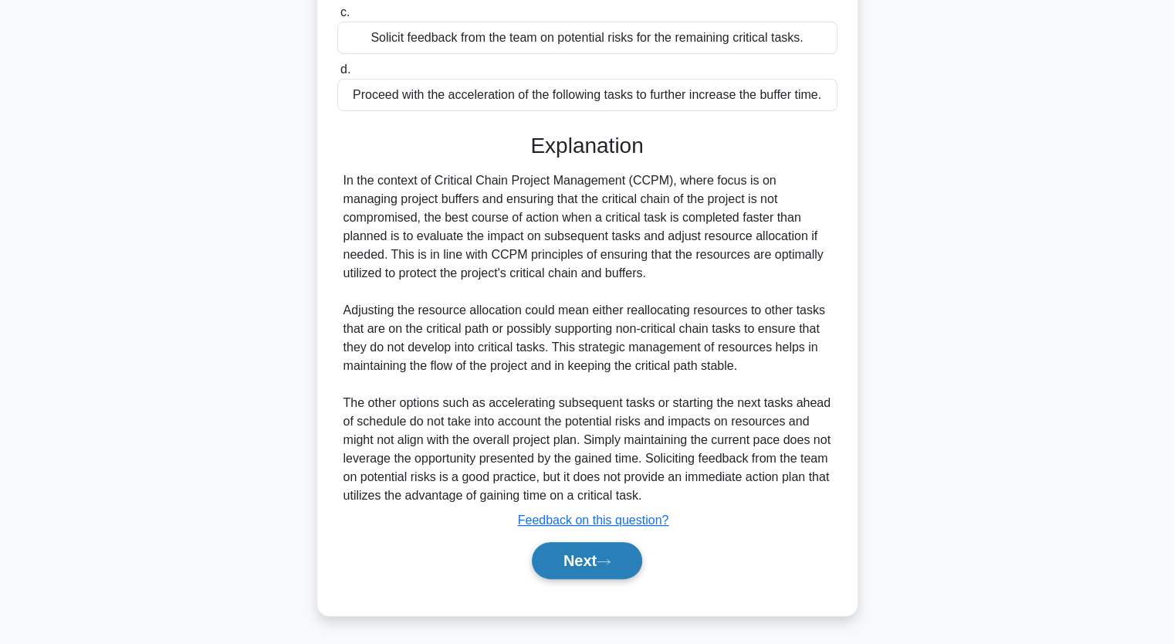
click at [565, 561] on button "Next" at bounding box center [587, 560] width 110 height 37
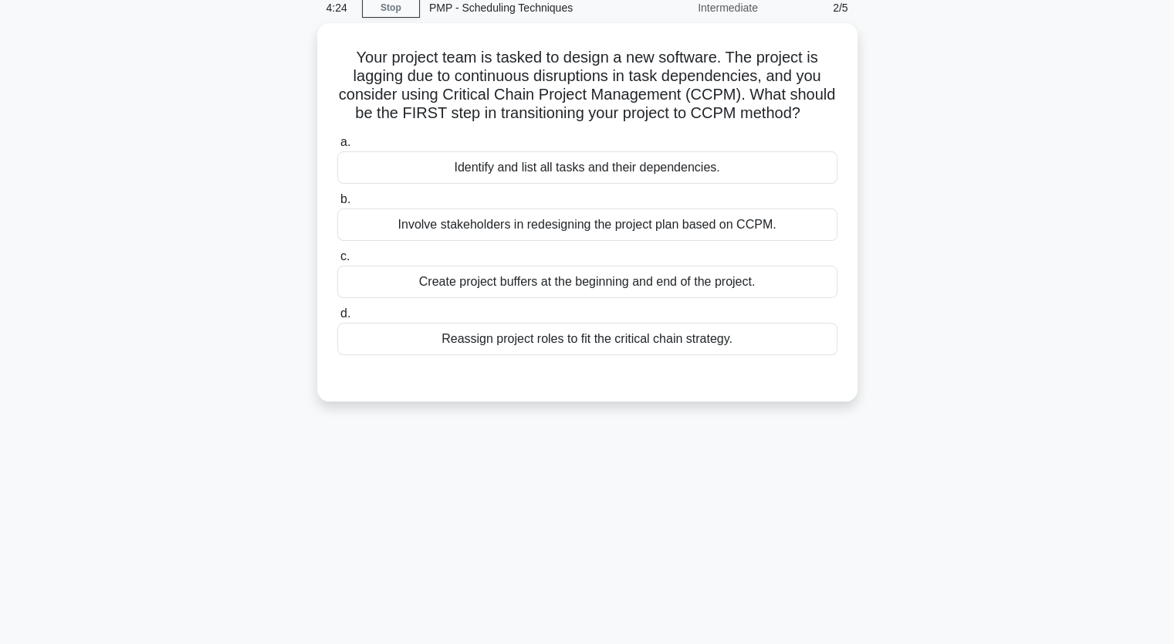
scroll to position [36, 0]
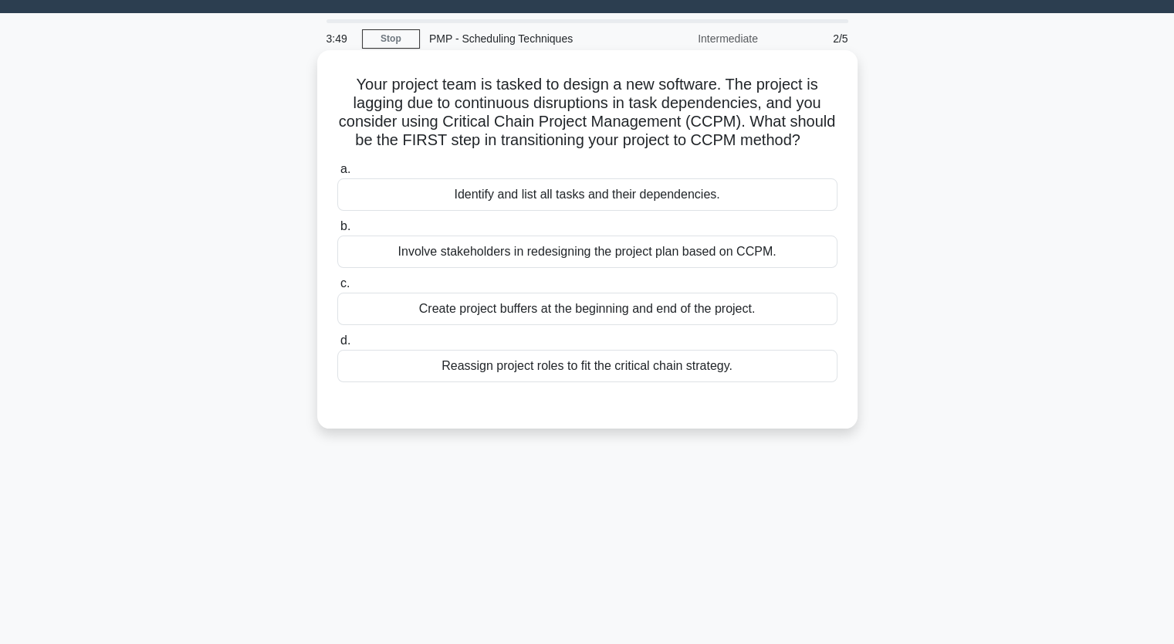
click at [689, 363] on div "Reassign project roles to fit the critical chain strategy." at bounding box center [587, 366] width 500 height 32
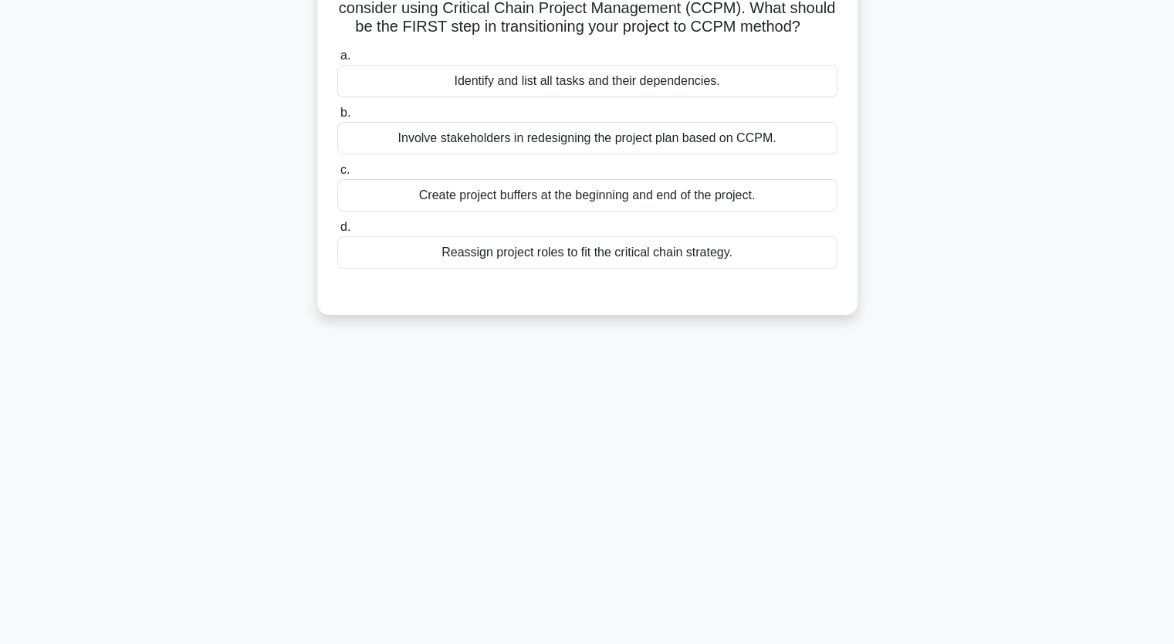
scroll to position [191, 0]
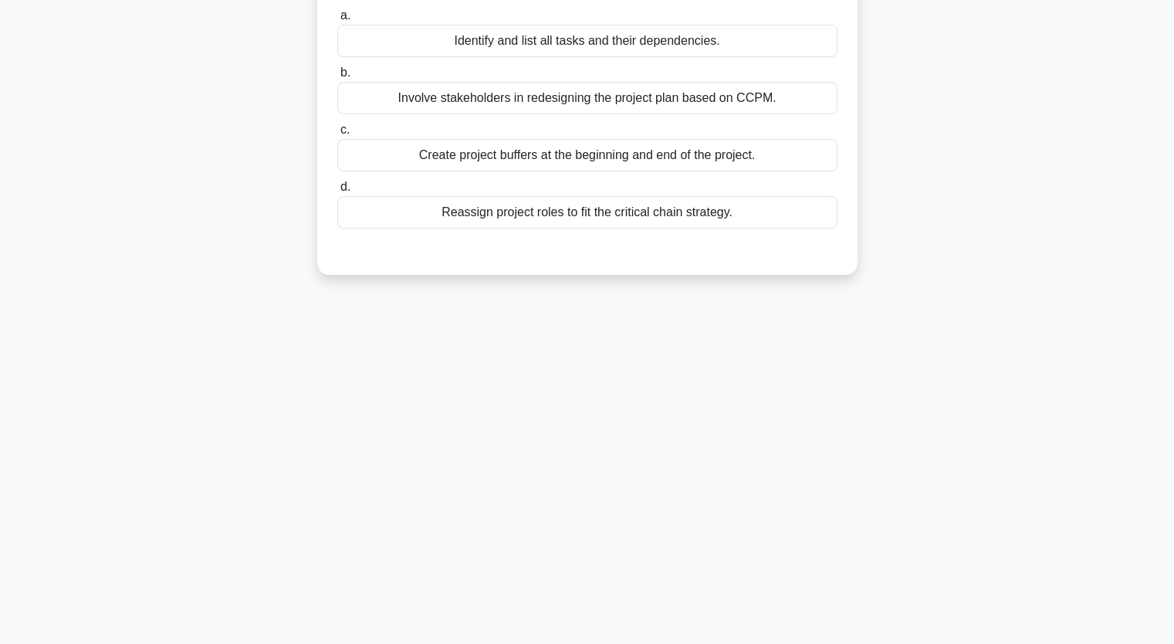
click at [552, 211] on div "Reassign project roles to fit the critical chain strategy." at bounding box center [587, 212] width 500 height 32
click at [337, 192] on input "d. Reassign project roles to fit the critical chain strategy." at bounding box center [337, 187] width 0 height 10
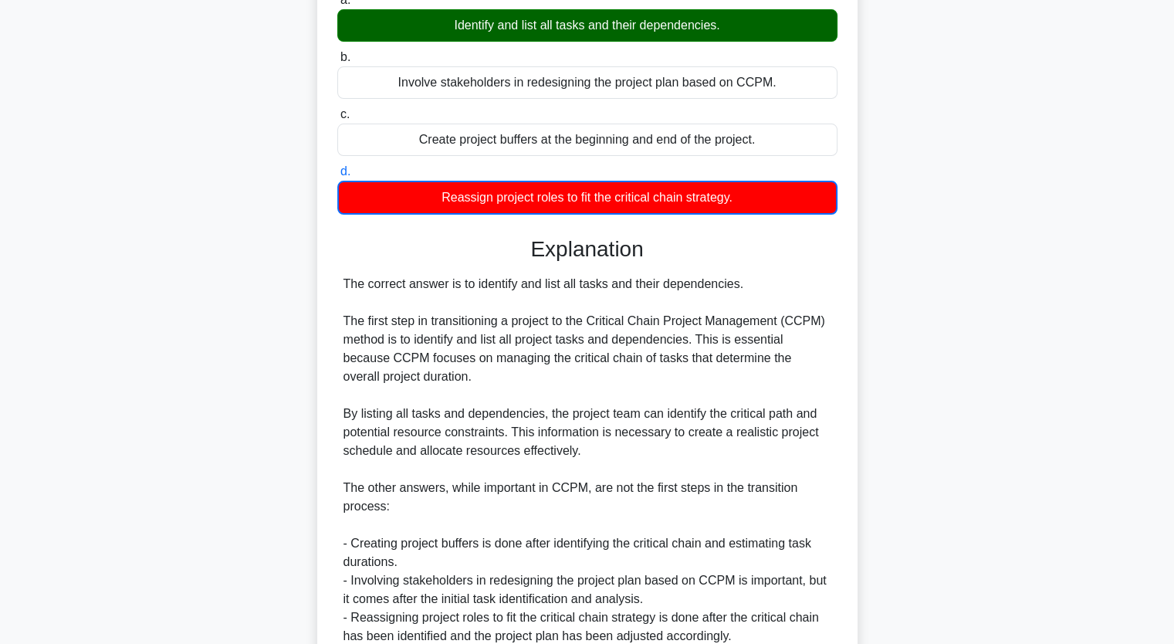
scroll to position [346, 0]
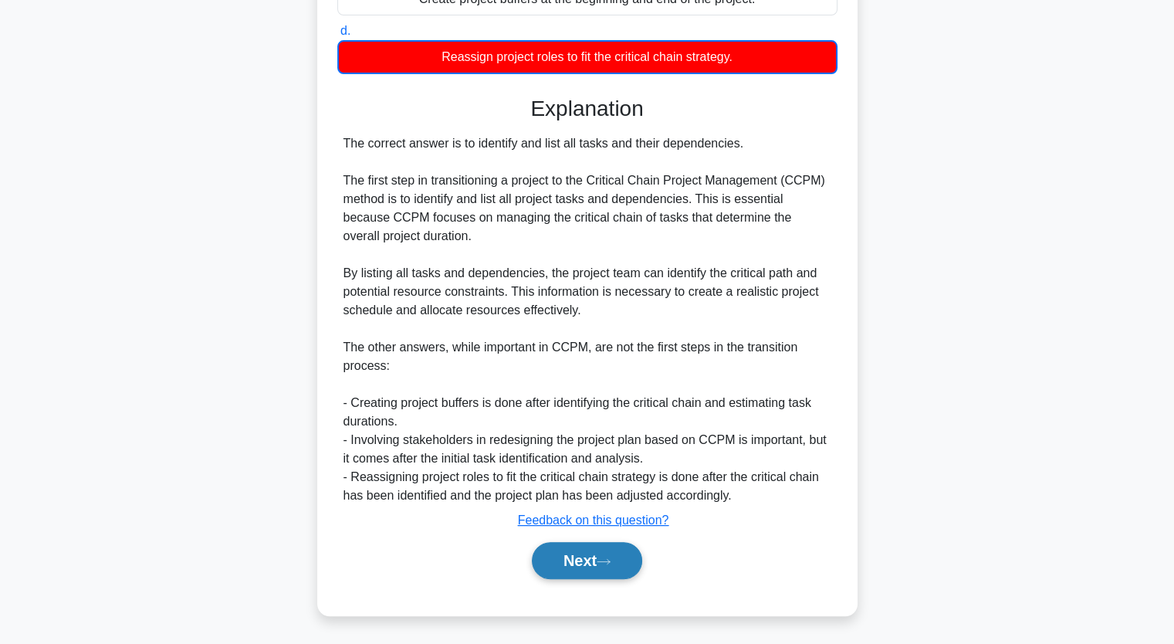
click at [608, 558] on icon at bounding box center [604, 561] width 14 height 8
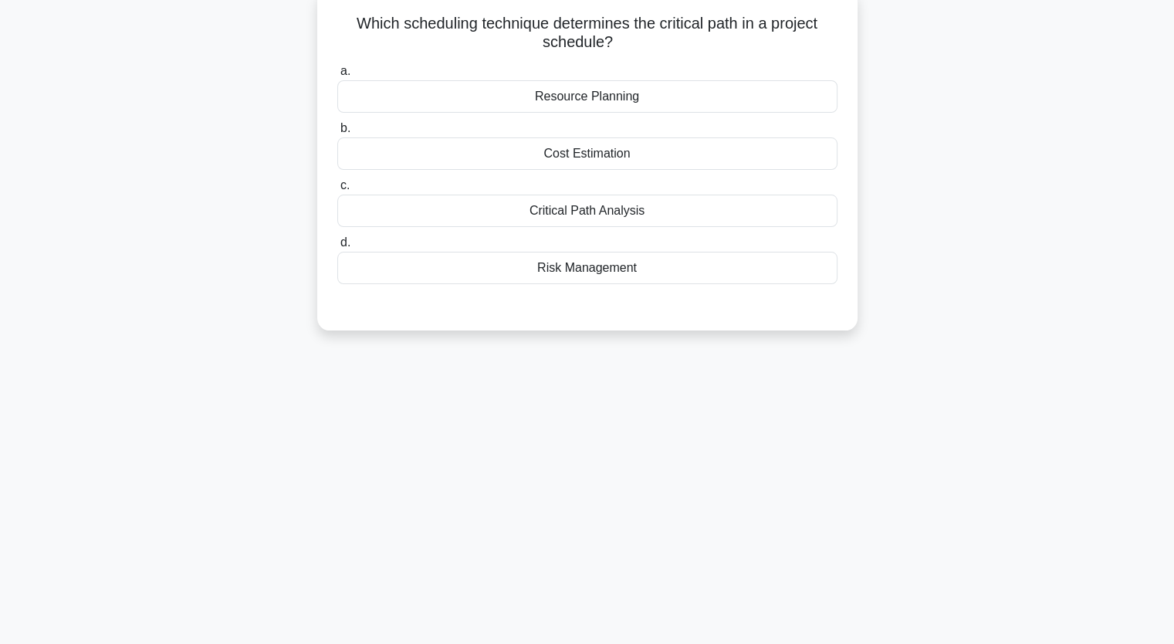
scroll to position [0, 0]
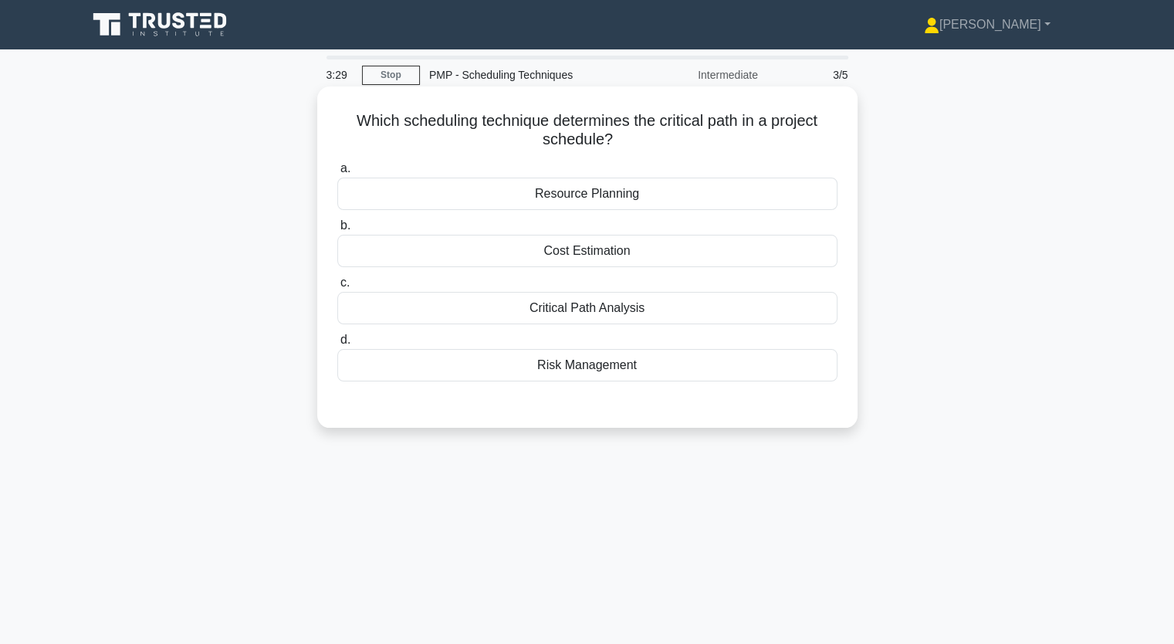
click at [633, 312] on div "Critical Path Analysis" at bounding box center [587, 308] width 500 height 32
click at [337, 288] on input "c. Critical Path Analysis" at bounding box center [337, 283] width 0 height 10
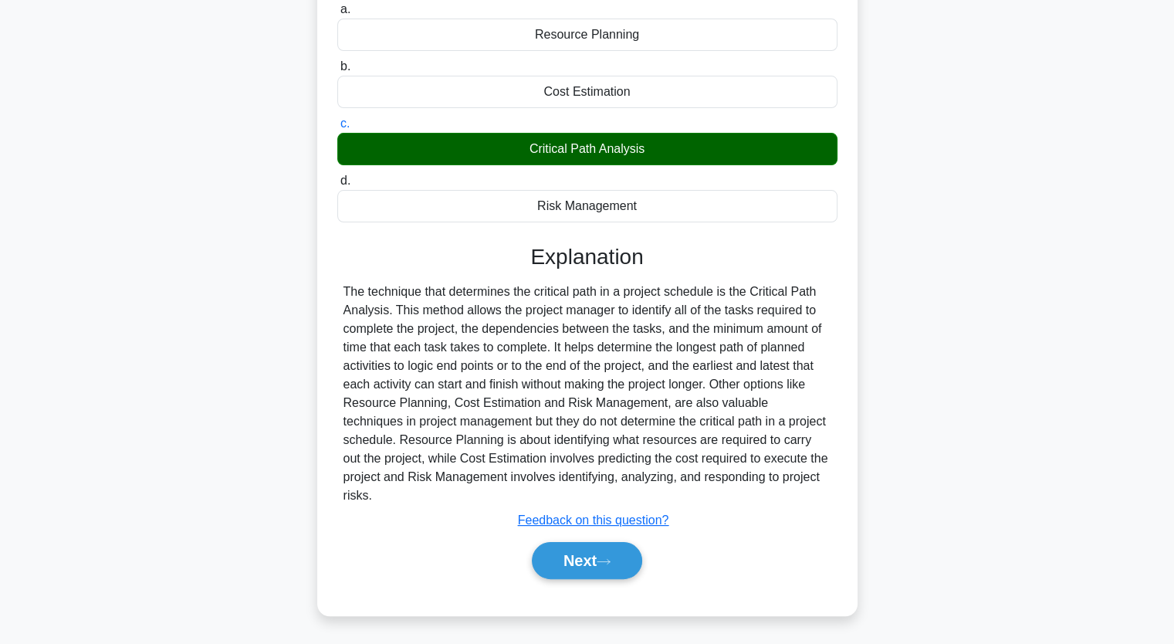
scroll to position [191, 0]
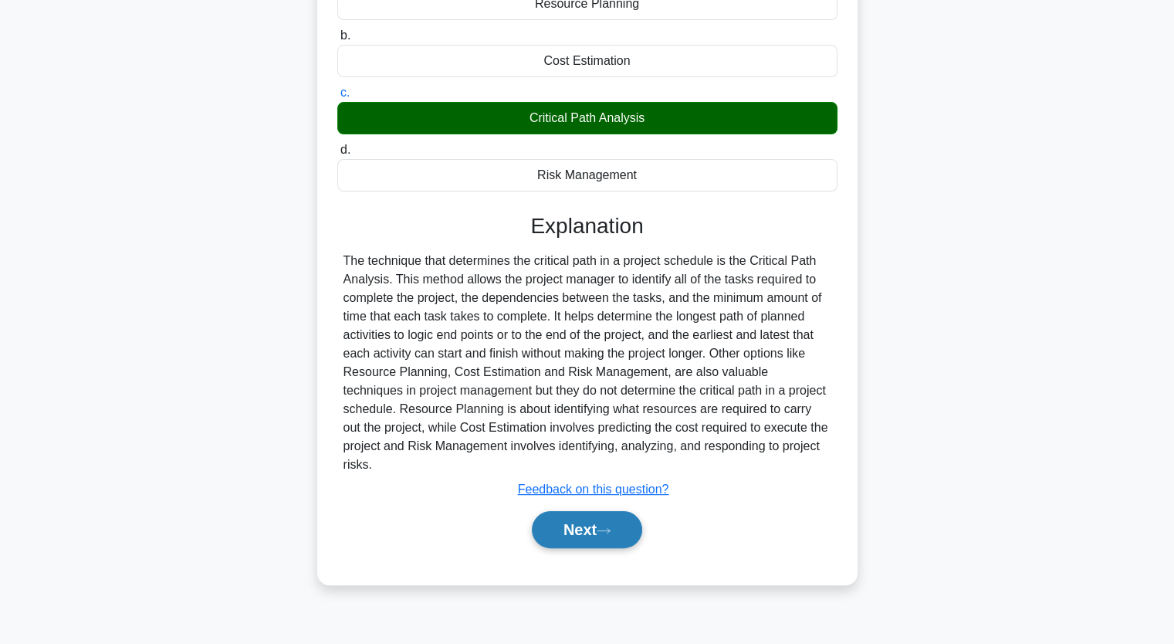
drag, startPoint x: 577, startPoint y: 513, endPoint x: 602, endPoint y: 509, distance: 25.9
click at [577, 513] on button "Next" at bounding box center [587, 529] width 110 height 37
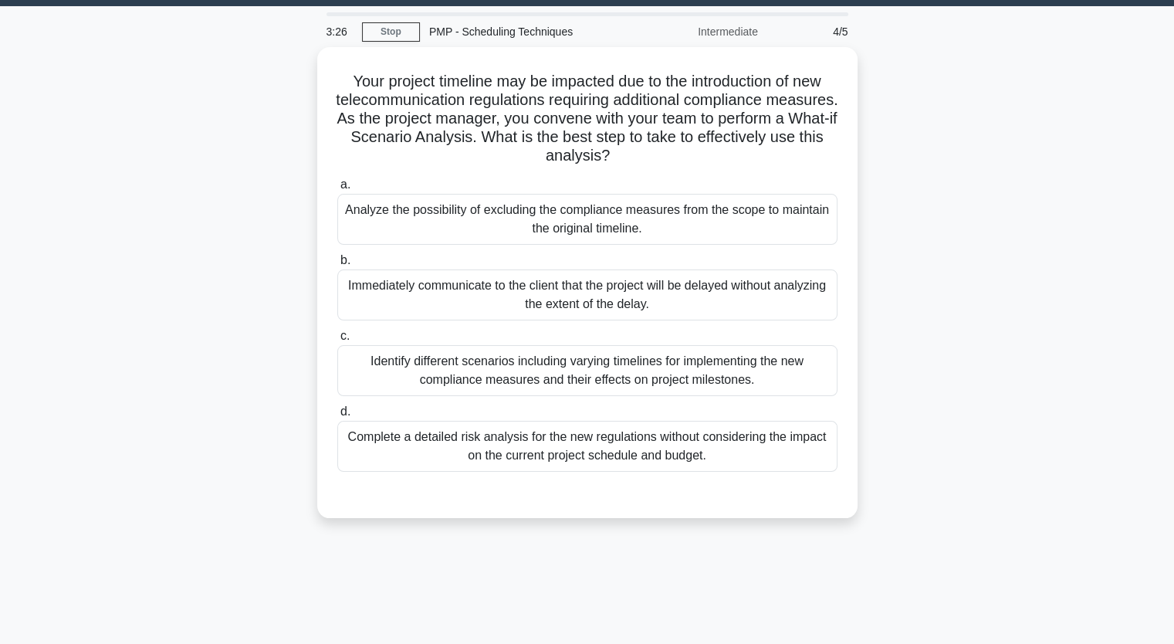
scroll to position [0, 0]
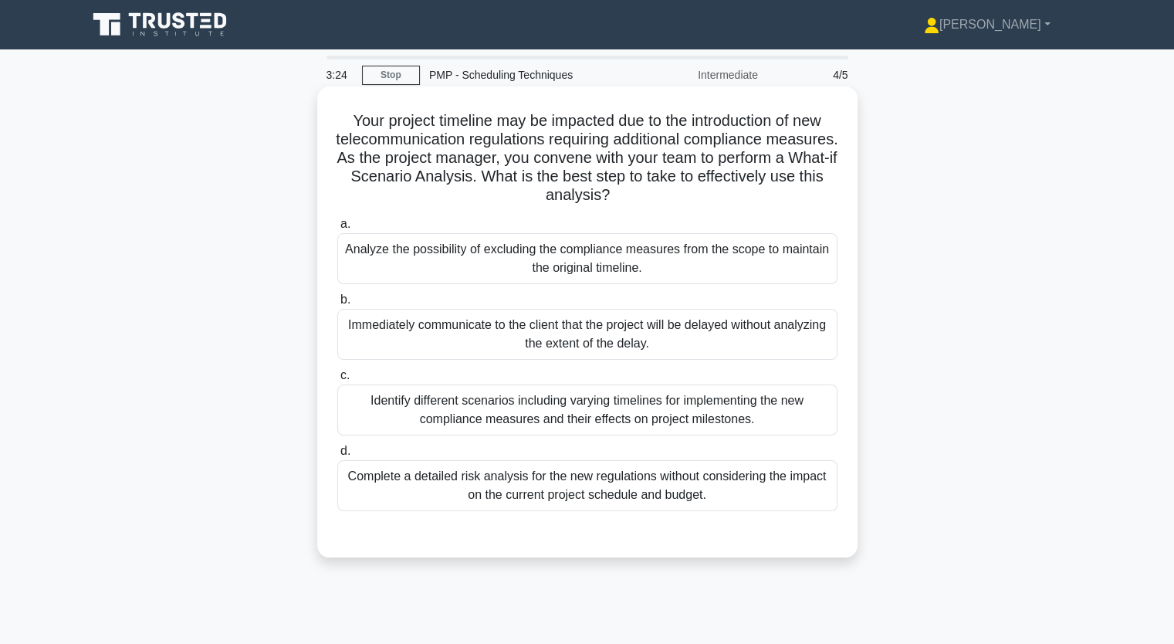
click at [550, 262] on div "Analyze the possibility of excluding the compliance measures from the scope to …" at bounding box center [587, 258] width 500 height 51
click at [337, 229] on input "a. Analyze the possibility of excluding the compliance measures from the scope …" at bounding box center [337, 224] width 0 height 10
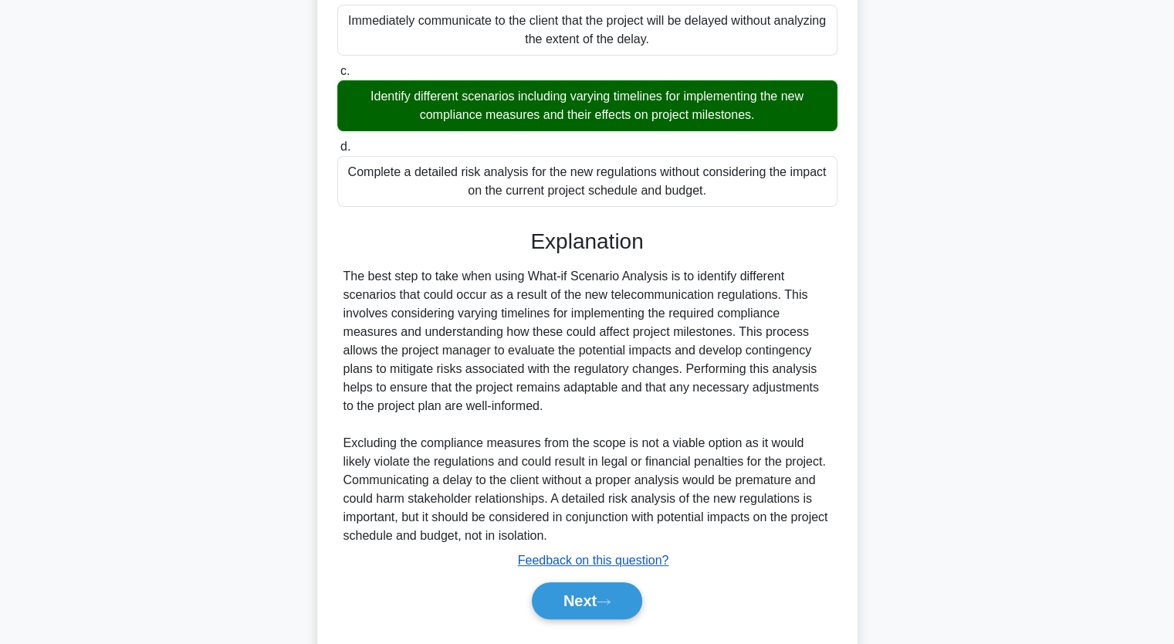
scroll to position [309, 0]
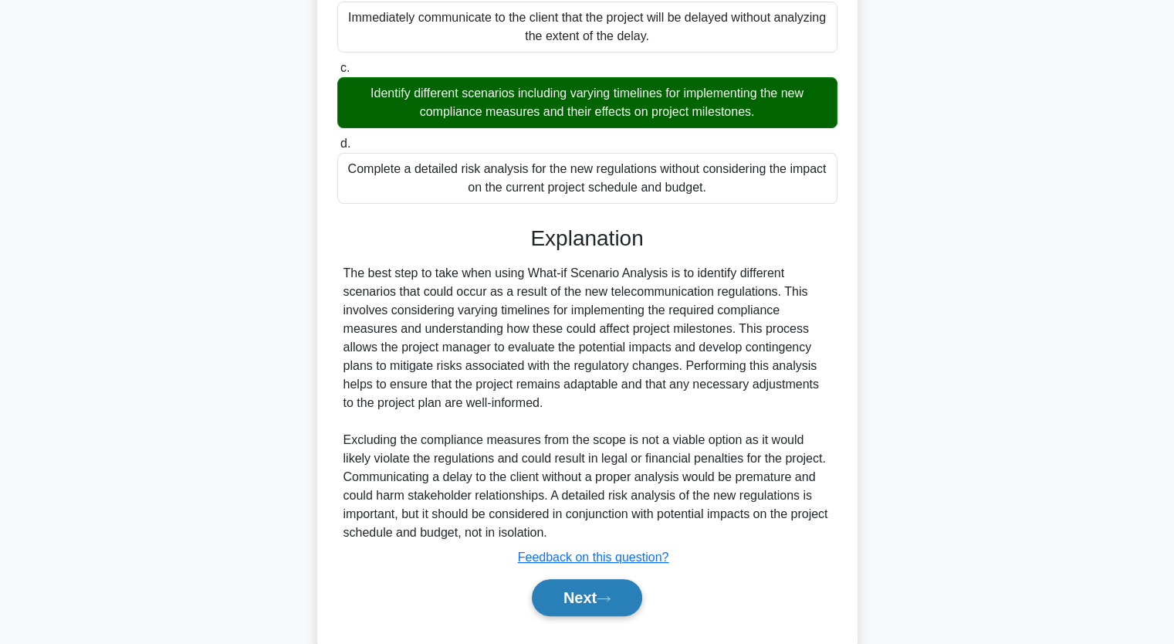
click at [584, 594] on button "Next" at bounding box center [587, 597] width 110 height 37
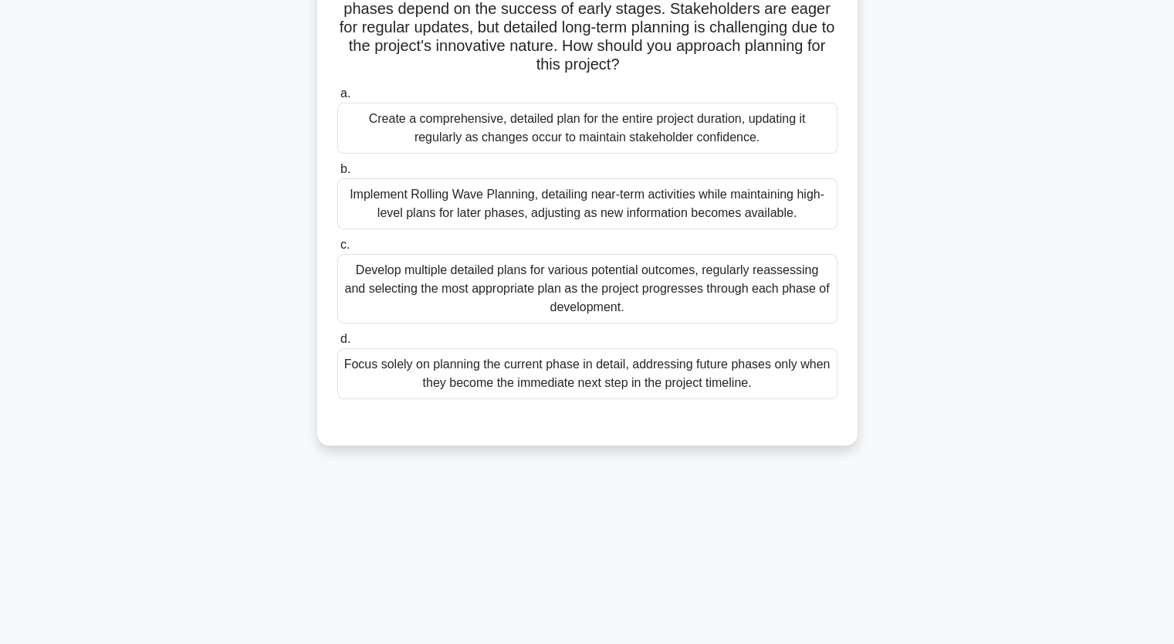
scroll to position [191, 0]
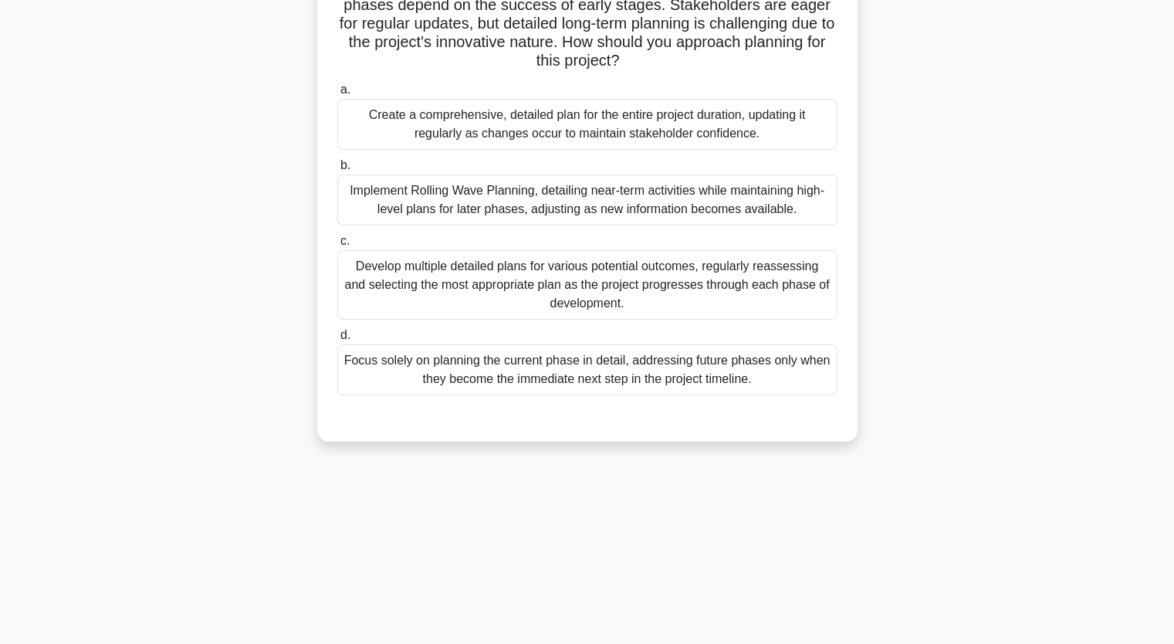
click at [501, 206] on div "Implement Rolling Wave Planning, detailing near-term activities while maintaini…" at bounding box center [587, 199] width 500 height 51
click at [337, 171] on input "b. Implement Rolling Wave Planning, detailing near-term activities while mainta…" at bounding box center [337, 166] width 0 height 10
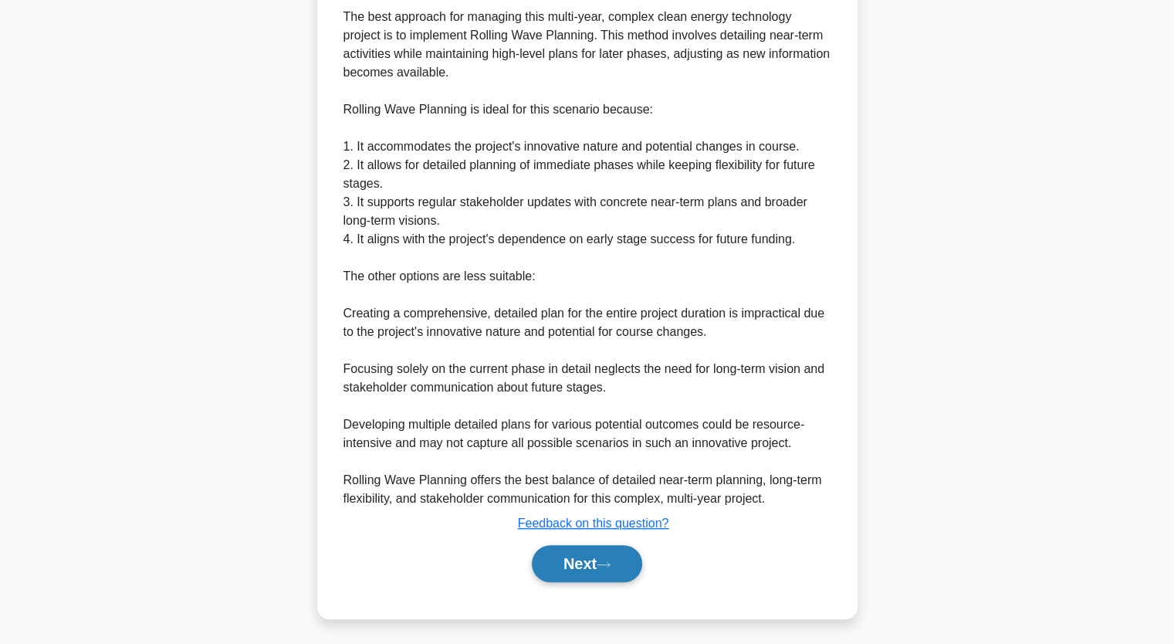
scroll to position [641, 0]
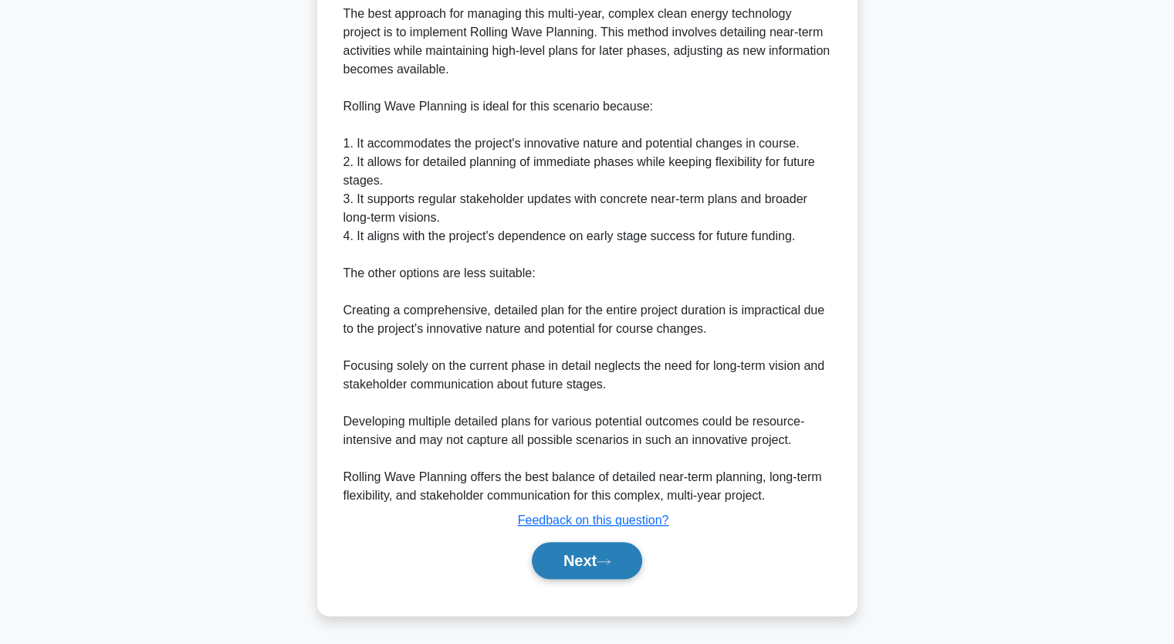
click at [592, 546] on button "Next" at bounding box center [587, 560] width 110 height 37
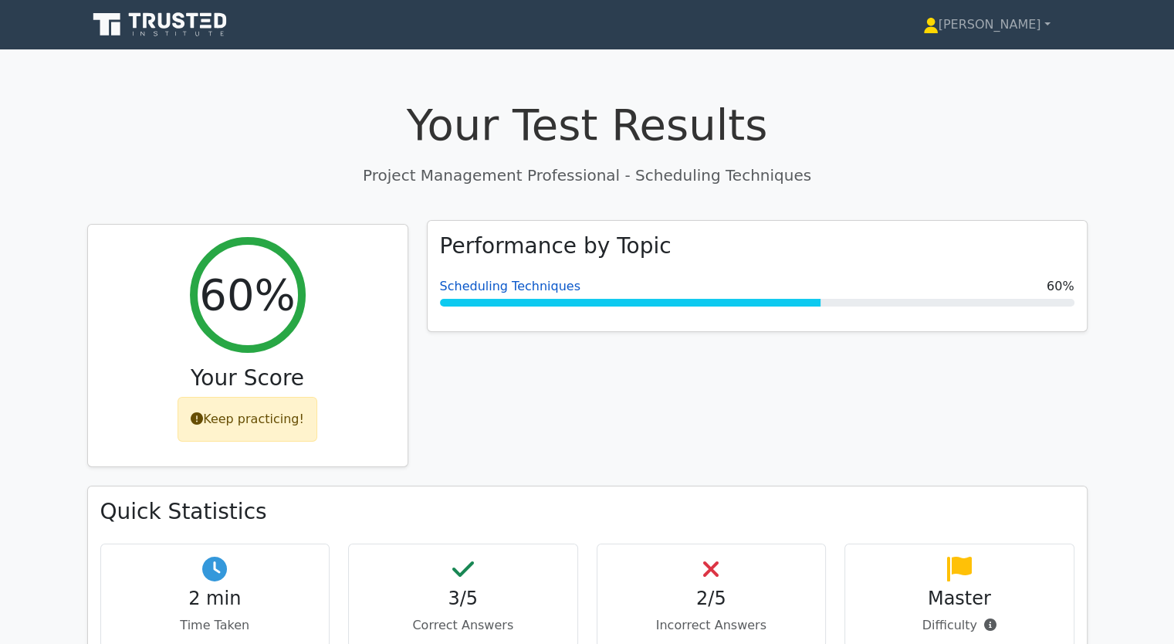
click at [490, 279] on link "Scheduling Techniques" at bounding box center [510, 286] width 141 height 15
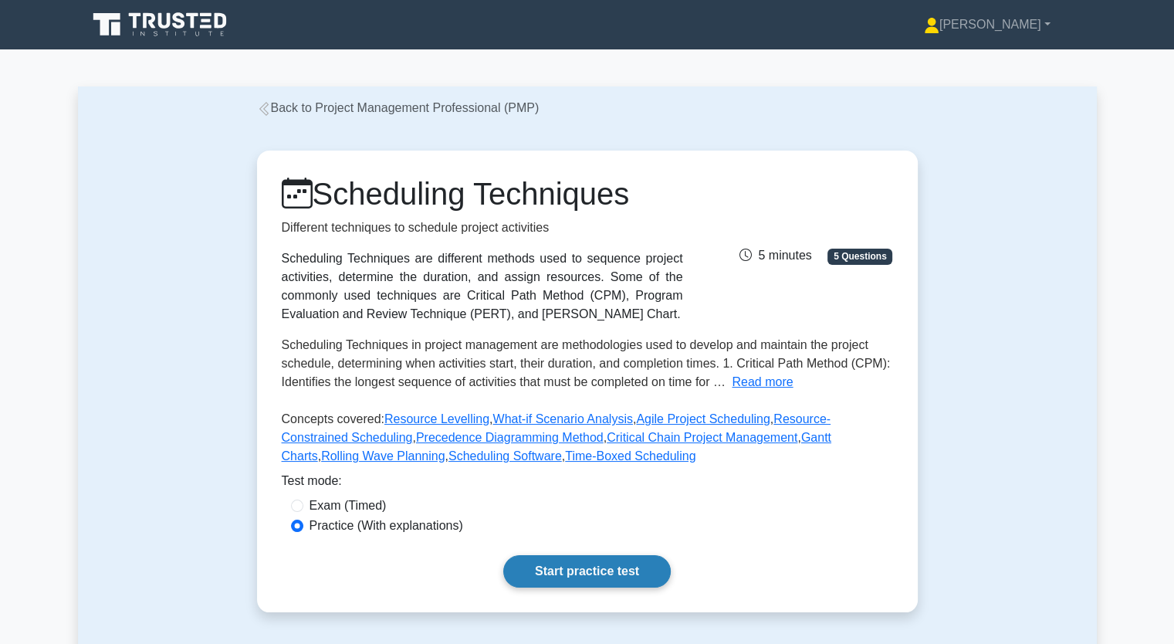
click at [556, 569] on link "Start practice test" at bounding box center [587, 571] width 168 height 32
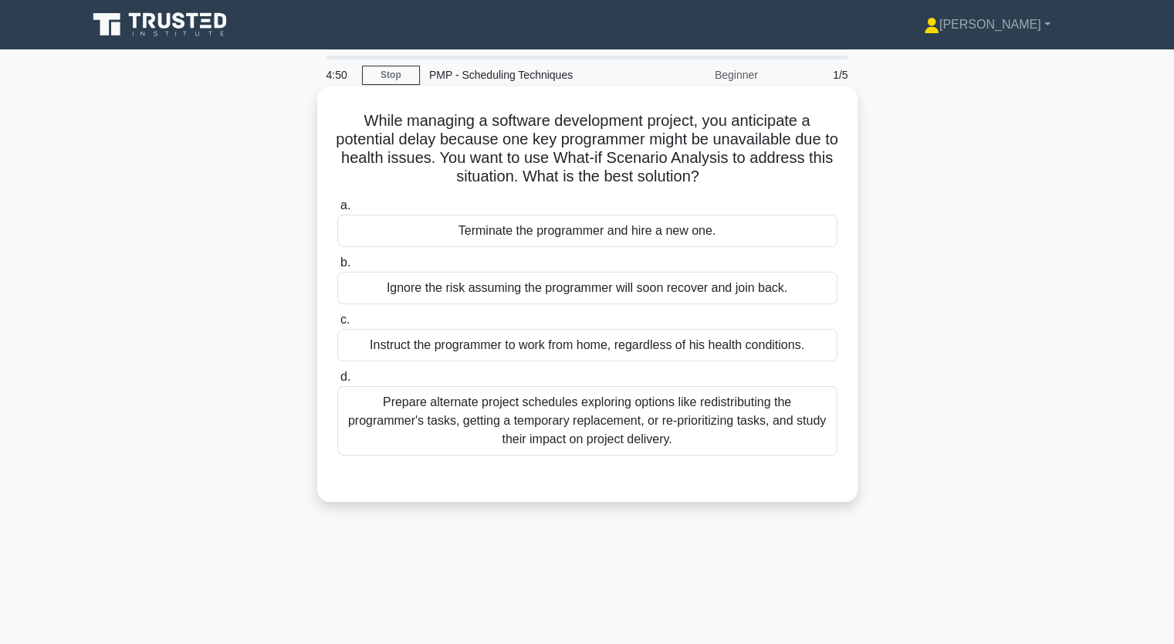
click at [567, 424] on div "Prepare alternate project schedules exploring options like redistributing the p…" at bounding box center [587, 420] width 500 height 69
click at [337, 382] on input "d. Prepare alternate project schedules exploring options like redistributing th…" at bounding box center [337, 377] width 0 height 10
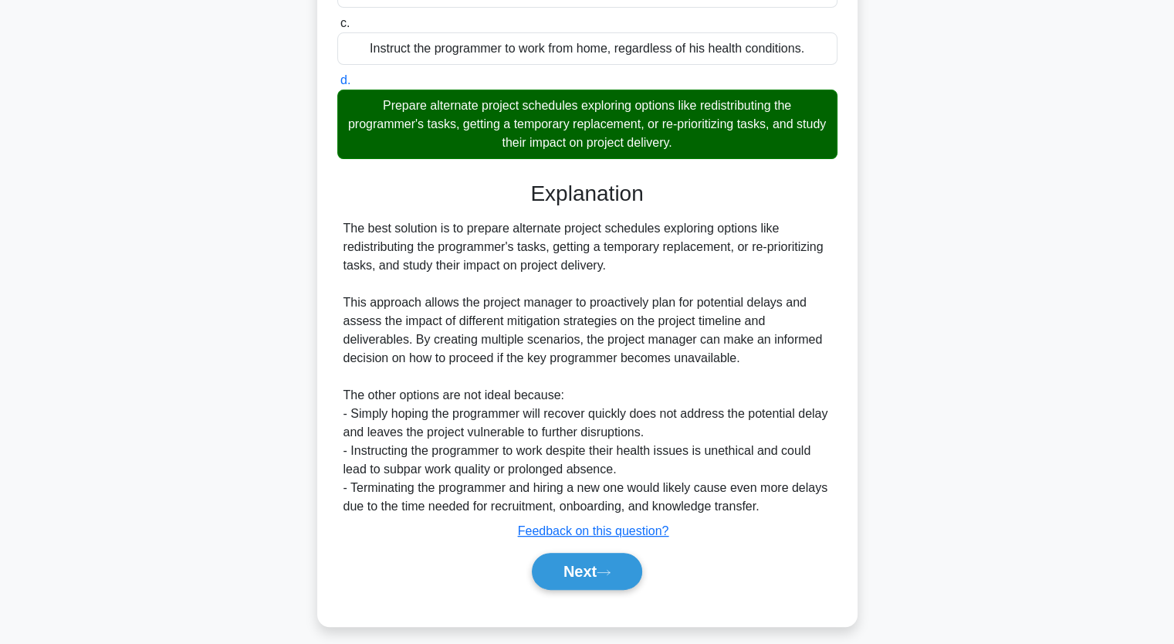
scroll to position [307, 0]
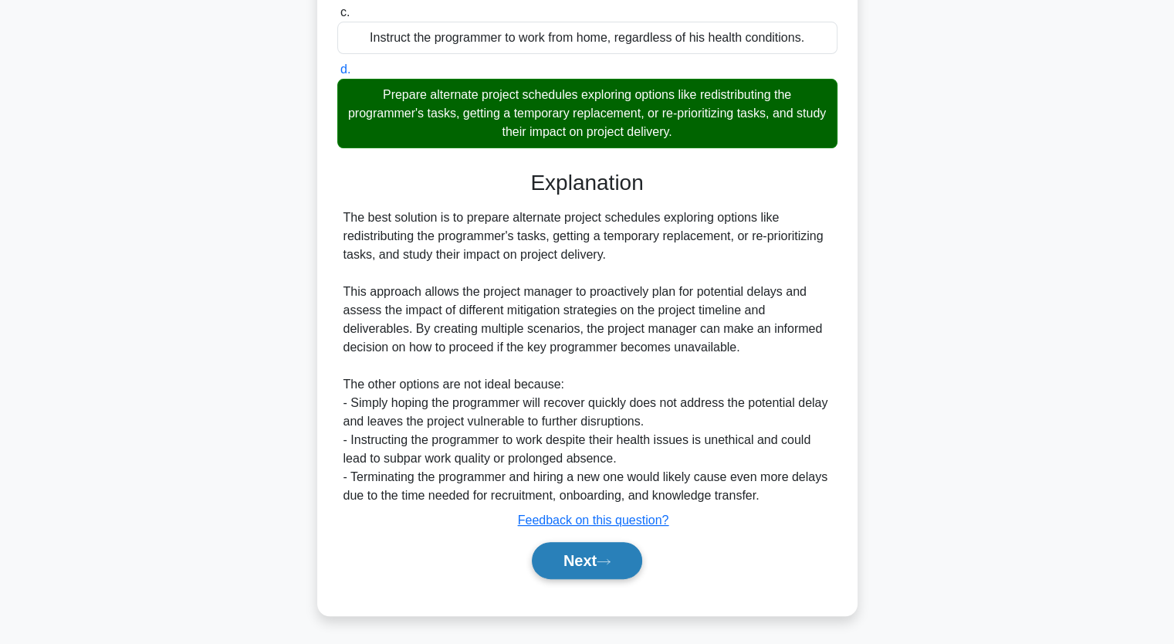
click at [594, 558] on button "Next" at bounding box center [587, 560] width 110 height 37
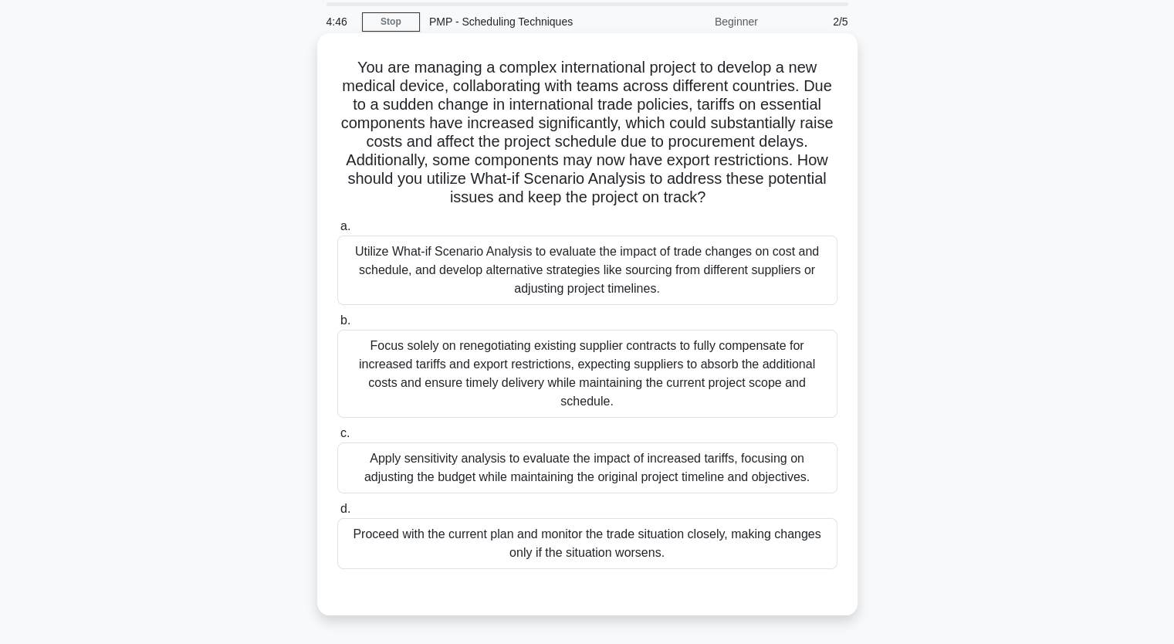
scroll to position [36, 0]
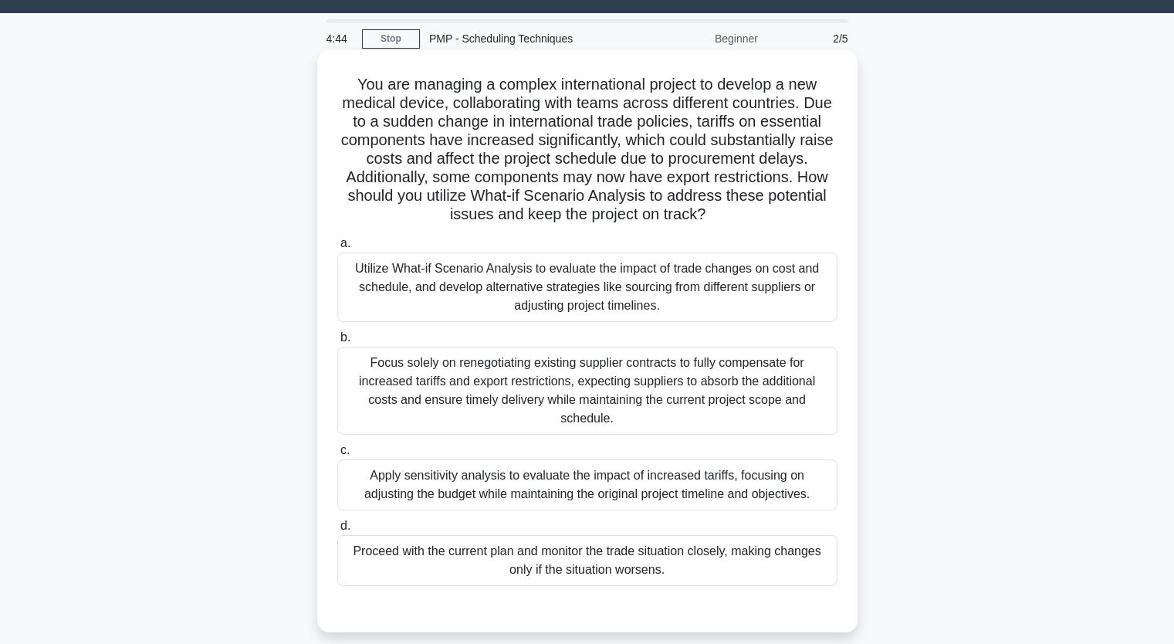
drag, startPoint x: 470, startPoint y: 483, endPoint x: 485, endPoint y: 479, distance: 15.2
click at [473, 483] on div "Apply sensitivity analysis to evaluate the impact of increased tariffs, focusin…" at bounding box center [587, 484] width 500 height 51
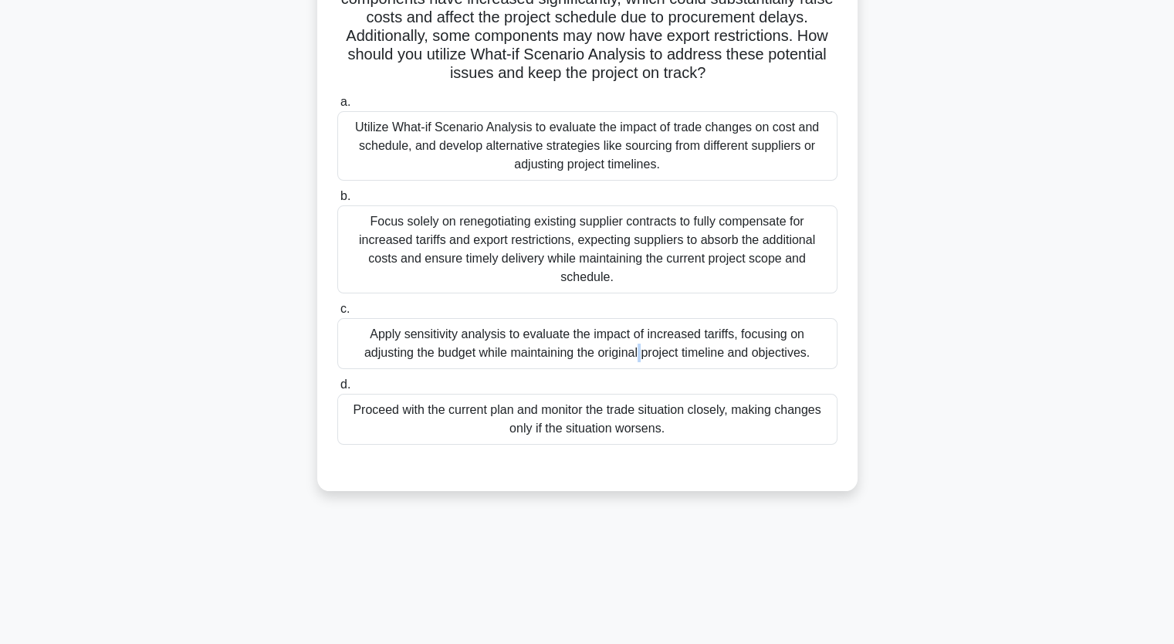
scroll to position [191, 0]
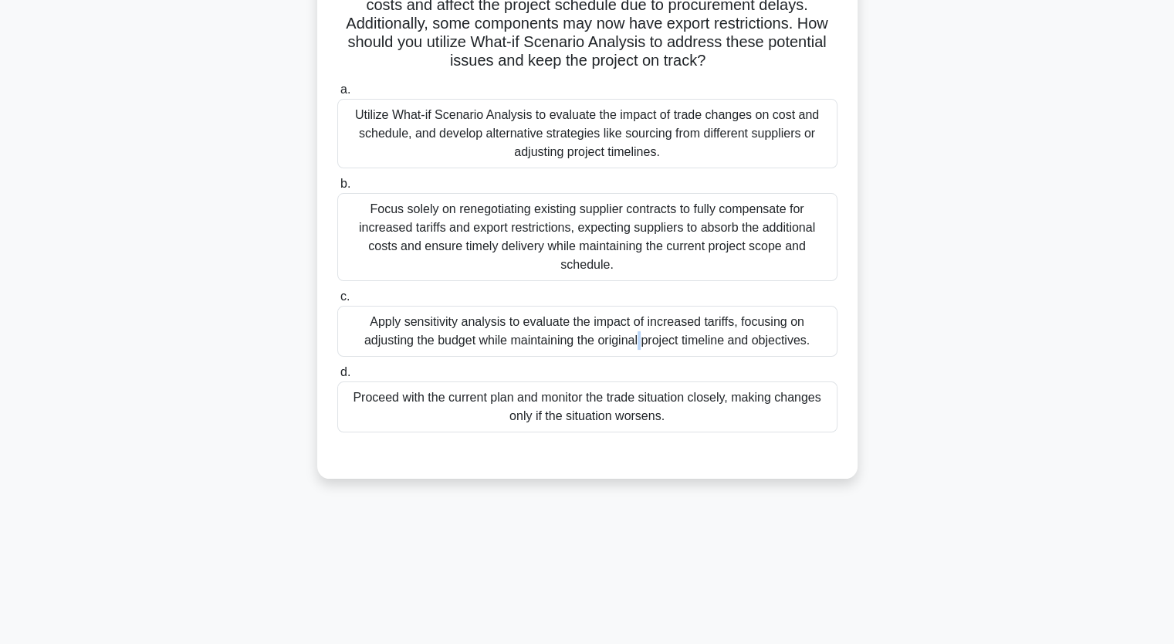
click at [705, 331] on div "Apply sensitivity analysis to evaluate the impact of increased tariffs, focusin…" at bounding box center [587, 331] width 500 height 51
click at [629, 343] on div "Apply sensitivity analysis to evaluate the impact of increased tariffs, focusin…" at bounding box center [587, 331] width 500 height 51
click at [337, 302] on input "c. Apply sensitivity analysis to evaluate the impact of increased tariffs, focu…" at bounding box center [337, 297] width 0 height 10
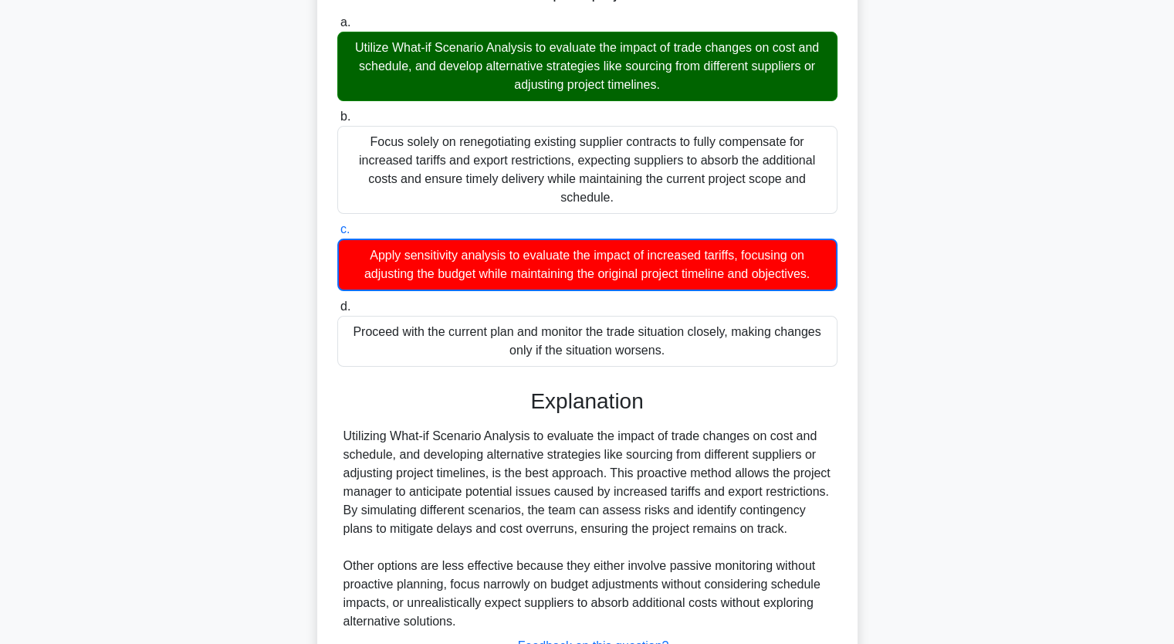
scroll to position [383, 0]
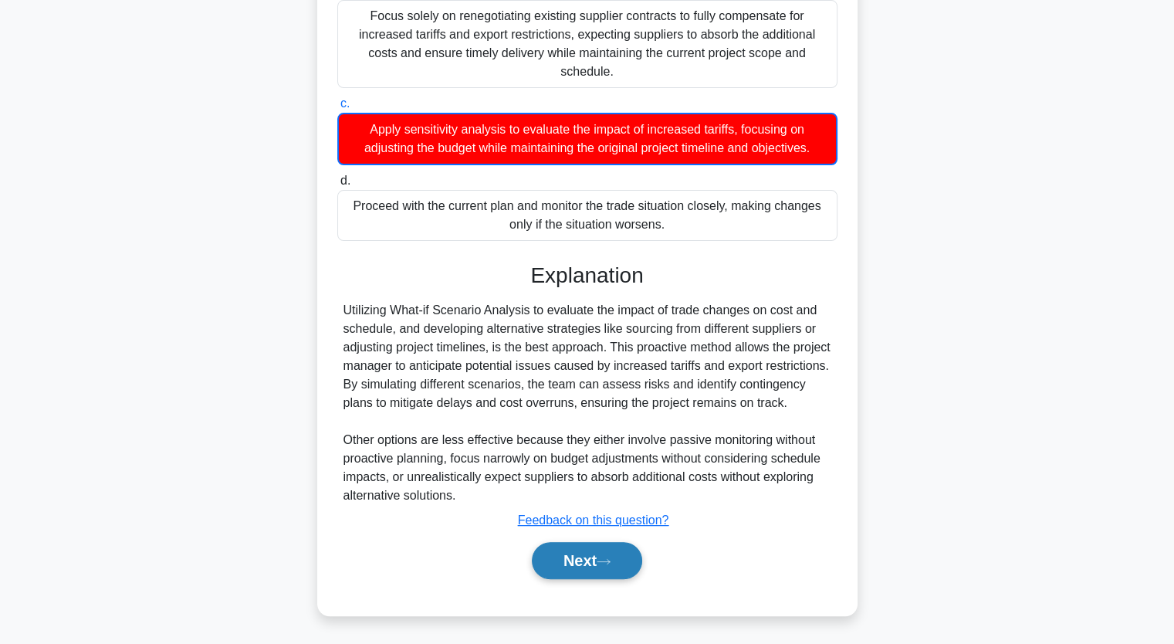
click at [605, 560] on icon at bounding box center [604, 561] width 14 height 8
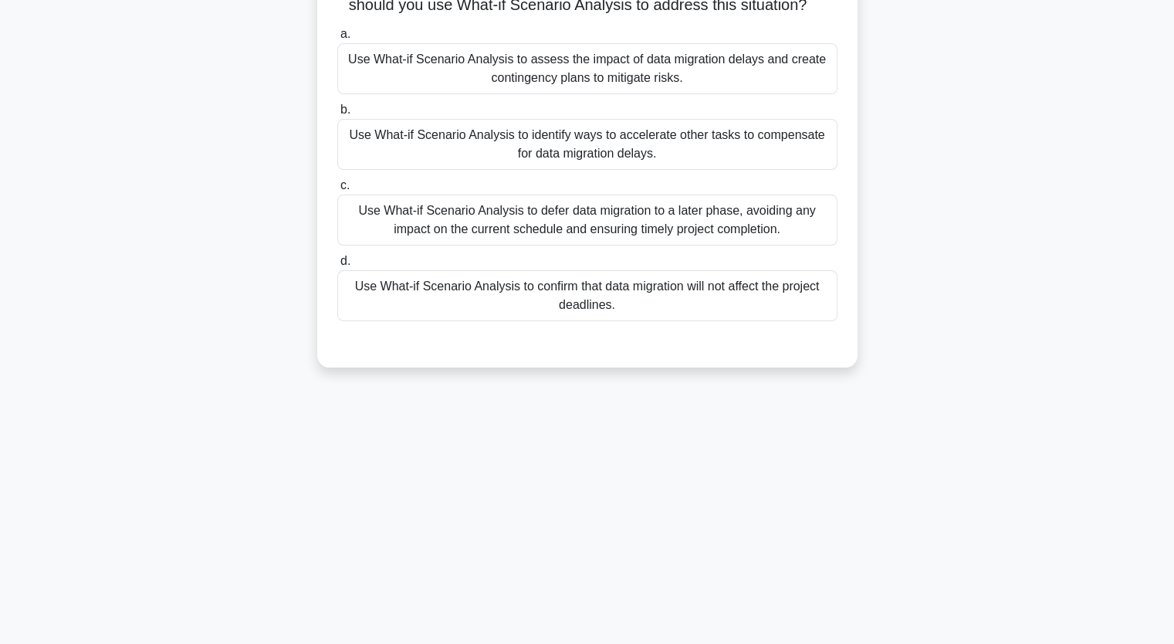
click at [518, 237] on div "Use What-if Scenario Analysis to defer data migration to a later phase, avoidin…" at bounding box center [587, 220] width 500 height 51
click at [337, 191] on input "c. Use What-if Scenario Analysis to defer data migration to a later phase, avoi…" at bounding box center [337, 186] width 0 height 10
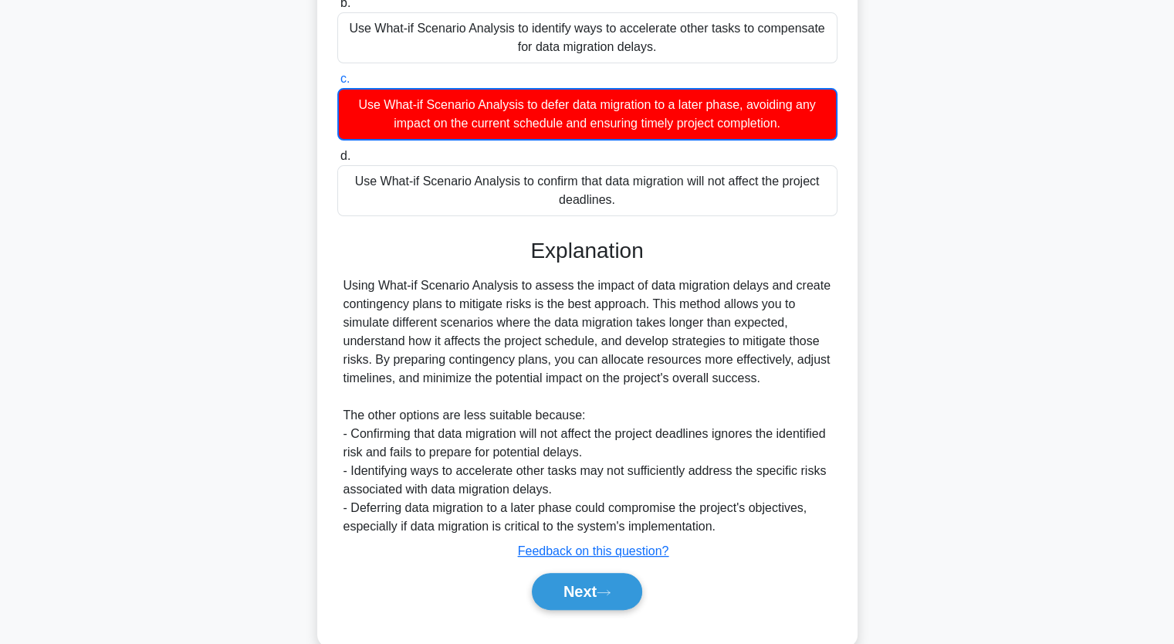
scroll to position [346, 0]
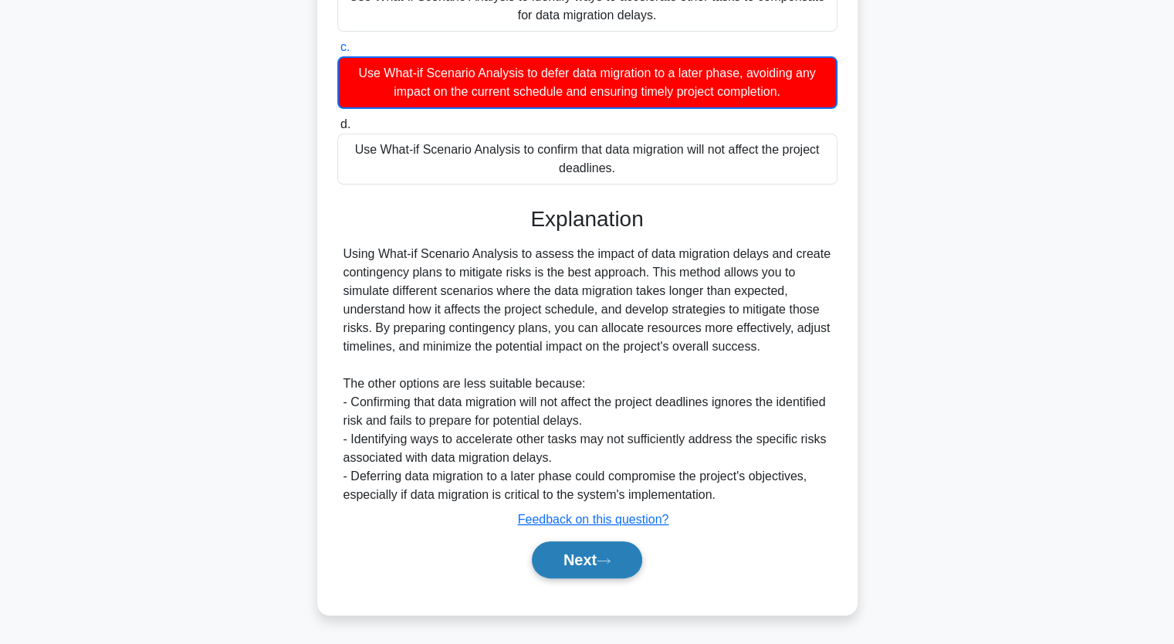
click at [574, 550] on button "Next" at bounding box center [587, 559] width 110 height 37
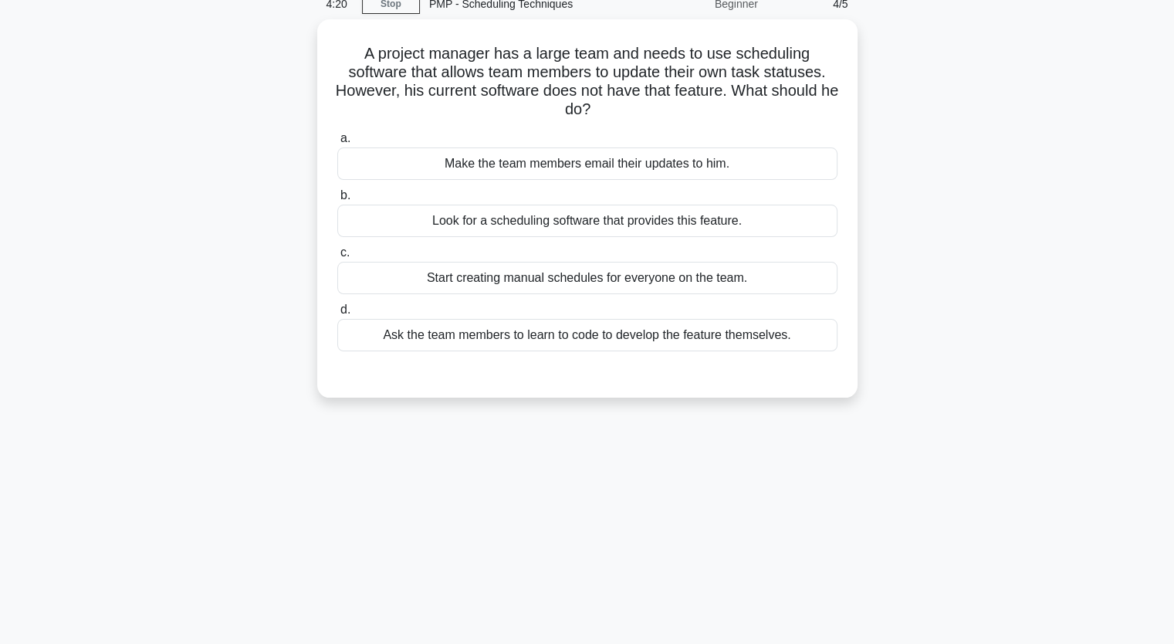
scroll to position [0, 0]
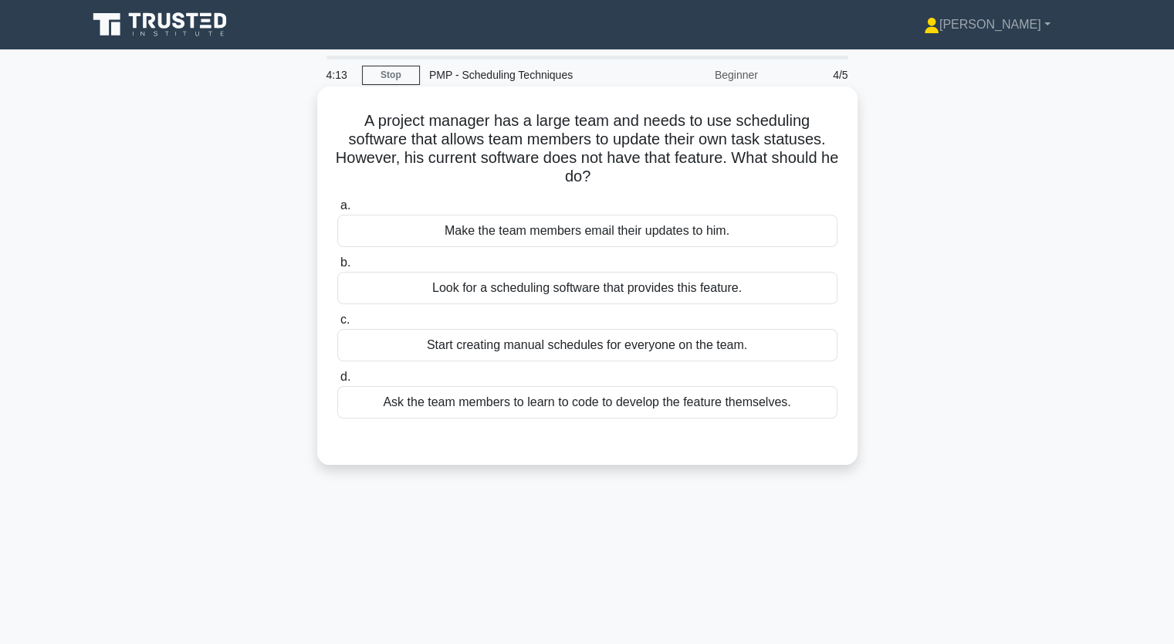
click at [560, 351] on div "Start creating manual schedules for everyone on the team." at bounding box center [587, 345] width 500 height 32
click at [337, 325] on input "c. Start creating manual schedules for everyone on the team." at bounding box center [337, 320] width 0 height 10
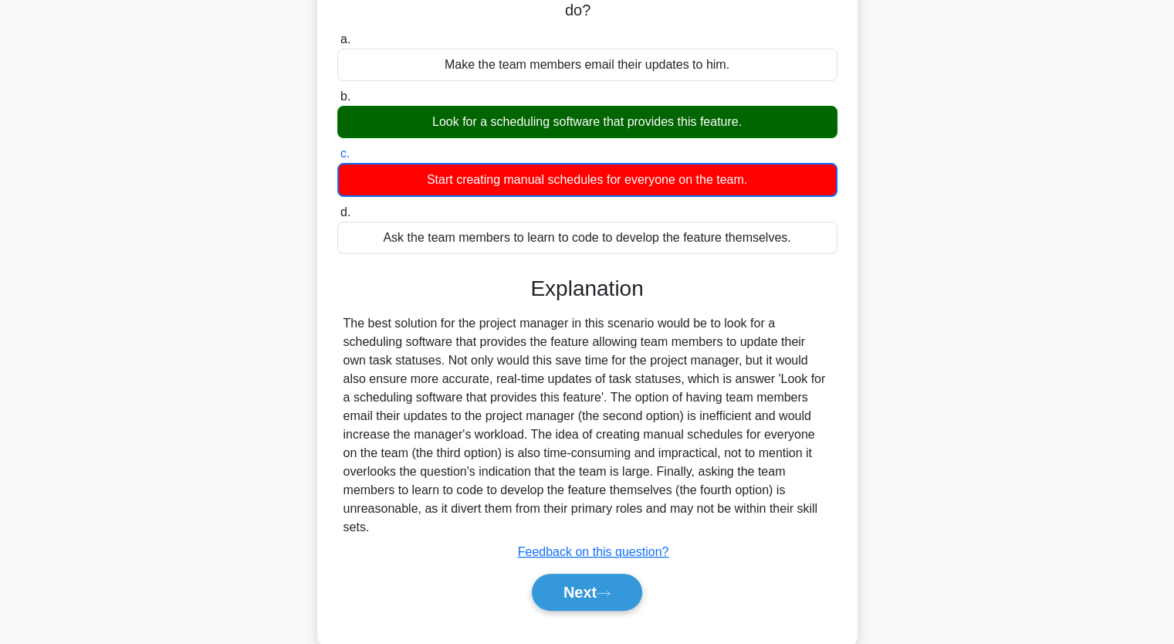
scroll to position [198, 0]
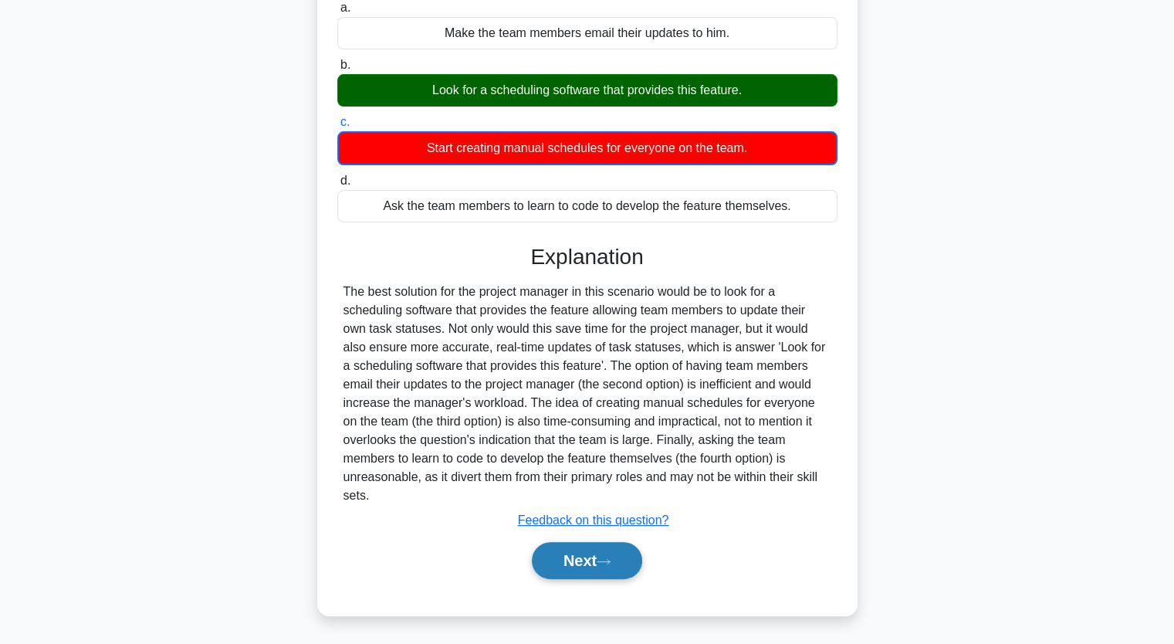
drag, startPoint x: 599, startPoint y: 560, endPoint x: 594, endPoint y: 544, distance: 16.4
click at [598, 560] on button "Next" at bounding box center [587, 560] width 110 height 37
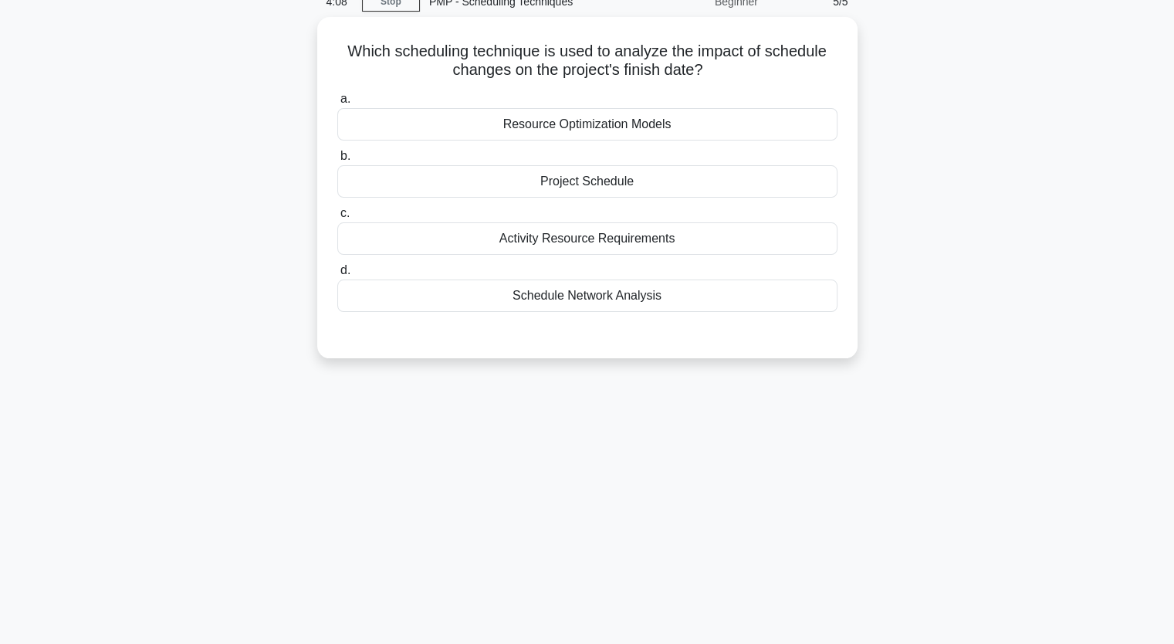
scroll to position [0, 0]
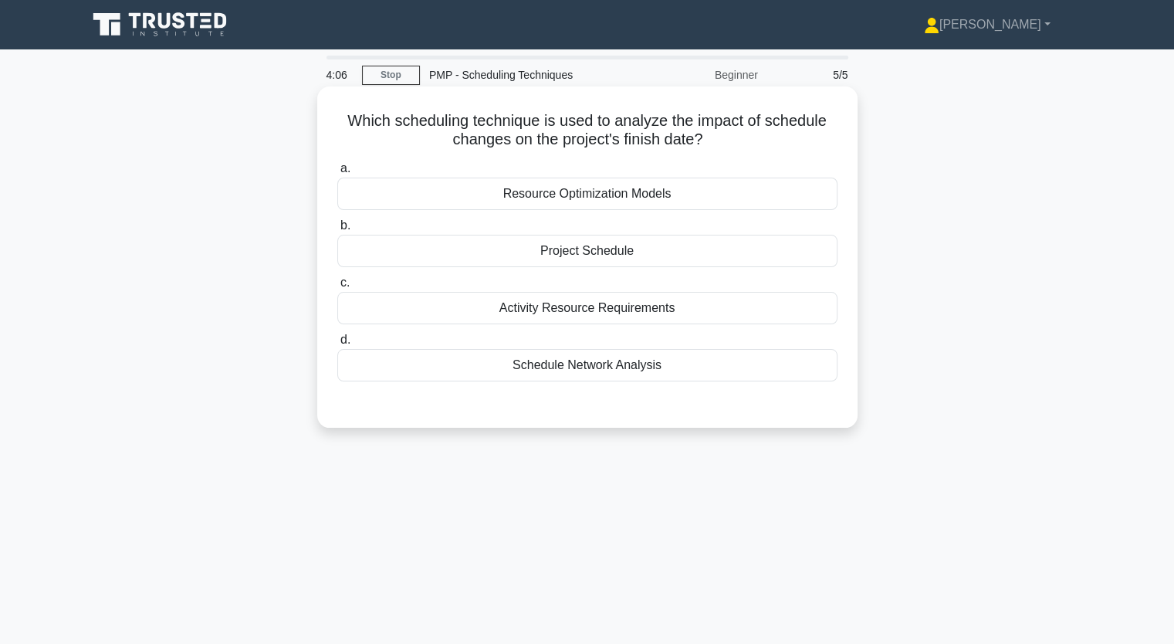
click at [632, 204] on div "Resource Optimization Models" at bounding box center [587, 194] width 500 height 32
click at [337, 174] on input "a. Resource Optimization Models" at bounding box center [337, 169] width 0 height 10
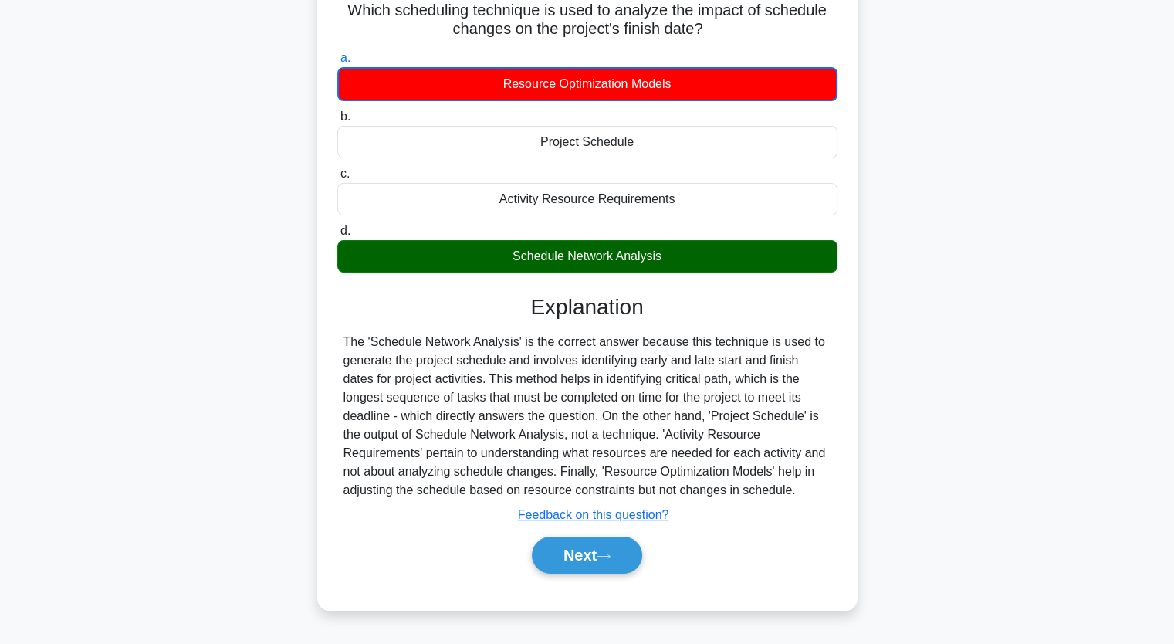
scroll to position [191, 0]
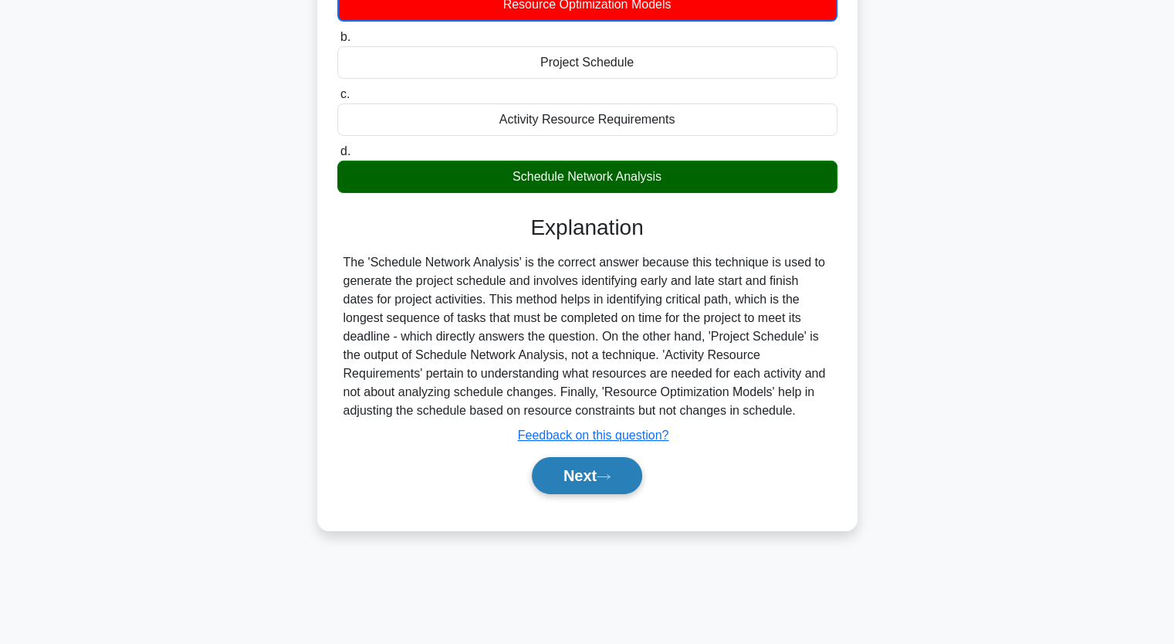
click at [594, 484] on button "Next" at bounding box center [587, 475] width 110 height 37
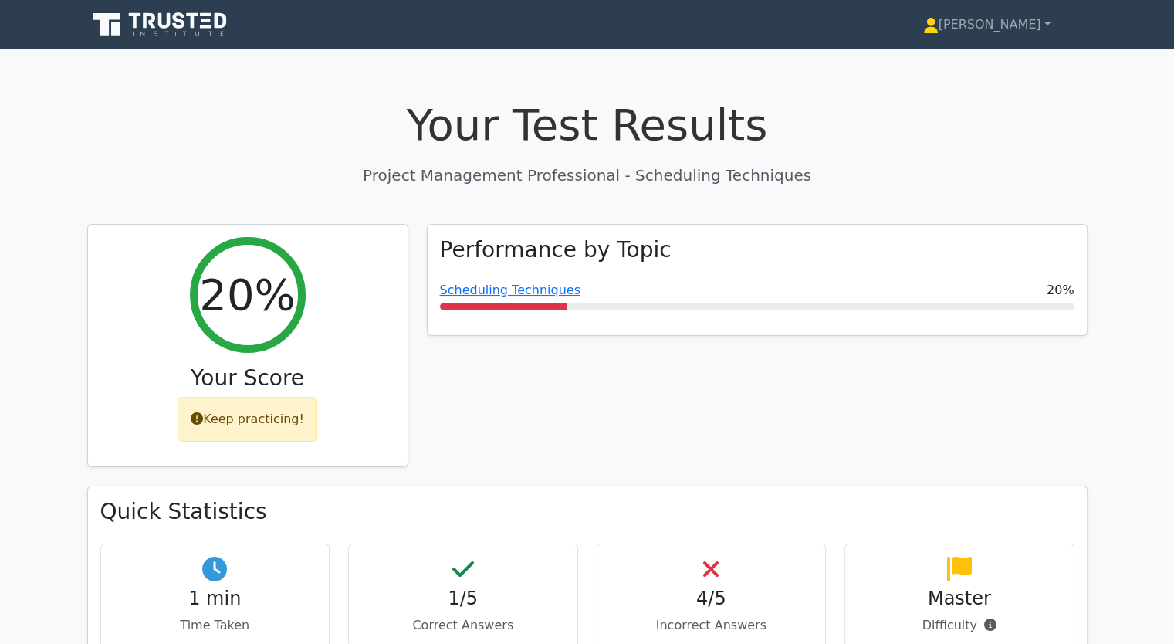
click at [500, 290] on link "Scheduling Techniques" at bounding box center [510, 290] width 141 height 15
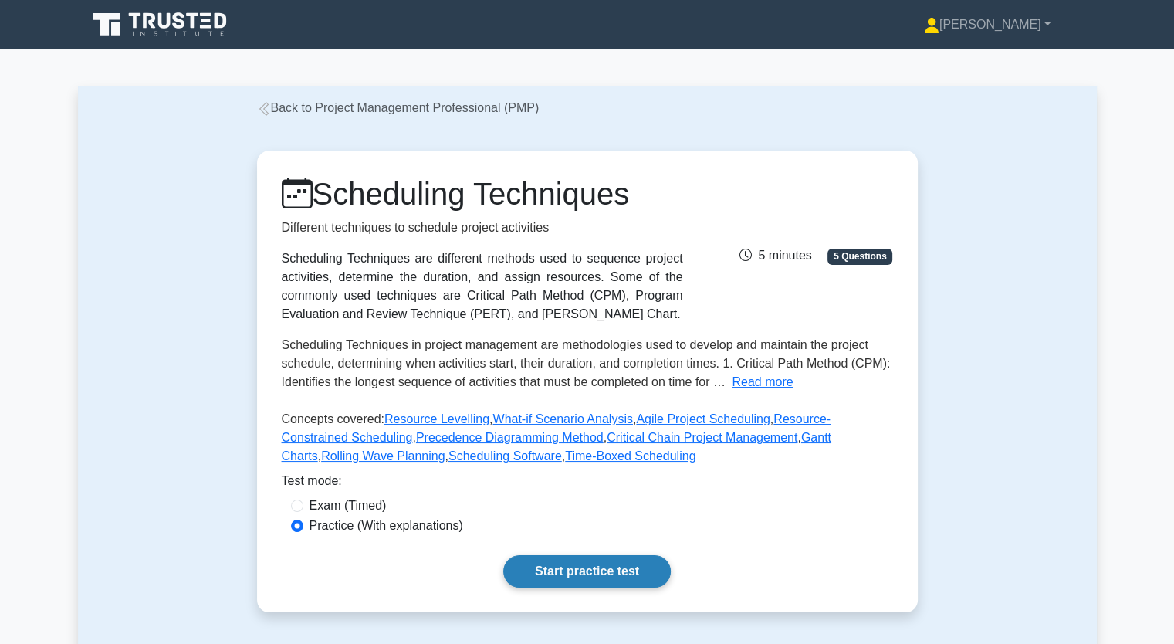
click at [608, 569] on link "Start practice test" at bounding box center [587, 571] width 168 height 32
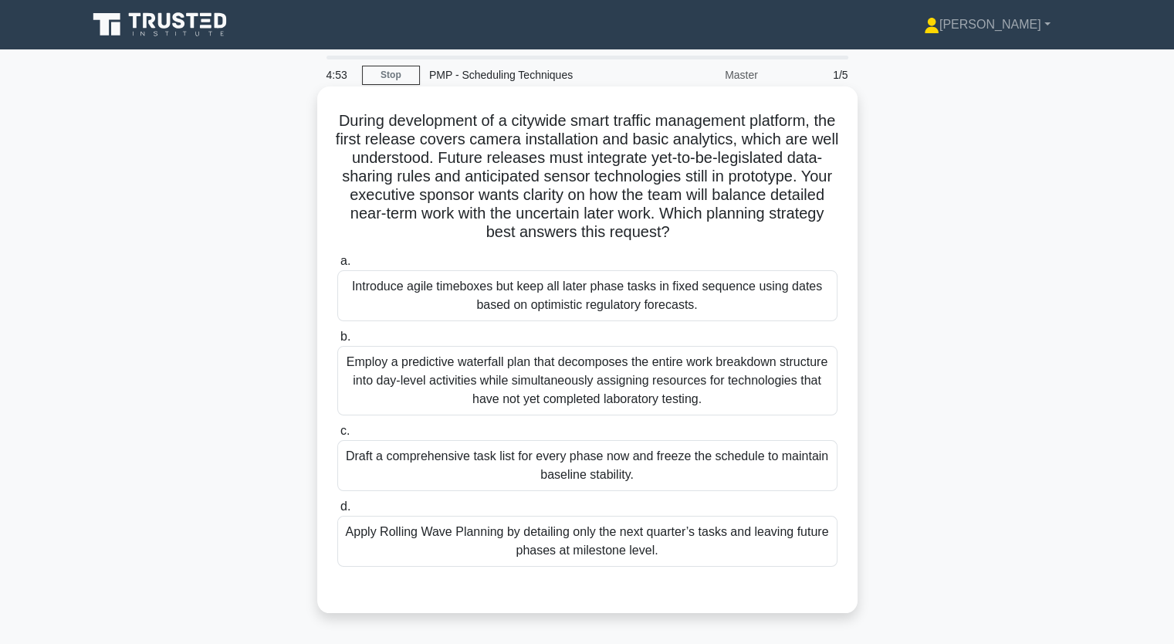
click at [511, 532] on div "Apply Rolling Wave Planning by detailing only the next quarter’s tasks and leav…" at bounding box center [587, 541] width 500 height 51
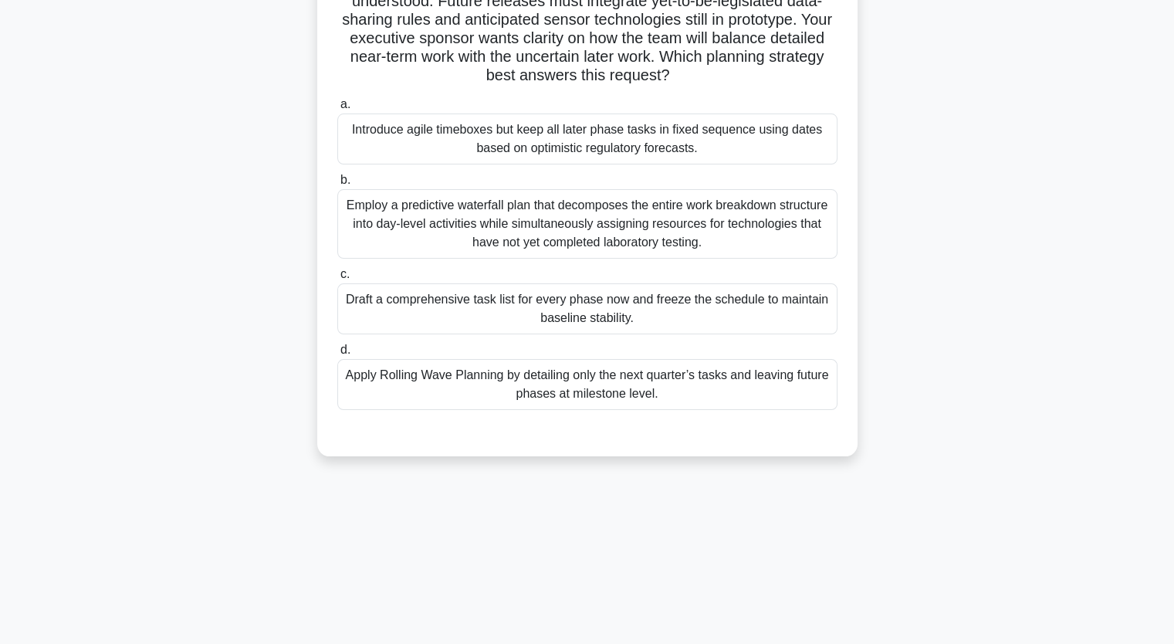
scroll to position [191, 0]
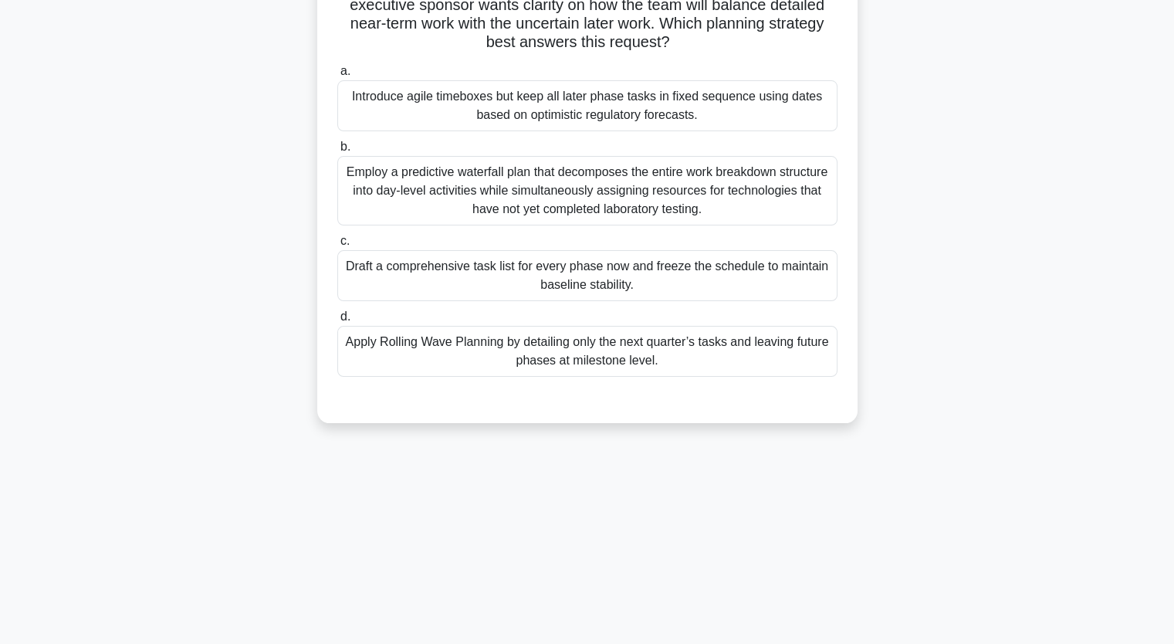
click at [638, 354] on div "Apply Rolling Wave Planning by detailing only the next quarter’s tasks and leav…" at bounding box center [587, 351] width 500 height 51
click at [337, 322] on input "d. Apply Rolling Wave Planning by detailing only the next quarter’s tasks and l…" at bounding box center [337, 317] width 0 height 10
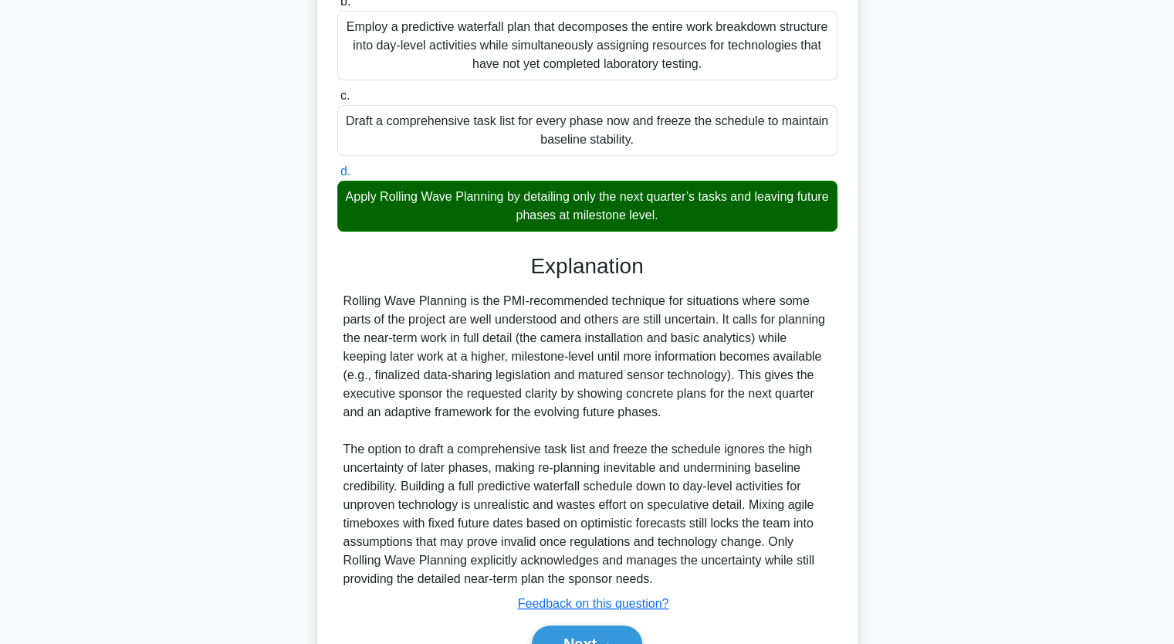
scroll to position [418, 0]
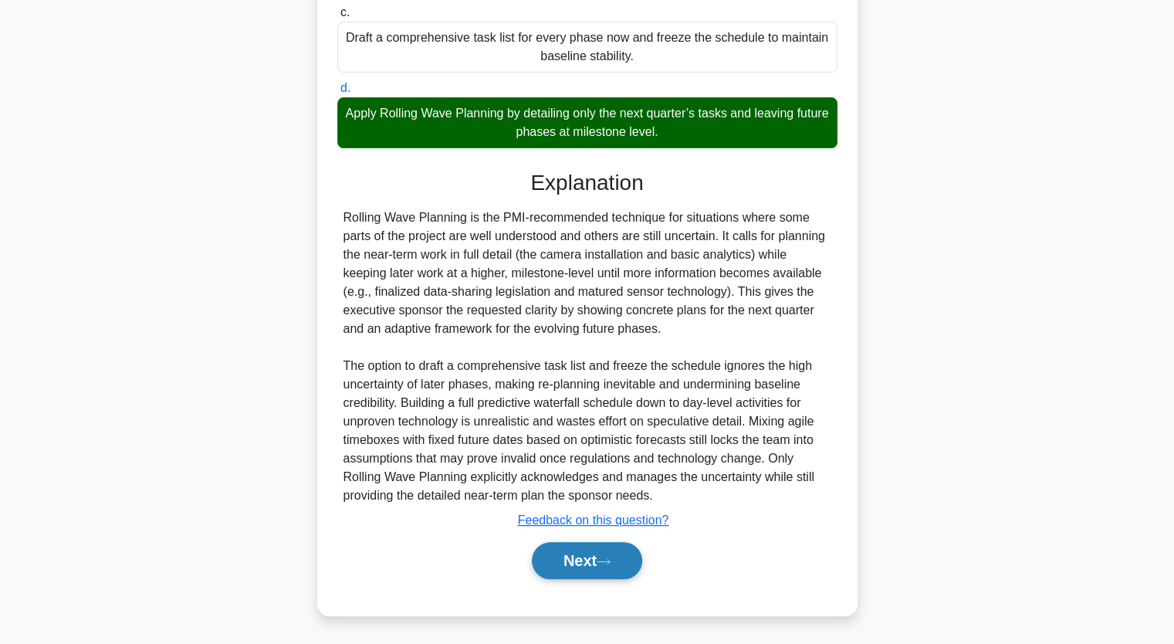
click at [595, 554] on button "Next" at bounding box center [587, 560] width 110 height 37
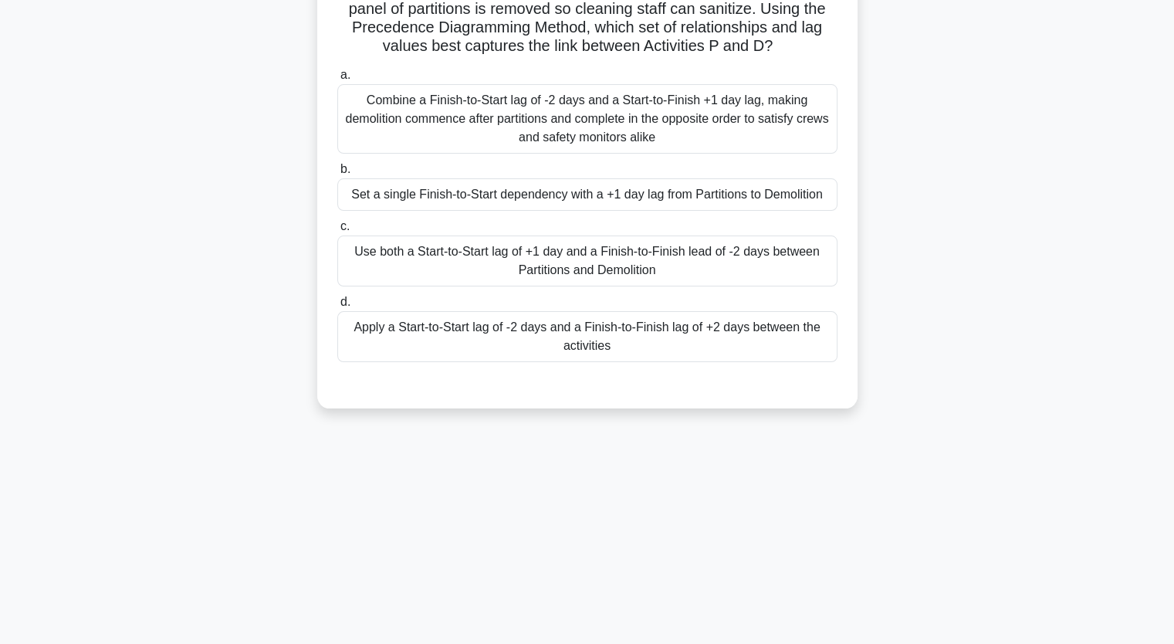
scroll to position [191, 0]
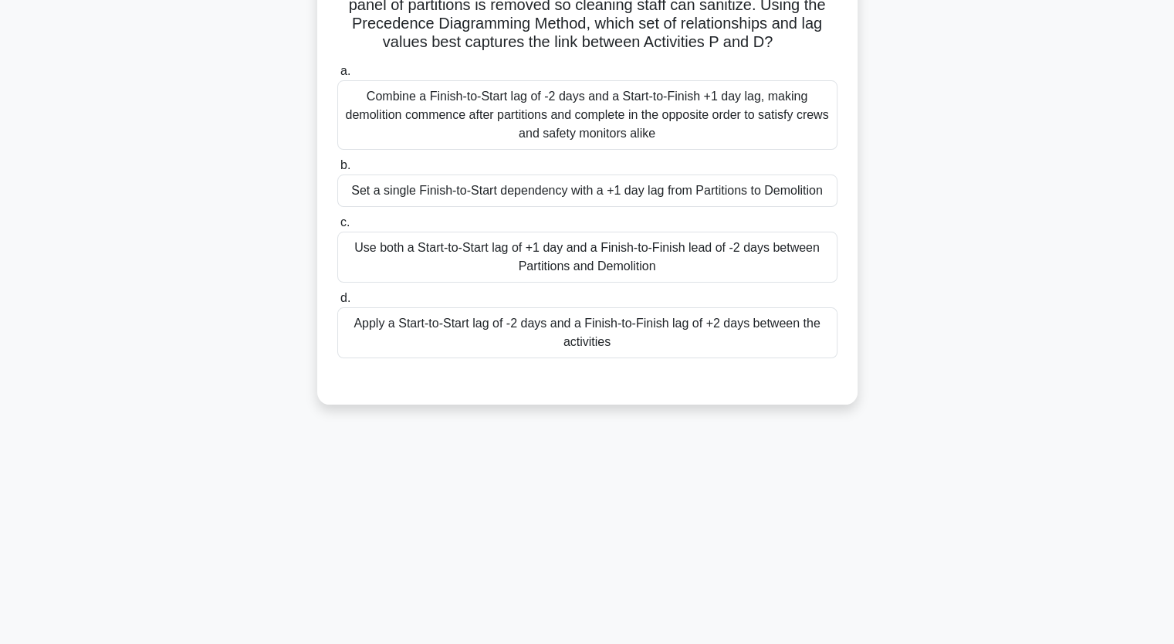
click at [525, 331] on div "Apply a Start-to-Start lag of -2 days and a Finish-to-Finish lag of +2 days bet…" at bounding box center [587, 332] width 500 height 51
click at [337, 303] on input "d. Apply a Start-to-Start lag of -2 days and a Finish-to-Finish lag of +2 days …" at bounding box center [337, 298] width 0 height 10
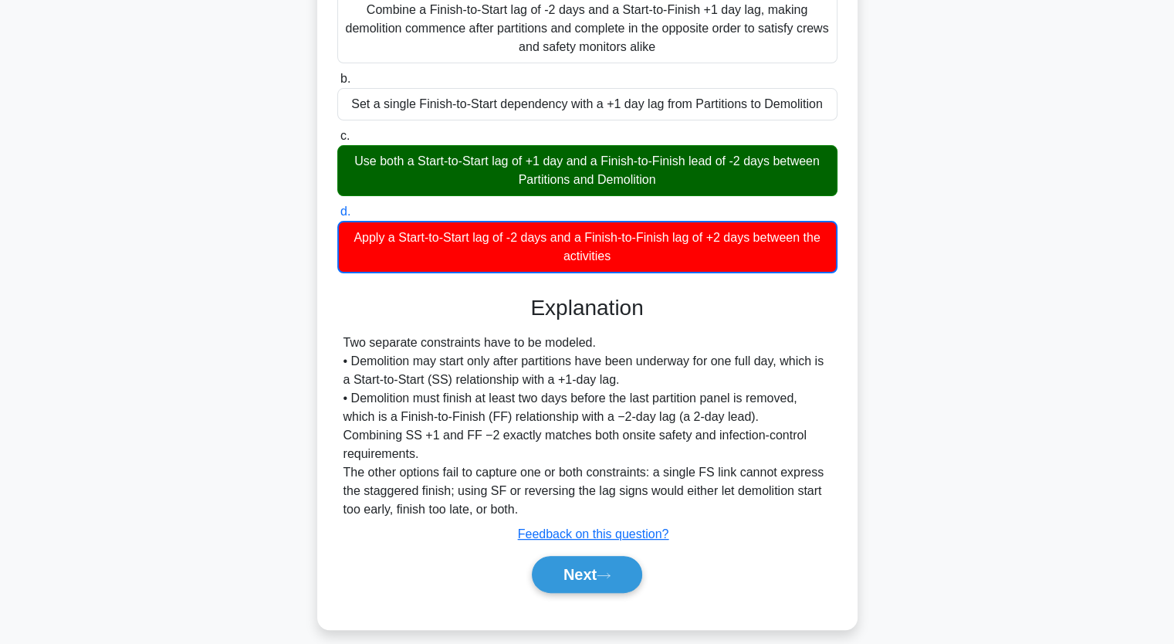
scroll to position [290, 0]
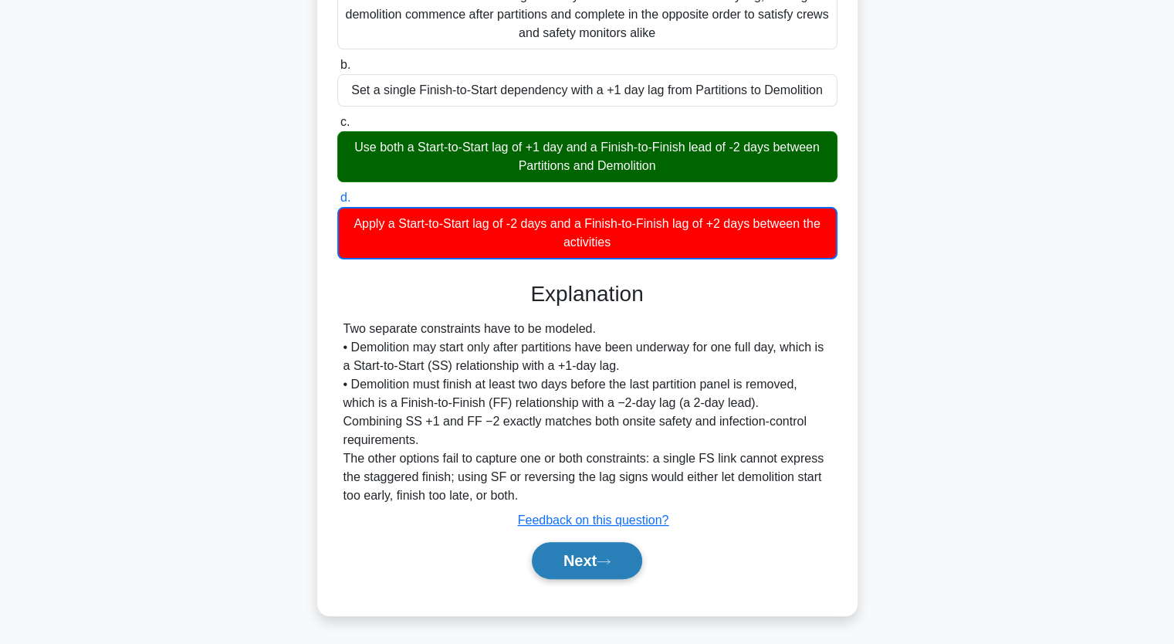
click at [581, 564] on button "Next" at bounding box center [587, 560] width 110 height 37
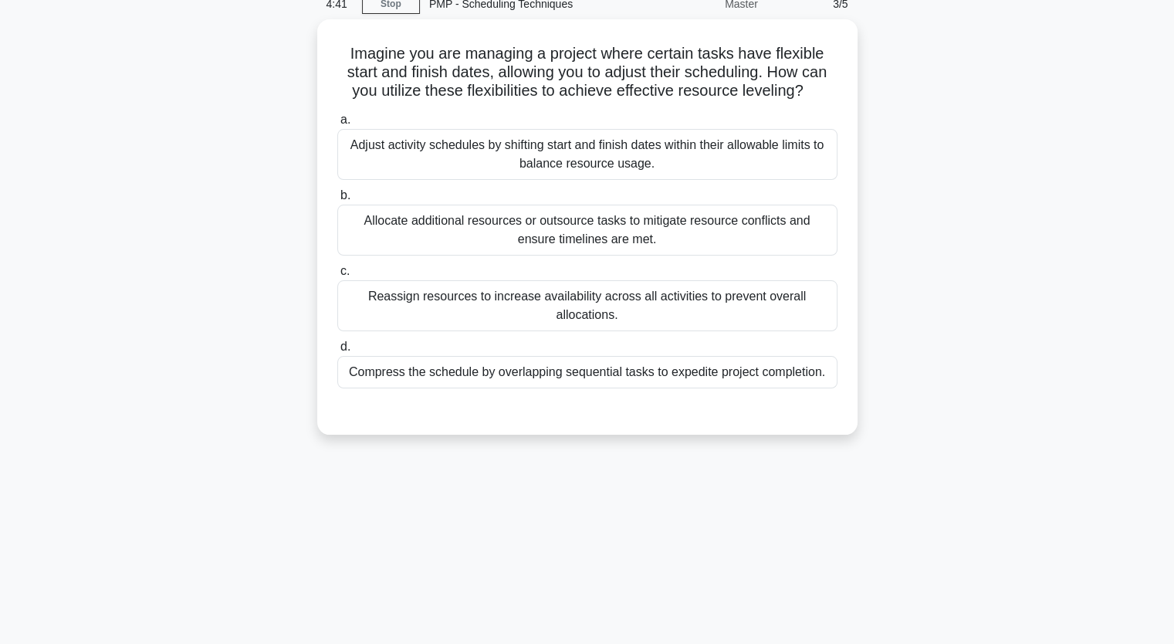
scroll to position [36, 0]
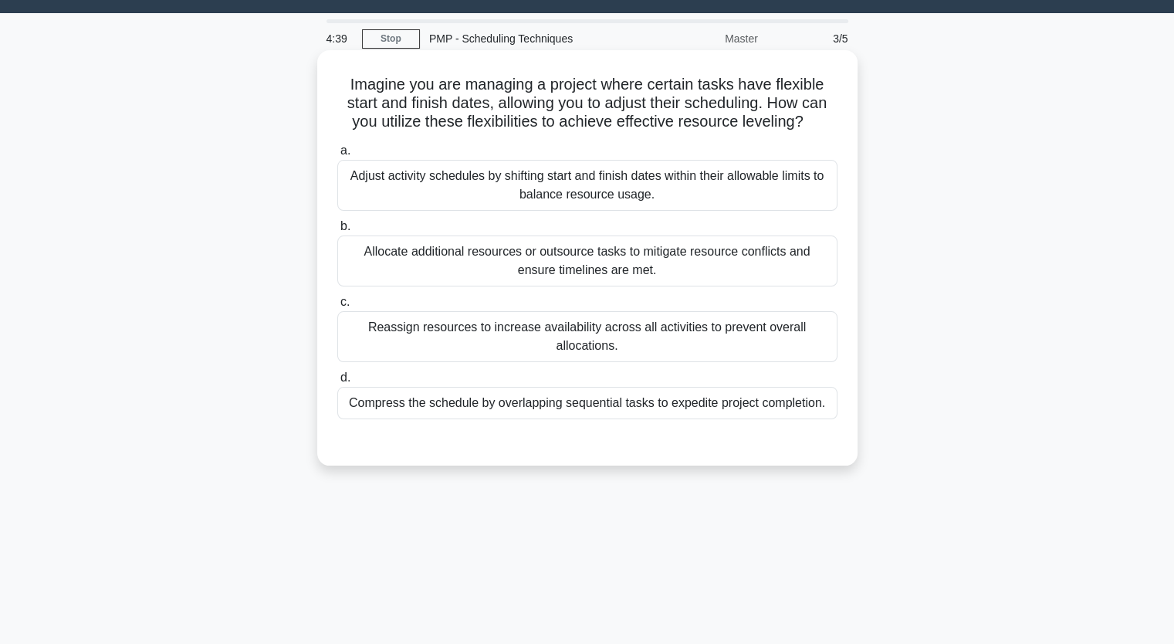
click at [459, 180] on div "Adjust activity schedules by shifting start and finish dates within their allow…" at bounding box center [587, 185] width 500 height 51
click at [337, 156] on input "a. Adjust activity schedules by shifting start and finish dates within their al…" at bounding box center [337, 151] width 0 height 10
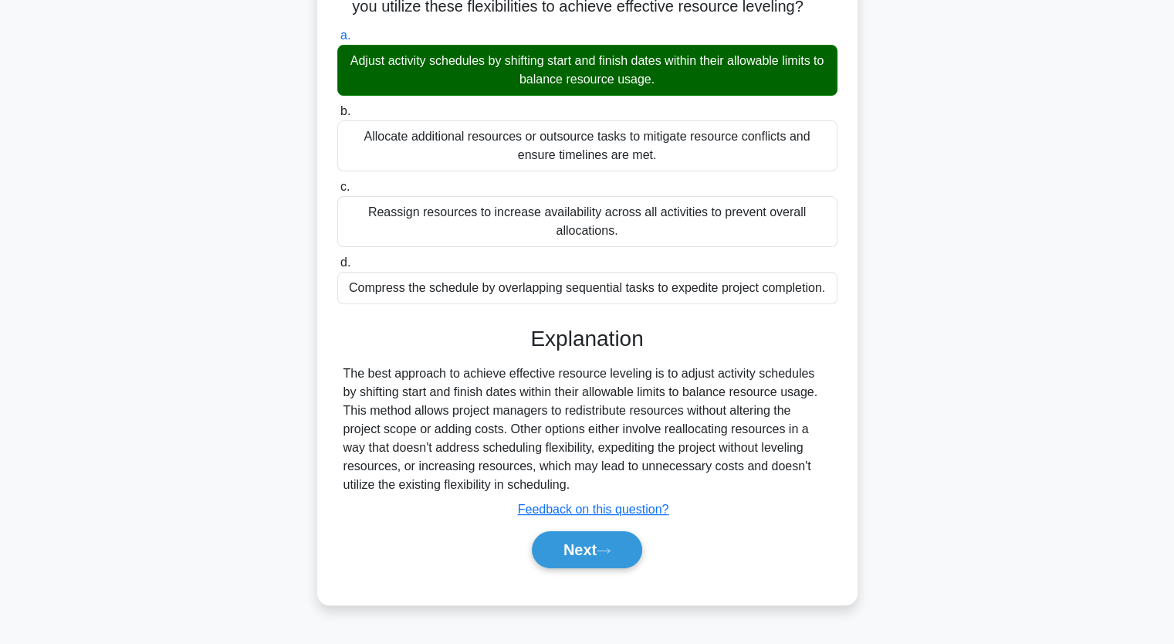
scroll to position [191, 0]
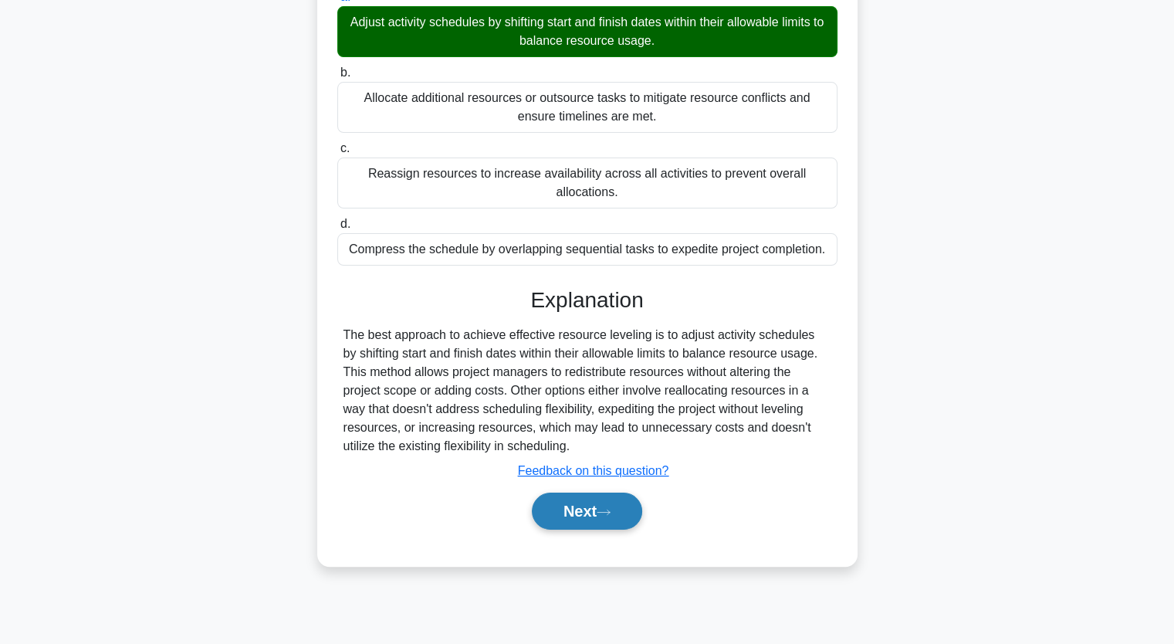
click at [598, 499] on button "Next" at bounding box center [587, 511] width 110 height 37
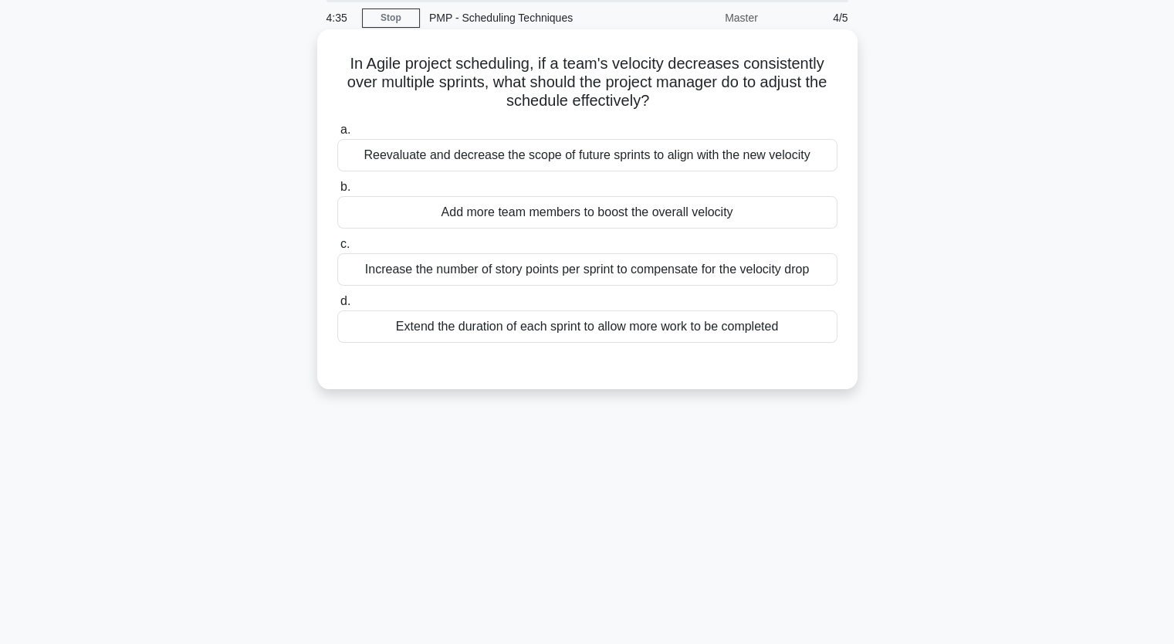
scroll to position [0, 0]
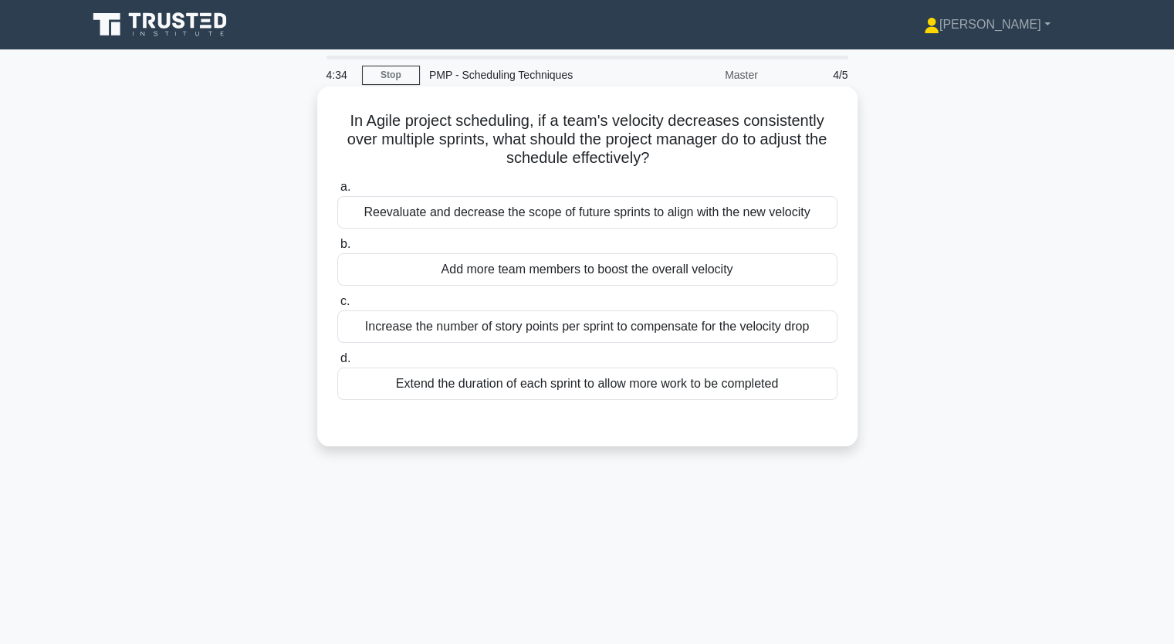
click at [500, 215] on div "Reevaluate and decrease the scope of future sprints to align with the new veloc…" at bounding box center [587, 212] width 500 height 32
click at [337, 192] on input "a. Reevaluate and decrease the scope of future sprints to align with the new ve…" at bounding box center [337, 187] width 0 height 10
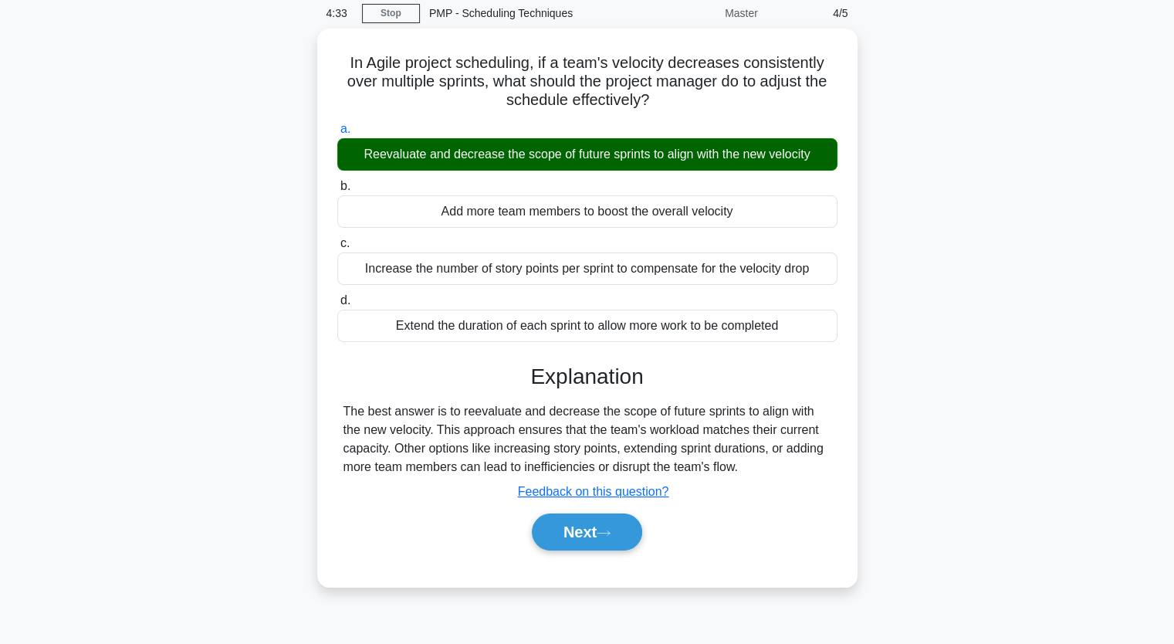
scroll to position [191, 0]
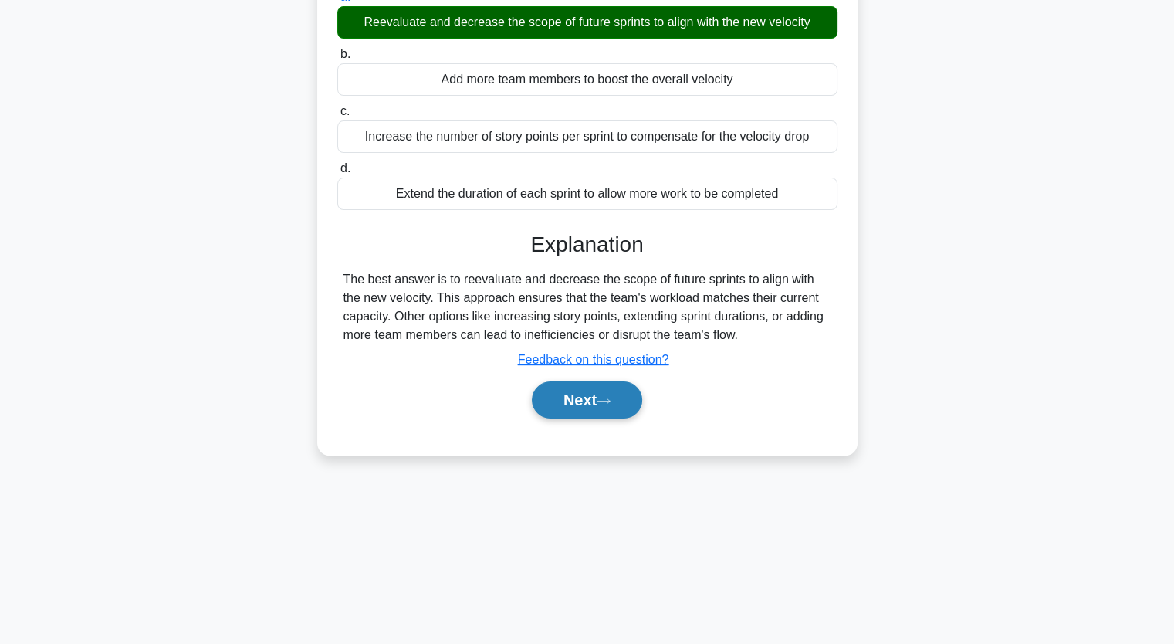
click at [584, 391] on button "Next" at bounding box center [587, 399] width 110 height 37
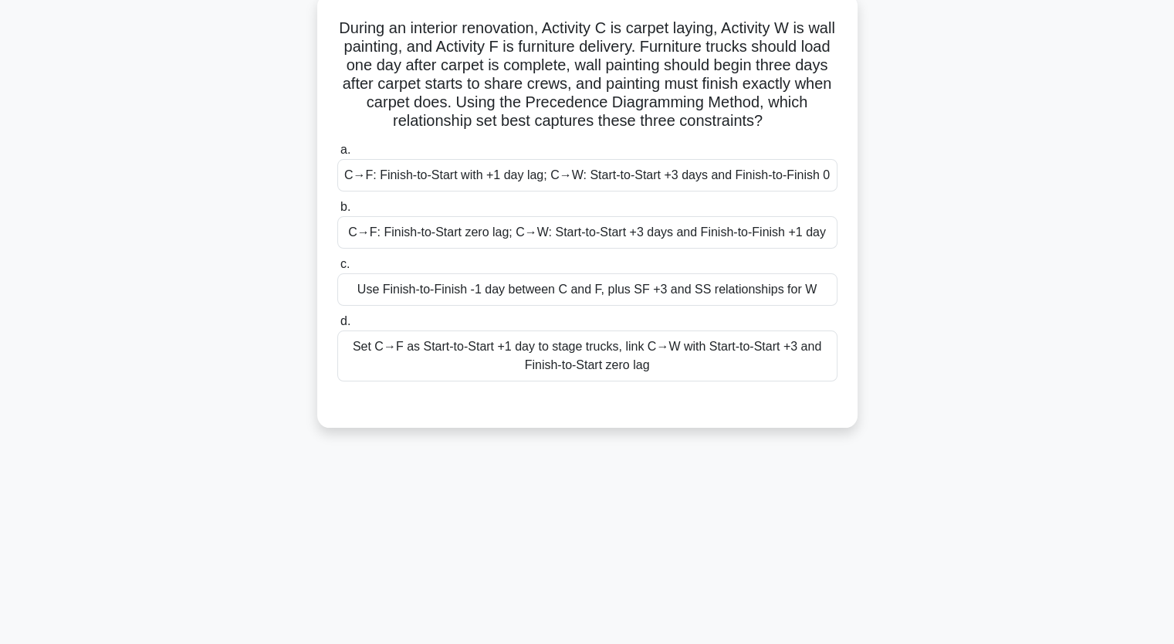
scroll to position [36, 0]
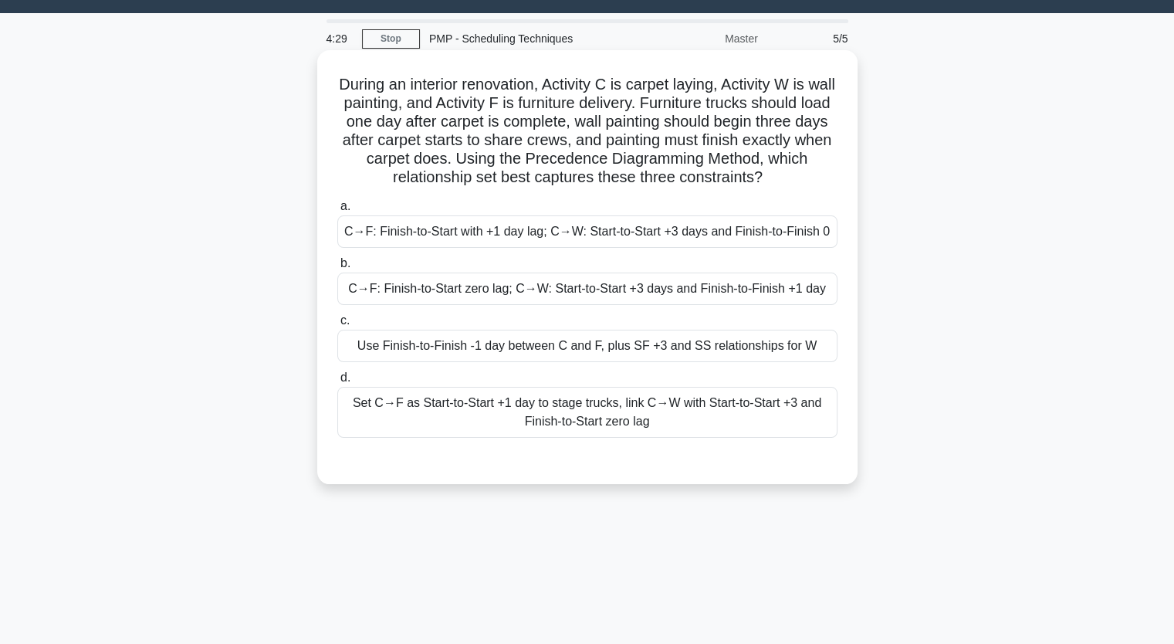
click at [488, 235] on div "C→F: Finish-to-Start with +1 day lag; C→W: Start-to-Start +3 days and Finish-to…" at bounding box center [587, 231] width 500 height 32
click at [337, 212] on input "a. C→F: Finish-to-Start with +1 day lag; C→W: Start-to-Start +3 days and Finish…" at bounding box center [337, 207] width 0 height 10
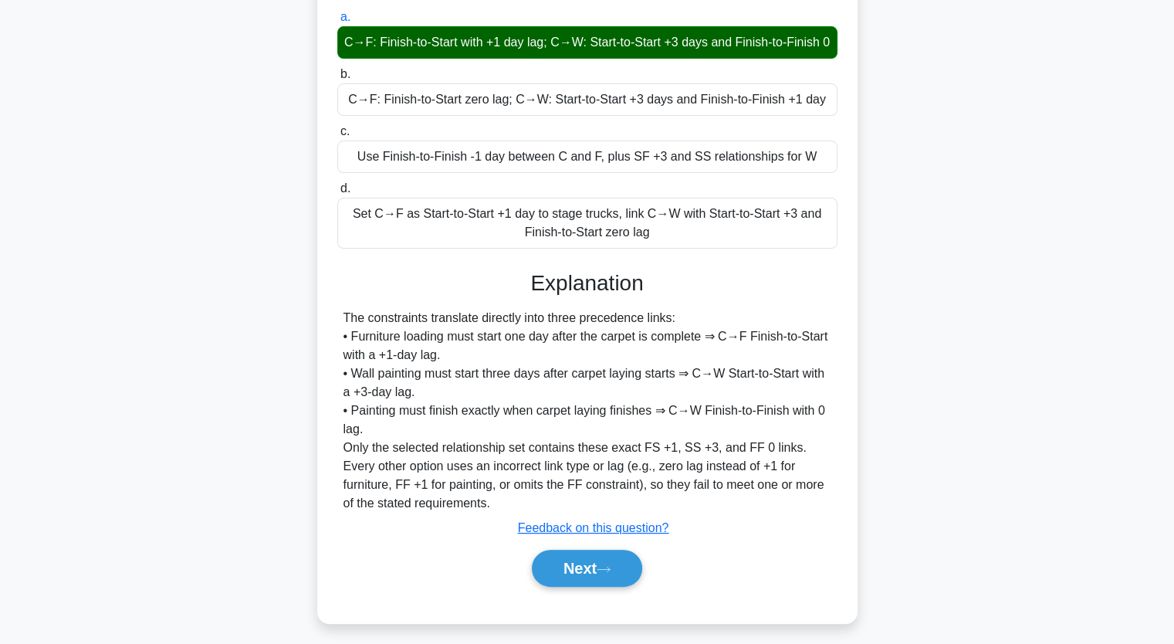
scroll to position [252, 0]
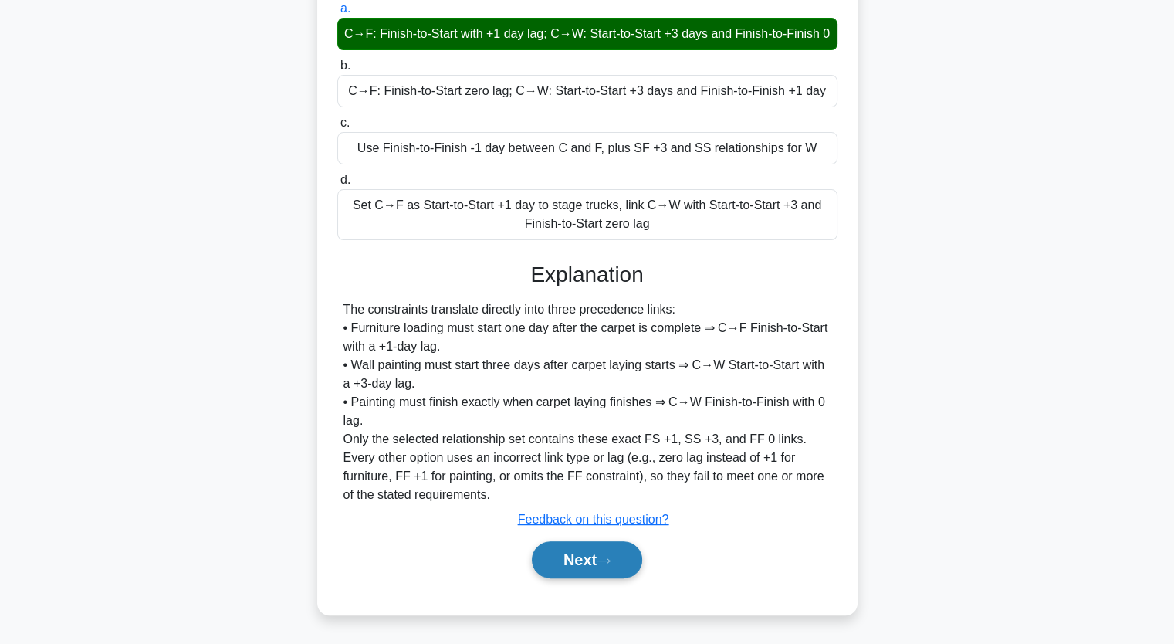
click at [567, 560] on button "Next" at bounding box center [587, 559] width 110 height 37
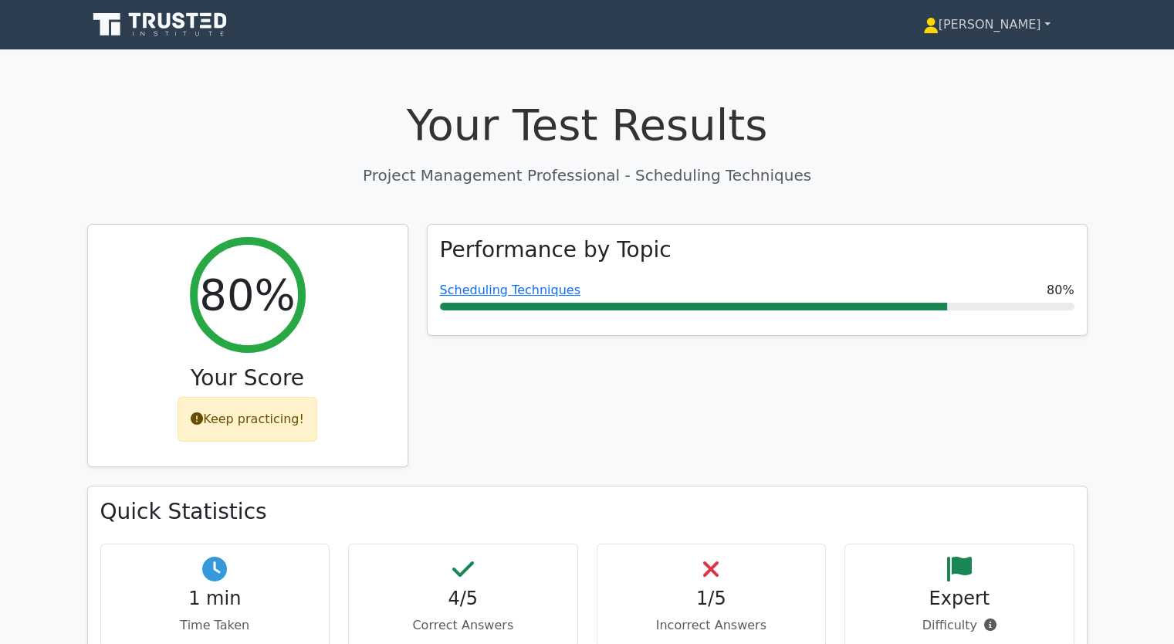
click at [1041, 23] on link "[PERSON_NAME]" at bounding box center [987, 24] width 202 height 31
click at [1041, 22] on link "[PERSON_NAME]" at bounding box center [987, 24] width 202 height 31
click at [1038, 17] on link "[PERSON_NAME]" at bounding box center [987, 24] width 202 height 31
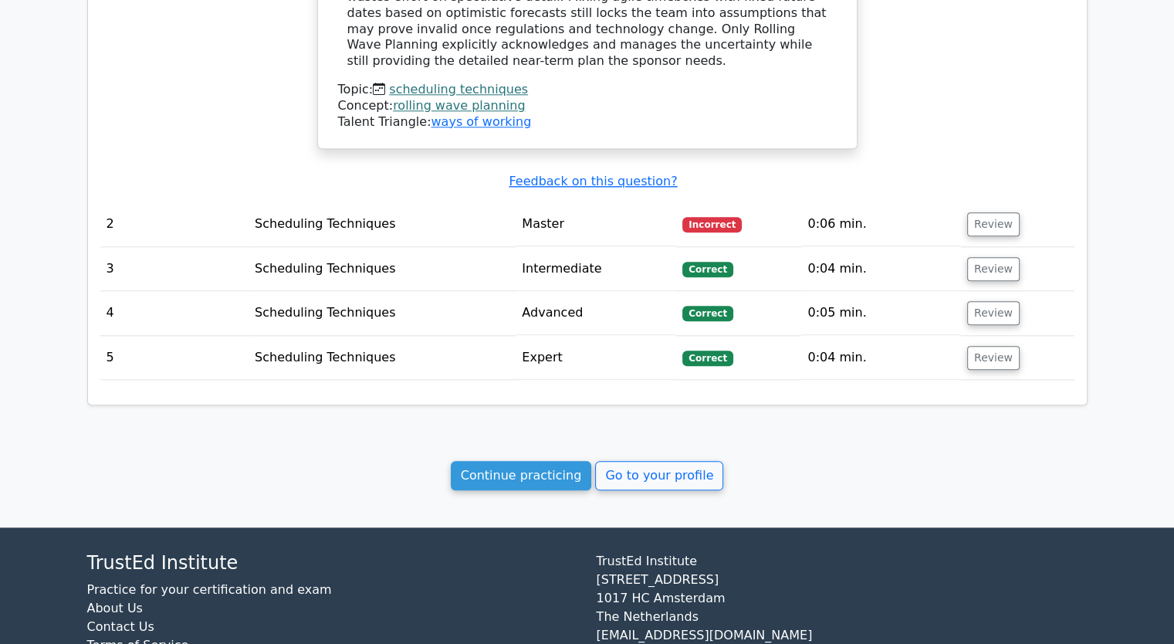
scroll to position [1606, 0]
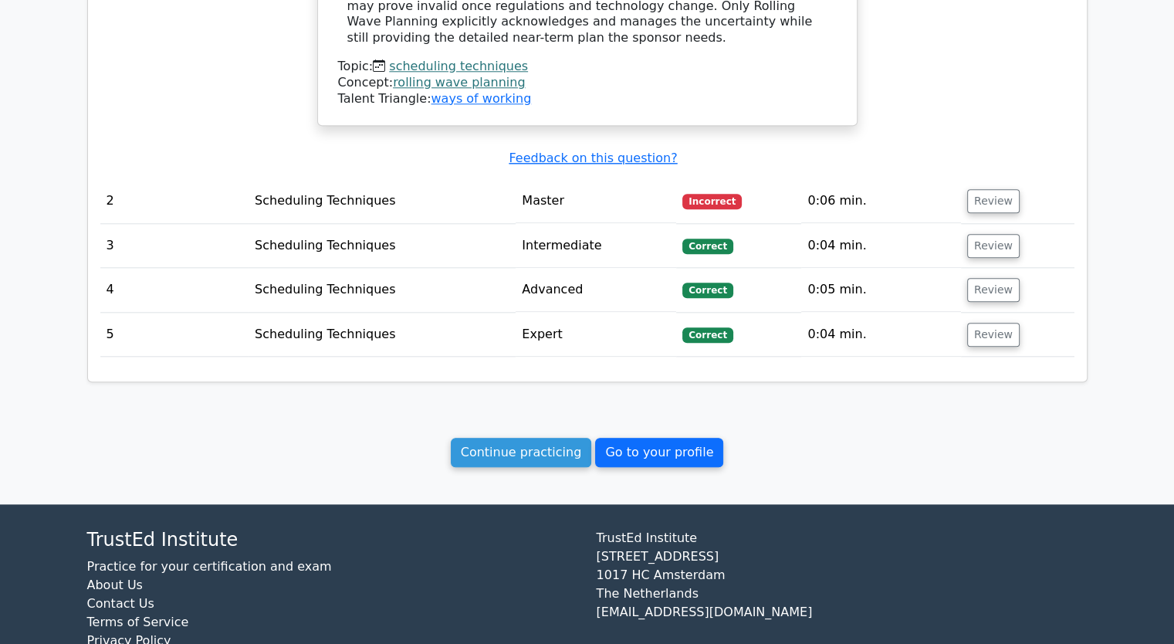
click at [650, 438] on link "Go to your profile" at bounding box center [659, 452] width 128 height 29
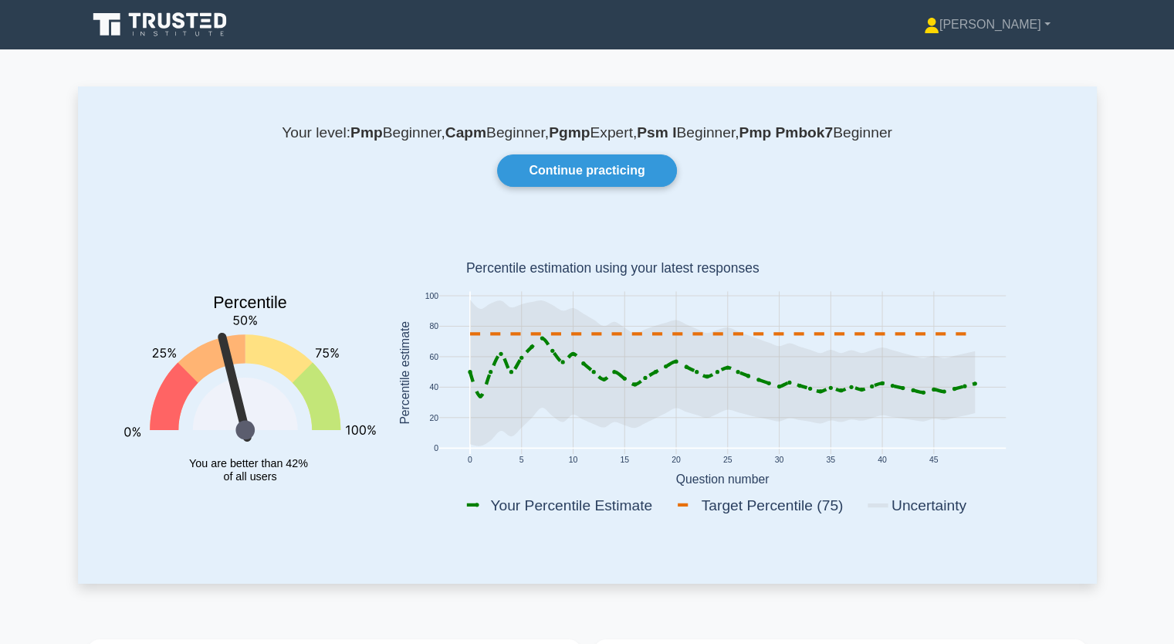
click at [351, 140] on b "Pmp" at bounding box center [367, 132] width 32 height 16
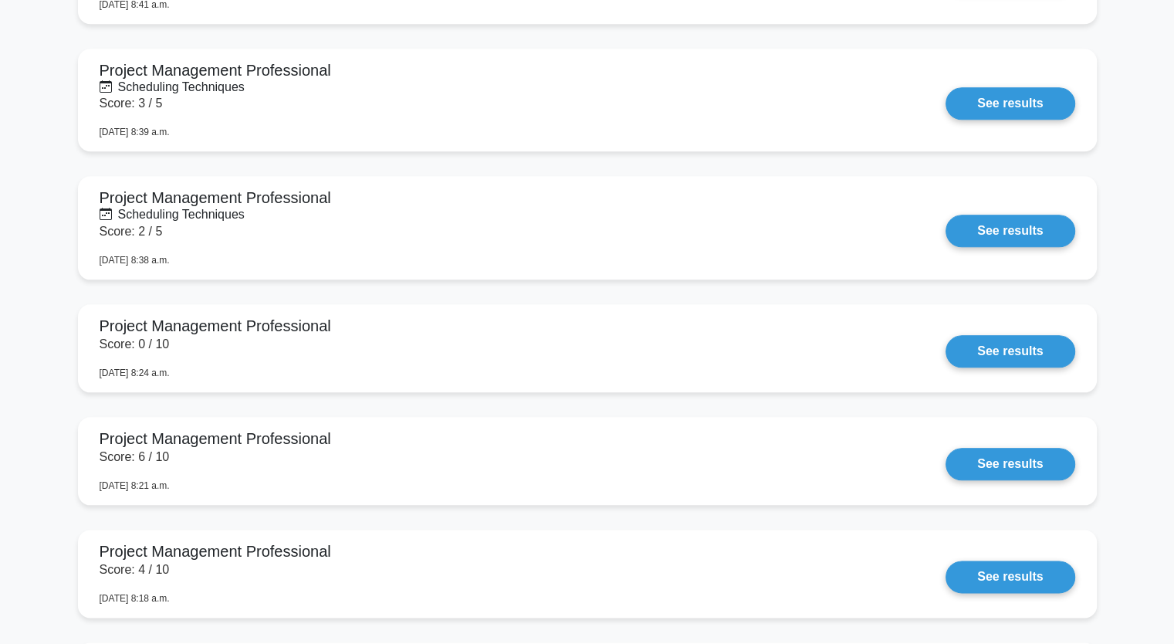
scroll to position [1699, 0]
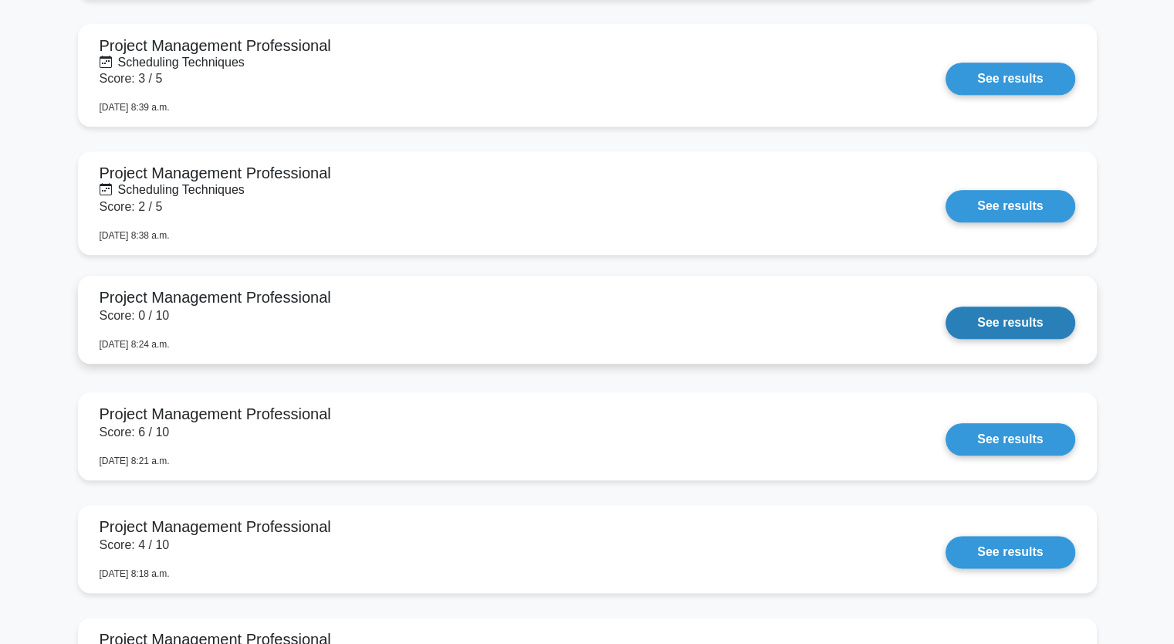
click at [1016, 325] on link "See results" at bounding box center [1010, 323] width 129 height 32
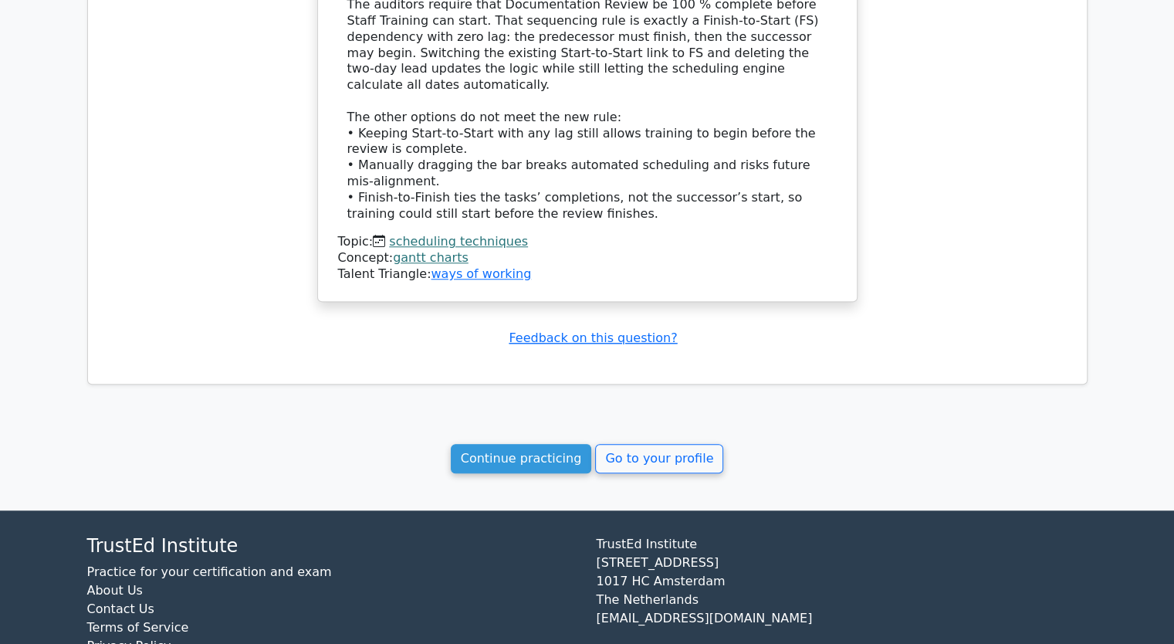
scroll to position [1298, 0]
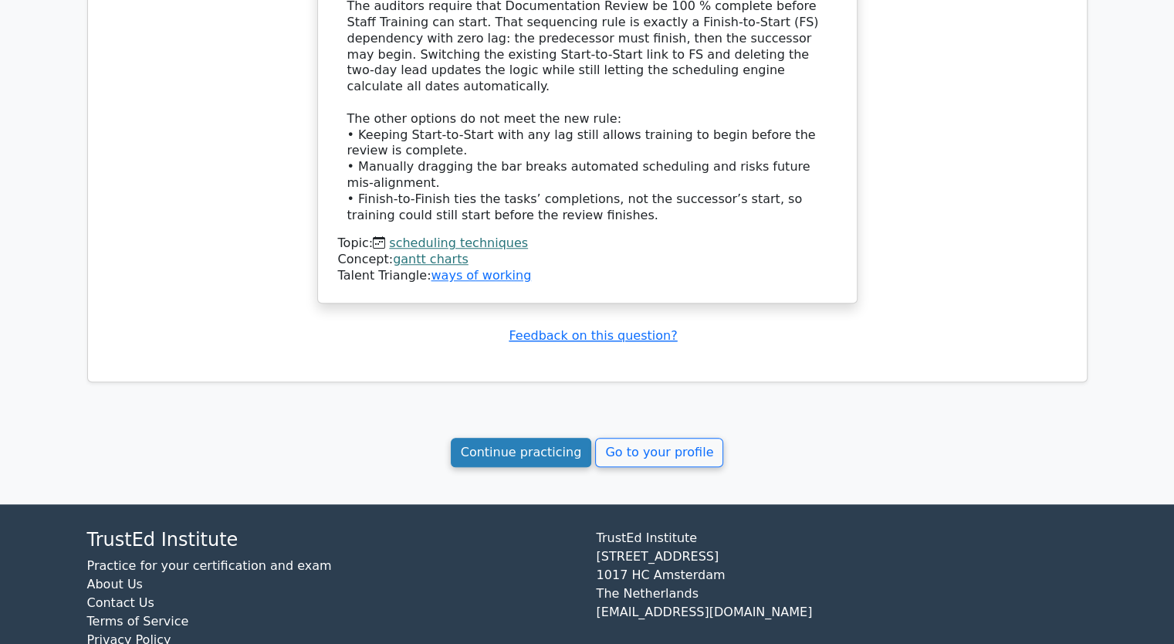
click at [546, 438] on link "Continue practicing" at bounding box center [521, 452] width 141 height 29
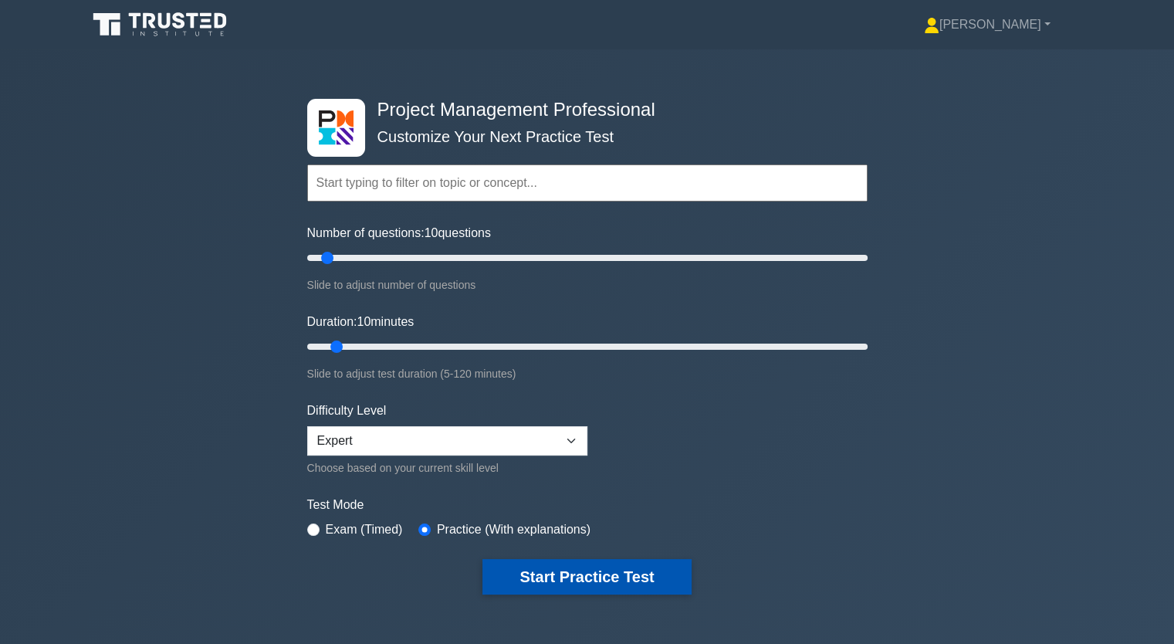
drag, startPoint x: 598, startPoint y: 574, endPoint x: 585, endPoint y: 571, distance: 12.7
click at [597, 575] on button "Start Practice Test" at bounding box center [587, 577] width 208 height 36
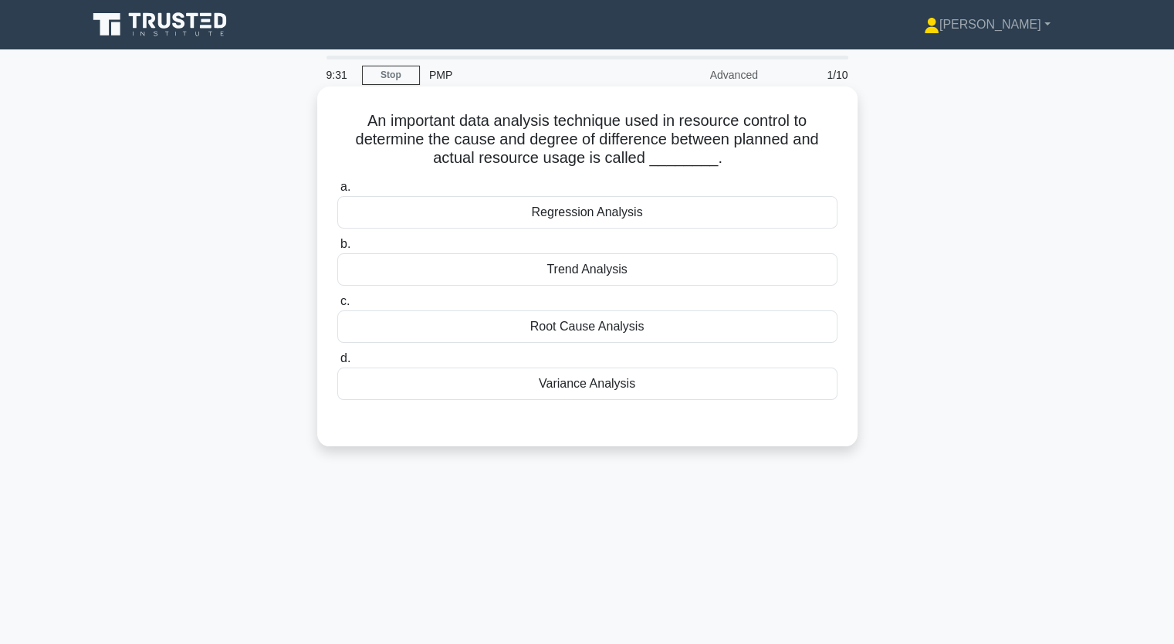
click at [624, 388] on div "Variance Analysis" at bounding box center [587, 383] width 500 height 32
click at [337, 364] on input "d. Variance Analysis" at bounding box center [337, 359] width 0 height 10
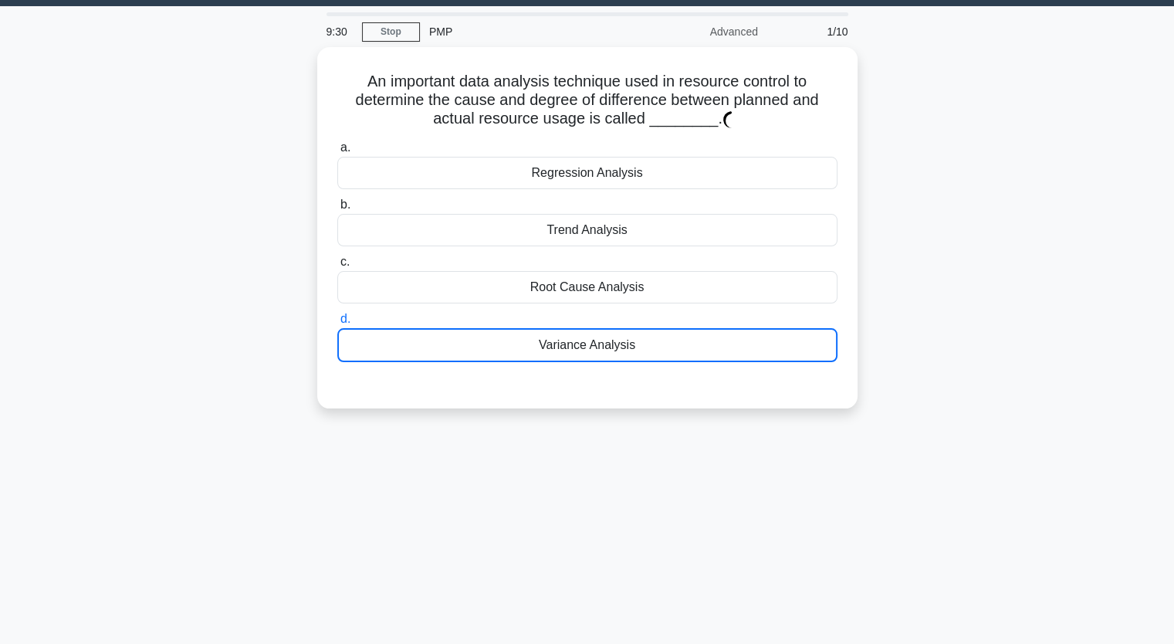
scroll to position [191, 0]
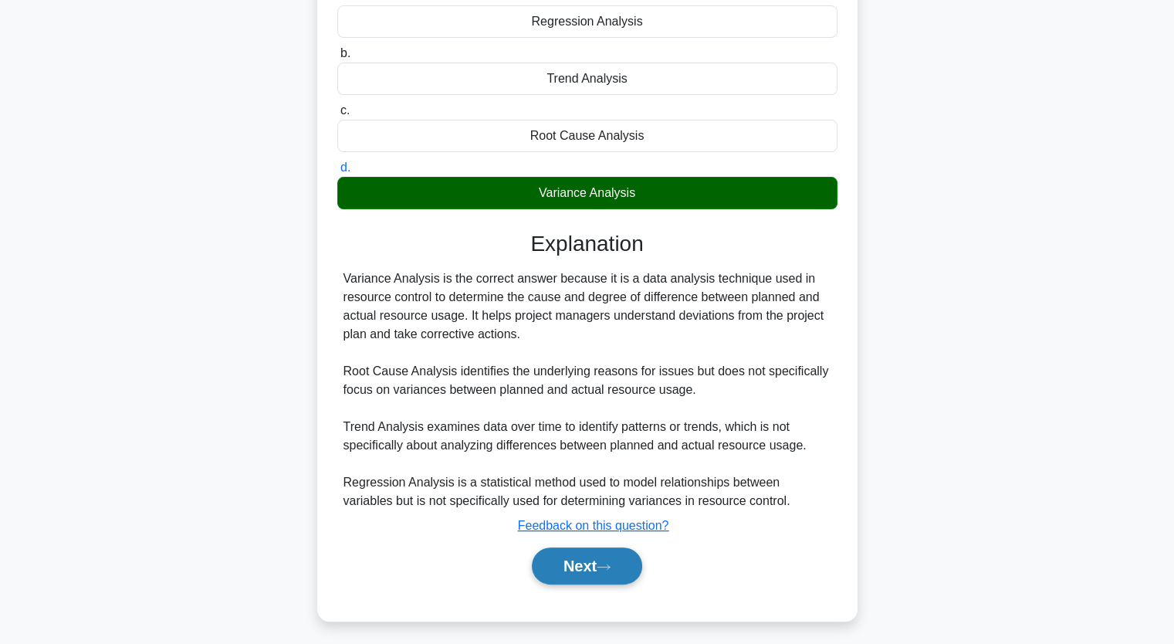
click at [603, 569] on button "Next" at bounding box center [587, 565] width 110 height 37
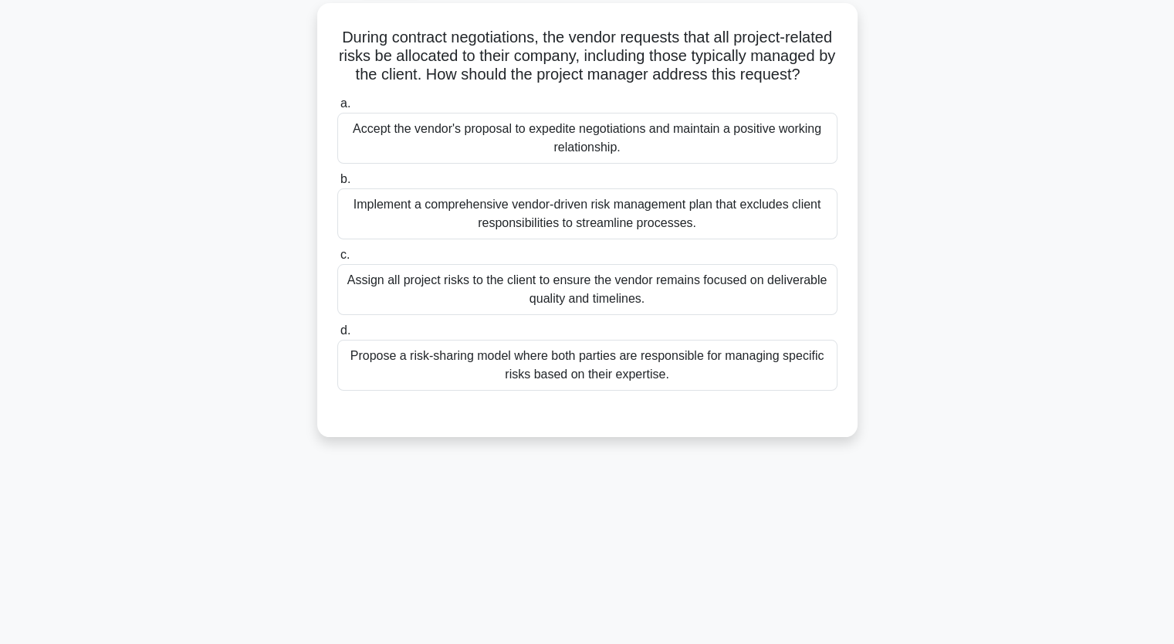
scroll to position [36, 0]
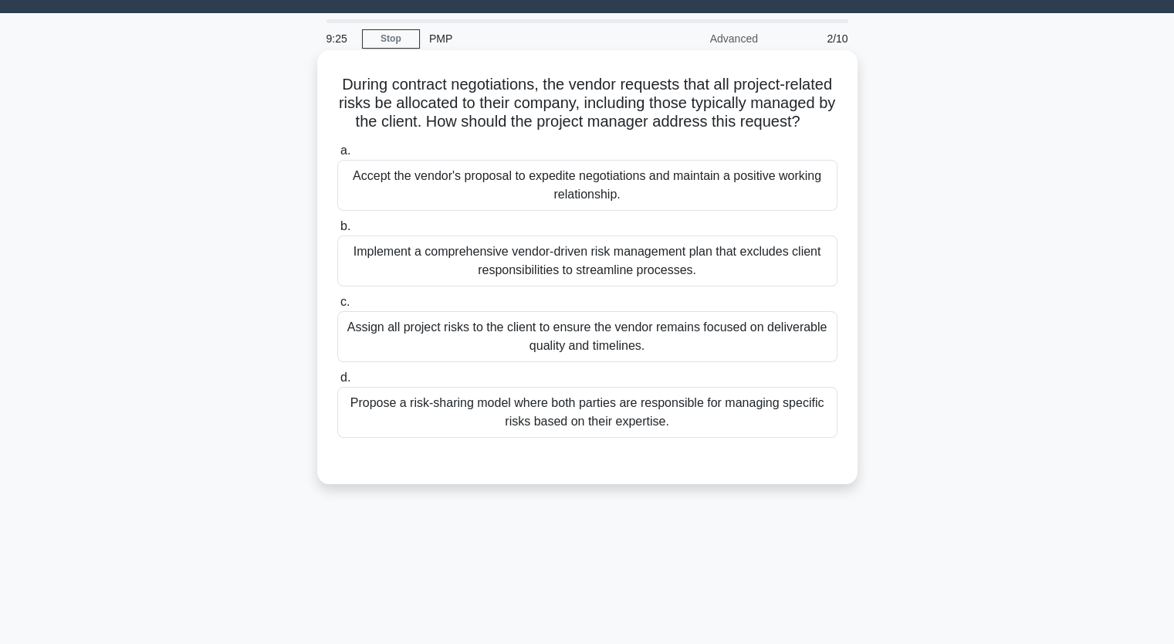
click at [530, 211] on div "Accept the vendor's proposal to expedite negotiations and maintain a positive w…" at bounding box center [587, 185] width 500 height 51
click at [337, 156] on input "a. Accept the vendor's proposal to expedite negotiations and maintain a positiv…" at bounding box center [337, 151] width 0 height 10
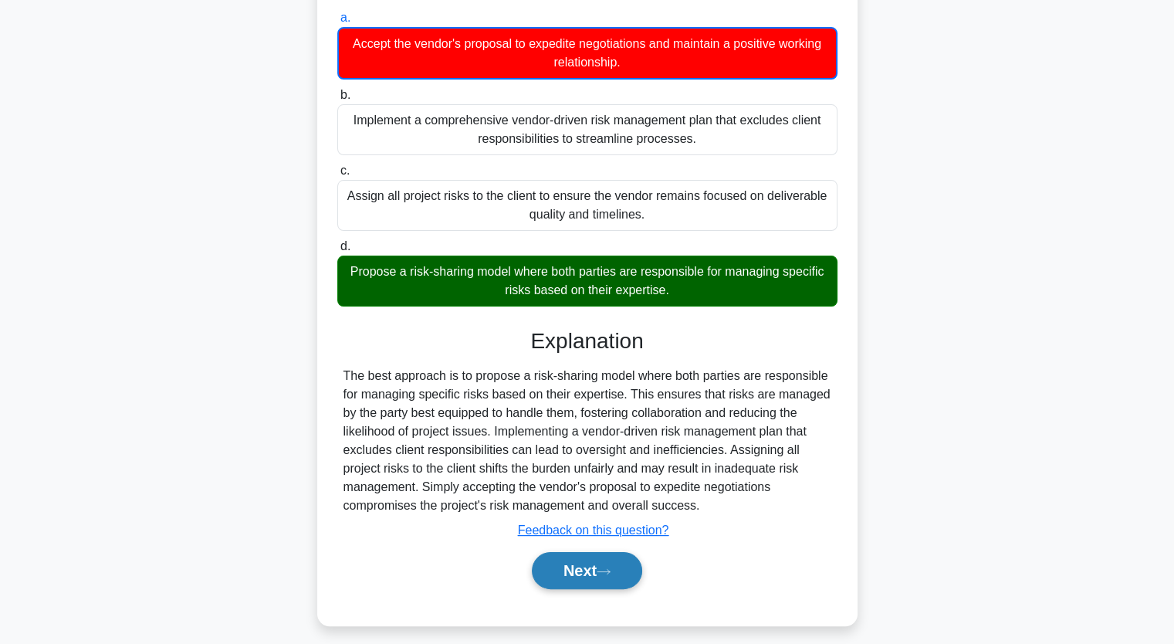
scroll to position [198, 0]
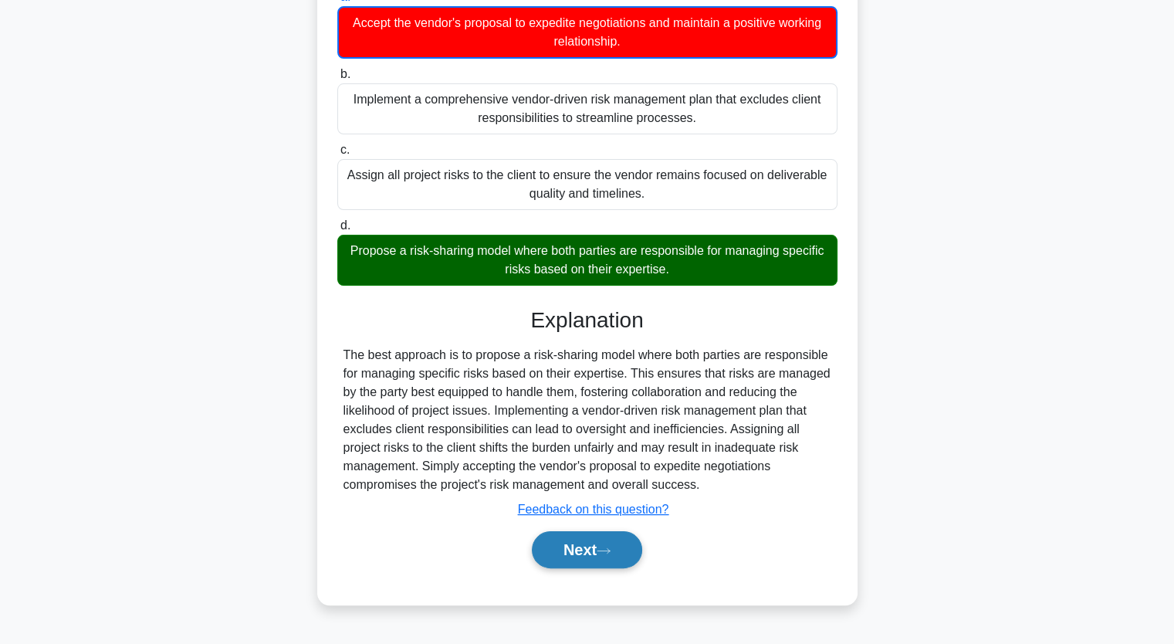
click at [583, 554] on button "Next" at bounding box center [587, 549] width 110 height 37
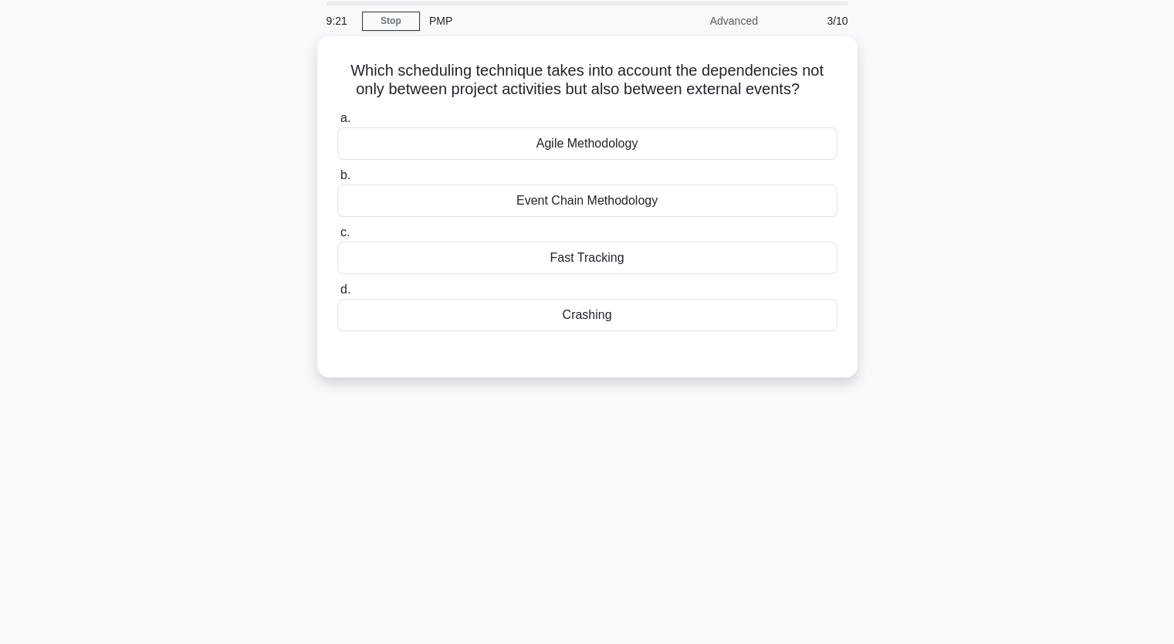
scroll to position [0, 0]
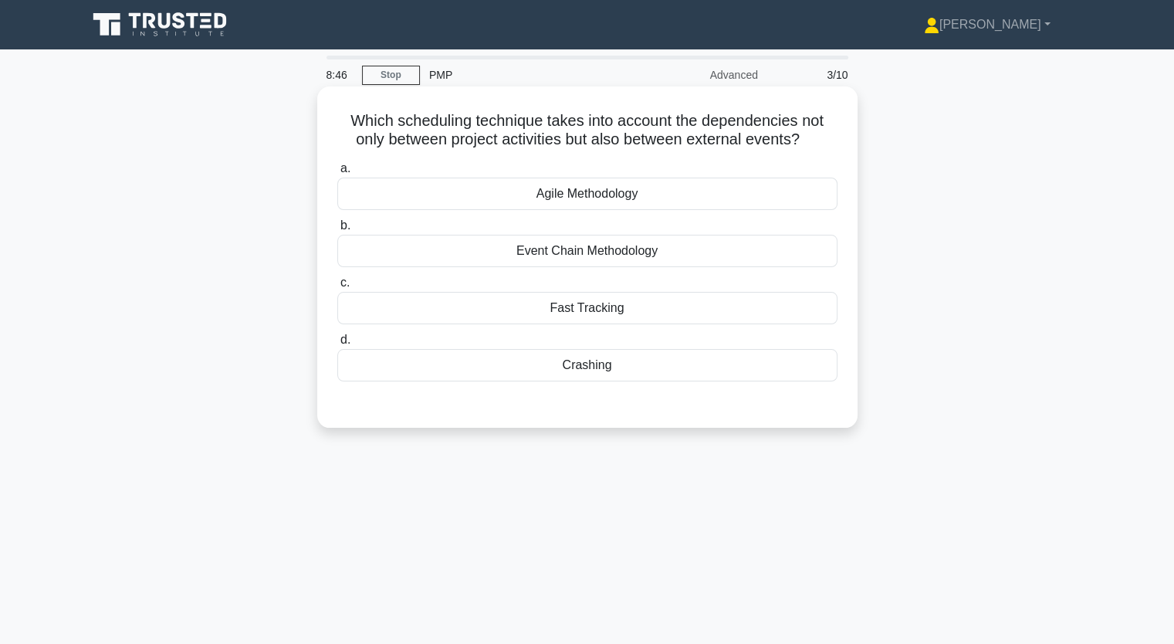
click at [605, 252] on div "Event Chain Methodology" at bounding box center [587, 251] width 500 height 32
click at [337, 231] on input "b. Event Chain Methodology" at bounding box center [337, 226] width 0 height 10
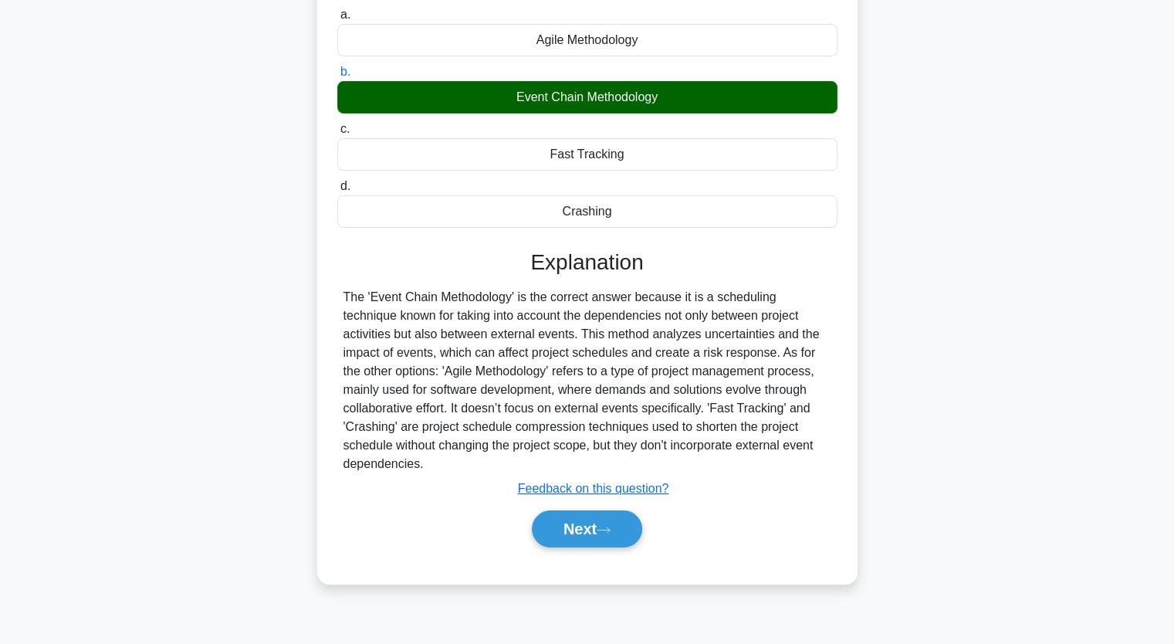
scroll to position [191, 0]
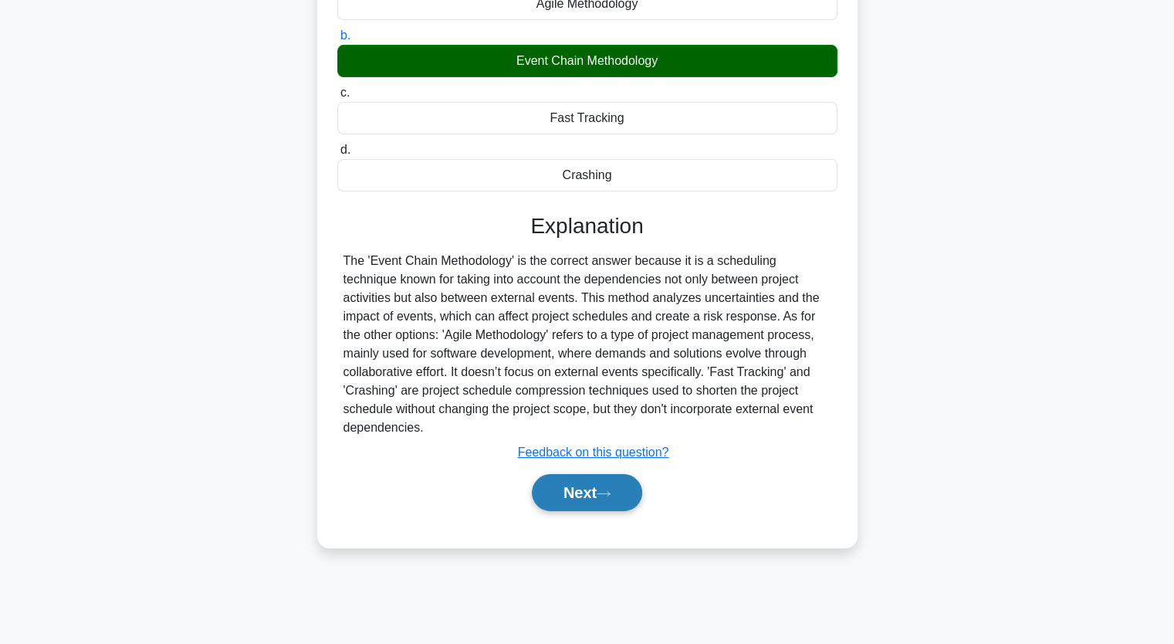
click at [591, 489] on button "Next" at bounding box center [587, 492] width 110 height 37
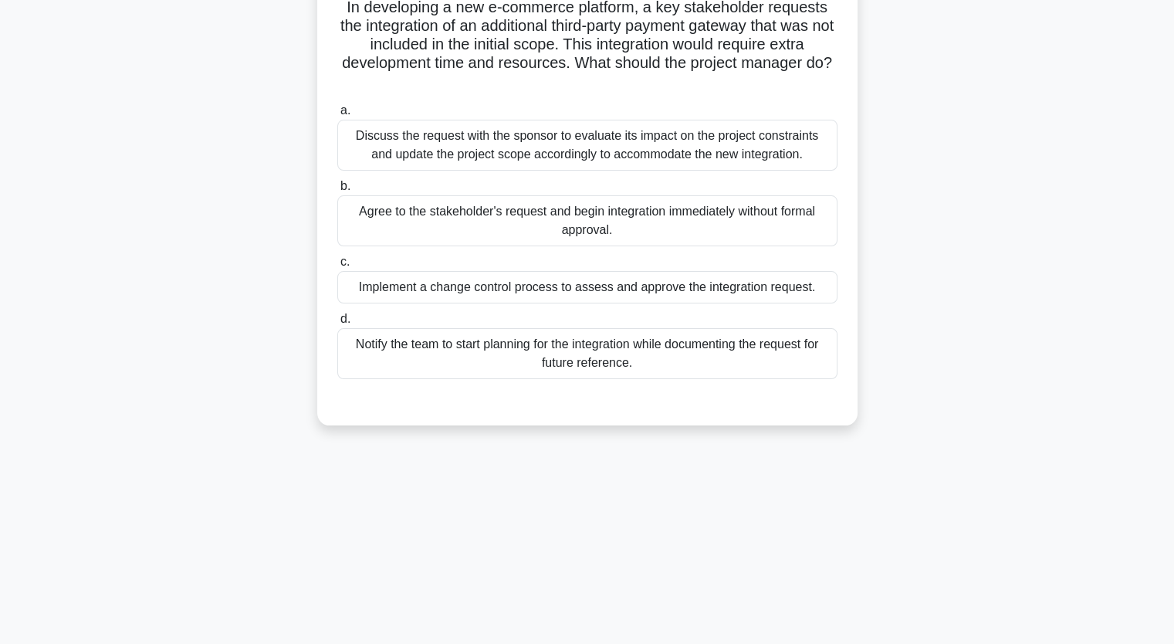
scroll to position [113, 0]
drag, startPoint x: 480, startPoint y: 158, endPoint x: 488, endPoint y: 153, distance: 9.4
click at [483, 157] on div "Discuss the request with the sponsor to evaluate its impact on the project cons…" at bounding box center [587, 145] width 500 height 51
click at [337, 116] on input "a. Discuss the request with the sponsor to evaluate its impact on the project c…" at bounding box center [337, 111] width 0 height 10
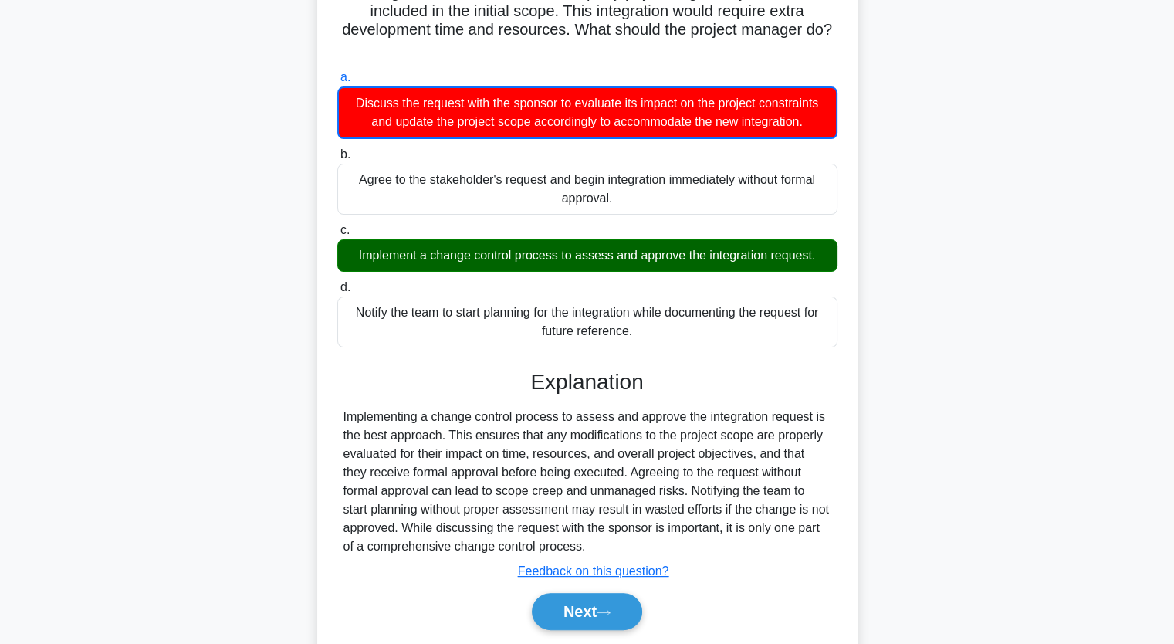
scroll to position [198, 0]
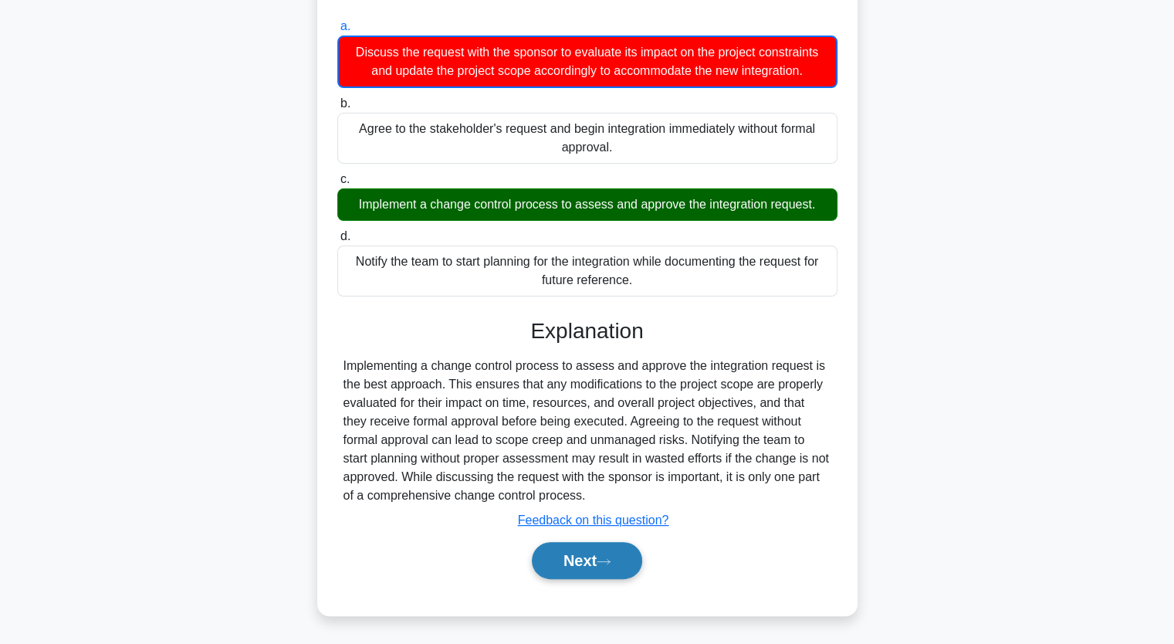
click at [580, 559] on button "Next" at bounding box center [587, 560] width 110 height 37
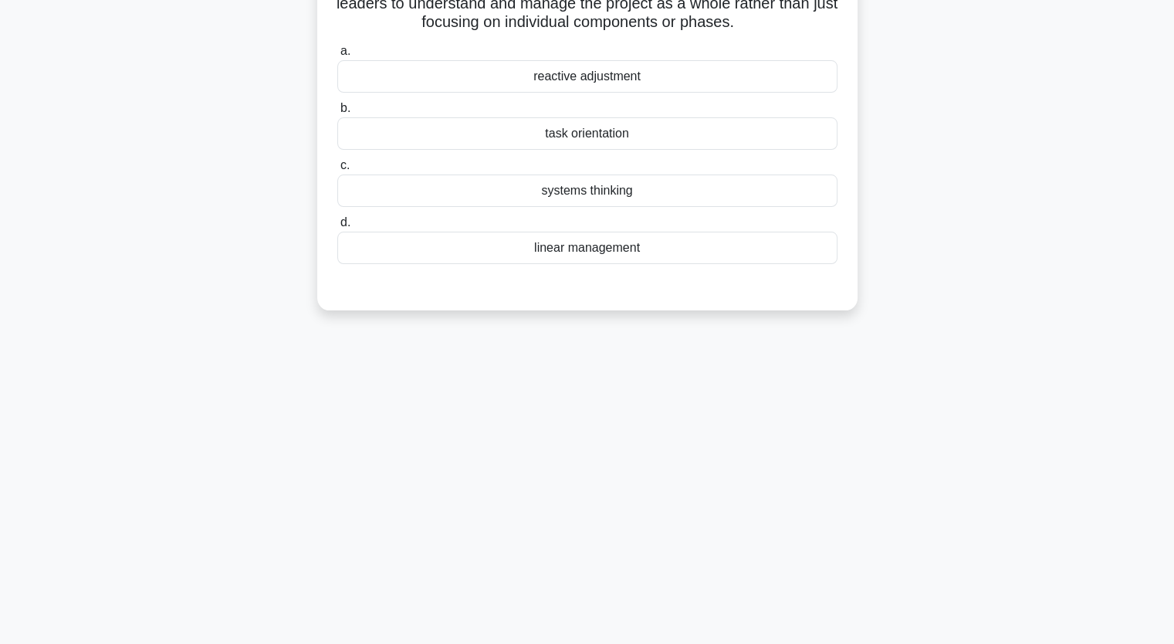
scroll to position [36, 0]
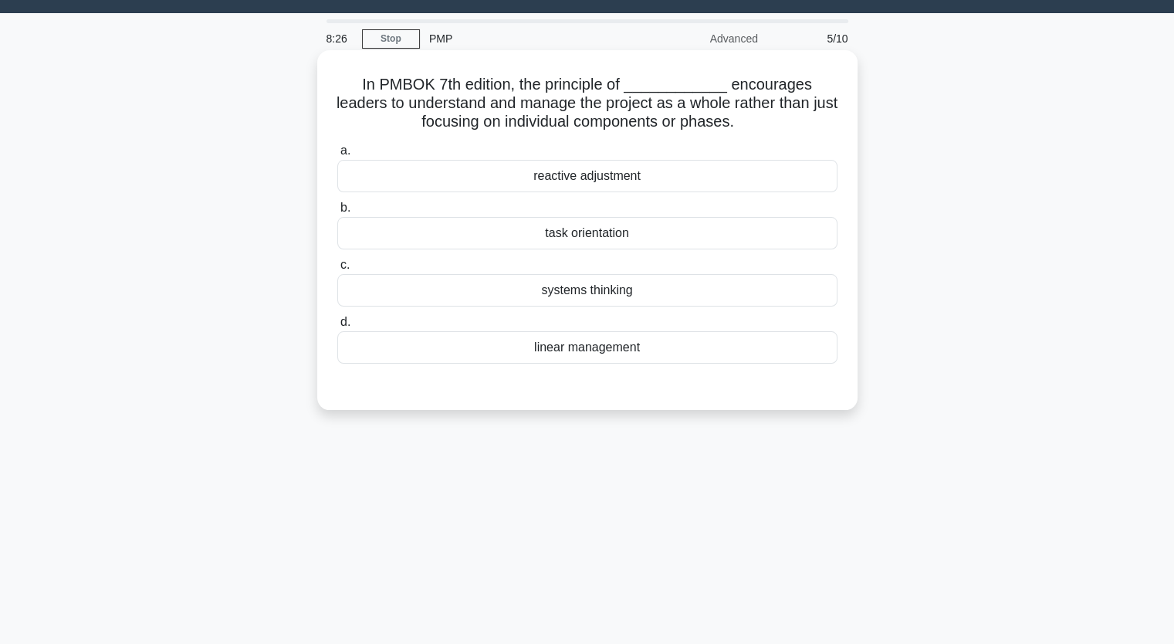
click at [602, 290] on div "systems thinking" at bounding box center [587, 290] width 500 height 32
click at [337, 270] on input "c. systems thinking" at bounding box center [337, 265] width 0 height 10
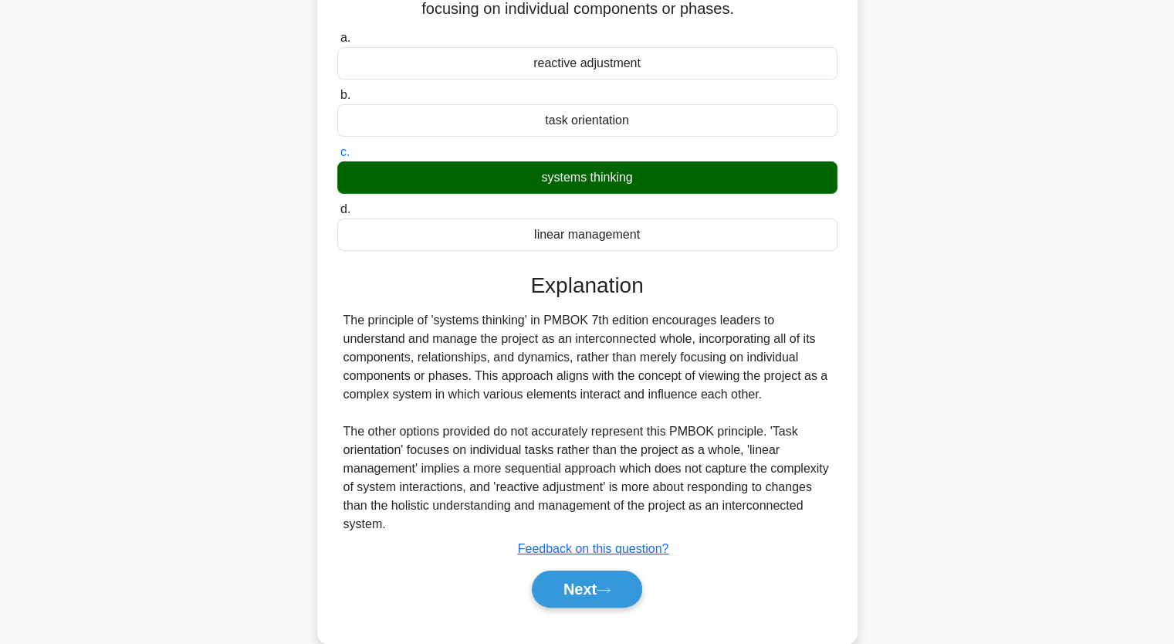
scroll to position [191, 0]
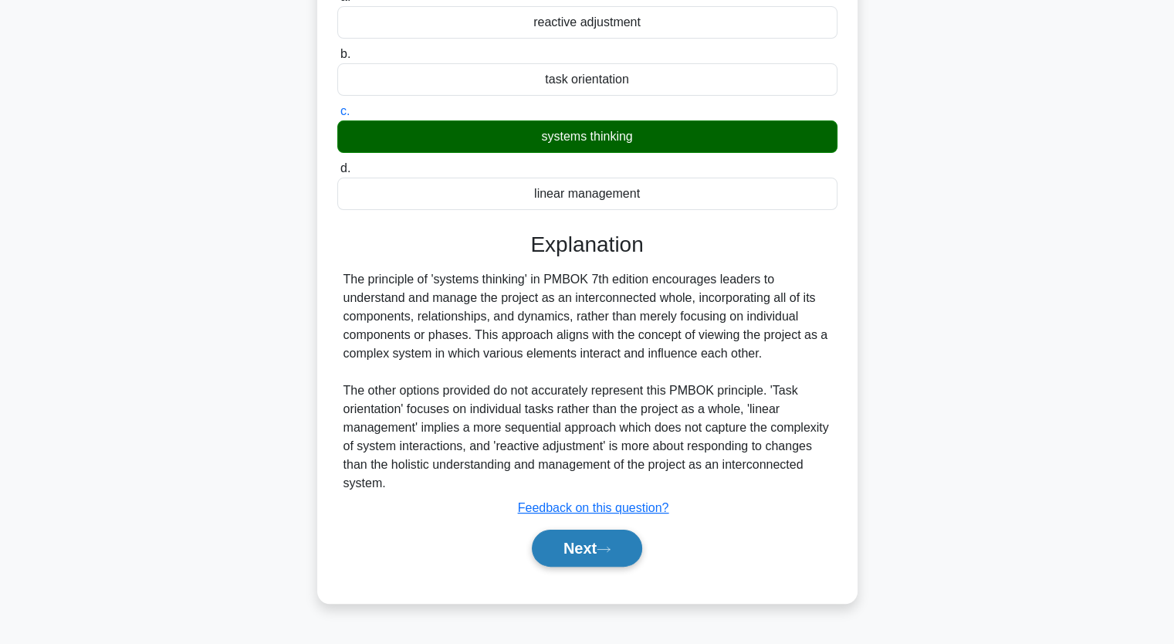
click at [596, 544] on button "Next" at bounding box center [587, 548] width 110 height 37
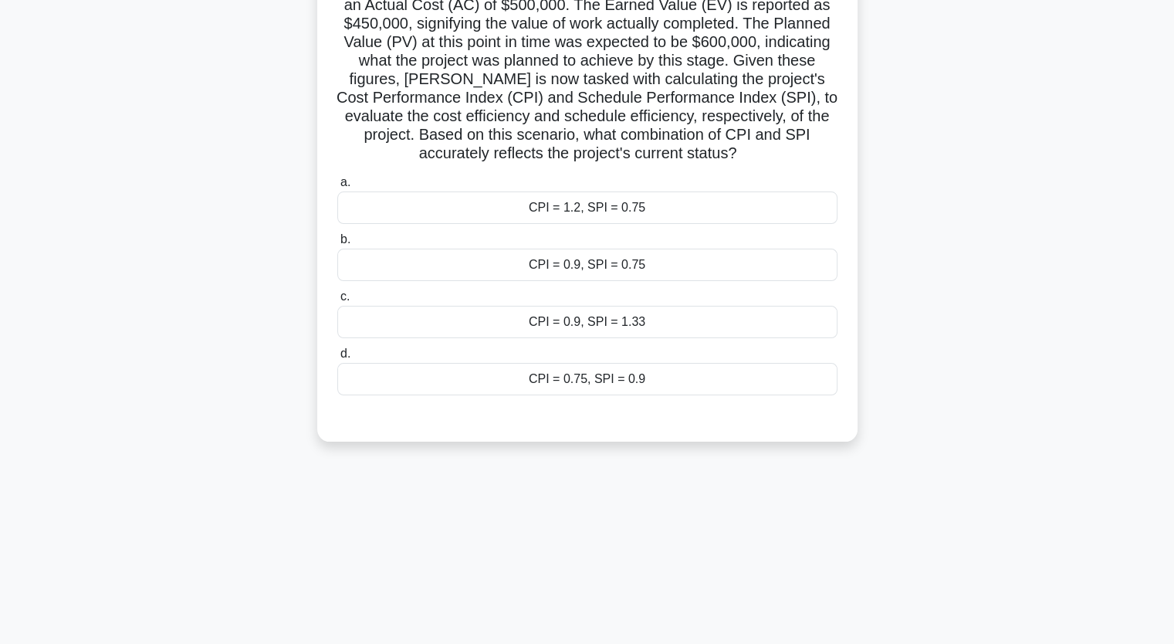
click at [624, 387] on div "CPI = 0.75, SPI = 0.9" at bounding box center [587, 379] width 500 height 32
click at [337, 359] on input "d. CPI = 0.75, SPI = 0.9" at bounding box center [337, 354] width 0 height 10
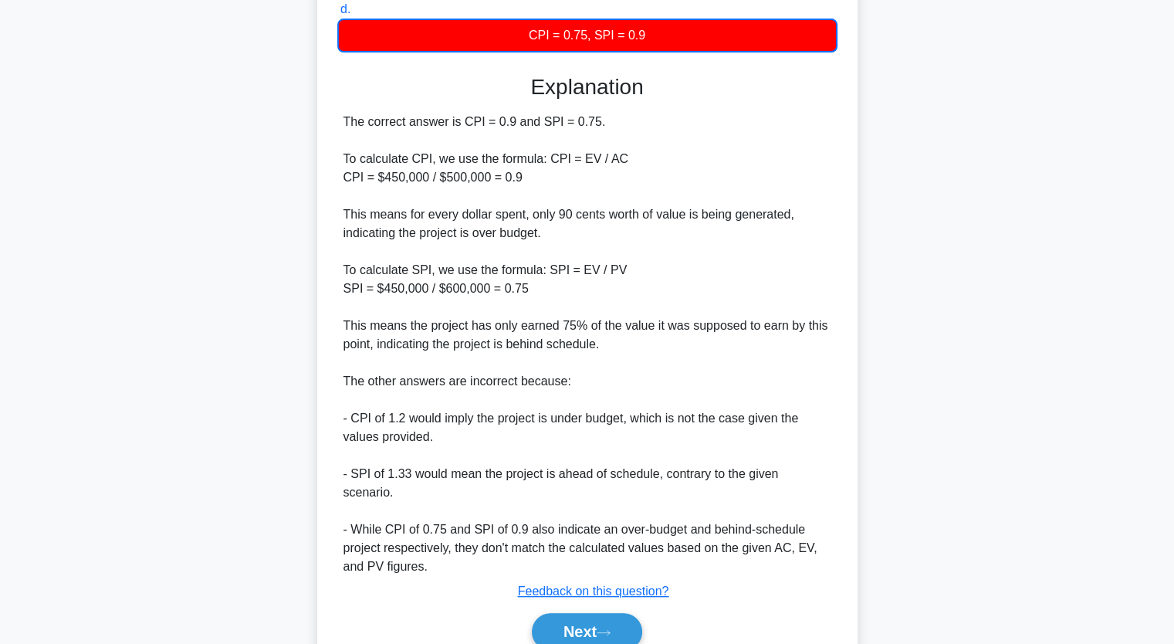
scroll to position [587, 0]
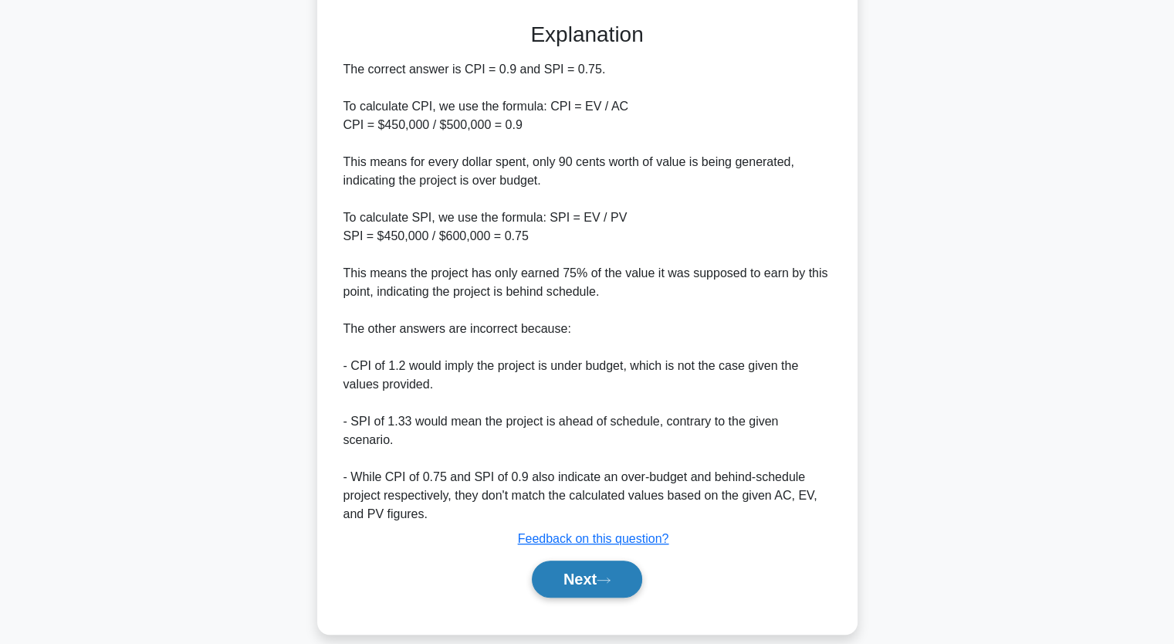
click at [591, 561] on button "Next" at bounding box center [587, 579] width 110 height 37
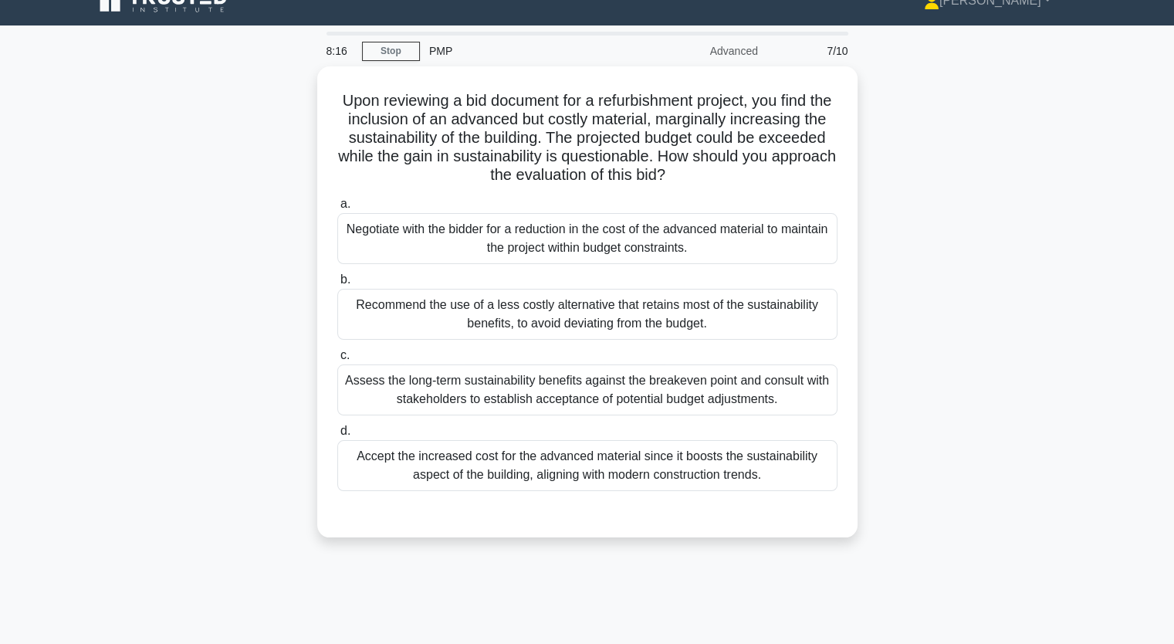
scroll to position [0, 0]
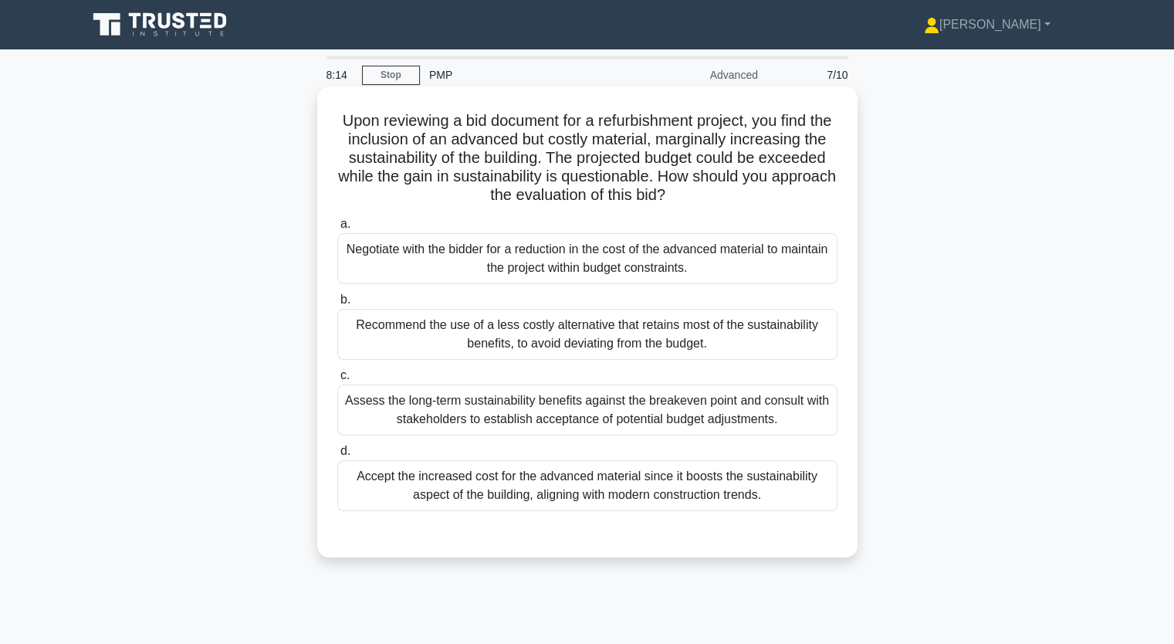
click at [536, 476] on div "Accept the increased cost for the advanced material since it boosts the sustain…" at bounding box center [587, 485] width 500 height 51
click at [337, 456] on input "d. Accept the increased cost for the advanced material since it boosts the sust…" at bounding box center [337, 451] width 0 height 10
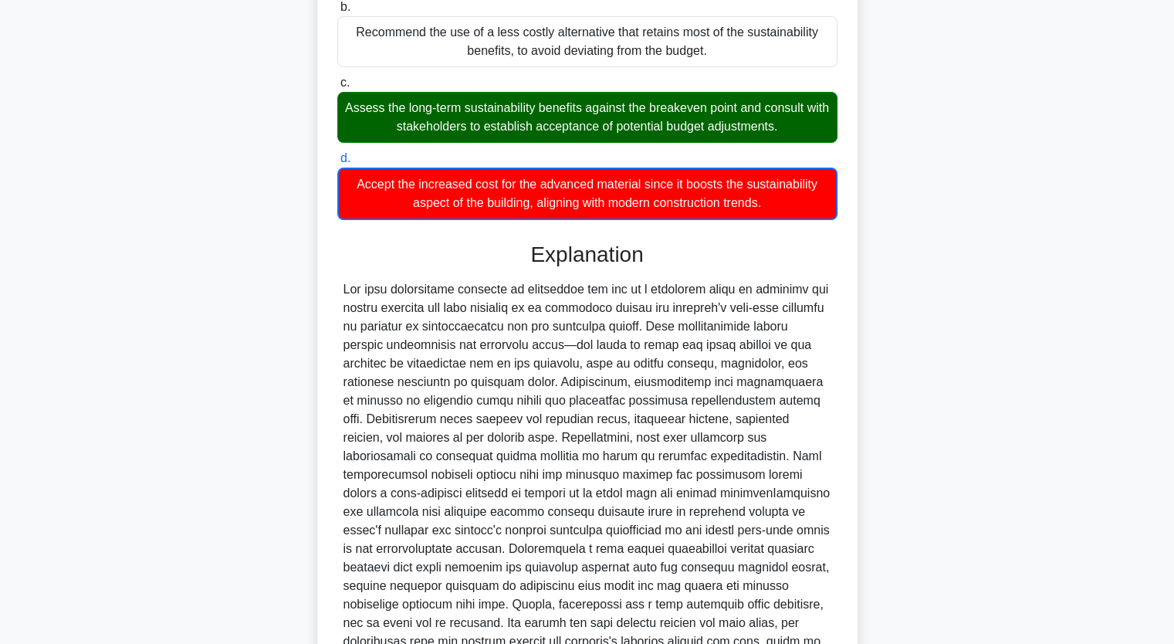
scroll to position [422, 0]
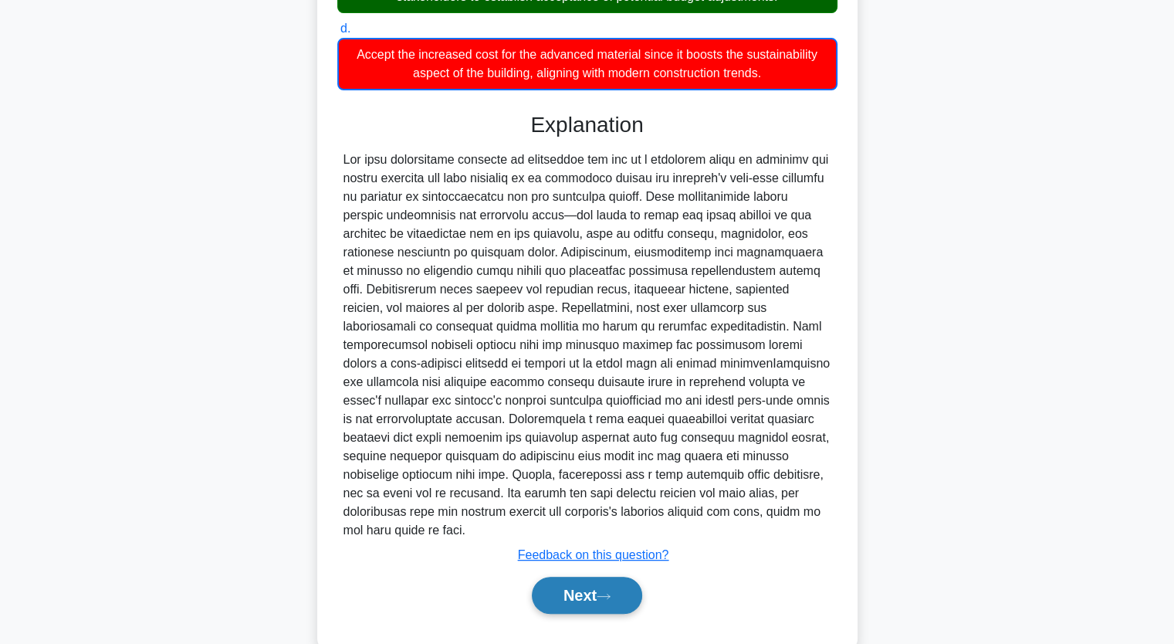
click at [582, 577] on button "Next" at bounding box center [587, 595] width 110 height 37
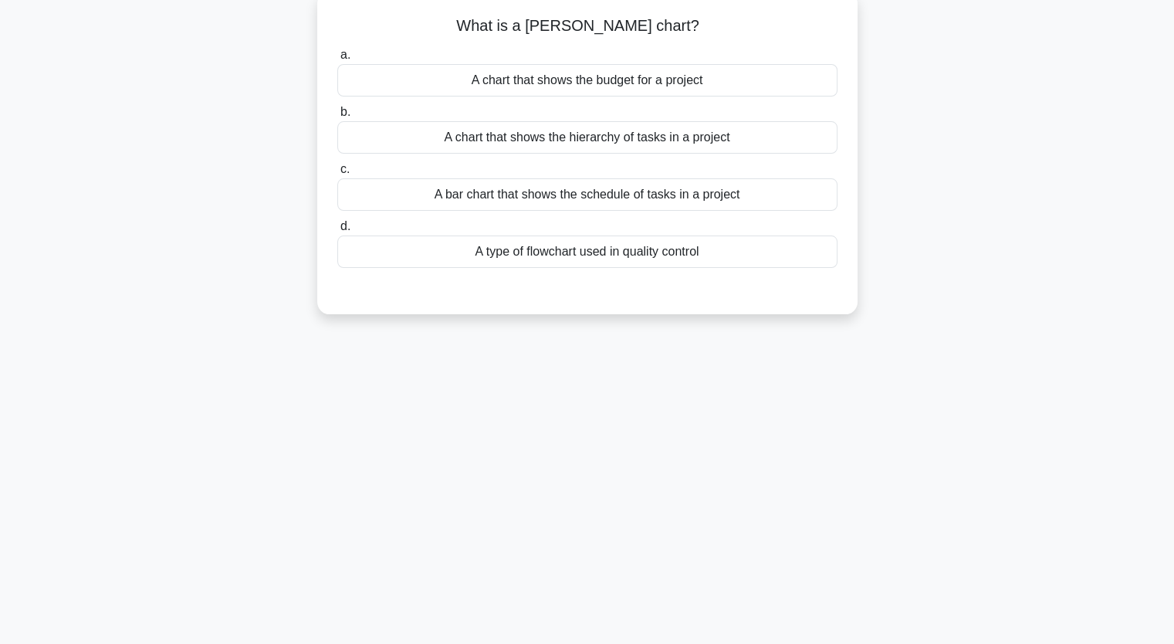
scroll to position [0, 0]
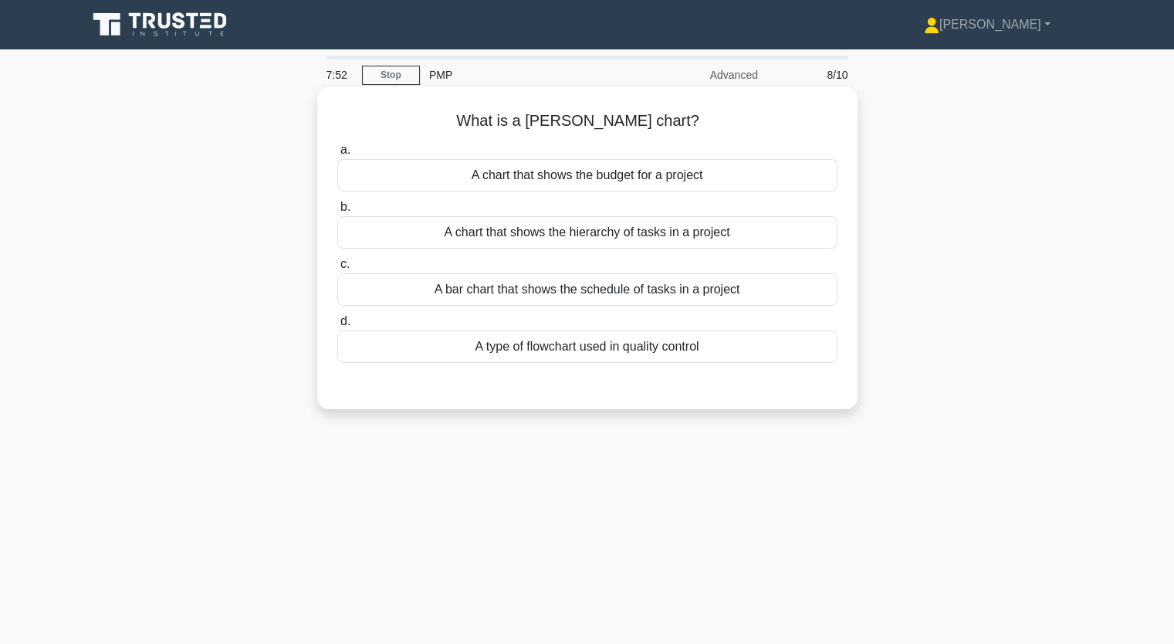
click at [573, 232] on div "A chart that shows the hierarchy of tasks in a project" at bounding box center [587, 232] width 500 height 32
click at [337, 212] on input "b. A chart that shows the hierarchy of tasks in a project" at bounding box center [337, 207] width 0 height 10
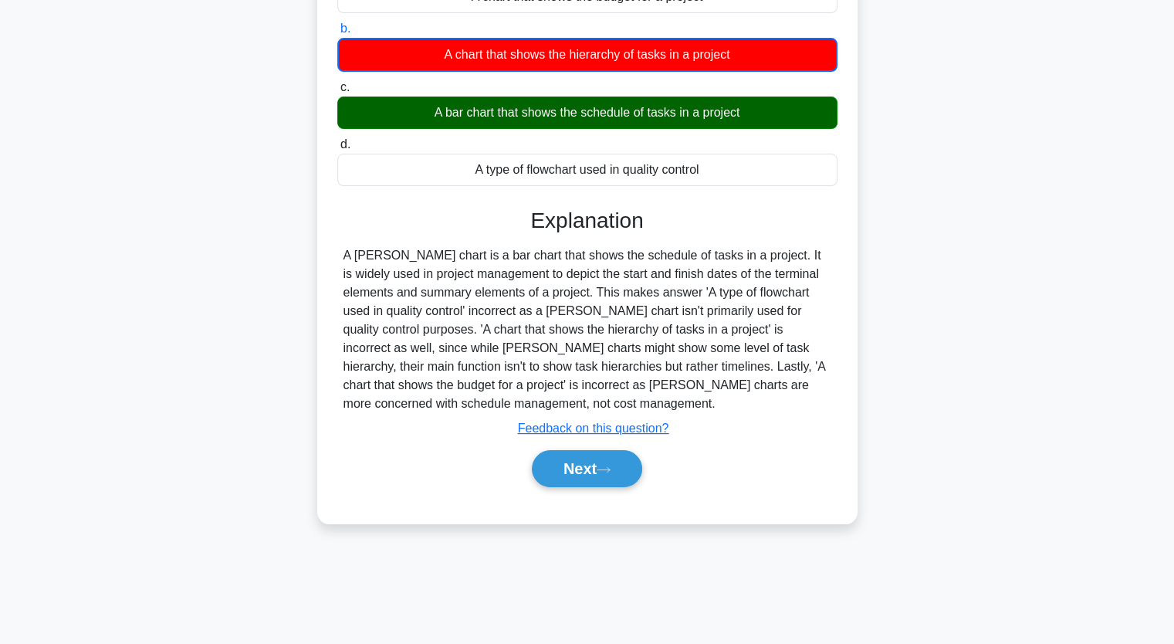
scroll to position [191, 0]
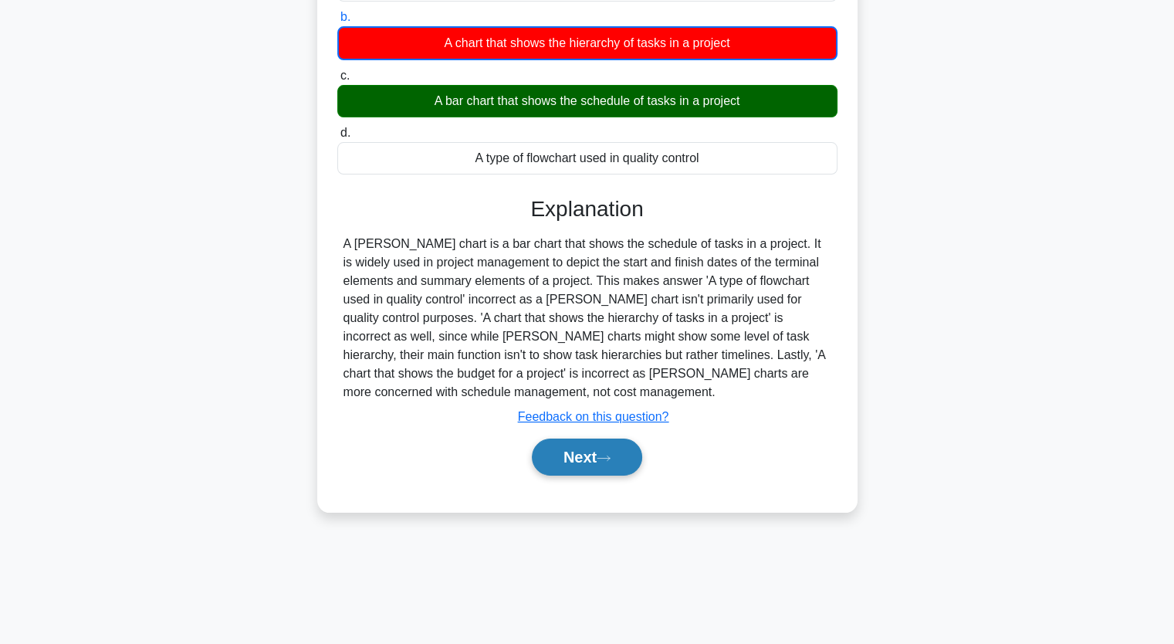
click at [579, 451] on button "Next" at bounding box center [587, 457] width 110 height 37
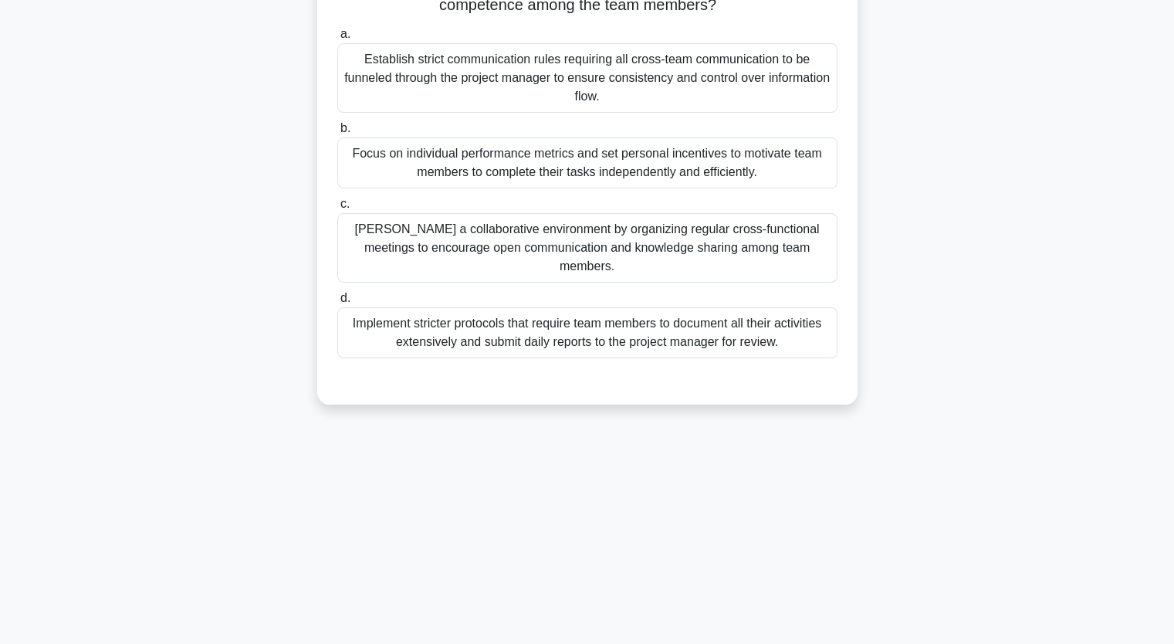
click at [489, 87] on div "Establish strict communication rules requiring all cross-team communication to …" at bounding box center [587, 77] width 500 height 69
click at [337, 39] on input "a. Establish strict communication rules requiring all cross-team communication …" at bounding box center [337, 34] width 0 height 10
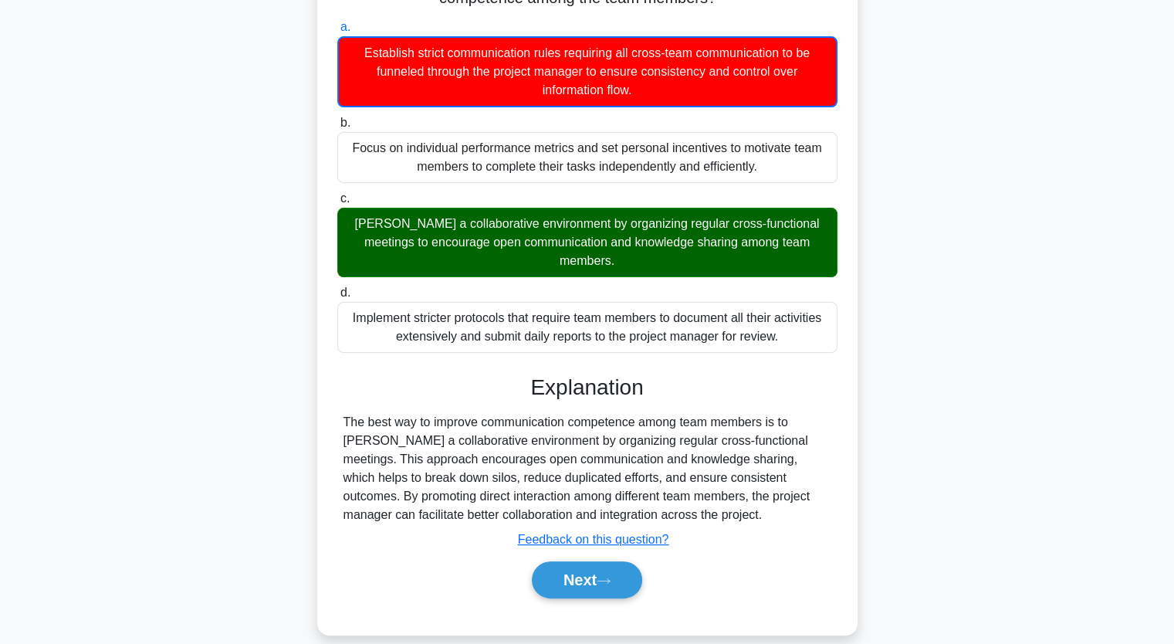
scroll to position [198, 0]
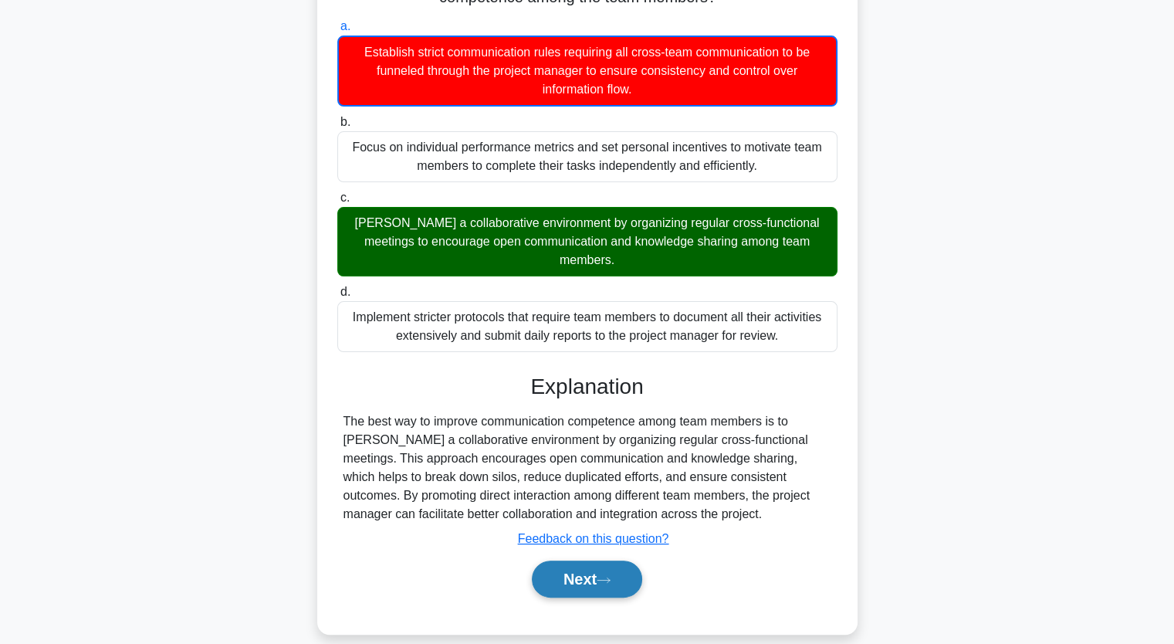
click at [589, 561] on button "Next" at bounding box center [587, 579] width 110 height 37
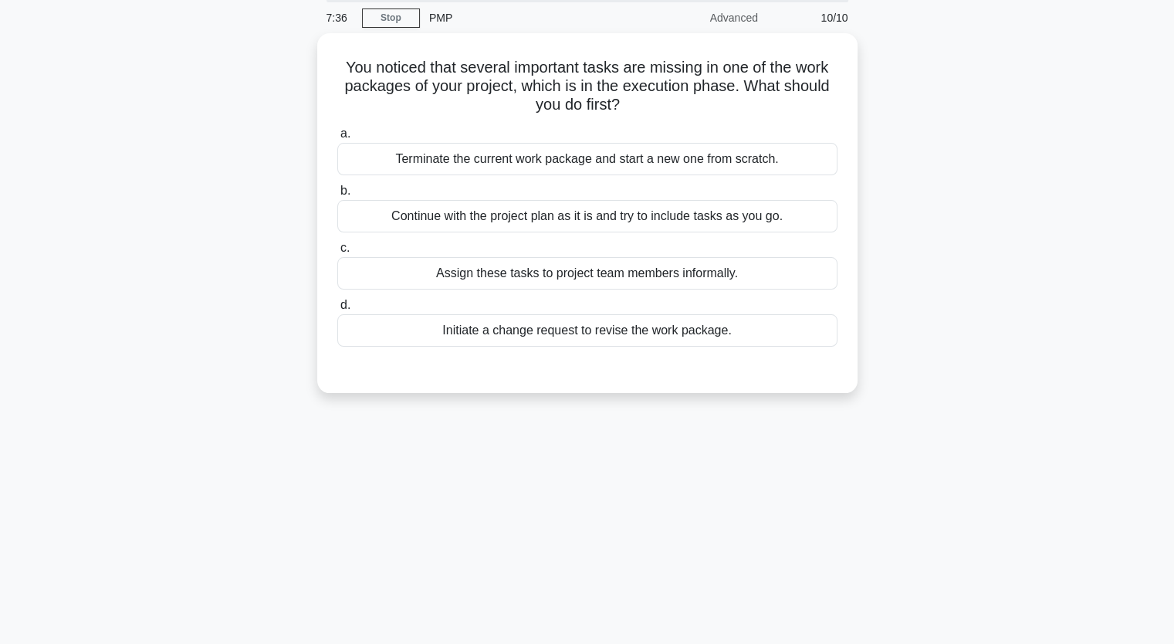
scroll to position [36, 0]
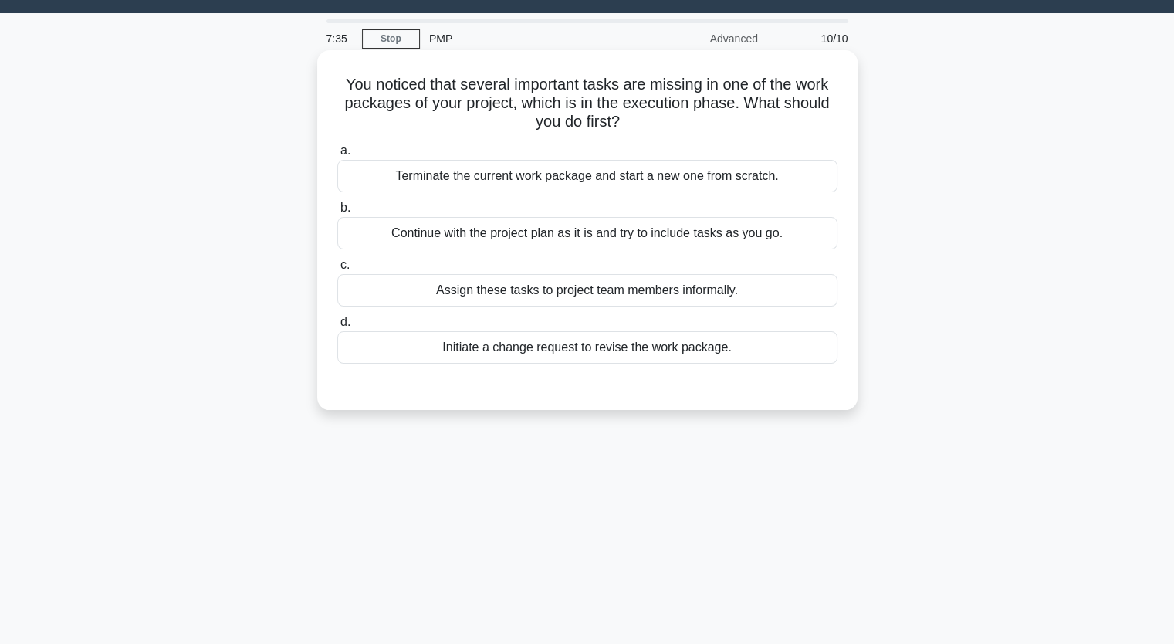
drag, startPoint x: 511, startPoint y: 238, endPoint x: 536, endPoint y: 234, distance: 25.0
click at [528, 232] on div "Continue with the project plan as it is and try to include tasks as you go." at bounding box center [587, 233] width 500 height 32
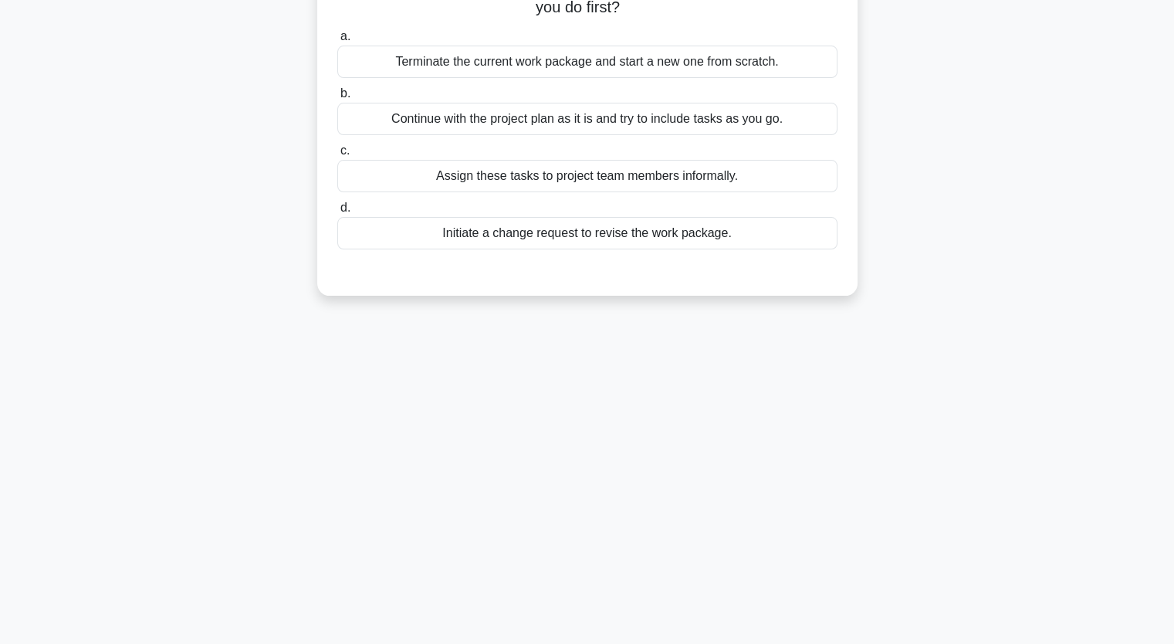
scroll to position [191, 0]
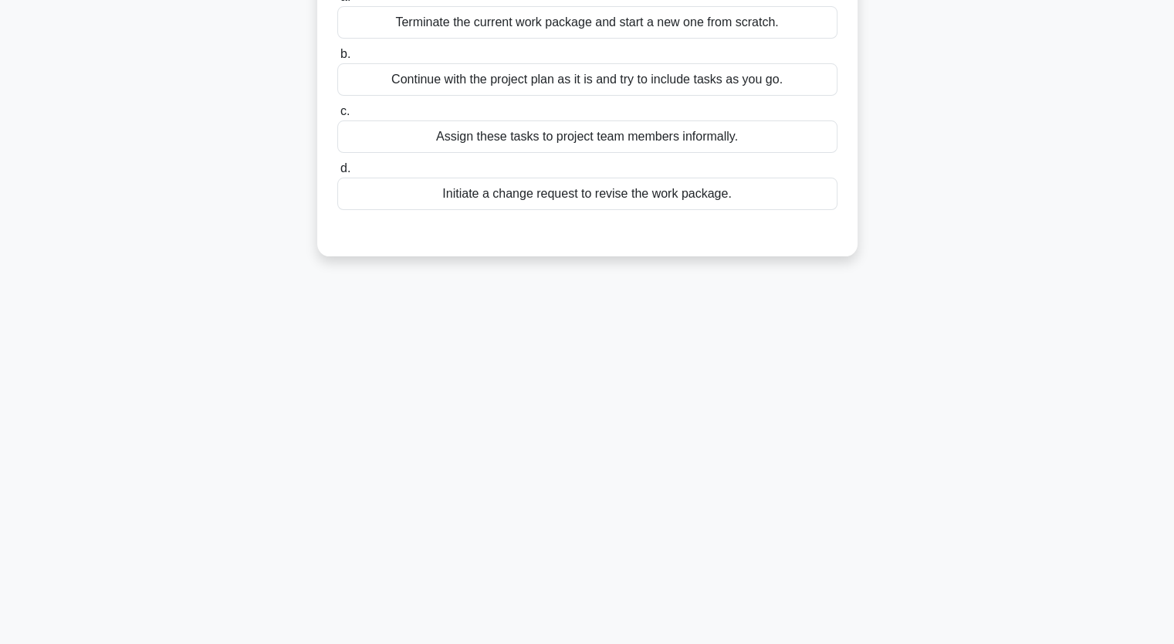
click at [547, 190] on div "Initiate a change request to revise the work package." at bounding box center [587, 194] width 500 height 32
click at [337, 174] on input "d. Initiate a change request to revise the work package." at bounding box center [337, 169] width 0 height 10
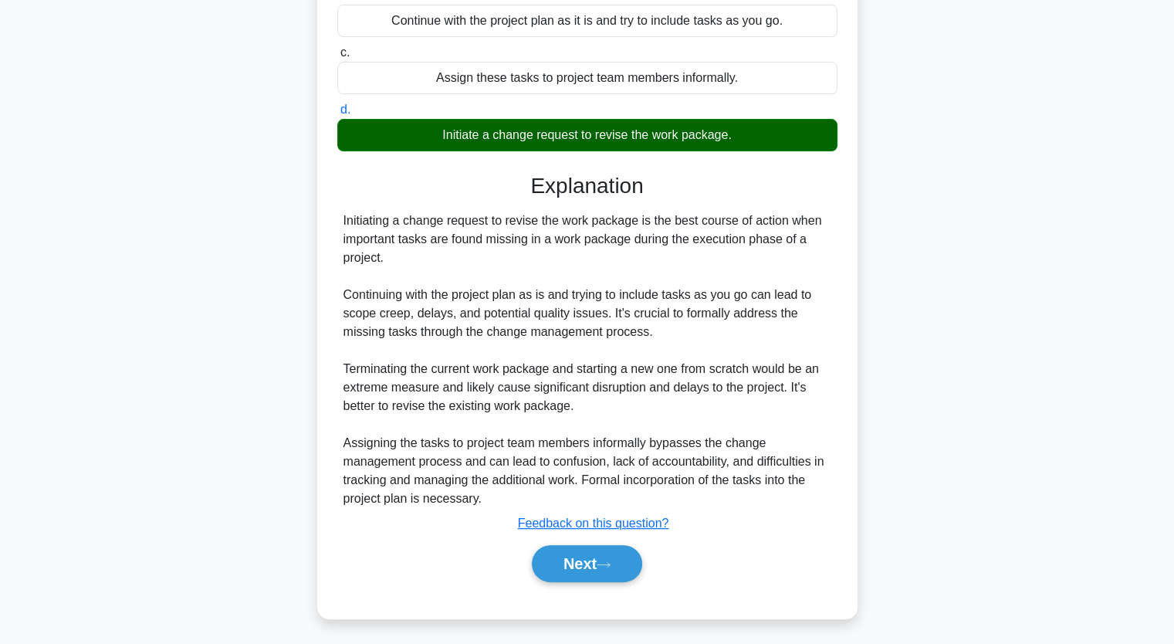
scroll to position [252, 0]
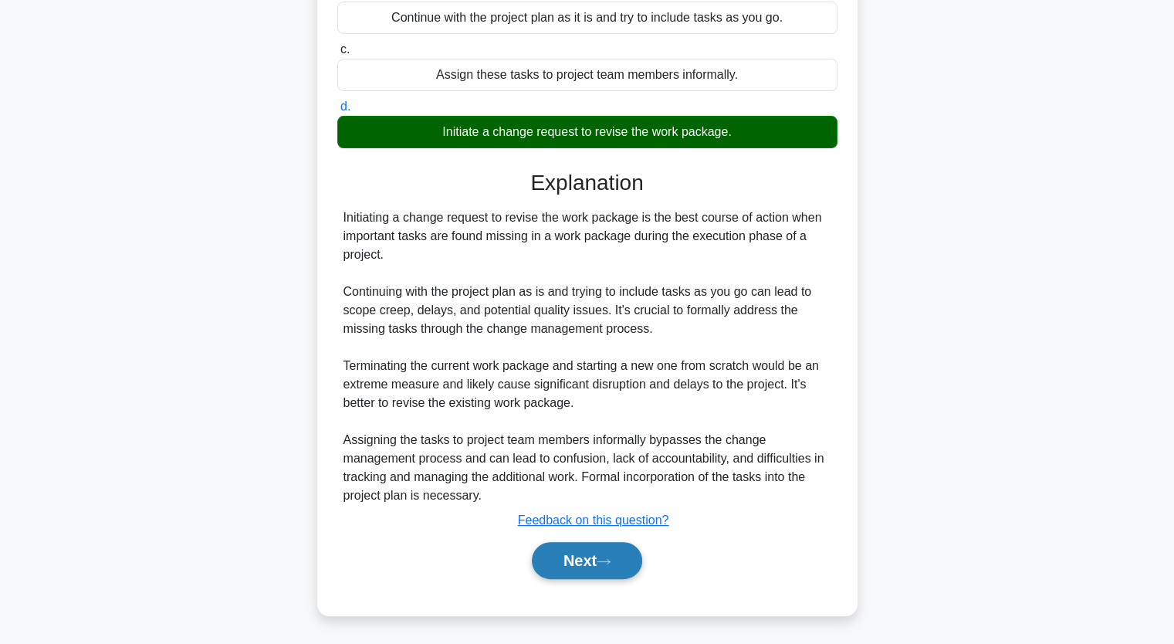
click at [588, 563] on button "Next" at bounding box center [587, 560] width 110 height 37
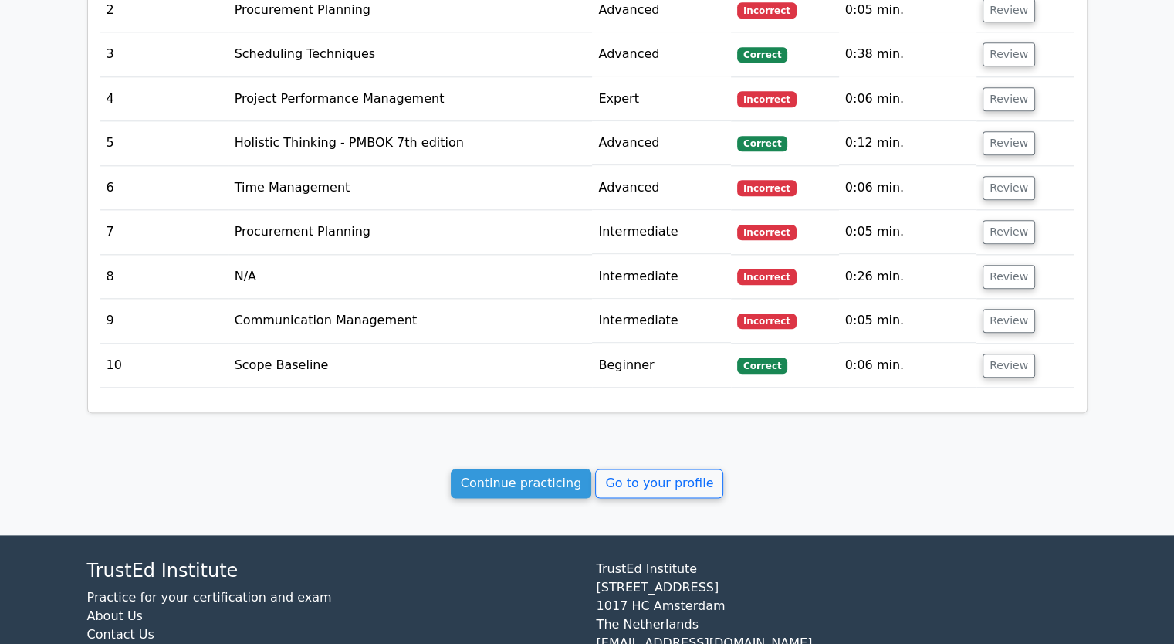
scroll to position [1785, 0]
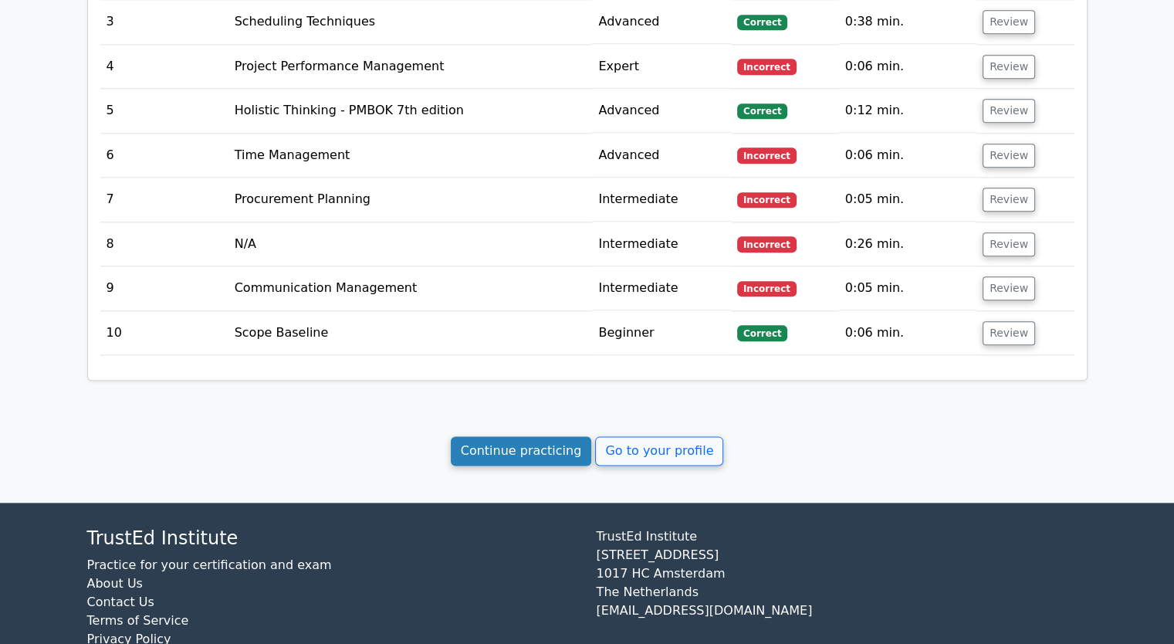
click at [542, 436] on link "Continue practicing" at bounding box center [521, 450] width 141 height 29
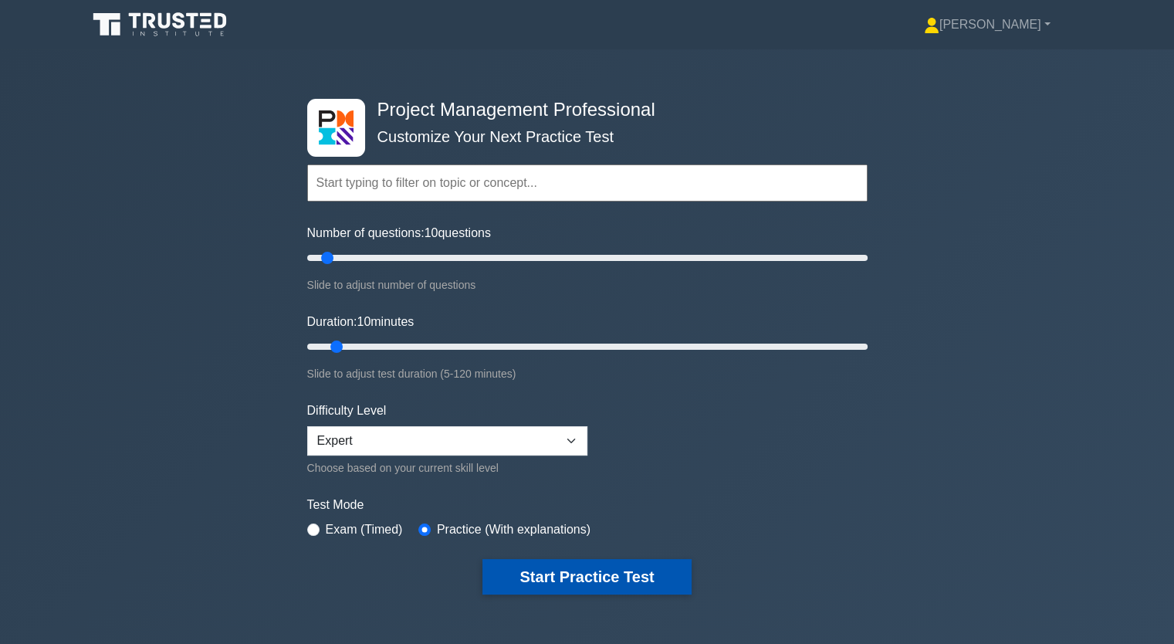
drag, startPoint x: 584, startPoint y: 569, endPoint x: 573, endPoint y: 561, distance: 13.7
click at [580, 568] on button "Start Practice Test" at bounding box center [587, 577] width 208 height 36
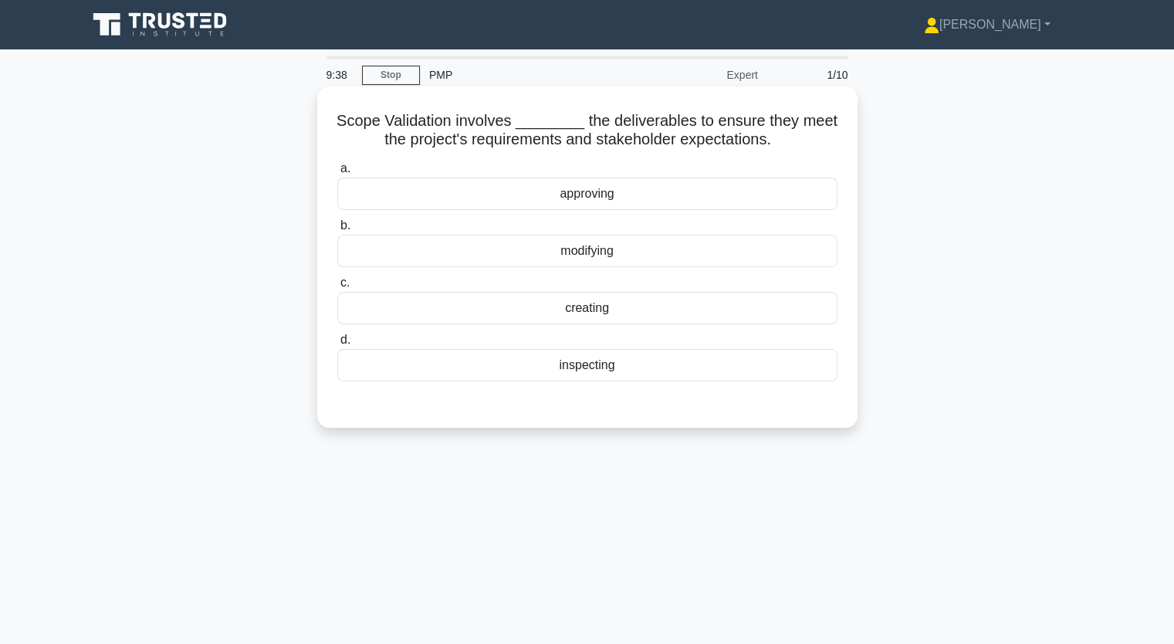
click at [601, 194] on div "approving" at bounding box center [587, 194] width 500 height 32
click at [337, 174] on input "a. approving" at bounding box center [337, 169] width 0 height 10
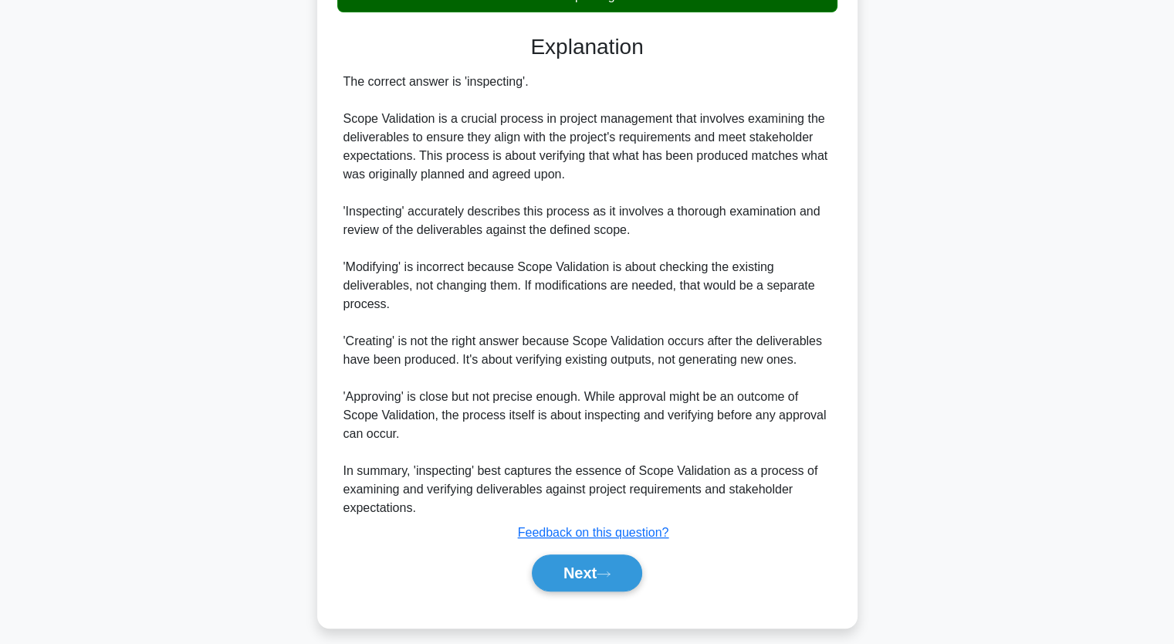
scroll to position [383, 0]
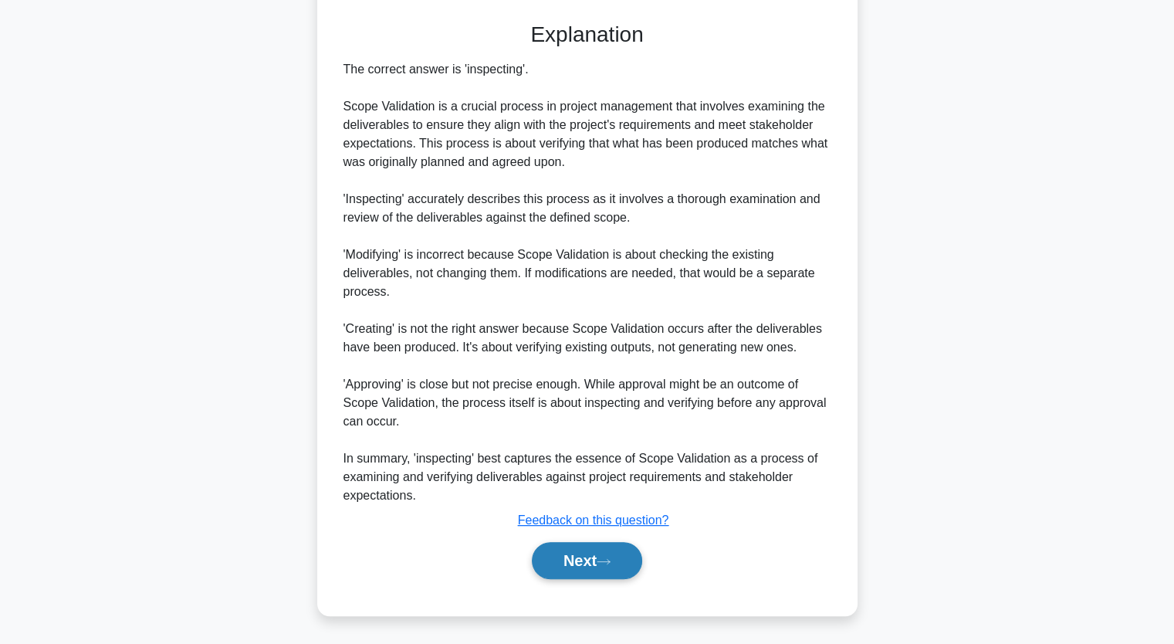
click at [585, 551] on button "Next" at bounding box center [587, 560] width 110 height 37
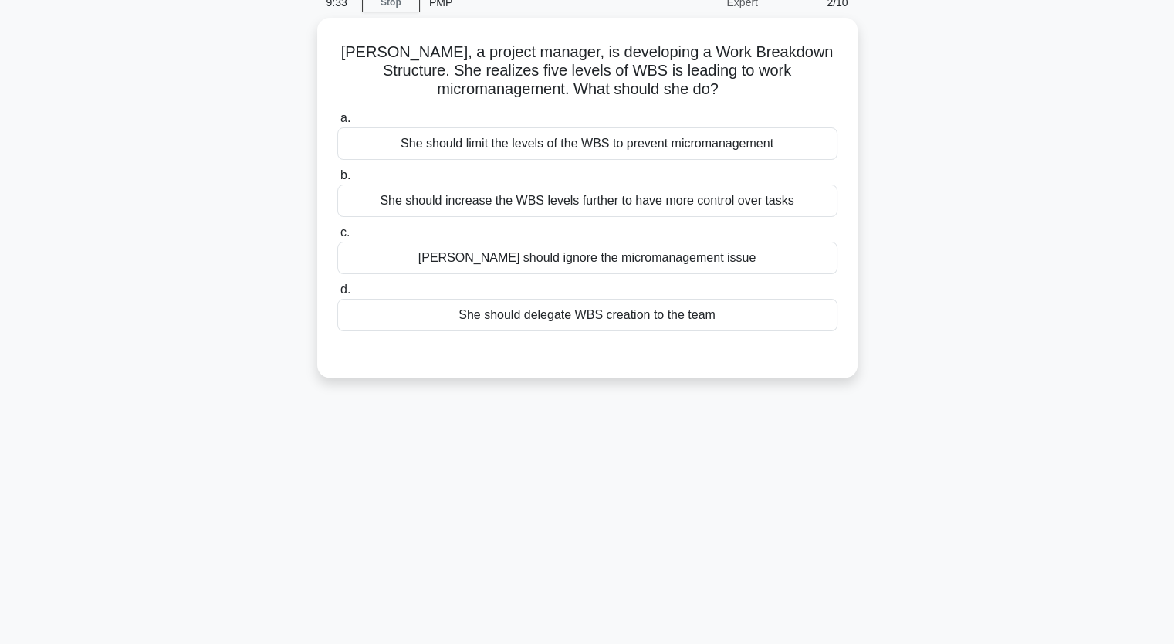
scroll to position [36, 0]
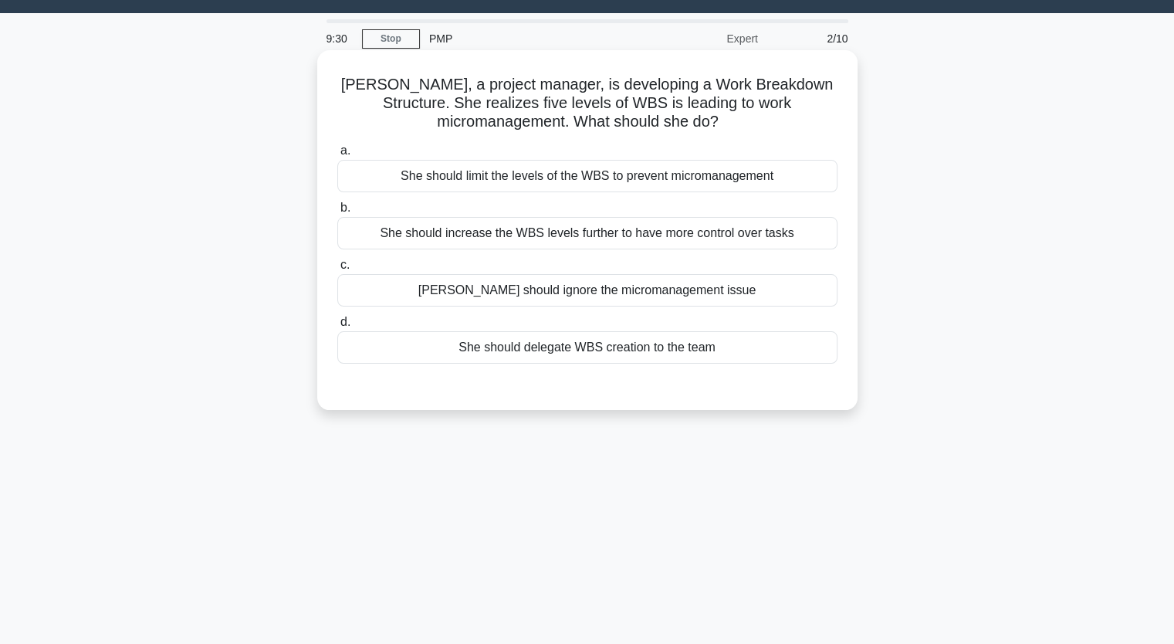
click at [584, 254] on div "a. She should limit the levels of the WBS to prevent micromanagement b. She sho…" at bounding box center [587, 252] width 519 height 229
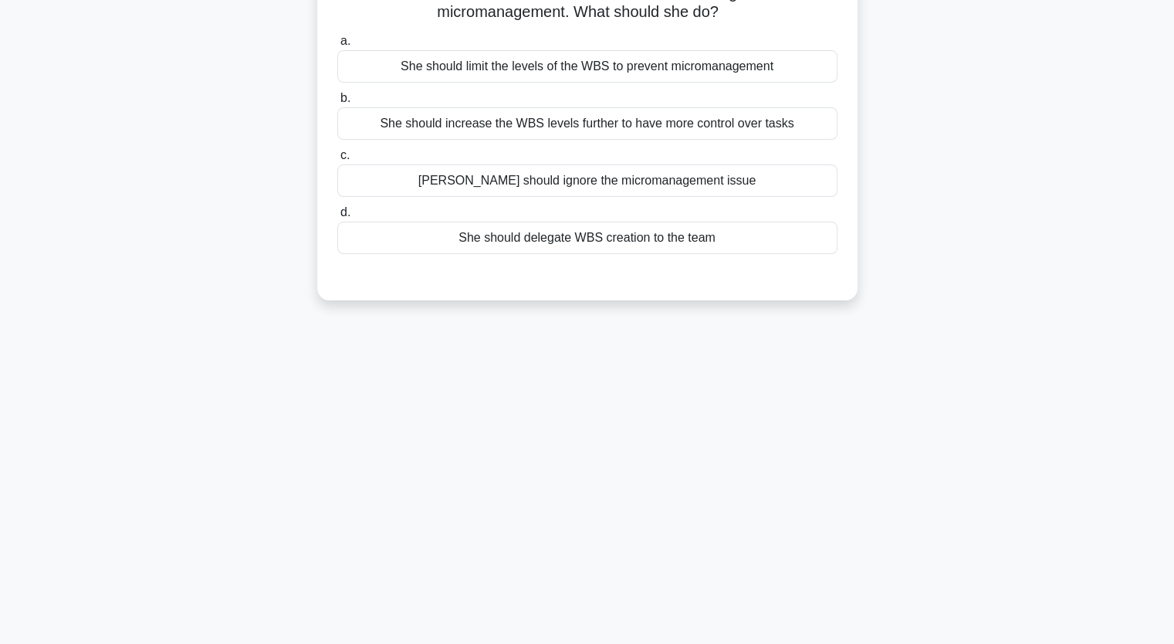
scroll to position [191, 0]
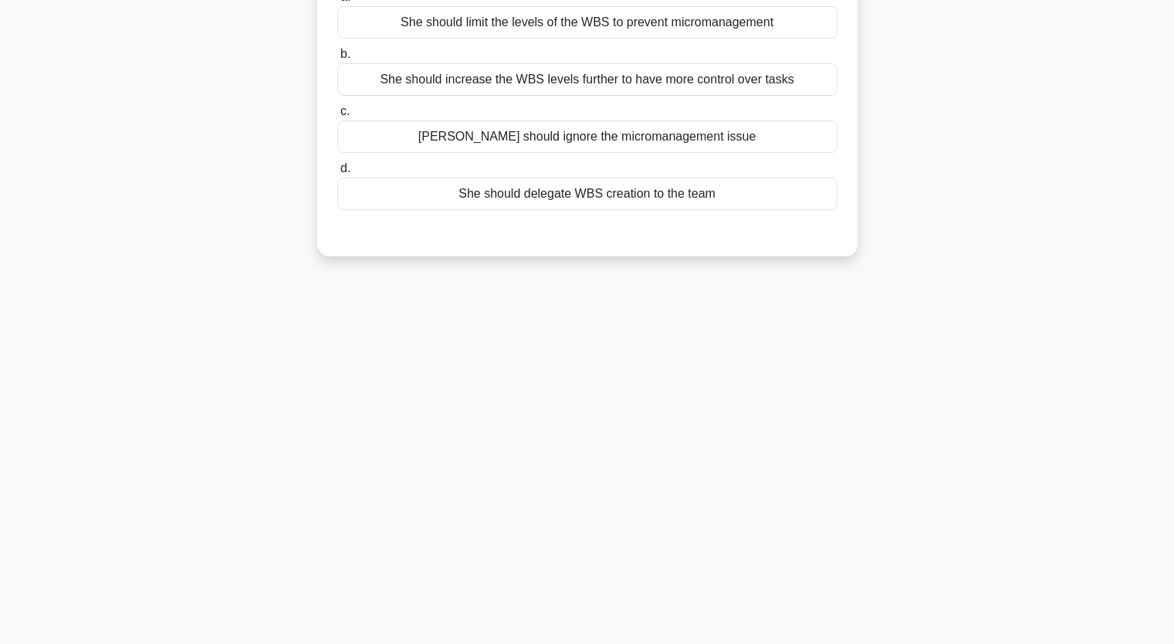
click at [533, 88] on div "She should increase the WBS levels further to have more control over tasks" at bounding box center [587, 79] width 500 height 32
click at [337, 59] on input "b. She should increase the WBS levels further to have more control over tasks" at bounding box center [337, 54] width 0 height 10
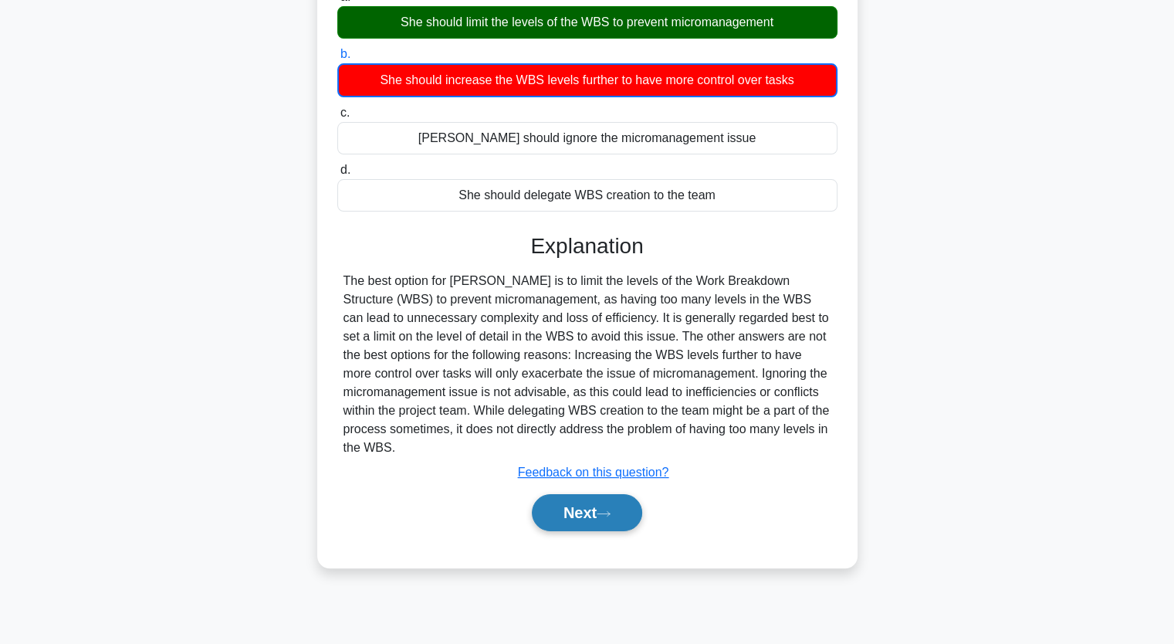
click at [587, 508] on button "Next" at bounding box center [587, 512] width 110 height 37
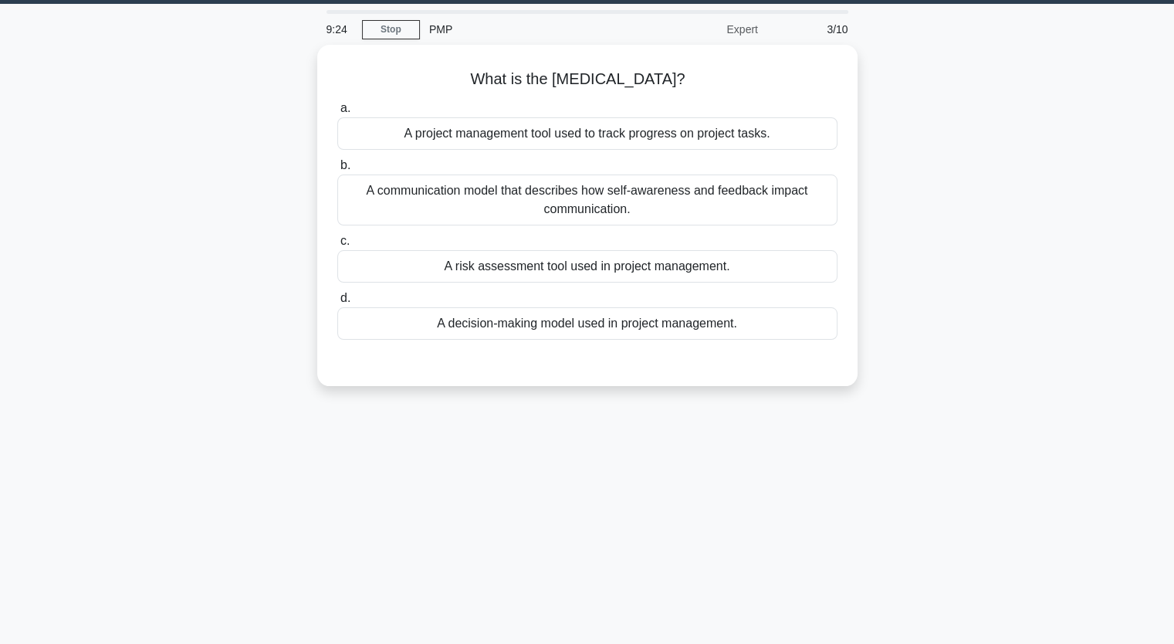
scroll to position [36, 0]
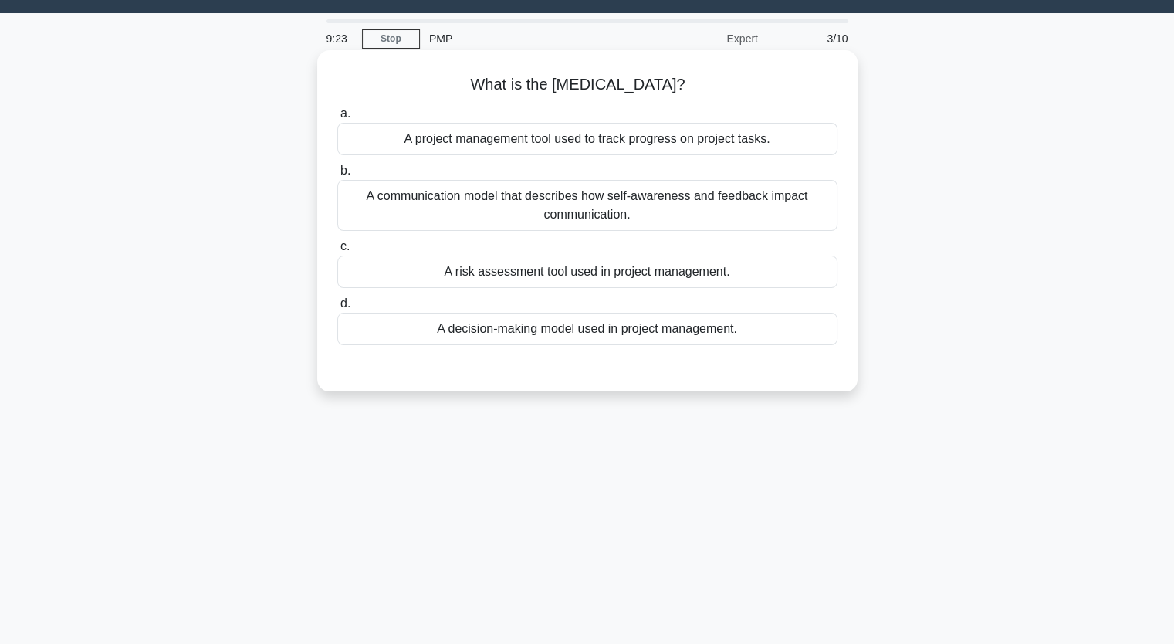
click at [489, 199] on div "A communication model that describes how self-awareness and feedback impact com…" at bounding box center [587, 205] width 500 height 51
click at [337, 176] on input "b. A communication model that describes how self-awareness and feedback impact …" at bounding box center [337, 171] width 0 height 10
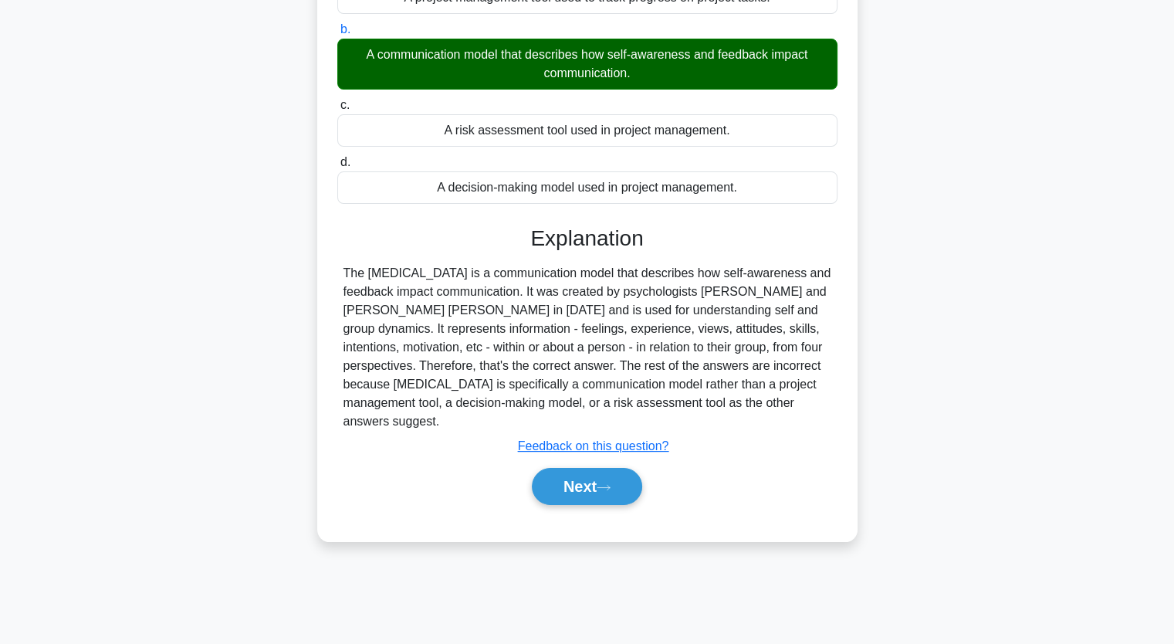
scroll to position [191, 0]
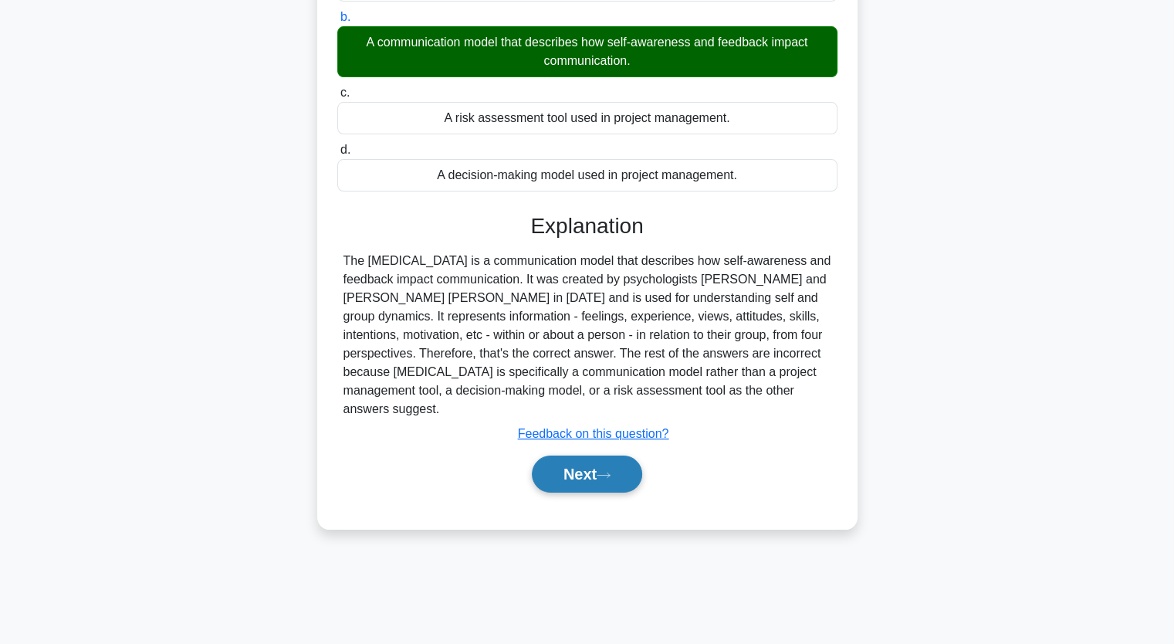
click at [587, 472] on button "Next" at bounding box center [587, 474] width 110 height 37
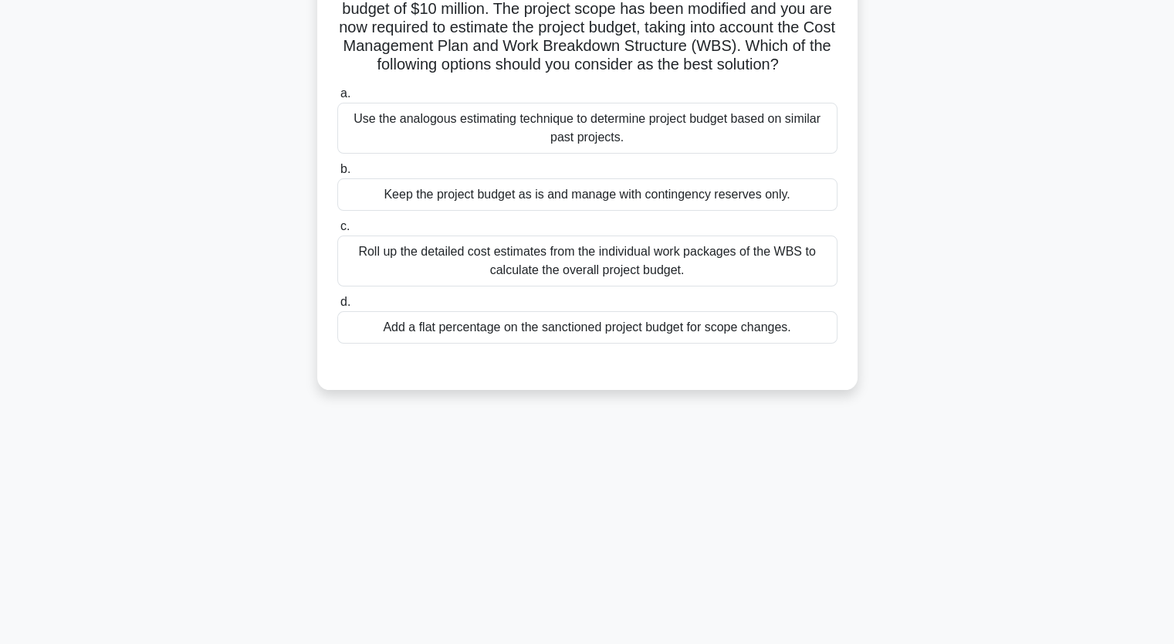
scroll to position [113, 0]
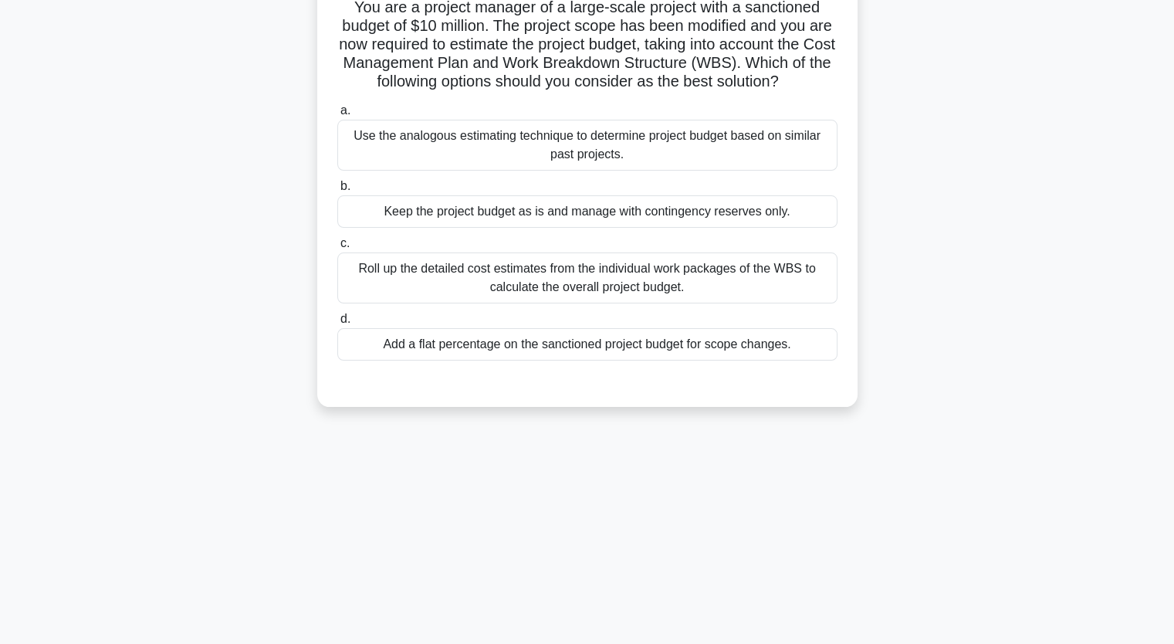
drag, startPoint x: 472, startPoint y: 152, endPoint x: 481, endPoint y: 151, distance: 9.3
click at [473, 152] on div "Use the analogous estimating technique to determine project budget based on sim…" at bounding box center [587, 145] width 500 height 51
click at [337, 116] on input "a. Use the analogous estimating technique to determine project budget based on …" at bounding box center [337, 111] width 0 height 10
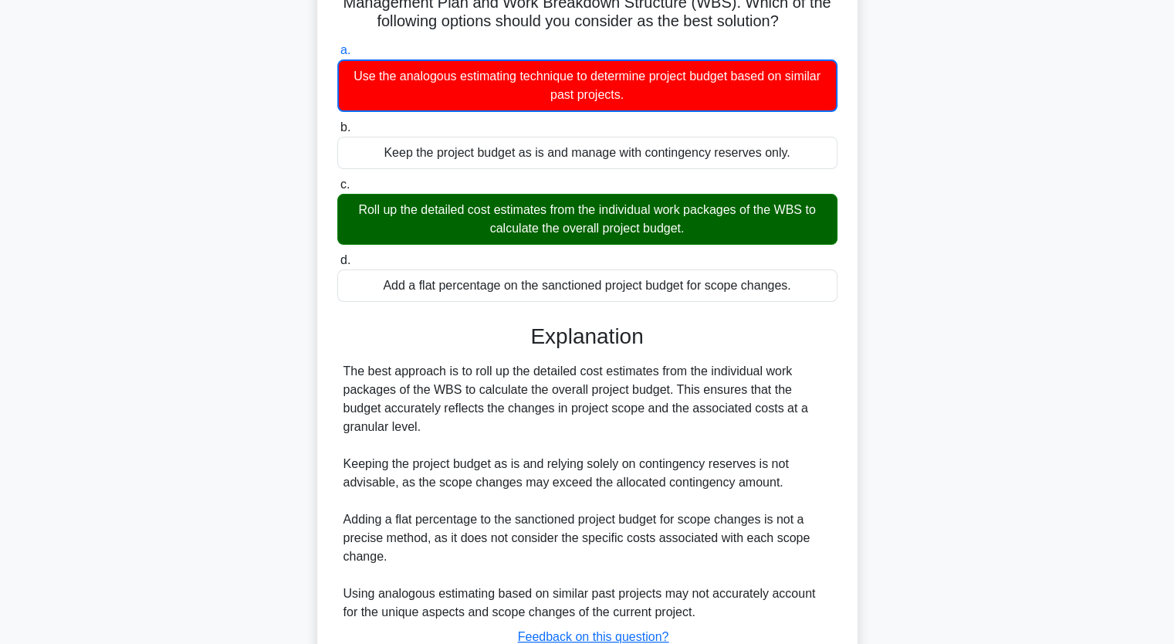
scroll to position [290, 0]
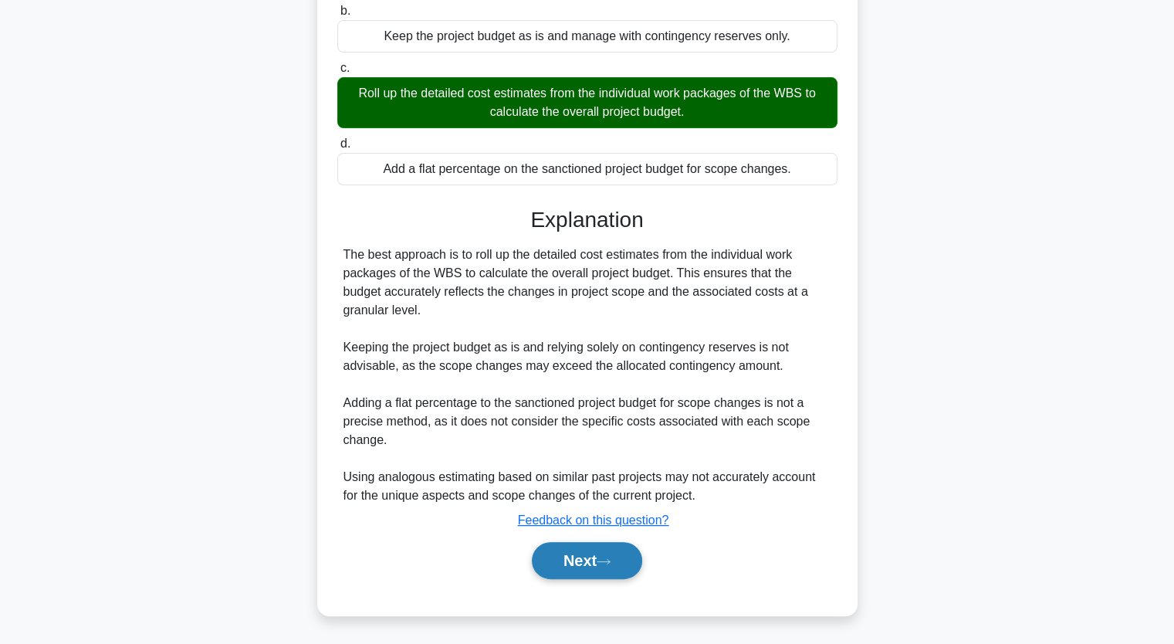
click at [584, 552] on button "Next" at bounding box center [587, 560] width 110 height 37
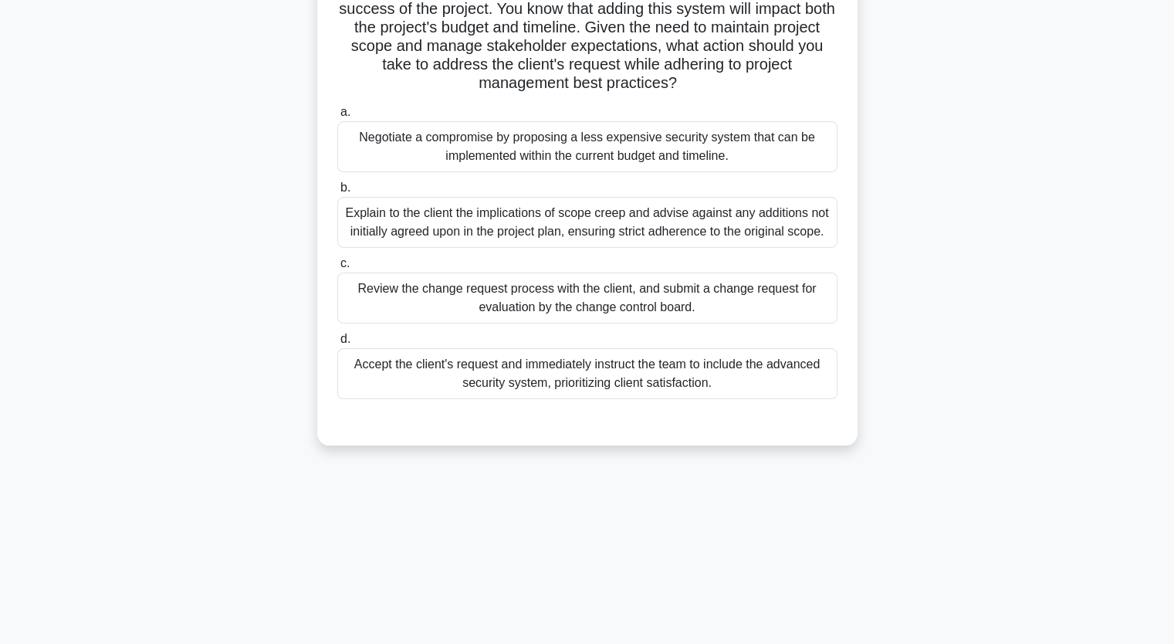
scroll to position [191, 0]
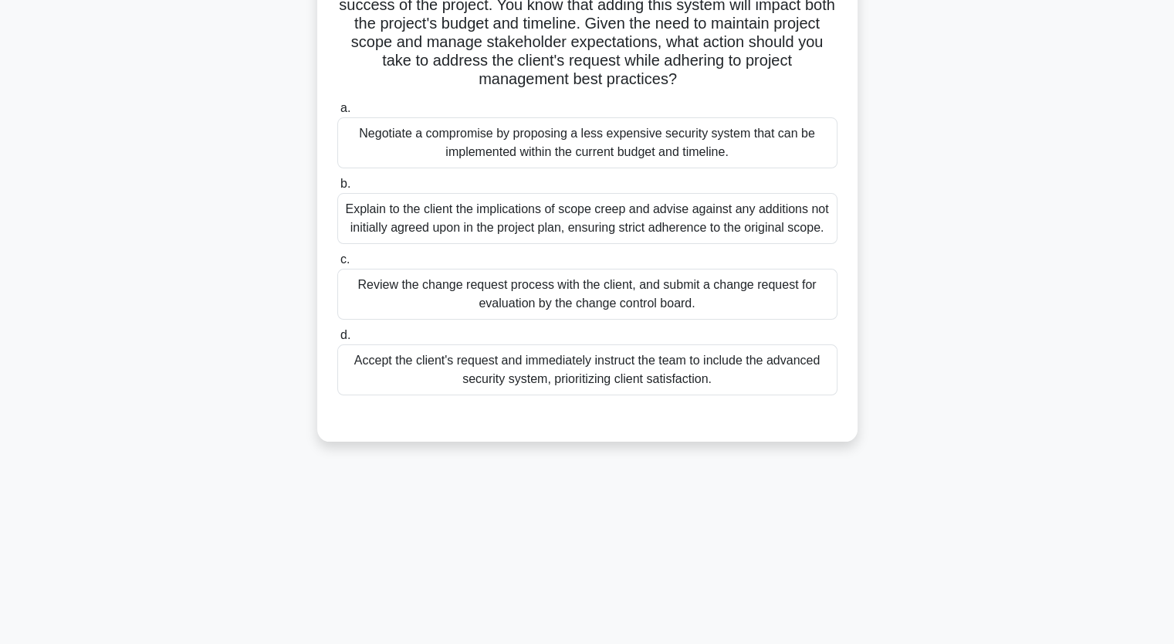
click at [499, 299] on div "Review the change request process with the client, and submit a change request …" at bounding box center [587, 294] width 500 height 51
click at [337, 265] on input "c. Review the change request process with the client, and submit a change reque…" at bounding box center [337, 260] width 0 height 10
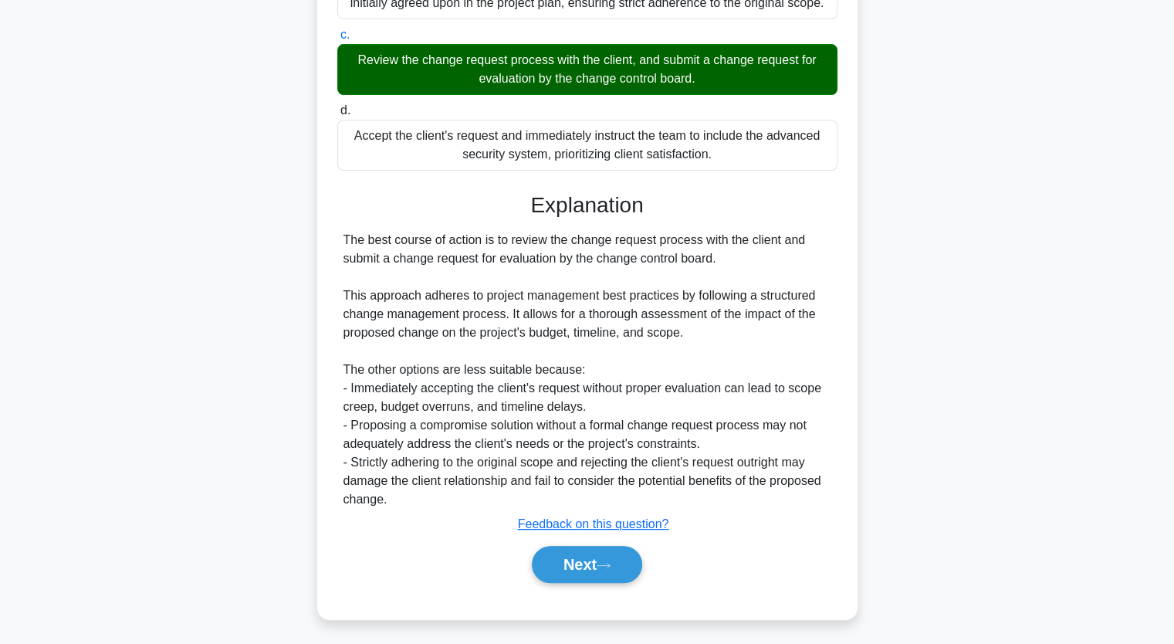
scroll to position [418, 0]
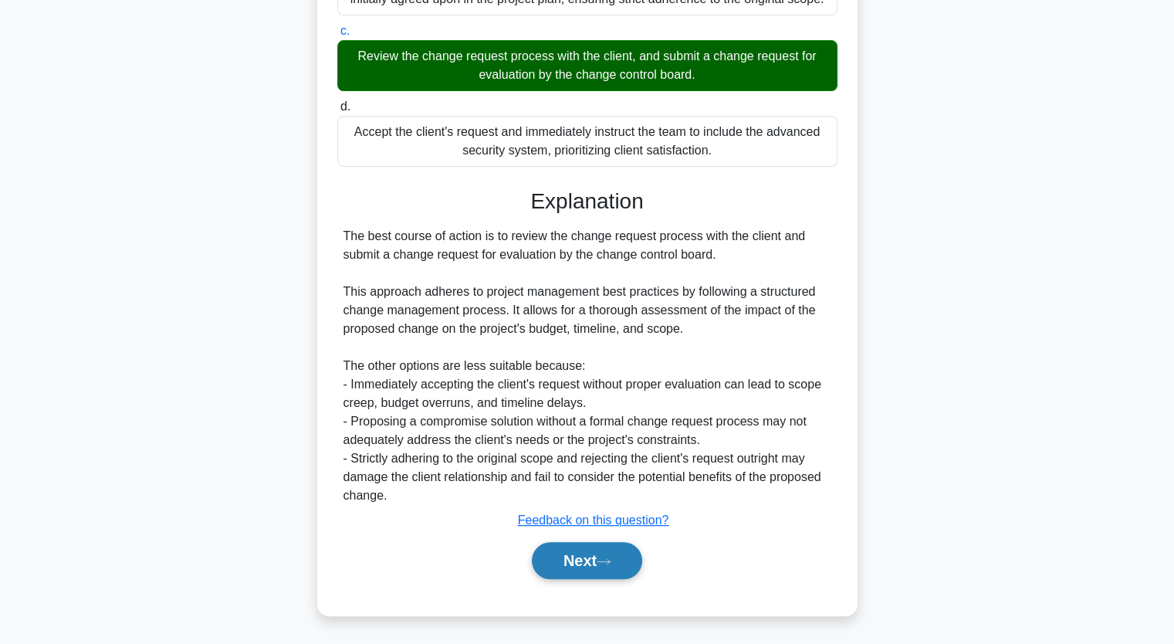
click at [581, 560] on button "Next" at bounding box center [587, 560] width 110 height 37
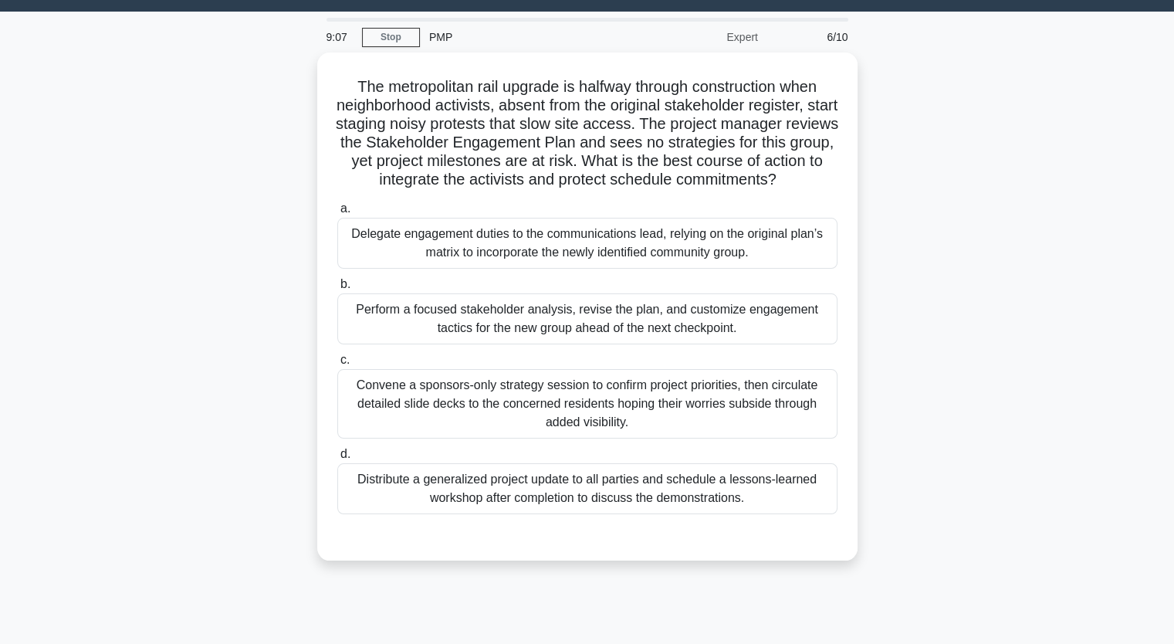
scroll to position [36, 0]
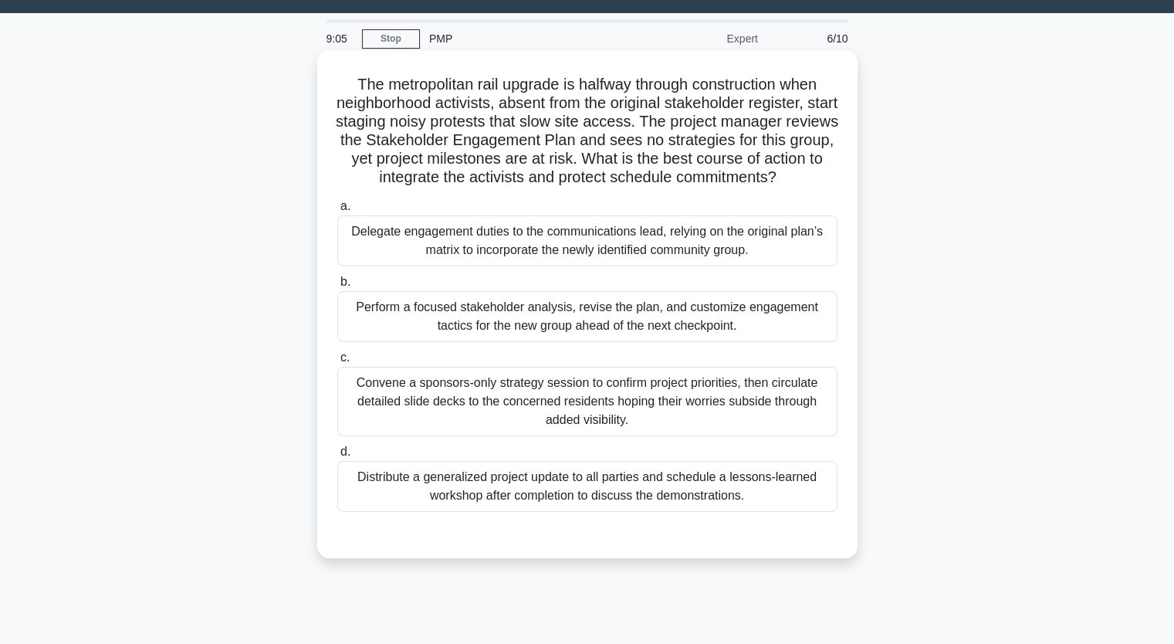
click at [497, 320] on div "Perform a focused stakeholder analysis, revise the plan, and customize engageme…" at bounding box center [587, 316] width 500 height 51
click at [337, 287] on input "b. Perform a focused stakeholder analysis, revise the plan, and customize engag…" at bounding box center [337, 282] width 0 height 10
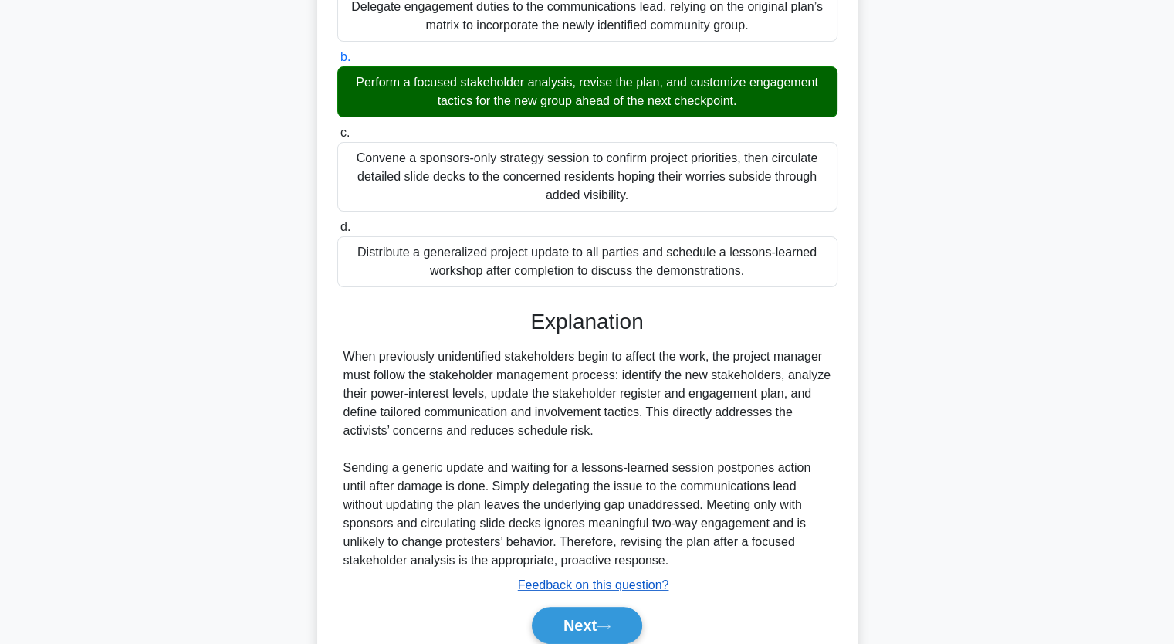
scroll to position [326, 0]
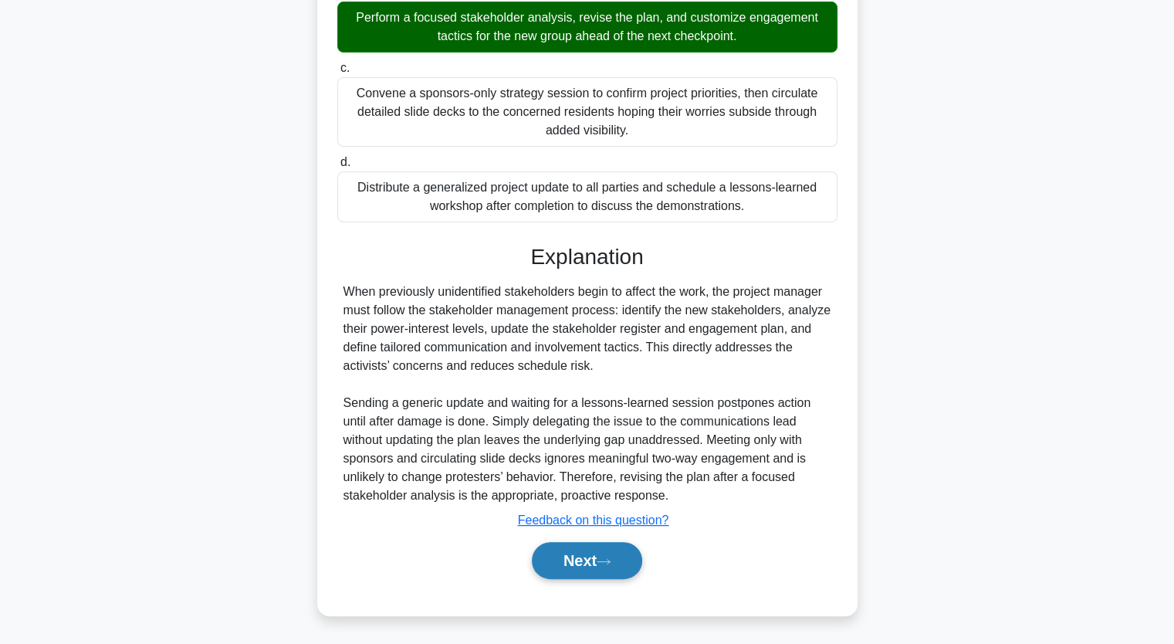
click at [609, 562] on icon at bounding box center [604, 561] width 14 height 8
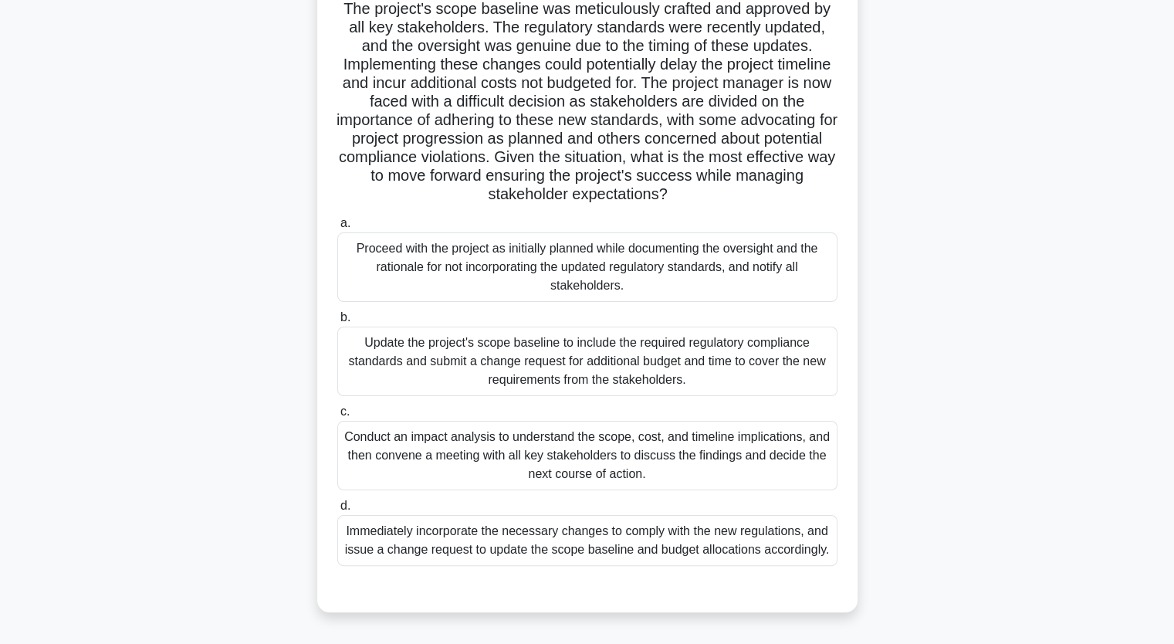
scroll to position [191, 0]
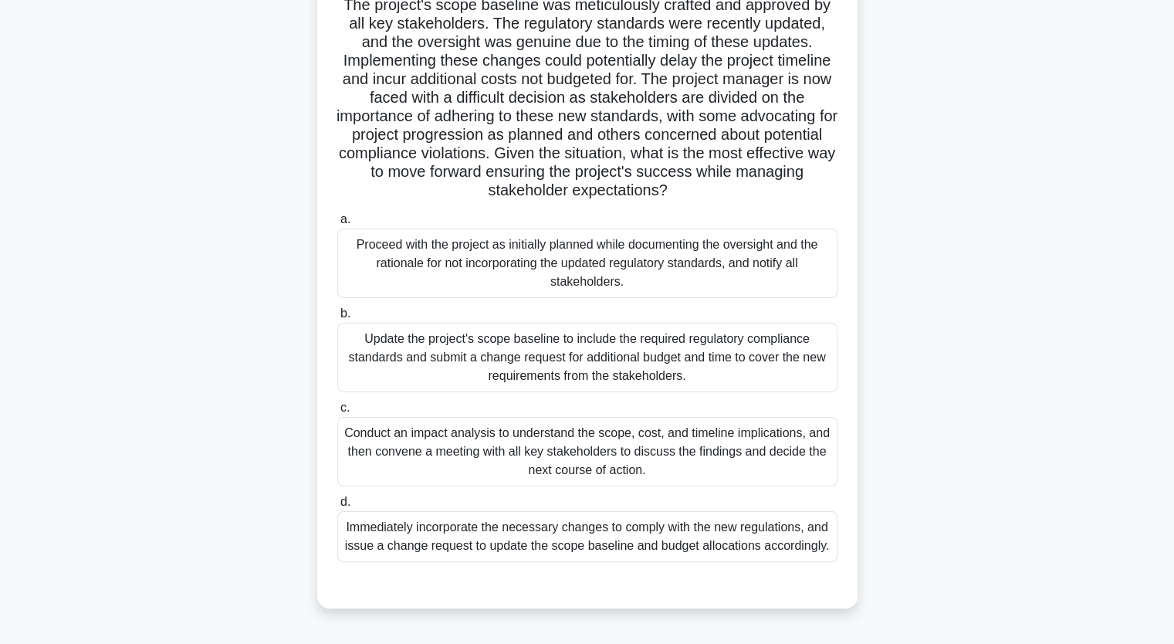
click at [519, 442] on div "Conduct an impact analysis to understand the scope, cost, and timeline implicat…" at bounding box center [587, 451] width 500 height 69
click at [632, 456] on div "Conduct an impact analysis to understand the scope, cost, and timeline implicat…" at bounding box center [587, 451] width 500 height 69
click at [337, 413] on input "c. Conduct an impact analysis to understand the scope, cost, and timeline impli…" at bounding box center [337, 408] width 0 height 10
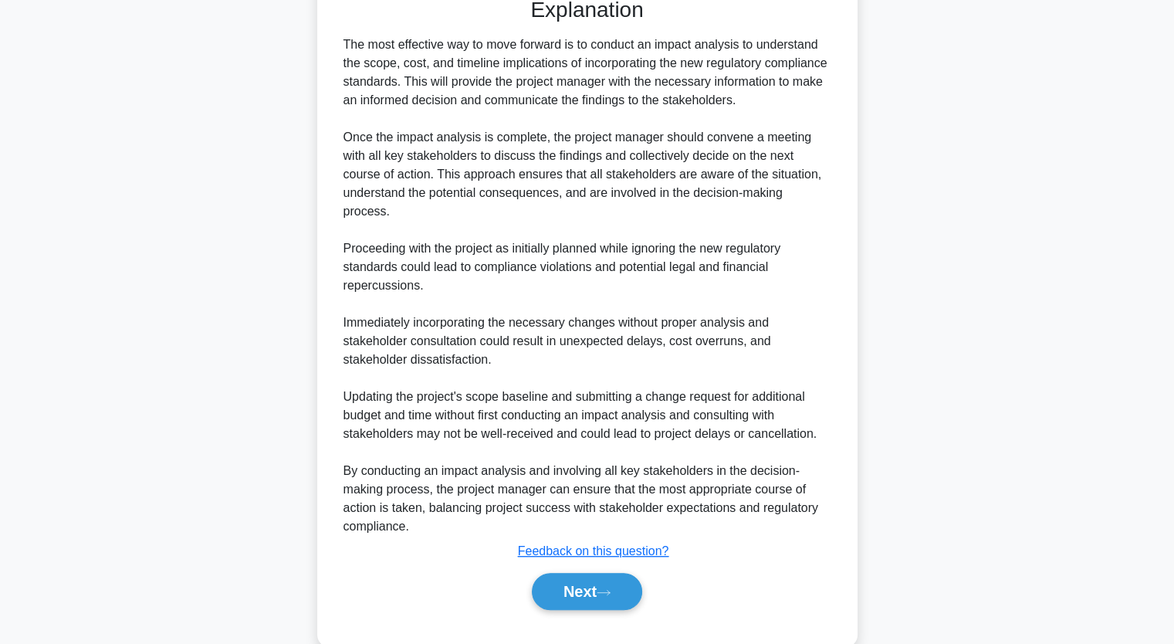
scroll to position [789, 0]
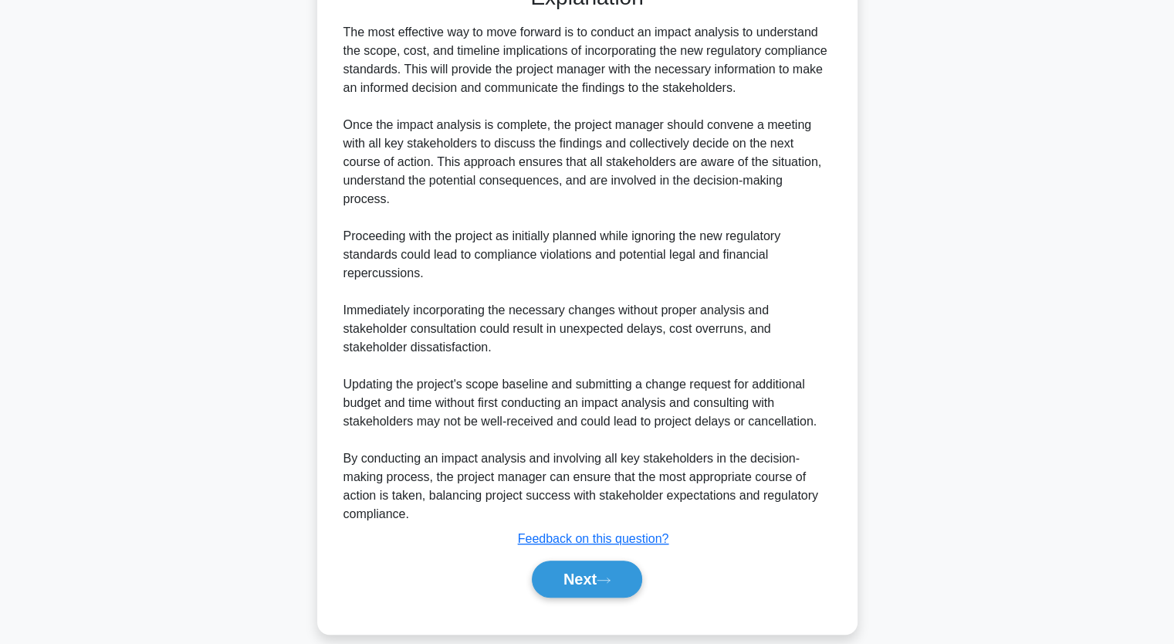
click at [625, 563] on button "Next" at bounding box center [587, 579] width 110 height 37
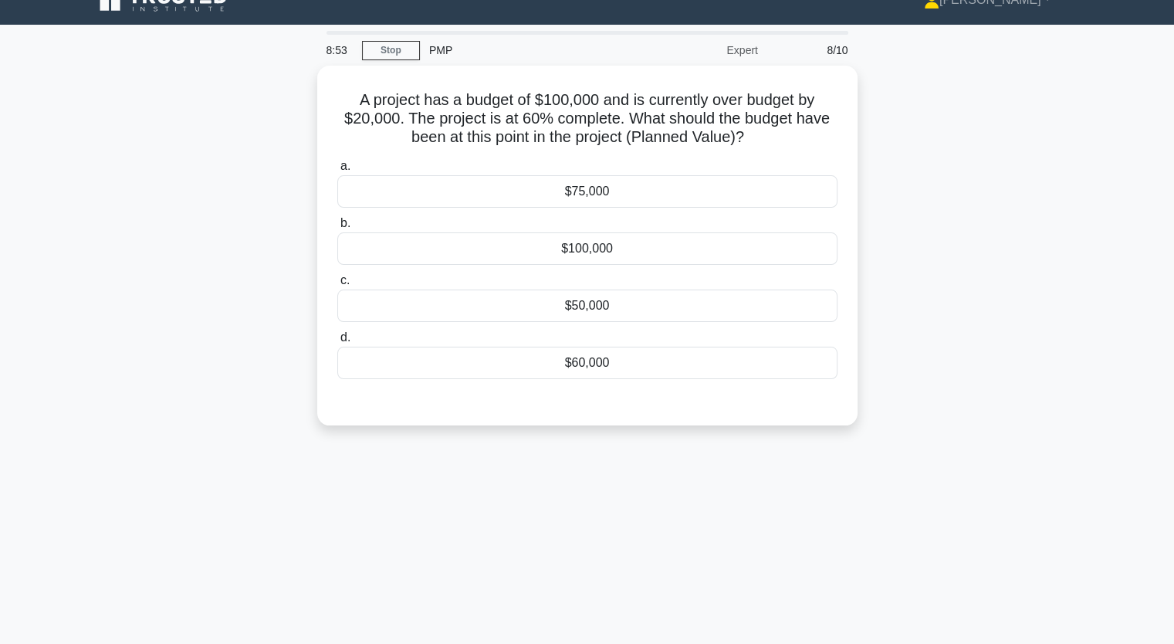
scroll to position [0, 0]
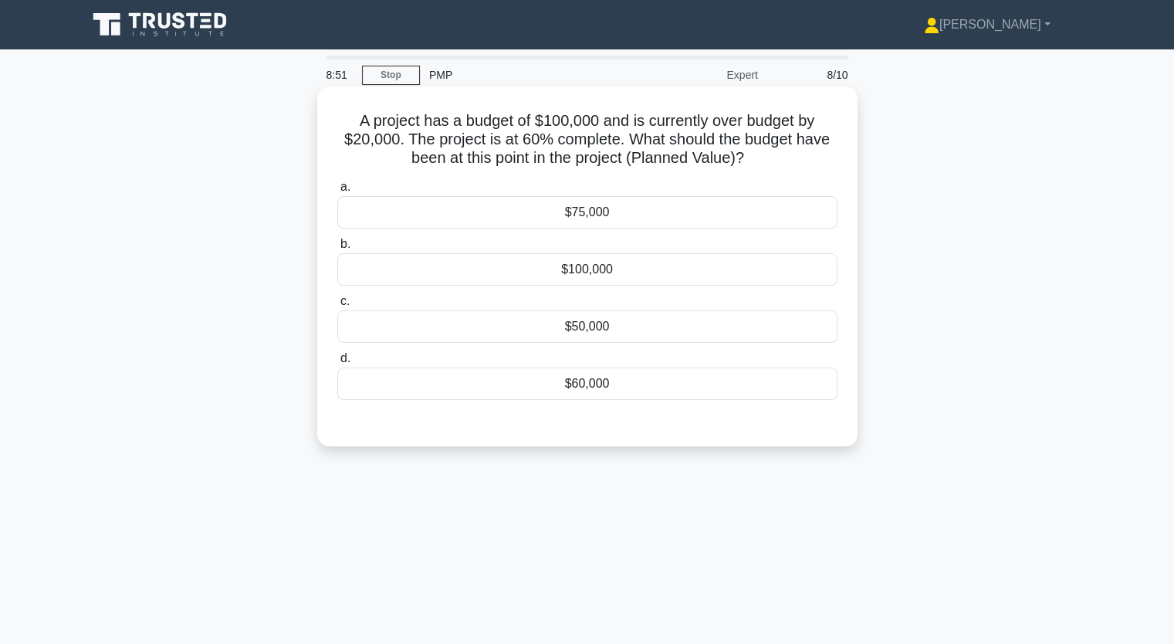
click at [601, 215] on div "$75,000" at bounding box center [587, 212] width 500 height 32
click at [337, 192] on input "a. $75,000" at bounding box center [337, 187] width 0 height 10
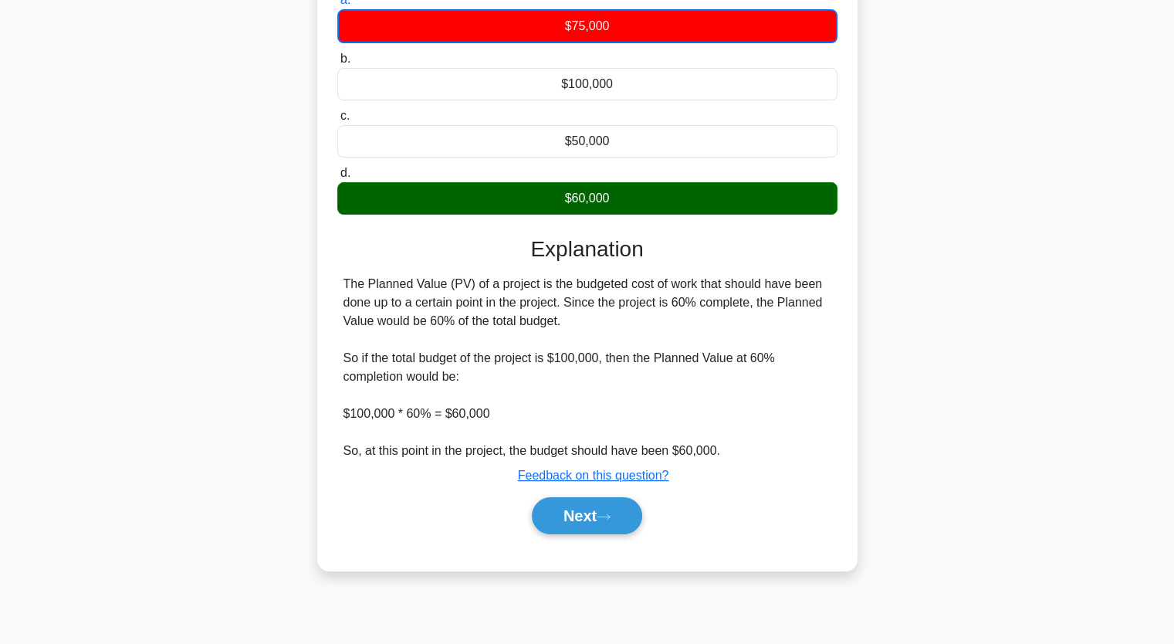
scroll to position [191, 0]
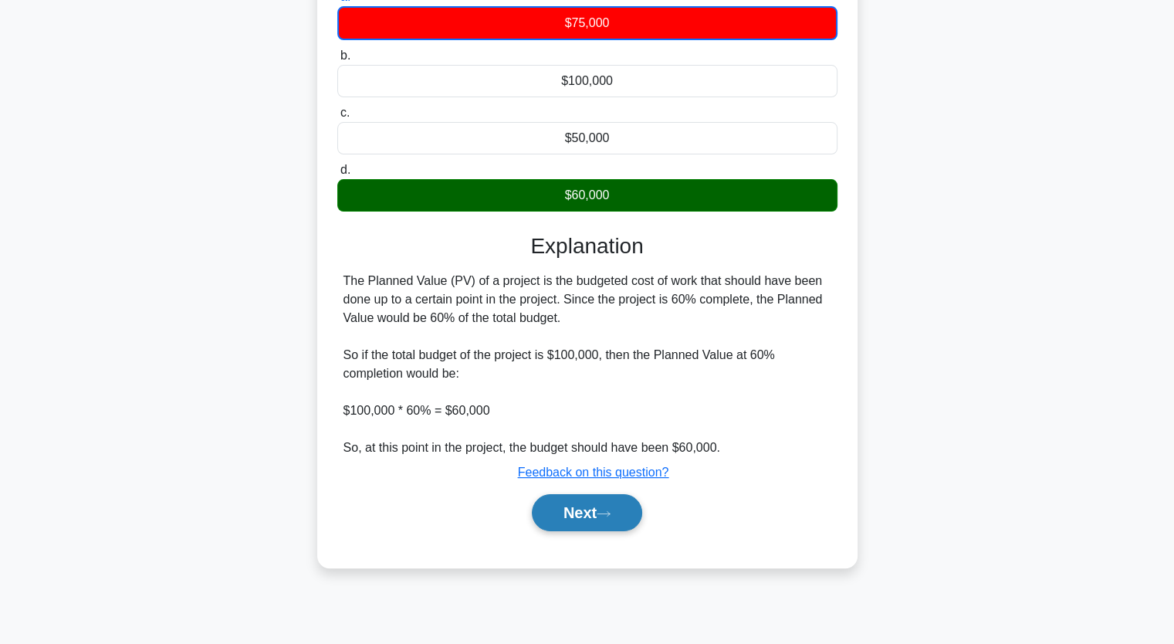
click at [609, 512] on icon at bounding box center [604, 514] width 14 height 8
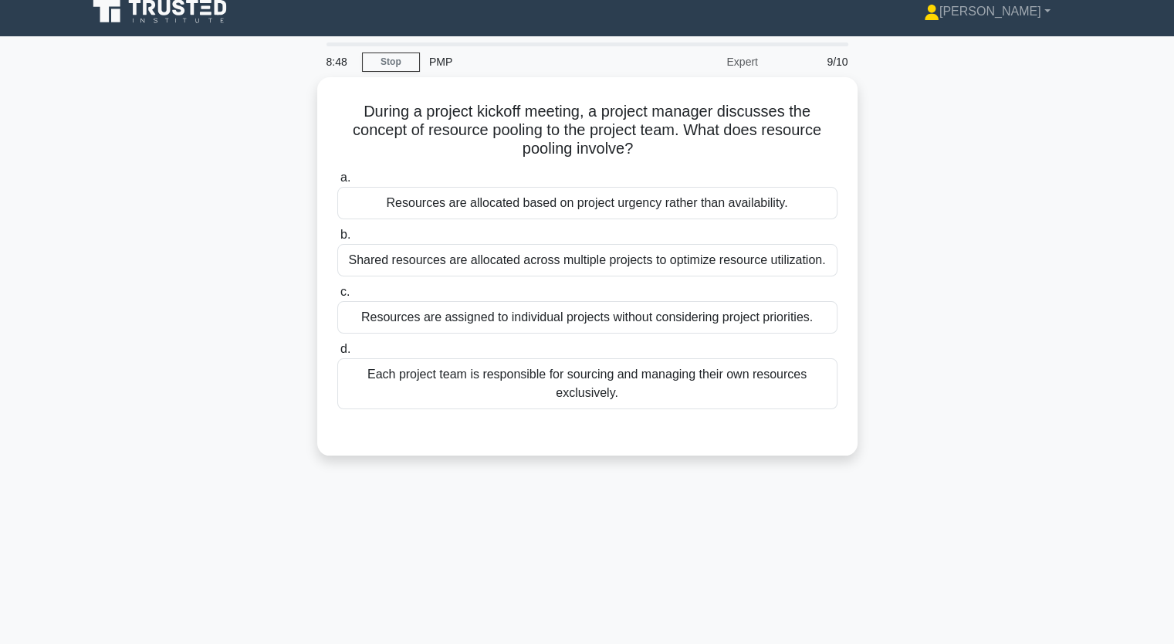
scroll to position [0, 0]
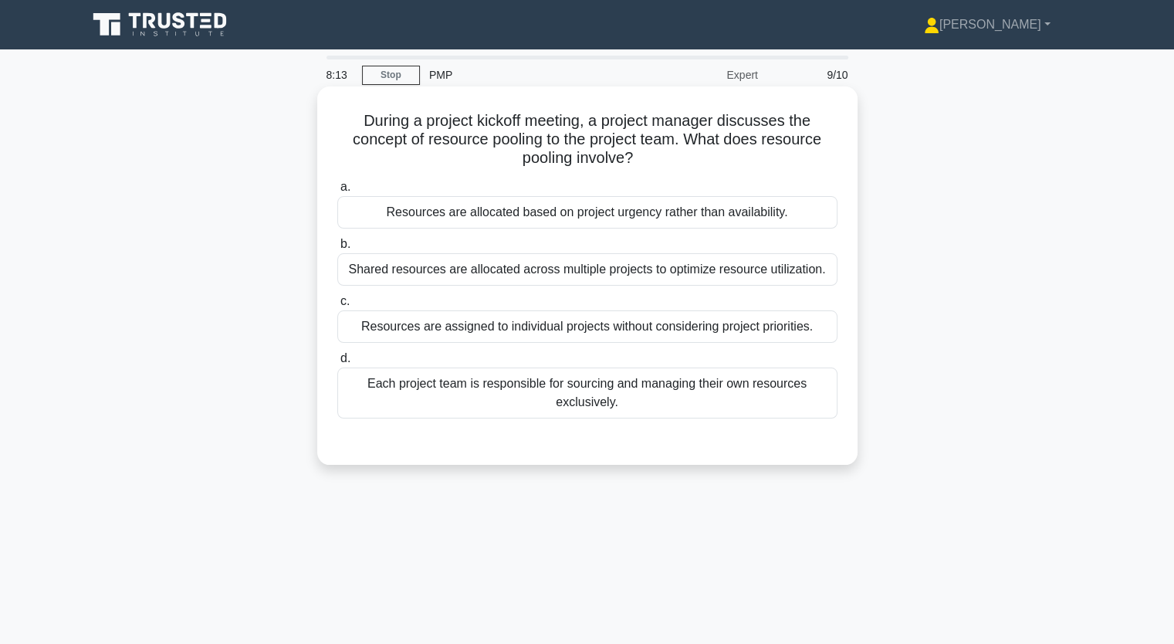
click at [734, 275] on div "Shared resources are allocated across multiple projects to optimize resource ut…" at bounding box center [587, 269] width 500 height 32
click at [337, 249] on input "b. Shared resources are allocated across multiple projects to optimize resource…" at bounding box center [337, 244] width 0 height 10
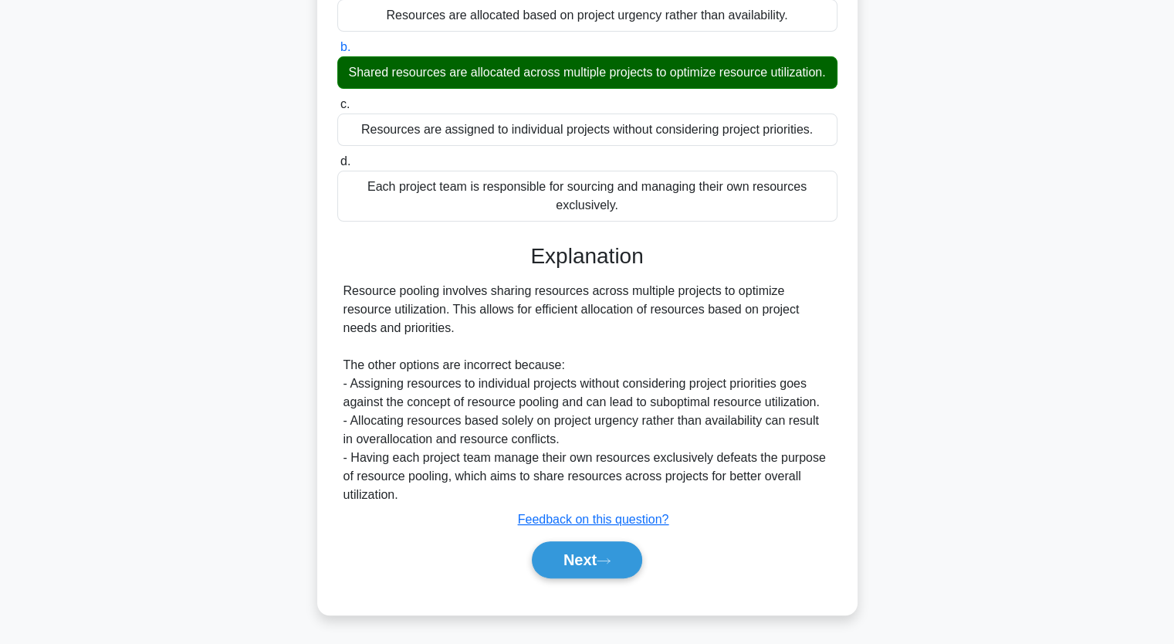
scroll to position [215, 0]
click at [599, 561] on button "Next" at bounding box center [587, 559] width 110 height 37
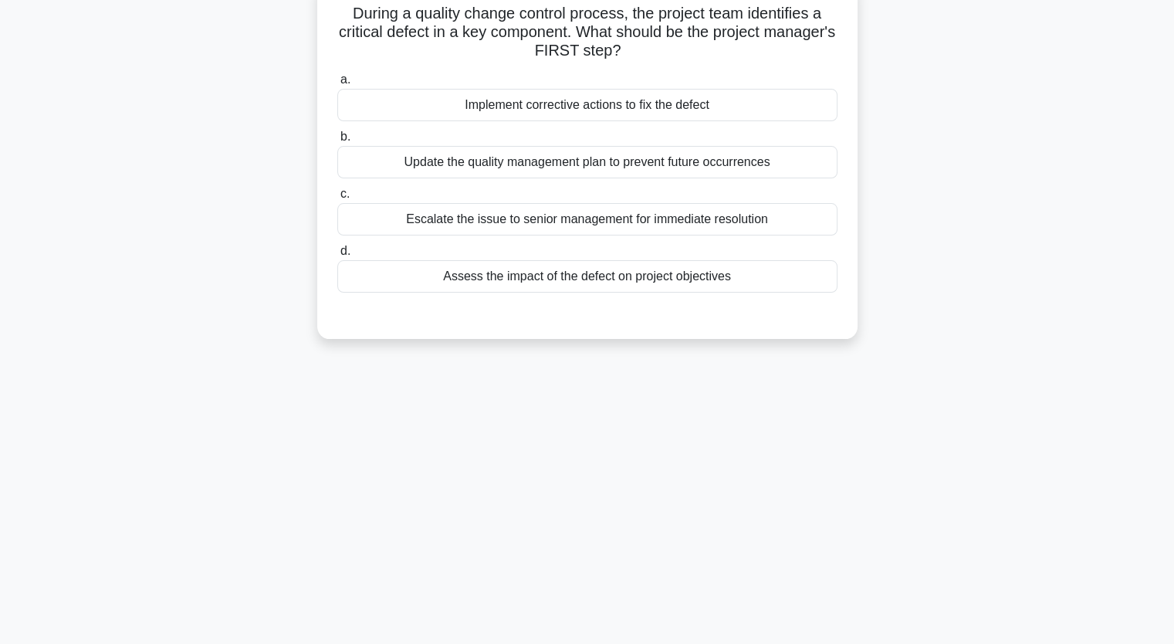
scroll to position [0, 0]
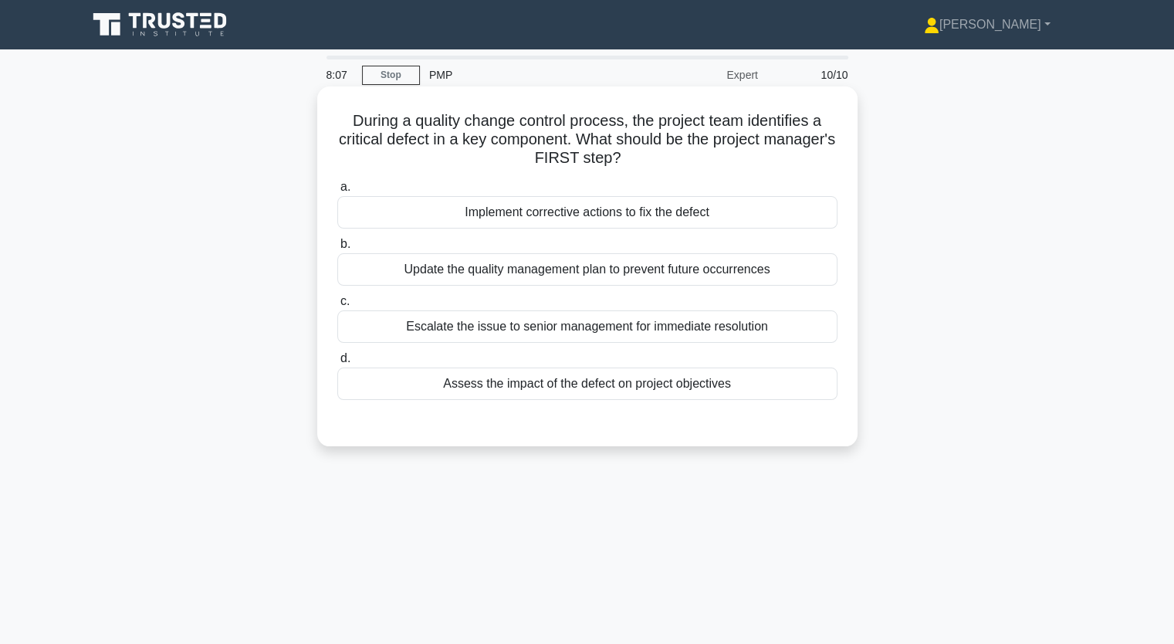
click at [549, 225] on div "Implement corrective actions to fix the defect" at bounding box center [587, 212] width 500 height 32
click at [337, 192] on input "a. Implement corrective actions to fix the defect" at bounding box center [337, 187] width 0 height 10
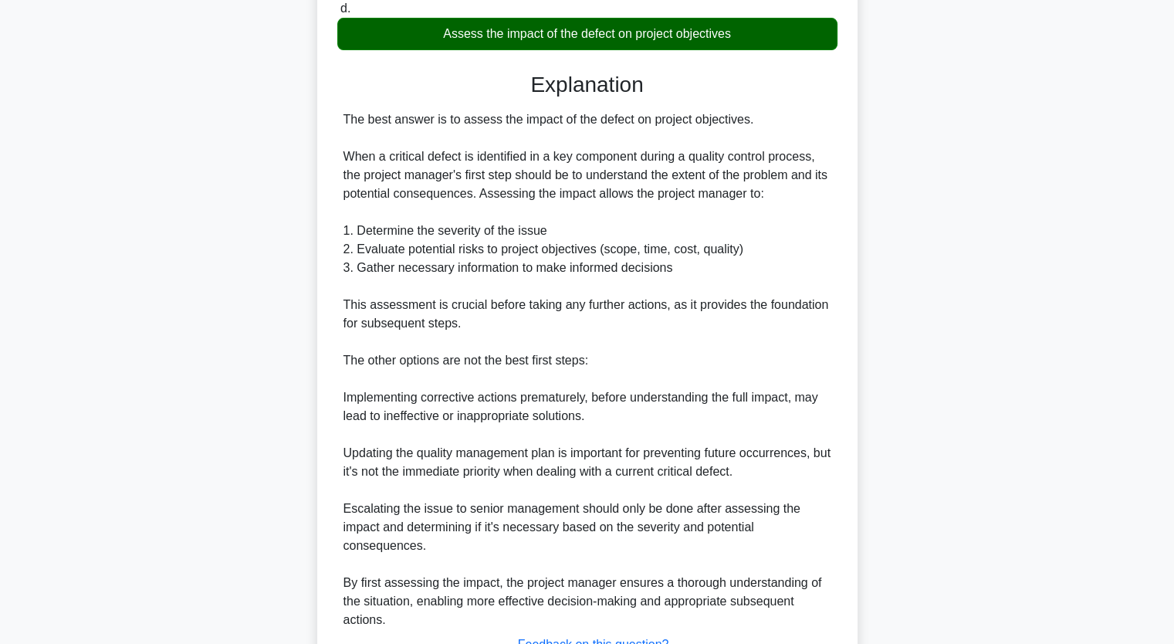
scroll to position [476, 0]
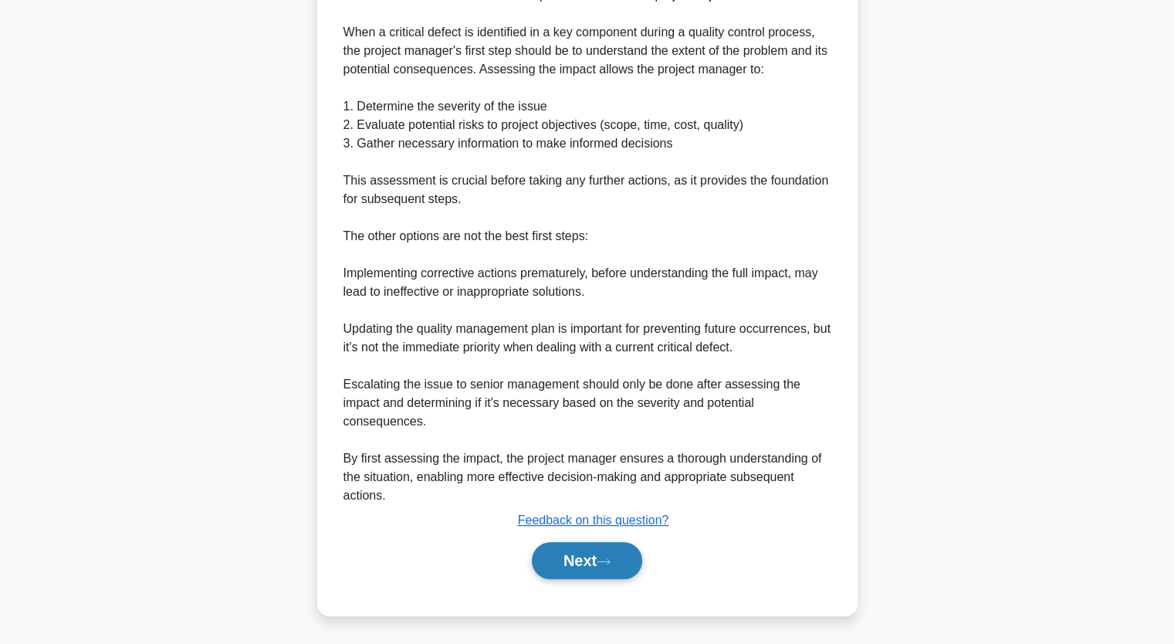
click at [580, 553] on button "Next" at bounding box center [587, 560] width 110 height 37
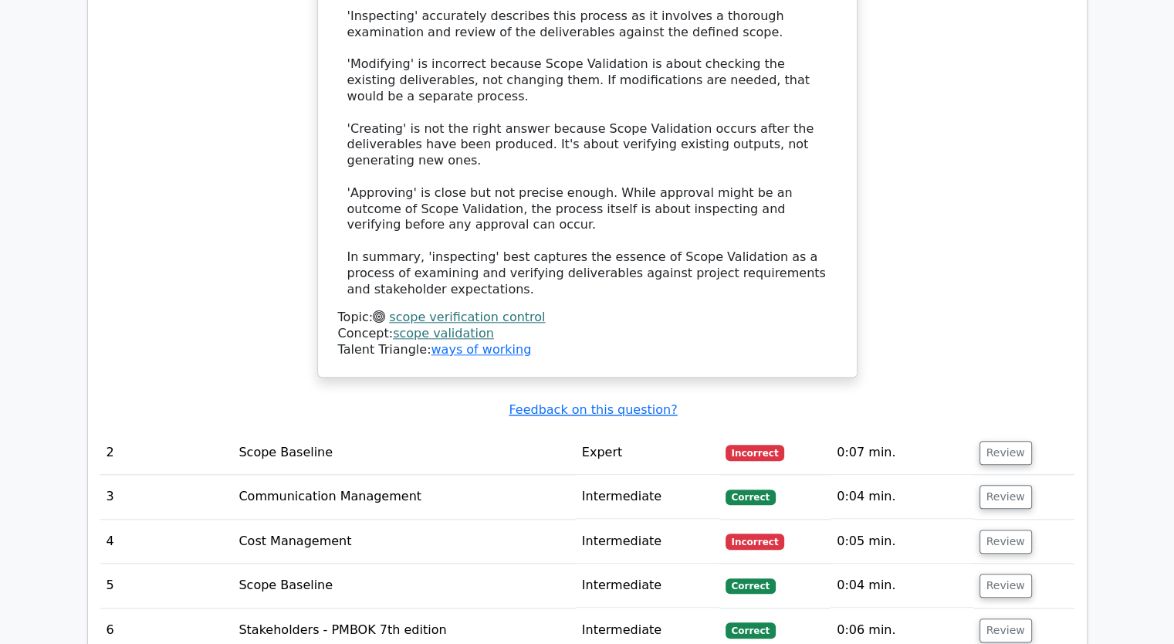
scroll to position [1776, 0]
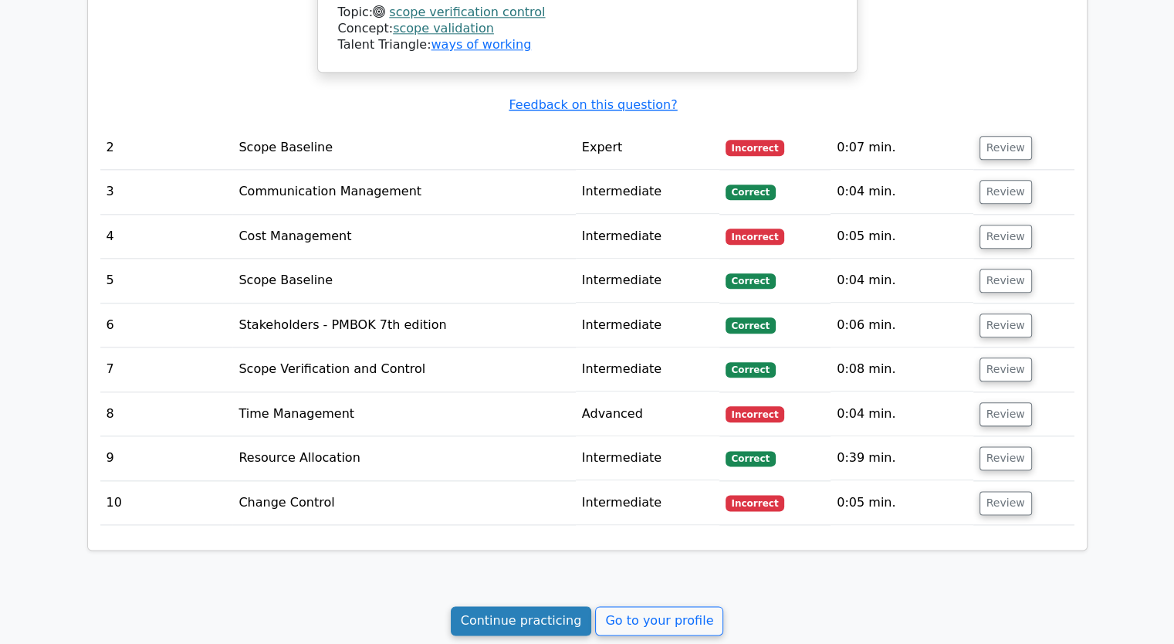
click at [550, 606] on link "Continue practicing" at bounding box center [521, 620] width 141 height 29
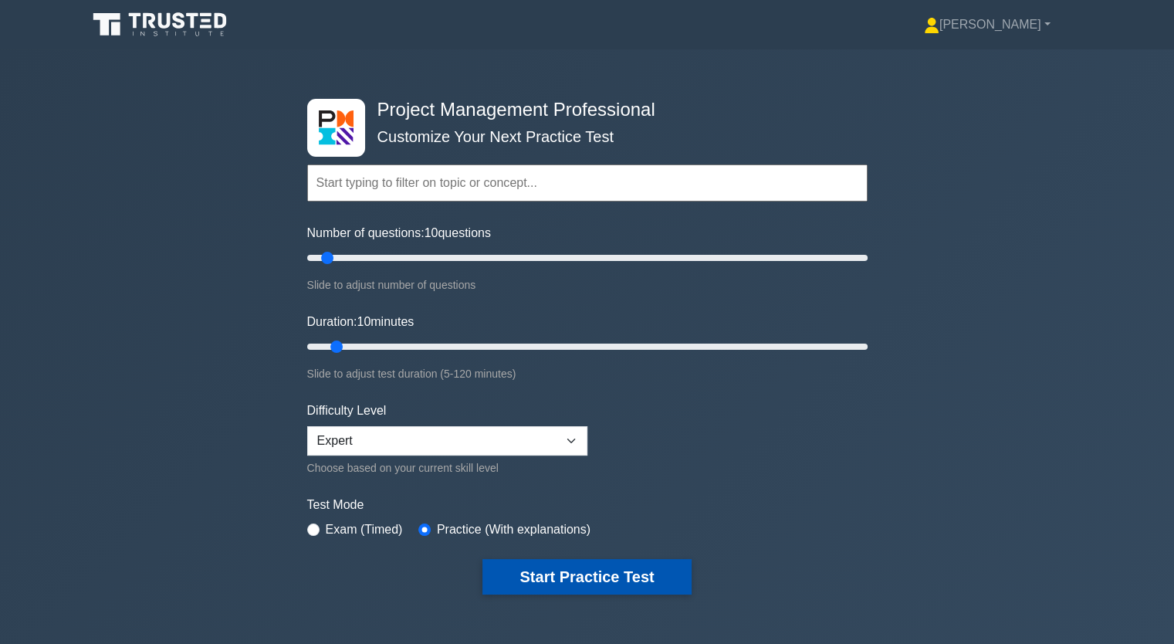
click at [552, 571] on button "Start Practice Test" at bounding box center [587, 577] width 208 height 36
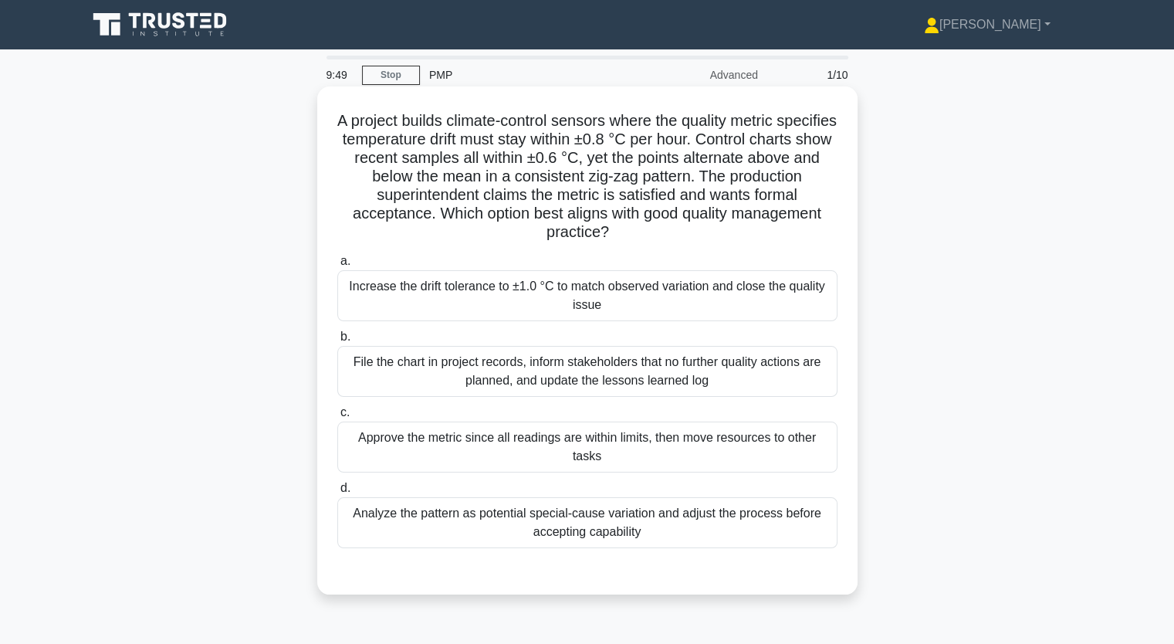
click at [703, 318] on div "Increase the drift tolerance to ±1.0 °C to match observed variation and close t…" at bounding box center [587, 295] width 500 height 51
click at [337, 266] on input "a. Increase the drift tolerance to ±1.0 °C to match observed variation and clos…" at bounding box center [337, 261] width 0 height 10
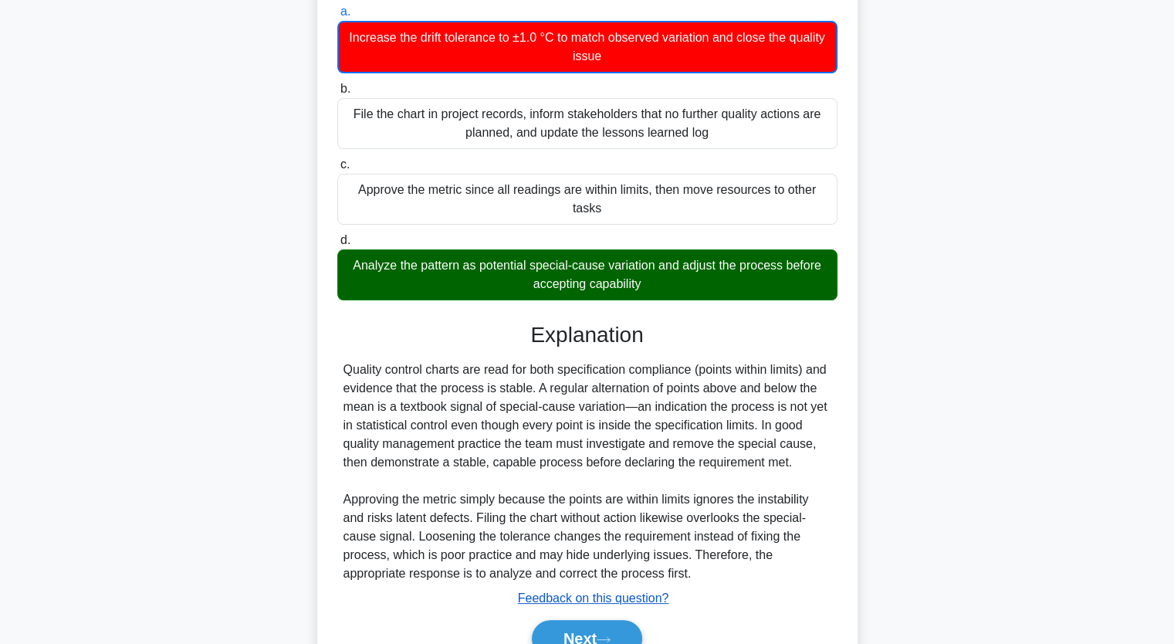
scroll to position [327, 0]
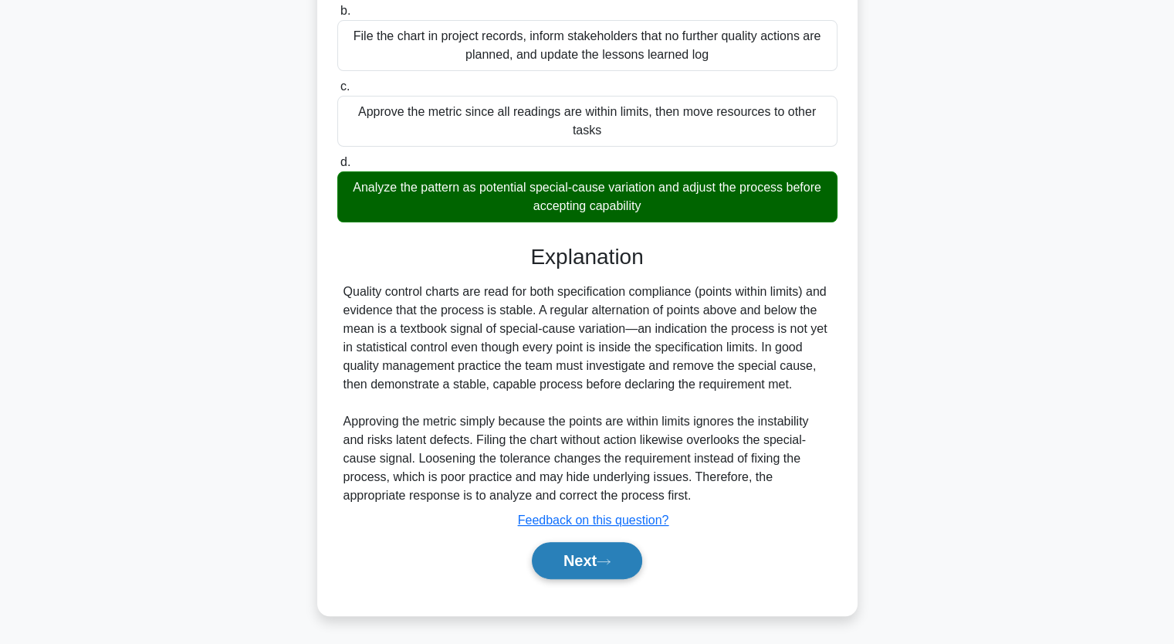
click at [608, 560] on icon at bounding box center [604, 561] width 14 height 8
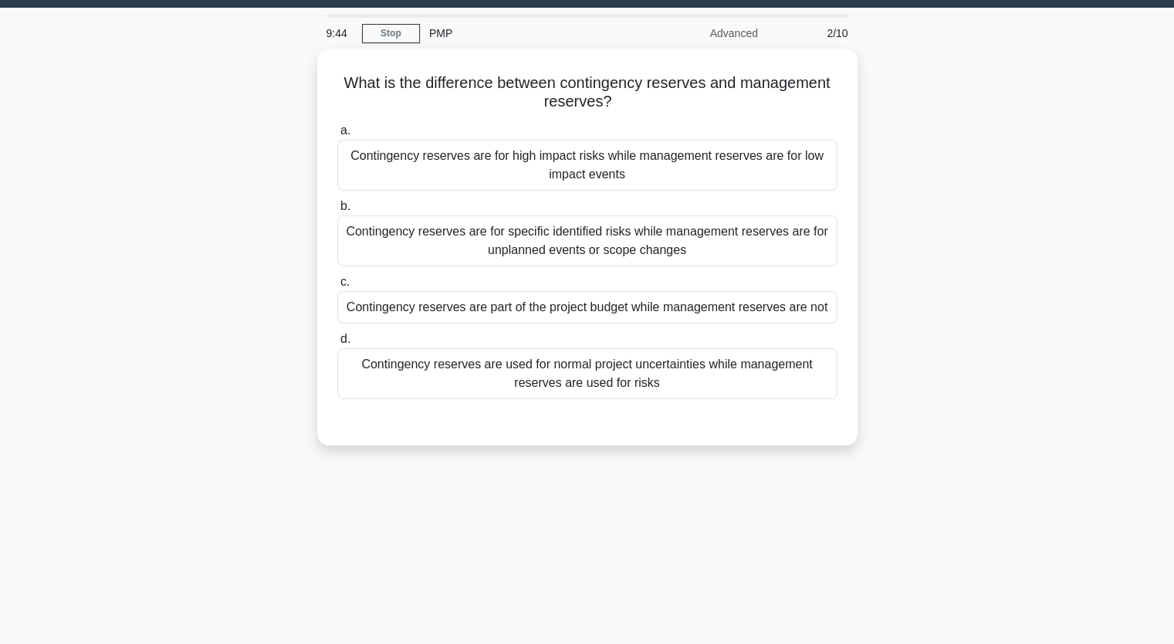
scroll to position [36, 0]
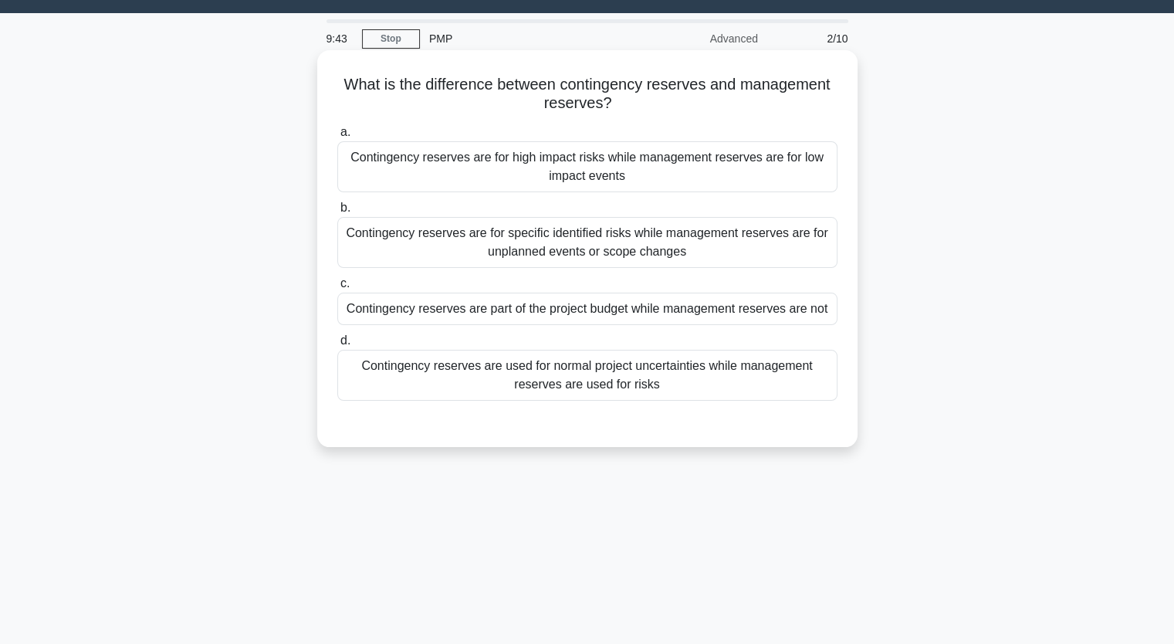
click at [484, 371] on div "Contingency reserves are used for normal project uncertainties while management…" at bounding box center [587, 375] width 500 height 51
click at [337, 346] on input "d. Contingency reserves are used for normal project uncertainties while managem…" at bounding box center [337, 341] width 0 height 10
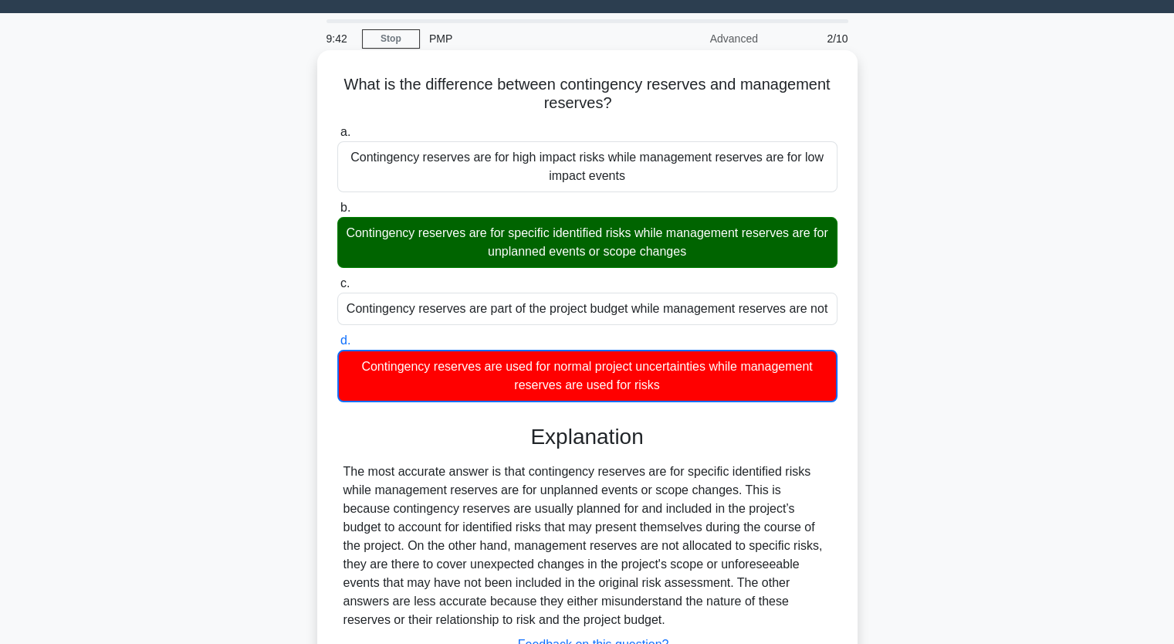
scroll to position [191, 0]
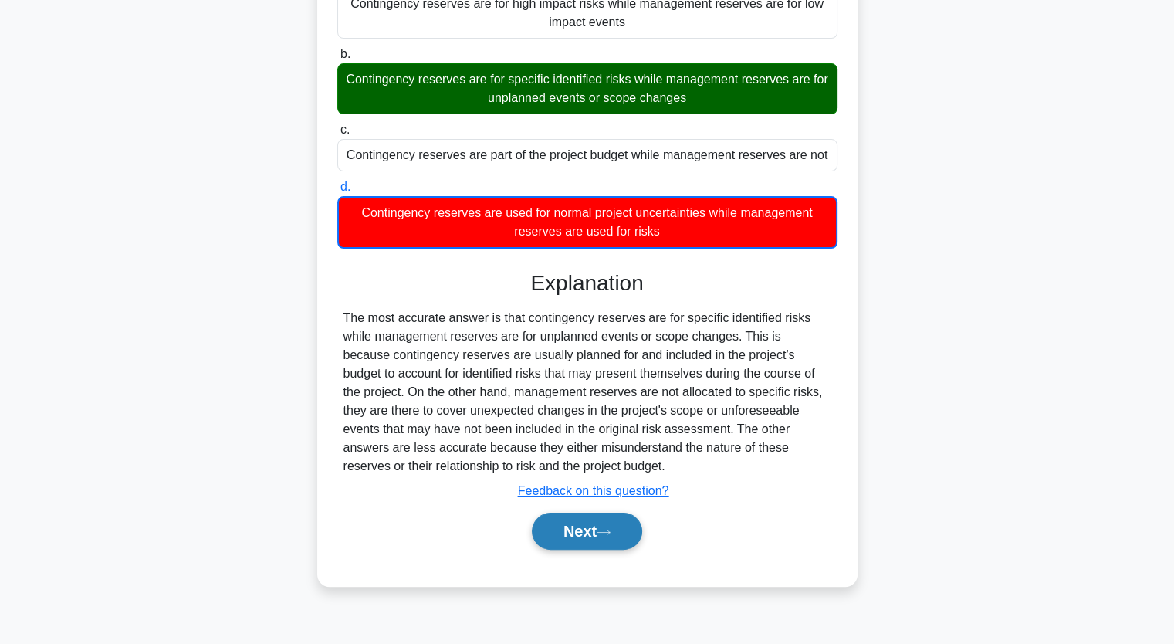
click at [581, 541] on button "Next" at bounding box center [587, 531] width 110 height 37
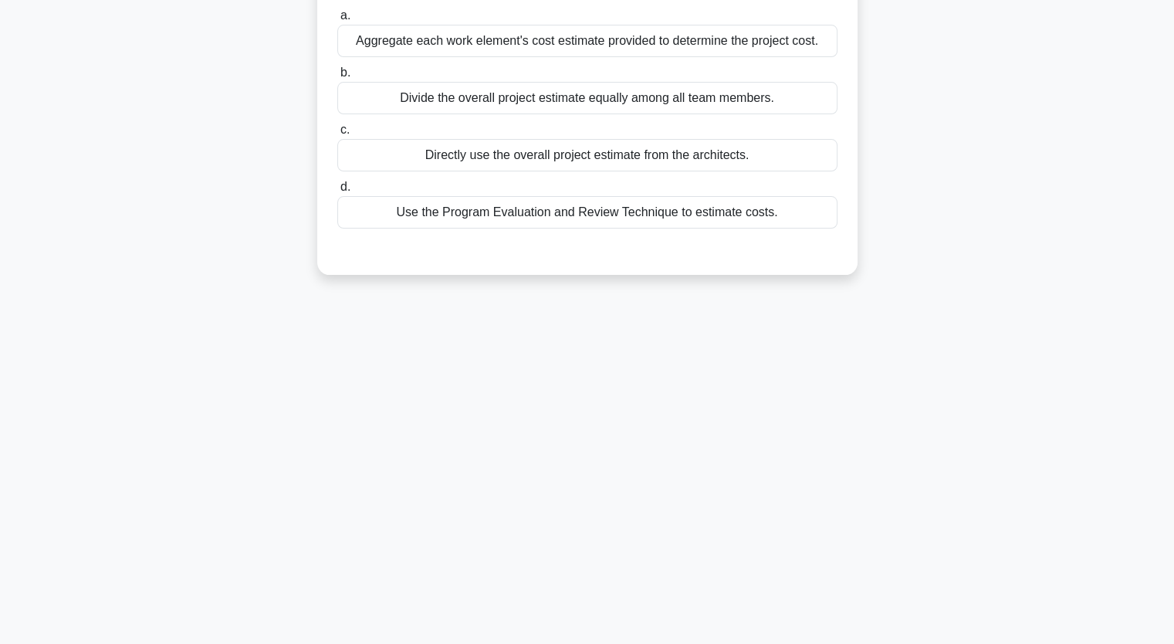
drag, startPoint x: 516, startPoint y: 222, endPoint x: 527, endPoint y: 220, distance: 11.7
click at [519, 220] on div "Use the Program Evaluation and Review Technique to estimate costs." at bounding box center [587, 212] width 500 height 32
click at [337, 192] on input "d. Use the Program Evaluation and Review Technique to estimate costs." at bounding box center [337, 187] width 0 height 10
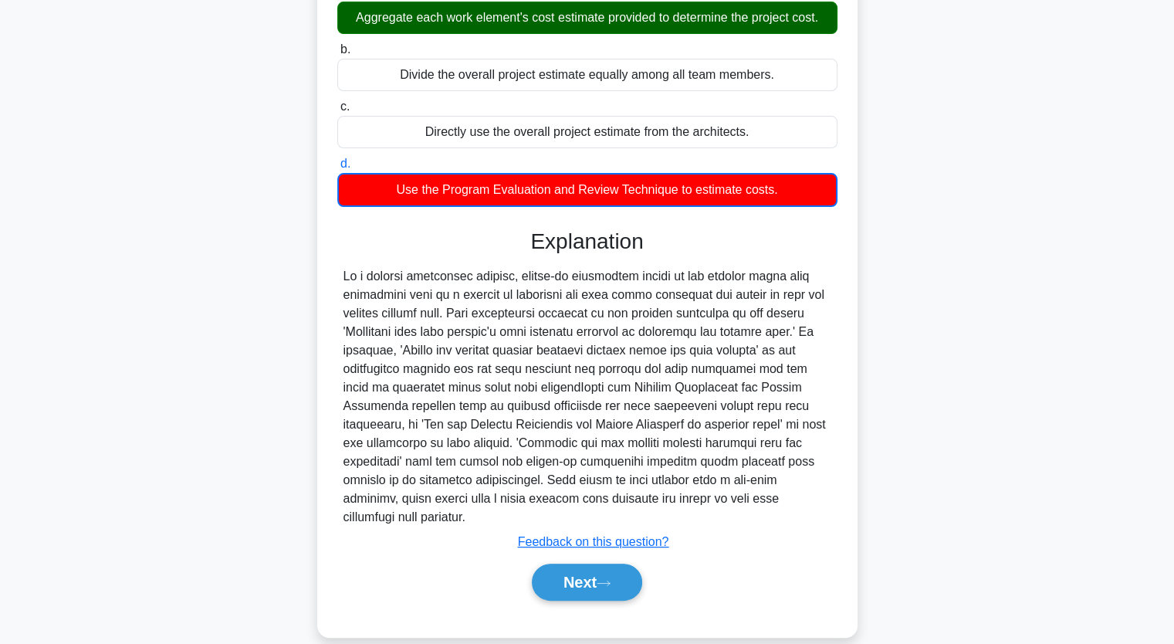
scroll to position [235, 0]
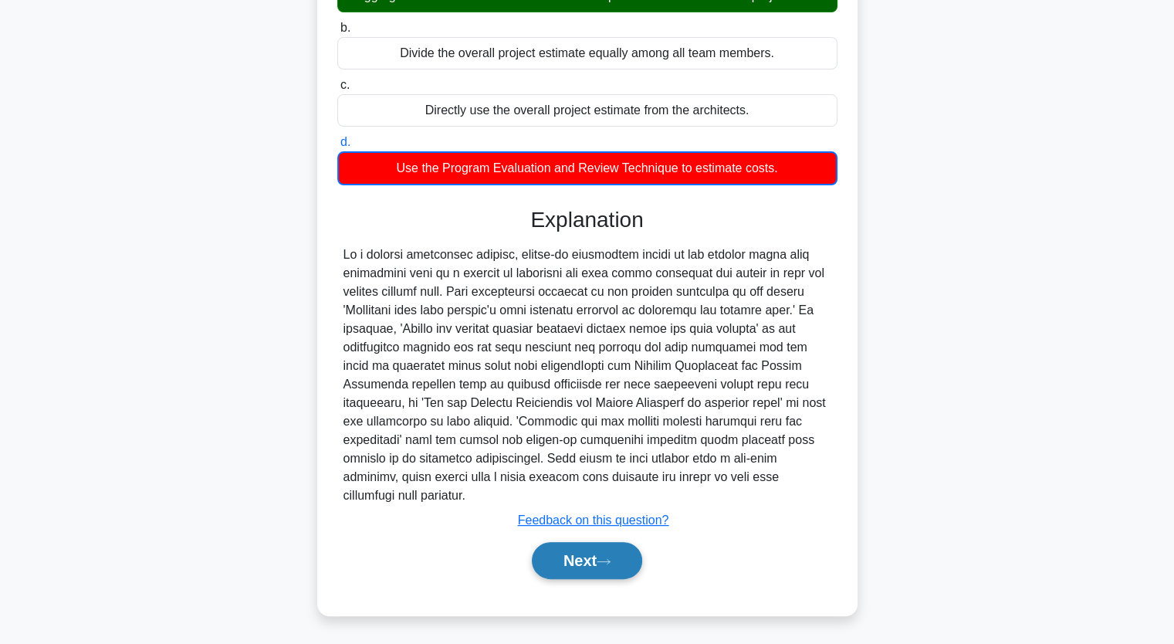
click at [595, 556] on button "Next" at bounding box center [587, 560] width 110 height 37
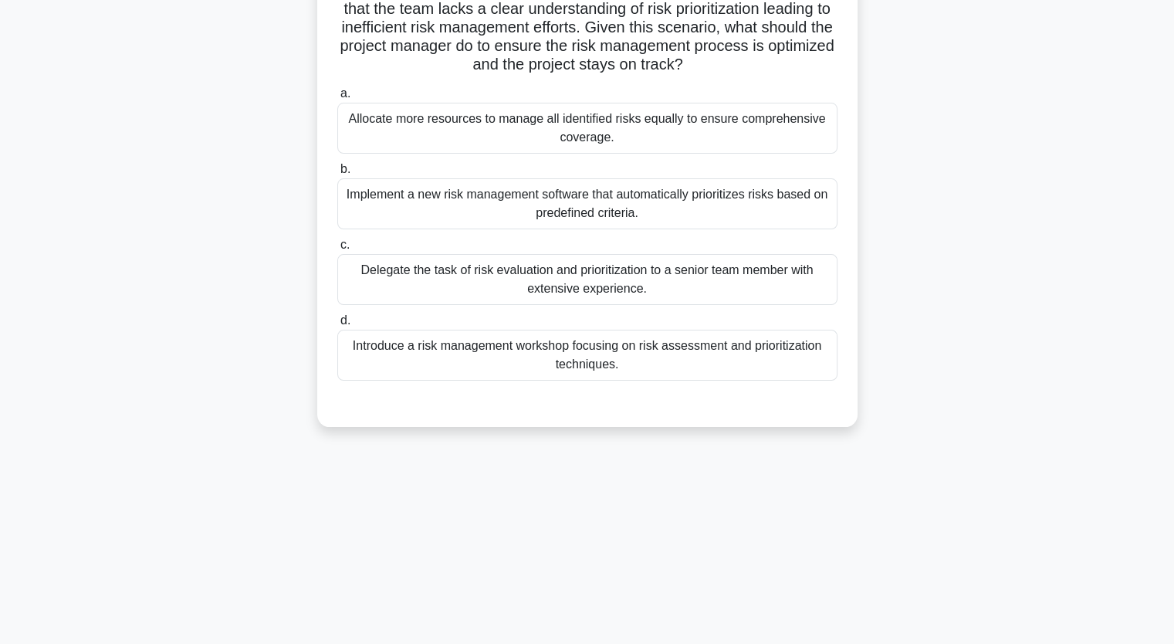
scroll to position [191, 0]
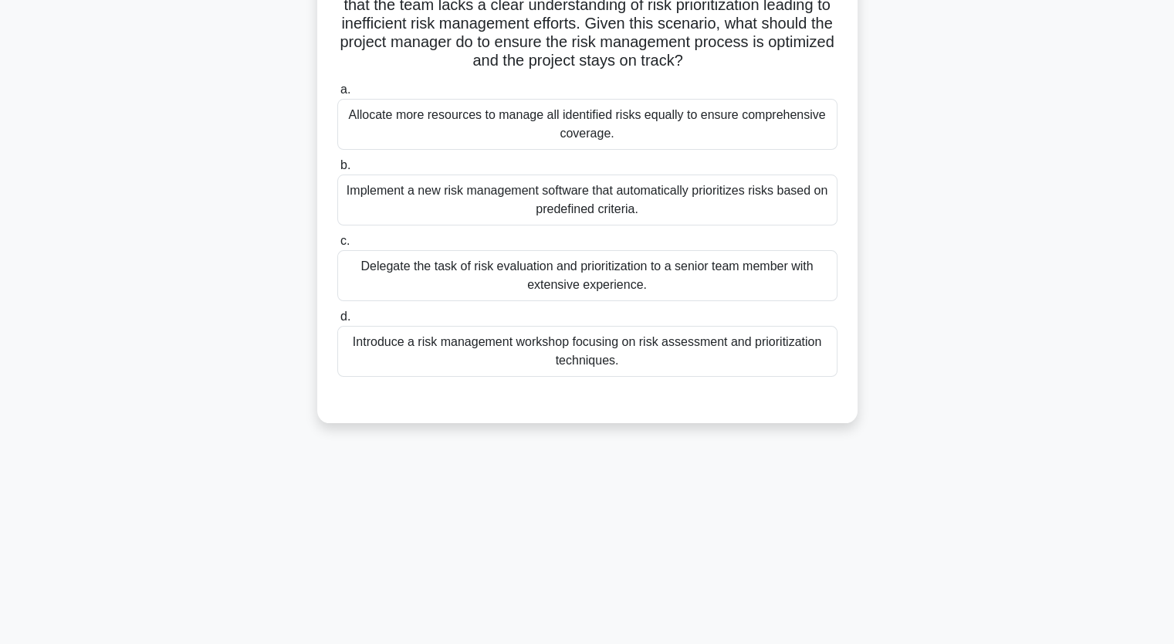
click at [501, 189] on div "Implement a new risk management software that automatically prioritizes risks b…" at bounding box center [587, 199] width 500 height 51
click at [337, 171] on input "b. Implement a new risk management software that automatically prioritizes risk…" at bounding box center [337, 166] width 0 height 10
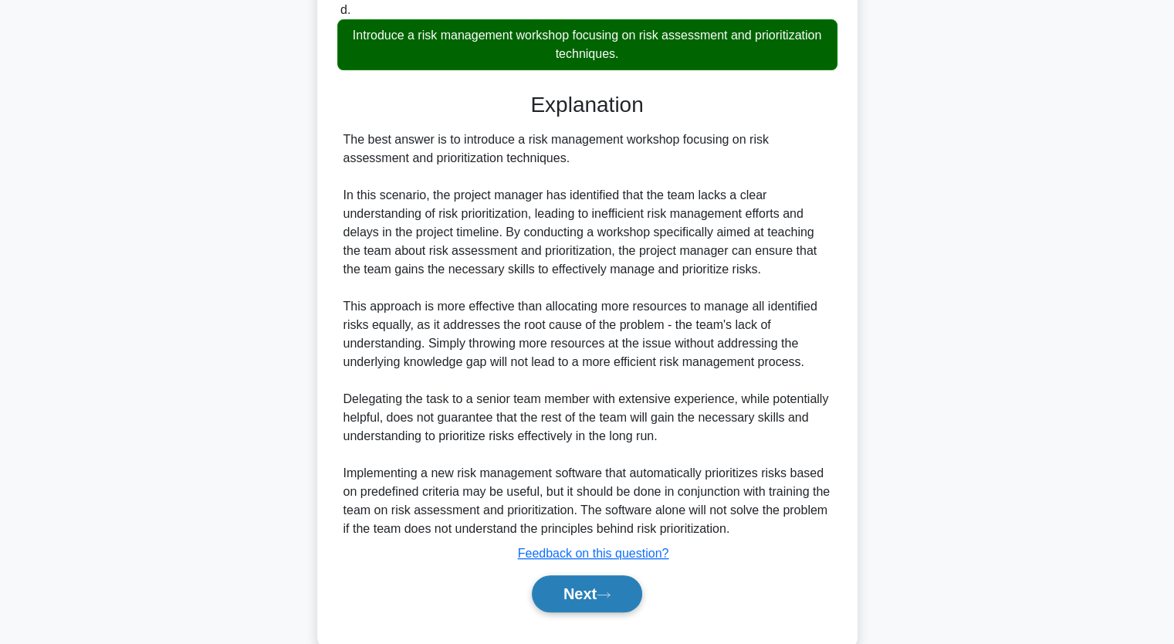
scroll to position [500, 0]
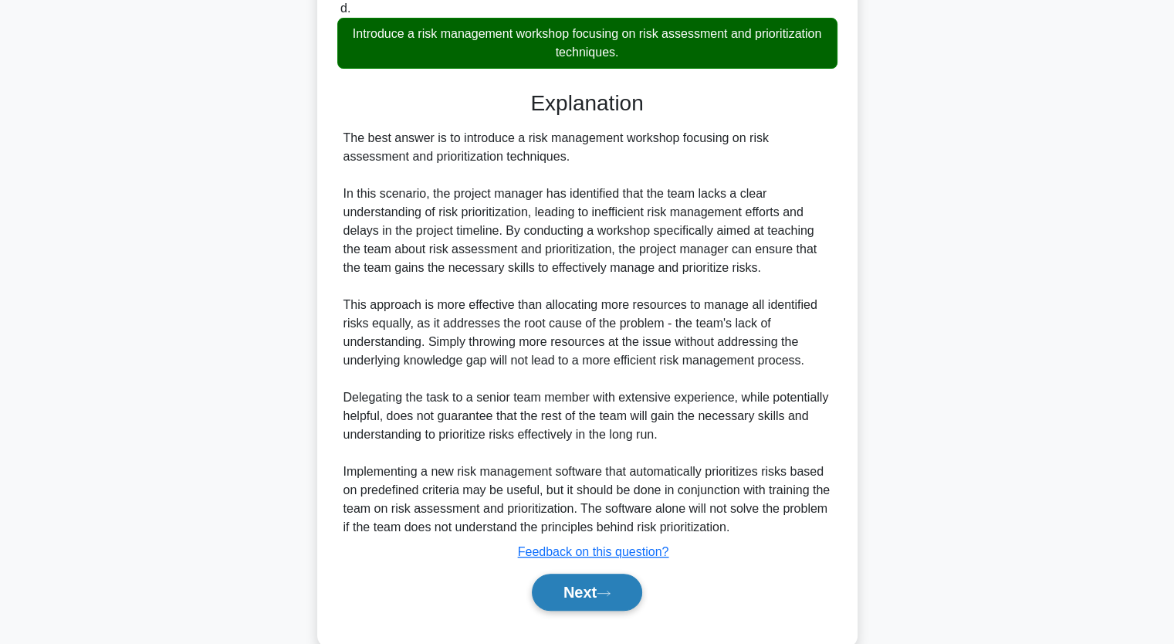
click at [561, 581] on button "Next" at bounding box center [587, 592] width 110 height 37
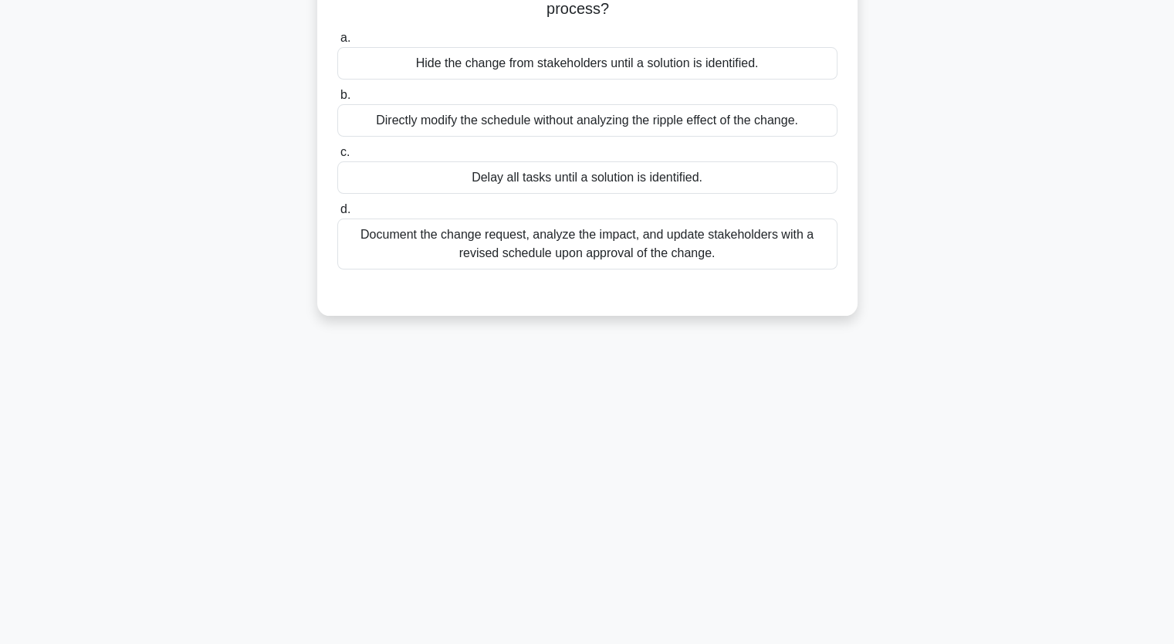
scroll to position [191, 0]
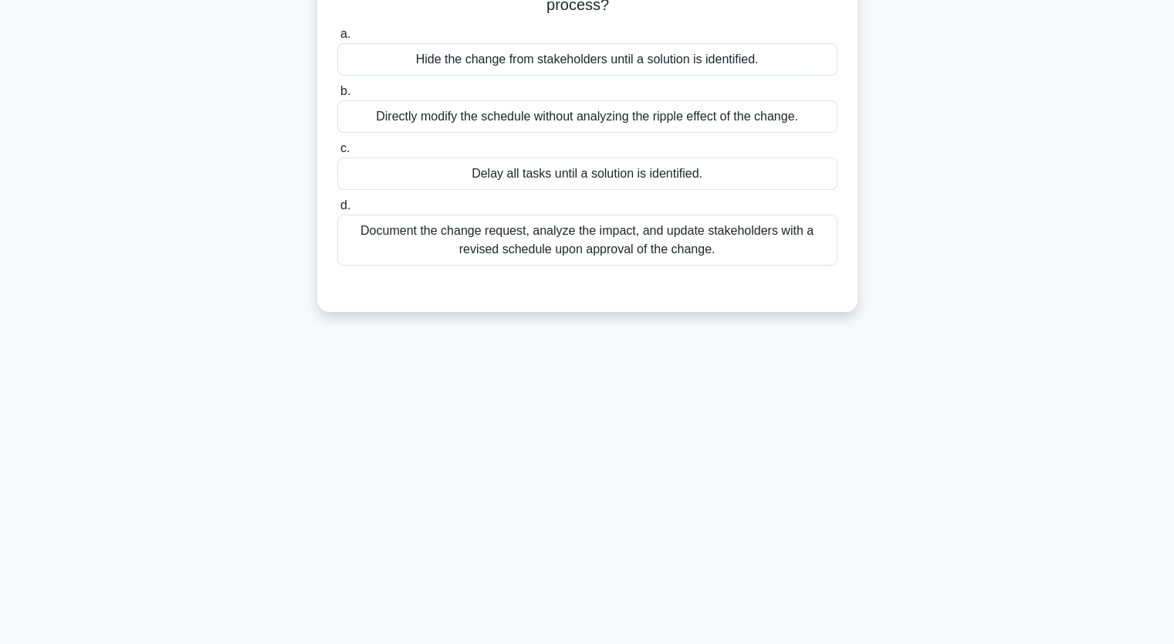
click at [537, 235] on div "Document the change request, analyze the impact, and update stakeholders with a…" at bounding box center [587, 240] width 500 height 51
click at [337, 211] on input "d. Document the change request, analyze the impact, and update stakeholders wit…" at bounding box center [337, 206] width 0 height 10
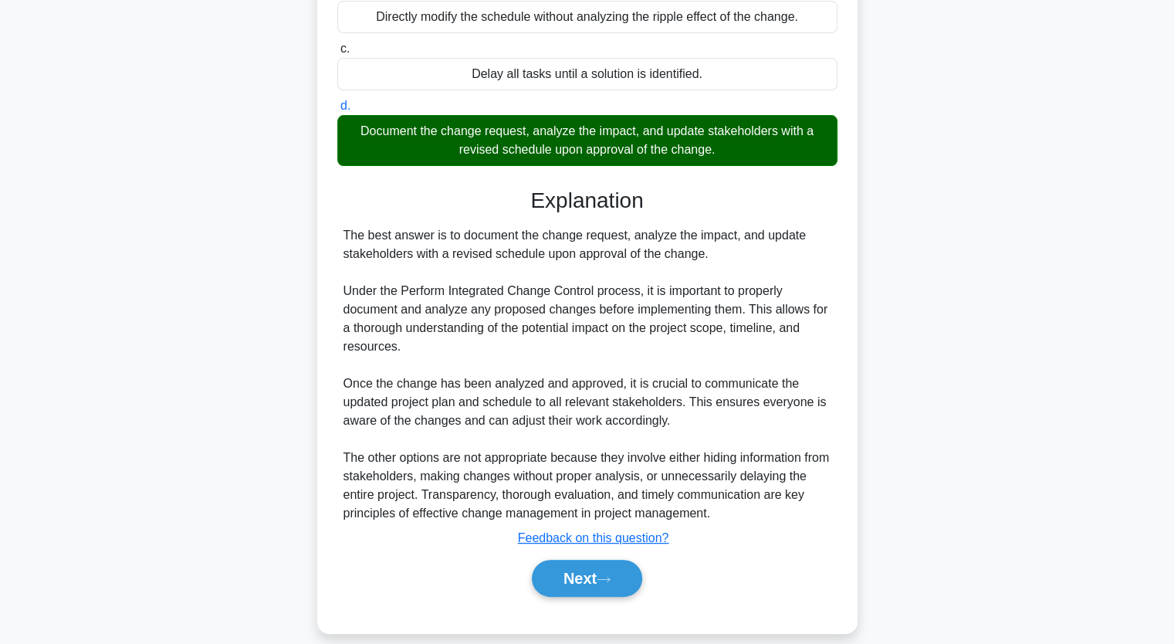
scroll to position [307, 0]
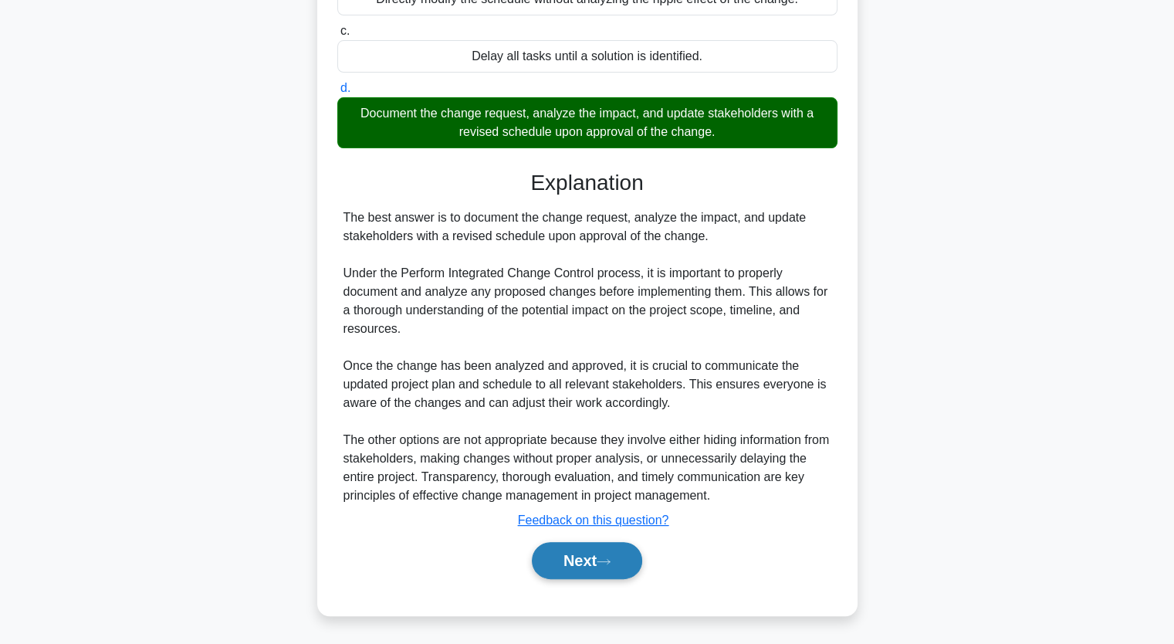
click at [591, 544] on button "Next" at bounding box center [587, 560] width 110 height 37
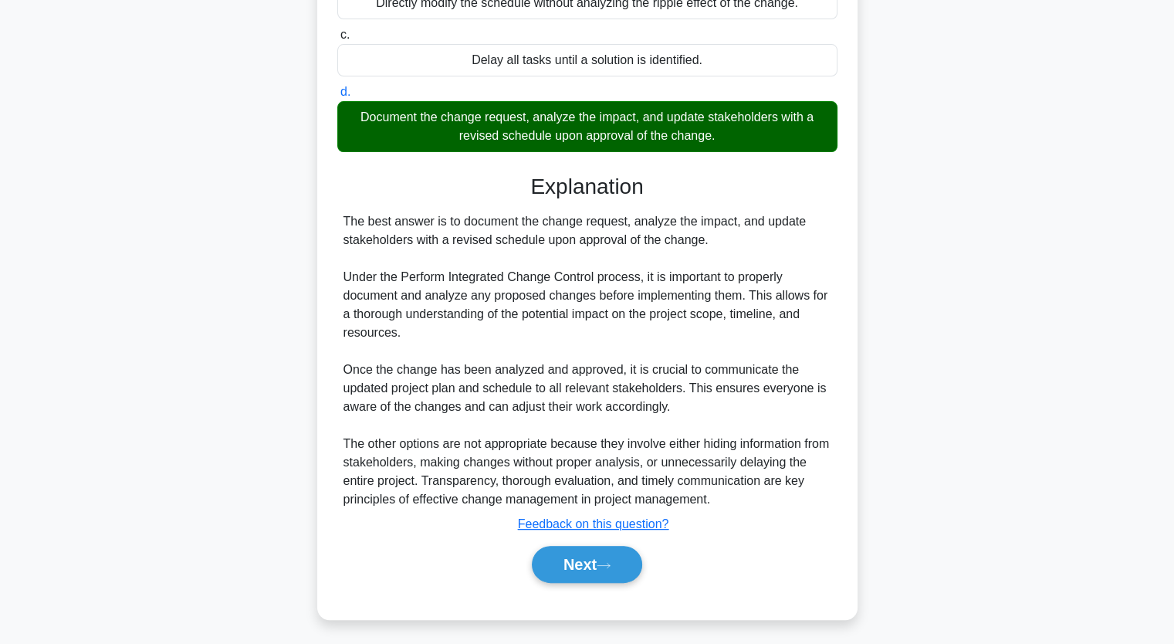
scroll to position [191, 0]
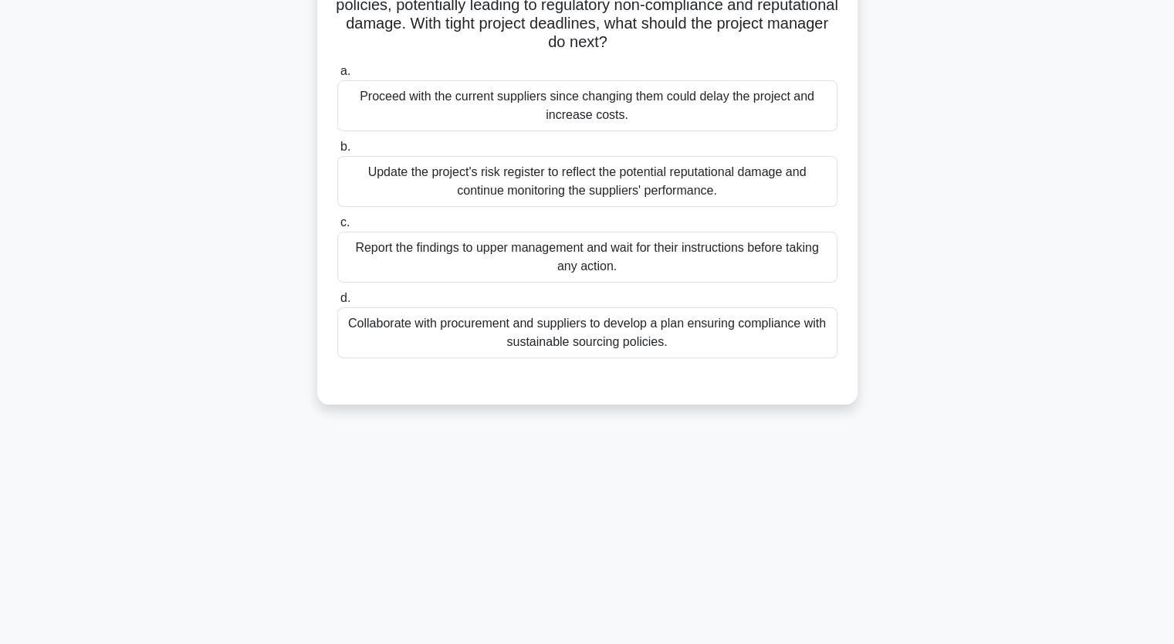
click at [517, 337] on div "Collaborate with procurement and suppliers to develop a plan ensuring complianc…" at bounding box center [587, 332] width 500 height 51
click at [469, 335] on div "Collaborate with procurement and suppliers to develop a plan ensuring complianc…" at bounding box center [587, 332] width 500 height 51
click at [337, 303] on input "d. Collaborate with procurement and suppliers to develop a plan ensuring compli…" at bounding box center [337, 298] width 0 height 10
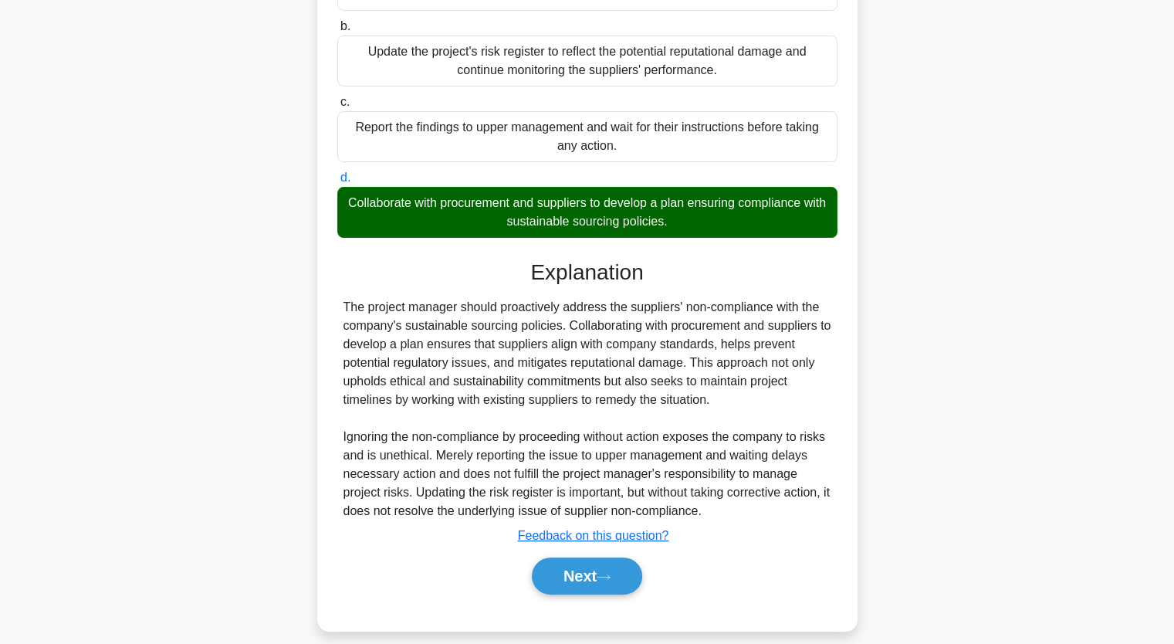
scroll to position [326, 0]
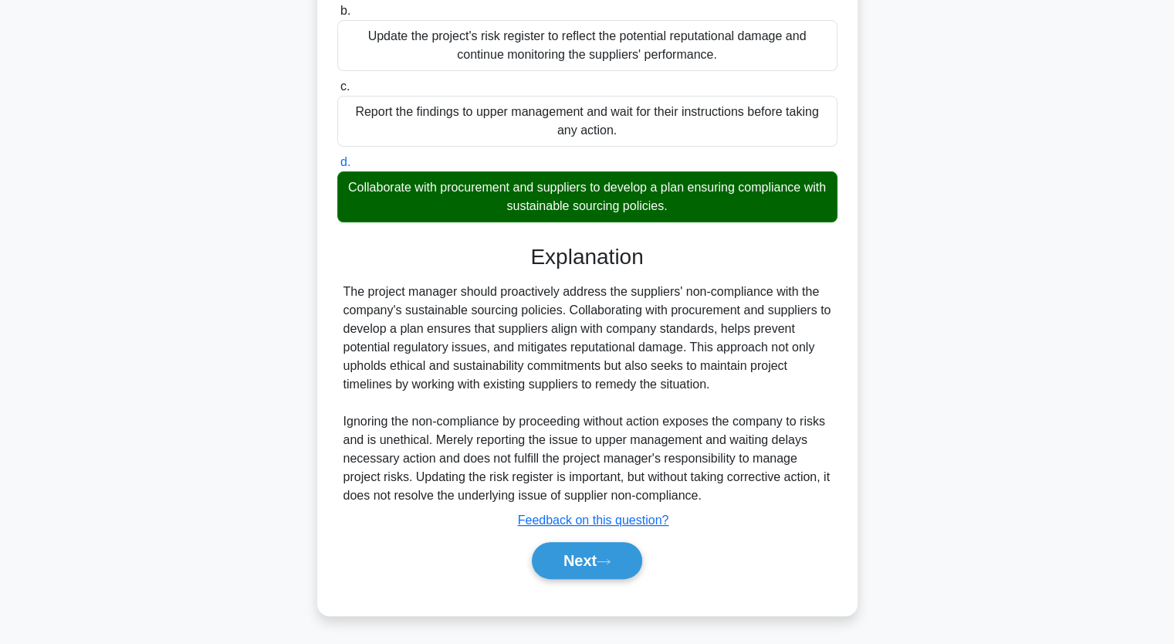
drag, startPoint x: 571, startPoint y: 551, endPoint x: 567, endPoint y: 528, distance: 23.5
click at [571, 550] on button "Next" at bounding box center [587, 560] width 110 height 37
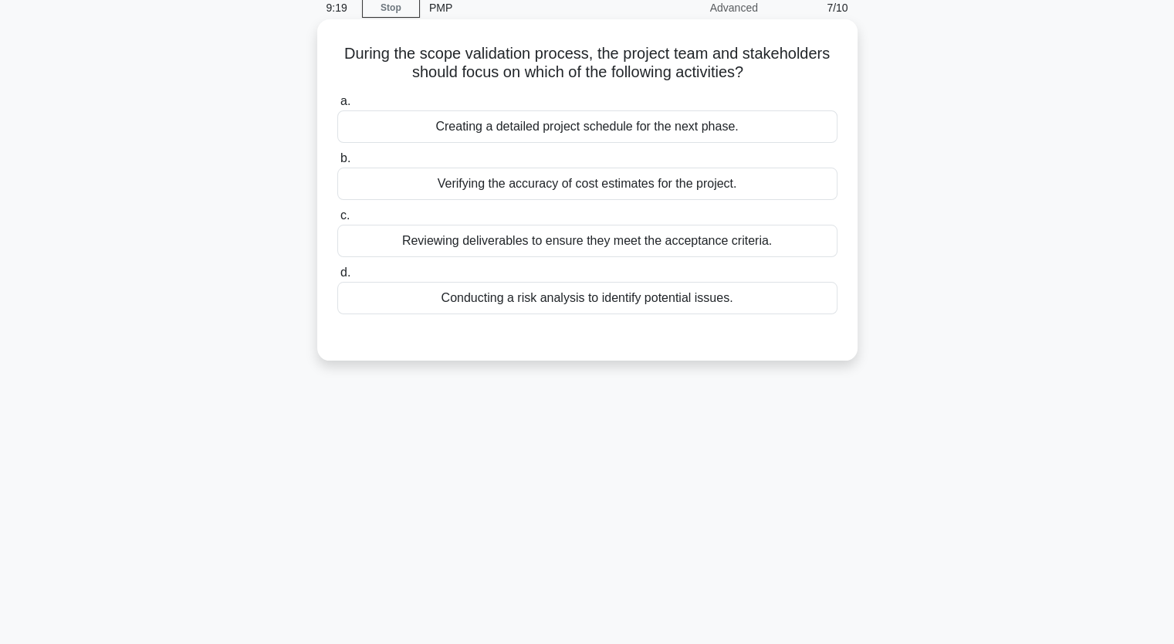
scroll to position [0, 0]
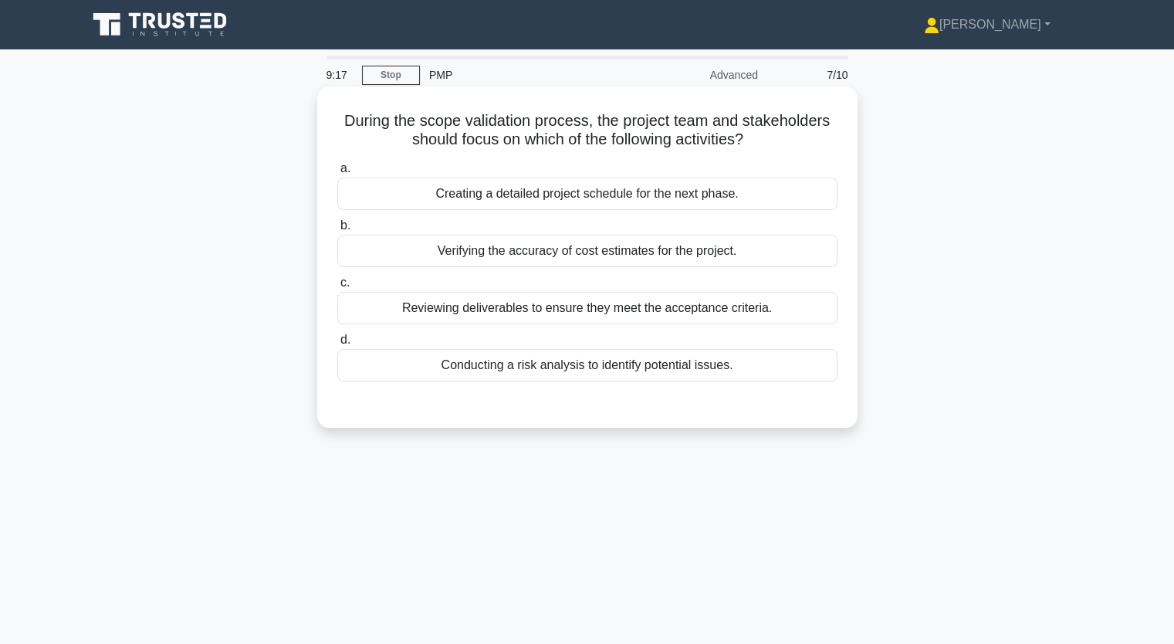
click at [513, 311] on div "Reviewing deliverables to ensure they meet the acceptance criteria." at bounding box center [587, 308] width 500 height 32
click at [337, 288] on input "c. Reviewing deliverables to ensure they meet the acceptance criteria." at bounding box center [337, 283] width 0 height 10
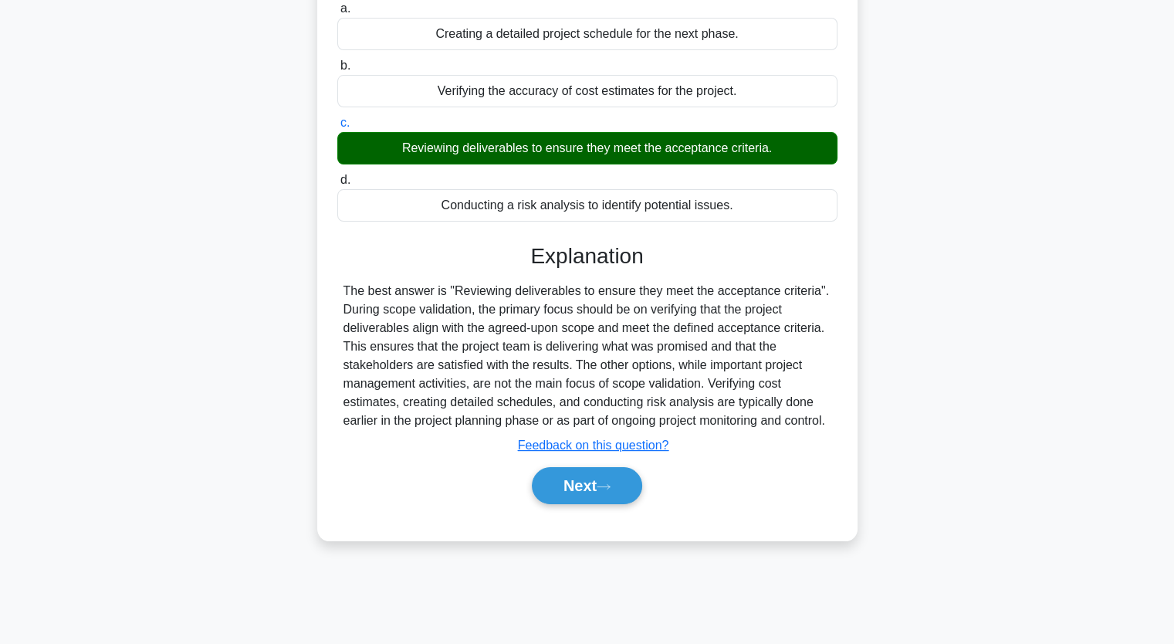
scroll to position [191, 0]
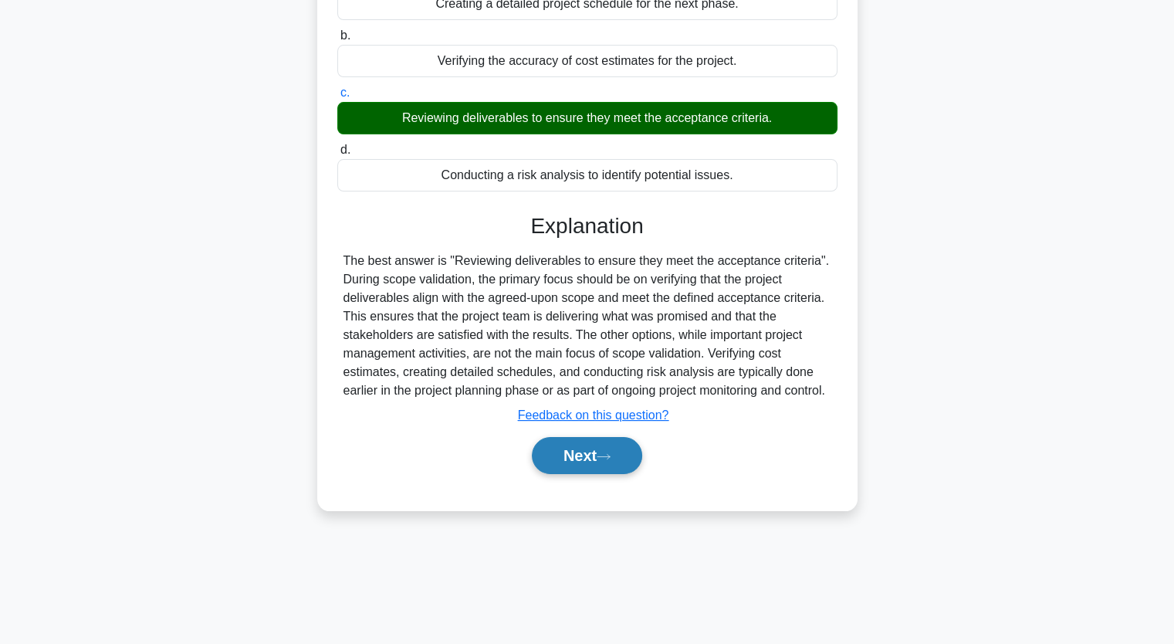
click at [583, 472] on button "Next" at bounding box center [587, 455] width 110 height 37
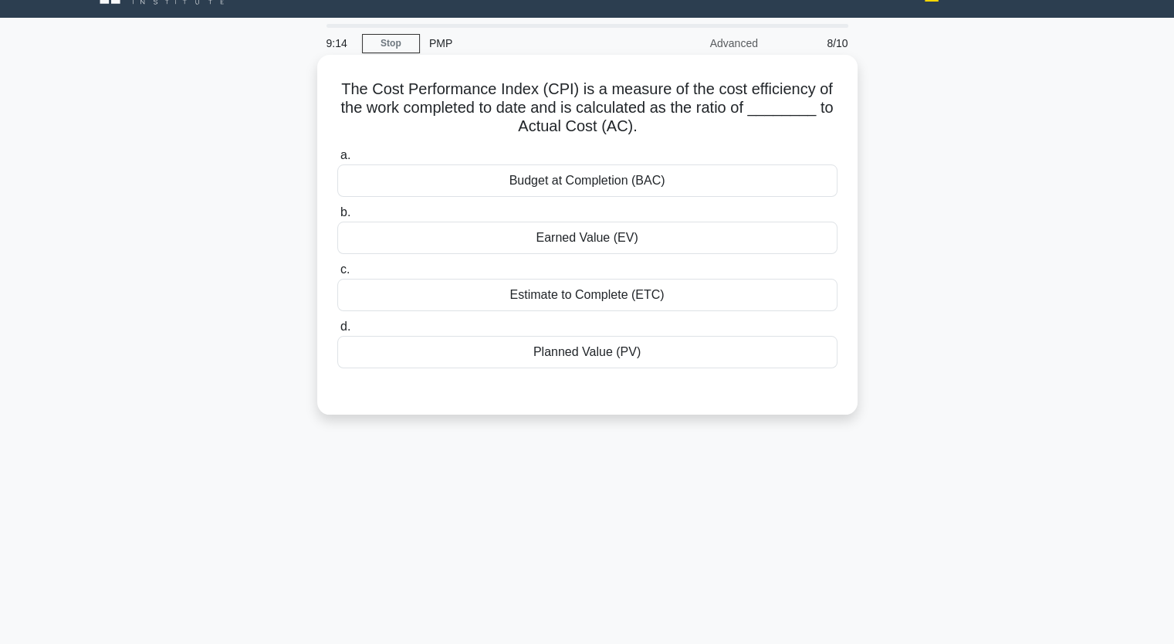
scroll to position [0, 0]
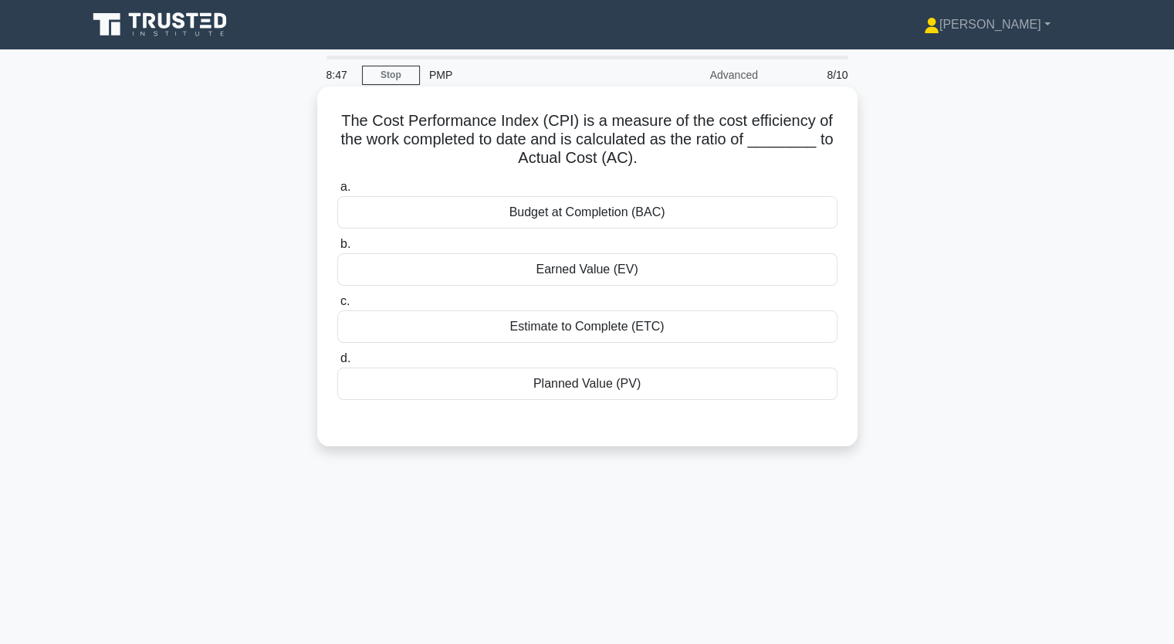
click at [599, 268] on div "Earned Value (EV)" at bounding box center [587, 269] width 500 height 32
click at [337, 249] on input "b. Earned Value (EV)" at bounding box center [337, 244] width 0 height 10
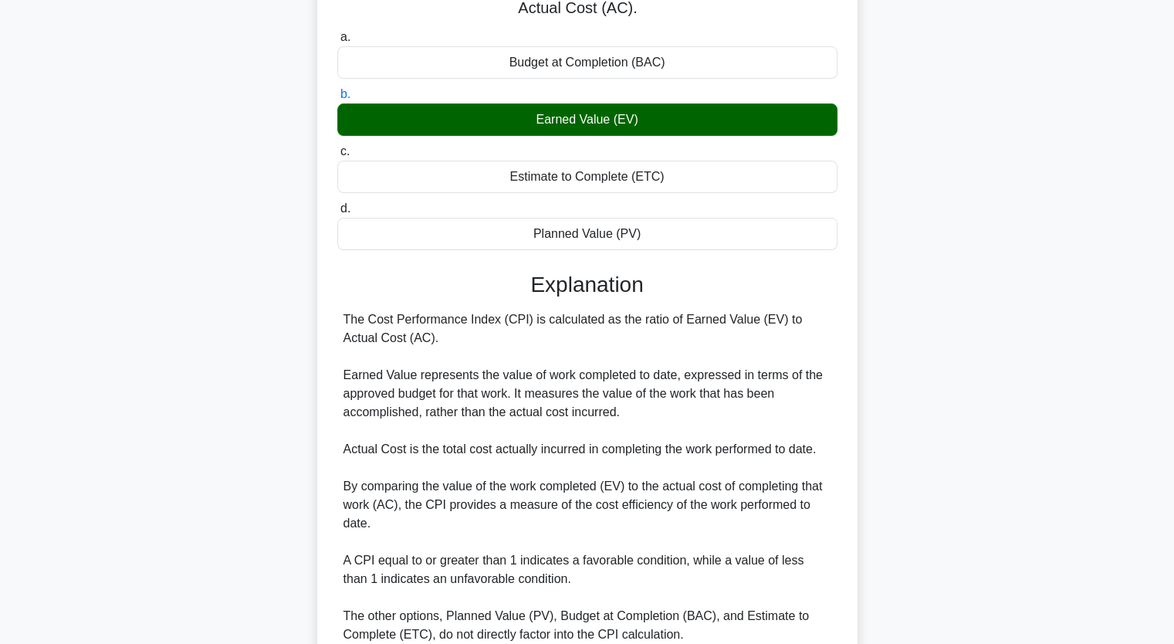
scroll to position [232, 0]
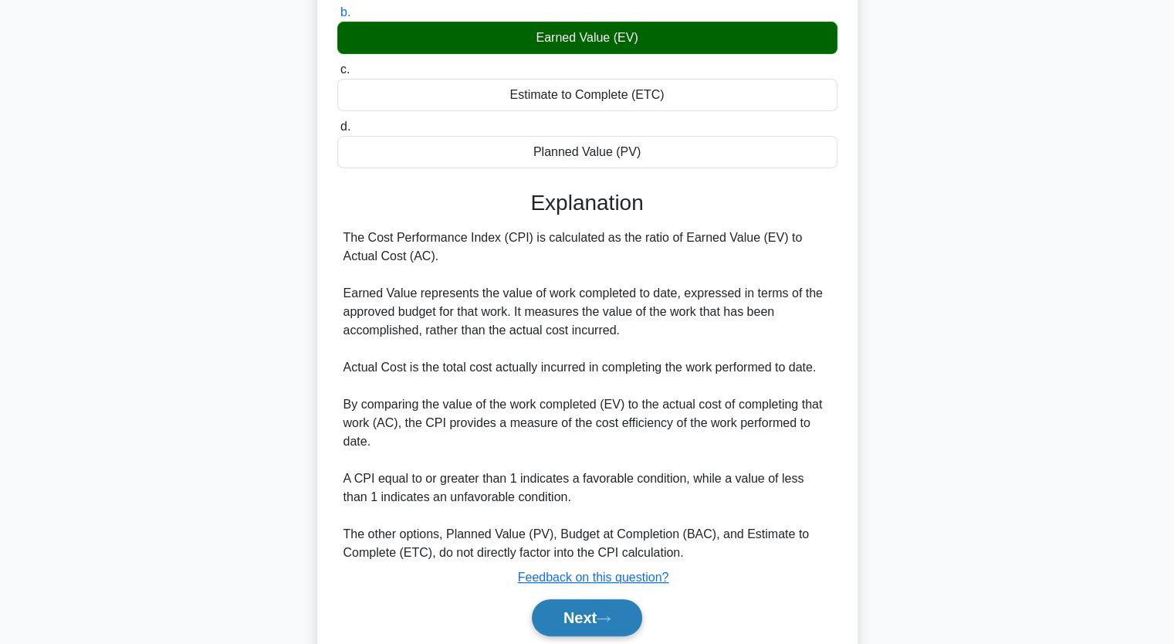
click at [591, 606] on button "Next" at bounding box center [587, 617] width 110 height 37
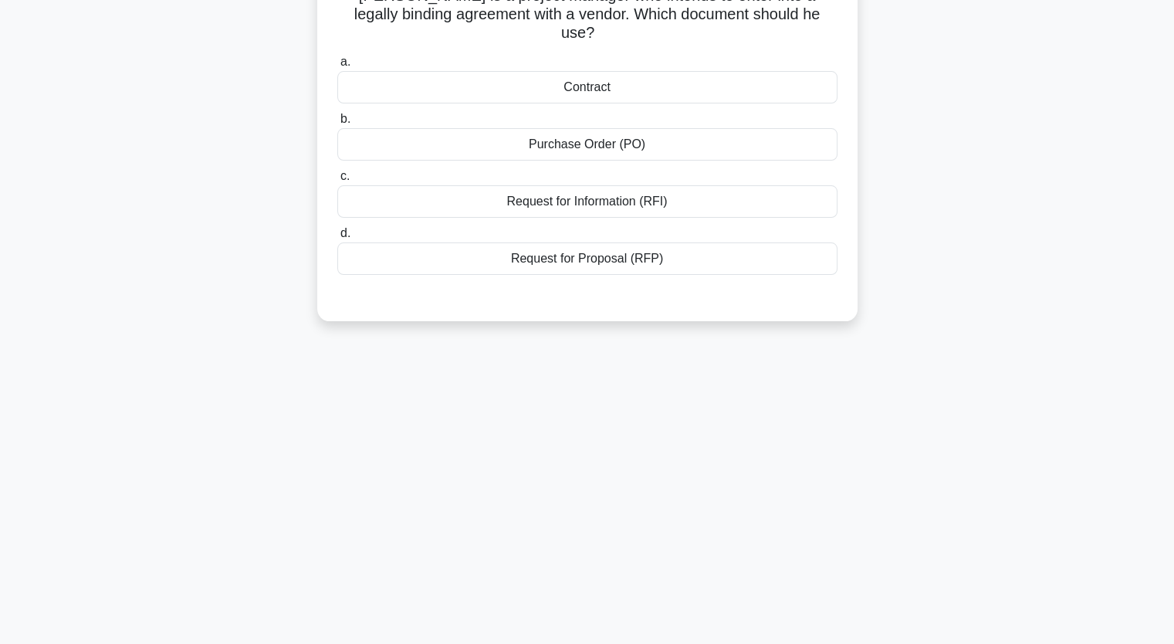
scroll to position [0, 0]
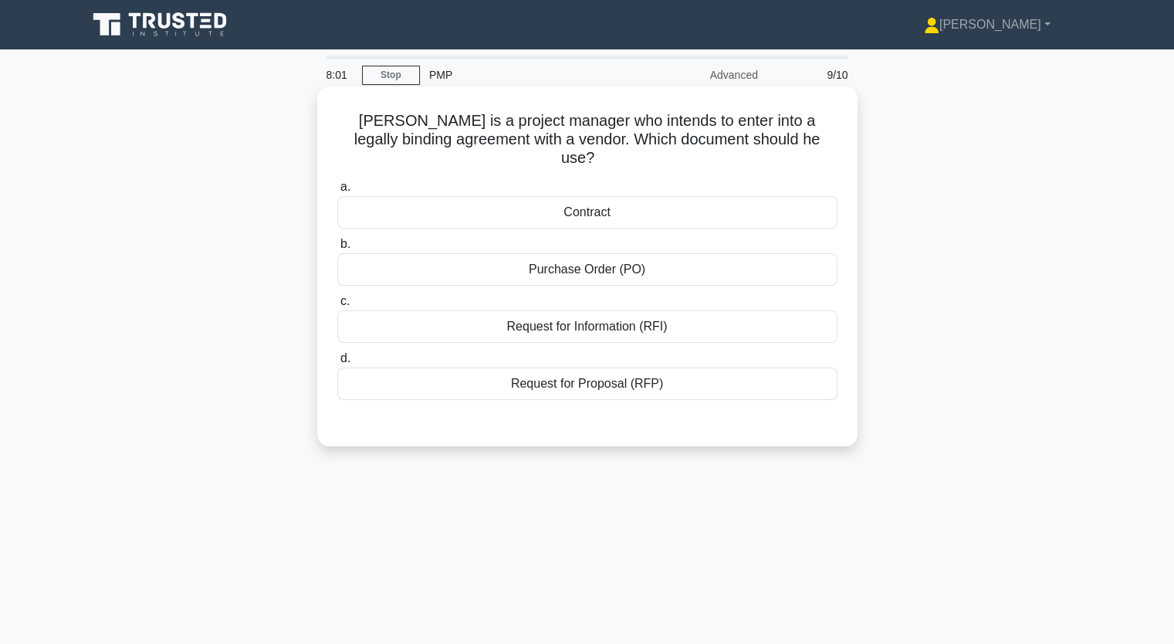
click at [594, 196] on div "Contract" at bounding box center [587, 212] width 500 height 32
click at [337, 192] on input "a. Contract" at bounding box center [337, 187] width 0 height 10
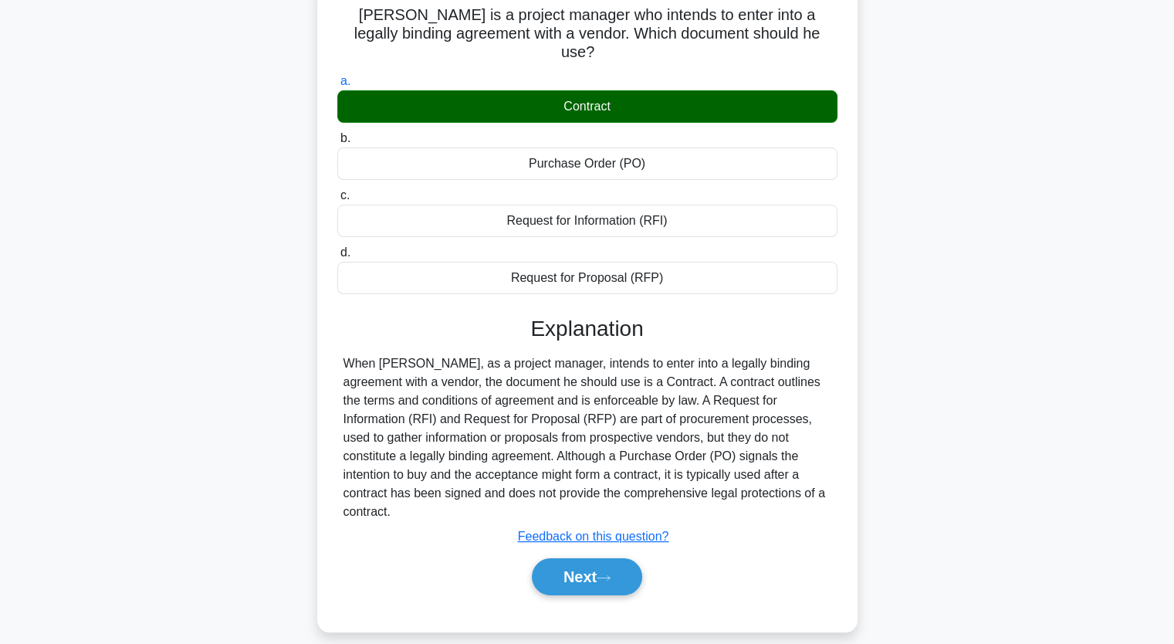
scroll to position [191, 0]
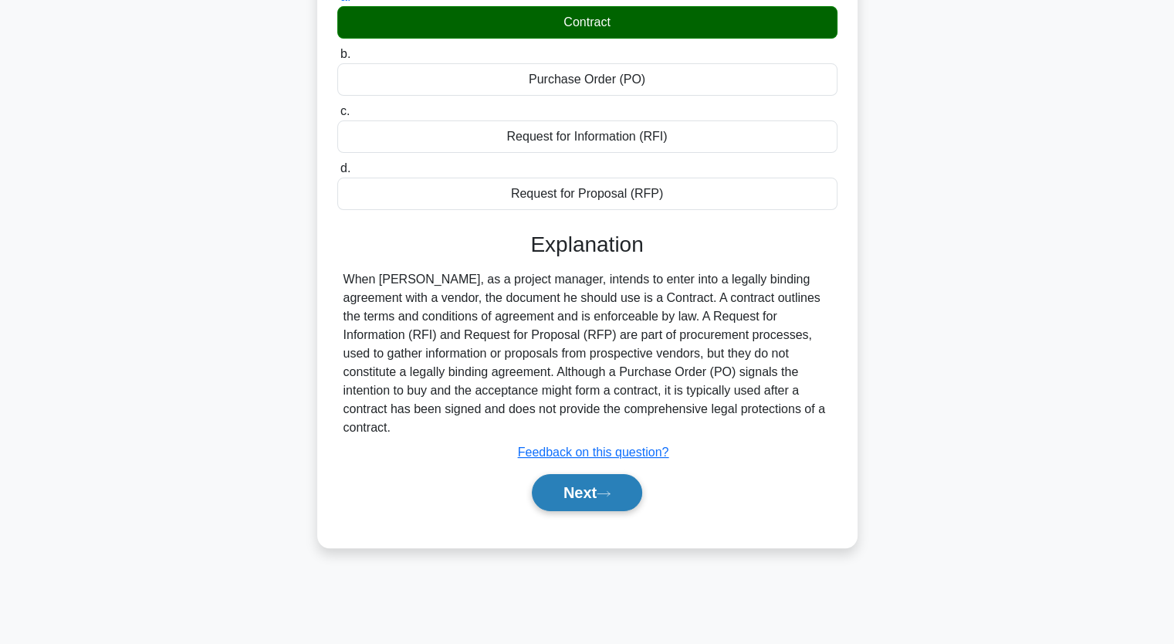
click at [611, 489] on icon at bounding box center [604, 493] width 14 height 8
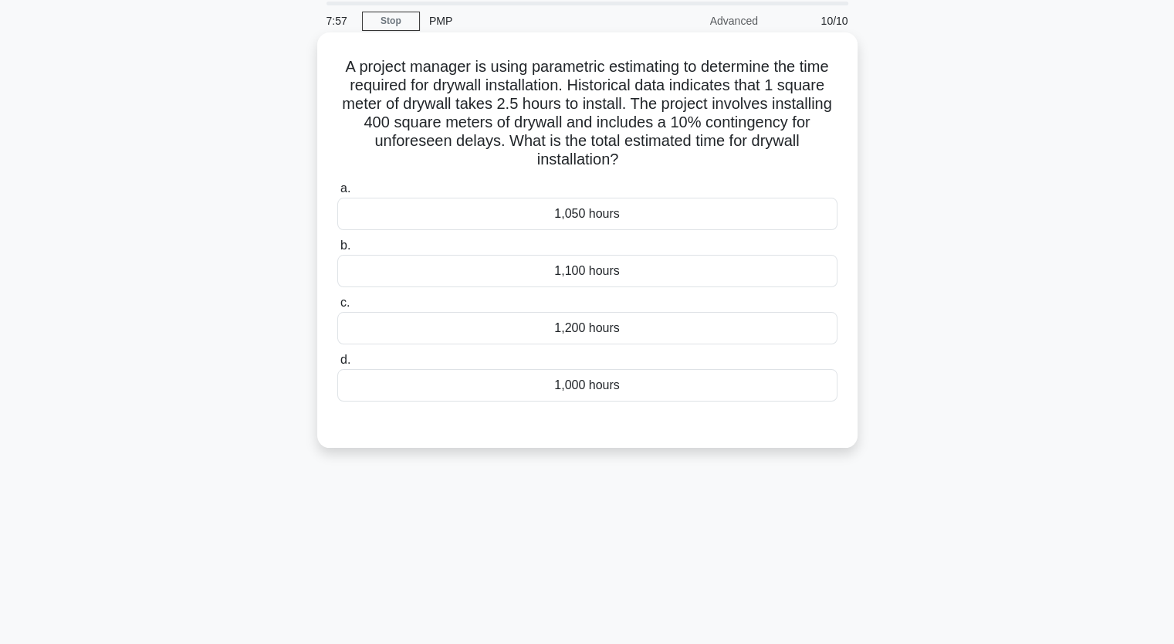
scroll to position [36, 0]
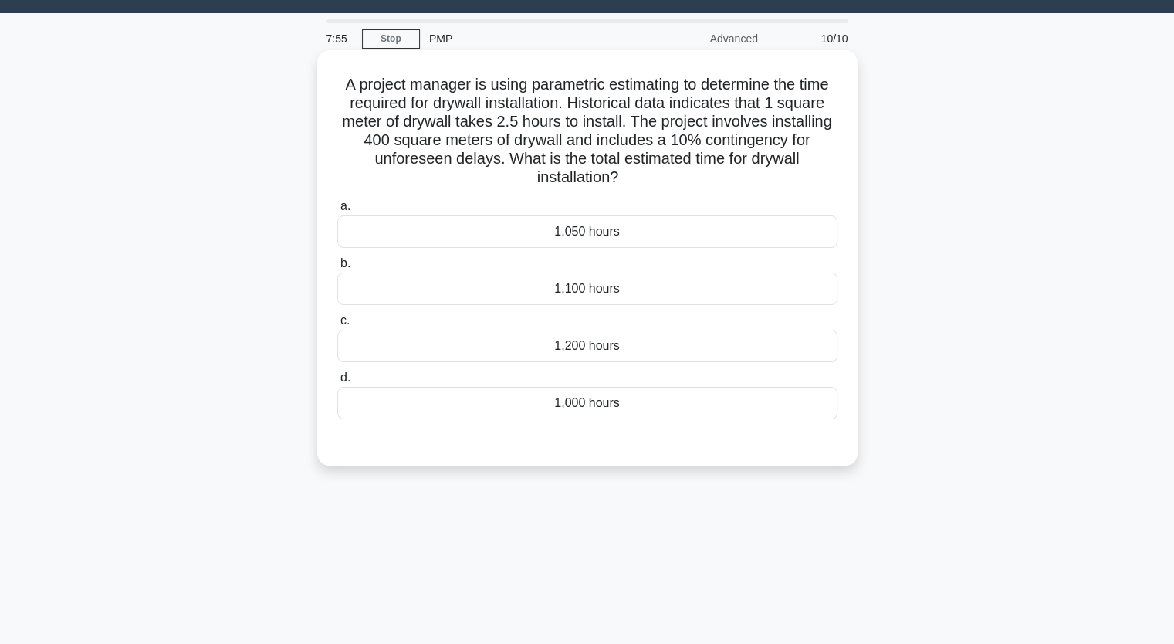
click at [611, 235] on div "1,050 hours" at bounding box center [587, 231] width 500 height 32
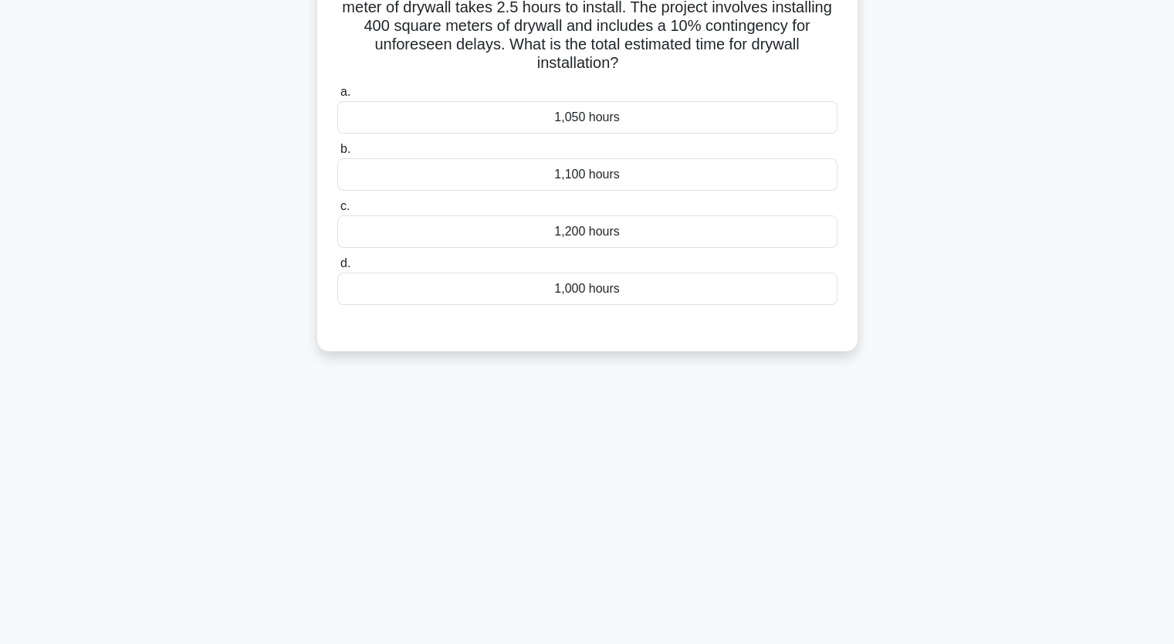
scroll to position [191, 0]
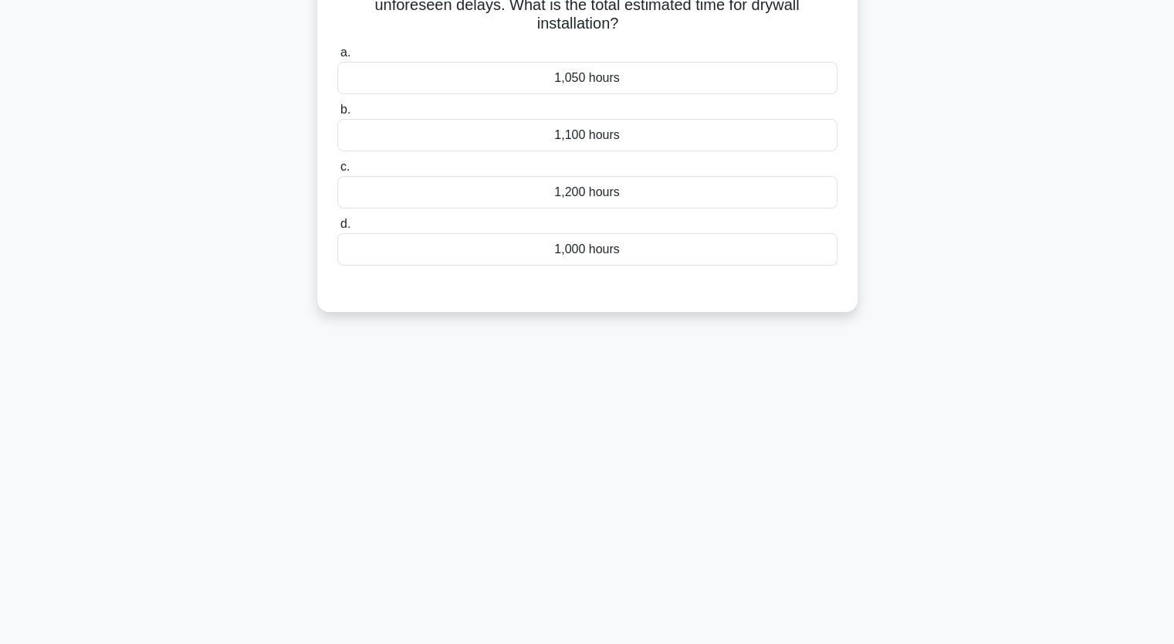
click at [530, 85] on div "1,050 hours" at bounding box center [587, 78] width 500 height 32
click at [337, 58] on input "a. 1,050 hours" at bounding box center [337, 53] width 0 height 10
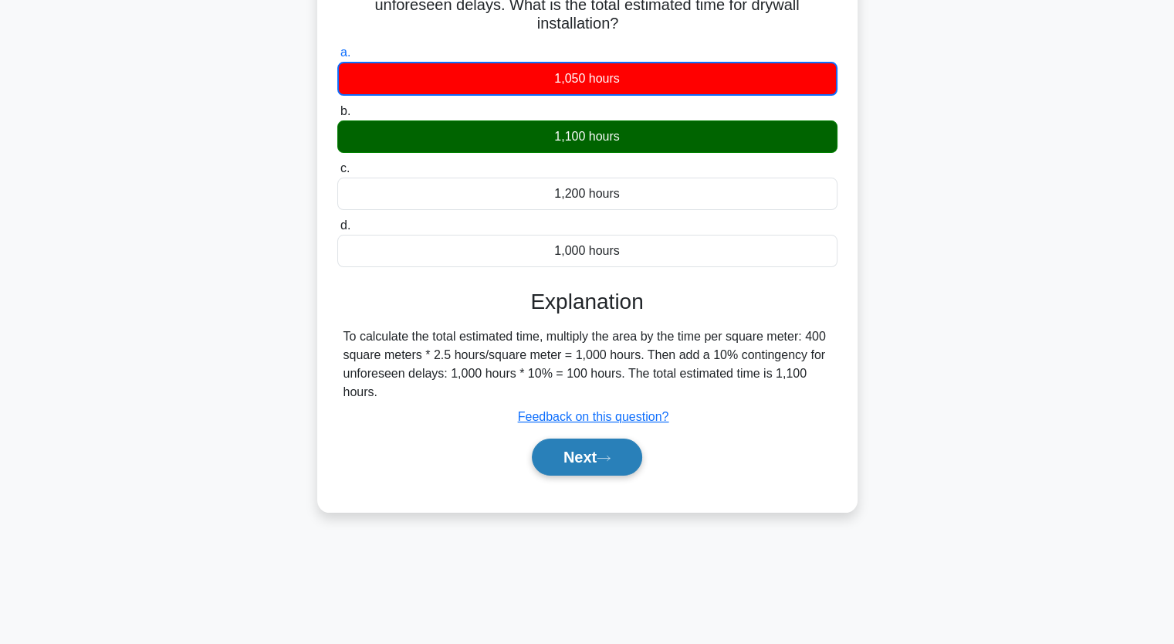
click at [594, 443] on button "Next" at bounding box center [587, 457] width 110 height 37
click at [585, 452] on button "Next" at bounding box center [587, 457] width 110 height 37
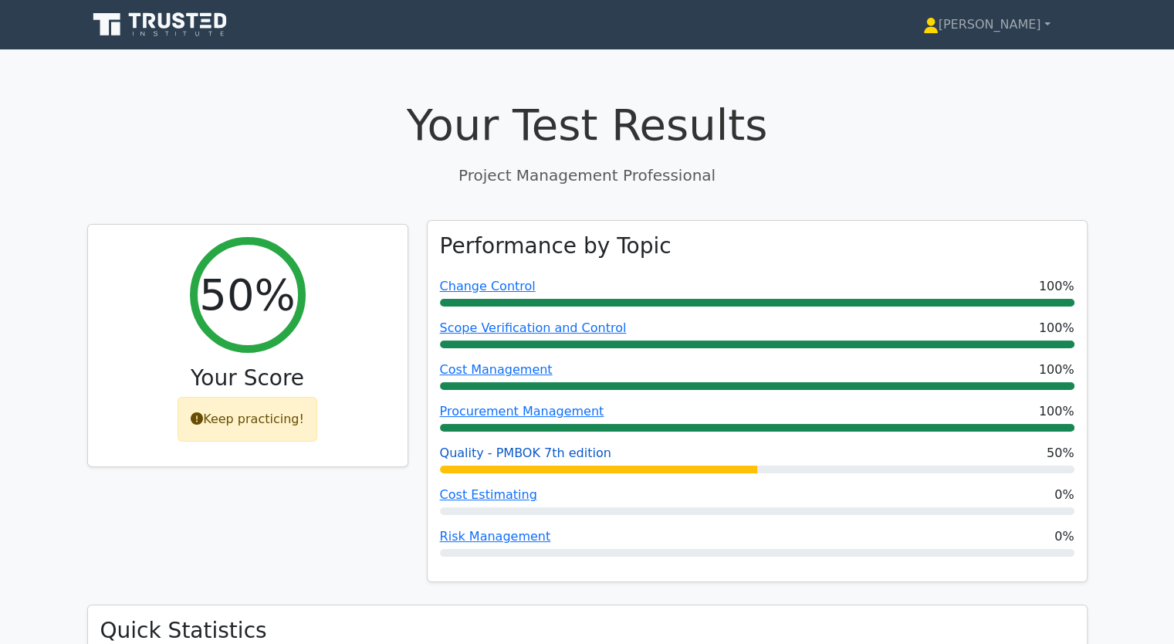
click at [469, 458] on link "Quality - PMBOK 7th edition" at bounding box center [525, 452] width 171 height 15
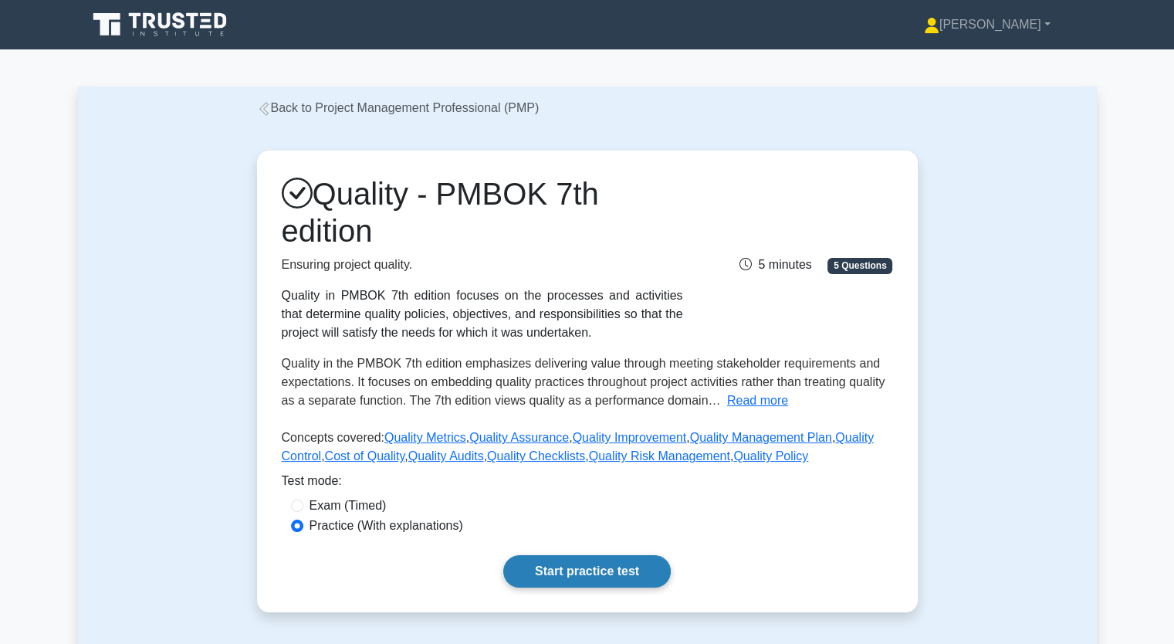
click at [596, 568] on link "Start practice test" at bounding box center [587, 571] width 168 height 32
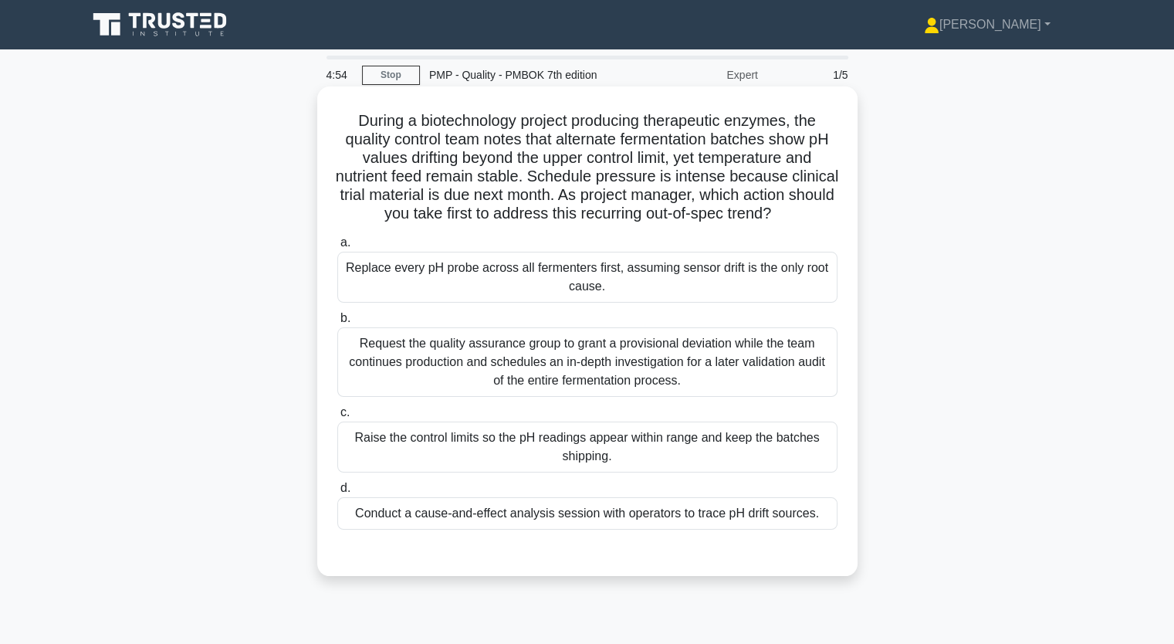
click at [563, 530] on div "Conduct a cause-and-effect analysis session with operators to trace pH drift so…" at bounding box center [587, 513] width 500 height 32
click at [676, 530] on div "Conduct a cause-and-effect analysis session with operators to trace pH drift so…" at bounding box center [587, 513] width 500 height 32
click at [337, 493] on input "d. Conduct a cause-and-effect analysis session with operators to trace pH drift…" at bounding box center [337, 488] width 0 height 10
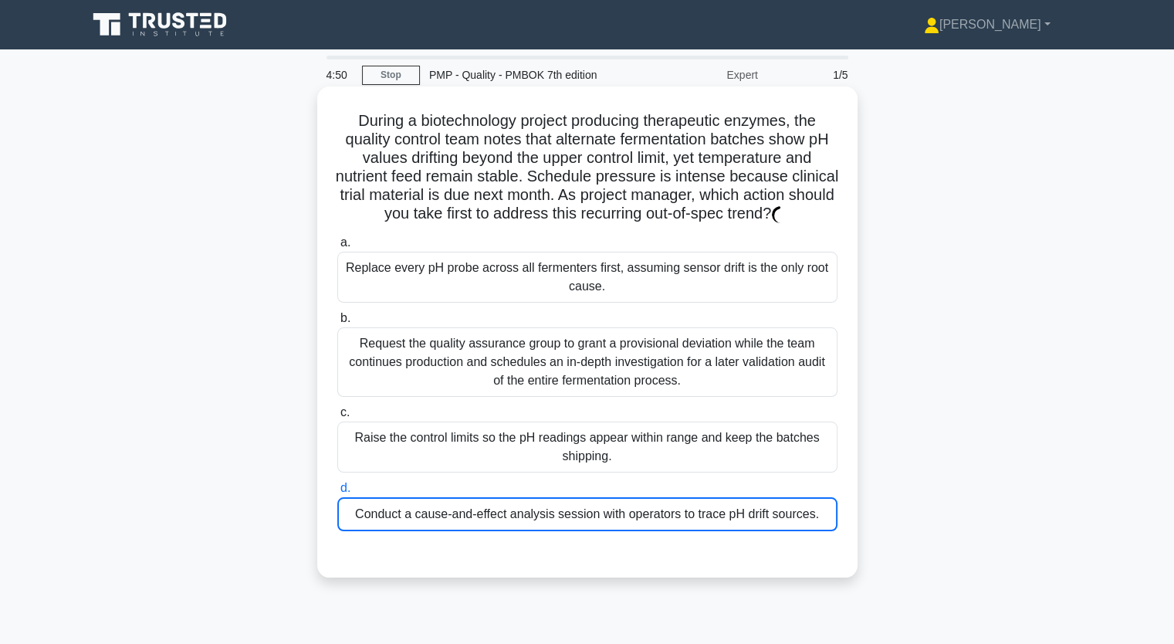
click at [676, 531] on div "Conduct a cause-and-effect analysis session with operators to trace pH drift so…" at bounding box center [587, 514] width 500 height 34
click at [337, 493] on input "d. Conduct a cause-and-effect analysis session with operators to trace pH drift…" at bounding box center [337, 488] width 0 height 10
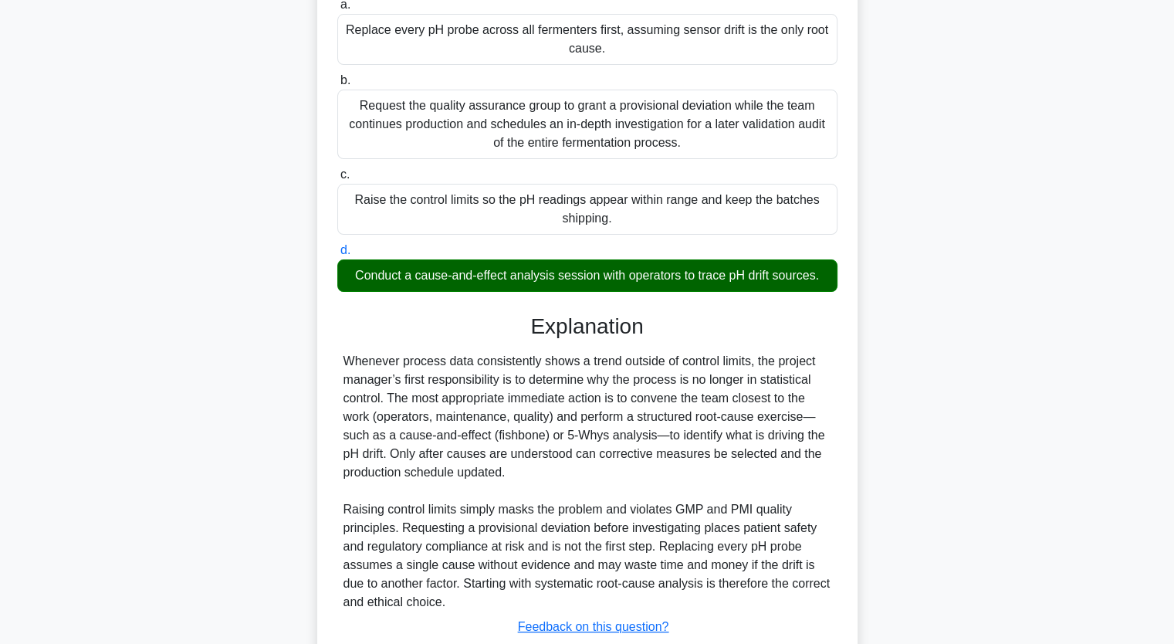
scroll to position [309, 0]
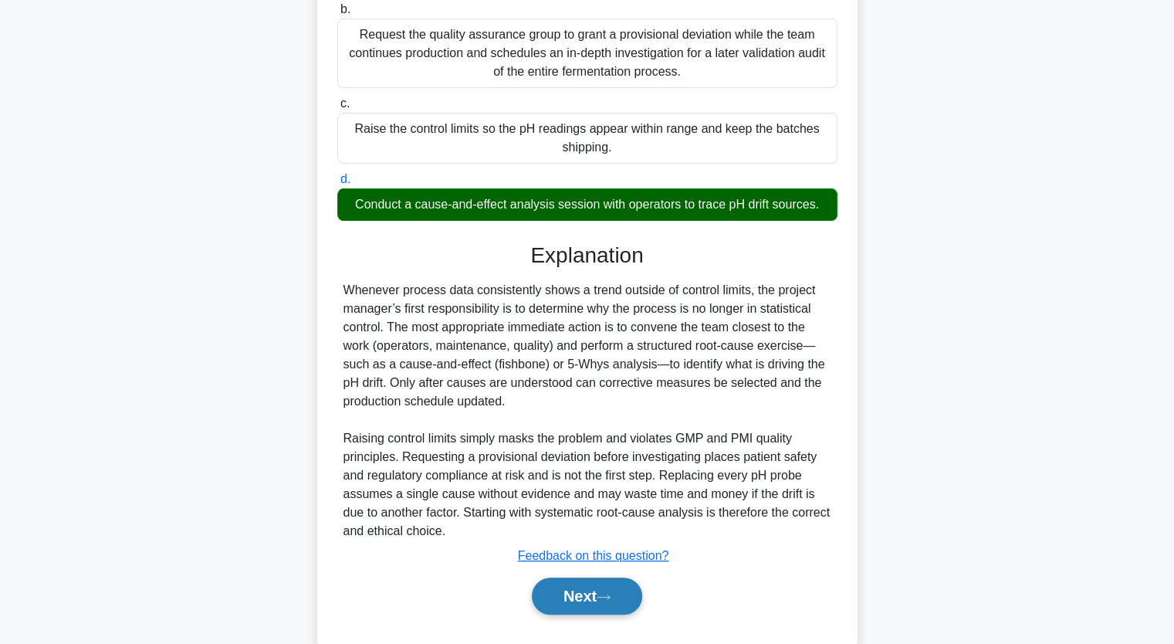
click at [618, 606] on button "Next" at bounding box center [587, 595] width 110 height 37
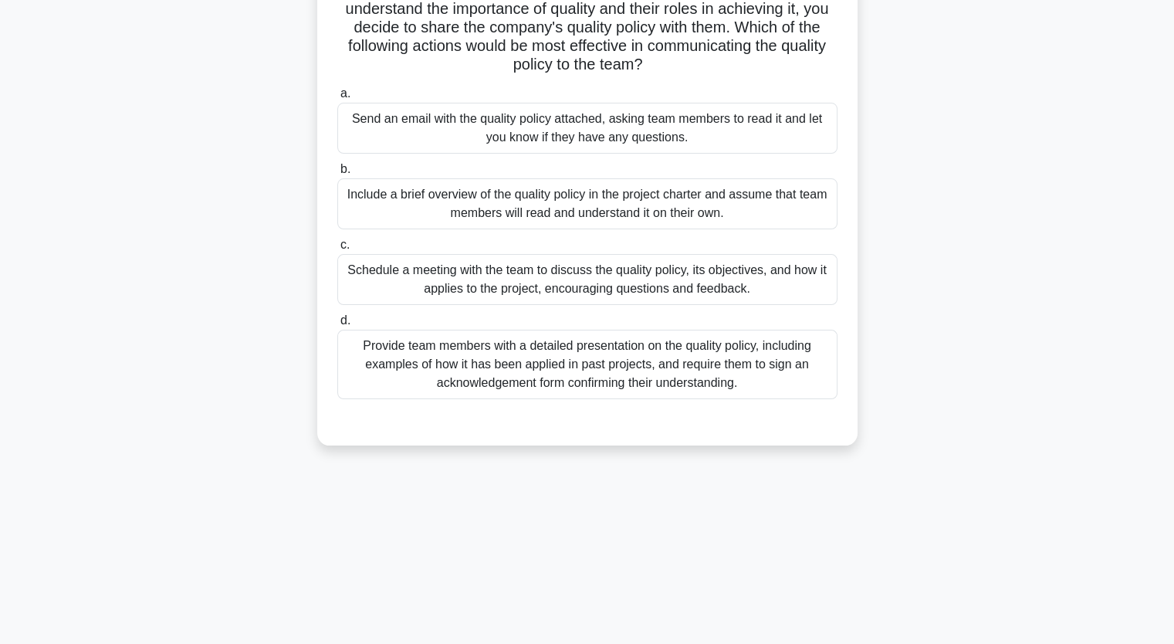
scroll to position [191, 0]
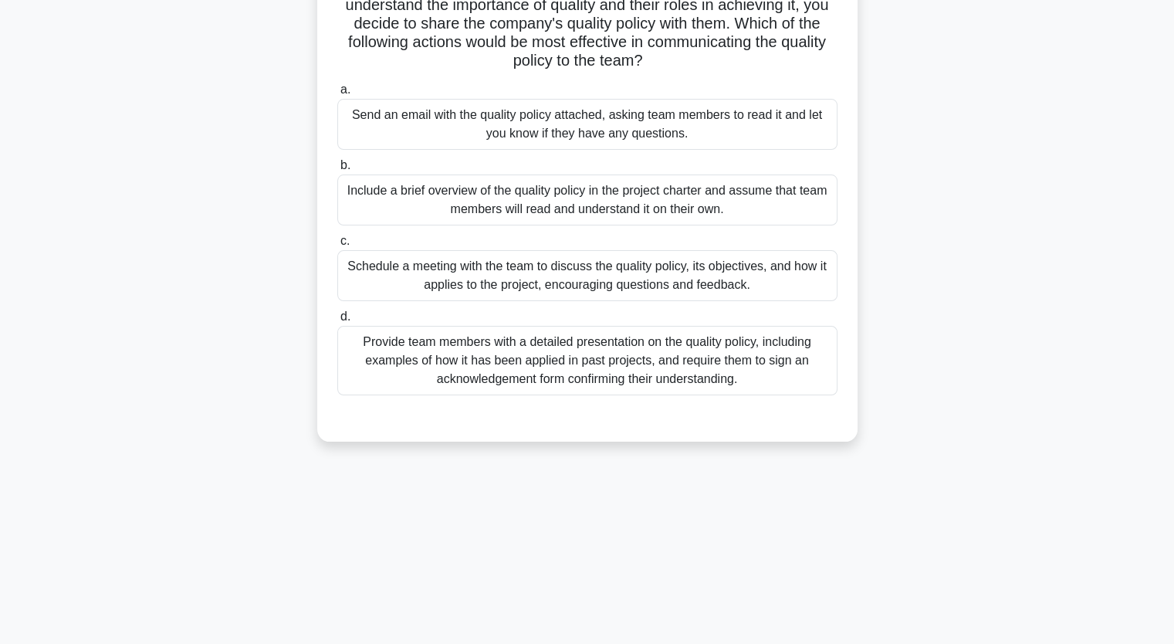
click at [550, 278] on div "Schedule a meeting with the team to discuss the quality policy, its objectives,…" at bounding box center [587, 275] width 500 height 51
click at [337, 246] on input "c. Schedule a meeting with the team to discuss the quality policy, its objectiv…" at bounding box center [337, 241] width 0 height 10
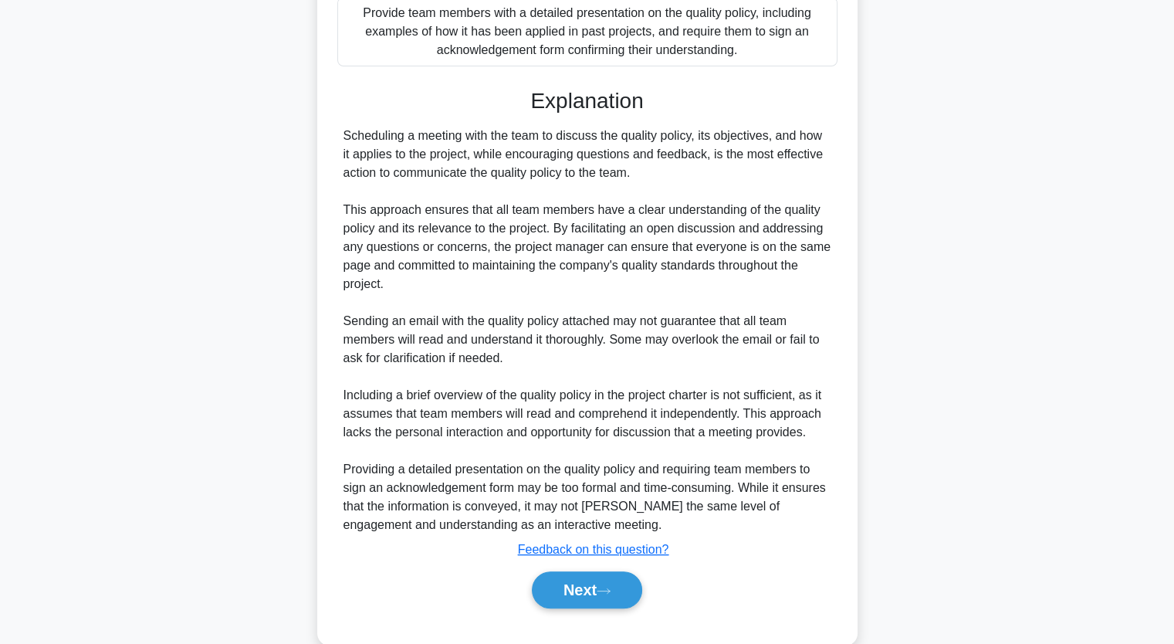
scroll to position [548, 0]
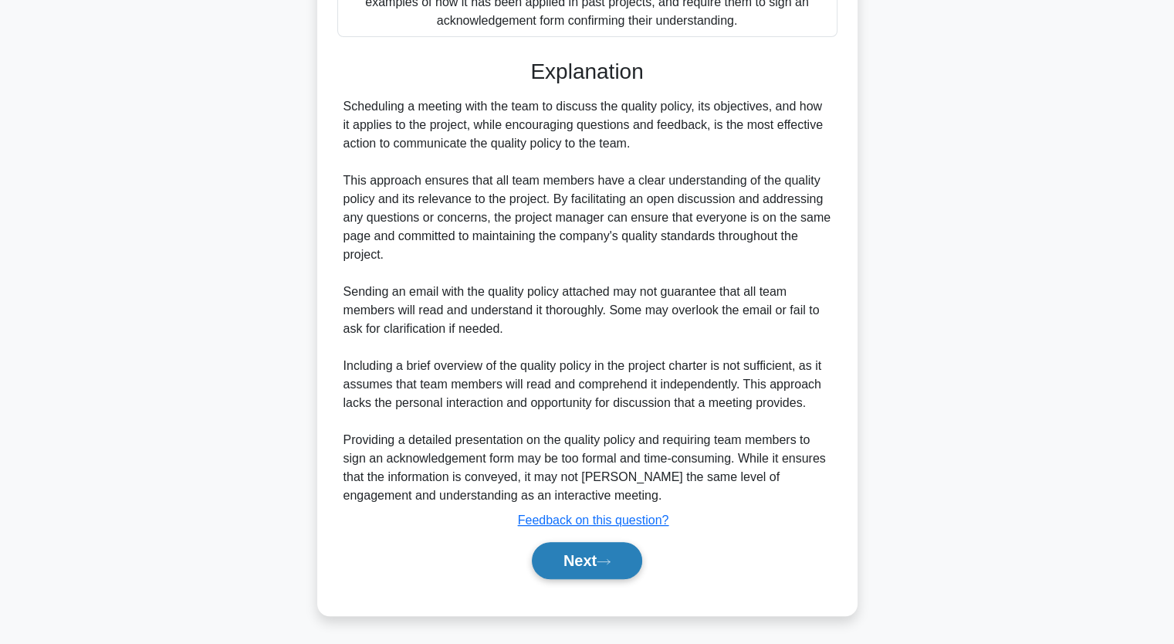
click at [592, 561] on button "Next" at bounding box center [587, 560] width 110 height 37
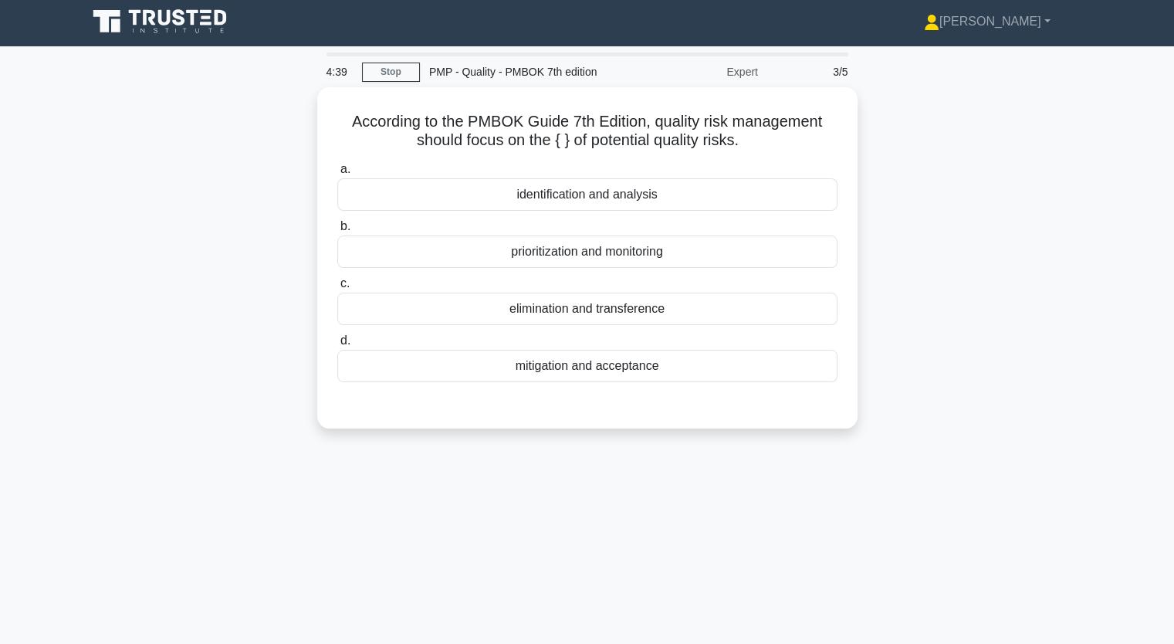
scroll to position [0, 0]
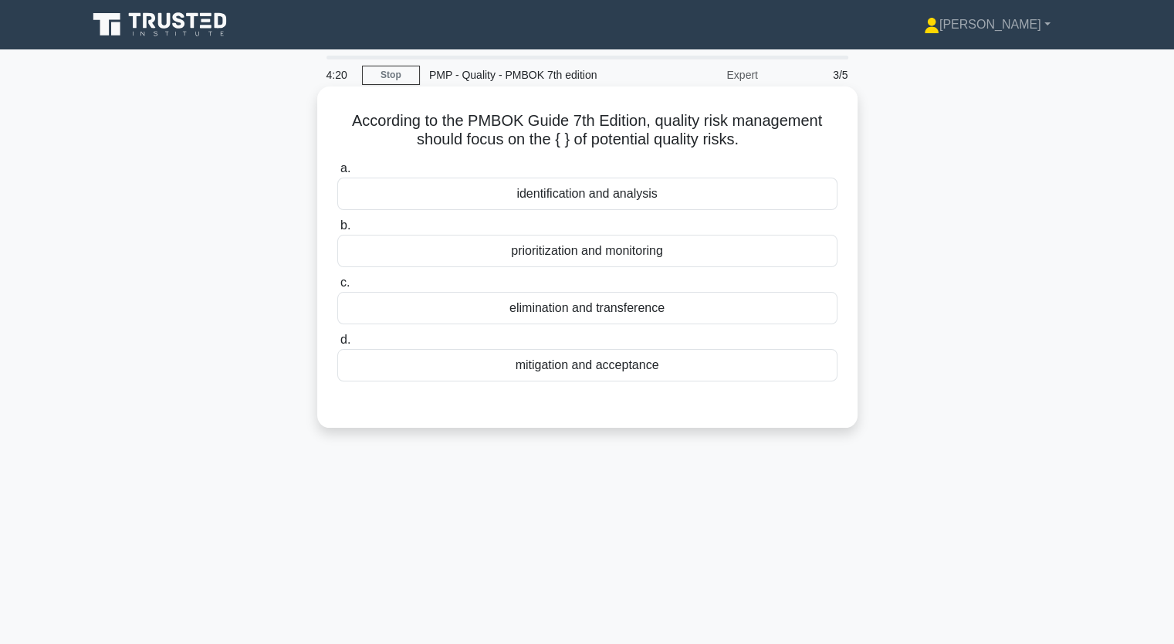
click at [575, 195] on div "identification and analysis" at bounding box center [587, 194] width 500 height 32
click at [337, 174] on input "a. identification and analysis" at bounding box center [337, 169] width 0 height 10
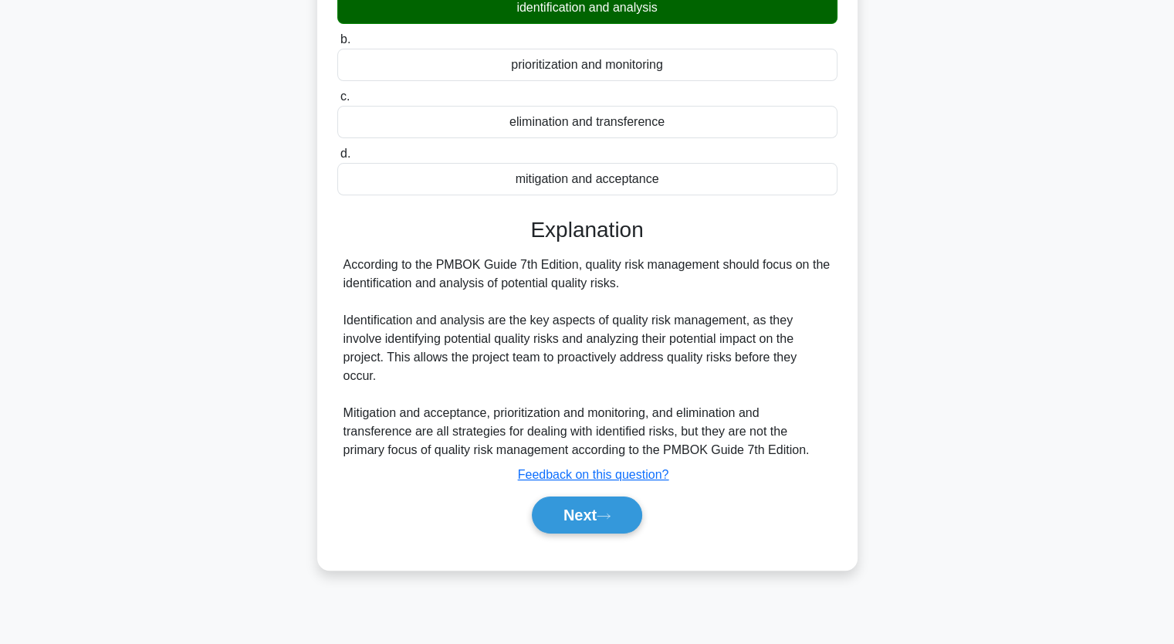
scroll to position [191, 0]
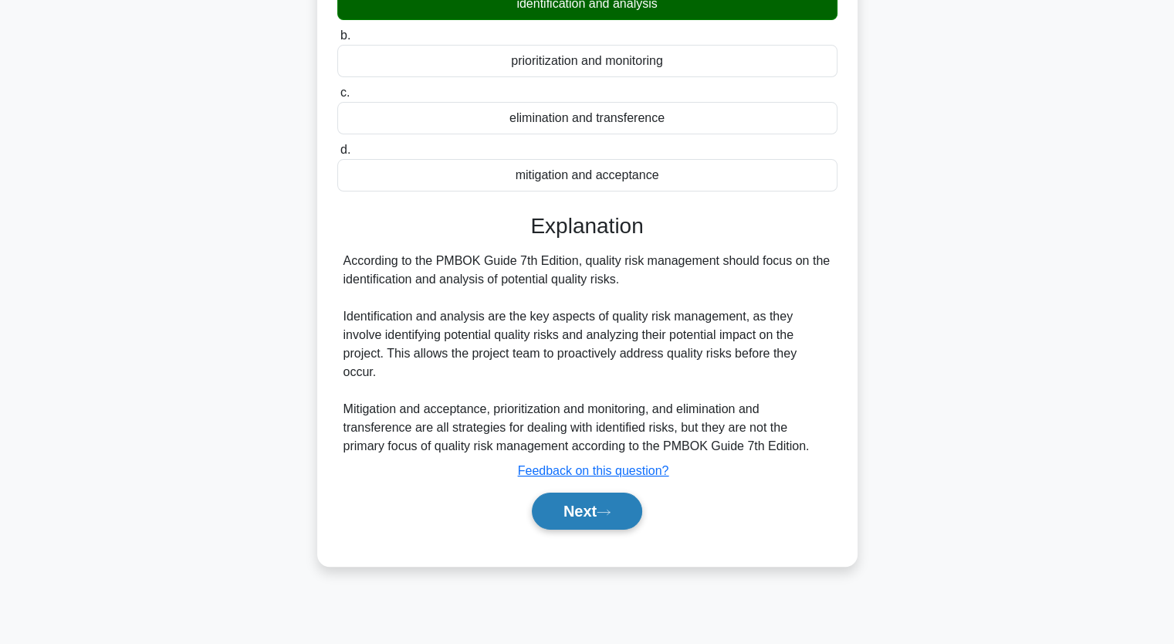
click at [602, 493] on button "Next" at bounding box center [587, 511] width 110 height 37
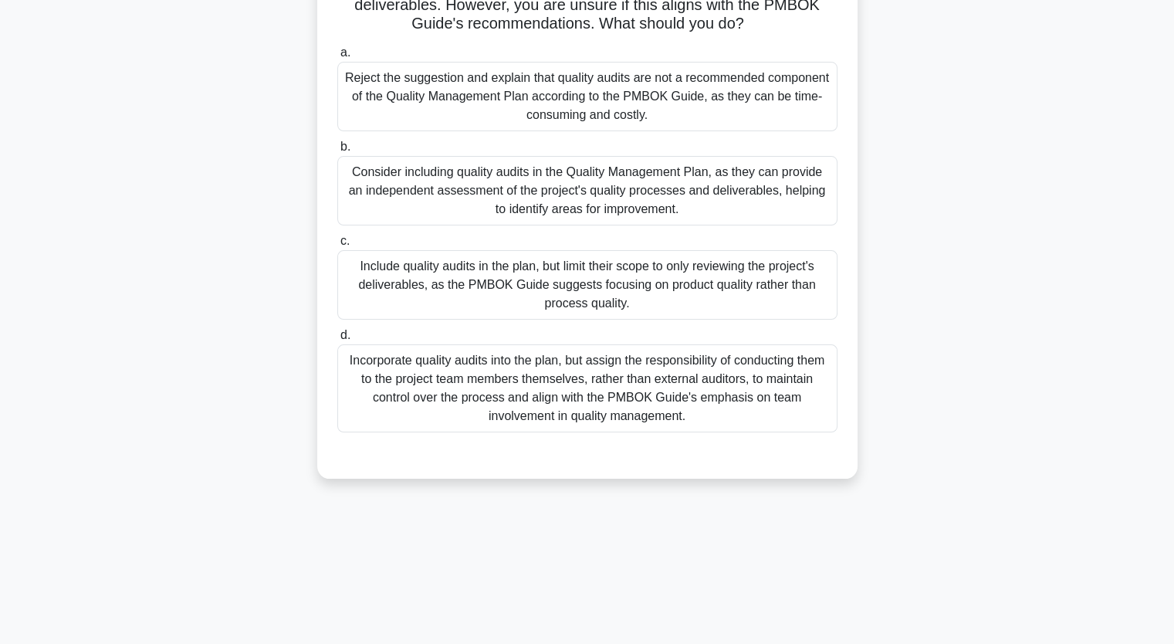
click at [479, 371] on div "Incorporate quality audits into the plan, but assign the responsibility of cond…" at bounding box center [587, 388] width 500 height 88
click at [337, 340] on input "d. Incorporate quality audits into the plan, but assign the responsibility of c…" at bounding box center [337, 335] width 0 height 10
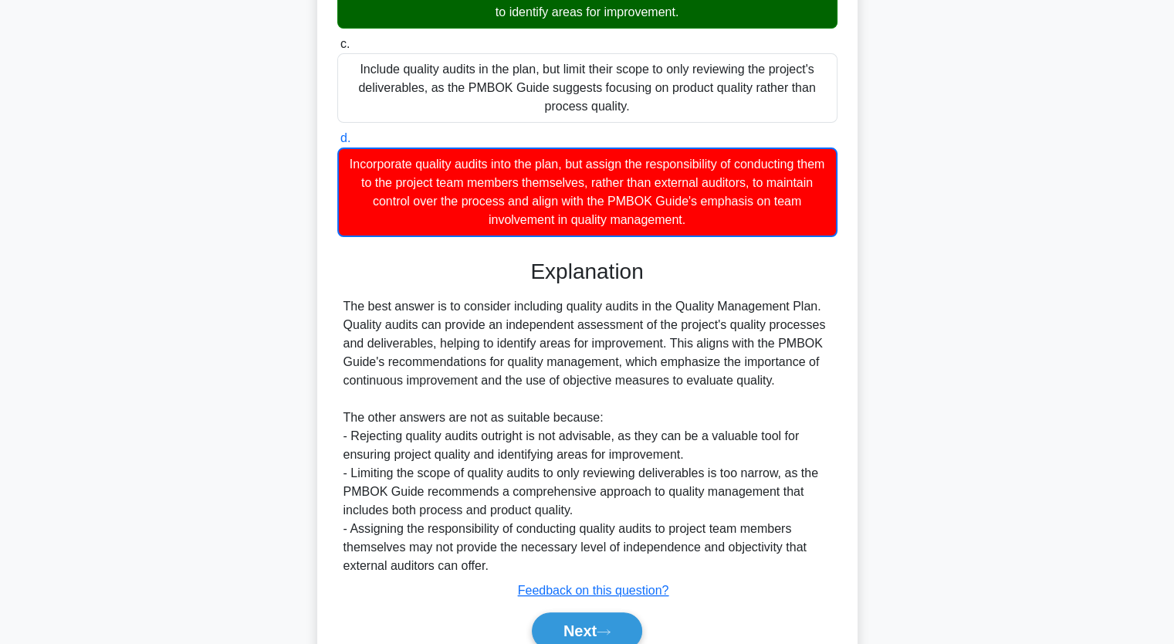
scroll to position [457, 0]
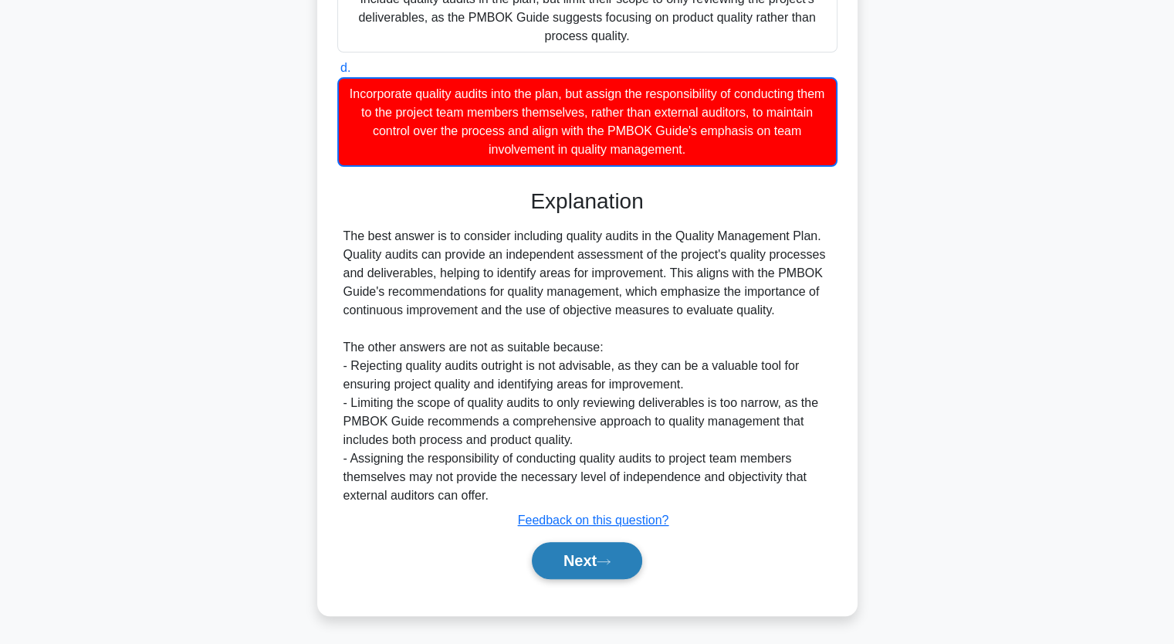
click at [611, 560] on icon at bounding box center [604, 561] width 14 height 8
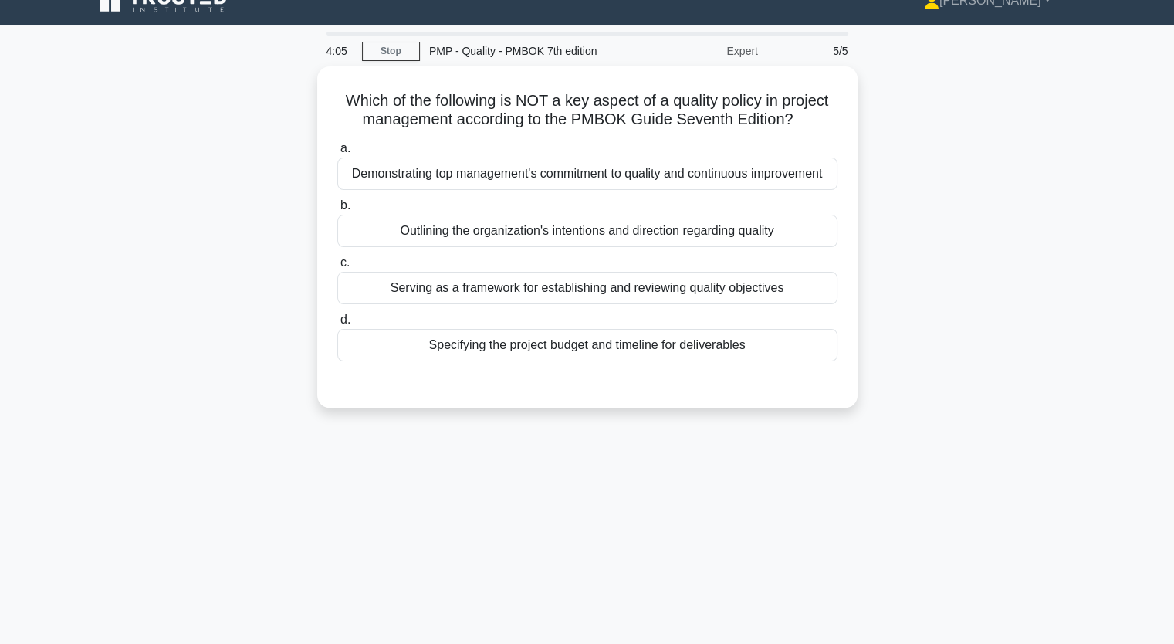
scroll to position [0, 0]
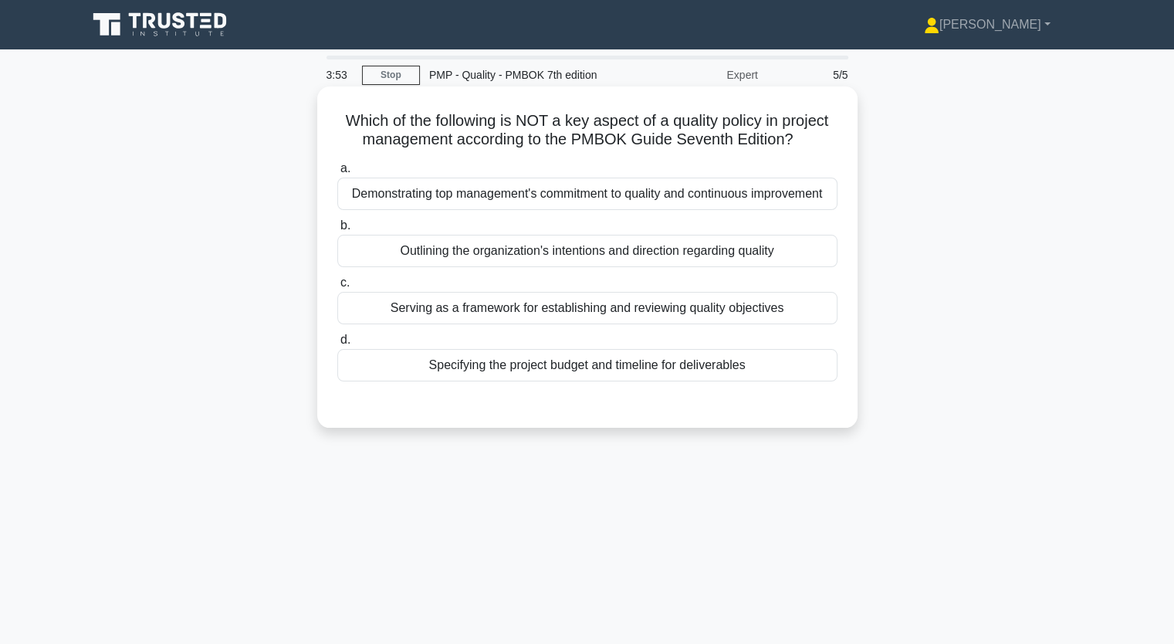
click at [542, 307] on div "Serving as a framework for establishing and reviewing quality objectives" at bounding box center [587, 308] width 500 height 32
click at [337, 288] on input "c. Serving as a framework for establishing and reviewing quality objectives" at bounding box center [337, 283] width 0 height 10
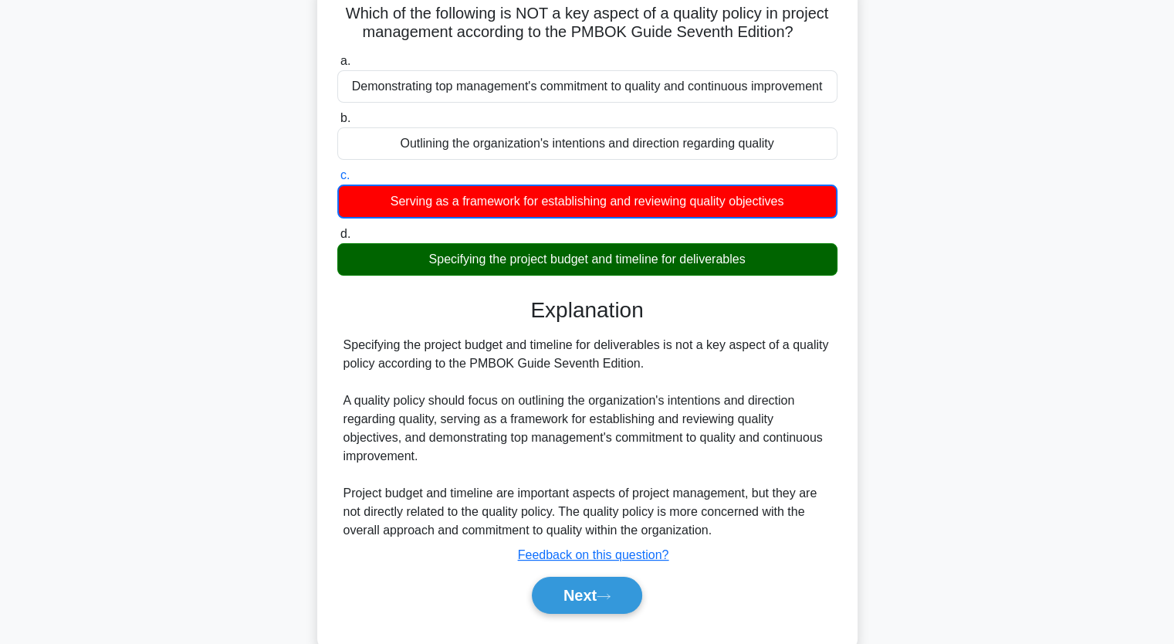
scroll to position [191, 0]
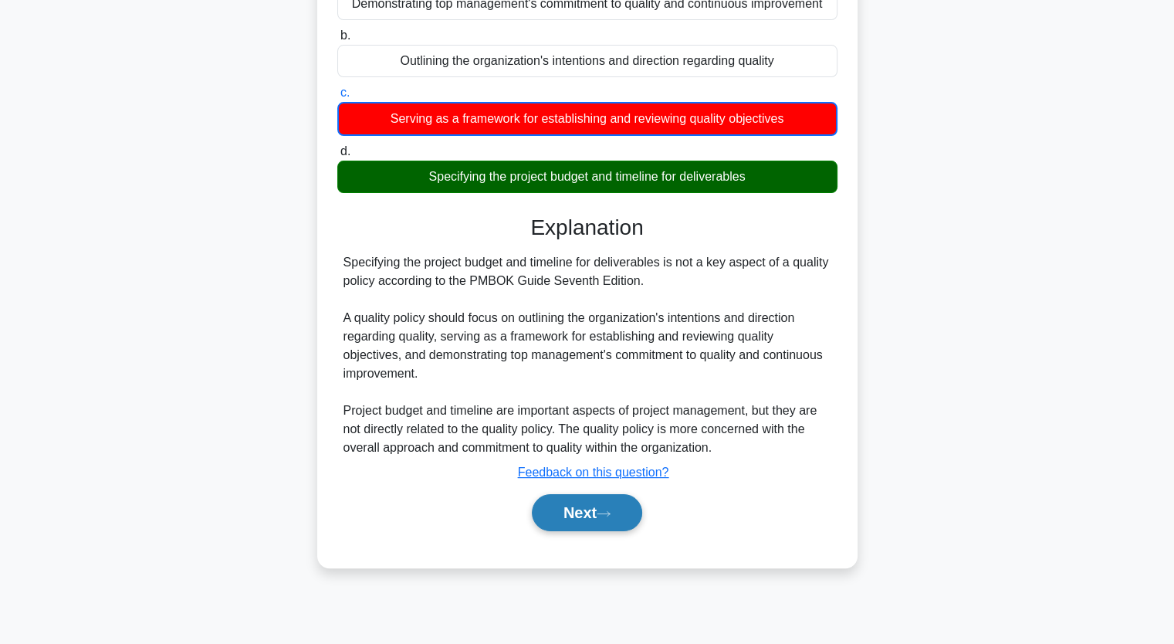
click at [611, 510] on icon at bounding box center [604, 514] width 14 height 8
click at [591, 513] on button "Next" at bounding box center [587, 512] width 110 height 37
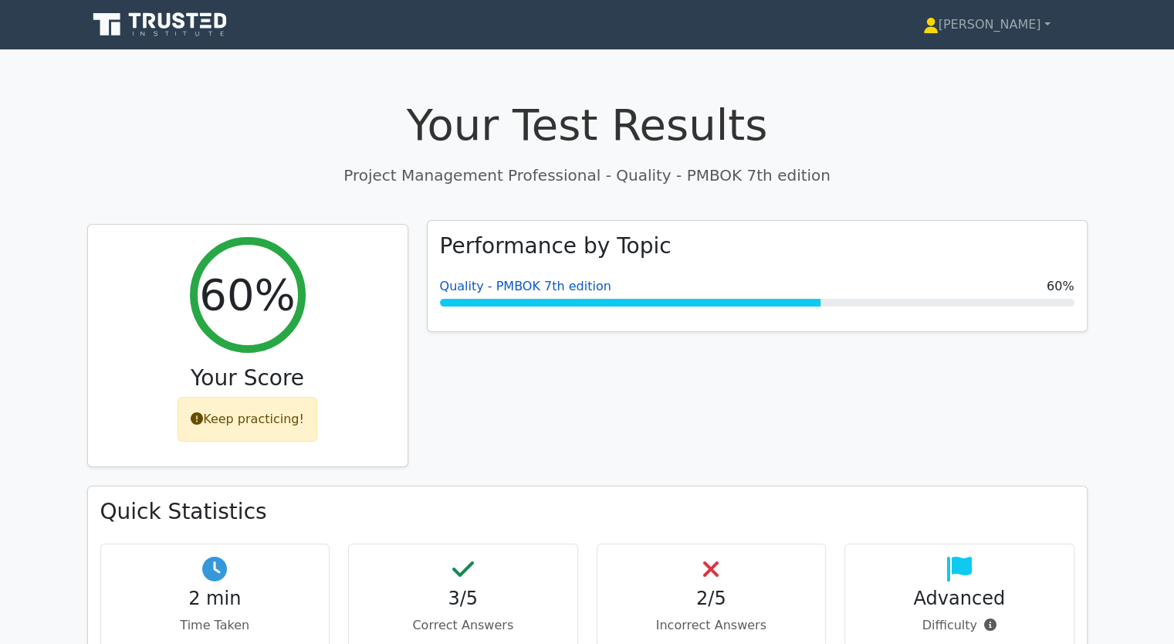
click at [479, 284] on link "Quality - PMBOK 7th edition" at bounding box center [525, 286] width 171 height 15
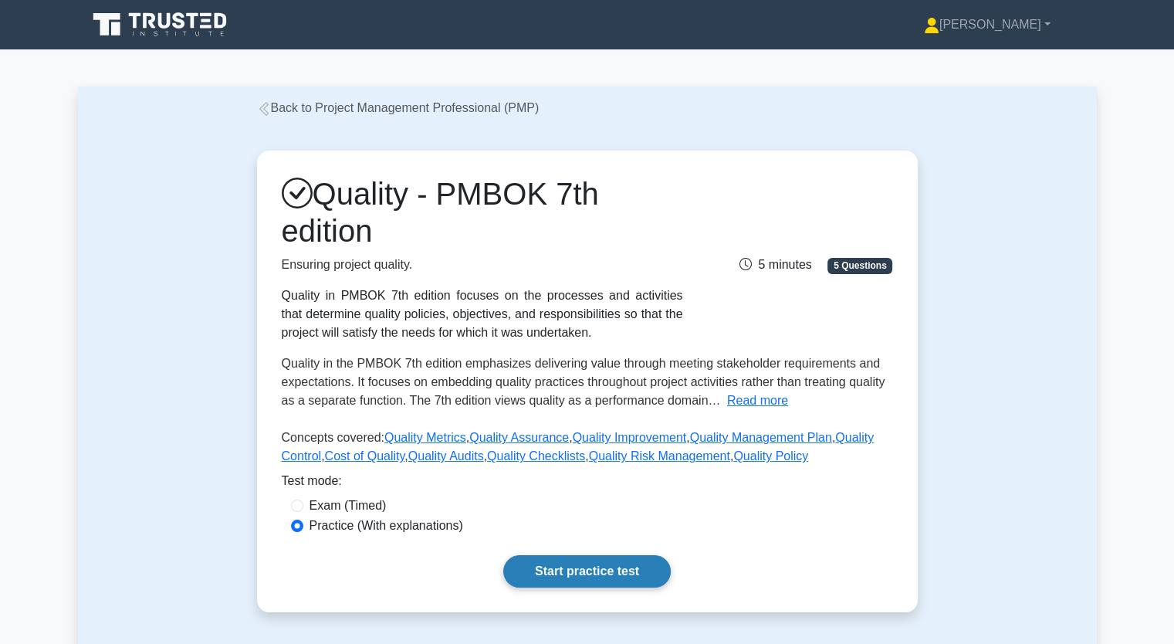
click at [587, 572] on link "Start practice test" at bounding box center [587, 571] width 168 height 32
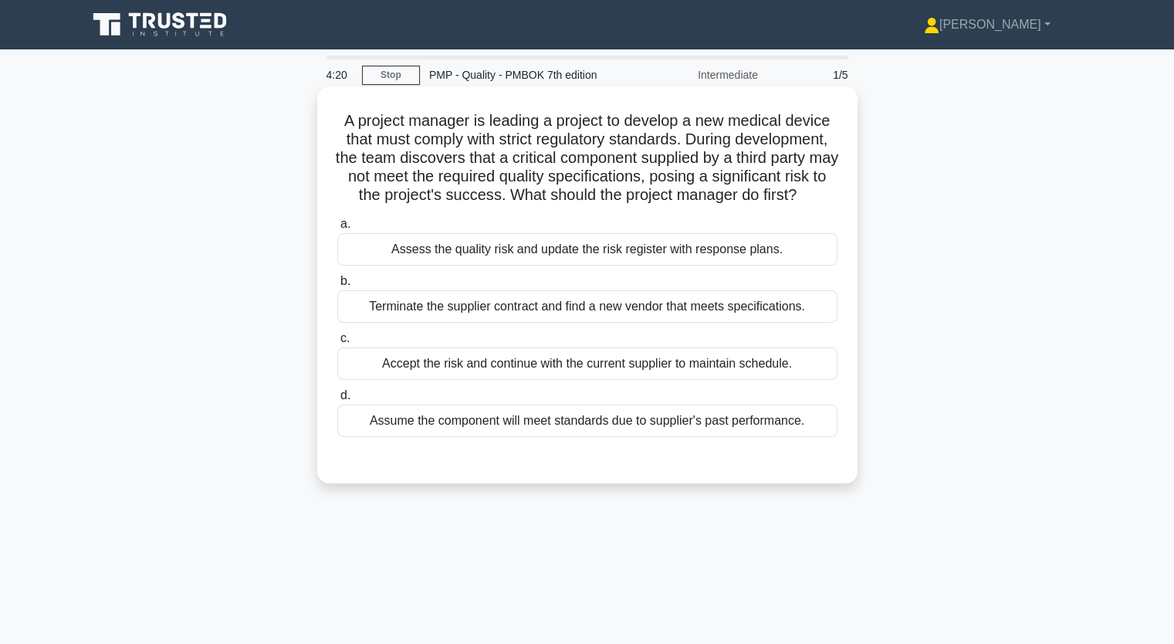
click at [662, 266] on div "Assess the quality risk and update the risk register with response plans." at bounding box center [587, 249] width 500 height 32
click at [337, 229] on input "a. Assess the quality risk and update the risk register with response plans." at bounding box center [337, 224] width 0 height 10
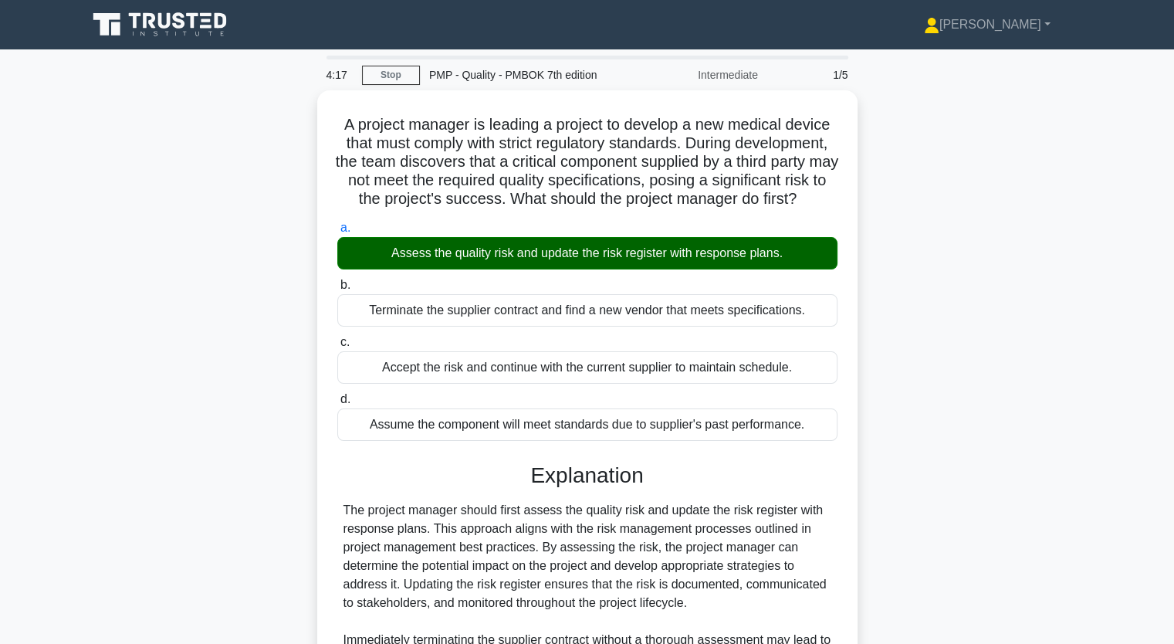
click at [337, 280] on input "b. Terminate the supplier contract and find a new vendor that meets specificati…" at bounding box center [337, 285] width 0 height 10
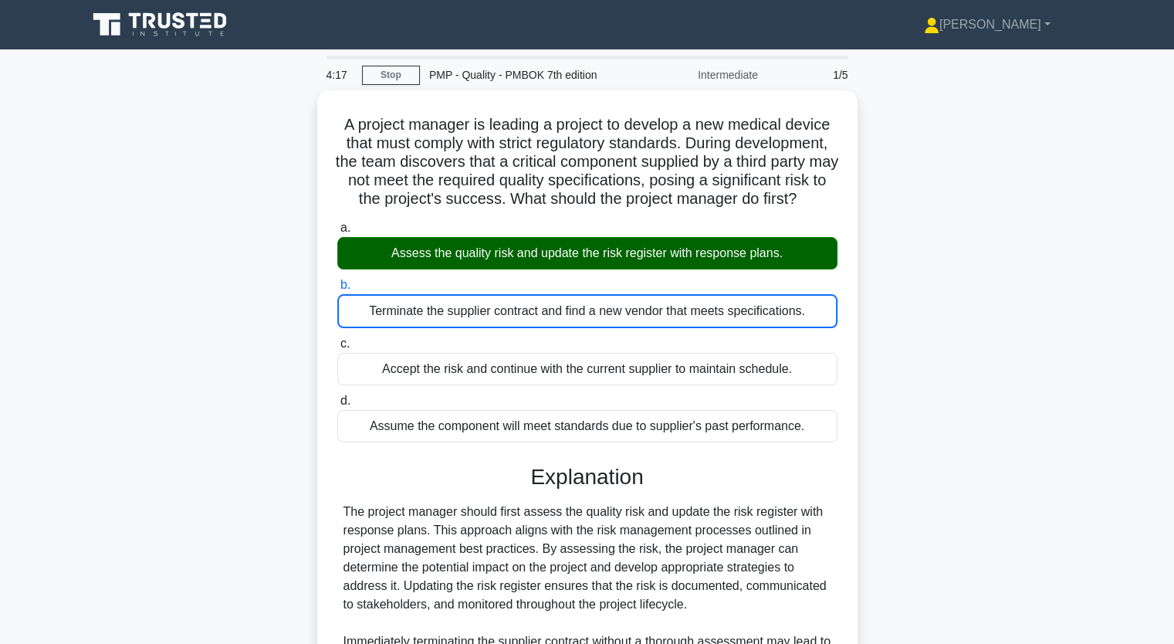
click at [337, 339] on input "c. Accept the risk and continue with the current supplier to maintain schedule." at bounding box center [337, 344] width 0 height 10
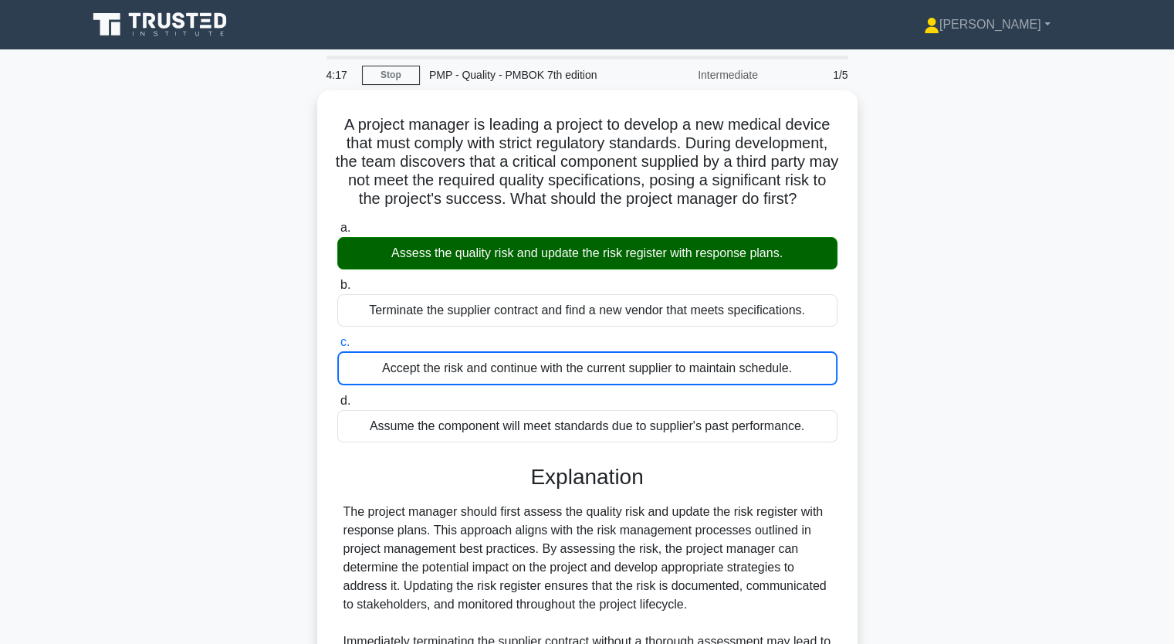
click at [337, 396] on input "d. Assume the component will meet standards due to supplier's past performance." at bounding box center [337, 401] width 0 height 10
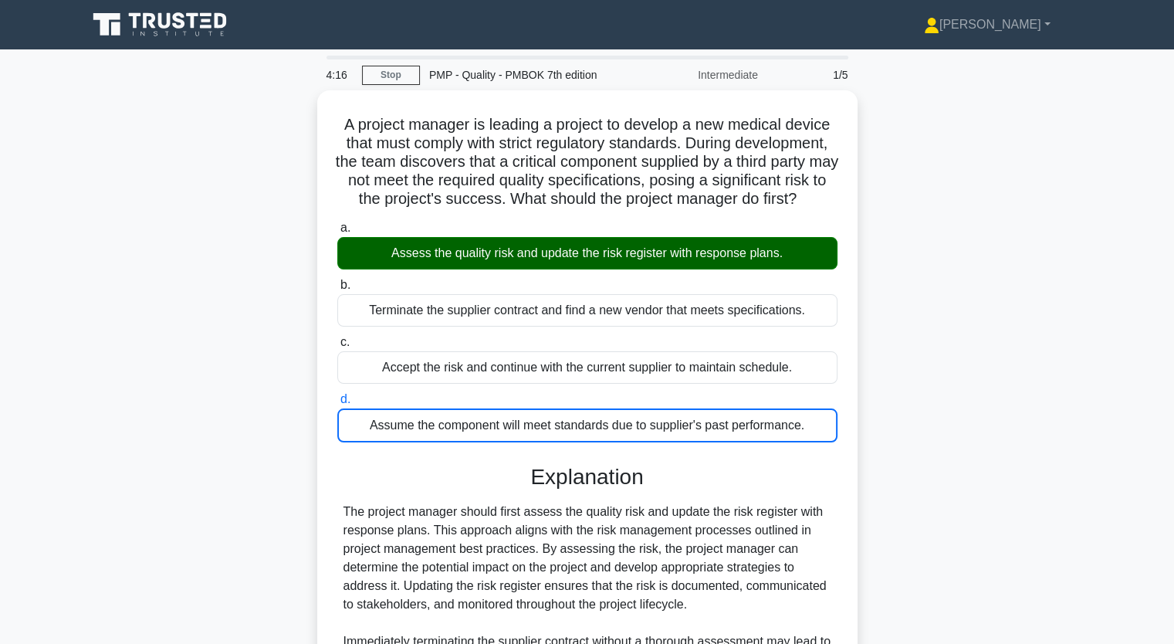
click at [337, 223] on input "a. Assess the quality risk and update the risk register with response plans." at bounding box center [337, 228] width 0 height 10
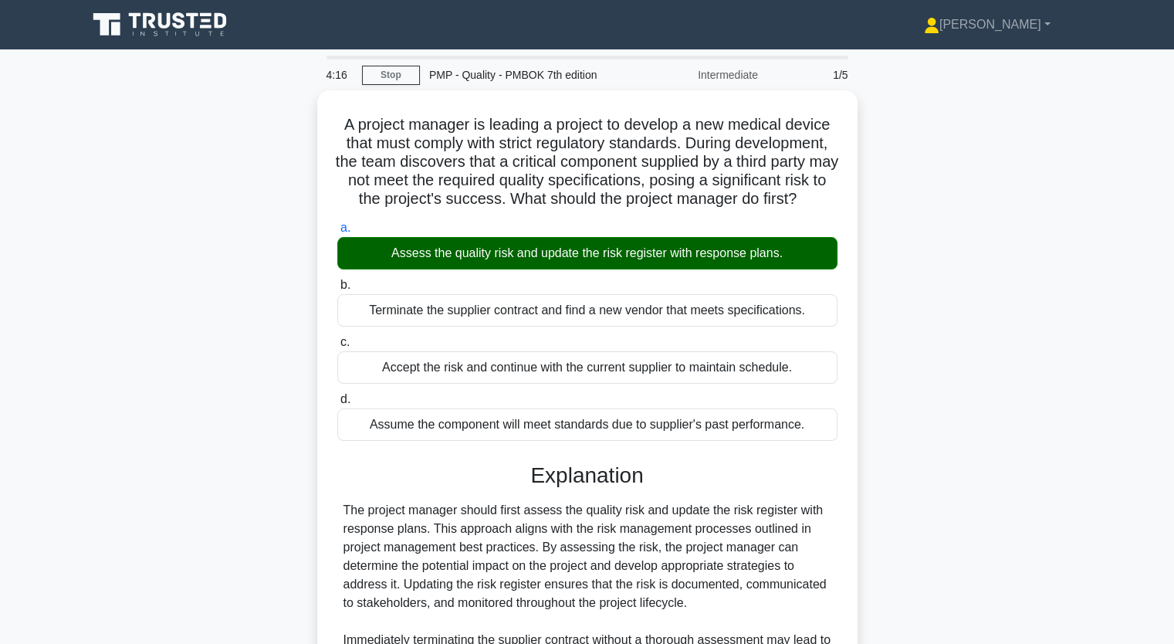
click at [337, 280] on input "b. Terminate the supplier contract and find a new vendor that meets specificati…" at bounding box center [337, 285] width 0 height 10
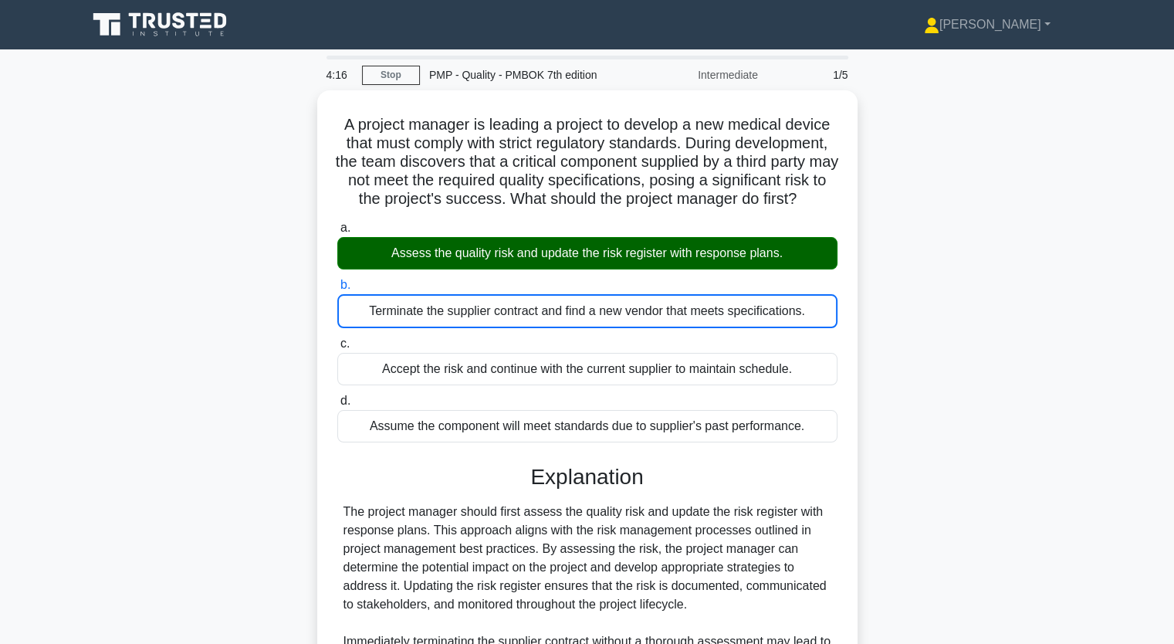
click at [337, 339] on input "c. Accept the risk and continue with the current supplier to maintain schedule." at bounding box center [337, 344] width 0 height 10
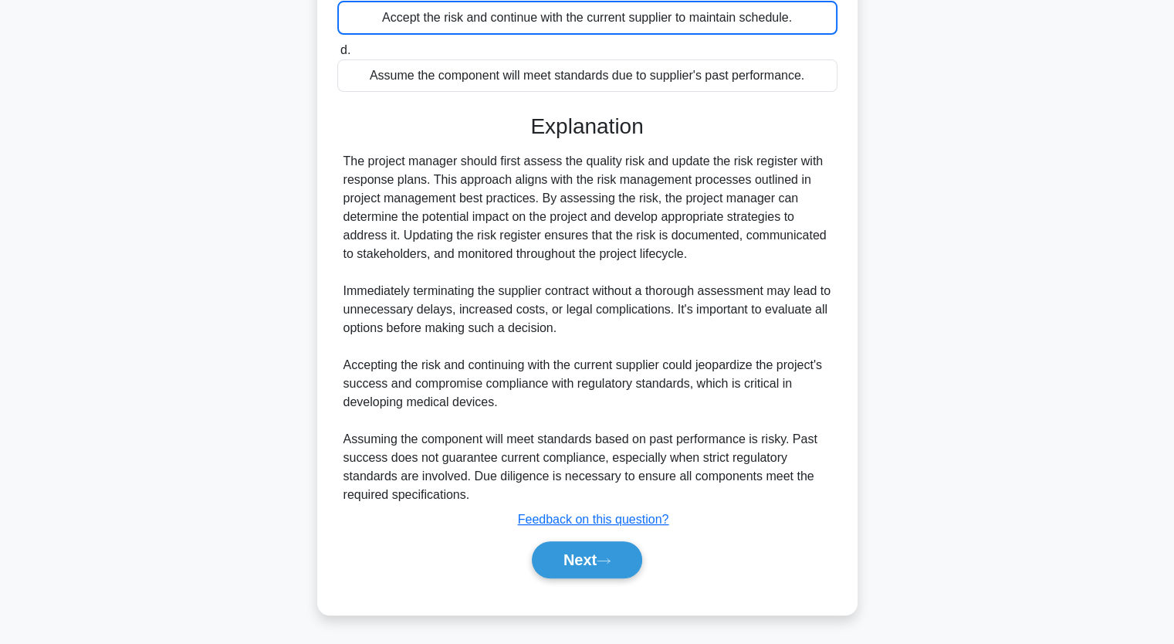
scroll to position [364, 0]
click at [593, 556] on button "Next" at bounding box center [587, 559] width 110 height 37
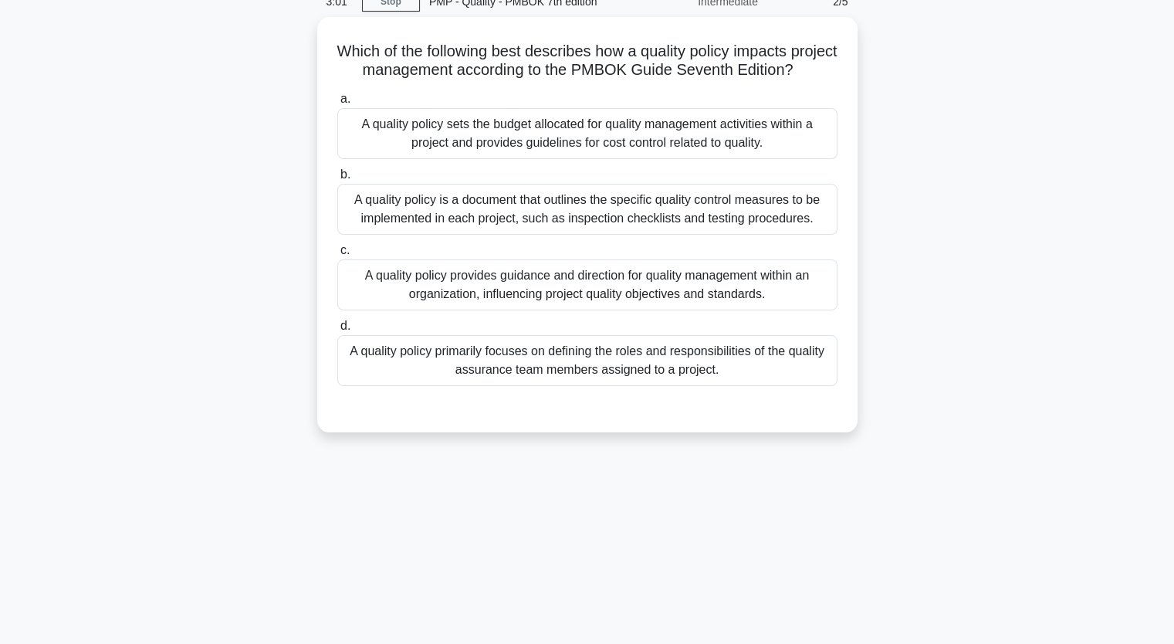
scroll to position [36, 0]
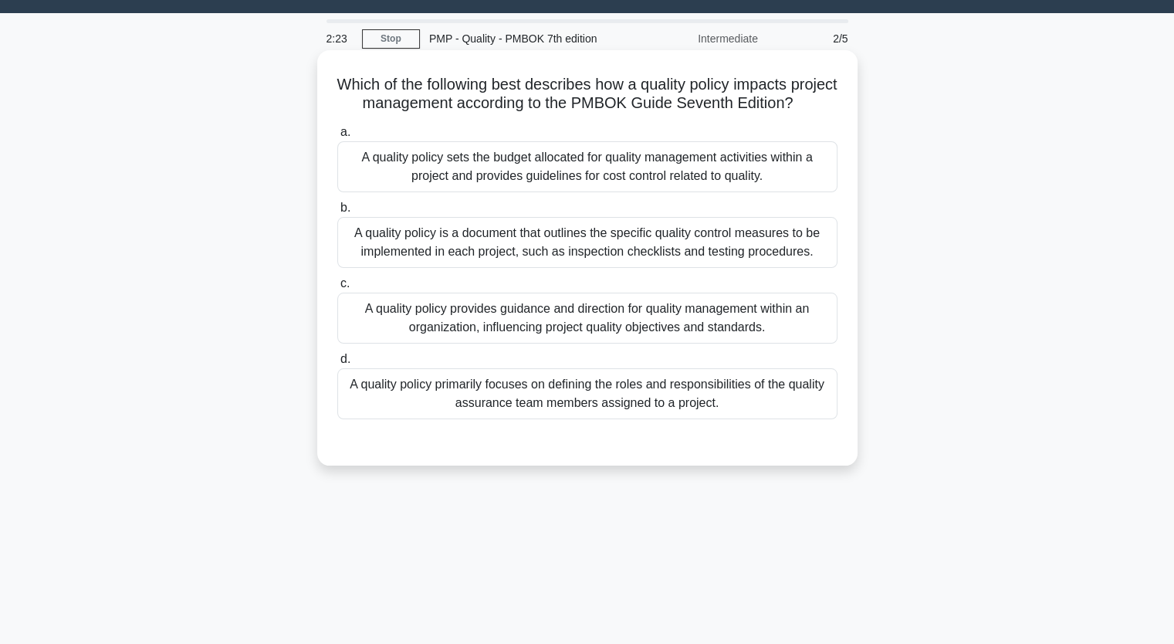
click at [479, 268] on div "A quality policy is a document that outlines the specific quality control measu…" at bounding box center [587, 242] width 500 height 51
click at [337, 213] on input "b. A quality policy is a document that outlines the specific quality control me…" at bounding box center [337, 208] width 0 height 10
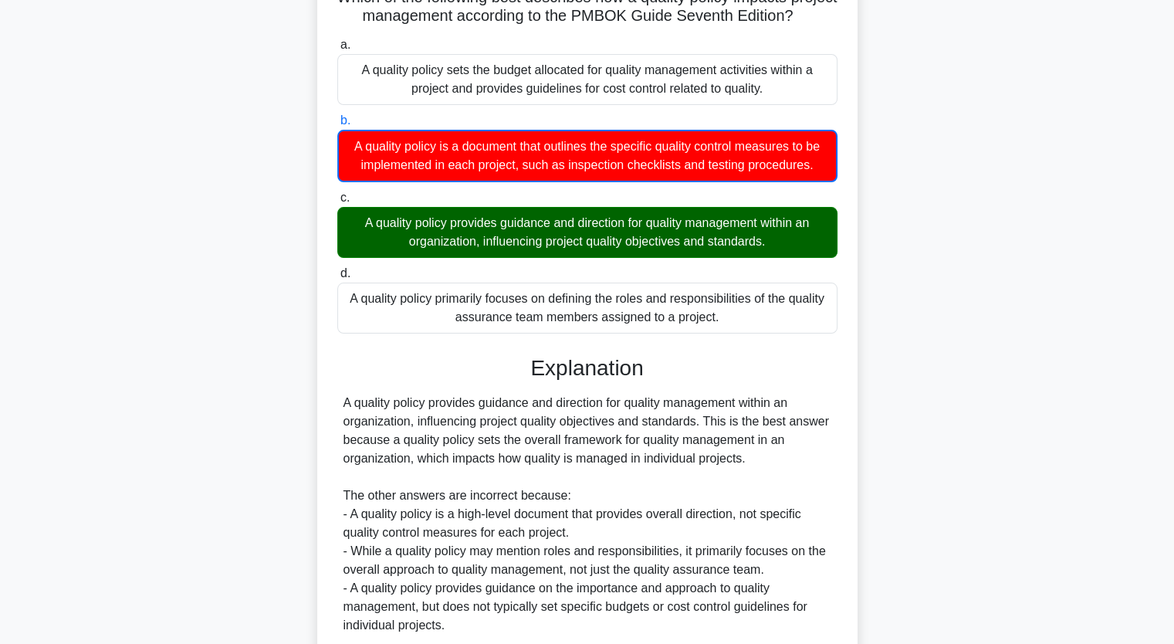
scroll to position [272, 0]
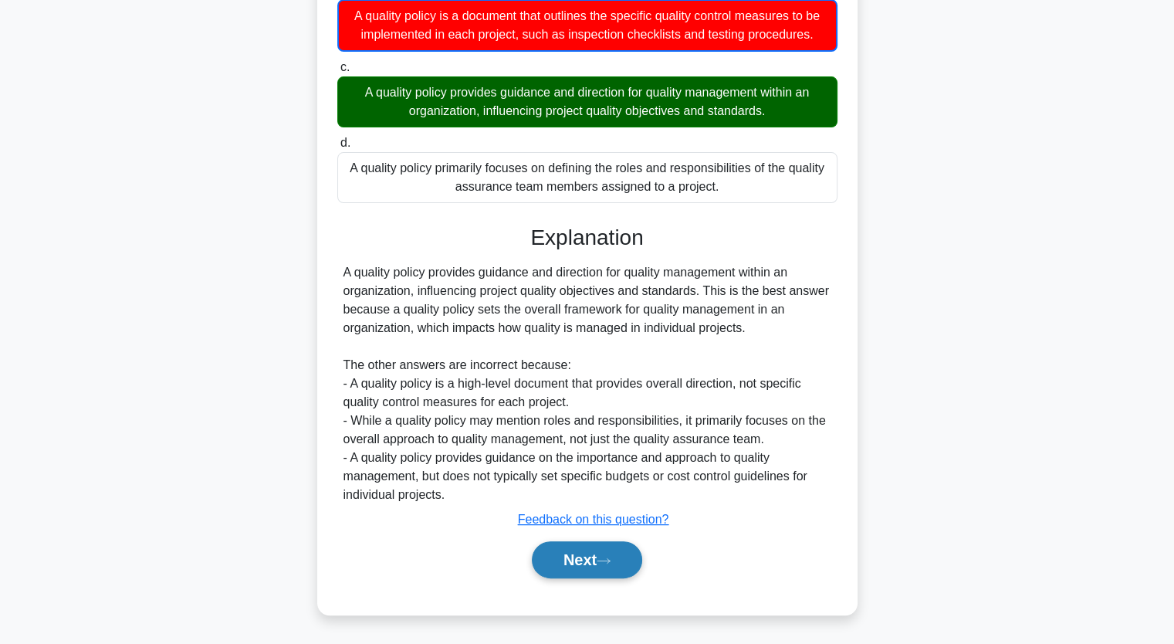
drag, startPoint x: 574, startPoint y: 556, endPoint x: 580, endPoint y: 549, distance: 8.8
click at [575, 556] on button "Next" at bounding box center [587, 559] width 110 height 37
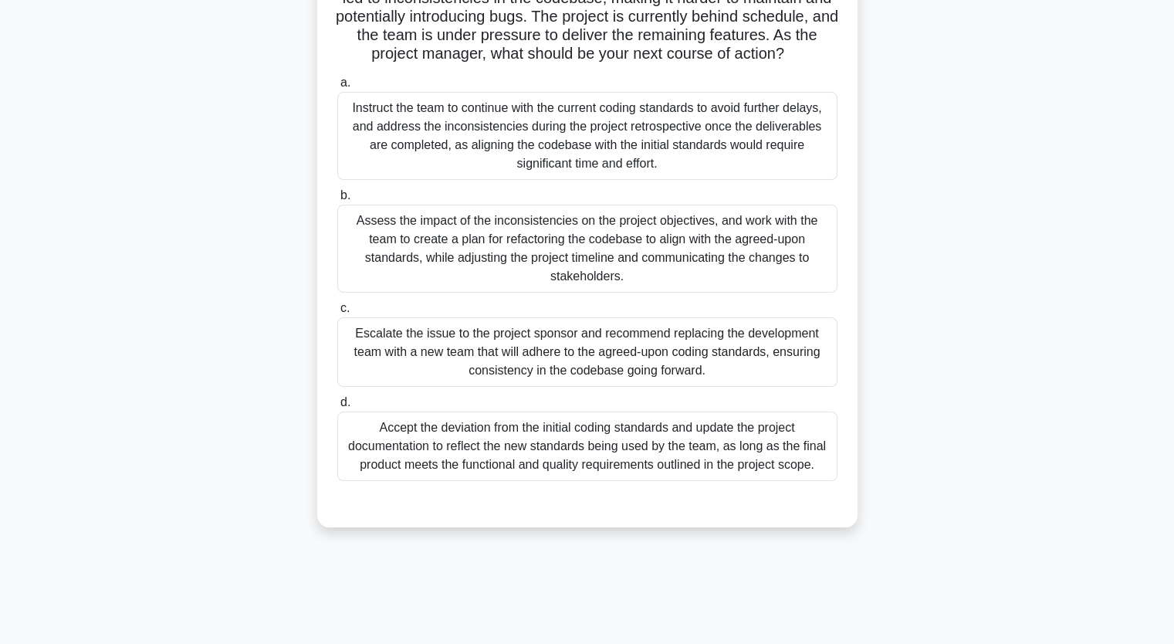
scroll to position [191, 0]
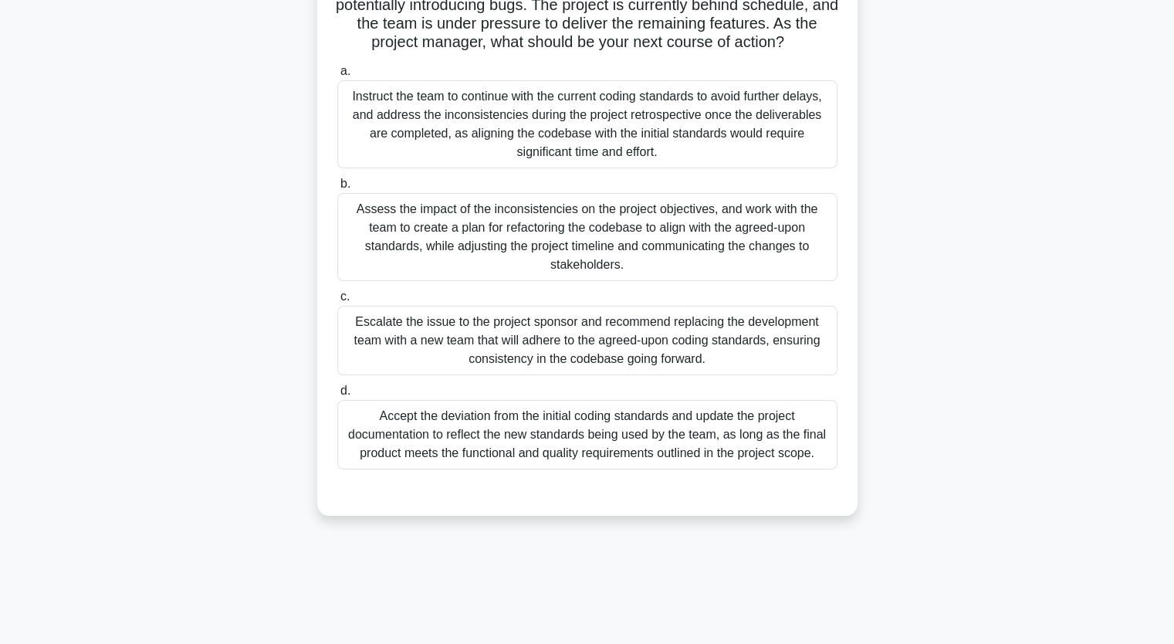
click at [534, 451] on div "Accept the deviation from the initial coding standards and update the project d…" at bounding box center [587, 434] width 500 height 69
click at [337, 396] on input "d. Accept the deviation from the initial coding standards and update the projec…" at bounding box center [337, 391] width 0 height 10
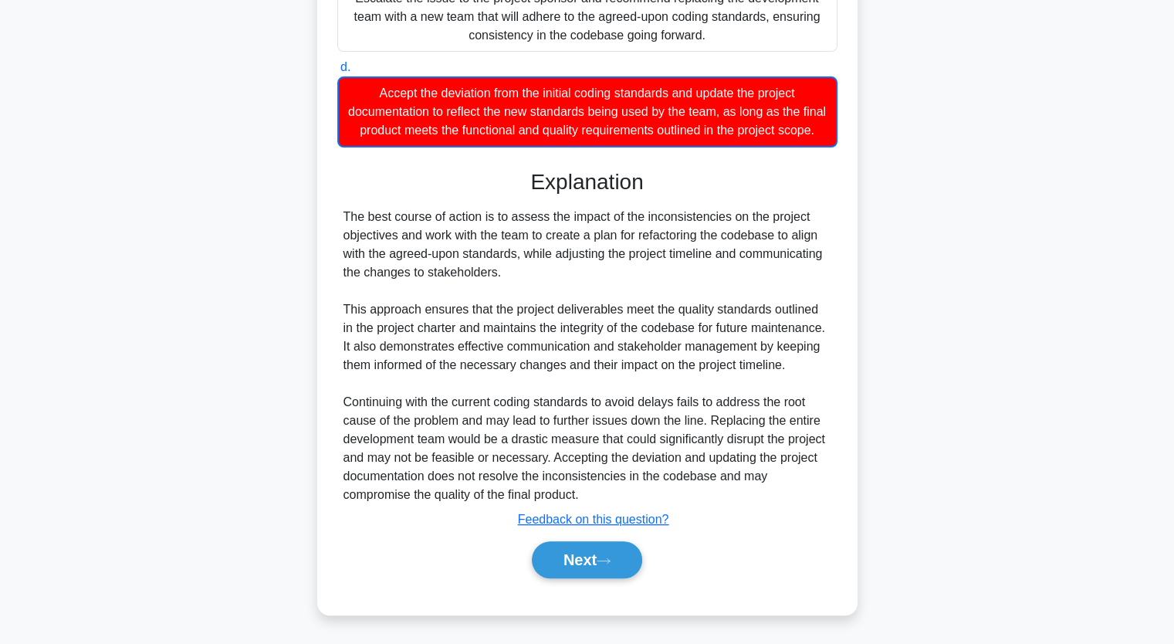
scroll to position [550, 0]
click at [602, 561] on icon at bounding box center [604, 561] width 14 height 8
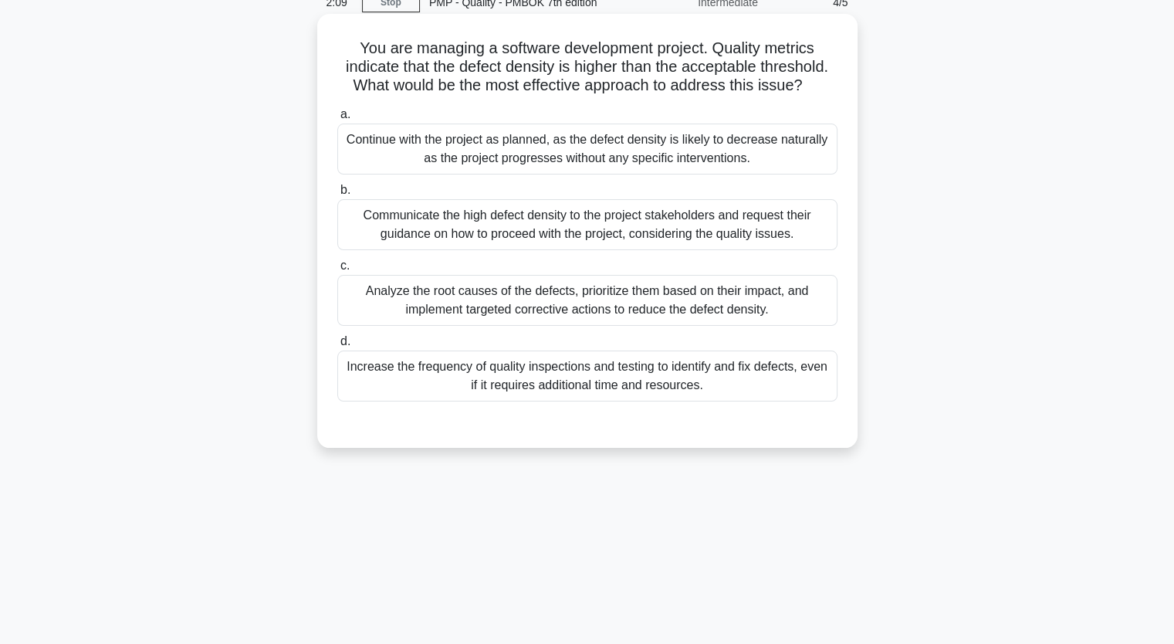
scroll to position [36, 0]
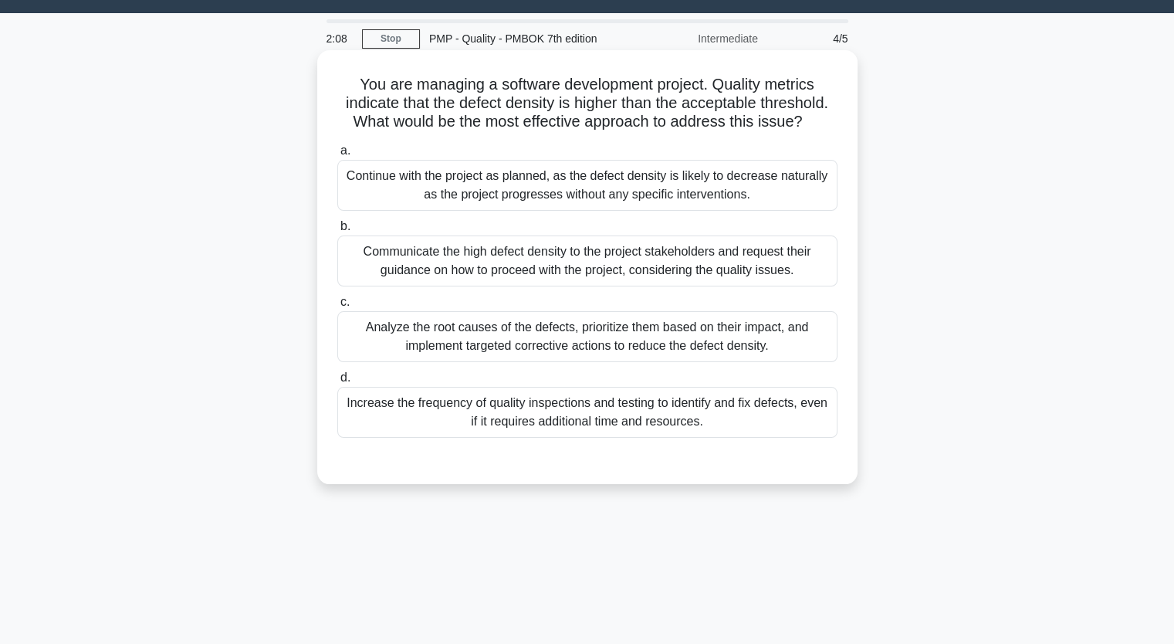
click at [449, 347] on div "Analyze the root causes of the defects, prioritize them based on their impact, …" at bounding box center [587, 336] width 500 height 51
click at [337, 307] on input "c. Analyze the root causes of the defects, prioritize them based on their impac…" at bounding box center [337, 302] width 0 height 10
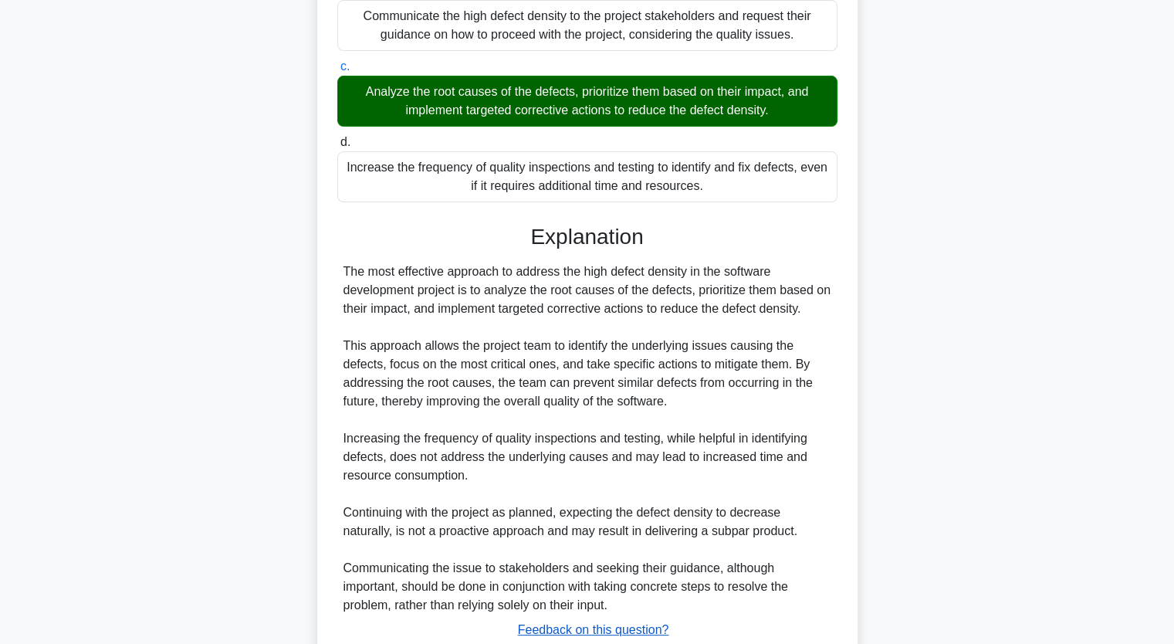
scroll to position [381, 0]
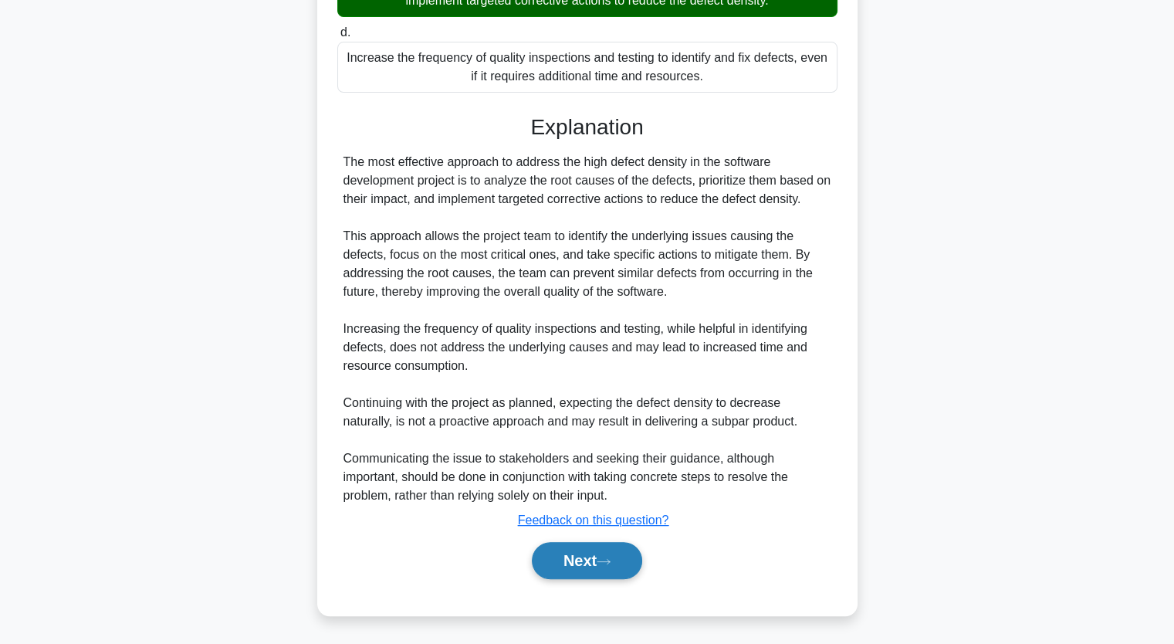
click at [600, 567] on button "Next" at bounding box center [587, 560] width 110 height 37
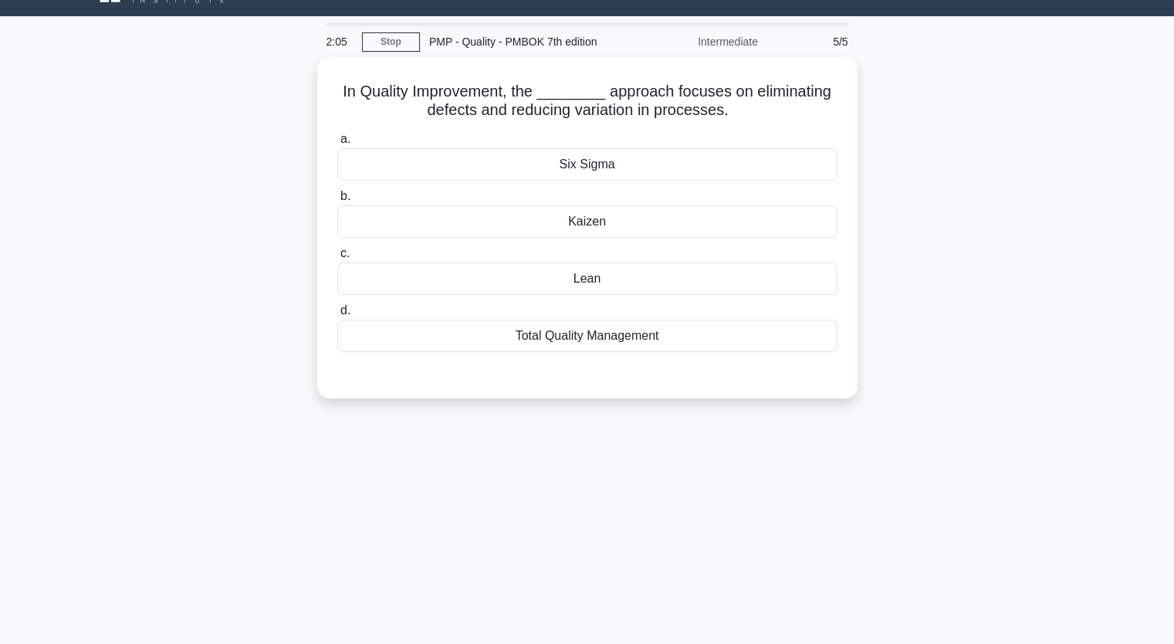
scroll to position [0, 0]
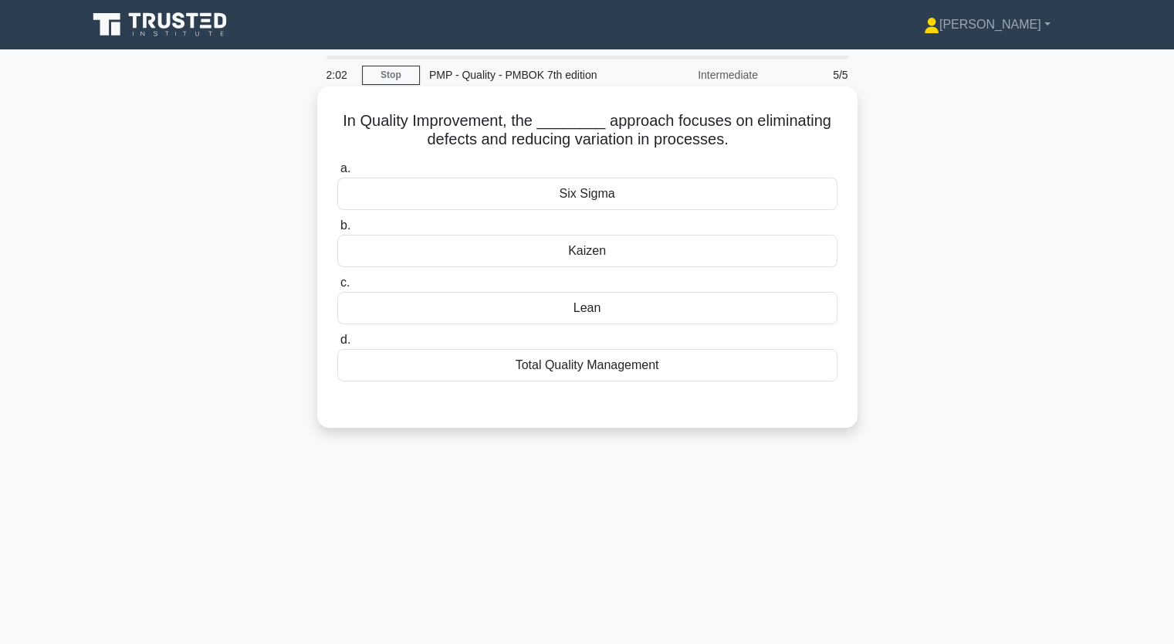
click at [588, 254] on div "Kaizen" at bounding box center [587, 251] width 500 height 32
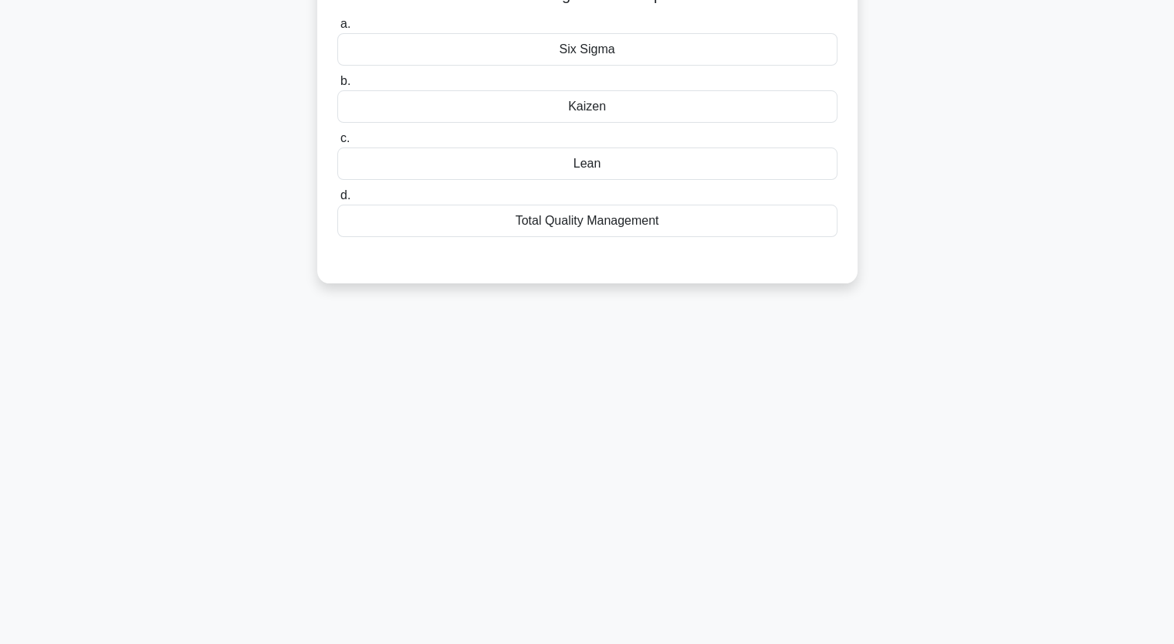
scroll to position [191, 0]
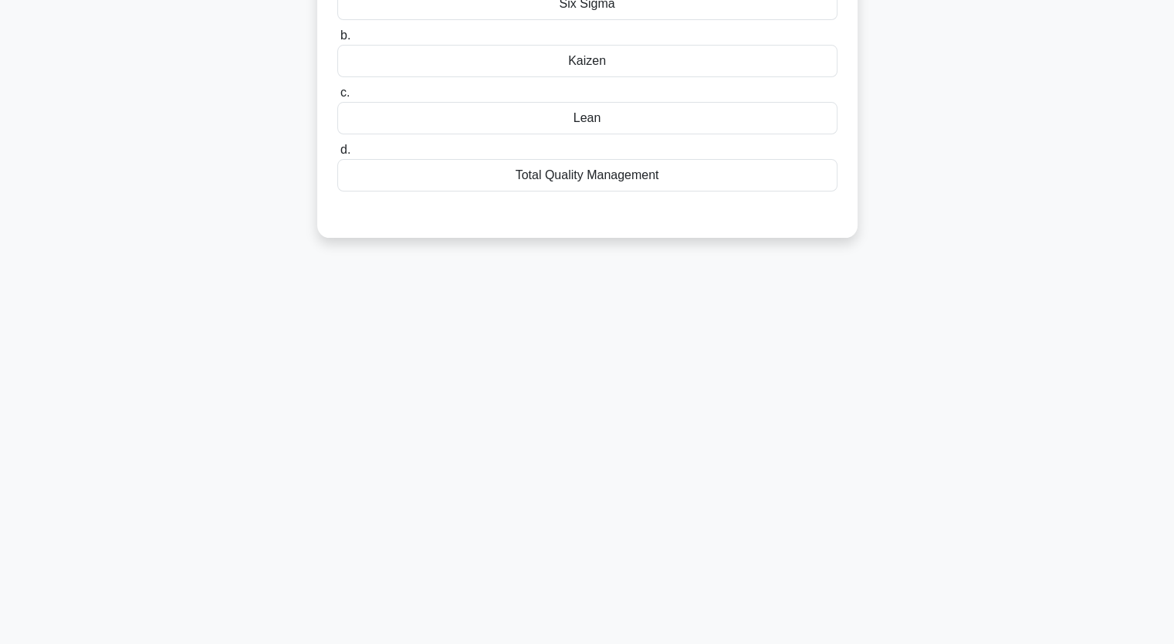
click at [561, 59] on div "Kaizen" at bounding box center [587, 61] width 500 height 32
click at [337, 41] on input "b. Kaizen" at bounding box center [337, 36] width 0 height 10
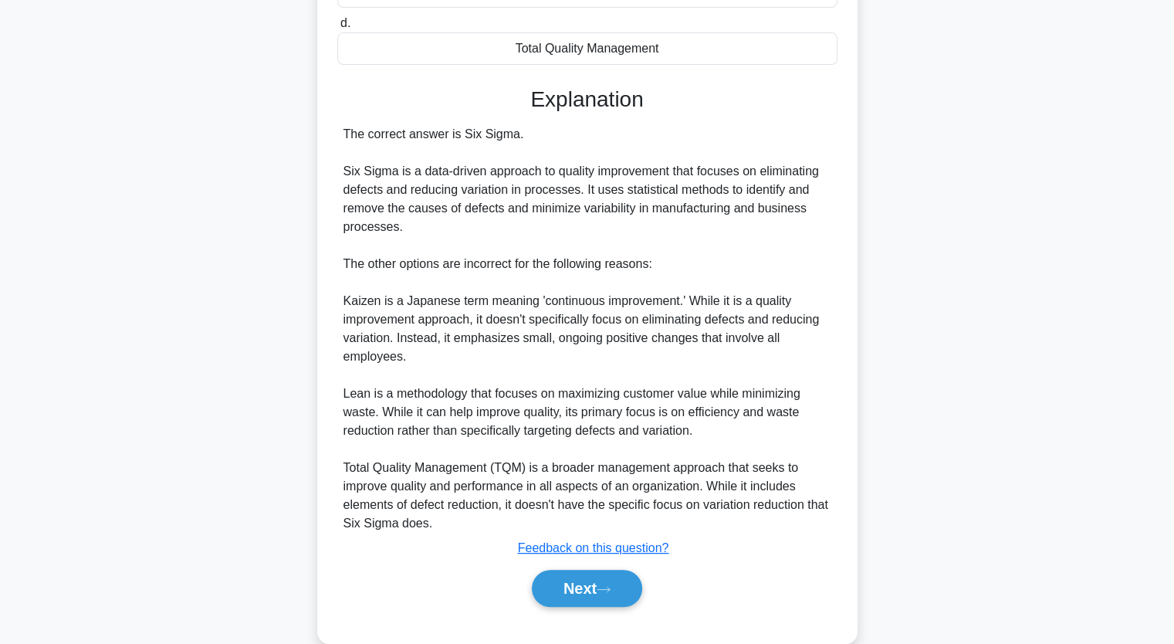
scroll to position [346, 0]
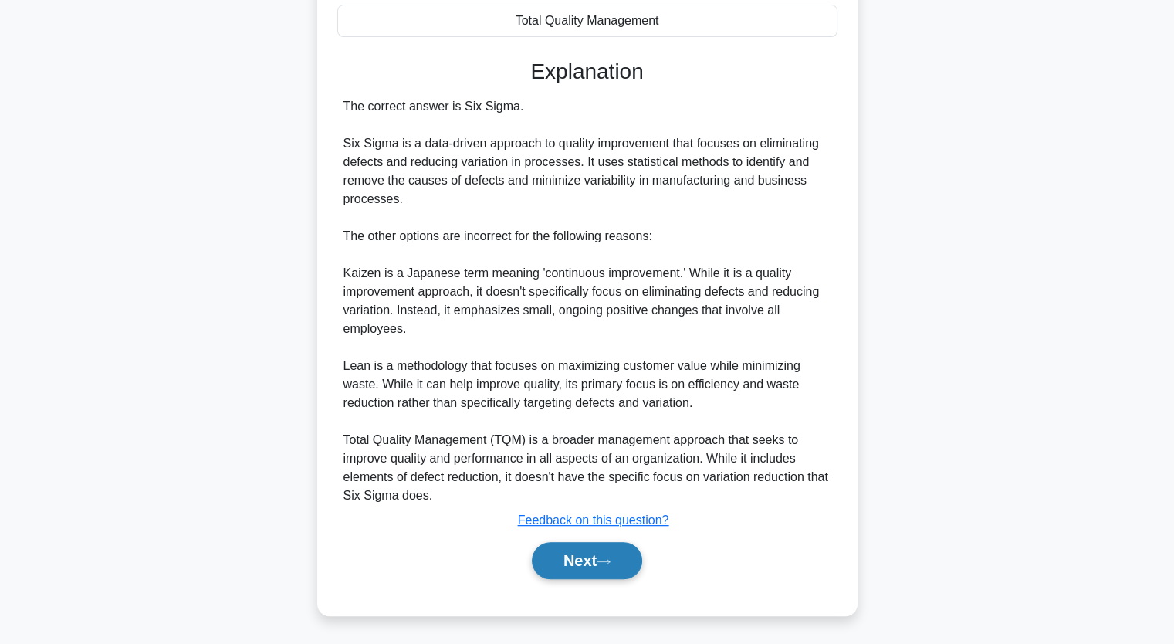
click at [581, 557] on button "Next" at bounding box center [587, 560] width 110 height 37
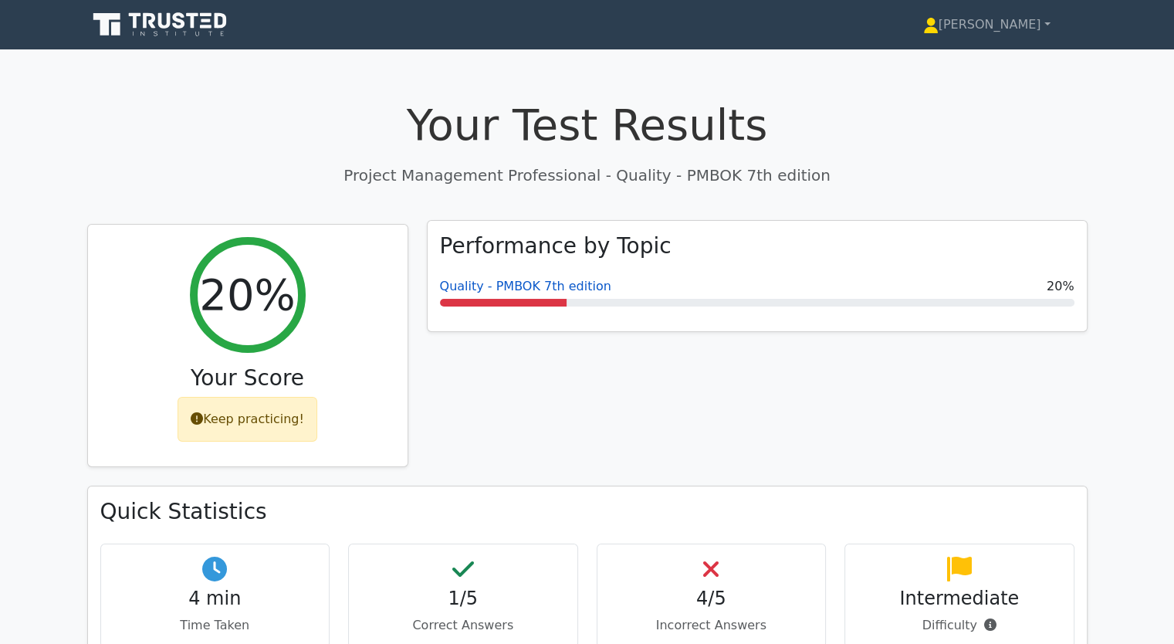
click at [489, 284] on link "Quality - PMBOK 7th edition" at bounding box center [525, 286] width 171 height 15
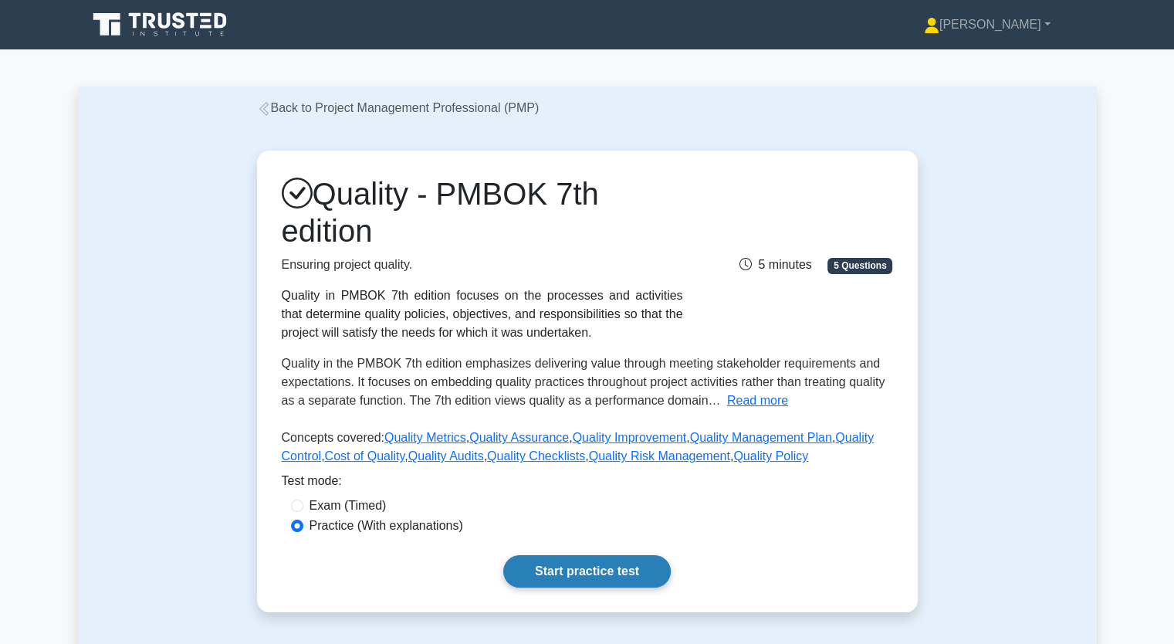
click at [573, 558] on link "Start practice test" at bounding box center [587, 571] width 168 height 32
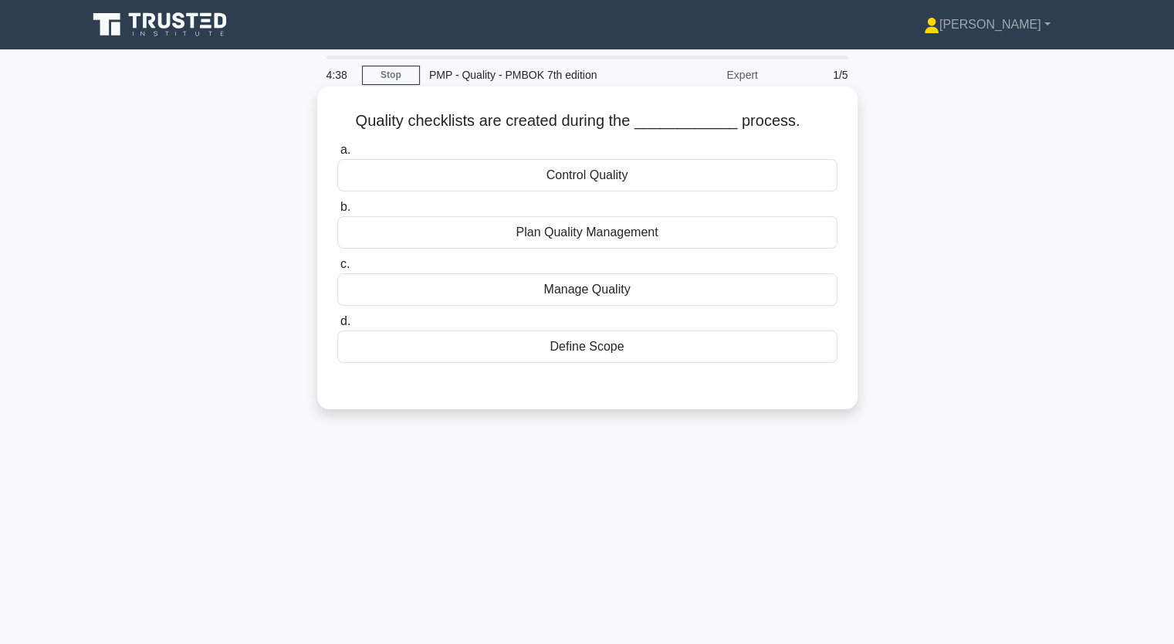
click at [601, 174] on div "Control Quality" at bounding box center [587, 175] width 500 height 32
click at [337, 155] on input "a. Control Quality" at bounding box center [337, 150] width 0 height 10
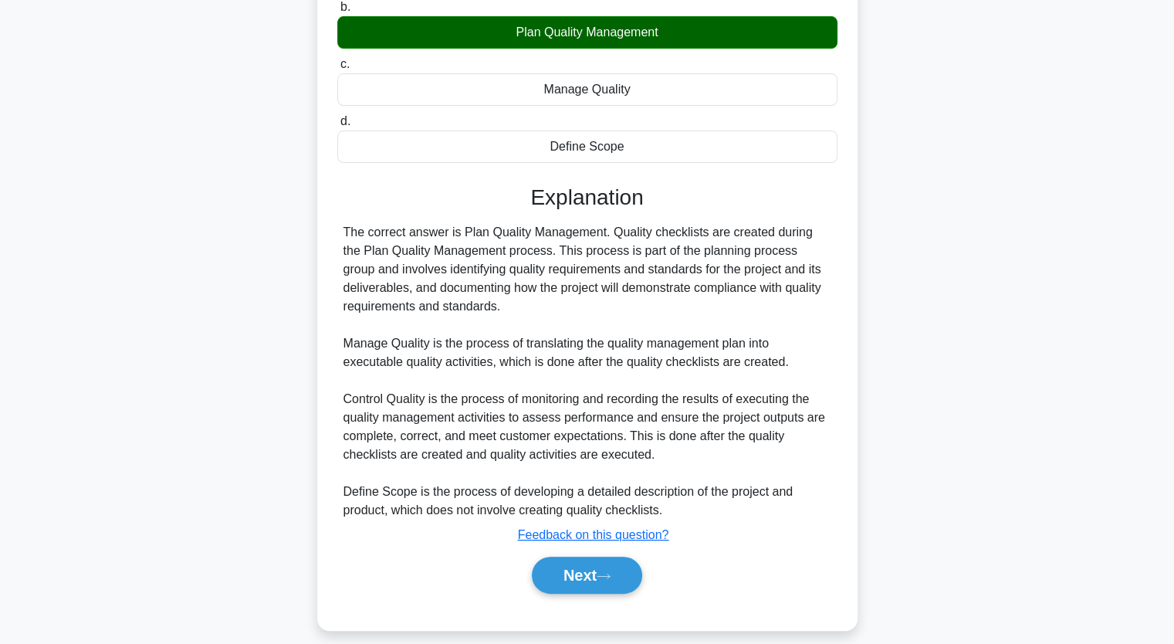
scroll to position [216, 0]
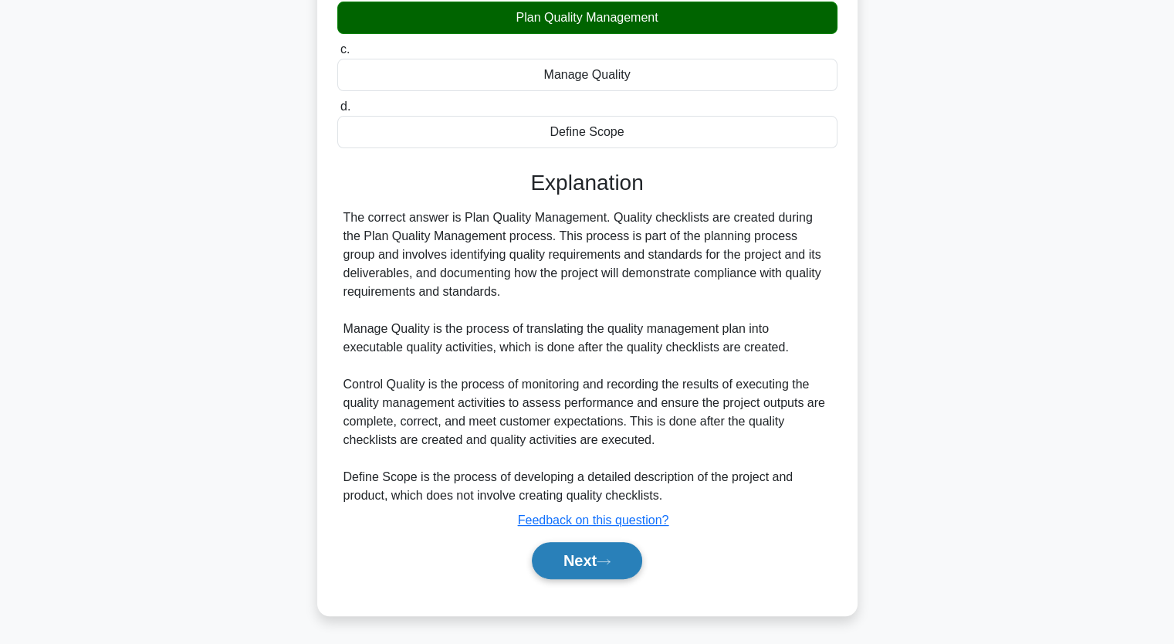
click at [611, 557] on icon at bounding box center [604, 561] width 14 height 8
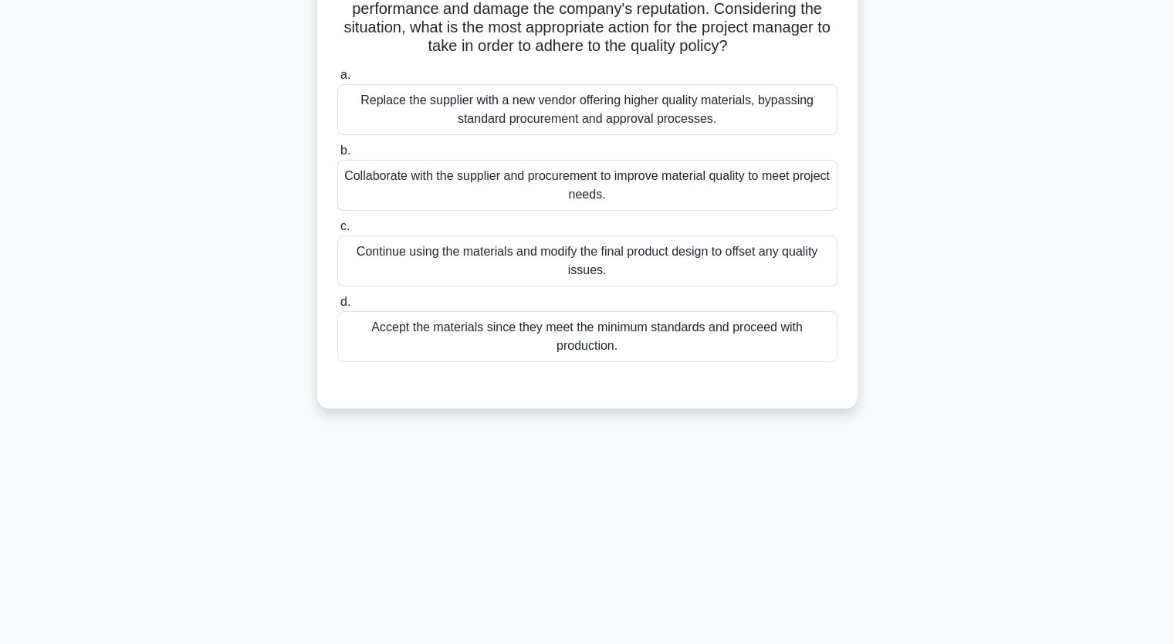
scroll to position [191, 0]
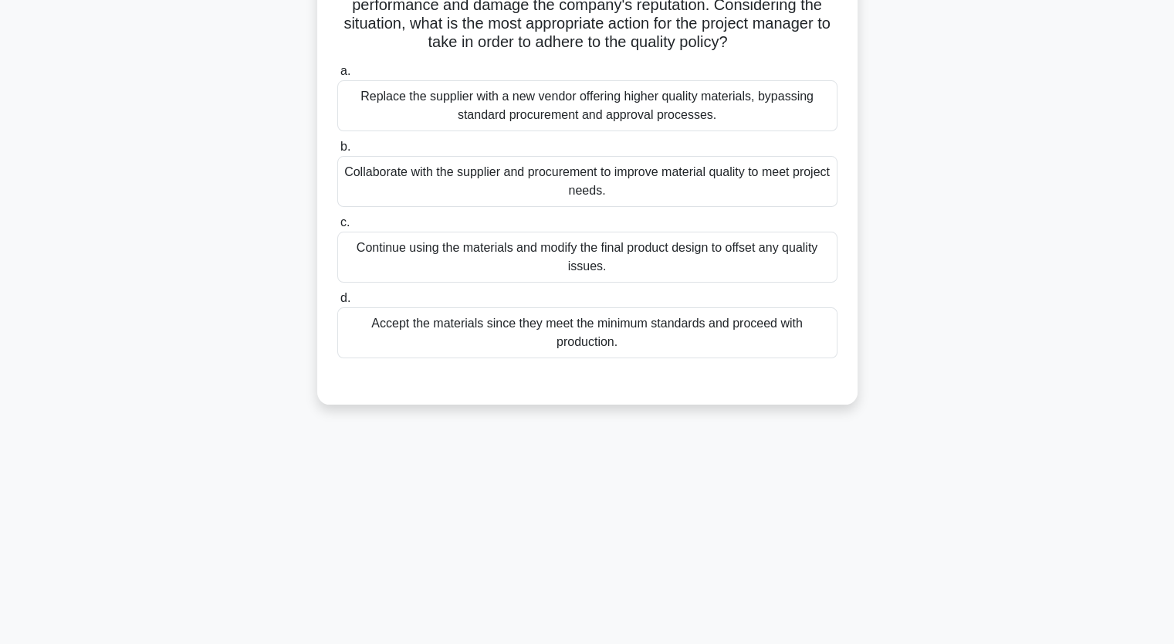
click at [444, 244] on div "Continue using the materials and modify the final product design to offset any …" at bounding box center [587, 257] width 500 height 51
click at [337, 228] on input "c. Continue using the materials and modify the final product design to offset a…" at bounding box center [337, 223] width 0 height 10
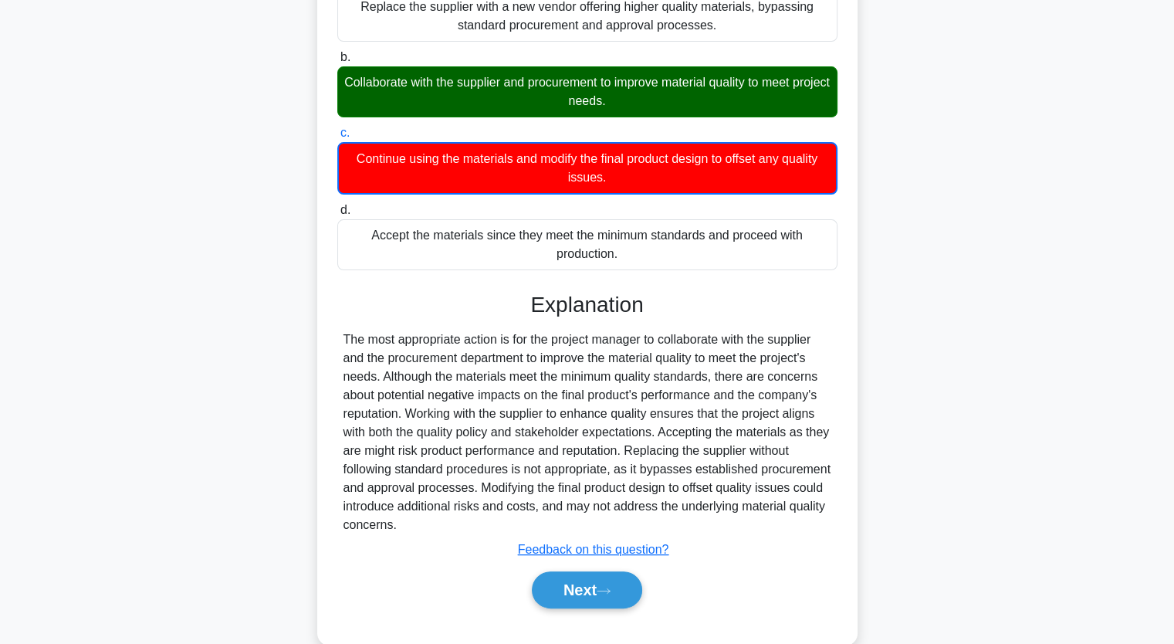
scroll to position [309, 0]
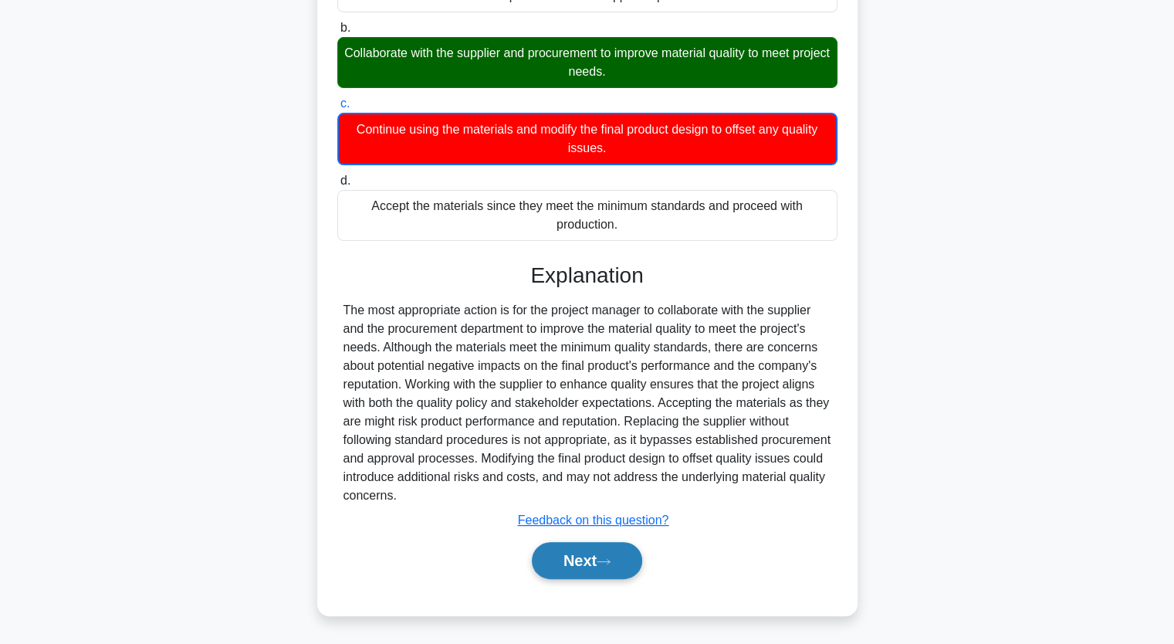
click at [588, 557] on button "Next" at bounding box center [587, 560] width 110 height 37
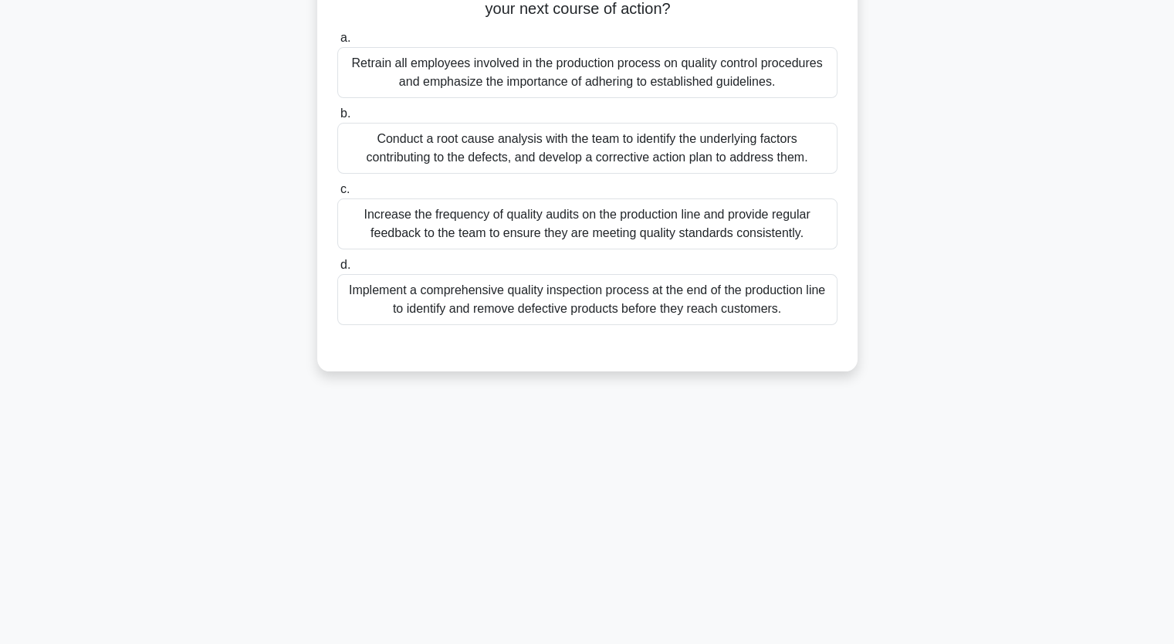
scroll to position [191, 0]
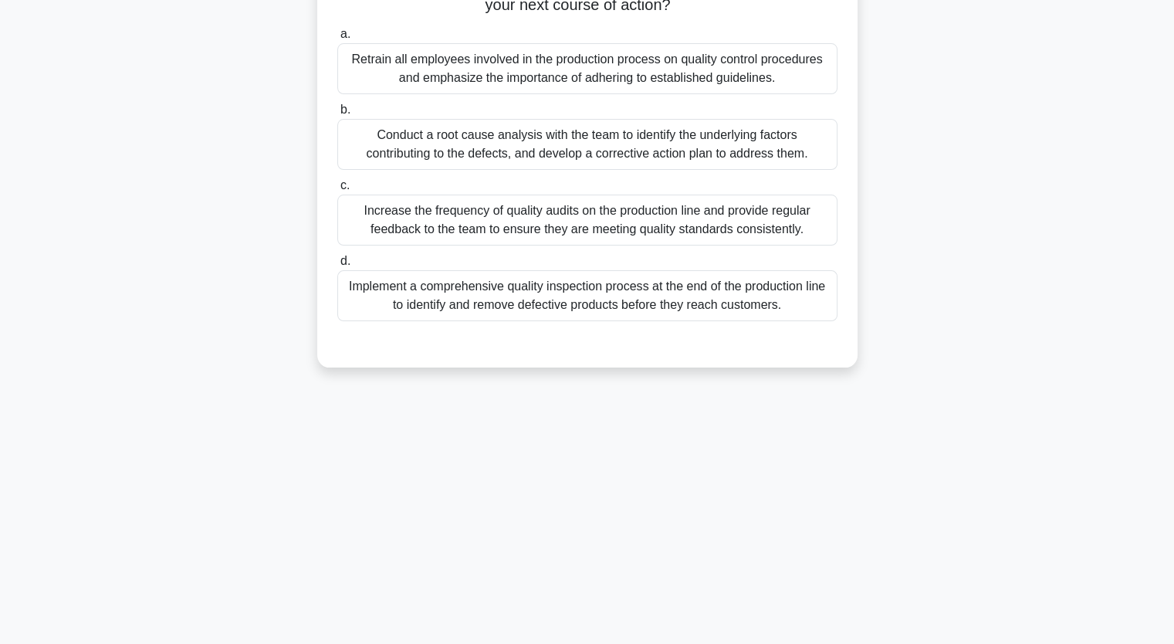
click at [479, 317] on div "Implement a comprehensive quality inspection process at the end of the producti…" at bounding box center [587, 295] width 500 height 51
click at [337, 266] on input "d. Implement a comprehensive quality inspection process at the end of the produ…" at bounding box center [337, 261] width 0 height 10
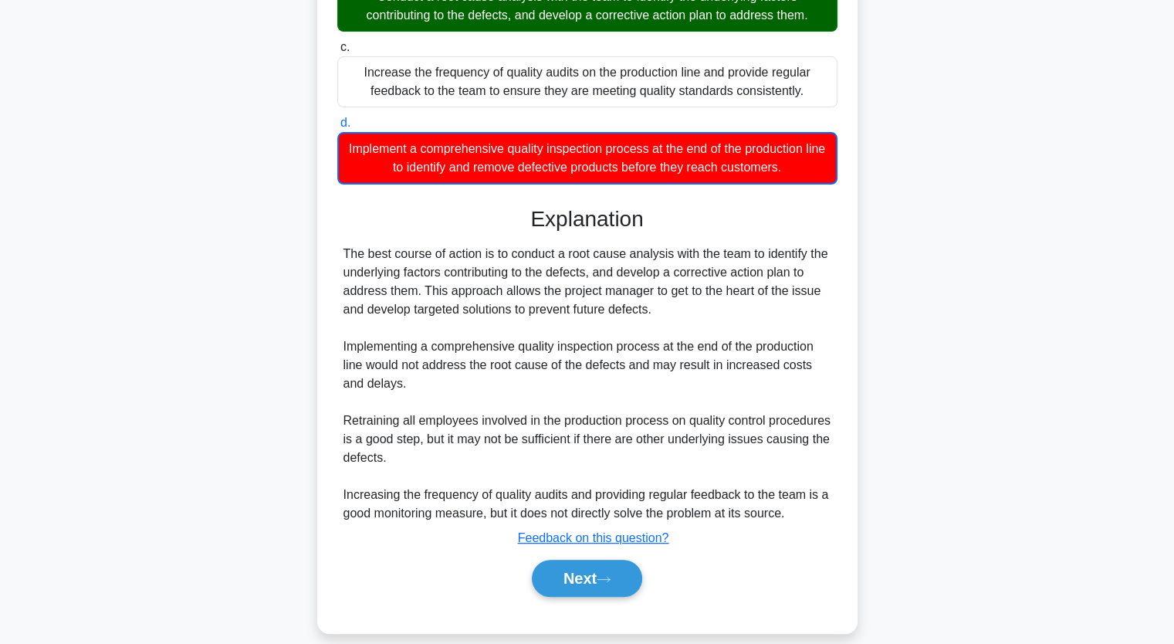
scroll to position [346, 0]
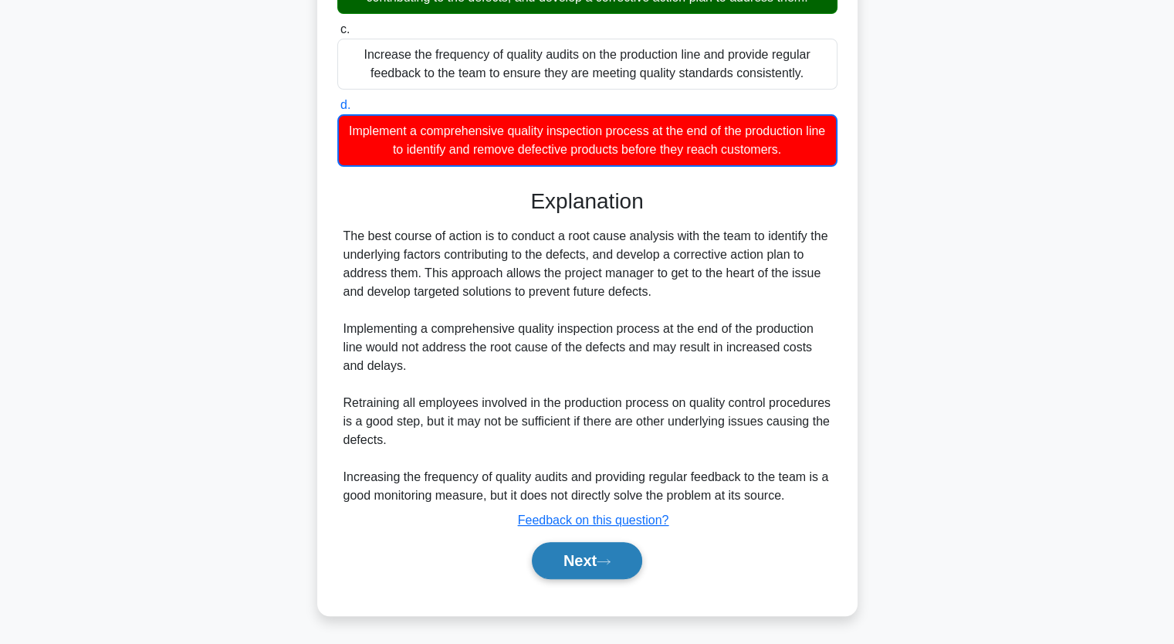
click at [564, 560] on button "Next" at bounding box center [587, 560] width 110 height 37
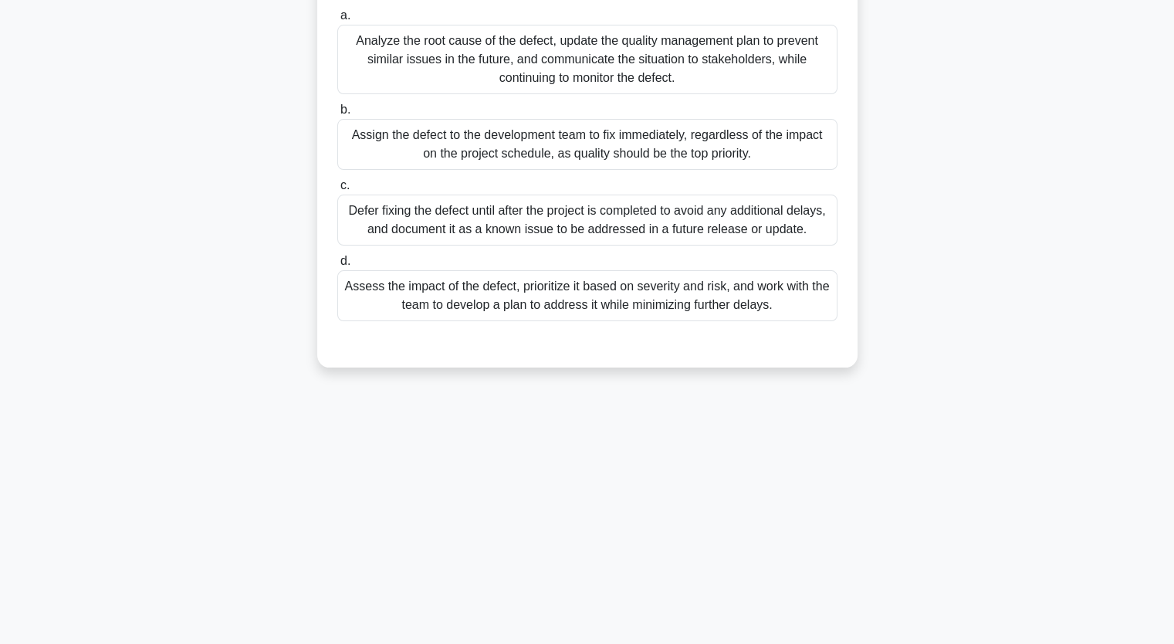
click at [502, 54] on div "Analyze the root cause of the defect, update the quality management plan to pre…" at bounding box center [587, 59] width 500 height 69
click at [337, 21] on input "a. Analyze the root cause of the defect, update the quality management plan to …" at bounding box center [337, 16] width 0 height 10
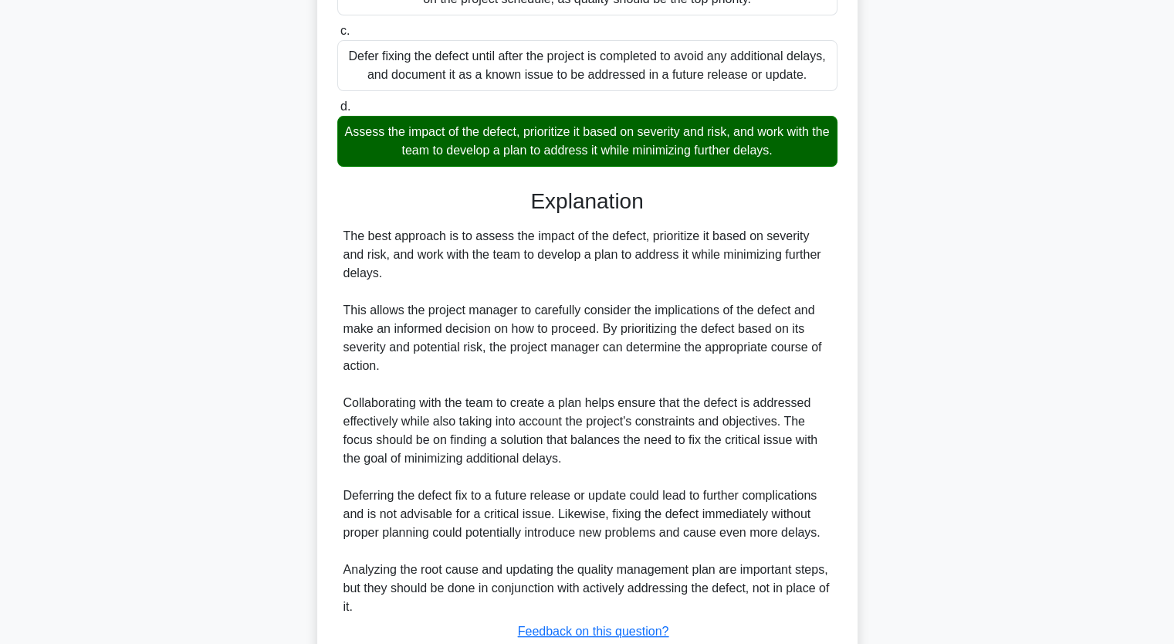
scroll to position [422, 0]
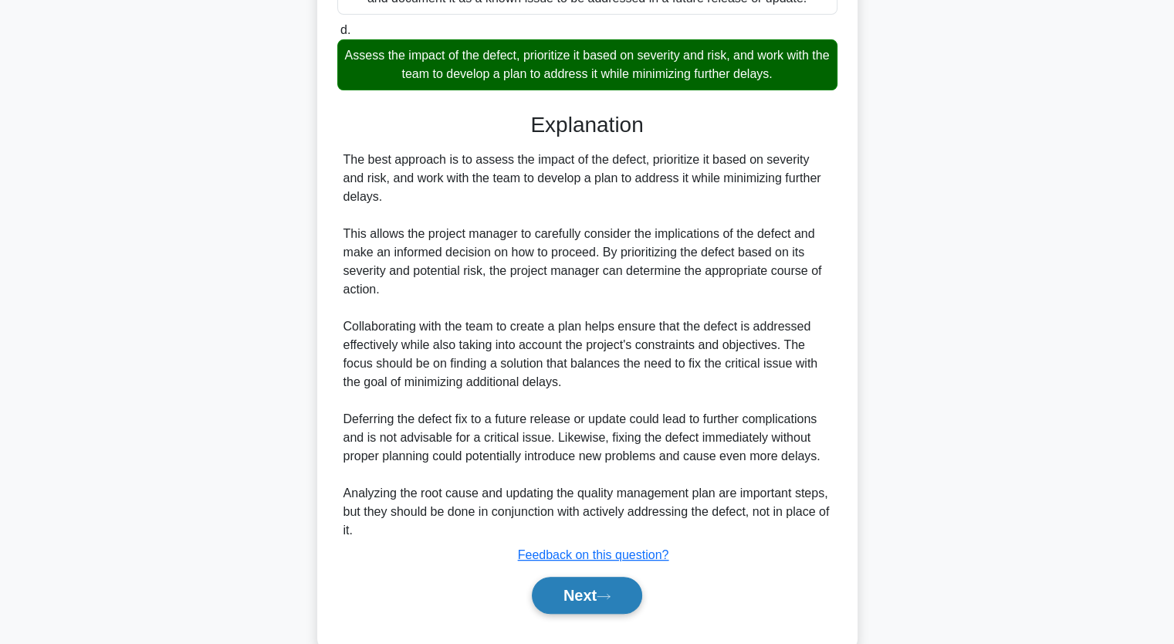
click at [586, 597] on button "Next" at bounding box center [587, 595] width 110 height 37
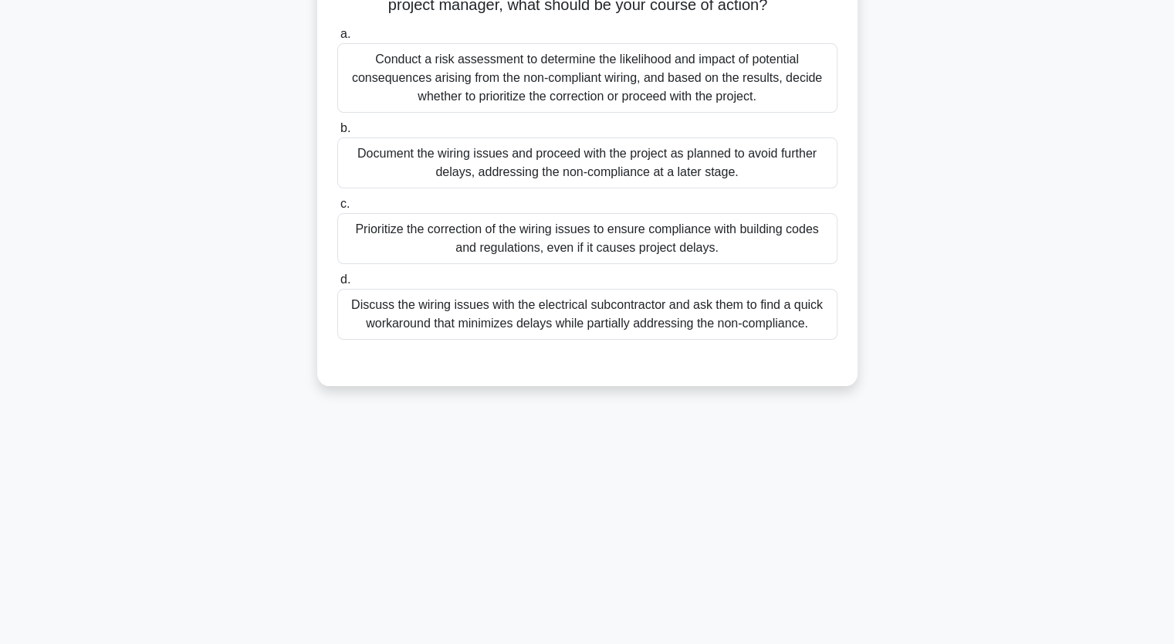
drag, startPoint x: 493, startPoint y: 334, endPoint x: 505, endPoint y: 327, distance: 13.9
click at [493, 331] on div "Discuss the wiring issues with the electrical subcontractor and ask them to fin…" at bounding box center [587, 314] width 500 height 51
click at [454, 93] on div "Conduct a risk assessment to determine the likelihood and impact of potential c…" at bounding box center [587, 77] width 500 height 69
click at [337, 39] on input "a. Conduct a risk assessment to determine the likelihood and impact of potentia…" at bounding box center [337, 34] width 0 height 10
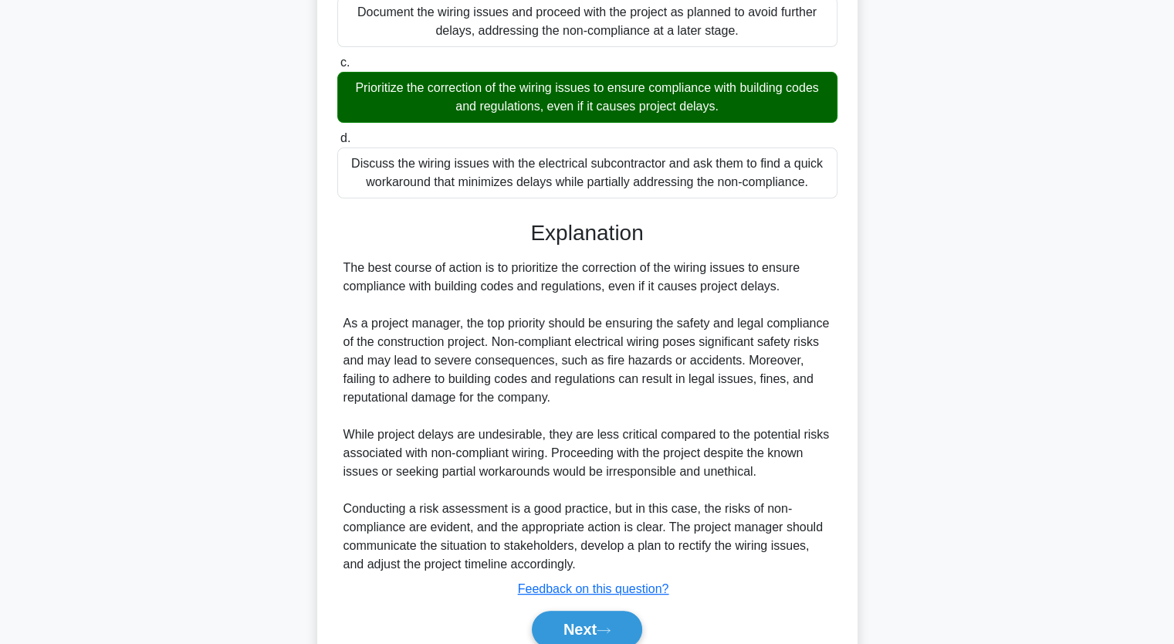
scroll to position [420, 0]
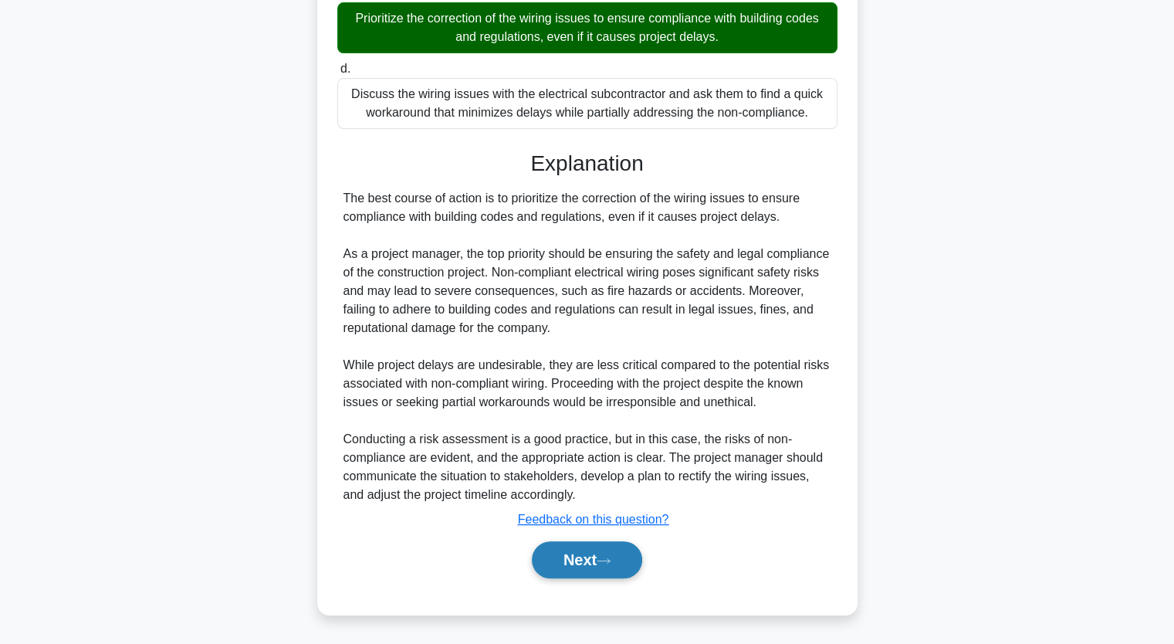
click at [578, 560] on button "Next" at bounding box center [587, 559] width 110 height 37
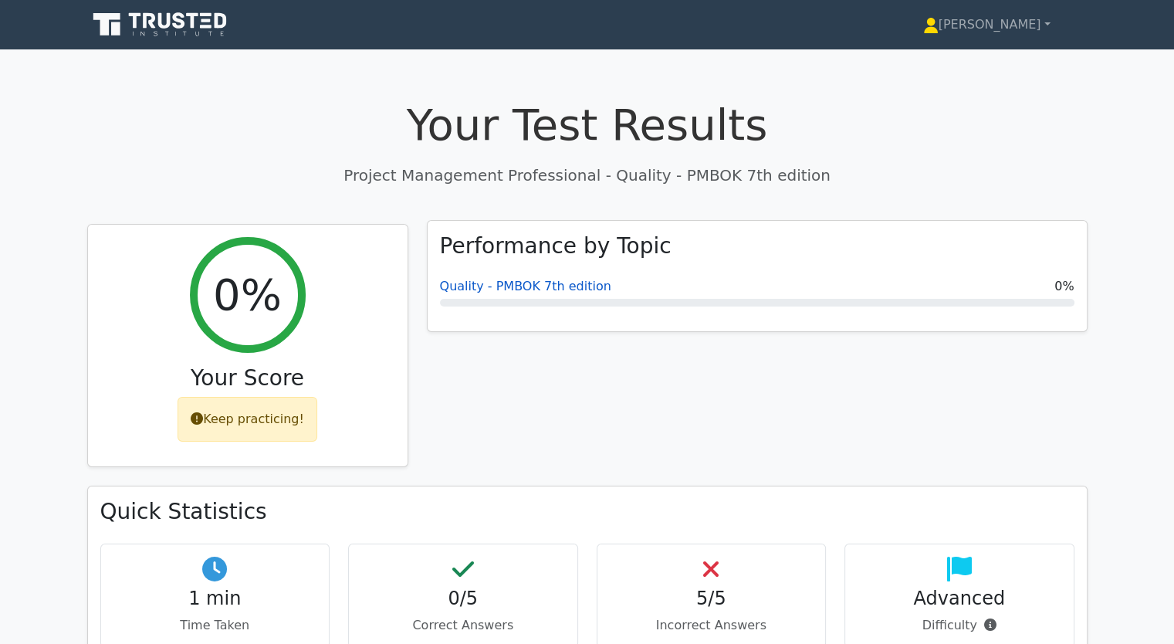
click at [483, 285] on link "Quality - PMBOK 7th edition" at bounding box center [525, 286] width 171 height 15
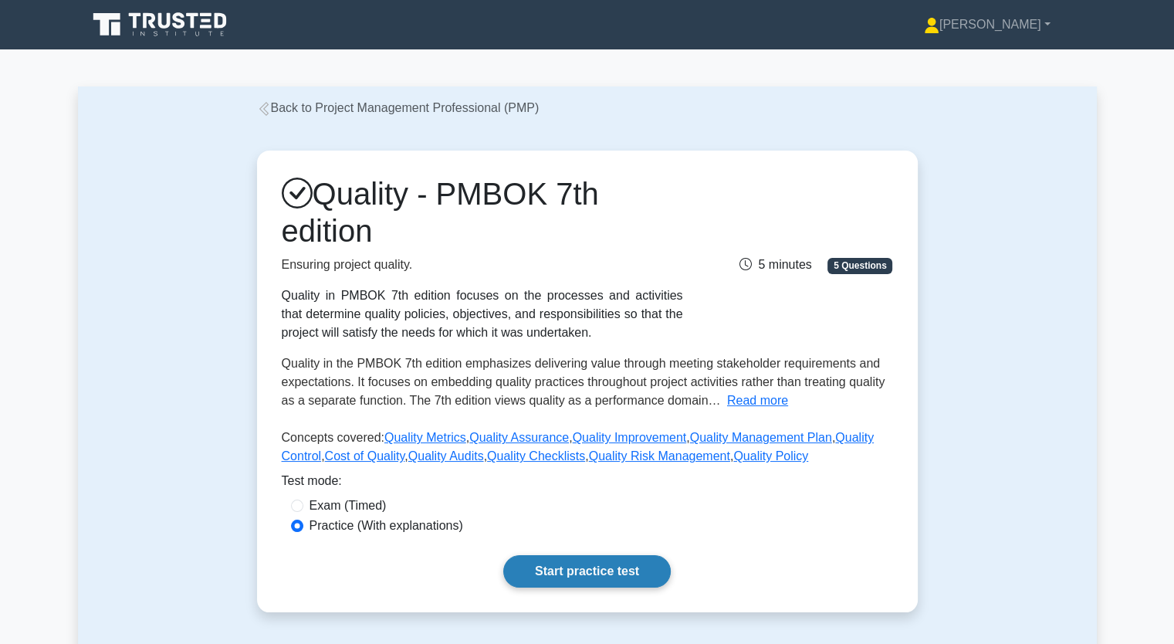
click at [571, 573] on link "Start practice test" at bounding box center [587, 571] width 168 height 32
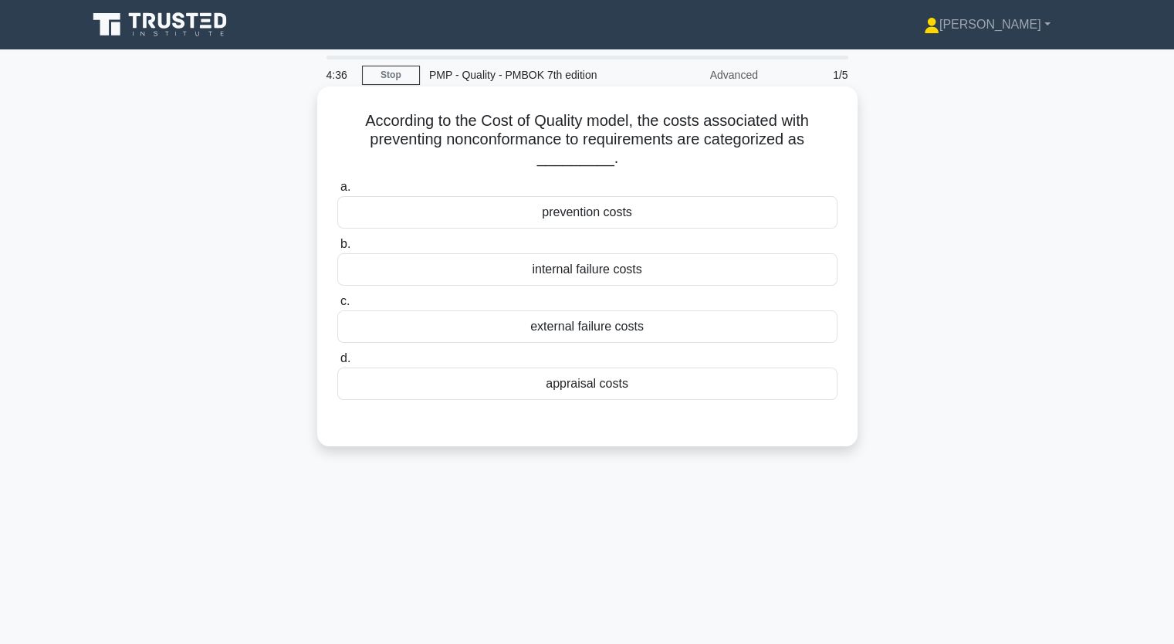
click at [587, 214] on div "prevention costs" at bounding box center [587, 212] width 500 height 32
click at [337, 192] on input "a. prevention costs" at bounding box center [337, 187] width 0 height 10
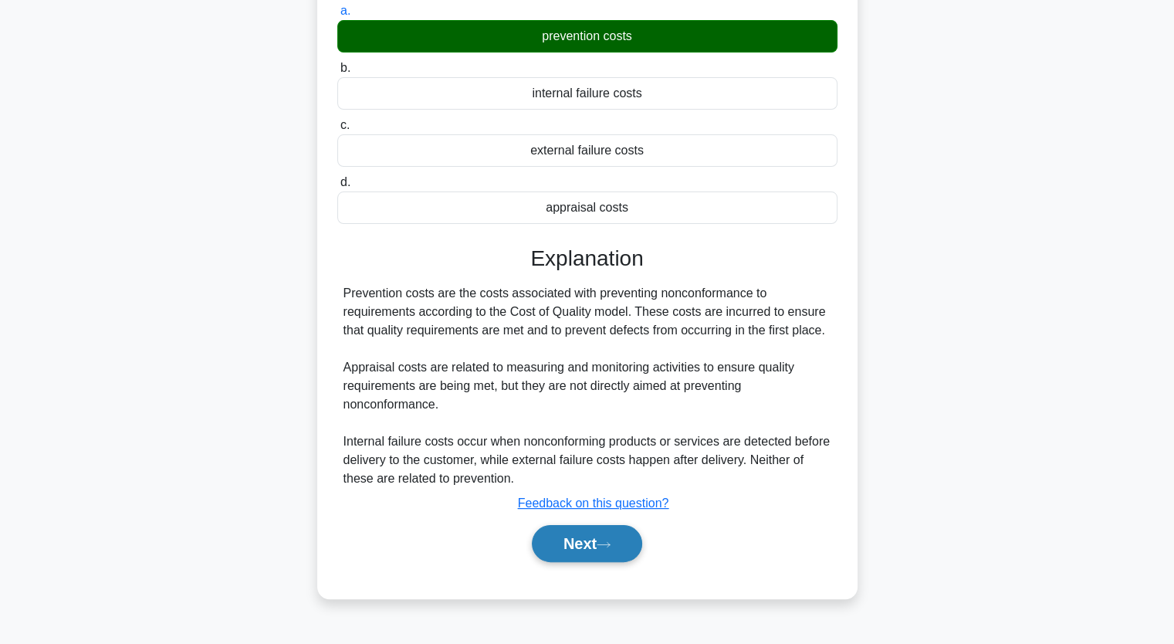
scroll to position [191, 0]
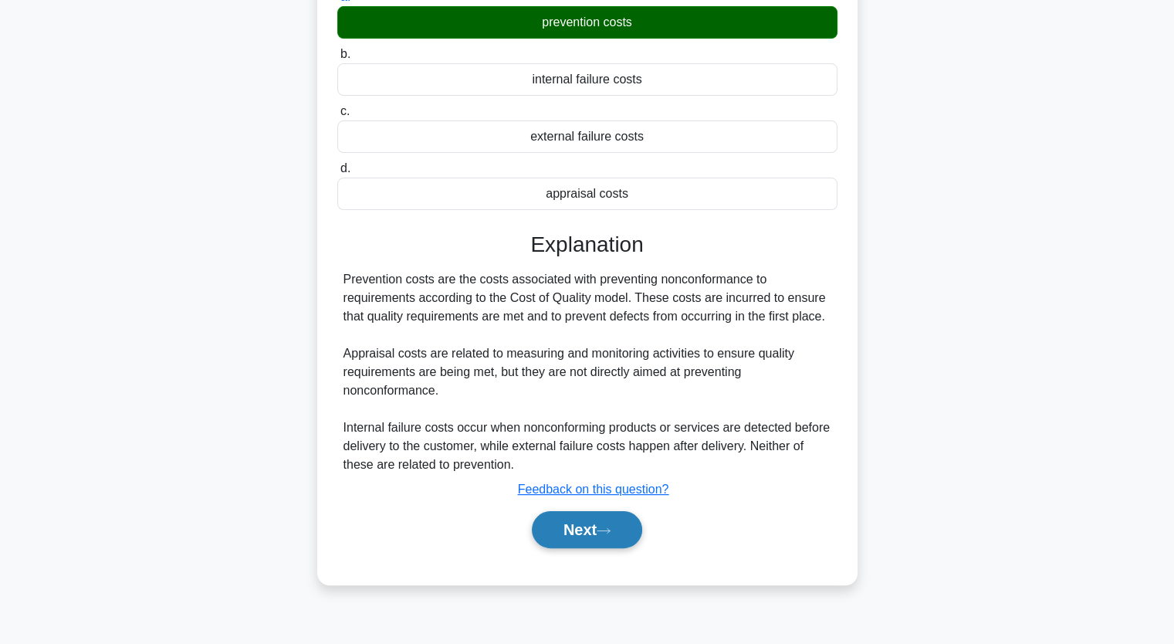
click at [596, 526] on button "Next" at bounding box center [587, 529] width 110 height 37
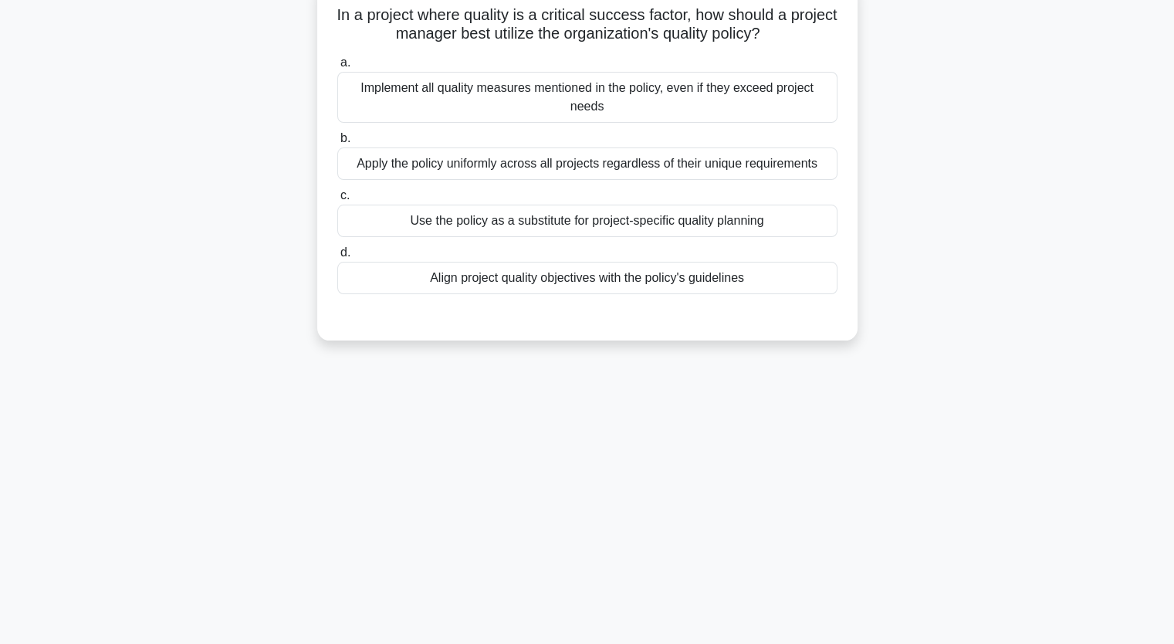
scroll to position [36, 0]
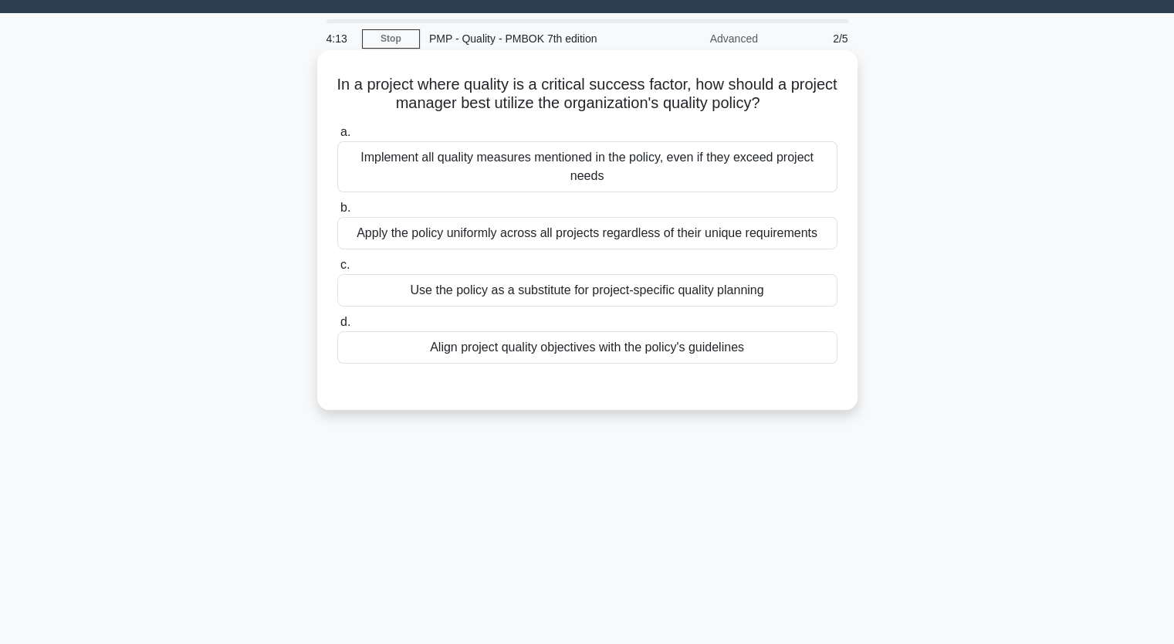
click at [509, 350] on div "Align project quality objectives with the policy's guidelines" at bounding box center [587, 347] width 500 height 32
click at [337, 327] on input "d. Align project quality objectives with the policy's guidelines" at bounding box center [337, 322] width 0 height 10
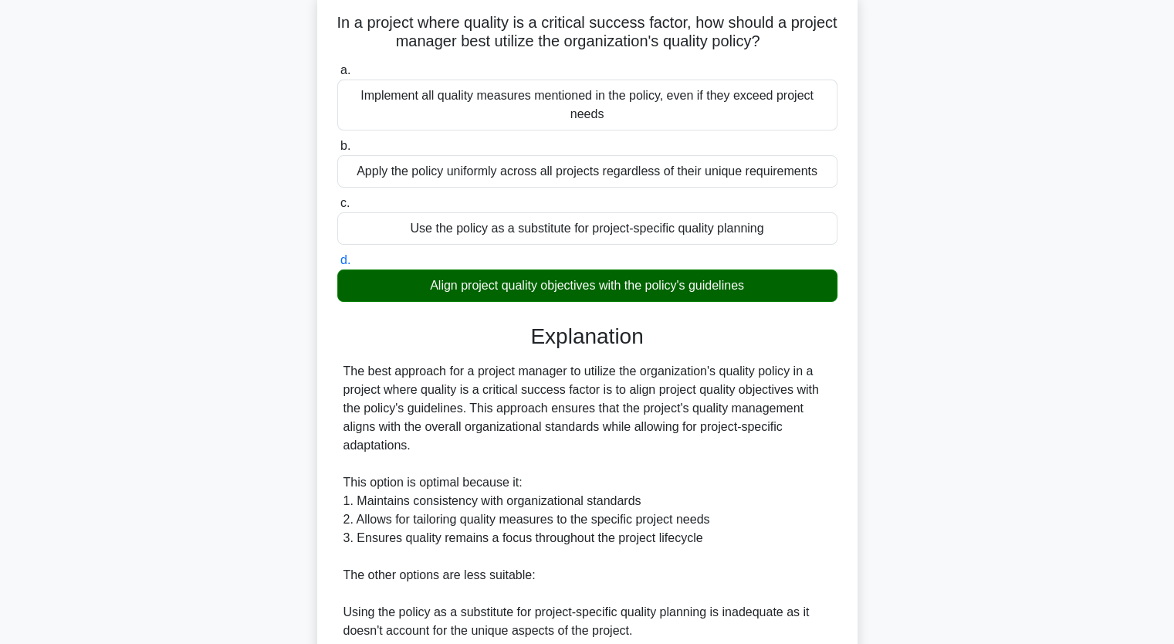
scroll to position [344, 0]
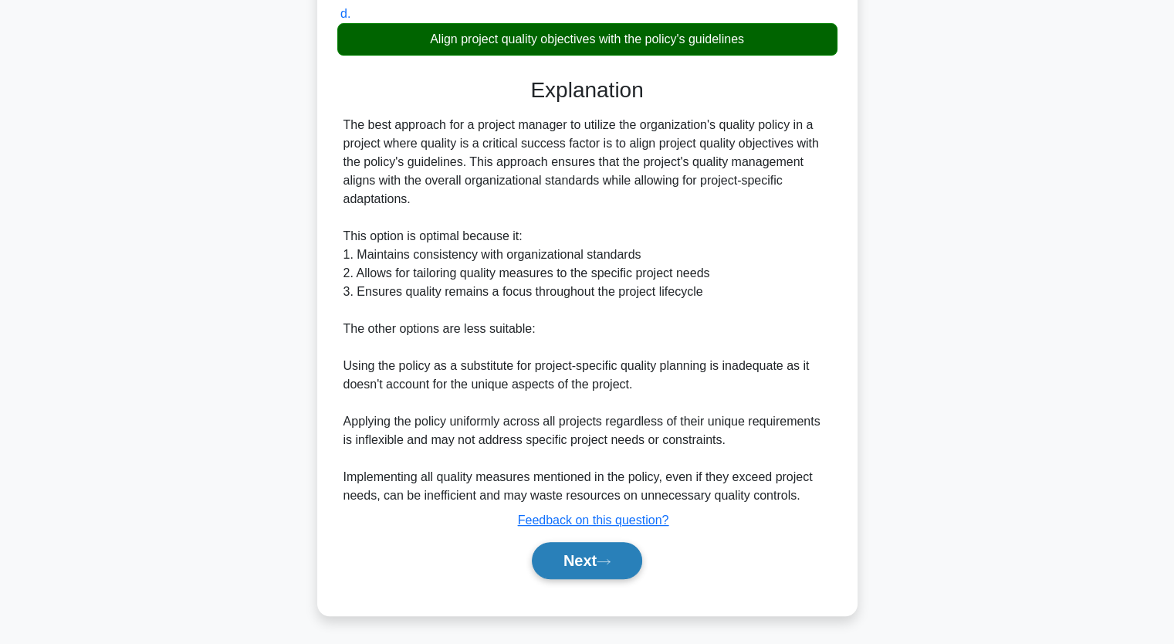
click at [602, 559] on icon at bounding box center [604, 561] width 14 height 8
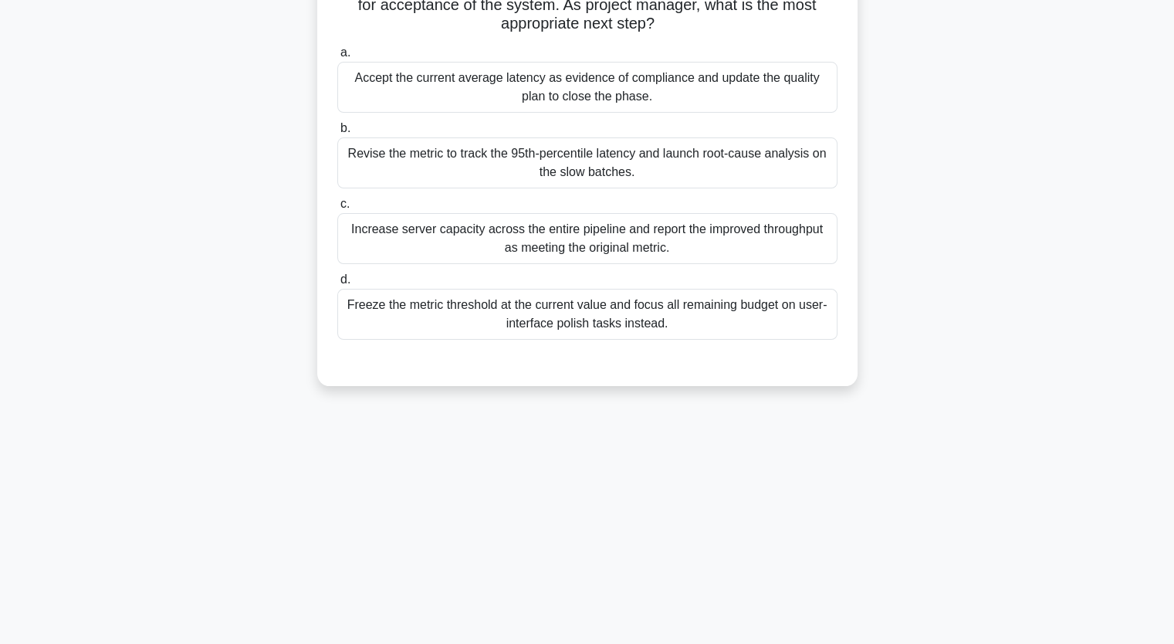
click at [486, 158] on div "Revise the metric to track the 95th-percentile latency and launch root-cause an…" at bounding box center [587, 162] width 500 height 51
click at [337, 134] on input "b. Revise the metric to track the 95th-percentile latency and launch root-cause…" at bounding box center [337, 129] width 0 height 10
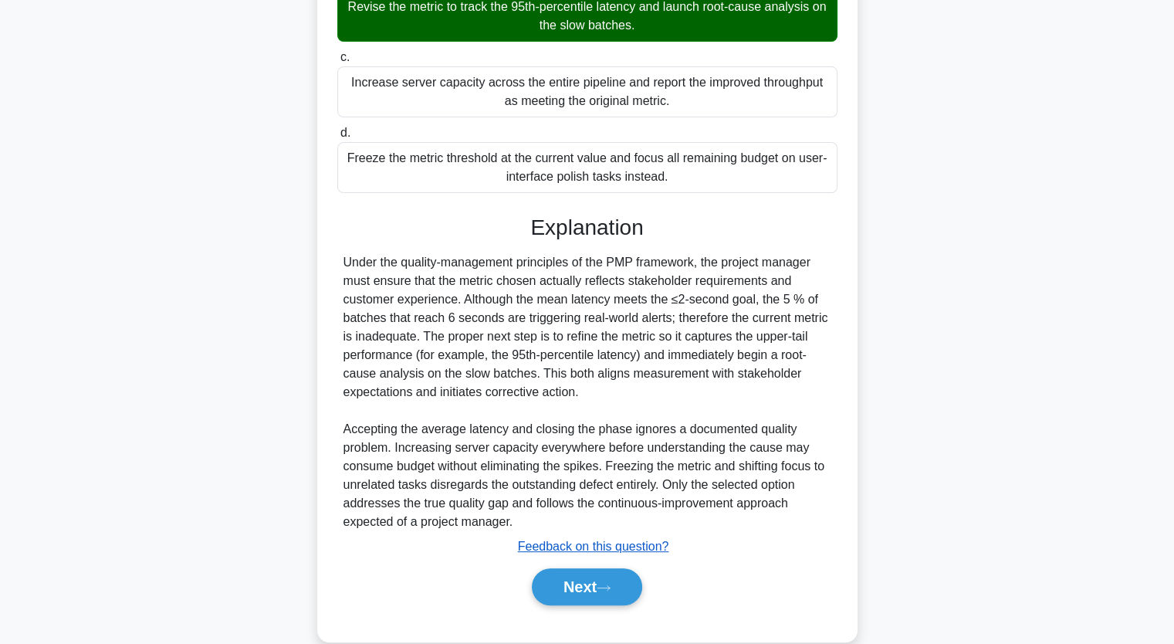
scroll to position [345, 0]
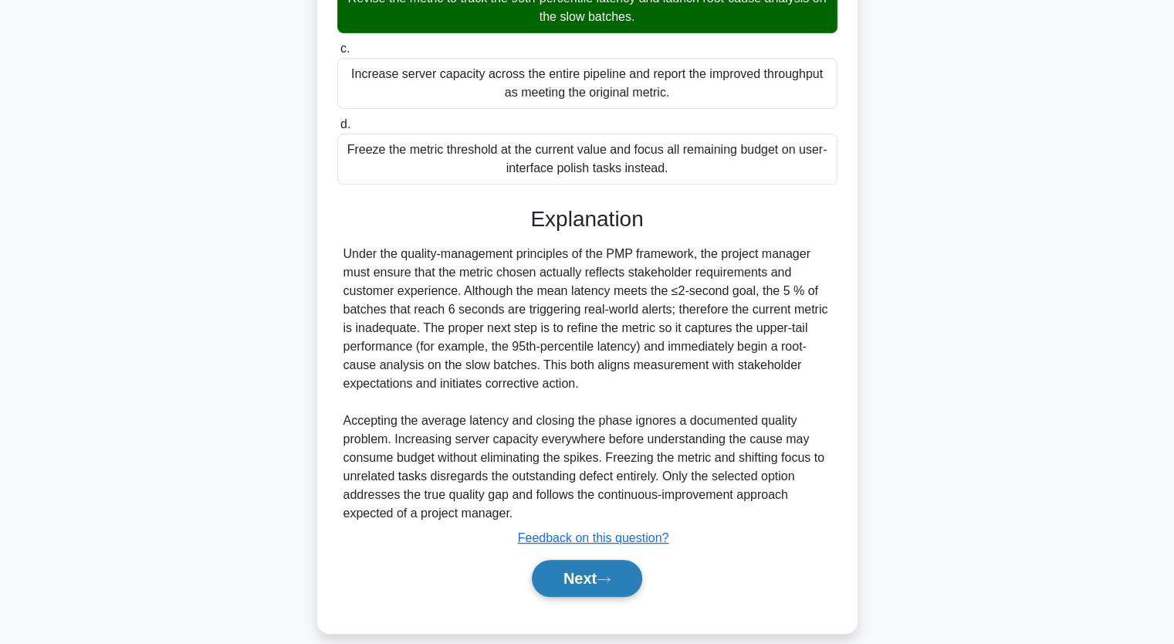
click at [562, 570] on button "Next" at bounding box center [587, 578] width 110 height 37
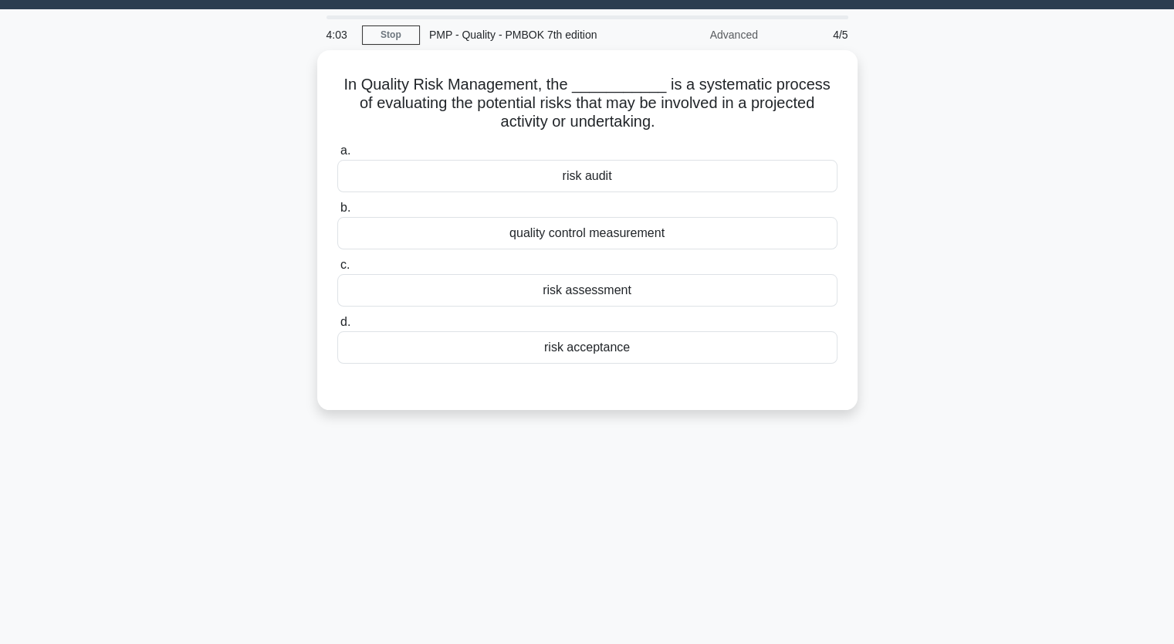
scroll to position [0, 0]
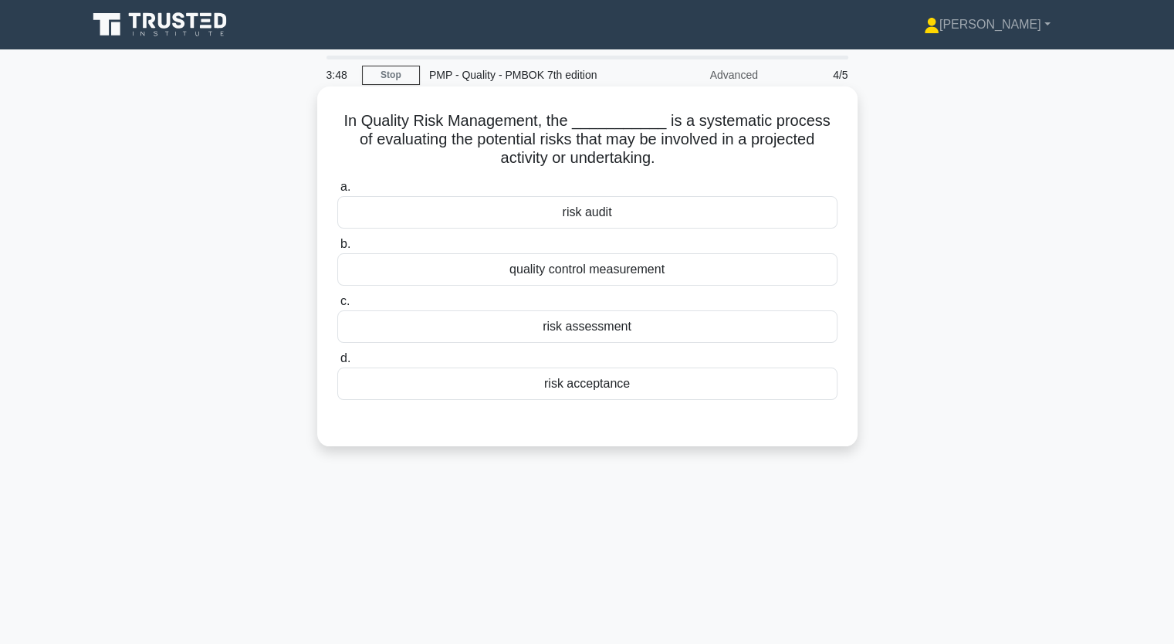
click at [593, 270] on div "quality control measurement" at bounding box center [587, 269] width 500 height 32
click at [337, 249] on input "b. quality control measurement" at bounding box center [337, 244] width 0 height 10
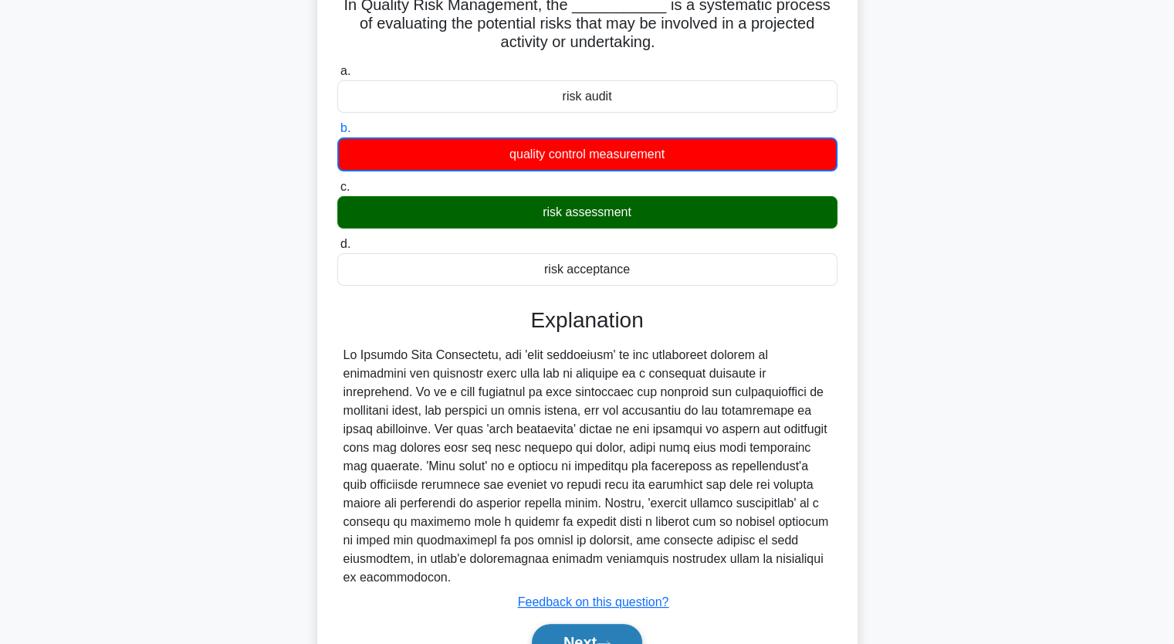
scroll to position [191, 0]
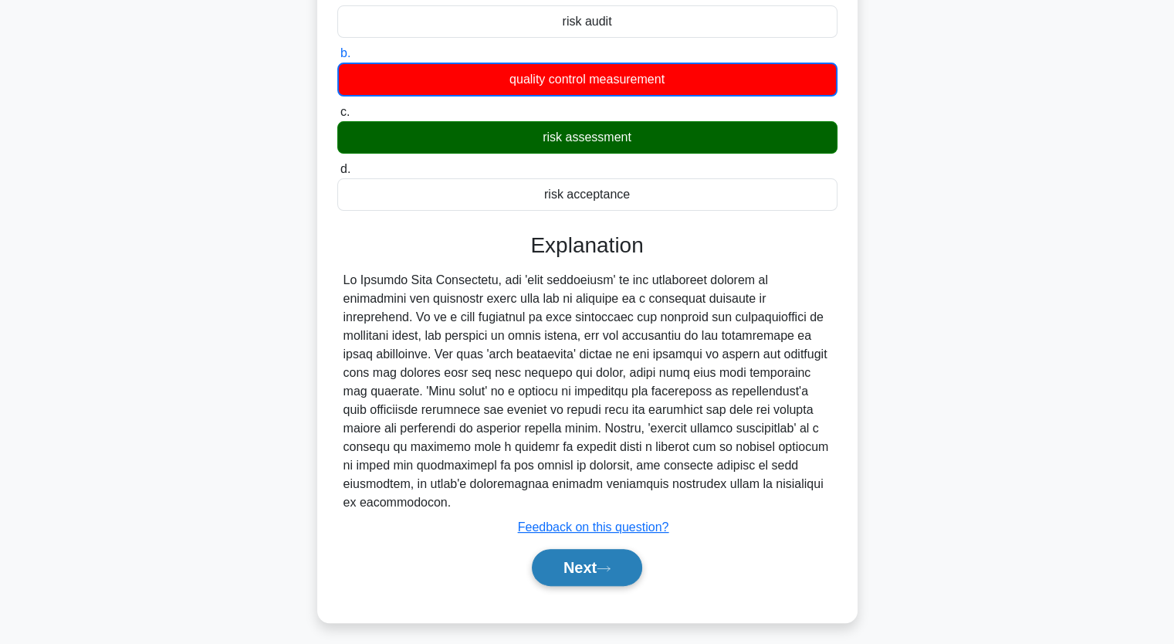
click at [592, 550] on button "Next" at bounding box center [587, 567] width 110 height 37
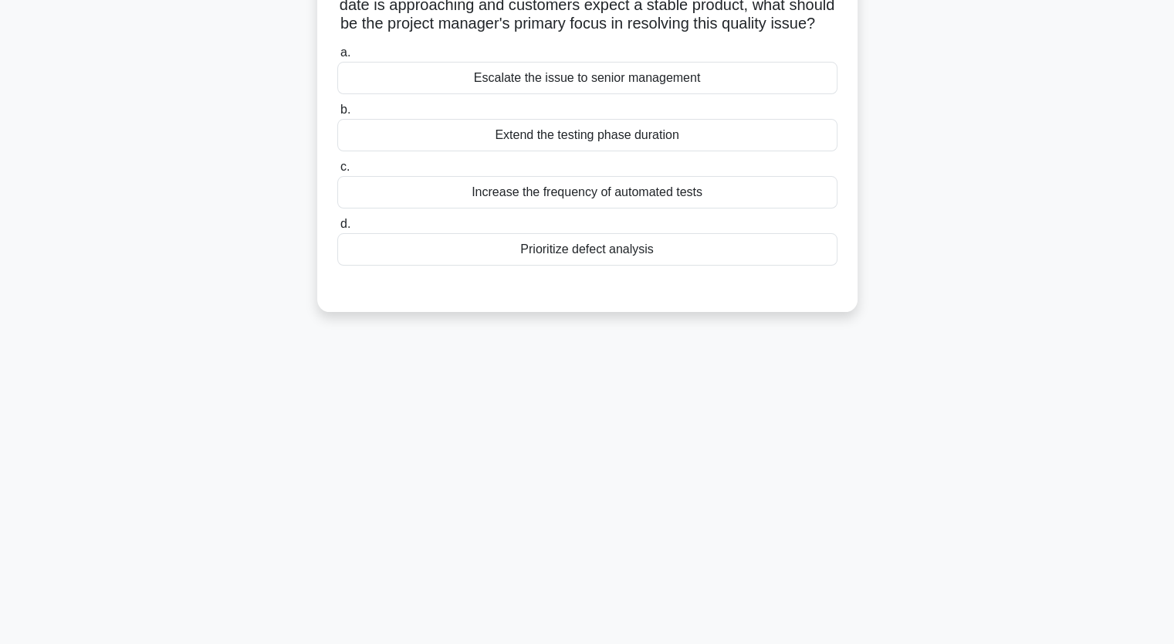
click at [587, 266] on div "Prioritize defect analysis" at bounding box center [587, 249] width 500 height 32
click at [337, 229] on input "d. Prioritize defect analysis" at bounding box center [337, 224] width 0 height 10
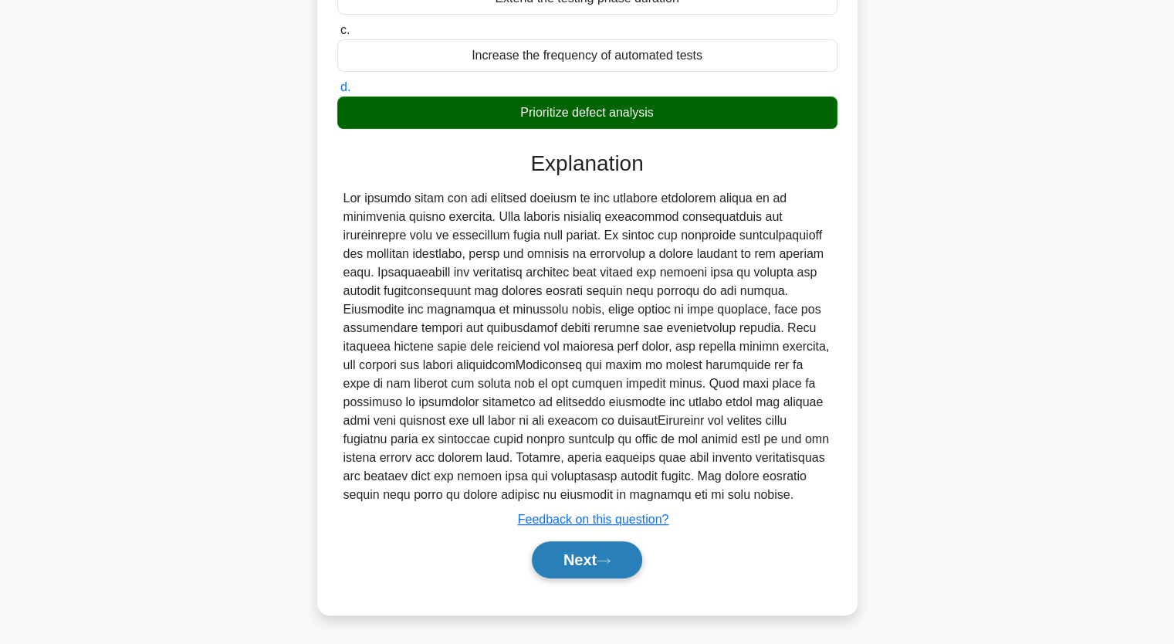
scroll to position [344, 0]
drag, startPoint x: 602, startPoint y: 566, endPoint x: 587, endPoint y: 572, distance: 16.6
click at [601, 566] on button "Next" at bounding box center [587, 559] width 110 height 37
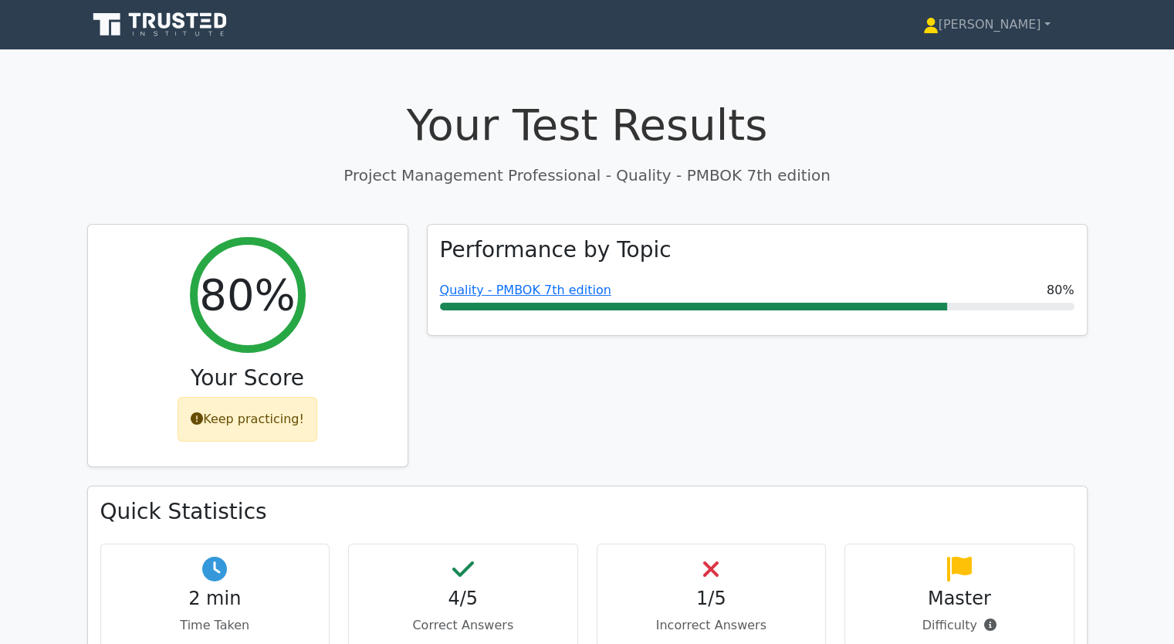
click at [482, 286] on link "Quality - PMBOK 7th edition" at bounding box center [525, 290] width 171 height 15
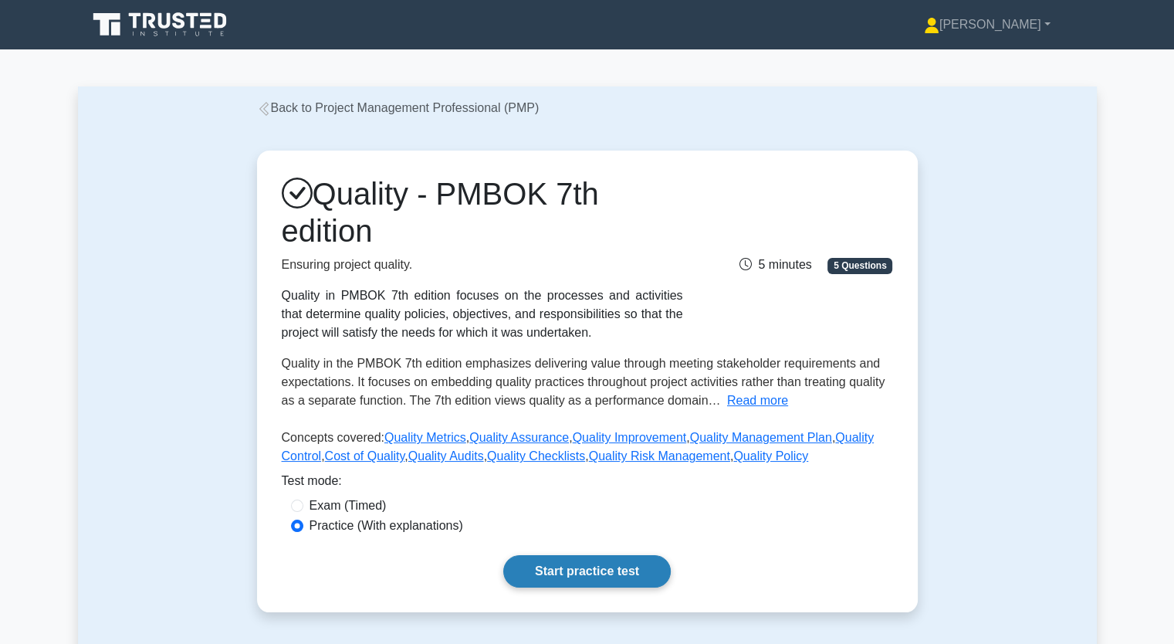
click at [582, 569] on link "Start practice test" at bounding box center [587, 571] width 168 height 32
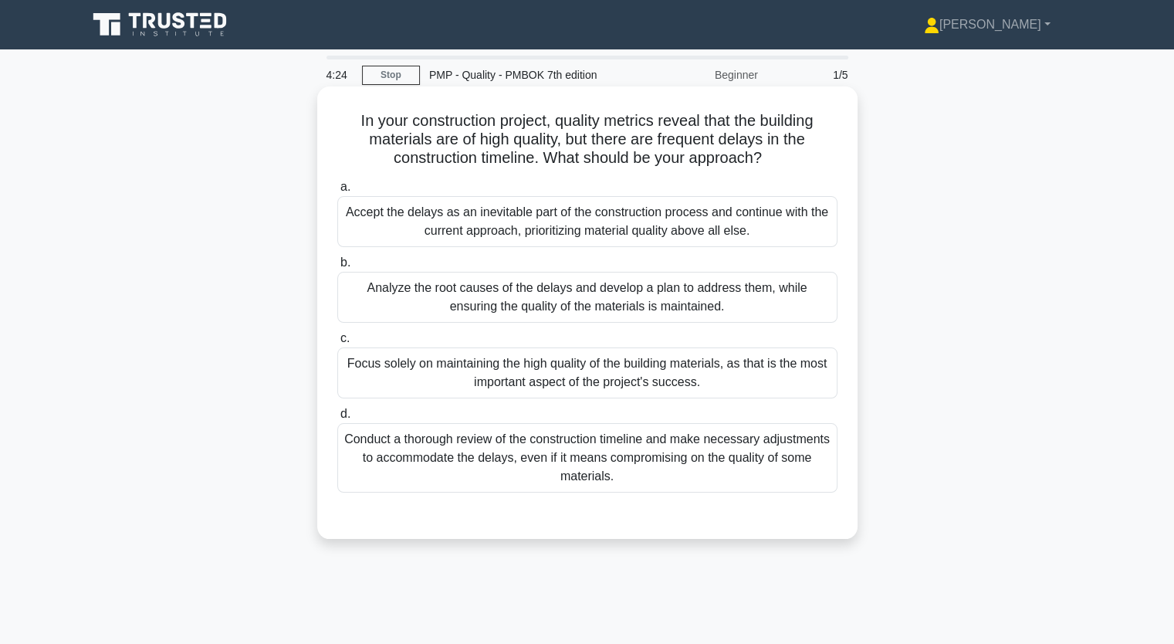
click at [497, 443] on div "Conduct a thorough review of the construction timeline and make necessary adjus…" at bounding box center [587, 457] width 500 height 69
click at [337, 419] on input "d. Conduct a thorough review of the construction timeline and make necessary ad…" at bounding box center [337, 414] width 0 height 10
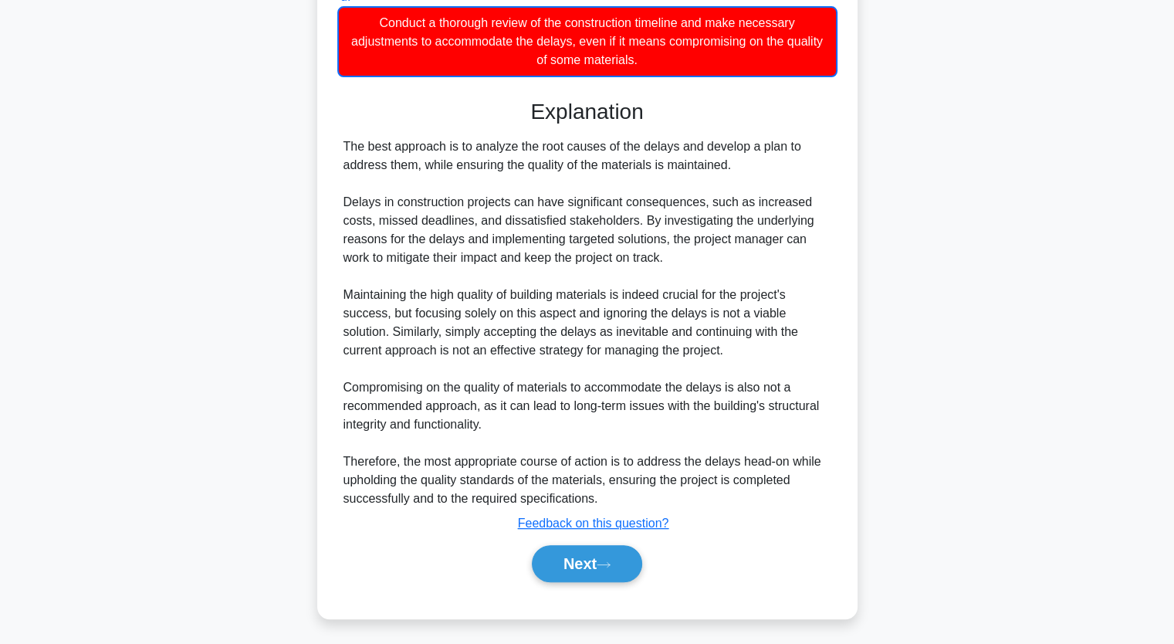
scroll to position [420, 0]
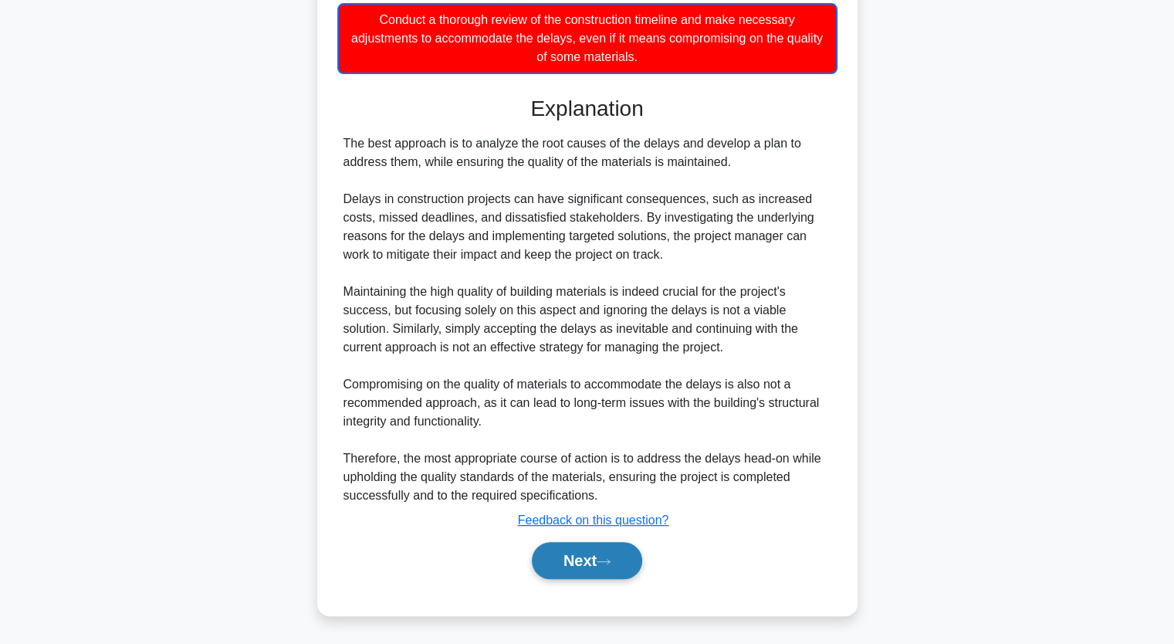
click at [573, 550] on button "Next" at bounding box center [587, 560] width 110 height 37
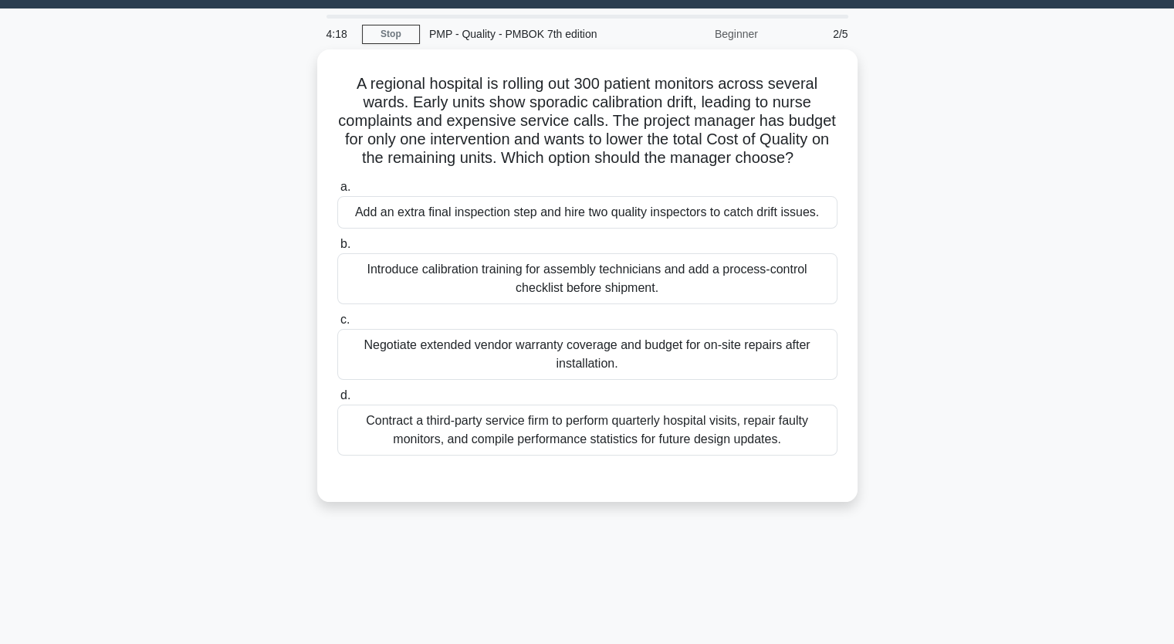
scroll to position [36, 0]
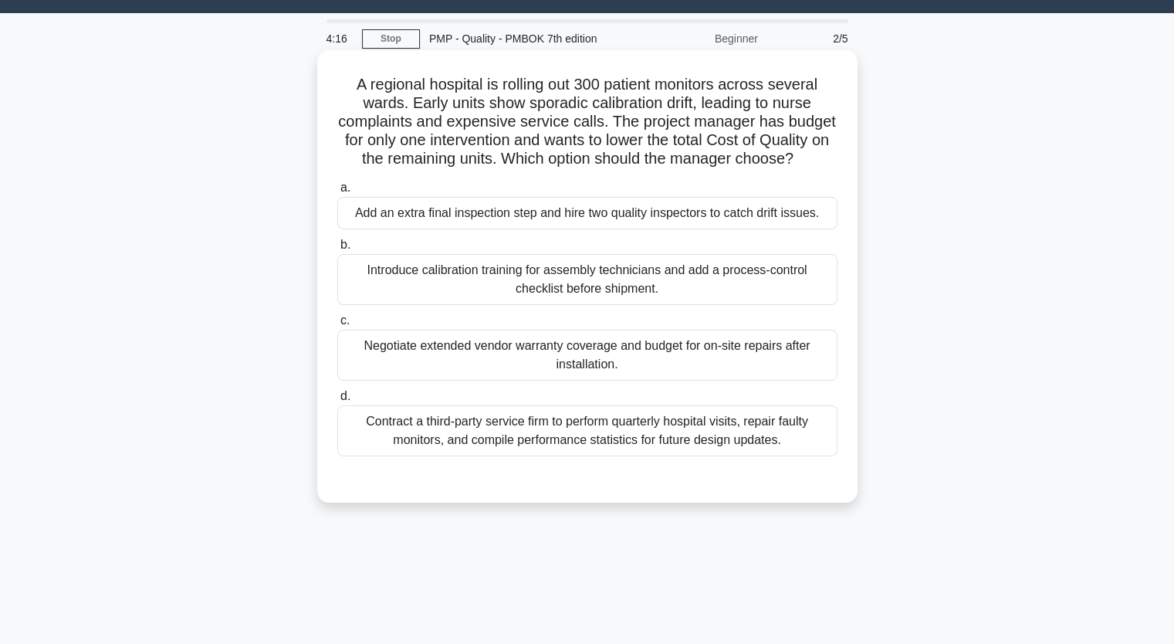
click at [493, 229] on div "Add an extra final inspection step and hire two quality inspectors to catch dri…" at bounding box center [587, 213] width 500 height 32
click at [337, 193] on input "a. Add an extra final inspection step and hire two quality inspectors to catch …" at bounding box center [337, 188] width 0 height 10
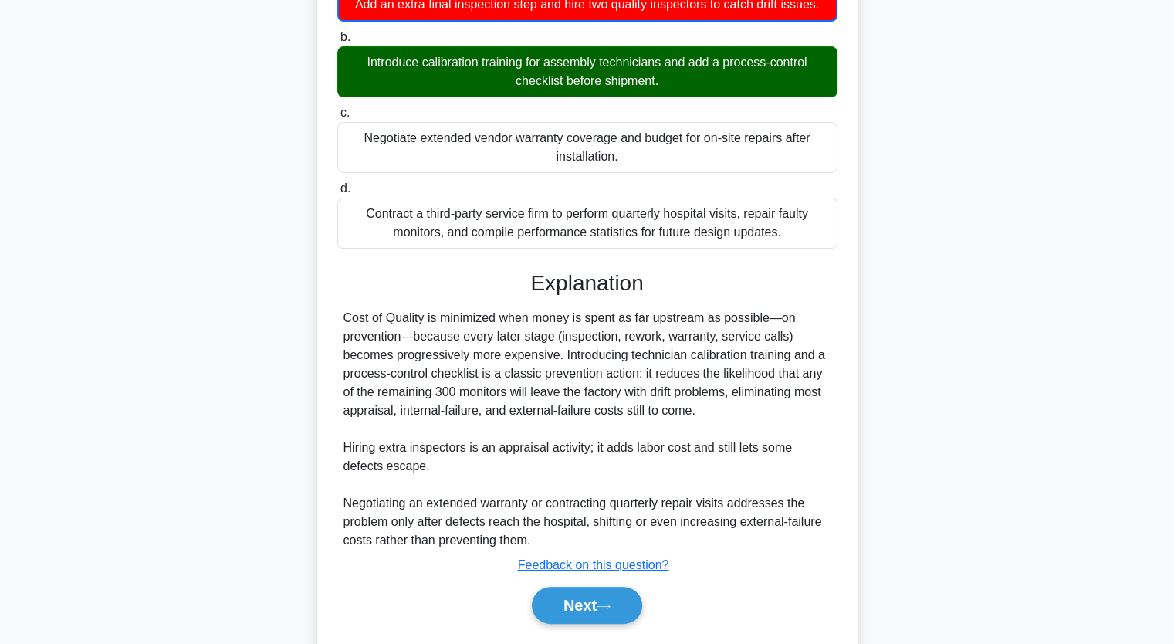
scroll to position [309, 0]
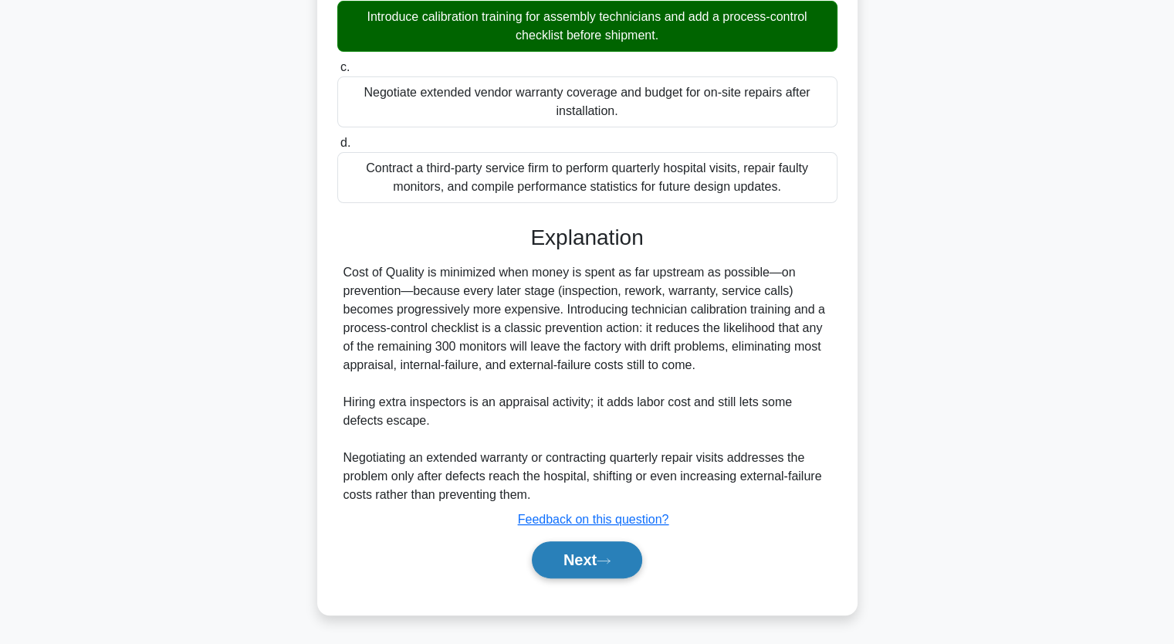
click at [565, 559] on button "Next" at bounding box center [587, 559] width 110 height 37
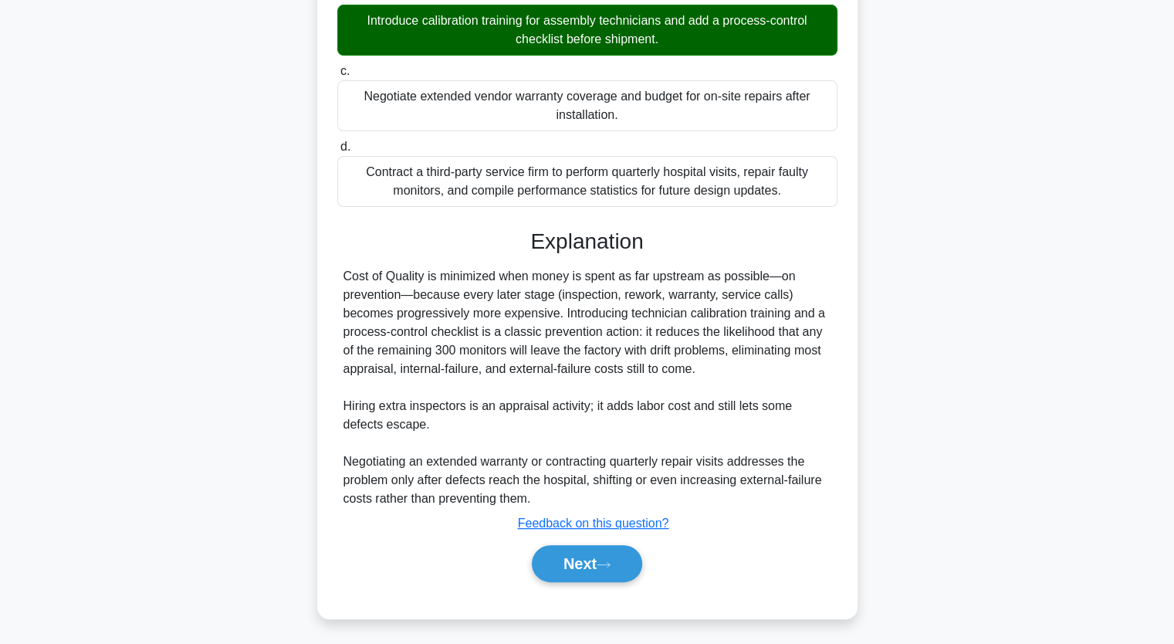
scroll to position [191, 0]
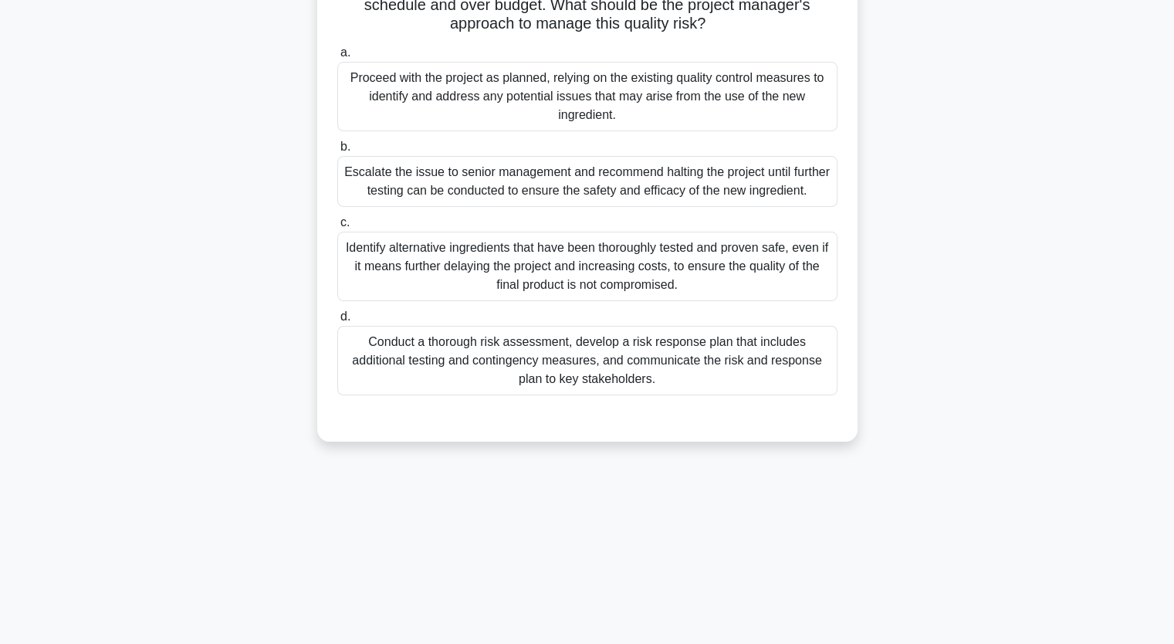
click at [484, 262] on div "Identify alternative ingredients that have been thoroughly tested and proven sa…" at bounding box center [587, 266] width 500 height 69
click at [337, 228] on input "c. Identify alternative ingredients that have been thoroughly tested and proven…" at bounding box center [337, 223] width 0 height 10
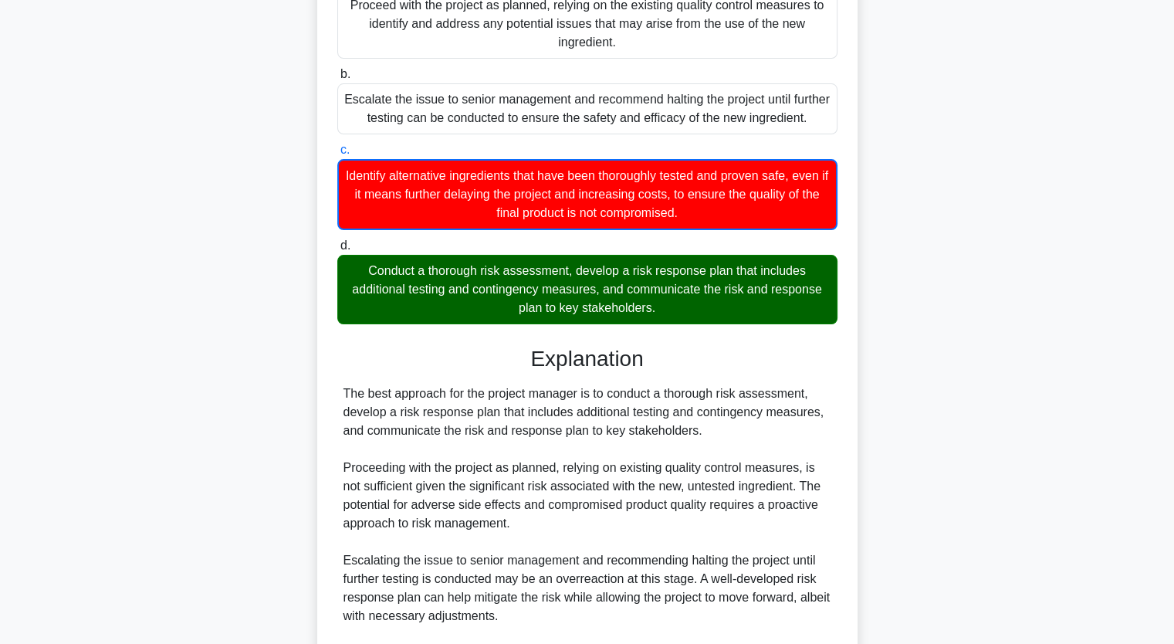
scroll to position [531, 0]
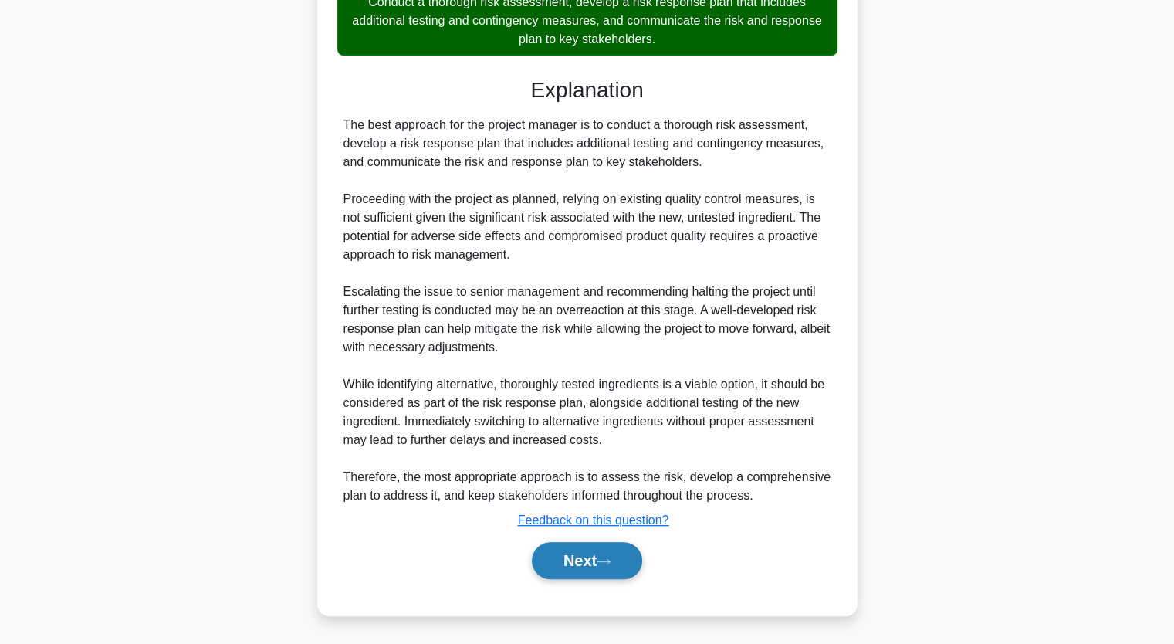
click at [579, 562] on button "Next" at bounding box center [587, 560] width 110 height 37
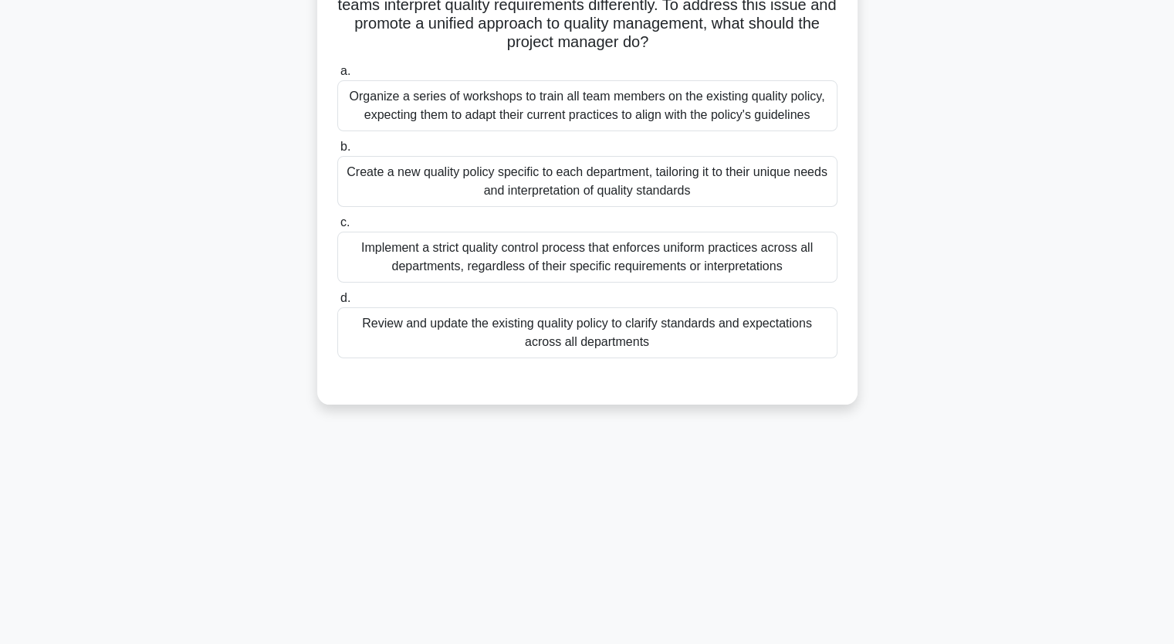
click at [482, 334] on div "Review and update the existing quality policy to clarify standards and expectat…" at bounding box center [587, 332] width 500 height 51
click at [337, 303] on input "d. Review and update the existing quality policy to clarify standards and expec…" at bounding box center [337, 298] width 0 height 10
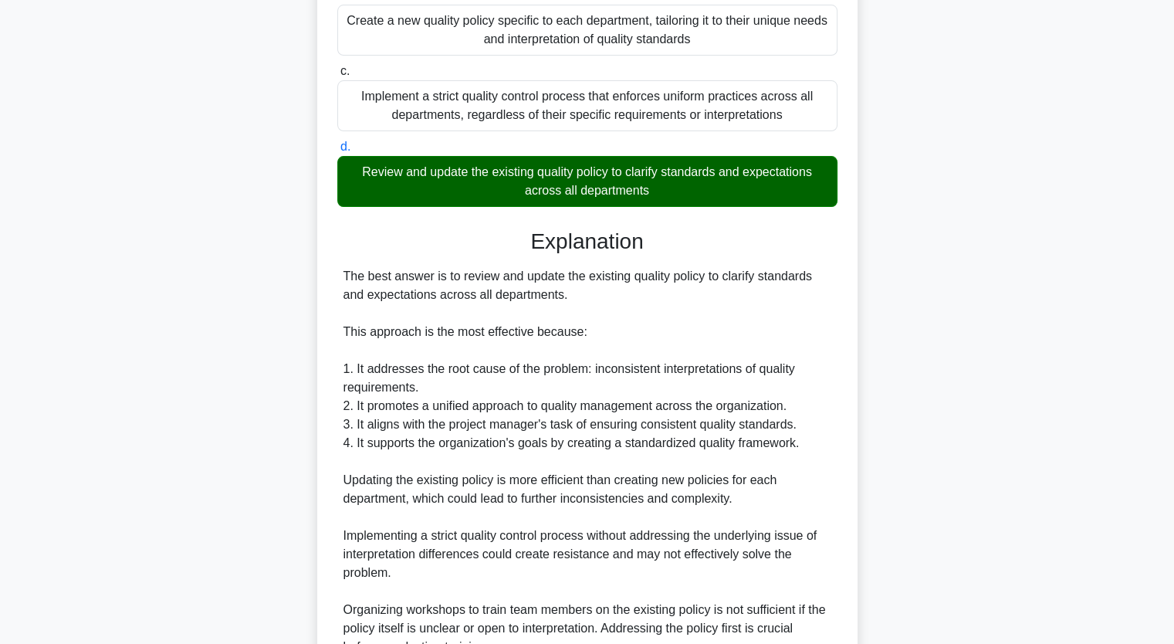
scroll to position [500, 0]
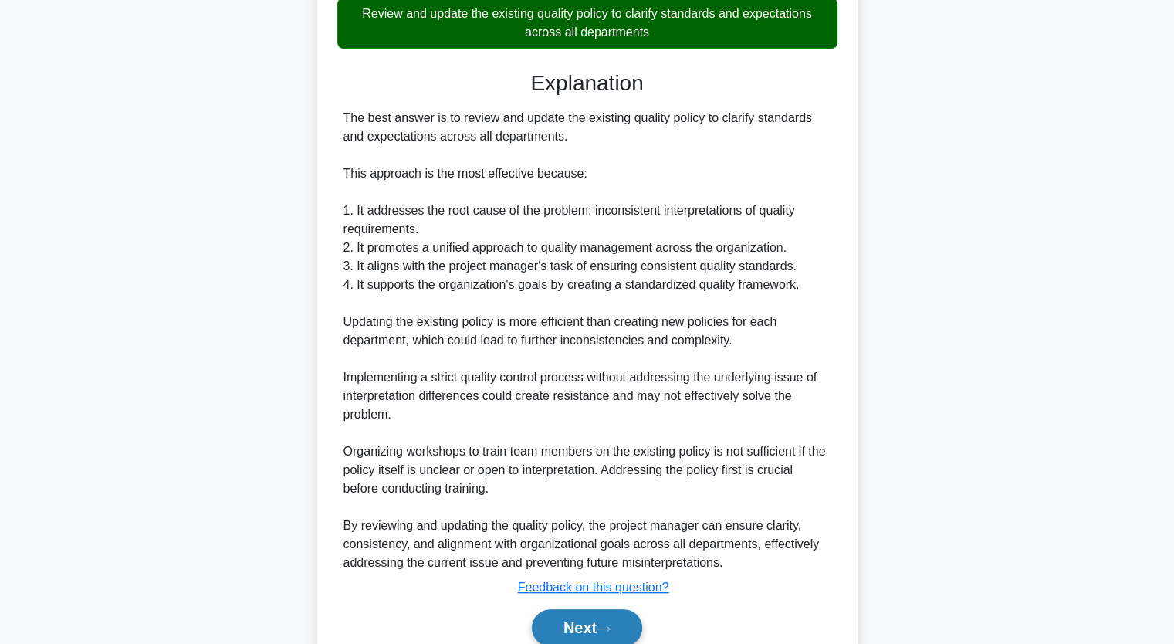
click at [584, 636] on button "Next" at bounding box center [587, 627] width 110 height 37
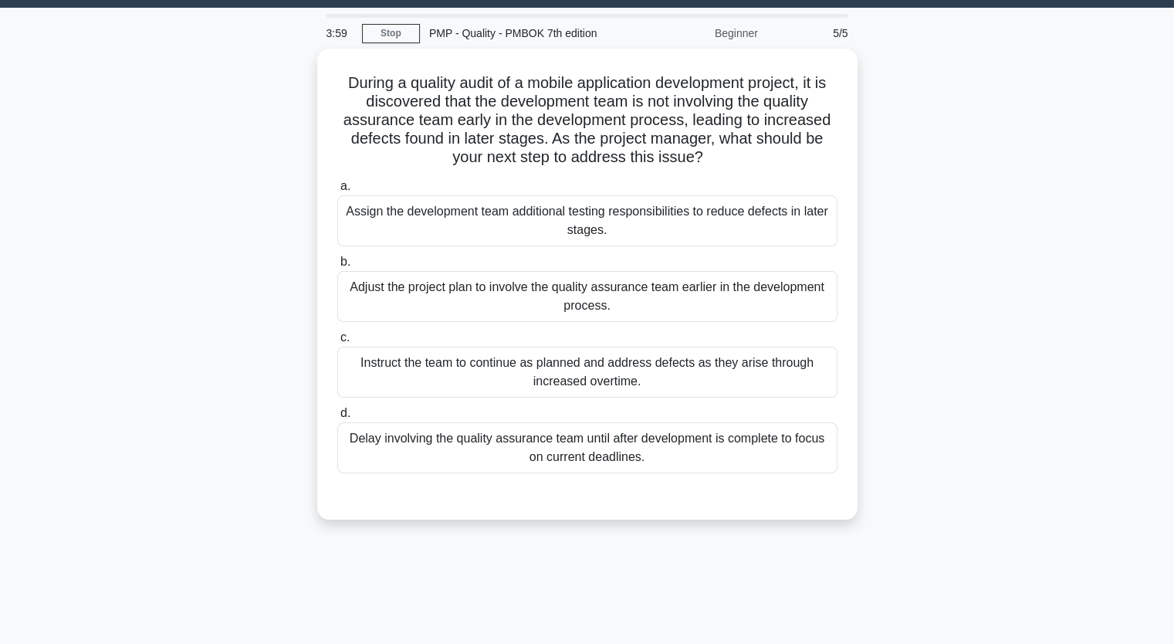
scroll to position [0, 0]
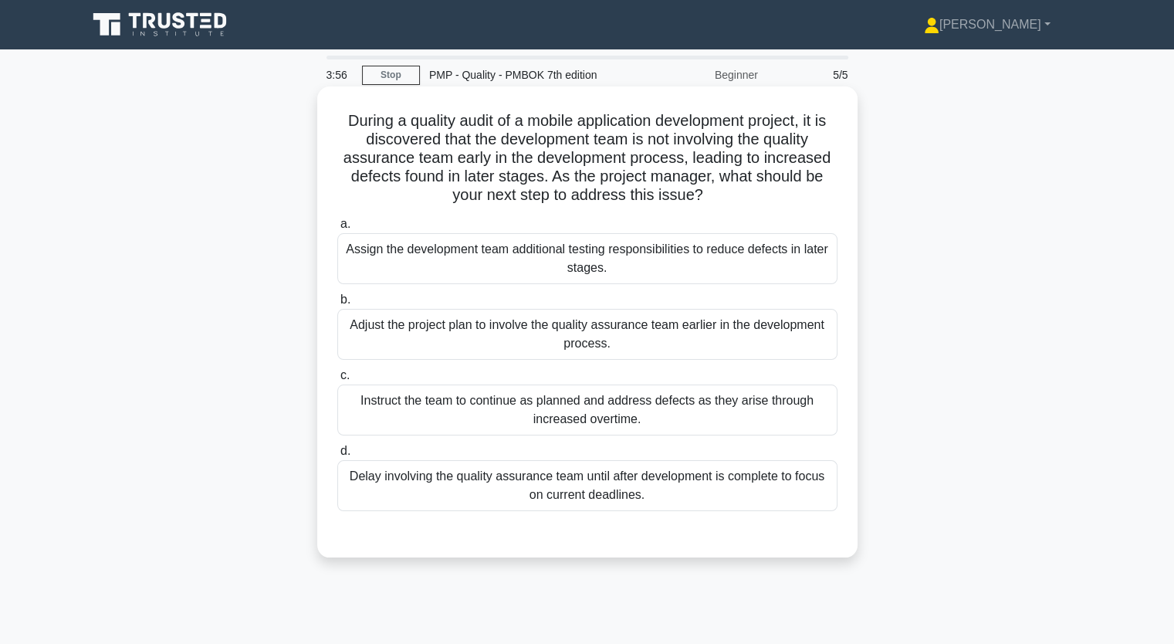
click at [490, 325] on div "Adjust the project plan to involve the quality assurance team earlier in the de…" at bounding box center [587, 334] width 500 height 51
click at [337, 305] on input "b. Adjust the project plan to involve the quality assurance team earlier in the…" at bounding box center [337, 300] width 0 height 10
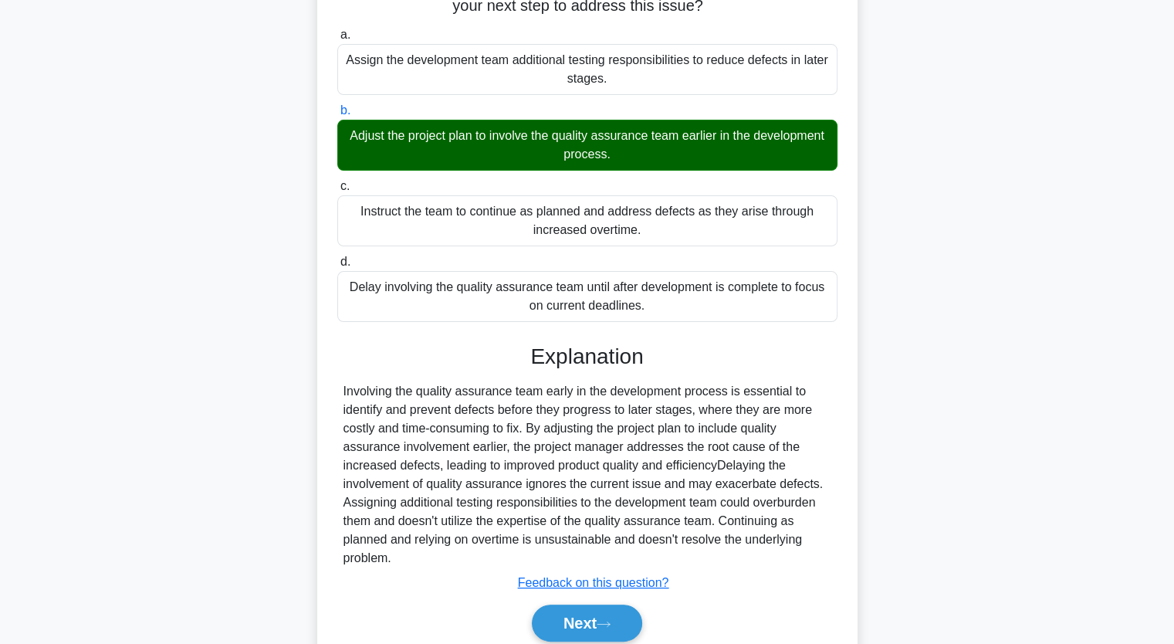
scroll to position [252, 0]
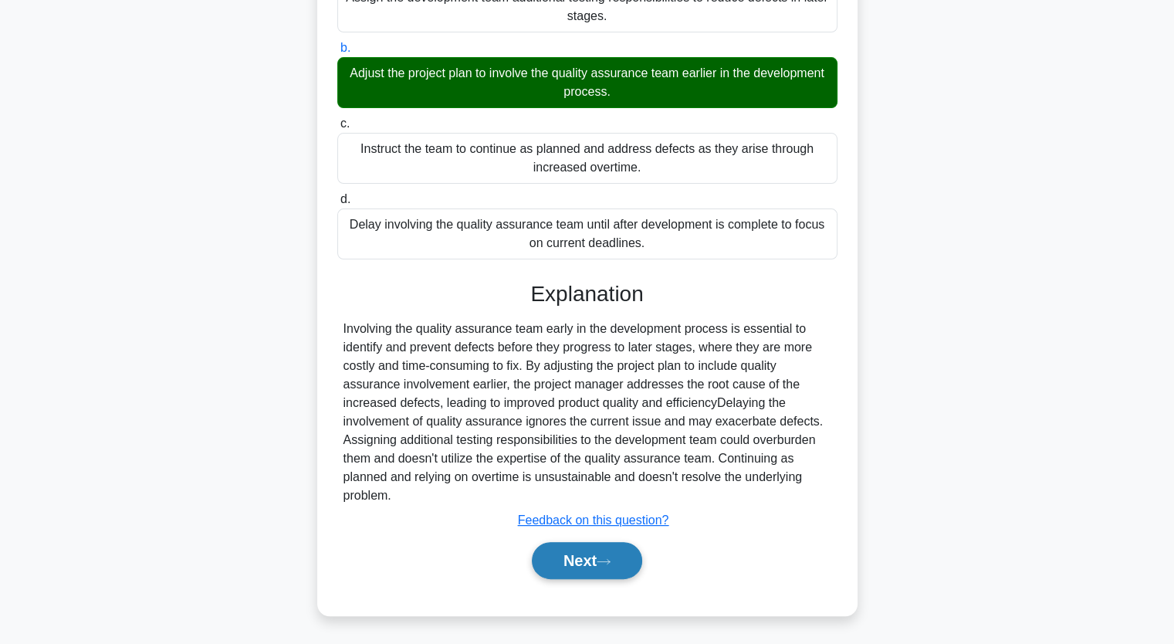
click at [573, 566] on button "Next" at bounding box center [587, 560] width 110 height 37
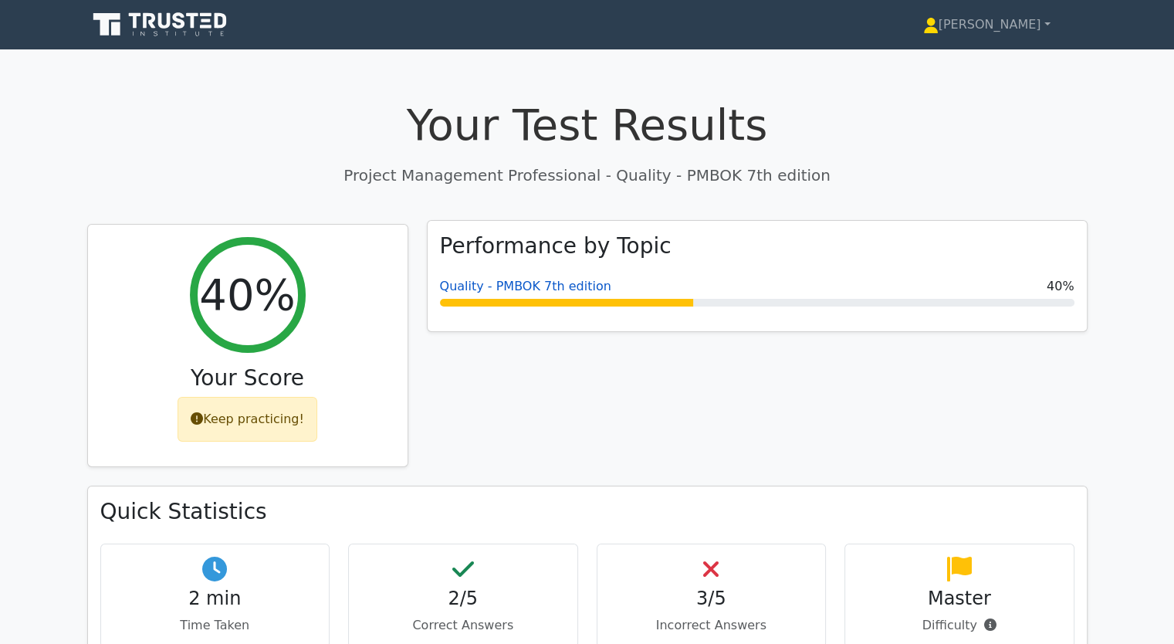
click at [491, 283] on link "Quality - PMBOK 7th edition" at bounding box center [525, 286] width 171 height 15
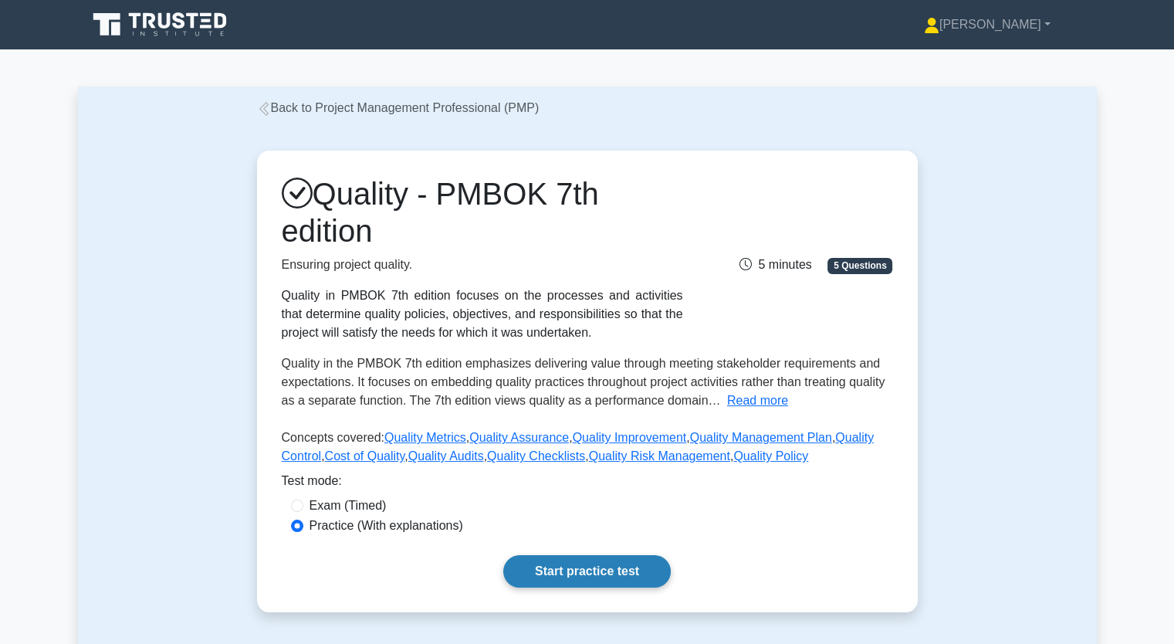
click at [581, 566] on link "Start practice test" at bounding box center [587, 571] width 168 height 32
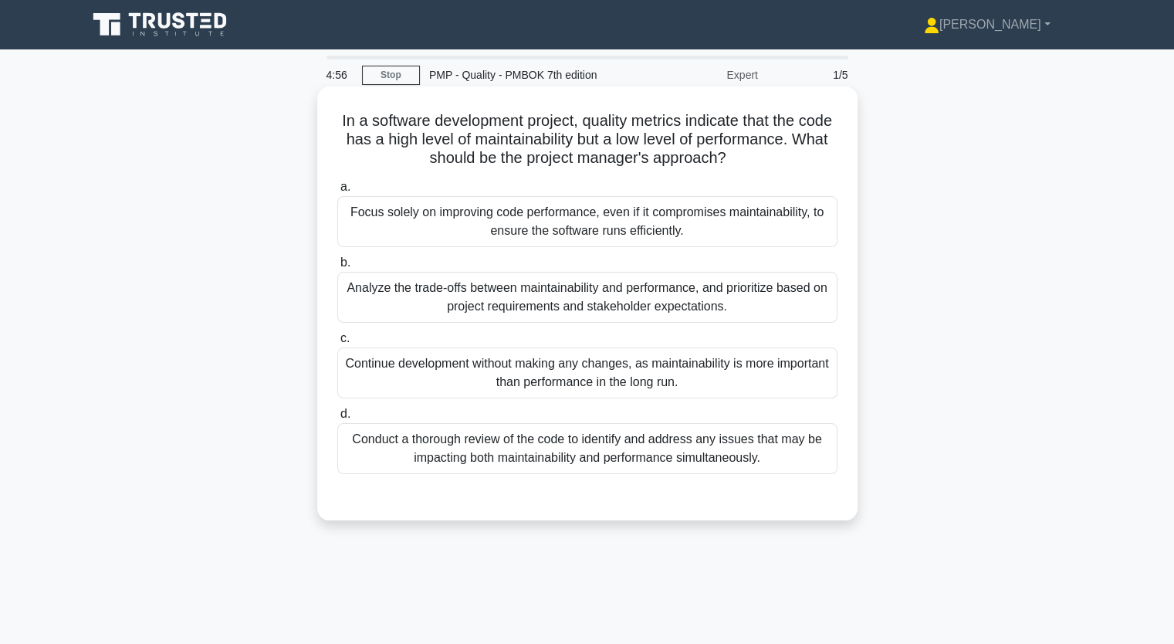
click at [516, 304] on div "Analyze the trade-offs between maintainability and performance, and prioritize …" at bounding box center [587, 297] width 500 height 51
click at [337, 268] on input "b. Analyze the trade-offs between maintainability and performance, and prioriti…" at bounding box center [337, 263] width 0 height 10
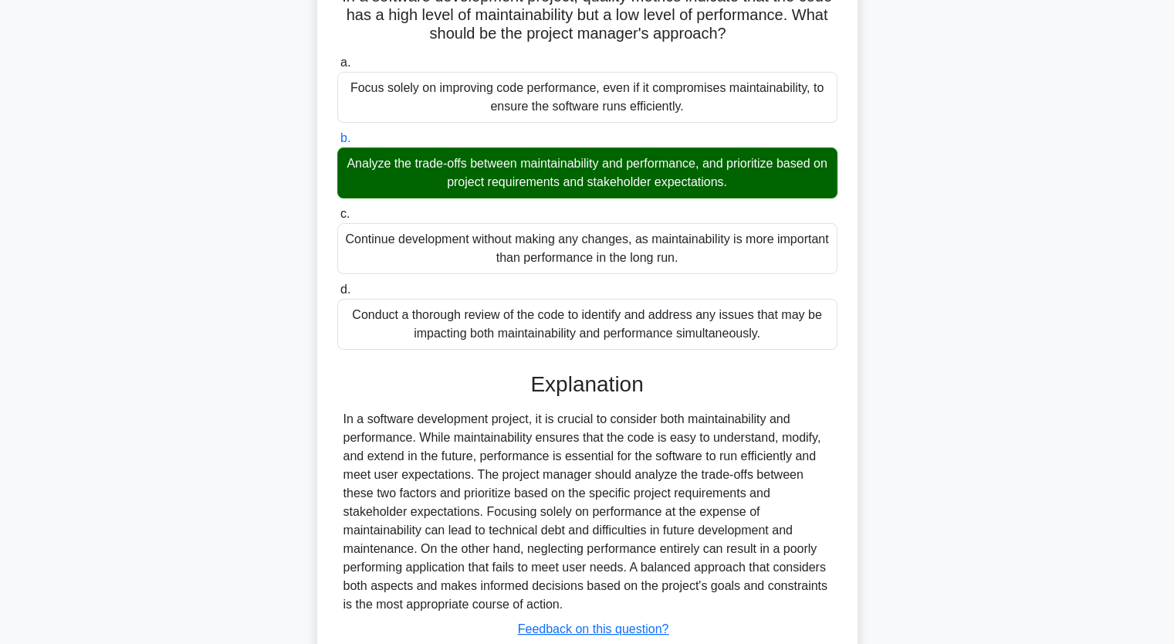
scroll to position [233, 0]
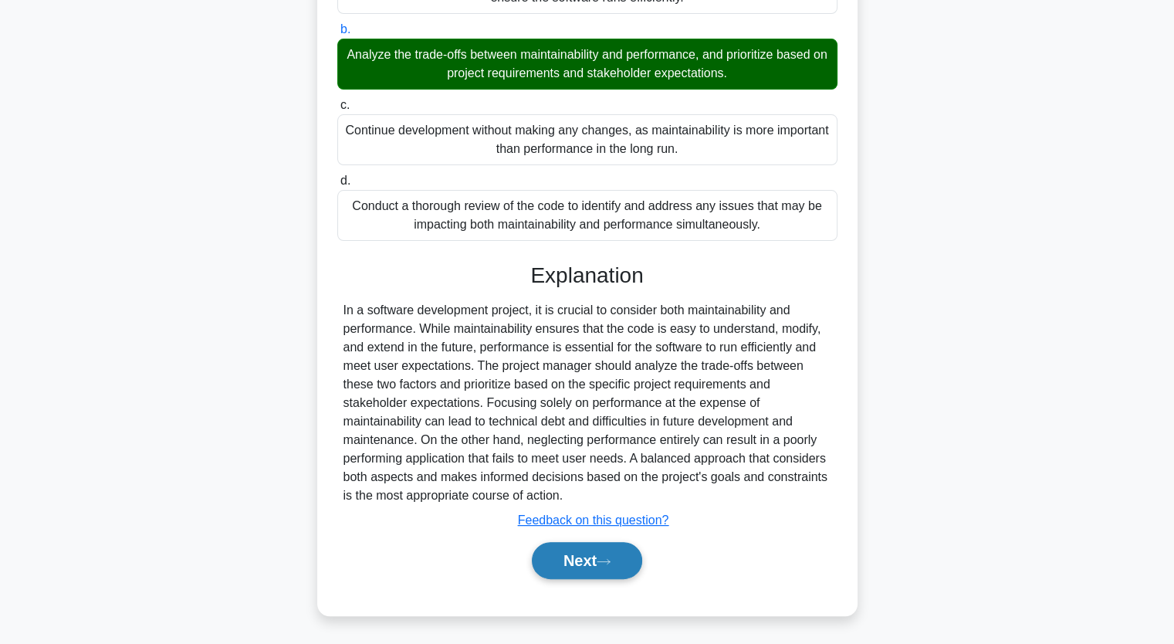
click at [597, 561] on button "Next" at bounding box center [587, 560] width 110 height 37
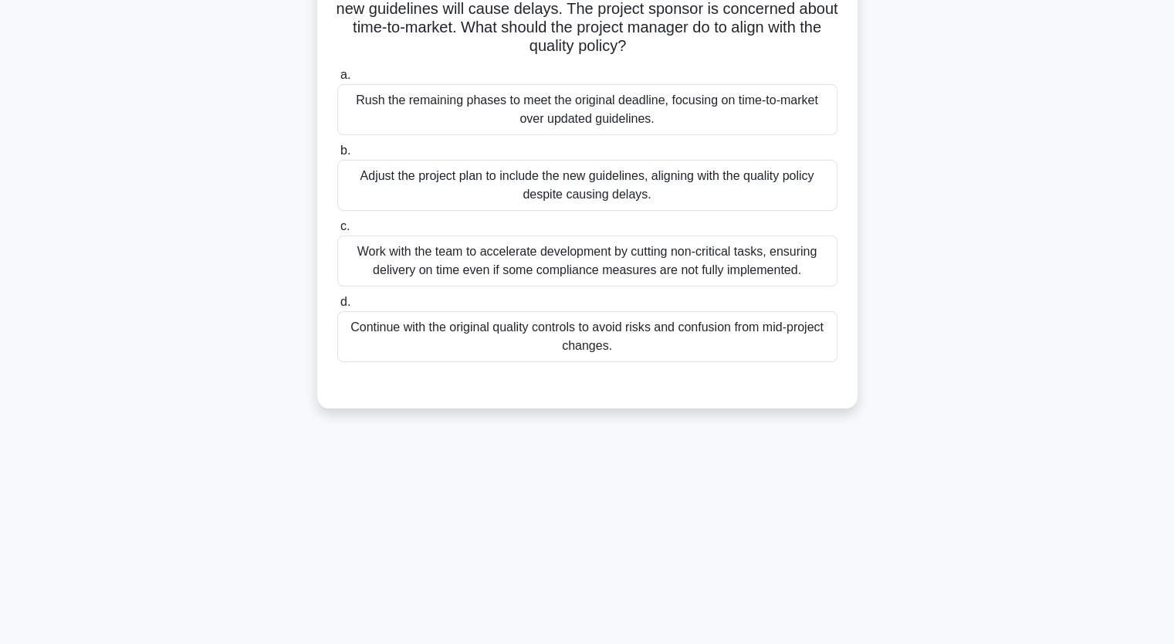
scroll to position [191, 0]
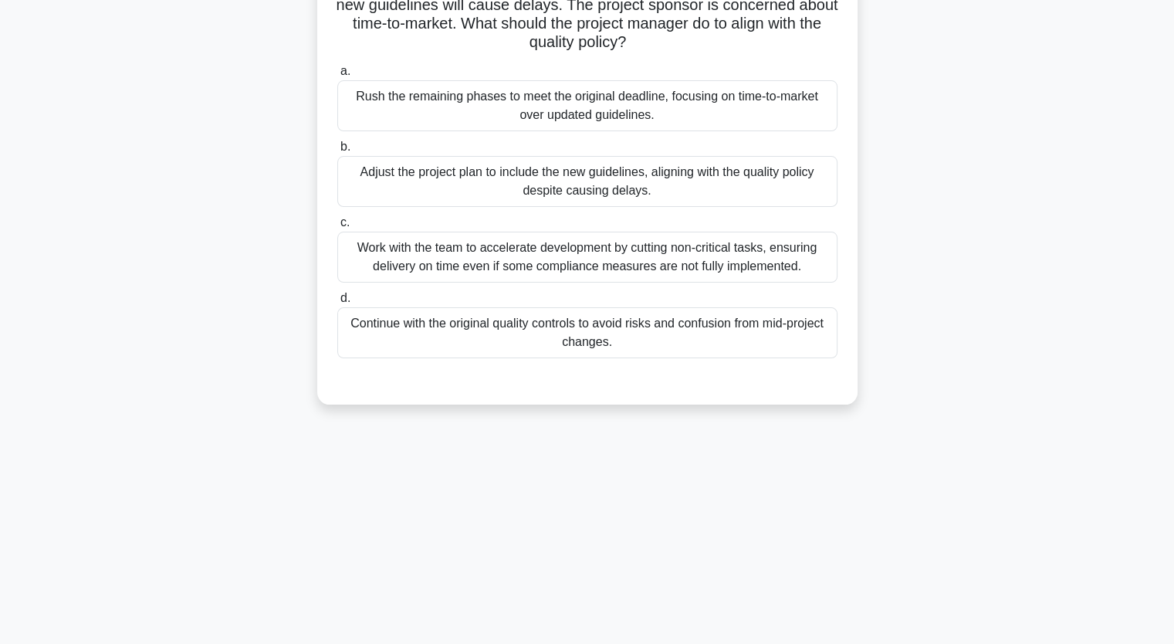
click at [531, 269] on div "Work with the team to accelerate development by cutting non-critical tasks, ens…" at bounding box center [587, 257] width 500 height 51
click at [337, 228] on input "c. Work with the team to accelerate development by cutting non-critical tasks, …" at bounding box center [337, 223] width 0 height 10
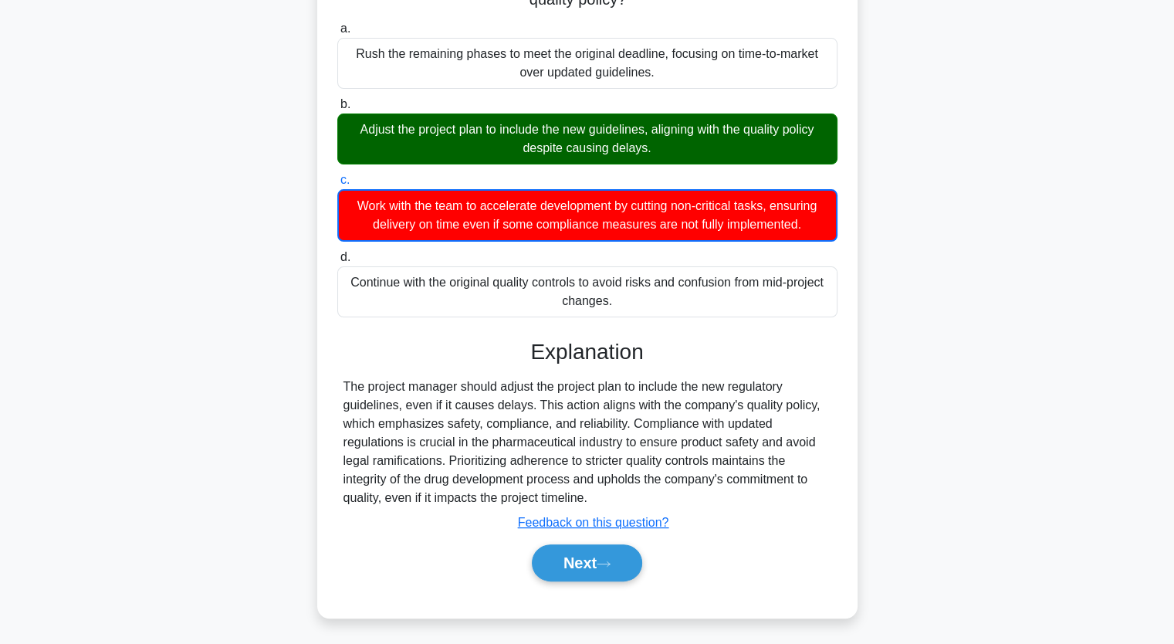
scroll to position [235, 0]
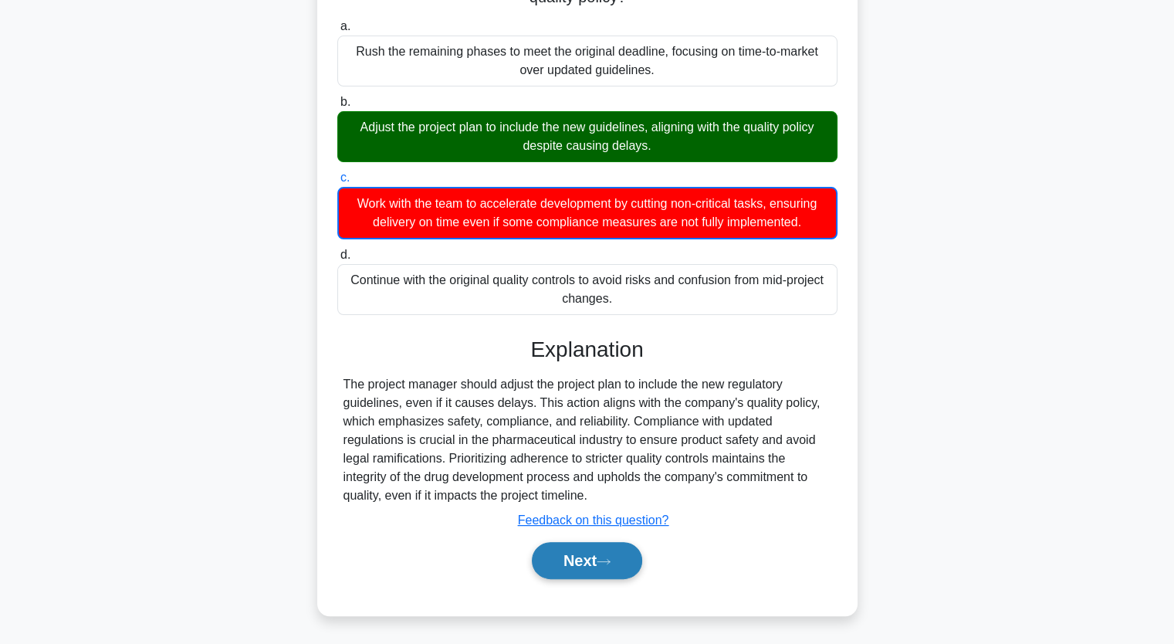
click at [581, 569] on button "Next" at bounding box center [587, 560] width 110 height 37
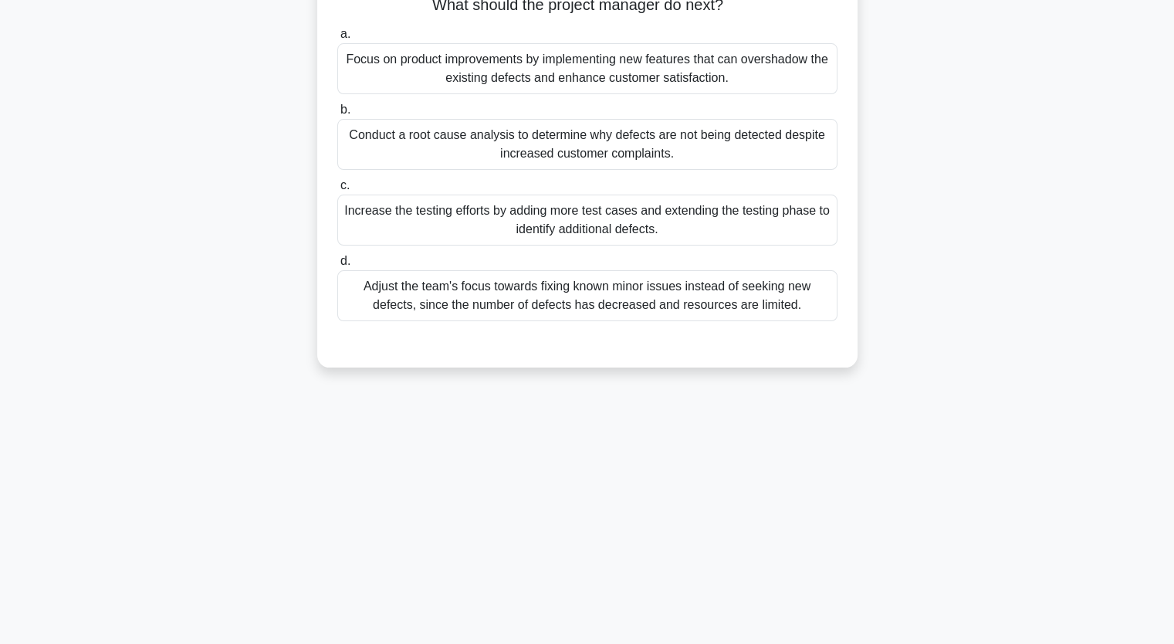
click at [461, 316] on div "Adjust the team's focus towards fixing known minor issues instead of seeking ne…" at bounding box center [587, 295] width 500 height 51
click at [337, 266] on input "d. Adjust the team's focus towards fixing known minor issues instead of seeking…" at bounding box center [337, 261] width 0 height 10
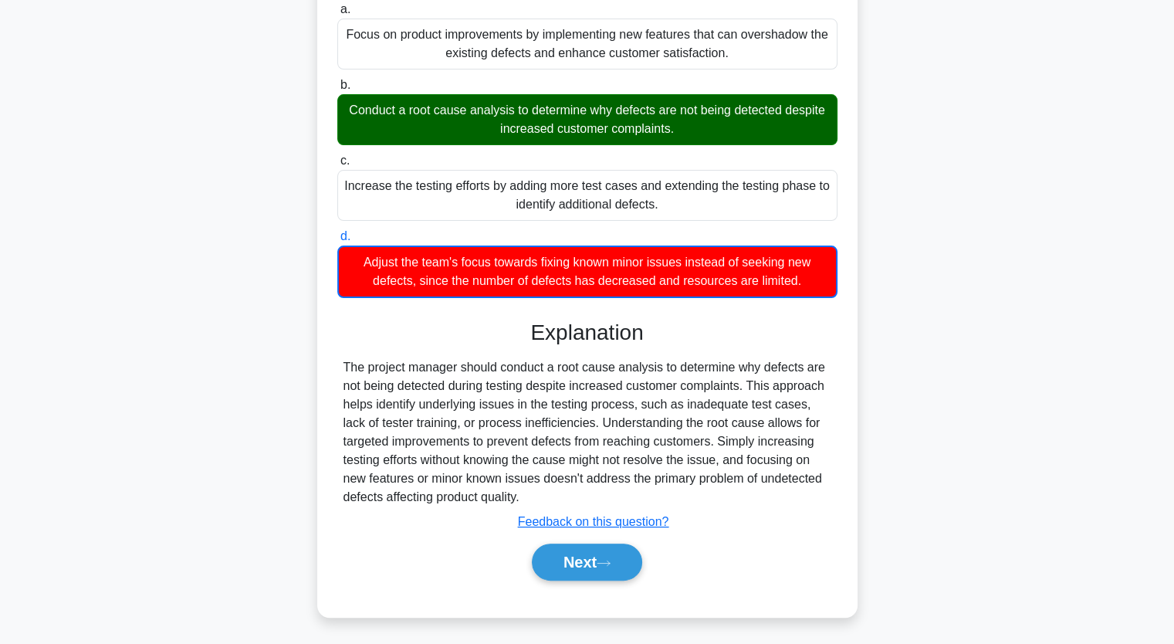
scroll to position [216, 0]
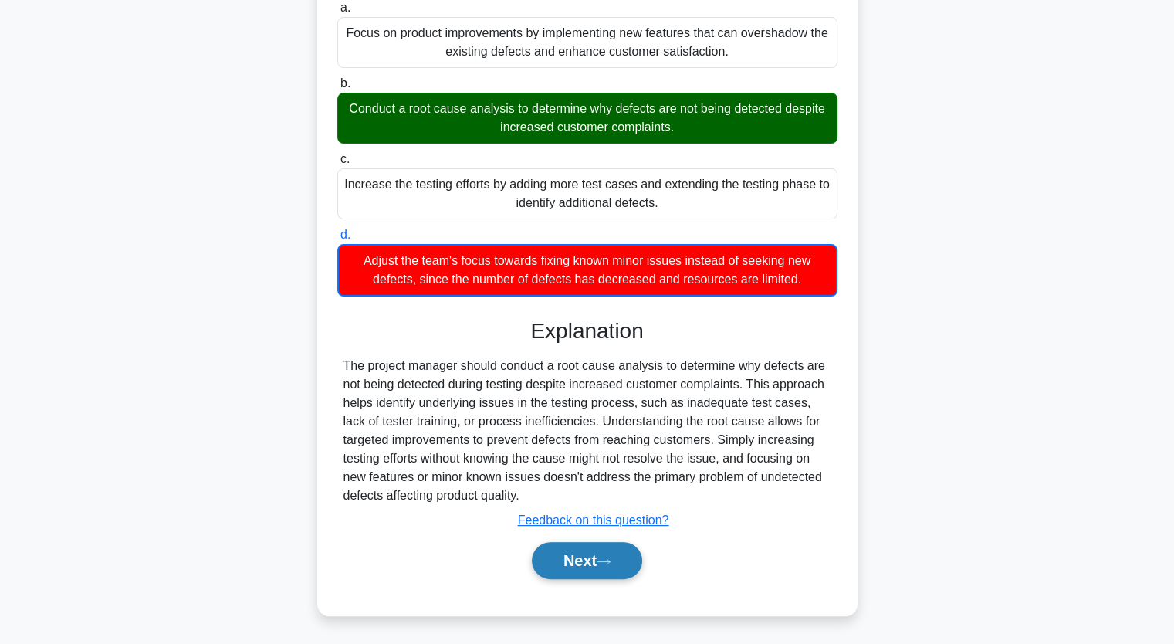
click at [588, 561] on button "Next" at bounding box center [587, 560] width 110 height 37
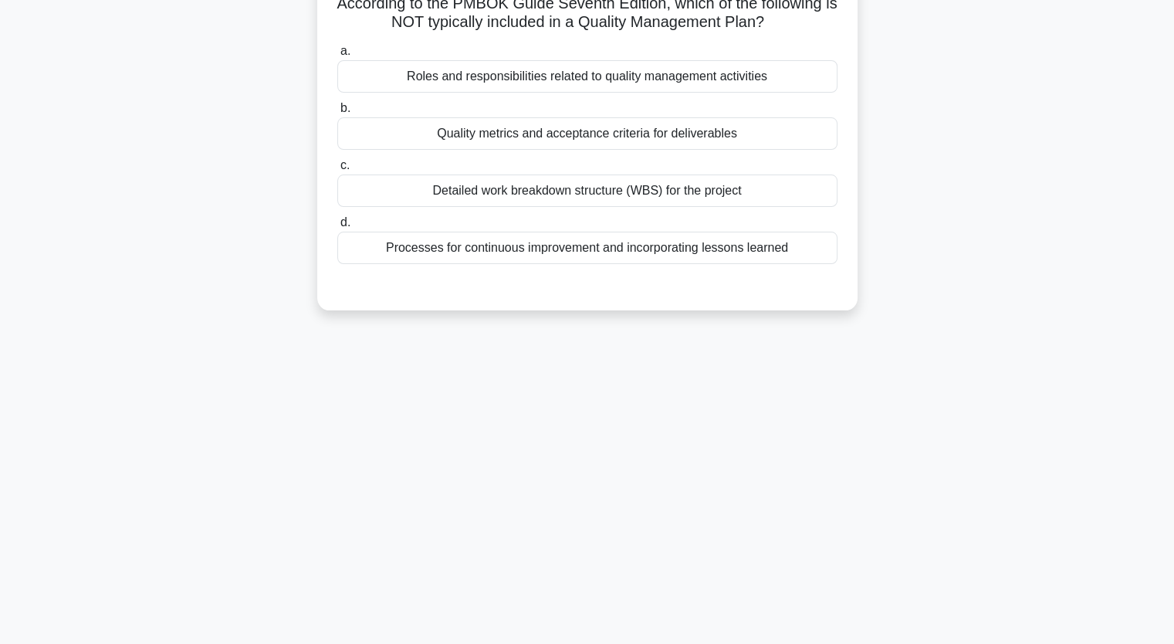
scroll to position [113, 0]
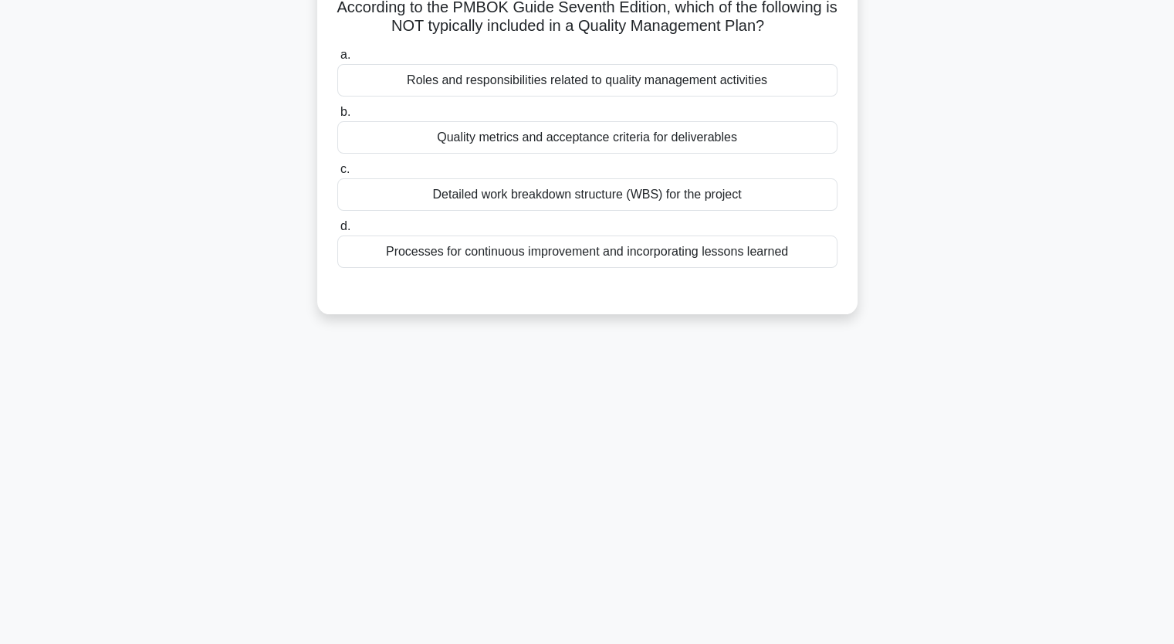
click at [494, 141] on div "Quality metrics and acceptance criteria for deliverables" at bounding box center [587, 137] width 500 height 32
click at [337, 117] on input "b. Quality metrics and acceptance criteria for deliverables" at bounding box center [337, 112] width 0 height 10
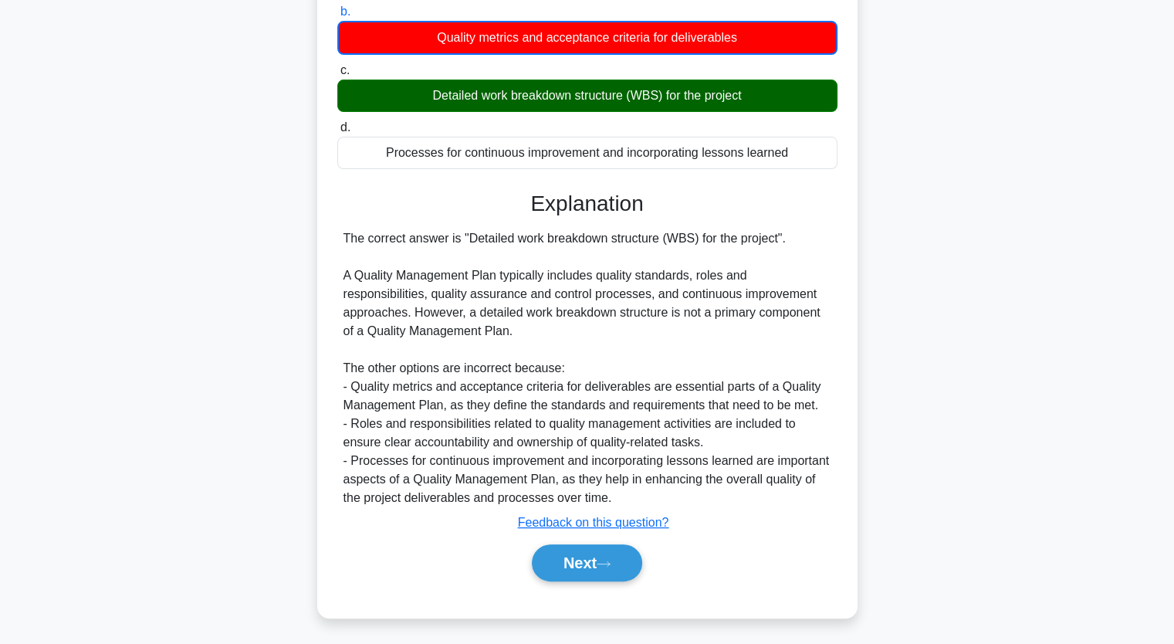
scroll to position [216, 0]
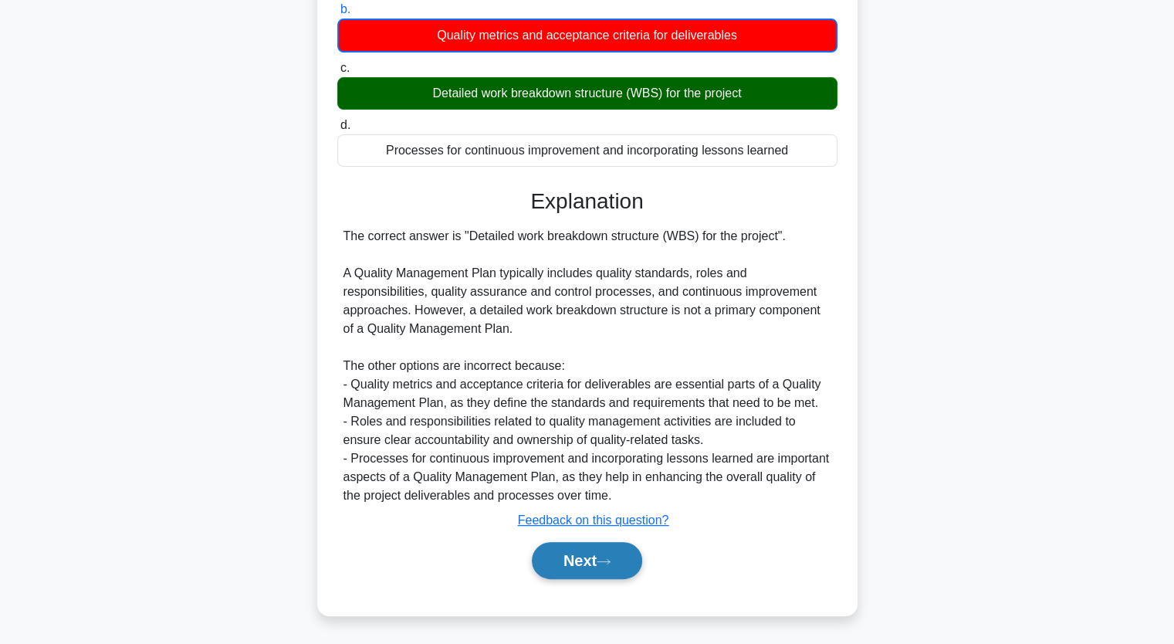
click at [561, 554] on button "Next" at bounding box center [587, 560] width 110 height 37
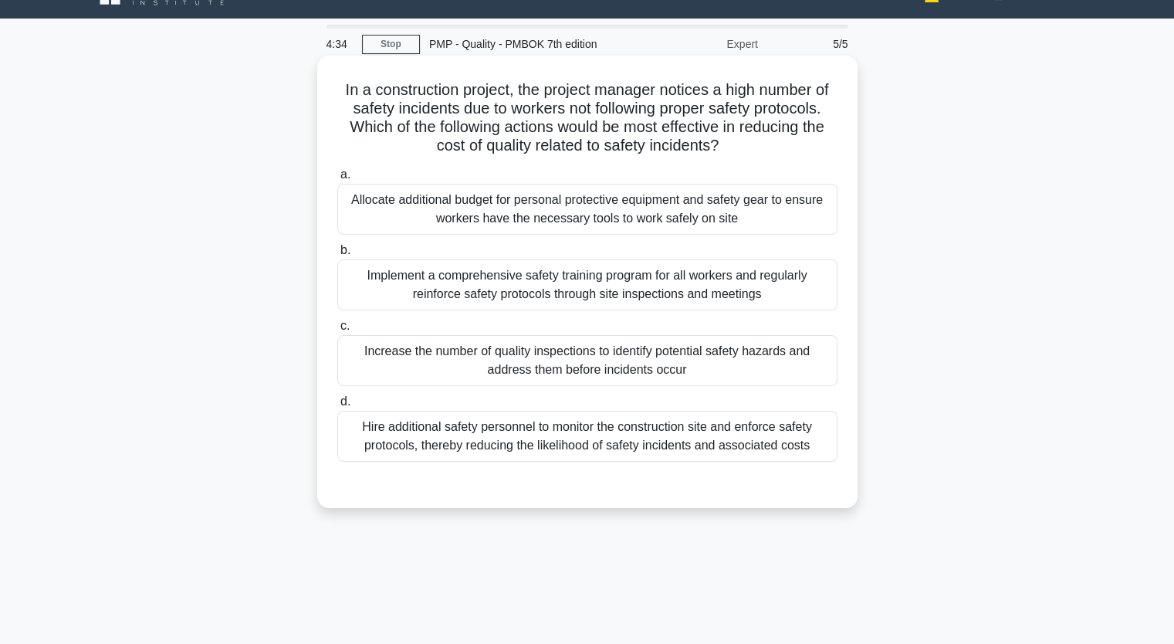
scroll to position [0, 0]
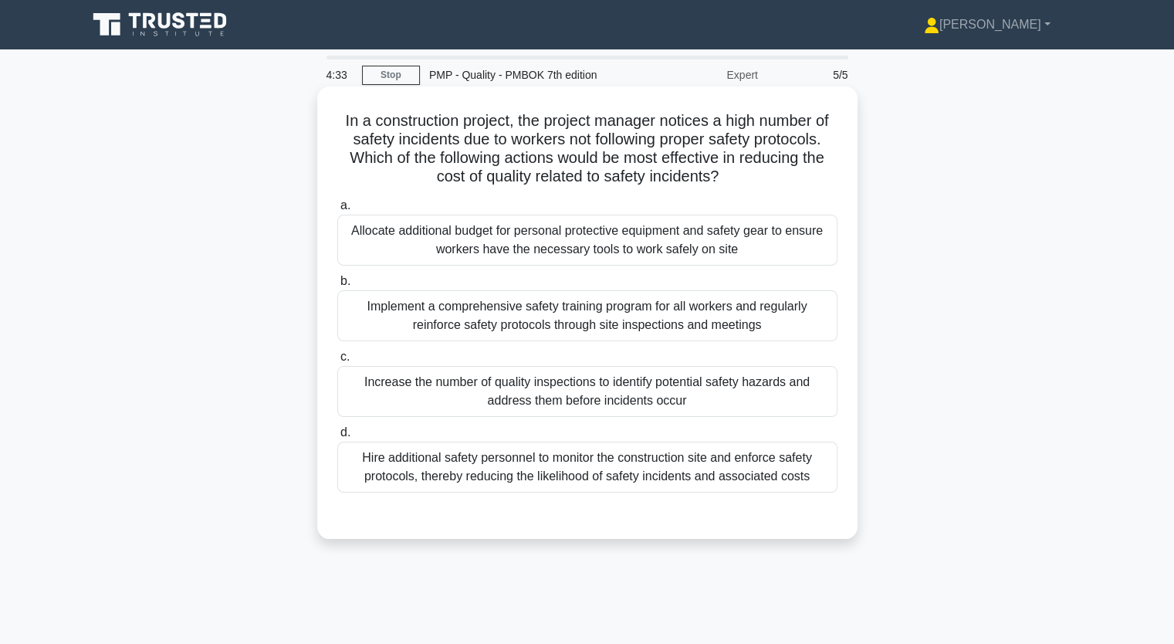
click at [476, 316] on div "Implement a comprehensive safety training program for all workers and regularly…" at bounding box center [587, 315] width 500 height 51
click at [337, 286] on input "b. Implement a comprehensive safety training program for all workers and regula…" at bounding box center [337, 281] width 0 height 10
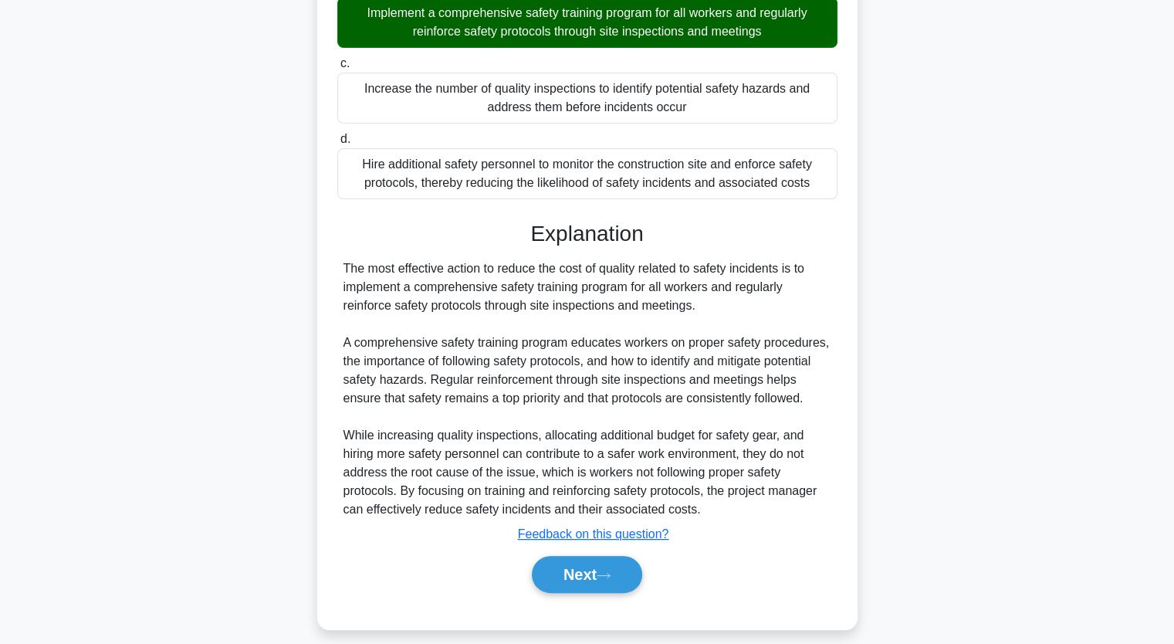
scroll to position [307, 0]
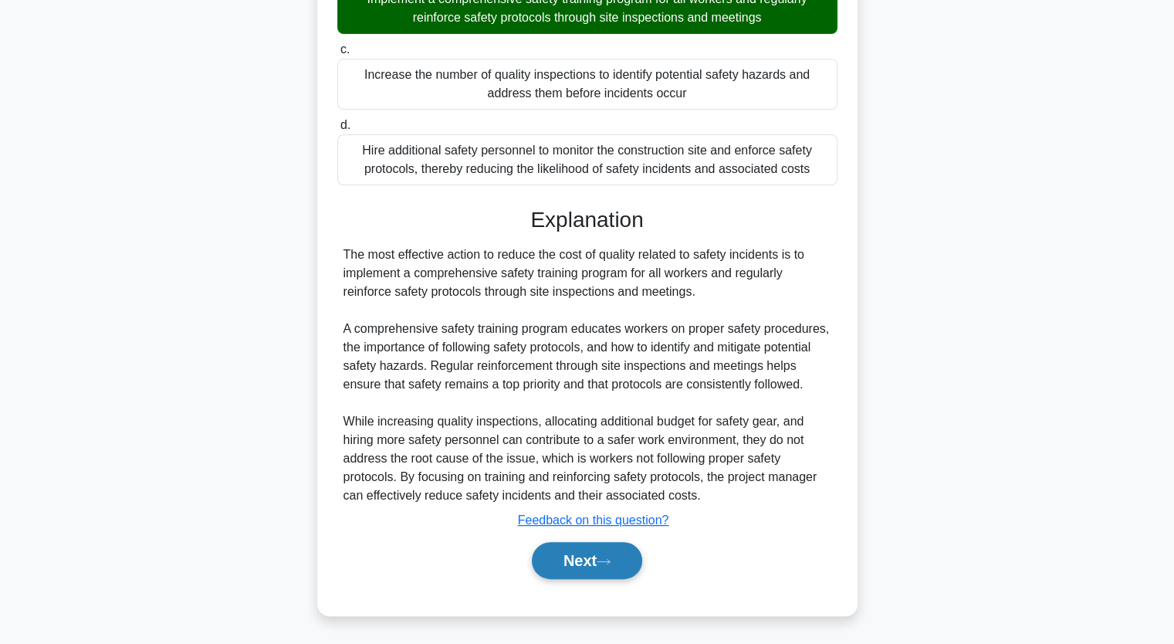
click at [579, 560] on button "Next" at bounding box center [587, 560] width 110 height 37
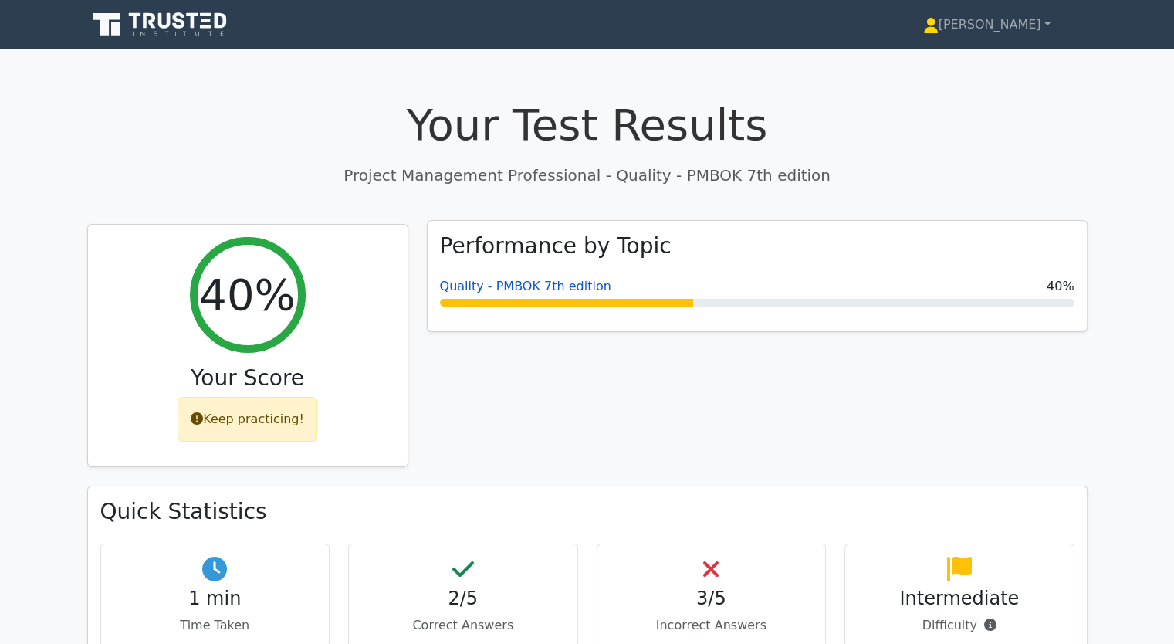
click at [486, 285] on link "Quality - PMBOK 7th edition" at bounding box center [525, 286] width 171 height 15
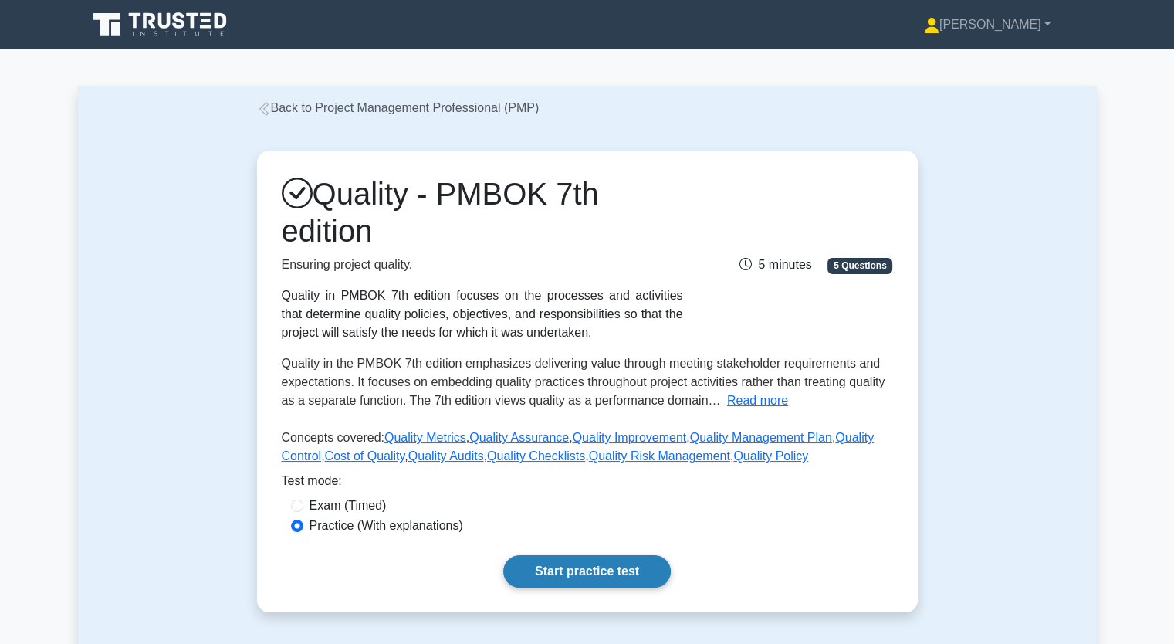
click at [574, 564] on link "Start practice test" at bounding box center [587, 571] width 168 height 32
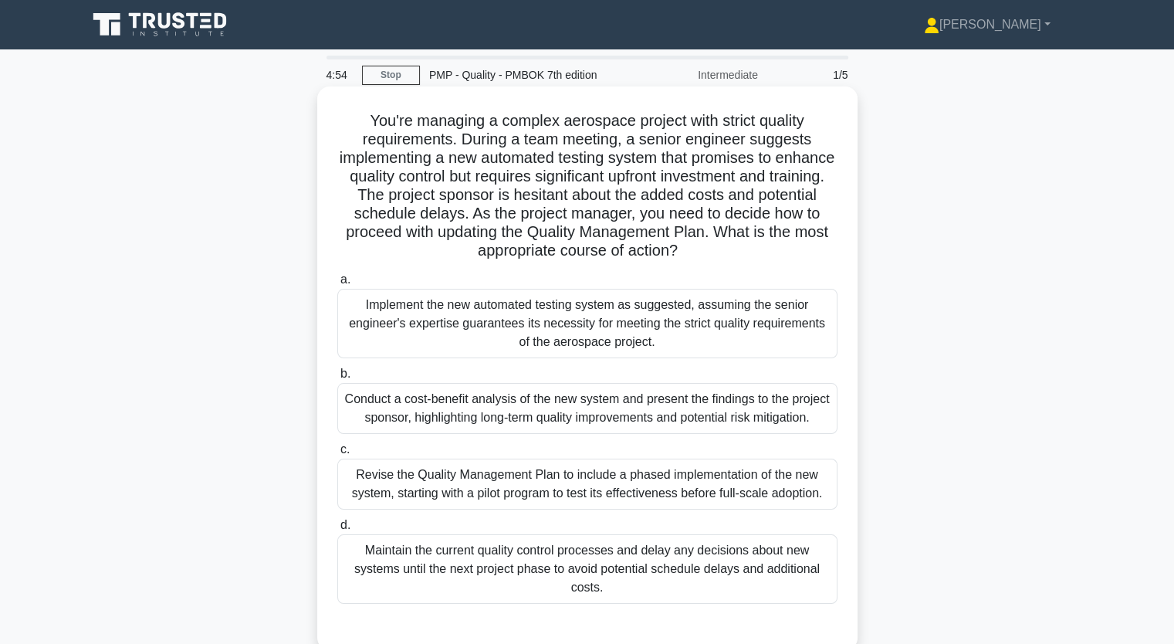
click at [466, 483] on div "Revise the Quality Management Plan to include a phased implementation of the ne…" at bounding box center [587, 484] width 500 height 51
click at [337, 455] on input "c. Revise the Quality Management Plan to include a phased implementation of the…" at bounding box center [337, 450] width 0 height 10
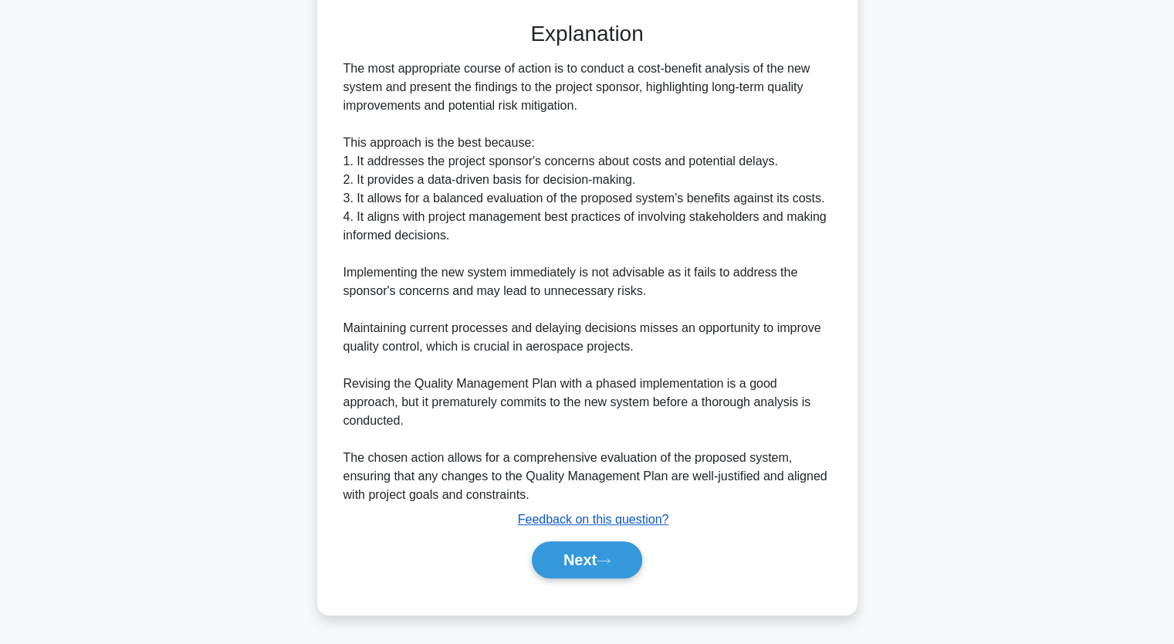
scroll to position [642, 0]
click at [591, 561] on button "Next" at bounding box center [587, 559] width 110 height 37
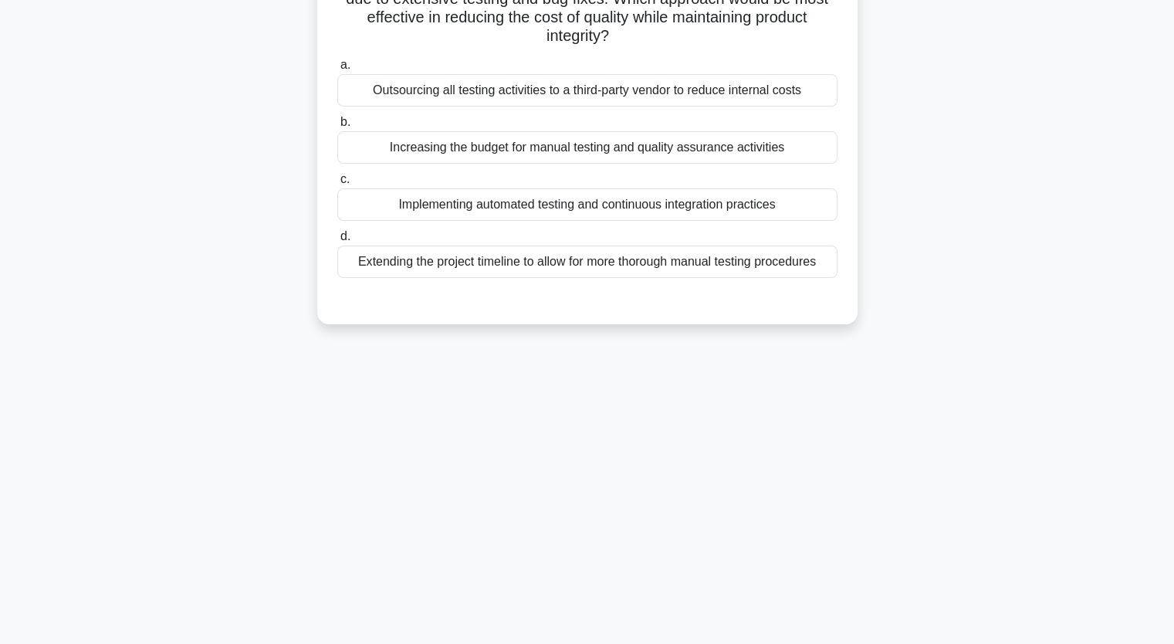
scroll to position [0, 0]
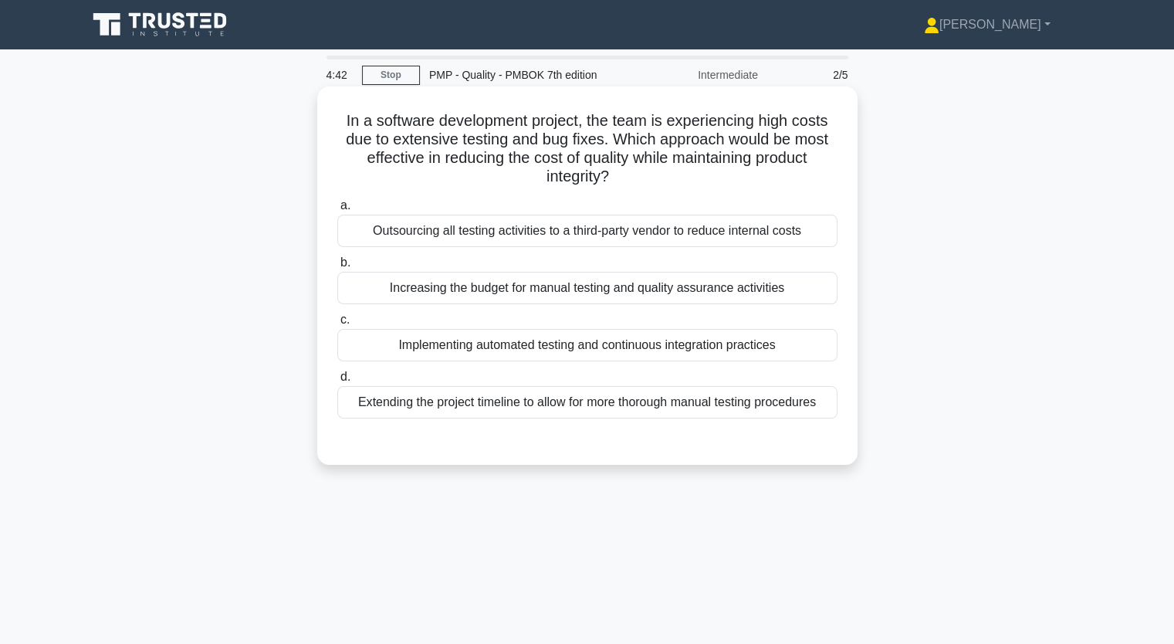
click at [469, 241] on div "Outsourcing all testing activities to a third-party vendor to reduce internal c…" at bounding box center [587, 231] width 500 height 32
click at [337, 211] on input "a. Outsourcing all testing activities to a third-party vendor to reduce interna…" at bounding box center [337, 206] width 0 height 10
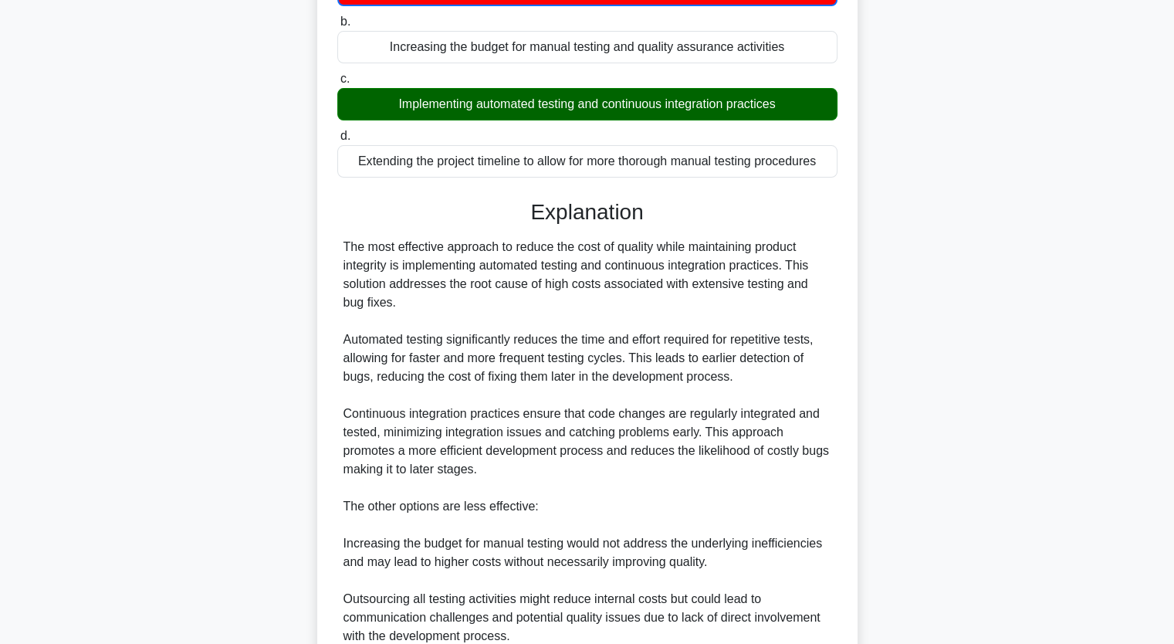
scroll to position [463, 0]
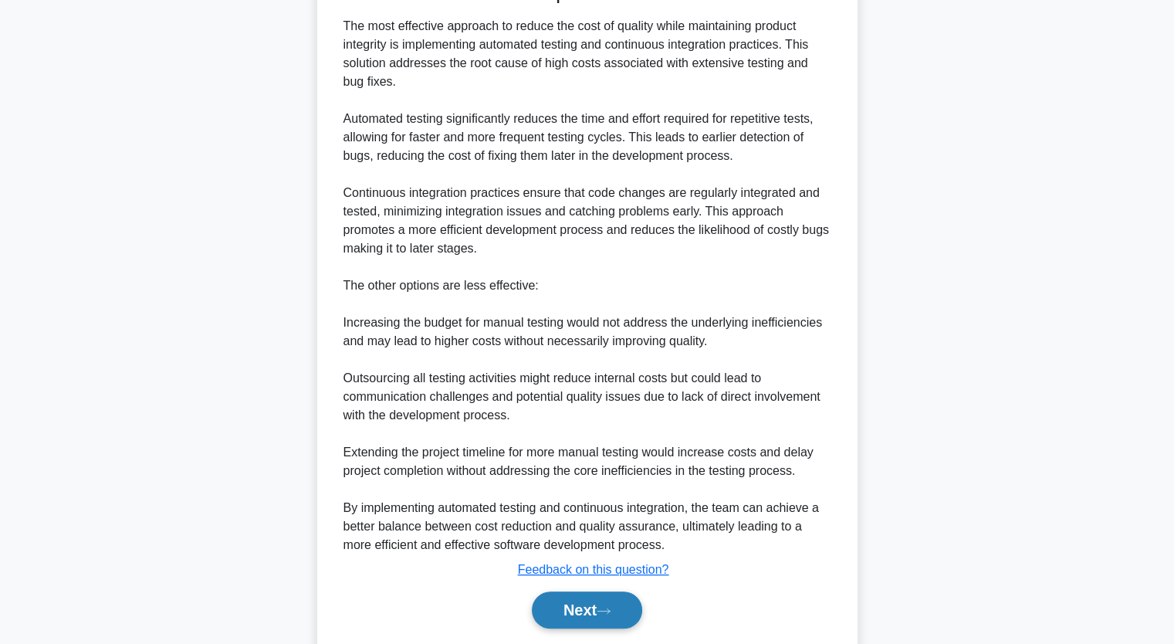
click at [593, 615] on button "Next" at bounding box center [587, 609] width 110 height 37
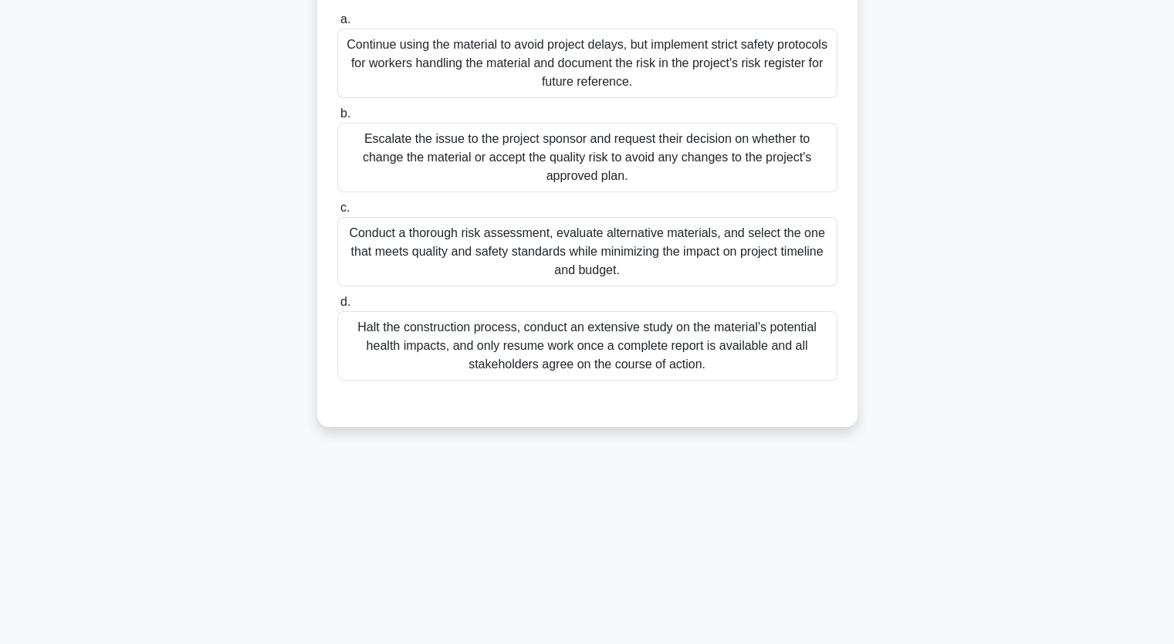
scroll to position [191, 0]
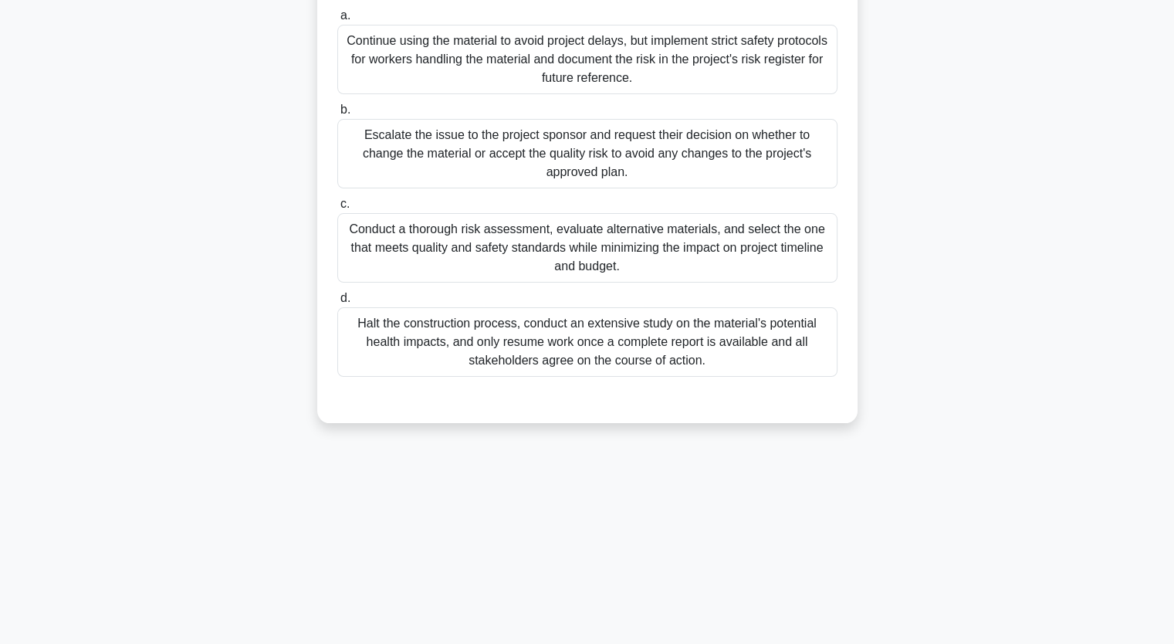
click at [443, 338] on div "Halt the construction process, conduct an extensive study on the material's pot…" at bounding box center [587, 341] width 500 height 69
click at [337, 303] on input "d. Halt the construction process, conduct an extensive study on the material's …" at bounding box center [337, 298] width 0 height 10
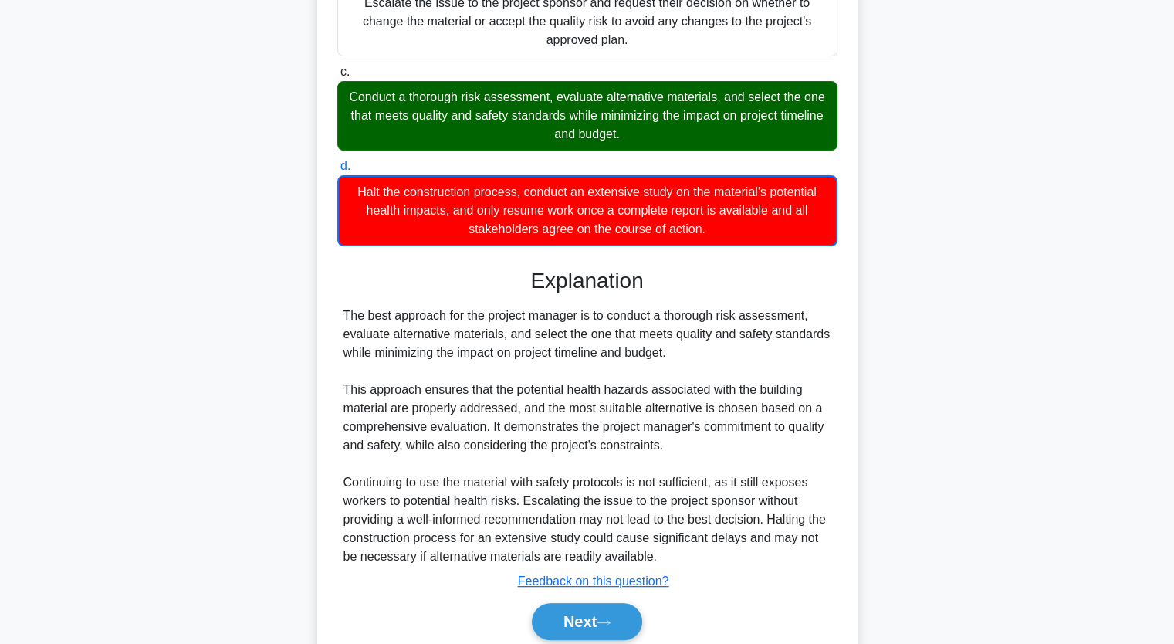
scroll to position [383, 0]
